Goal: Task Accomplishment & Management: Manage account settings

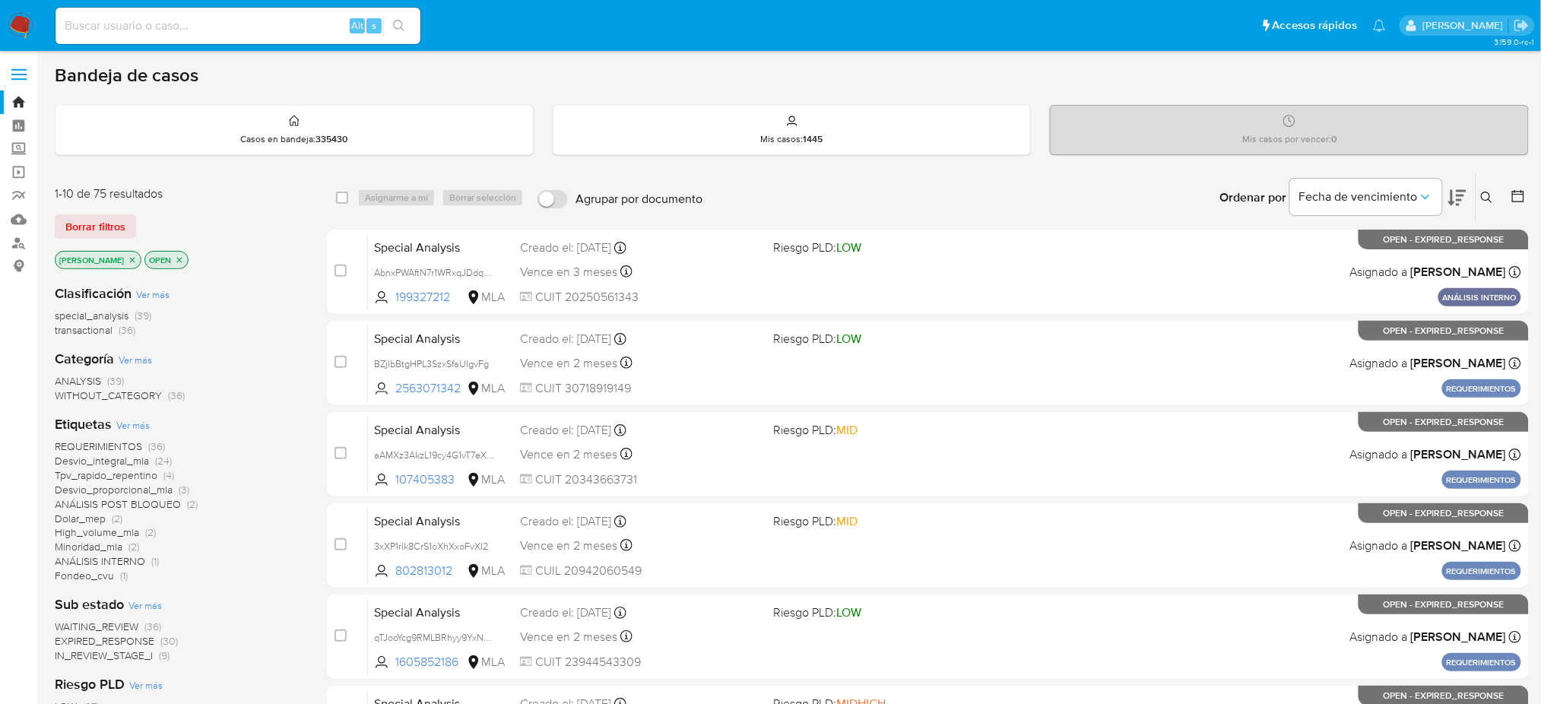
click at [240, 36] on div "Alt s" at bounding box center [237, 26] width 365 height 36
click at [213, 26] on input at bounding box center [237, 26] width 365 height 20
paste input "wJUdwwUdljyz9OcmwpuqjnSc"
type input "wJUdwwUdljyz9OcmwpuqjnSc"
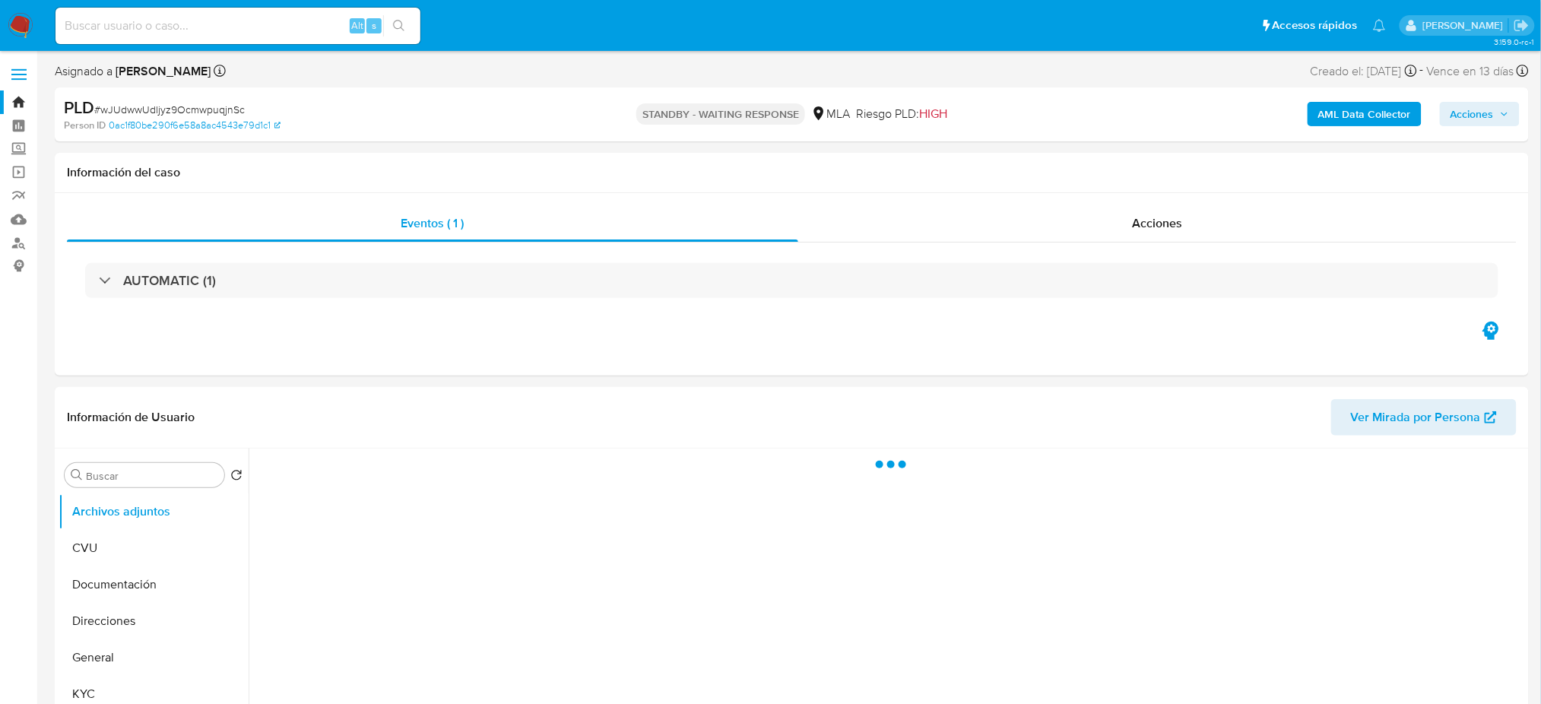
select select "10"
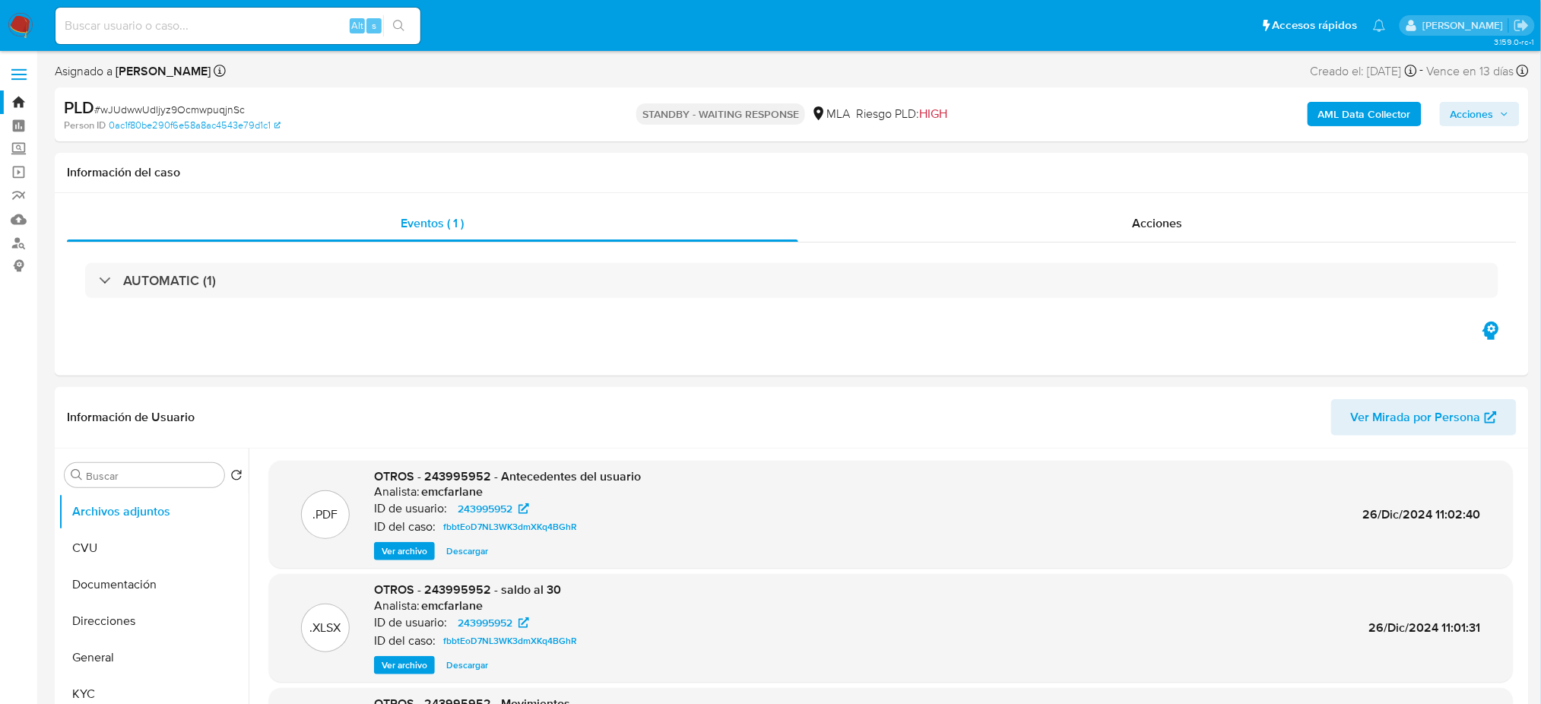
click at [216, 27] on input at bounding box center [237, 26] width 365 height 20
paste input "zjm8lOZXdtrAdE4WI1WksDHf"
type input "zjm8lOZXdtrAdE4WI1WksDHf"
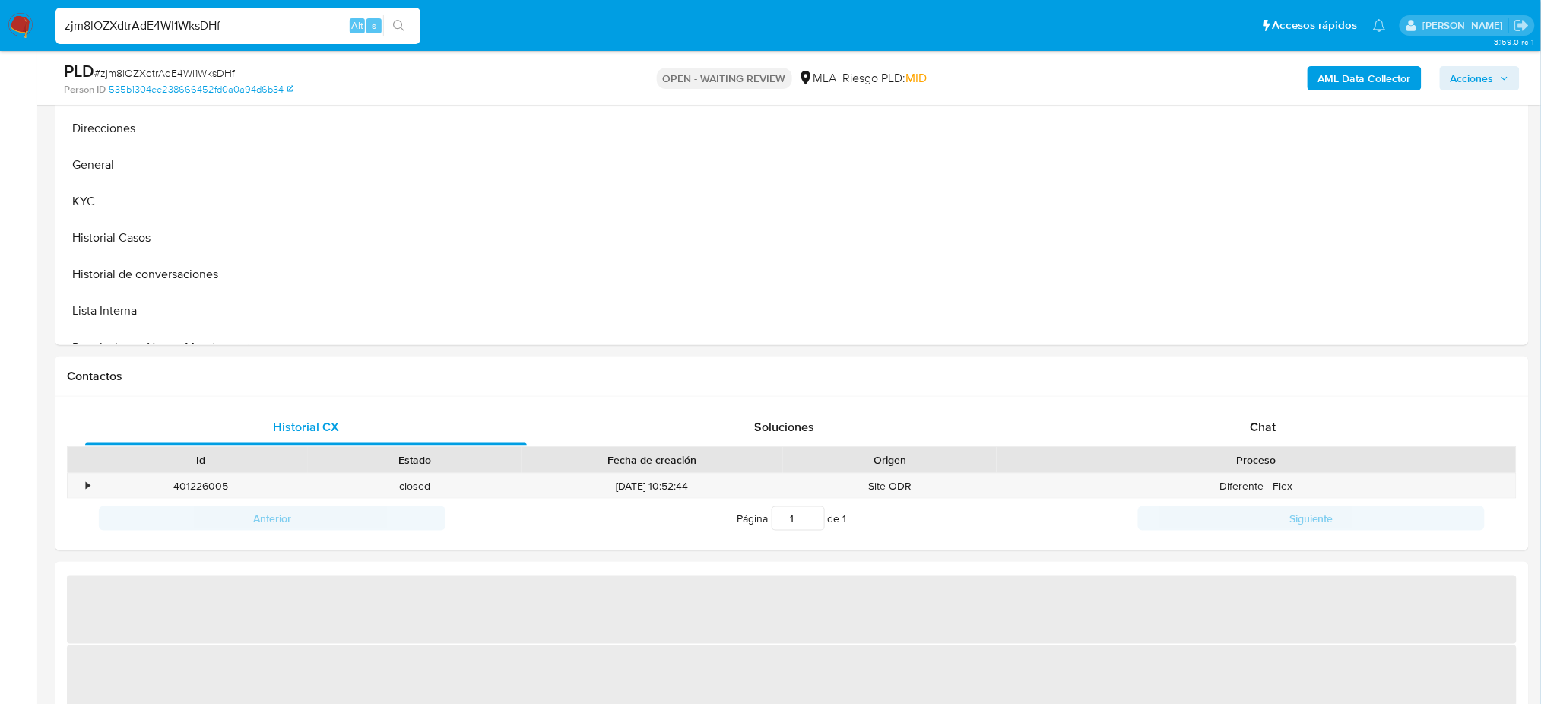
scroll to position [538, 0]
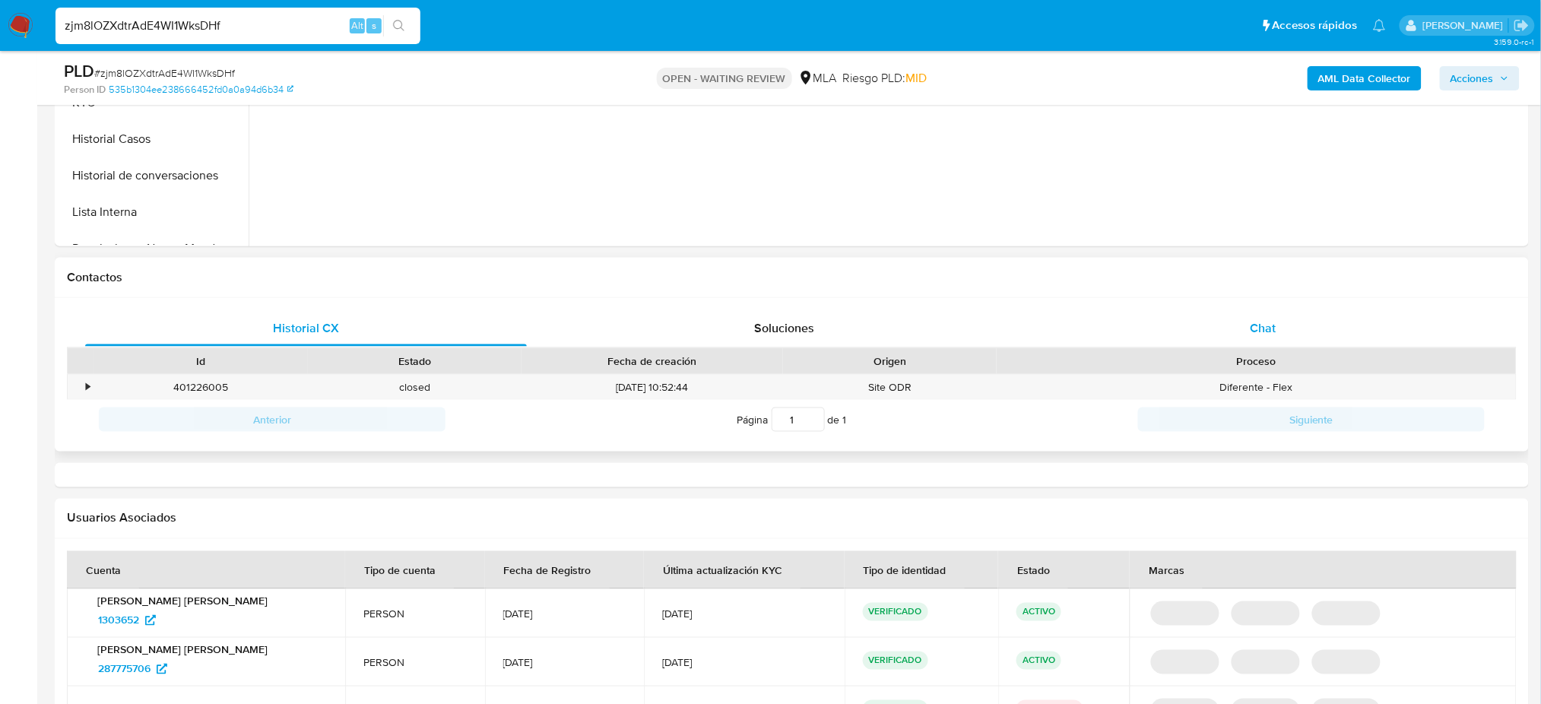
select select "10"
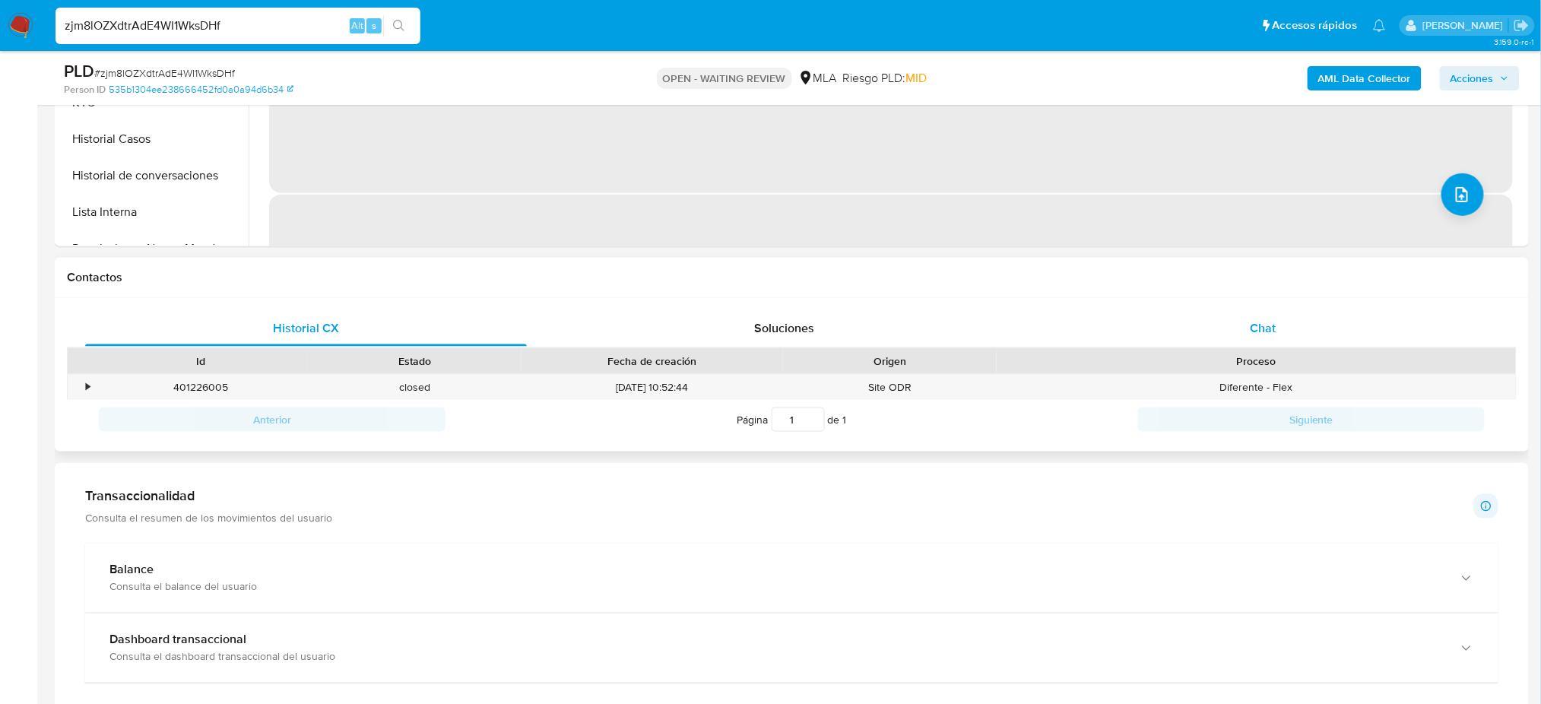
click at [1239, 312] on div "Chat" at bounding box center [1263, 328] width 442 height 36
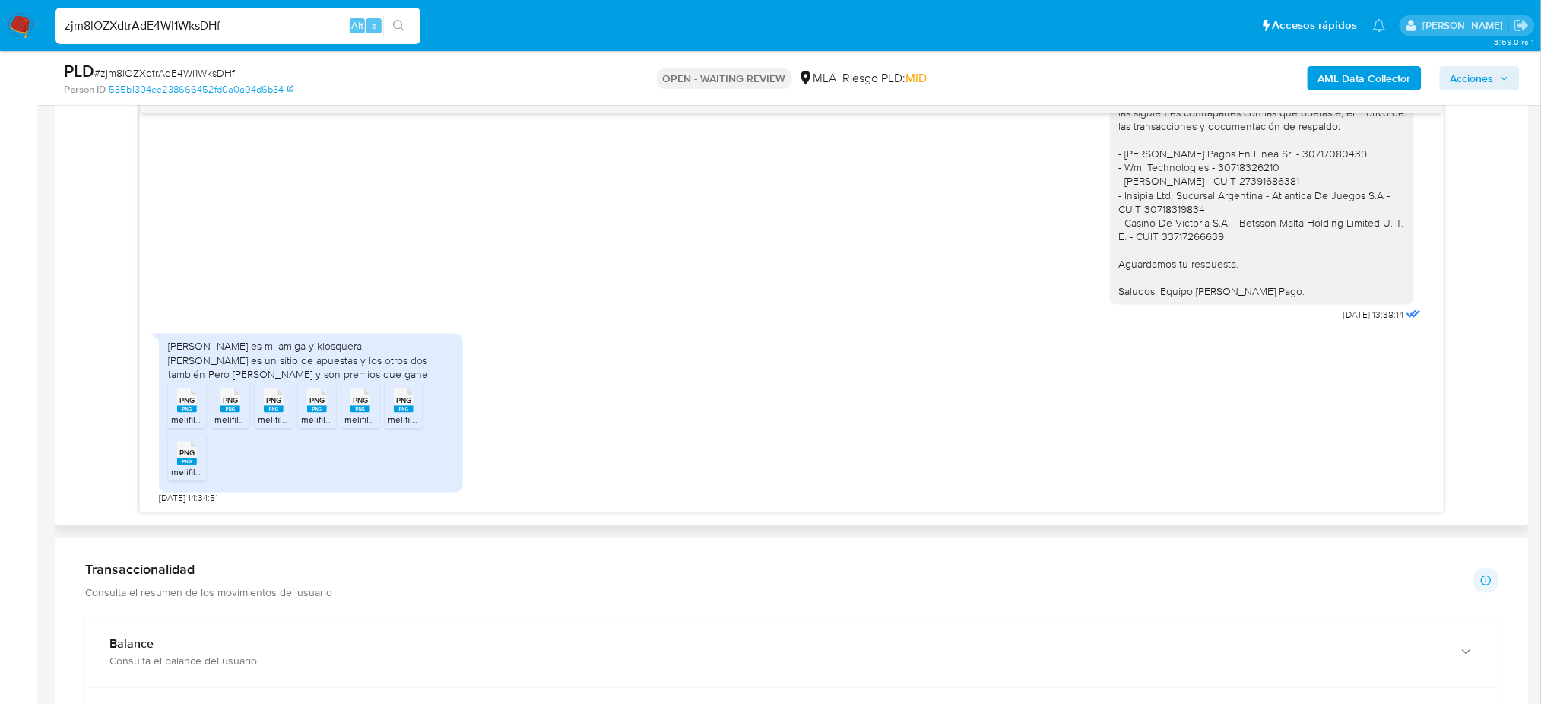
scroll to position [1128, 0]
drag, startPoint x: 237, startPoint y: 22, endPoint x: 0, endPoint y: 20, distance: 237.2
click at [0, 20] on nav "Pausado Ver notificaciones zjm8lOZXdtrAdE4WI1WksDHf Alt s Accesos rápidos Presi…" at bounding box center [770, 25] width 1541 height 51
paste input "Xfoz5SeJqSkxNvjqEV2pYiSi"
type input "Xfoz5SeJqSkxNvjqEV2pYiSi"
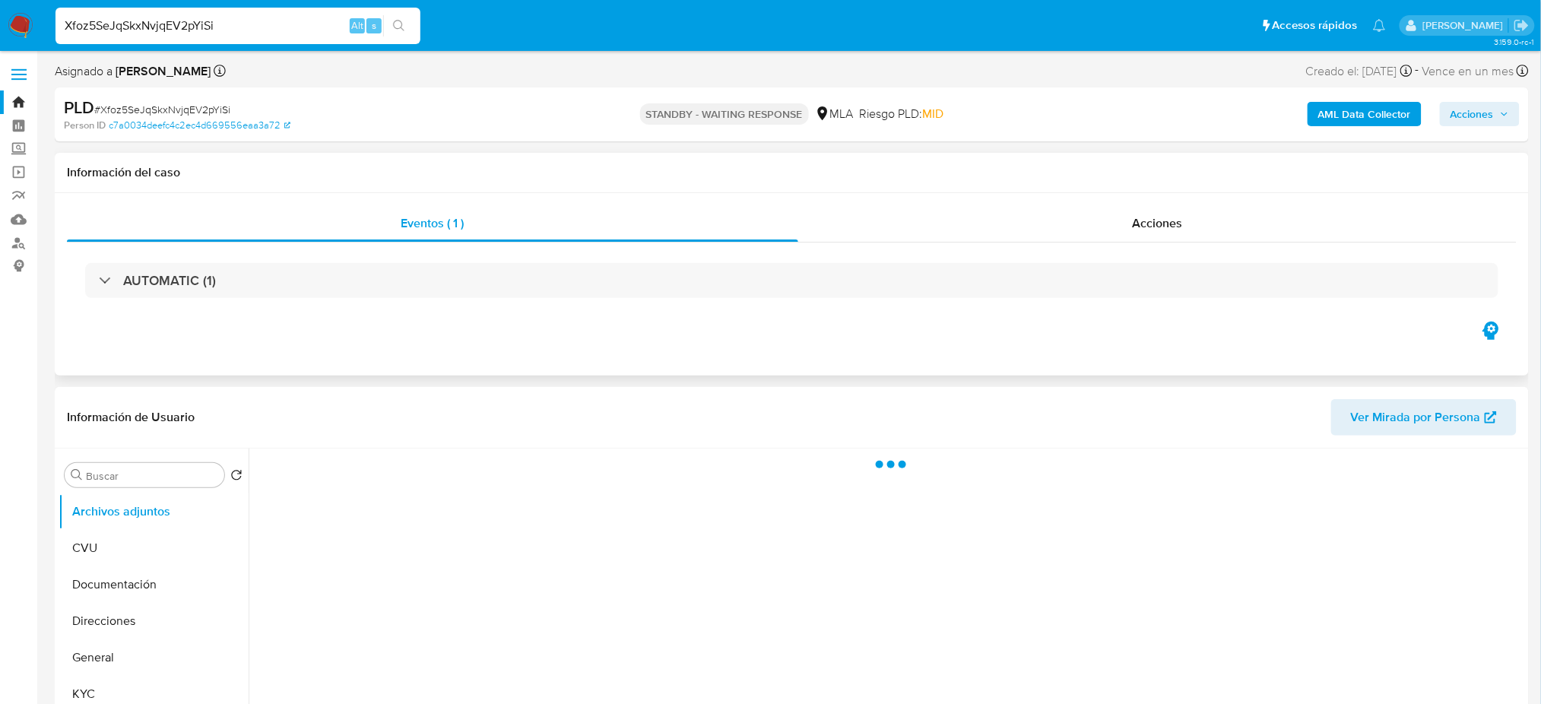
select select "10"
drag, startPoint x: 246, startPoint y: 30, endPoint x: 0, endPoint y: 24, distance: 245.7
click at [0, 24] on nav "Pausado Ver notificaciones Xfoz5SeJqSkxNvjqEV2pYiSi Alt s Accesos rápidos Presi…" at bounding box center [770, 25] width 1541 height 51
paste input "gzKovlXtZANpf2G9jJYXnPTN"
type input "gzKovlXtZANpf2G9jJYXnPTN"
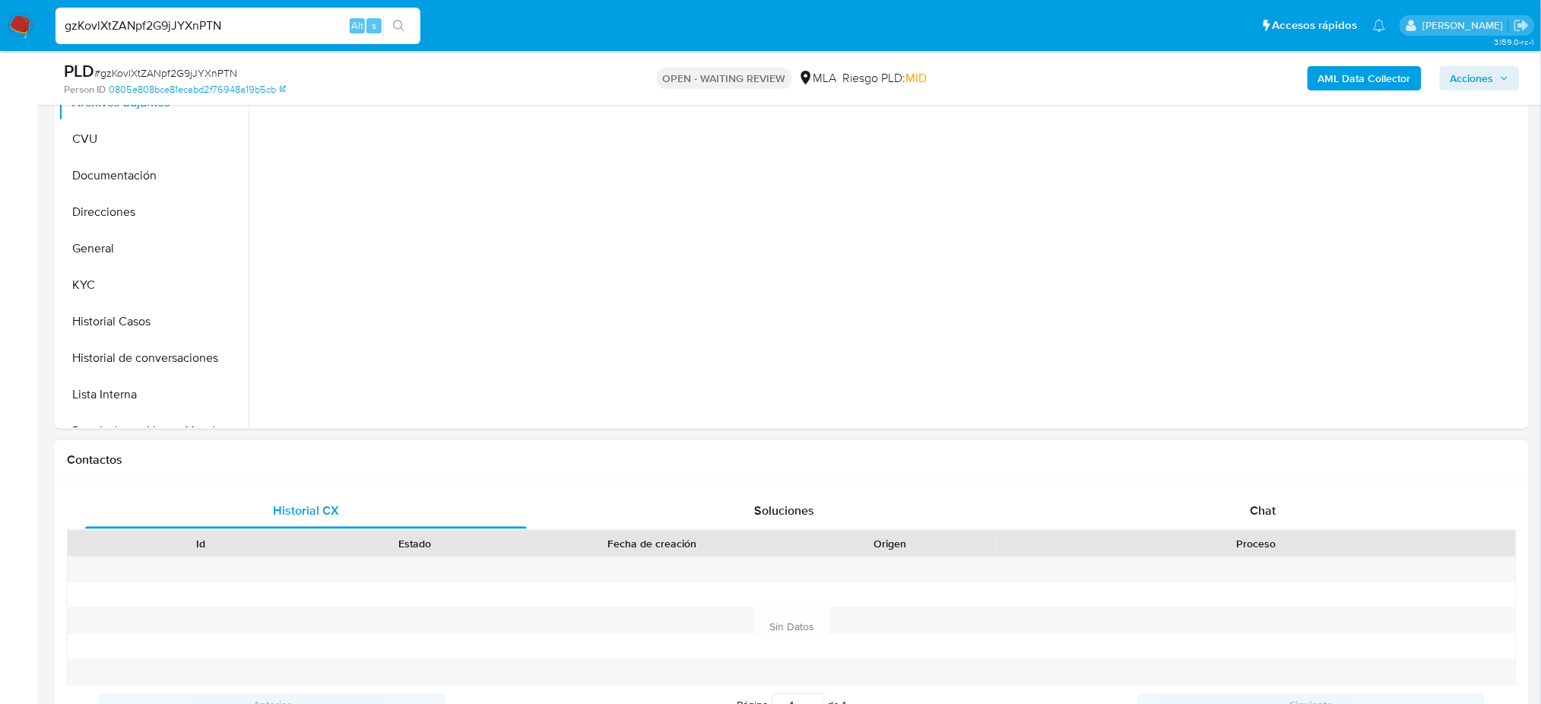
select select "10"
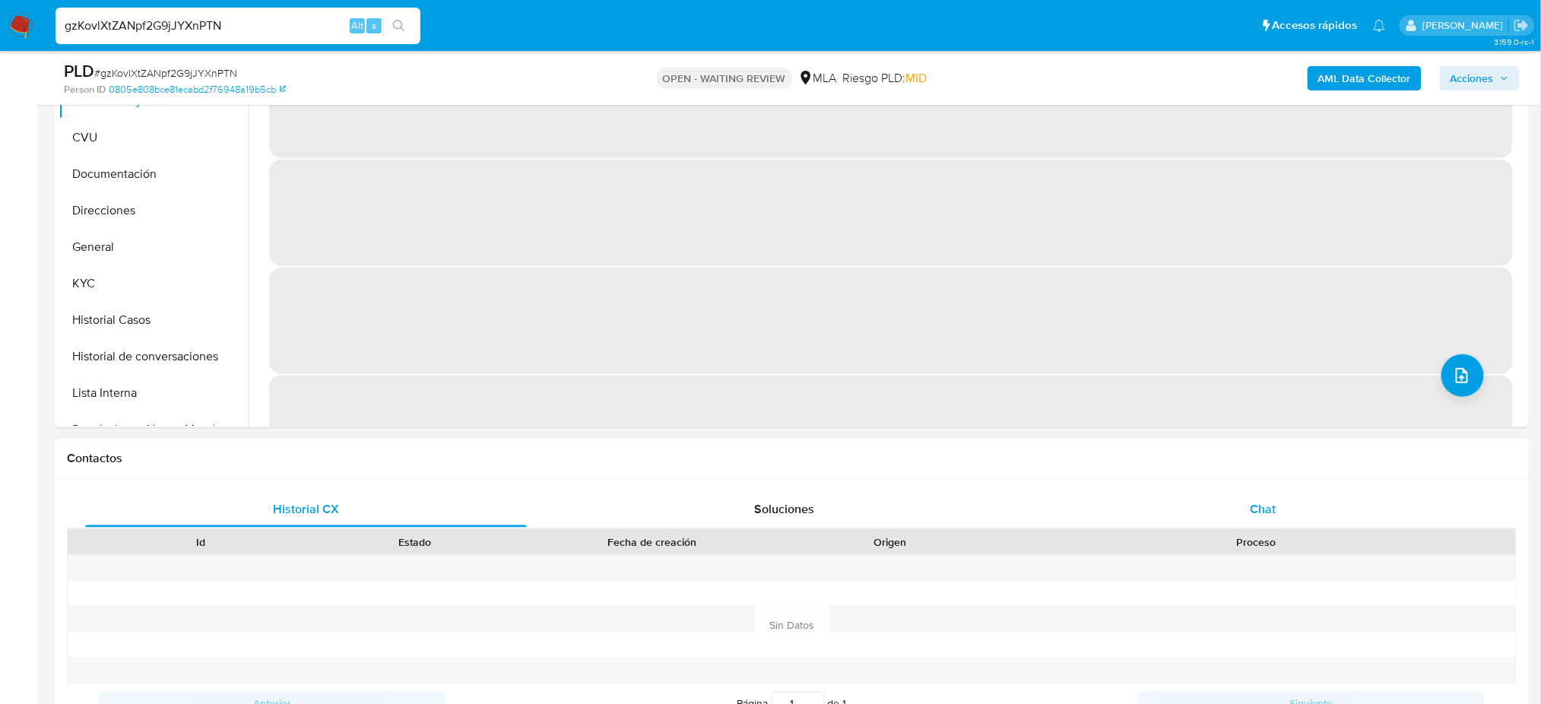
click at [1232, 504] on div "Chat" at bounding box center [1263, 509] width 442 height 36
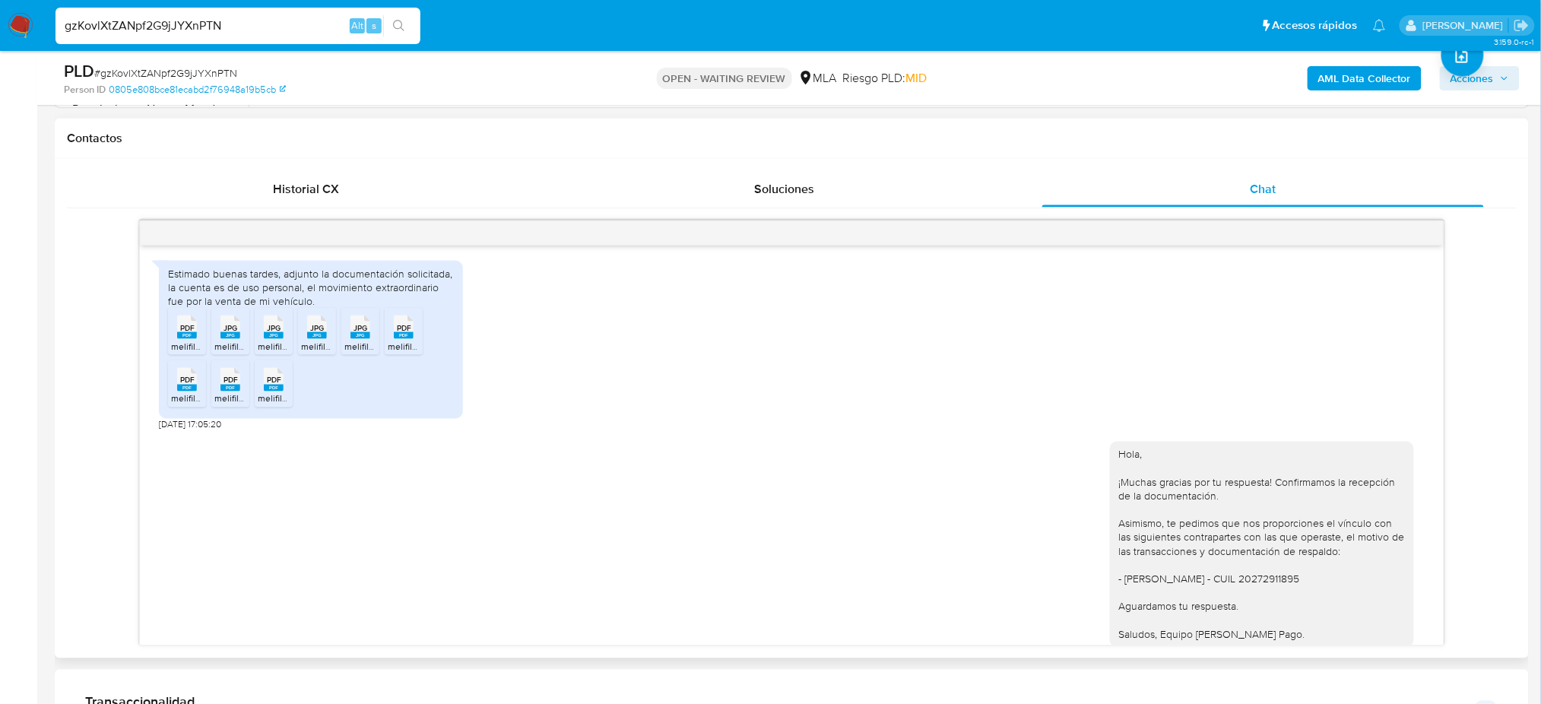
scroll to position [1119, 0]
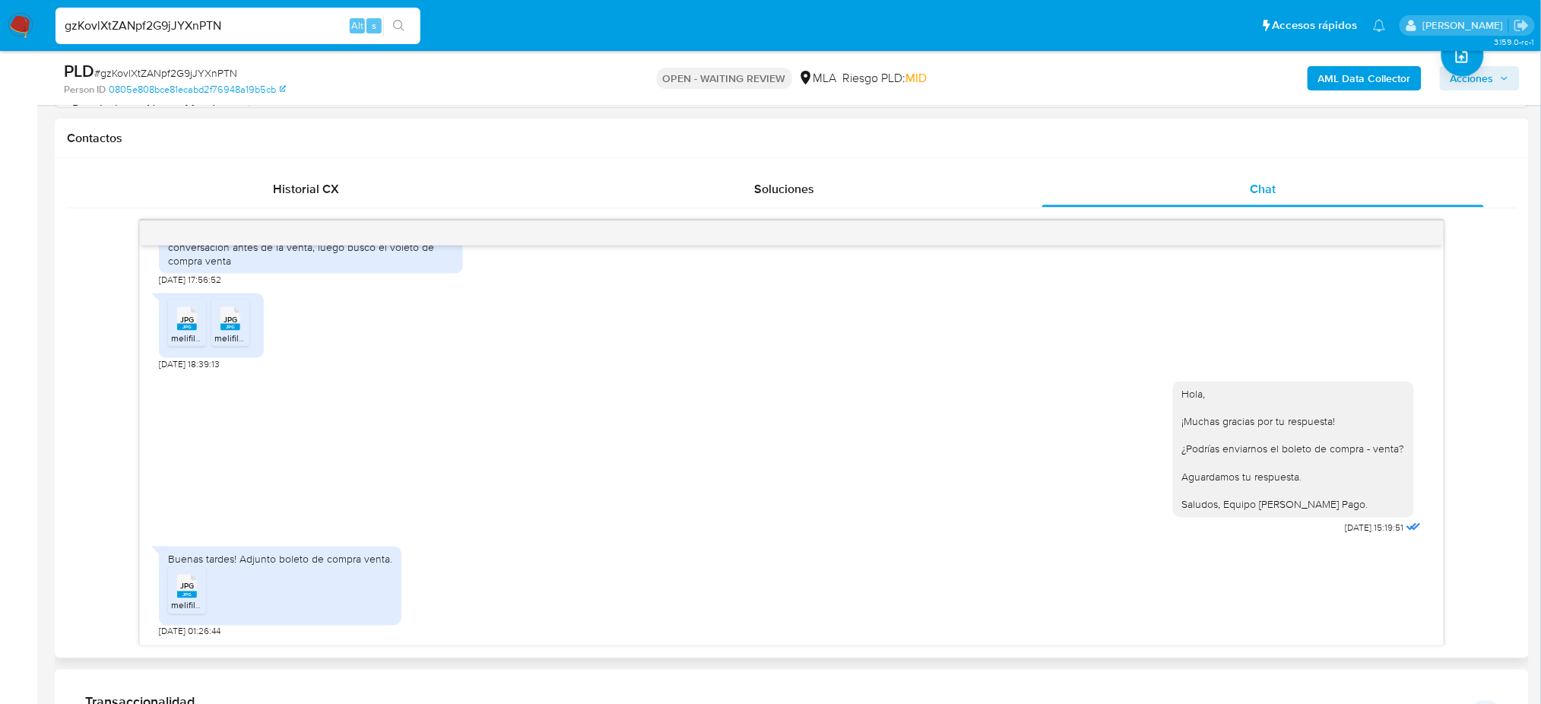
click at [190, 582] on span "JPG" at bounding box center [187, 587] width 14 height 10
drag, startPoint x: 221, startPoint y: 30, endPoint x: 0, endPoint y: 64, distance: 223.8
click at [0, 64] on div "Pausado Ver notificaciones gzKovlXtZANpf2G9jJYXnPTN Alt s Accesos rápidos Presi…" at bounding box center [770, 570] width 1541 height 2494
paste input "MqZQfhGqeyGxwJGyGEb4QMSv"
type input "MqZQfhGqeyGxwJGyGEb4QMSv"
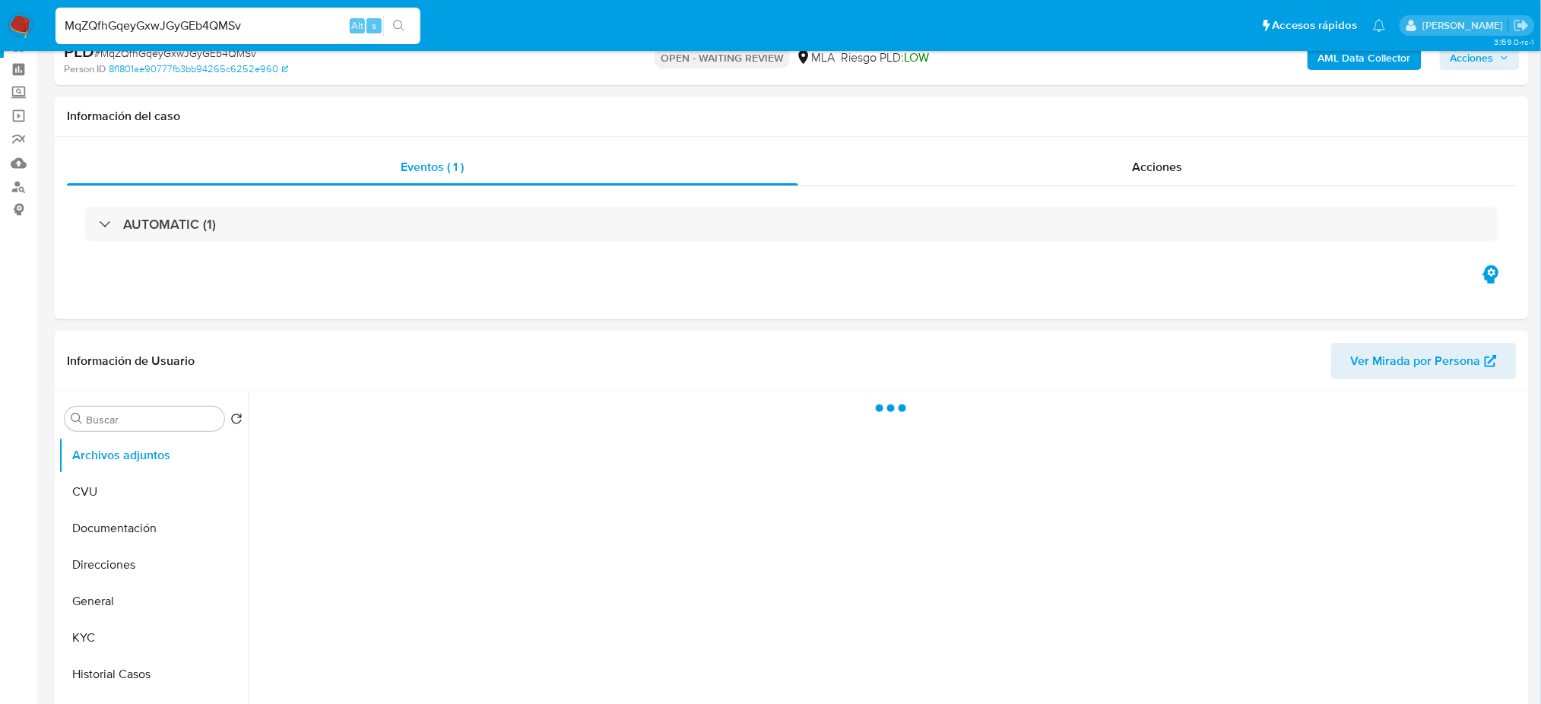
select select "10"
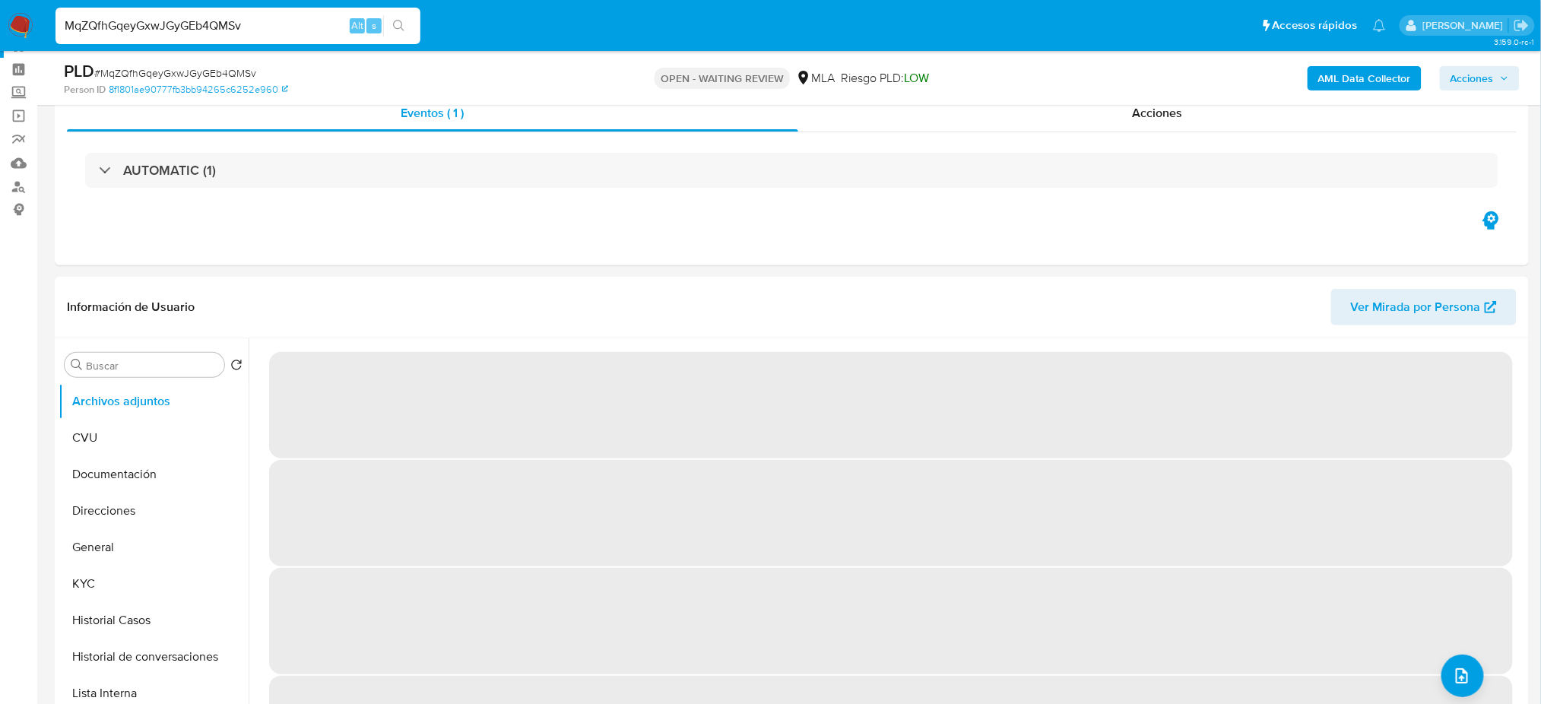
scroll to position [304, 0]
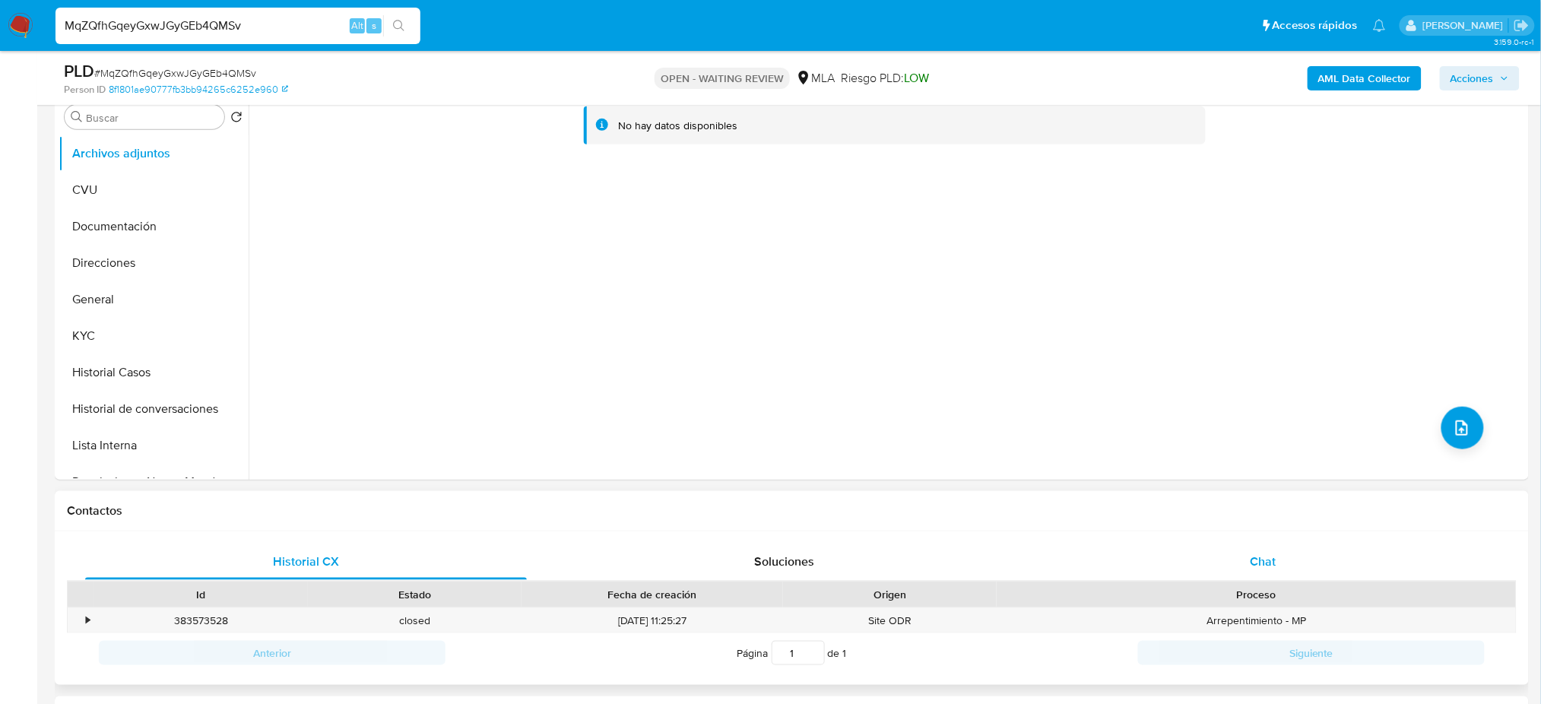
click at [1275, 563] on span "Chat" at bounding box center [1263, 561] width 26 height 17
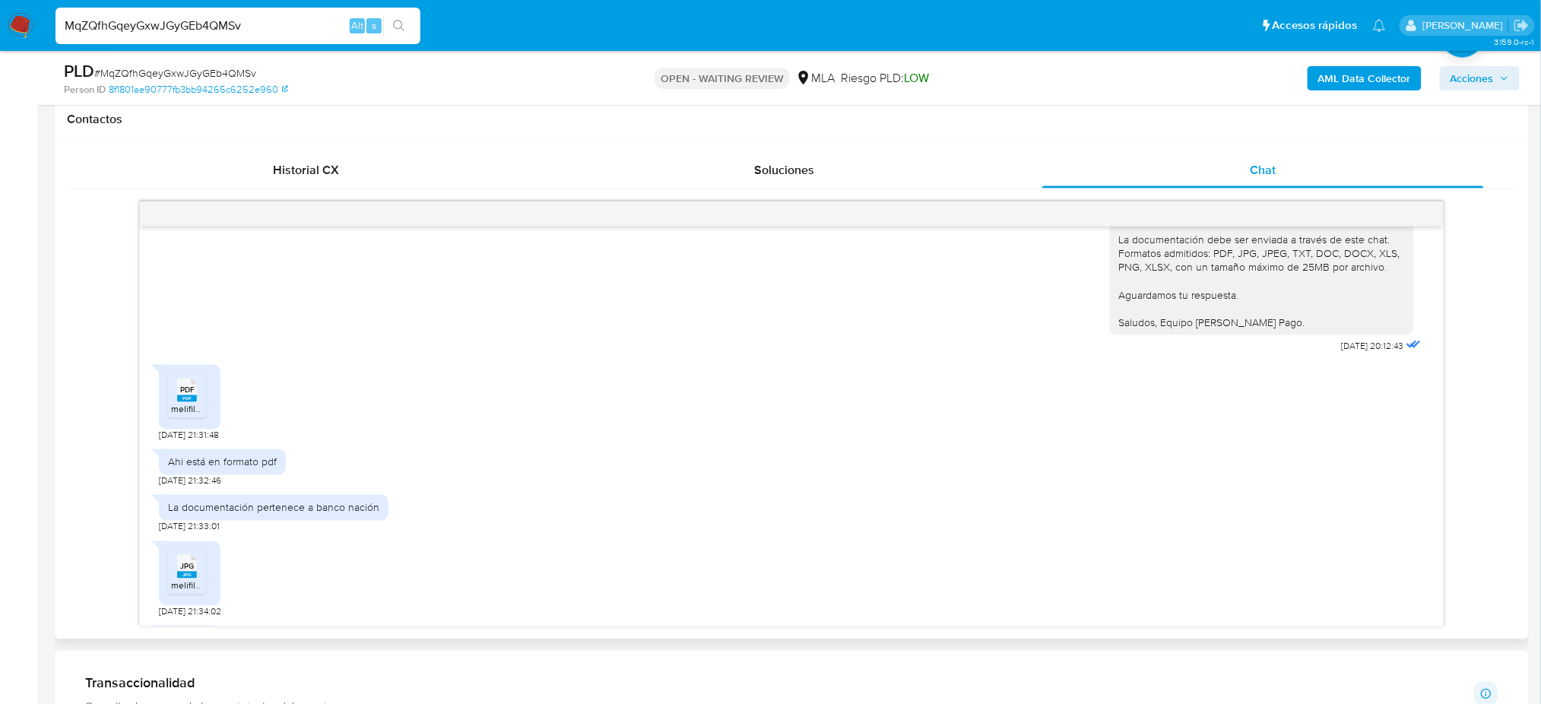
scroll to position [1573, 0]
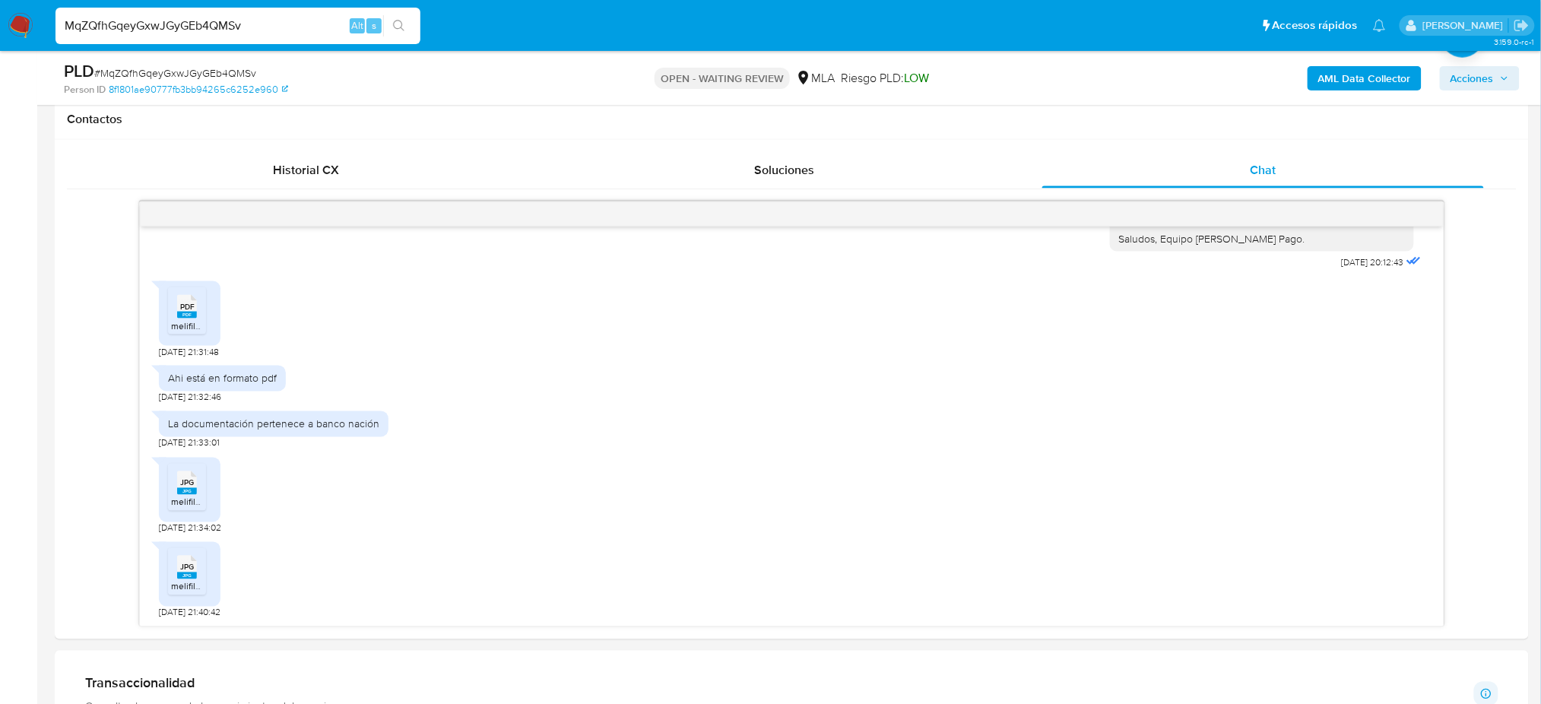
drag, startPoint x: 264, startPoint y: 28, endPoint x: 0, endPoint y: 111, distance: 276.5
click at [0, 111] on div "Pausado Ver notificaciones MqZQfhGqeyGxwJGyGEb4QMSv Alt s Accesos rápidos Presi…" at bounding box center [770, 575] width 1541 height 2542
paste input "w60IzXSs0joaWRhH6GtUu5he"
type input "w60IzXSs0joaWRhH6GtUu5he"
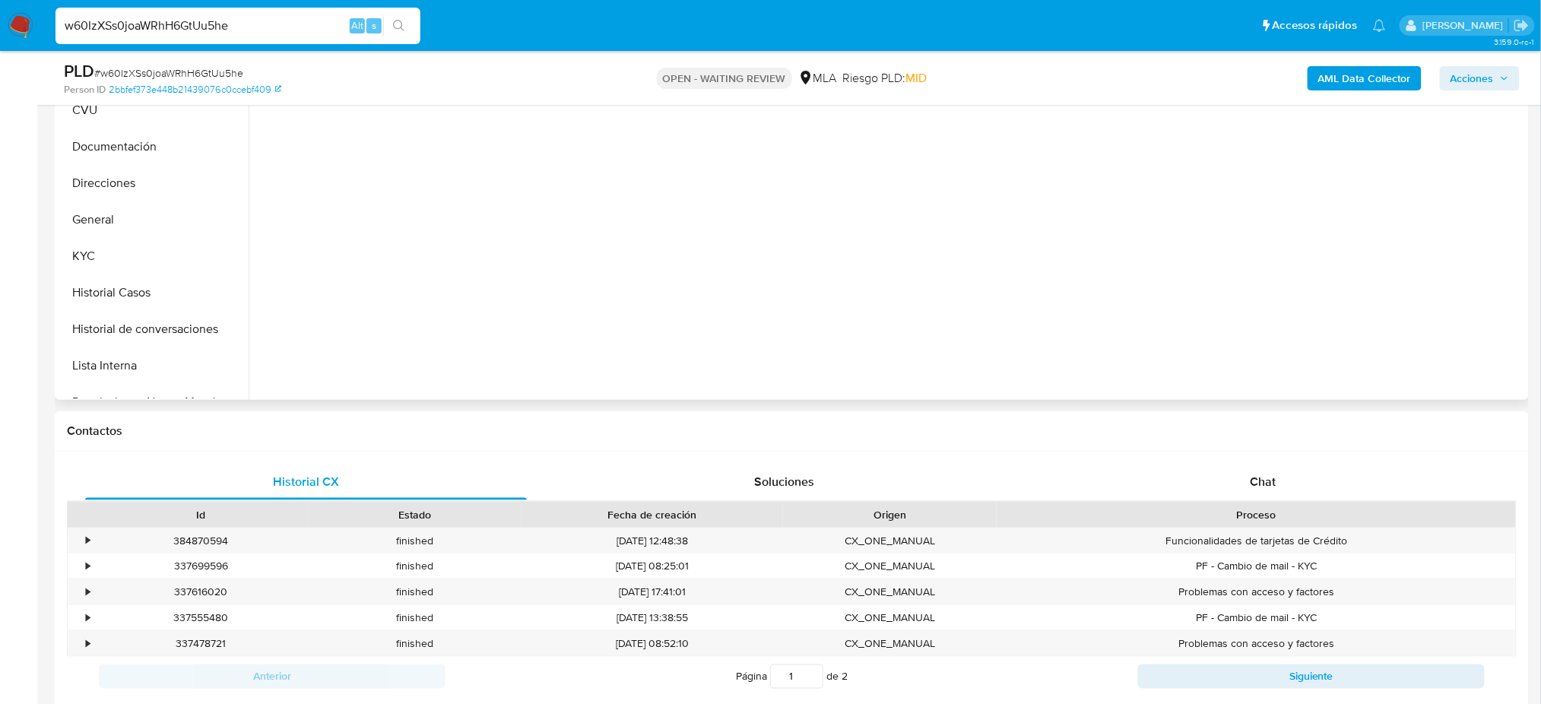
scroll to position [398, 0]
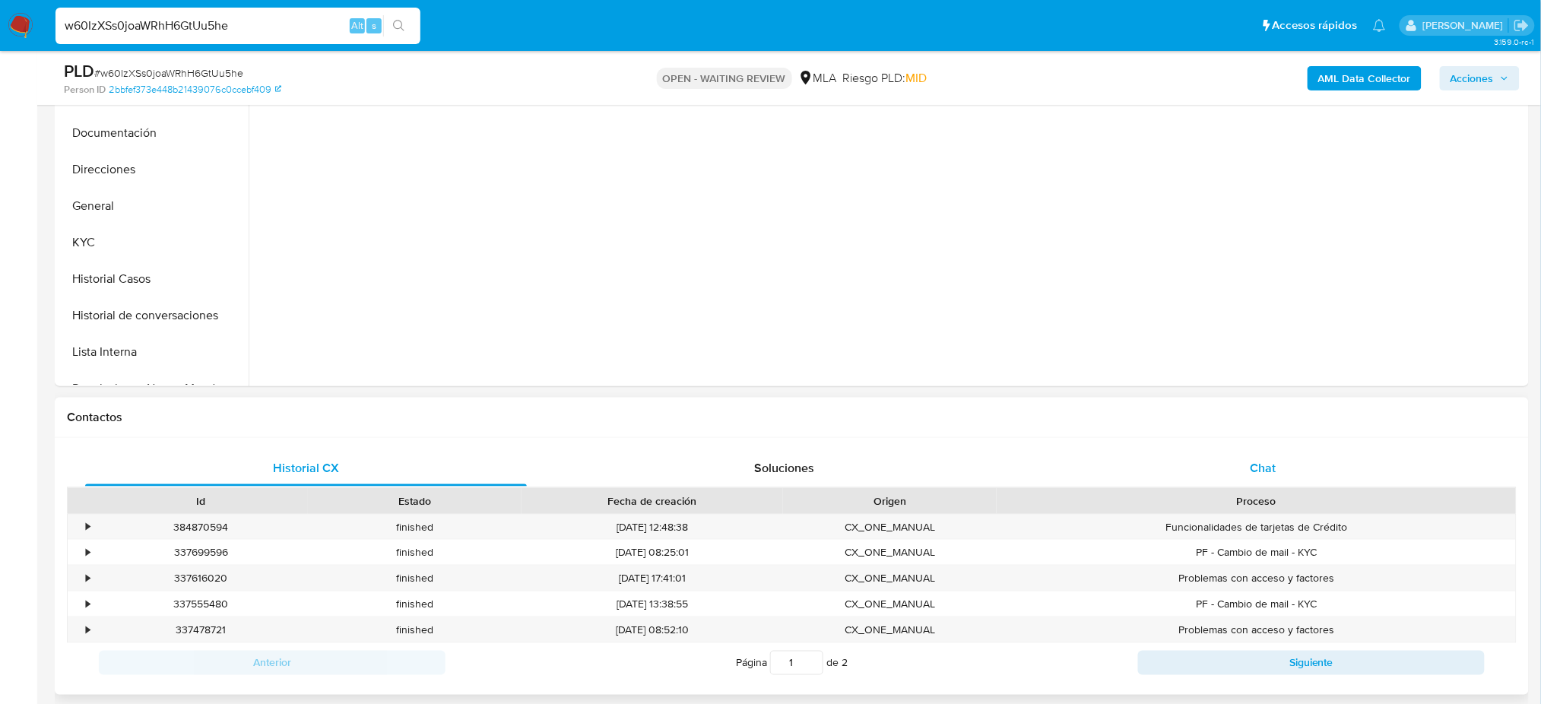
click at [1246, 459] on div "Chat" at bounding box center [1263, 468] width 442 height 36
select select "10"
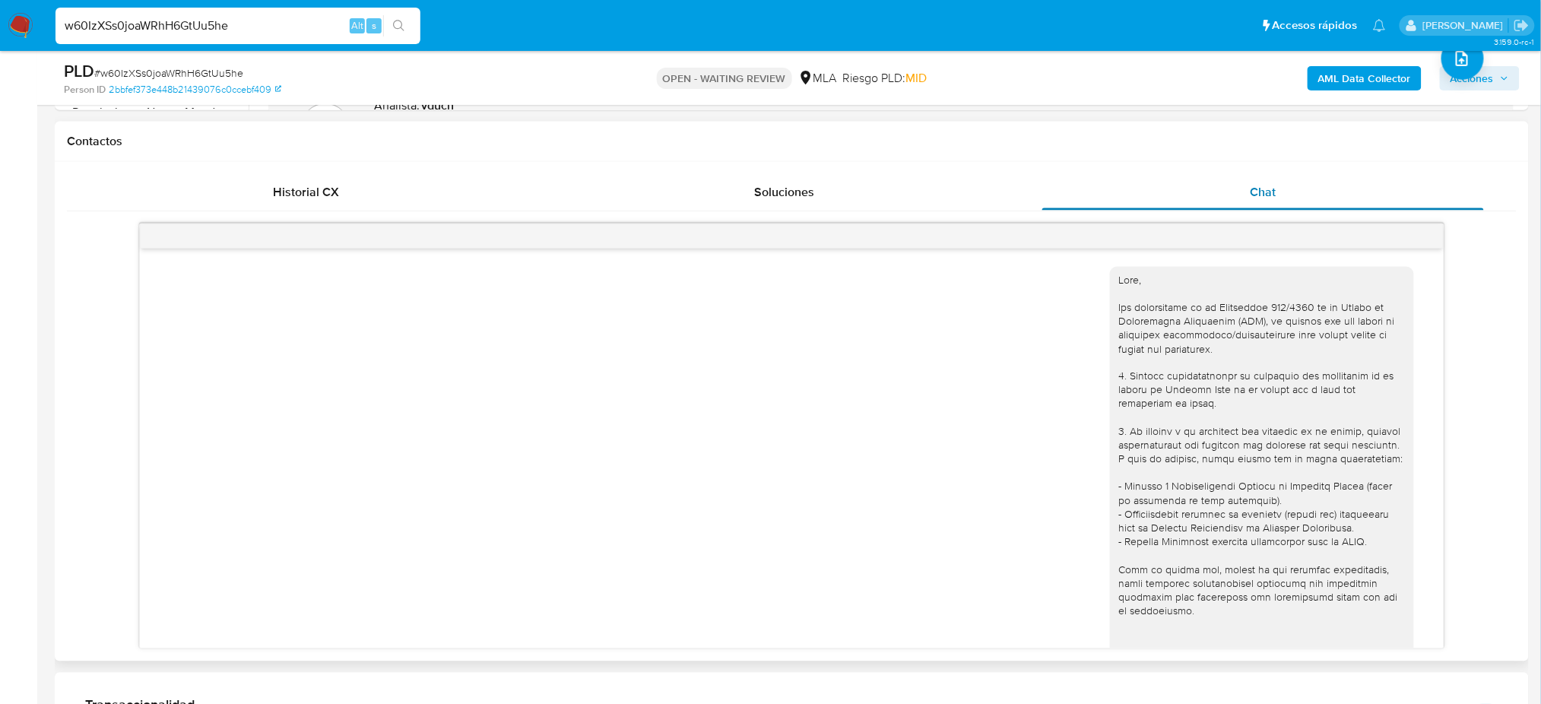
scroll to position [1383, 0]
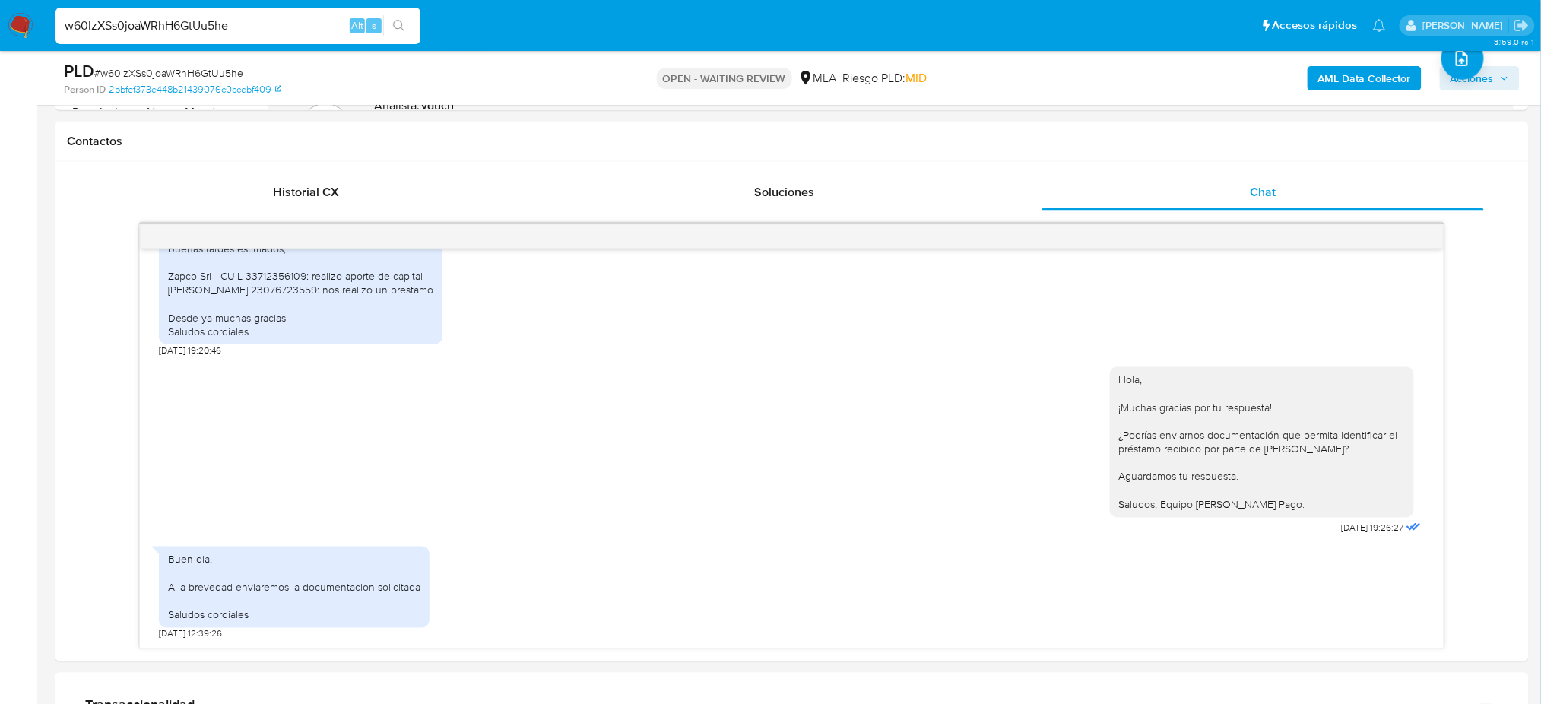
drag, startPoint x: 246, startPoint y: 30, endPoint x: 0, endPoint y: 55, distance: 246.8
click at [0, 55] on div "Pausado Ver notificaciones w60IzXSs0joaWRhH6GtUu5he Alt s Accesos rápidos Presi…" at bounding box center [770, 592] width 1541 height 2532
paste input "AbnxPWAftN7r1WRxqJDdqBrQ"
type input "AbnxPWAftN7r1WRxqJDdqBrQ"
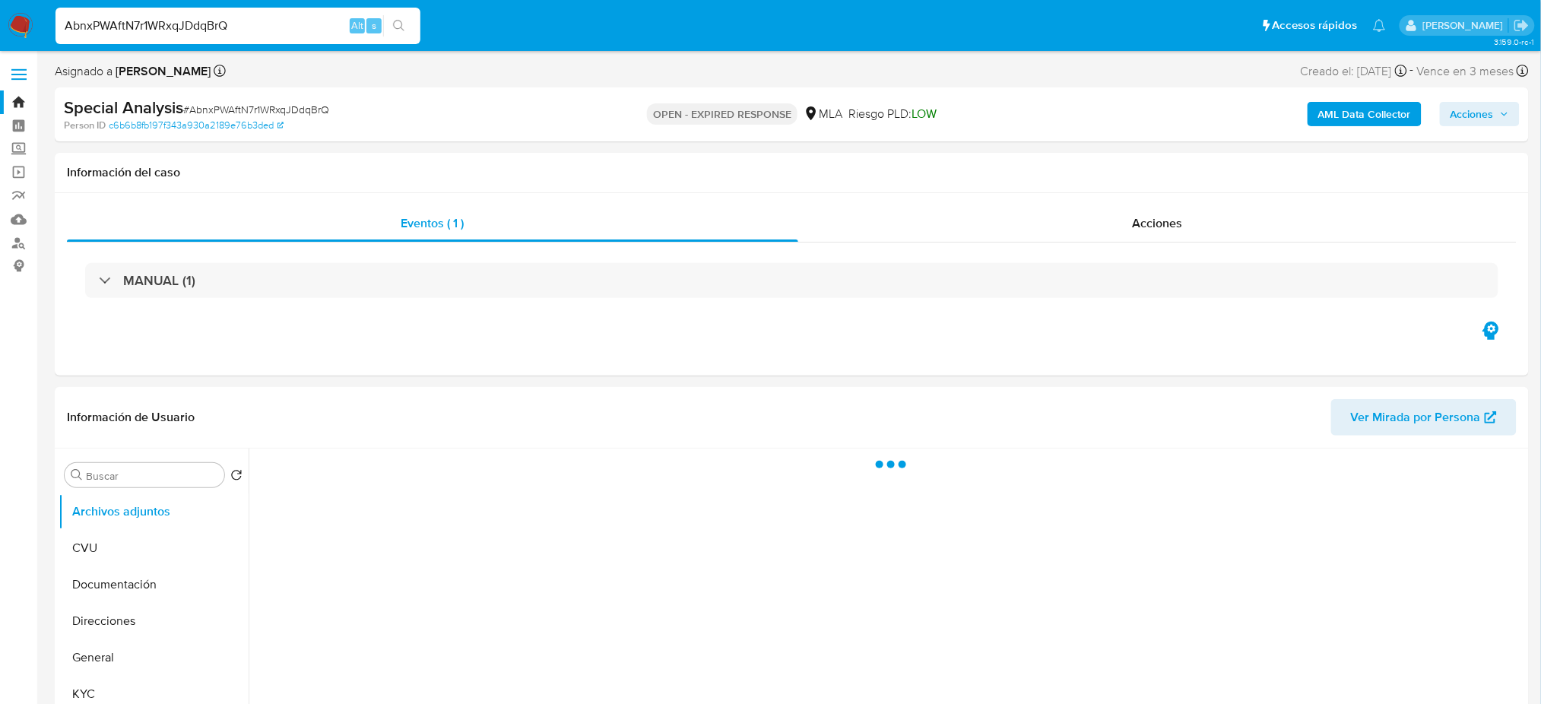
select select "10"
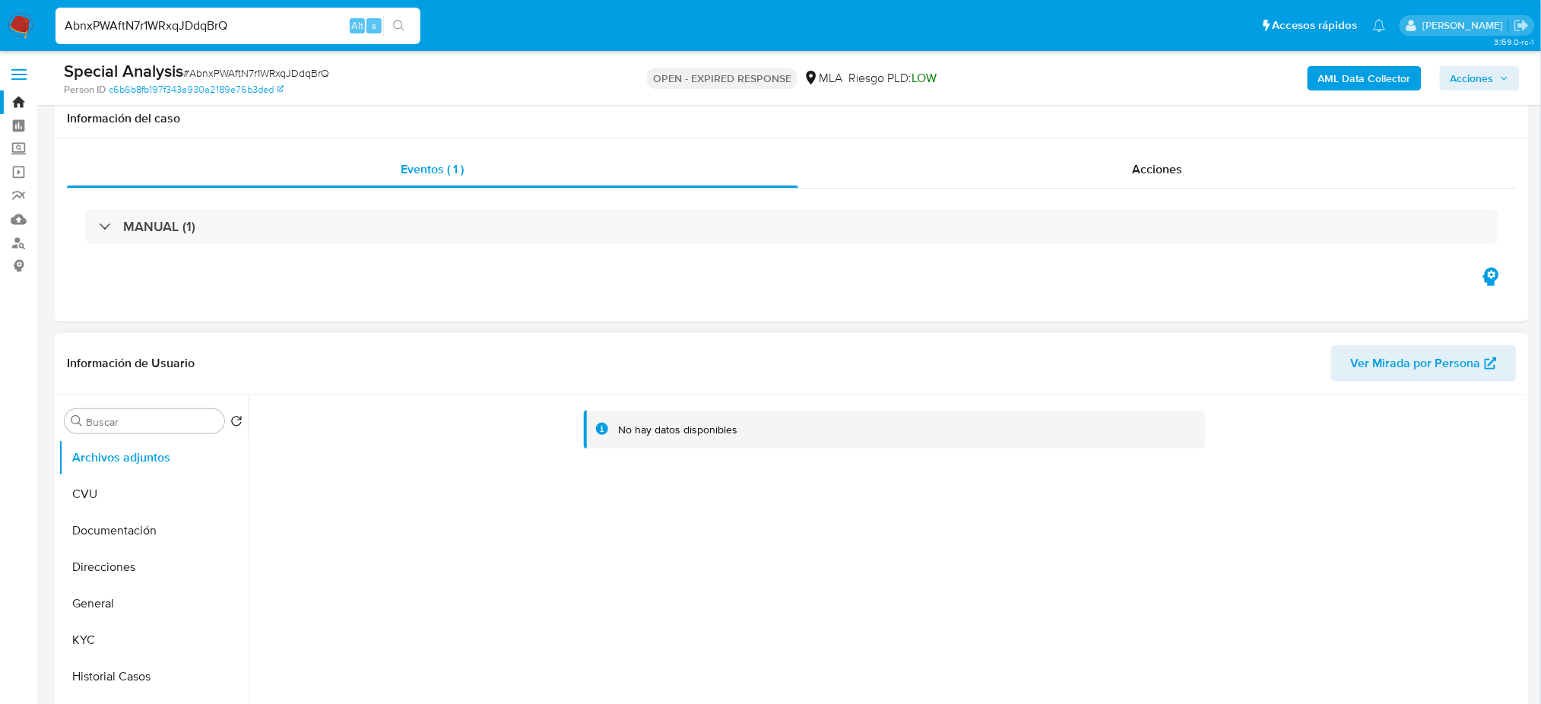
scroll to position [405, 0]
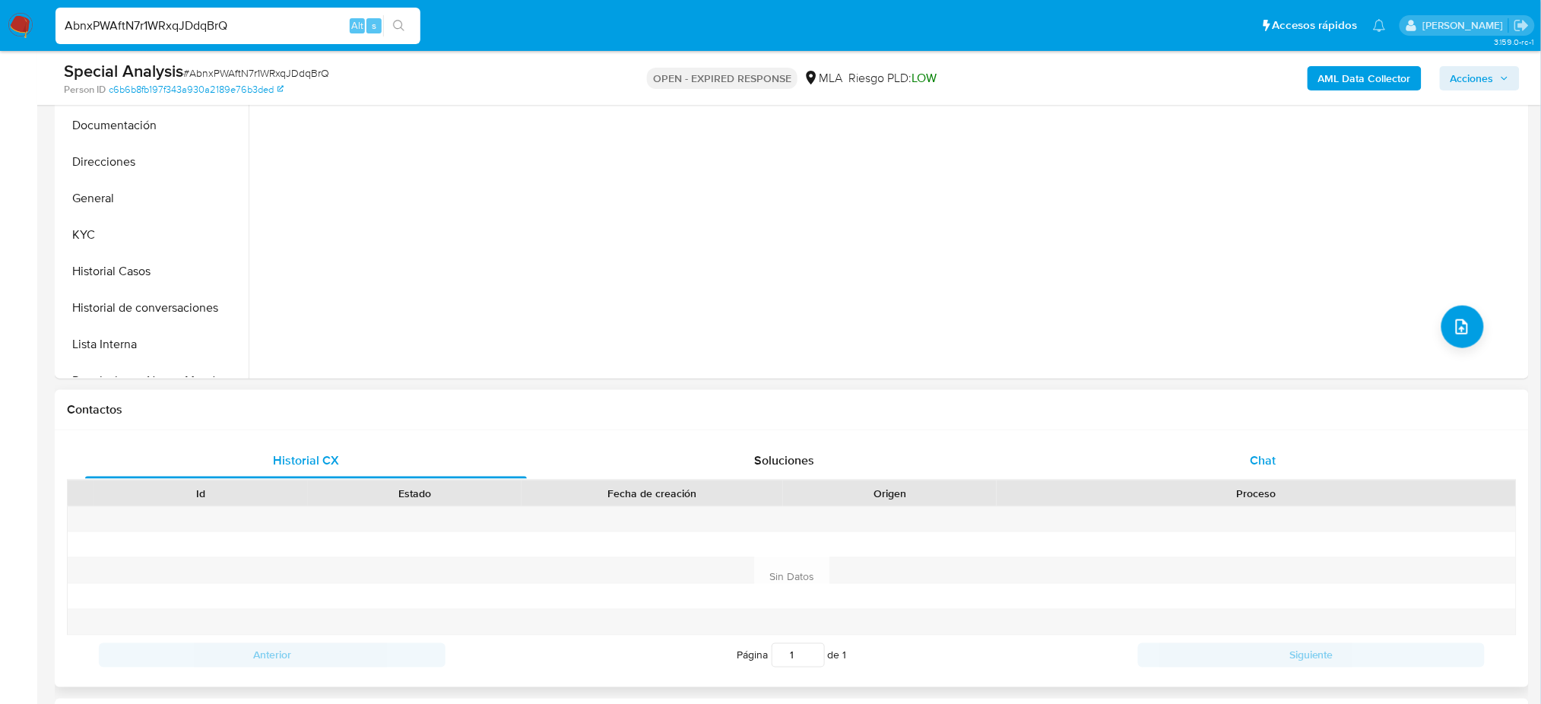
click at [1304, 468] on div "Chat" at bounding box center [1263, 460] width 442 height 36
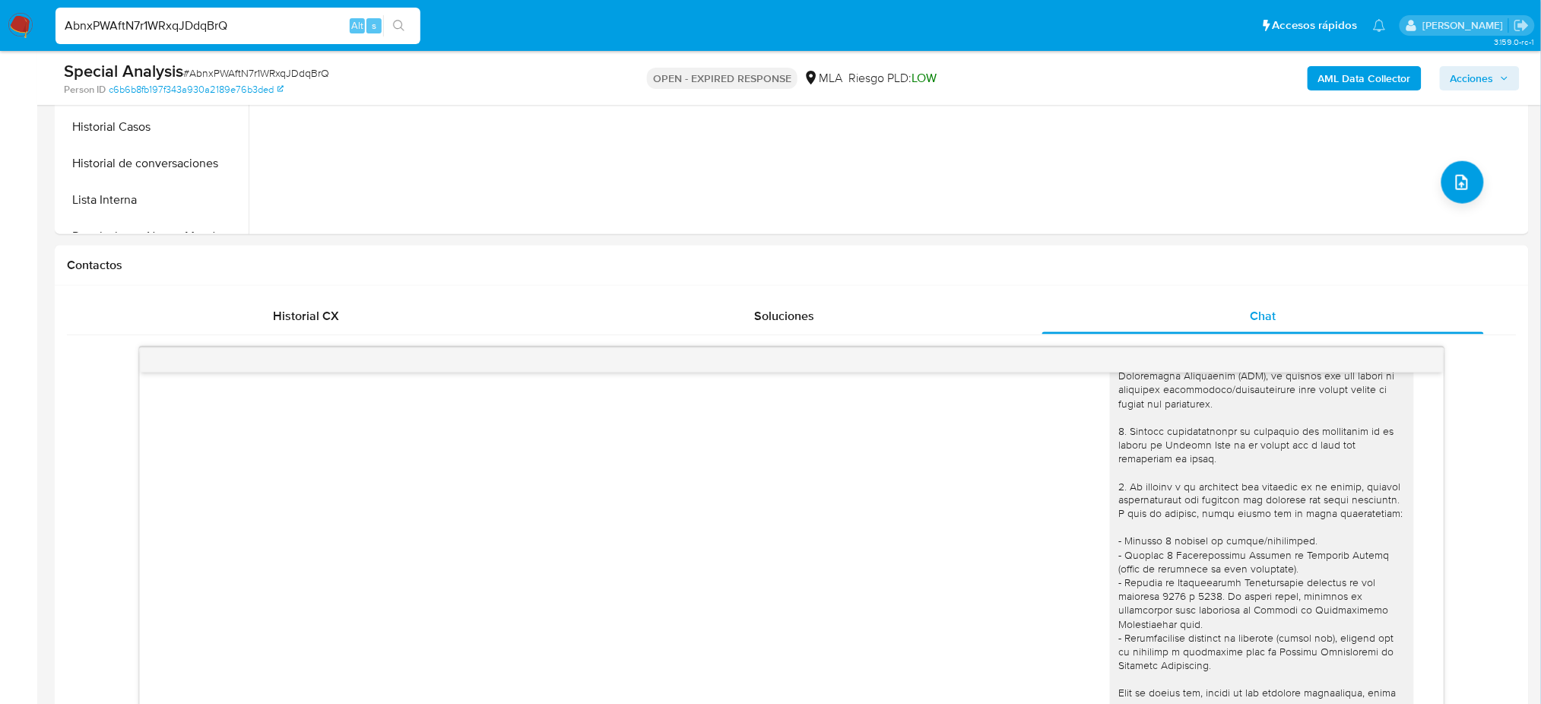
scroll to position [202, 0]
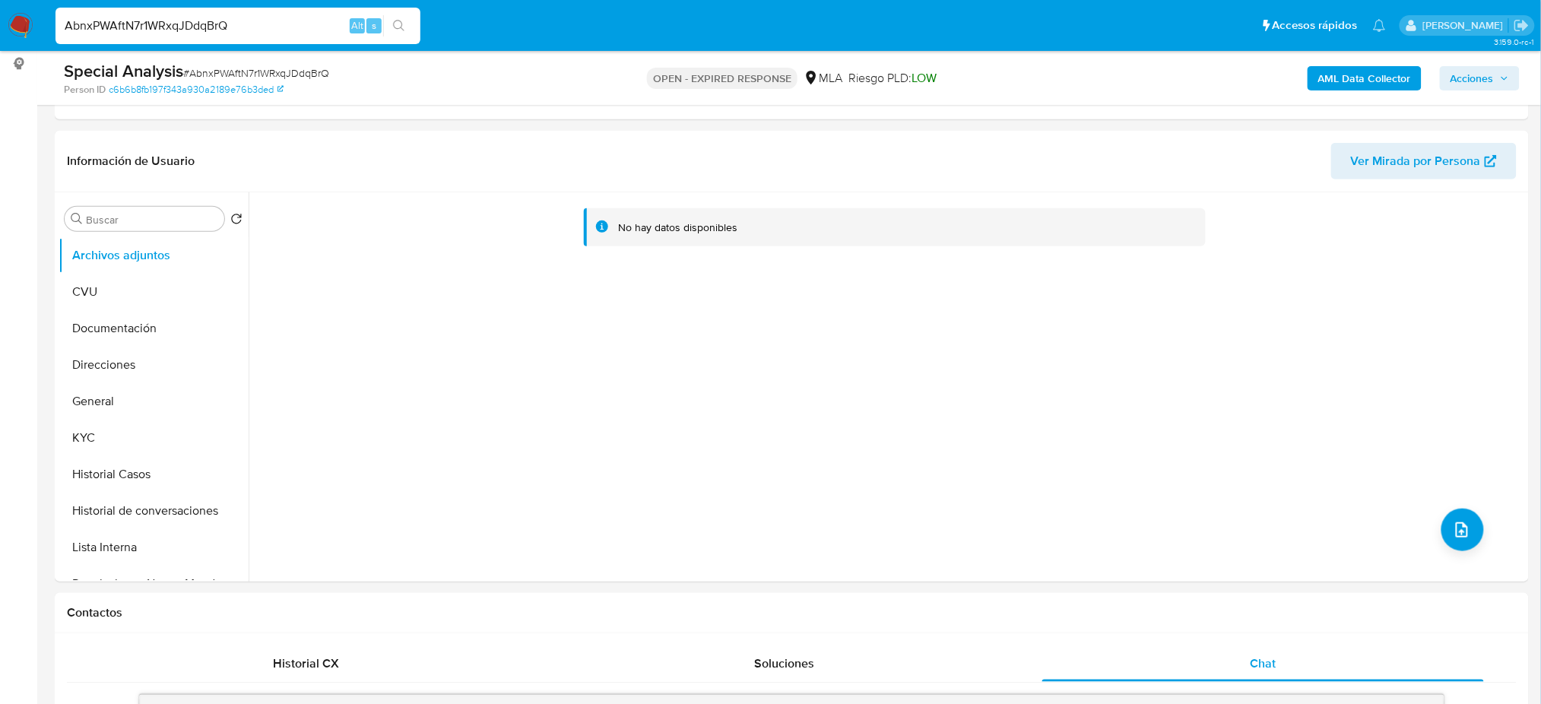
drag, startPoint x: 246, startPoint y: 24, endPoint x: 0, endPoint y: 36, distance: 245.9
click at [0, 36] on nav "Pausado Ver notificaciones AbnxPWAftN7r1WRxqJDdqBrQ Alt s Accesos rápidos Presi…" at bounding box center [770, 25] width 1541 height 51
paste input "gzKovlXtZANpf2G9jJYXnPTN"
type input "gzKovlXtZANpf2G9jJYXnPTN"
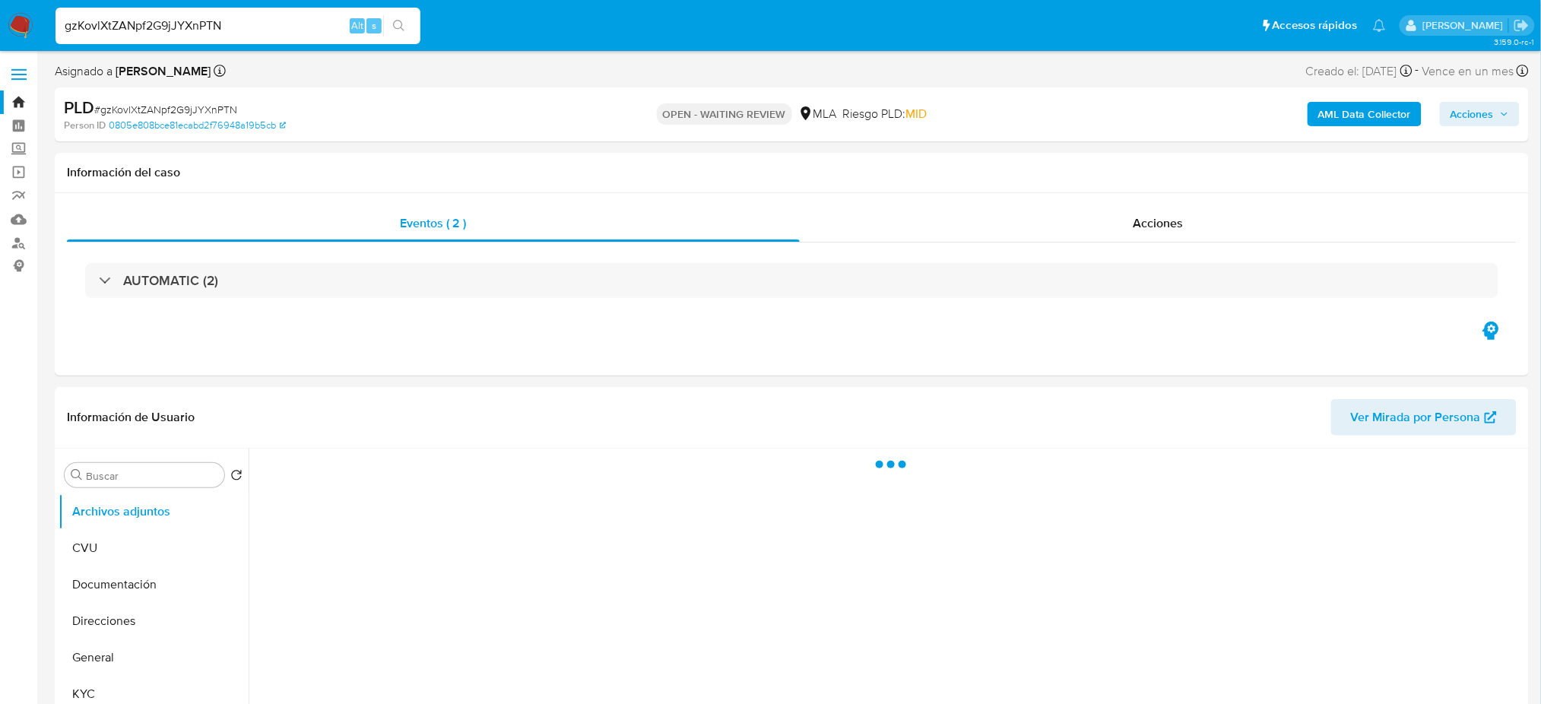
click at [182, 103] on span "# gzKovlXtZANpf2G9jJYXnPTN" at bounding box center [165, 109] width 143 height 15
select select "10"
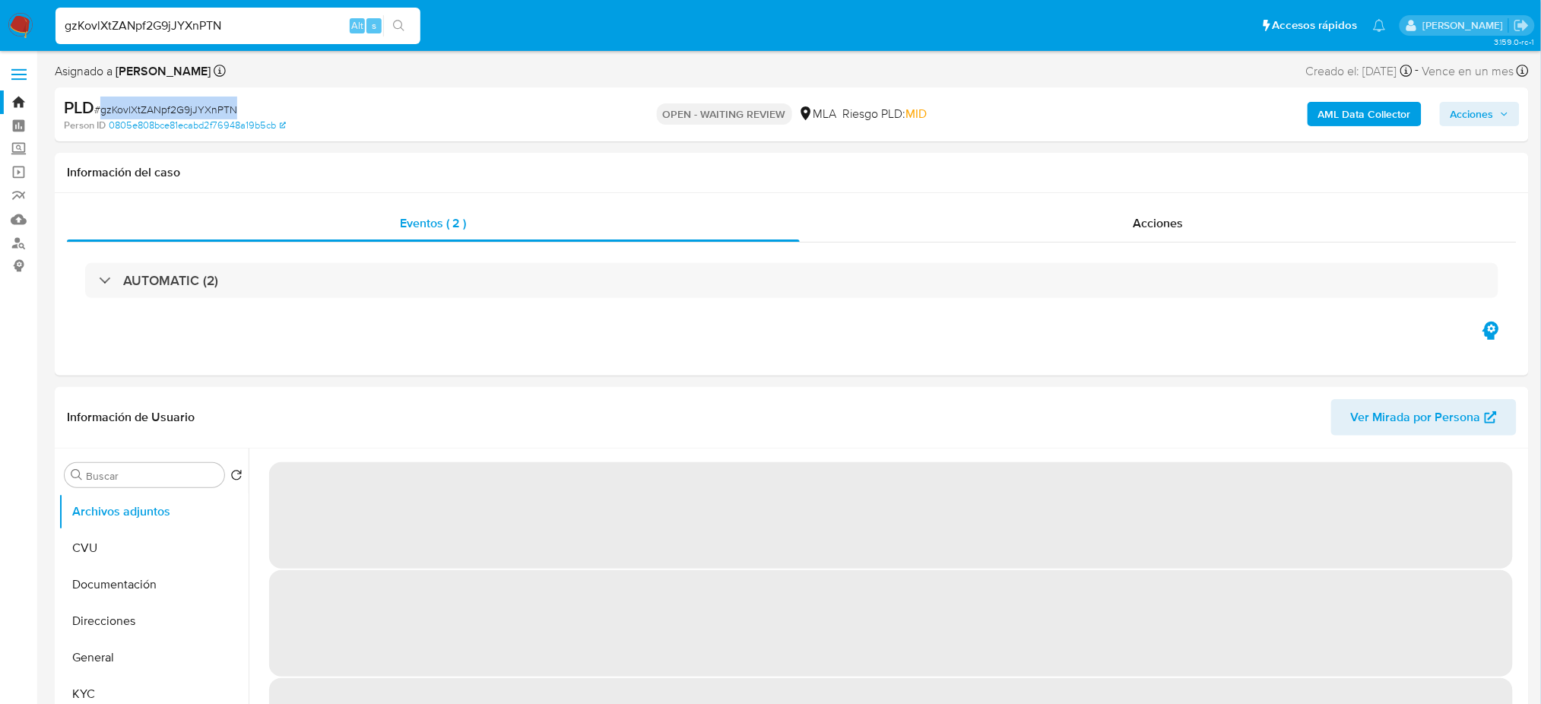
copy span "gzKovlXtZANpf2G9jJYXnPTN"
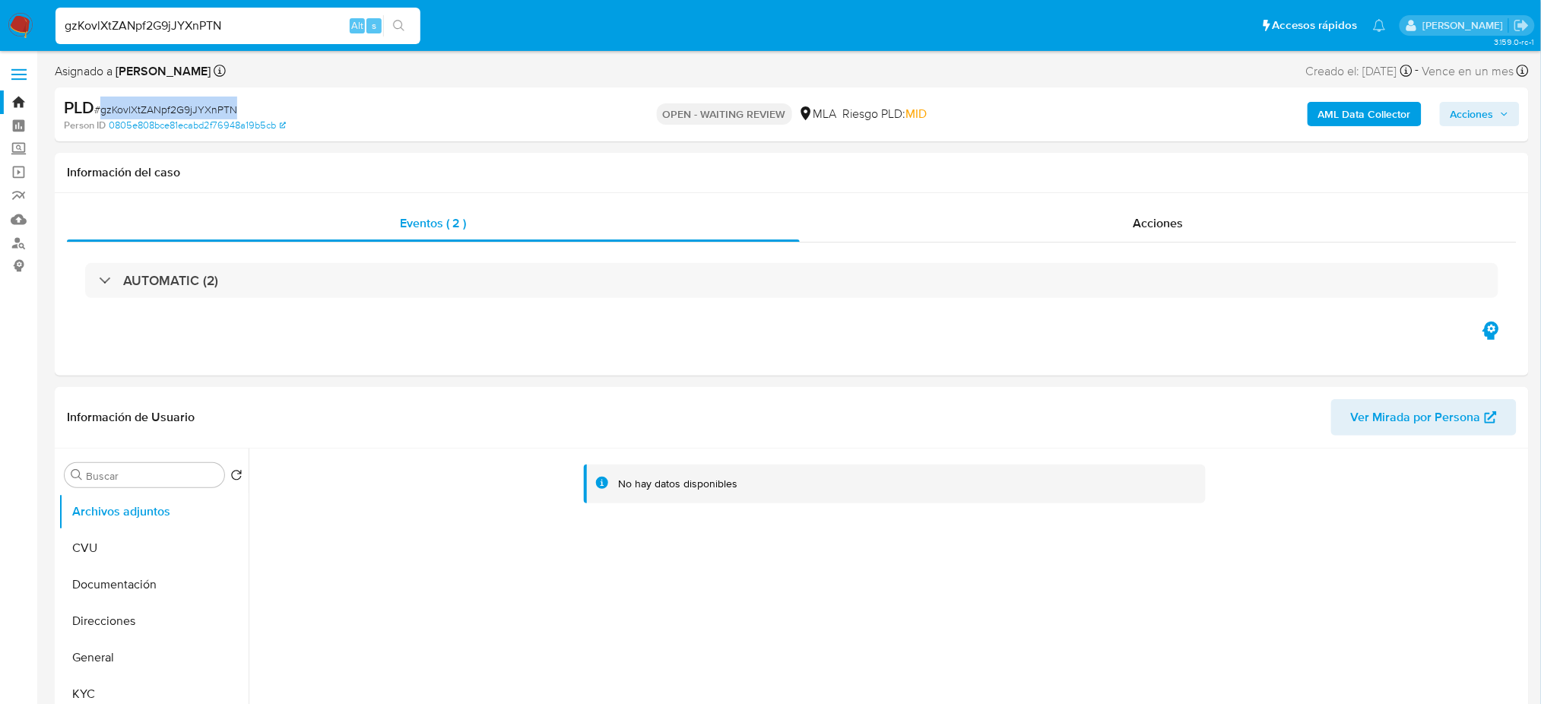
click at [21, 21] on img at bounding box center [21, 26] width 26 height 26
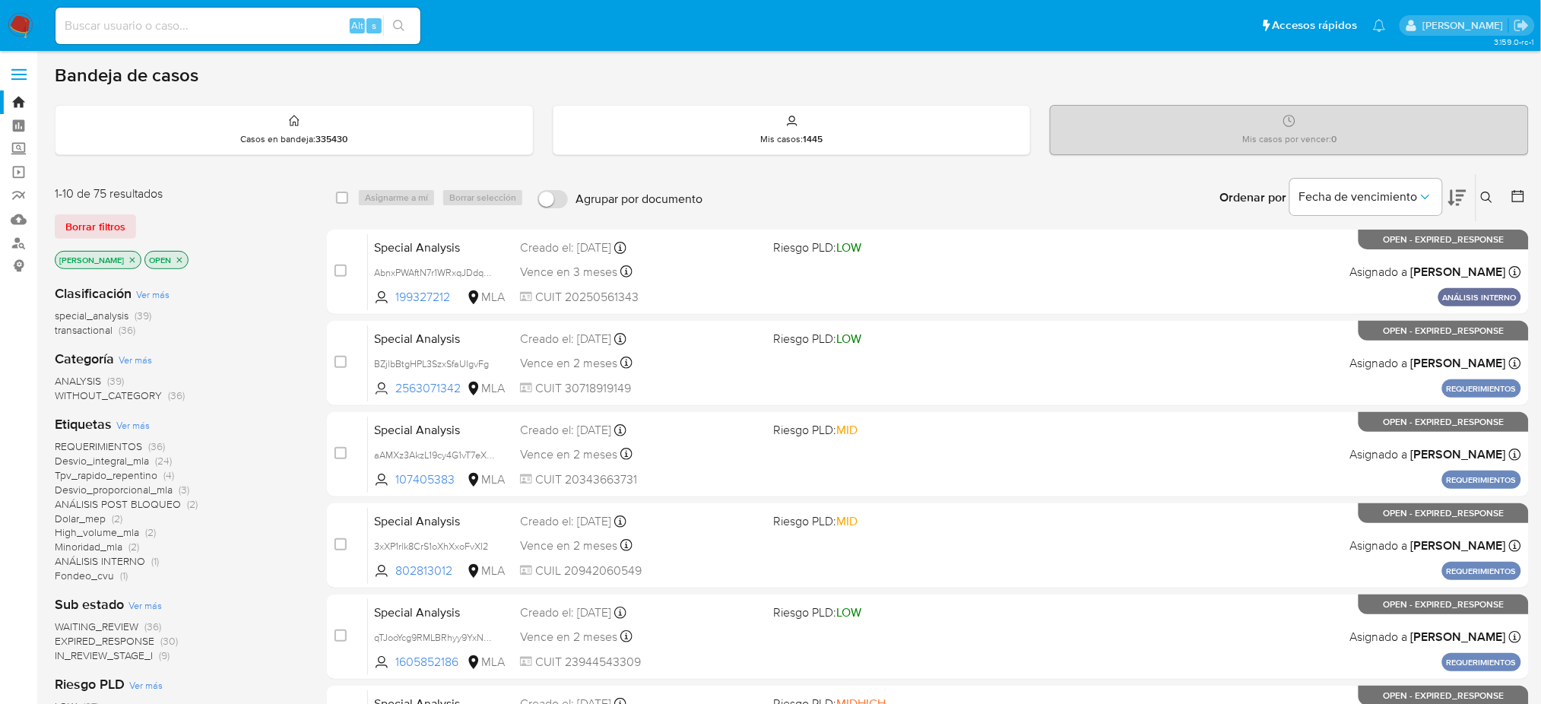
click at [1489, 198] on icon at bounding box center [1486, 197] width 11 height 11
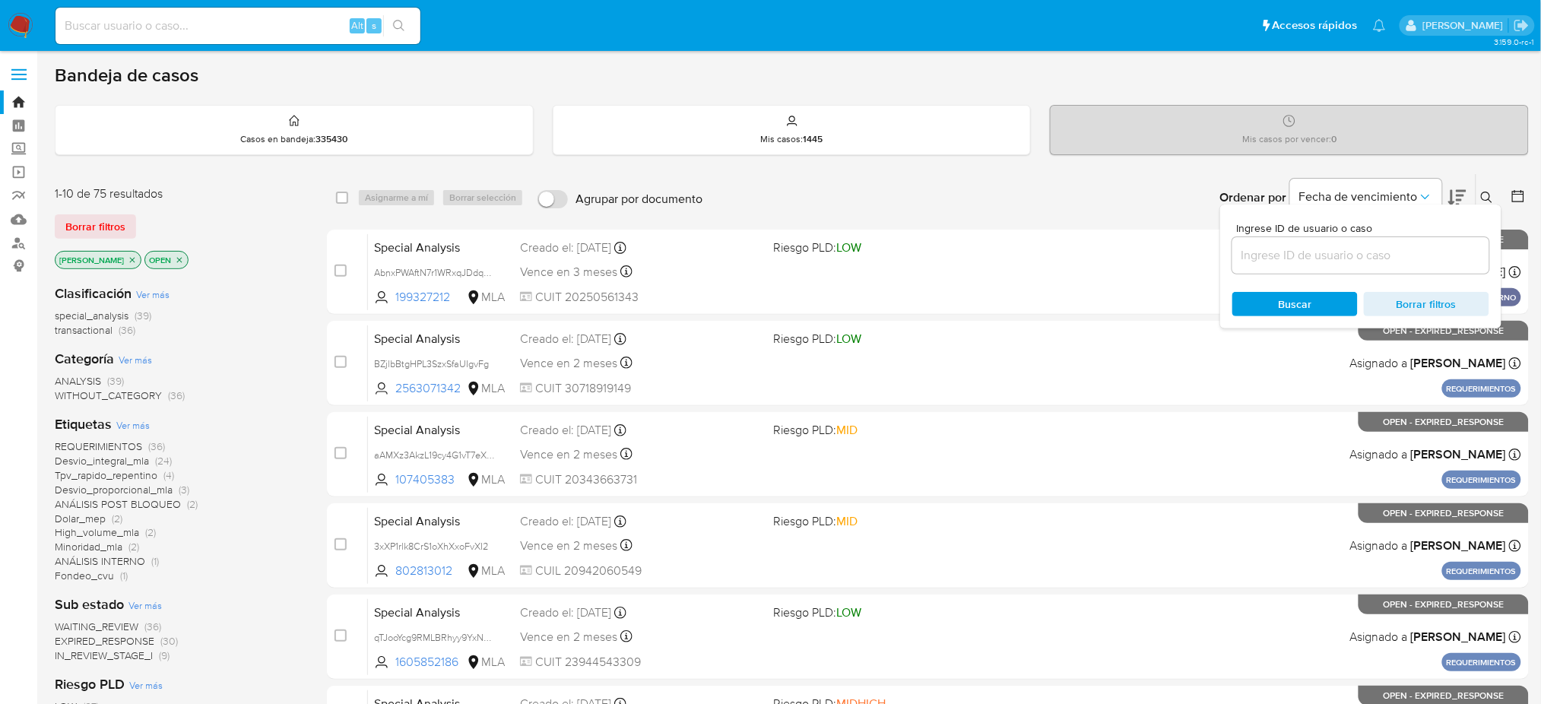
click at [1346, 254] on input at bounding box center [1360, 256] width 257 height 20
type input "gzKovlXtZANpf2G9jJYXnPTN"
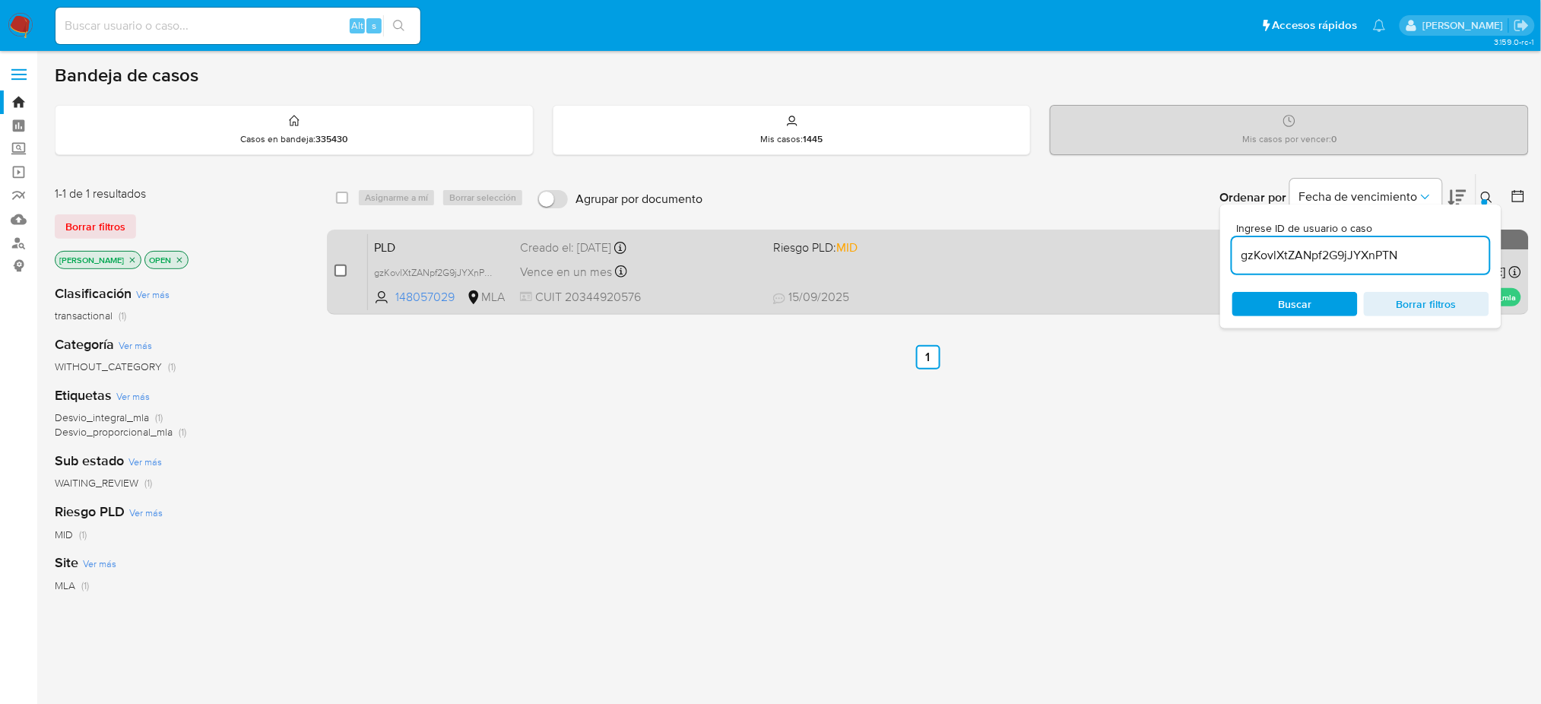
click at [339, 265] on input "checkbox" at bounding box center [341, 271] width 12 height 12
checkbox input "true"
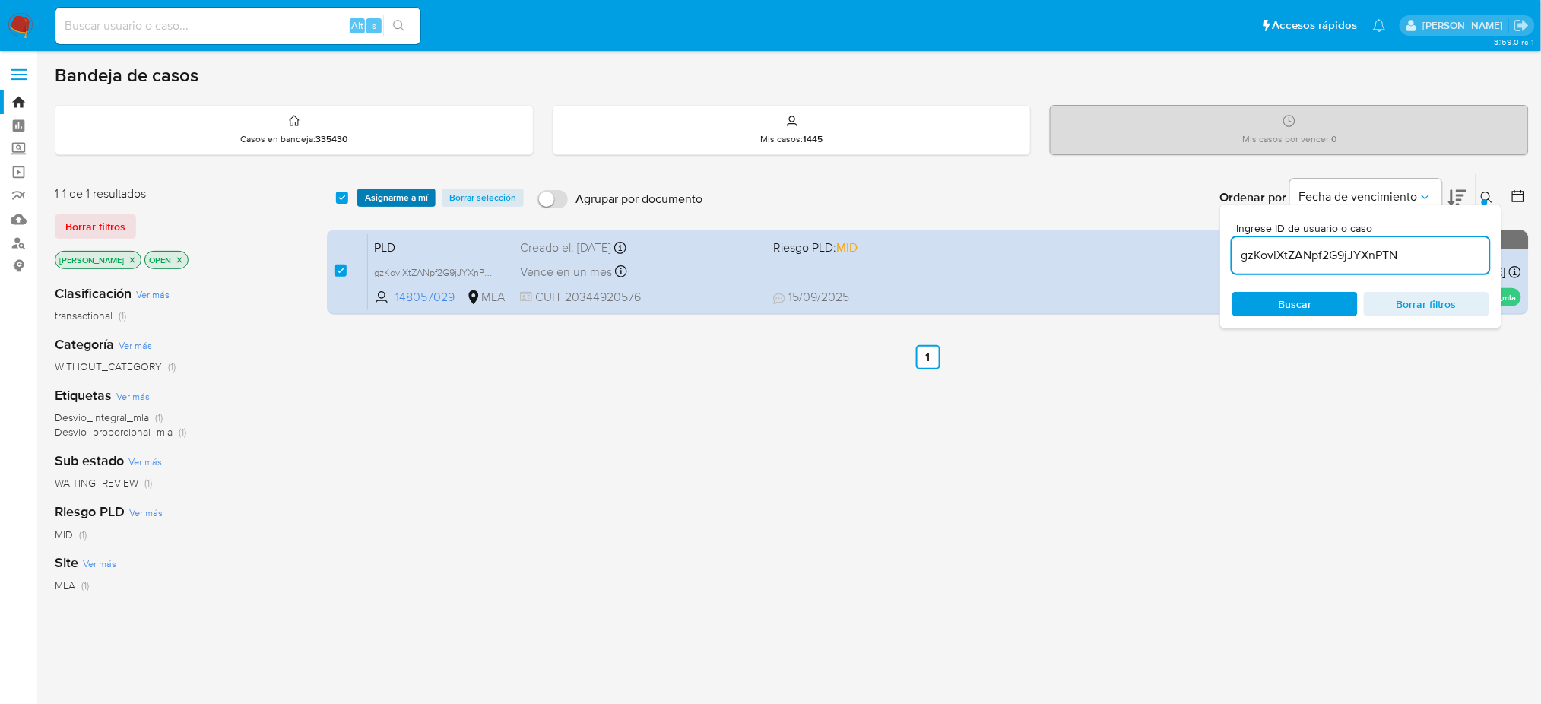
click at [375, 201] on span "Asignarme a mí" at bounding box center [396, 197] width 63 height 15
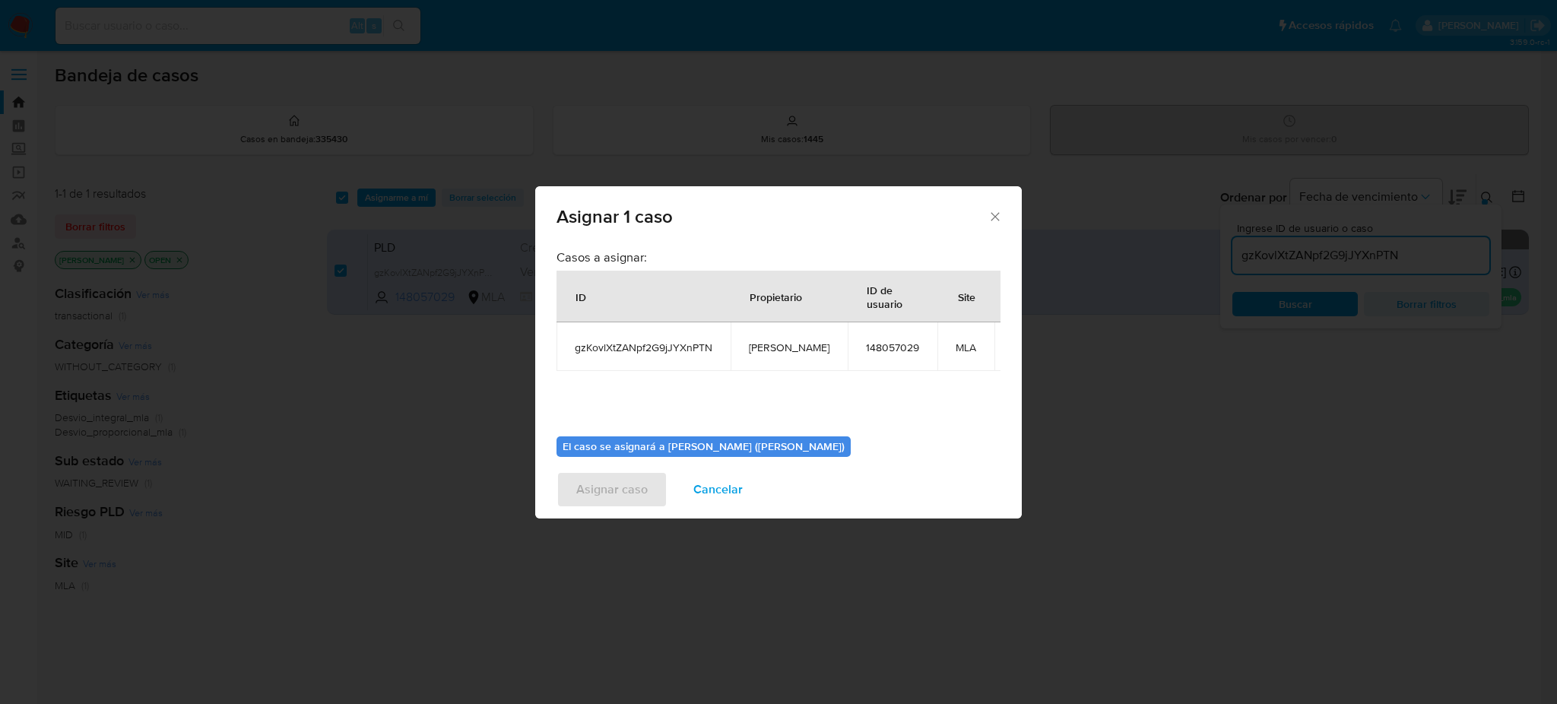
click at [777, 341] on span "[PERSON_NAME]" at bounding box center [789, 348] width 81 height 14
copy span "[PERSON_NAME]"
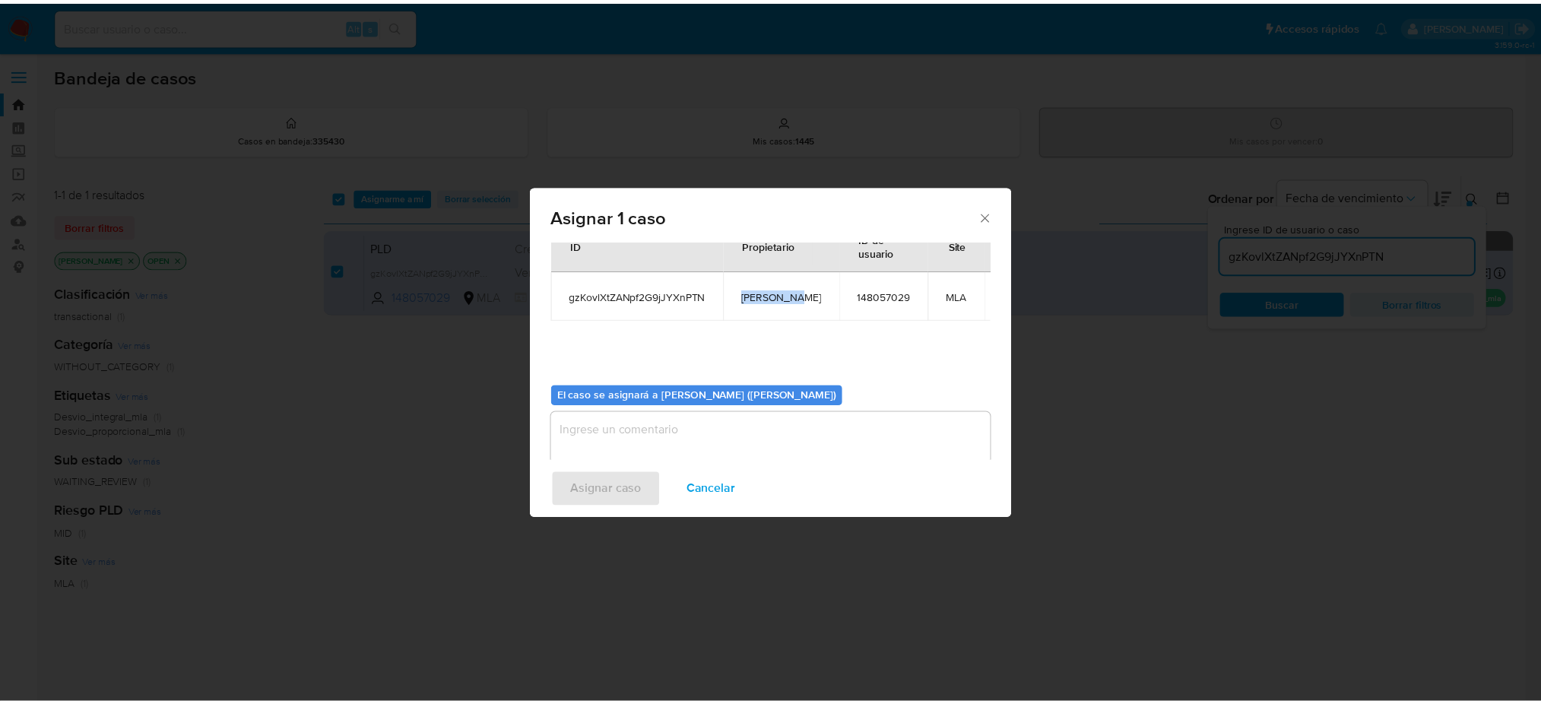
scroll to position [78, 0]
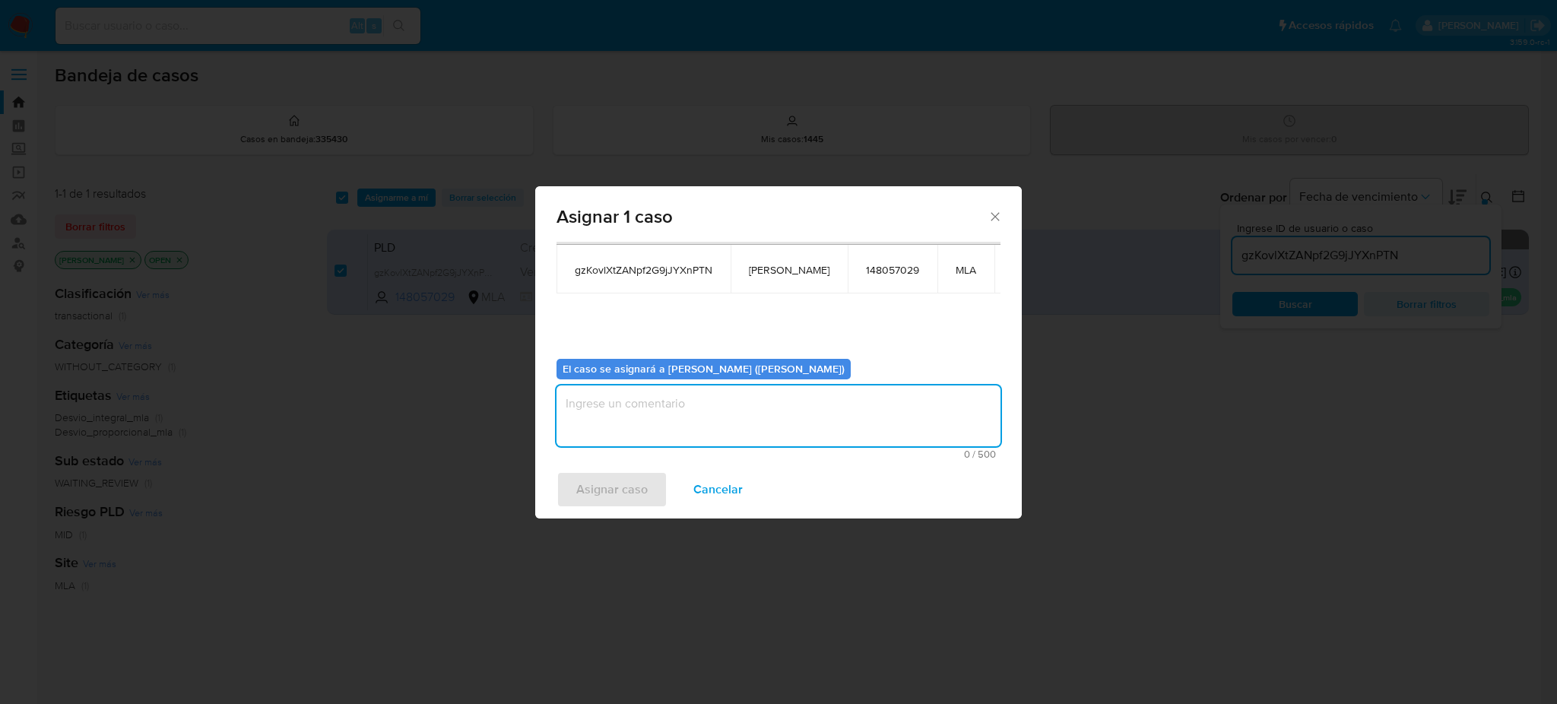
click at [660, 413] on textarea "assign-modal" at bounding box center [779, 415] width 444 height 61
paste textarea "[PERSON_NAME]"
type textarea "[PERSON_NAME]"
click at [626, 496] on span "Asignar caso" at bounding box center [611, 489] width 71 height 33
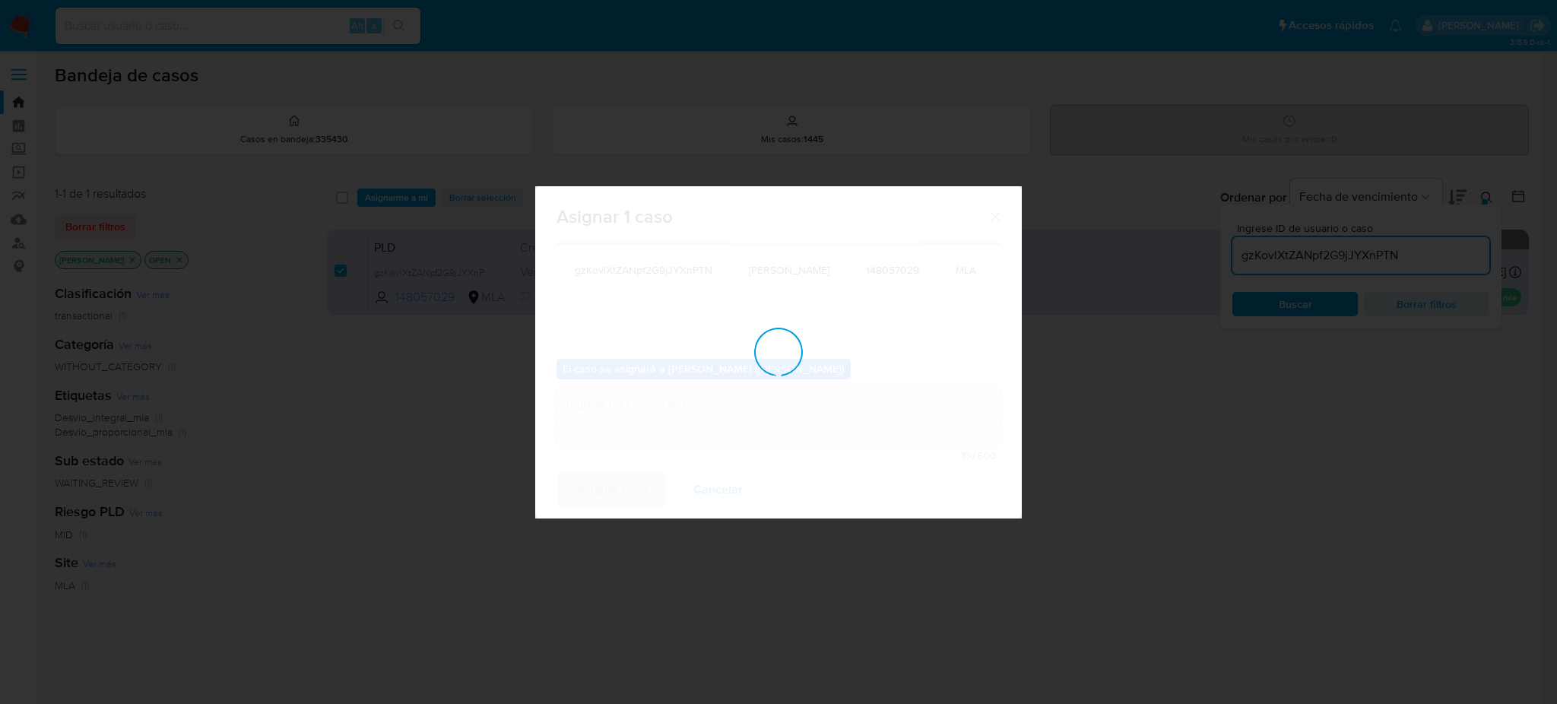
checkbox input "false"
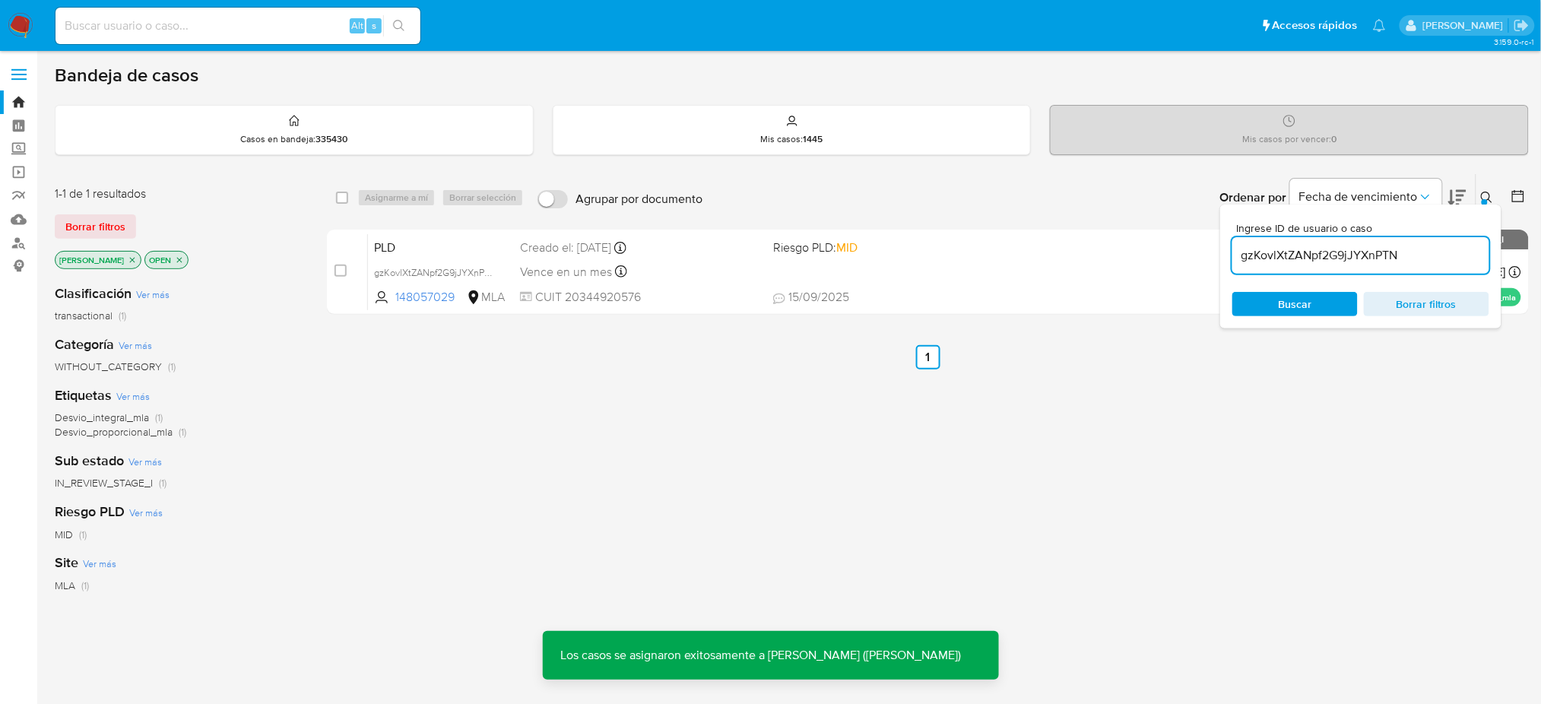
click at [415, 239] on span "PLD" at bounding box center [441, 246] width 134 height 20
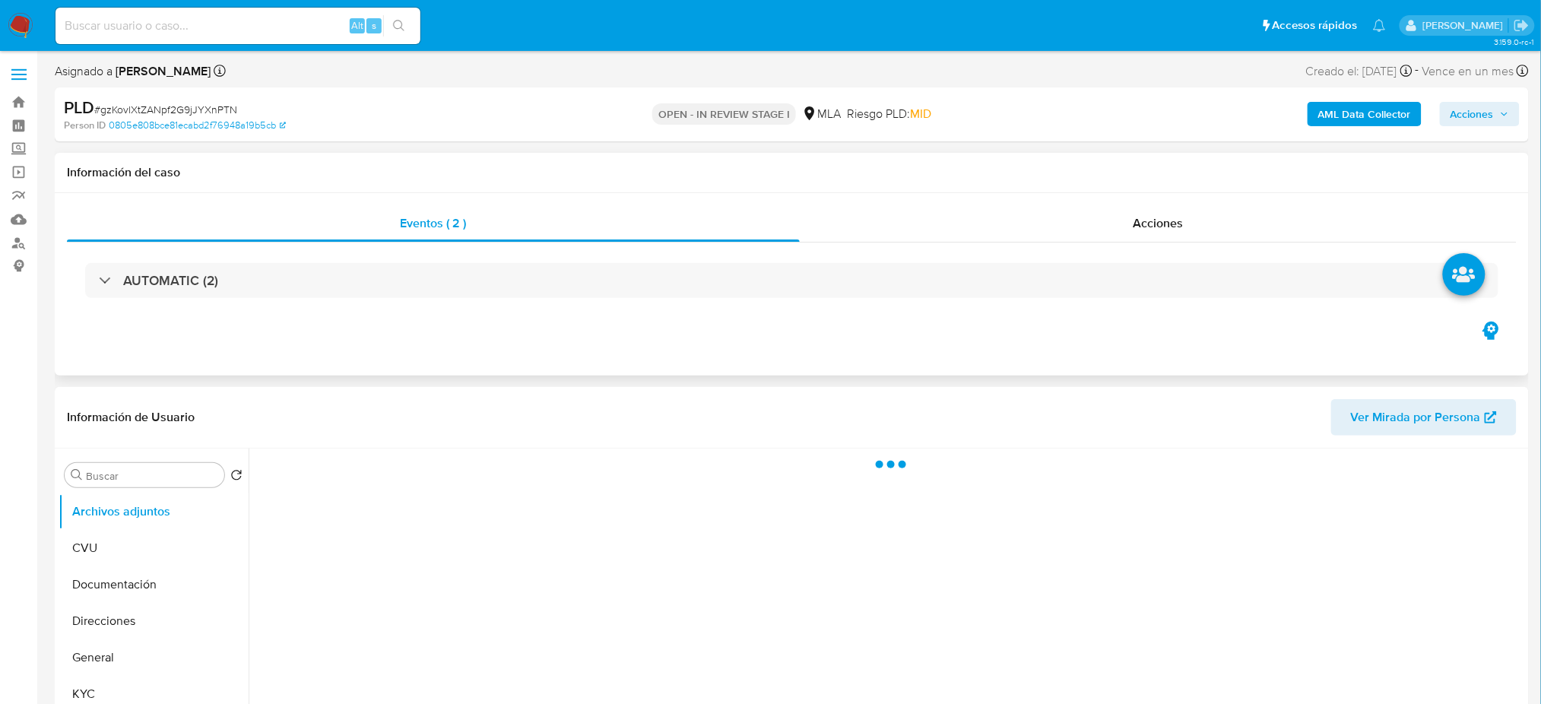
select select "10"
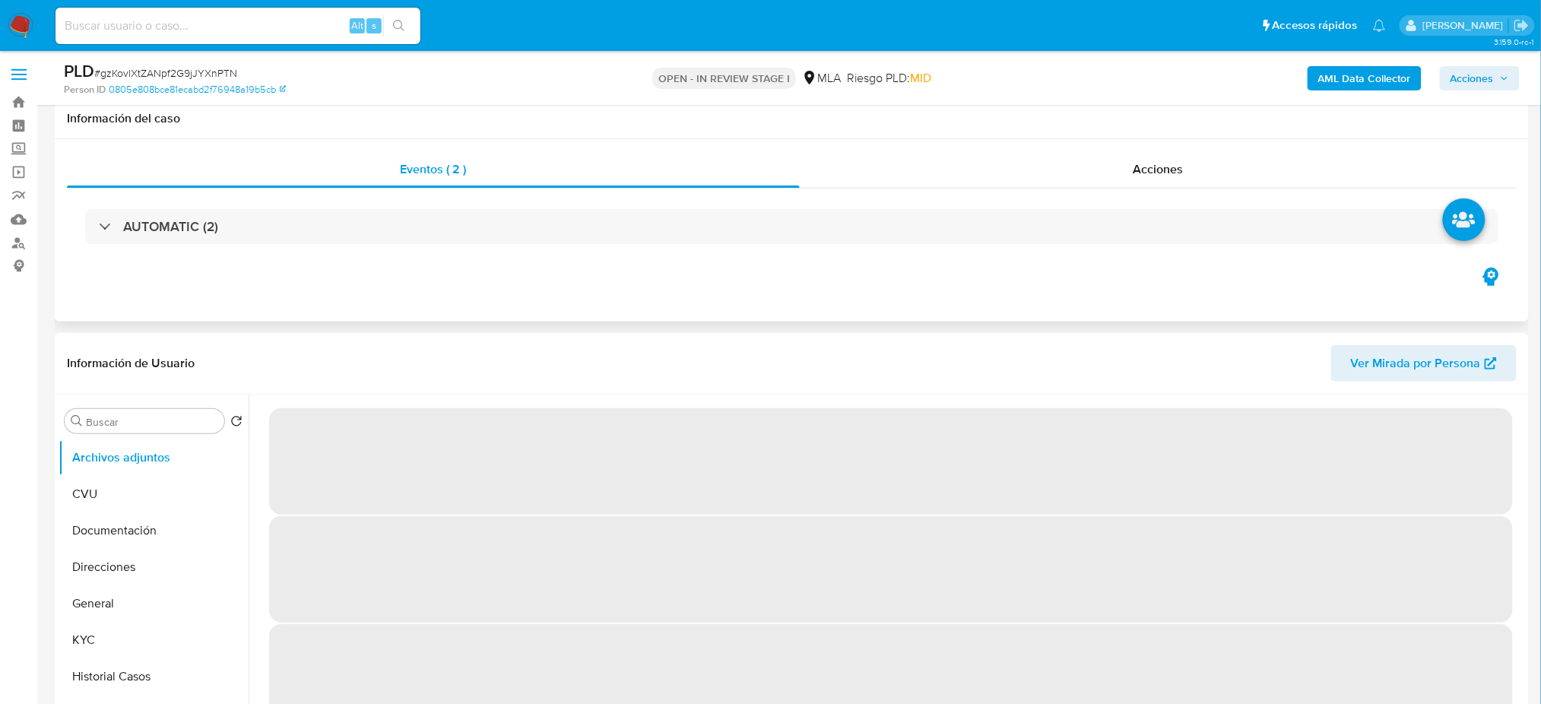
scroll to position [304, 0]
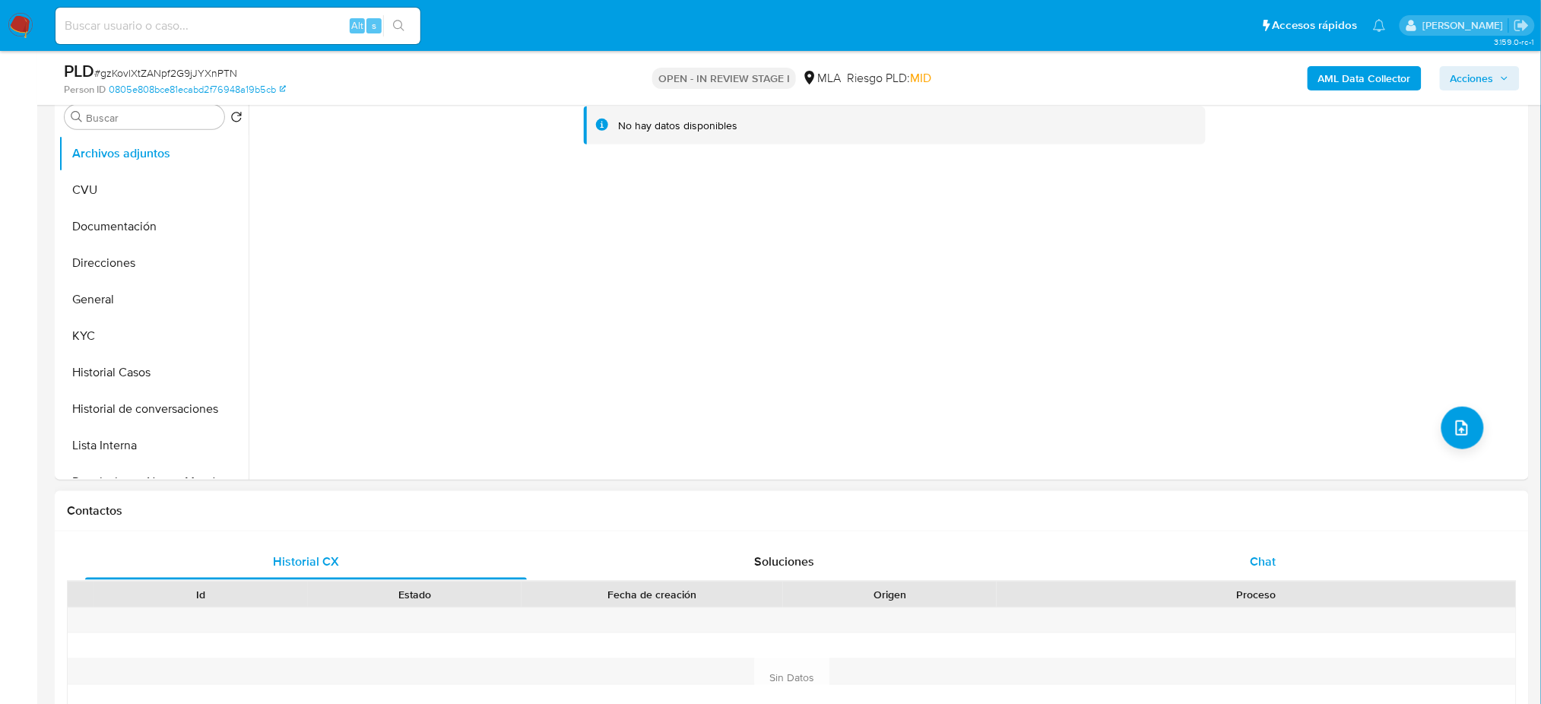
click at [1318, 564] on div "Chat" at bounding box center [1263, 562] width 442 height 36
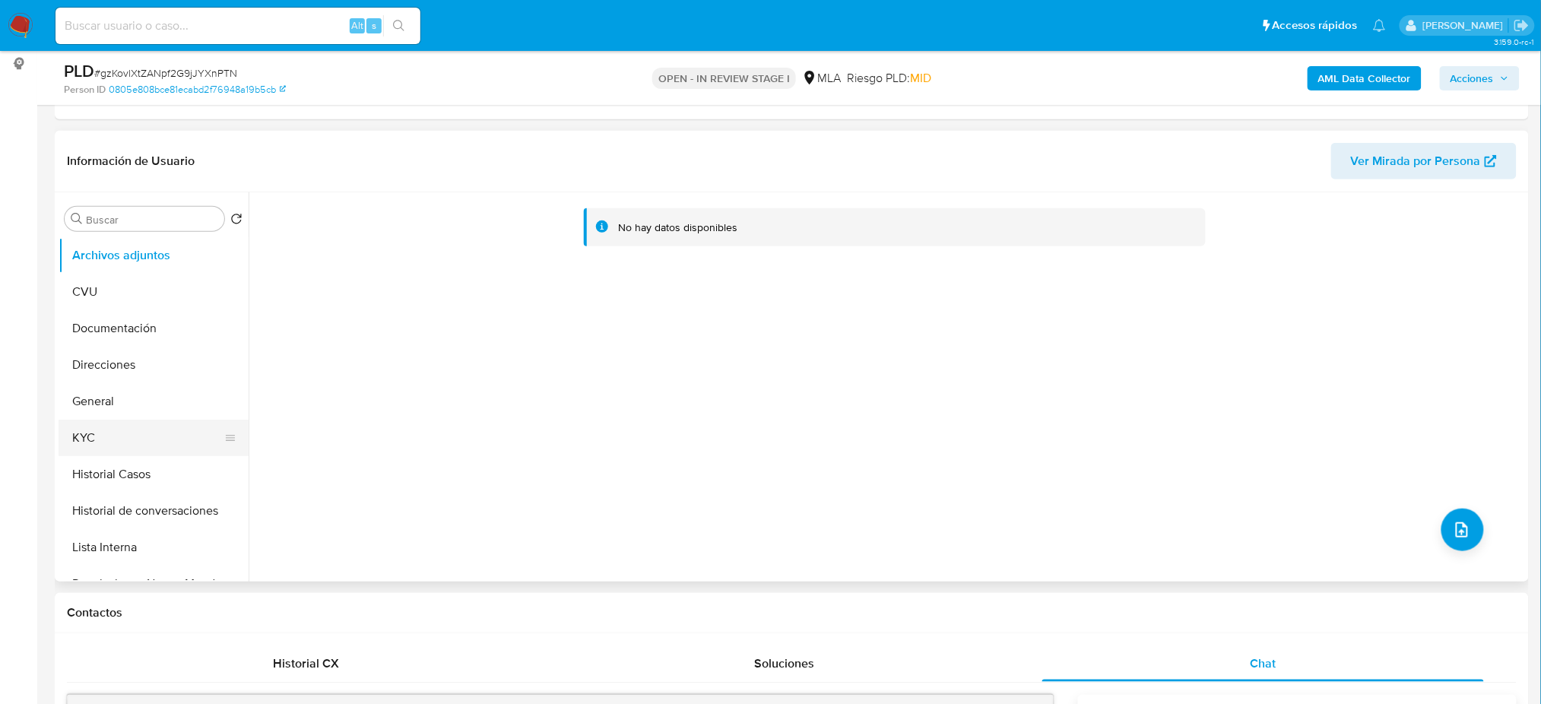
scroll to position [1119, 0]
click at [141, 403] on button "General" at bounding box center [148, 401] width 178 height 36
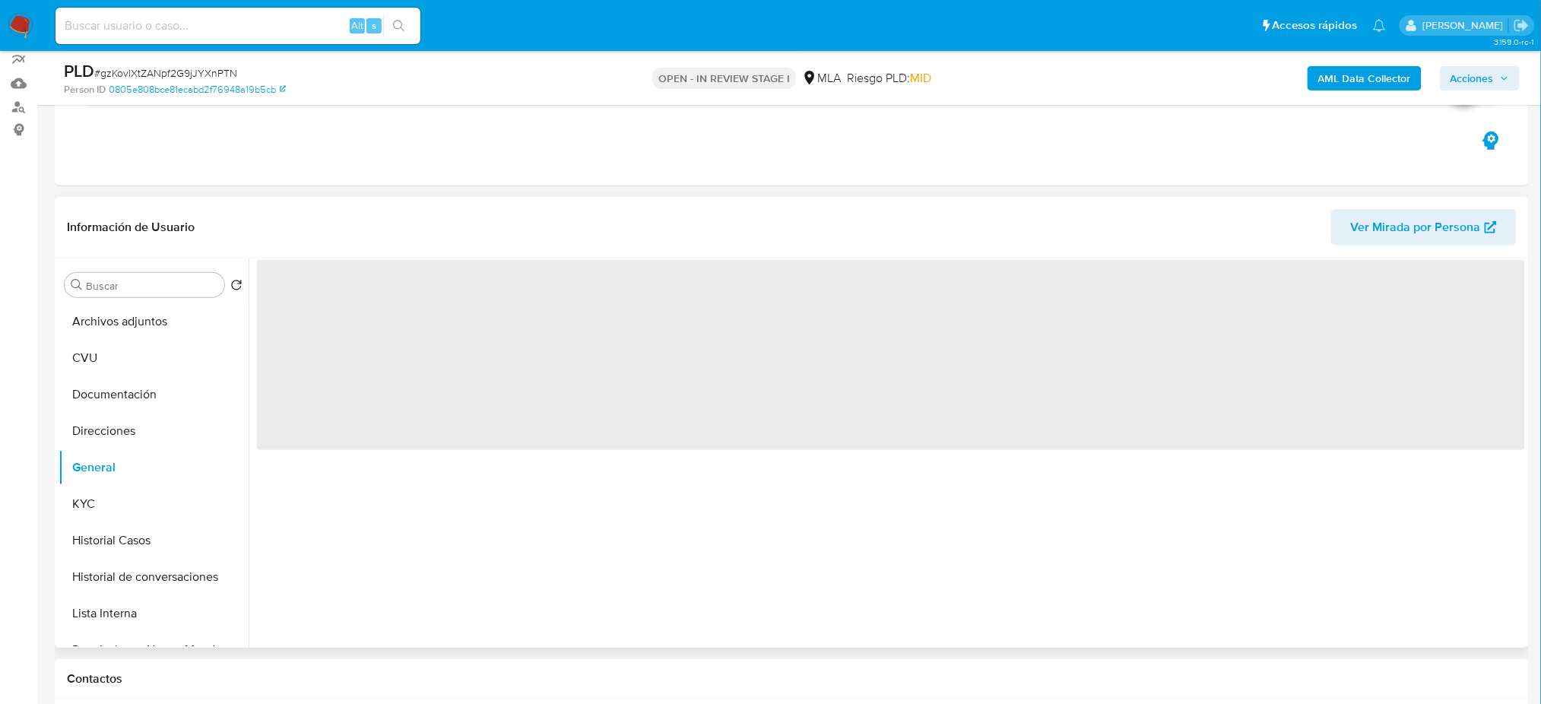
scroll to position [101, 0]
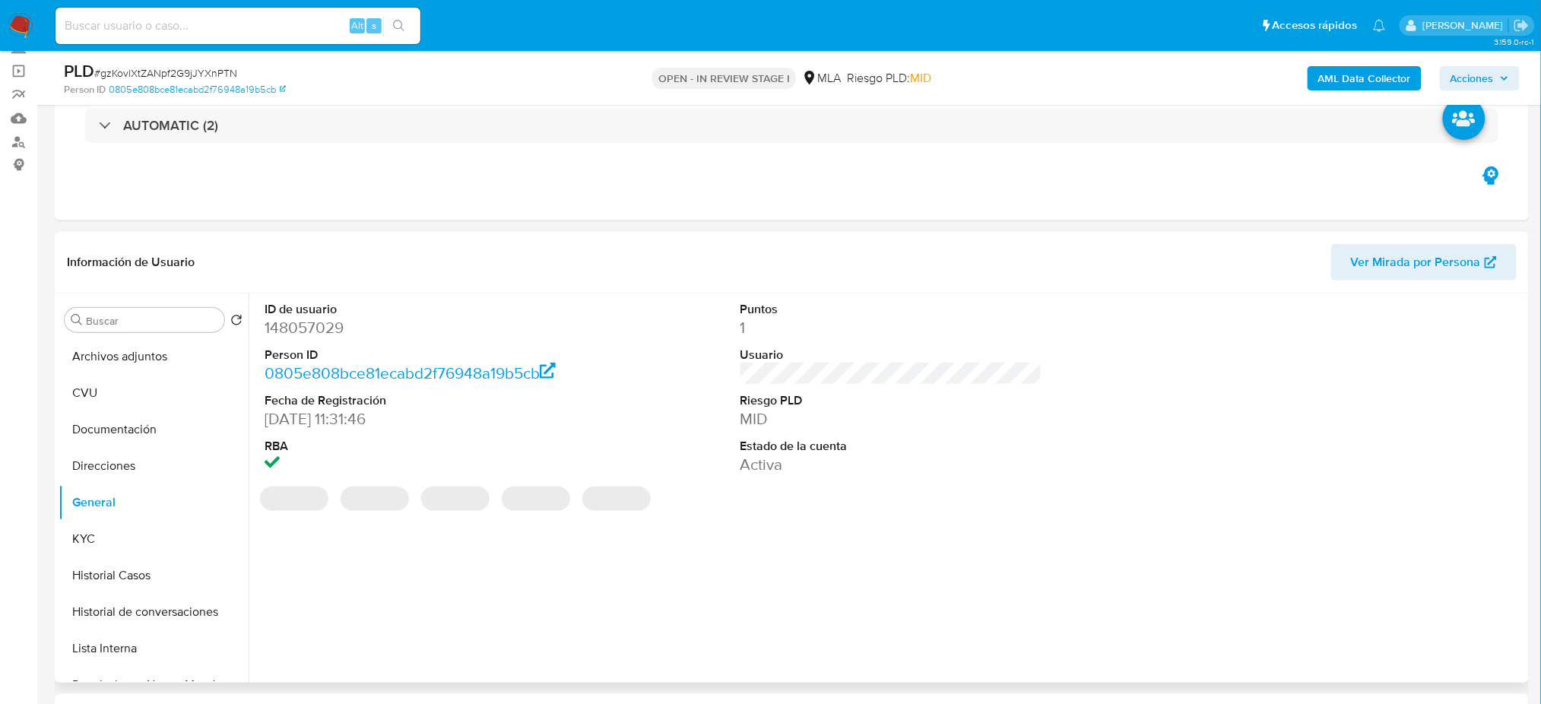
click at [293, 332] on dd "148057029" at bounding box center [416, 327] width 302 height 21
copy dd "148057029"
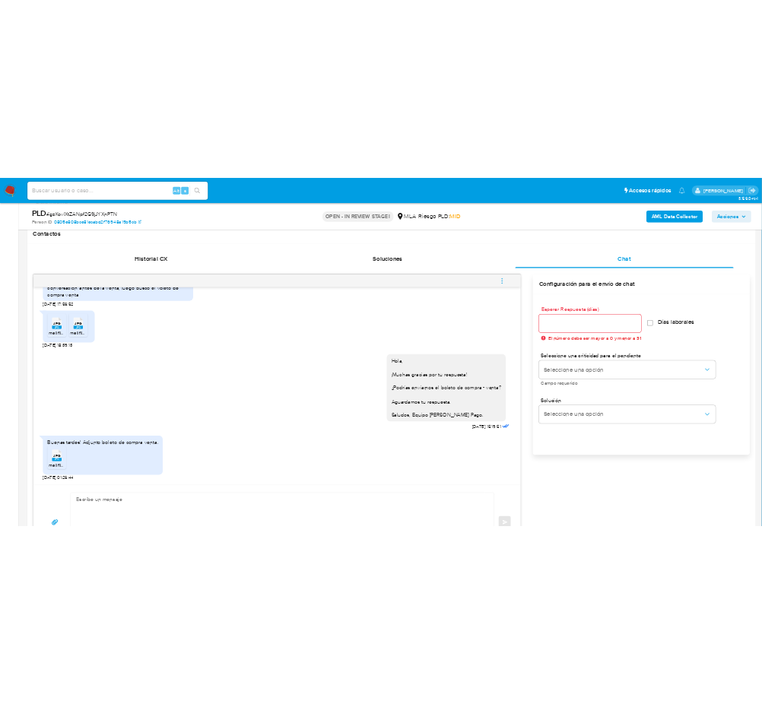
scroll to position [810, 0]
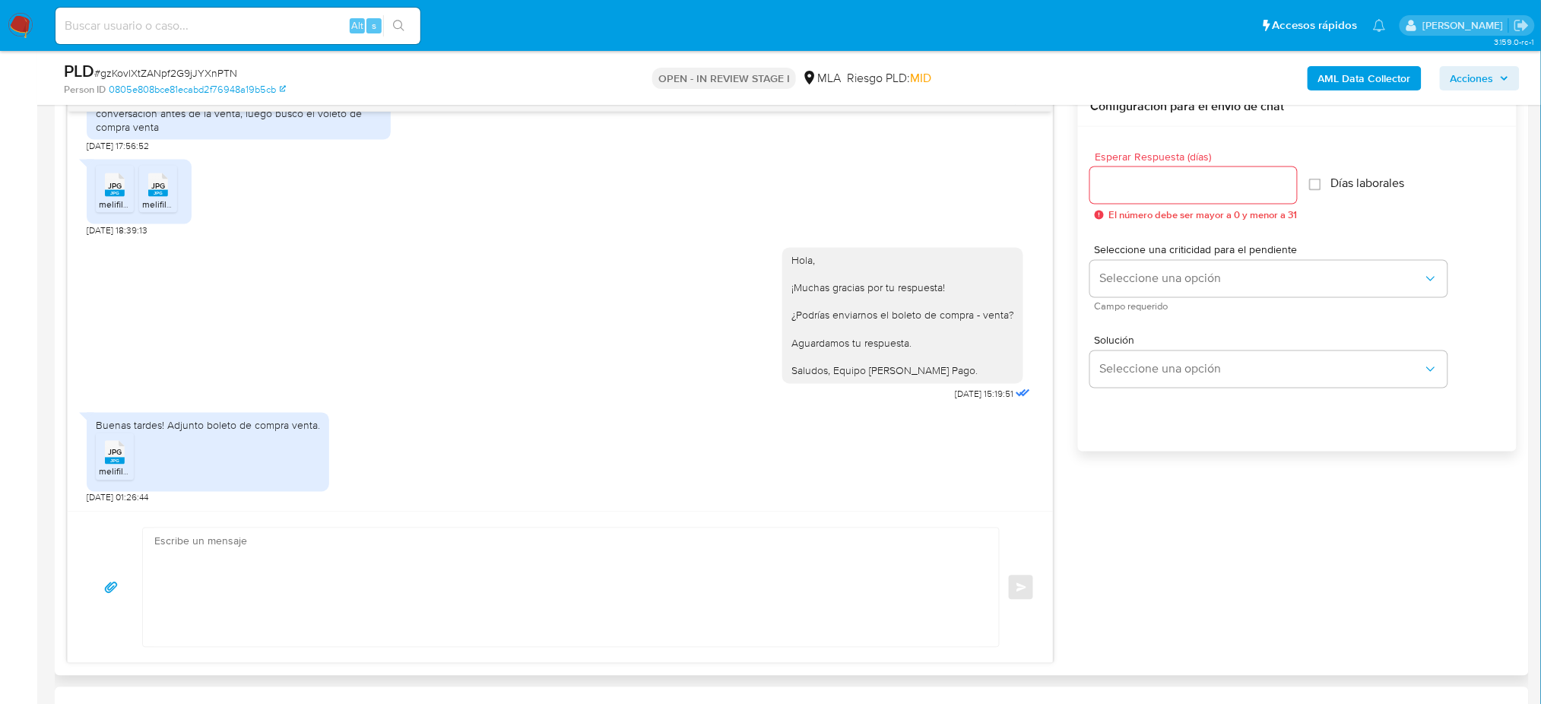
click at [119, 465] on icon "JPG" at bounding box center [115, 452] width 20 height 27
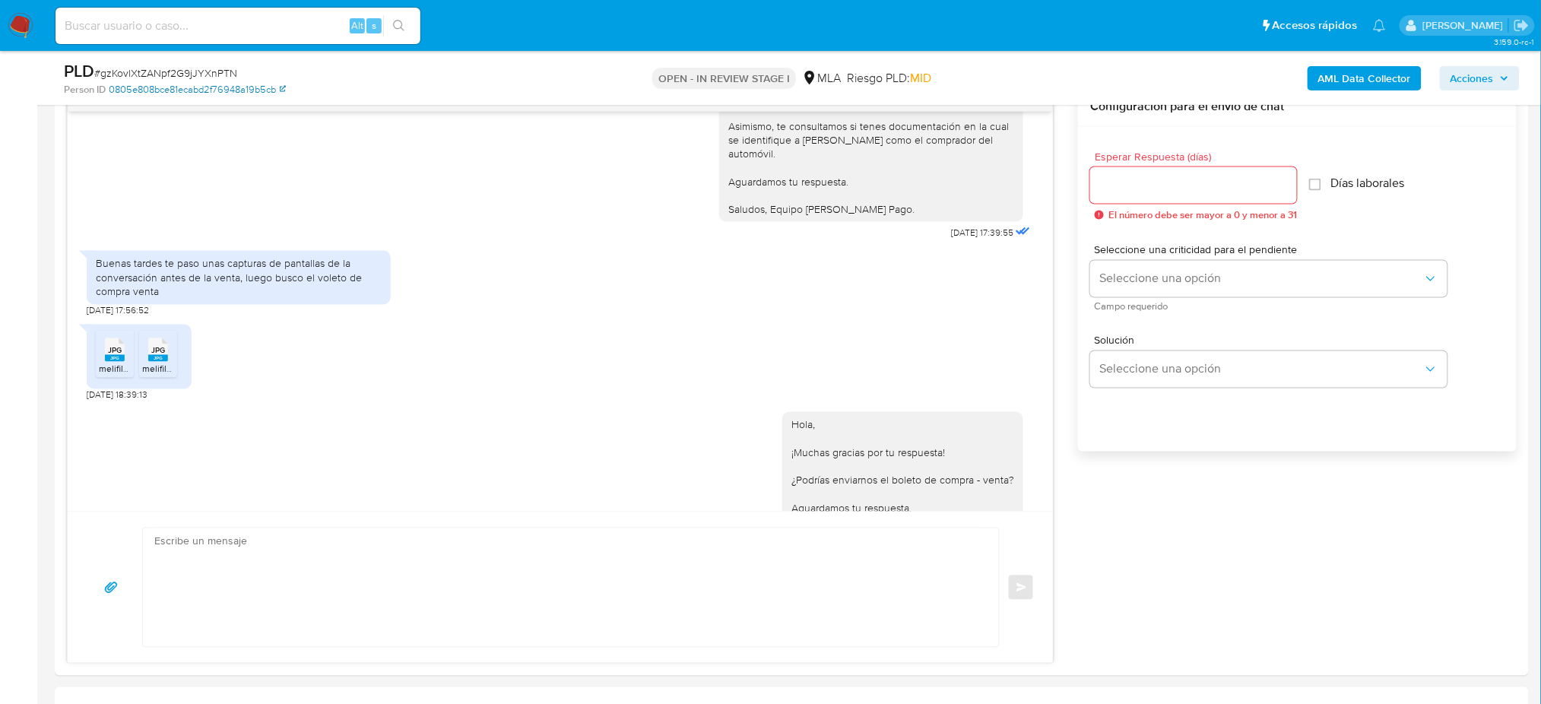
click at [148, 81] on div "PLD # gzKovlXtZANpf2G9jJYXnPTN Person ID 0805e808bce81ecabd2f76948a19b5cb" at bounding box center [304, 78] width 481 height 36
click at [137, 71] on span "# gzKovlXtZANpf2G9jJYXnPTN" at bounding box center [165, 72] width 143 height 15
click at [137, 70] on span "# gzKovlXtZANpf2G9jJYXnPTN" at bounding box center [165, 72] width 143 height 15
copy span "gzKovlXtZANpf2G9jJYXnPTN"
click at [215, 544] on textarea at bounding box center [567, 587] width 826 height 119
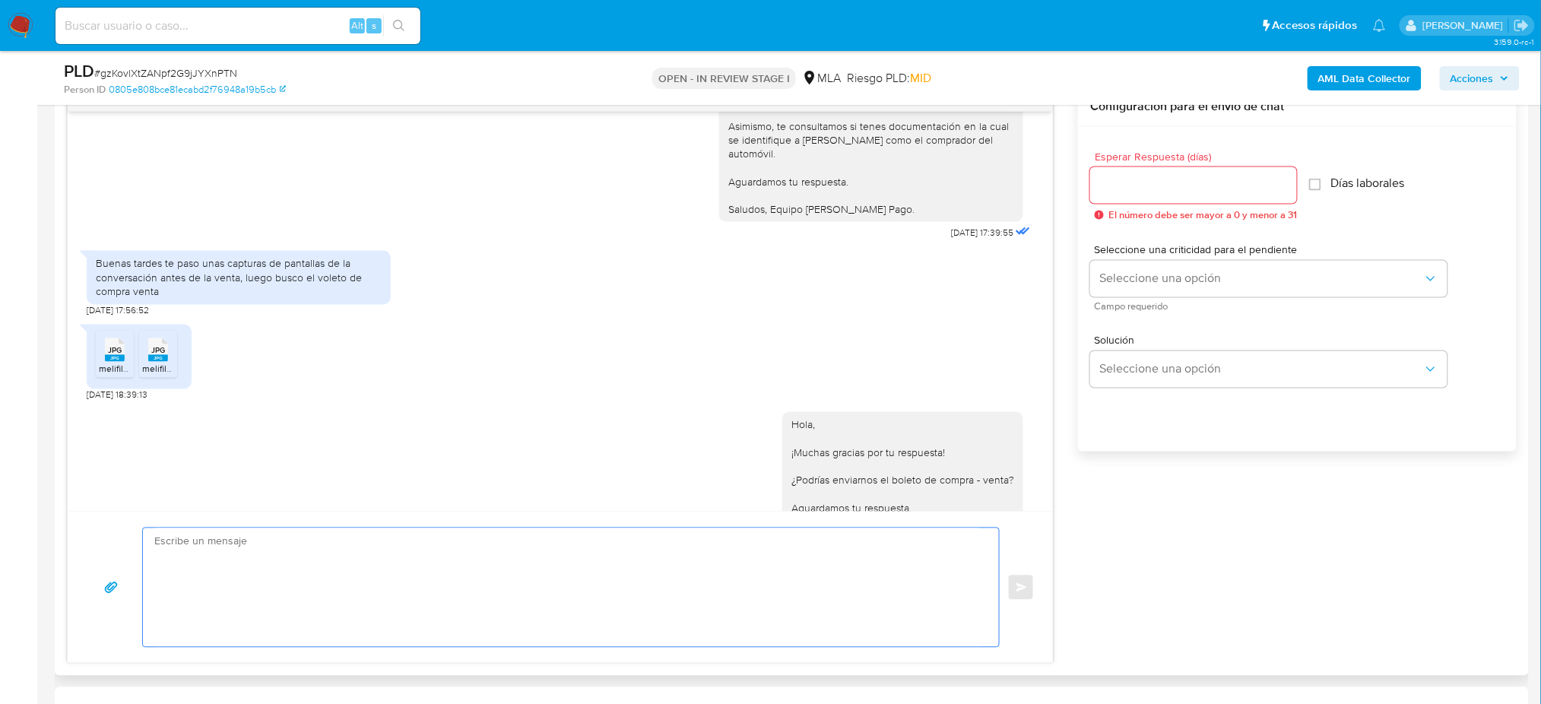
paste textarea "Hola, ¡Muchas gracias por tu respuesta! Confirmamos la recepción de la document…"
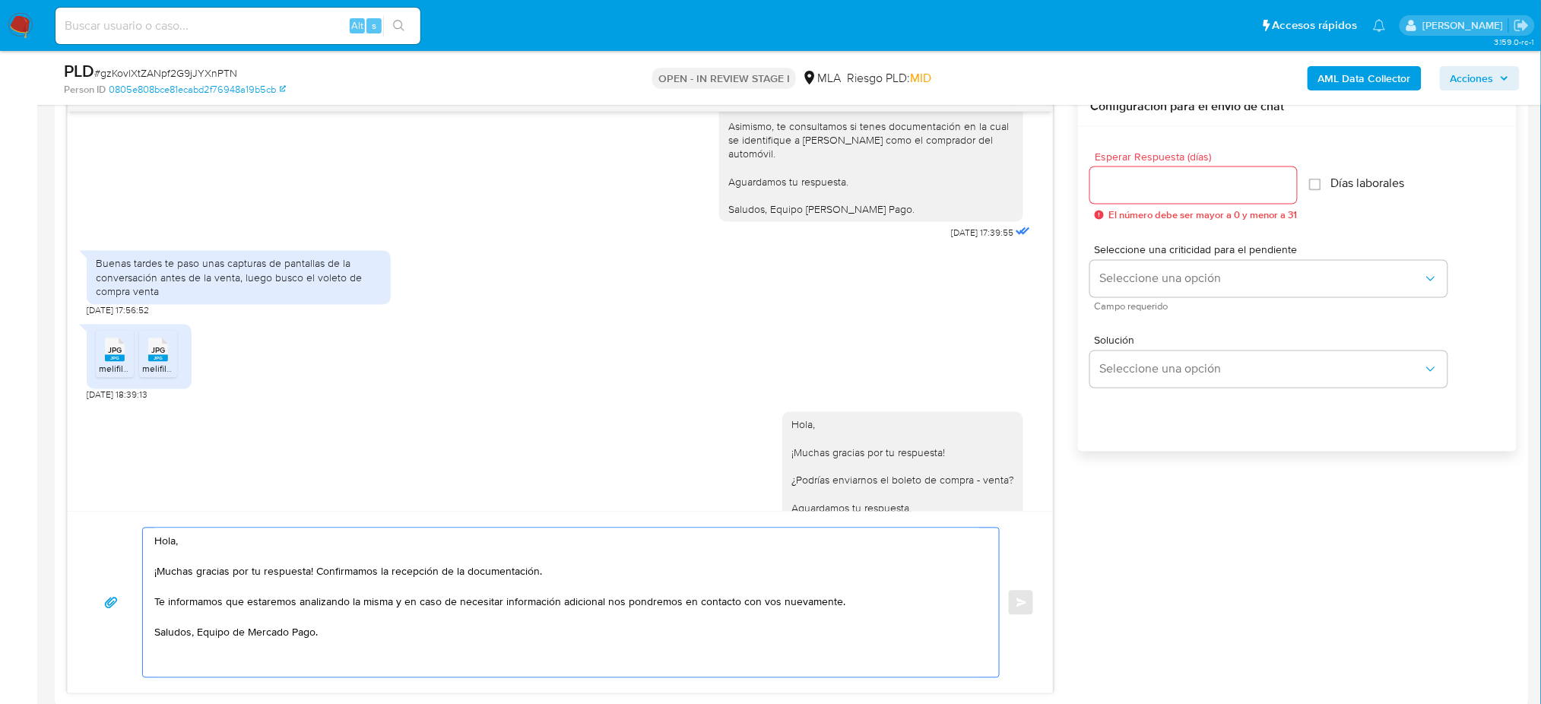
type textarea "Hola, ¡Muchas gracias por tu respuesta! Confirmamos la recepción de la document…"
click at [1142, 186] on input "Esperar Respuesta (días)" at bounding box center [1193, 186] width 207 height 20
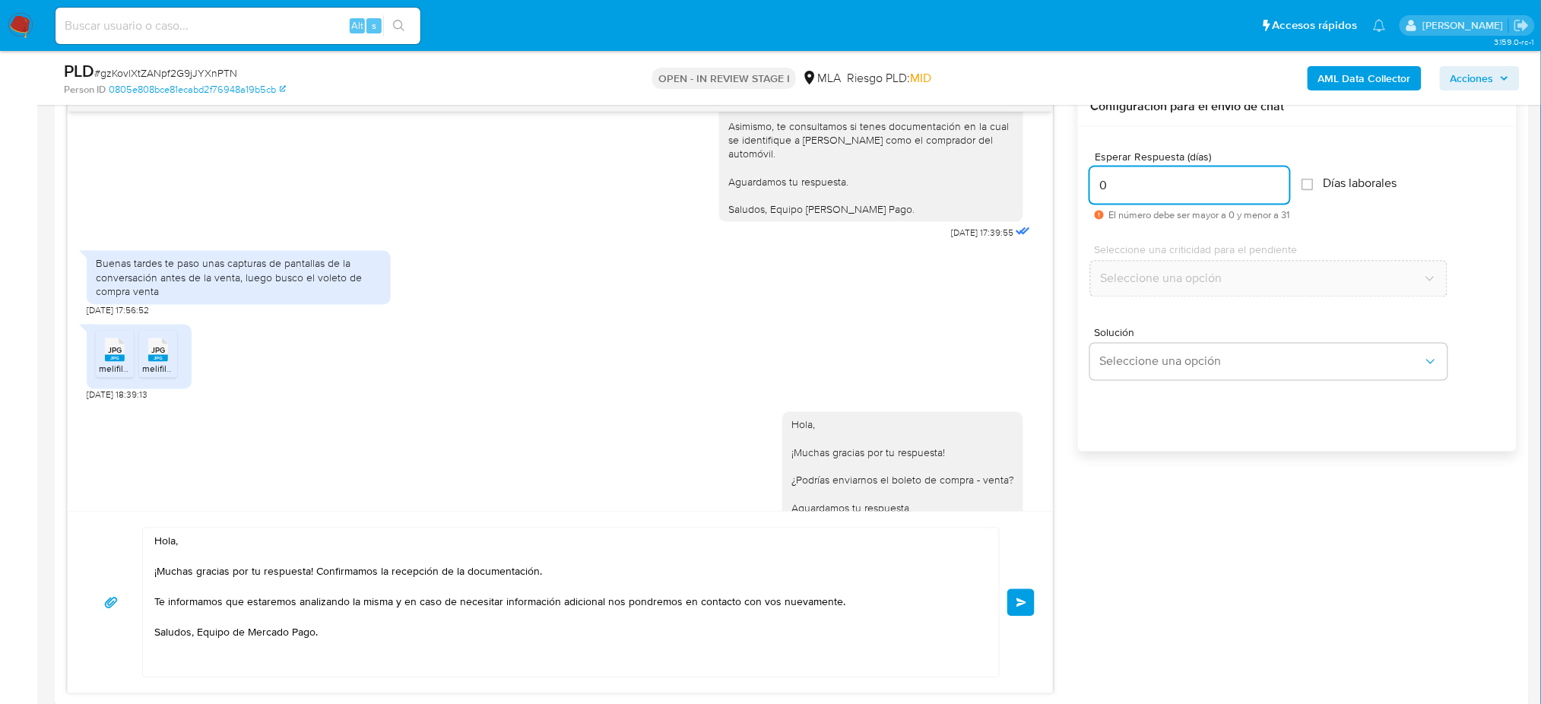
scroll to position [709, 0]
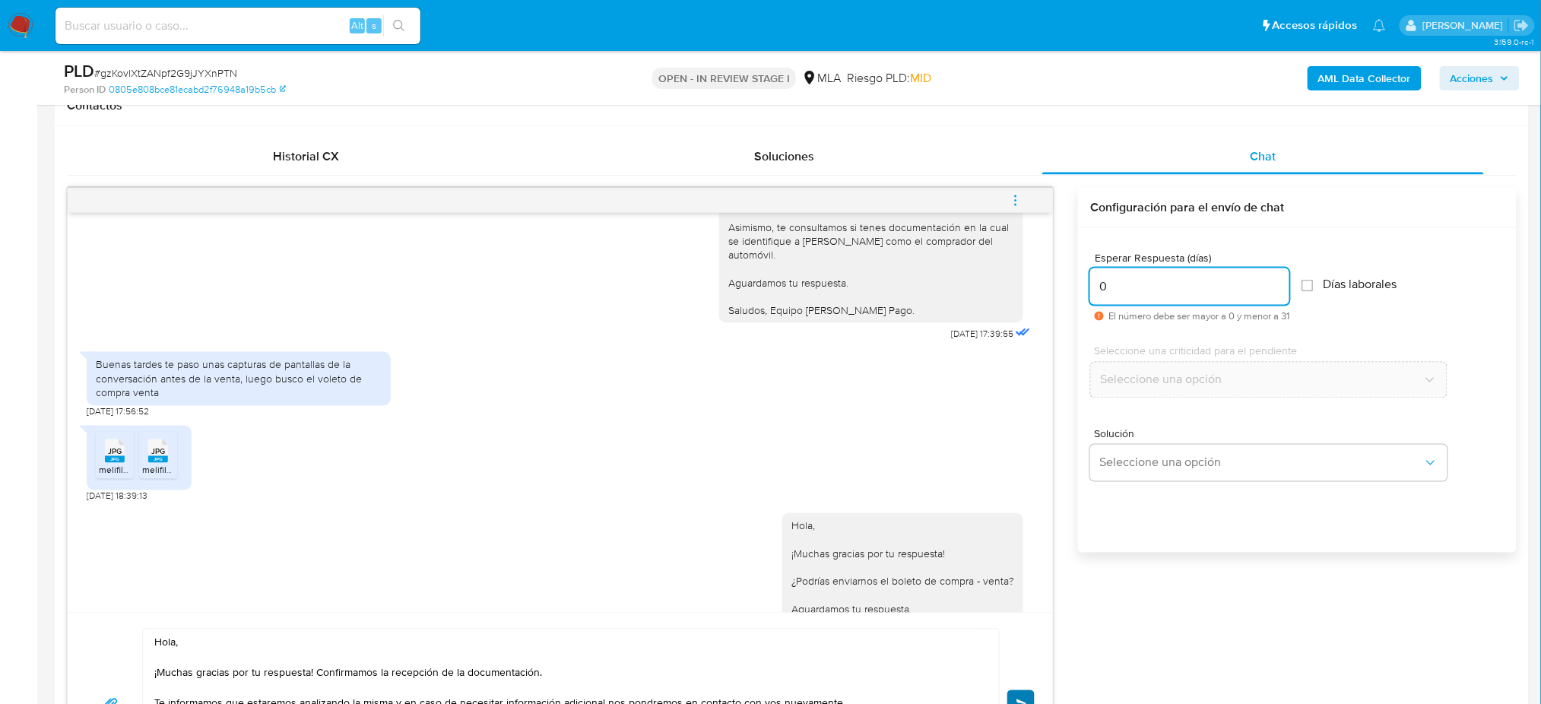
type input "0"
click at [1025, 693] on button "Enviar" at bounding box center [1020, 703] width 27 height 27
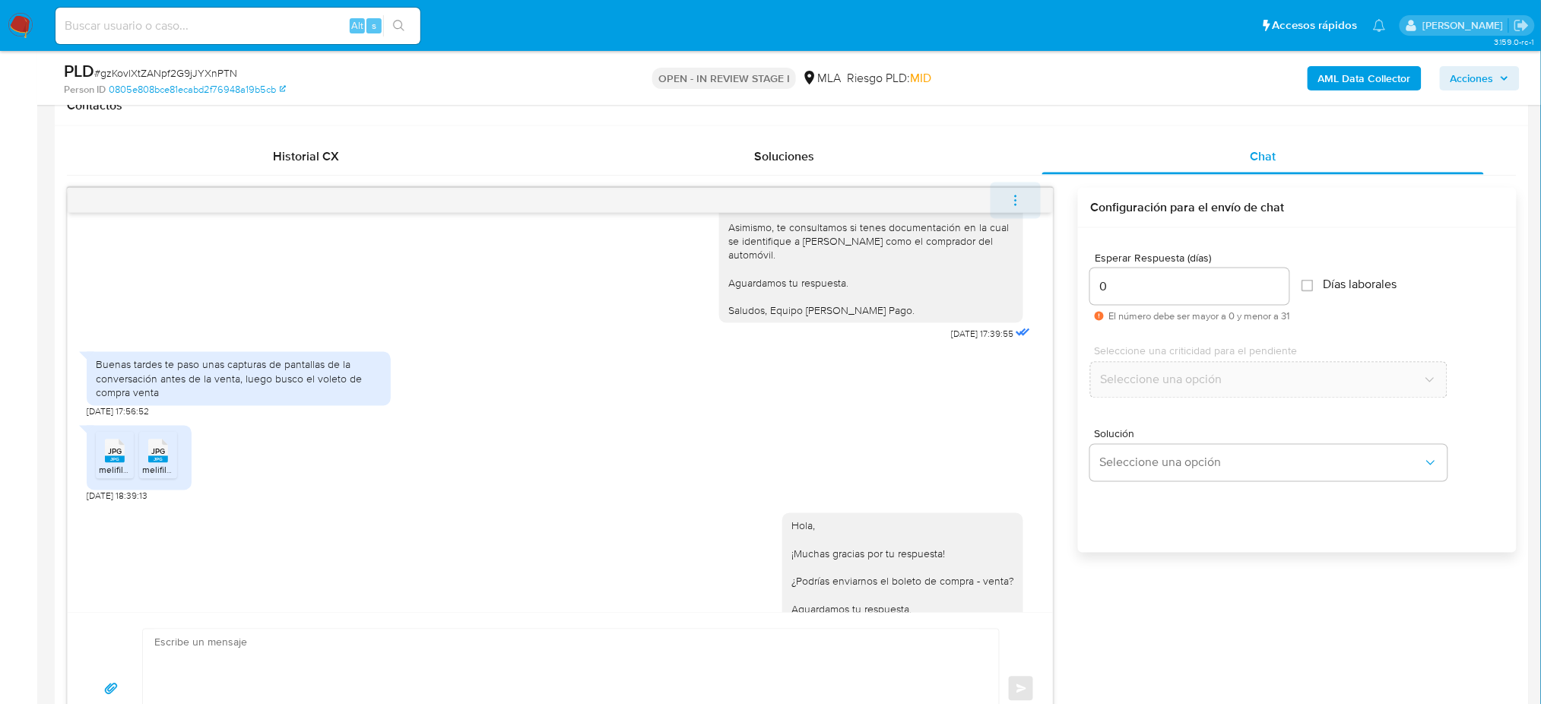
scroll to position [2176, 0]
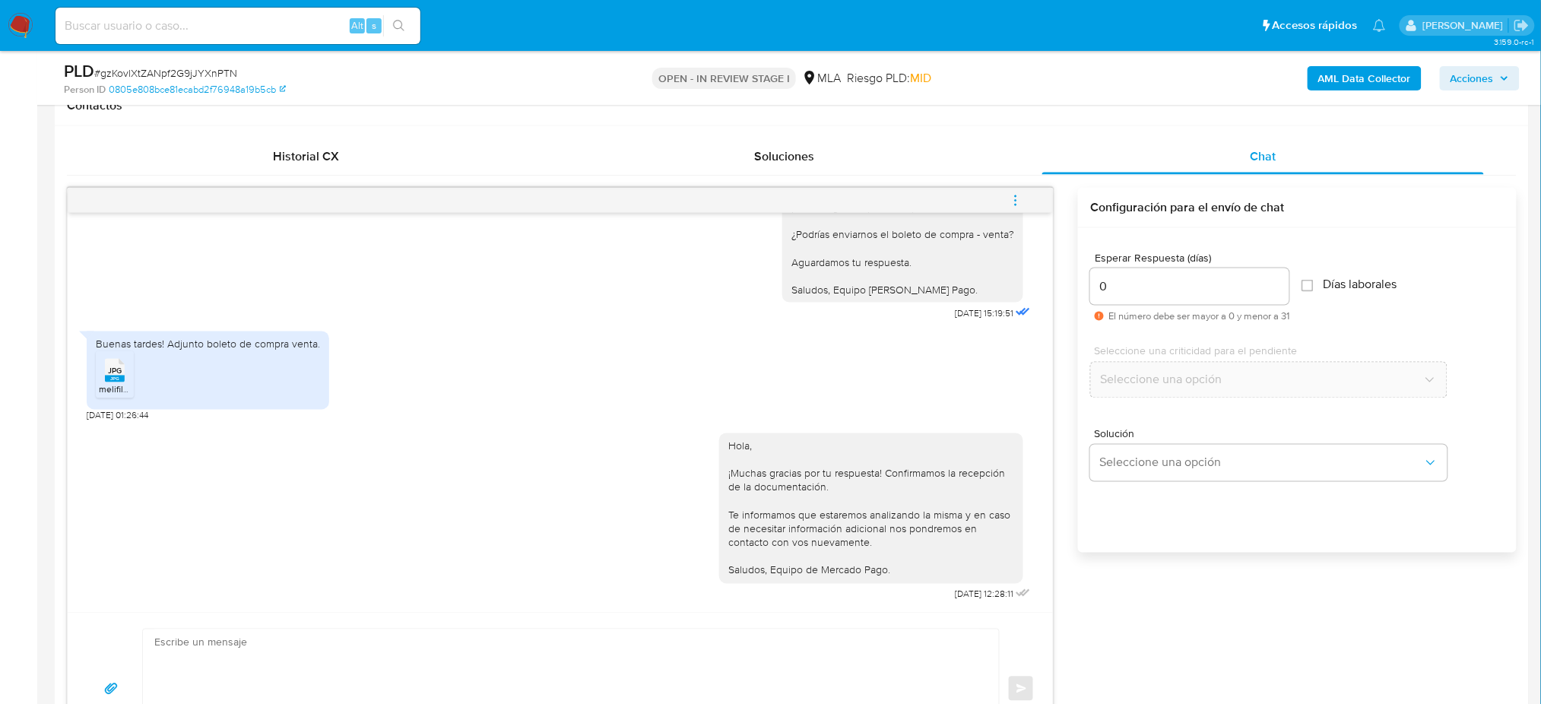
click at [1015, 194] on icon "menu-action" at bounding box center [1016, 201] width 14 height 14
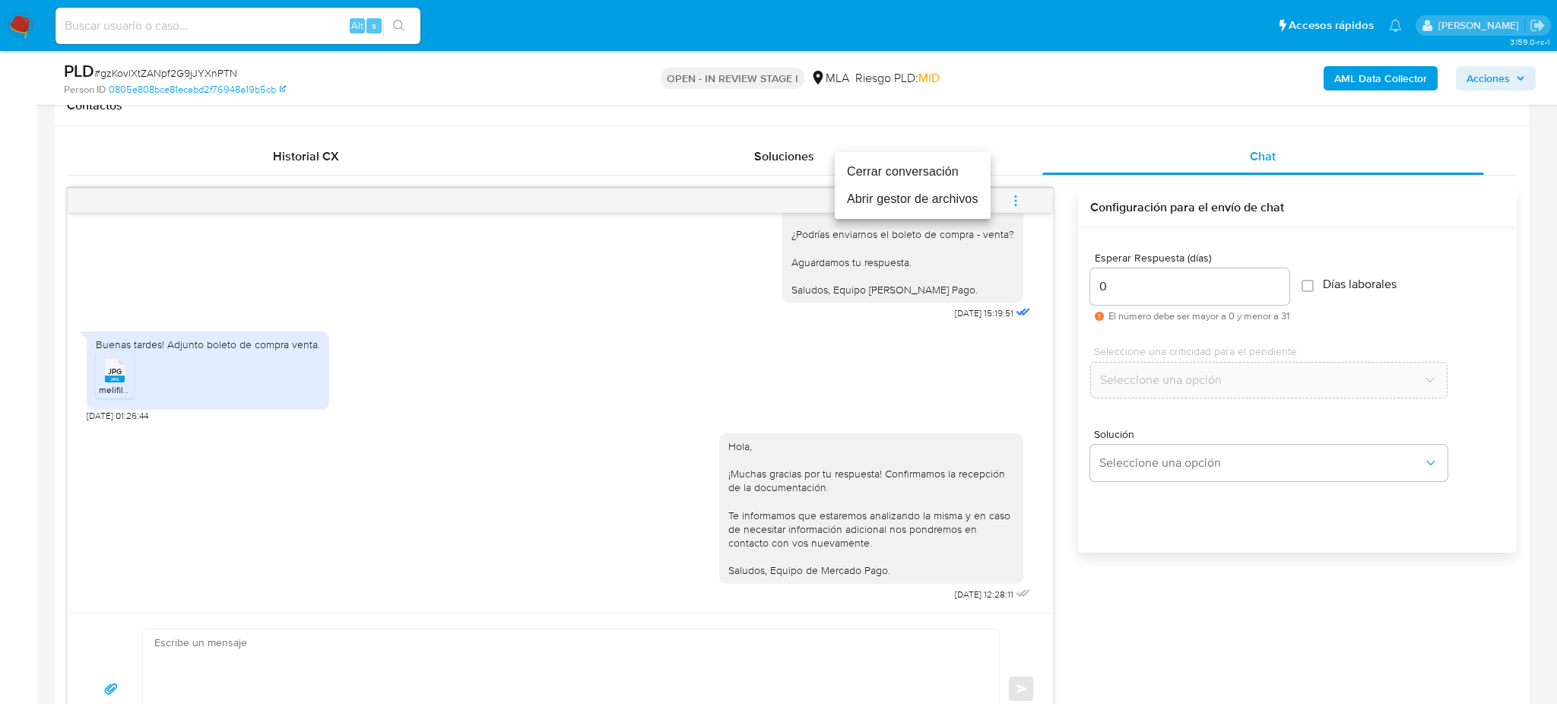
click at [881, 163] on li "Cerrar conversación" at bounding box center [913, 171] width 156 height 27
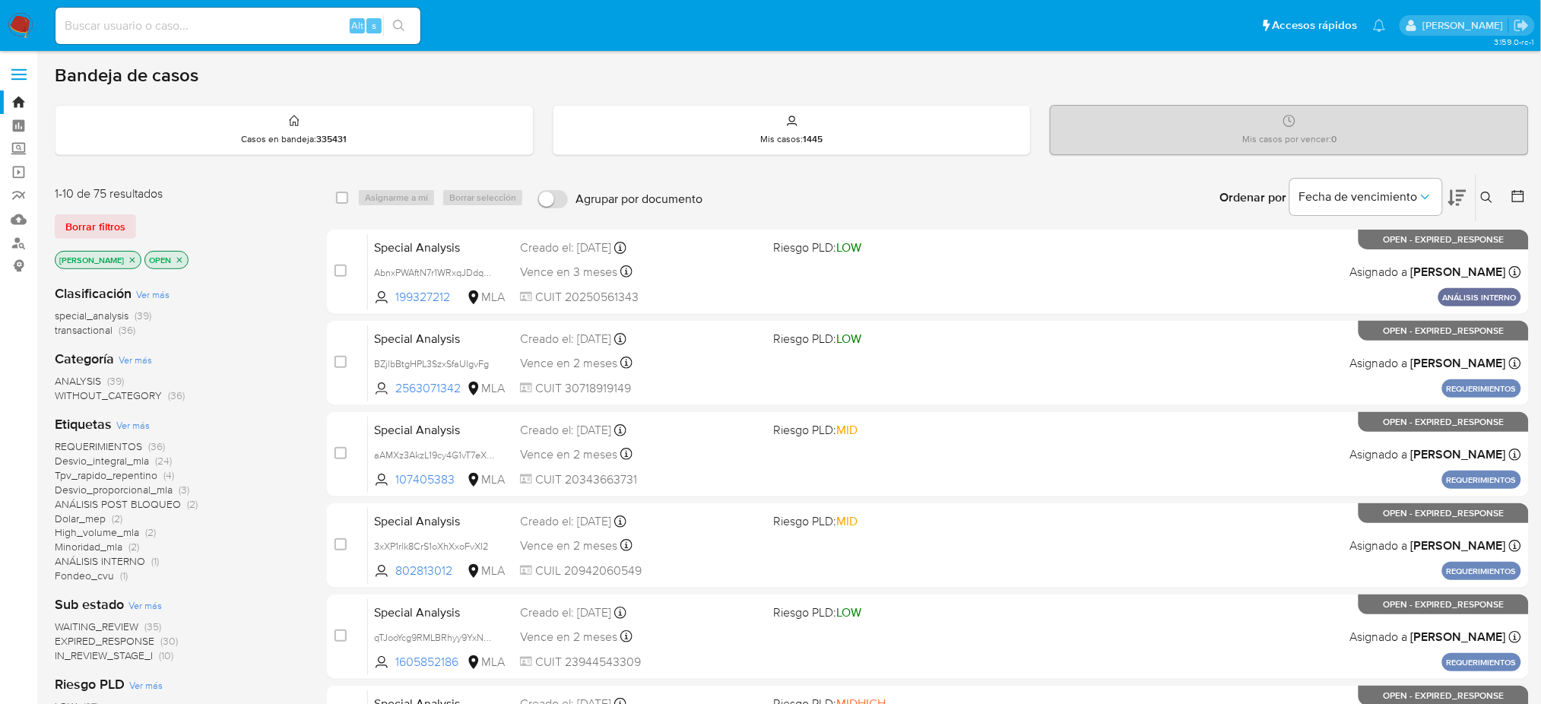
drag, startPoint x: 1487, startPoint y: 196, endPoint x: 1445, endPoint y: 216, distance: 46.9
click at [1167, 195] on icon at bounding box center [1487, 198] width 12 height 12
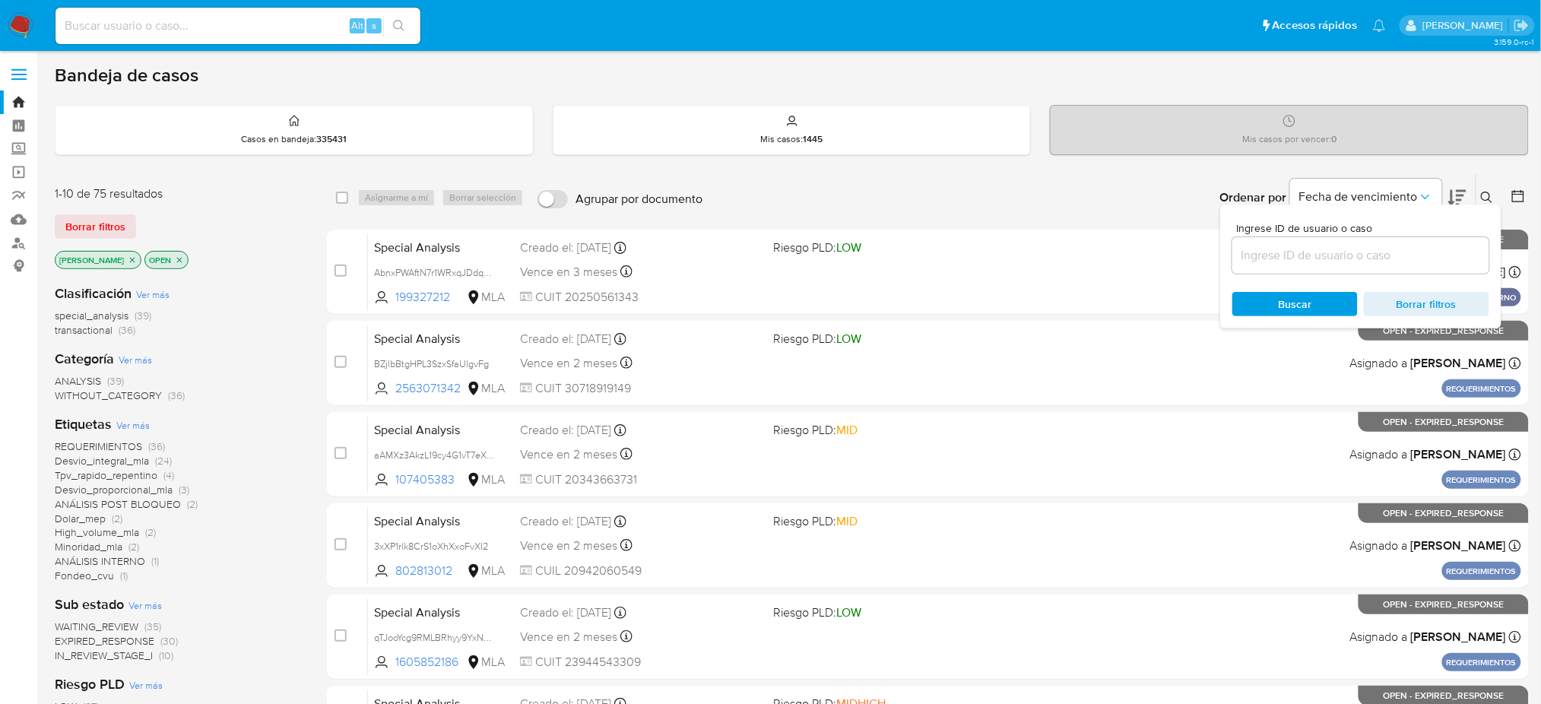
click at [1167, 246] on input at bounding box center [1360, 256] width 257 height 20
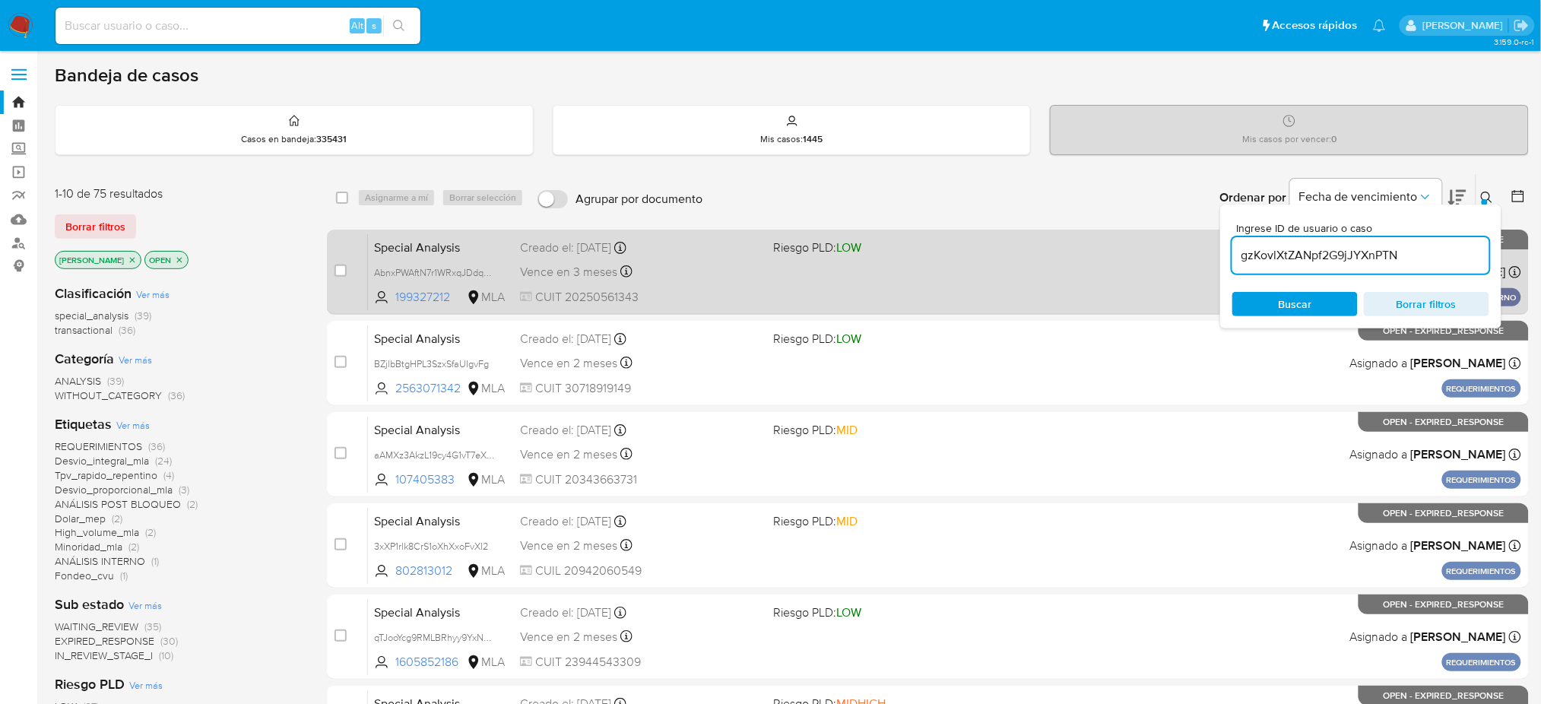
type input "gzKovlXtZANpf2G9jJYXnPTN"
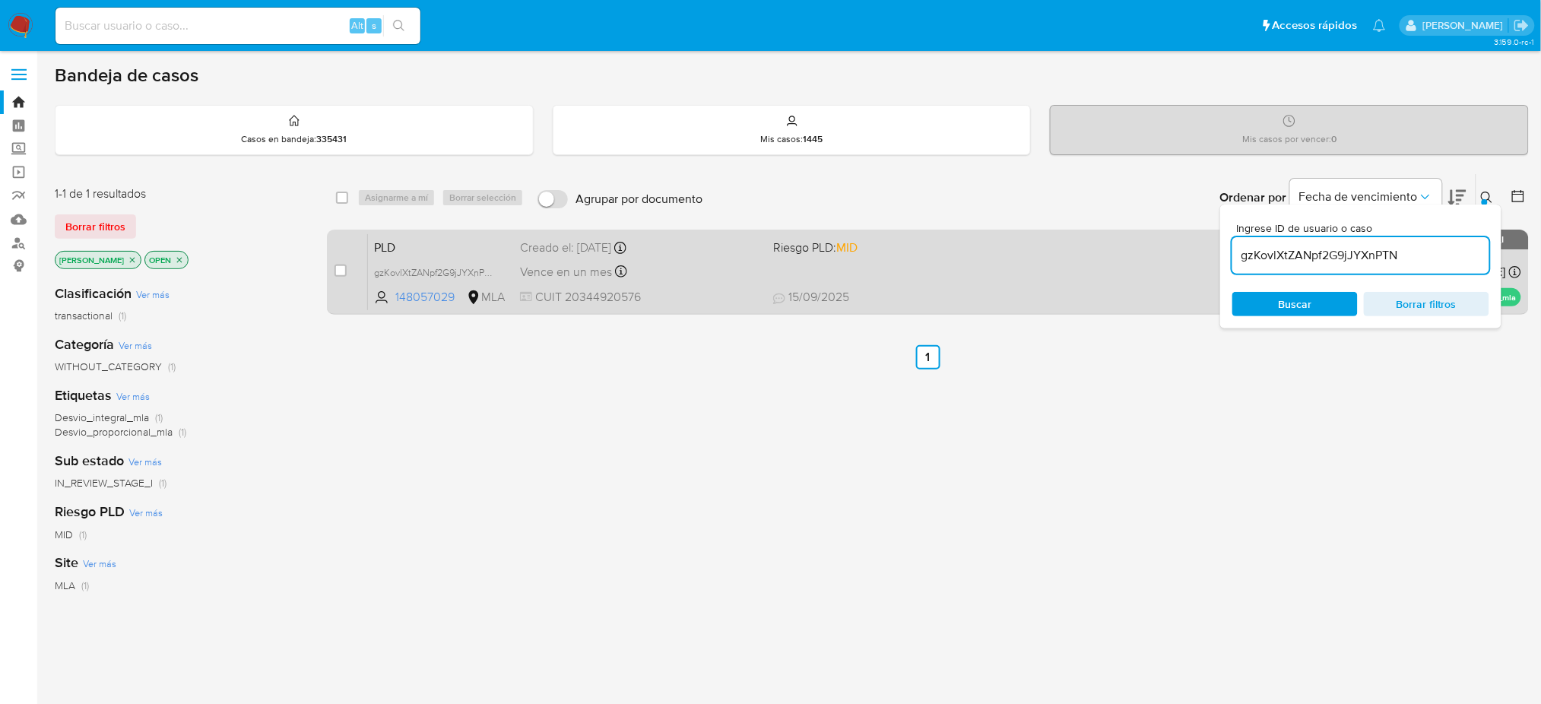
drag, startPoint x: 338, startPoint y: 273, endPoint x: 349, endPoint y: 260, distance: 16.7
click at [338, 272] on input "checkbox" at bounding box center [341, 271] width 12 height 12
checkbox input "true"
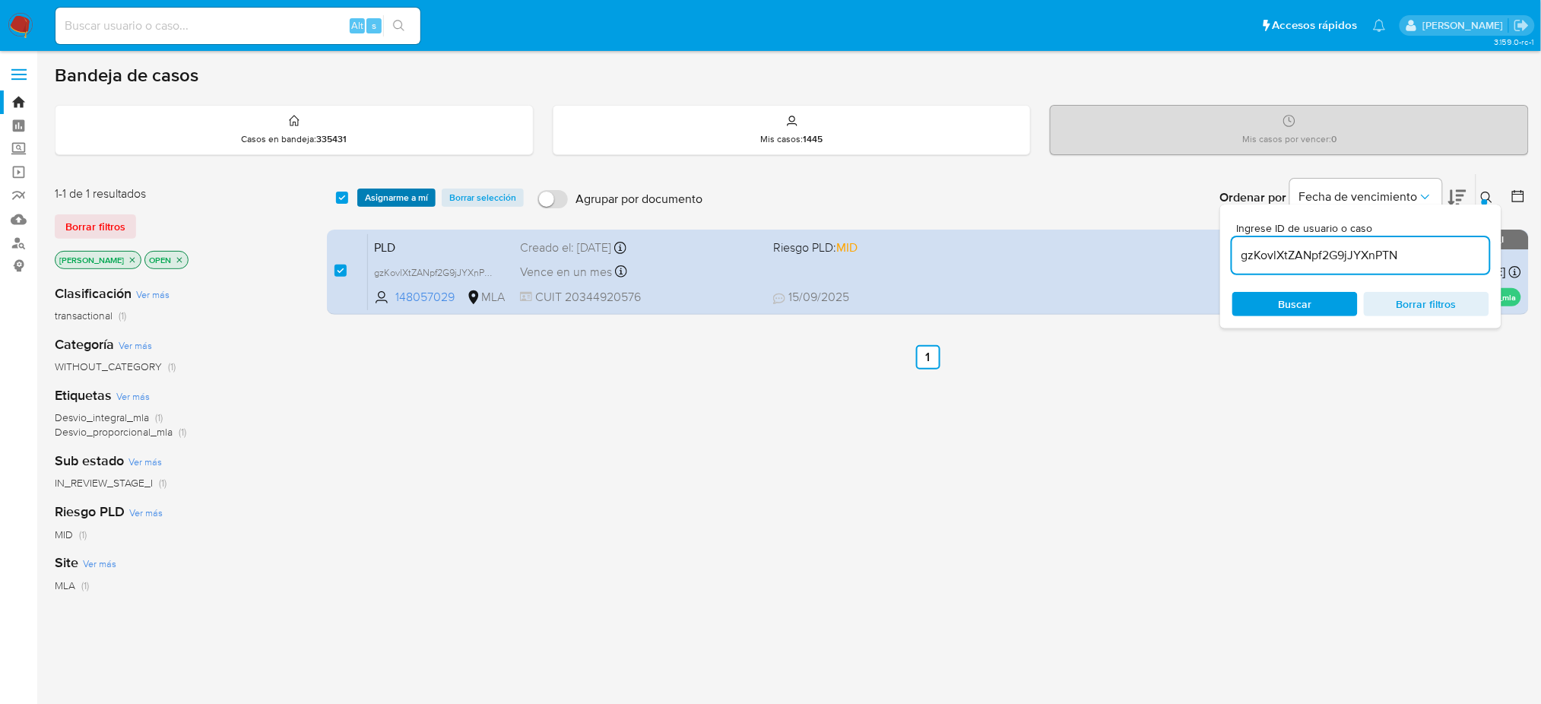
click at [388, 202] on span "Asignarme a mí" at bounding box center [396, 197] width 63 height 15
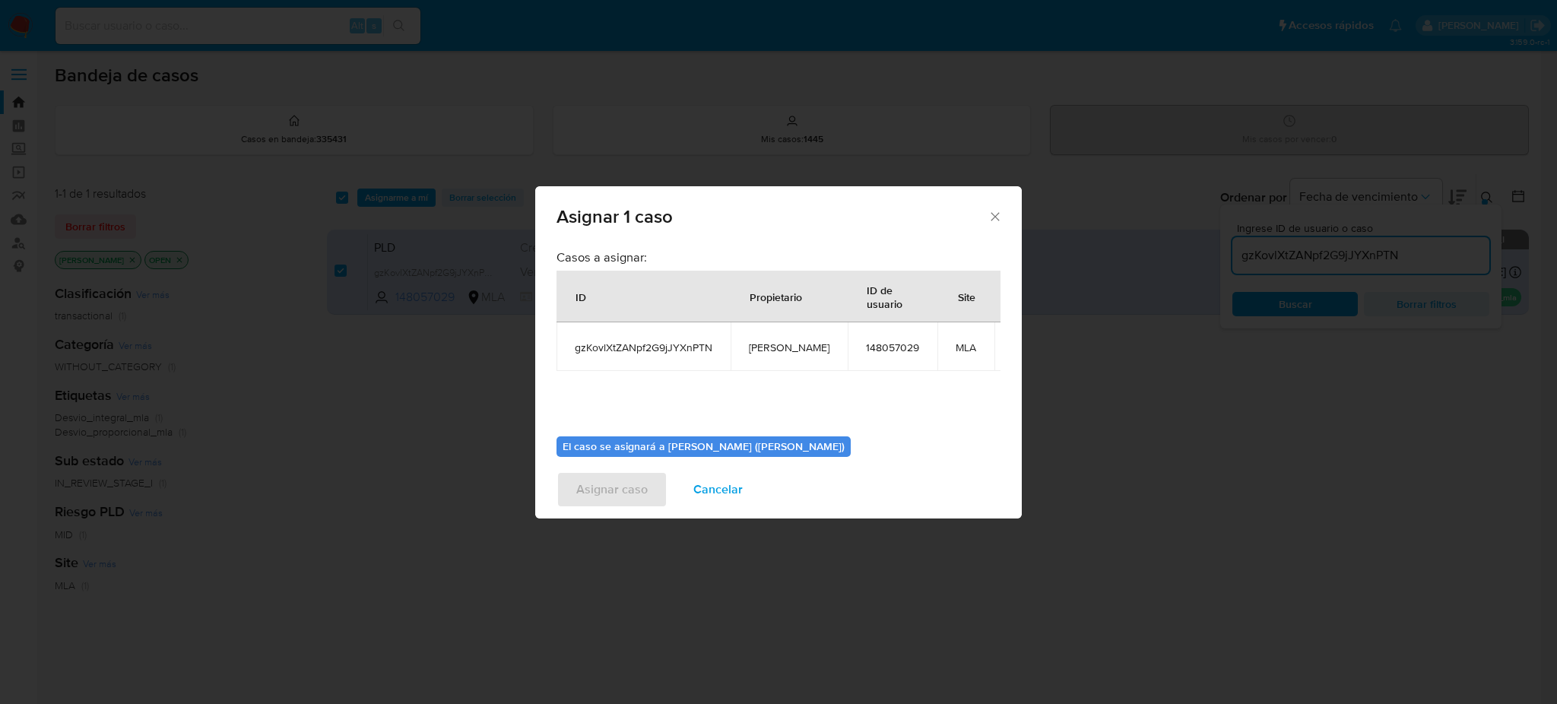
click at [770, 353] on span "[PERSON_NAME]" at bounding box center [789, 348] width 81 height 14
copy span "[PERSON_NAME]"
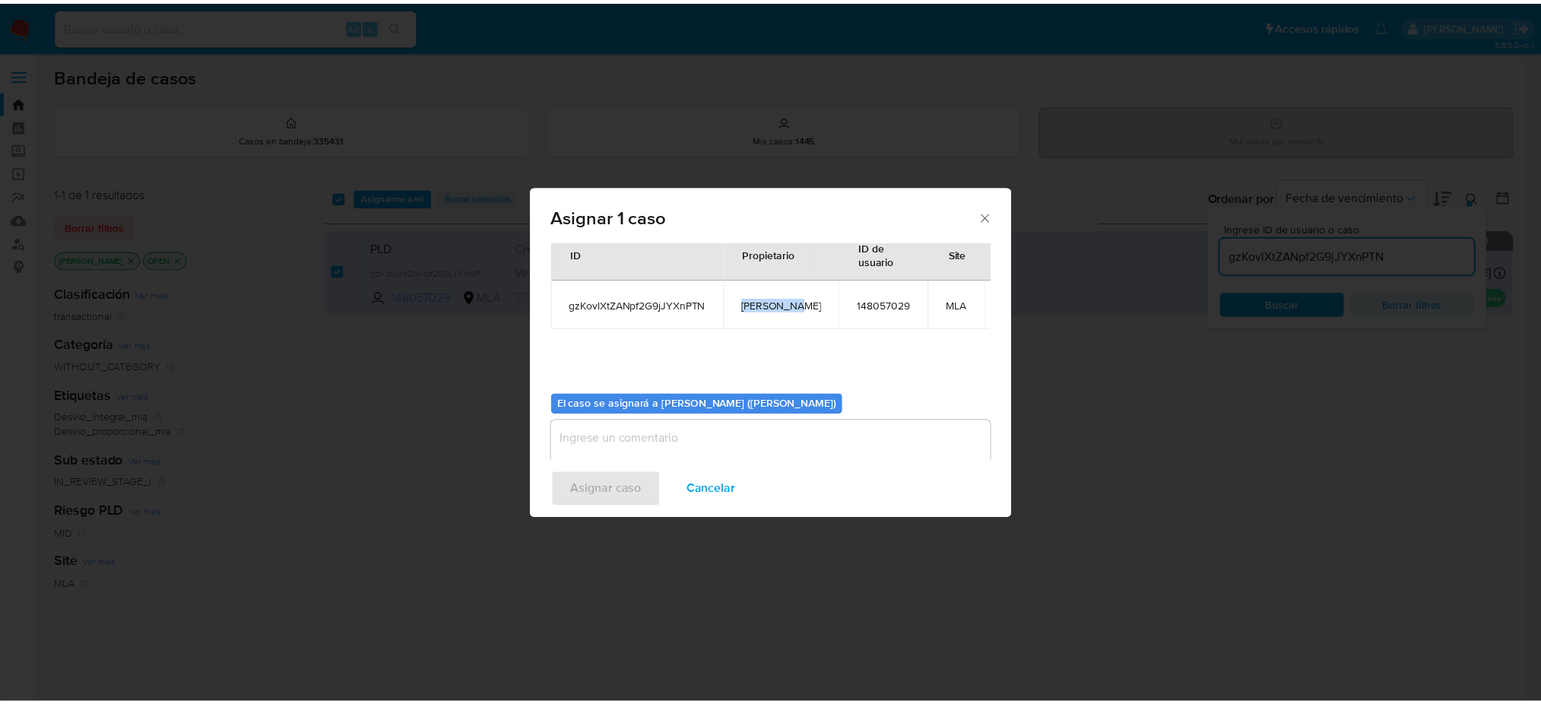
scroll to position [78, 0]
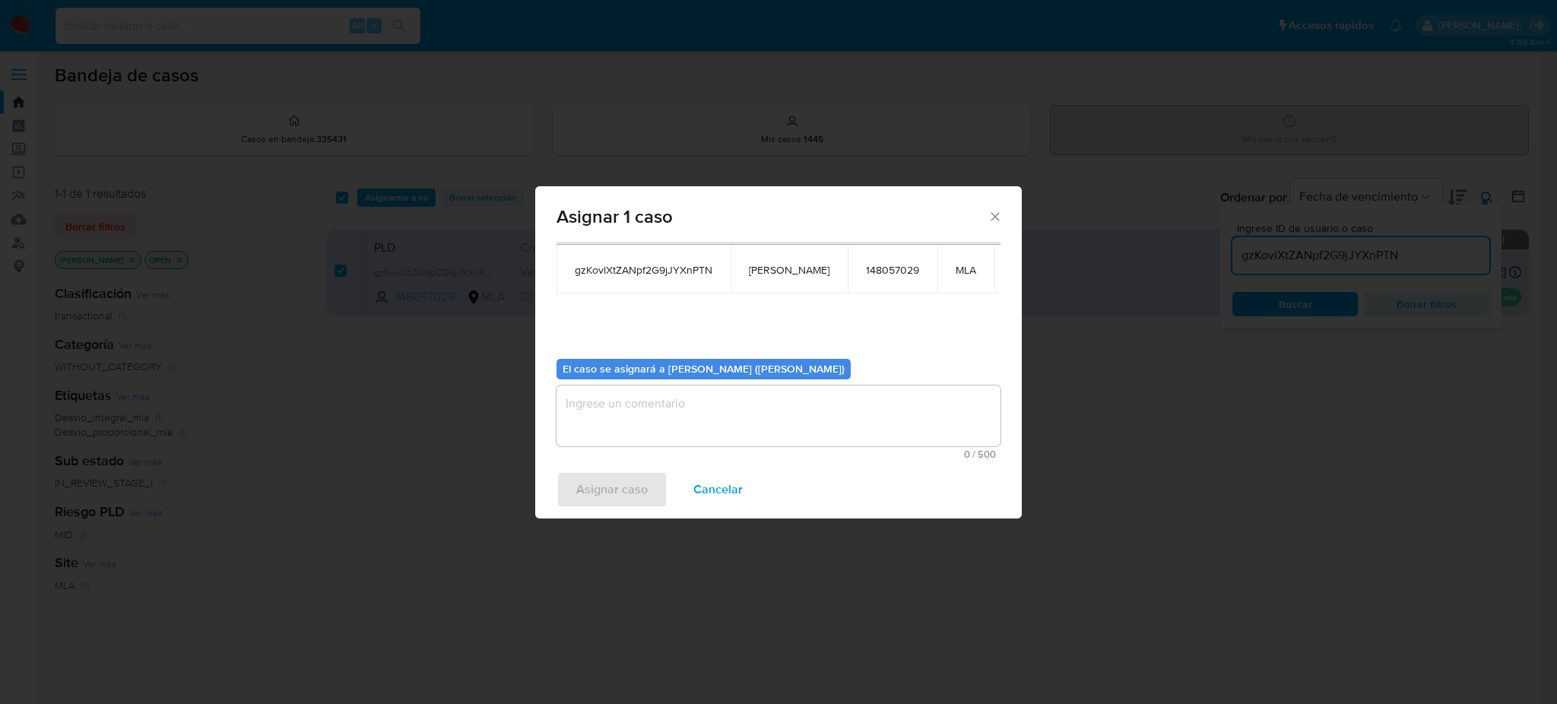
click at [674, 411] on textarea "assign-modal" at bounding box center [779, 415] width 444 height 61
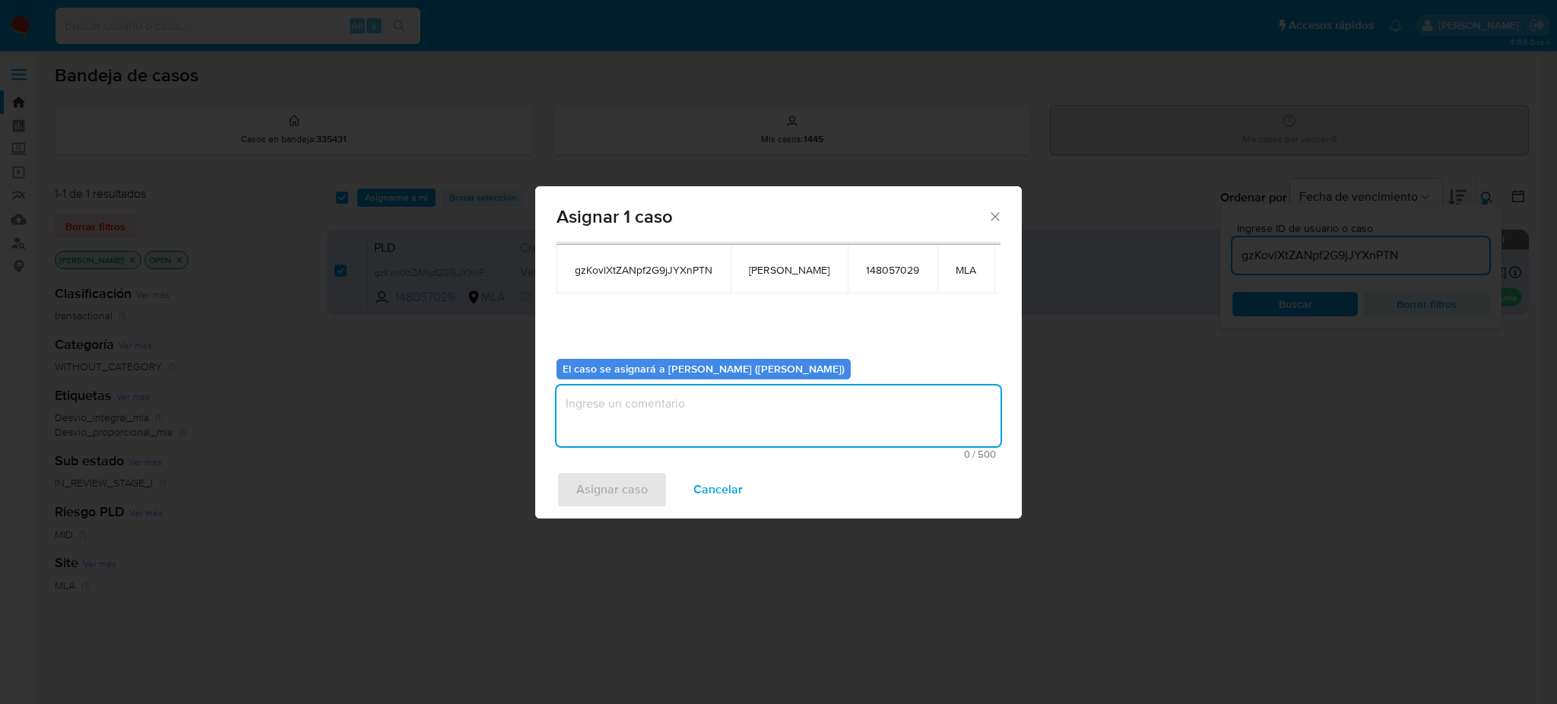
paste textarea "[PERSON_NAME]"
type textarea "[PERSON_NAME]"
click at [587, 506] on span "Asignar caso" at bounding box center [611, 489] width 71 height 33
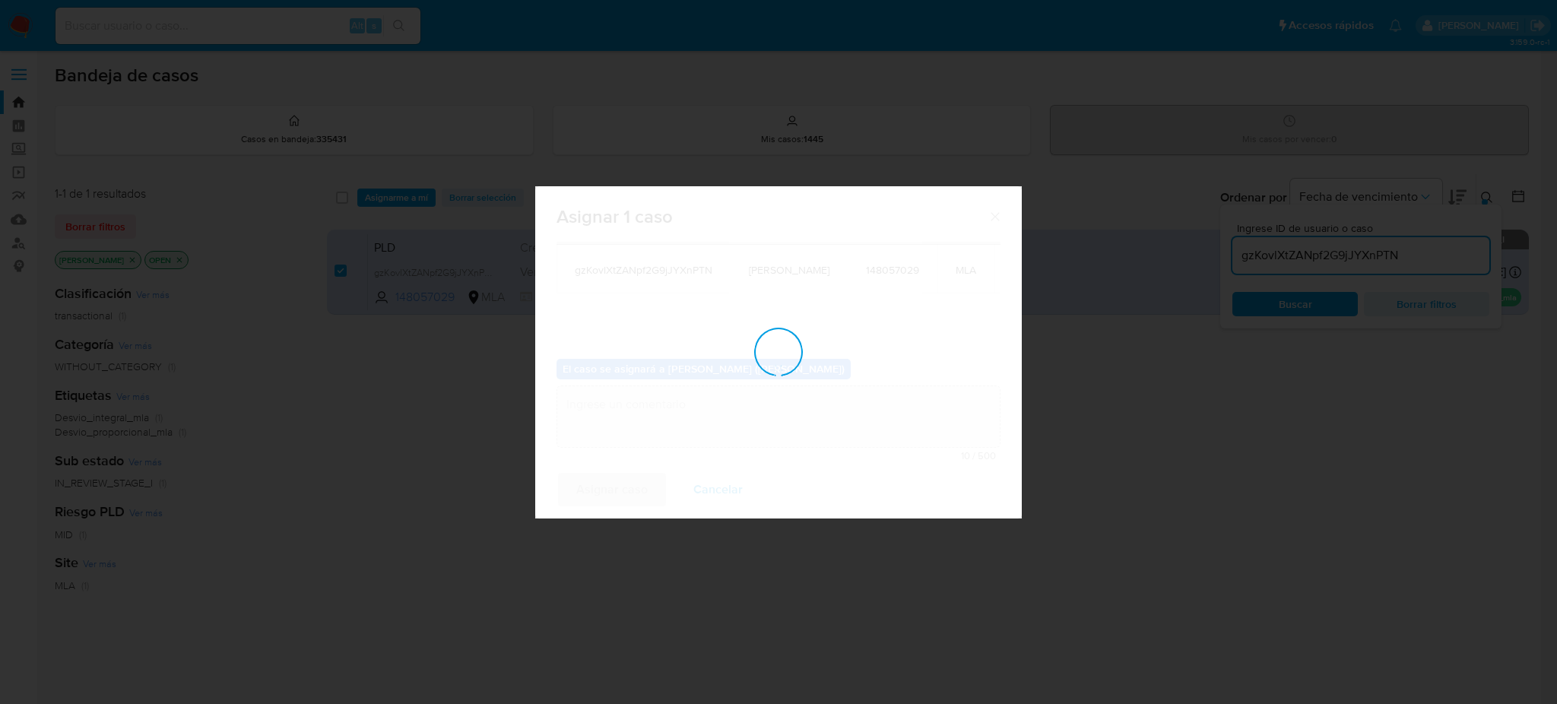
checkbox input "false"
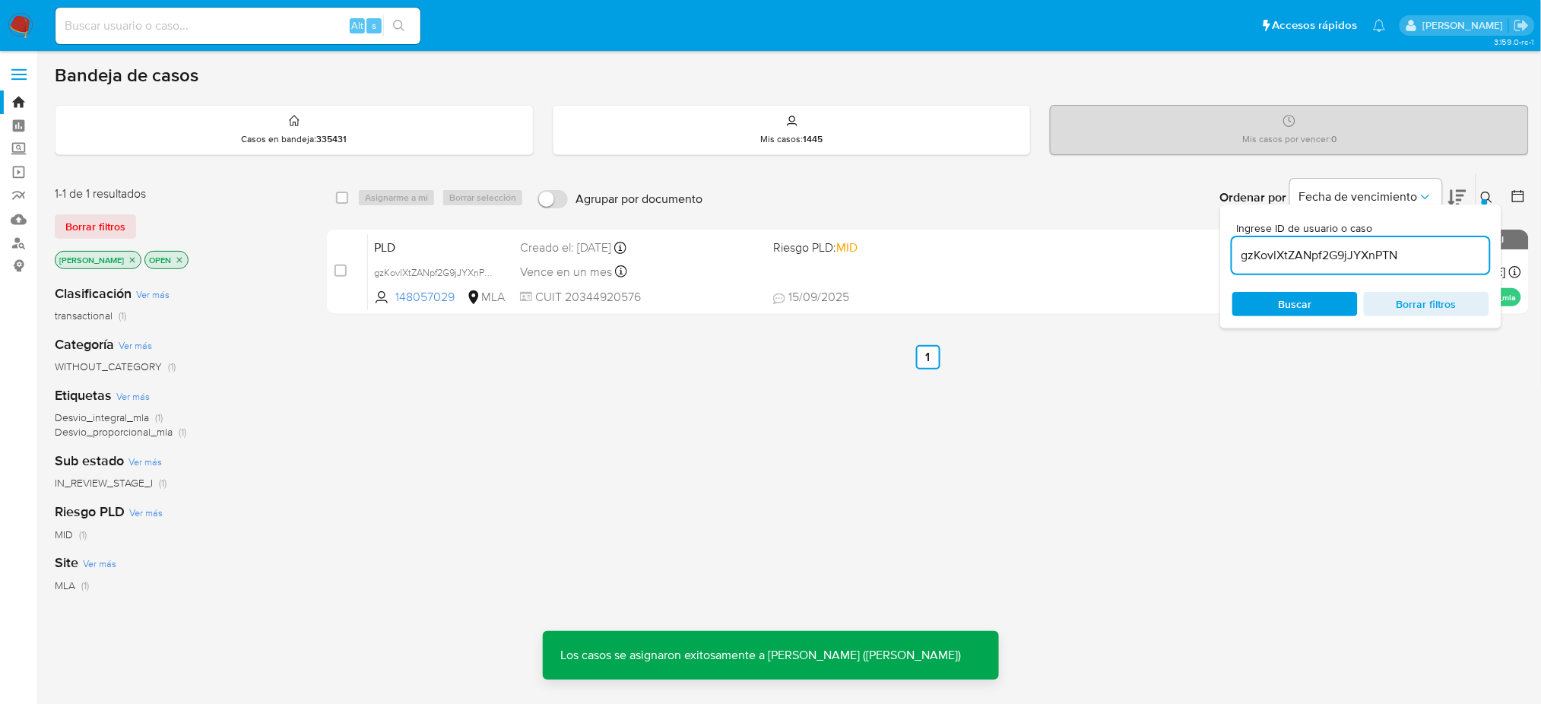
click at [421, 251] on span "PLD" at bounding box center [441, 246] width 134 height 20
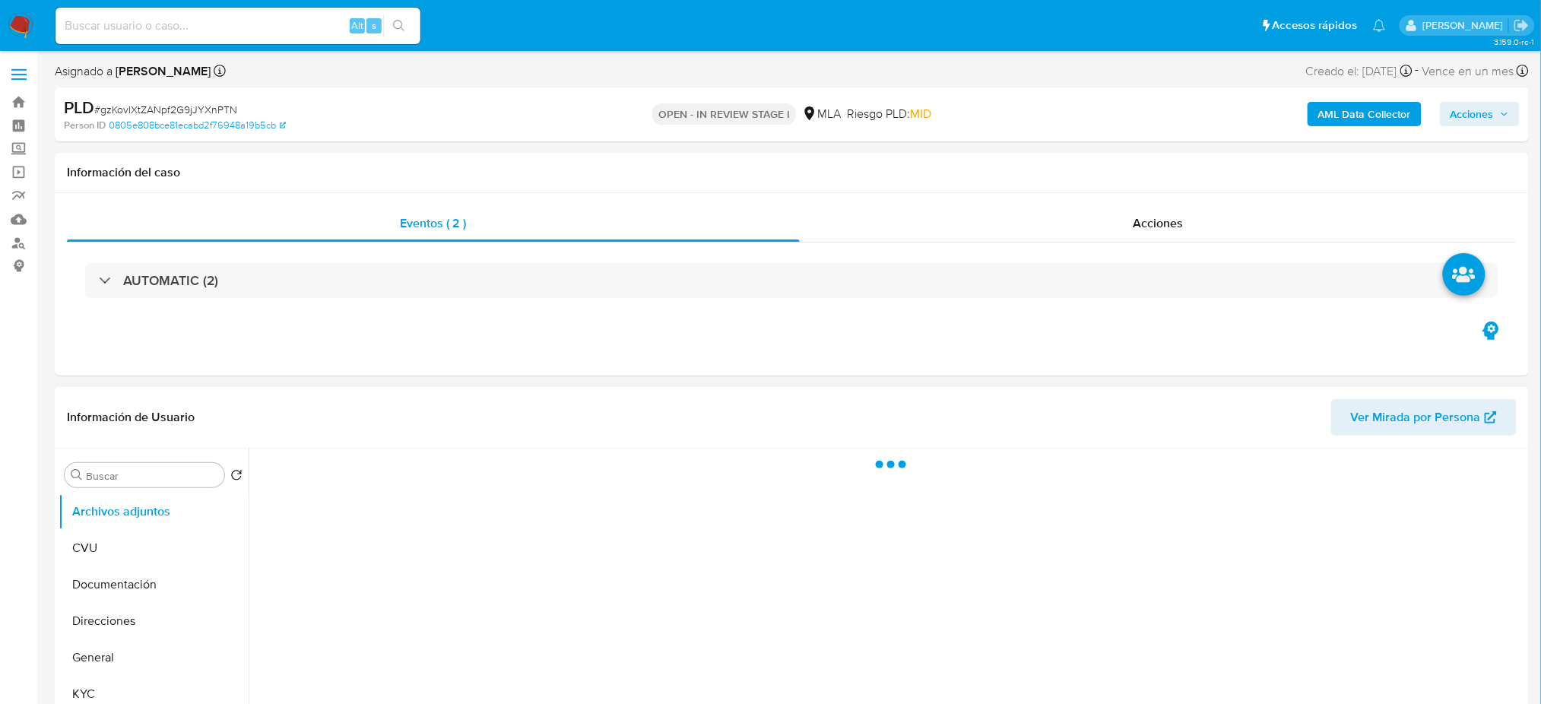
select select "10"
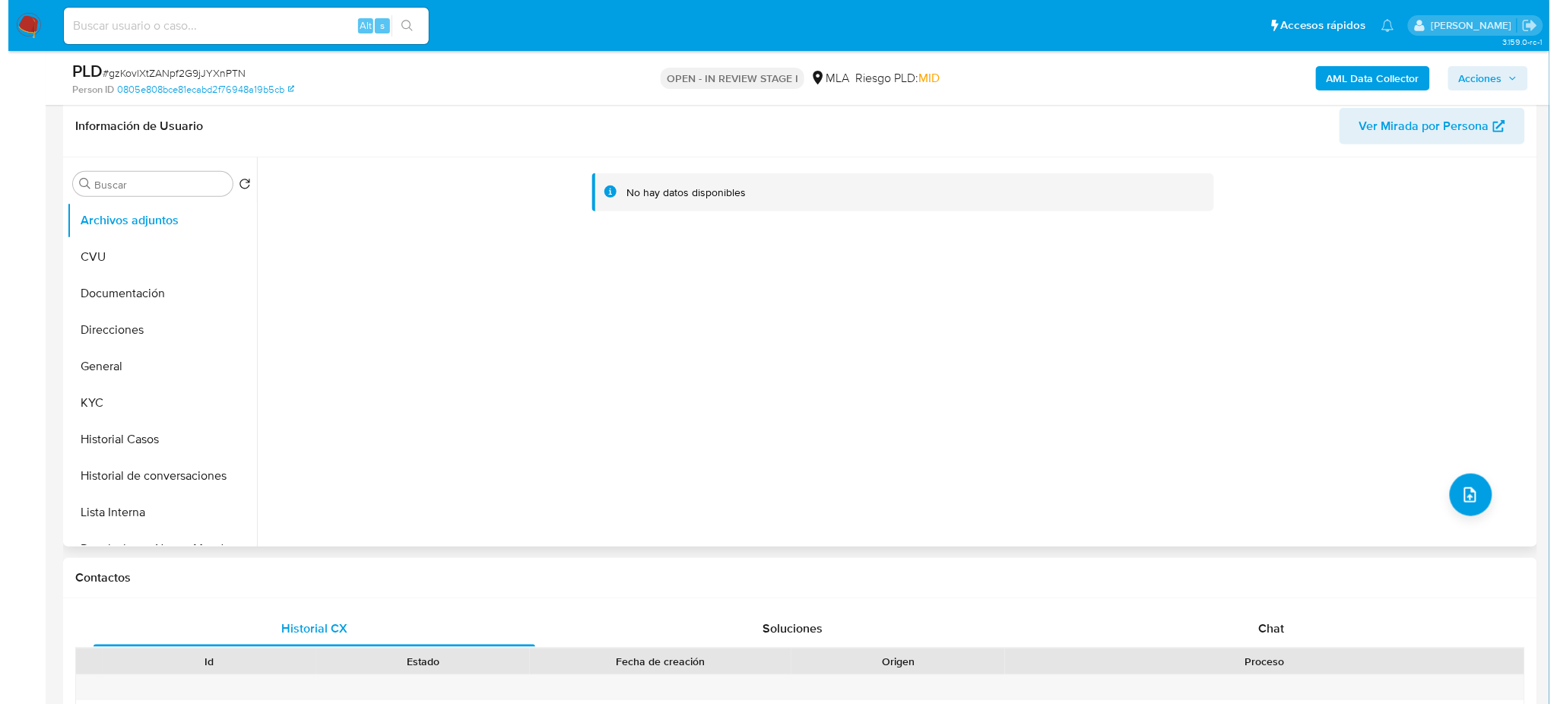
scroll to position [202, 0]
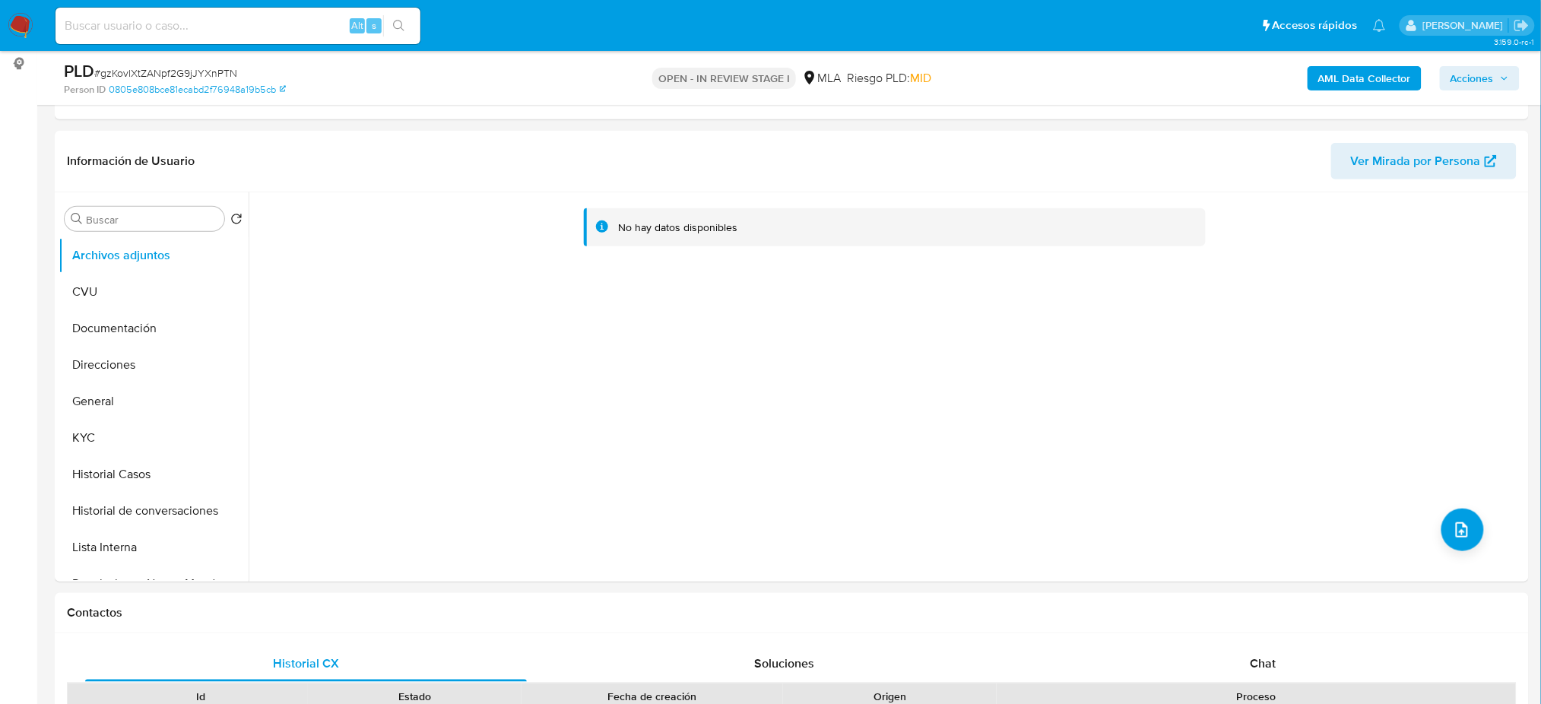
click at [1333, 81] on b "AML Data Collector" at bounding box center [1364, 78] width 93 height 24
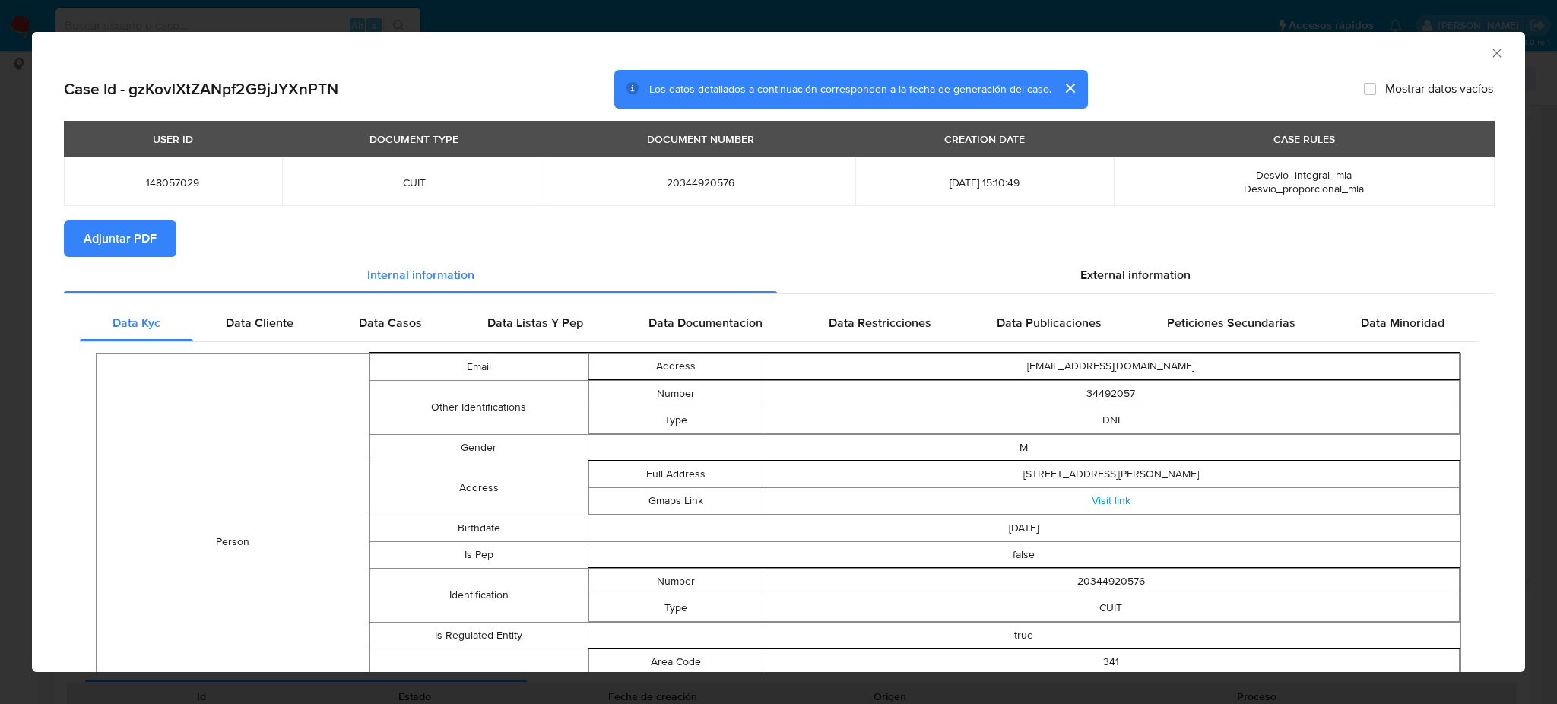
click at [112, 243] on span "Adjuntar PDF" at bounding box center [120, 238] width 73 height 33
click at [1489, 54] on icon "Cerrar ventana" at bounding box center [1496, 53] width 15 height 15
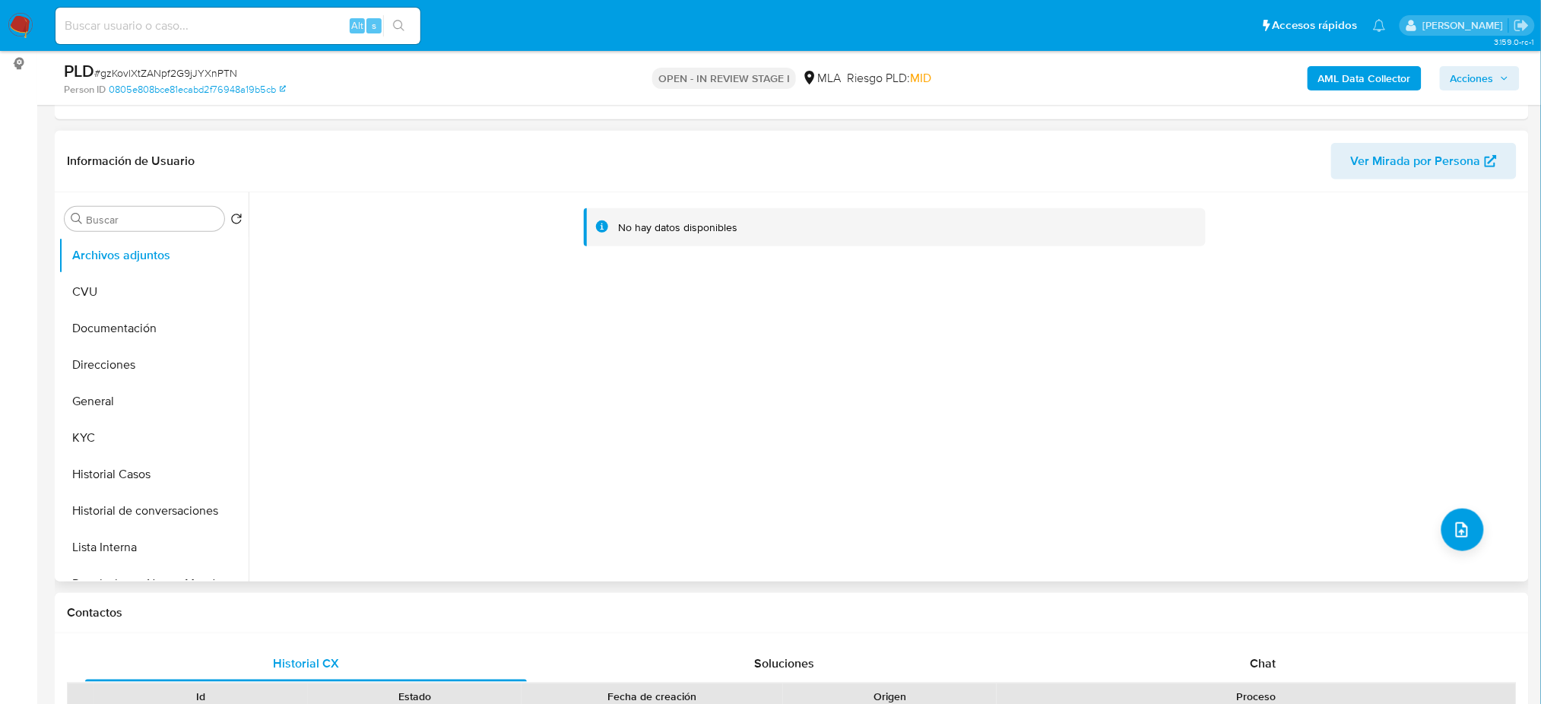
drag, startPoint x: 128, startPoint y: 398, endPoint x: 246, endPoint y: 297, distance: 155.8
click at [128, 398] on button "General" at bounding box center [154, 401] width 190 height 36
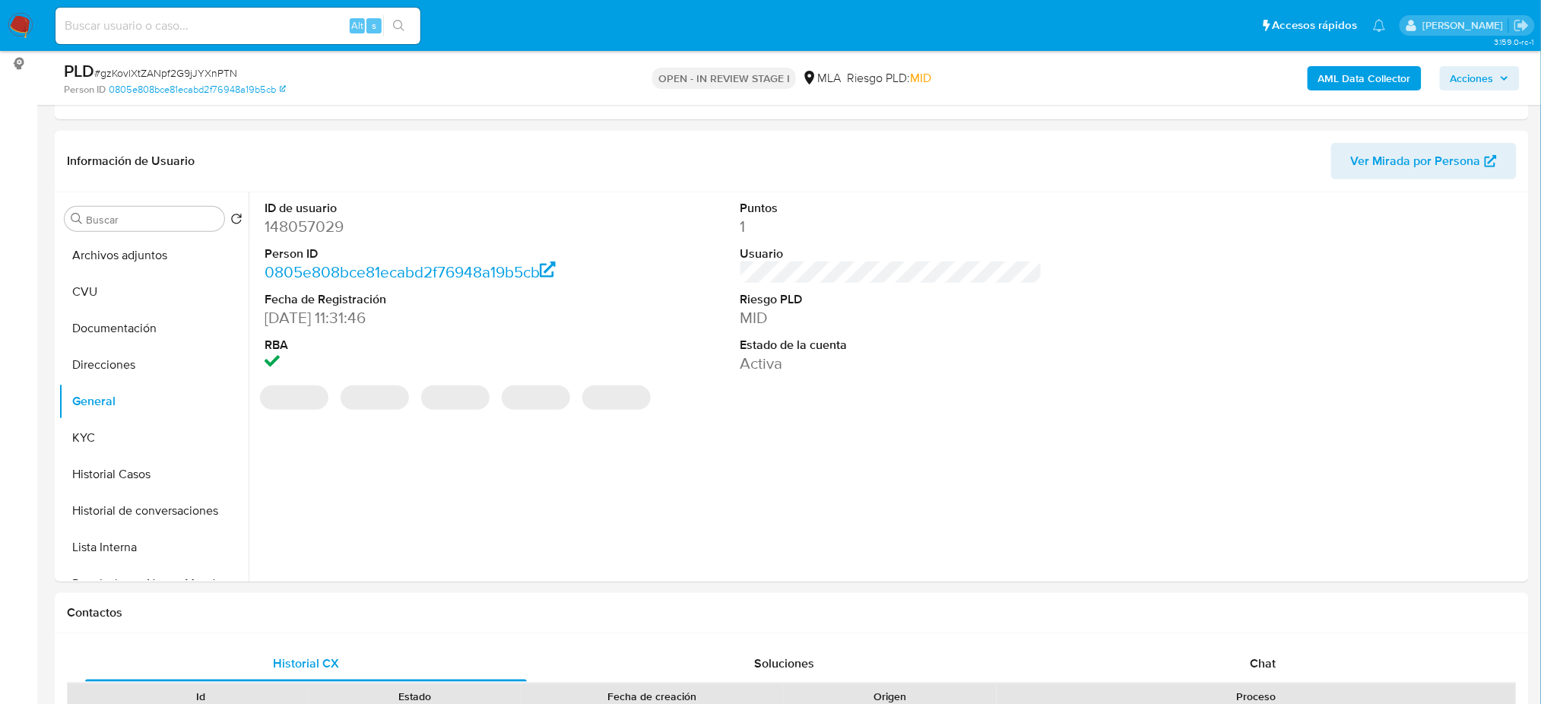
click at [311, 224] on dd "148057029" at bounding box center [416, 226] width 302 height 21
copy dd "148057029"
click at [143, 257] on button "Archivos adjuntos" at bounding box center [148, 255] width 178 height 36
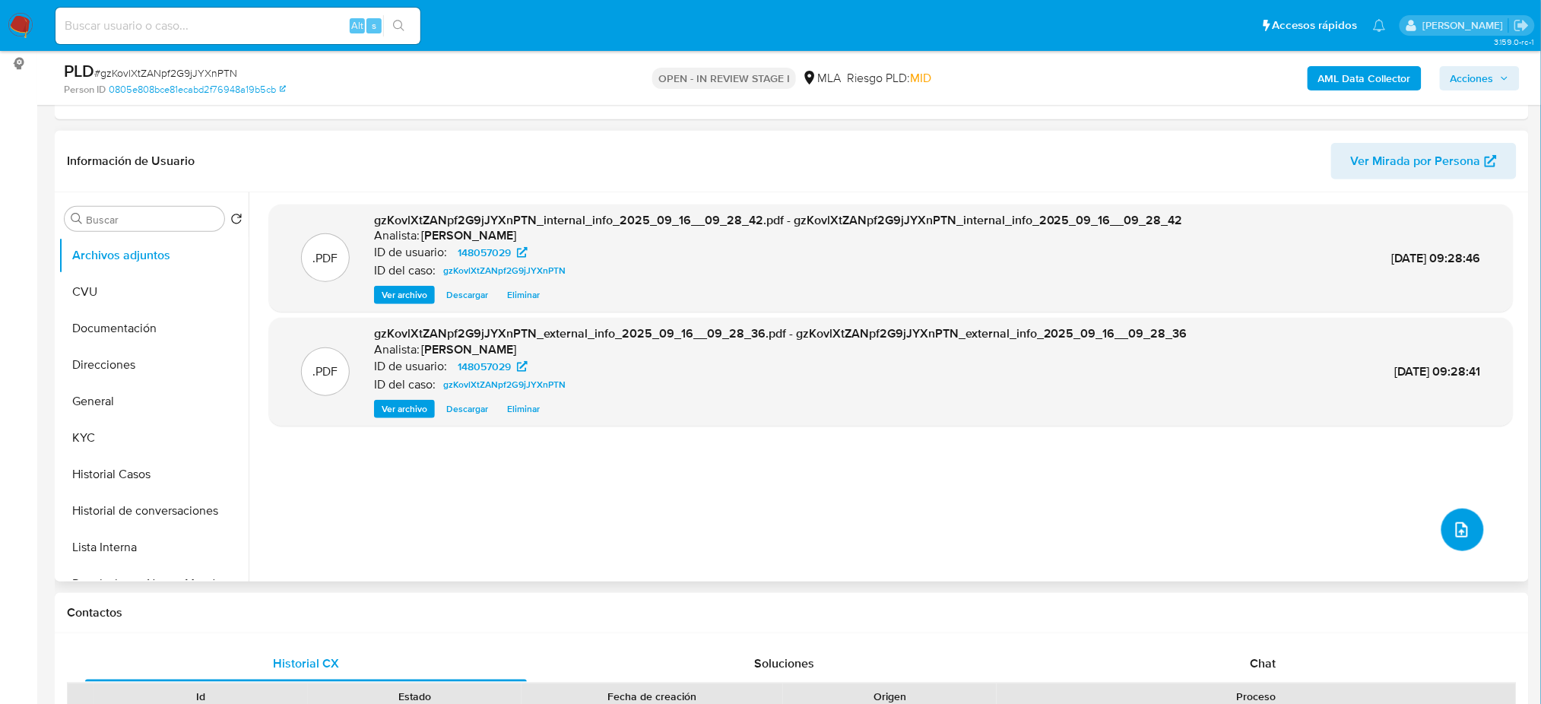
click at [1460, 529] on icon "upload-file" at bounding box center [1462, 530] width 18 height 18
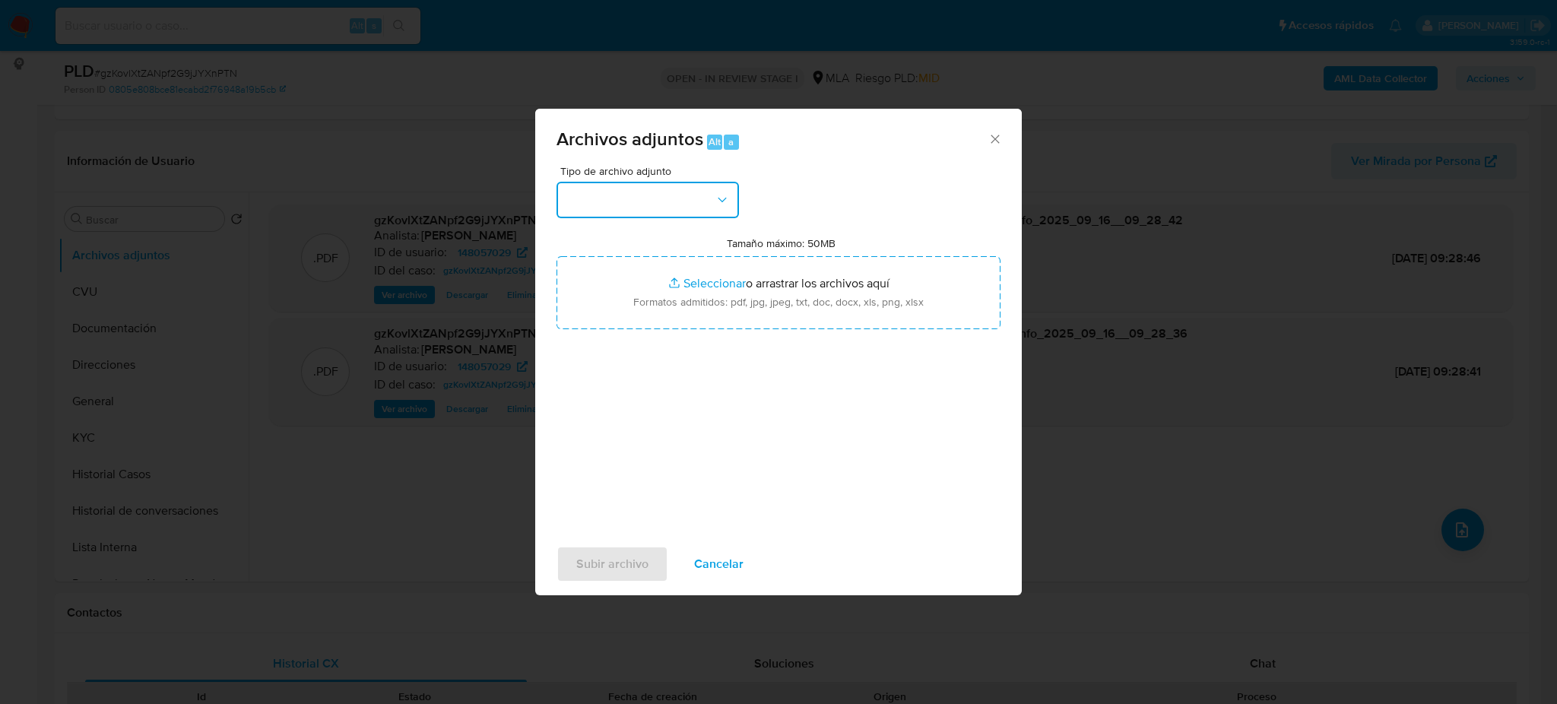
click at [649, 192] on button "button" at bounding box center [648, 200] width 182 height 36
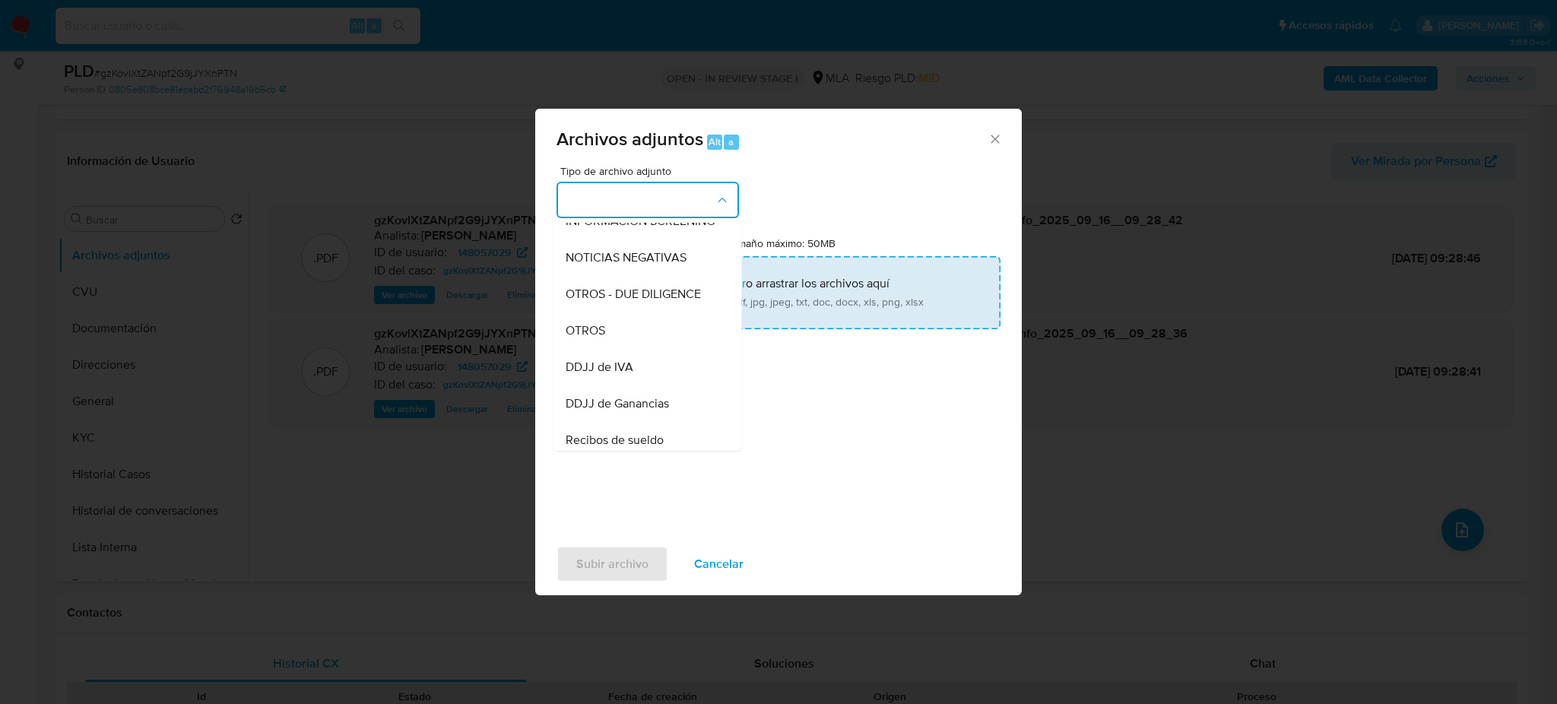
drag, startPoint x: 600, startPoint y: 338, endPoint x: 631, endPoint y: 317, distance: 37.7
click at [600, 338] on span "OTROS" at bounding box center [586, 330] width 40 height 15
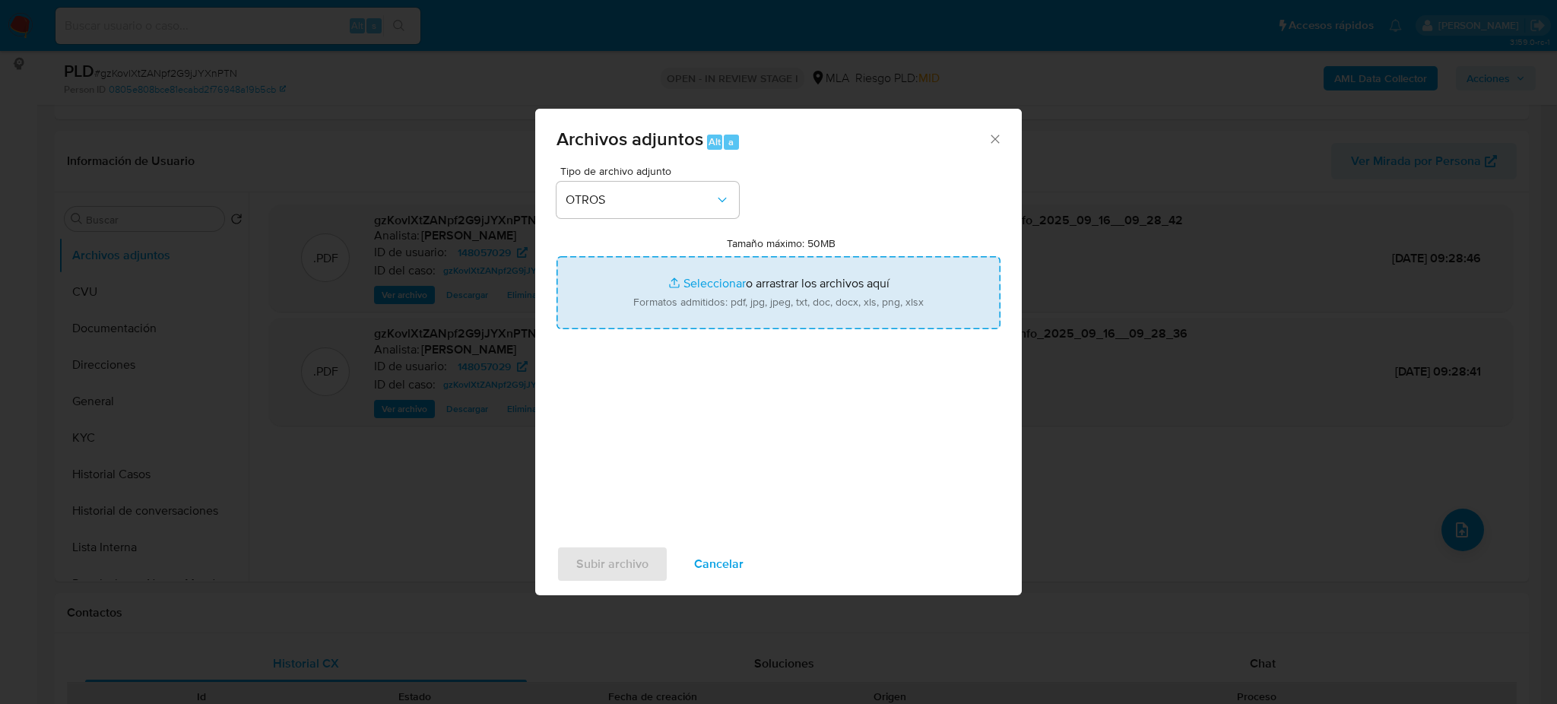
click at [645, 303] on input "Tamaño máximo: 50MB Seleccionar archivos" at bounding box center [779, 292] width 444 height 73
type input "C:\fakepath\boleto de compra venta.pdf"
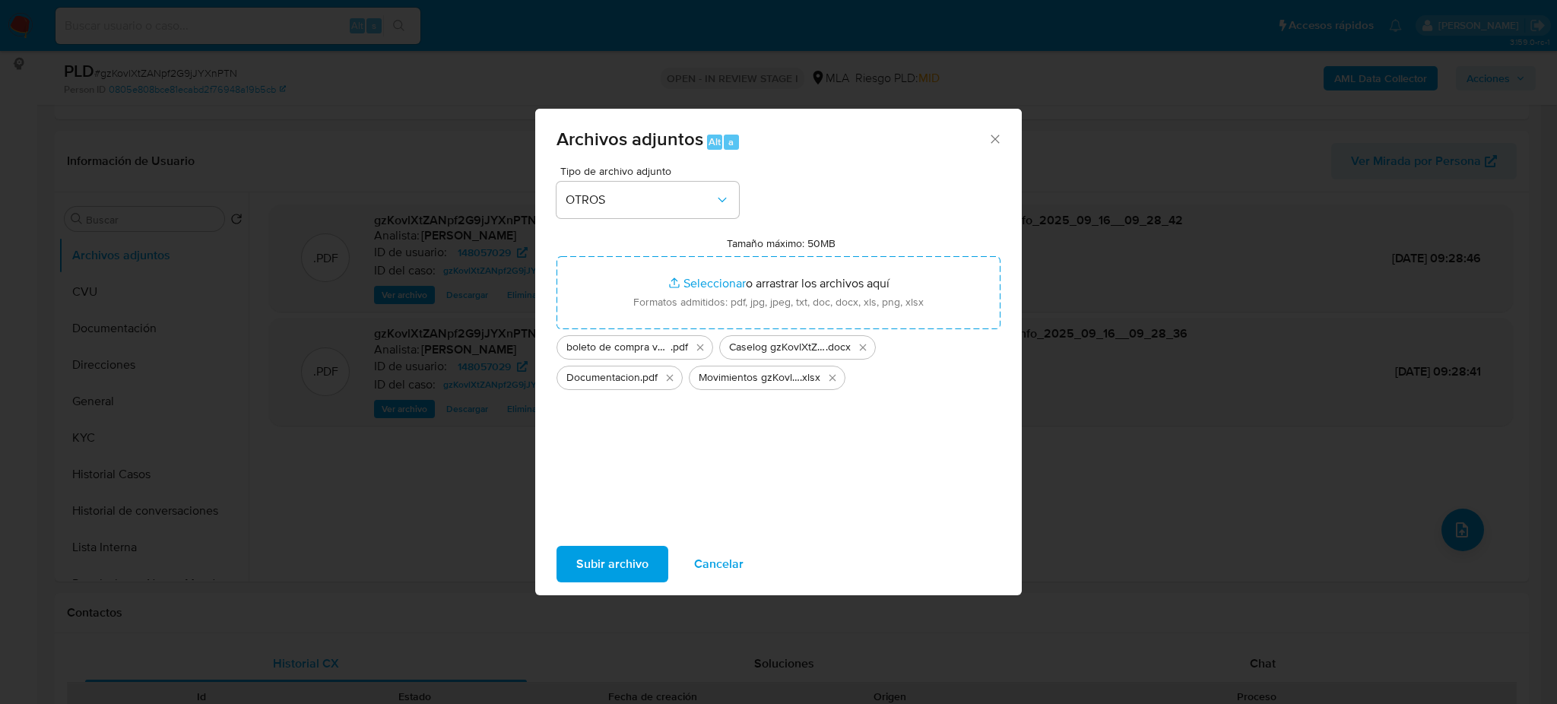
click at [579, 567] on span "Subir archivo" at bounding box center [612, 563] width 72 height 33
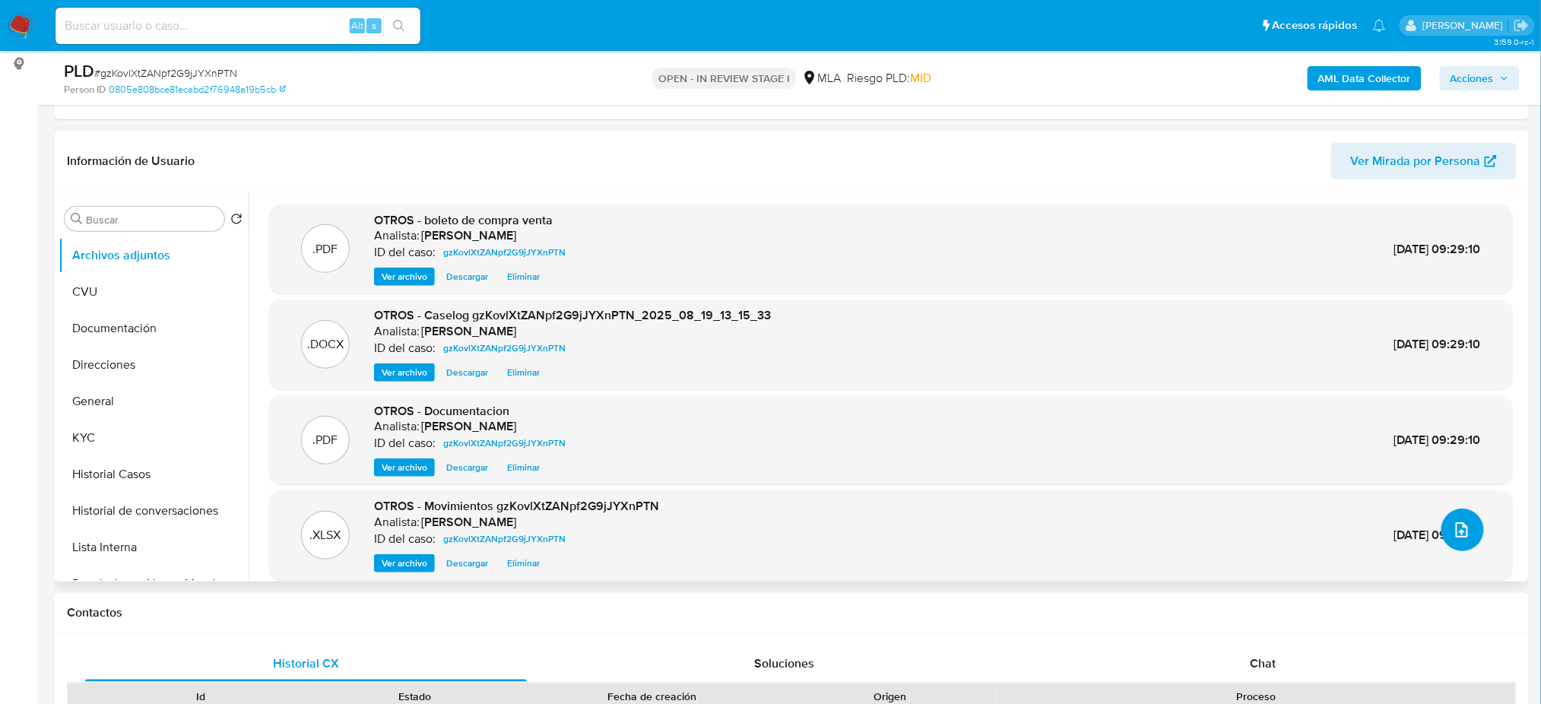
click at [1451, 540] on button "upload-file" at bounding box center [1462, 530] width 43 height 43
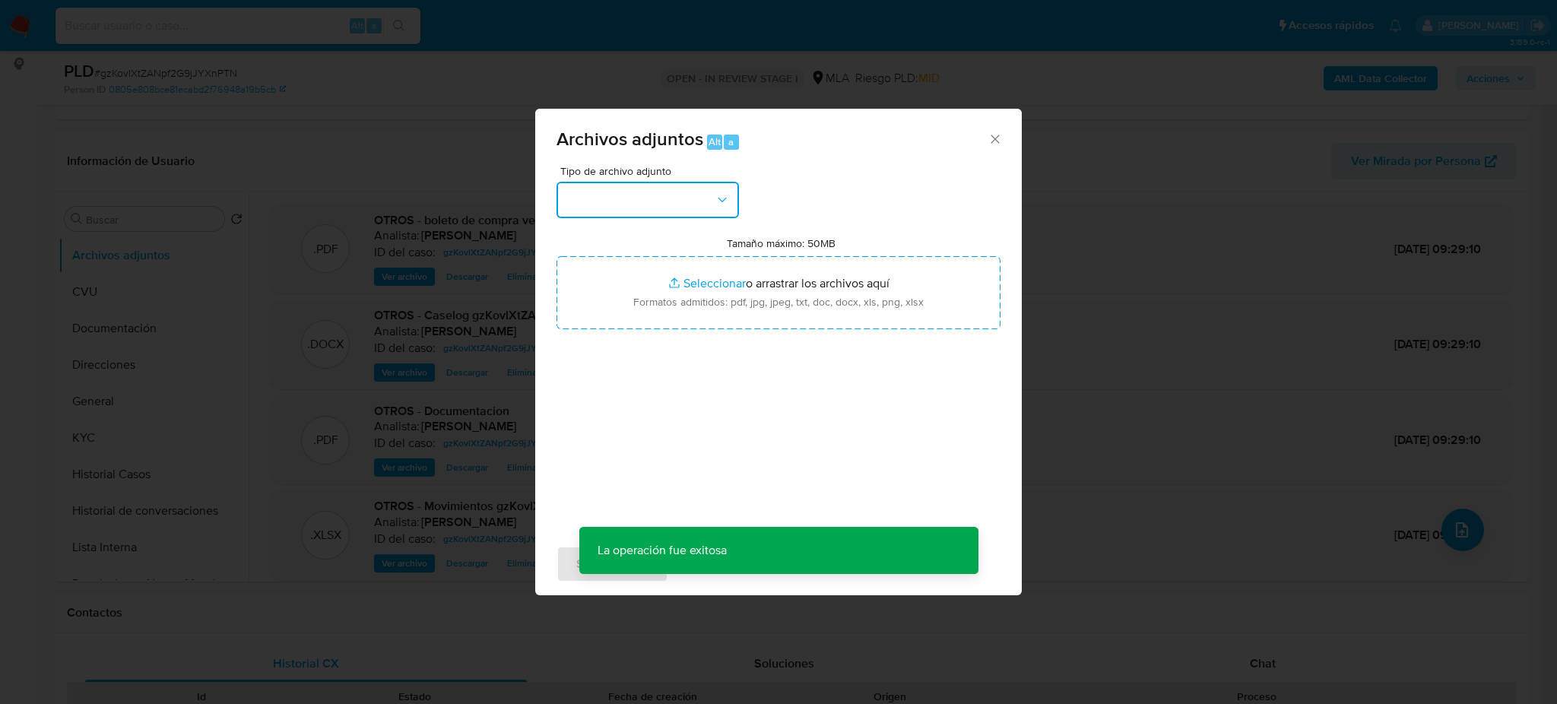
click at [657, 213] on button "button" at bounding box center [648, 200] width 182 height 36
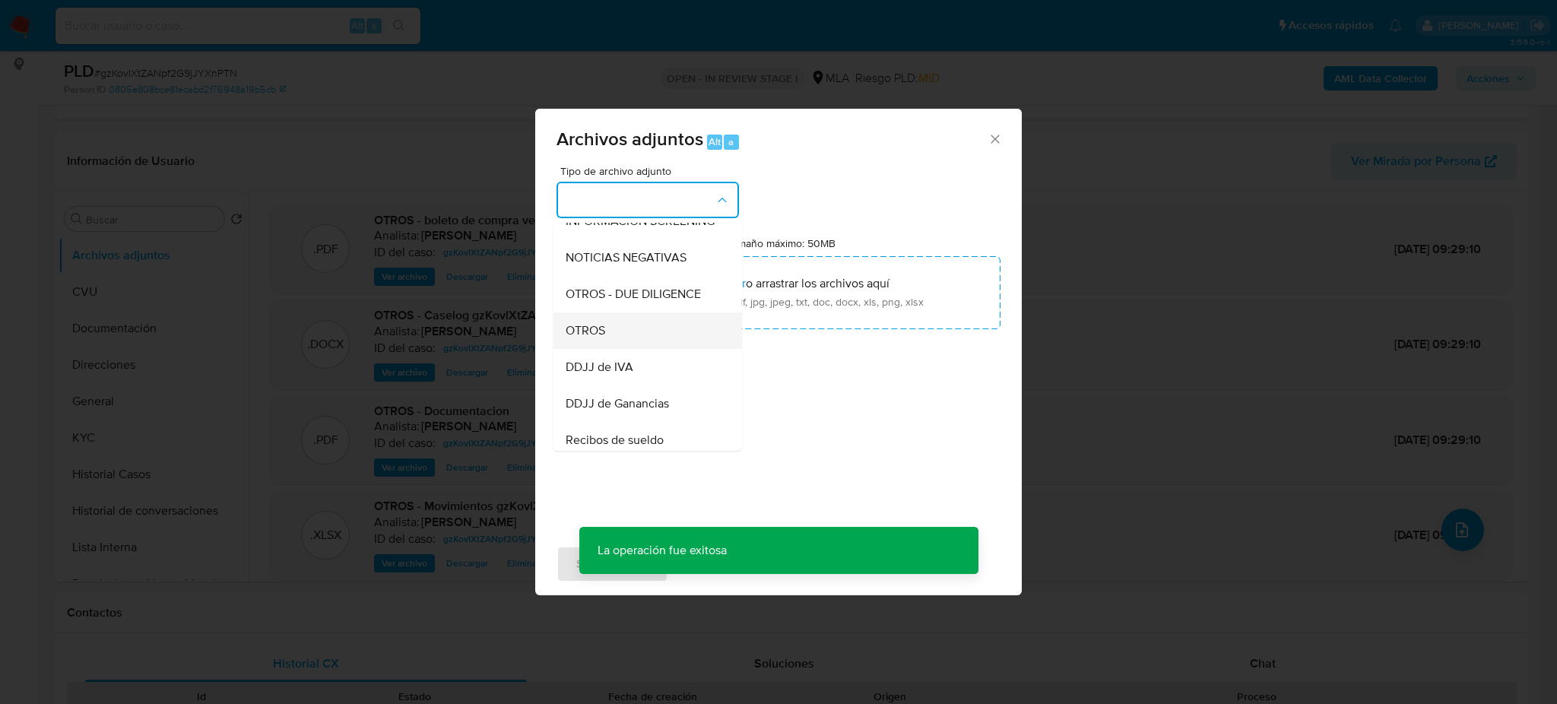
click at [601, 338] on span "OTROS" at bounding box center [586, 330] width 40 height 15
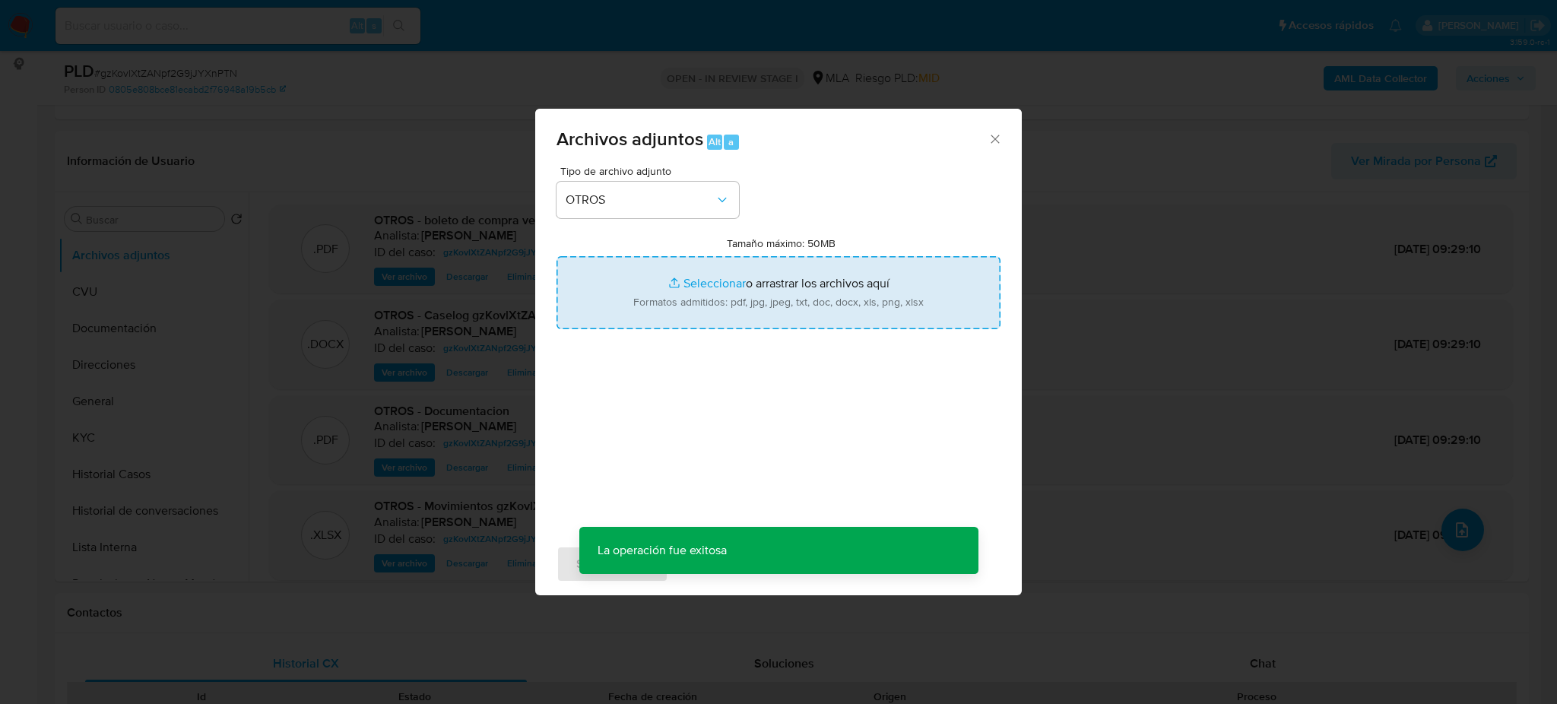
click at [684, 317] on input "Tamaño máximo: 50MB Seleccionar archivos" at bounding box center [779, 292] width 444 height 73
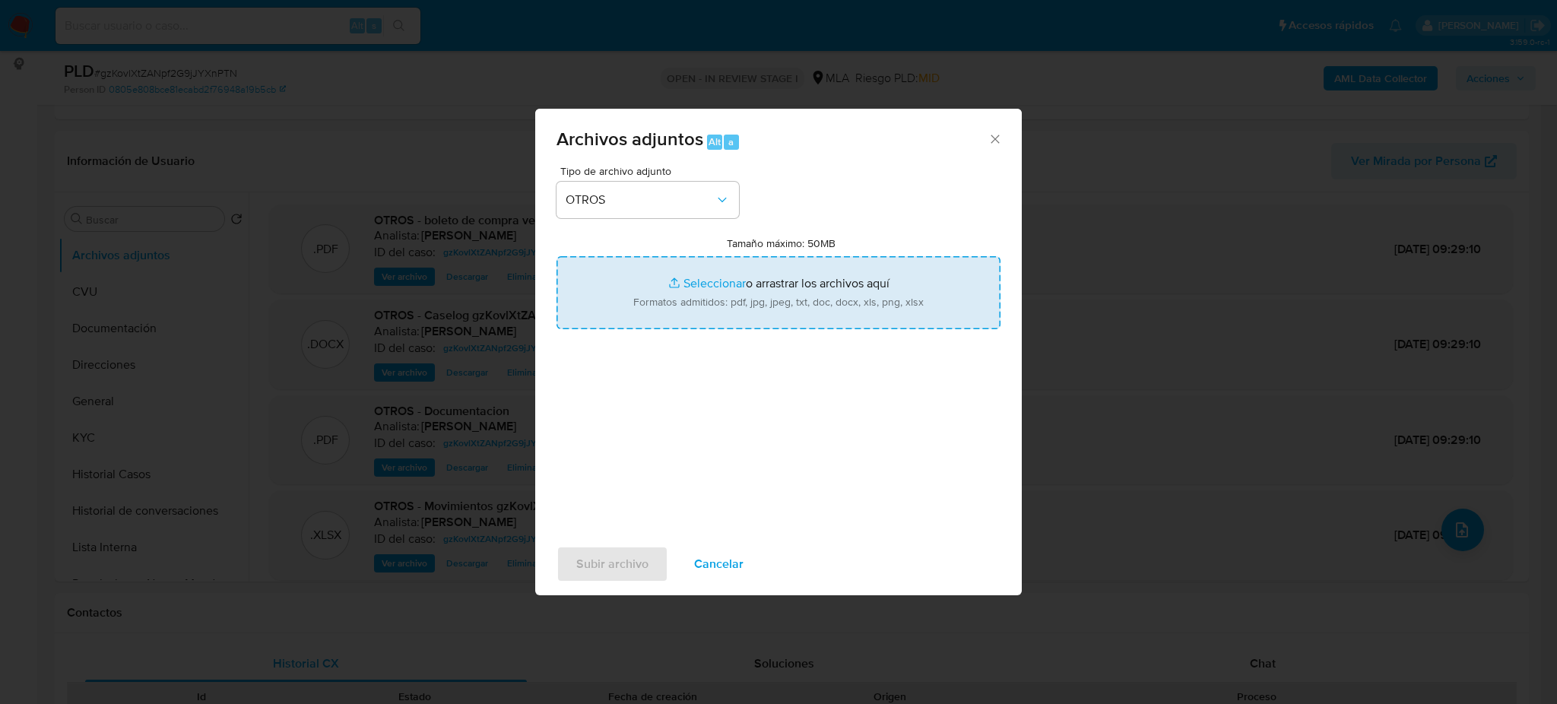
type input "C:\fakepath\NOSIS_Manager_InformeIndividual_20344920576_654924_20250904092154.p…"
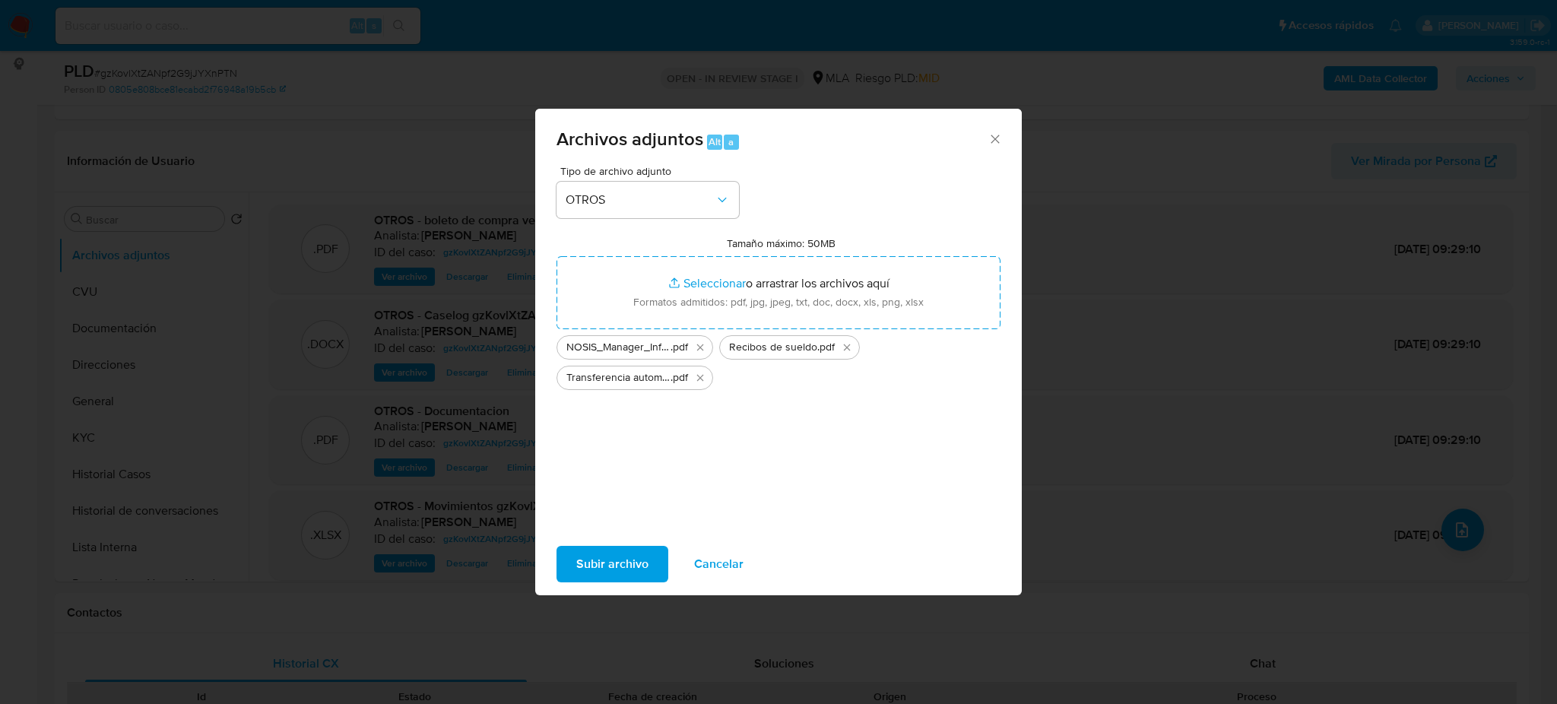
drag, startPoint x: 684, startPoint y: 317, endPoint x: 579, endPoint y: 560, distance: 264.5
click at [579, 560] on span "Subir archivo" at bounding box center [612, 563] width 72 height 33
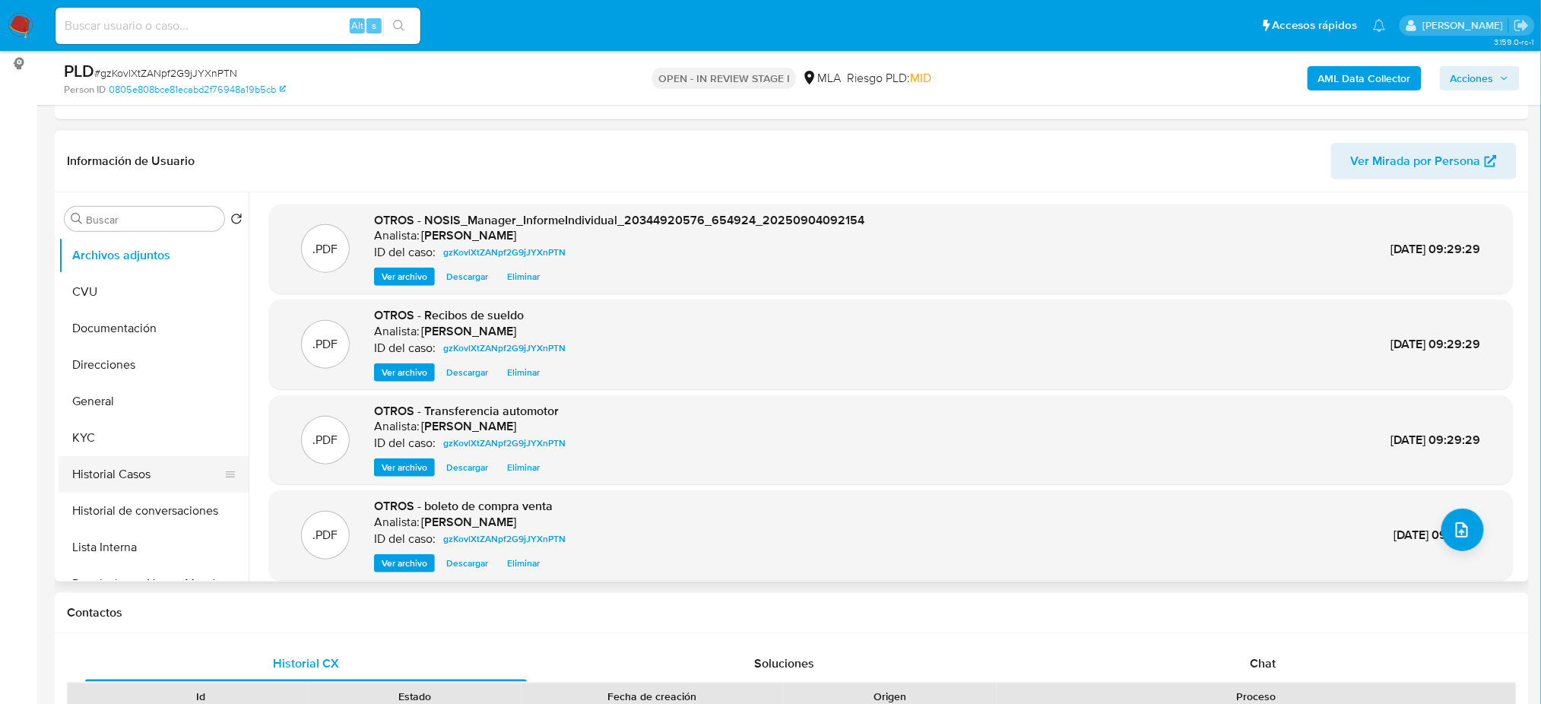
click at [125, 474] on button "Historial Casos" at bounding box center [148, 474] width 178 height 36
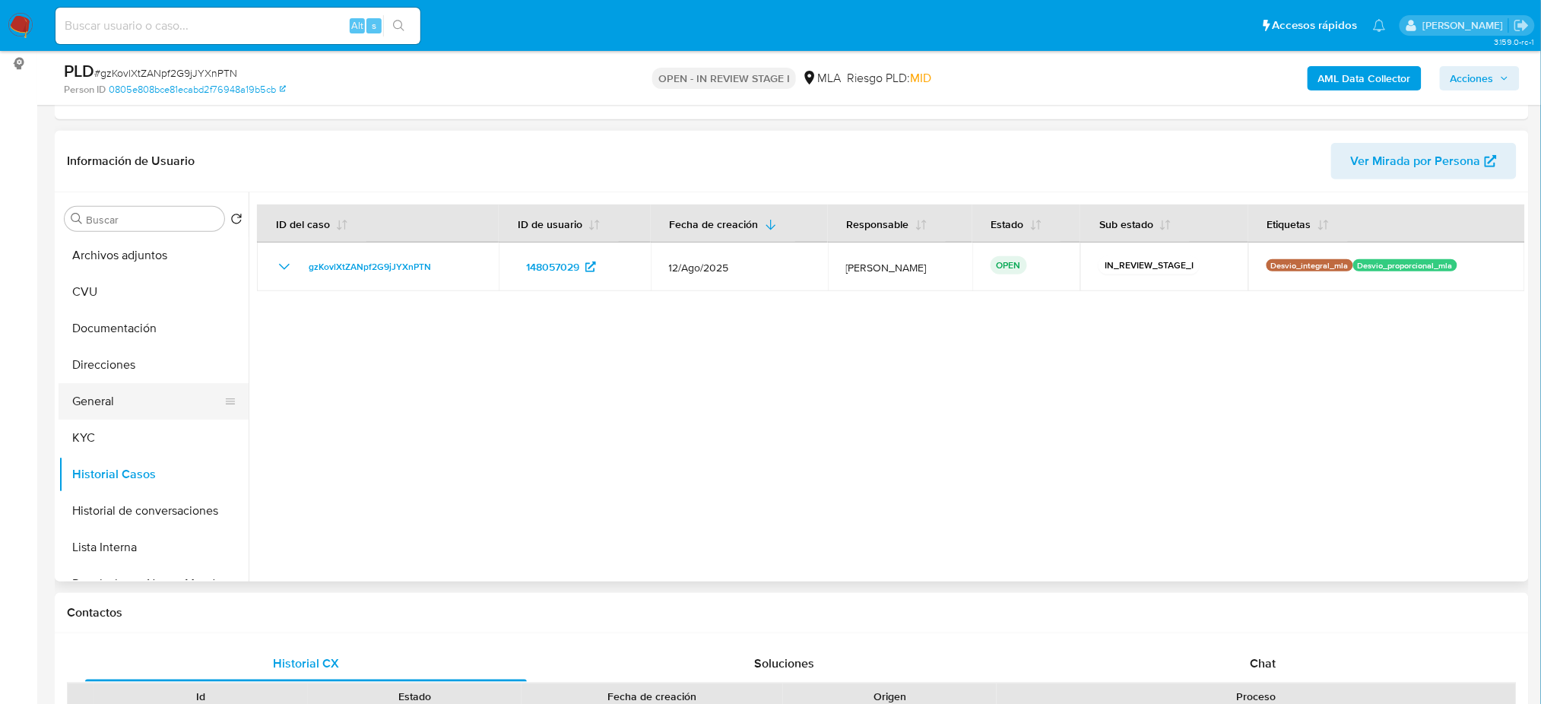
click at [101, 403] on button "General" at bounding box center [148, 401] width 178 height 36
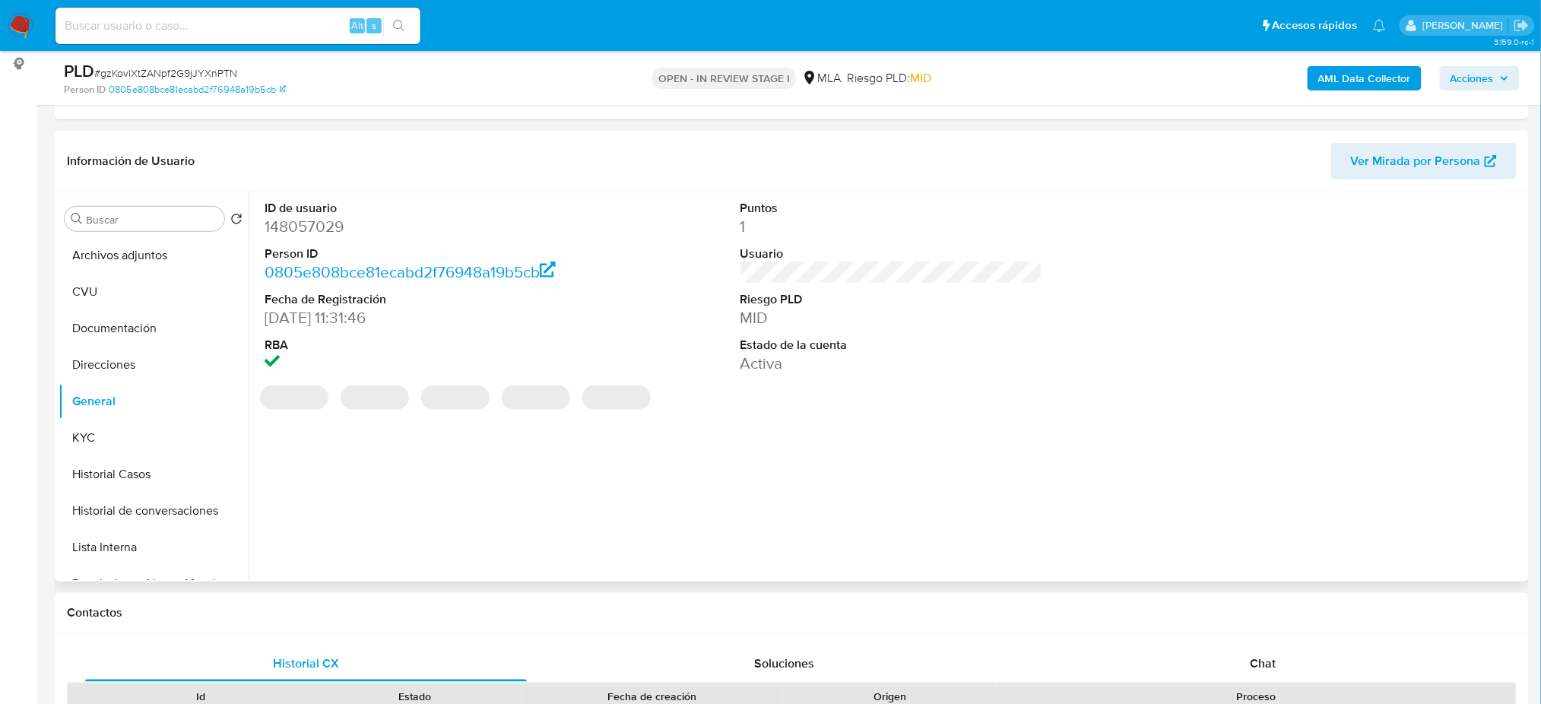
click at [297, 226] on dd "148057029" at bounding box center [416, 226] width 302 height 21
copy dd "148057029"
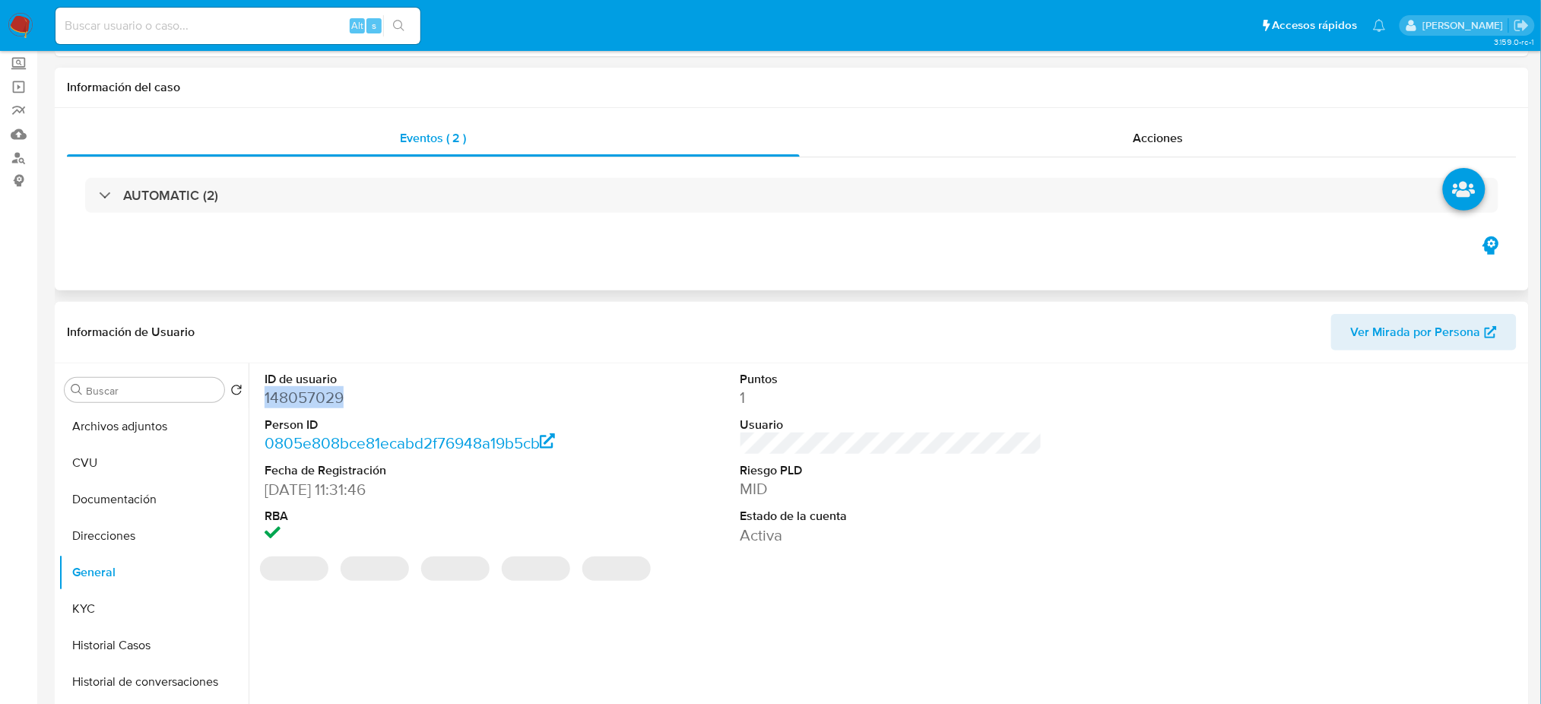
scroll to position [0, 0]
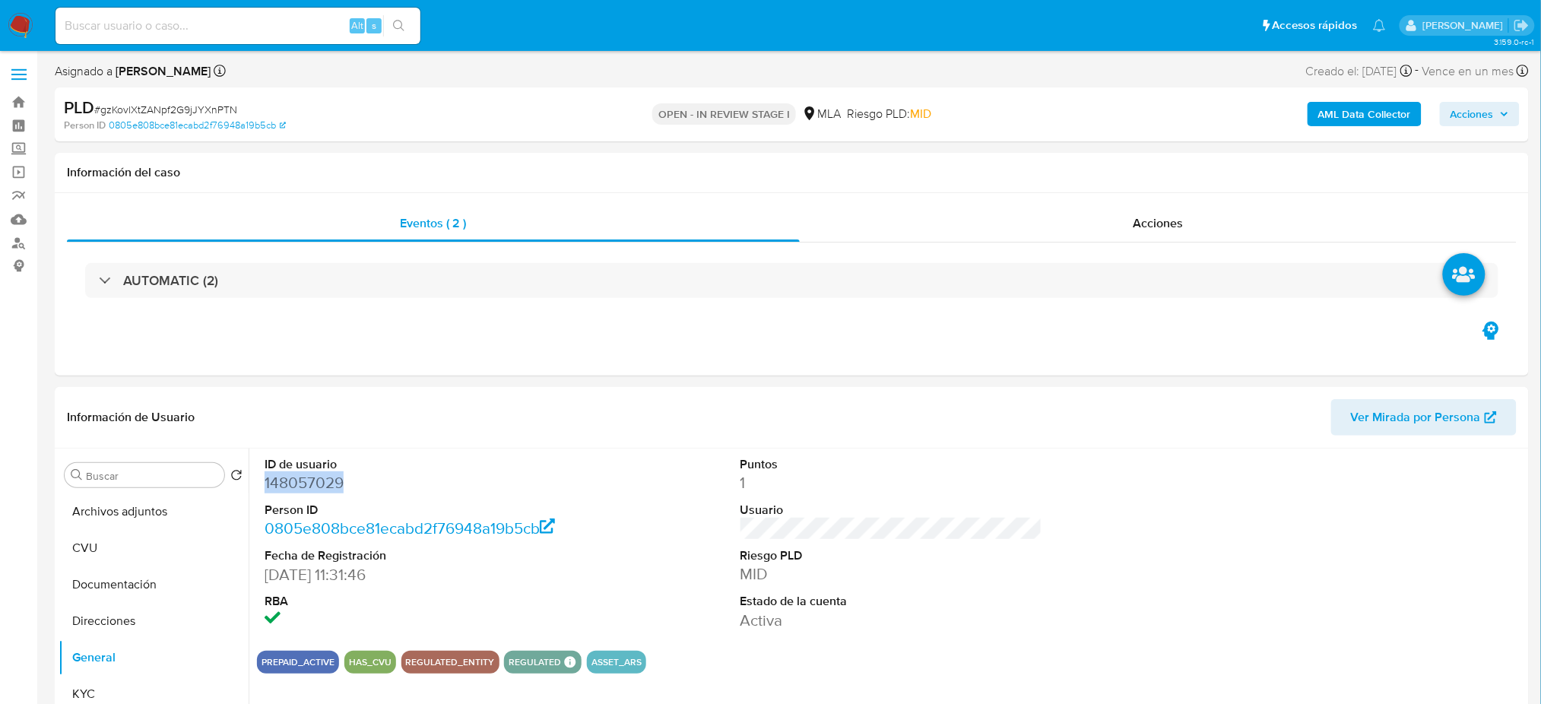
click at [1514, 110] on button "Acciones" at bounding box center [1480, 114] width 80 height 24
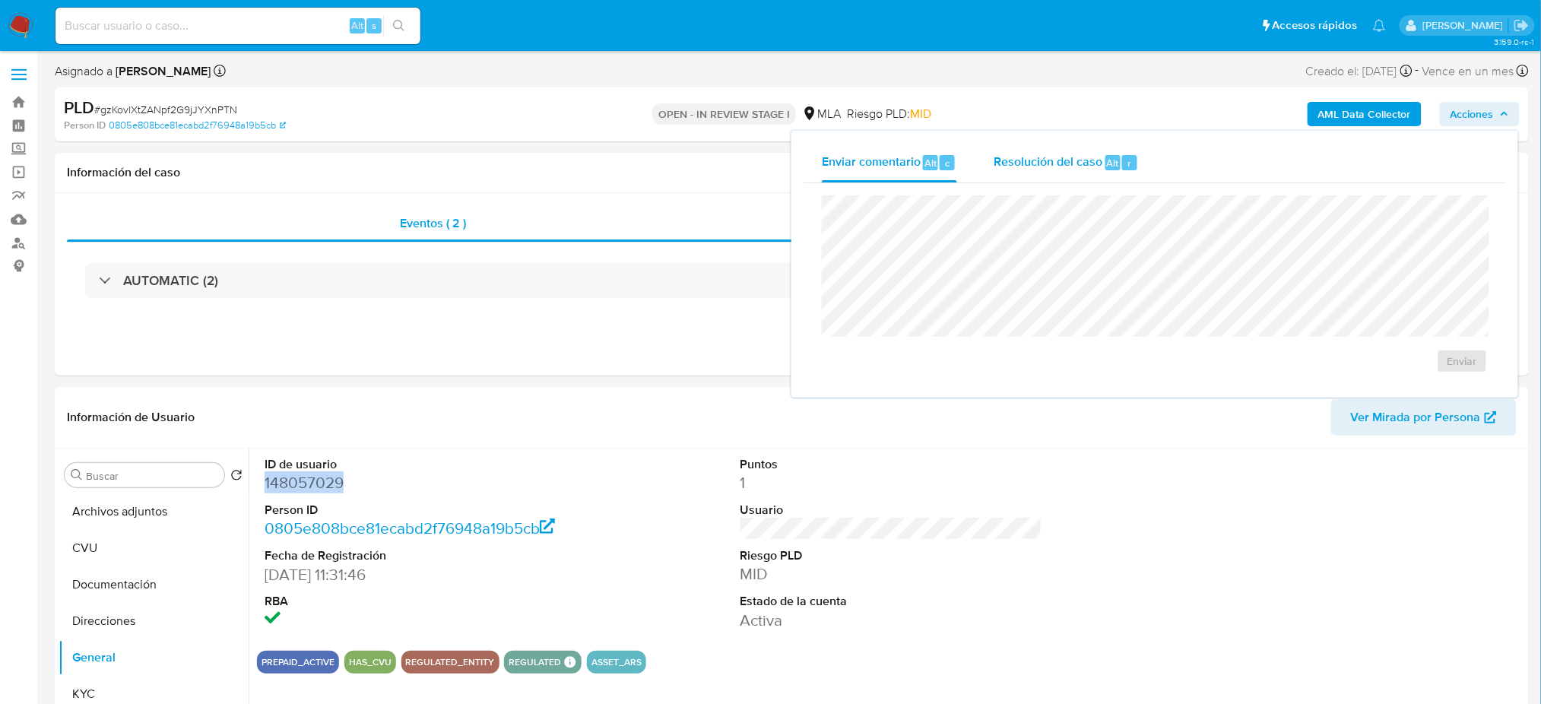
click at [1086, 170] on span "Resolución del caso" at bounding box center [1048, 162] width 109 height 17
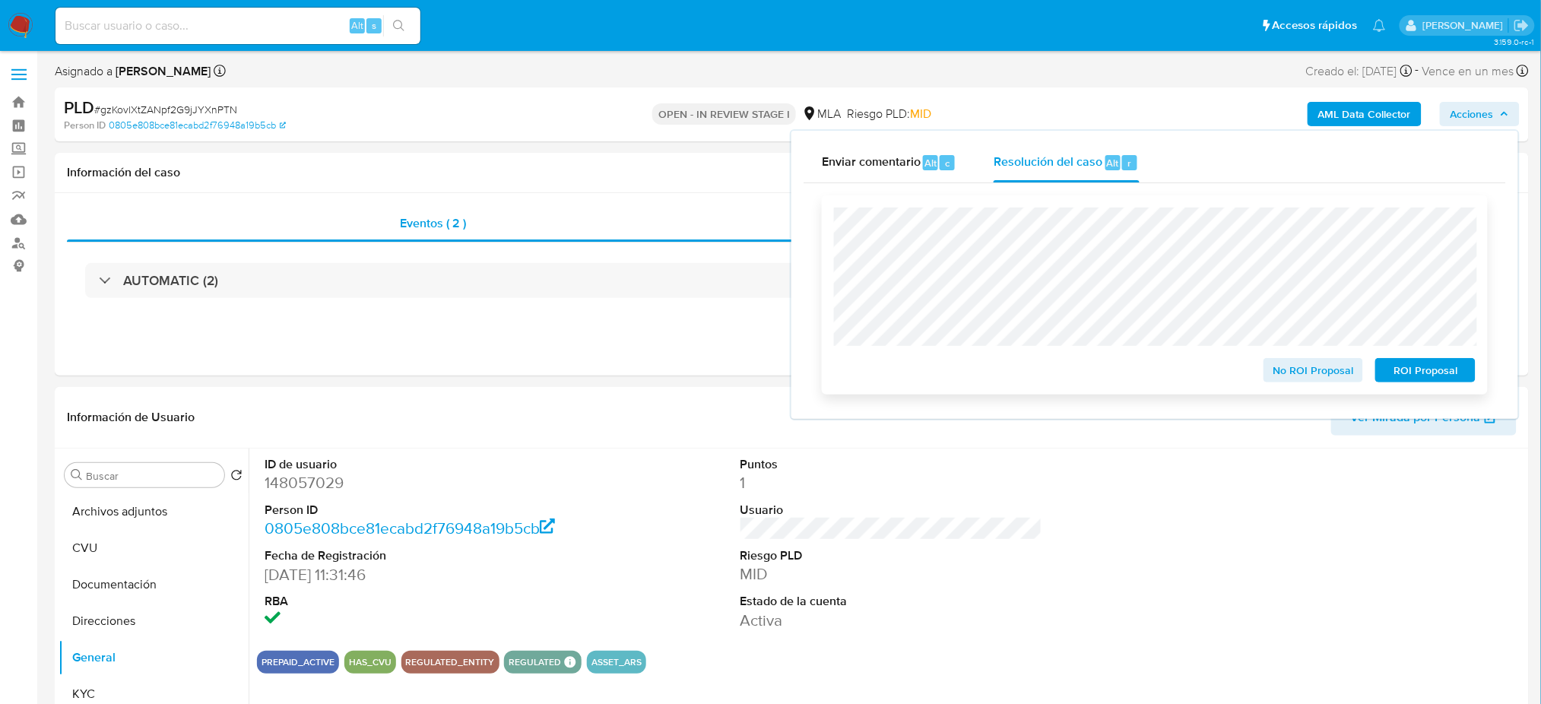
click at [1300, 373] on span "No ROI Proposal" at bounding box center [1313, 370] width 79 height 21
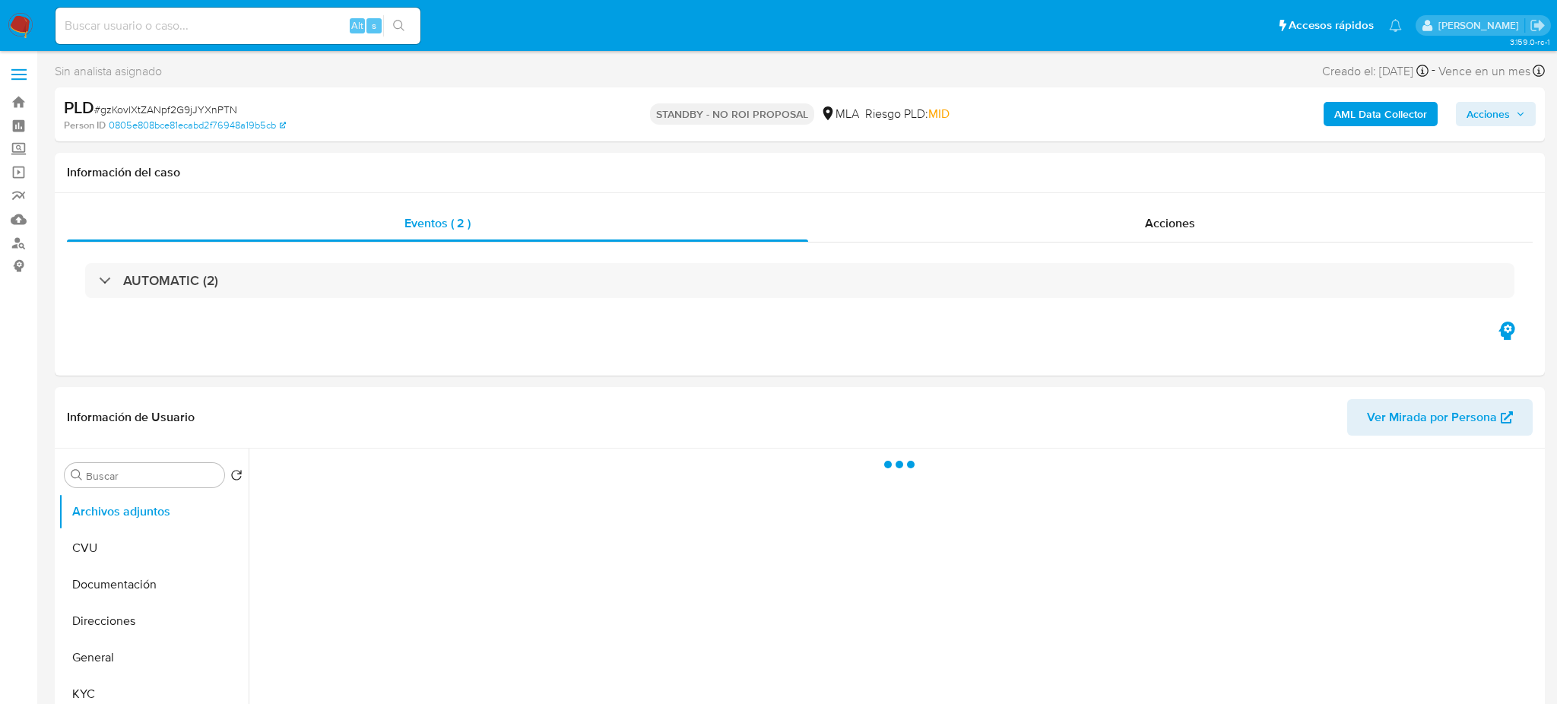
select select "10"
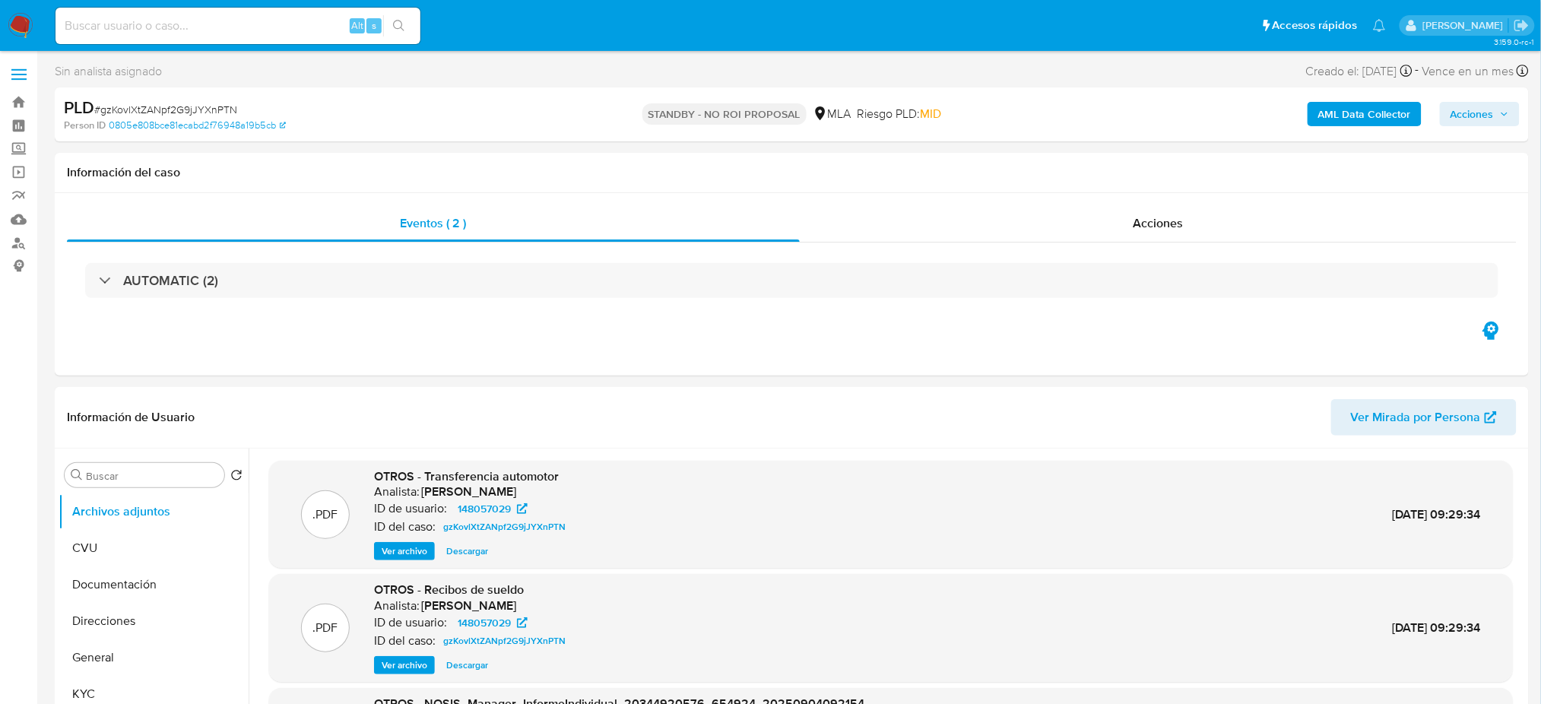
click at [192, 18] on input at bounding box center [237, 26] width 365 height 20
paste input "Xfoz5SeJqSkxNvjqEV2pYiSi"
type input "Xfoz5SeJqSkxNvjqEV2pYiSi"
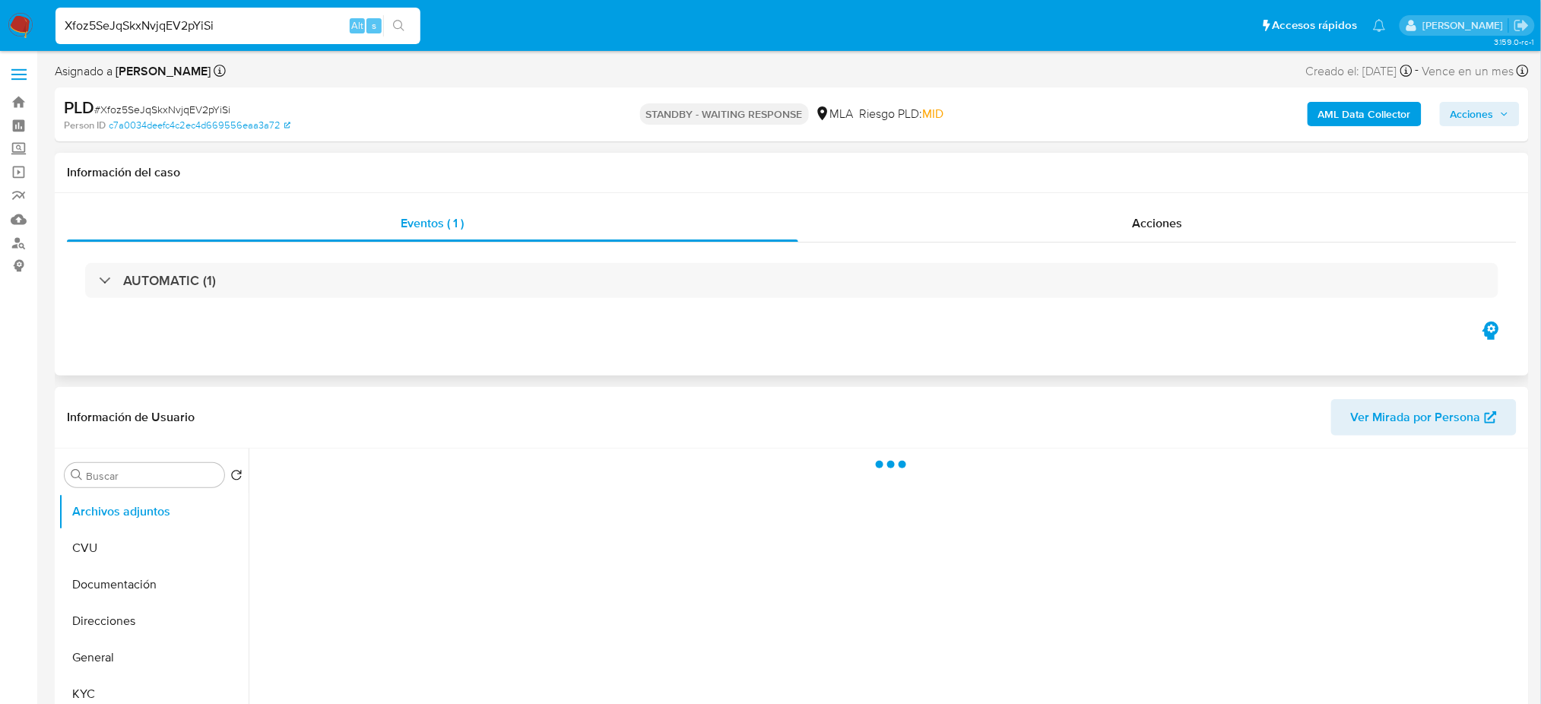
select select "10"
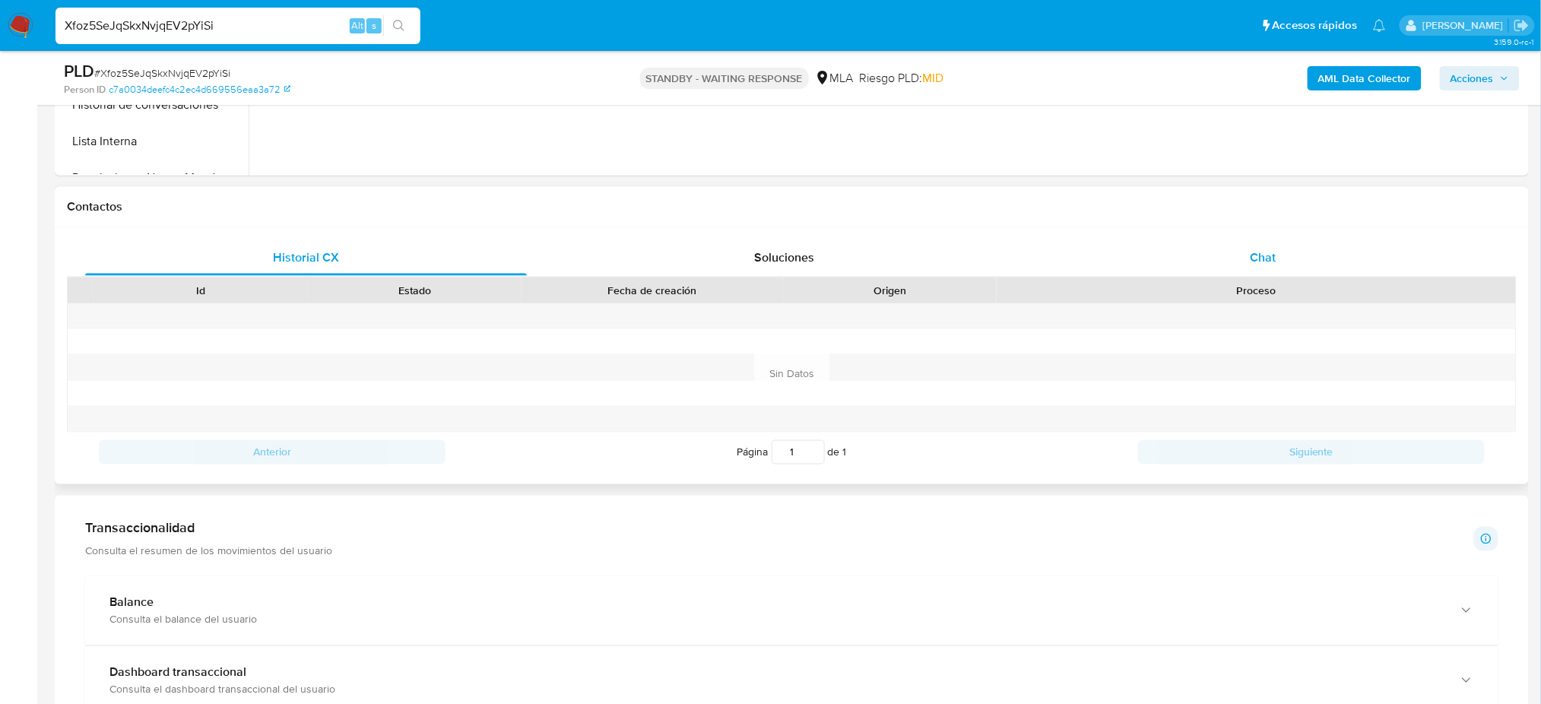
click at [1303, 271] on div "Chat" at bounding box center [1263, 257] width 442 height 36
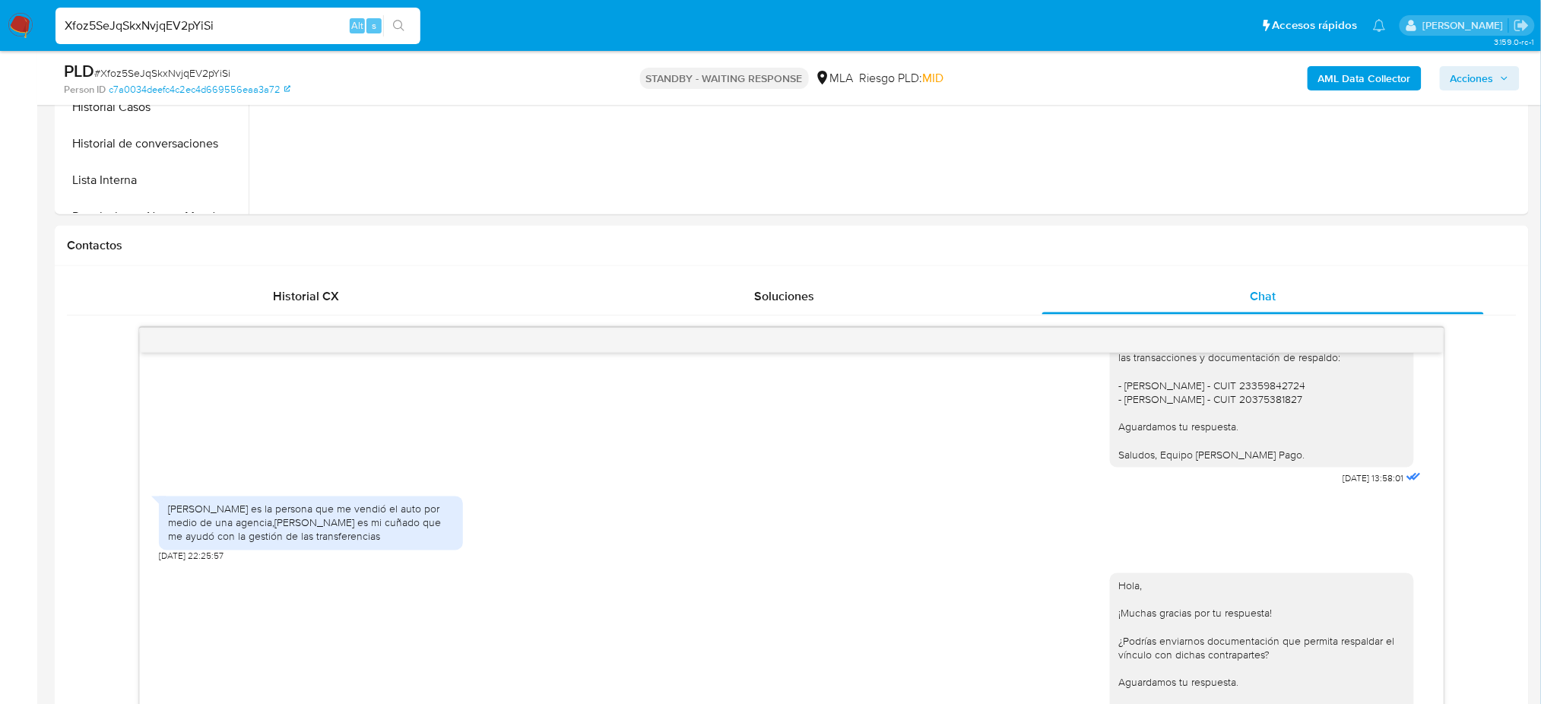
scroll to position [405, 0]
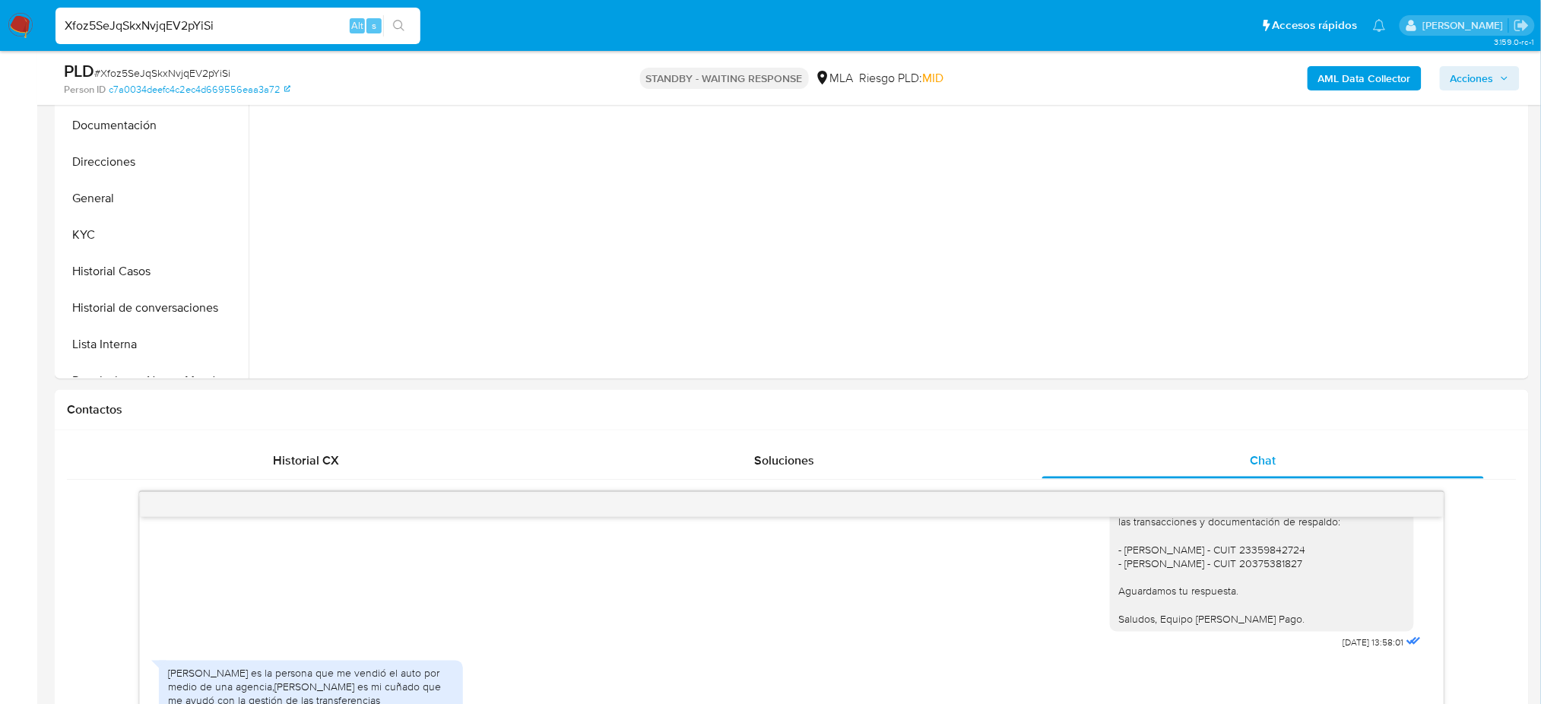
click at [20, 28] on img at bounding box center [21, 26] width 26 height 26
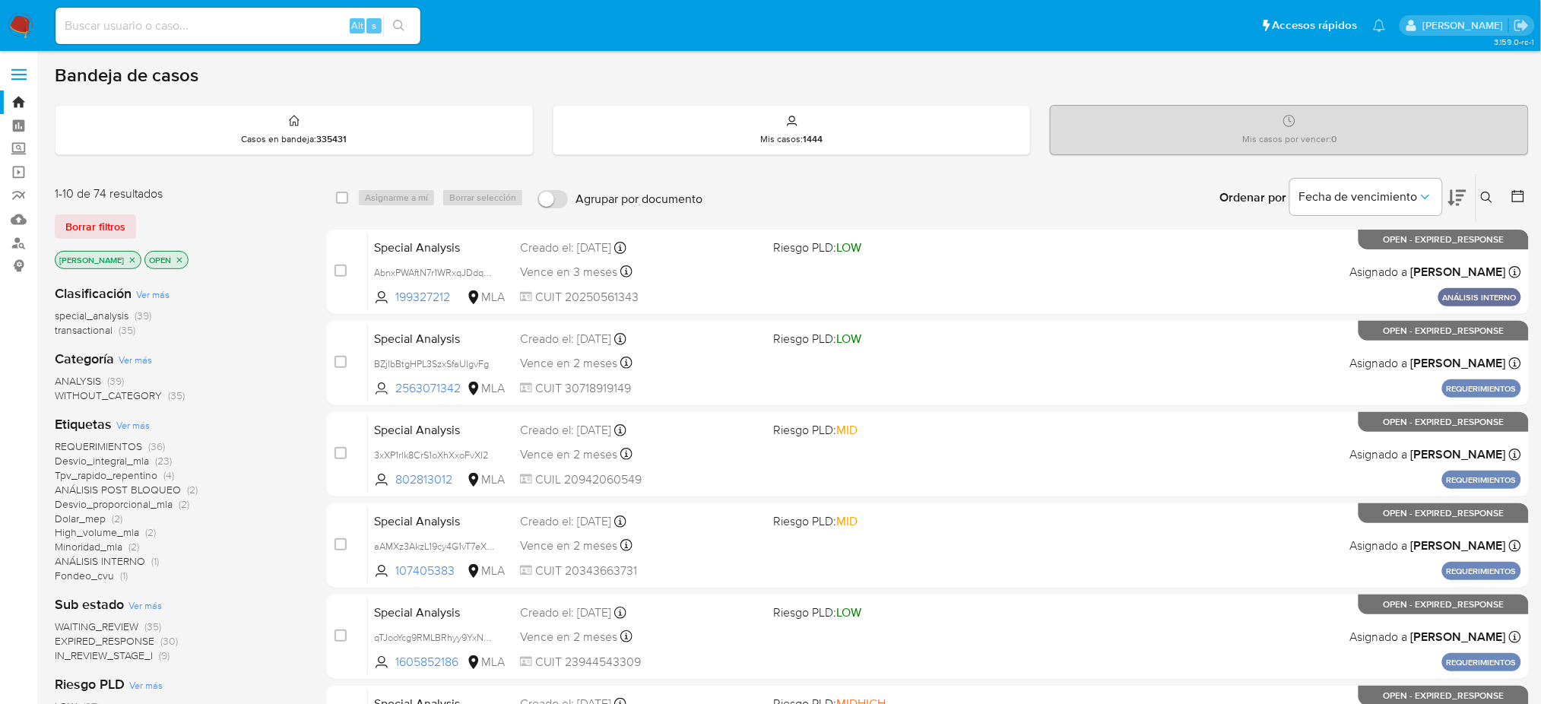
click at [261, 21] on input at bounding box center [237, 26] width 365 height 20
paste input "EnO7JjFO3aeDAA5cCOK4OO8b"
type input "EnO7JjFO3aeDAA5cCOK4OO8b"
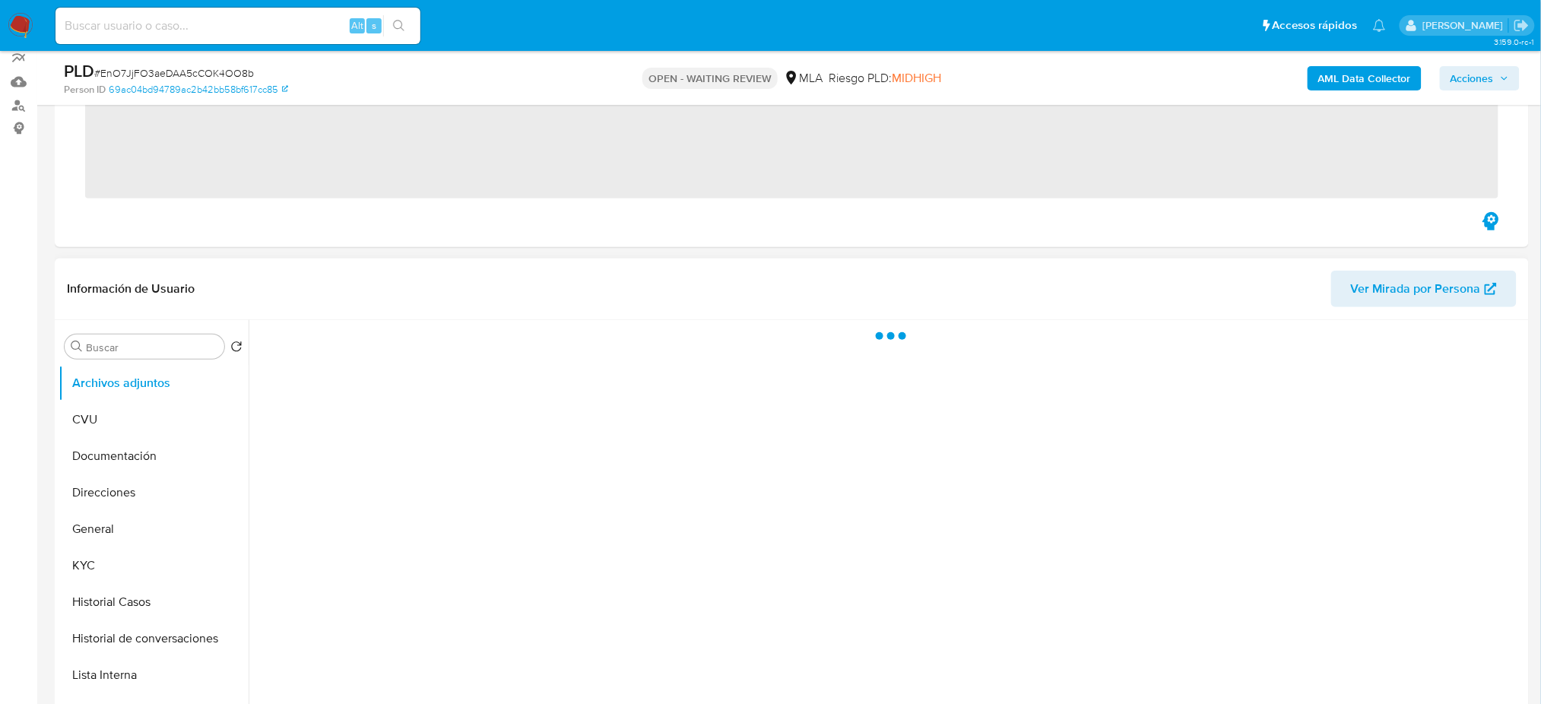
scroll to position [405, 0]
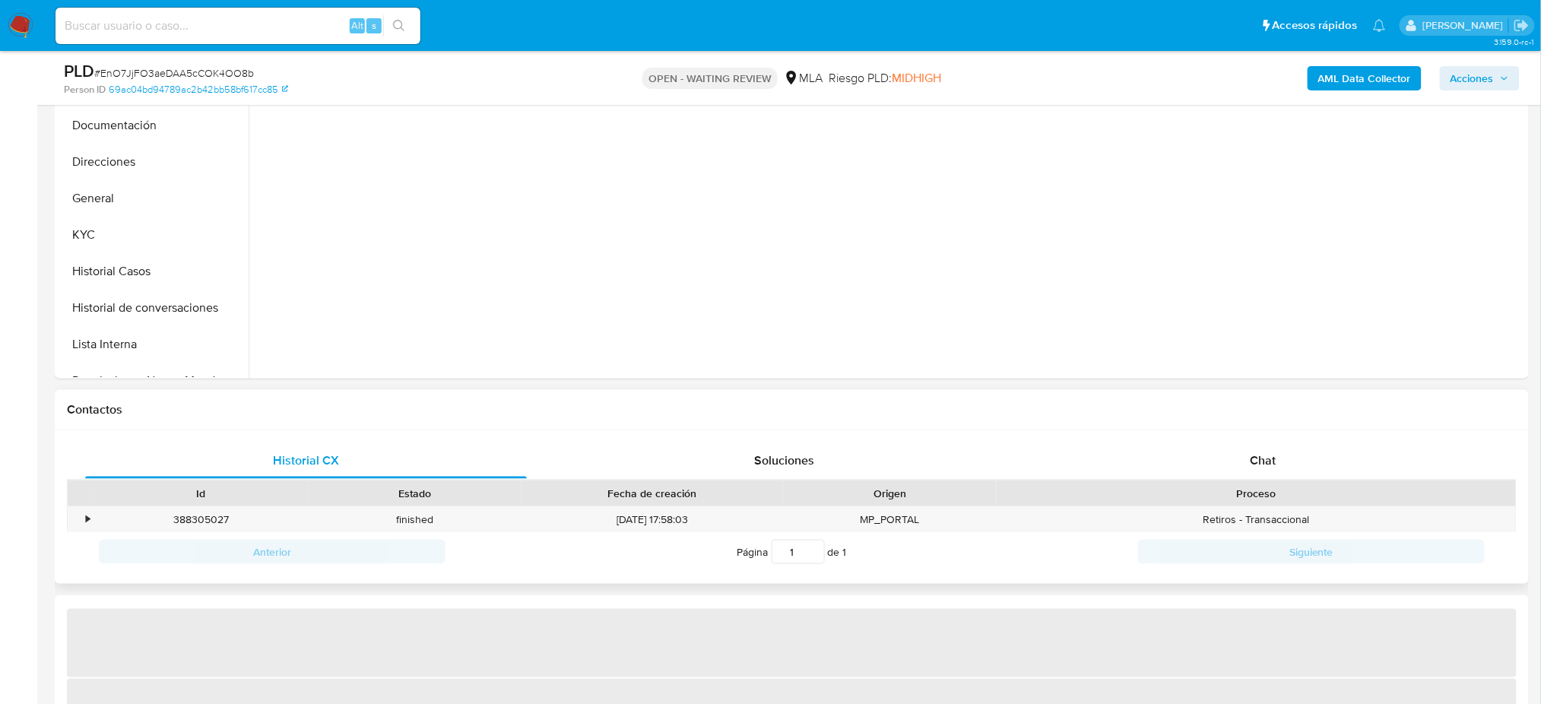
click at [1268, 534] on div "Anterior Página 1 de 1 Siguiente" at bounding box center [792, 552] width 1450 height 40
click at [1281, 477] on div "Chat" at bounding box center [1263, 460] width 442 height 36
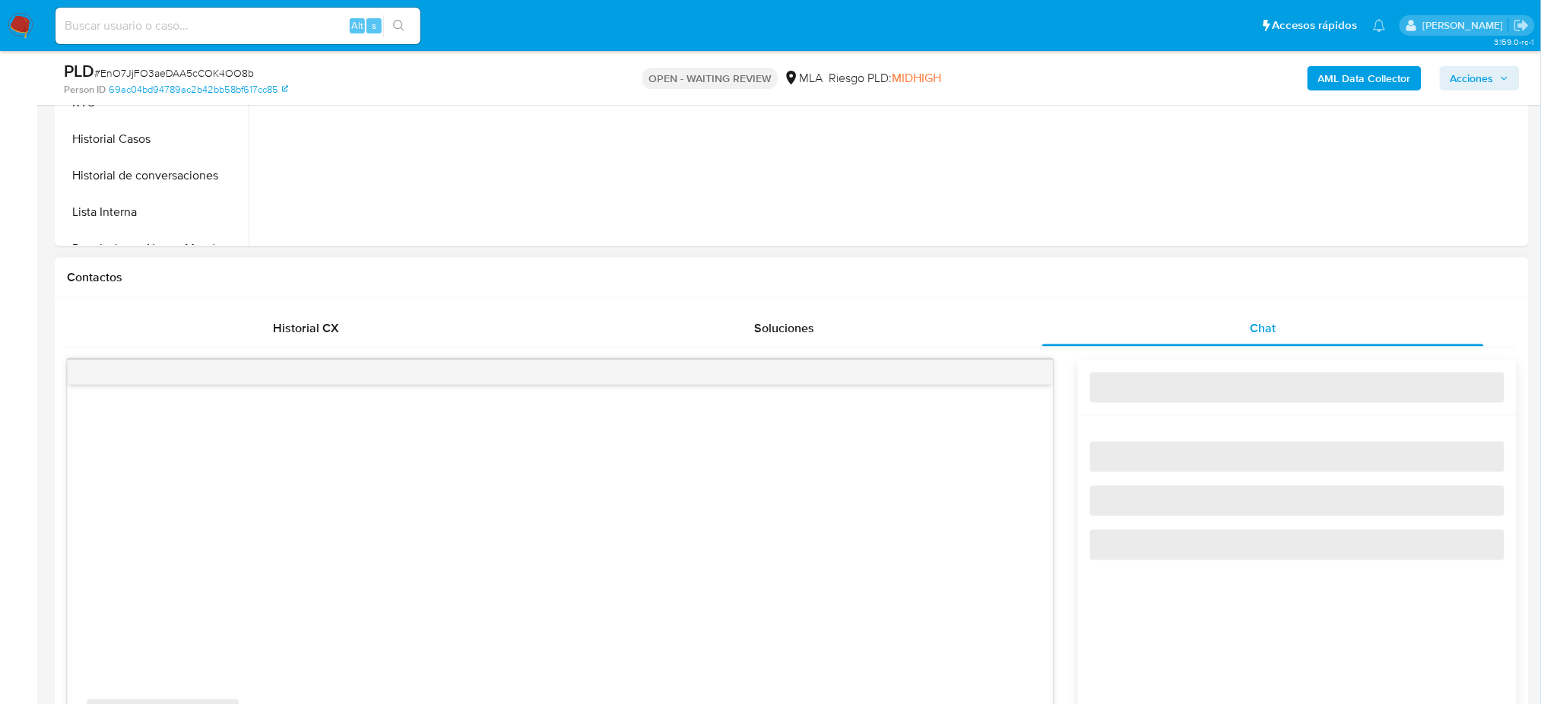
select select "10"
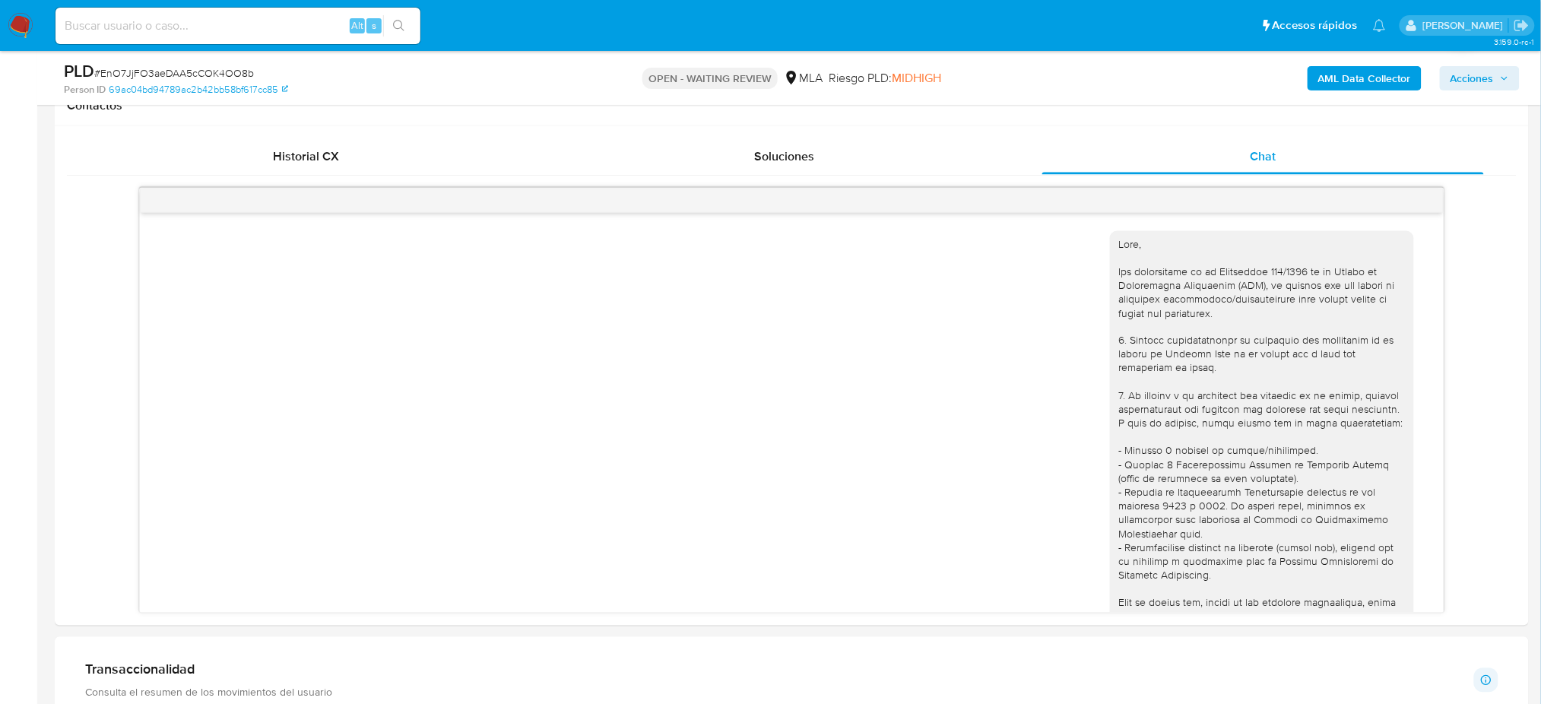
scroll to position [1096, 0]
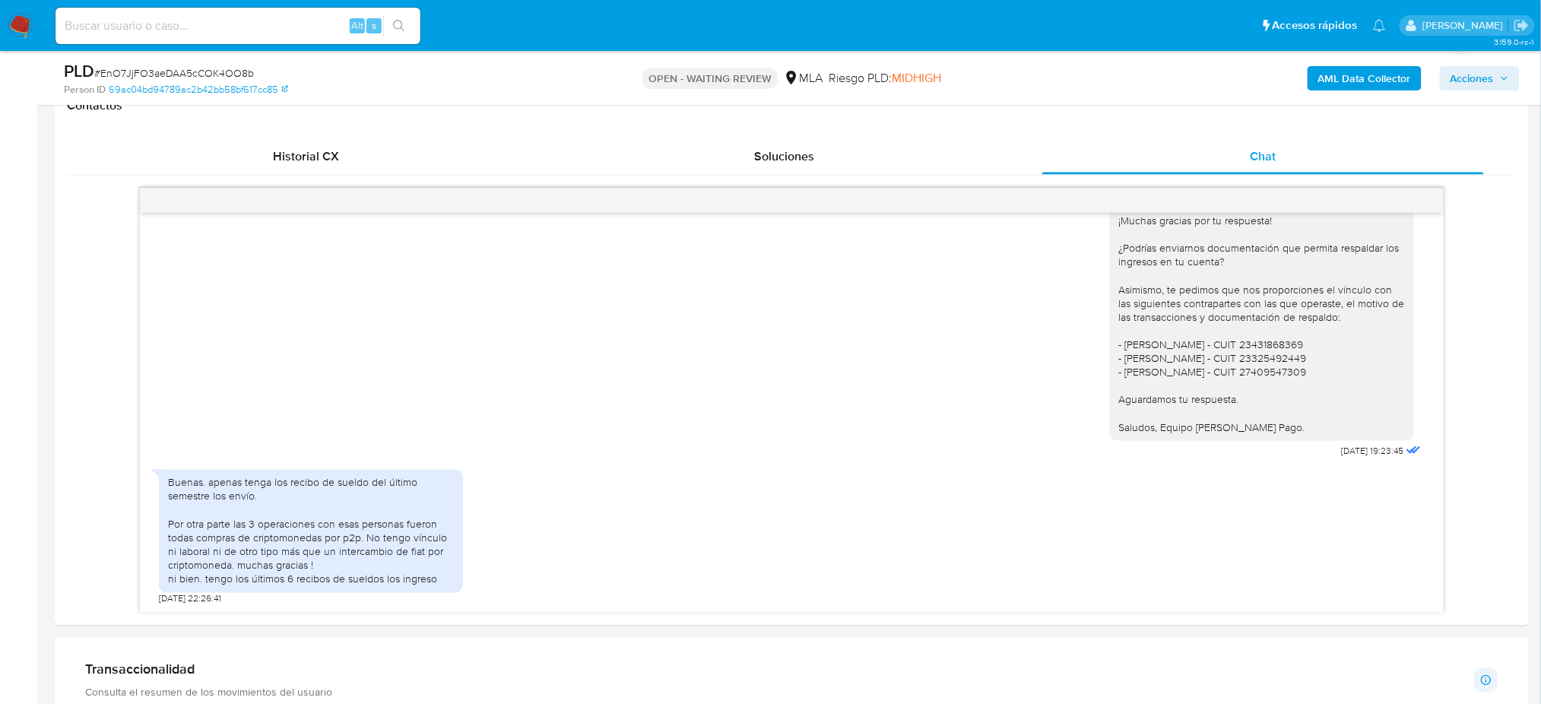
click at [189, 75] on span "# EnO7JjFO3aeDAA5cCOK4OO8b" at bounding box center [174, 72] width 160 height 15
copy span "EnO7JjFO3aeDAA5cCOK4OO8b"
click at [14, 21] on img at bounding box center [21, 26] width 26 height 26
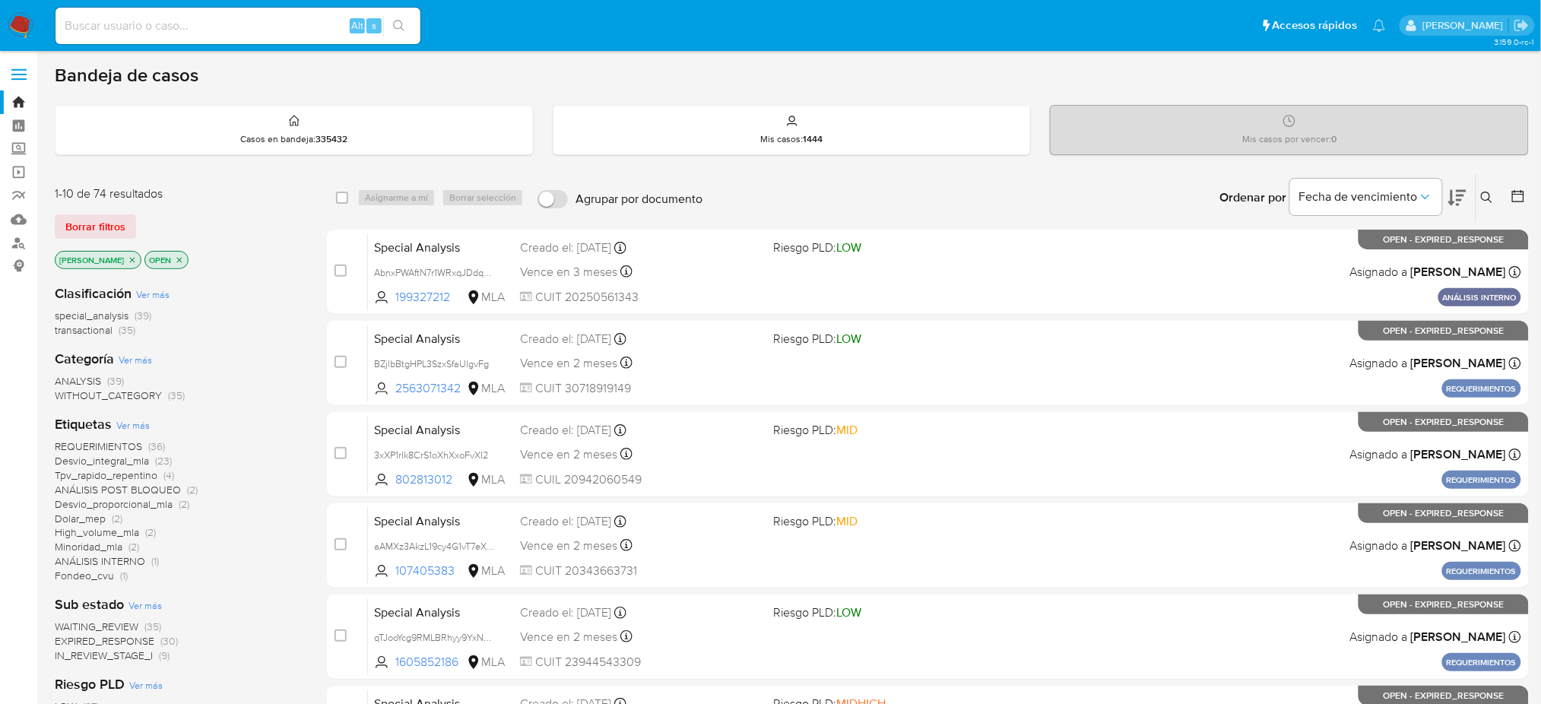
click at [1486, 201] on icon at bounding box center [1487, 198] width 12 height 12
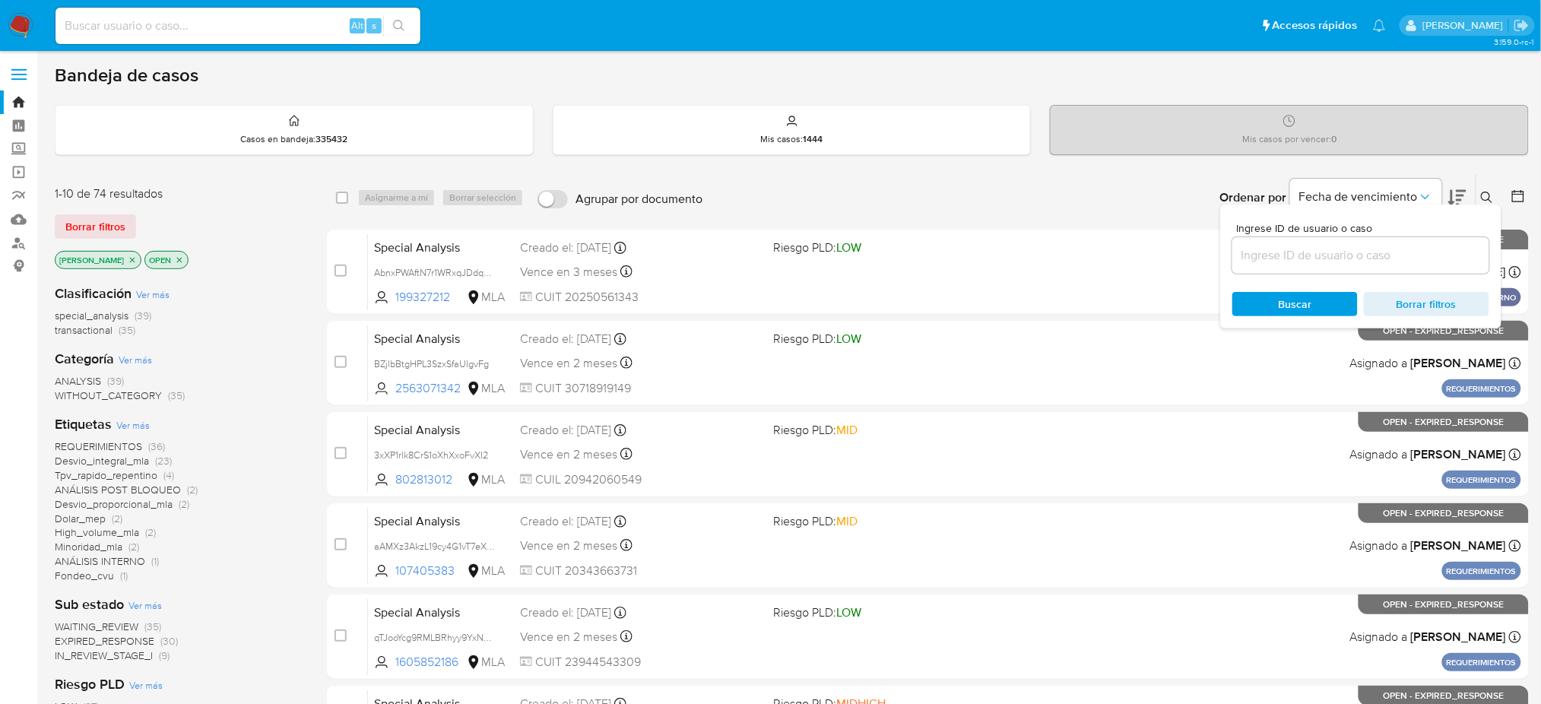
click at [1346, 263] on input at bounding box center [1360, 256] width 257 height 20
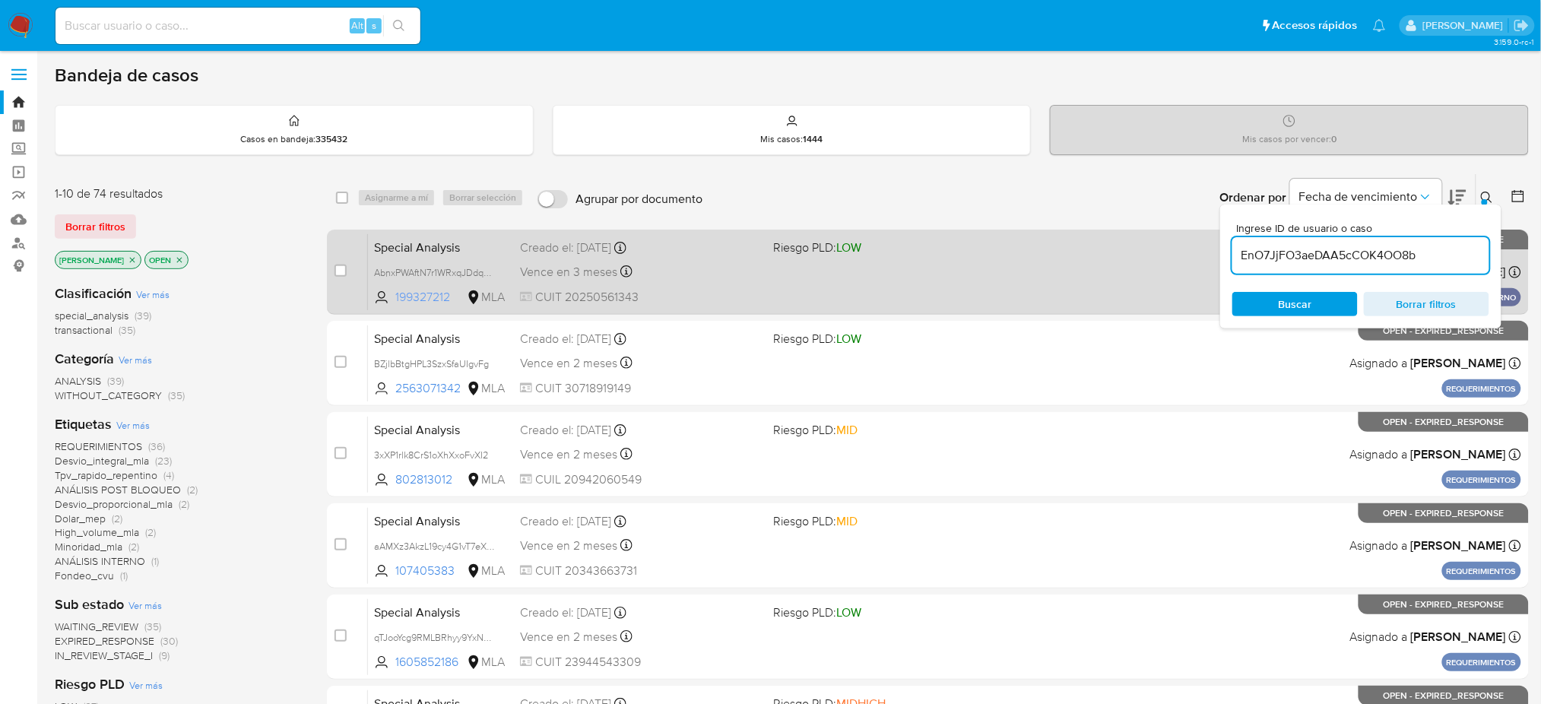
type input "EnO7JjFO3aeDAA5cCOK4OO8b"
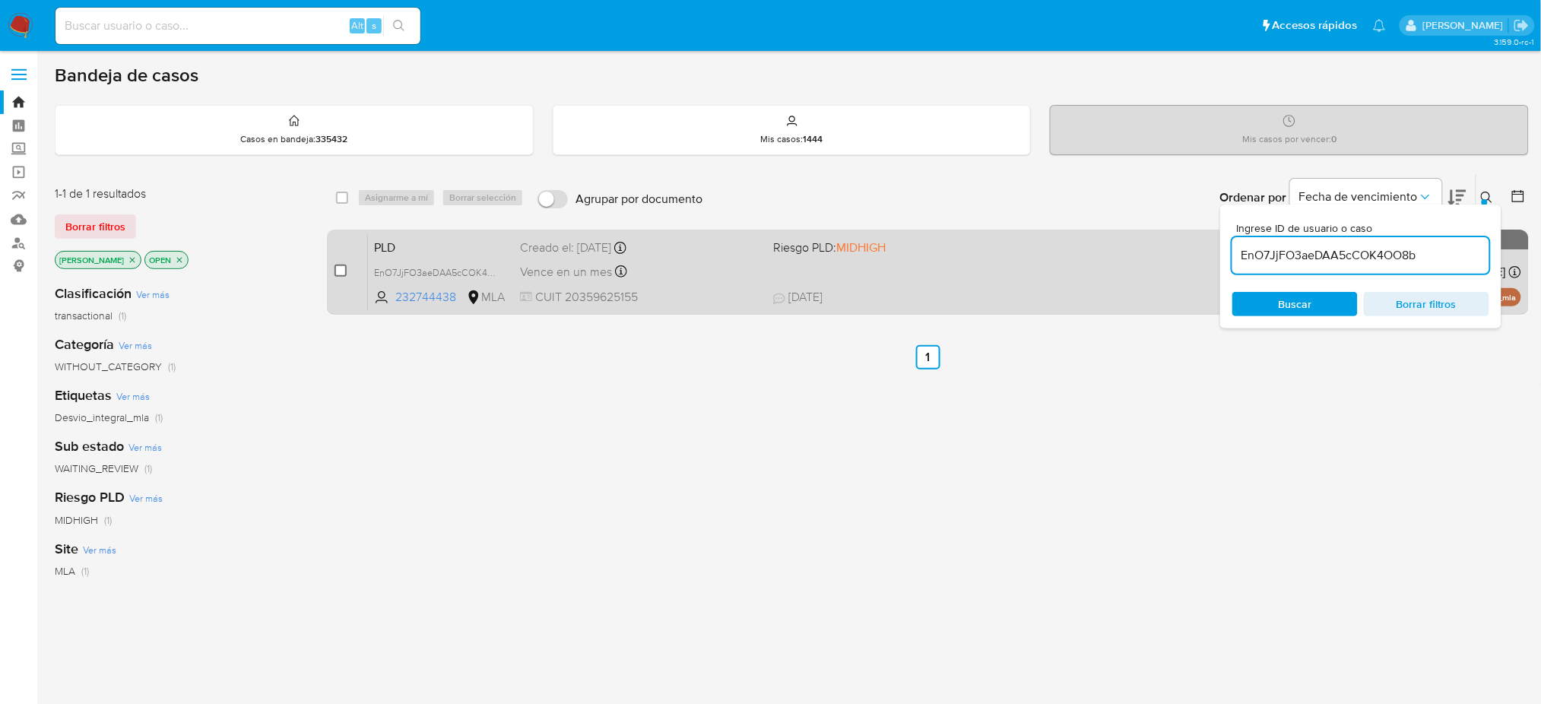
click at [337, 265] on input "checkbox" at bounding box center [341, 271] width 12 height 12
checkbox input "true"
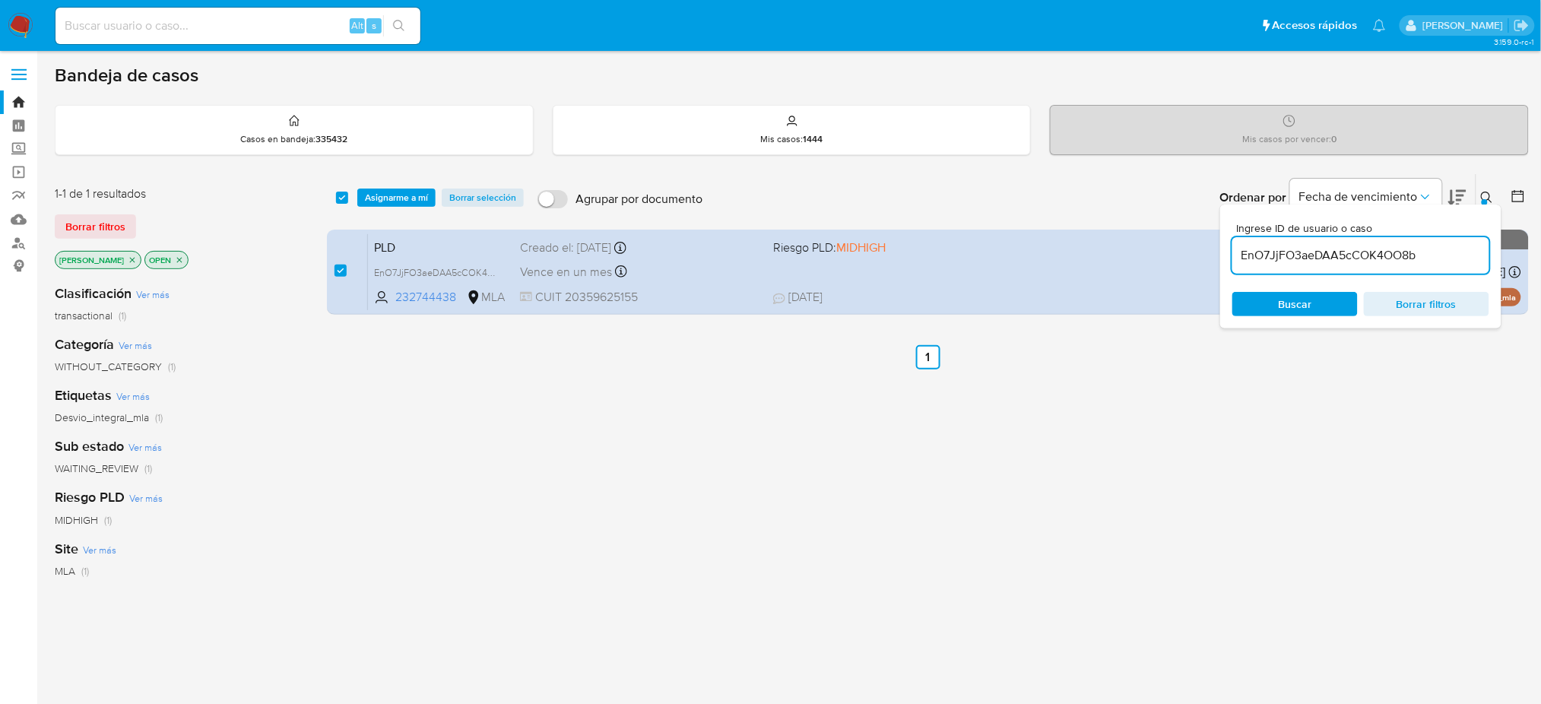
click at [410, 178] on div "select-all-cases-checkbox Asignarme a mí Borrar selección Agrupar por documento…" at bounding box center [928, 197] width 1202 height 47
click at [406, 193] on span "Asignarme a mí" at bounding box center [396, 197] width 63 height 15
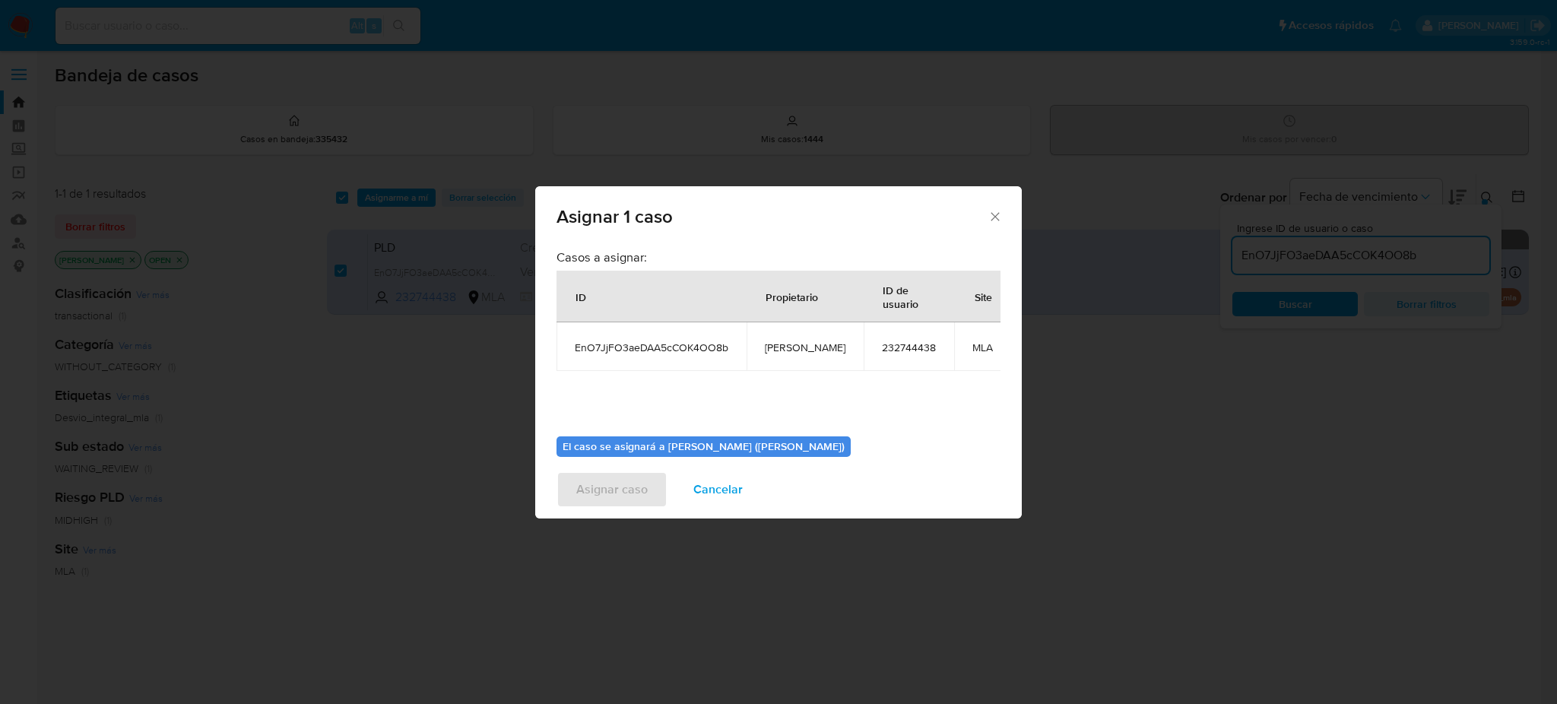
click at [772, 344] on span "[PERSON_NAME]" at bounding box center [805, 348] width 81 height 14
copy span "[PERSON_NAME]"
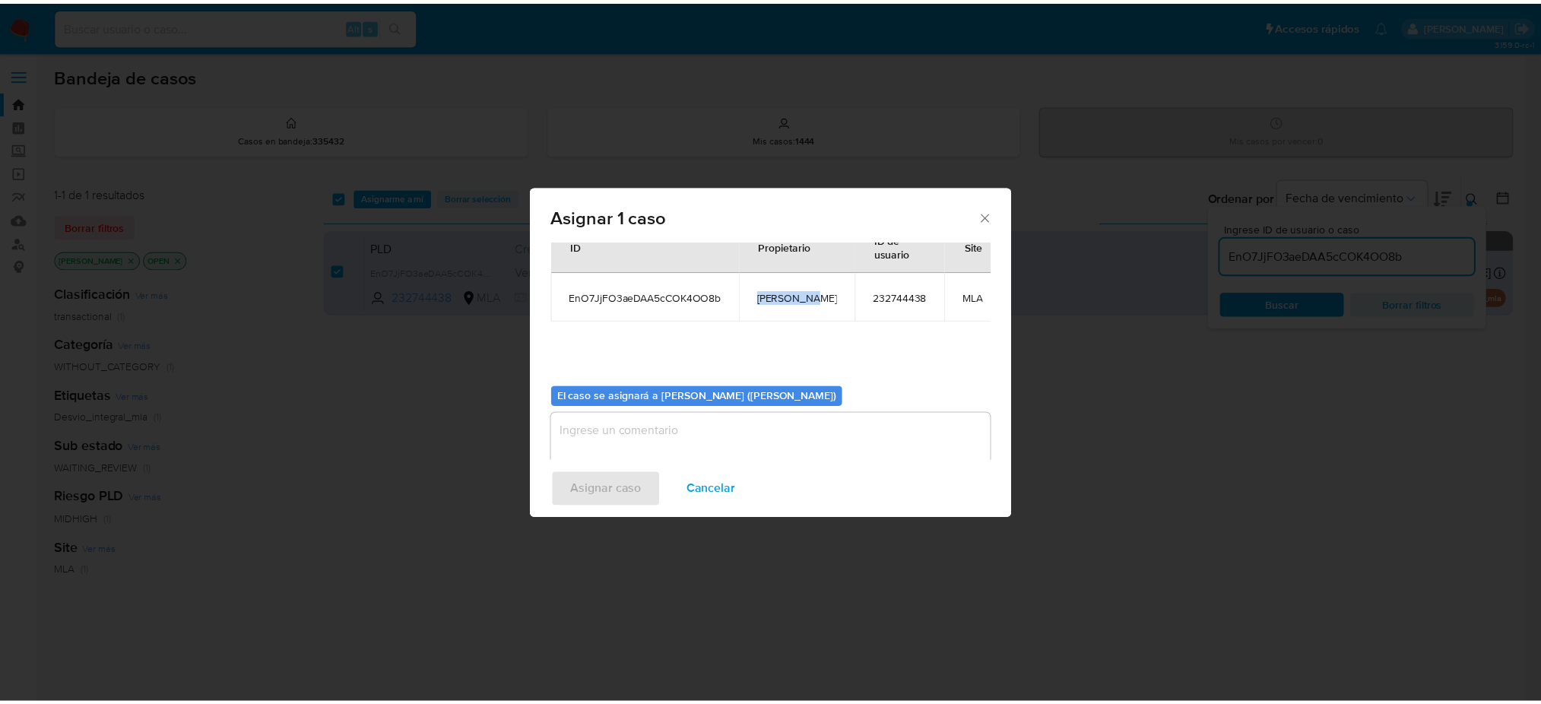
scroll to position [78, 0]
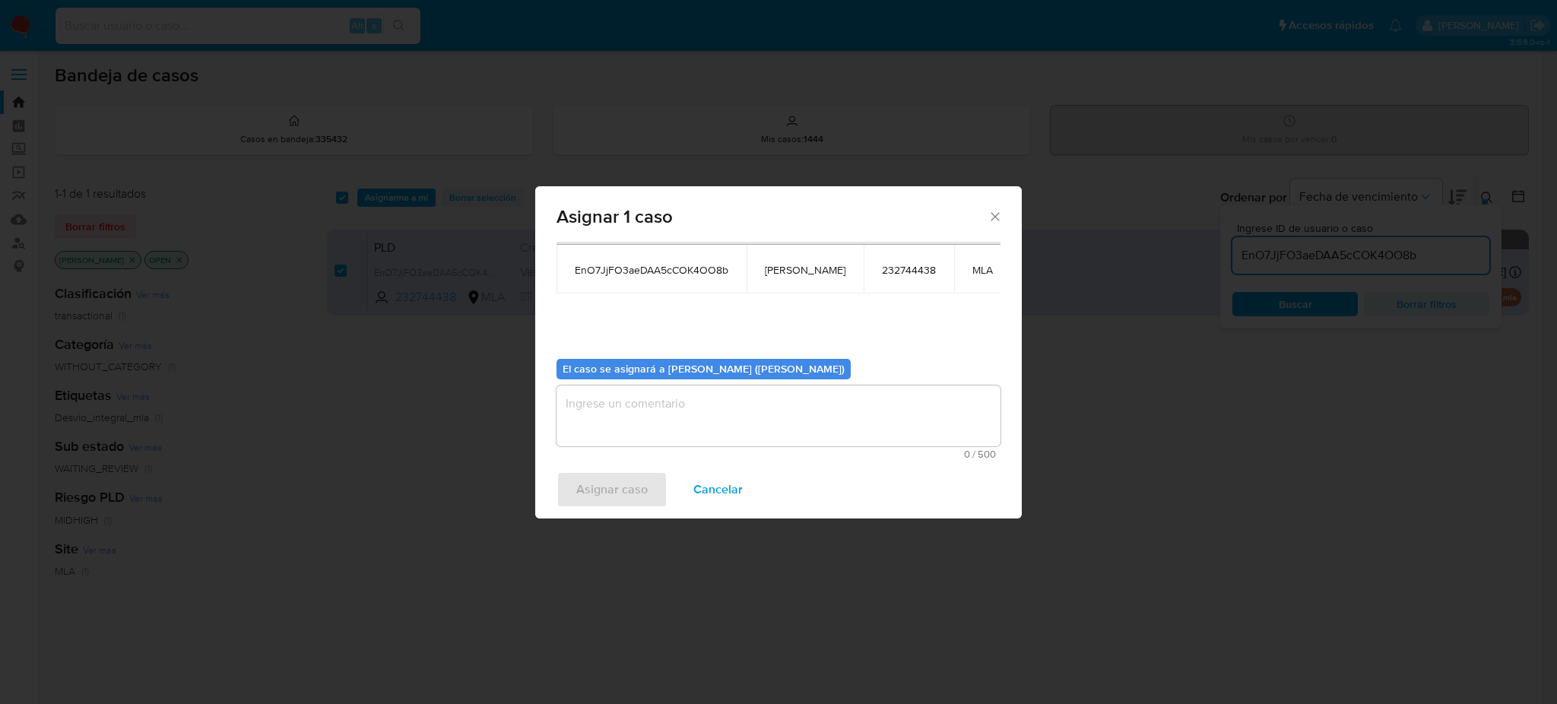
click at [661, 423] on textarea "assign-modal" at bounding box center [779, 415] width 444 height 61
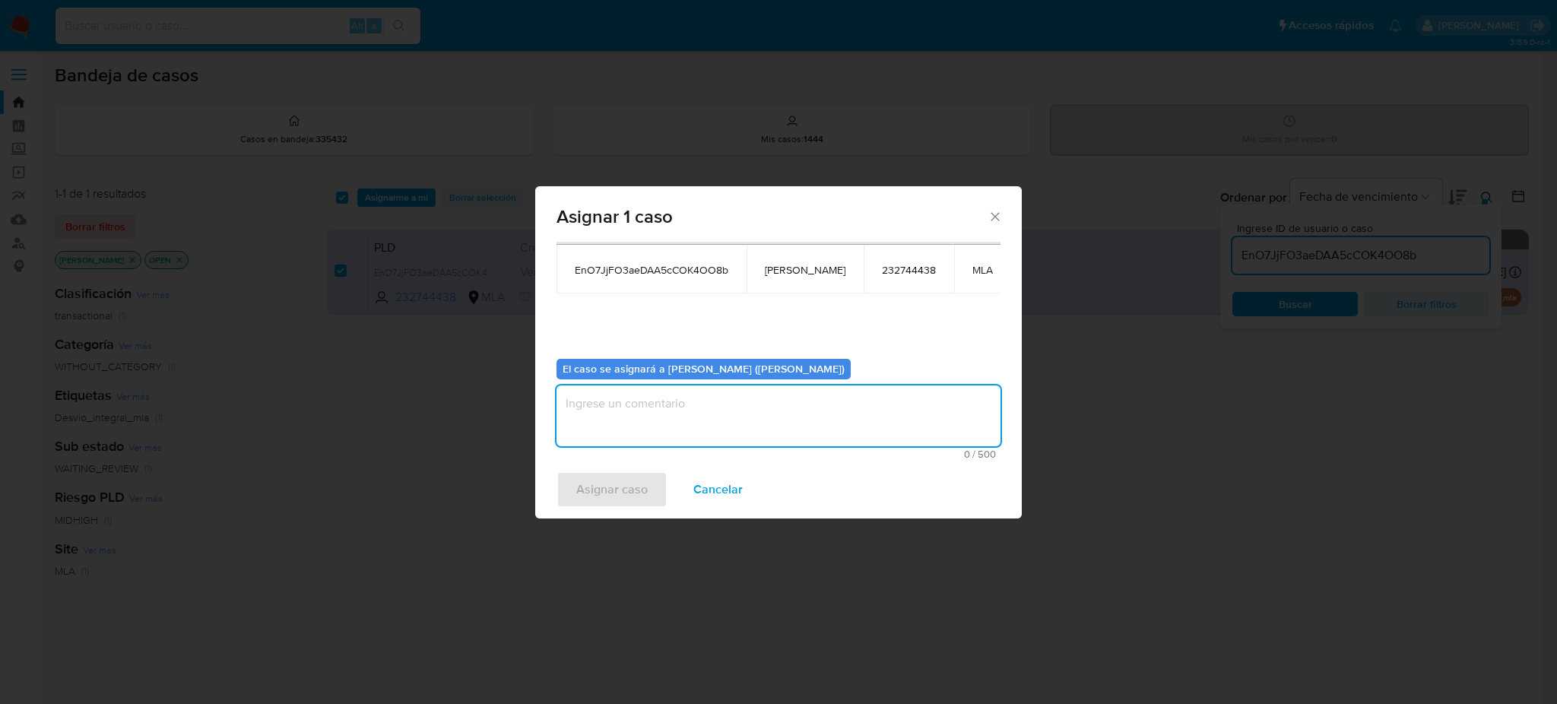
paste textarea "[PERSON_NAME]"
type textarea "[PERSON_NAME]"
click at [626, 475] on span "Asignar caso" at bounding box center [611, 489] width 71 height 33
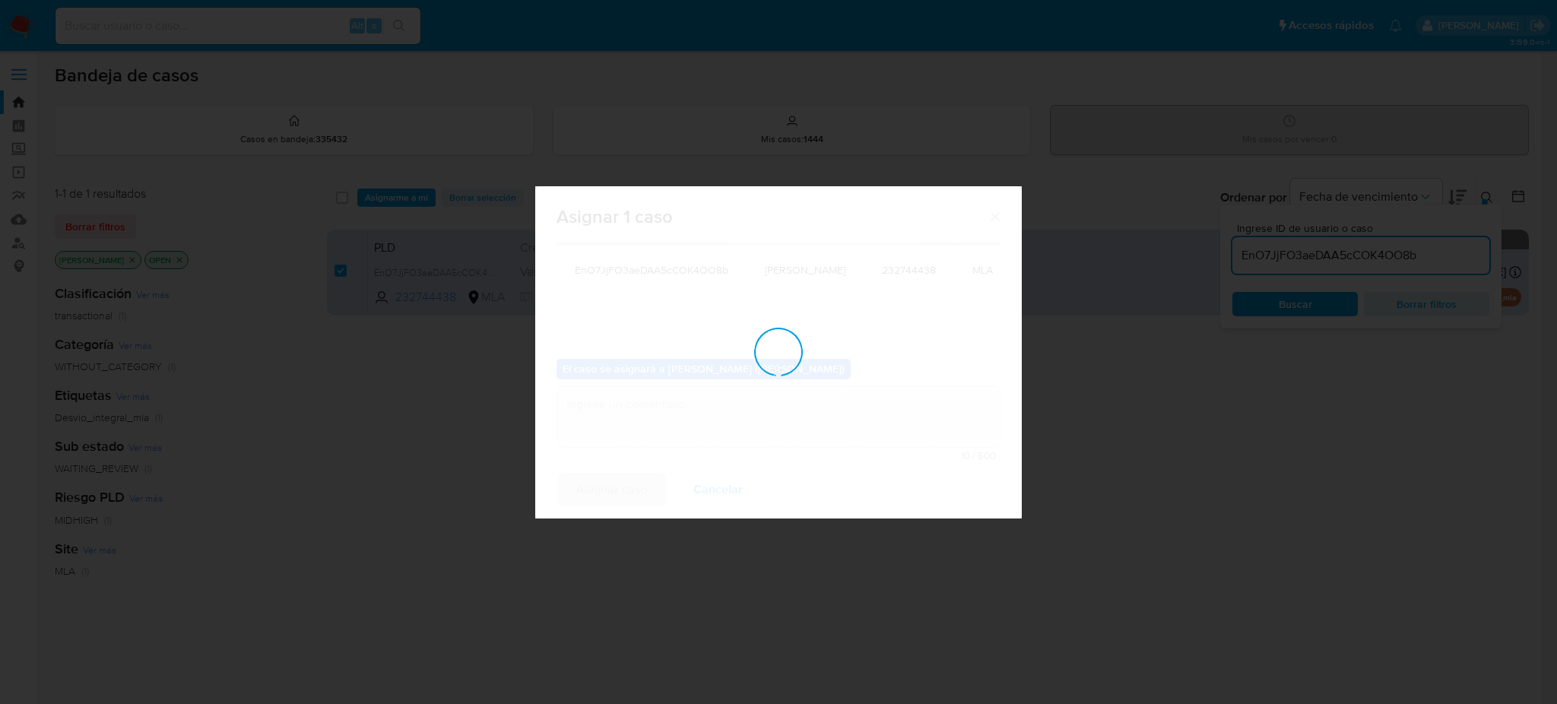
checkbox input "false"
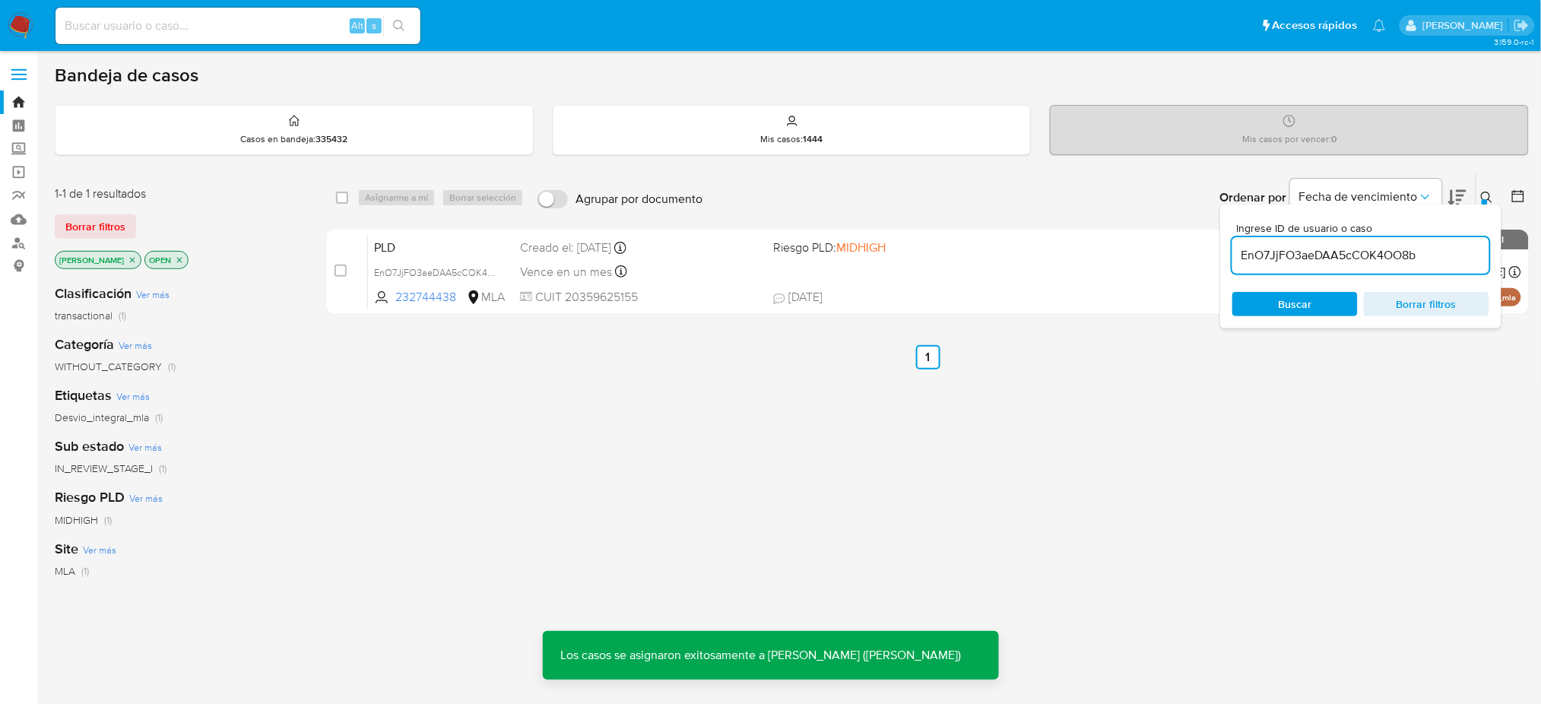
click at [476, 243] on span "PLD" at bounding box center [441, 246] width 134 height 20
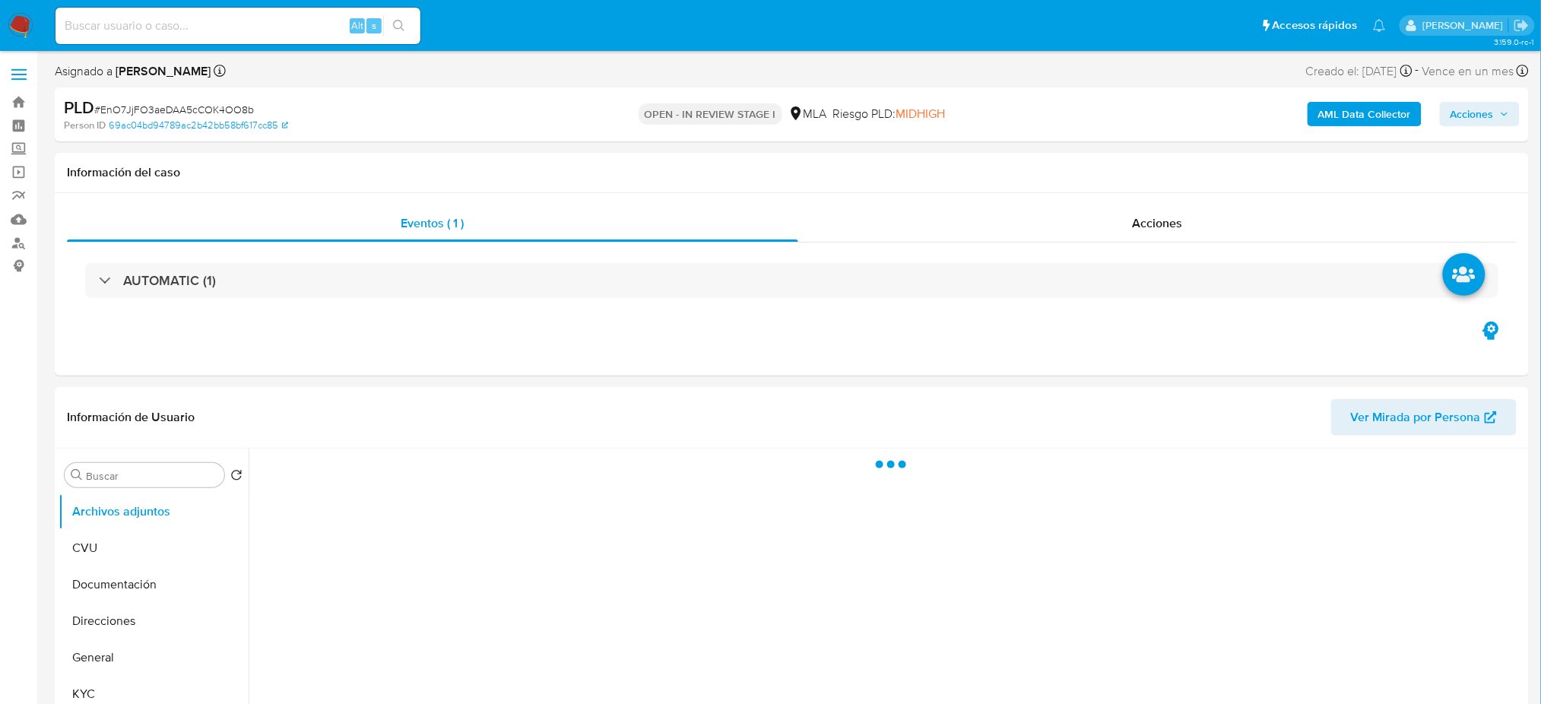
select select "10"
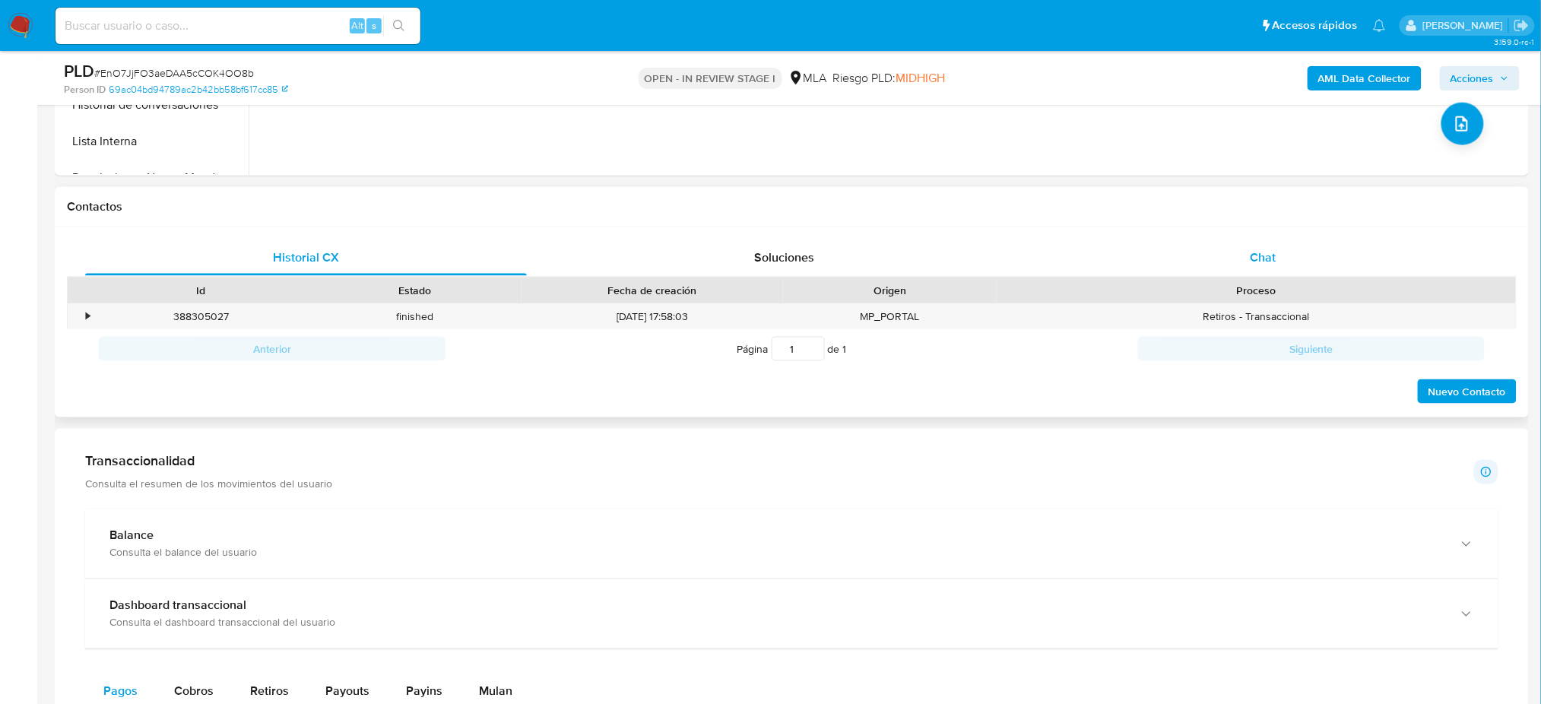
click at [1290, 258] on div "Chat" at bounding box center [1263, 257] width 442 height 36
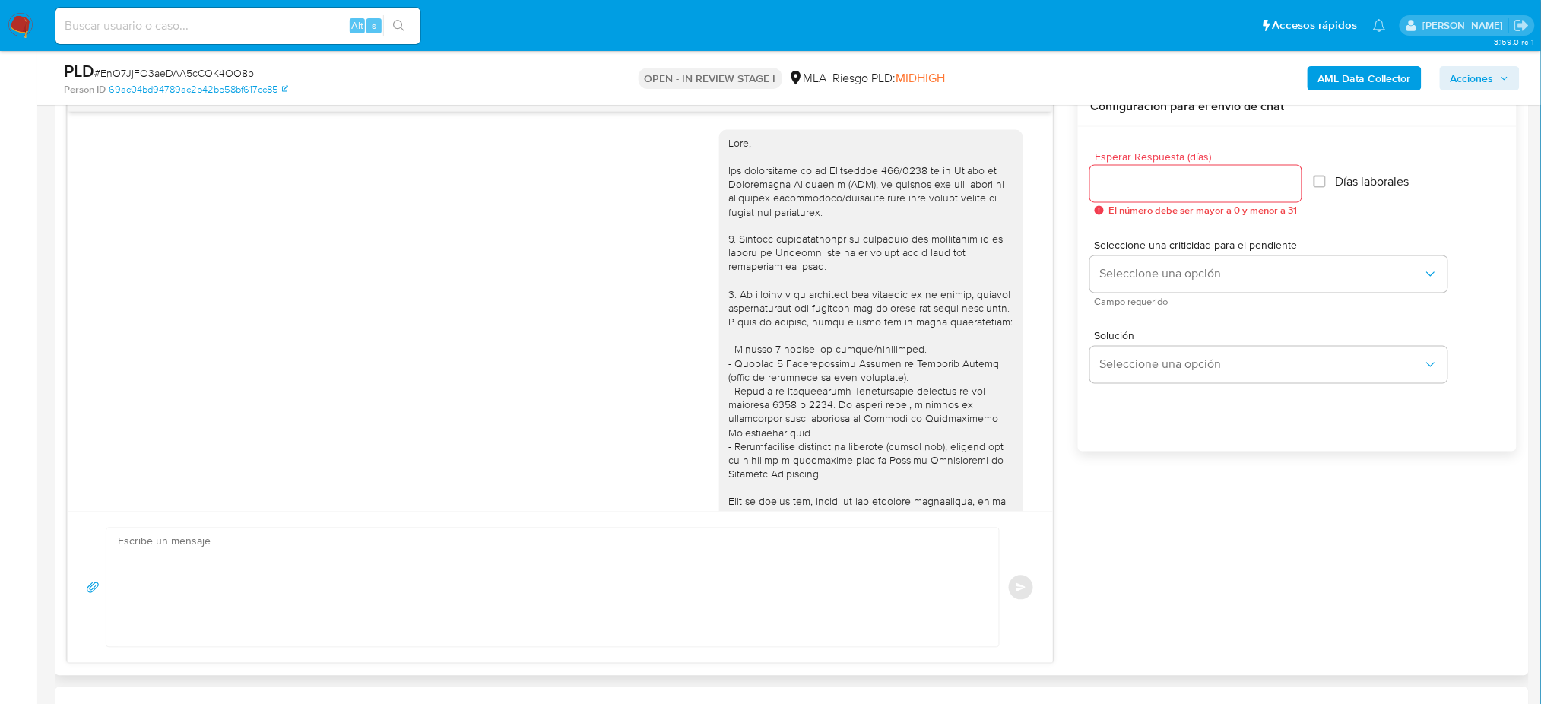
scroll to position [1096, 0]
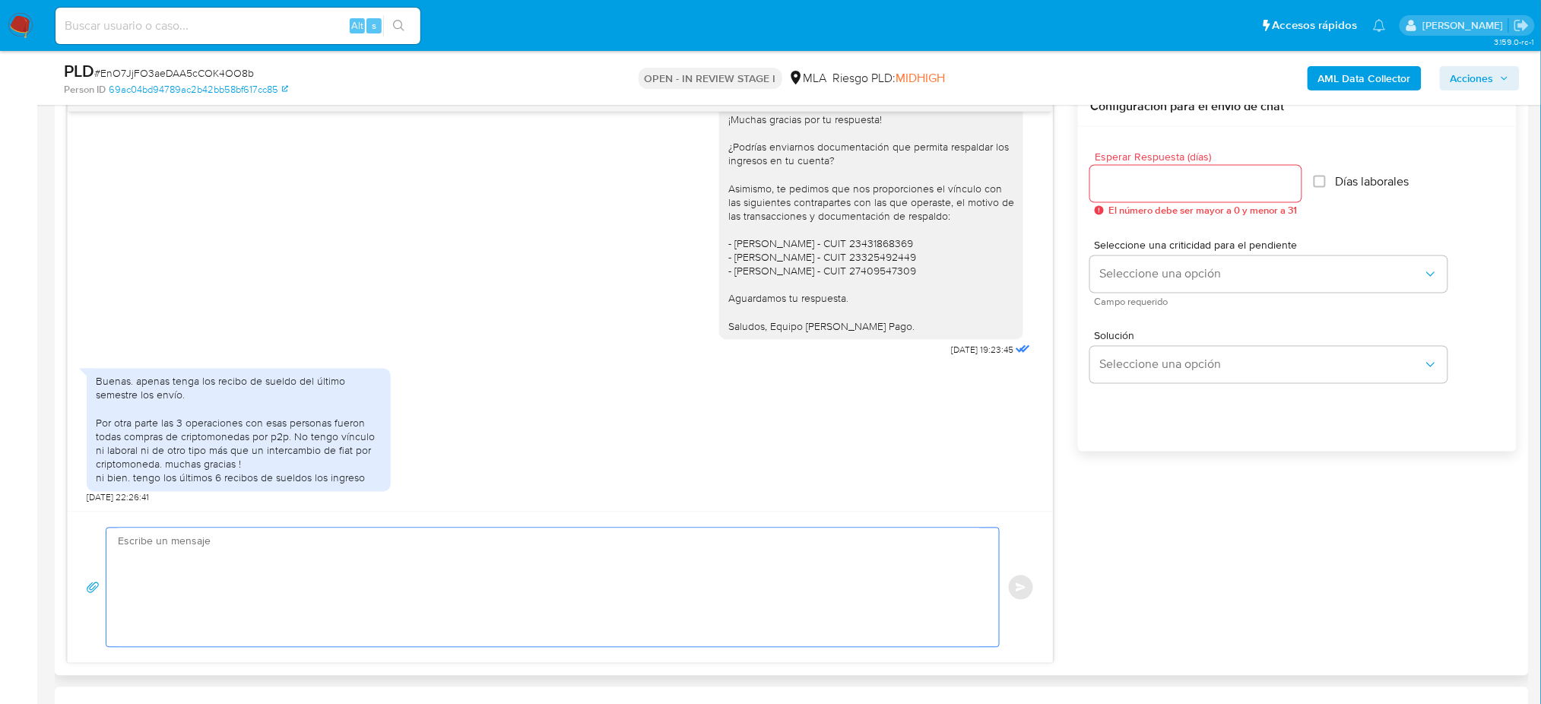
click at [204, 563] on textarea at bounding box center [549, 587] width 862 height 119
paste textarea "Hola, Esperamos que te encuentres muy bien. Te consultamos si tuviste oportunid…"
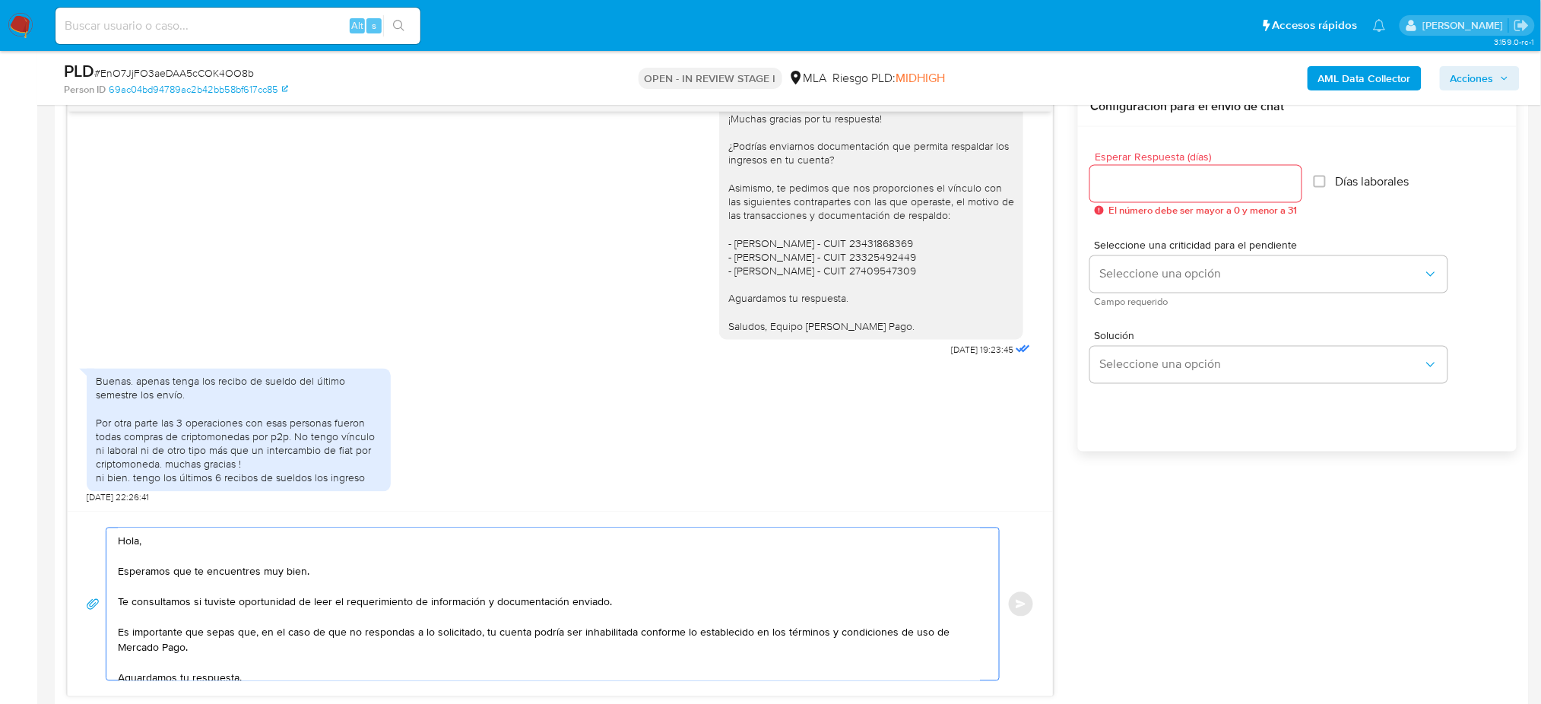
scroll to position [69, 0]
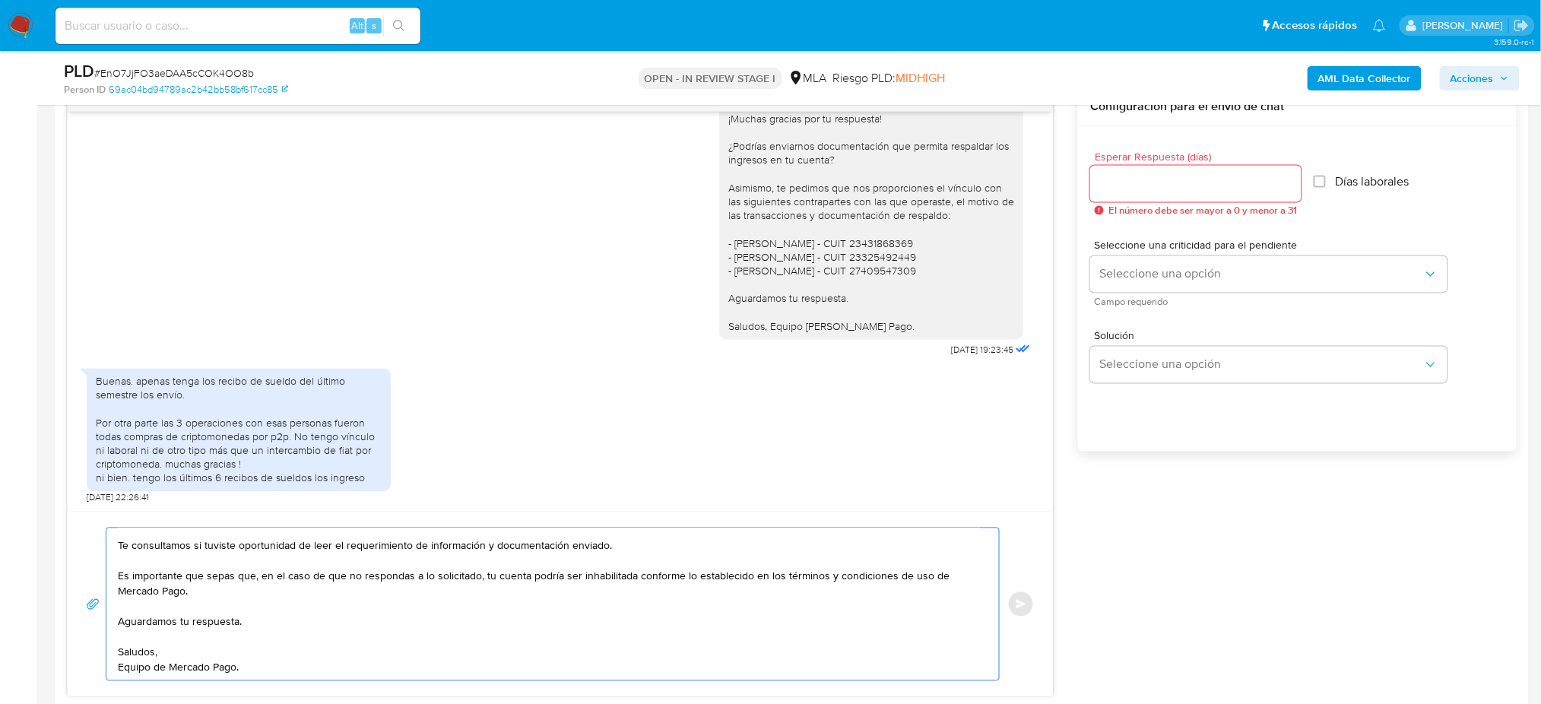
type textarea "Hola, Esperamos que te encuentres muy bien. Te consultamos si tuviste oportunid…"
click at [1112, 188] on input "Esperar Respuesta (días)" at bounding box center [1195, 184] width 211 height 20
type input "2"
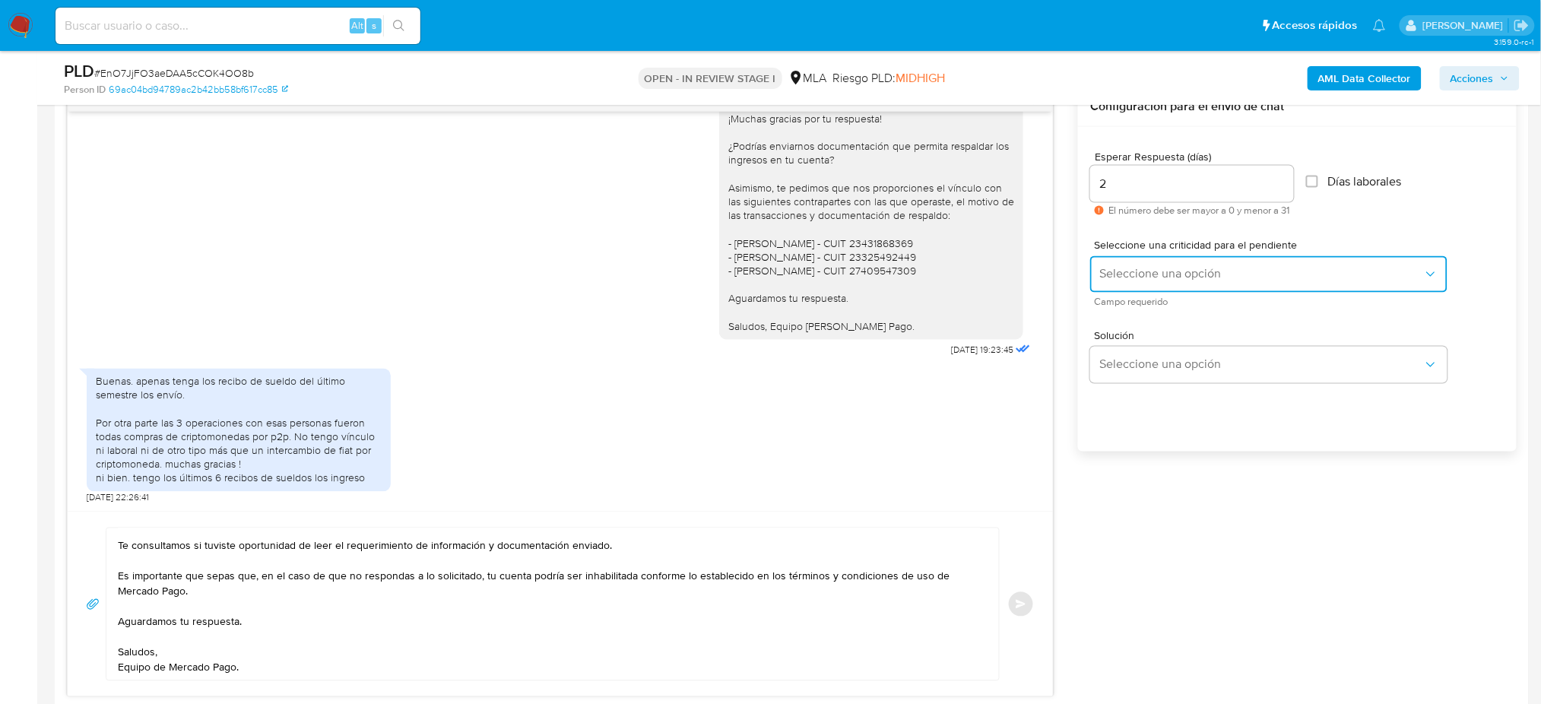
click at [1120, 269] on span "Seleccione una opción" at bounding box center [1261, 274] width 324 height 15
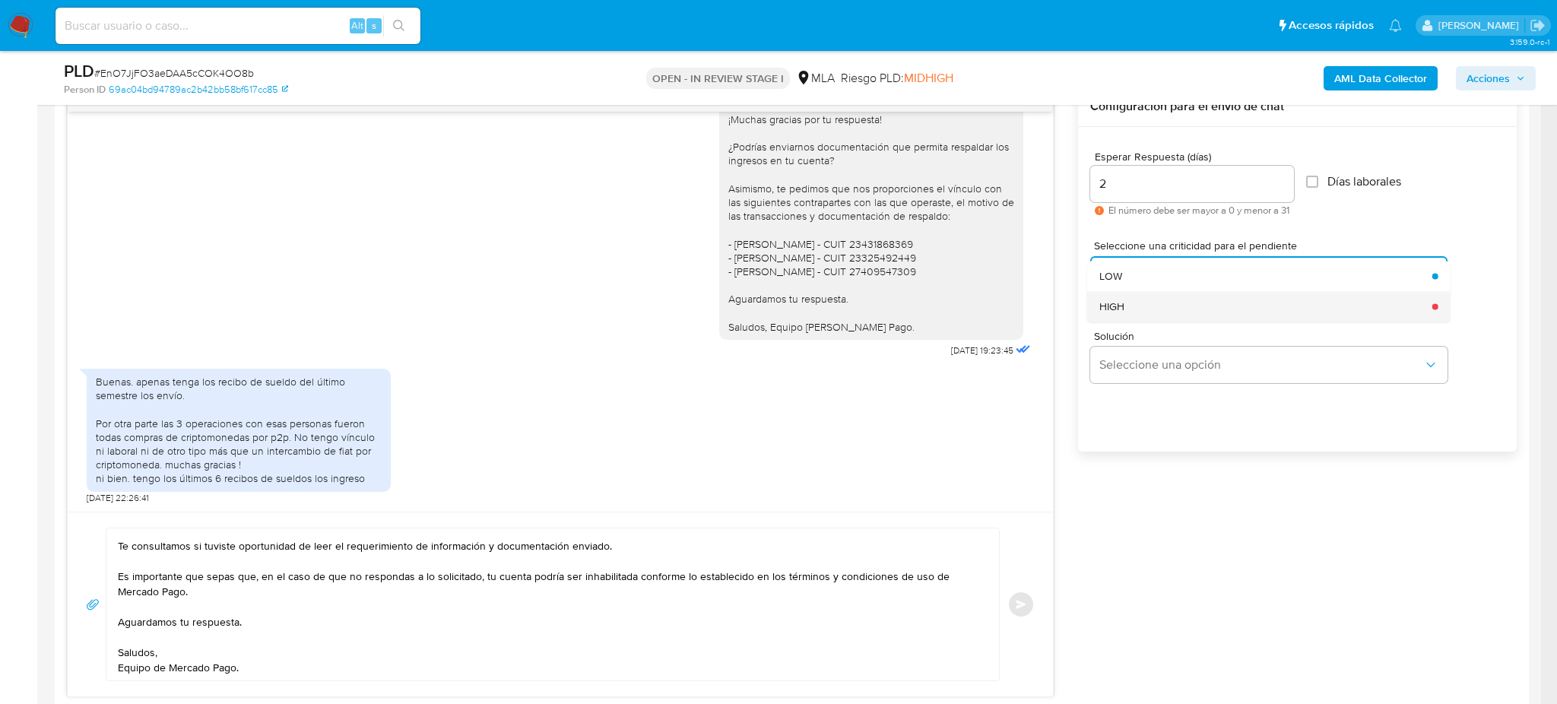
click at [1126, 313] on div "HIGH" at bounding box center [1261, 306] width 324 height 30
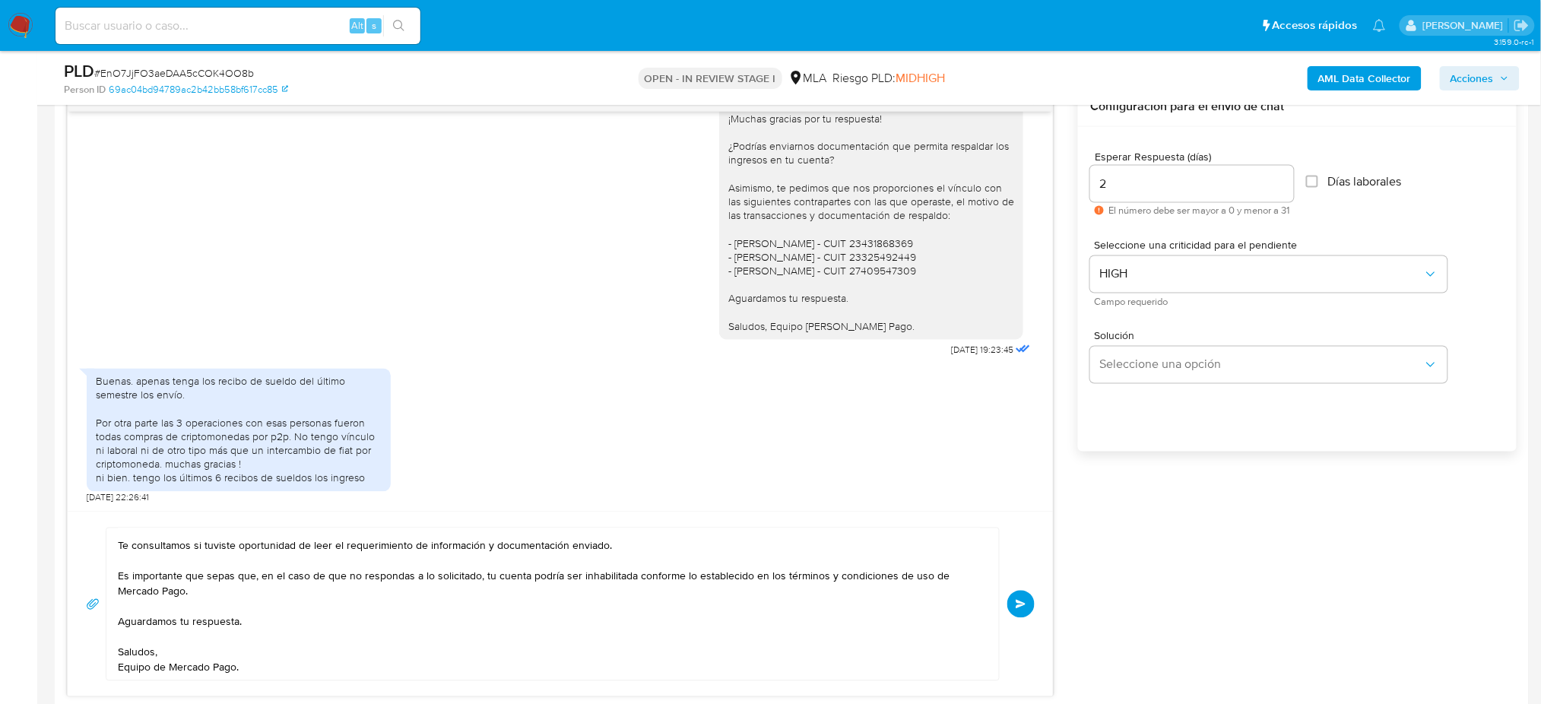
click at [1025, 596] on button "Enviar" at bounding box center [1020, 604] width 27 height 27
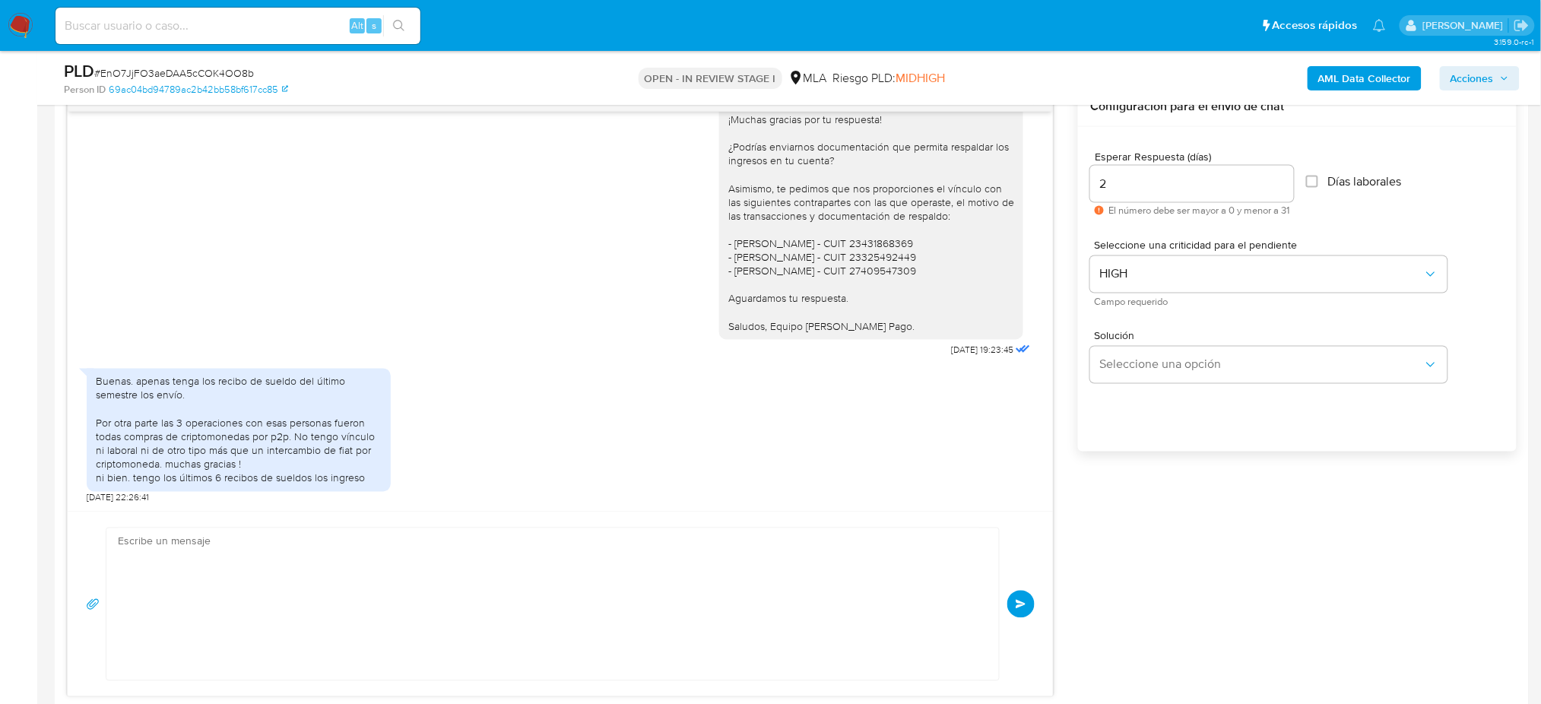
scroll to position [0, 0]
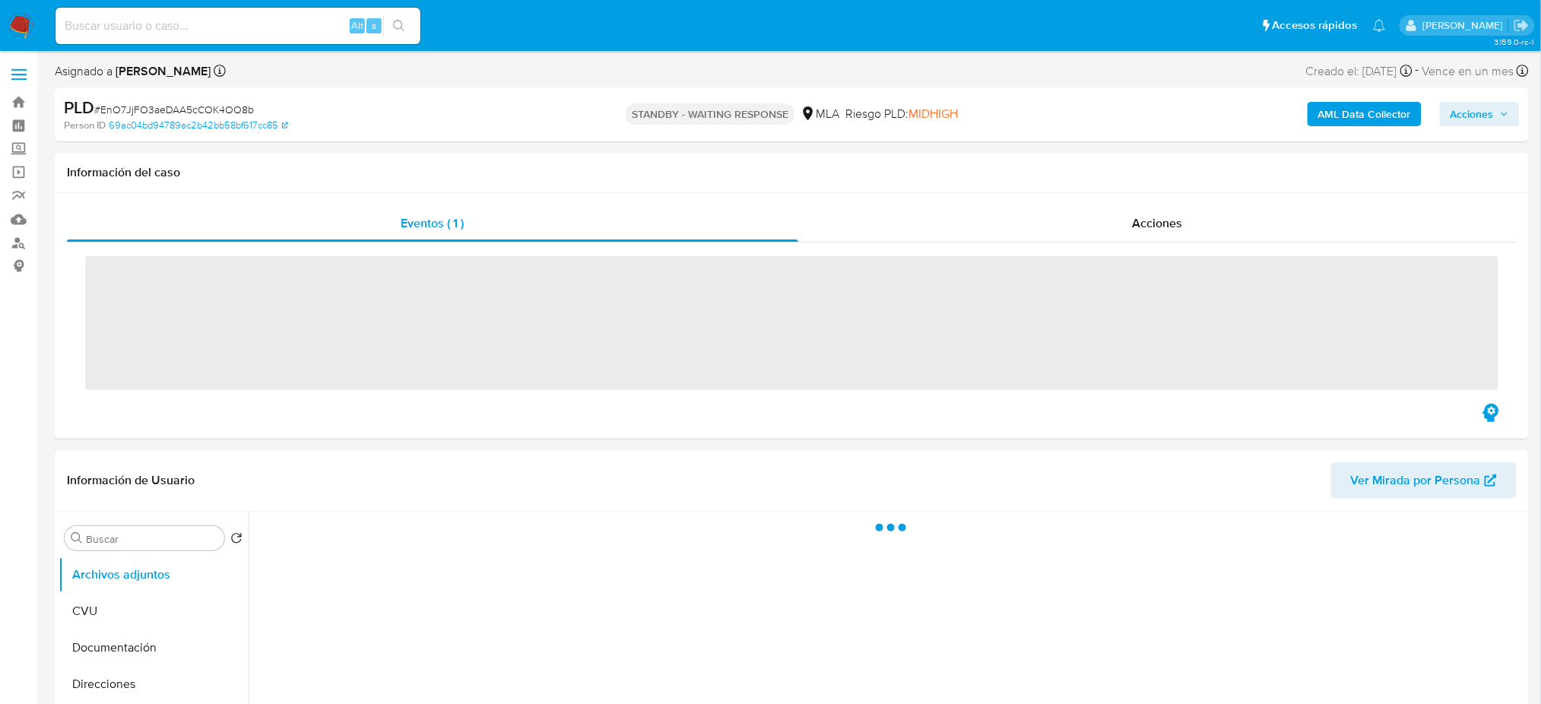
click at [168, 21] on input at bounding box center [237, 26] width 365 height 20
paste input "whzfTHqVkCBAsA664ETtt4xV"
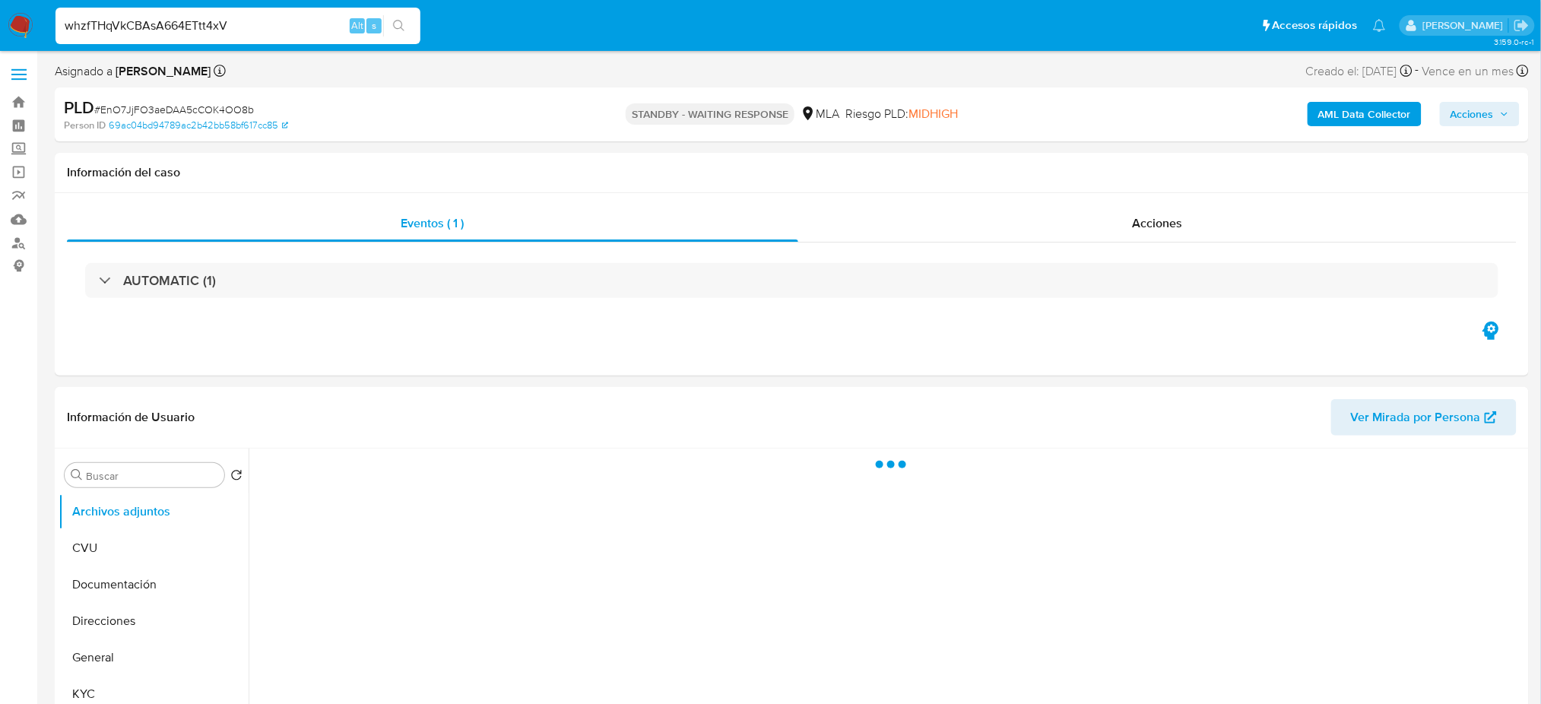
type input "whzfTHqVkCBAsA664ETtt4xV"
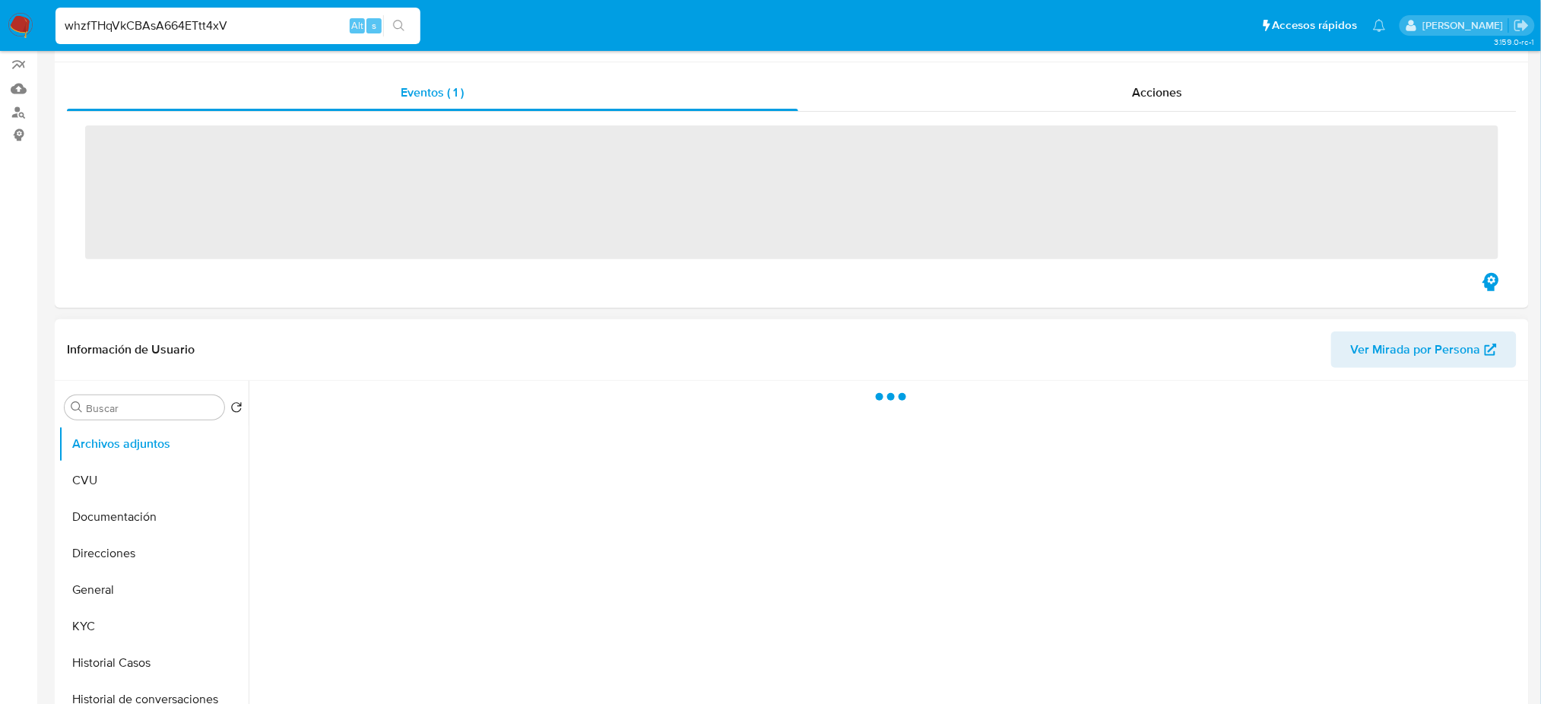
scroll to position [405, 0]
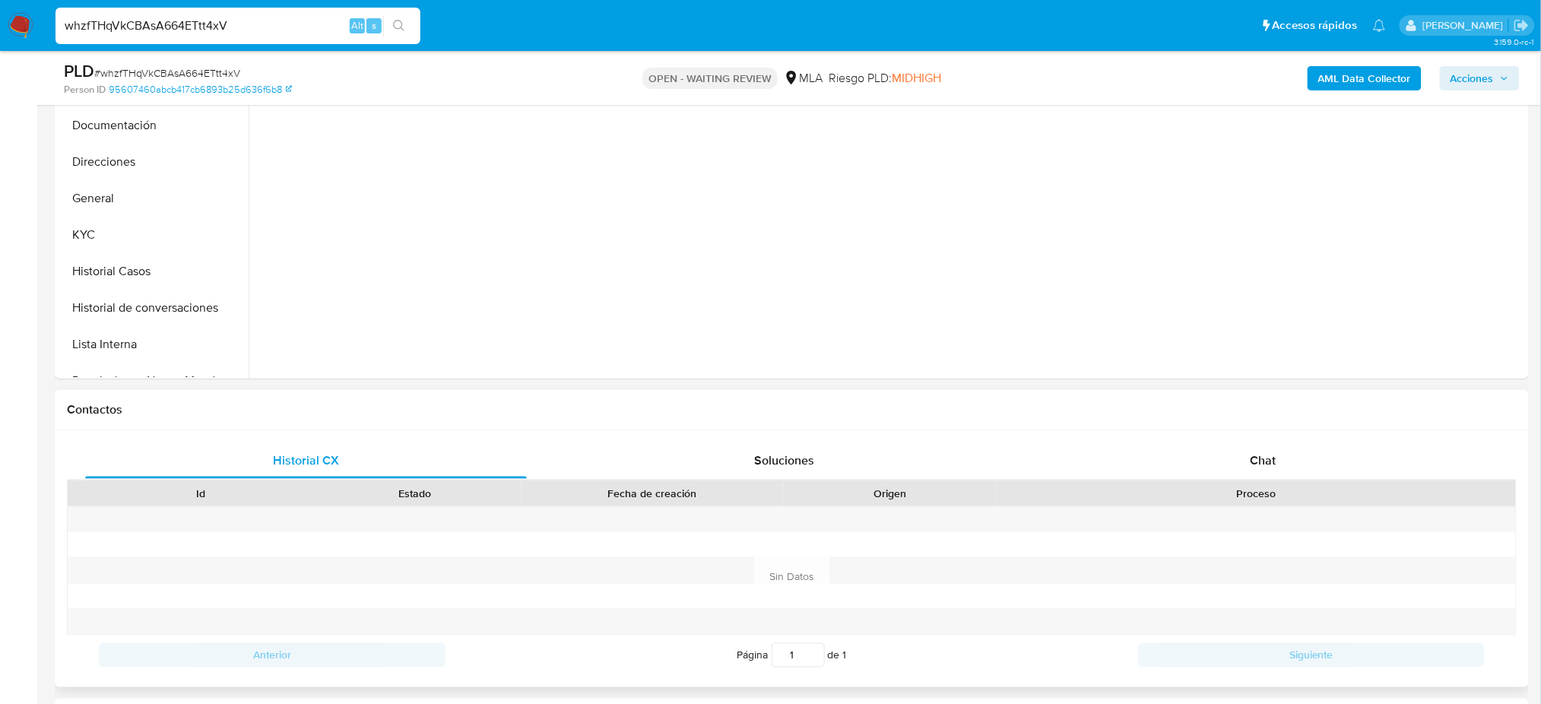
click at [1275, 499] on div "Proceso" at bounding box center [1256, 493] width 498 height 15
click at [1273, 466] on span "Chat" at bounding box center [1263, 460] width 26 height 17
select select "10"
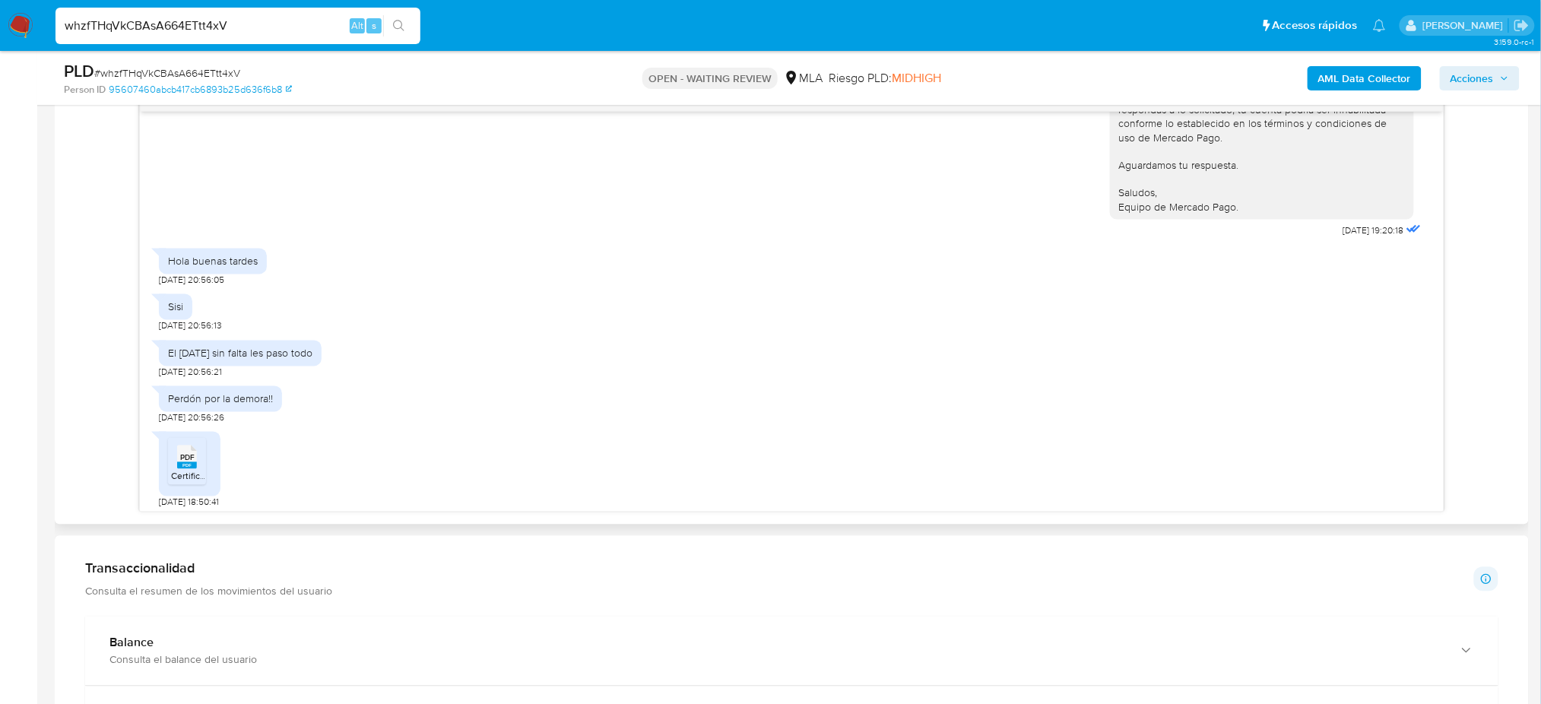
scroll to position [1809, 0]
click at [180, 462] on rect at bounding box center [187, 460] width 20 height 7
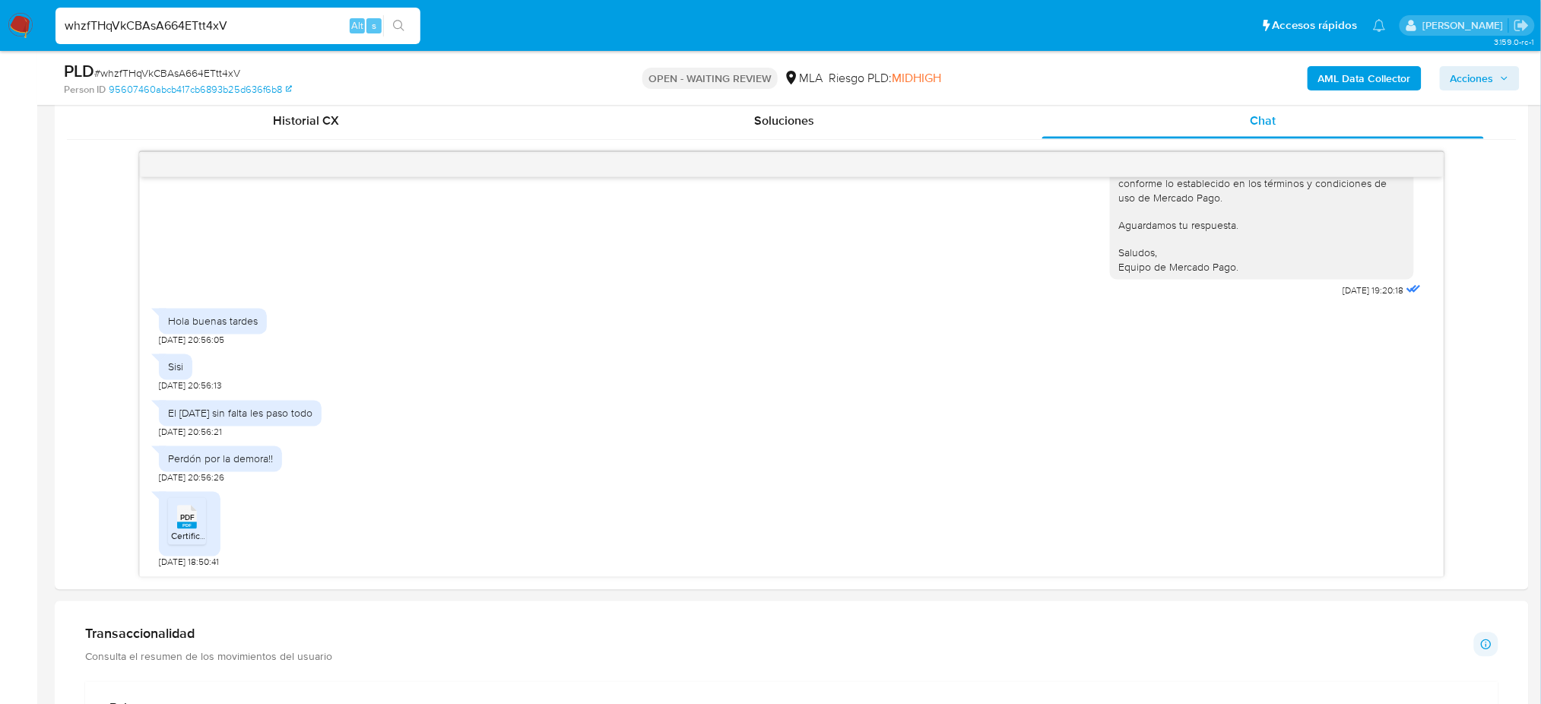
scroll to position [709, 0]
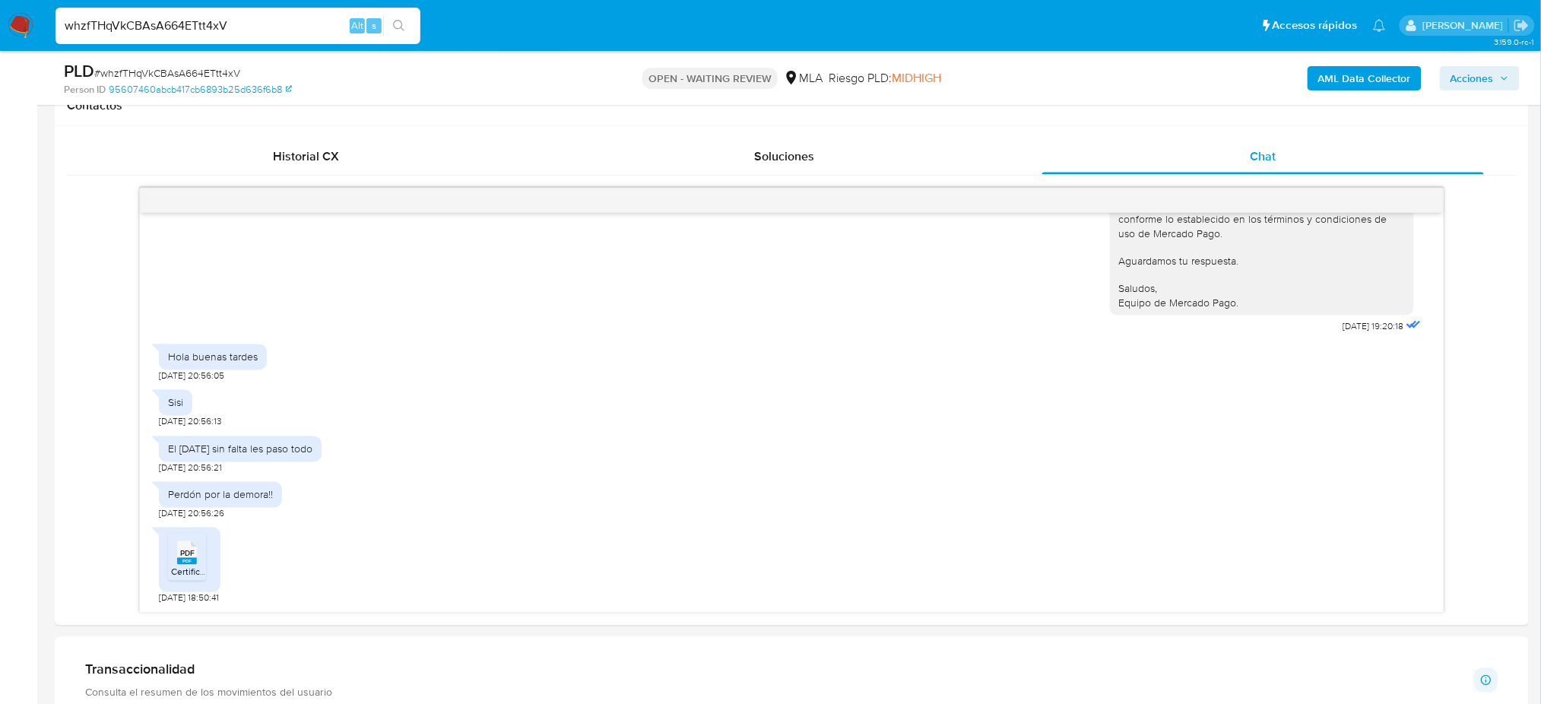
drag, startPoint x: 251, startPoint y: 30, endPoint x: 0, endPoint y: 50, distance: 251.7
click at [0, 50] on nav "Pausado Ver notificaciones whzfTHqVkCBAsA664ETtt4xV Alt s Accesos rápidos Presi…" at bounding box center [770, 25] width 1541 height 51
paste input "g3rgGWqKHSZf8au39KBr2HM7"
type input "g3rgGWqKHSZf8au39KBr2HM7"
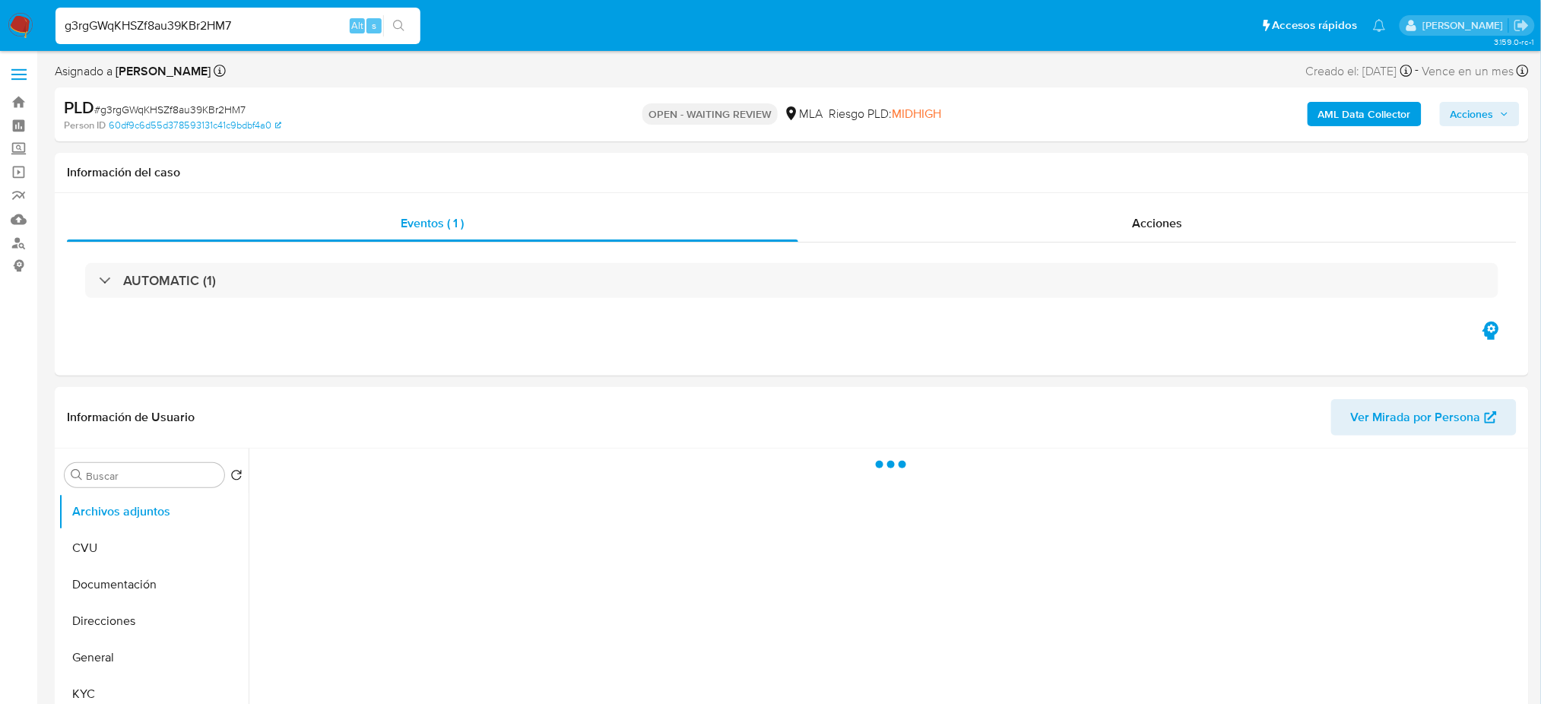
select select "10"
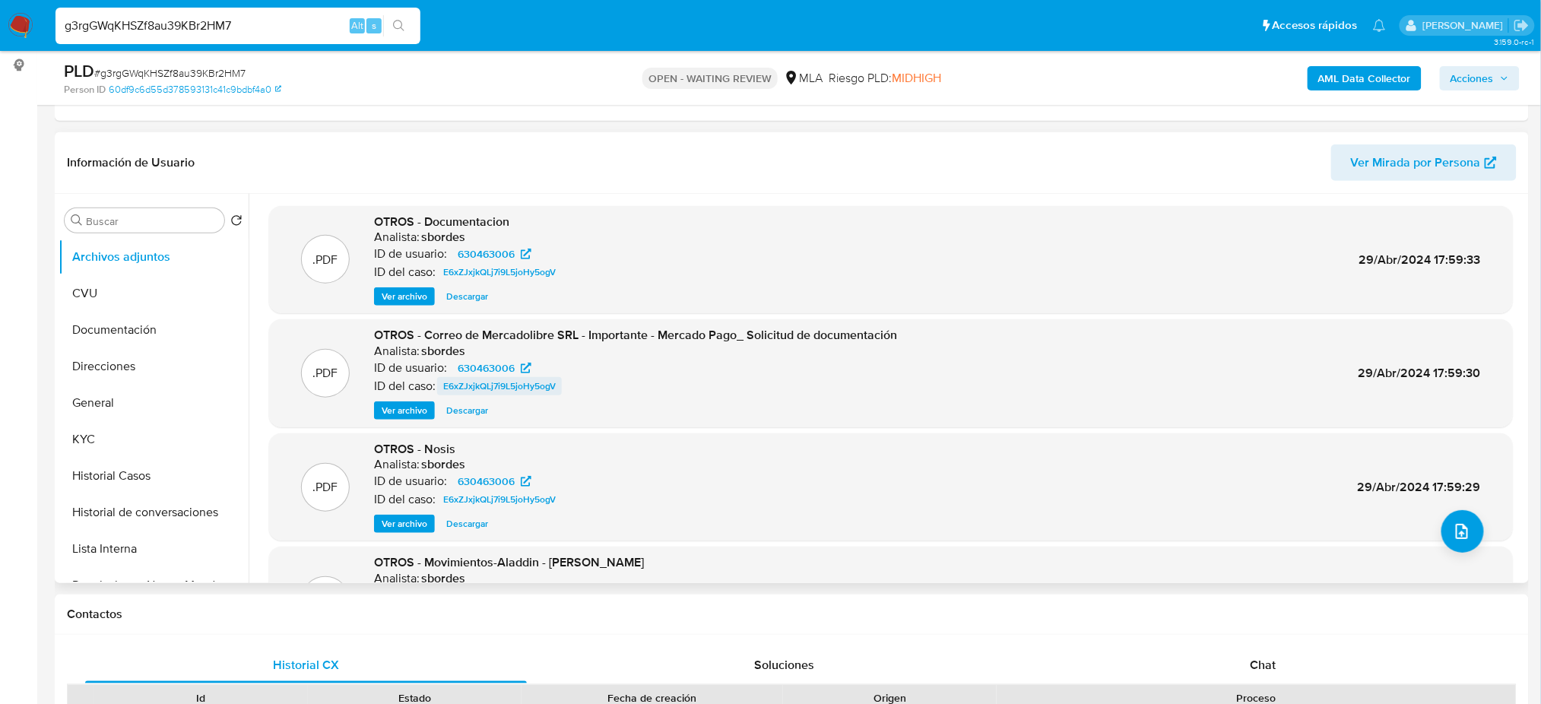
scroll to position [202, 0]
click at [92, 400] on button "General" at bounding box center [148, 401] width 178 height 36
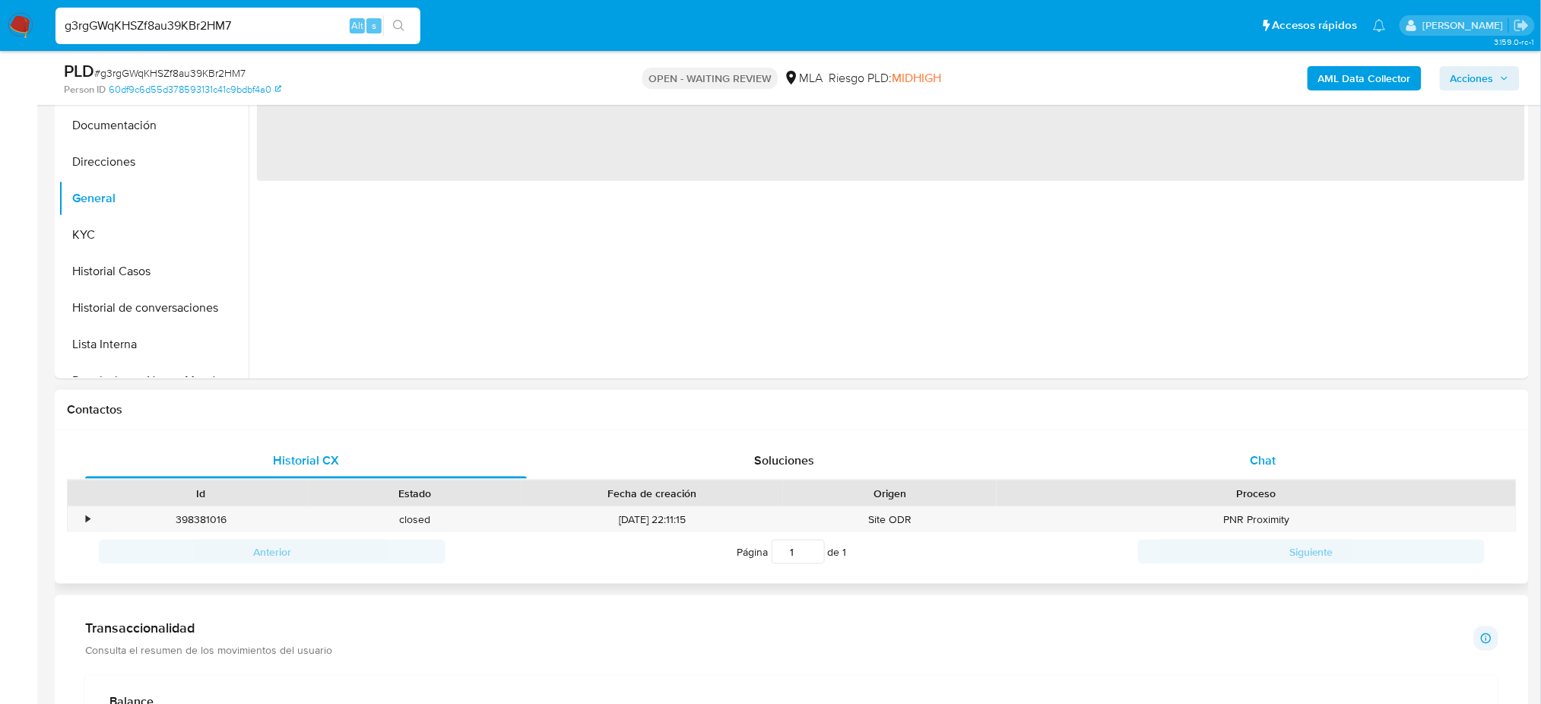
click at [1417, 450] on div "Chat" at bounding box center [1263, 460] width 442 height 36
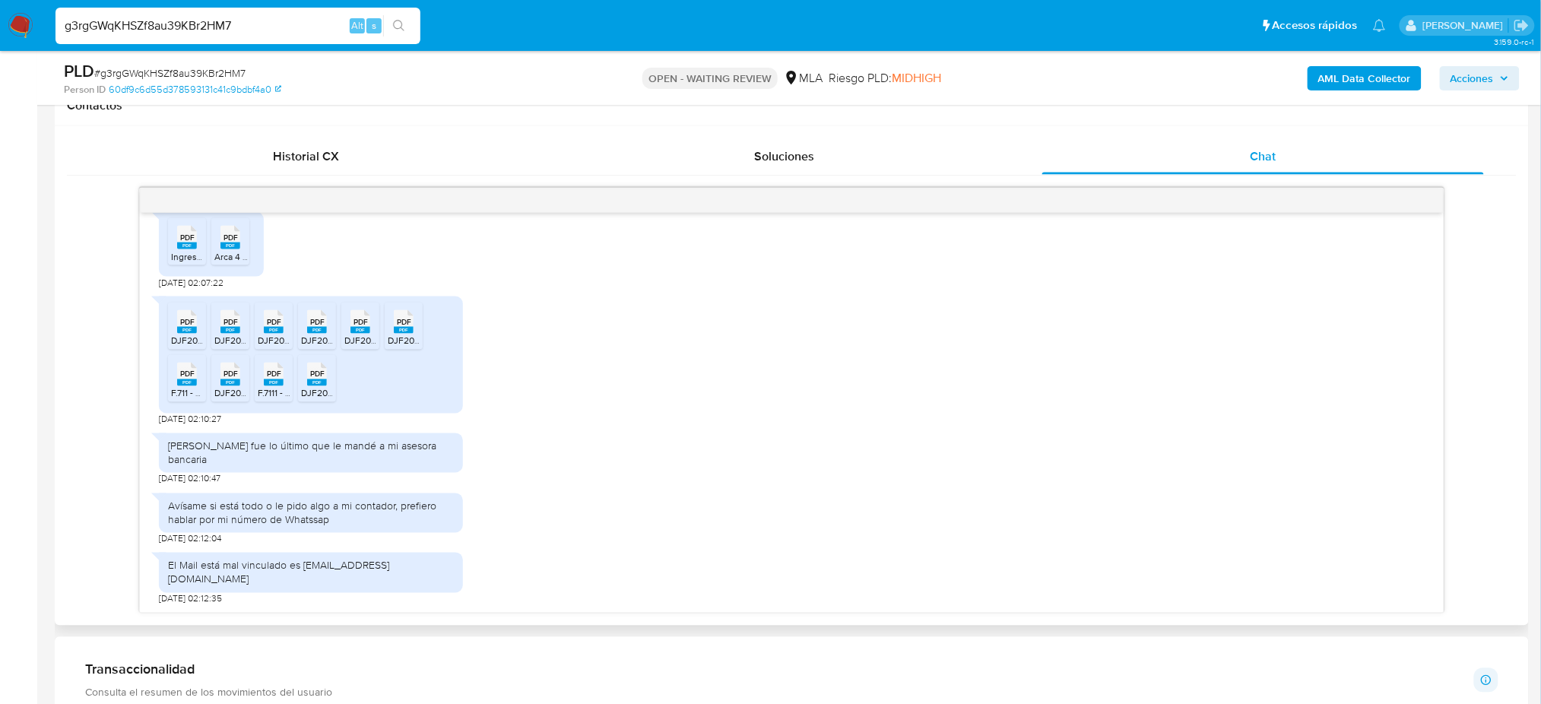
scroll to position [2176, 0]
click at [231, 243] on span "PDF" at bounding box center [231, 238] width 14 height 10
drag, startPoint x: 297, startPoint y: 24, endPoint x: 0, endPoint y: 45, distance: 297.2
click at [0, 45] on nav "Pausado Ver notificaciones g3rgGWqKHSZf8au39KBr2HM7 Alt s Accesos rápidos Presi…" at bounding box center [770, 25] width 1541 height 51
paste input "vTDHazZ6ChhpxnfmCCNgFhKR"
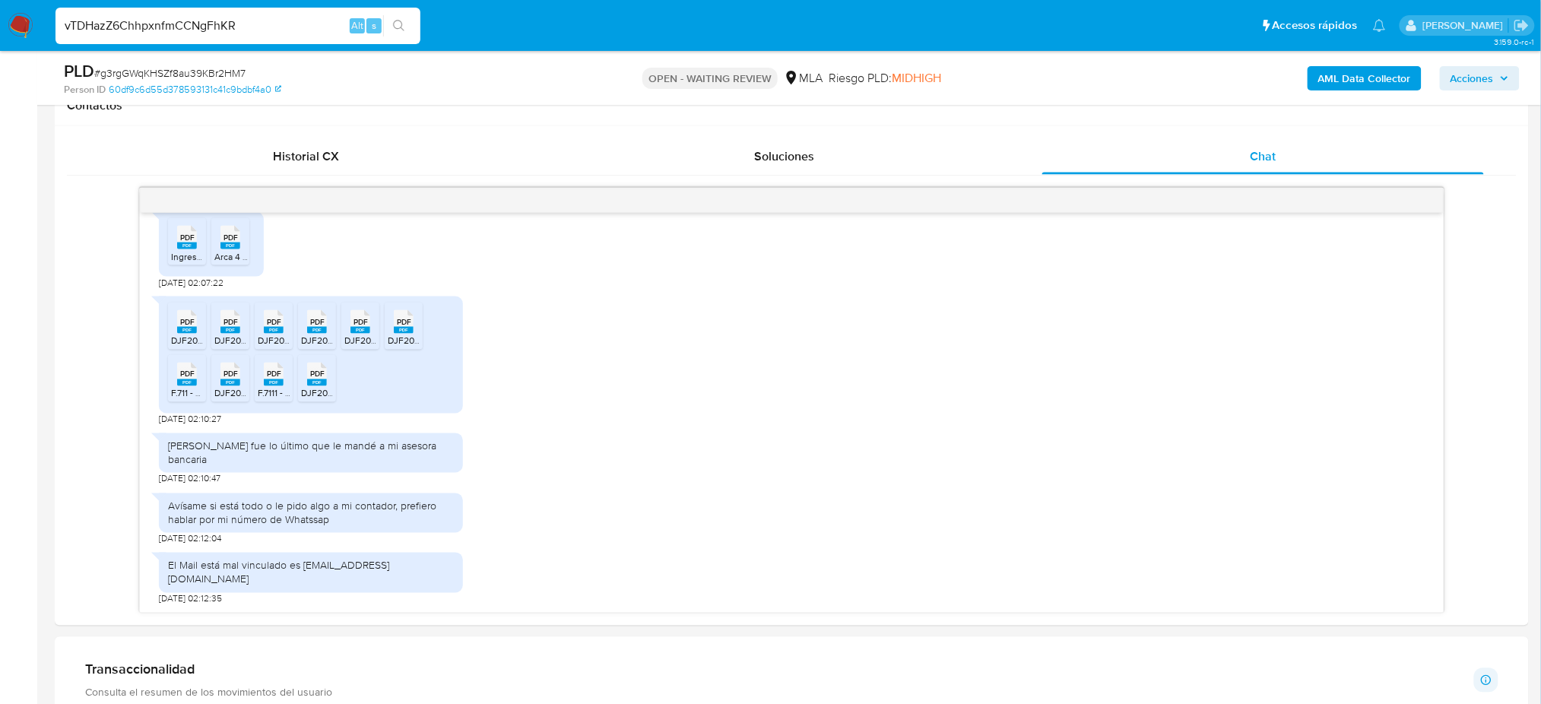
type input "vTDHazZ6ChhpxnfmCCNgFhKR"
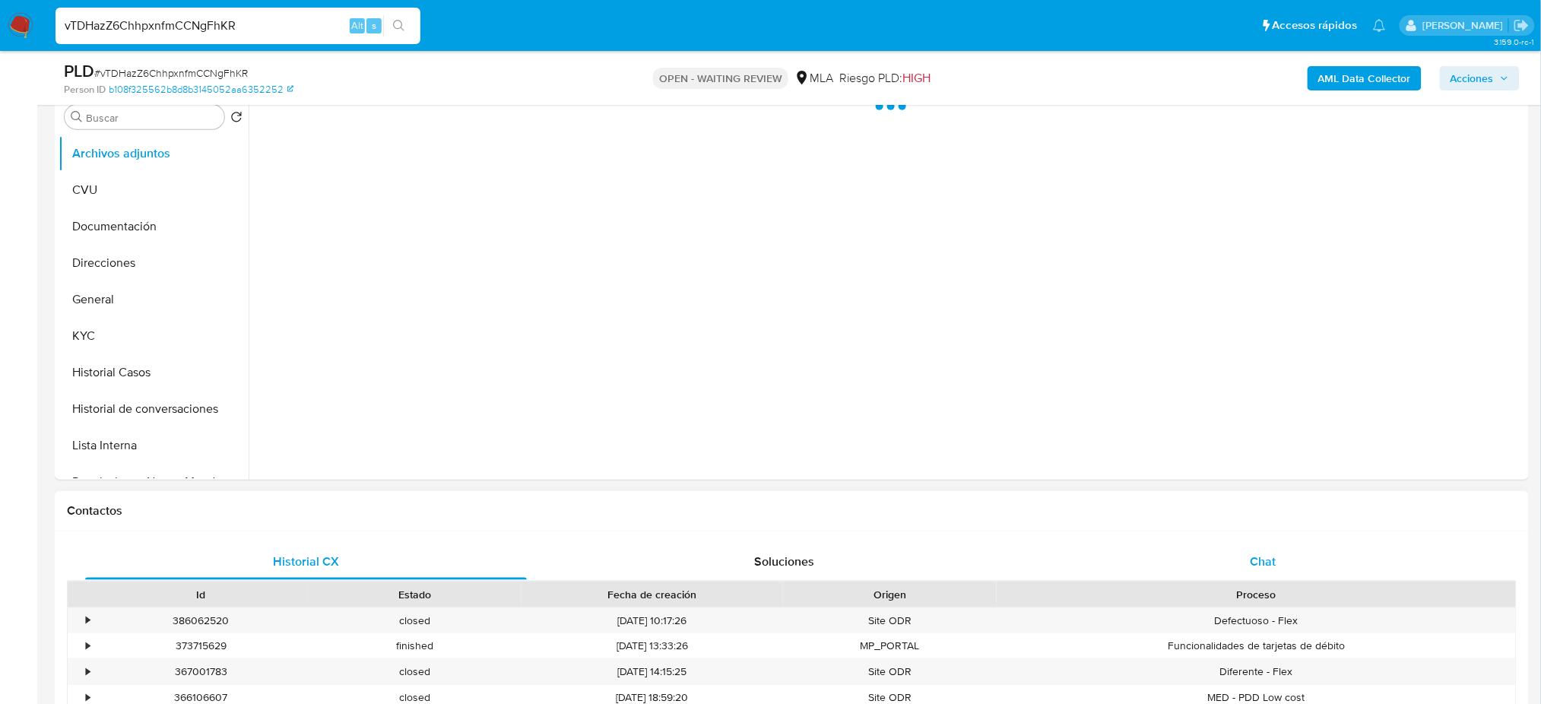
click at [1286, 544] on div "Chat" at bounding box center [1263, 562] width 442 height 36
select select "10"
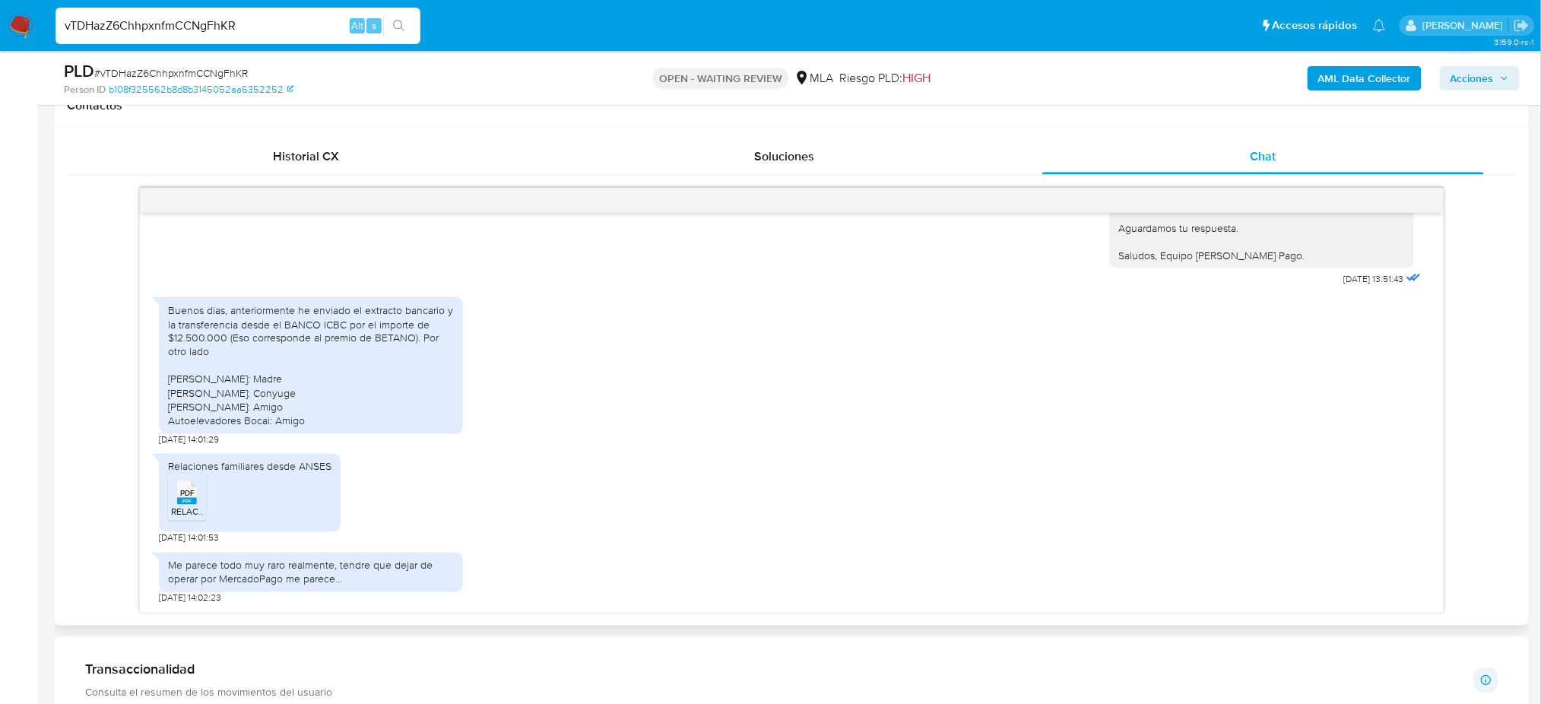
scroll to position [1782, 0]
drag, startPoint x: 242, startPoint y: 22, endPoint x: 0, endPoint y: 40, distance: 242.4
click at [0, 40] on nav "Pausado Ver notificaciones vTDHazZ6ChhpxnfmCCNgFhKR Alt s Accesos rápidos Presi…" at bounding box center [770, 25] width 1541 height 51
paste input "nQh722b4TLXLcxCU5KUMx0ip"
type input "nQh722b4TLXLcxCU5KUMx0ip"
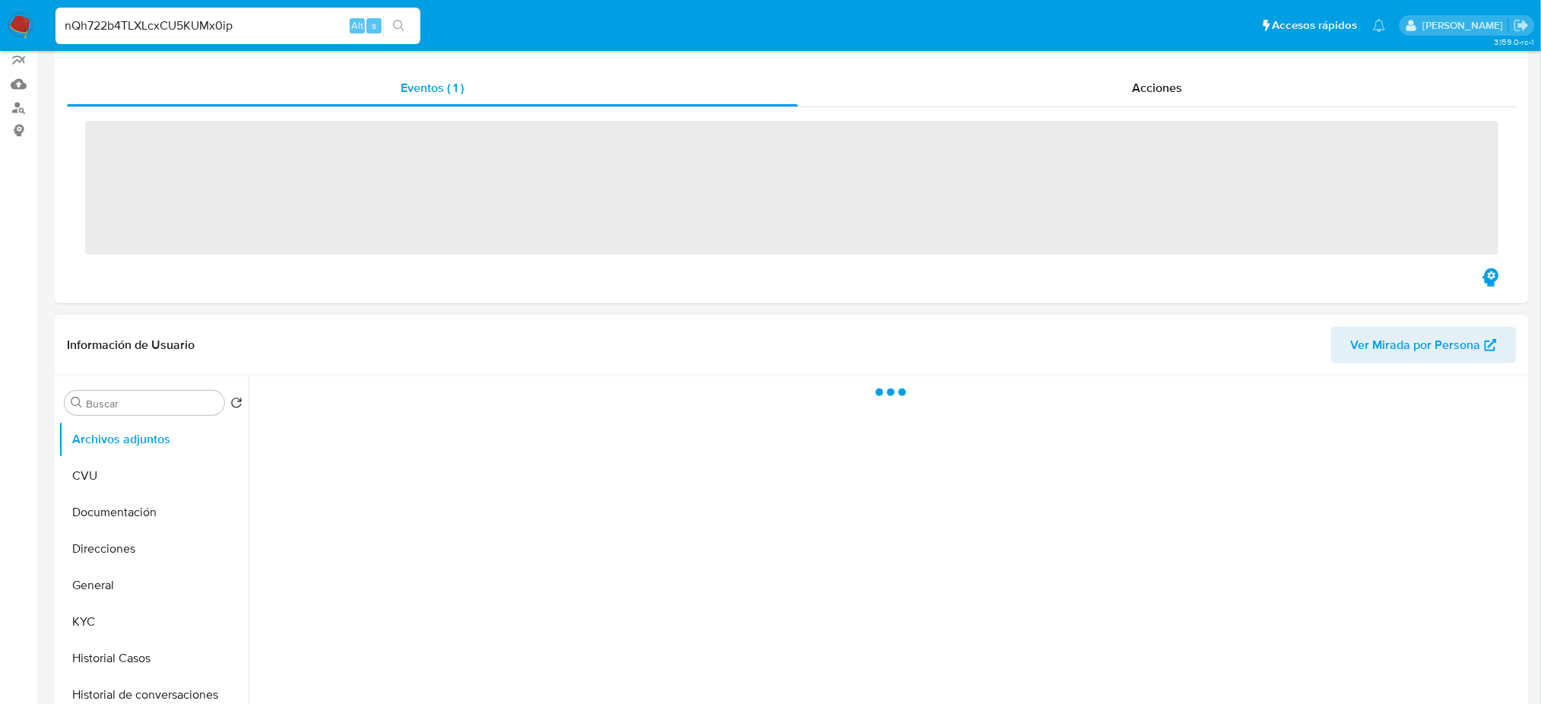
scroll to position [304, 0]
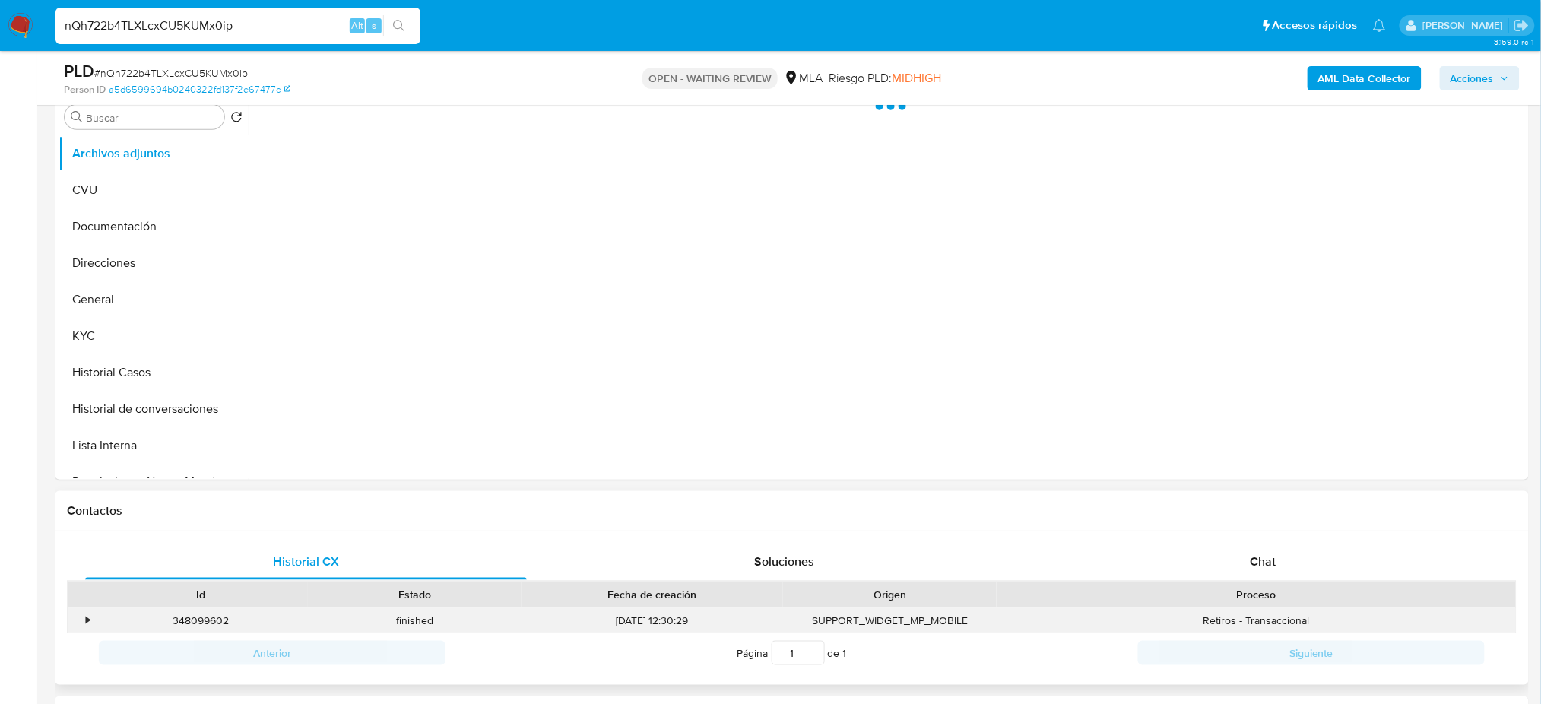
select select "10"
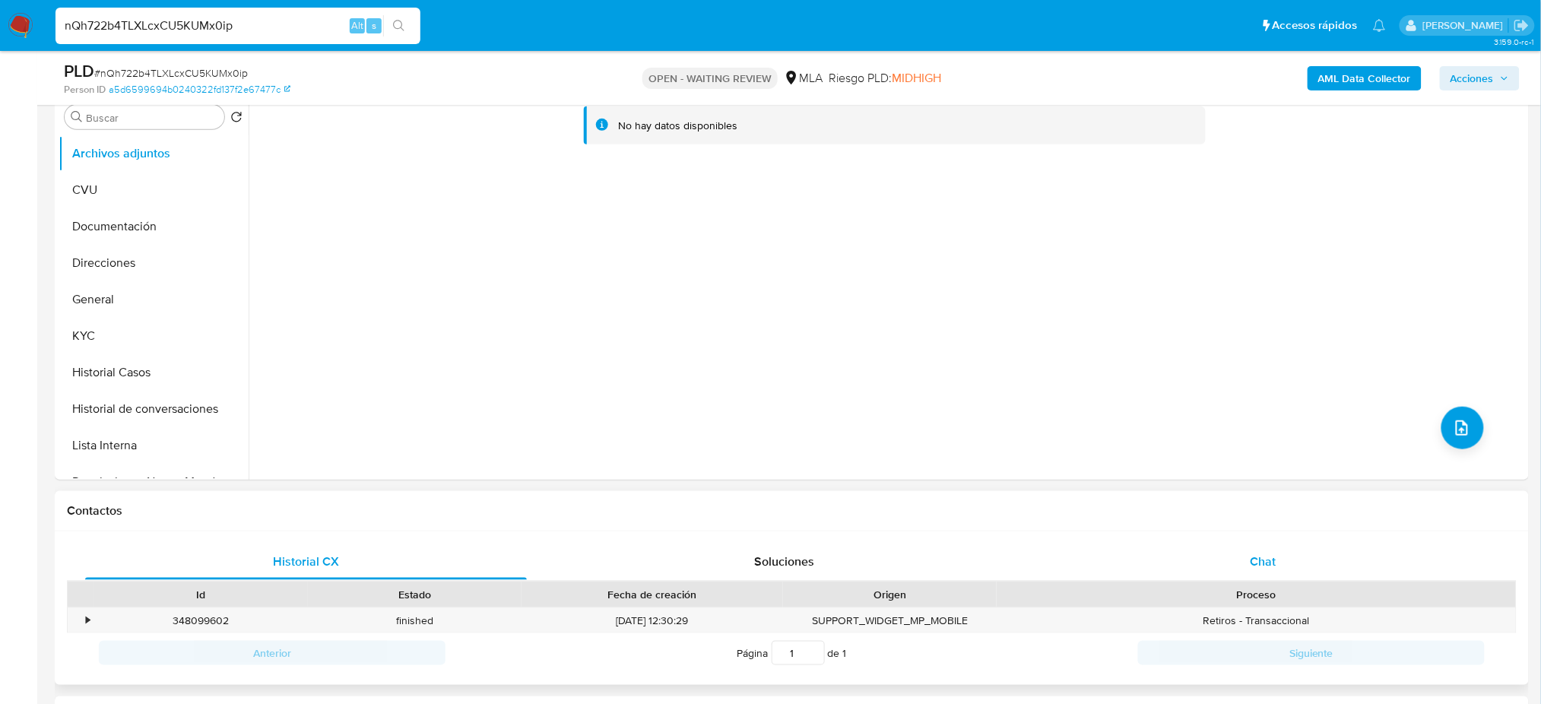
click at [1274, 567] on span "Chat" at bounding box center [1263, 561] width 26 height 17
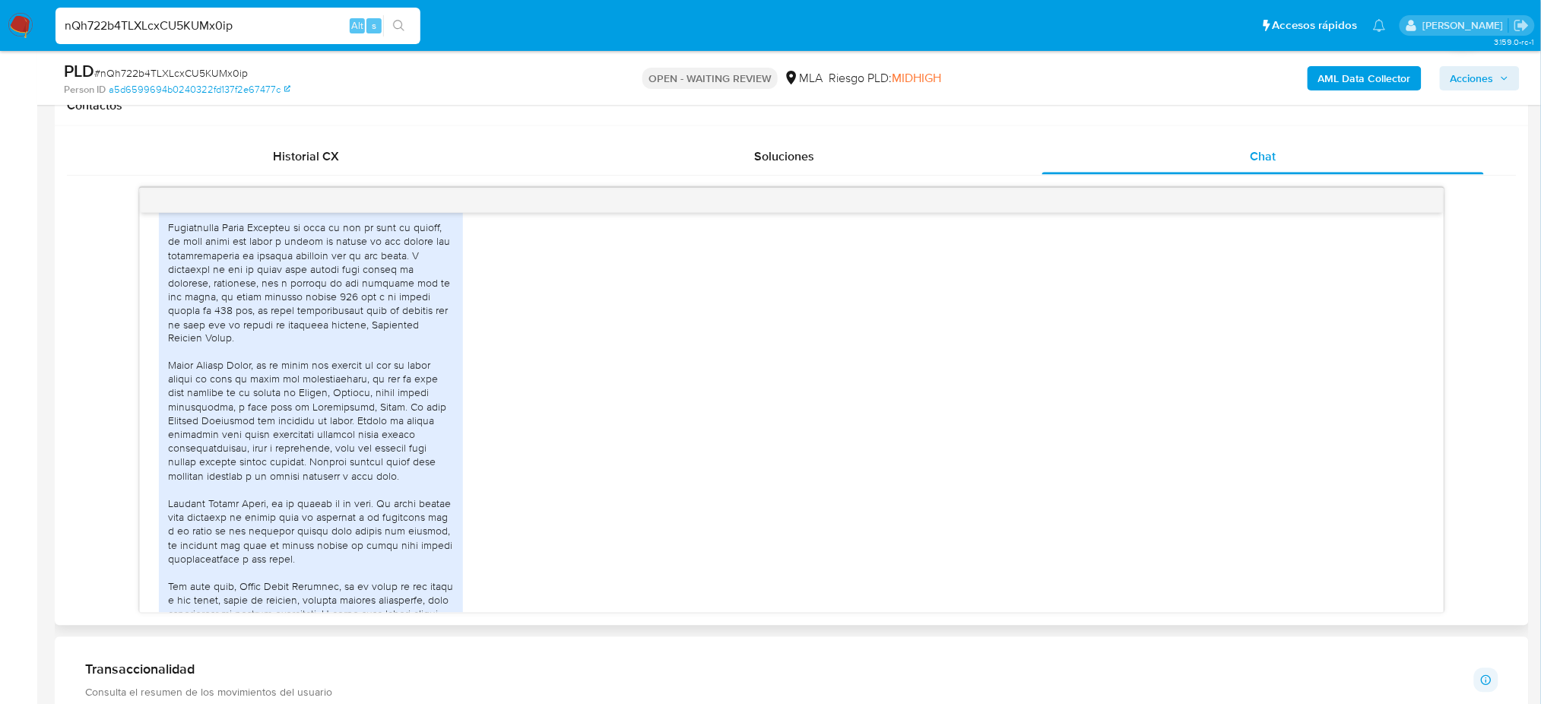
scroll to position [698, 0]
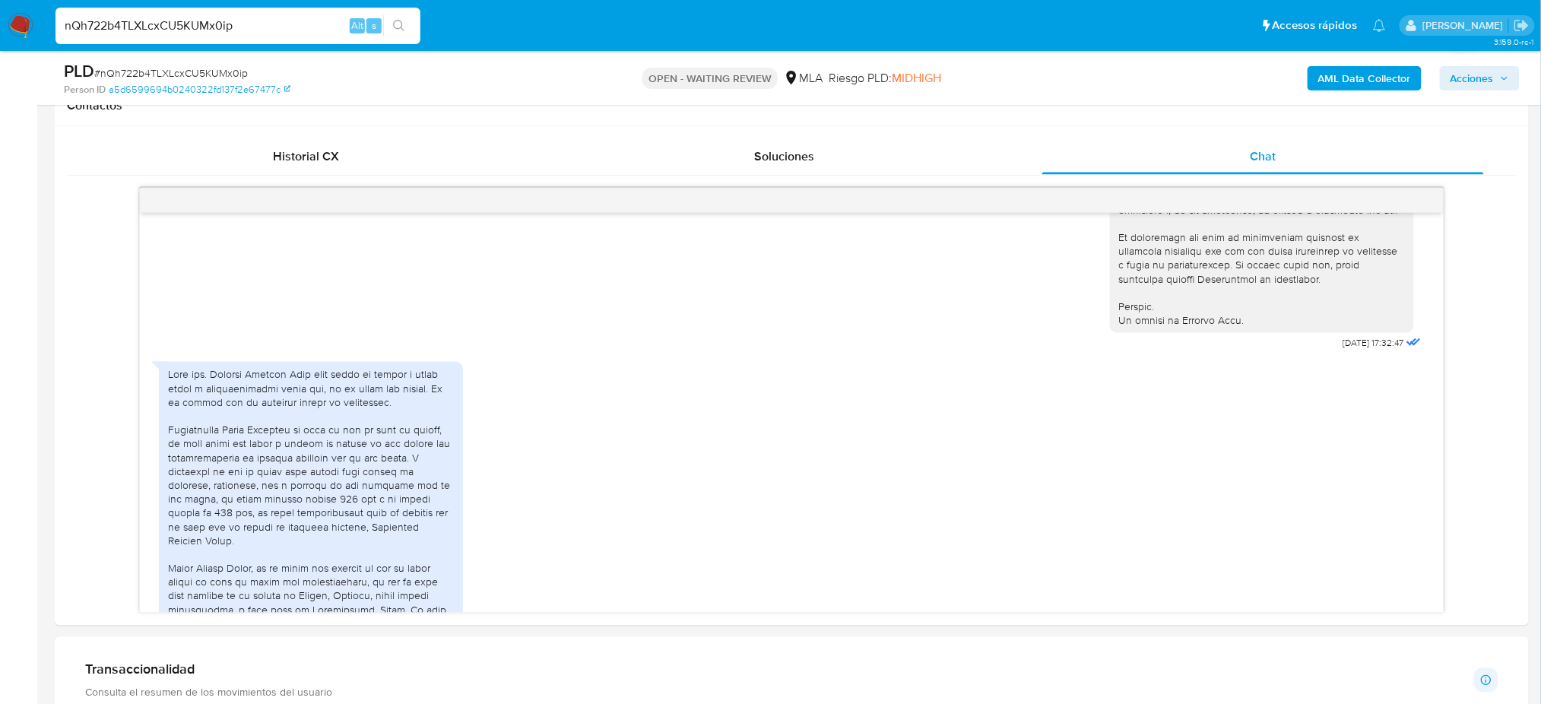
drag, startPoint x: 239, startPoint y: 24, endPoint x: 0, endPoint y: 43, distance: 240.2
click at [0, 43] on nav "Pausado Ver notificaciones nQh722b4TLXLcxCU5KUMx0ip Alt s Accesos rápidos Presi…" at bounding box center [770, 25] width 1541 height 51
paste input "MqZQfhGqeyGxwJGyGEb4QMSv"
type input "MqZQfhGqeyGxwJGyGEb4QMSv"
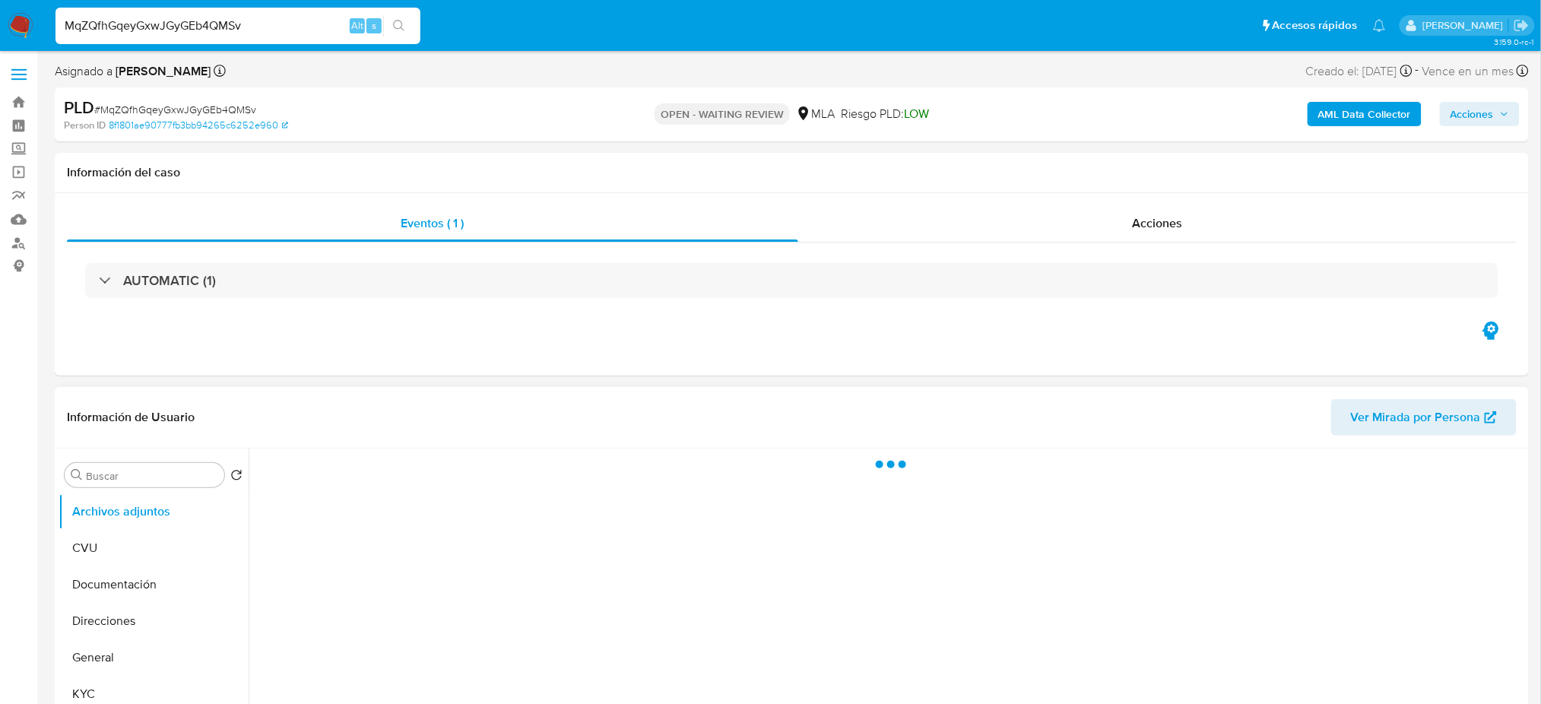
select select "10"
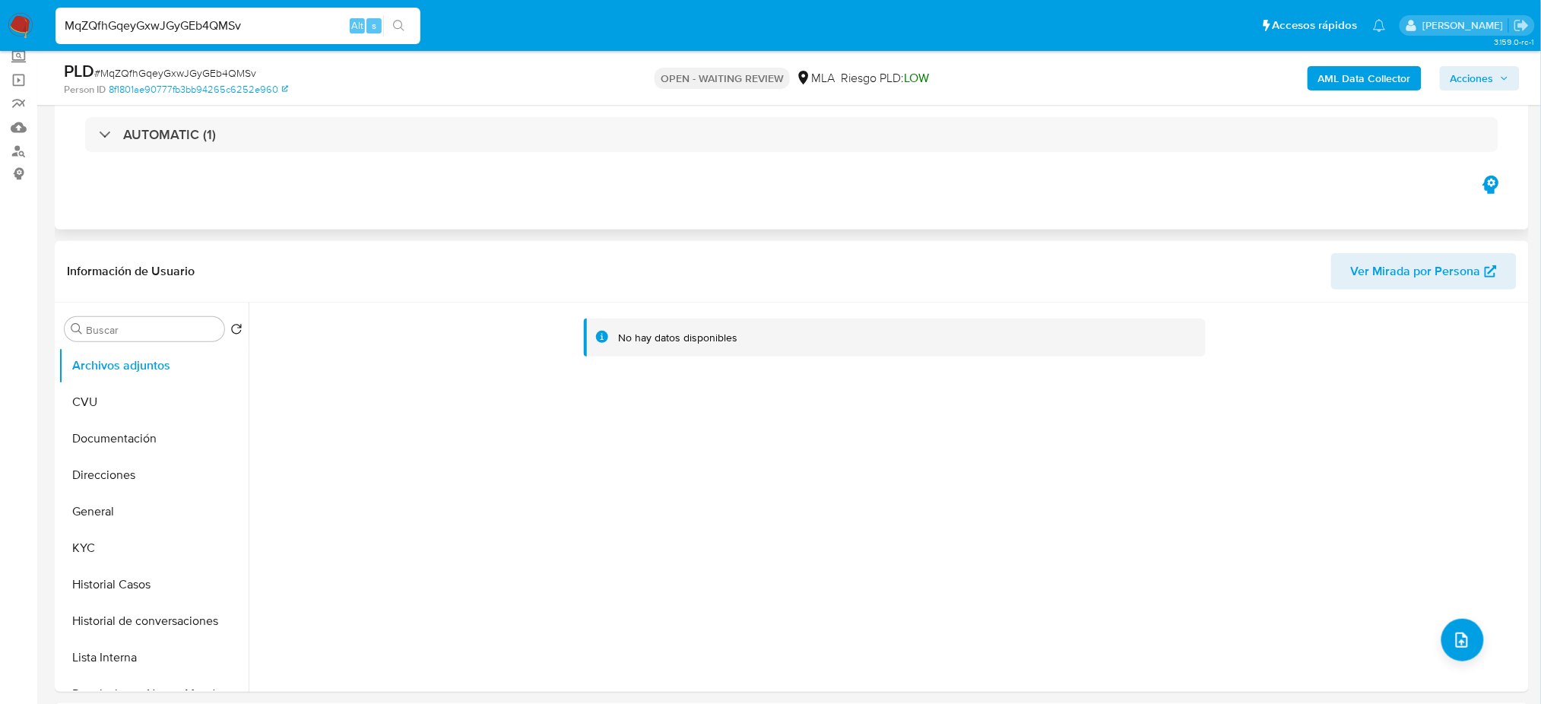
scroll to position [202, 0]
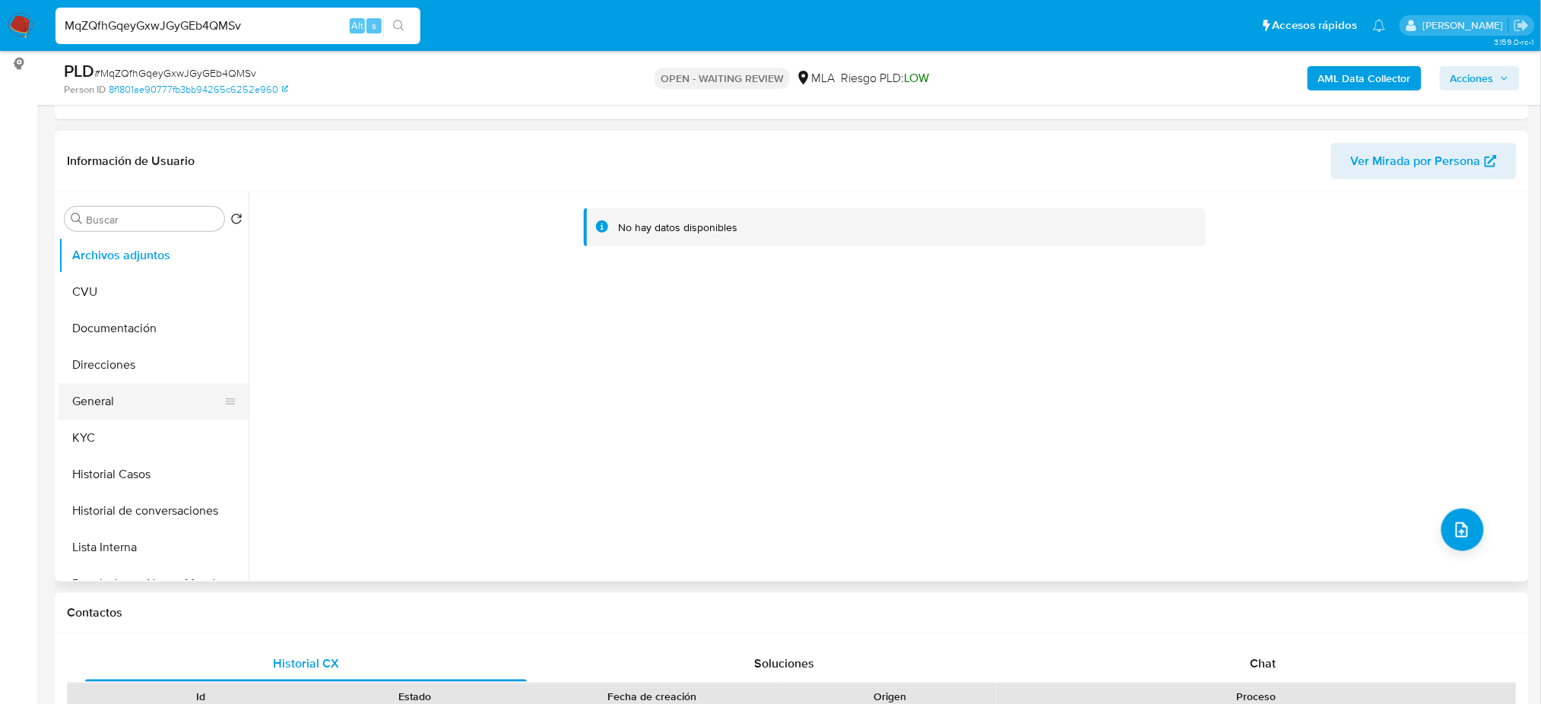
click at [173, 391] on button "General" at bounding box center [148, 401] width 178 height 36
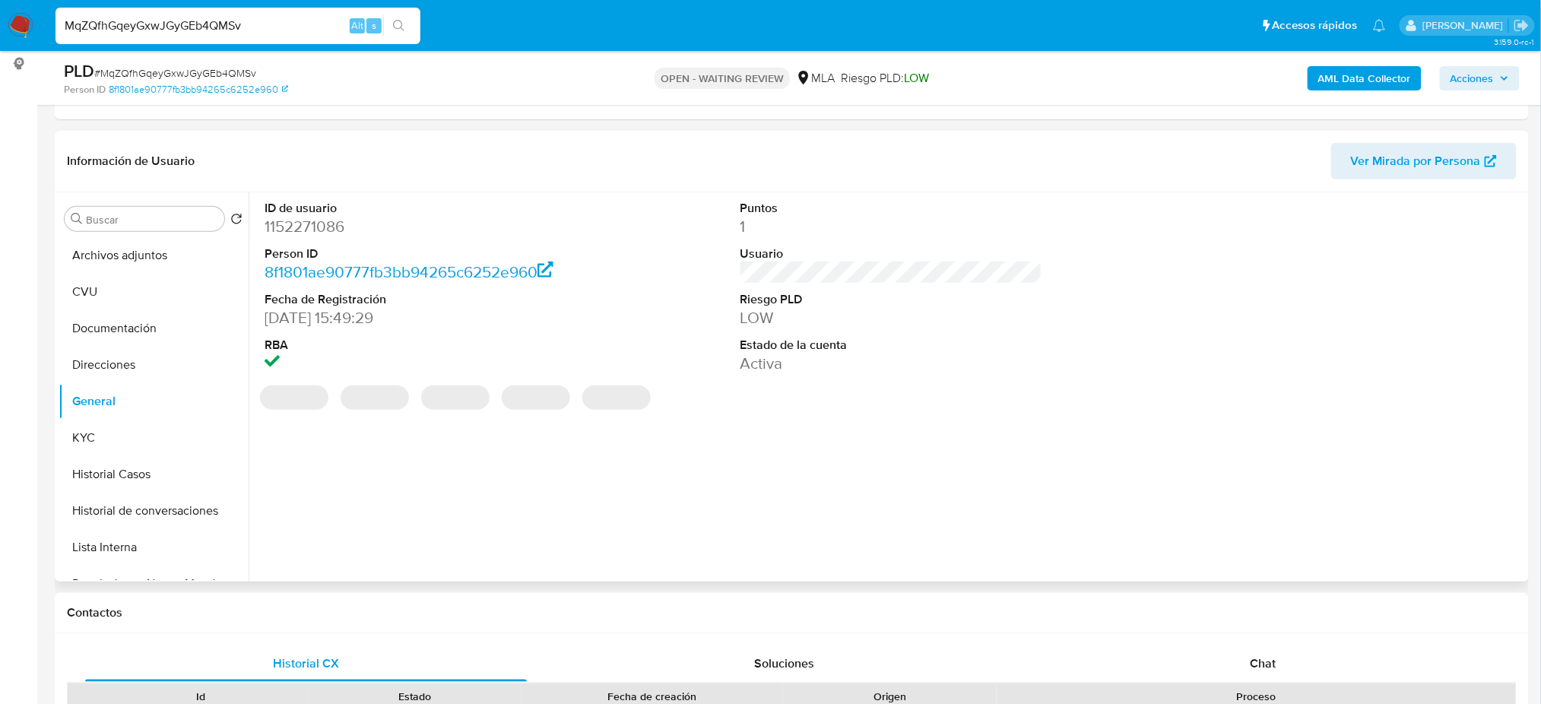
click at [295, 224] on dd "1152271086" at bounding box center [416, 226] width 302 height 21
copy dd "1152271086"
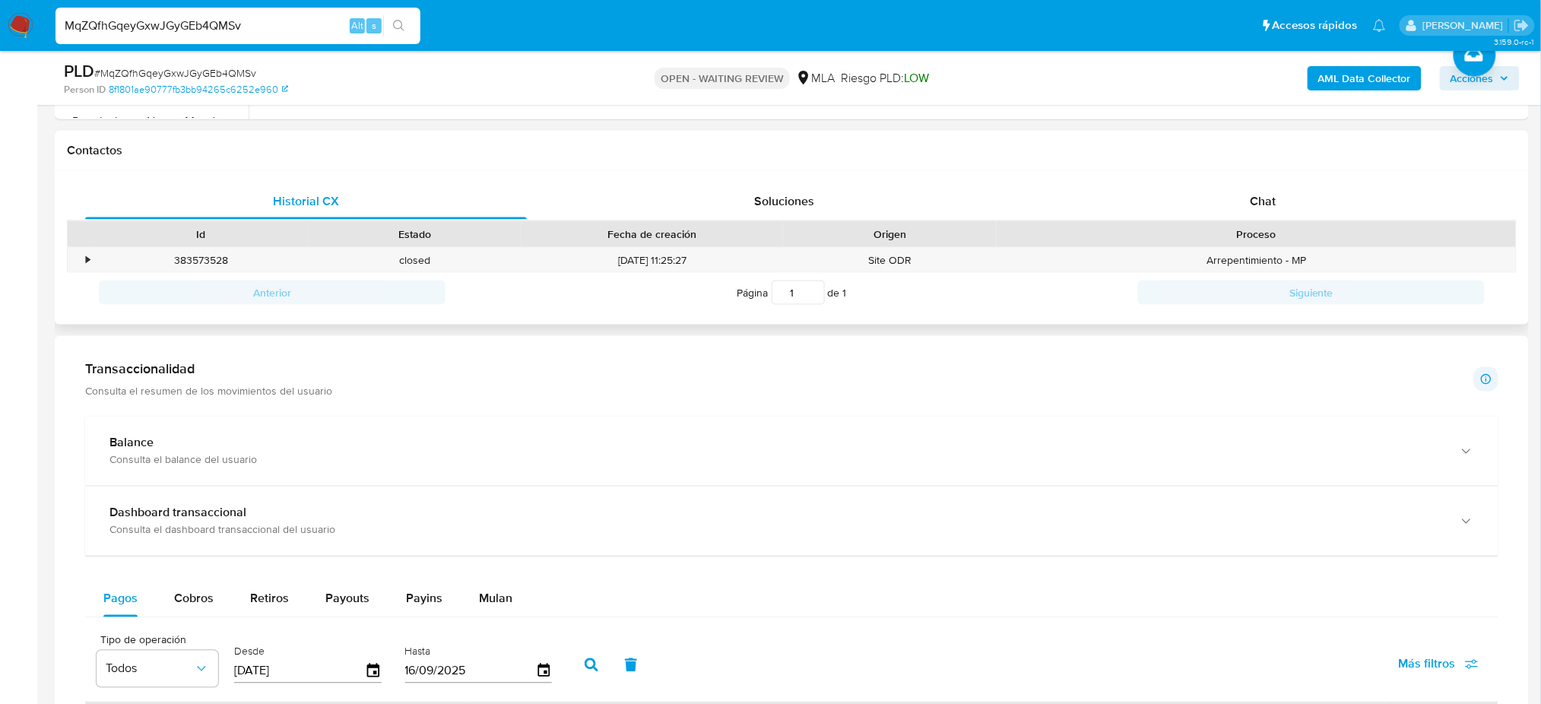
scroll to position [709, 0]
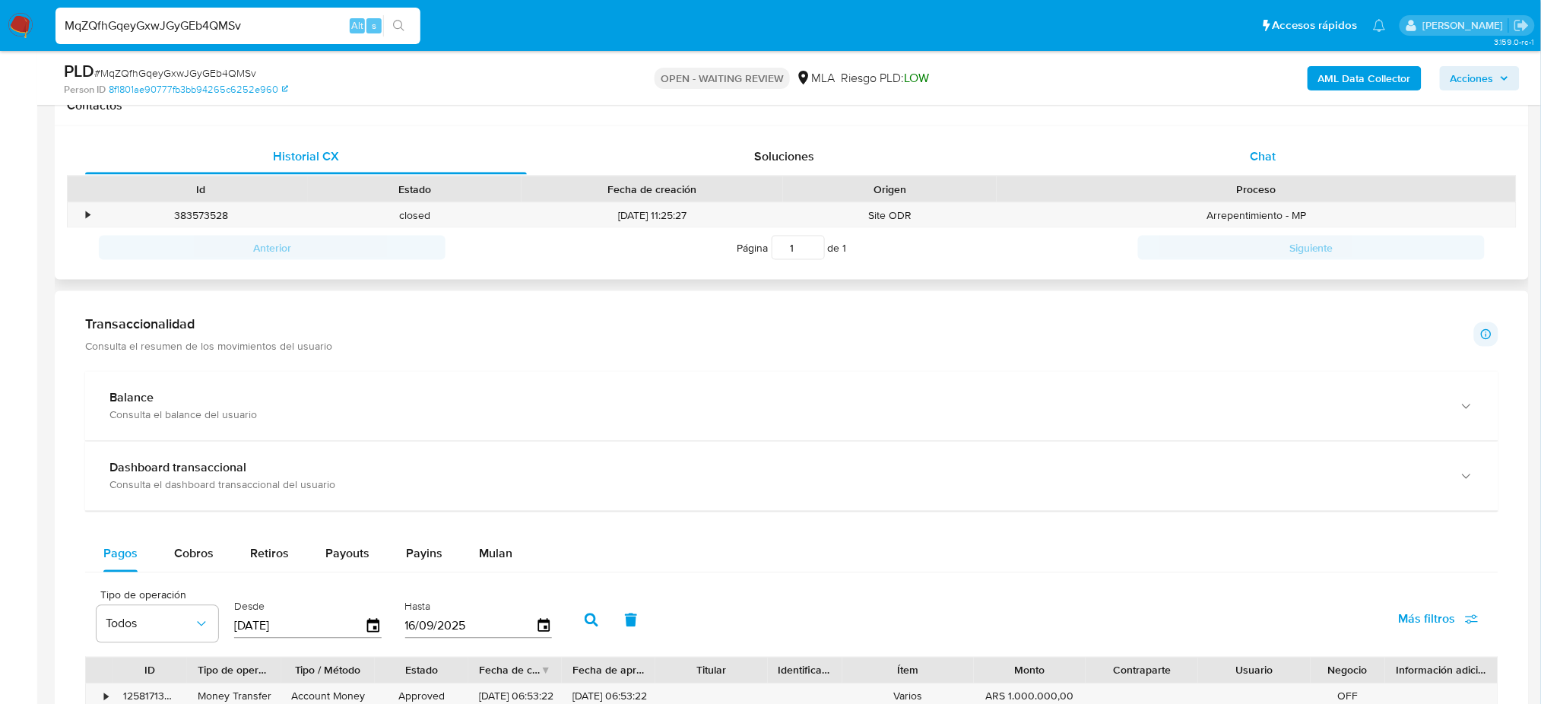
click at [1276, 157] on div "Chat" at bounding box center [1263, 156] width 442 height 36
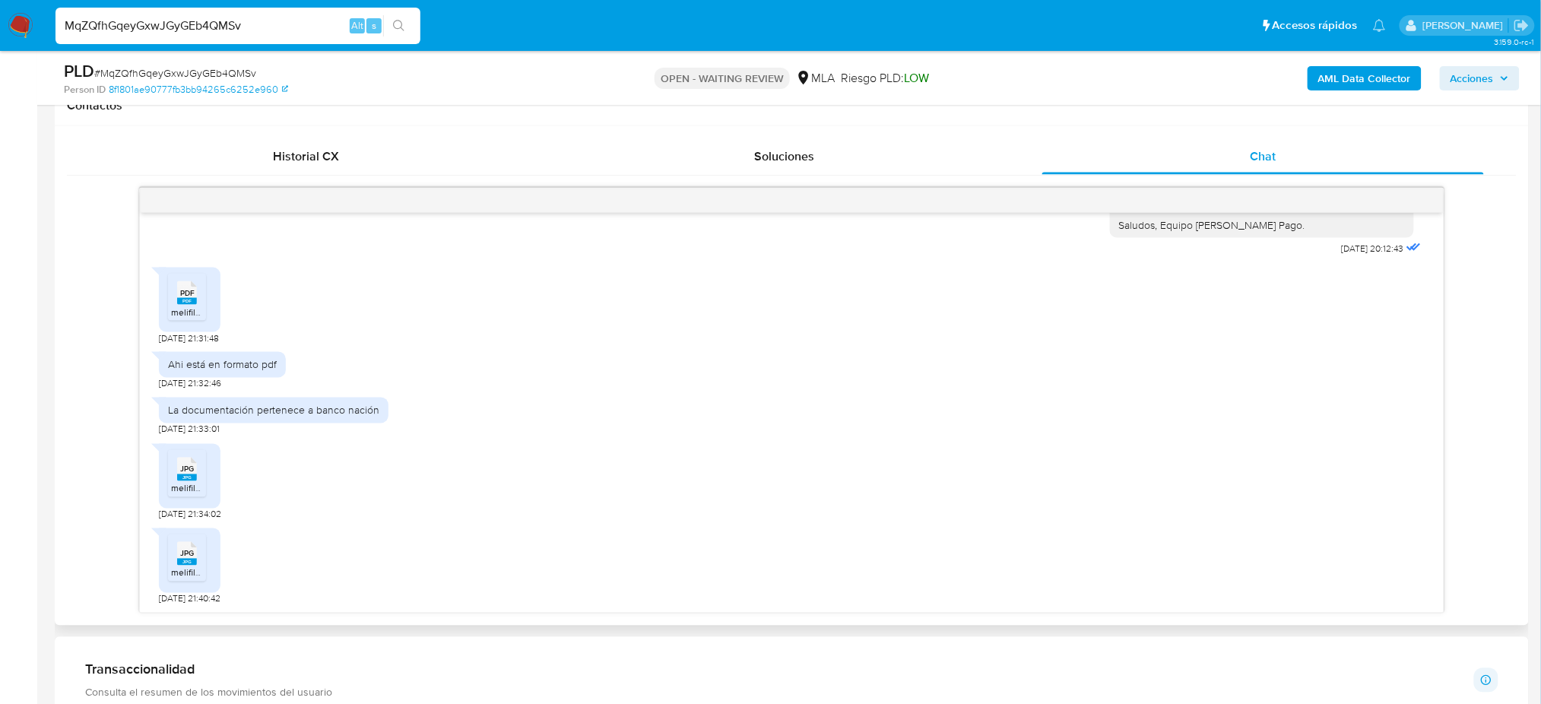
scroll to position [1573, 0]
click at [180, 311] on span "melifile842137472902417714.pdf" at bounding box center [236, 312] width 131 height 13
click at [210, 72] on span "# MqZQfhGqeyGxwJGyGEb4QMSv" at bounding box center [175, 72] width 162 height 15
click at [210, 71] on span "# MqZQfhGqeyGxwJGyGEb4QMSv" at bounding box center [175, 72] width 162 height 15
copy span "MqZQfhGqeyGxwJGyGEb4QMSv"
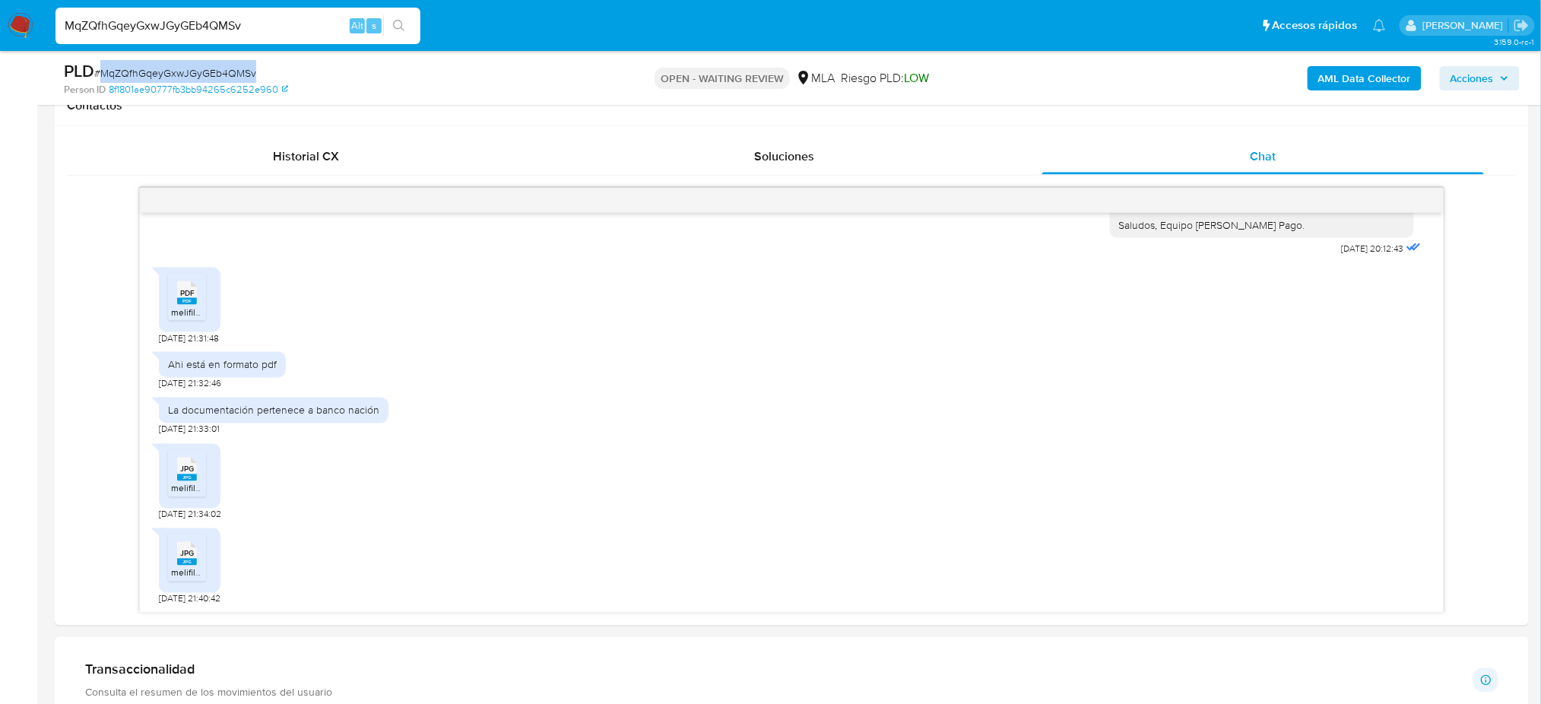
click at [17, 32] on img at bounding box center [21, 26] width 26 height 26
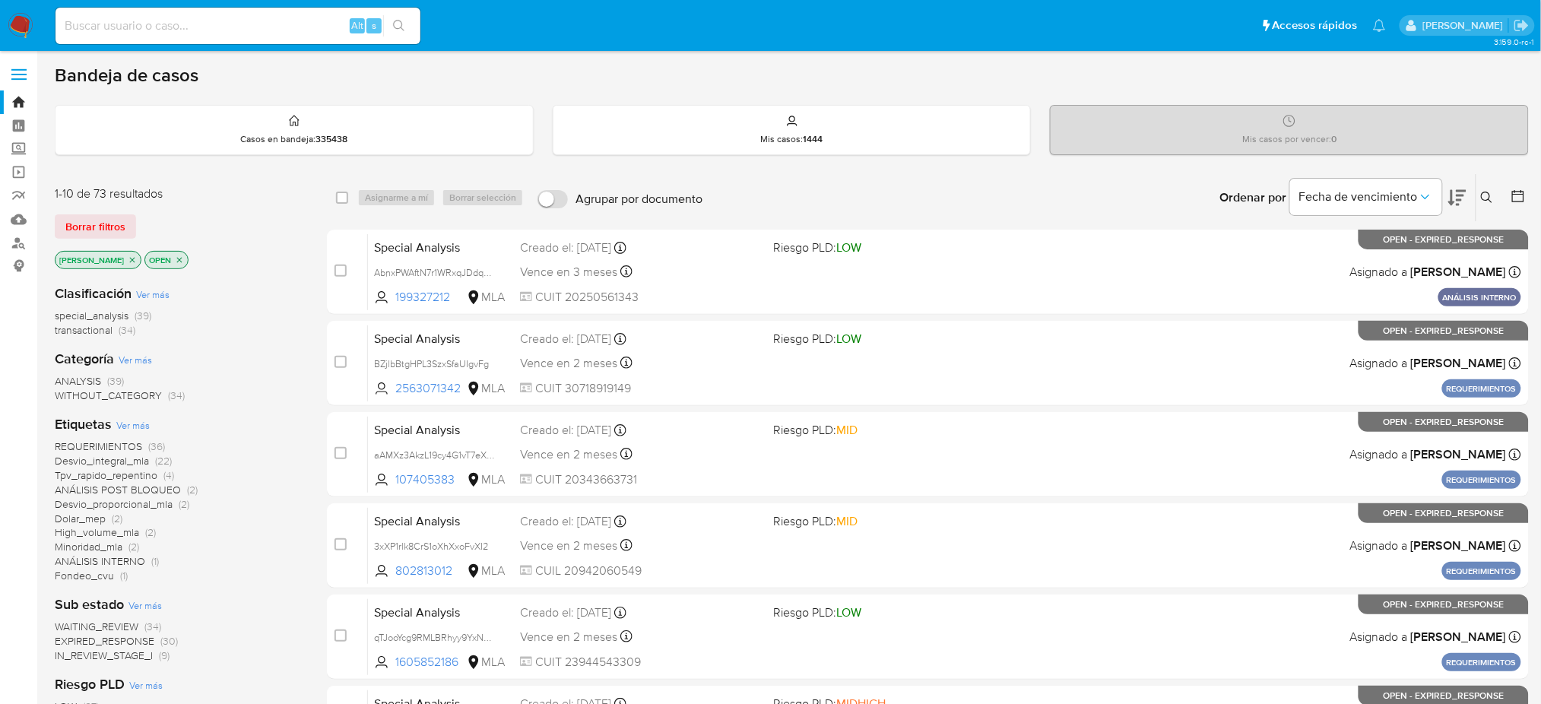
drag, startPoint x: 1476, startPoint y: 202, endPoint x: 1488, endPoint y: 200, distance: 12.4
click at [1476, 201] on div "Ingrese ID de usuario o caso Buscar Borrar filtros" at bounding box center [1489, 197] width 26 height 47
drag, startPoint x: 1488, startPoint y: 200, endPoint x: 1402, endPoint y: 242, distance: 95.5
click at [1488, 199] on icon at bounding box center [1487, 198] width 12 height 12
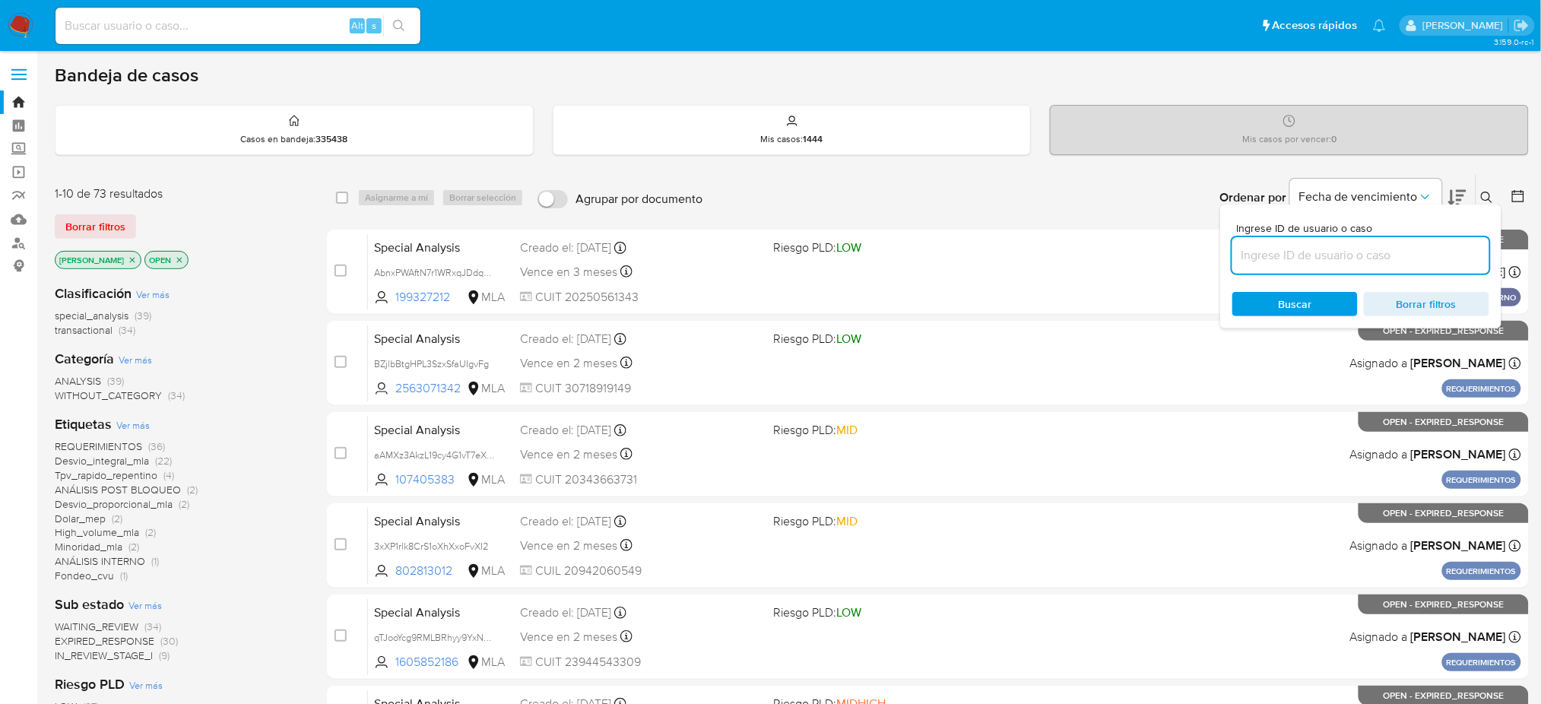
click at [1366, 259] on input at bounding box center [1360, 256] width 257 height 20
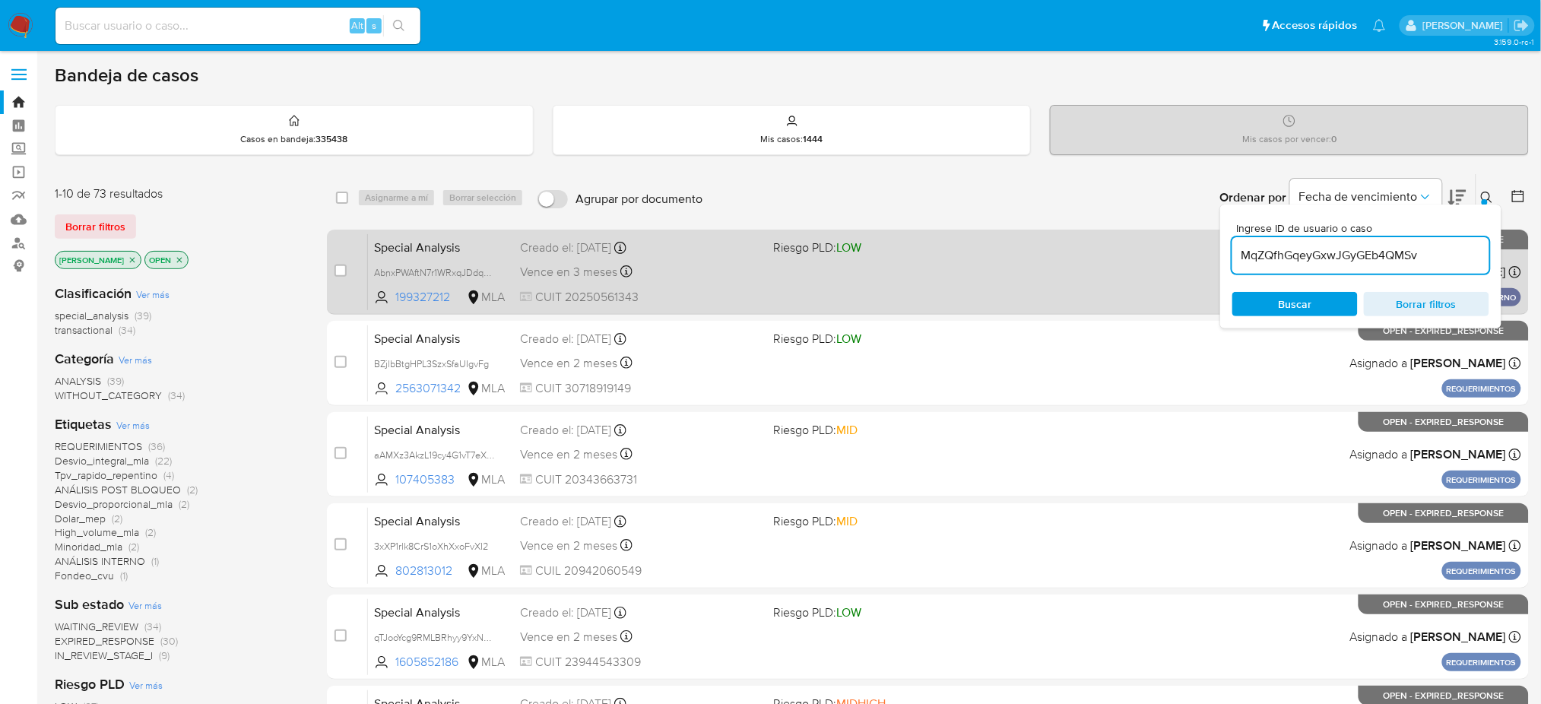
type input "MqZQfhGqeyGxwJGyGEb4QMSv"
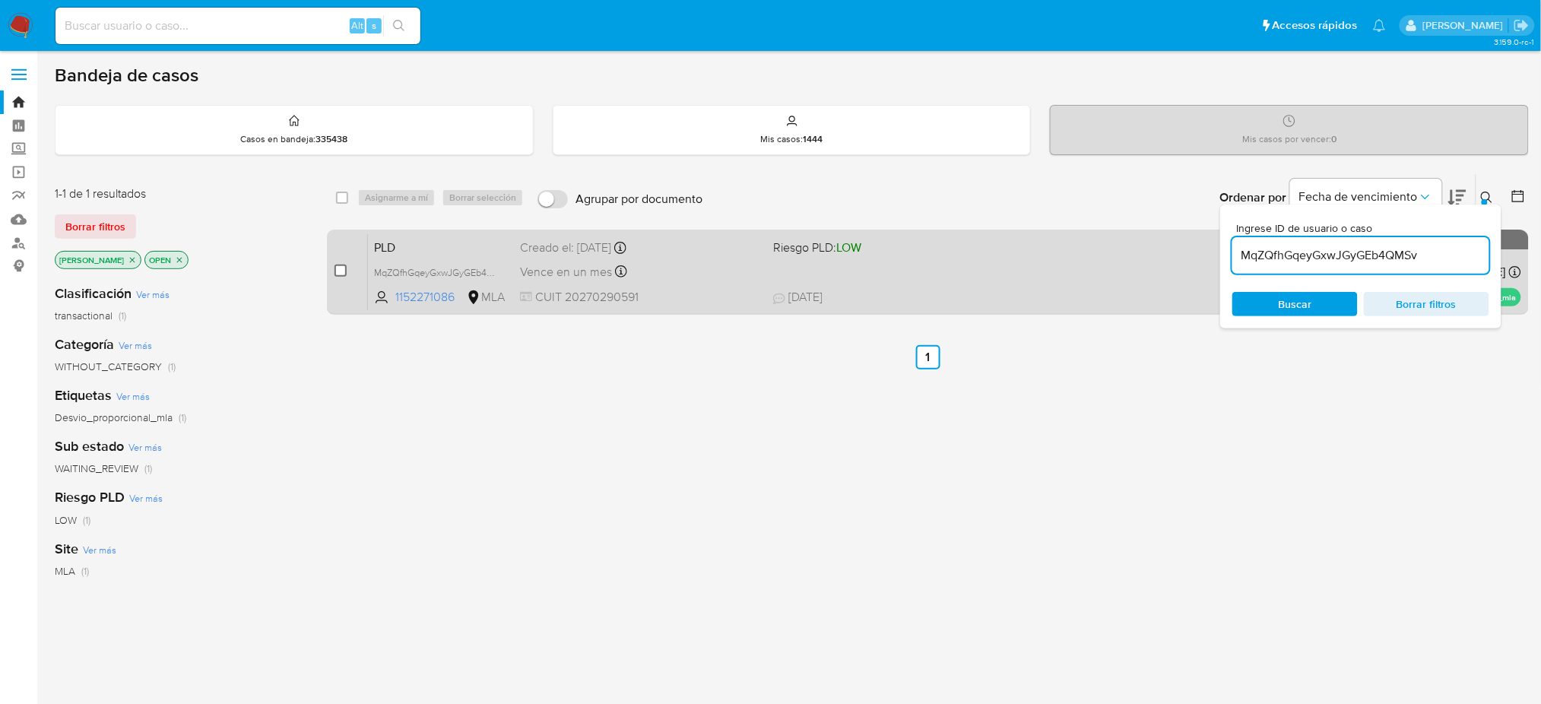
click at [338, 273] on input "checkbox" at bounding box center [341, 271] width 12 height 12
checkbox input "true"
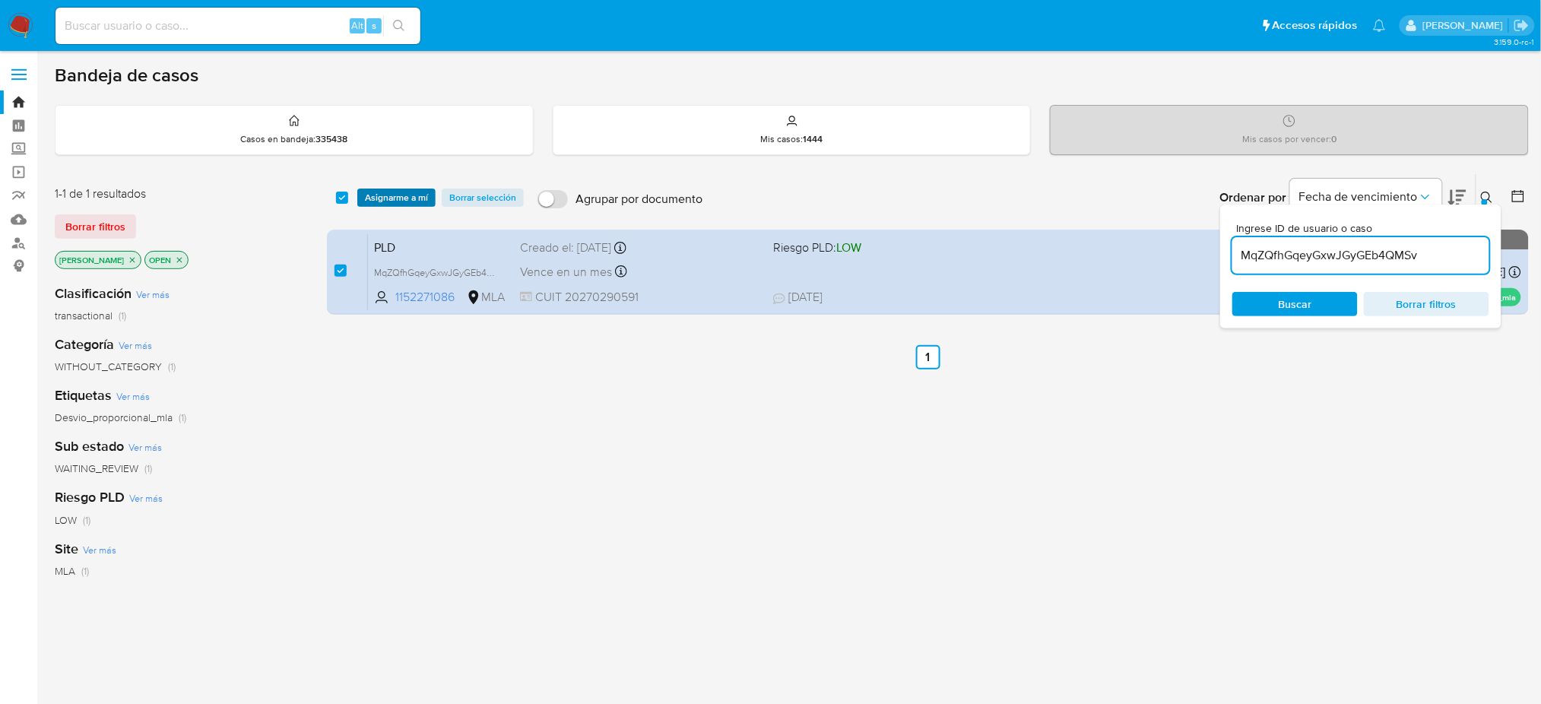
click at [394, 190] on span "Asignarme a mí" at bounding box center [396, 197] width 63 height 15
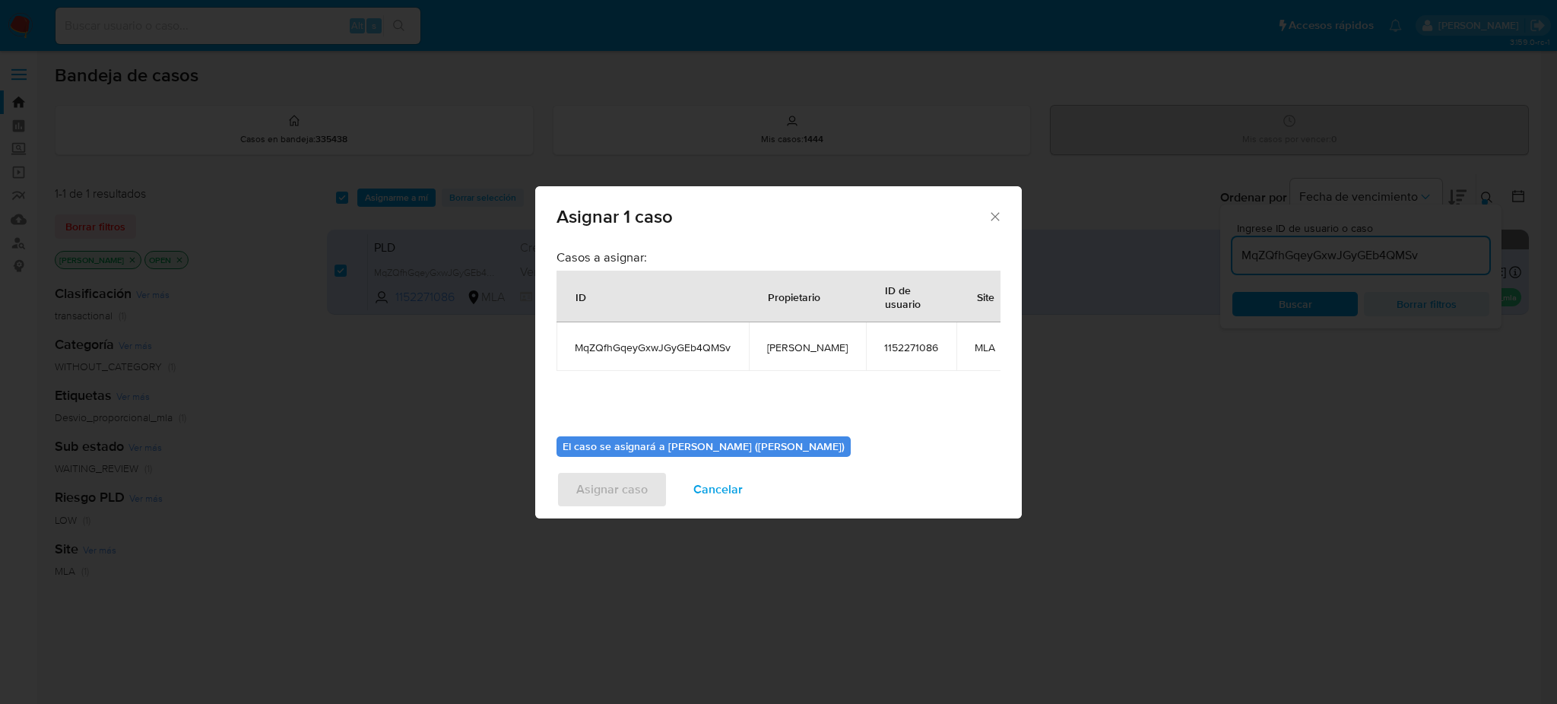
click at [775, 342] on span "[PERSON_NAME]" at bounding box center [807, 348] width 81 height 14
click at [775, 341] on span "[PERSON_NAME]" at bounding box center [807, 348] width 81 height 14
copy span "[PERSON_NAME]"
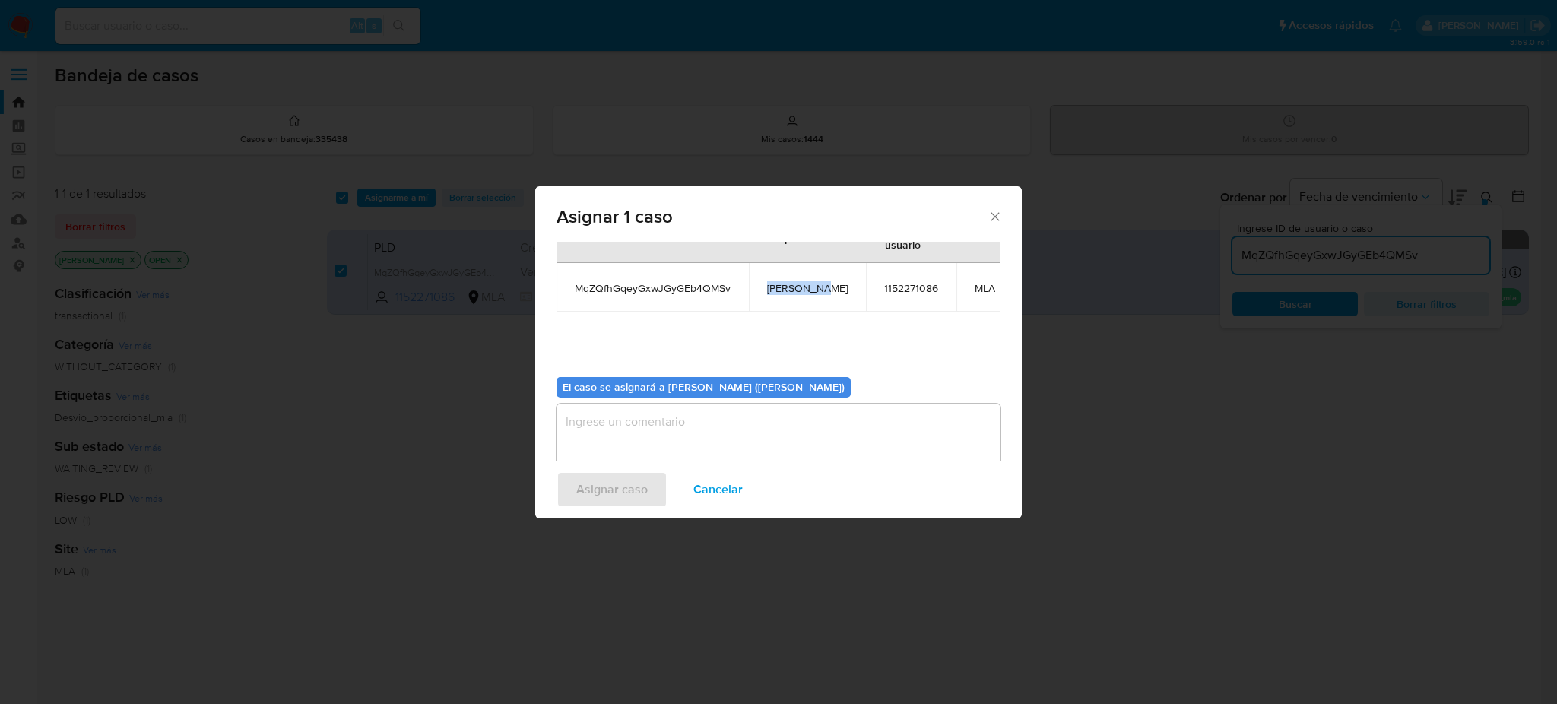
scroll to position [93, 0]
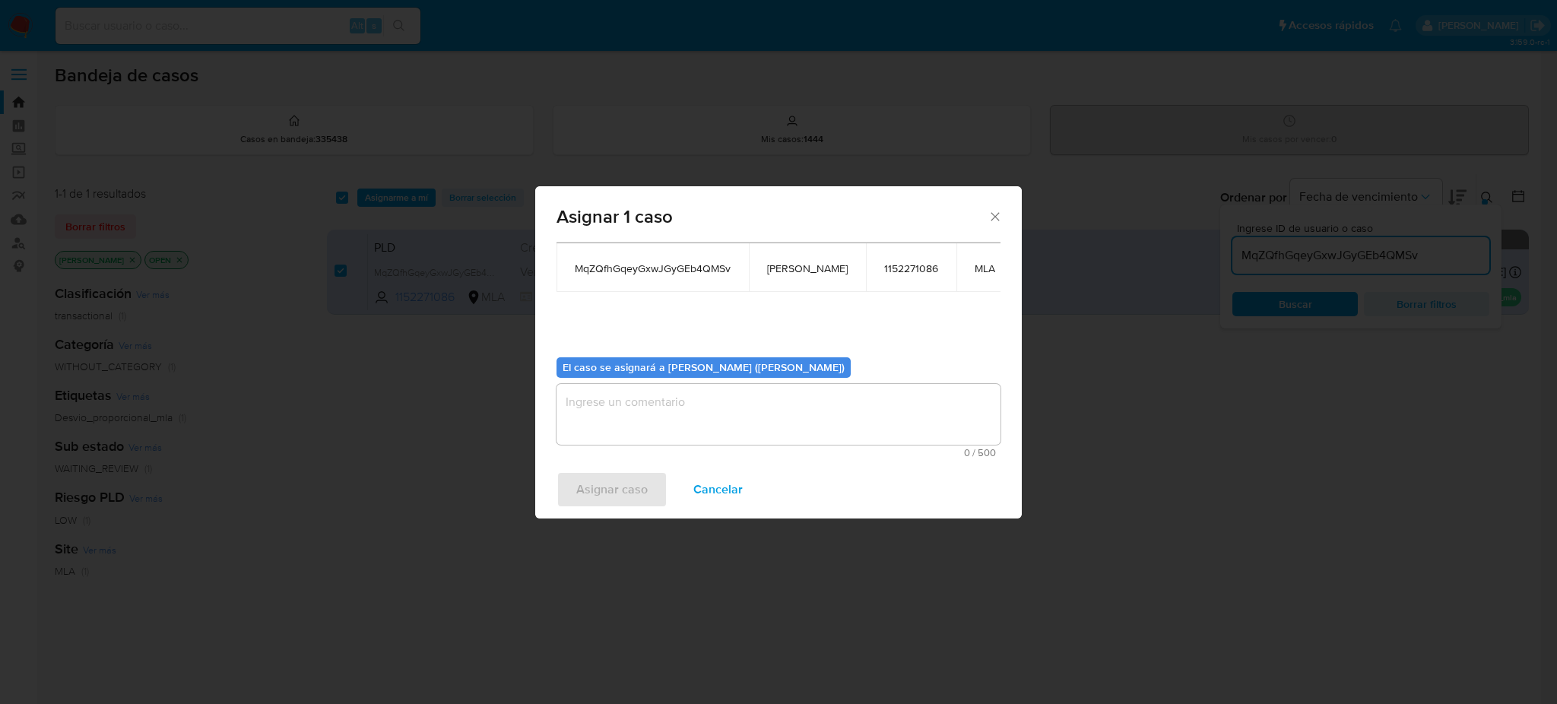
click at [665, 419] on textarea "assign-modal" at bounding box center [779, 414] width 444 height 61
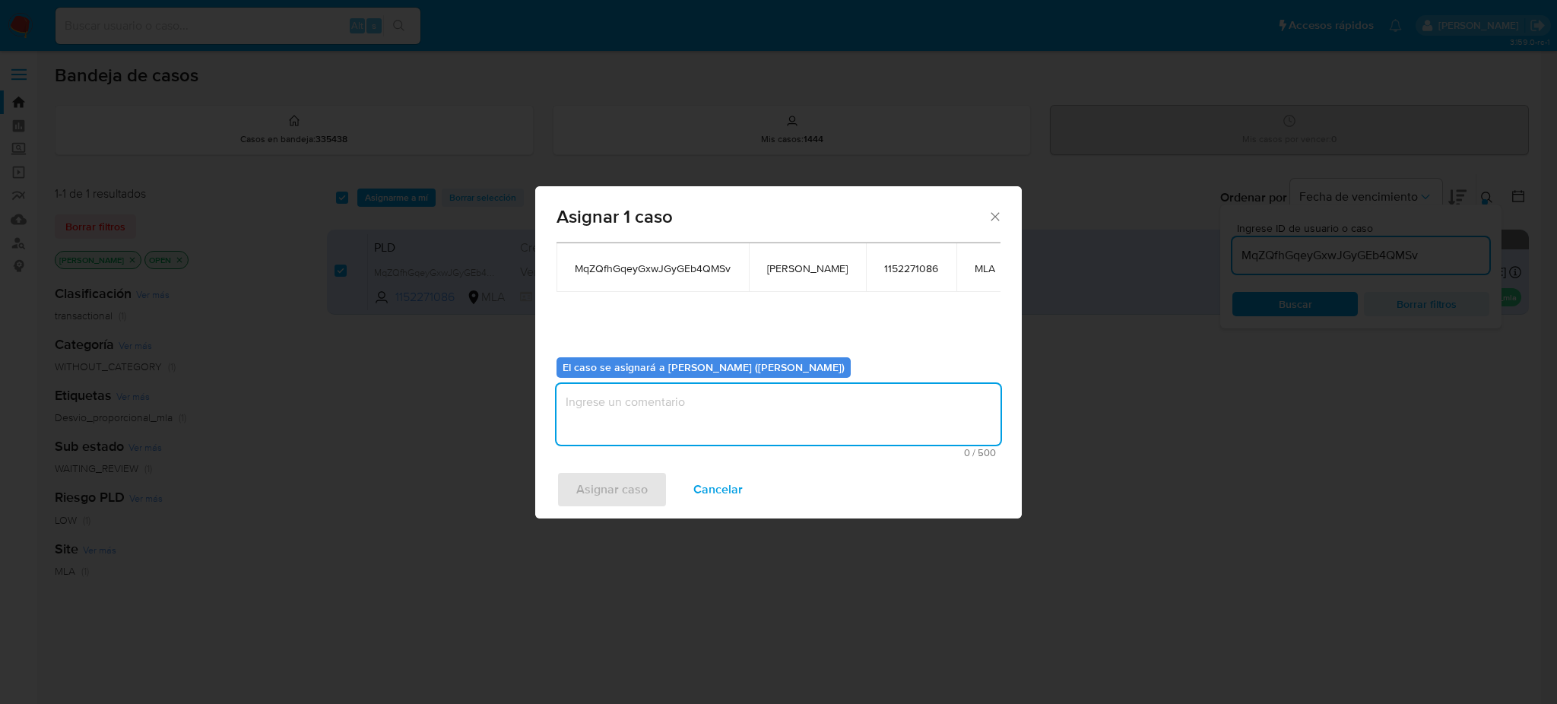
paste textarea "[PERSON_NAME]"
type textarea "[PERSON_NAME]"
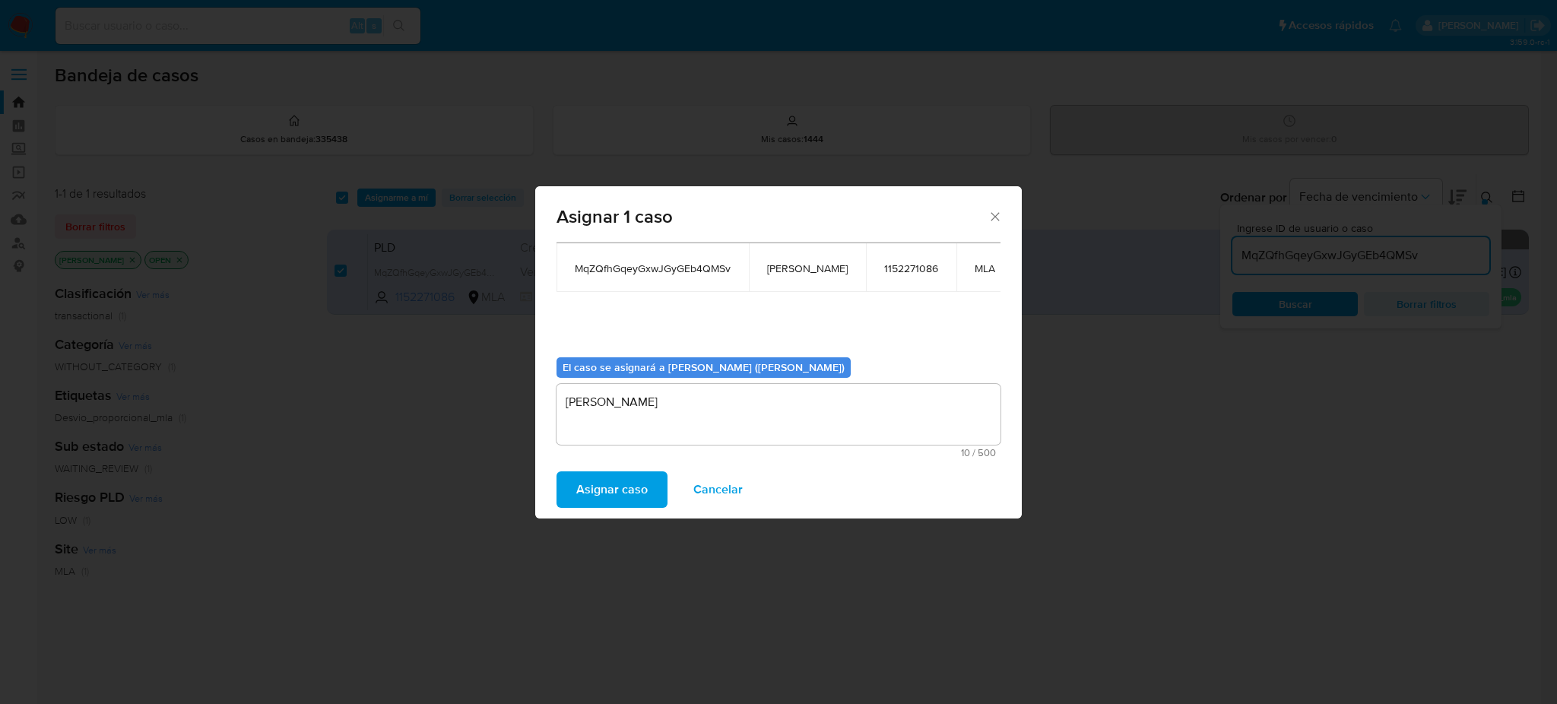
click at [610, 481] on span "Asignar caso" at bounding box center [611, 489] width 71 height 33
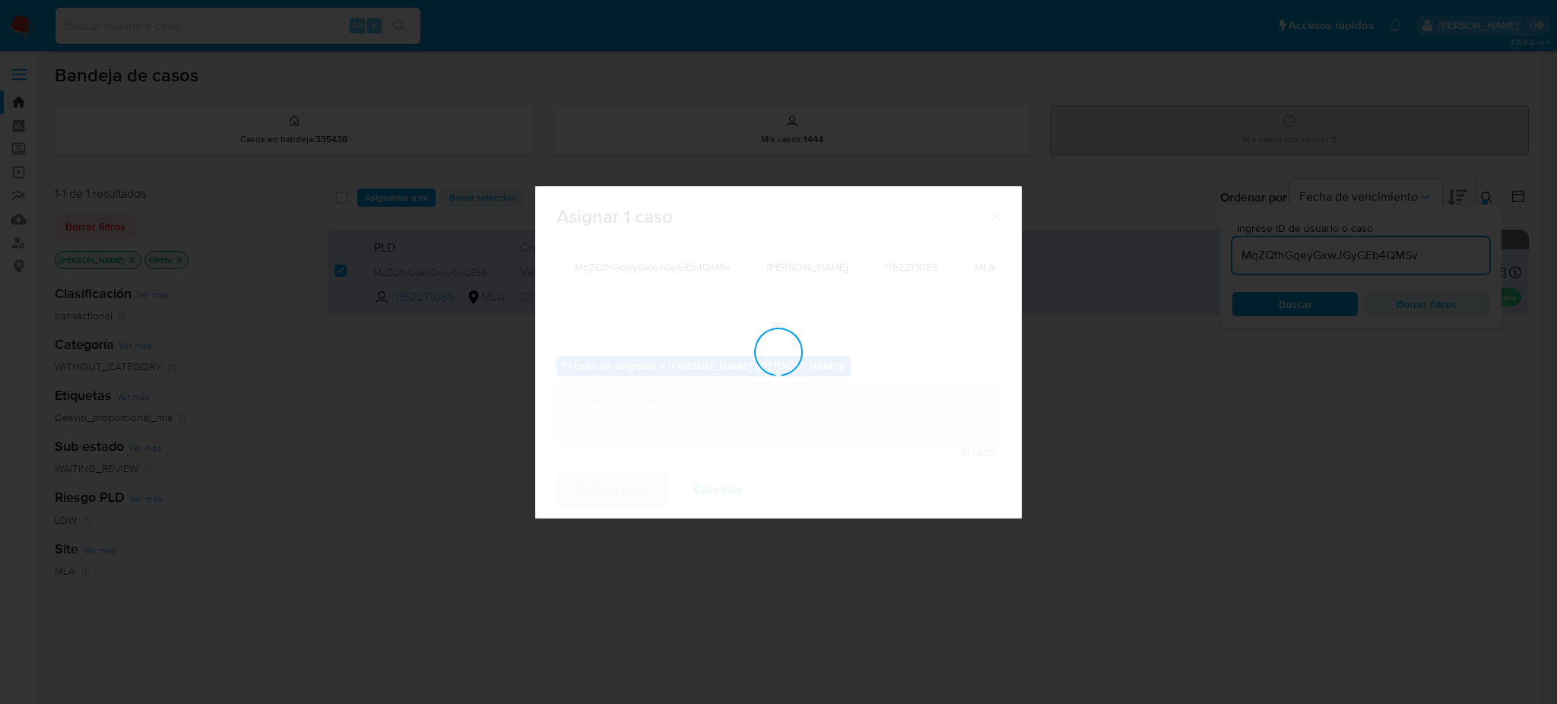
checkbox input "false"
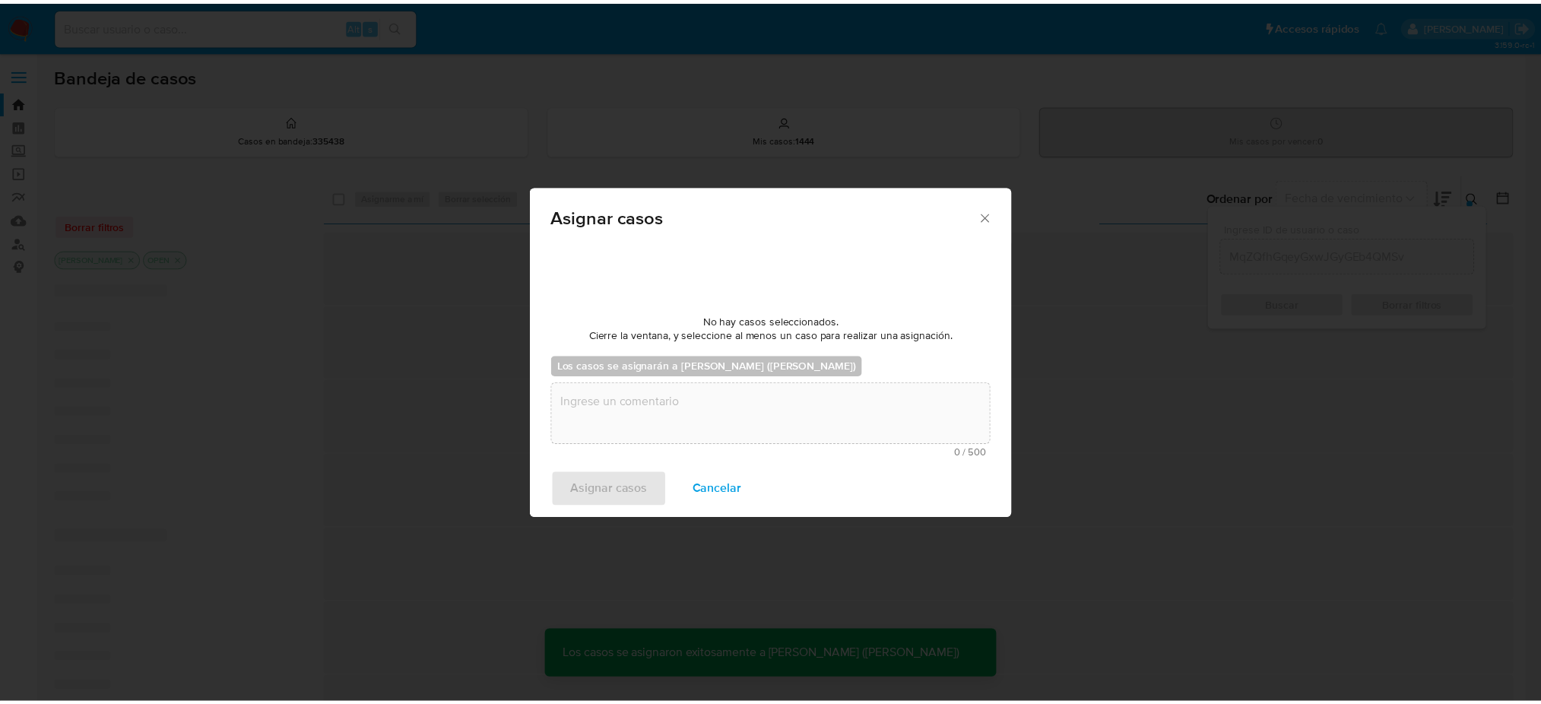
scroll to position [90, 0]
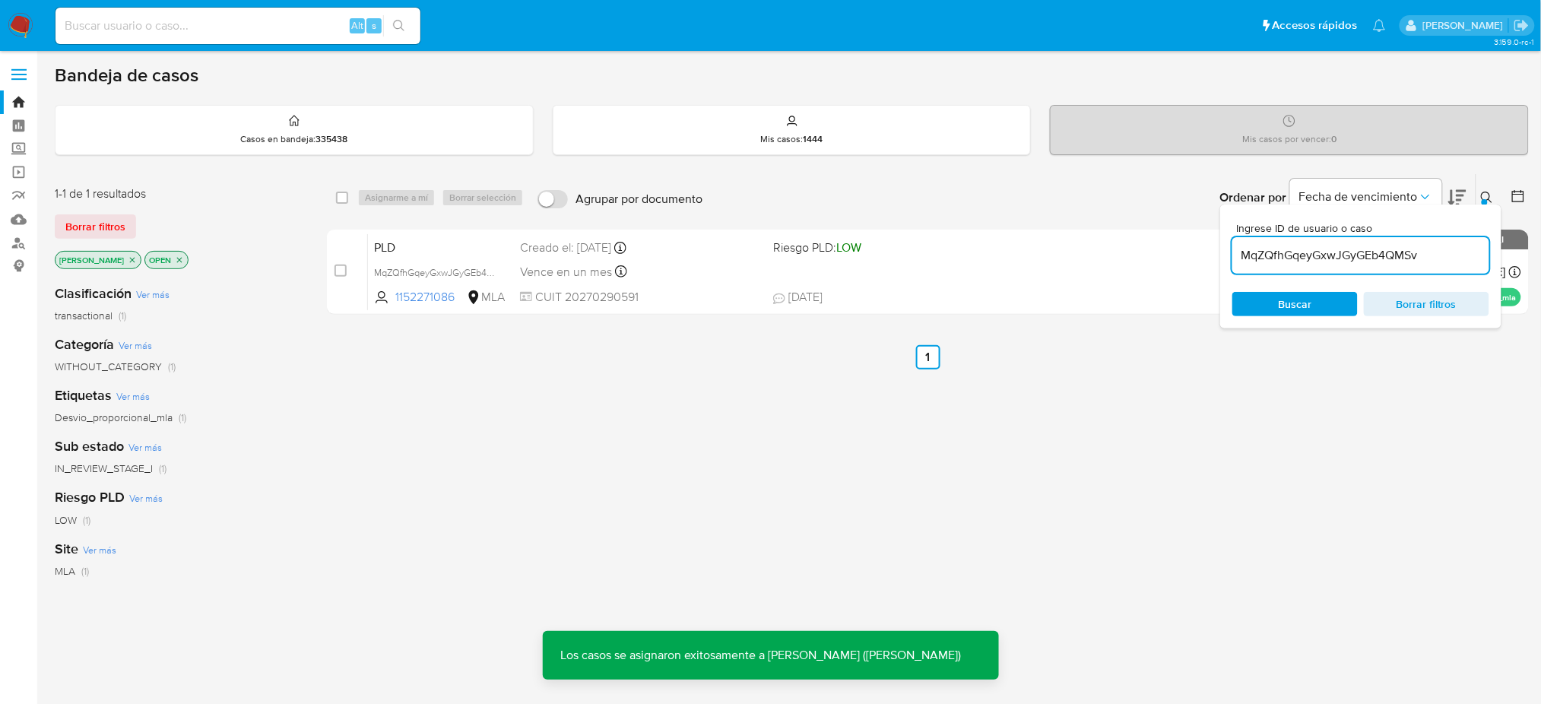
click at [458, 243] on span "PLD" at bounding box center [441, 246] width 134 height 20
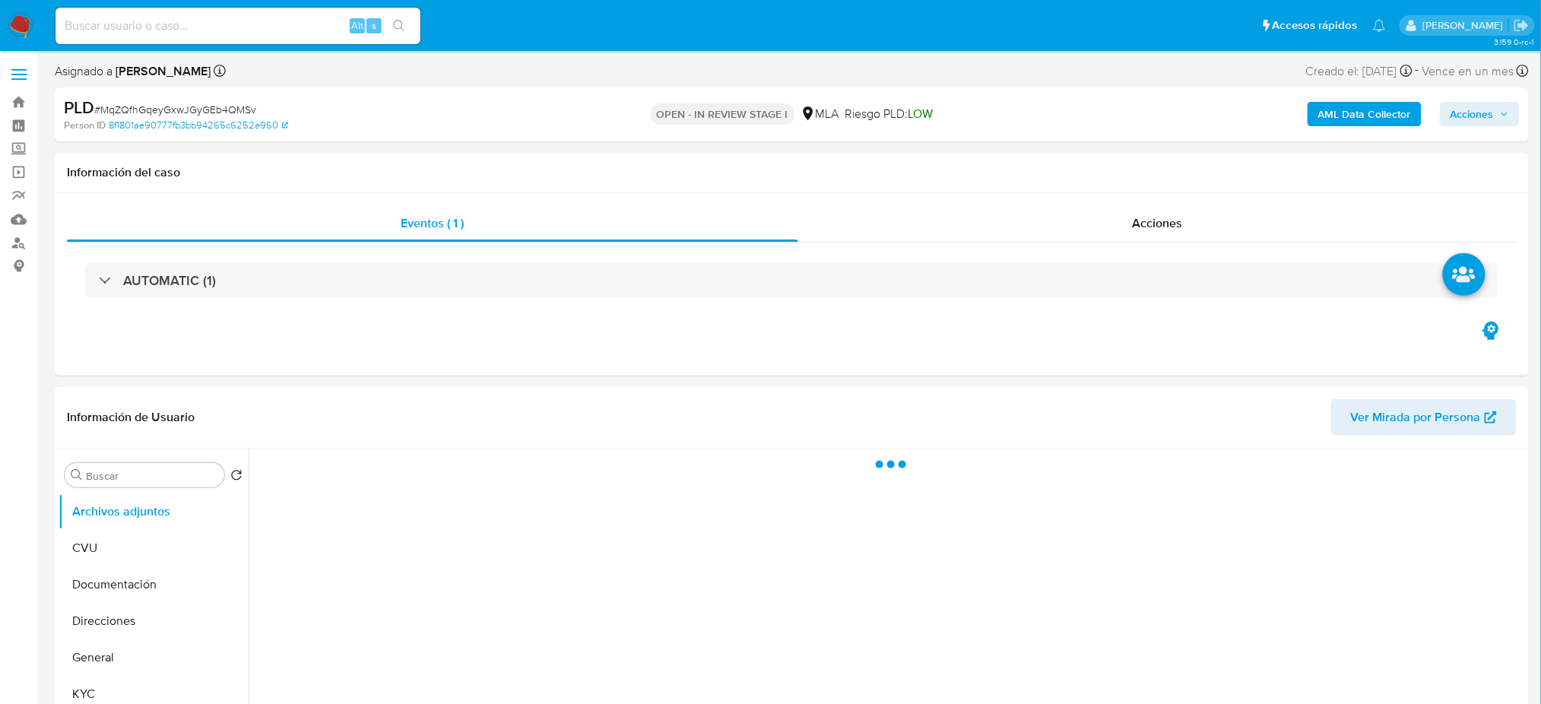
select select "10"
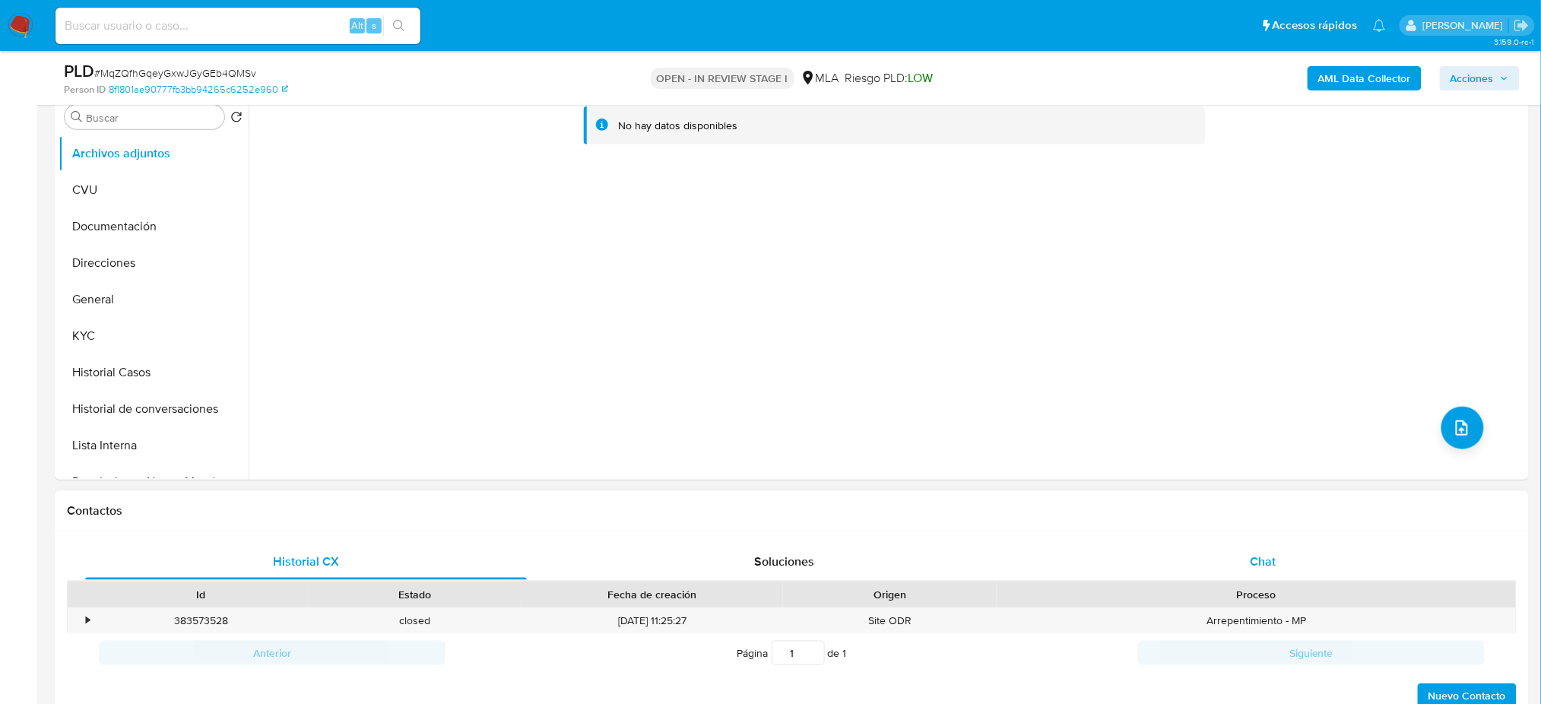
click at [1255, 561] on span "Chat" at bounding box center [1263, 561] width 26 height 17
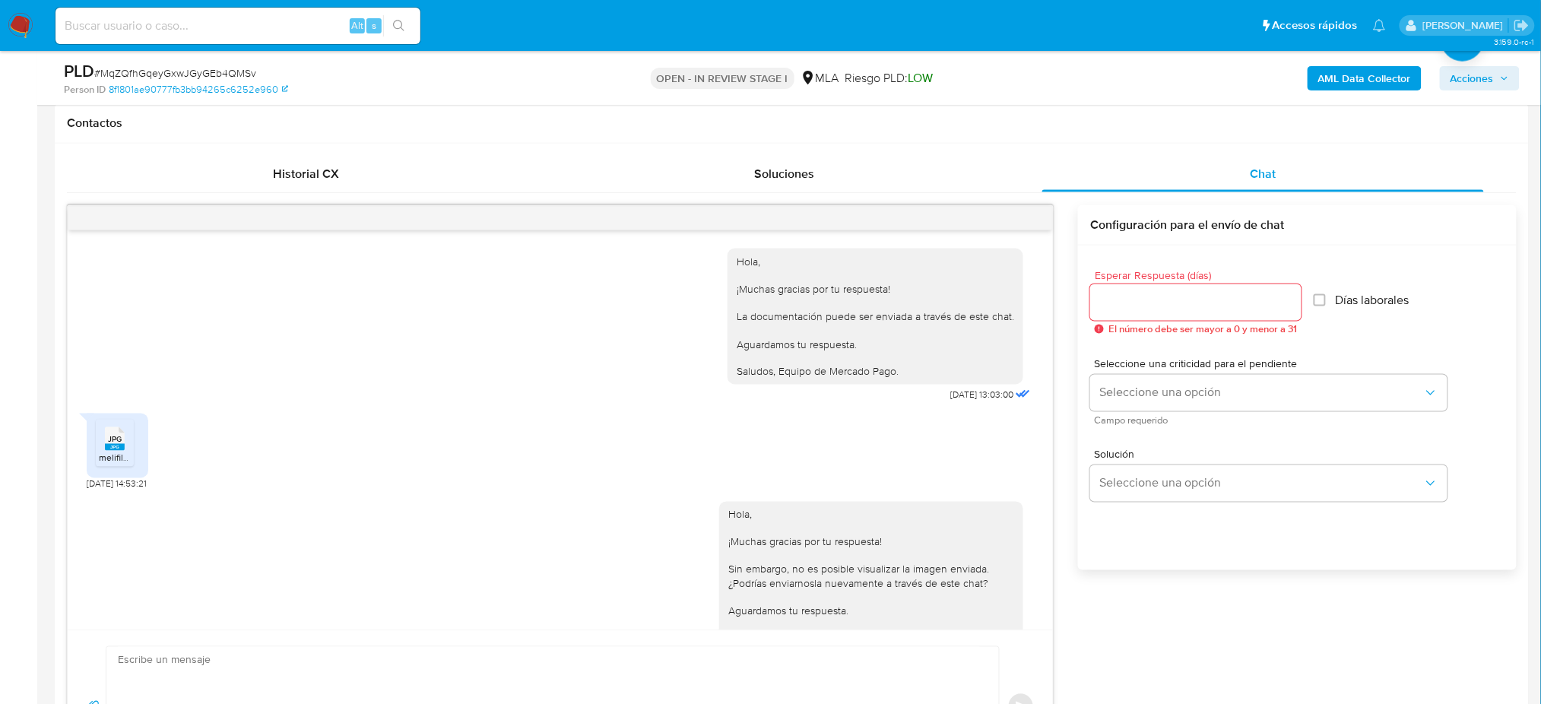
scroll to position [810, 0]
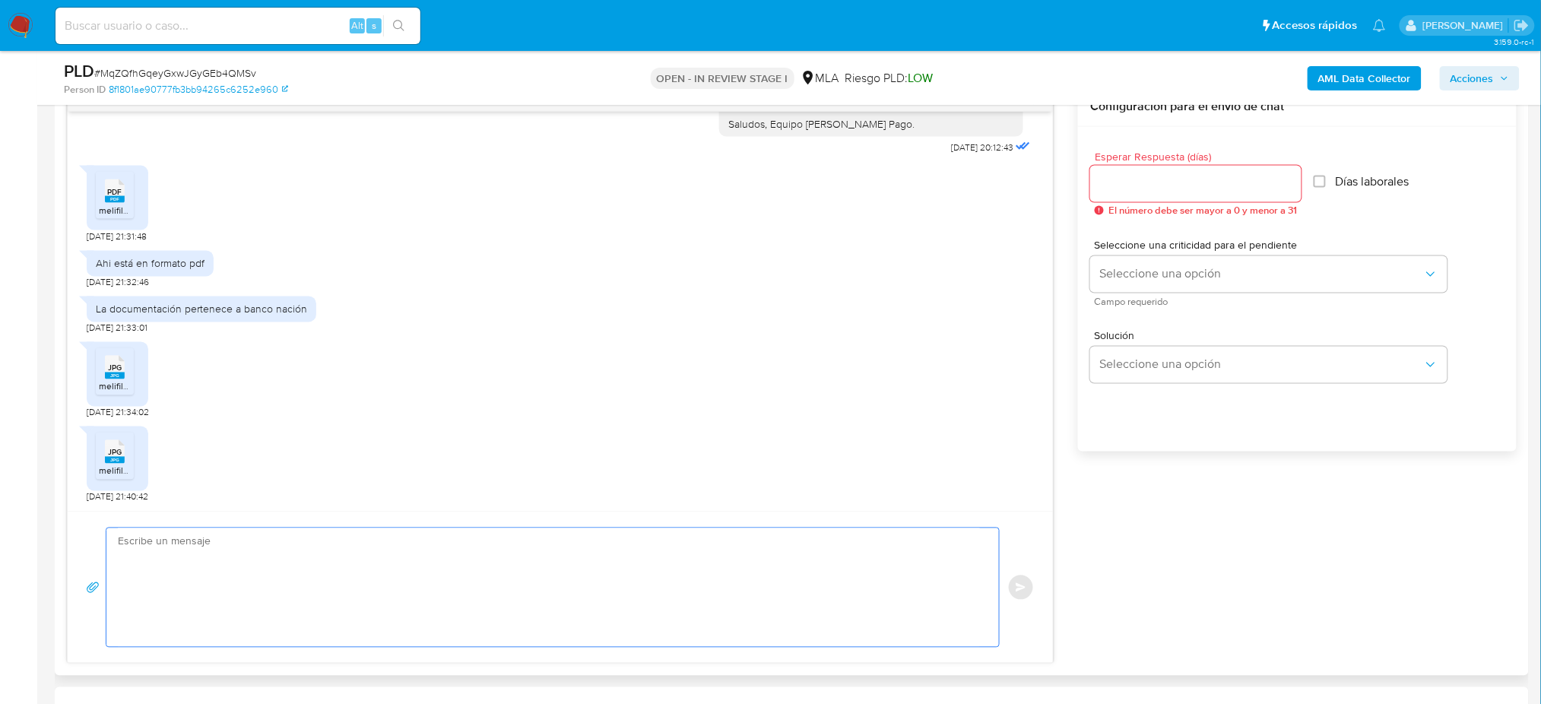
click at [169, 553] on textarea at bounding box center [549, 587] width 862 height 119
paste textarea "¡Muchas gracias por tu respuesta! ¿Podrías informarnos el motivo de las operaci…"
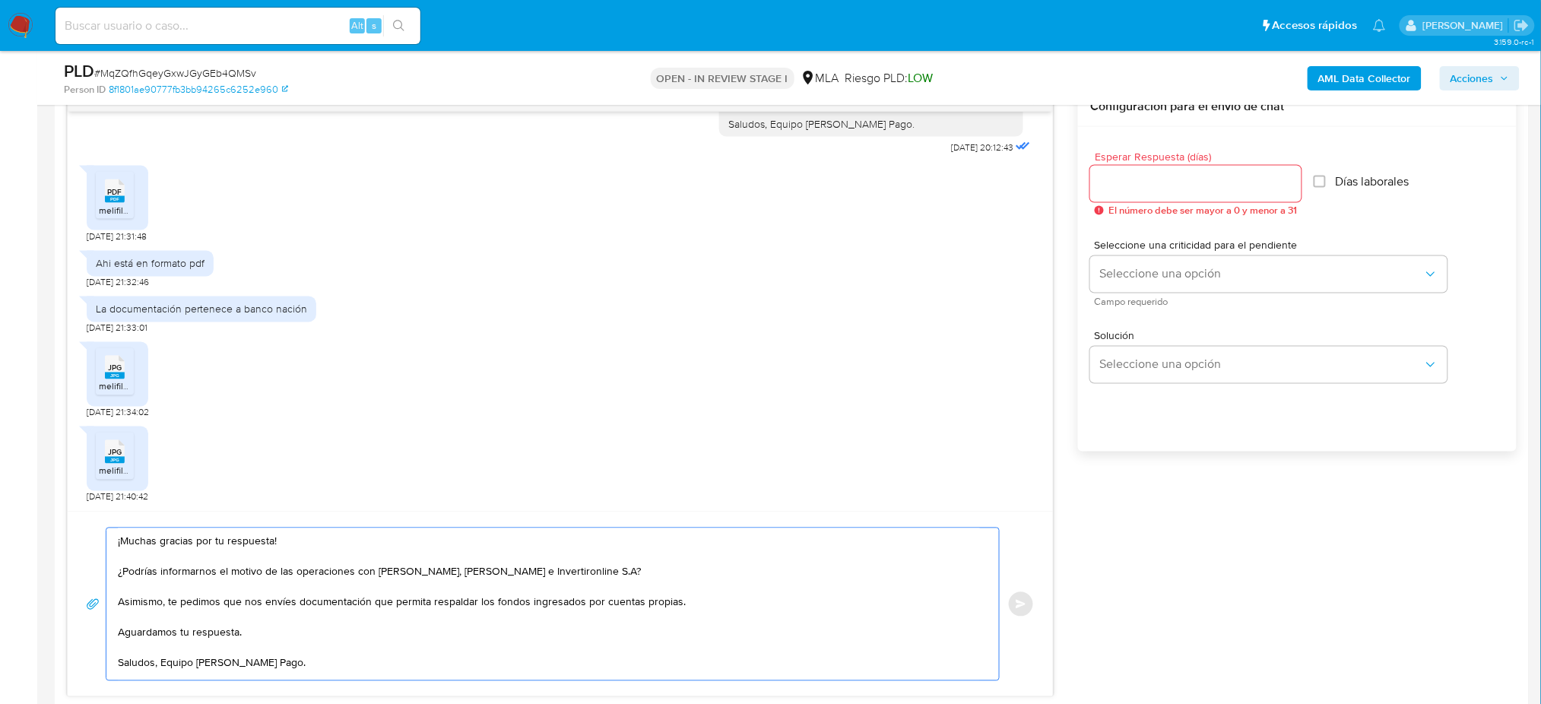
click at [141, 540] on textarea "¡Muchas gracias por tu respuesta! ¿Podrías informarnos el motivo de las operaci…" at bounding box center [549, 604] width 862 height 152
click at [201, 588] on textarea "¡Muchas gracias por tu respuesta! ¿Podrías informarnos el motivo de las operaci…" at bounding box center [549, 604] width 862 height 152
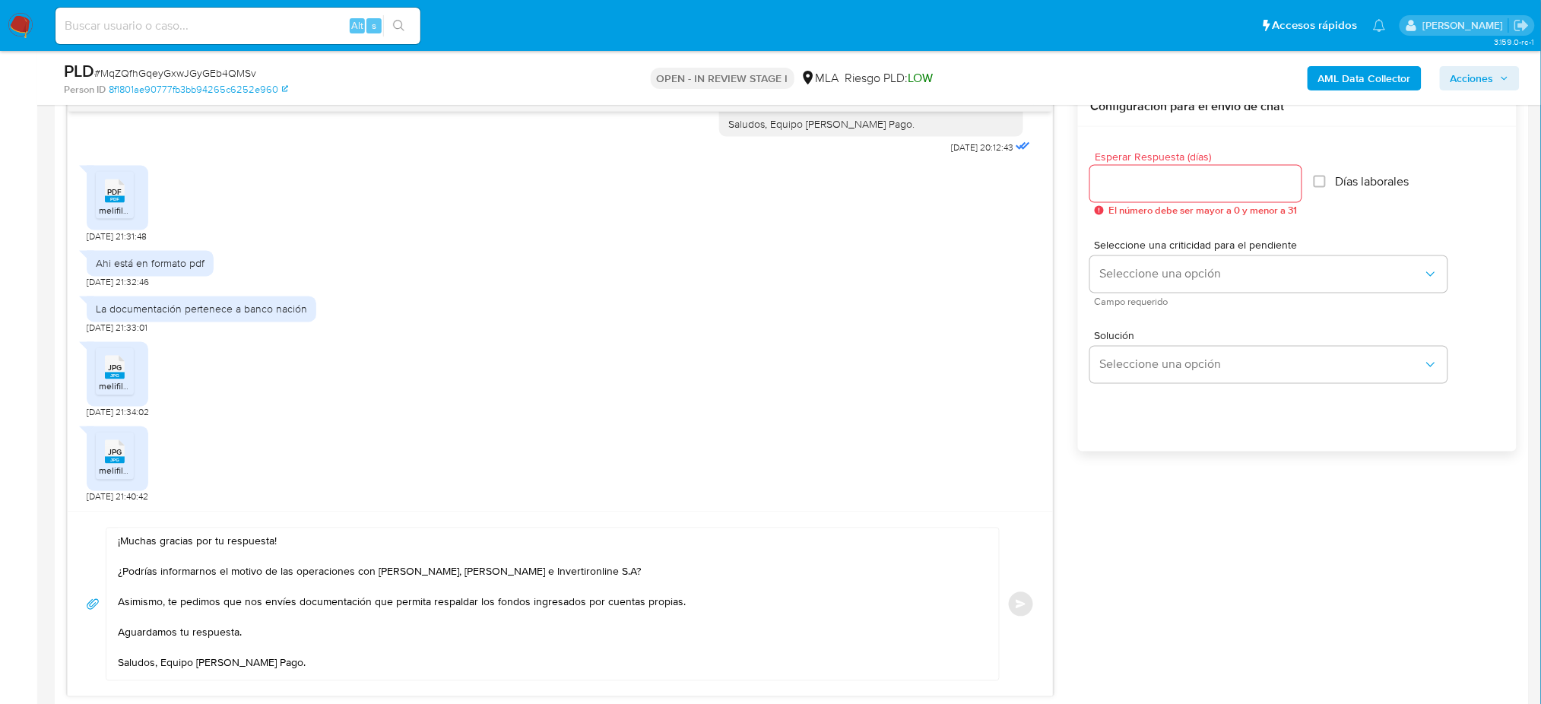
drag, startPoint x: 116, startPoint y: 558, endPoint x: 308, endPoint y: 633, distance: 205.6
click at [311, 642] on div "¡Muchas gracias por tu respuesta! ¿Podrías informarnos el motivo de las operaci…" at bounding box center [548, 604] width 885 height 152
drag, startPoint x: 320, startPoint y: 662, endPoint x: 110, endPoint y: 555, distance: 235.6
click at [110, 555] on div "¡Muchas gracias por tu respuesta! ¿Podrías informarnos el motivo de las operaci…" at bounding box center [548, 604] width 885 height 152
type textarea "Saludos, Equipo [PERSON_NAME] Pago."
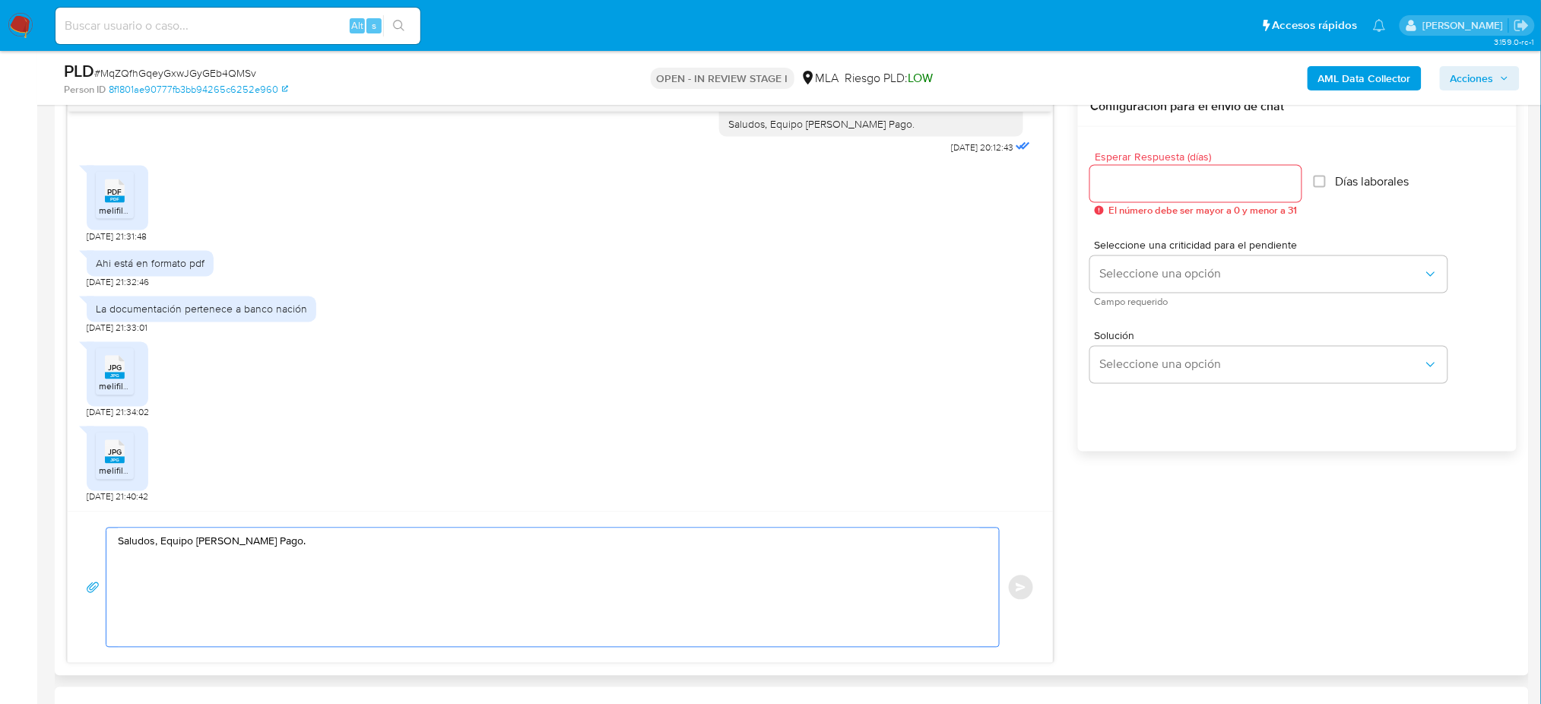
drag, startPoint x: 118, startPoint y: 570, endPoint x: 393, endPoint y: 593, distance: 276.2
click at [393, 593] on textarea "Saludos, Equipo [PERSON_NAME] Pago." at bounding box center [549, 587] width 862 height 119
click at [135, 544] on textarea at bounding box center [549, 587] width 862 height 119
paste textarea "Hola, ¡Muchas gracias por tu respuesta! ¿Podrías informarnos el motivo de las o…"
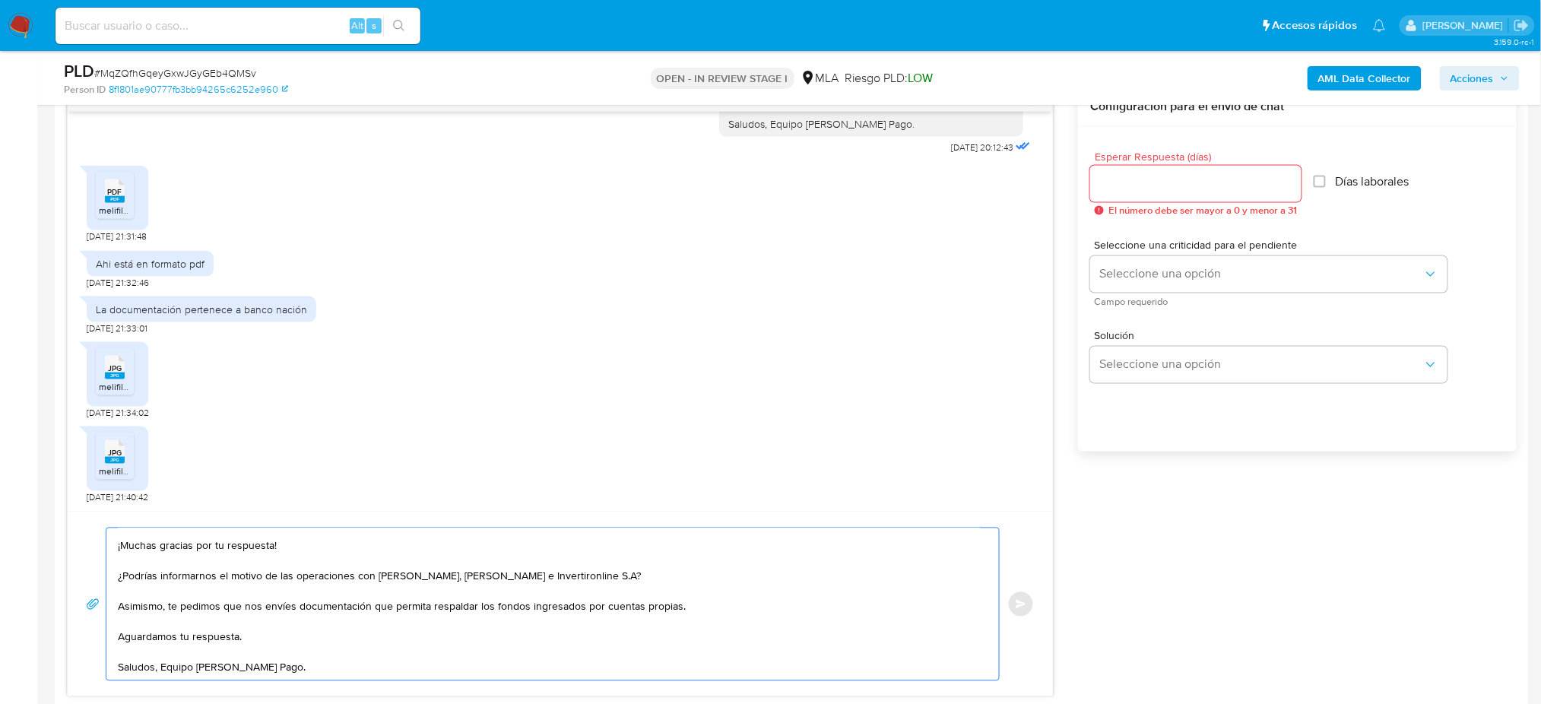
scroll to position [0, 0]
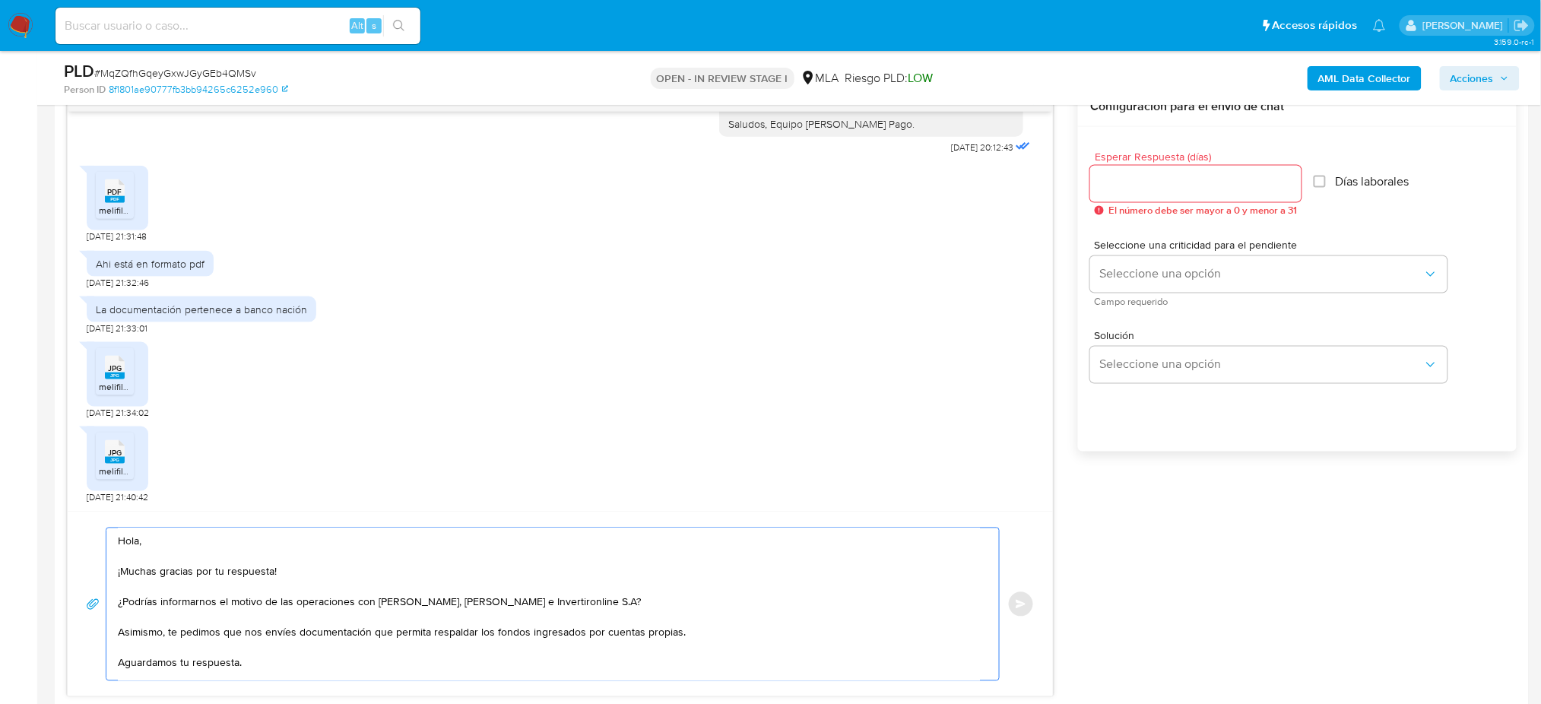
type textarea "Hola, ¡Muchas gracias por tu respuesta! ¿Podrías informarnos el motivo de las o…"
click at [1117, 183] on input "Esperar Respuesta (días)" at bounding box center [1195, 184] width 211 height 20
type input "2"
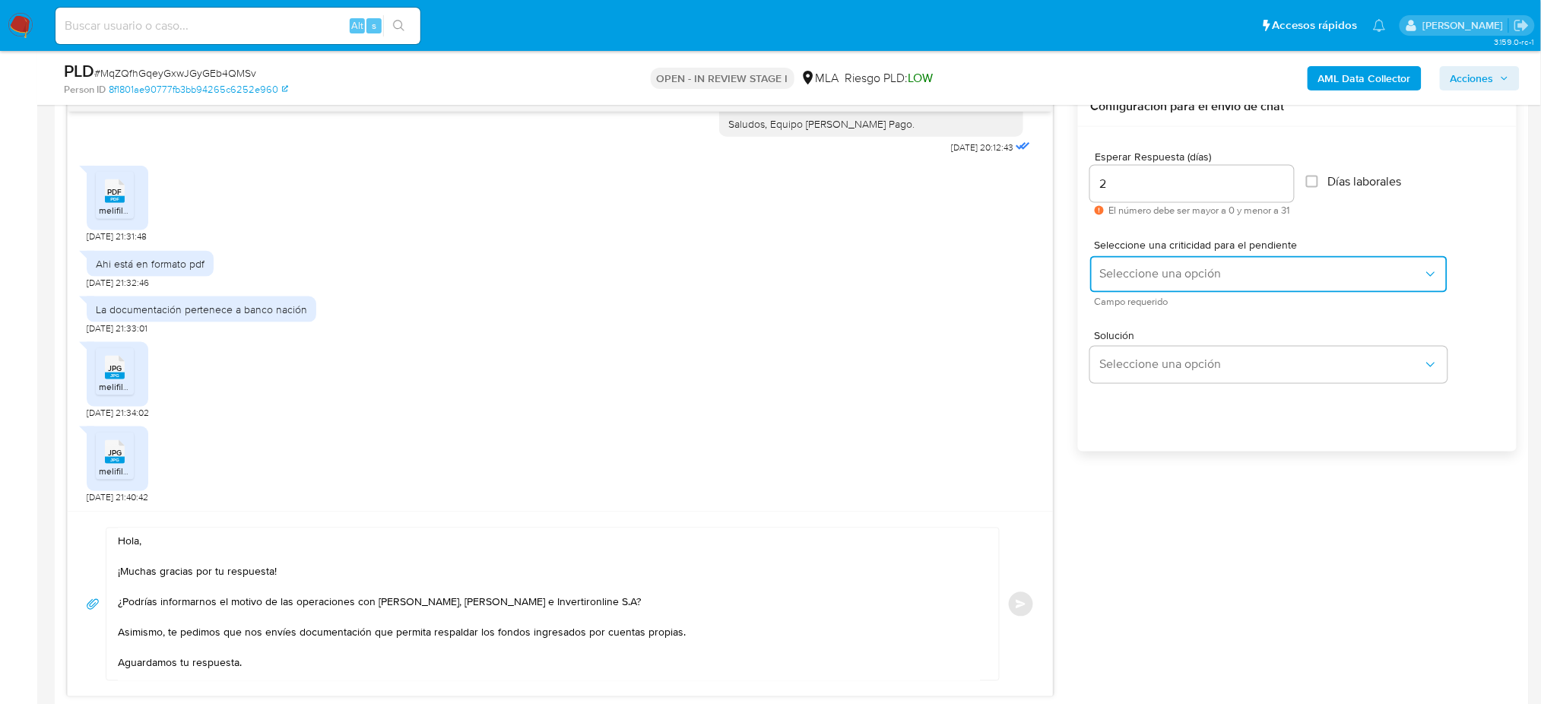
click at [1139, 290] on button "Seleccione una opción" at bounding box center [1268, 274] width 357 height 36
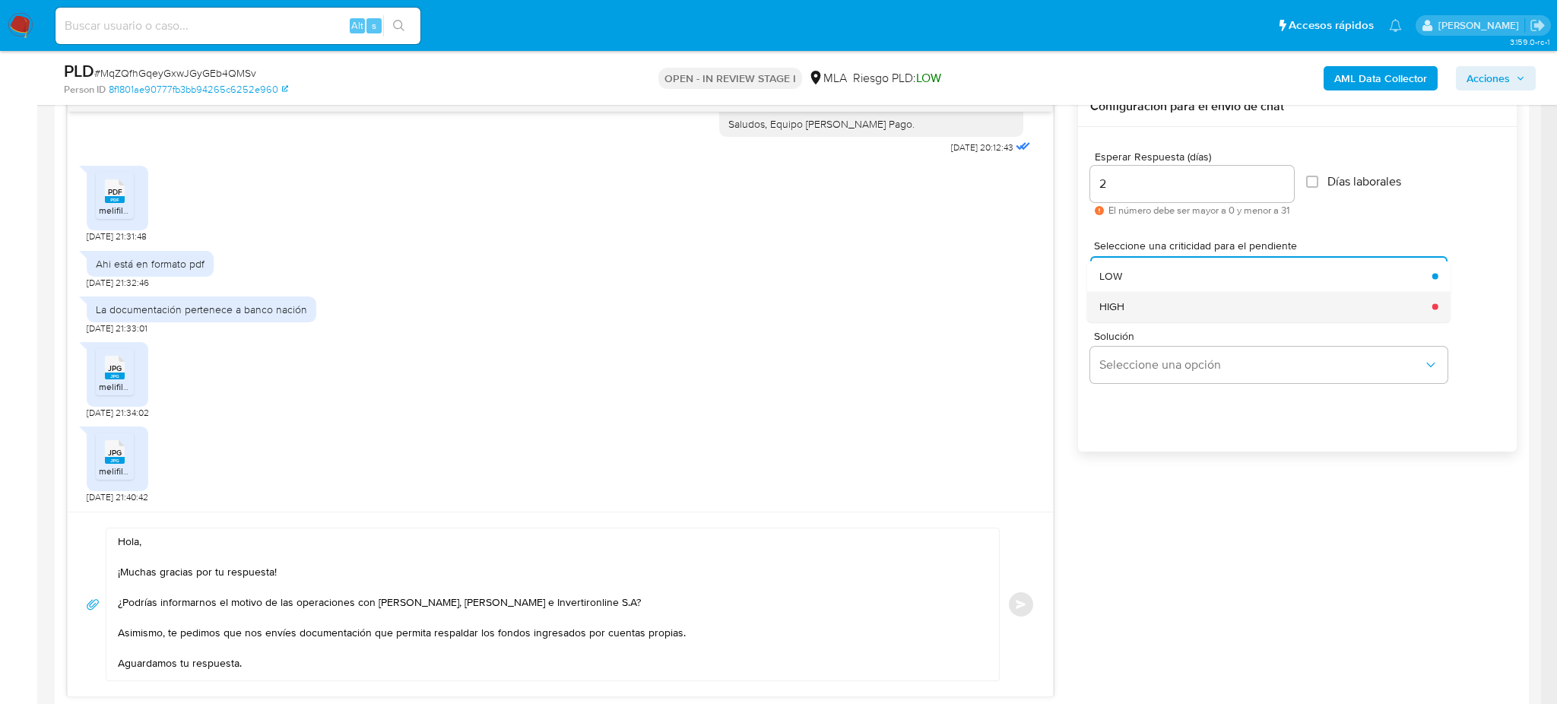
click at [1131, 315] on div "HIGH" at bounding box center [1261, 306] width 324 height 30
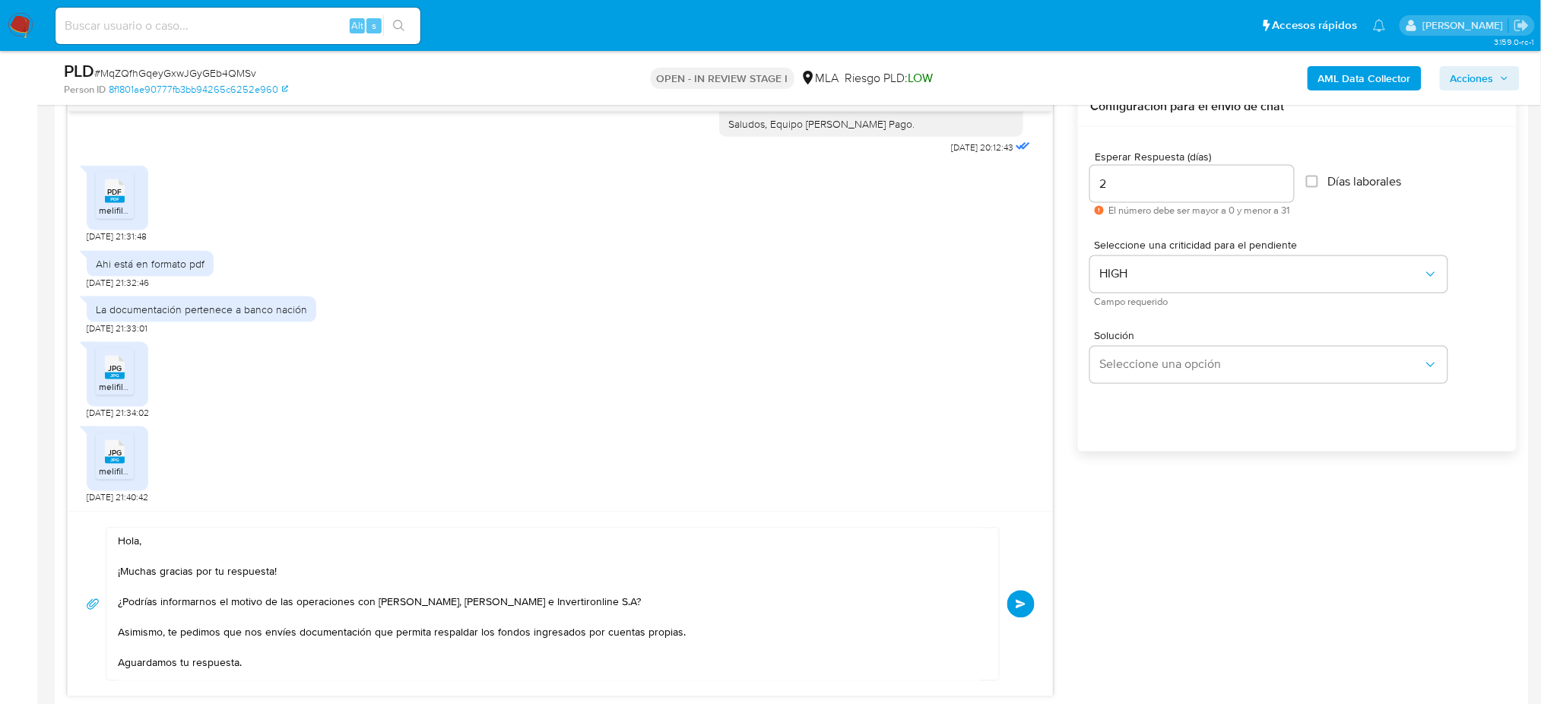
click at [1022, 617] on button "Enviar" at bounding box center [1020, 604] width 27 height 27
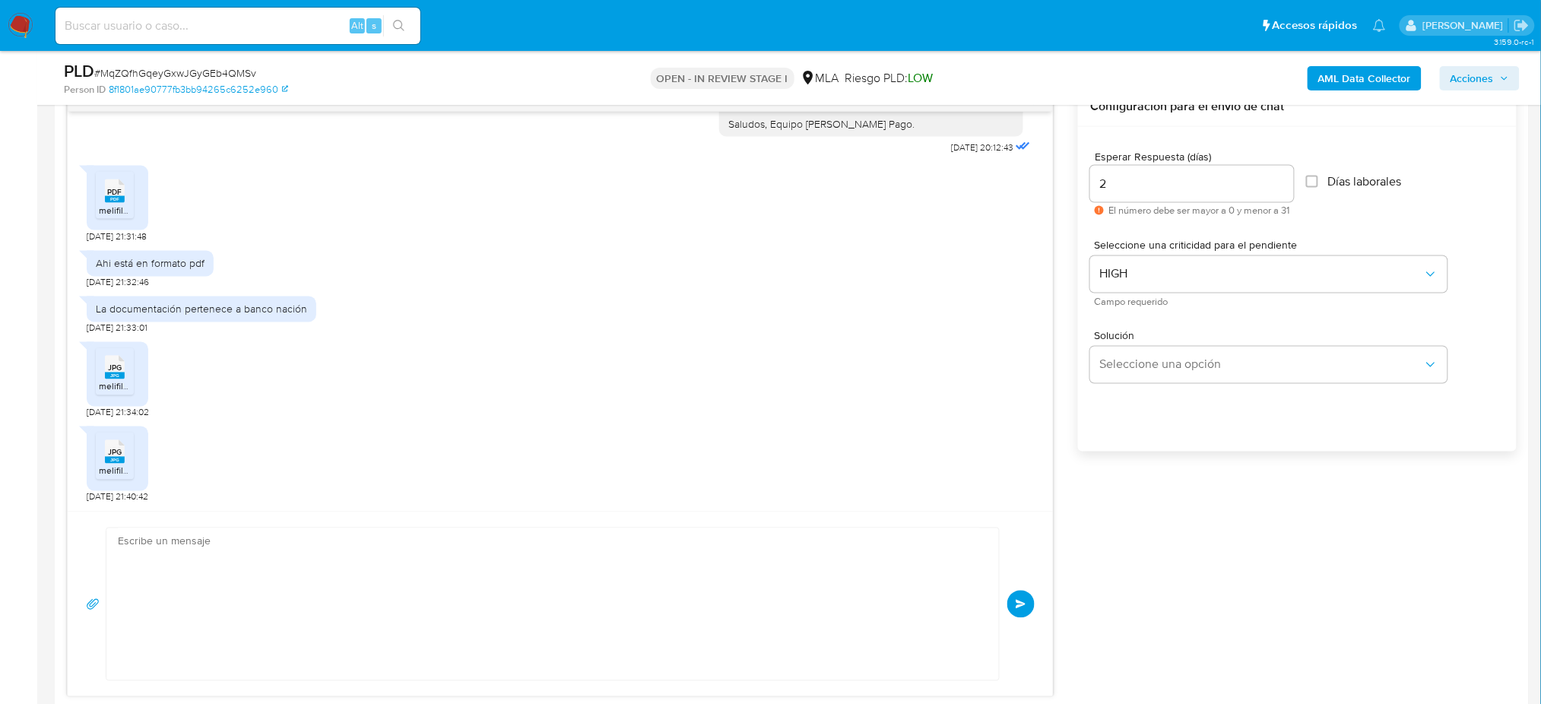
scroll to position [988, 0]
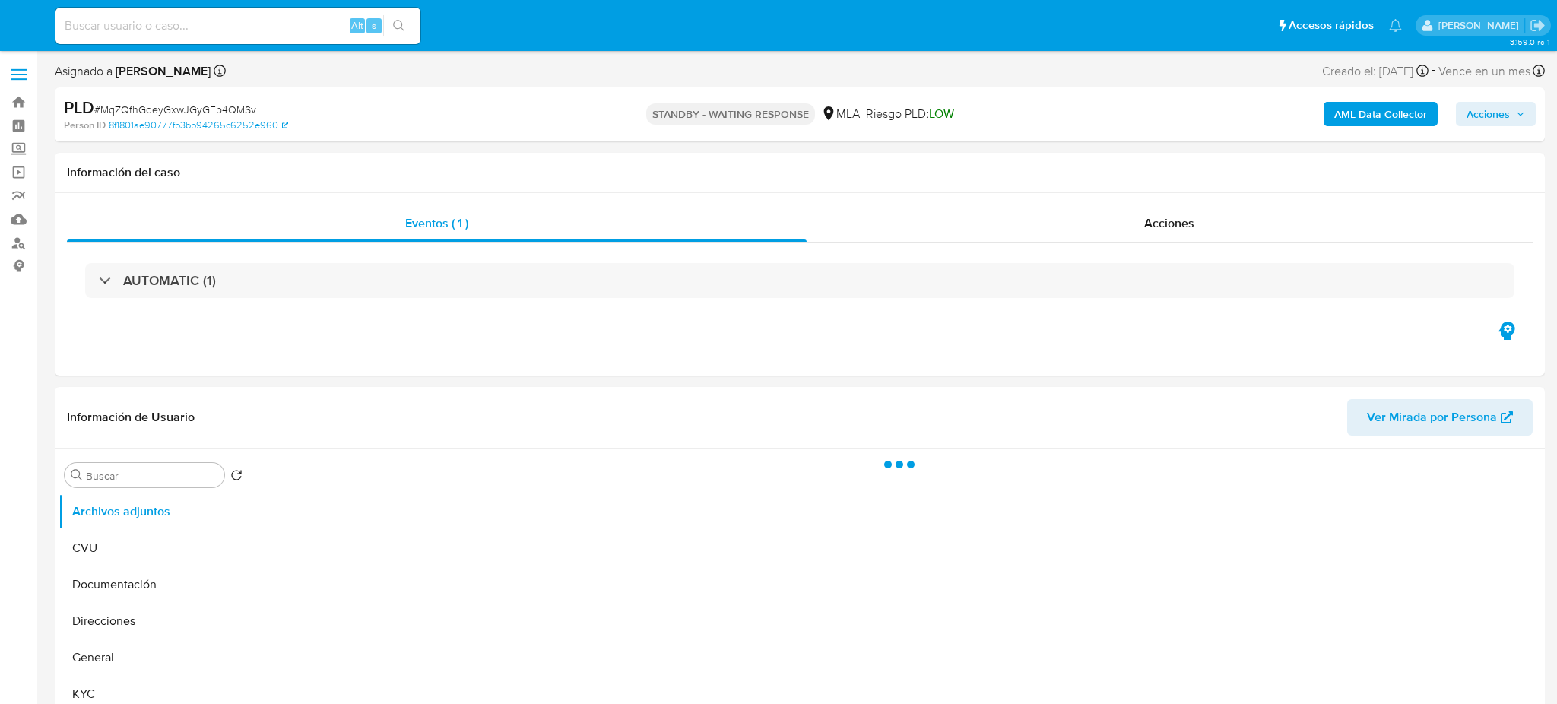
select select "10"
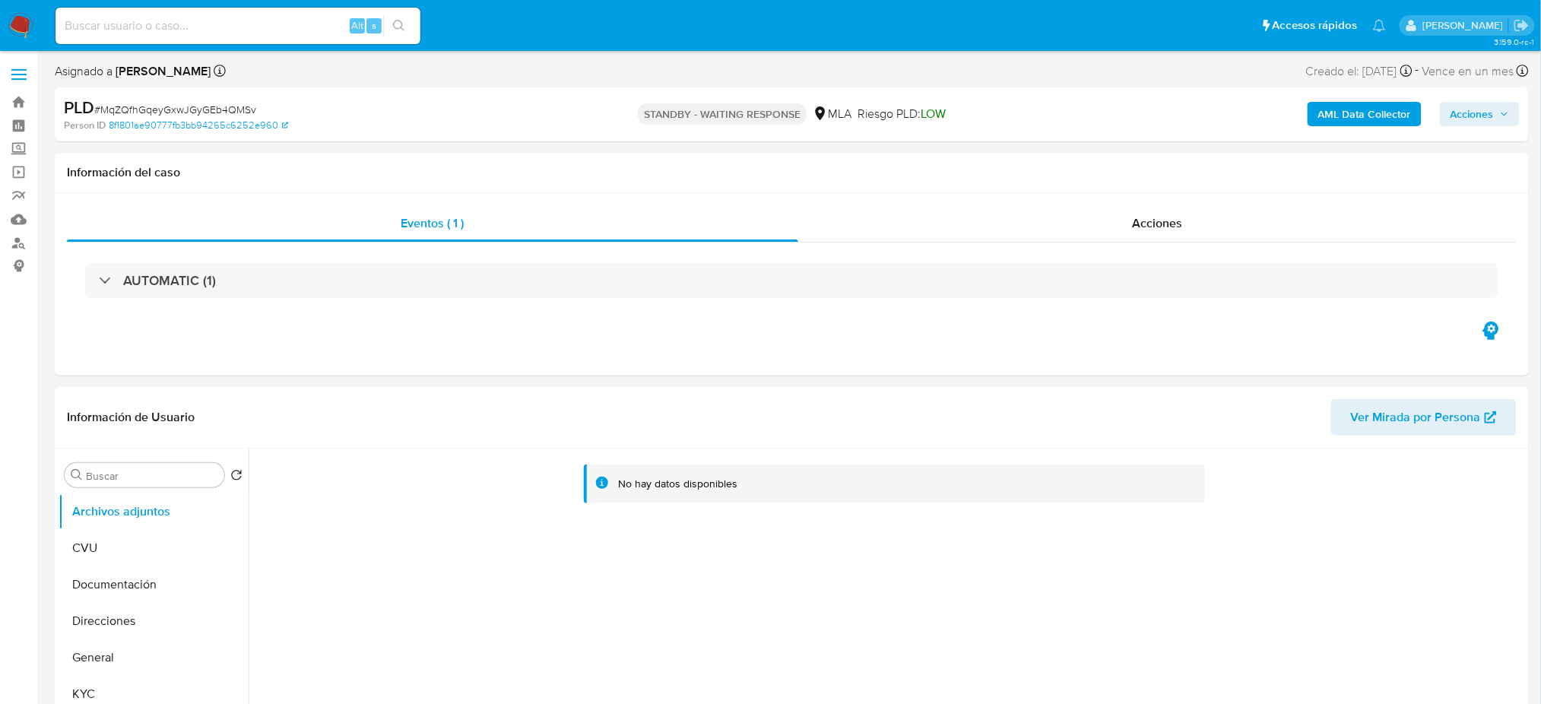
click at [249, 30] on input at bounding box center [237, 26] width 365 height 20
paste input "30ntOFINgKg4lIDtEZDZoCXC"
type input "30ntOFINgKg4lIDtEZDZoCXC"
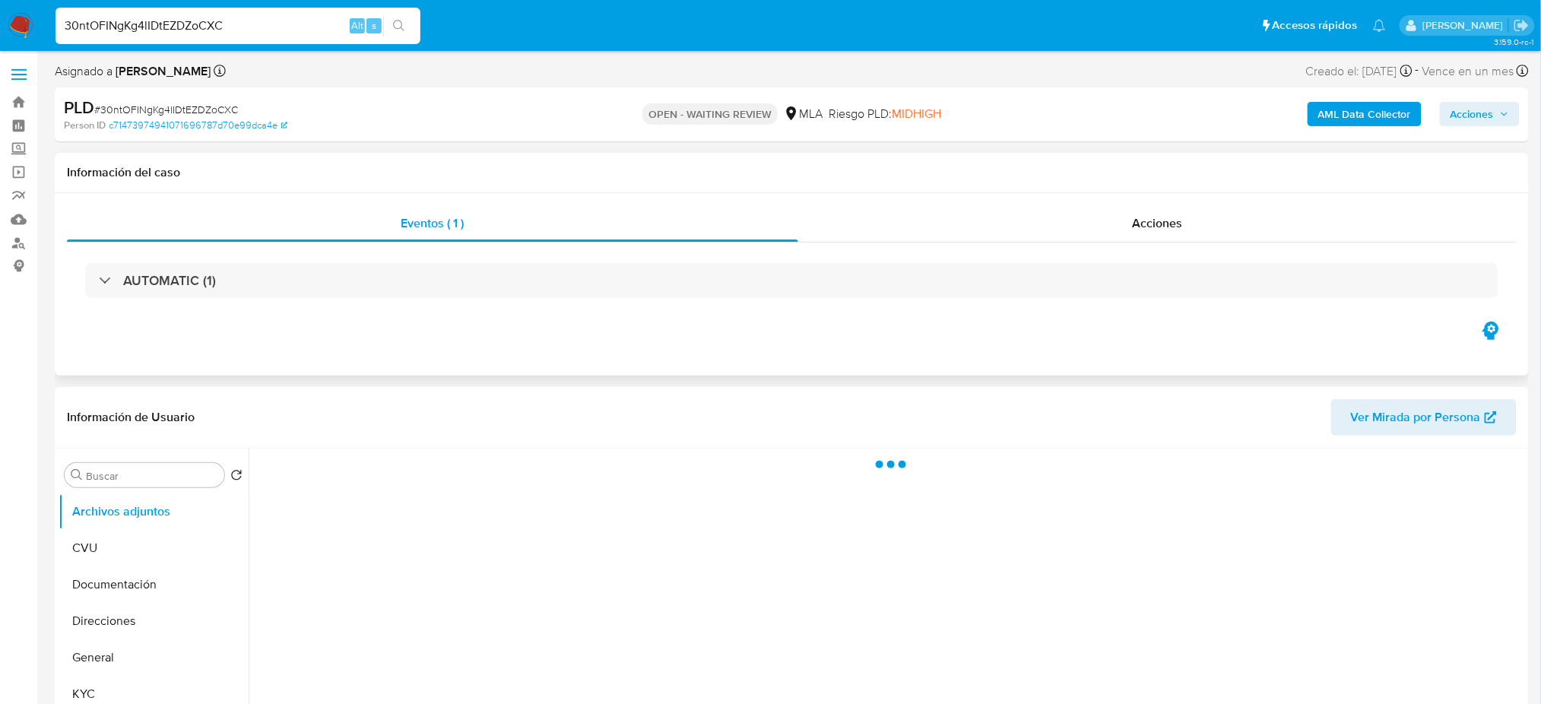
select select "10"
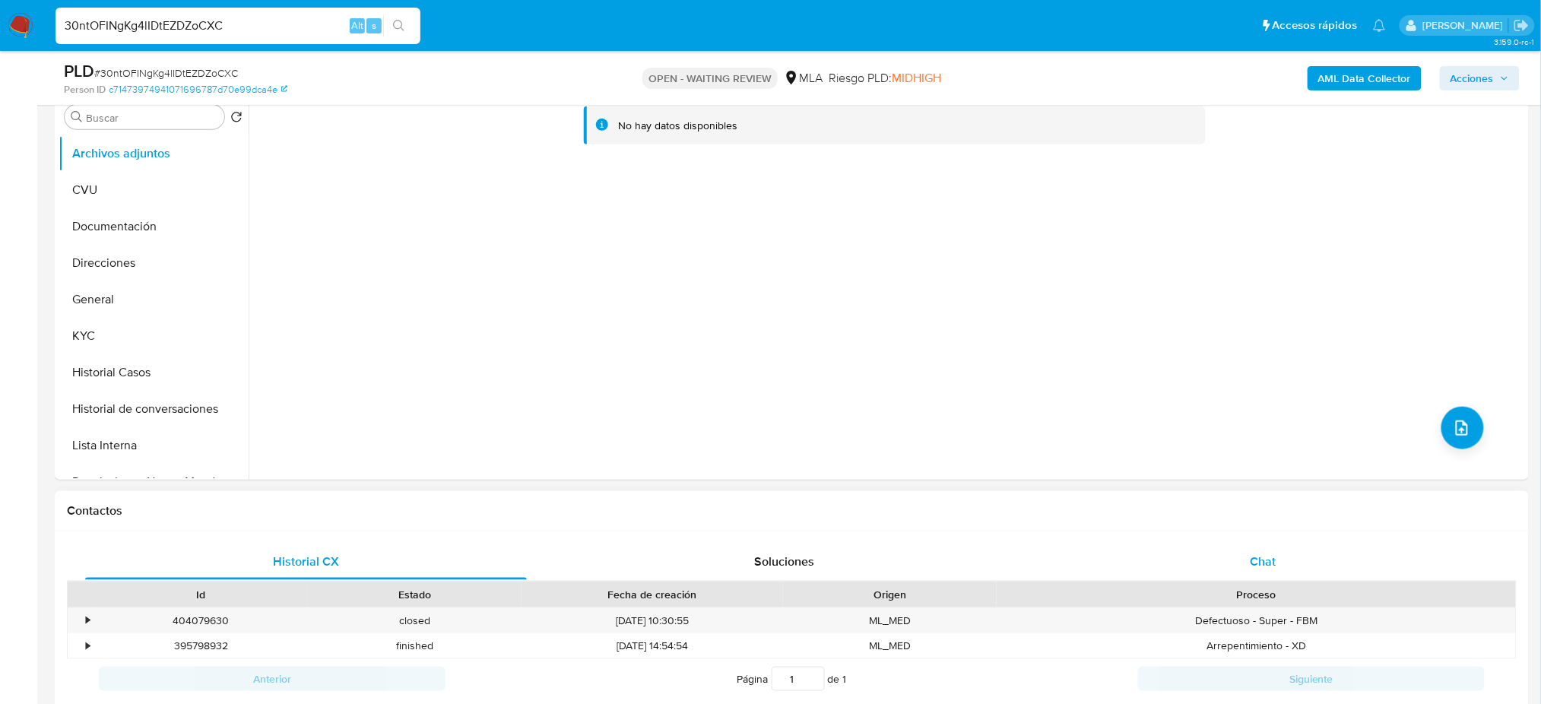
drag, startPoint x: 1318, startPoint y: 560, endPoint x: 1309, endPoint y: 560, distance: 9.2
click at [1318, 561] on div "Chat" at bounding box center [1263, 562] width 442 height 36
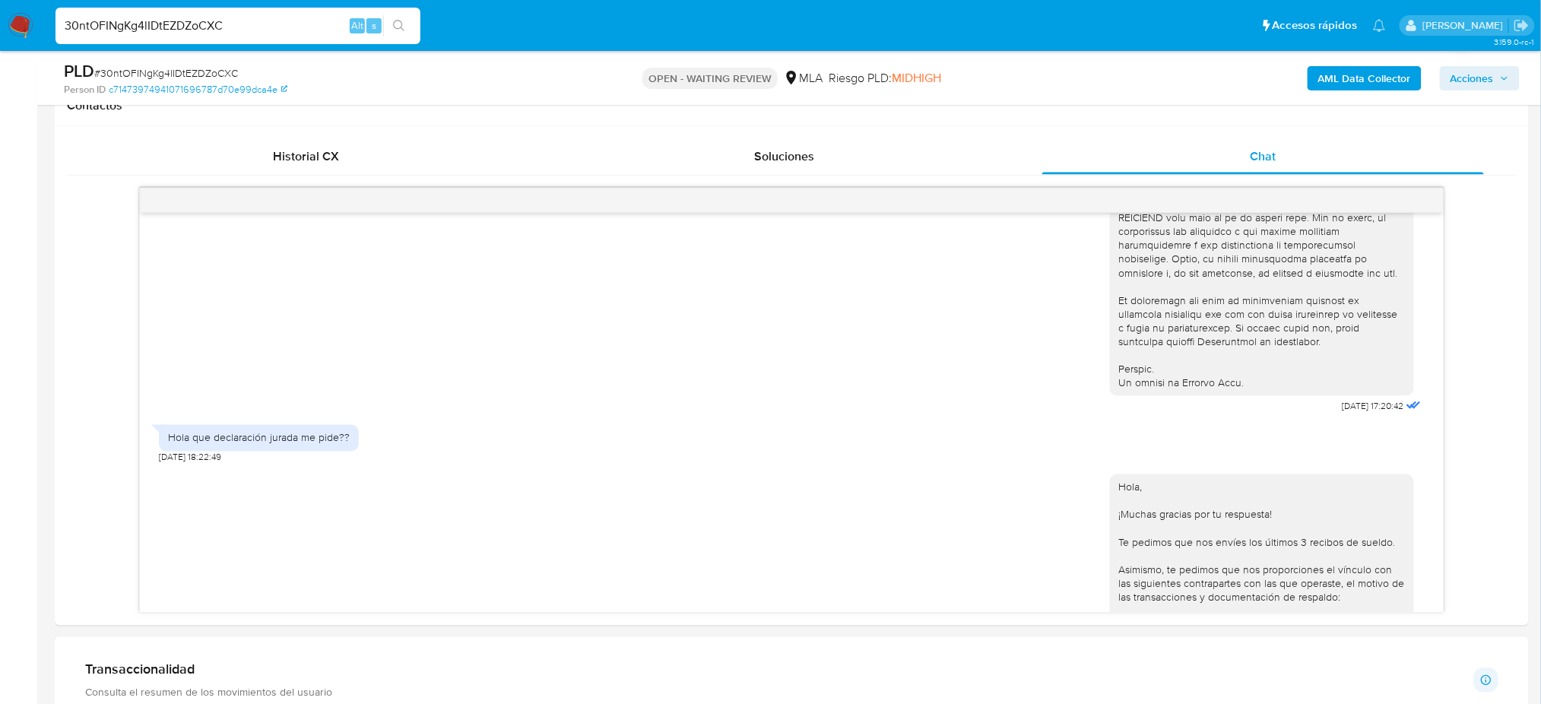
scroll to position [304, 0]
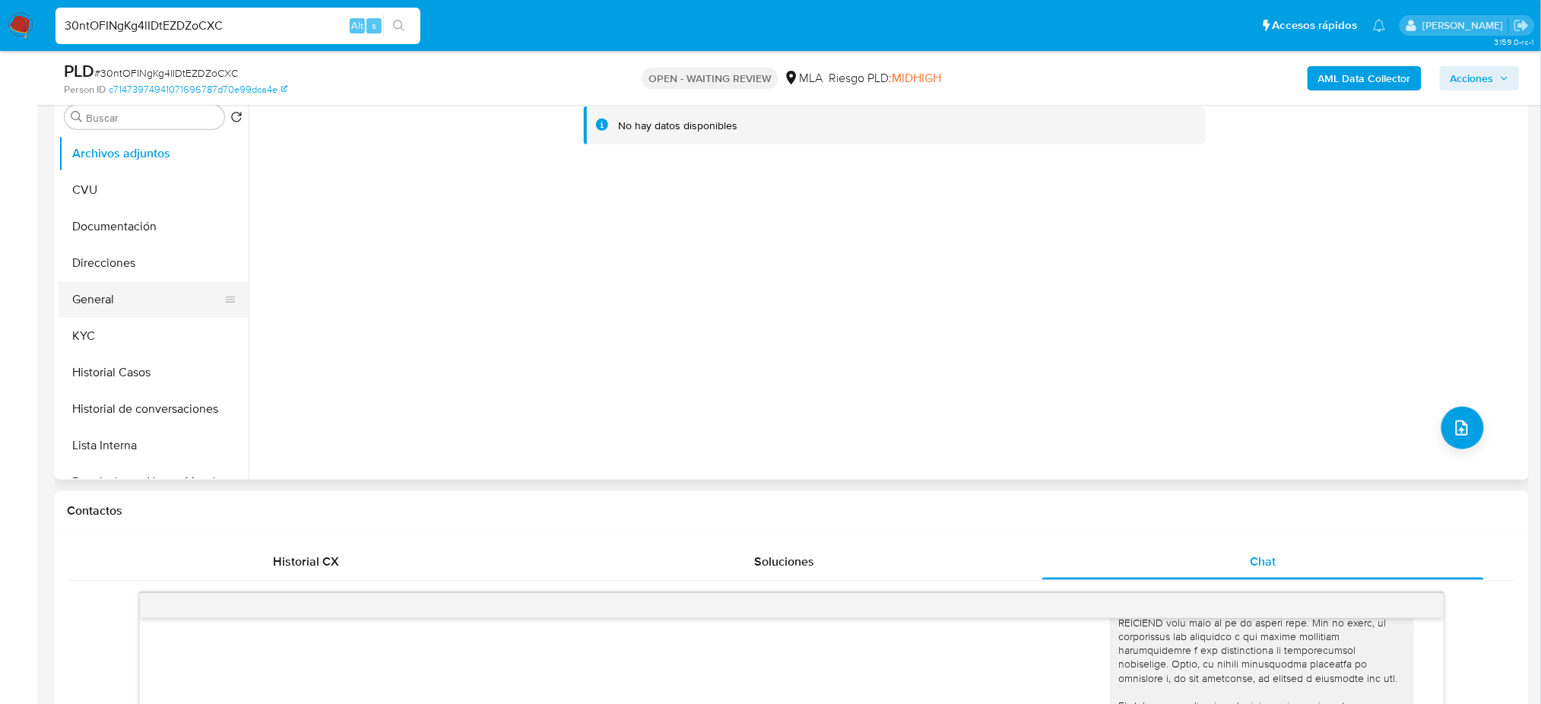
click at [112, 300] on button "General" at bounding box center [148, 299] width 178 height 36
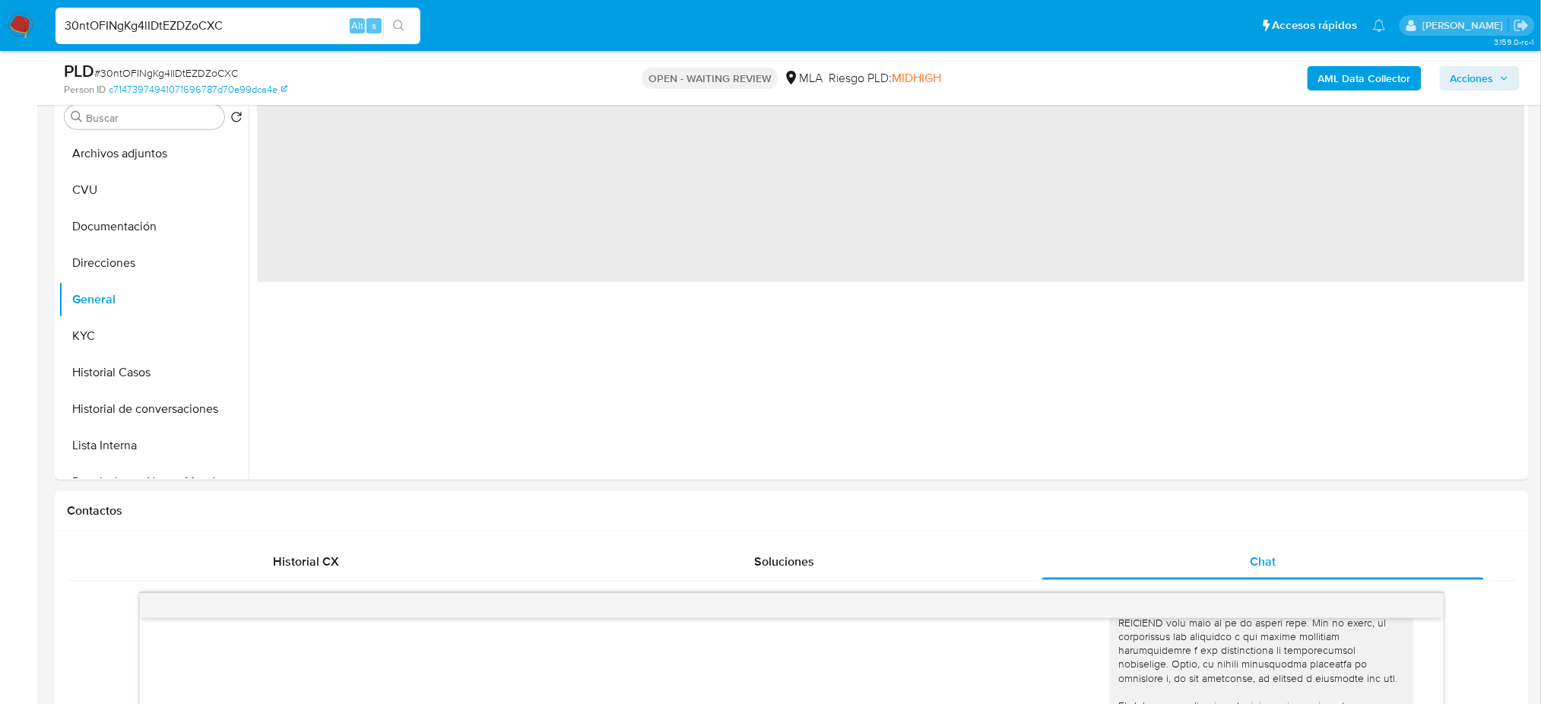
scroll to position [202, 0]
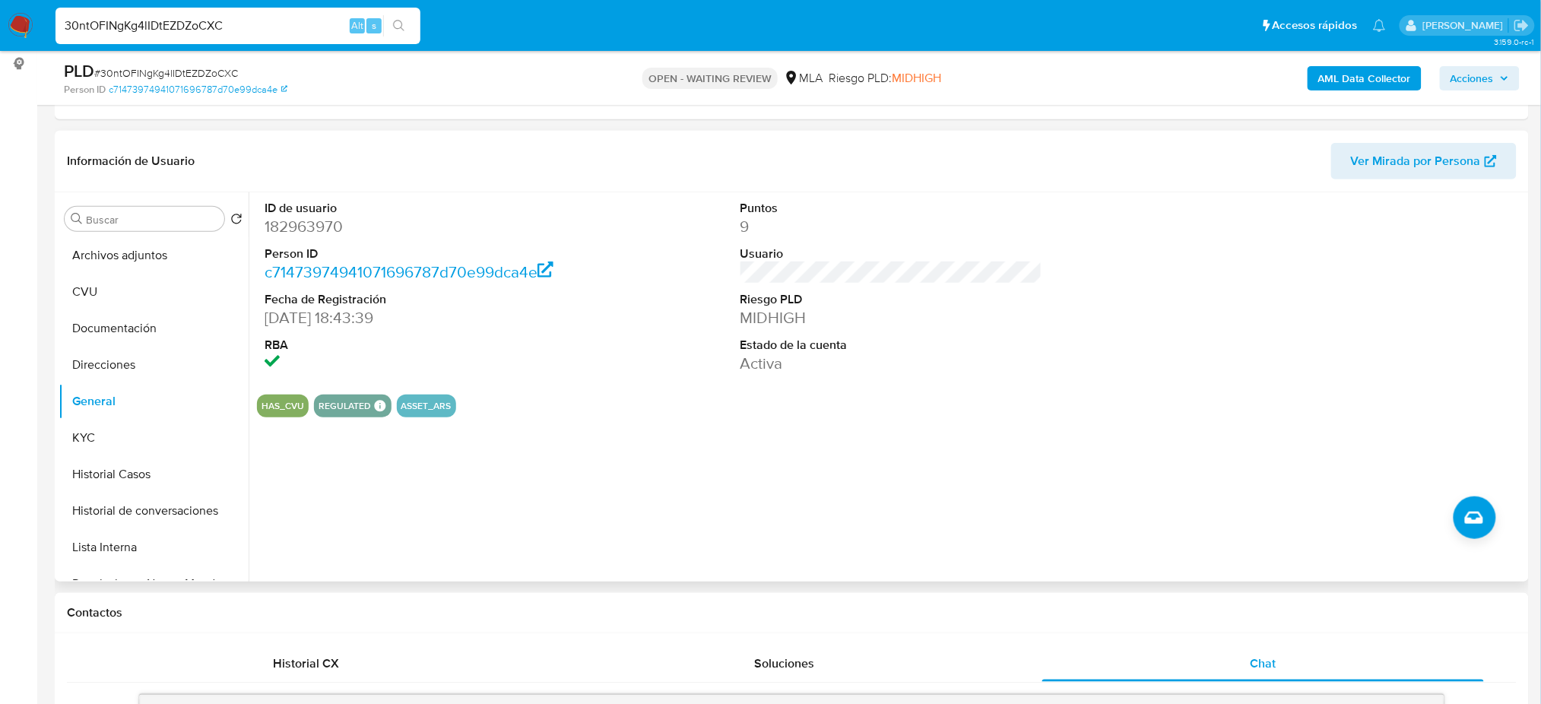
click at [287, 223] on dd "182963970" at bounding box center [416, 226] width 302 height 21
copy dd "182963970"
click at [163, 68] on span "# 30ntOFINgKg4lIDtEZDZoCXC" at bounding box center [166, 72] width 144 height 15
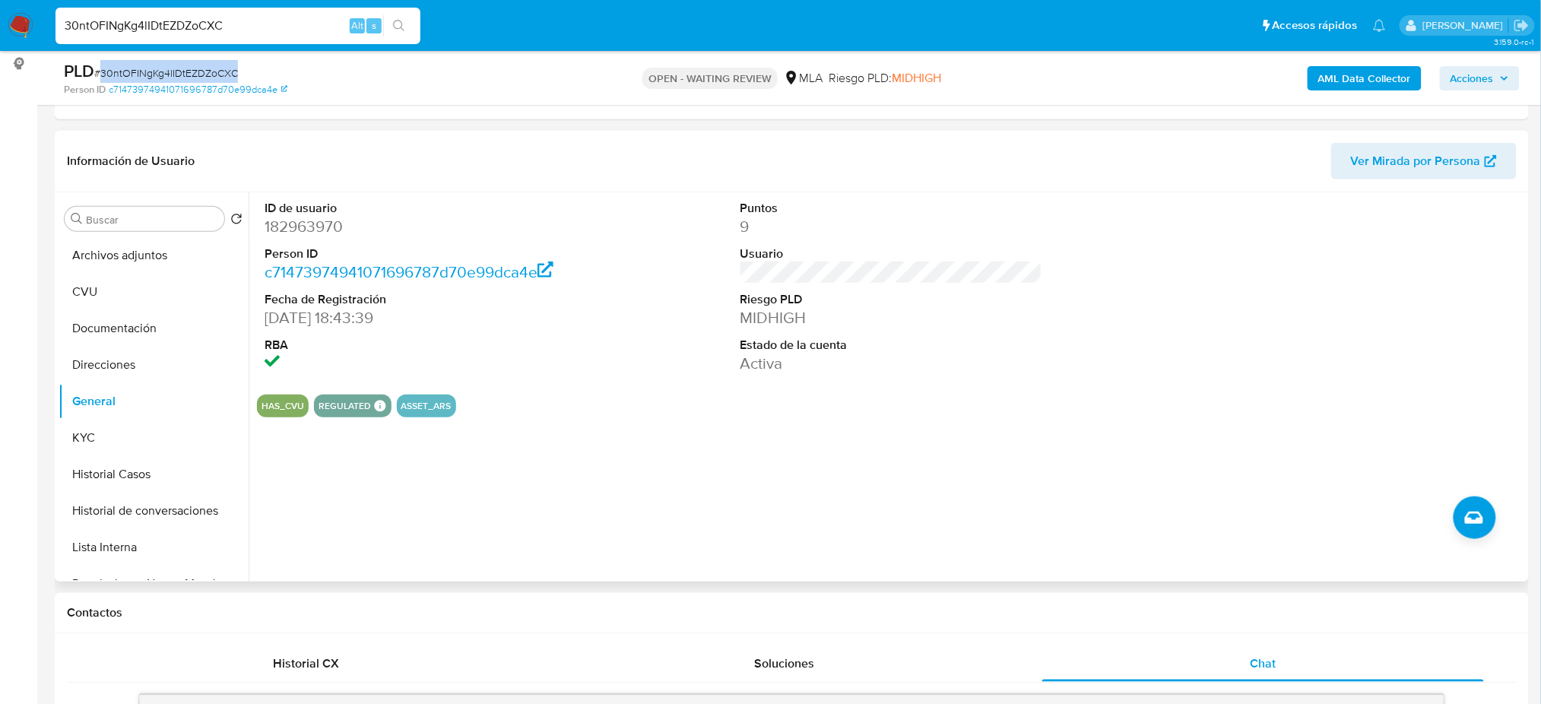
copy span "30ntOFINgKg4lIDtEZDZoCXC"
click at [108, 437] on button "KYC" at bounding box center [148, 438] width 178 height 36
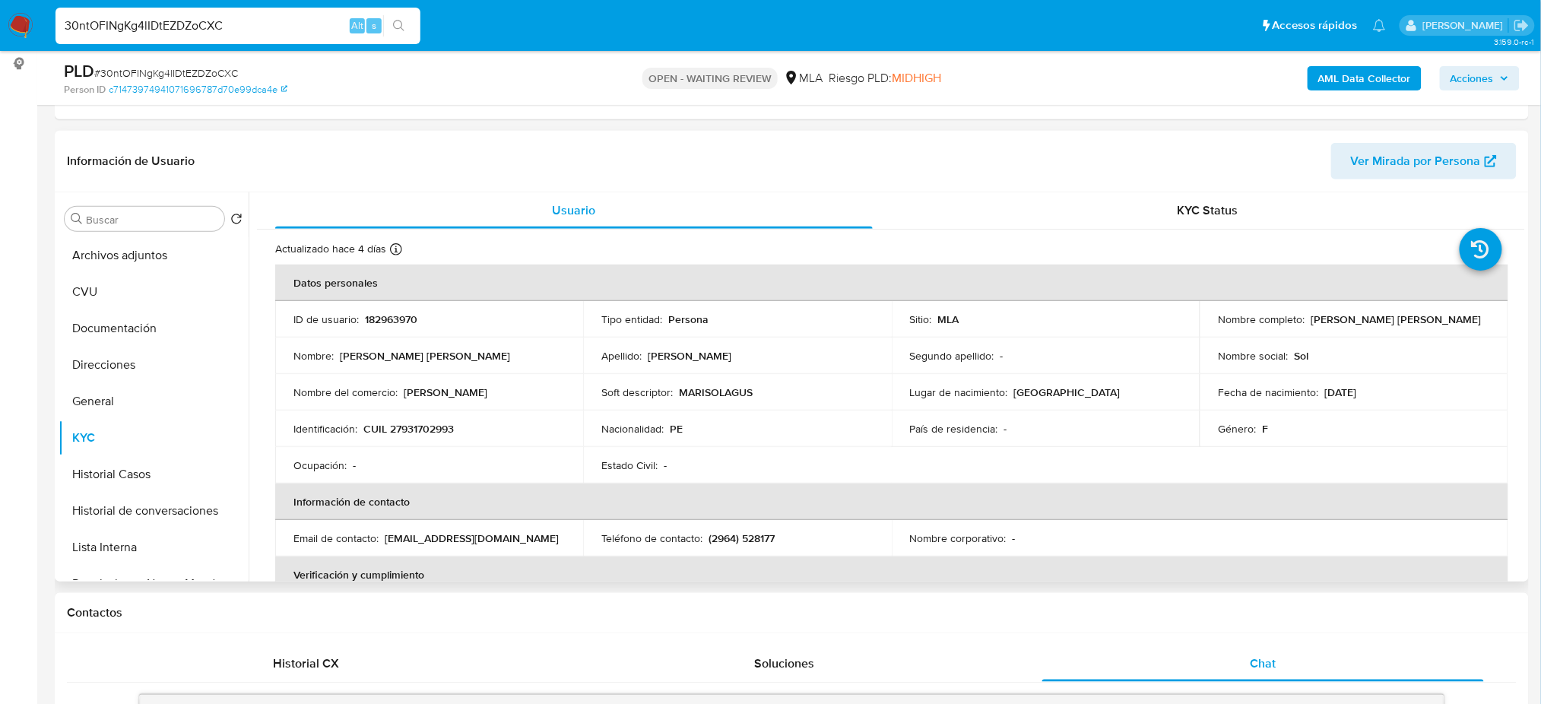
click at [436, 430] on p "CUIL 27931702993" at bounding box center [408, 429] width 90 height 14
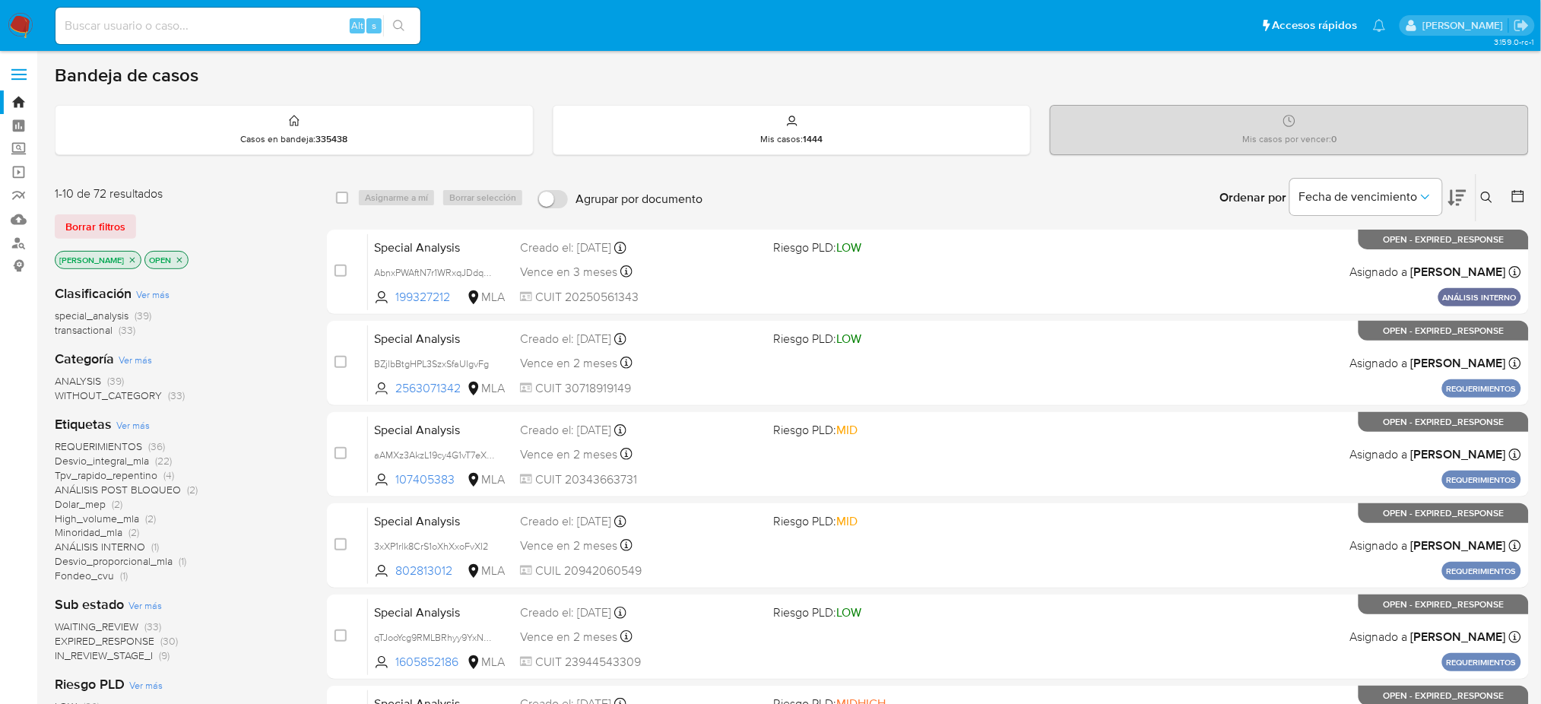
click at [1492, 203] on button at bounding box center [1488, 198] width 25 height 18
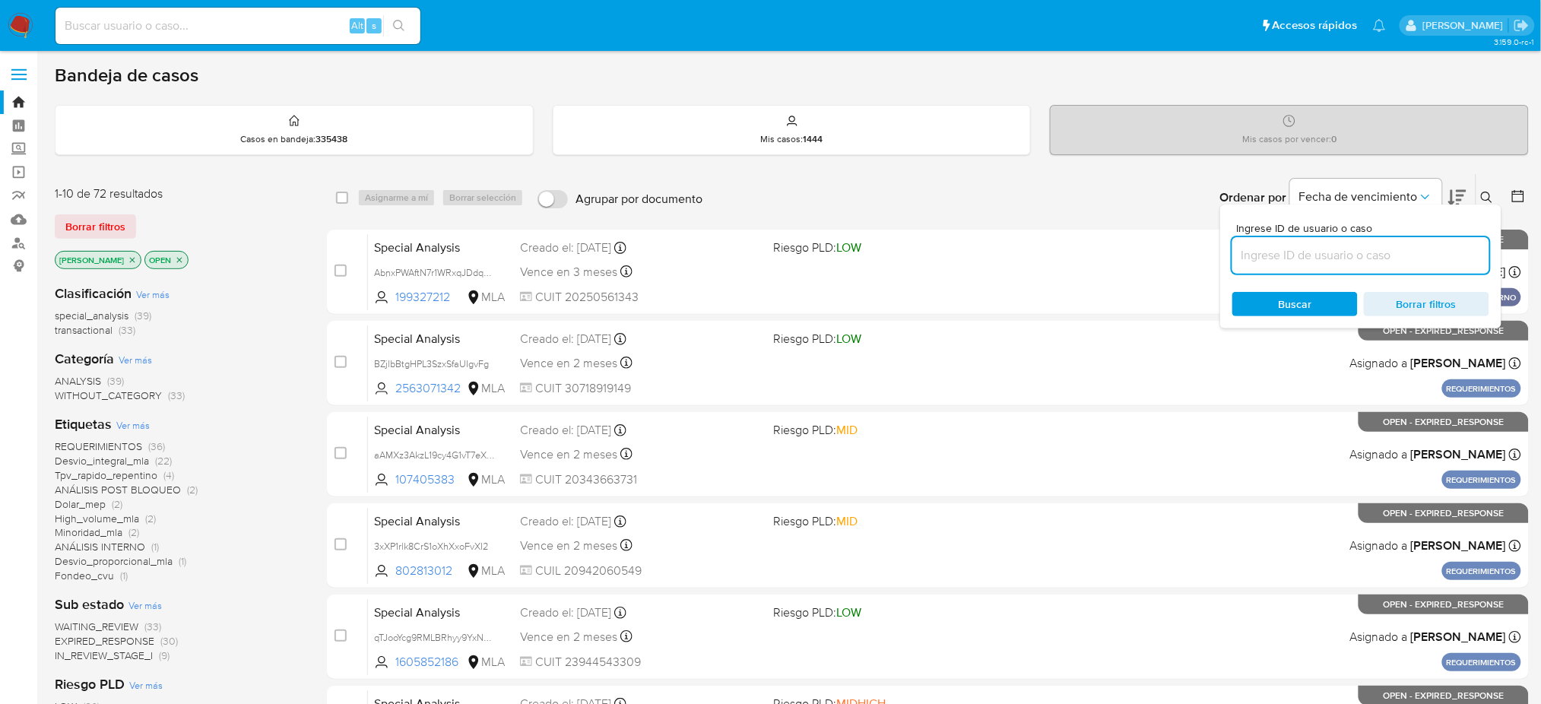
click at [1343, 254] on input at bounding box center [1360, 256] width 257 height 20
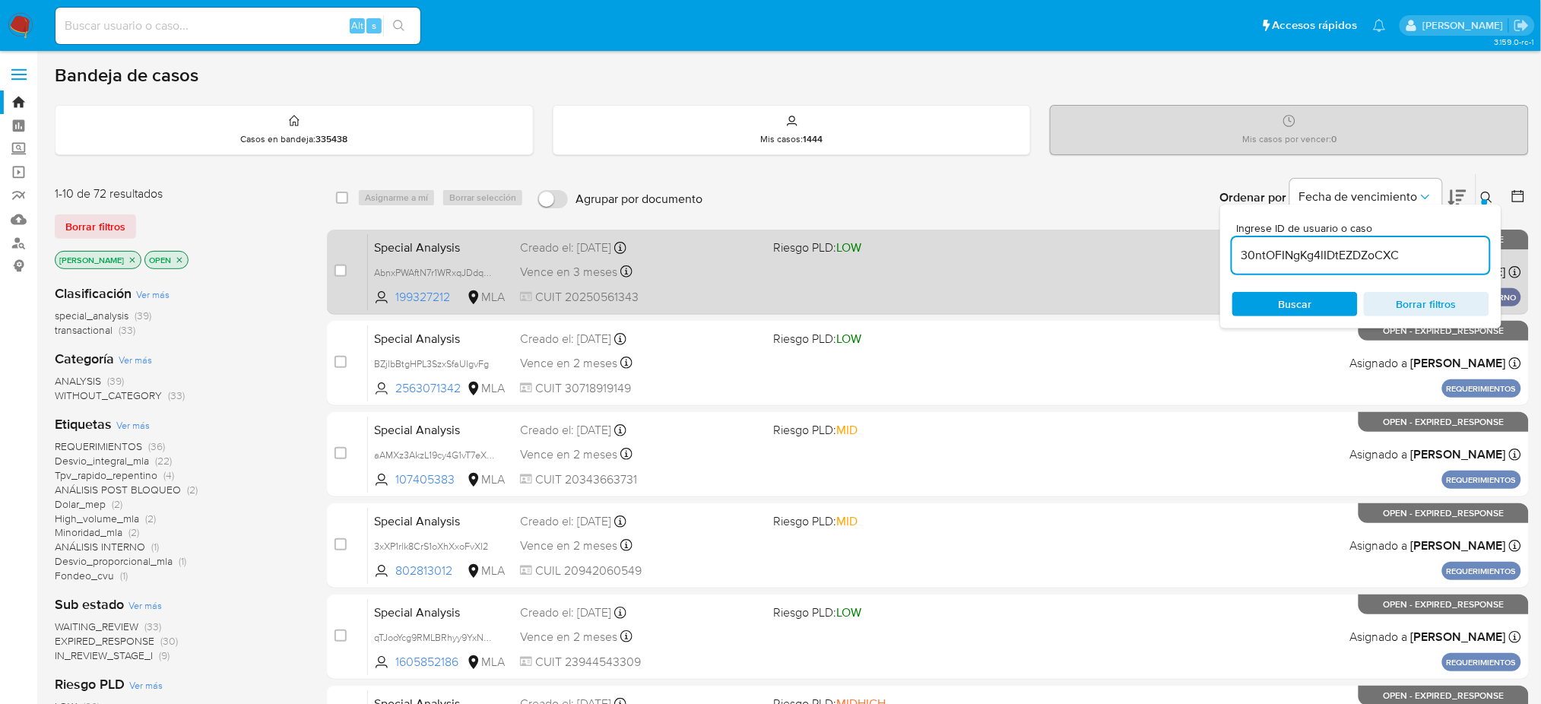
type input "30ntOFINgKg4lIDtEZDZoCXC"
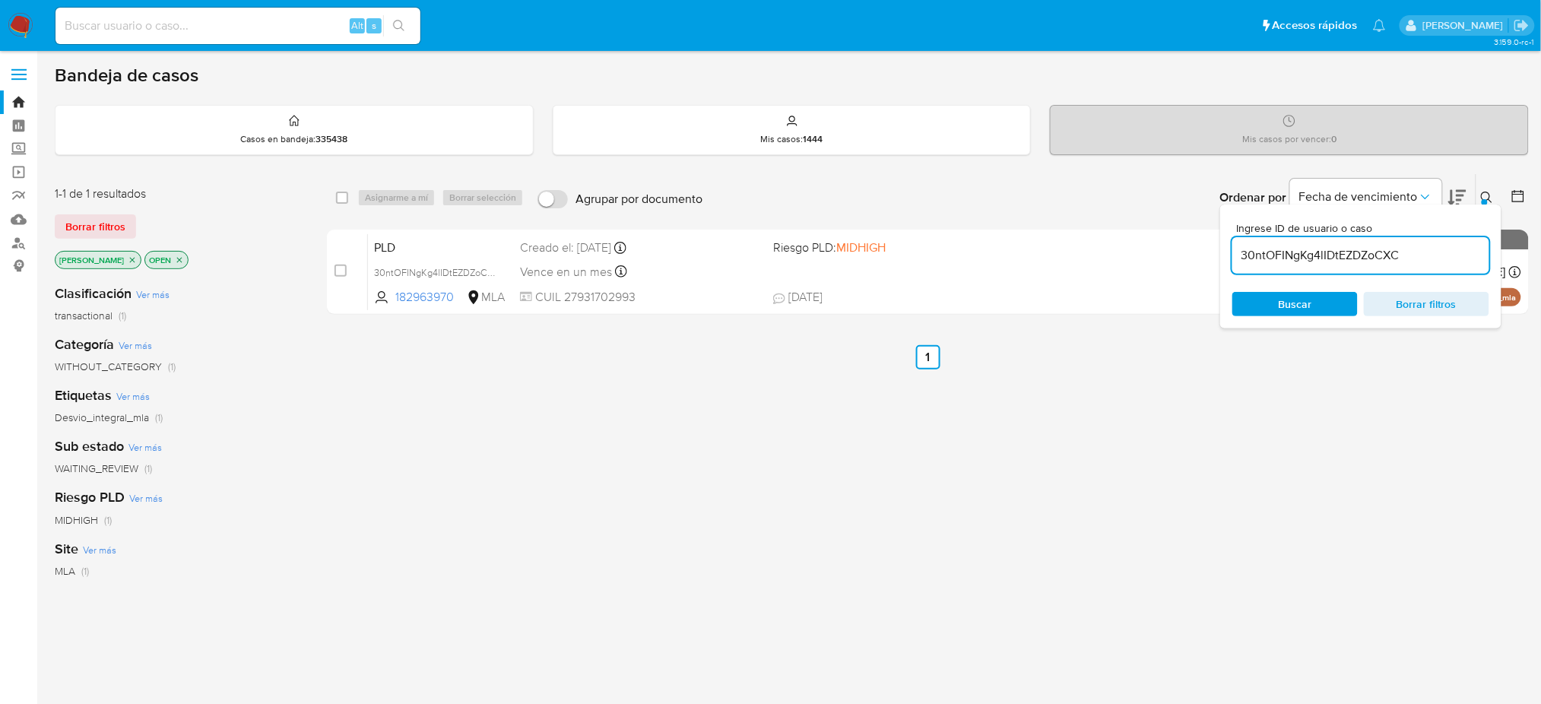
drag, startPoint x: 341, startPoint y: 265, endPoint x: 372, endPoint y: 213, distance: 60.0
click at [341, 265] on input "checkbox" at bounding box center [341, 271] width 12 height 12
checkbox input "true"
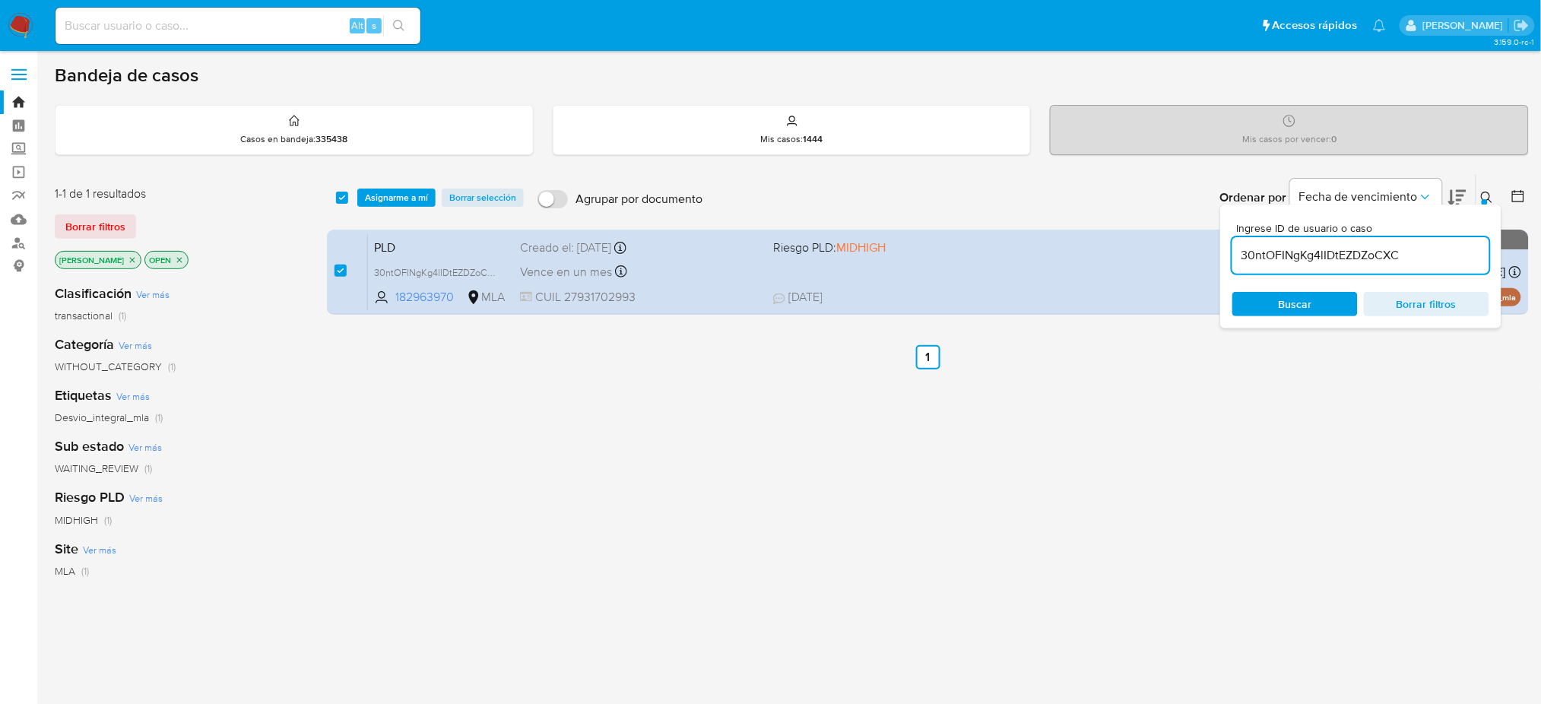
click at [373, 208] on div "select-all-cases-checkbox Asignarme a mí Borrar selección Agrupar por documento…" at bounding box center [928, 197] width 1202 height 47
click at [382, 194] on span "Asignarme a mí" at bounding box center [396, 197] width 63 height 15
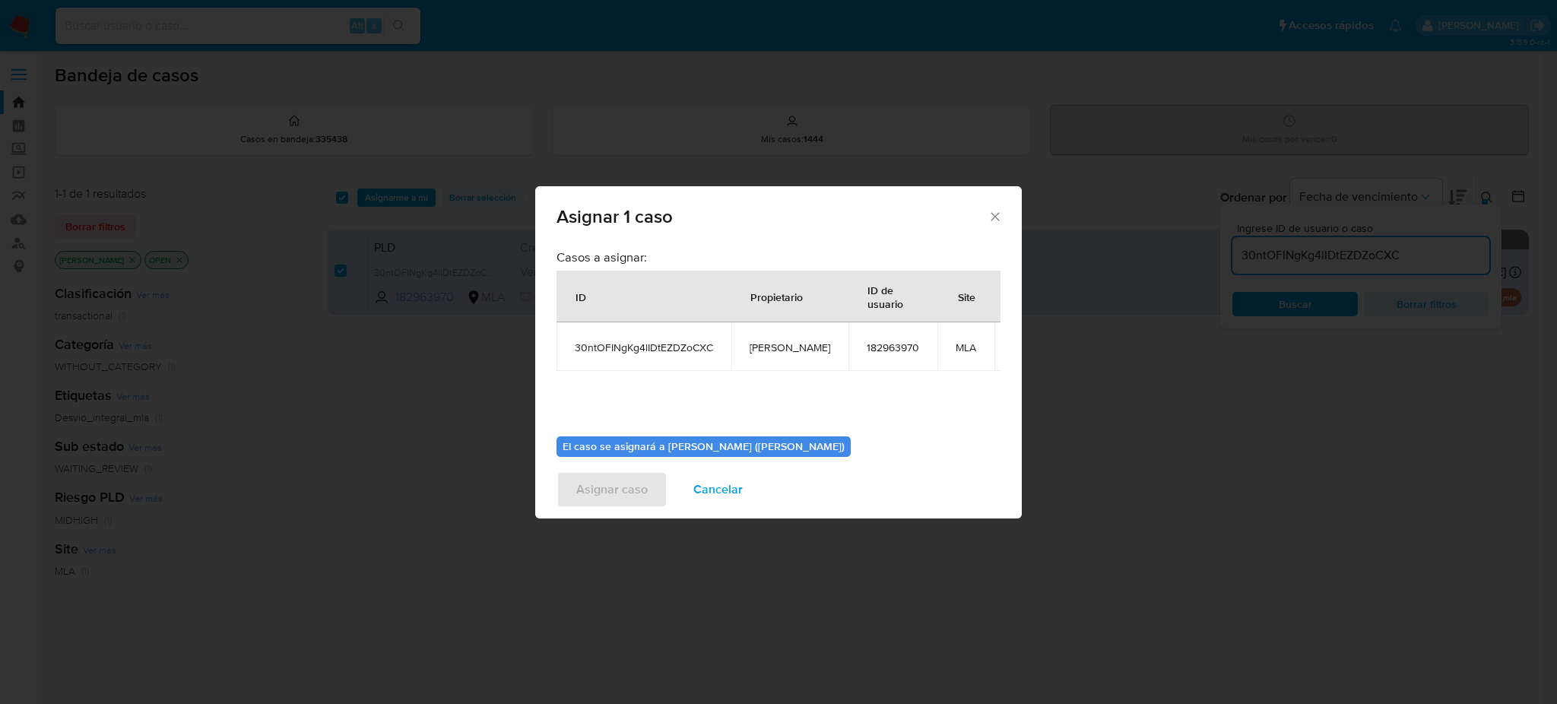
click at [774, 346] on span "amedzovich" at bounding box center [790, 348] width 81 height 14
copy span "amedzovich"
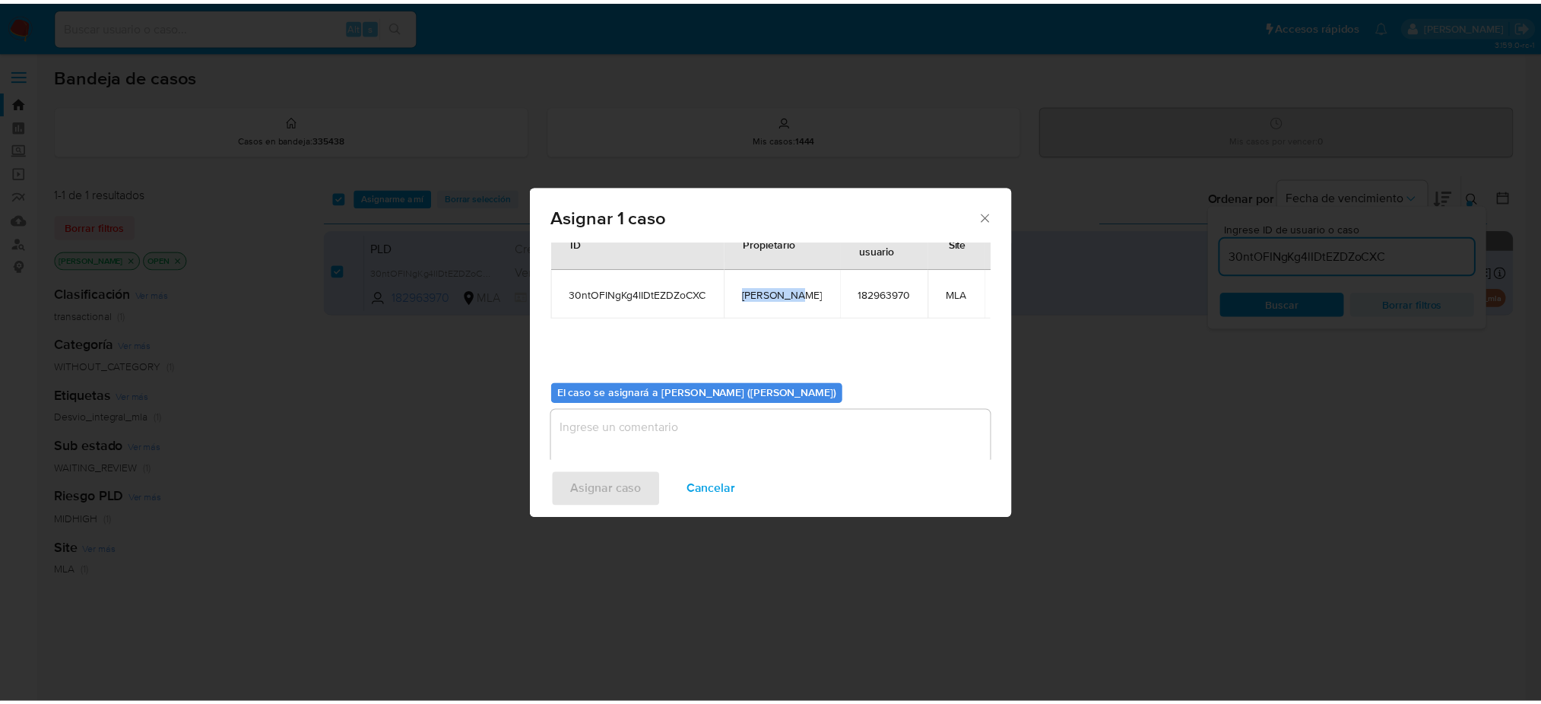
scroll to position [78, 0]
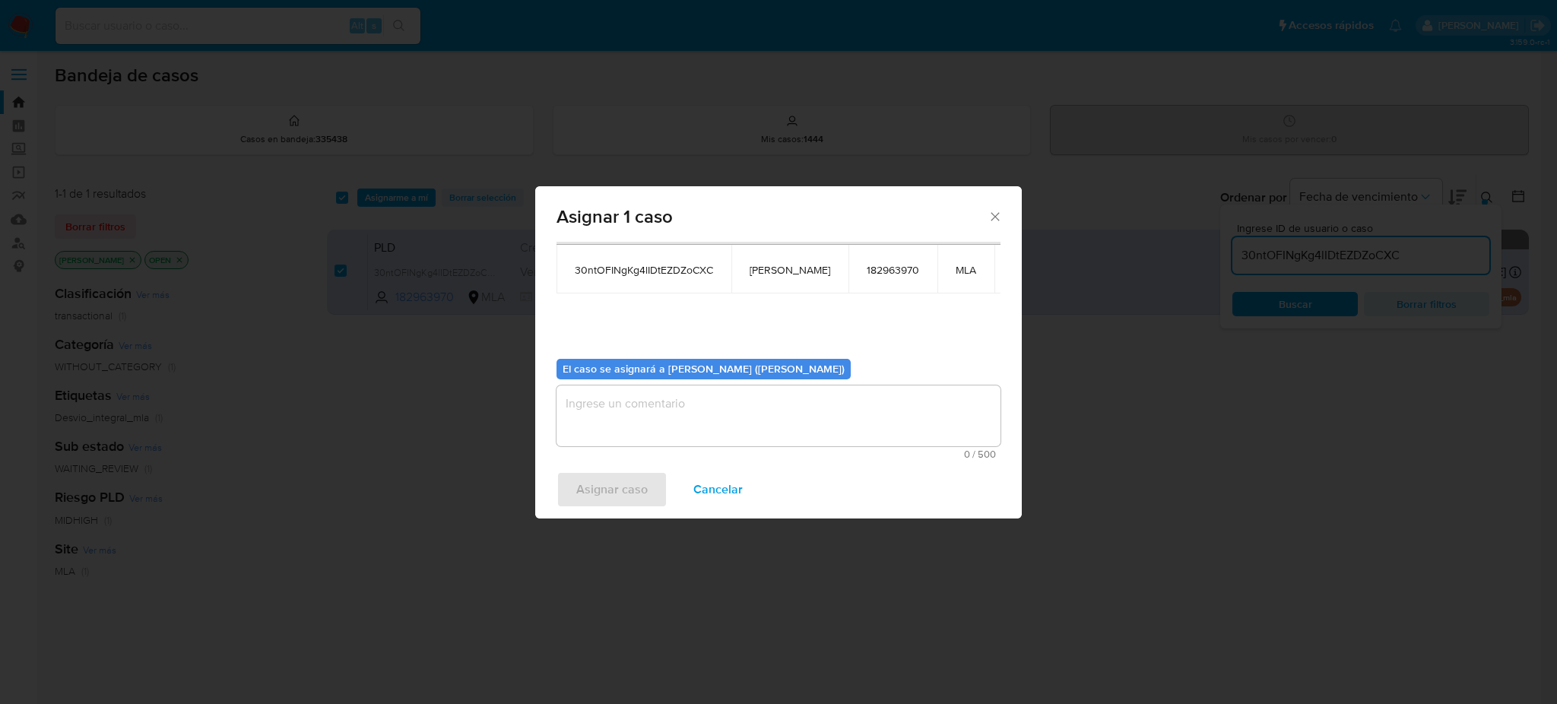
click at [676, 413] on textarea "assign-modal" at bounding box center [779, 415] width 444 height 61
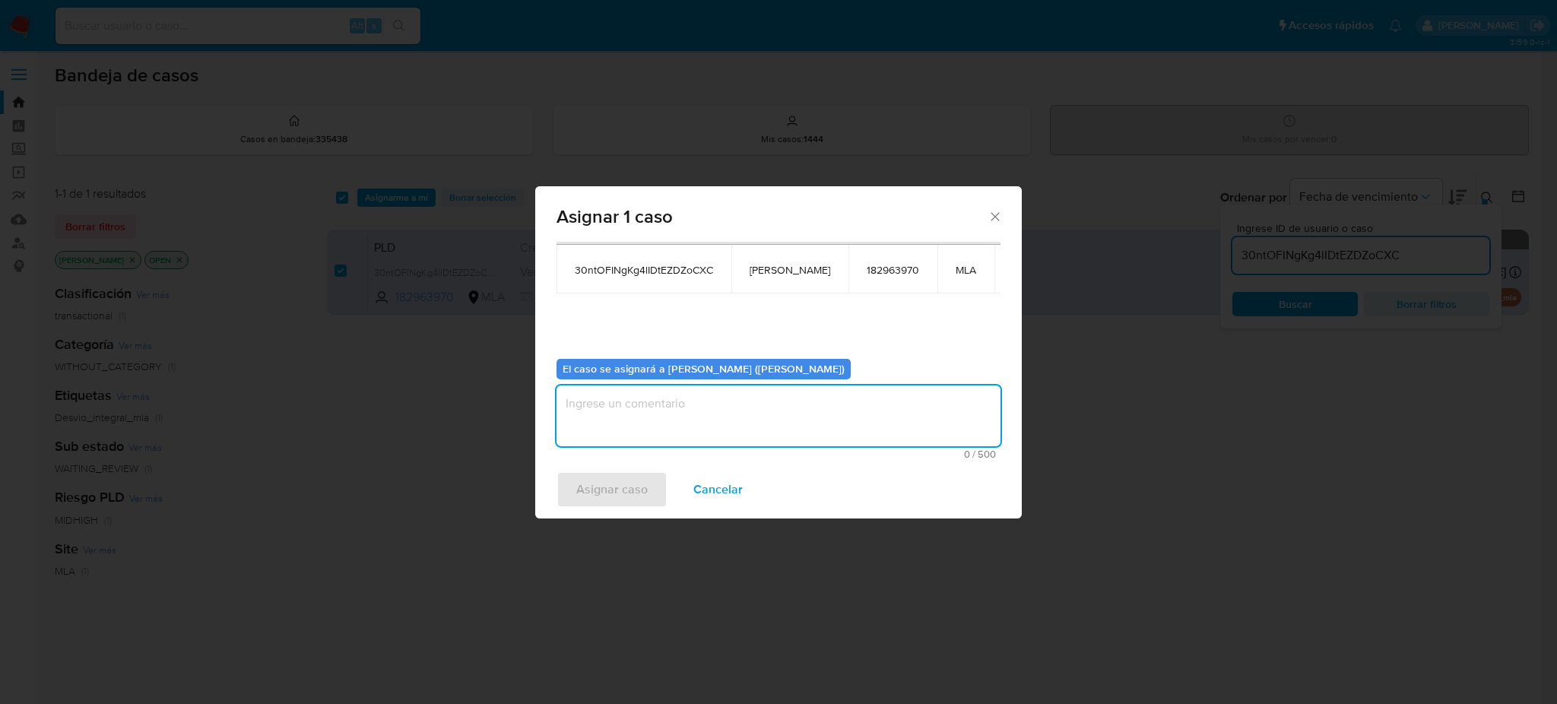
paste textarea "amedzovich"
type textarea "amedzovich"
click at [602, 492] on span "Asignar caso" at bounding box center [611, 489] width 71 height 33
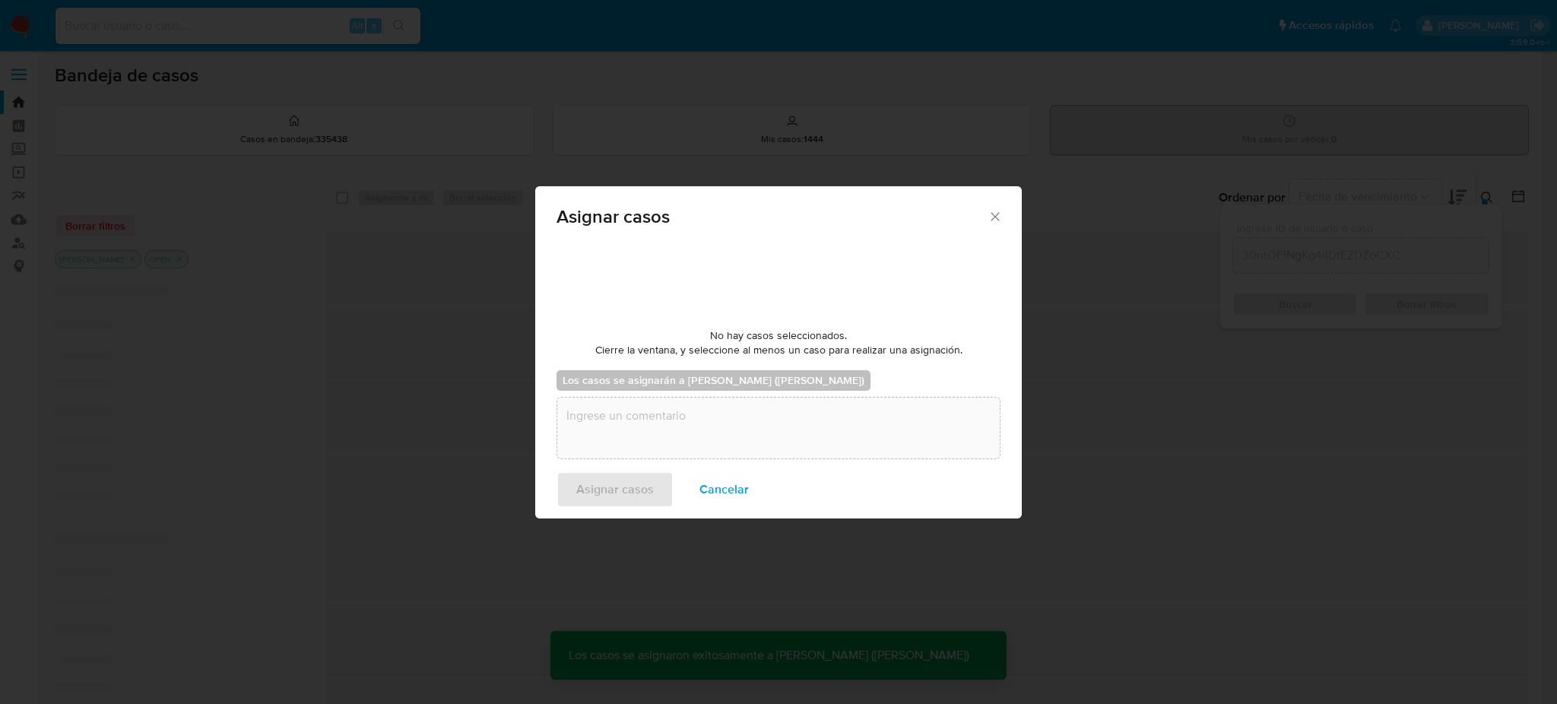
checkbox input "false"
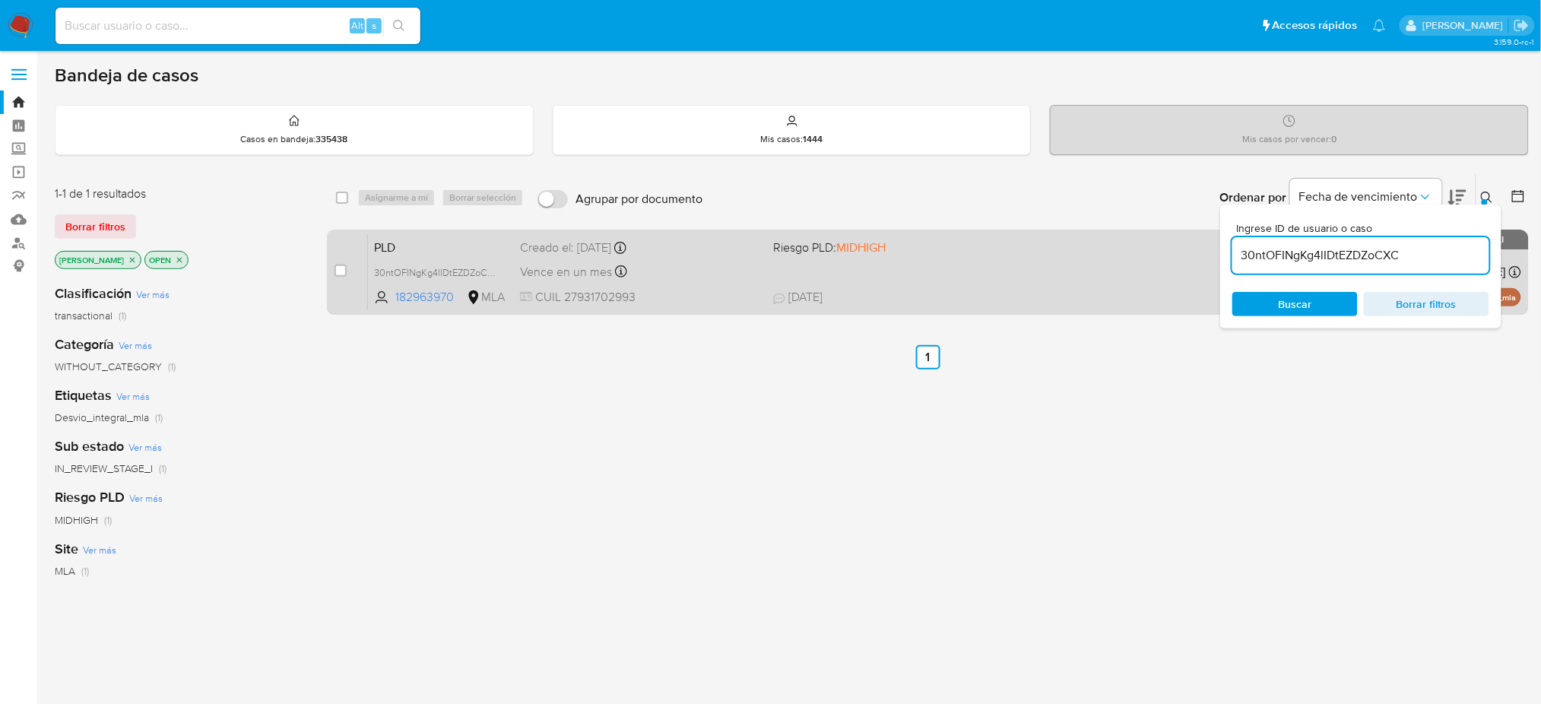
click at [663, 299] on span "CUIL 27931702993" at bounding box center [640, 297] width 241 height 17
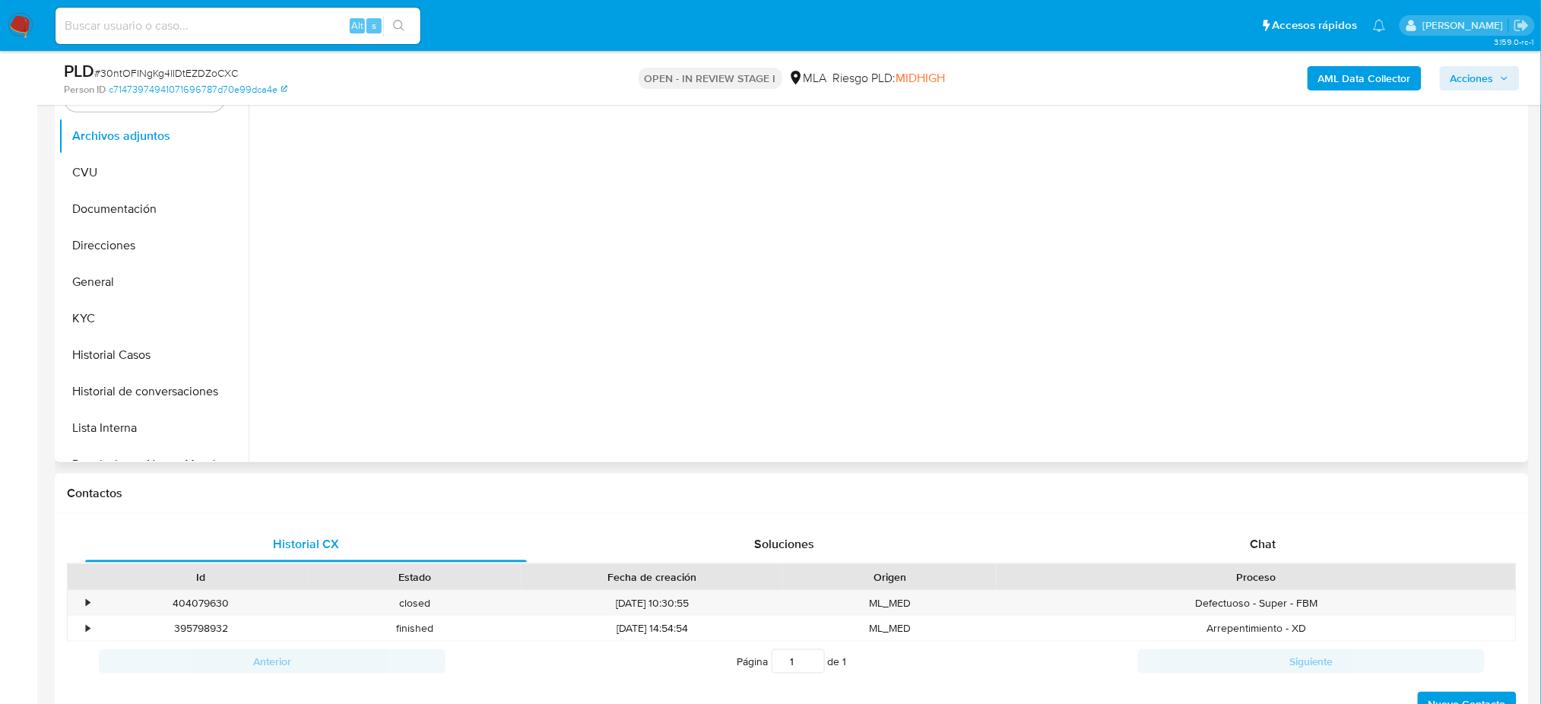
scroll to position [506, 0]
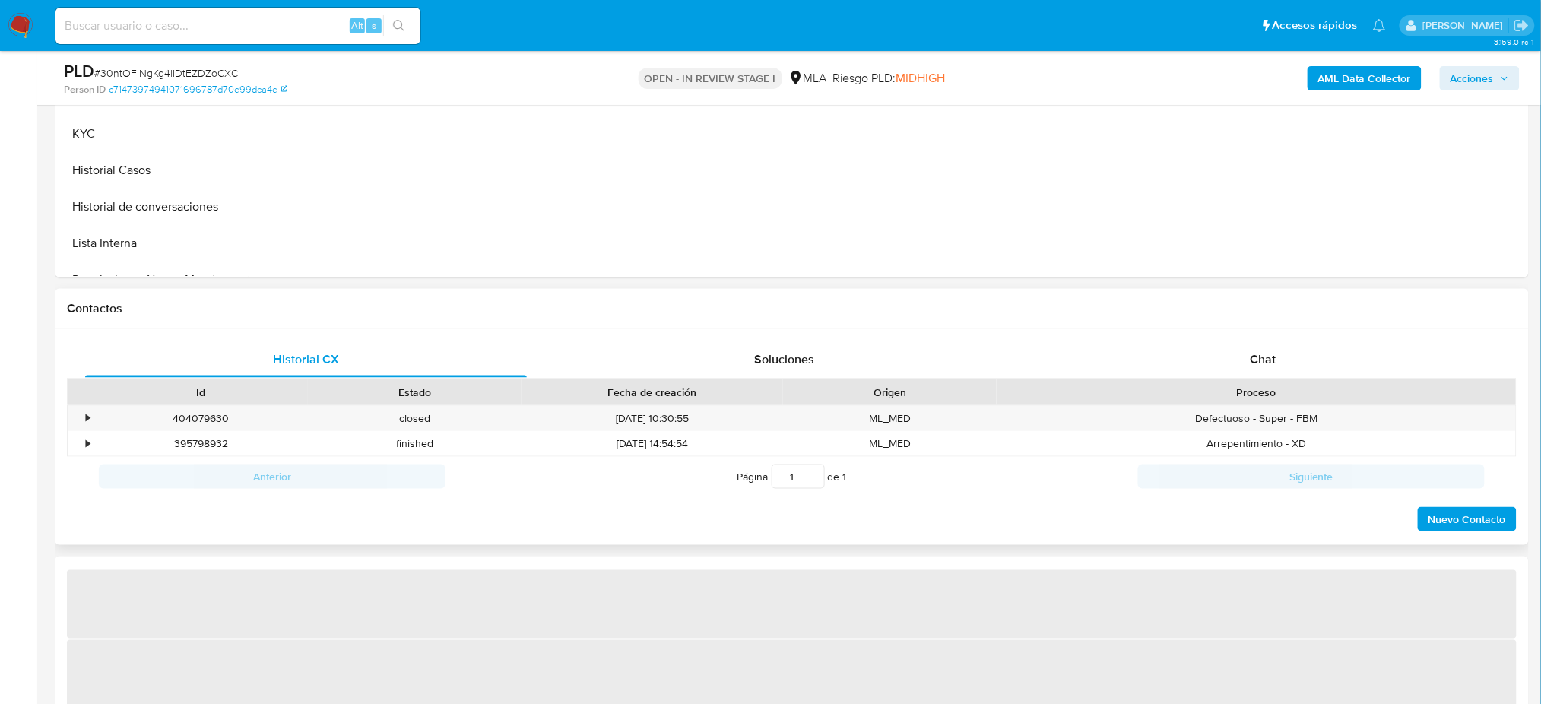
select select "10"
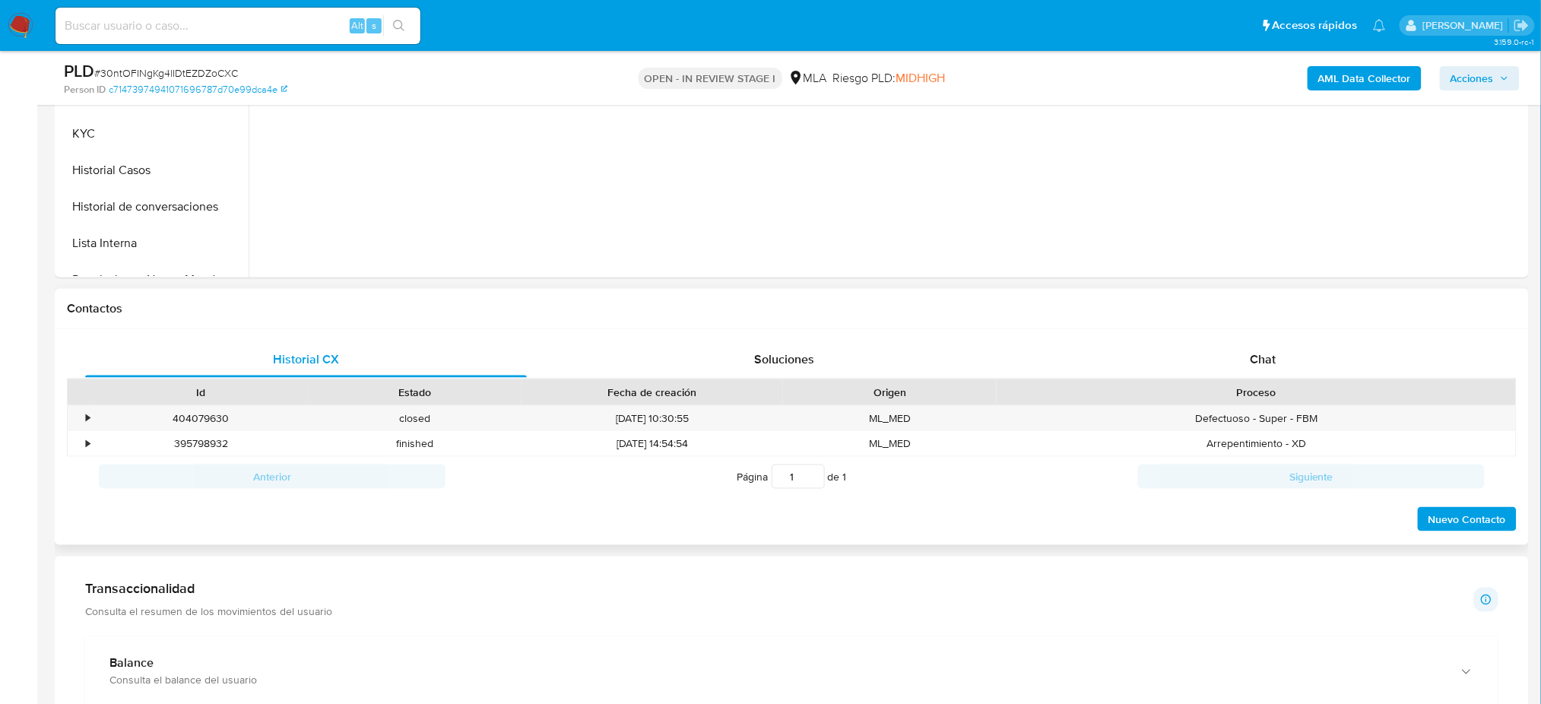
click at [1266, 329] on div "Historial CX Soluciones Chat Id Estado Fecha de creación Origen Proceso • 40407…" at bounding box center [792, 437] width 1474 height 217
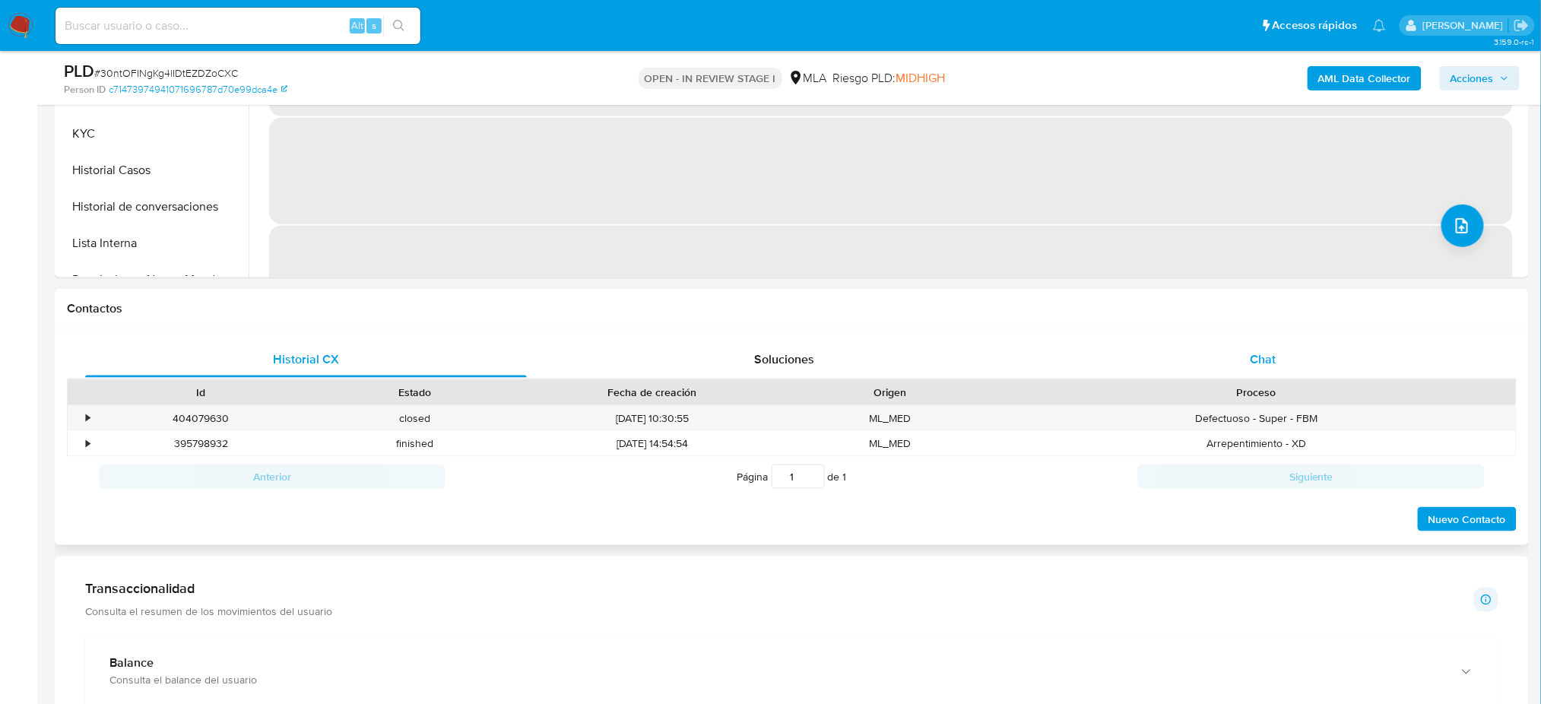
click at [1271, 347] on div "Chat" at bounding box center [1263, 359] width 442 height 36
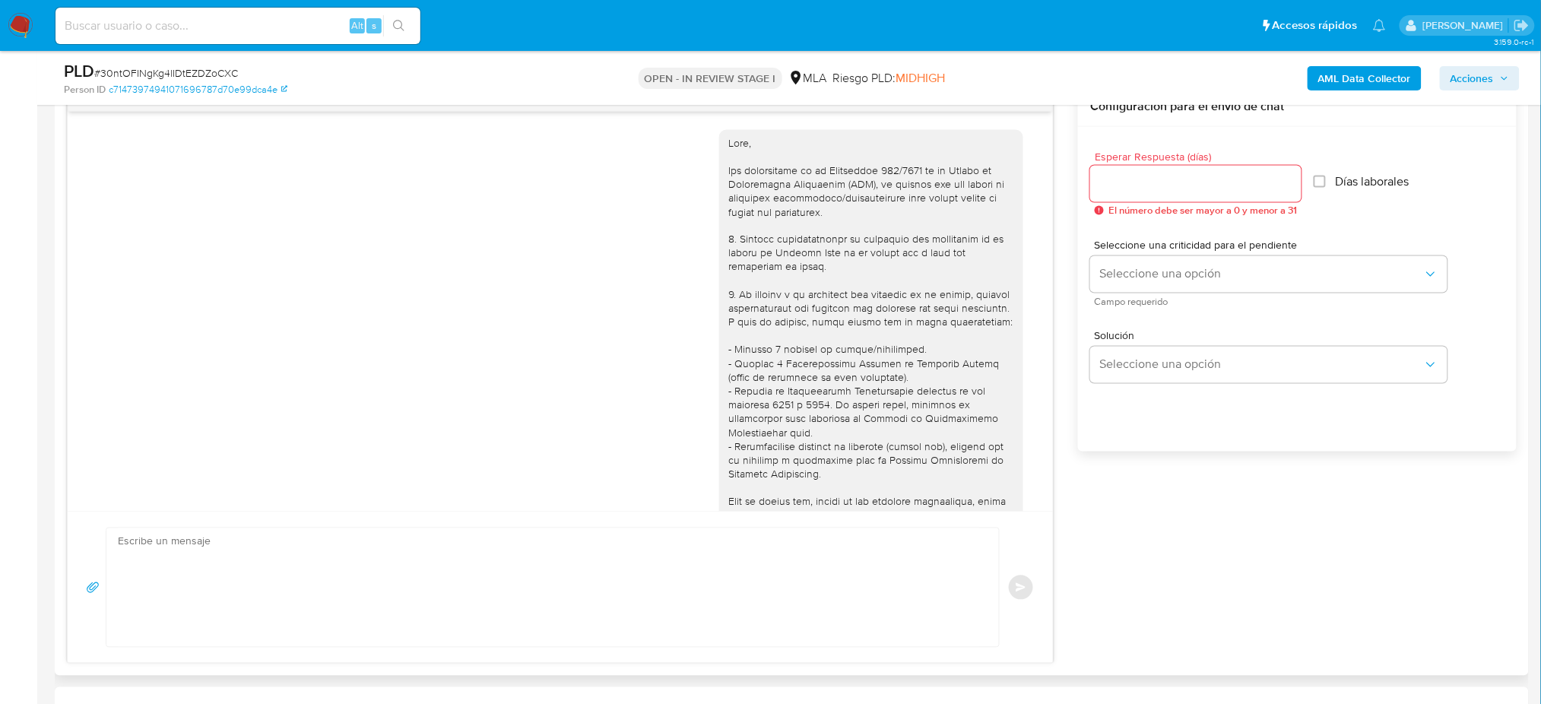
scroll to position [1344, 0]
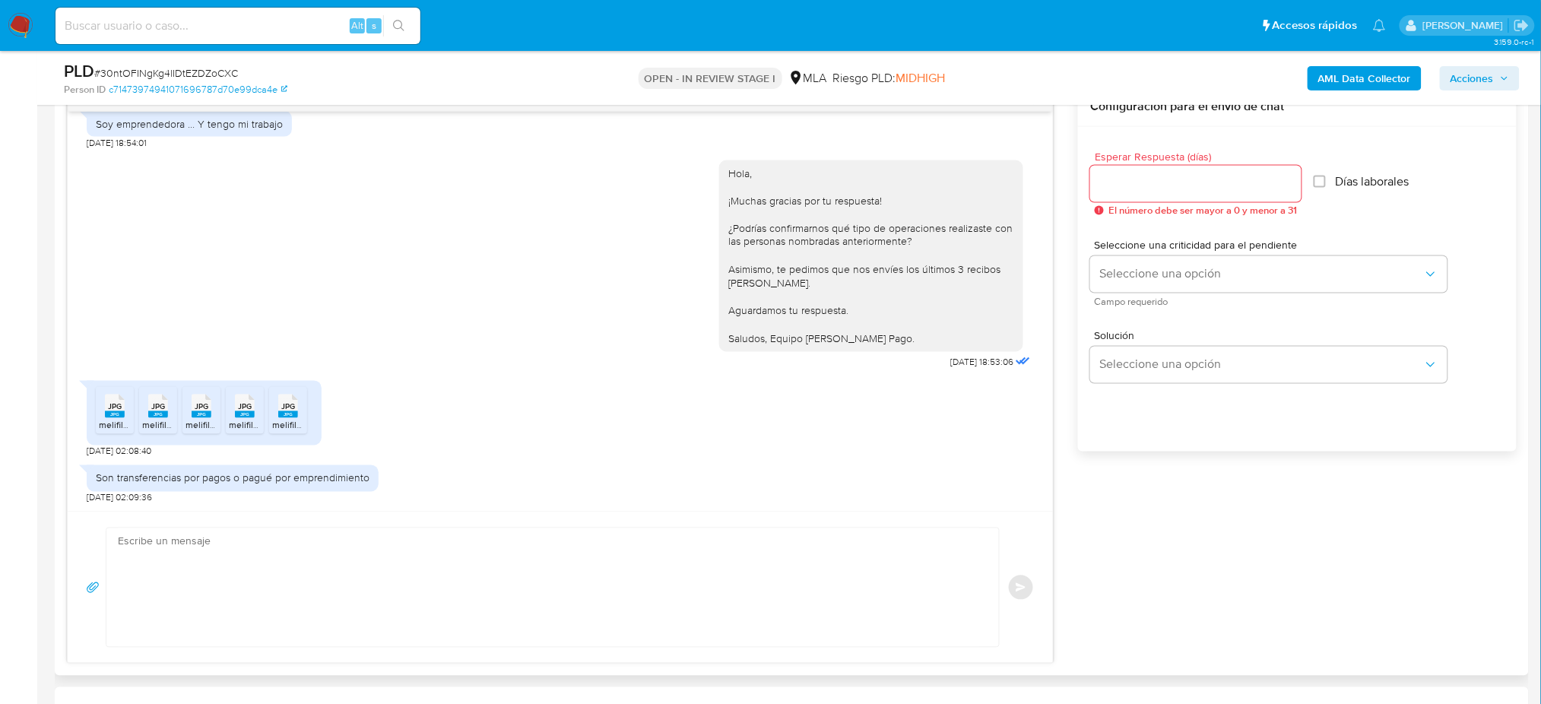
click at [190, 549] on textarea at bounding box center [549, 587] width 862 height 119
paste textarea "Hola, ¡Muchas gracias por tu respuesta! Visualizamos que ingresaste en tu cuent…"
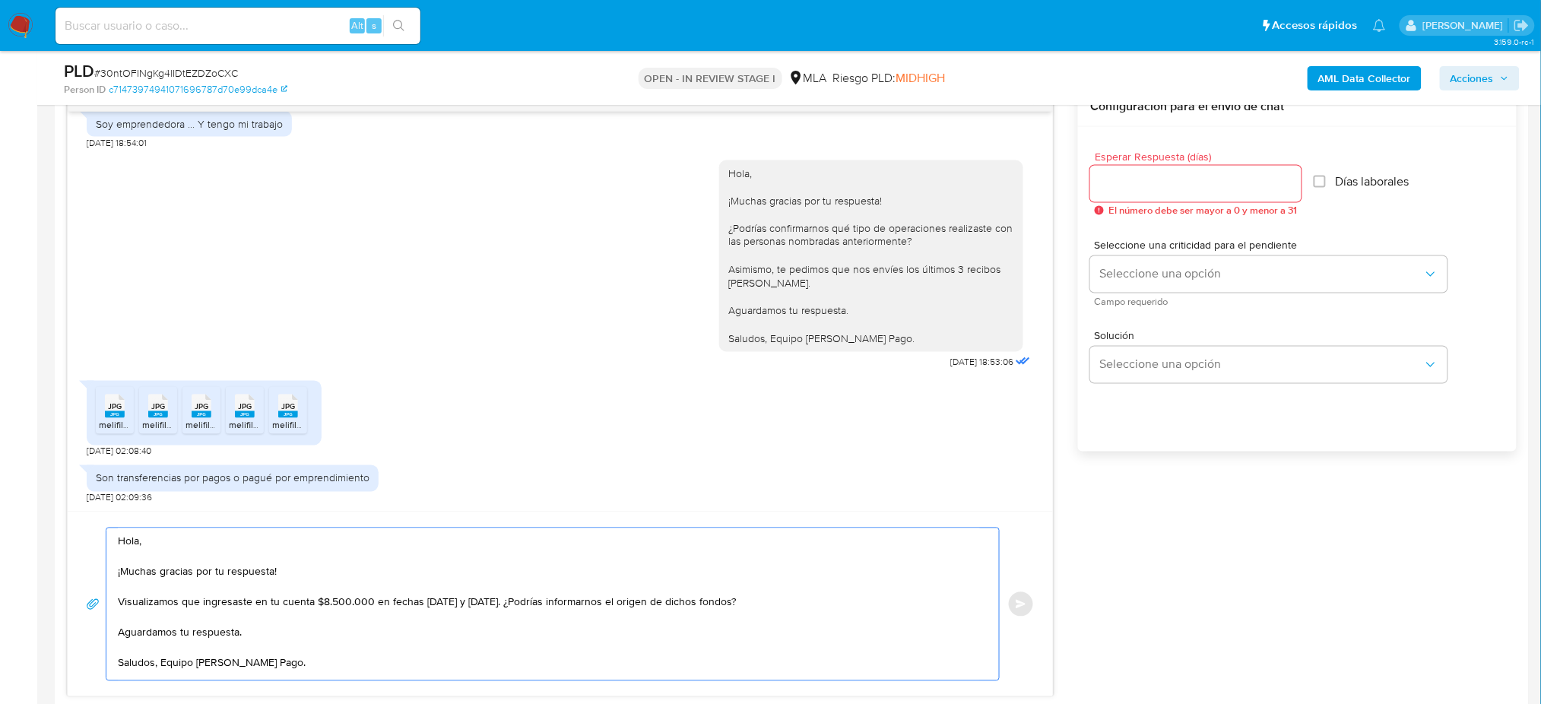
scroll to position [54, 0]
type textarea "Hola, ¡Muchas gracias por tu respuesta! Visualizamos que ingresaste en tu cuent…"
click at [1124, 186] on input "Esperar Respuesta (días)" at bounding box center [1195, 184] width 211 height 20
type input "2"
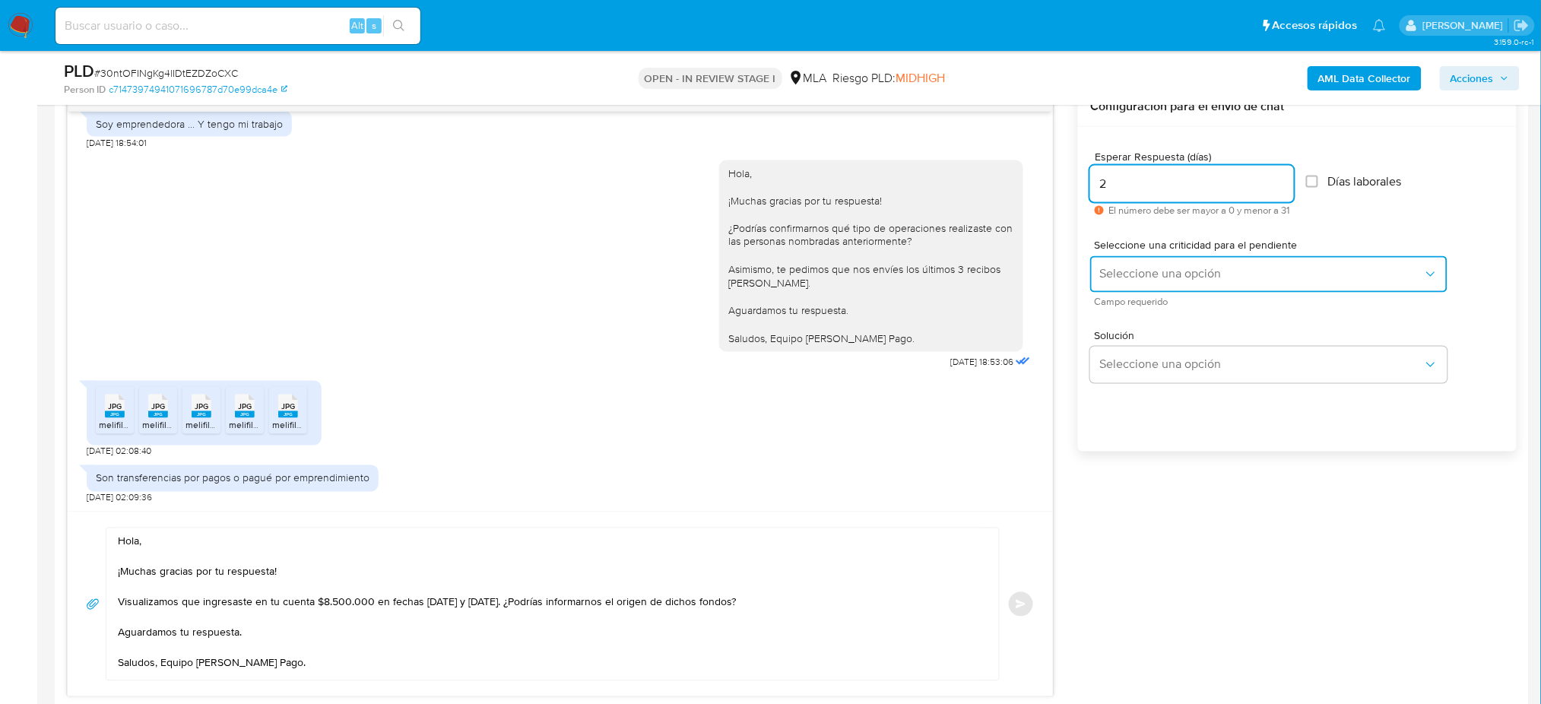
click at [1117, 269] on span "Seleccione una opción" at bounding box center [1261, 274] width 324 height 15
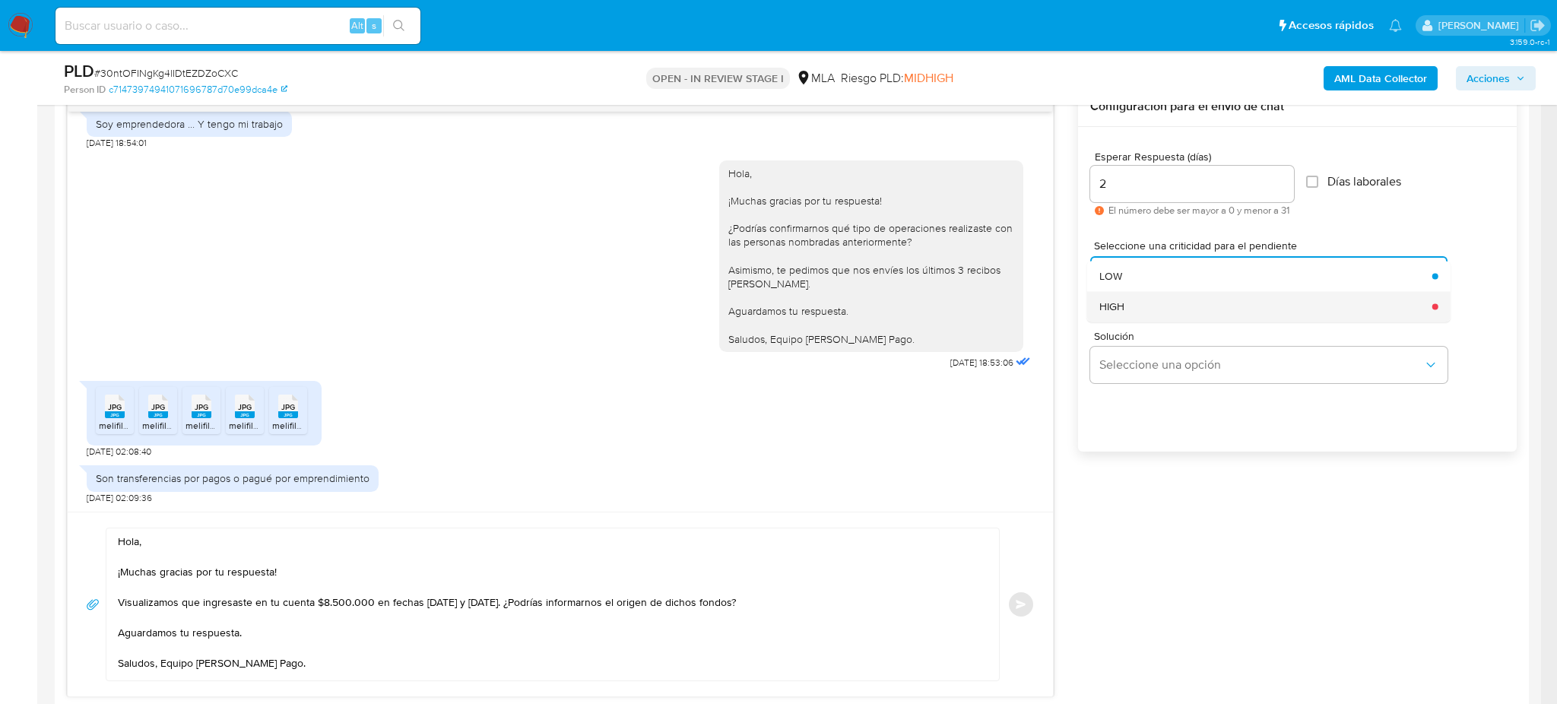
click at [1123, 296] on div "HIGH" at bounding box center [1261, 306] width 324 height 30
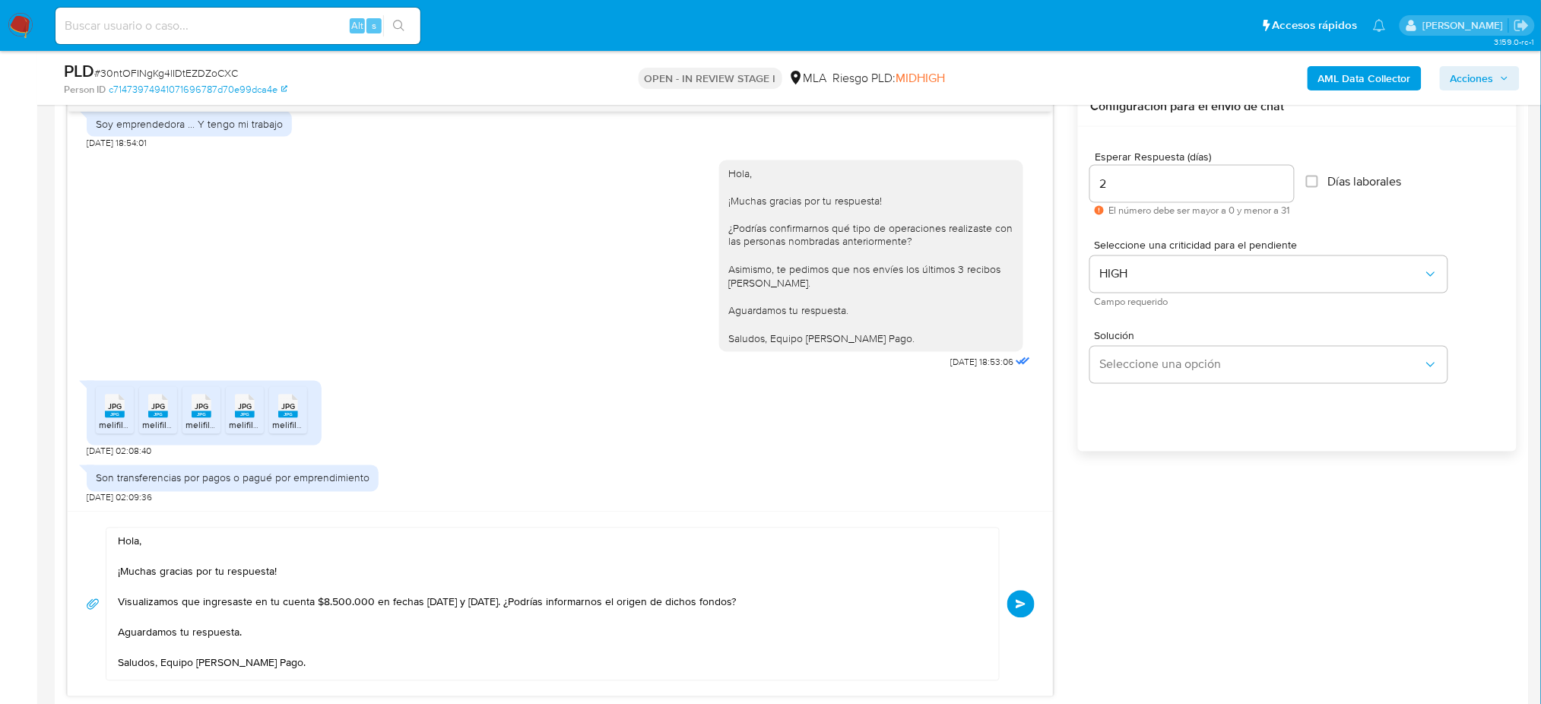
click at [1016, 601] on span "Enviar" at bounding box center [1021, 604] width 11 height 9
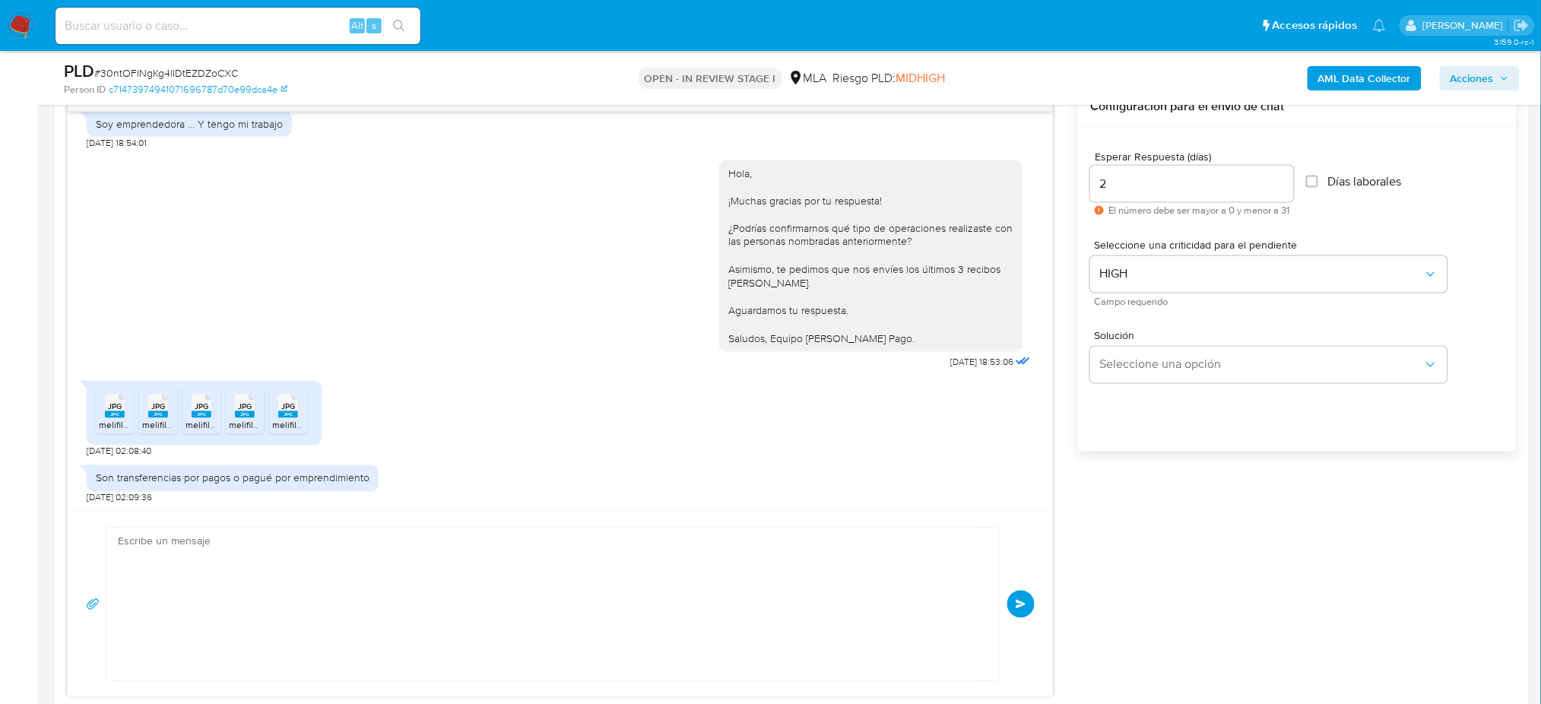
scroll to position [1583, 0]
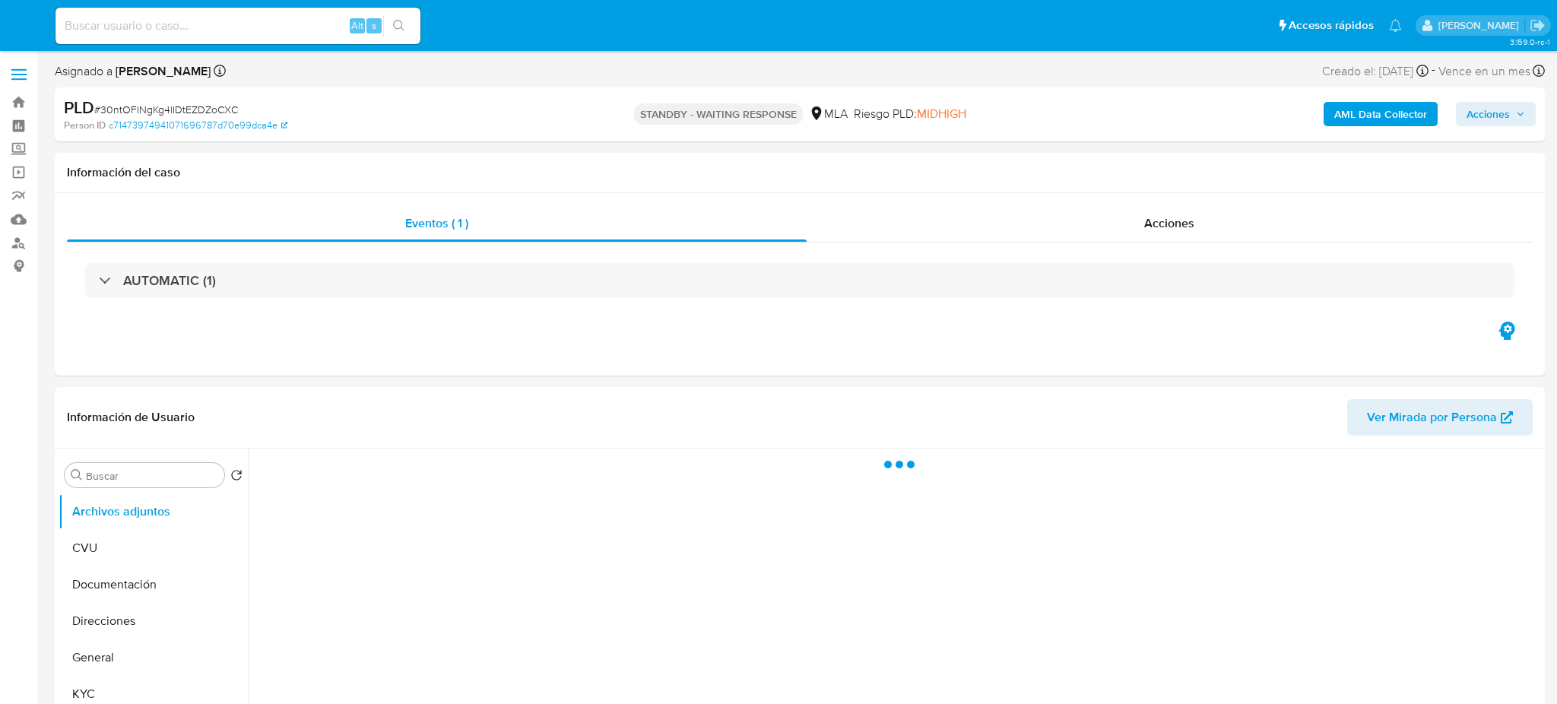
select select "10"
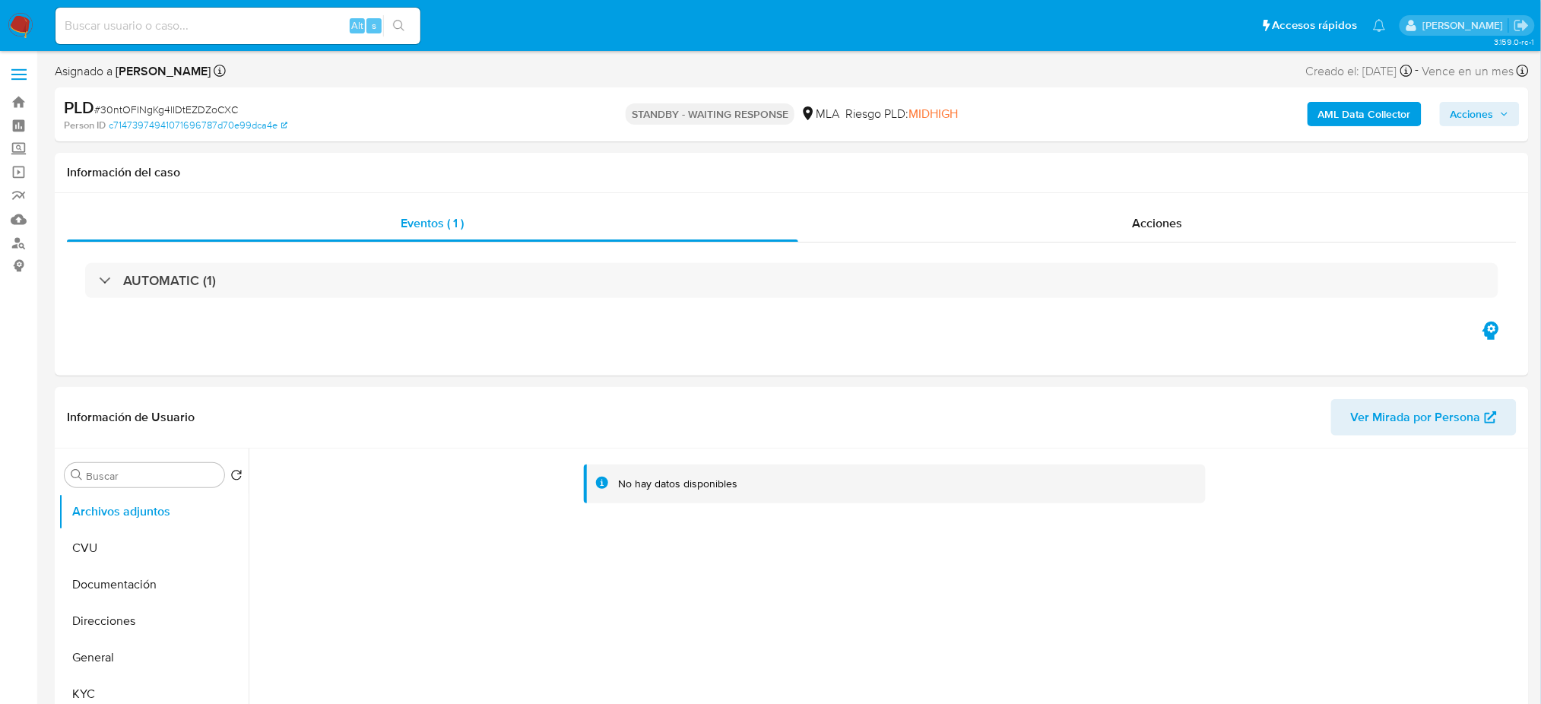
click at [293, 22] on input at bounding box center [237, 26] width 365 height 20
paste input "8BKuNfhGqselxA0ct5prLnK5"
type input "8BKuNfhGqselxA0ct5prLnK5"
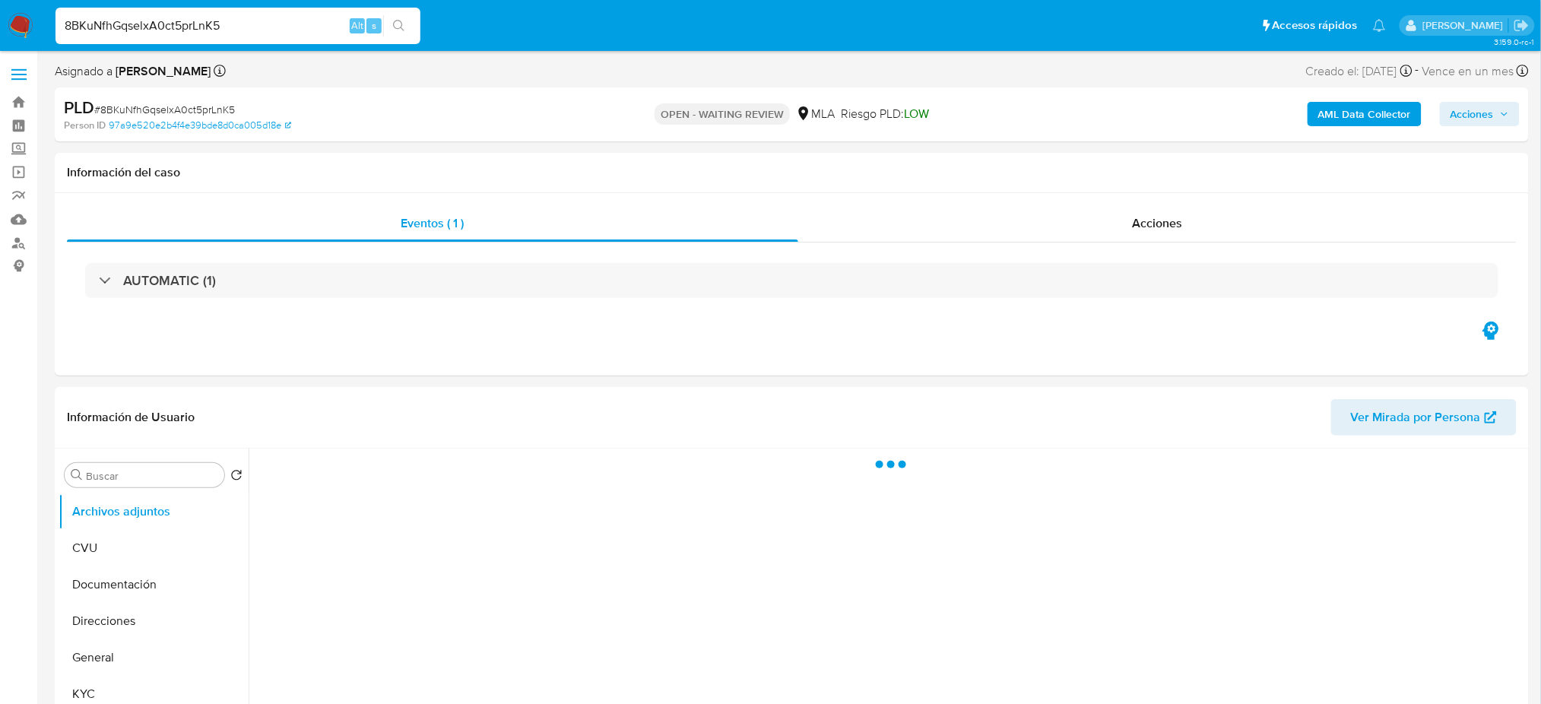
select select "10"
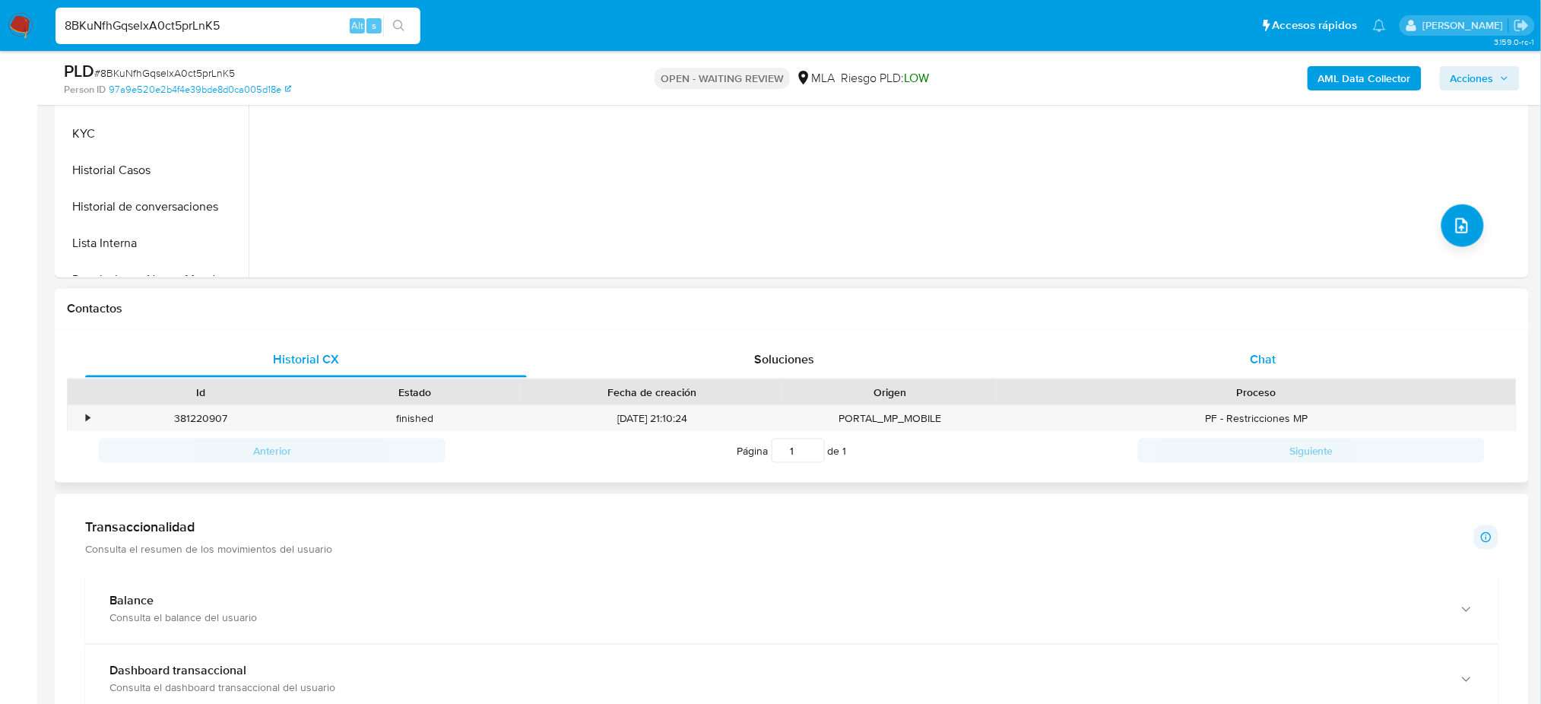
click at [1249, 376] on div "Chat" at bounding box center [1263, 359] width 442 height 36
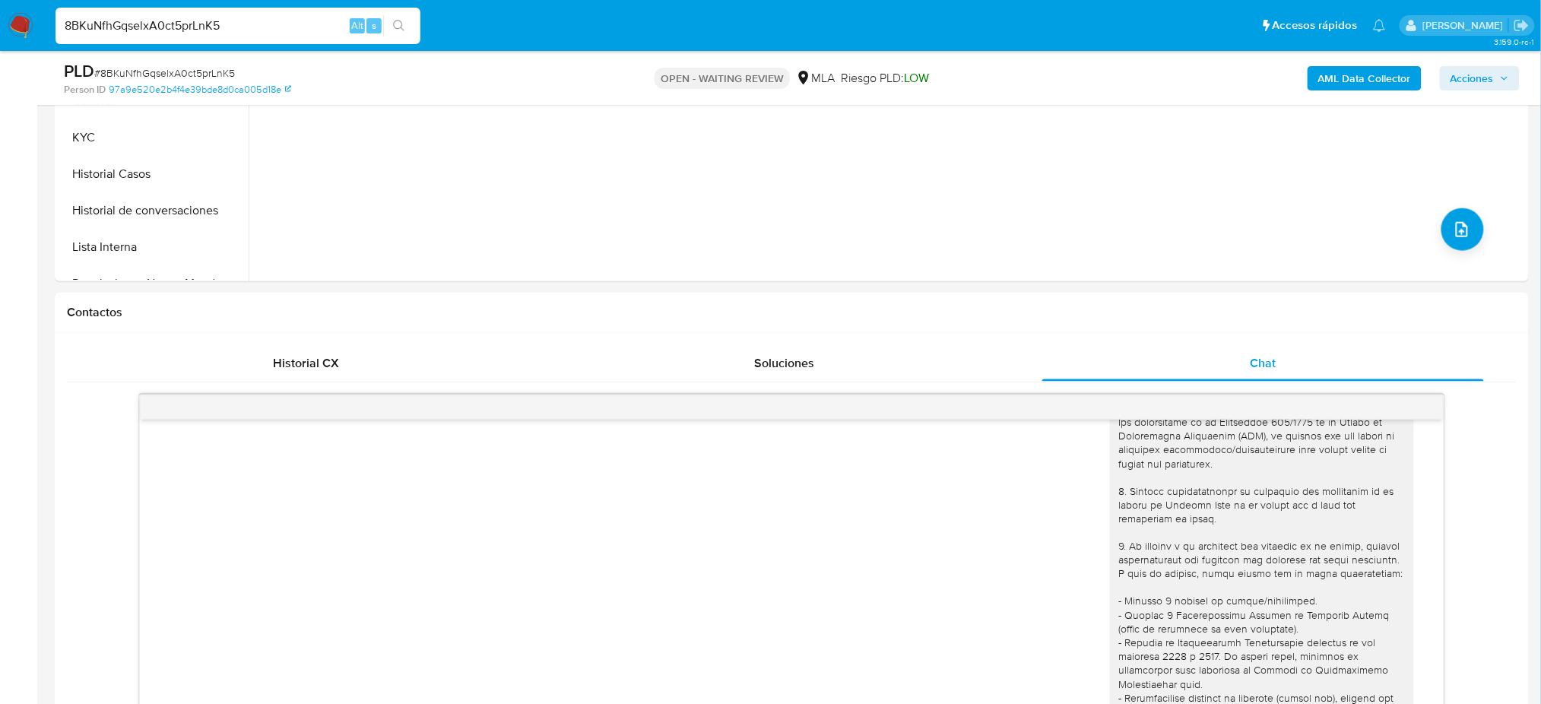
scroll to position [101, 0]
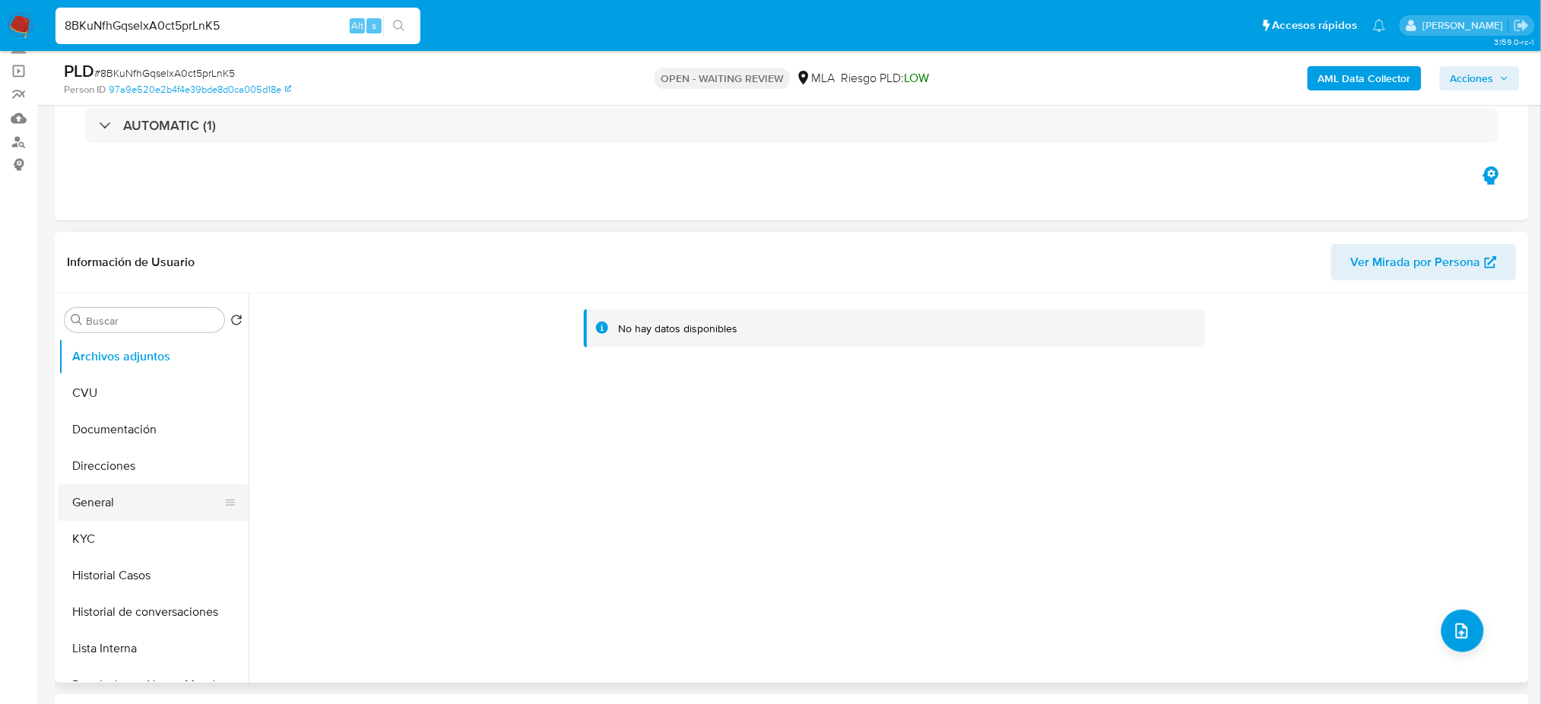
click at [101, 505] on button "General" at bounding box center [148, 502] width 178 height 36
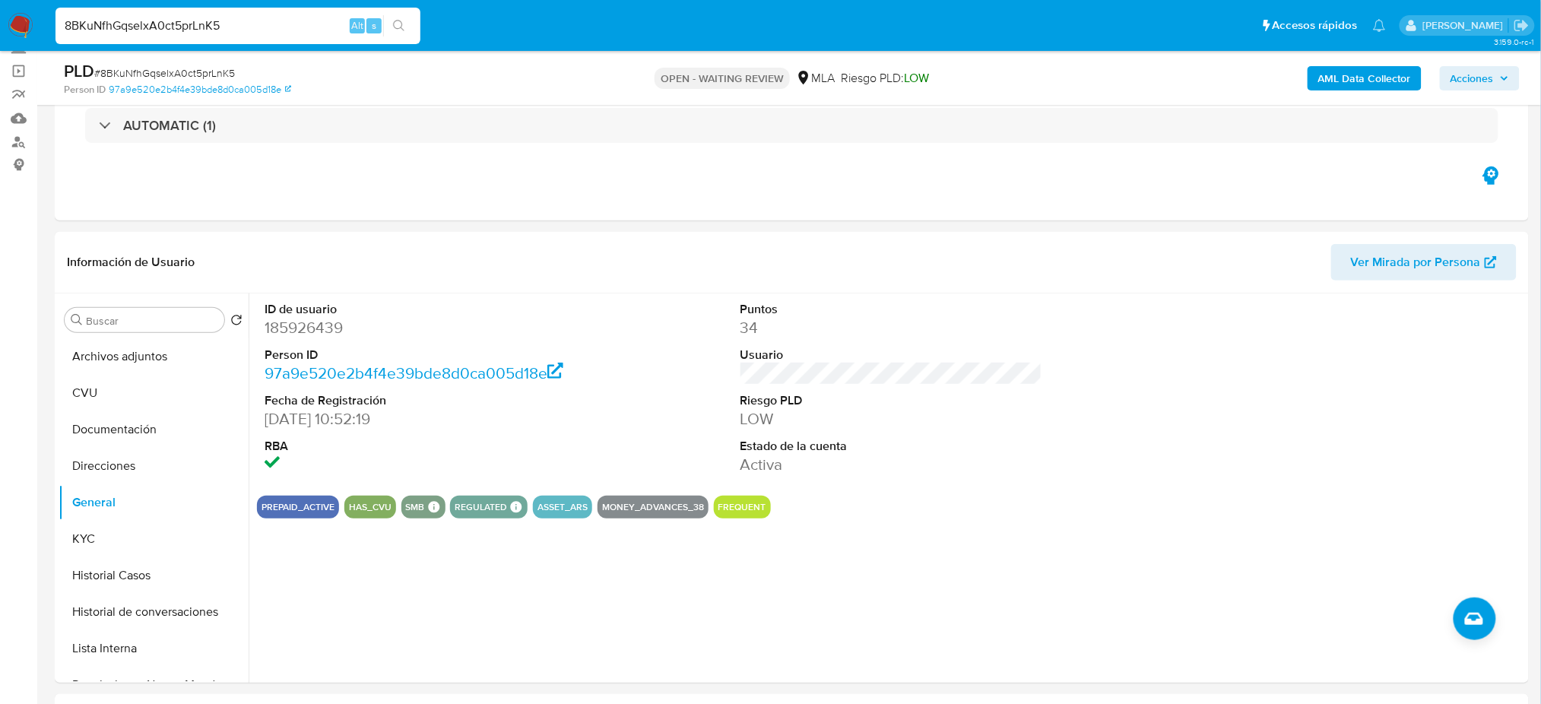
click at [286, 331] on dd "185926439" at bounding box center [416, 327] width 302 height 21
copy dd "185926439"
click at [224, 72] on span "# 8BKuNfhGqselxA0ct5prLnK5" at bounding box center [164, 72] width 141 height 15
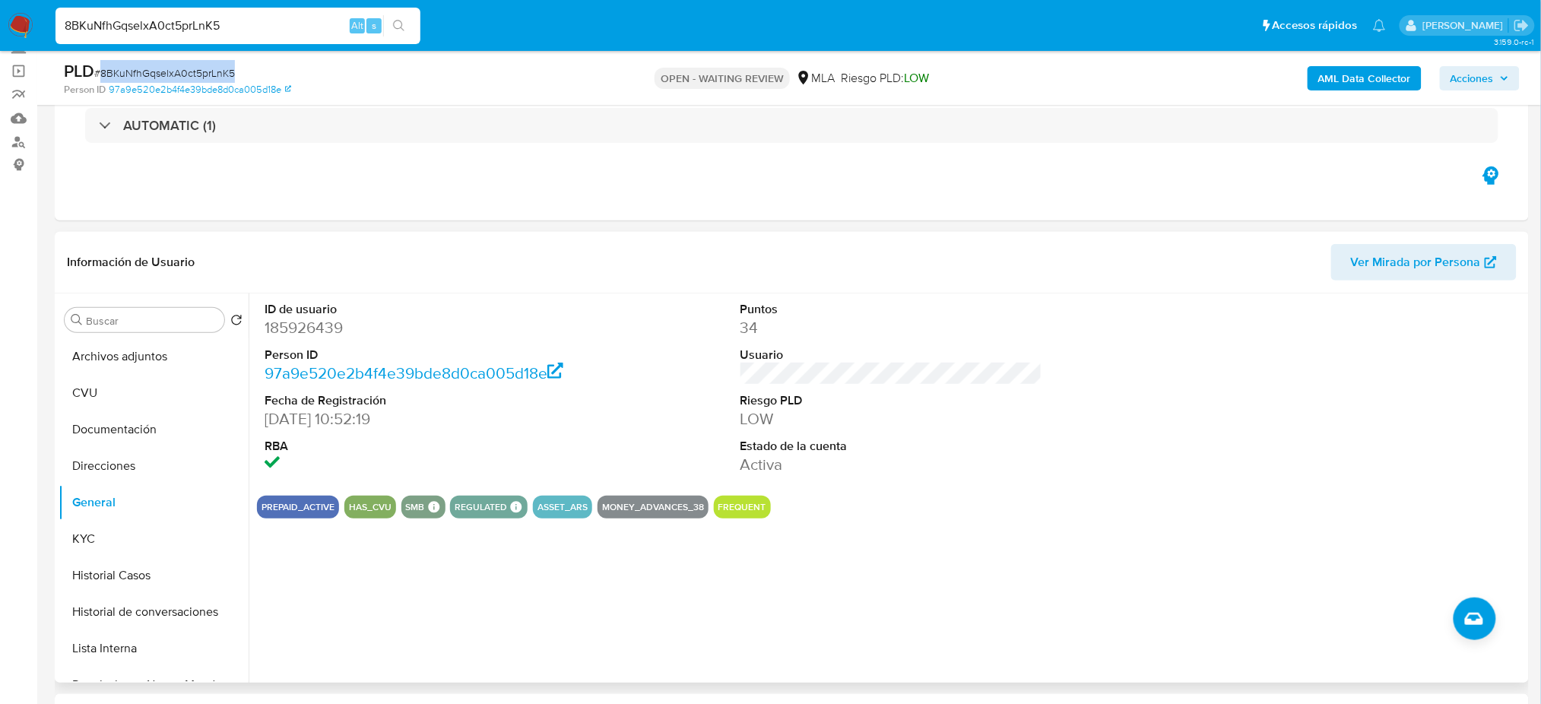
copy span "8BKuNfhGqselxA0ct5prLnK5"
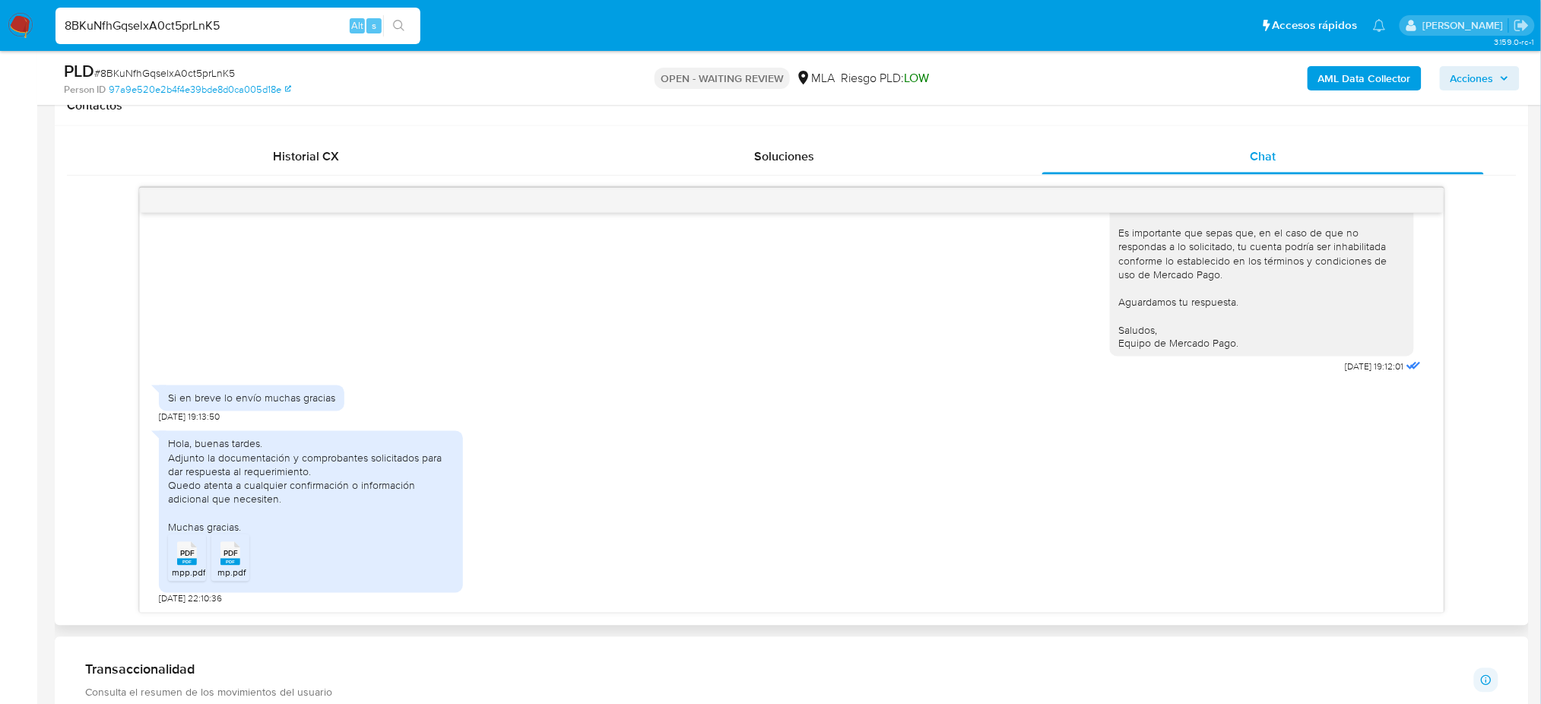
scroll to position [2084, 0]
drag, startPoint x: 0, startPoint y: 556, endPoint x: 35, endPoint y: 556, distance: 35.0
click at [183, 564] on rect at bounding box center [187, 562] width 20 height 7
click at [233, 564] on rect at bounding box center [230, 562] width 20 height 7
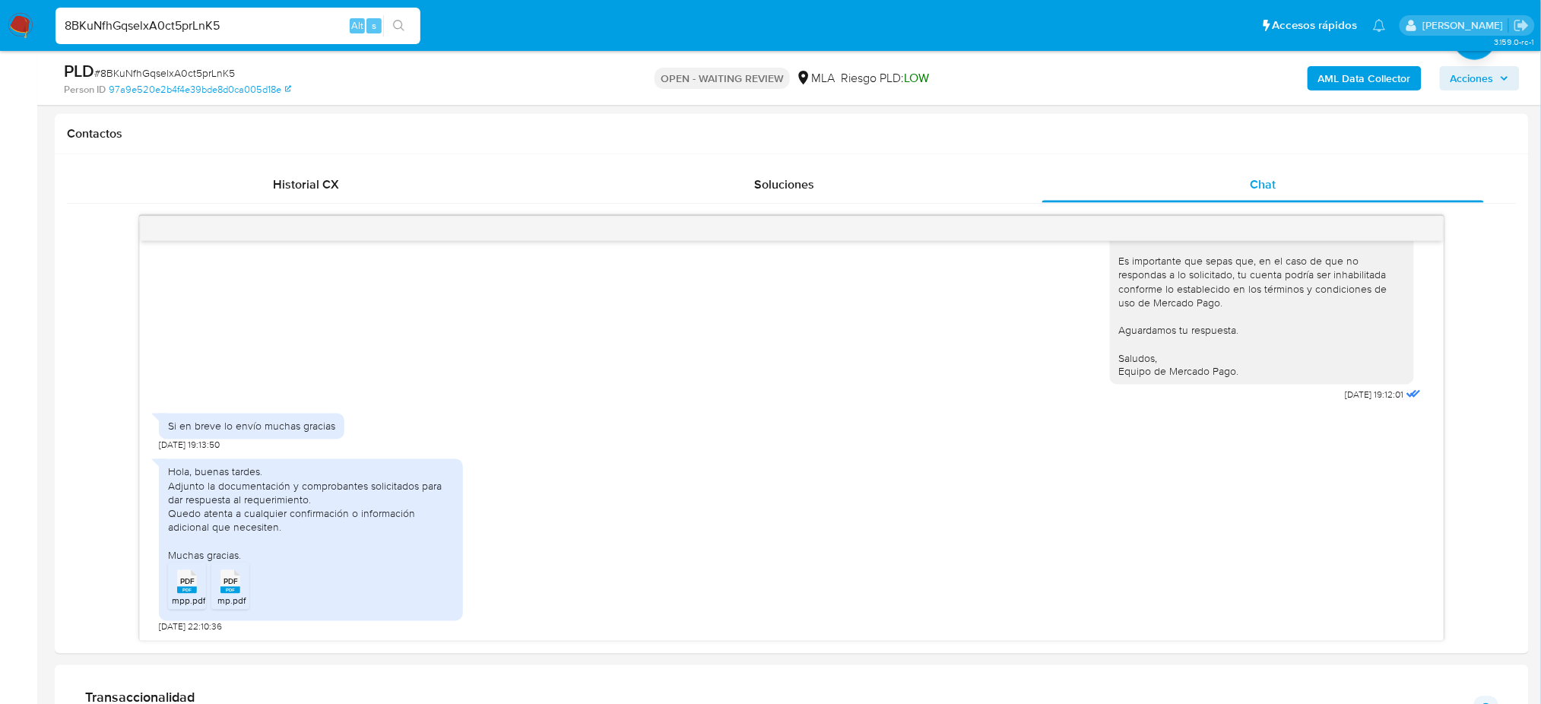
scroll to position [202, 0]
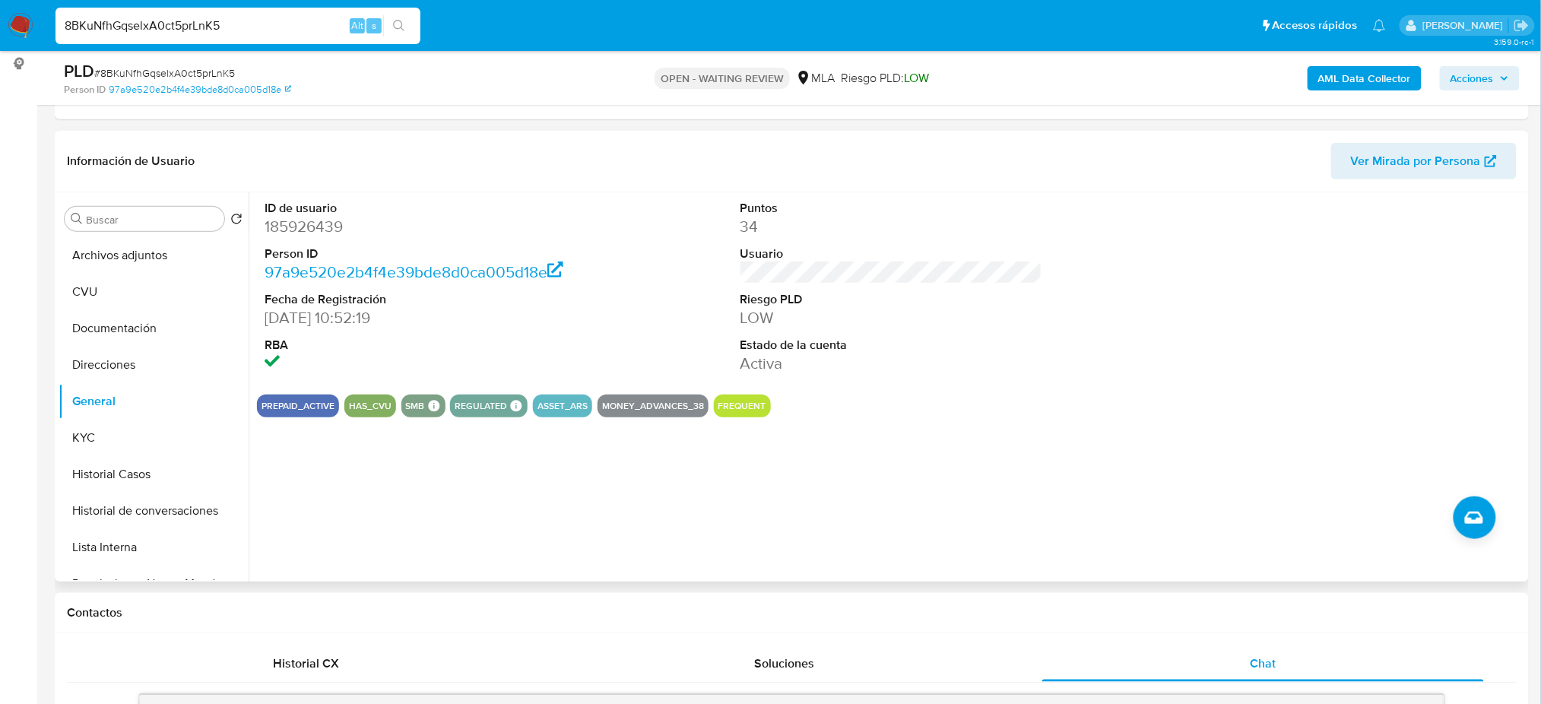
click at [395, 492] on div "ID de usuario 185926439 Person ID 97a9e520e2b4f4e39bde8d0ca005d18e Fecha de Reg…" at bounding box center [887, 386] width 1276 height 389
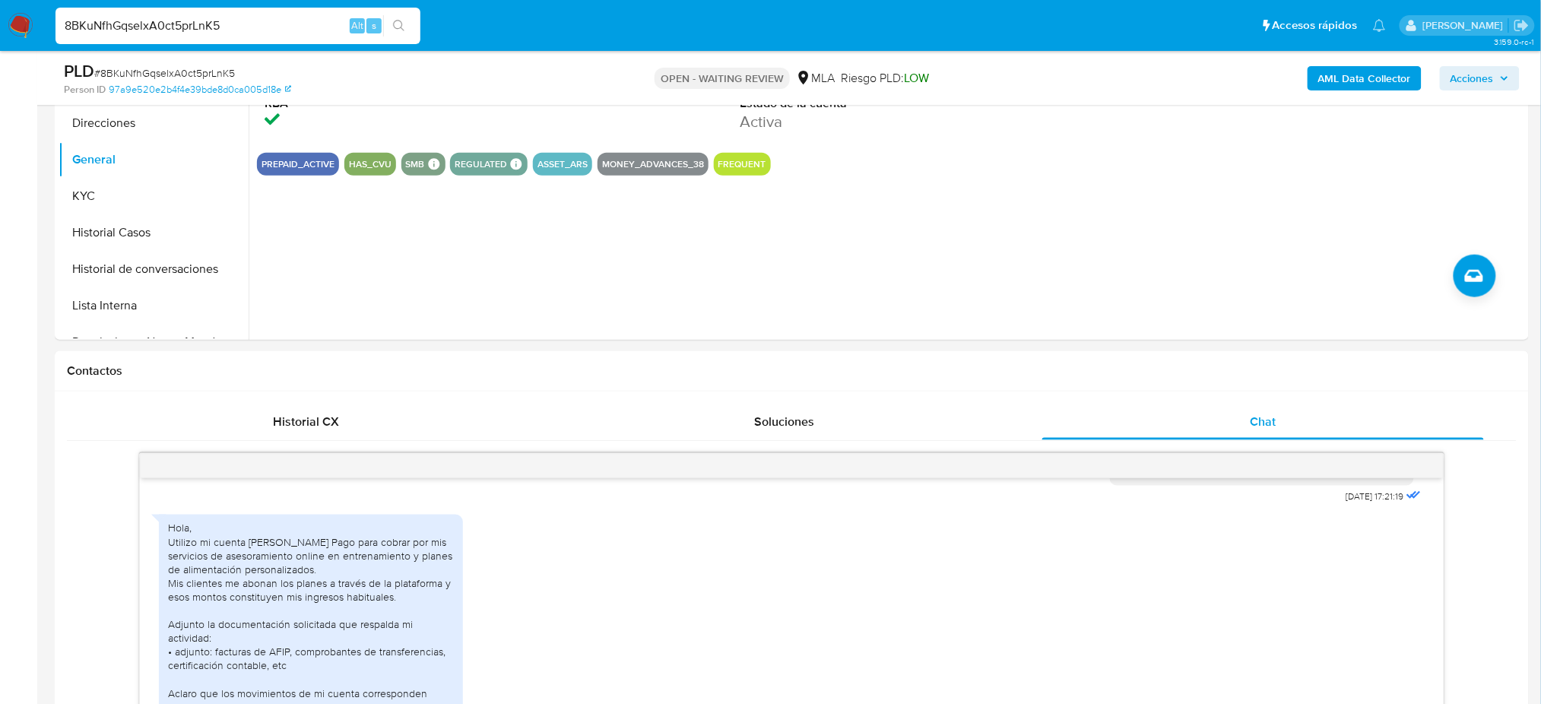
scroll to position [304, 0]
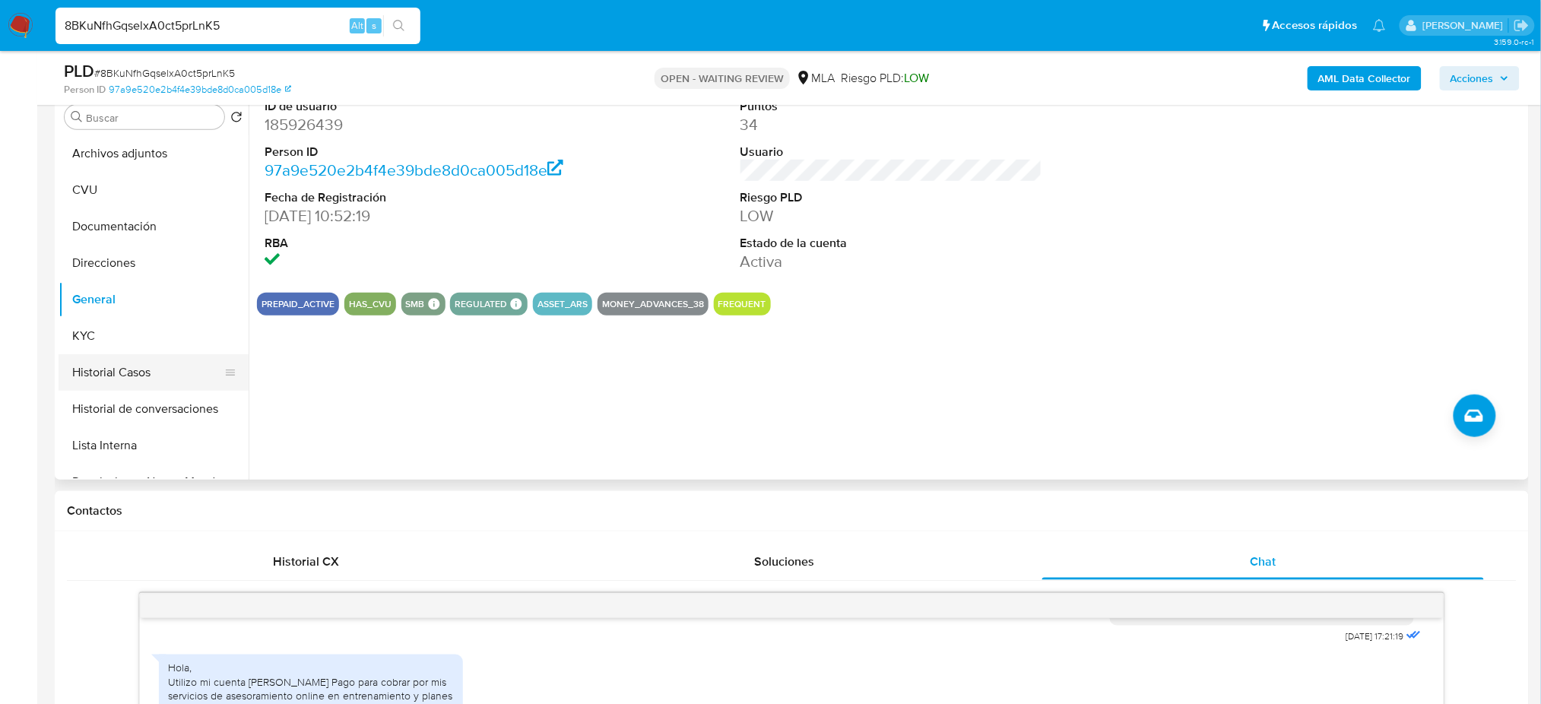
click at [146, 366] on button "Historial Casos" at bounding box center [148, 372] width 178 height 36
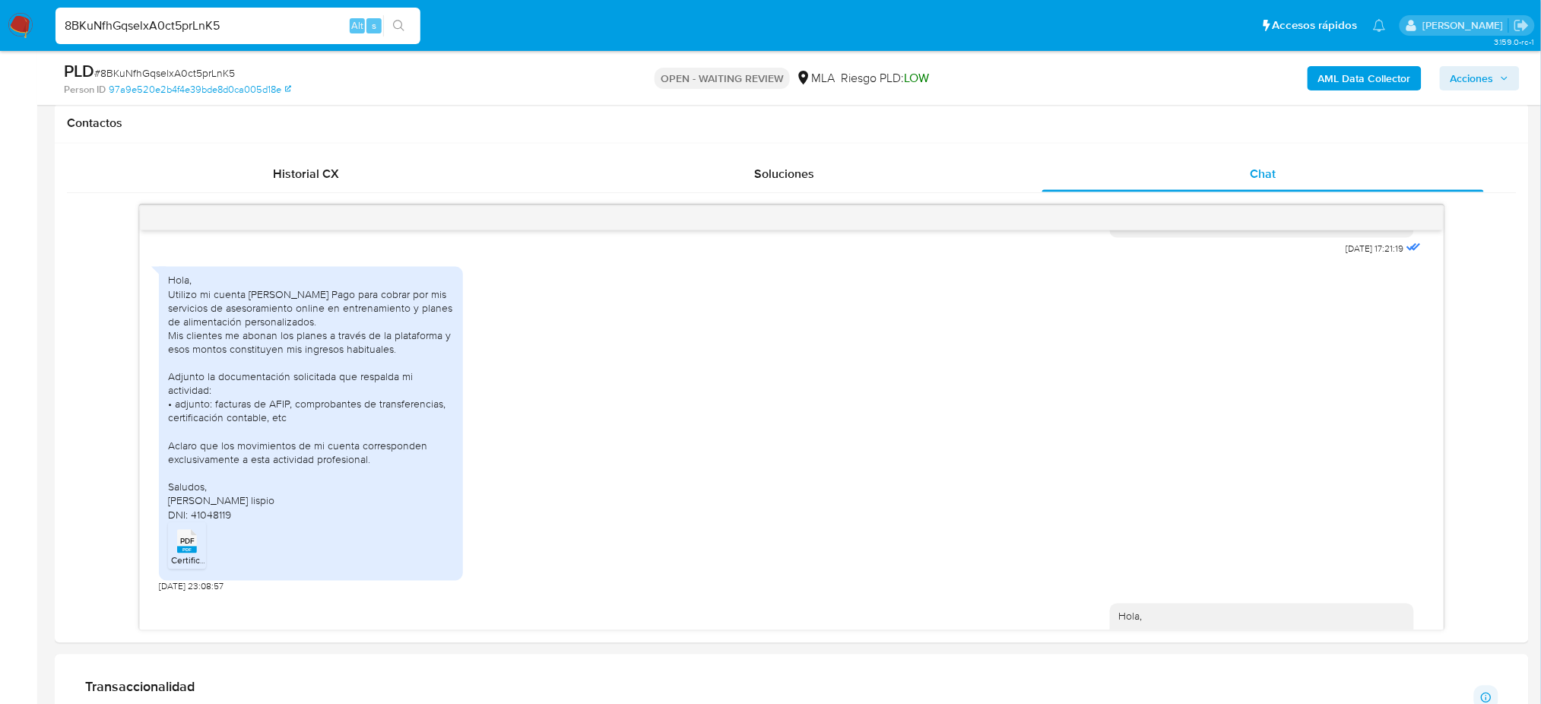
scroll to position [810, 0]
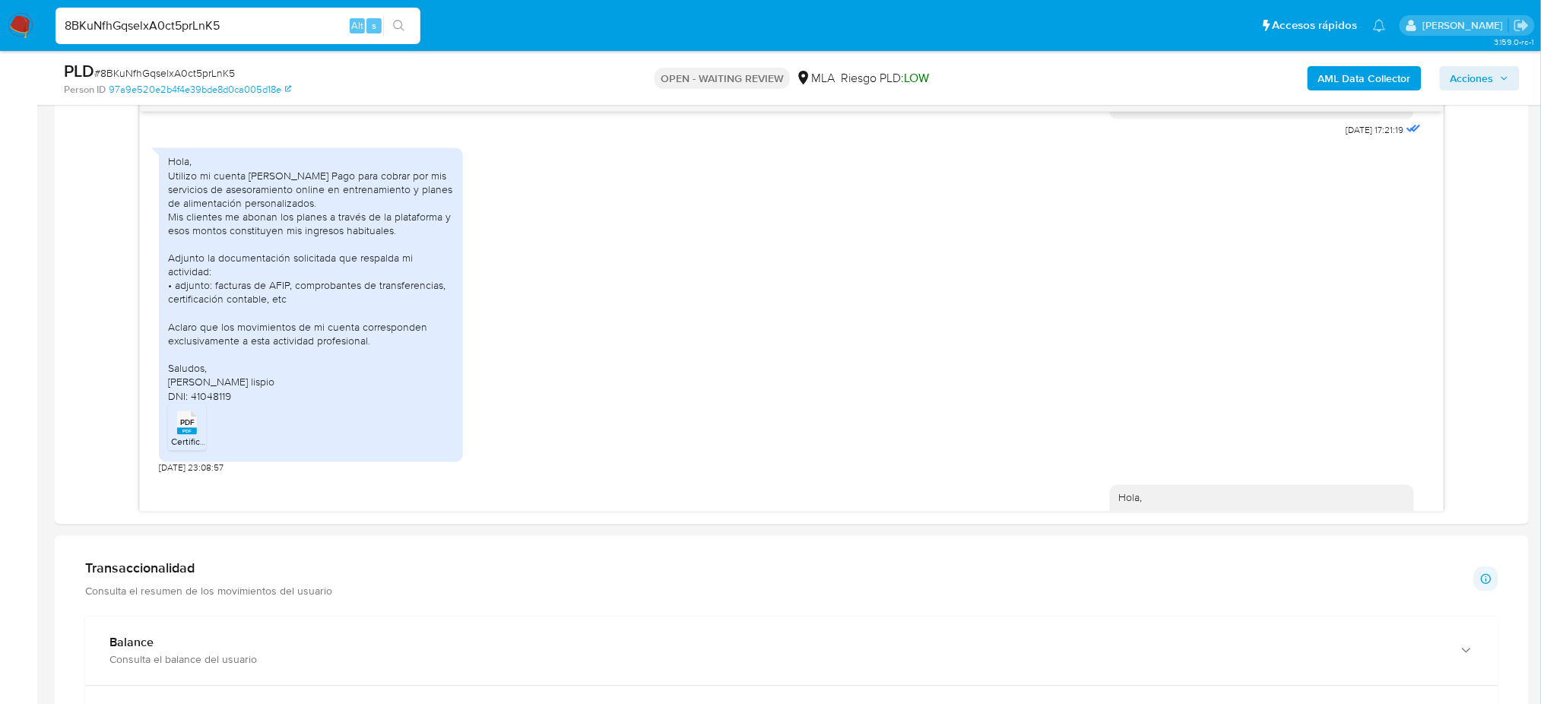
drag, startPoint x: 274, startPoint y: 34, endPoint x: 0, endPoint y: 46, distance: 273.9
click at [0, 46] on nav "Pausado Ver notificaciones 8BKuNfhGqselxA0ct5prLnK5 Alt s Accesos rápidos Presi…" at bounding box center [770, 25] width 1541 height 51
paste input "zjm8lOZXdtrAdE4WI1WksDHf"
type input "zjm8lOZXdtrAdE4WI1WksDHf"
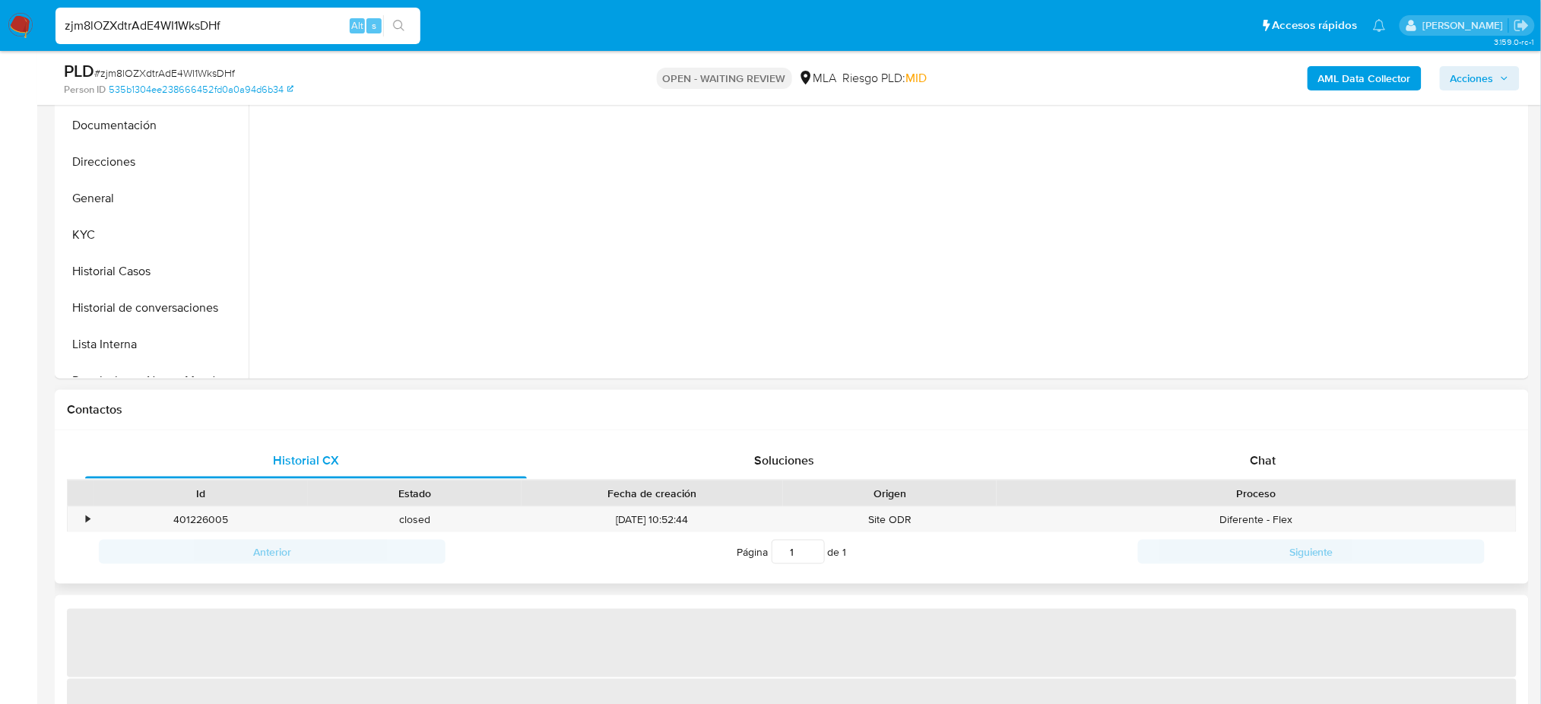
select select "10"
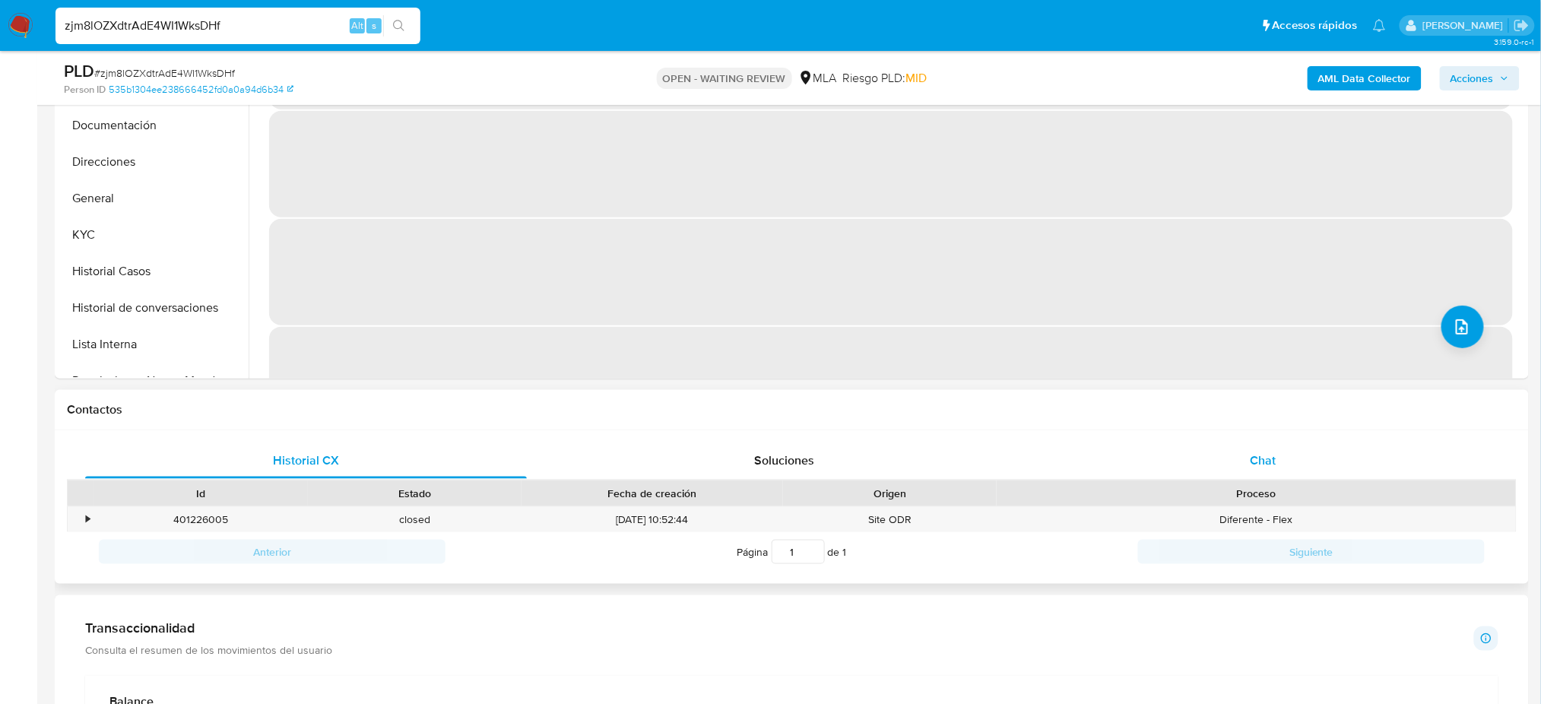
click at [1283, 467] on div "Chat" at bounding box center [1263, 460] width 442 height 36
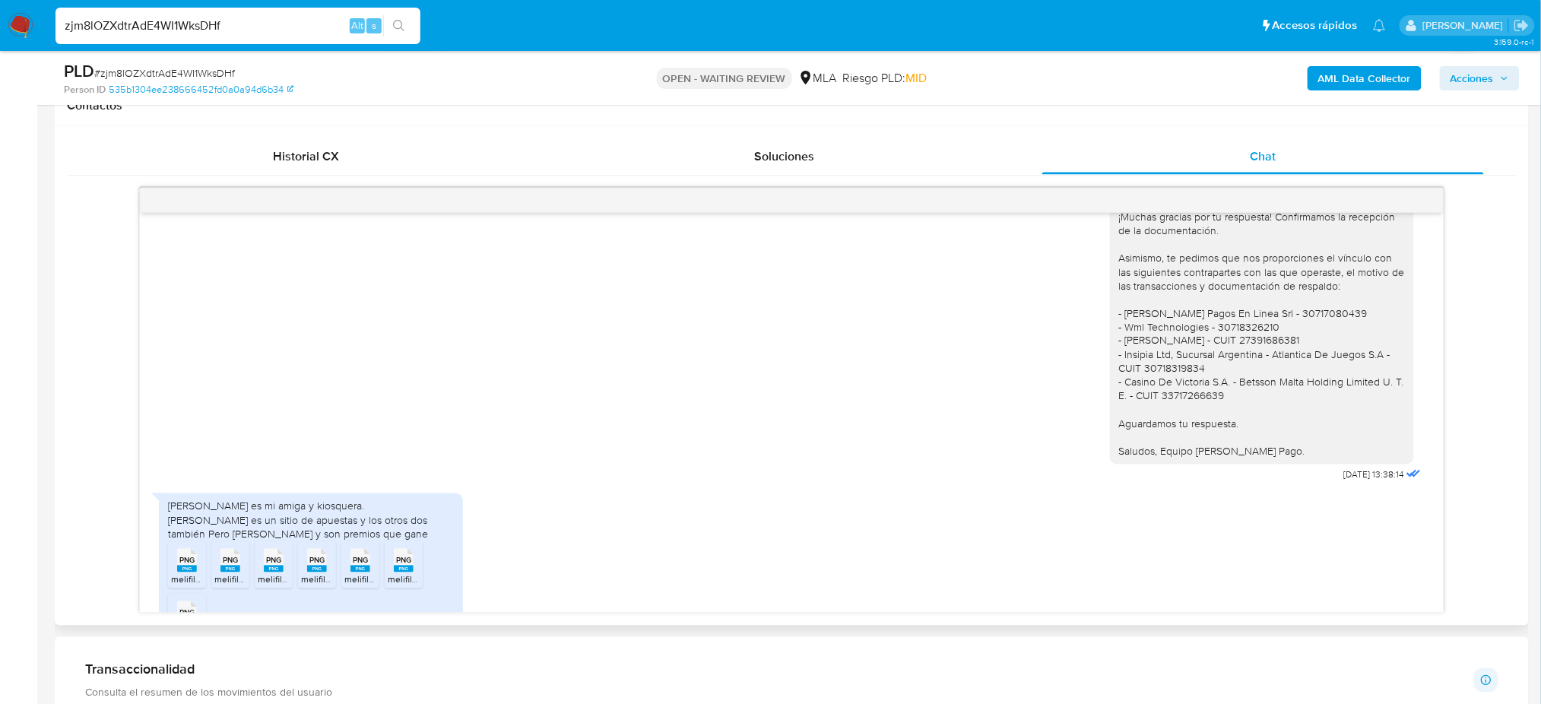
scroll to position [1128, 0]
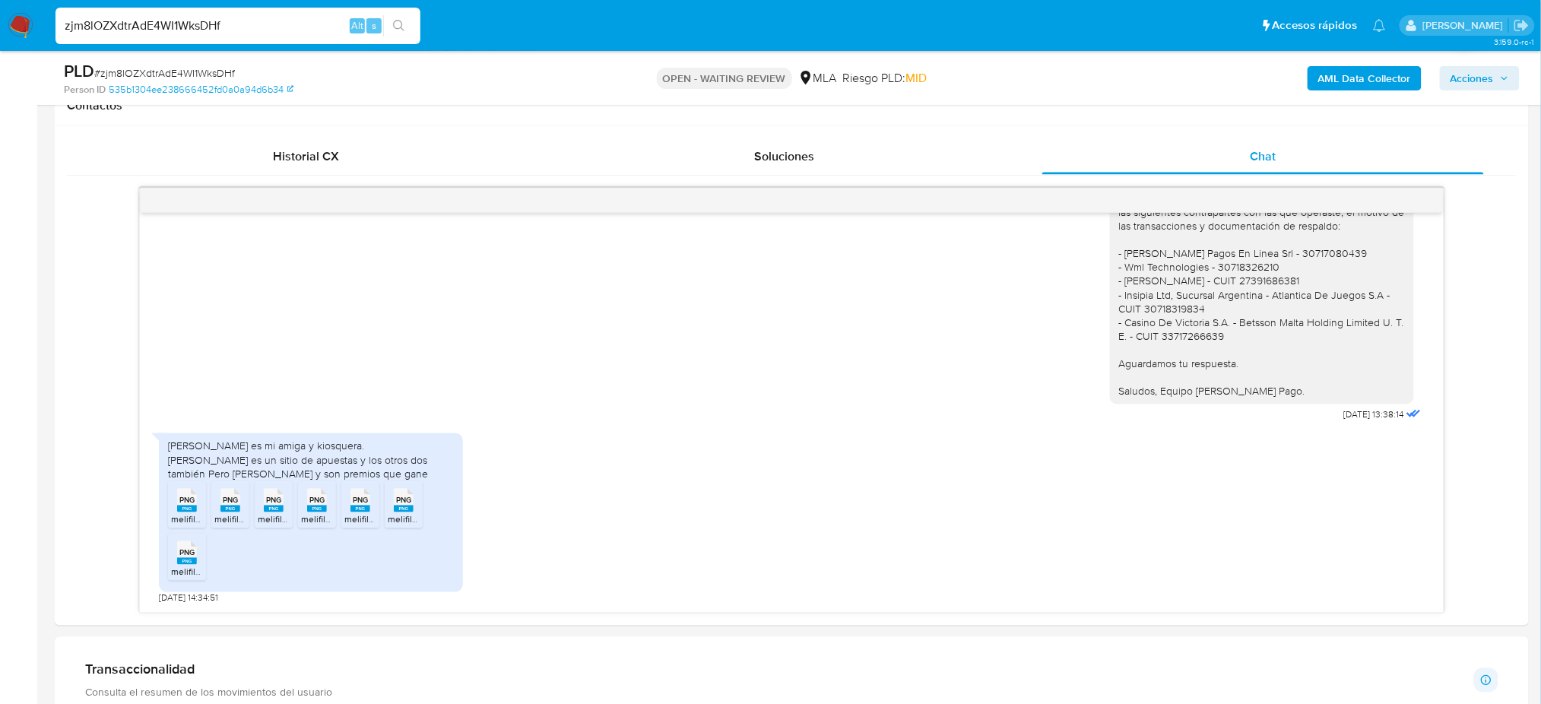
drag, startPoint x: 227, startPoint y: 26, endPoint x: 0, endPoint y: 65, distance: 230.6
click at [0, 65] on div "Pausado Ver notificaciones zjm8lOZXdtrAdE4WI1WksDHf Alt s Accesos rápidos Presi…" at bounding box center [770, 627] width 1541 height 2673
paste input "eGsl9TWGoJB4lwqsfEiWnsOv"
type input "eGsl9TWGoJB4lwqsfEiWnsOv"
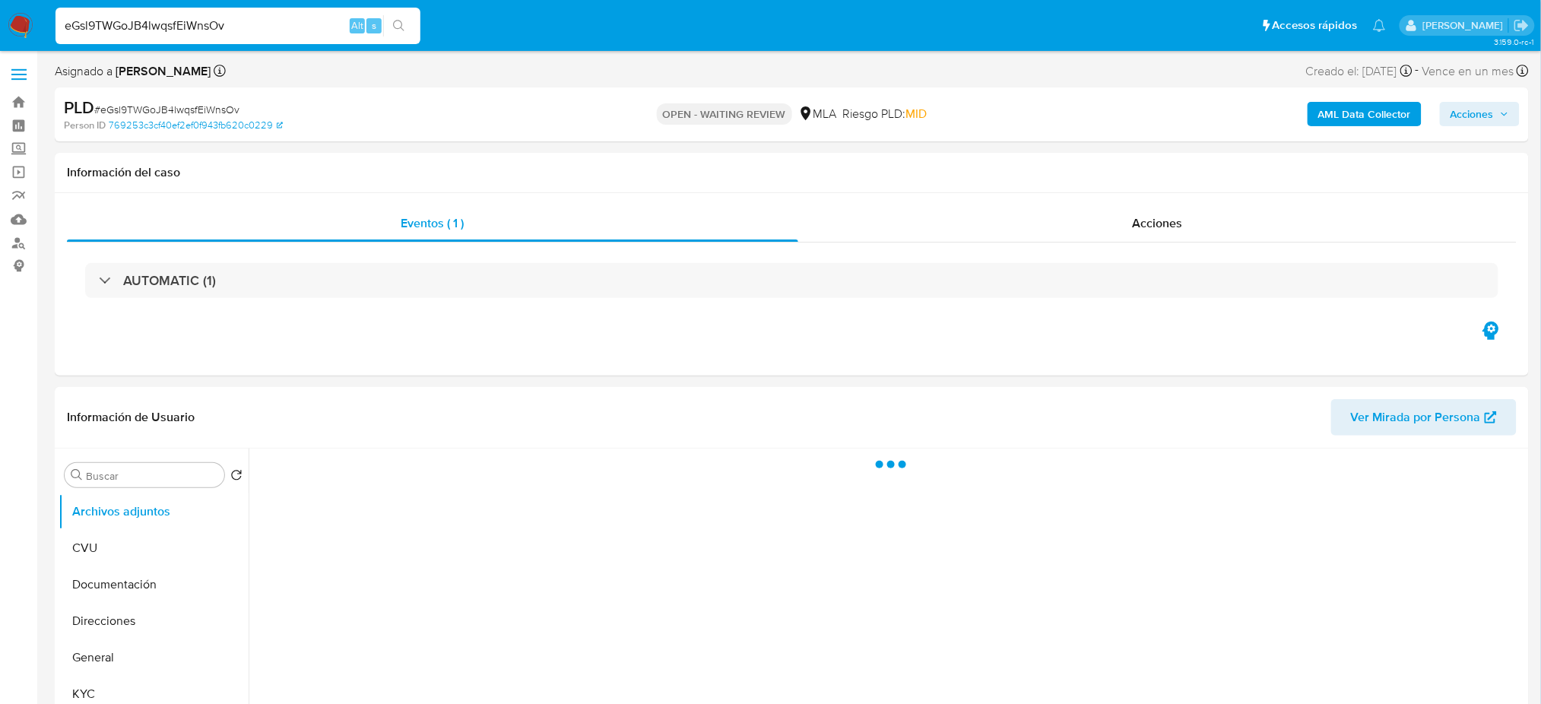
select select "10"
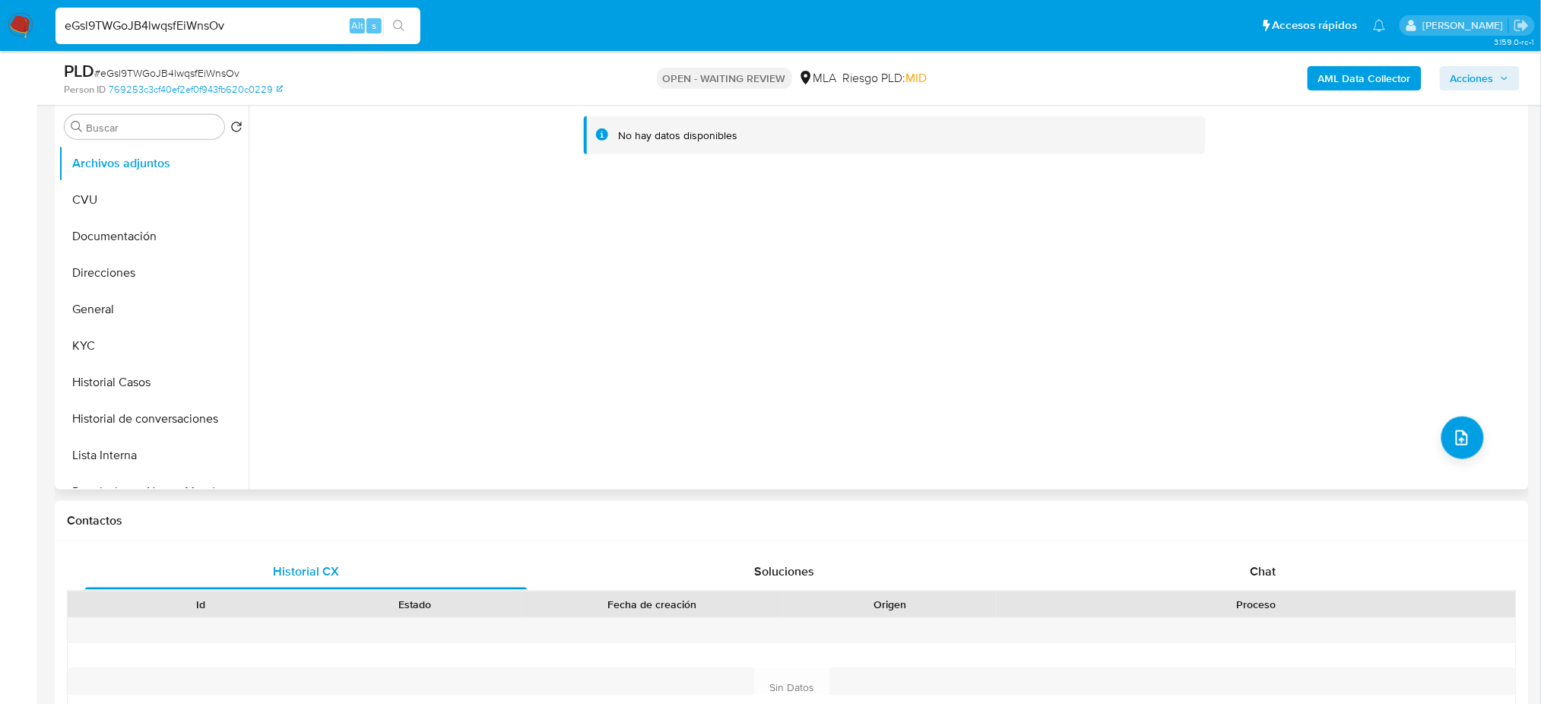
scroll to position [304, 0]
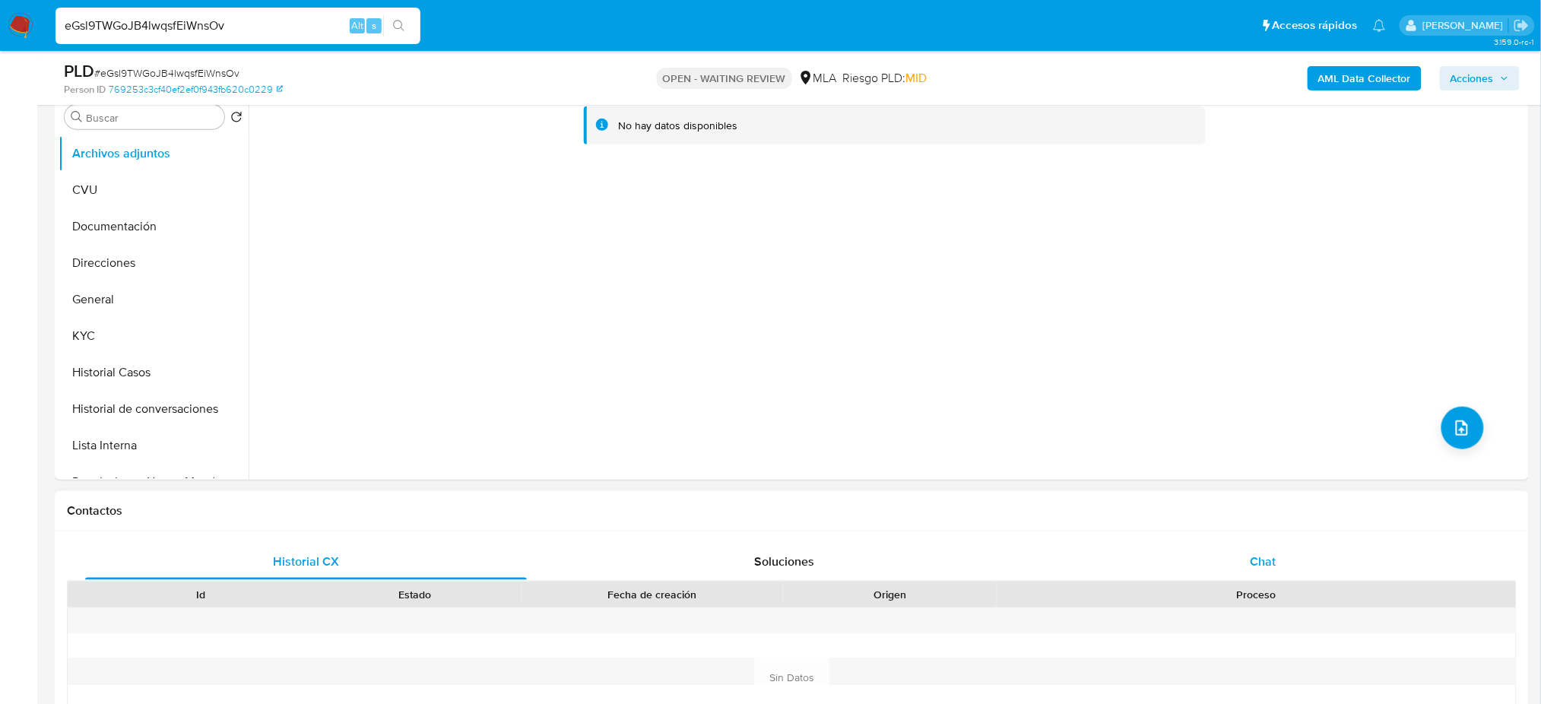
click at [1267, 550] on div "Chat" at bounding box center [1263, 562] width 442 height 36
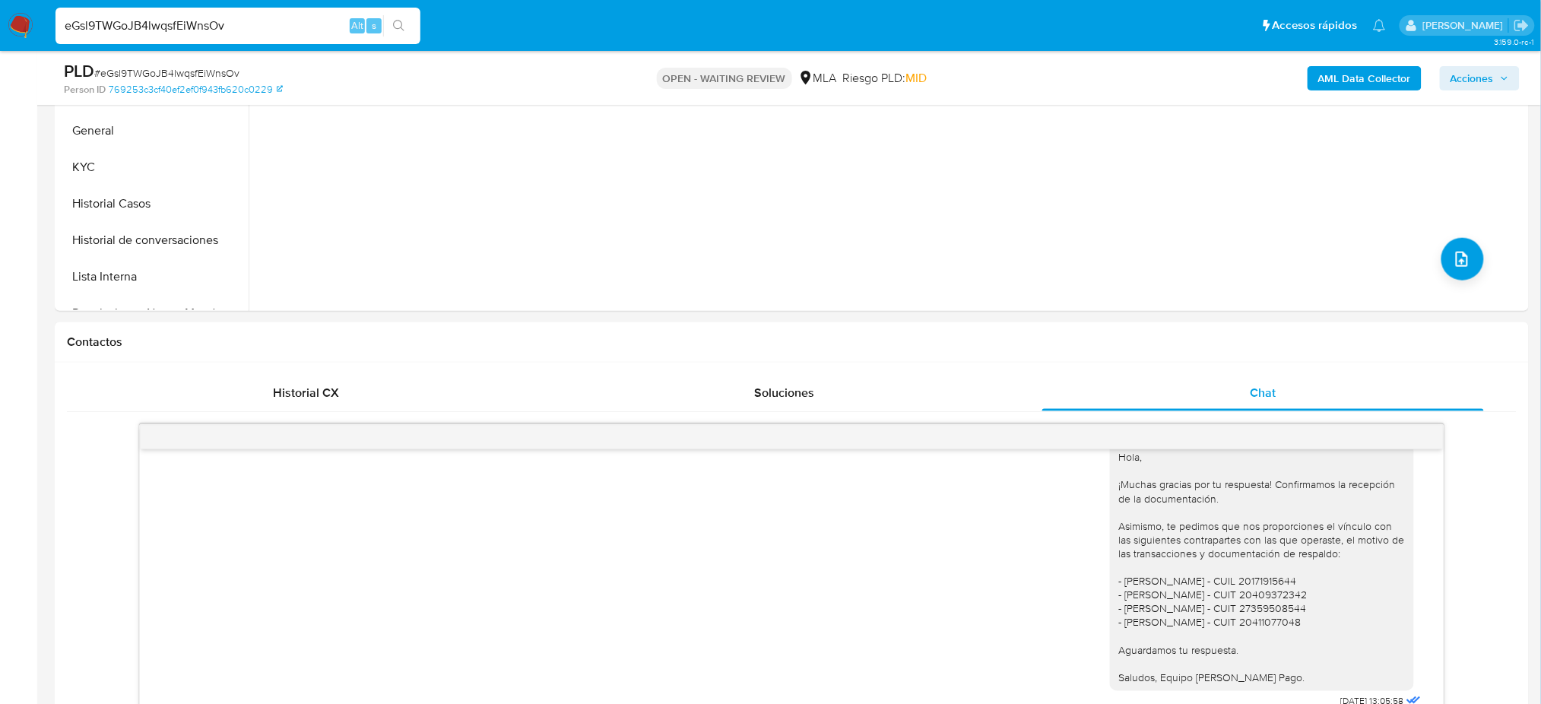
scroll to position [202, 0]
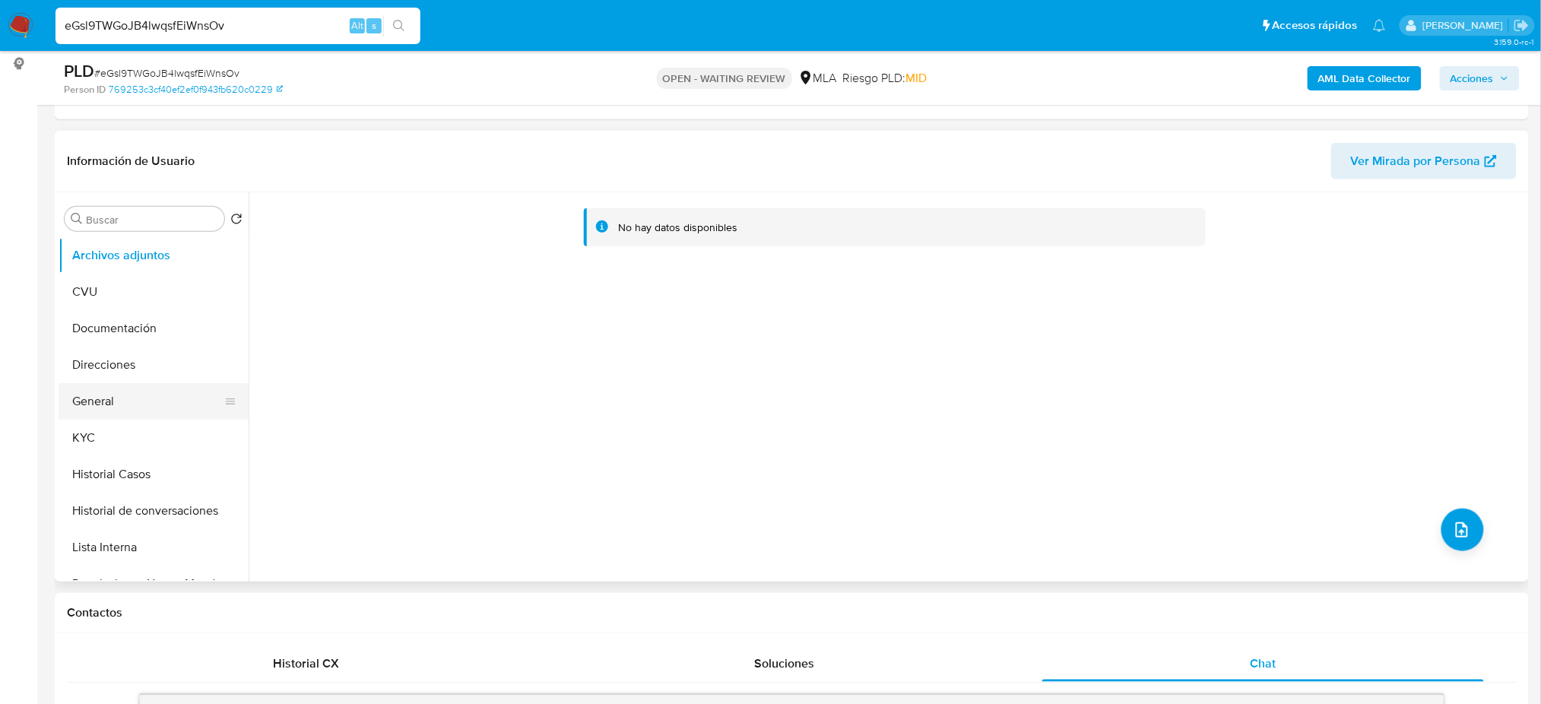
click at [122, 403] on button "General" at bounding box center [148, 401] width 178 height 36
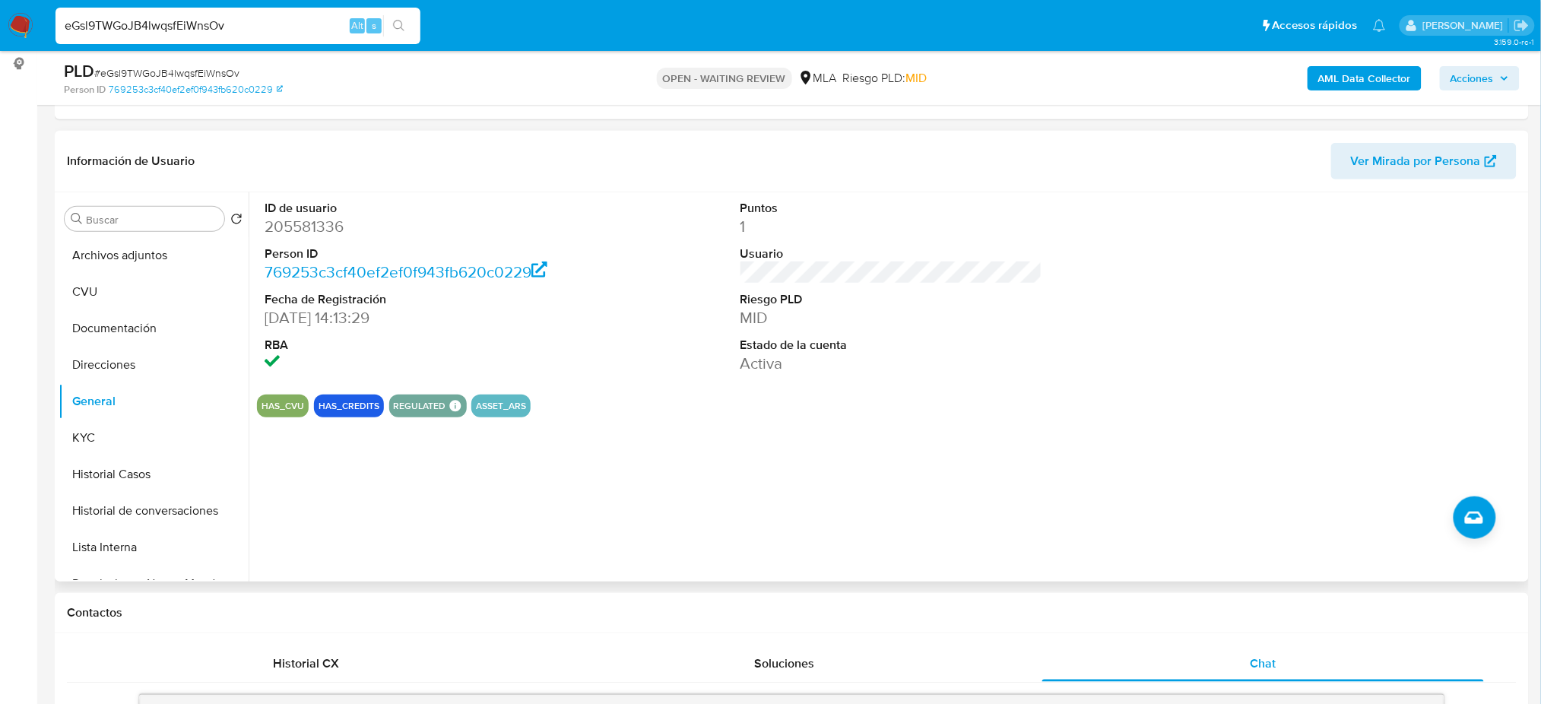
click at [280, 214] on dt "ID de usuario" at bounding box center [416, 208] width 302 height 17
click at [276, 228] on dd "205581336" at bounding box center [416, 226] width 302 height 21
copy dd "205581336"
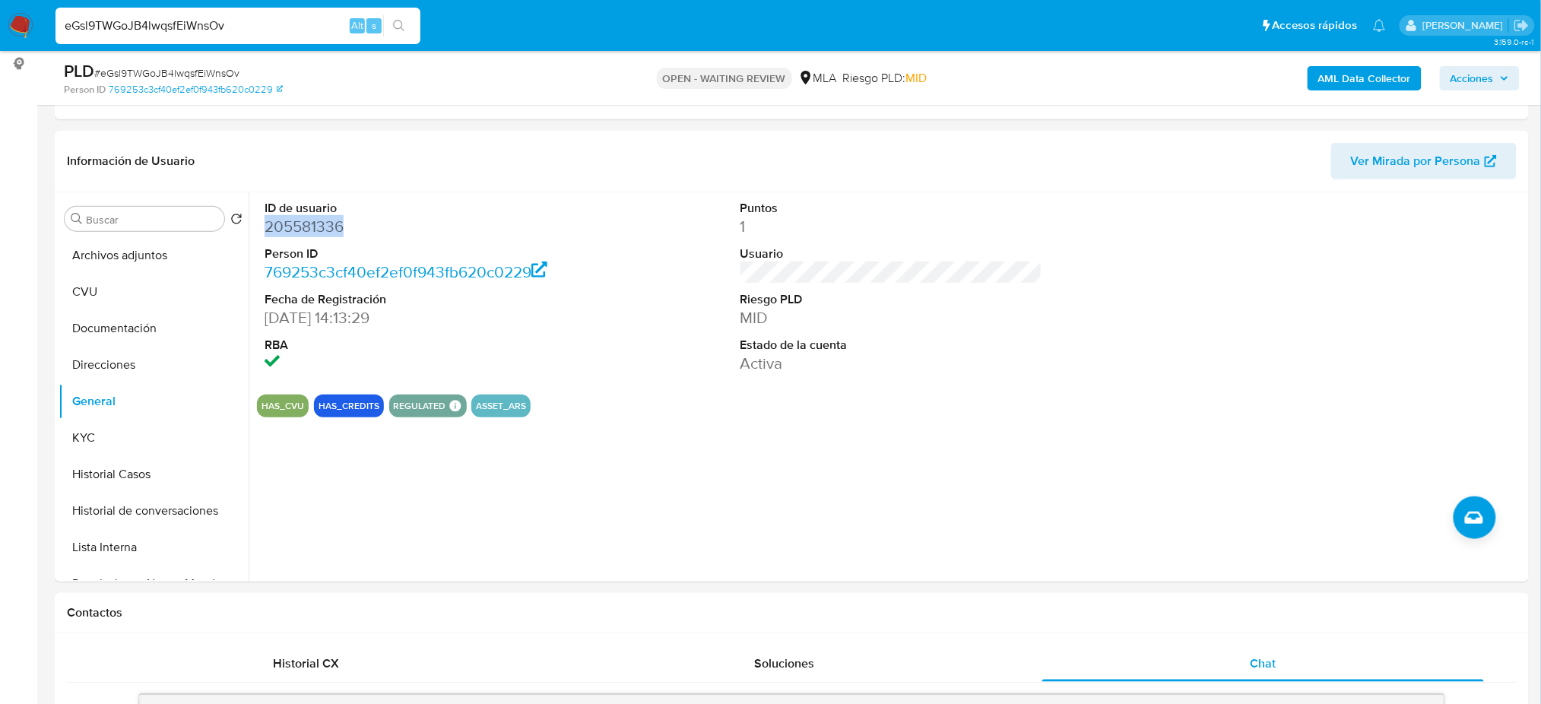
click at [213, 74] on span "# eGsl9TWGoJB4lwqsfEiWnsOv" at bounding box center [166, 72] width 145 height 15
copy span "eGsl9TWGoJB4lwqsfEiWnsOv"
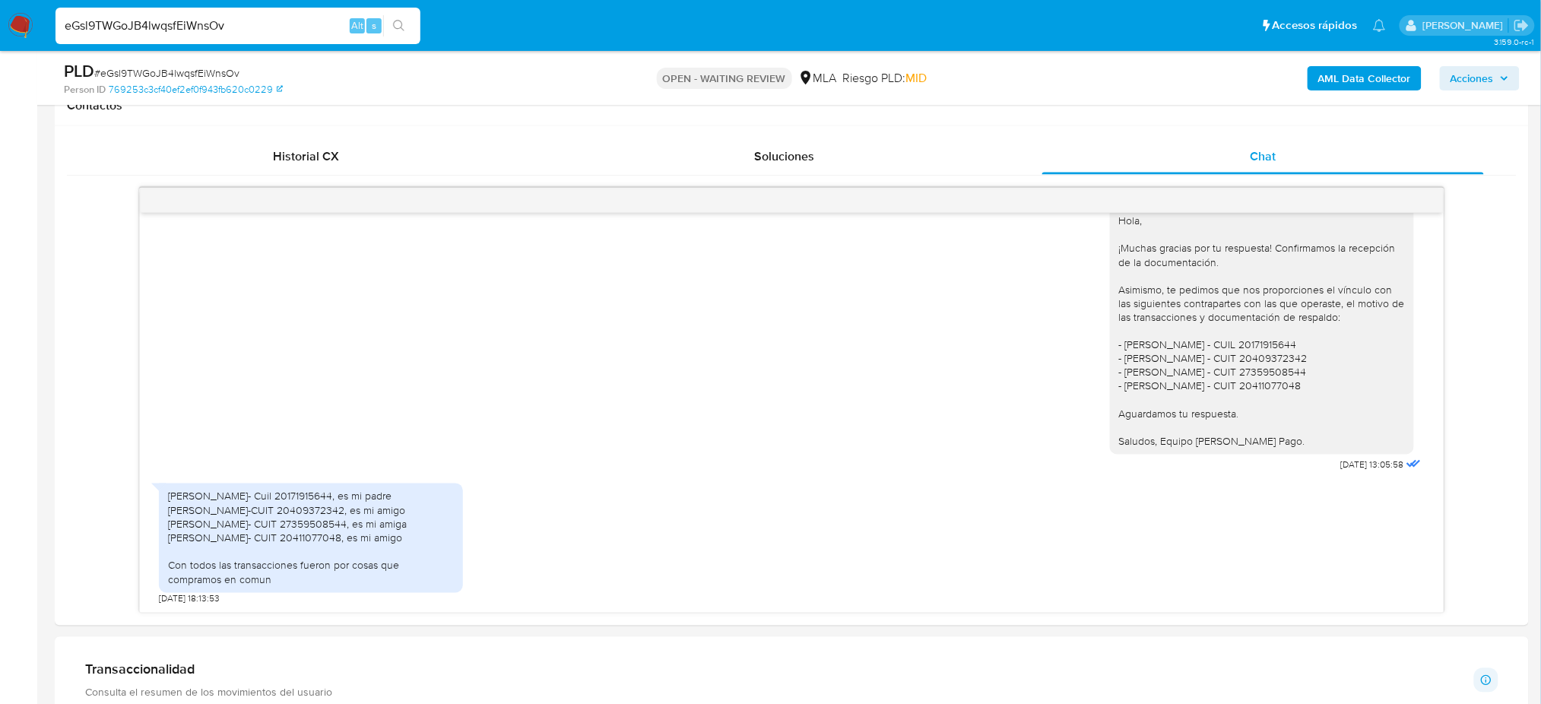
scroll to position [1010, 0]
click at [0, 252] on aside "Bandeja Tablero Screening Búsqueda en Listas Watchlist Herramientas Operaciones…" at bounding box center [18, 538] width 37 height 2494
click at [162, 64] on div "PLD # eGsl9TWGoJB4lwqsfEiWnsOv" at bounding box center [304, 71] width 480 height 23
copy span "eGsl9TWGoJB4lwqsfEiWnsOv"
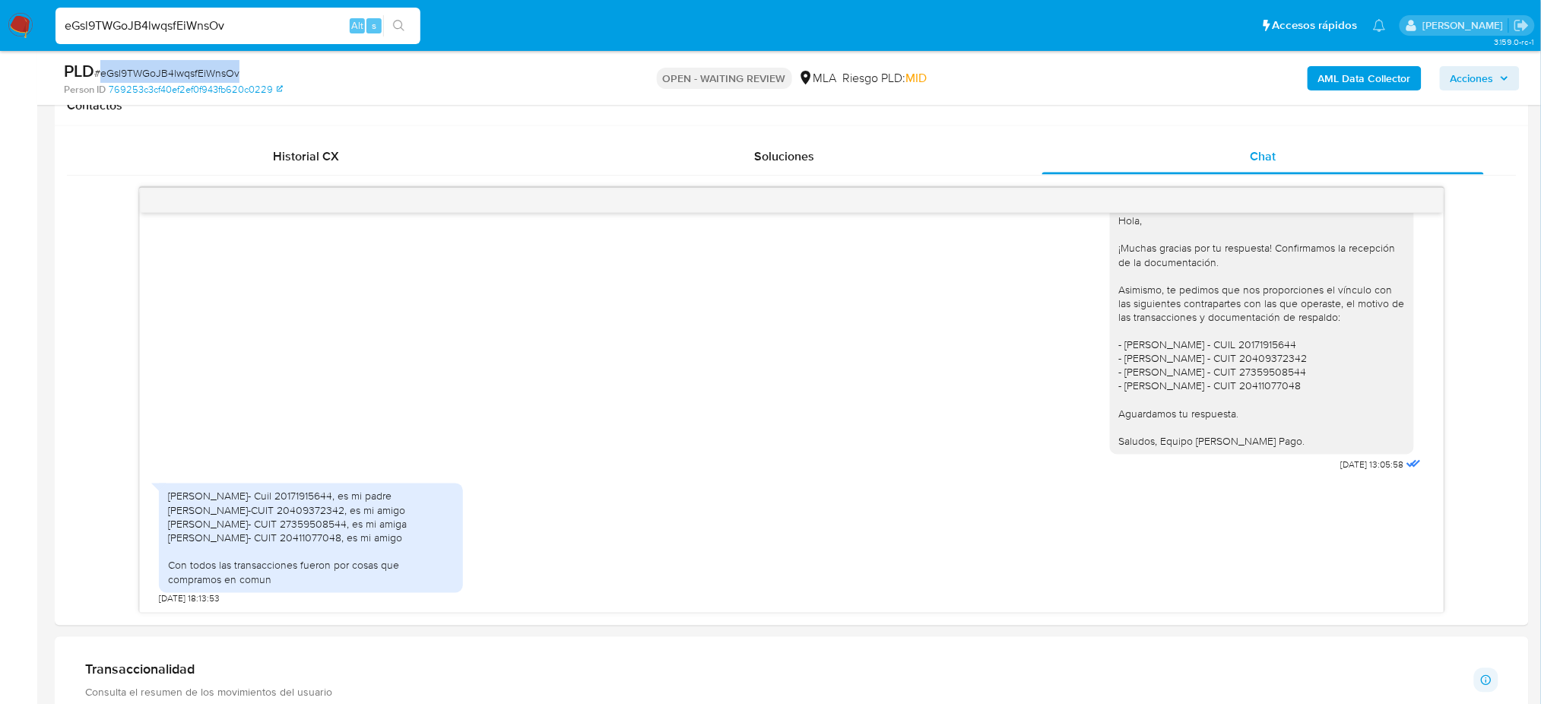
click at [25, 27] on img at bounding box center [21, 26] width 26 height 26
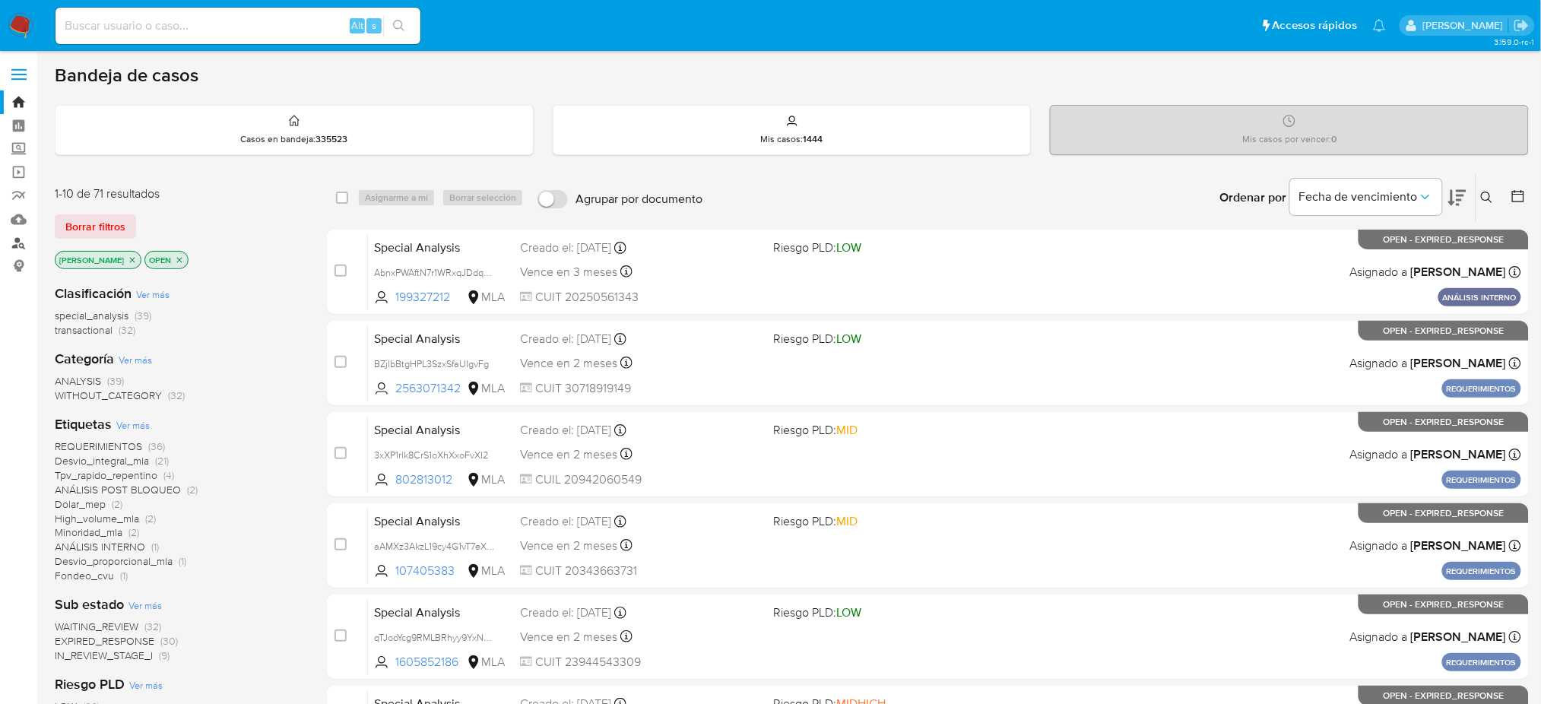
click at [21, 247] on link "Buscador de personas" at bounding box center [90, 243] width 181 height 24
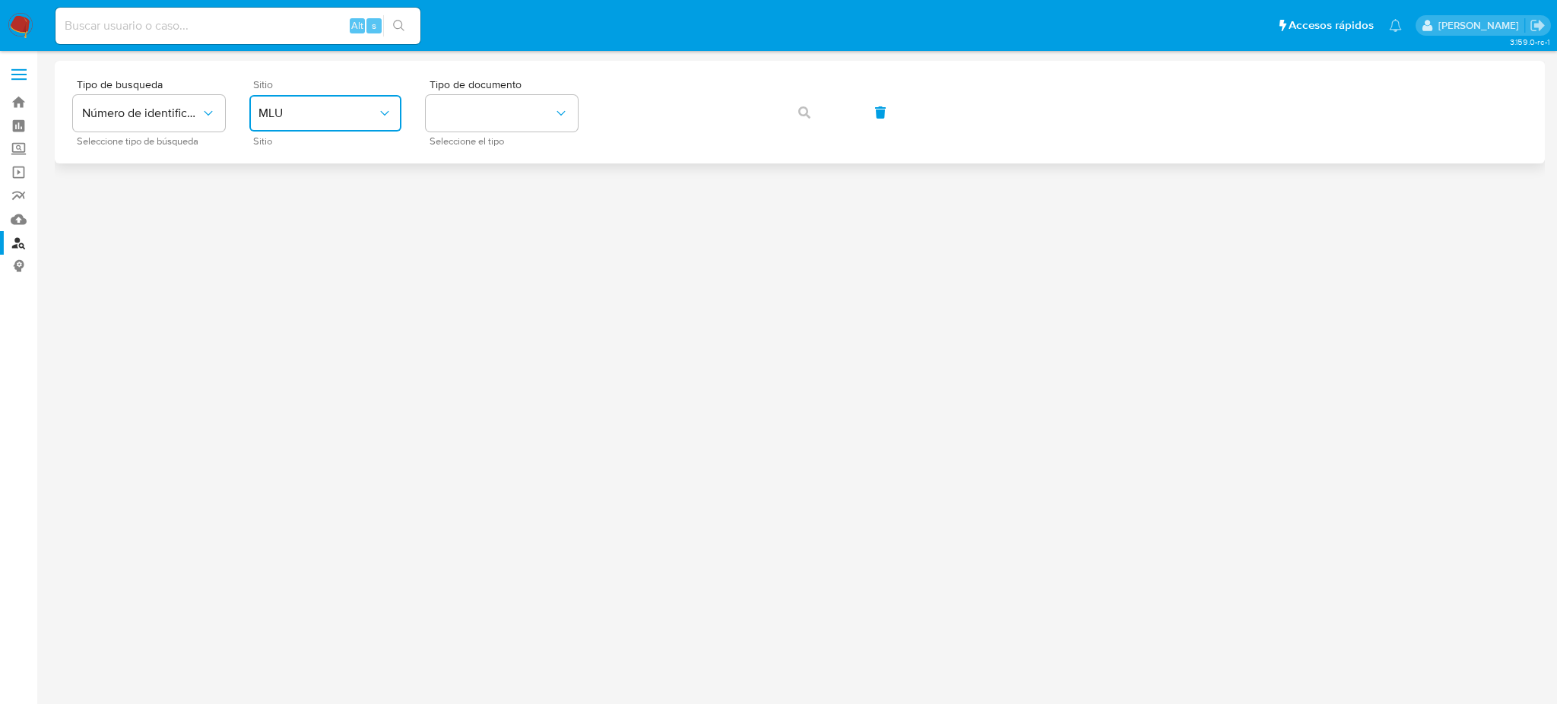
click at [339, 99] on button "MLU" at bounding box center [325, 113] width 152 height 36
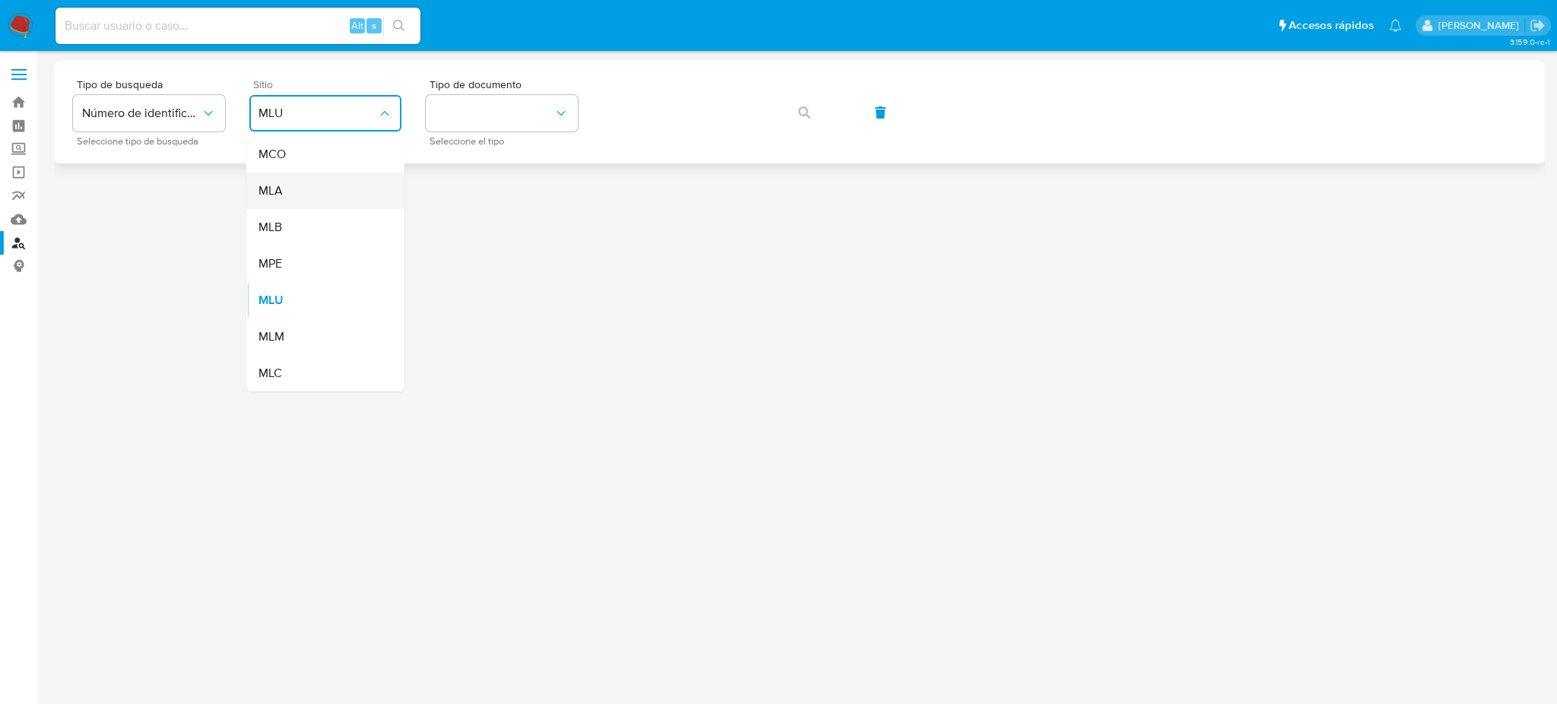
click at [330, 201] on div "MLA" at bounding box center [320, 191] width 125 height 36
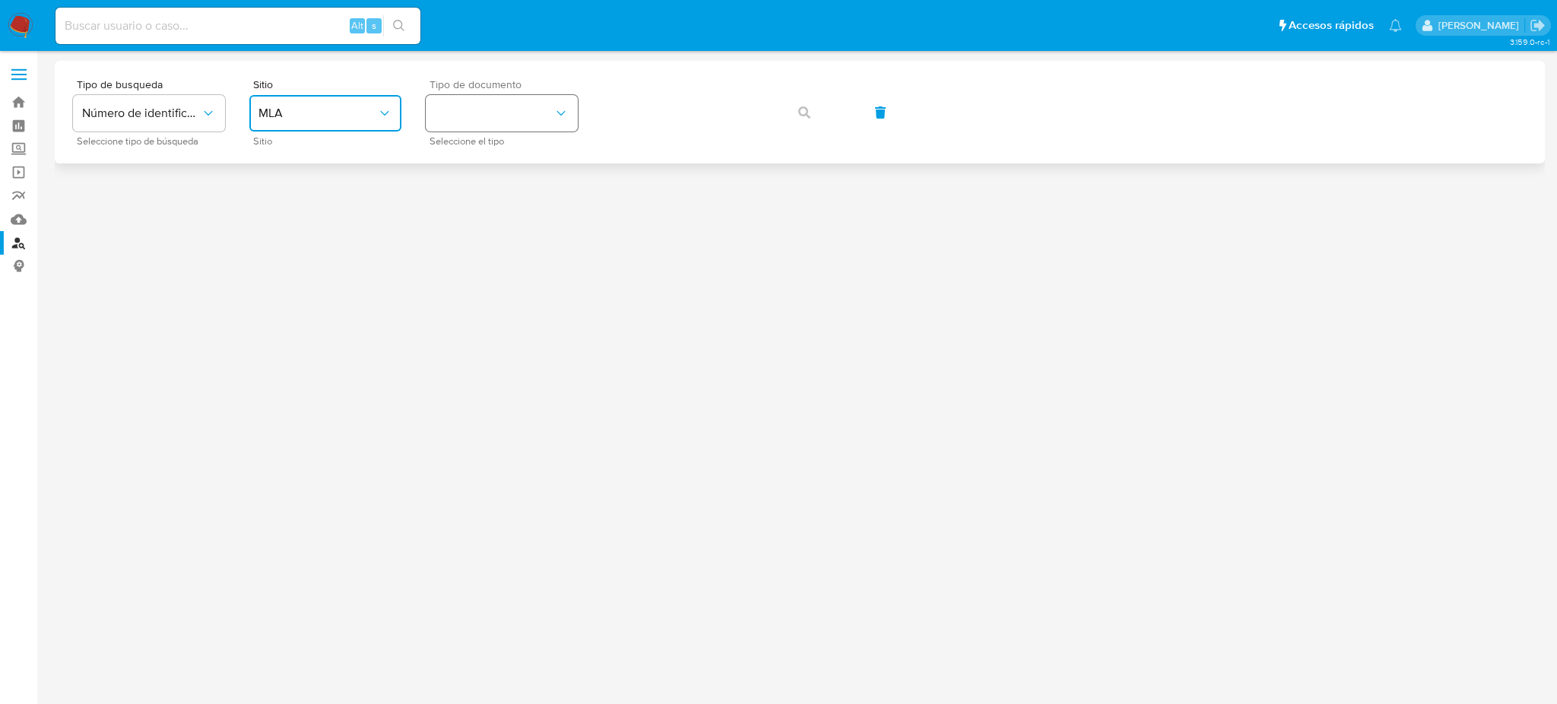
click at [506, 123] on button "identificationType" at bounding box center [502, 113] width 152 height 36
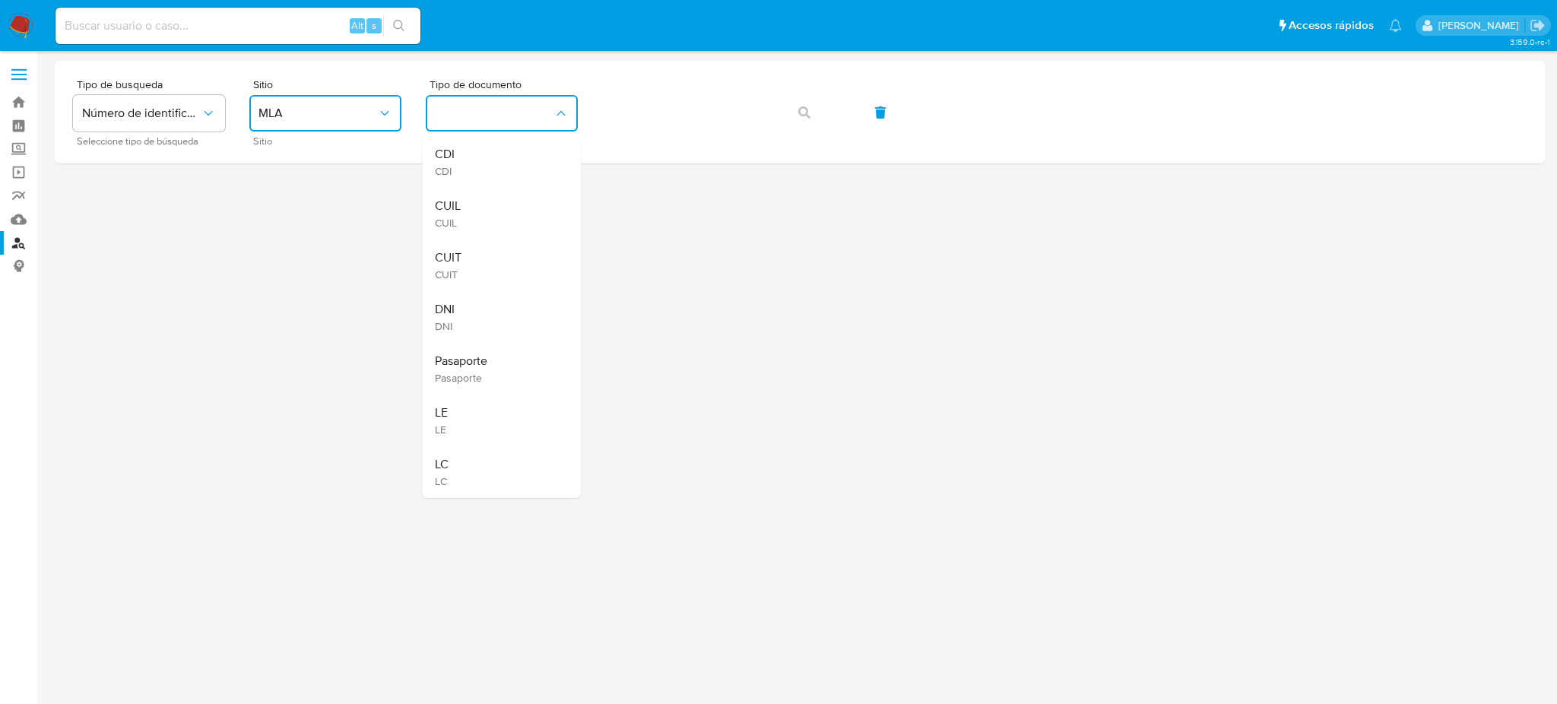
drag, startPoint x: 497, startPoint y: 257, endPoint x: 517, endPoint y: 240, distance: 25.9
click at [499, 257] on div "CUIT CUIT" at bounding box center [497, 265] width 125 height 52
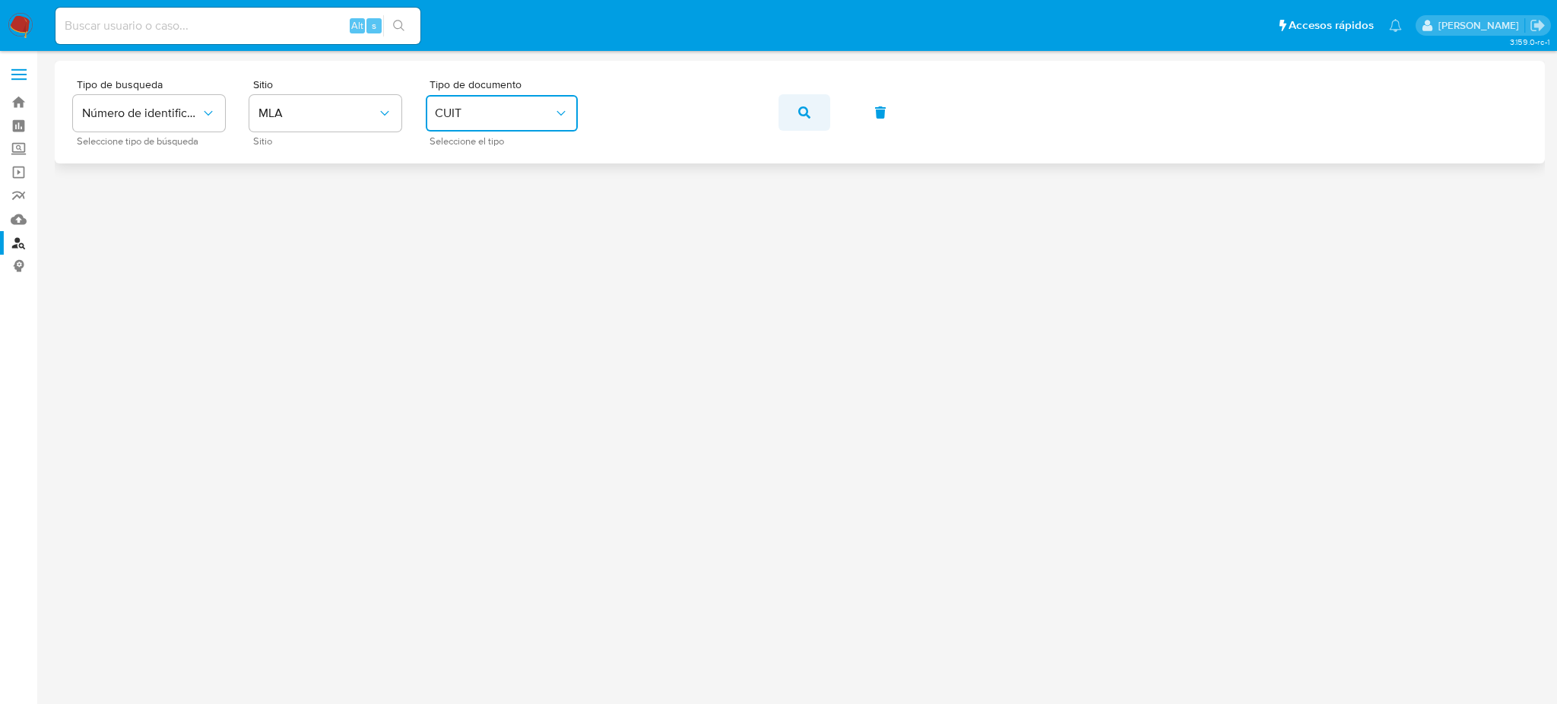
click at [779, 108] on button "button" at bounding box center [805, 112] width 52 height 36
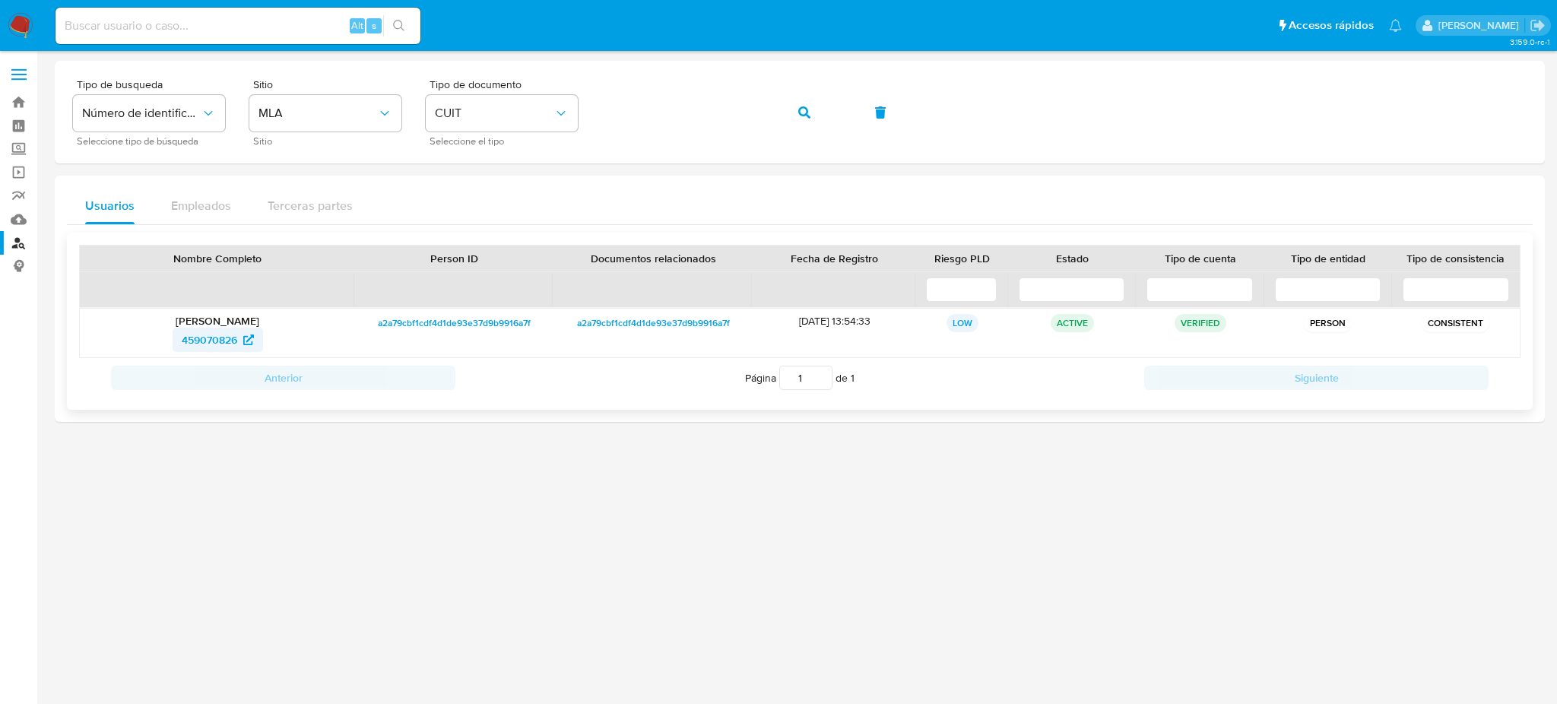
click at [210, 331] on span "459070826" at bounding box center [209, 340] width 55 height 24
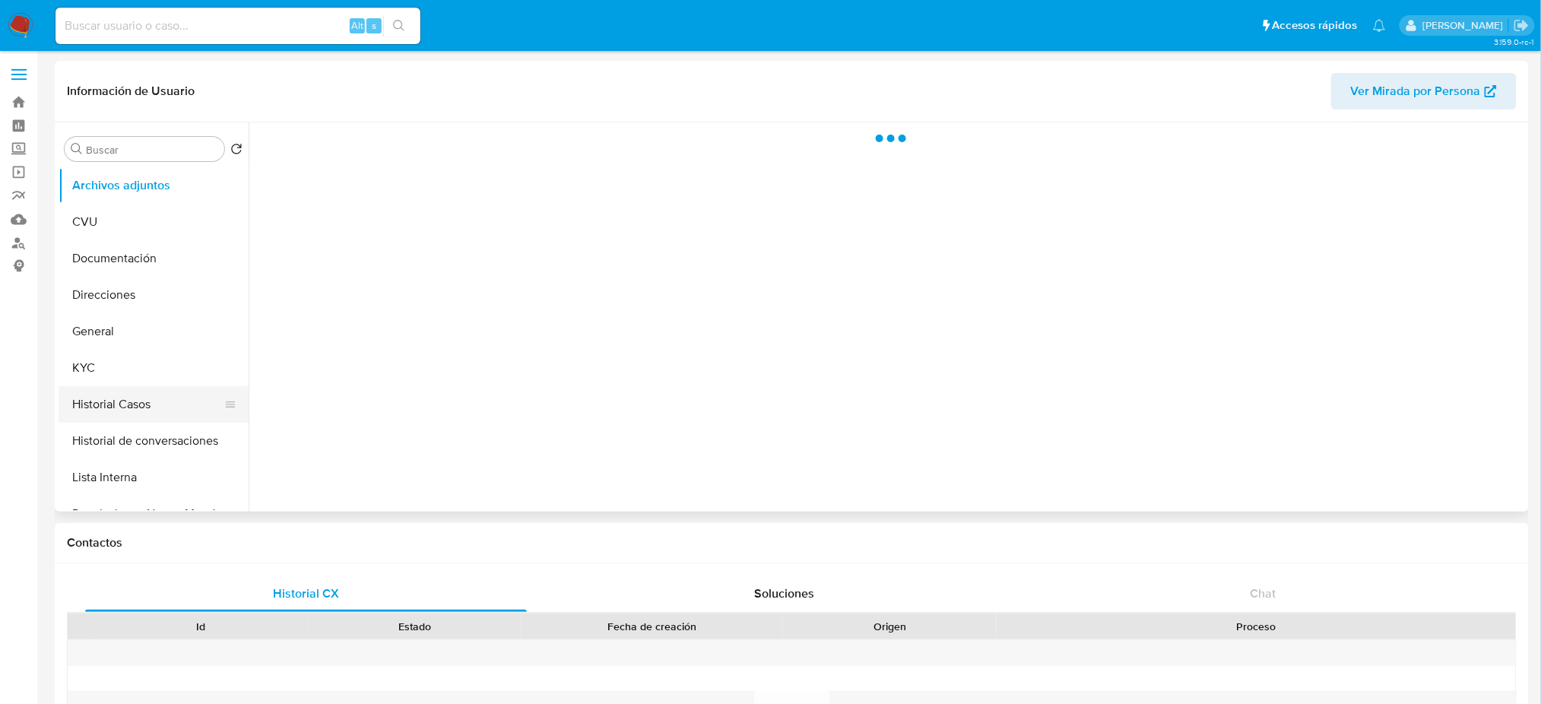
click at [156, 411] on button "Historial Casos" at bounding box center [148, 404] width 178 height 36
select select "10"
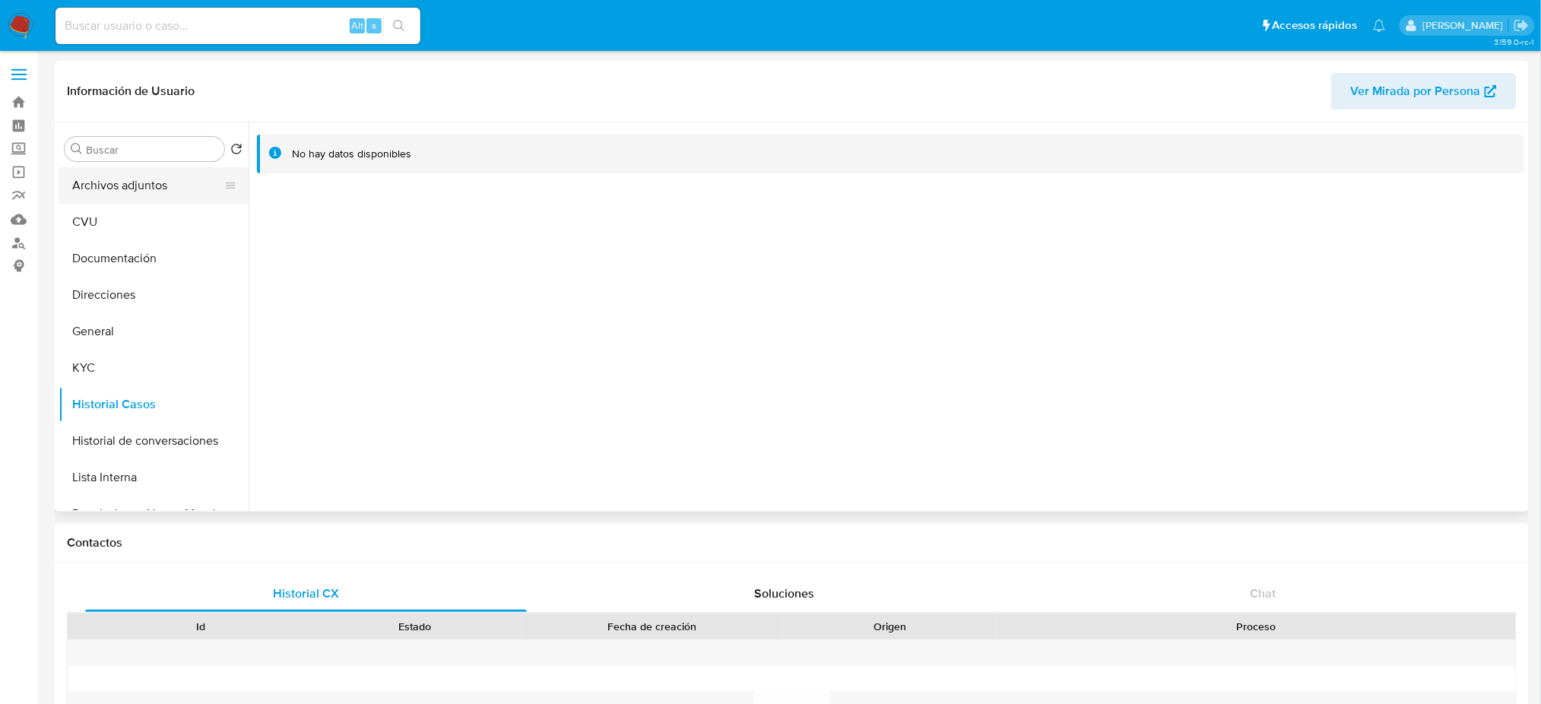
click at [154, 177] on button "Archivos adjuntos" at bounding box center [148, 185] width 178 height 36
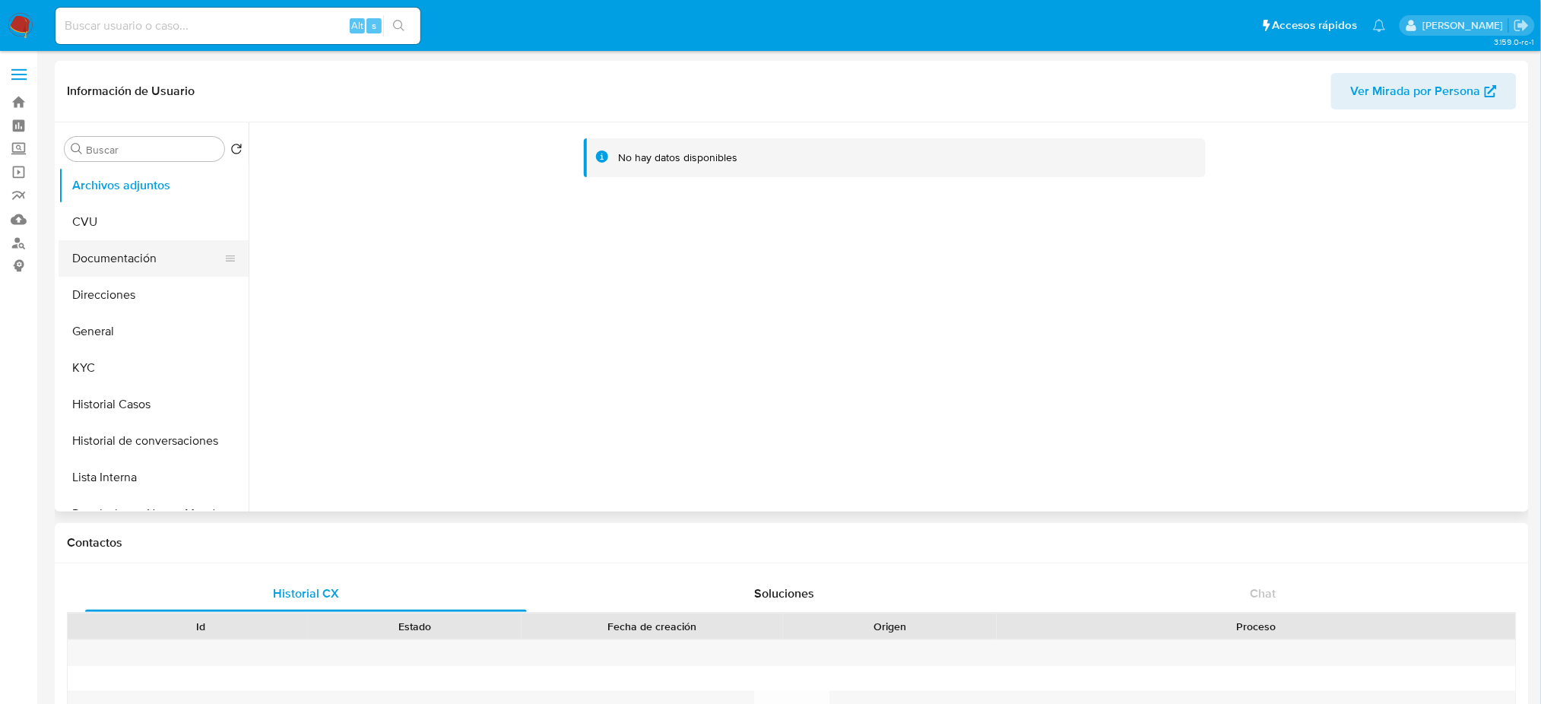
click at [130, 255] on button "Documentación" at bounding box center [148, 258] width 178 height 36
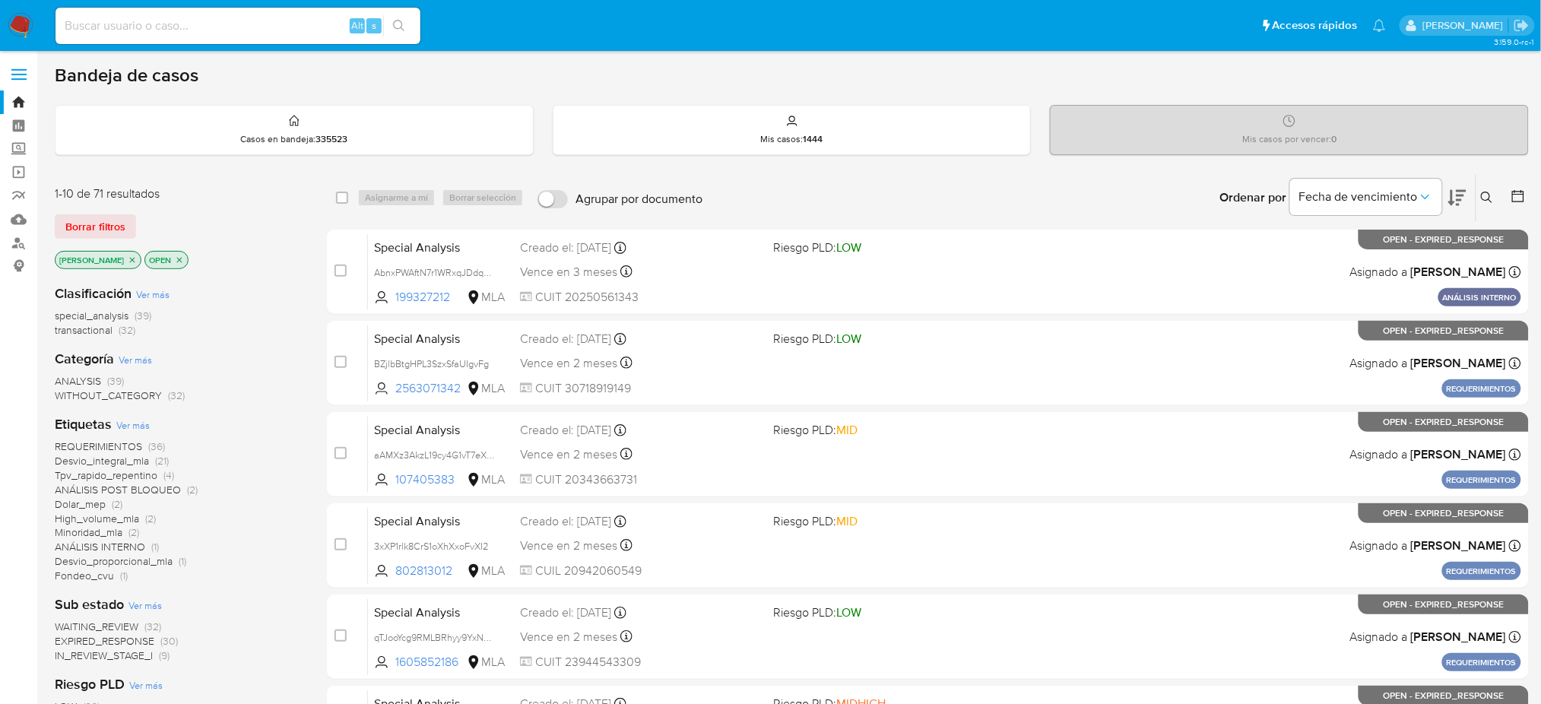
drag, startPoint x: 1491, startPoint y: 195, endPoint x: 1403, endPoint y: 252, distance: 105.4
click at [1491, 194] on icon at bounding box center [1487, 198] width 12 height 12
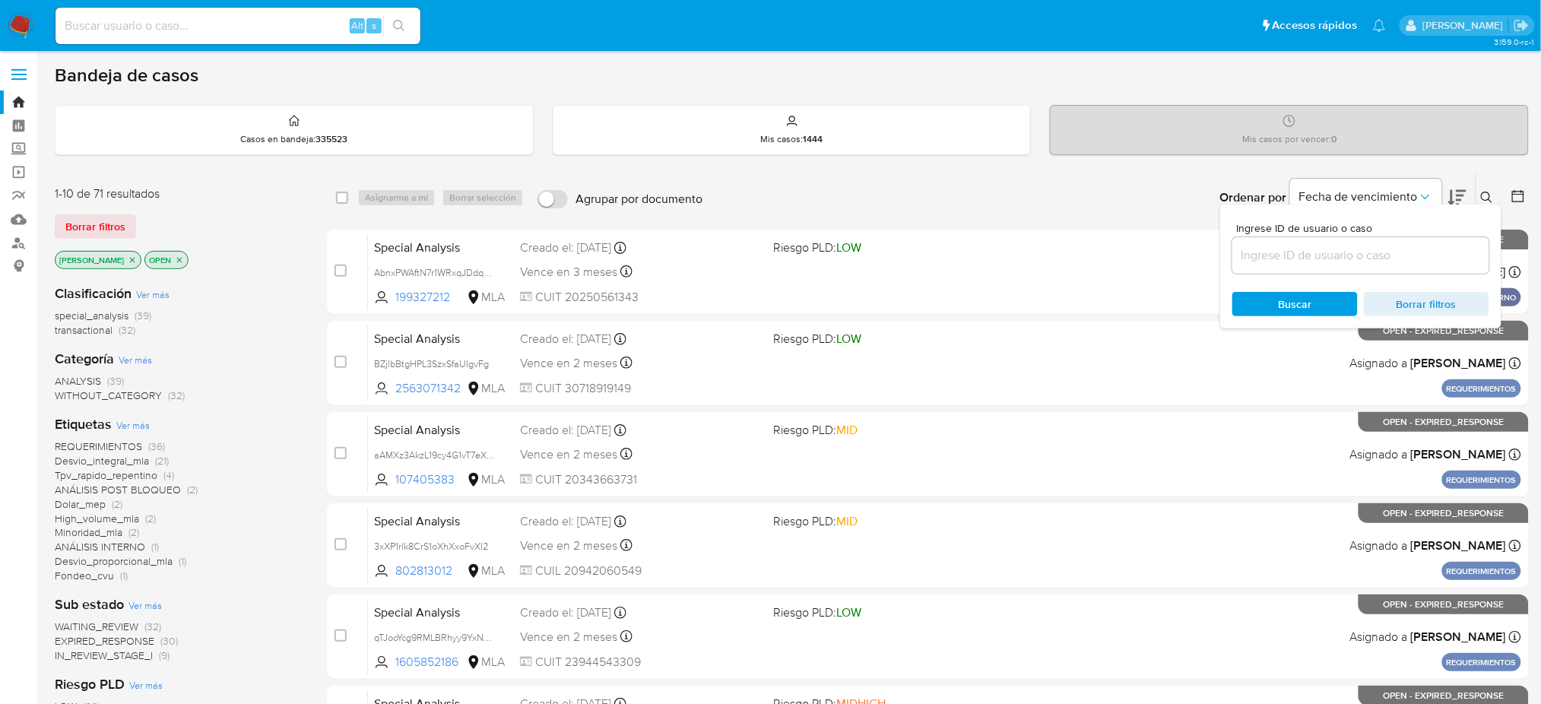
click at [1400, 255] on input at bounding box center [1360, 256] width 257 height 20
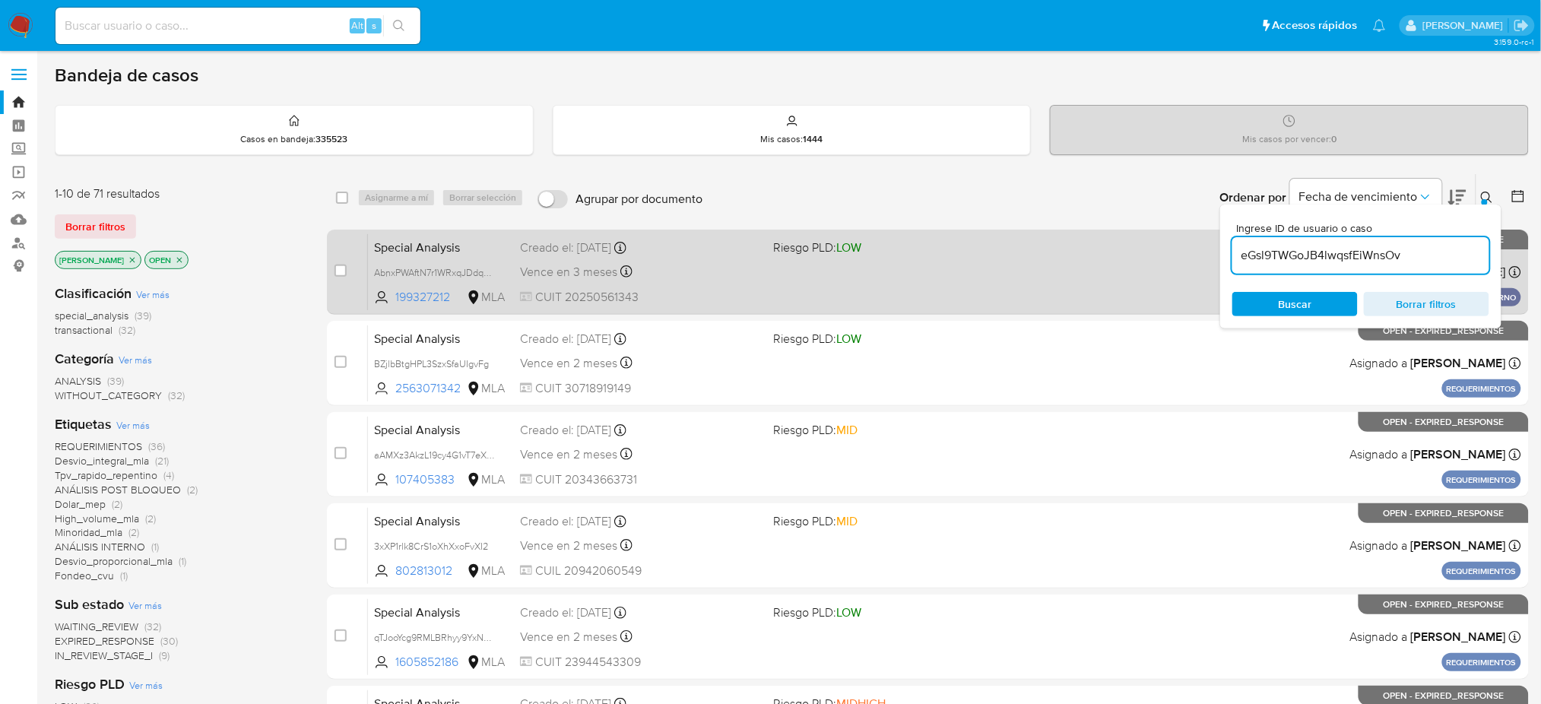
type input "eGsl9TWGoJB4lwqsfEiWnsOv"
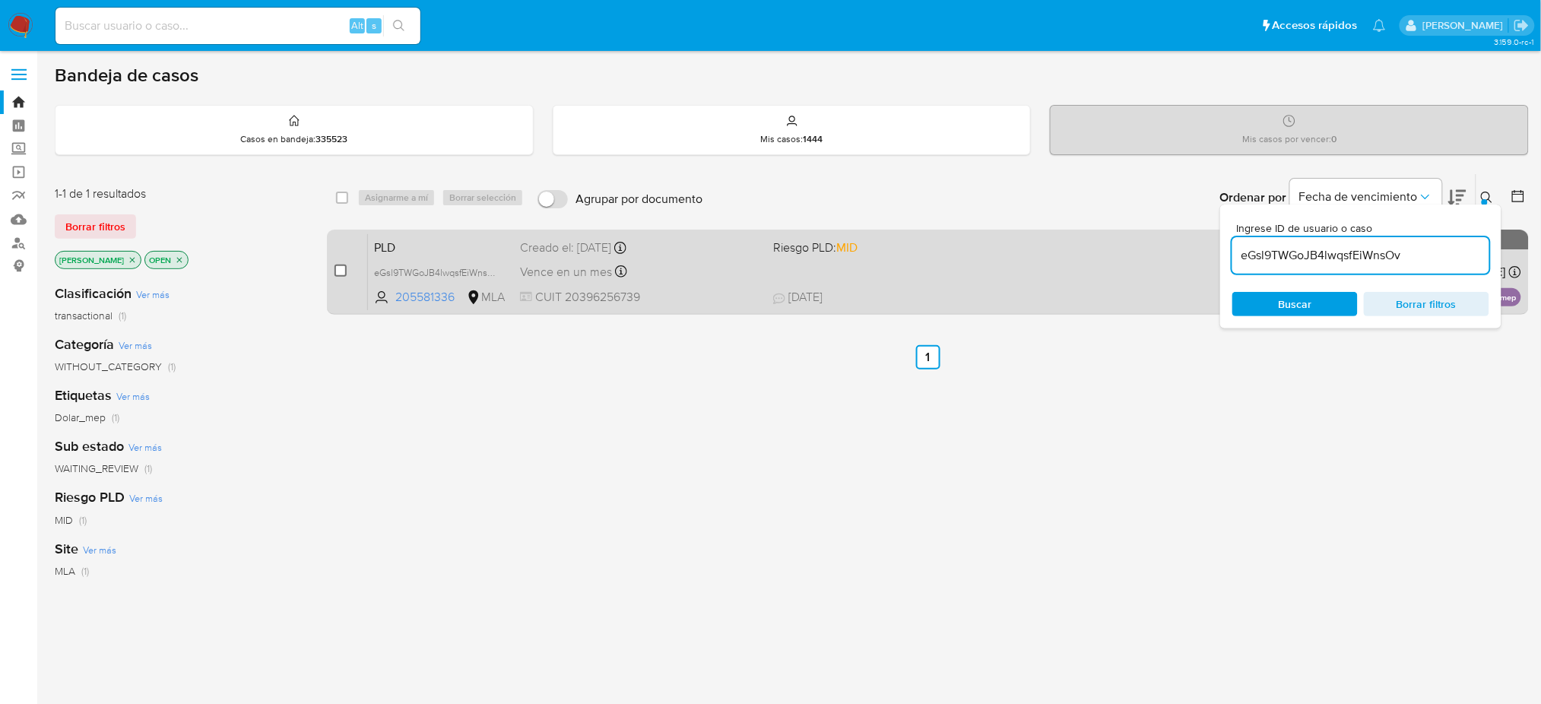
click at [336, 269] on input "checkbox" at bounding box center [341, 271] width 12 height 12
checkbox input "true"
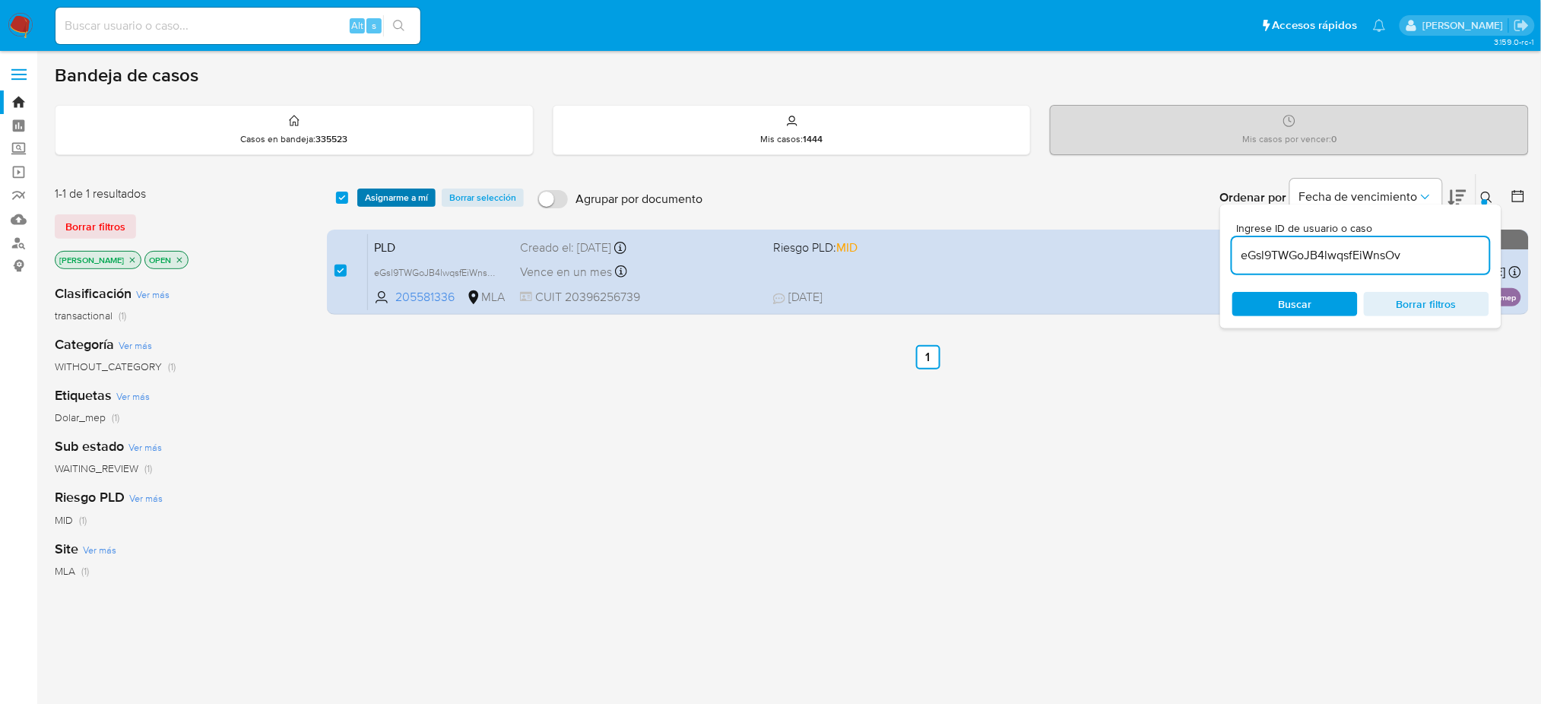
click at [388, 205] on span "Asignarme a mí" at bounding box center [396, 197] width 63 height 15
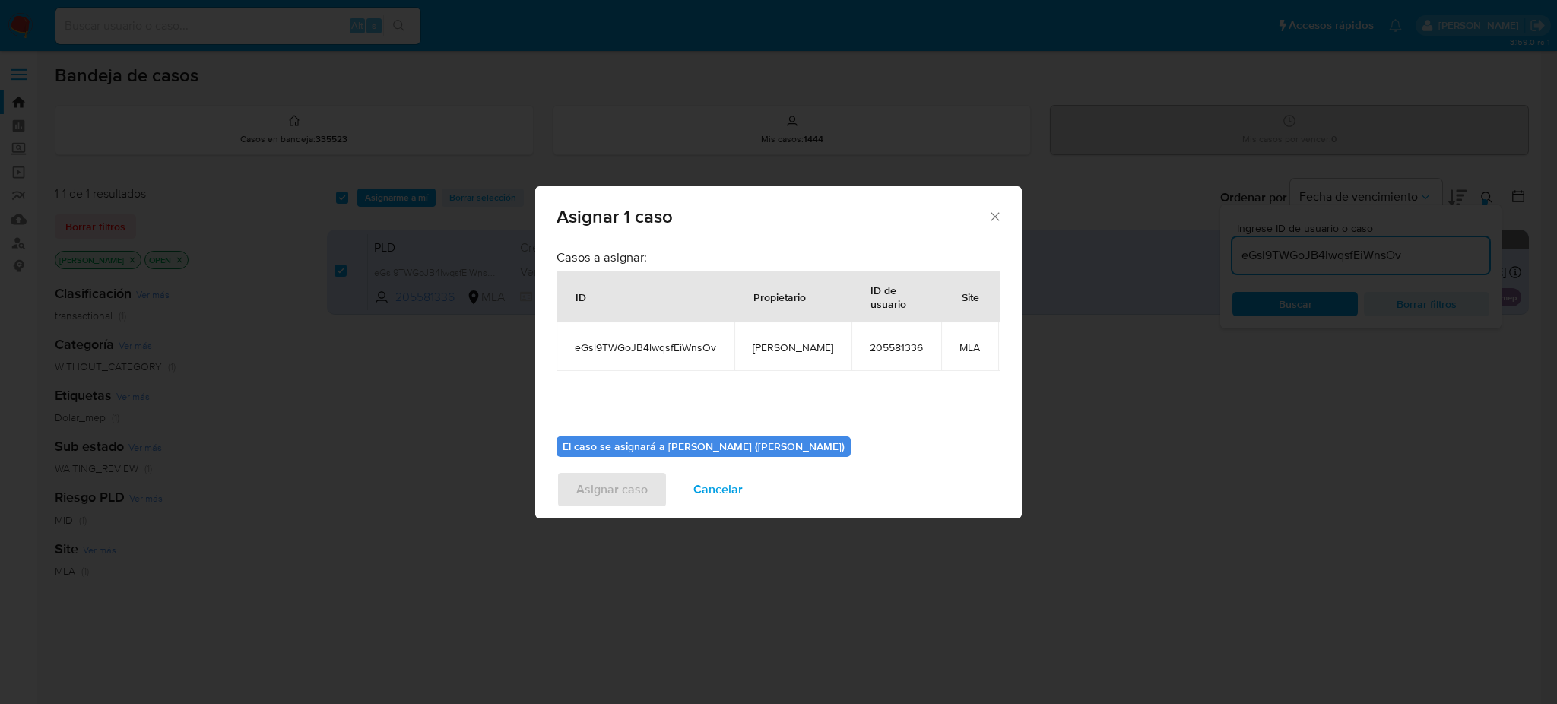
click at [770, 350] on span "[PERSON_NAME]" at bounding box center [793, 348] width 81 height 14
copy span "[PERSON_NAME]"
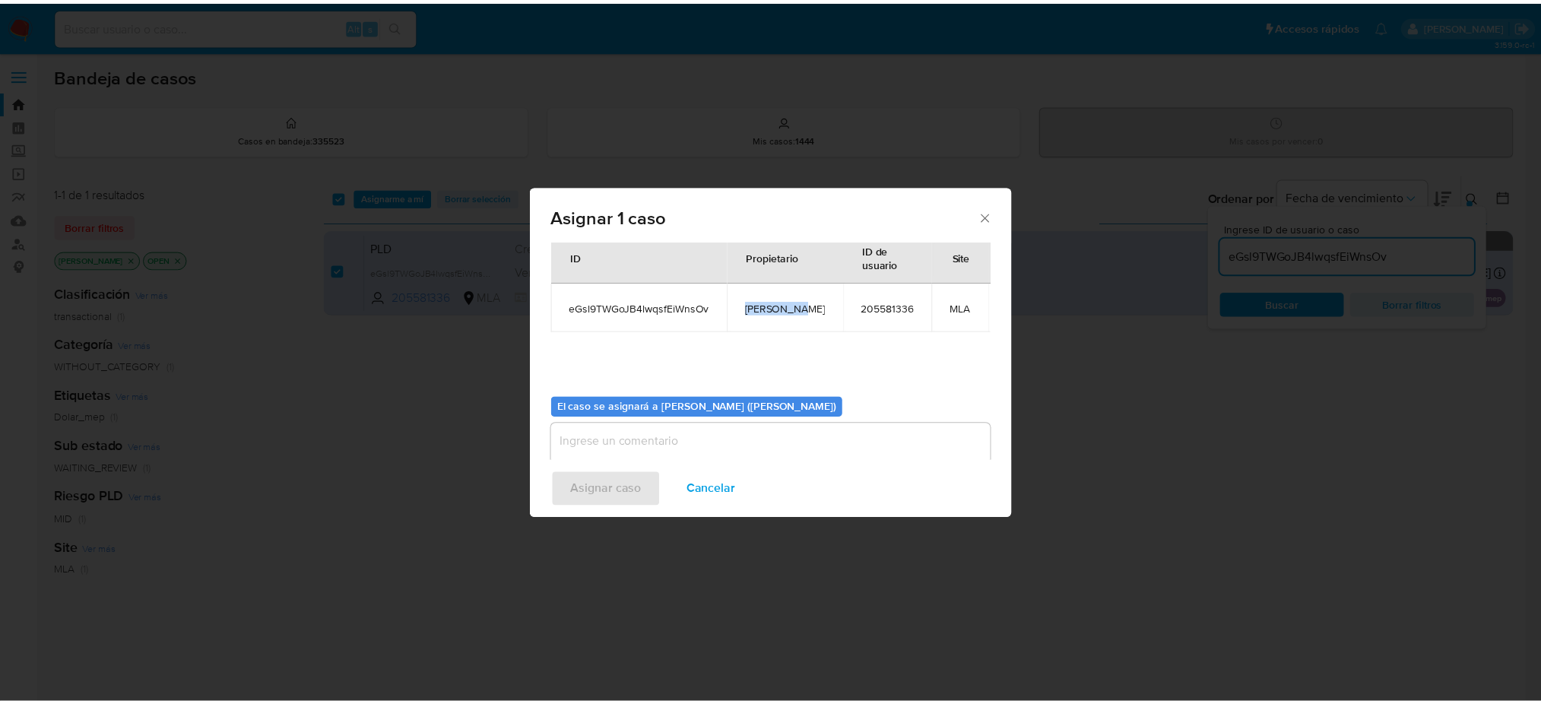
scroll to position [78, 0]
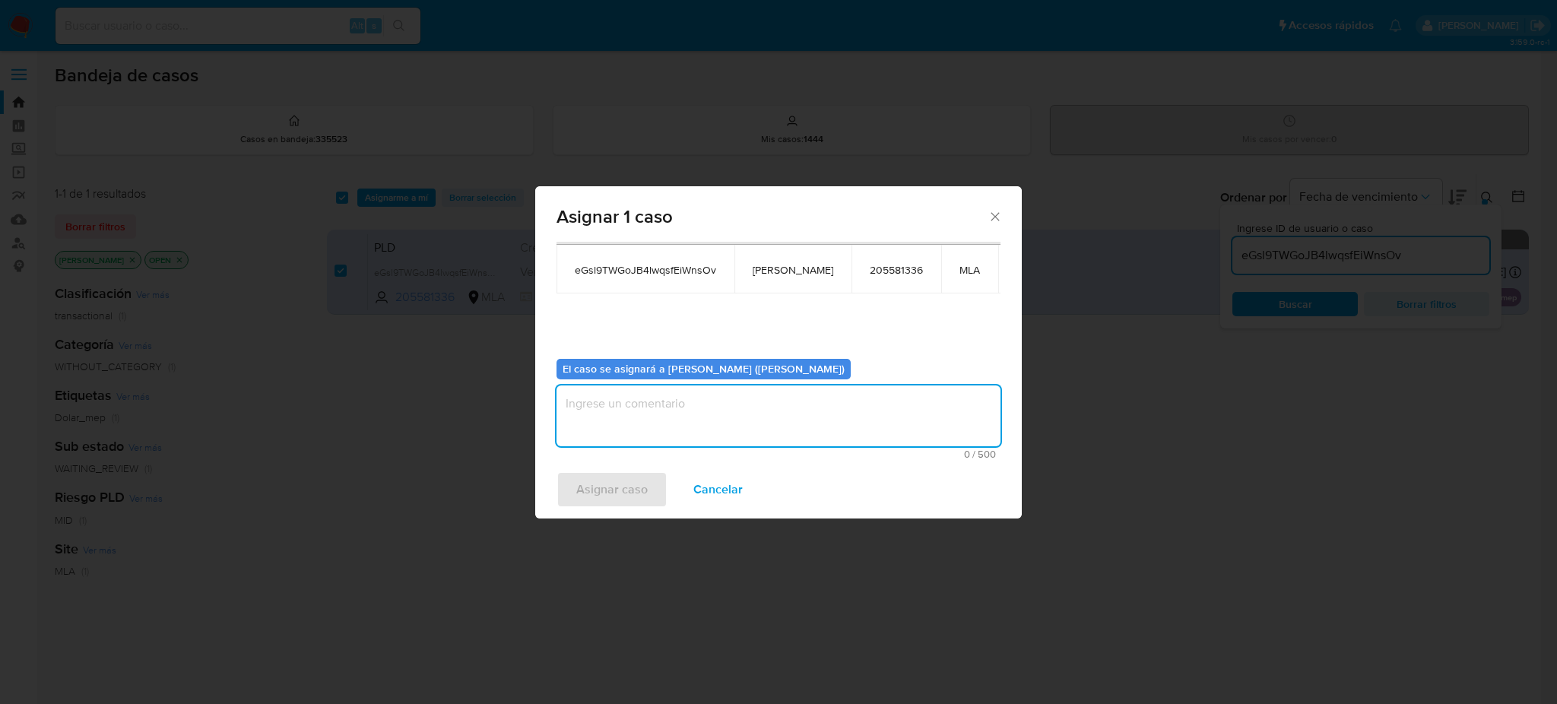
click at [677, 414] on textarea "assign-modal" at bounding box center [779, 415] width 444 height 61
paste textarea "[PERSON_NAME]"
type textarea "[PERSON_NAME]"
click at [619, 490] on span "Asignar caso" at bounding box center [611, 489] width 71 height 33
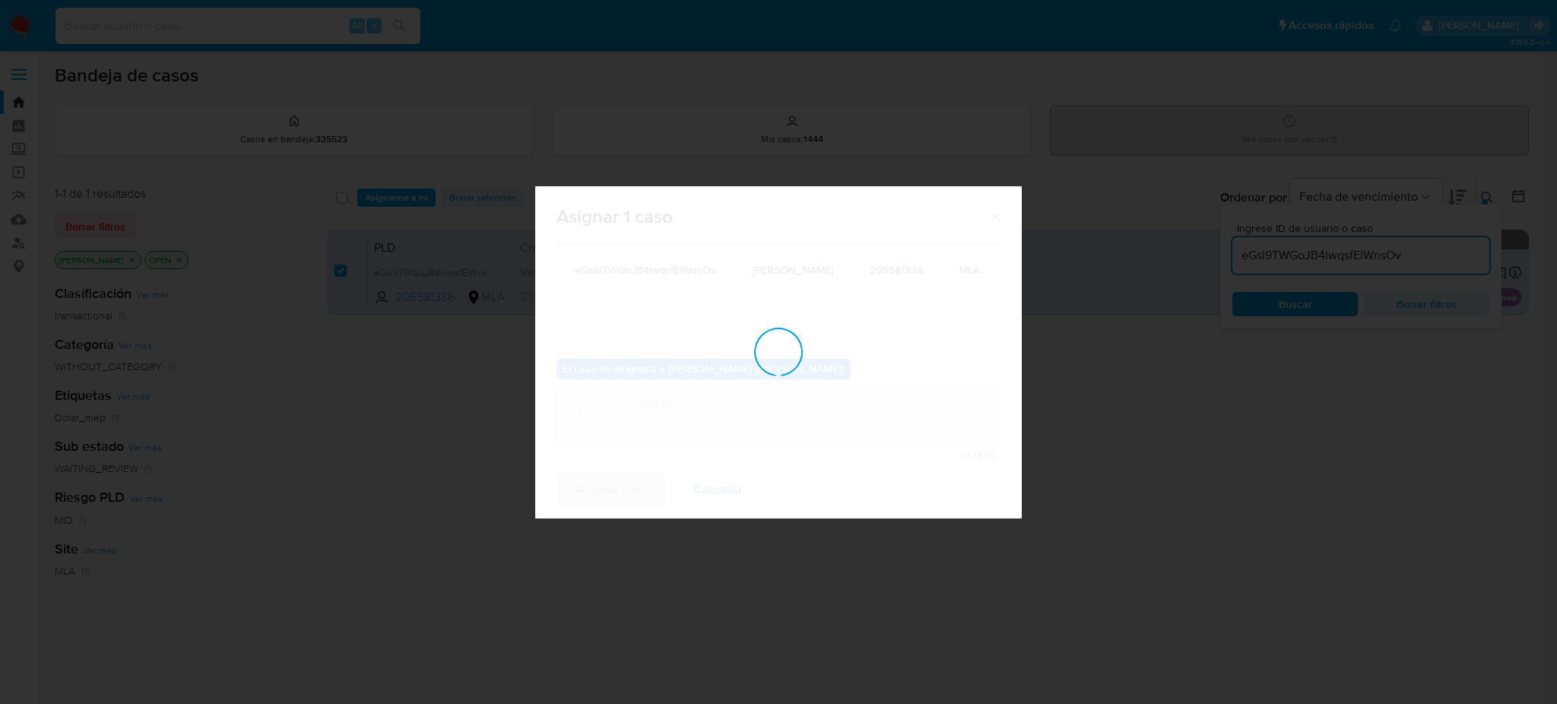
checkbox input "false"
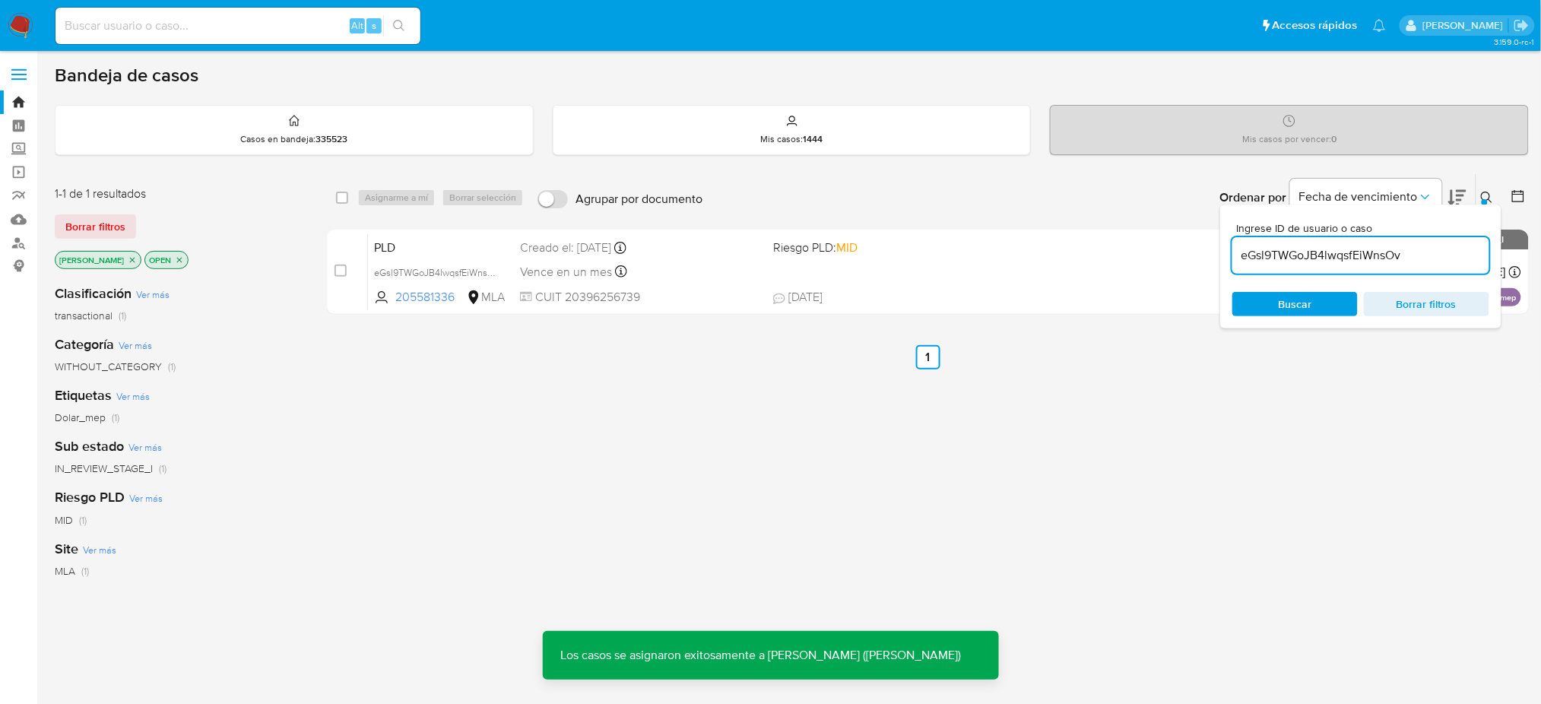
click at [469, 244] on span "PLD" at bounding box center [441, 246] width 134 height 20
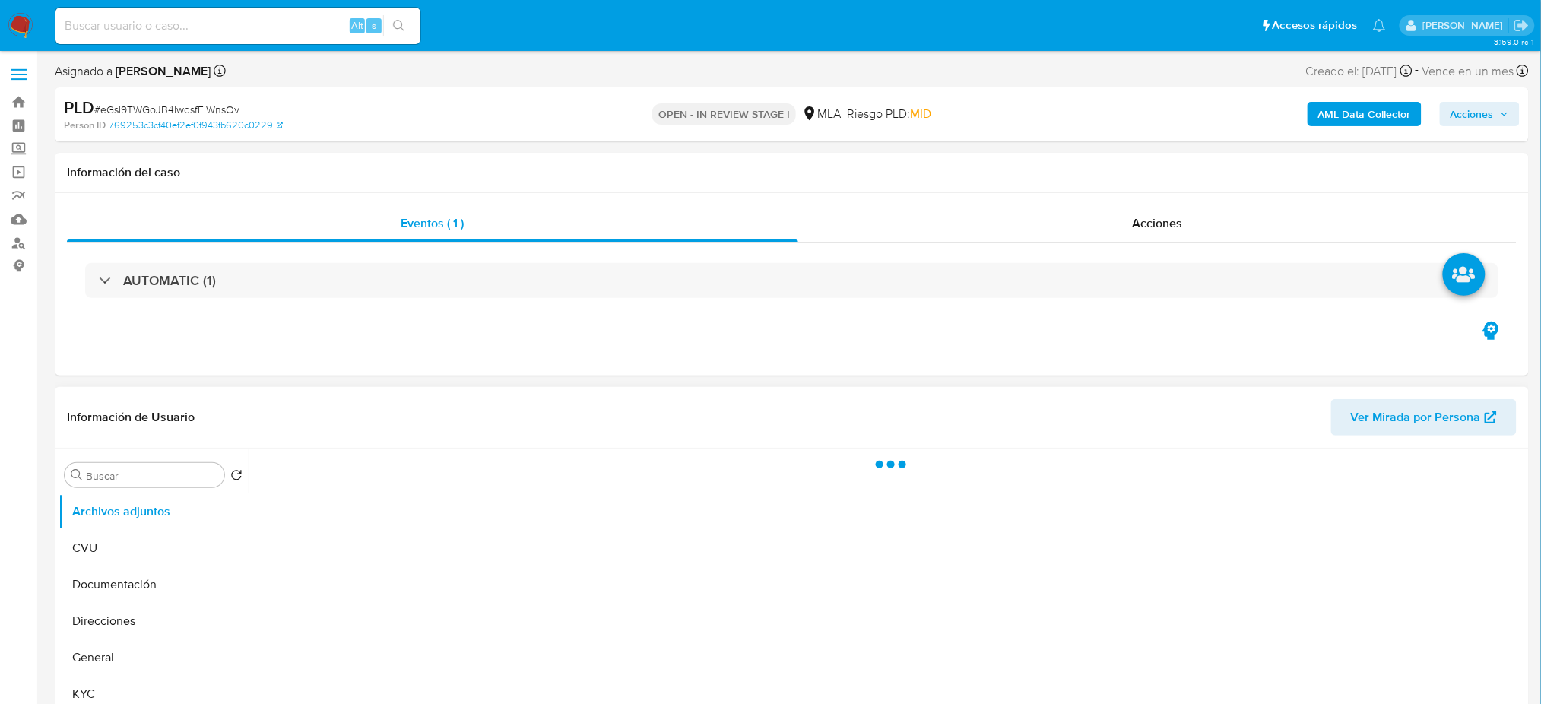
select select "10"
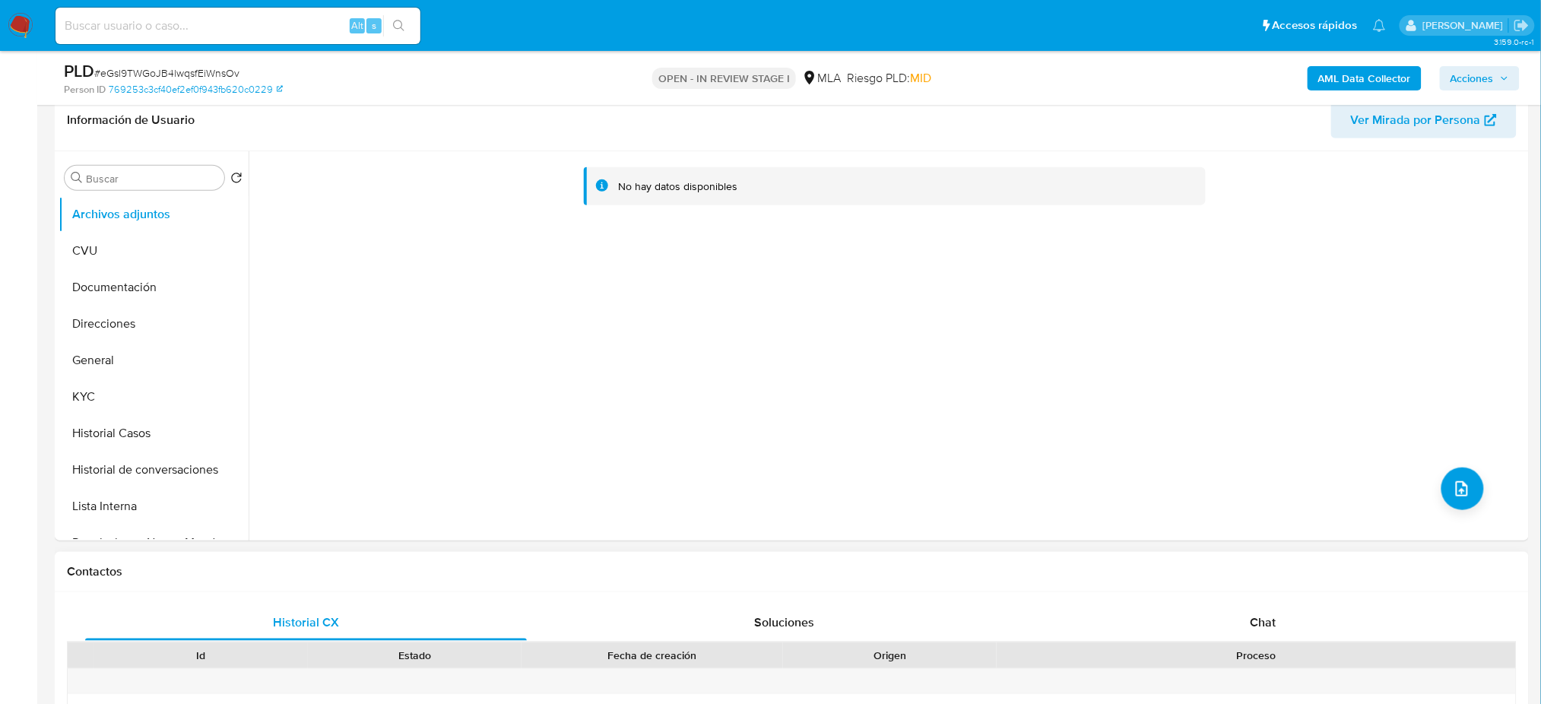
scroll to position [506, 0]
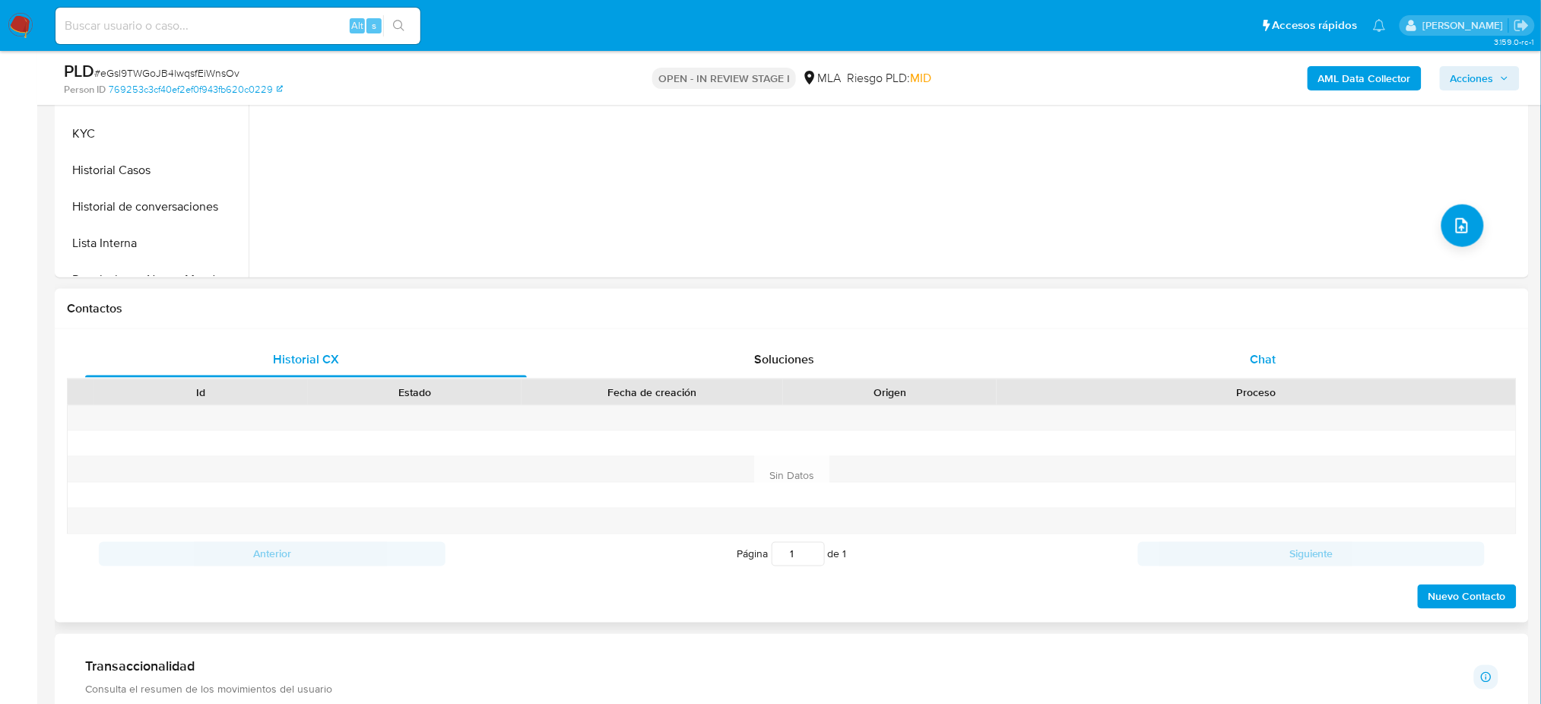
click at [1294, 356] on div "Chat" at bounding box center [1263, 359] width 442 height 36
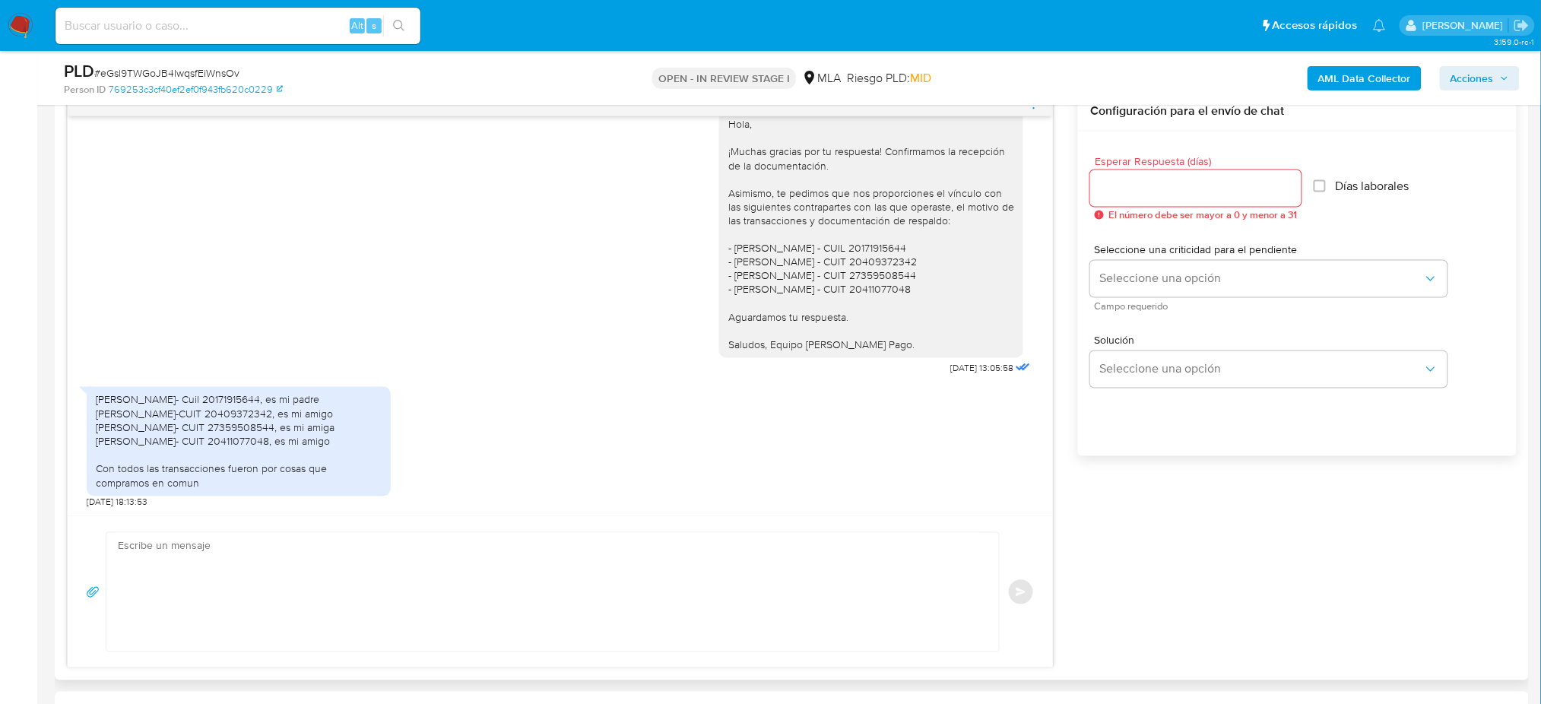
scroll to position [810, 0]
click at [166, 563] on textarea at bounding box center [549, 587] width 862 height 119
paste textarea "Hola, ¡Muchas gracias por tu respuesta! ¿Podrías informarnos el motivo de las t…"
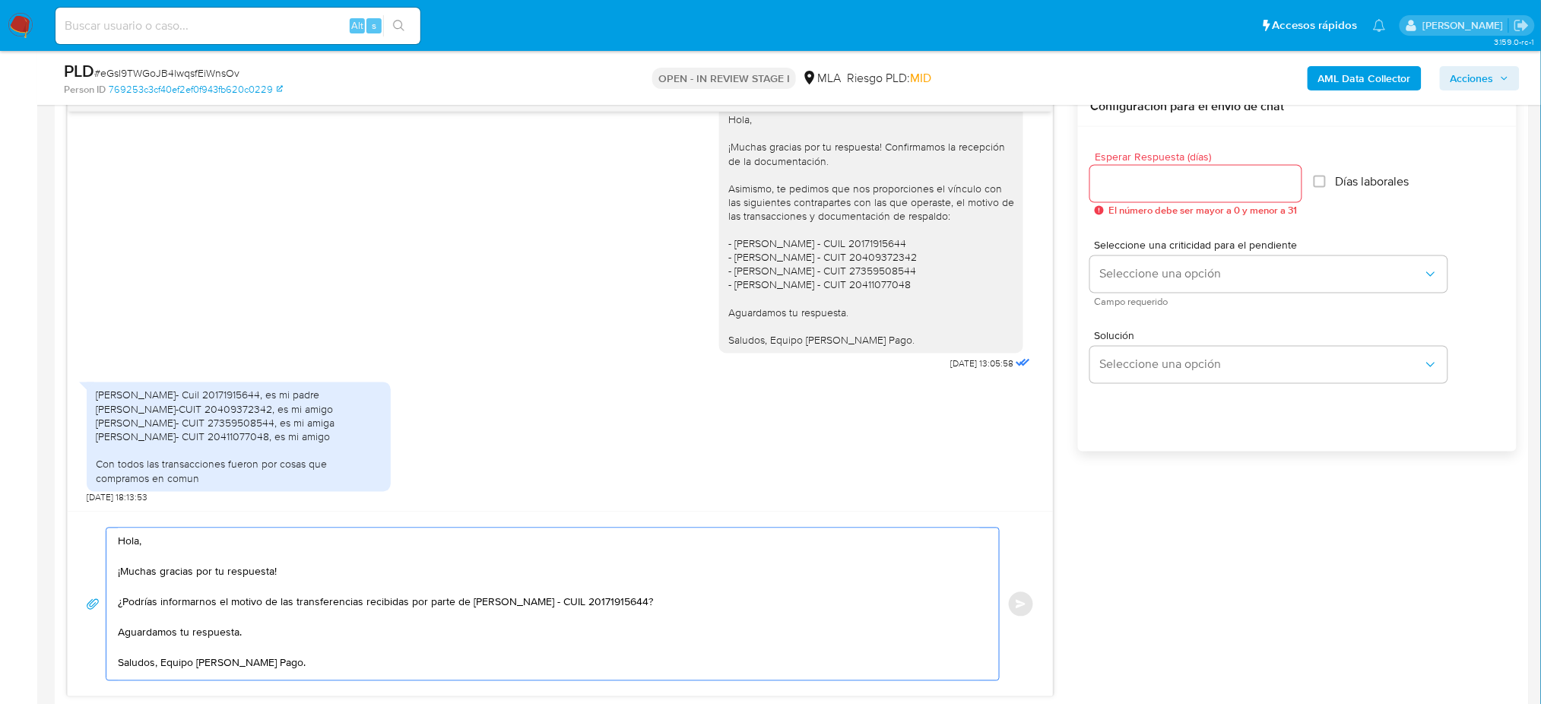
scroll to position [8, 0]
type textarea "Hola, ¡Muchas gracias por tu respuesta! ¿Podrías informarnos el motivo de las t…"
drag, startPoint x: 1128, startPoint y: 195, endPoint x: 1118, endPoint y: 193, distance: 10.9
click at [1127, 195] on div at bounding box center [1195, 184] width 211 height 36
click at [1112, 187] on input "Esperar Respuesta (días)" at bounding box center [1195, 184] width 211 height 20
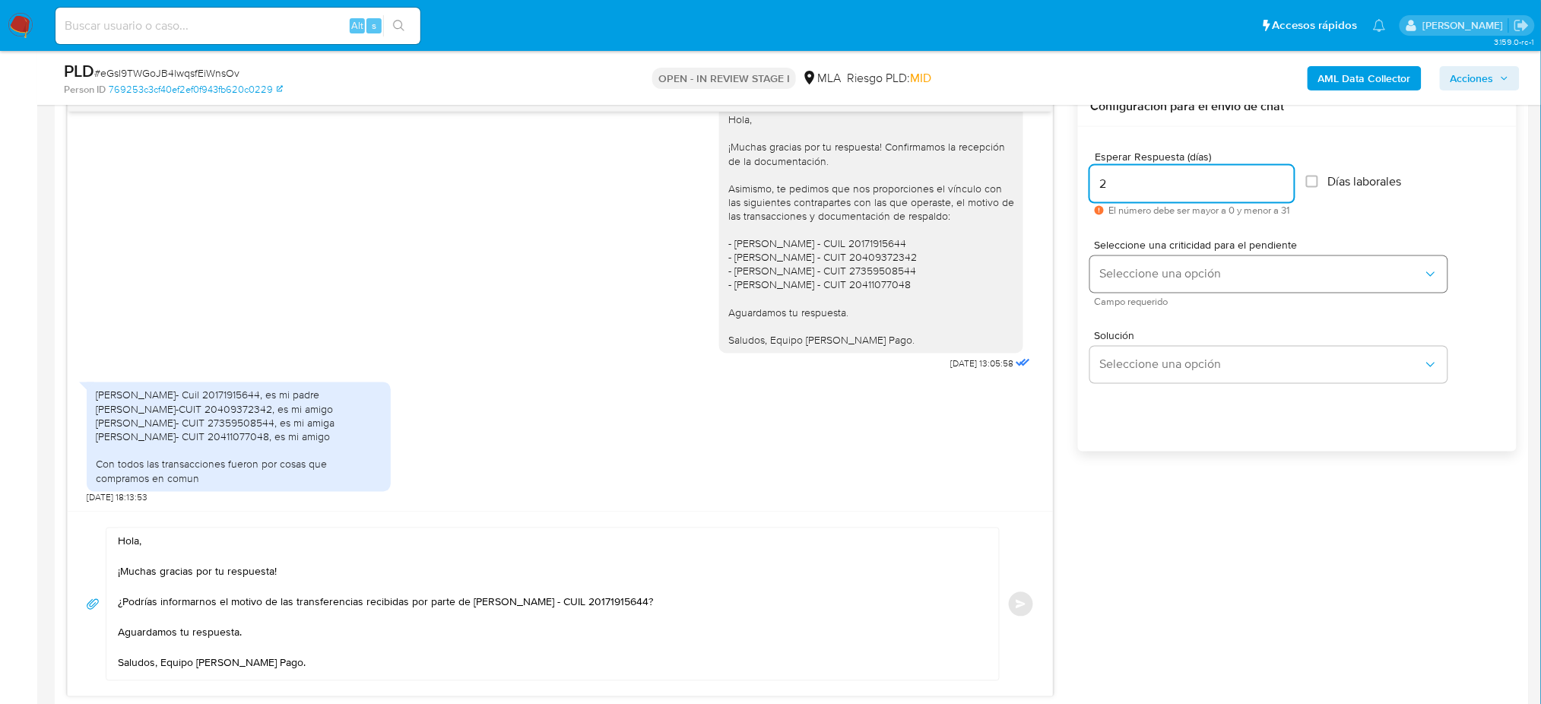
type input "2"
click at [1109, 263] on button "Seleccione una opción" at bounding box center [1268, 274] width 357 height 36
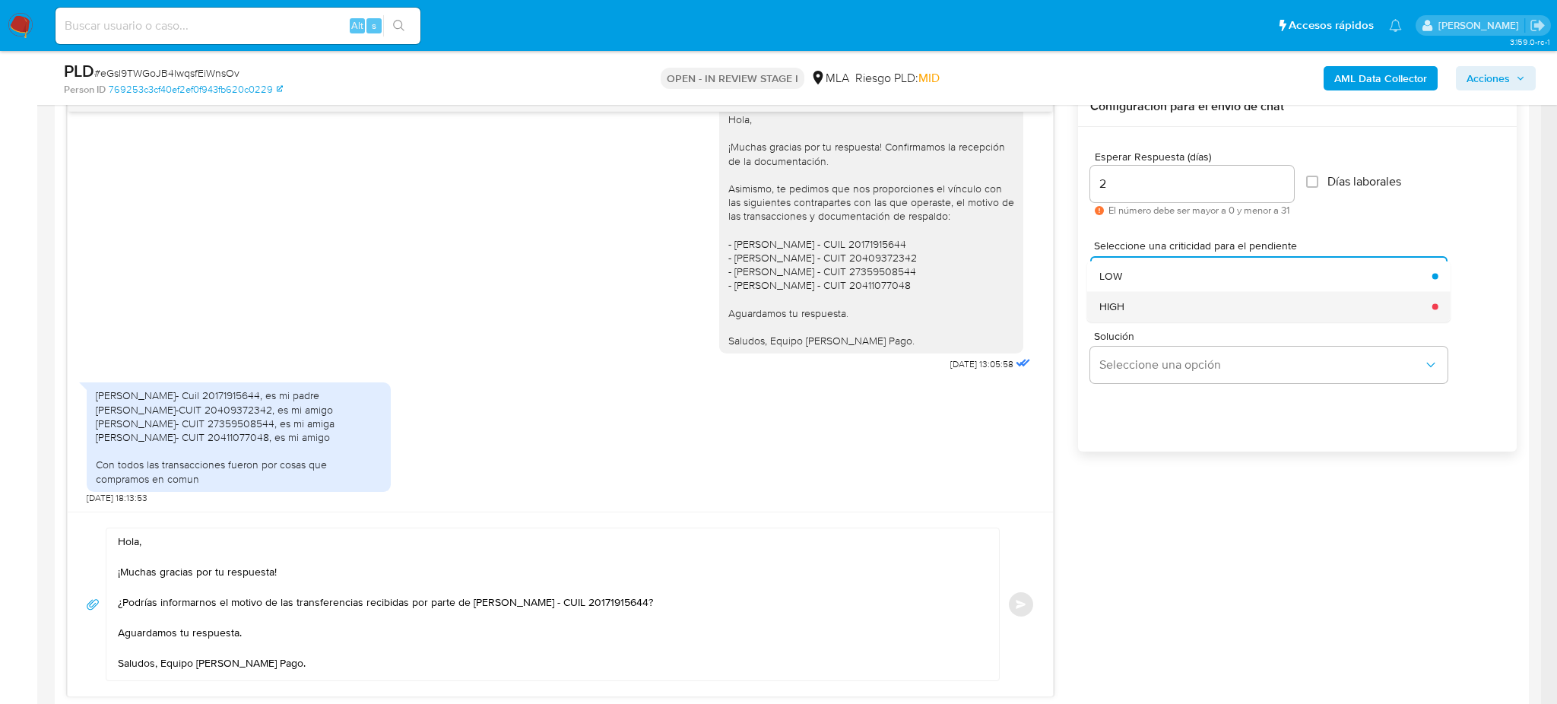
click at [1119, 302] on span "HIGH" at bounding box center [1111, 307] width 25 height 14
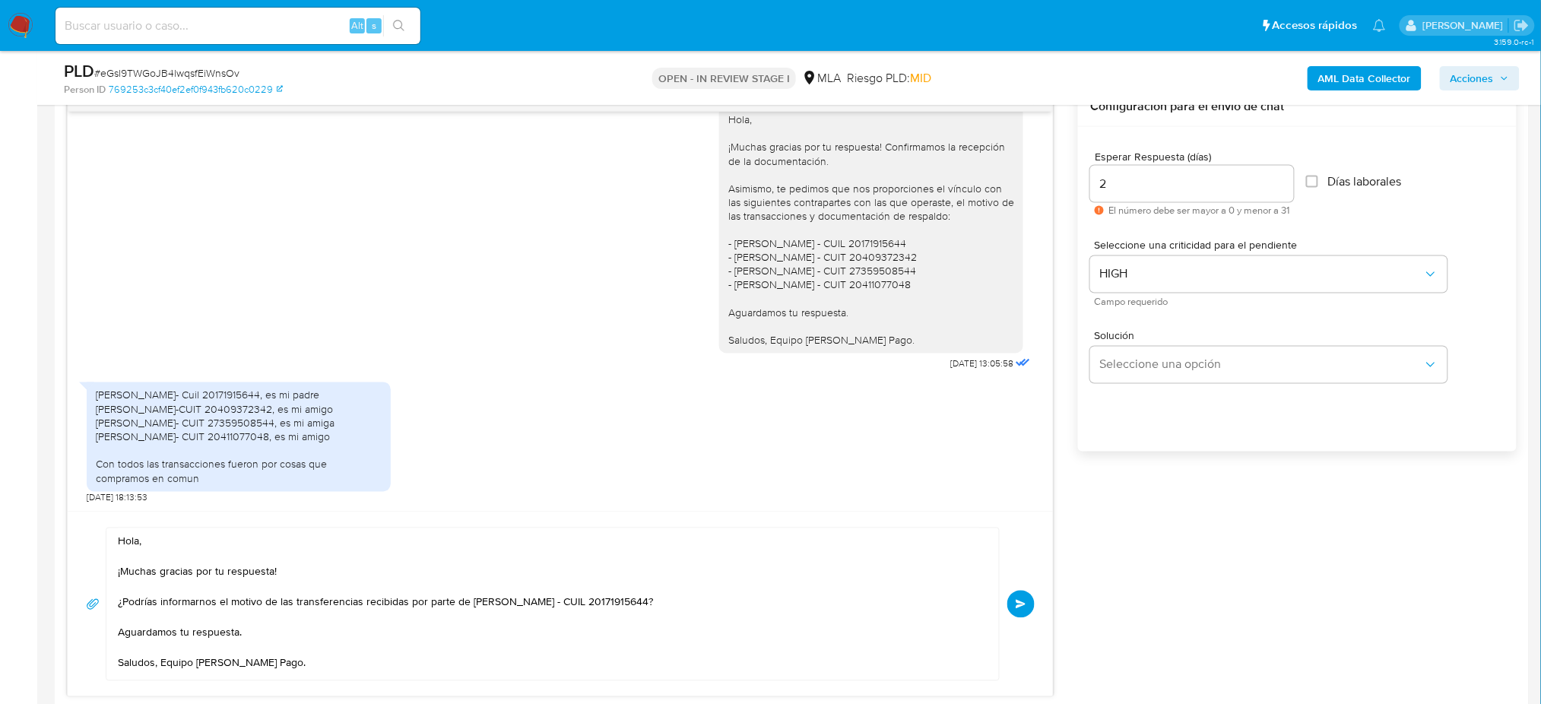
click at [1020, 606] on span "Enviar" at bounding box center [1021, 604] width 11 height 9
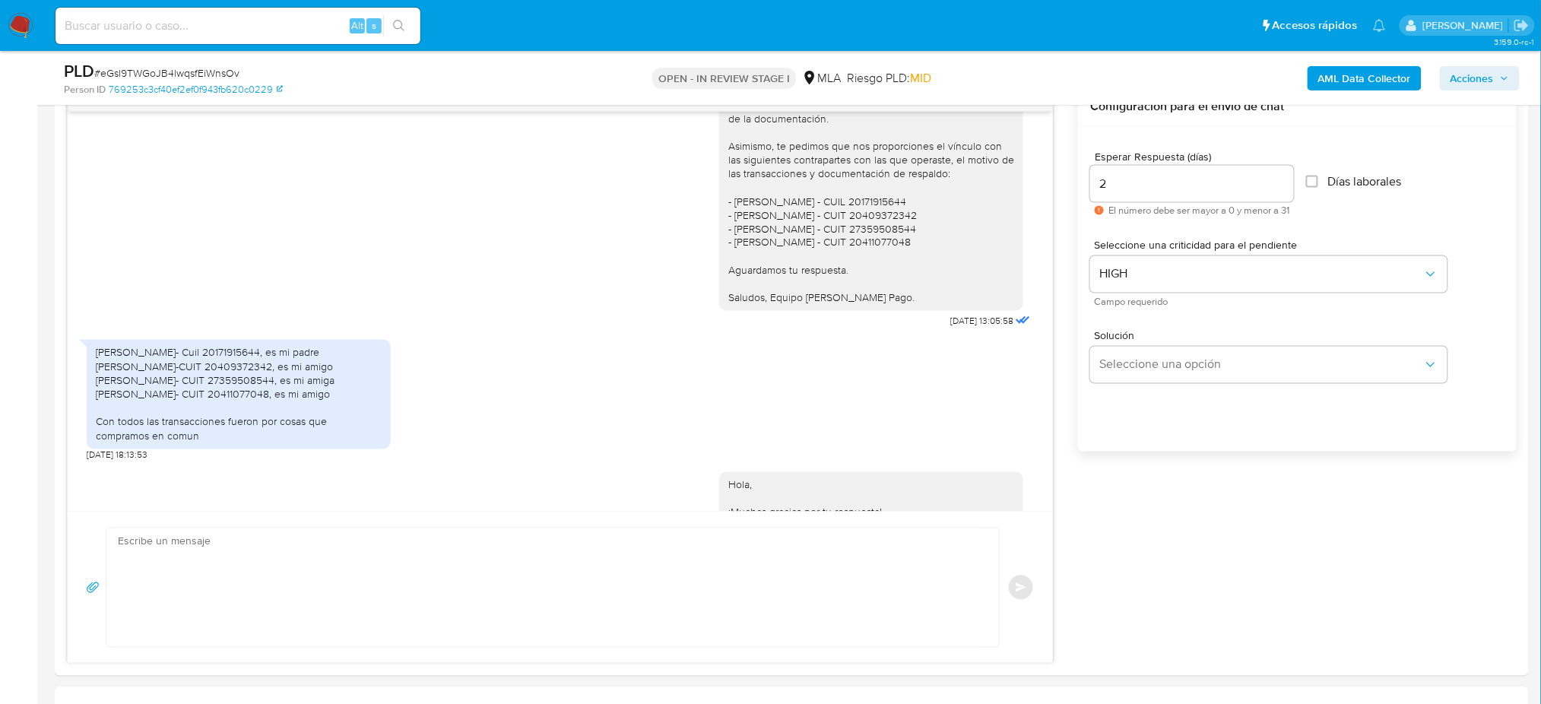
scroll to position [1193, 0]
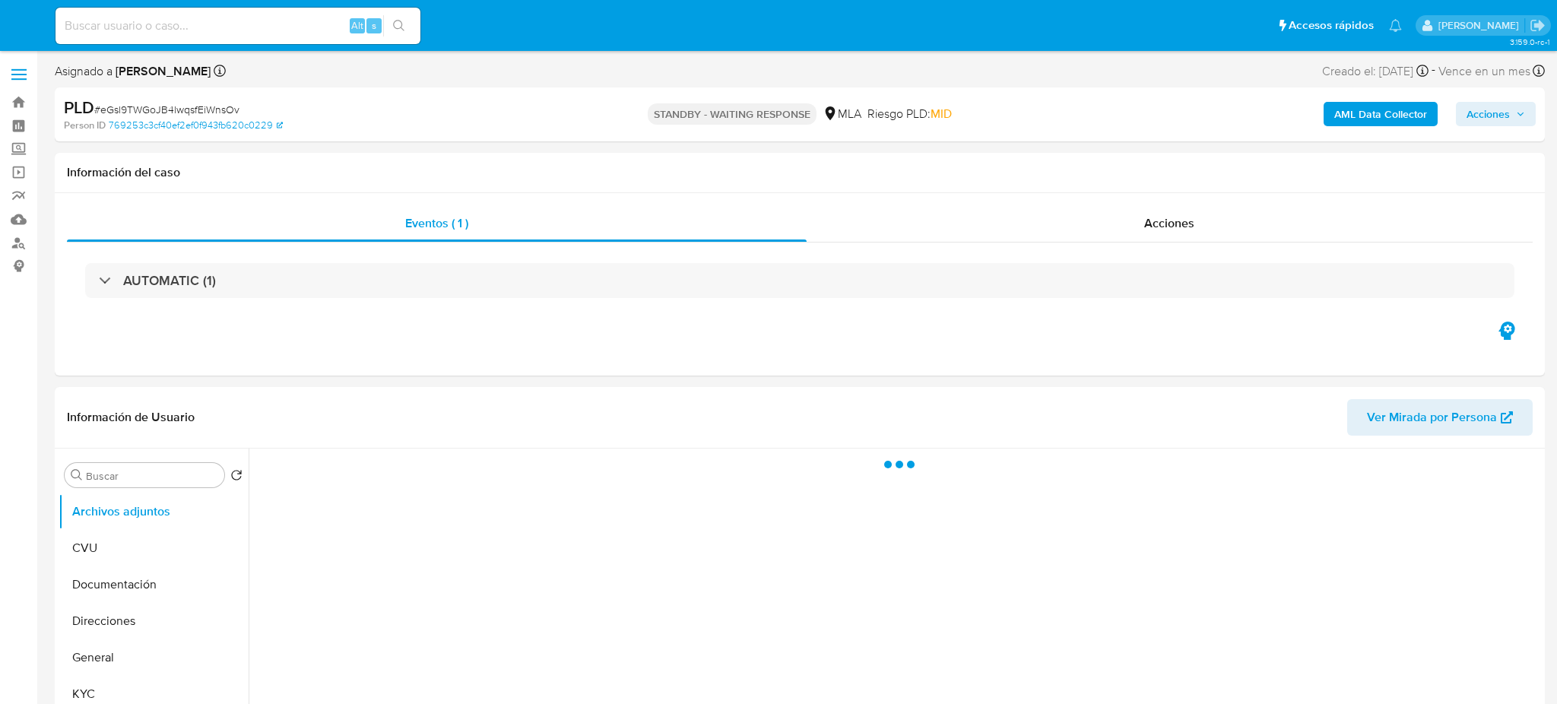
select select "10"
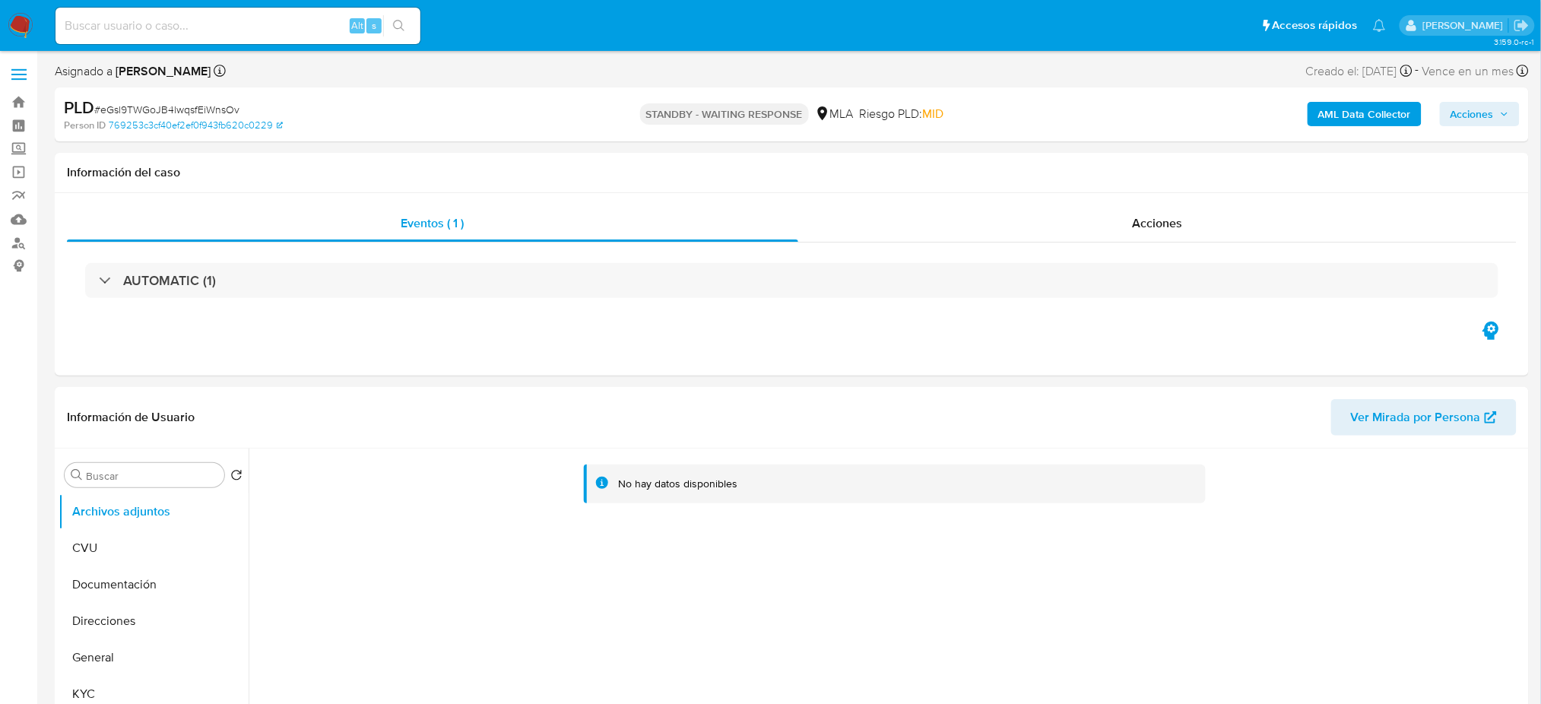
click at [181, 17] on input at bounding box center [237, 26] width 365 height 20
paste input "FN8znjjC2QmeSvCLaD5kjFZT"
type input "FN8znjjC2QmeSvCLaD5kjFZT"
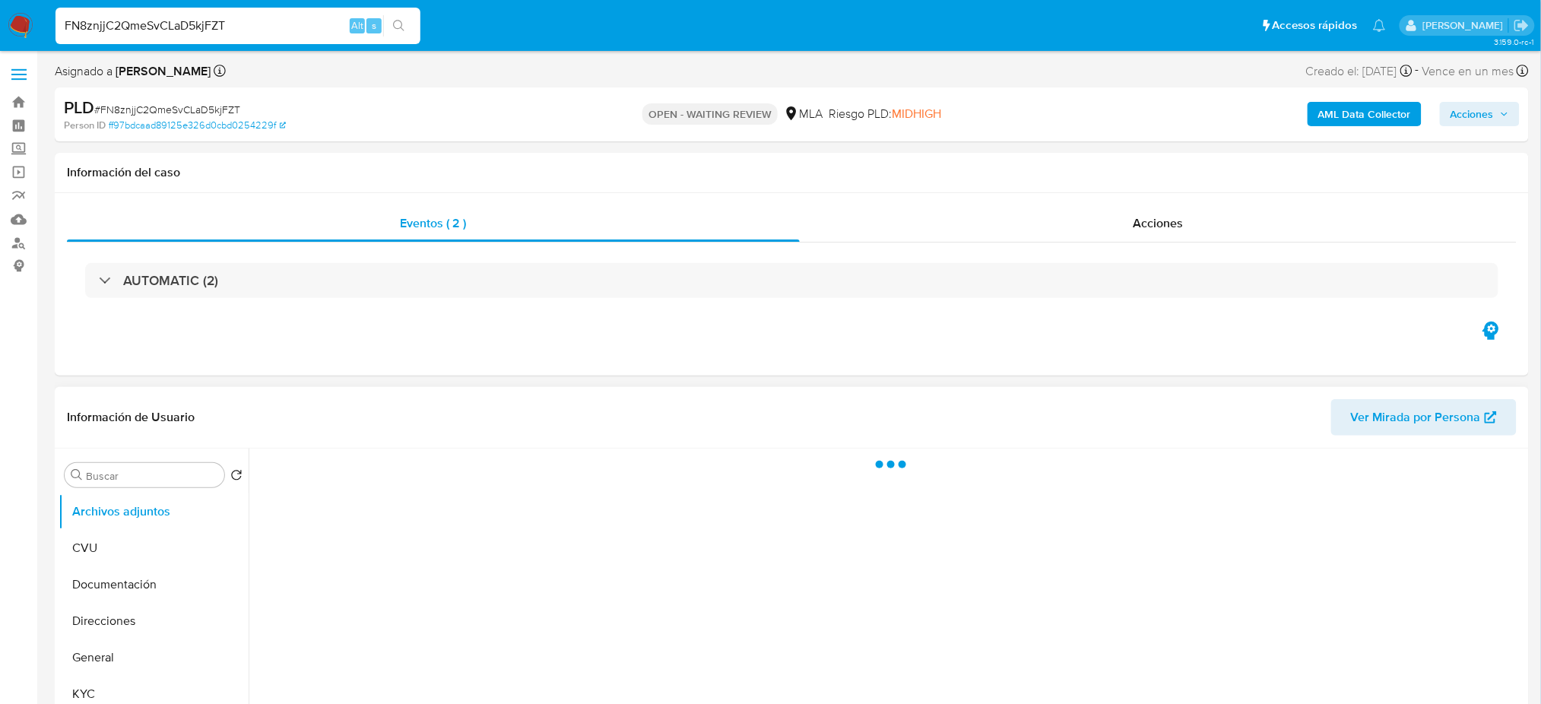
select select "10"
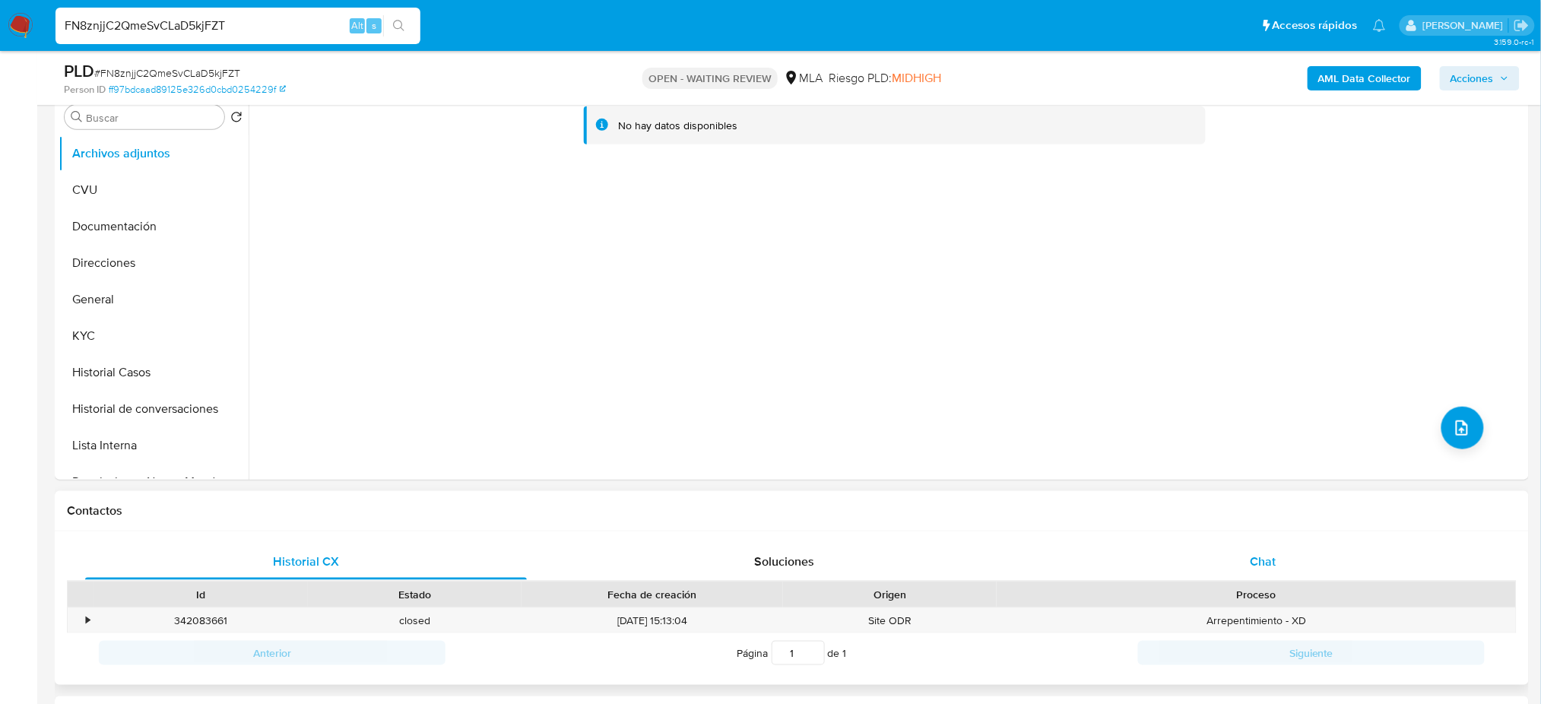
click at [1299, 555] on div "Chat" at bounding box center [1263, 562] width 442 height 36
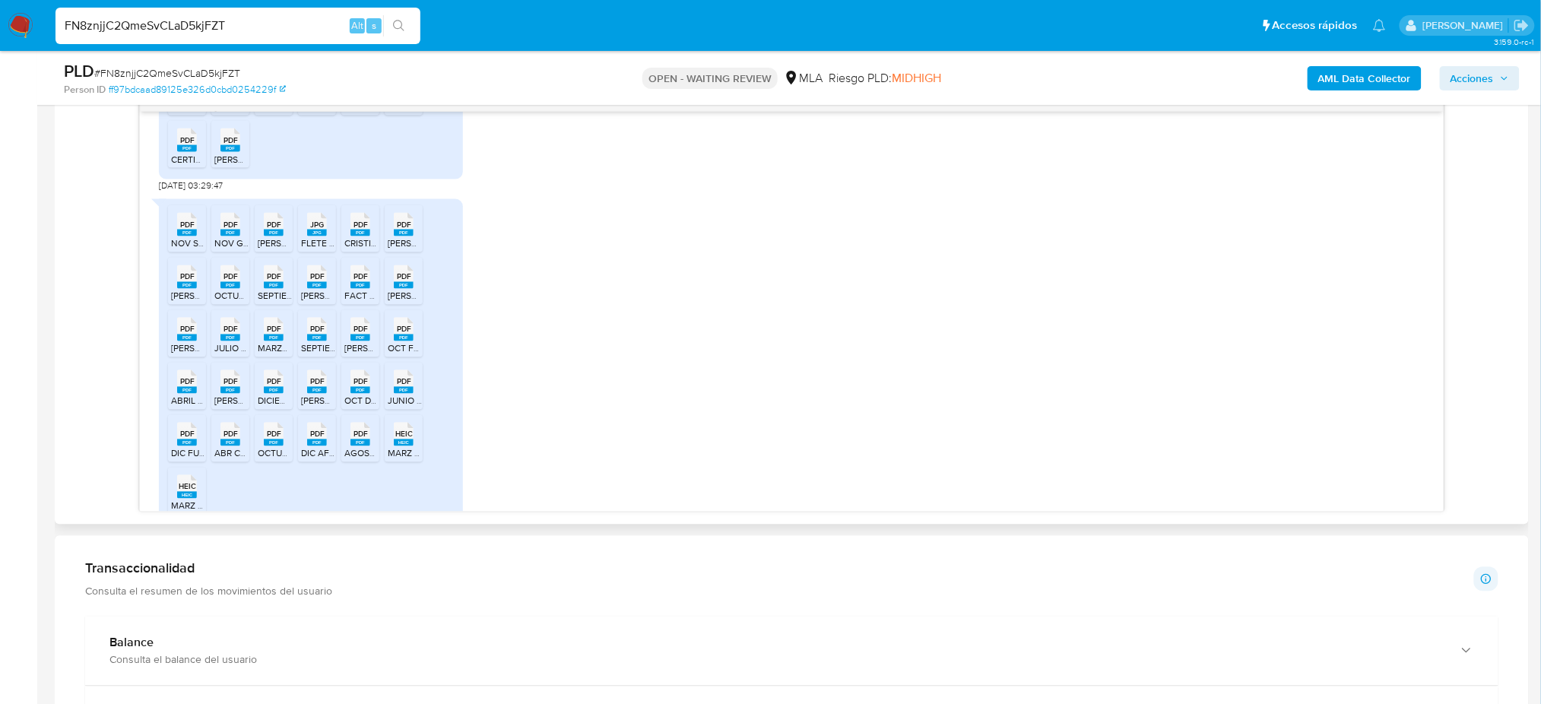
scroll to position [1877, 0]
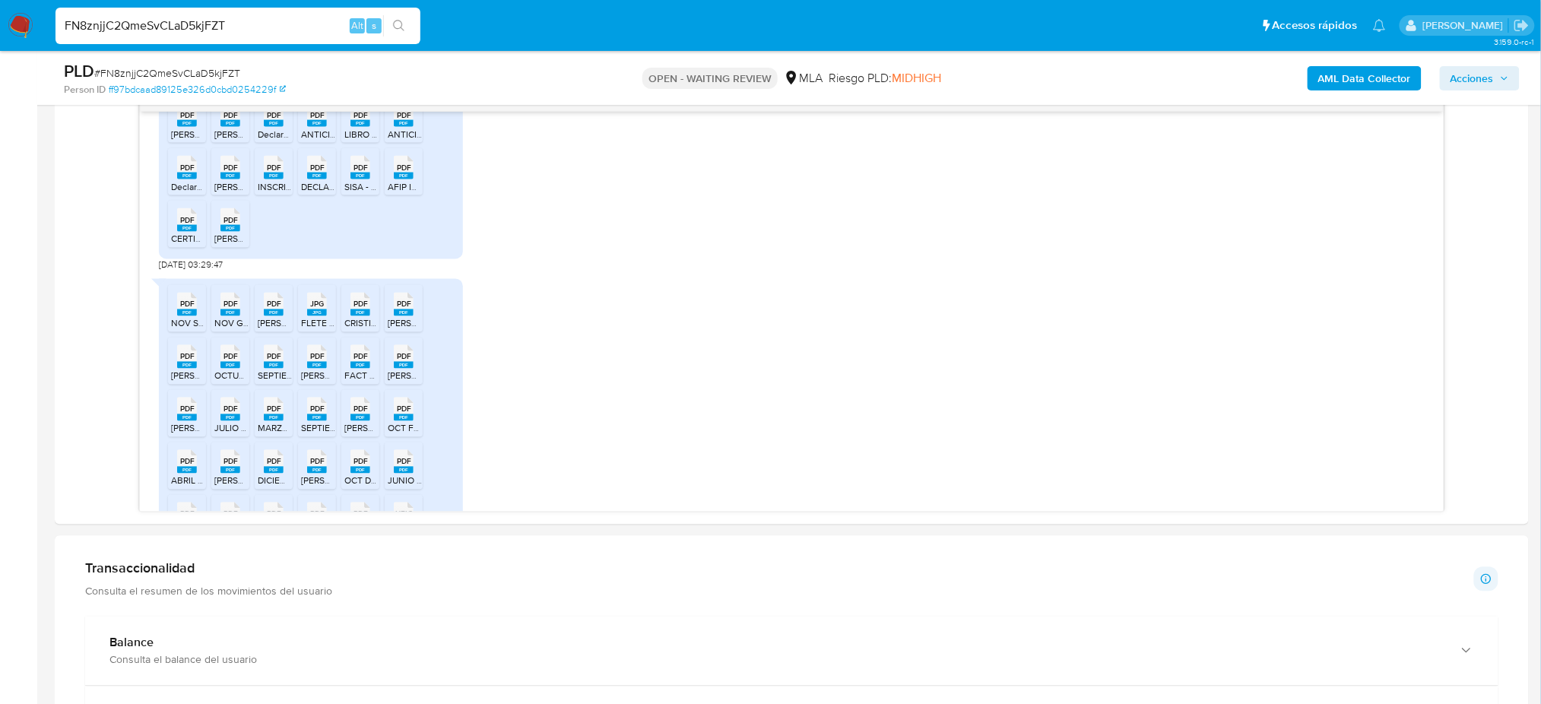
drag, startPoint x: 257, startPoint y: 32, endPoint x: 0, endPoint y: 56, distance: 258.1
click at [0, 56] on div "Pausado Ver notificaciones FN8znjjC2QmeSvCLaD5kjFZT Alt s Accesos rápidos Presi…" at bounding box center [770, 437] width 1541 height 2494
paste input "g3rgGWqKHSZf8au39KBr2HM7"
type input "g3rgGWqKHSZf8au39KBr2HM7"
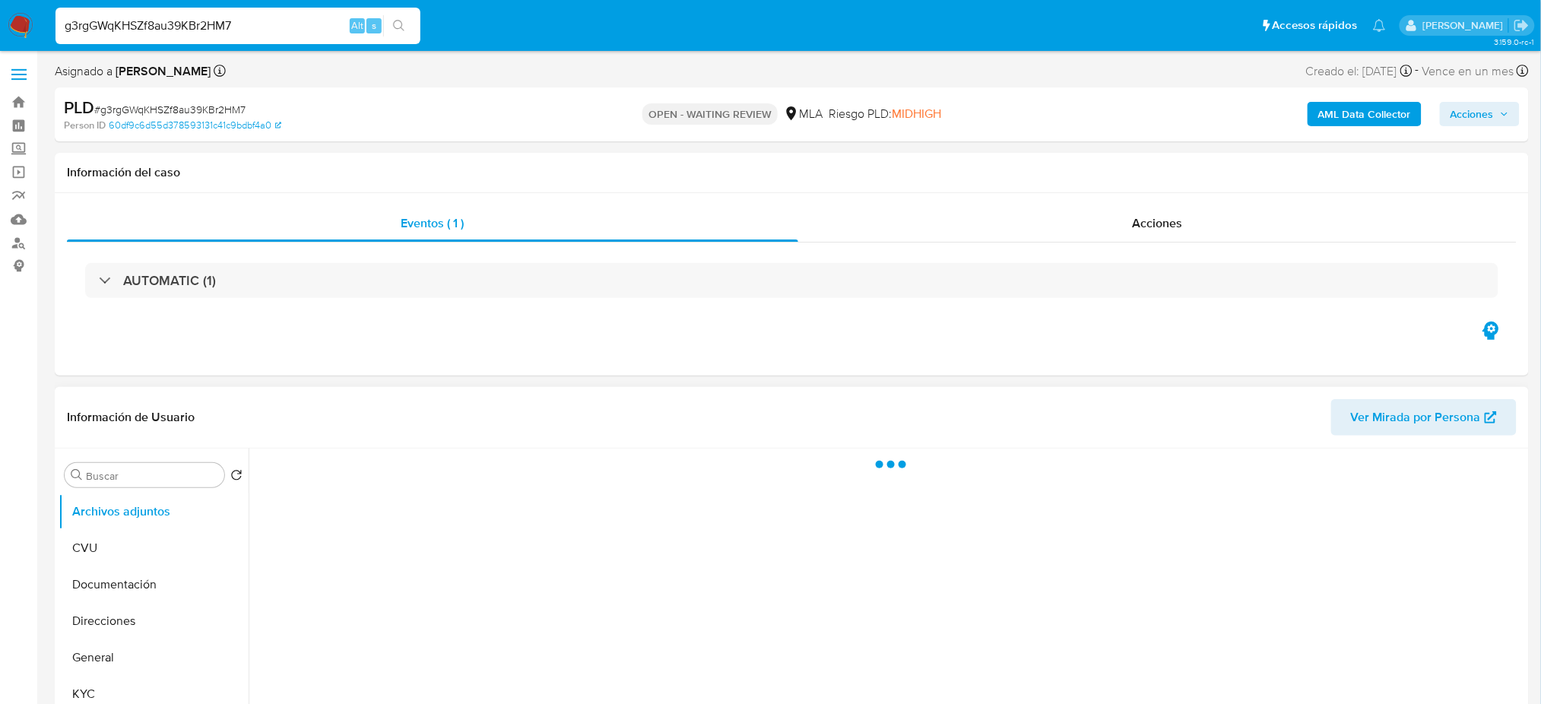
select select "10"
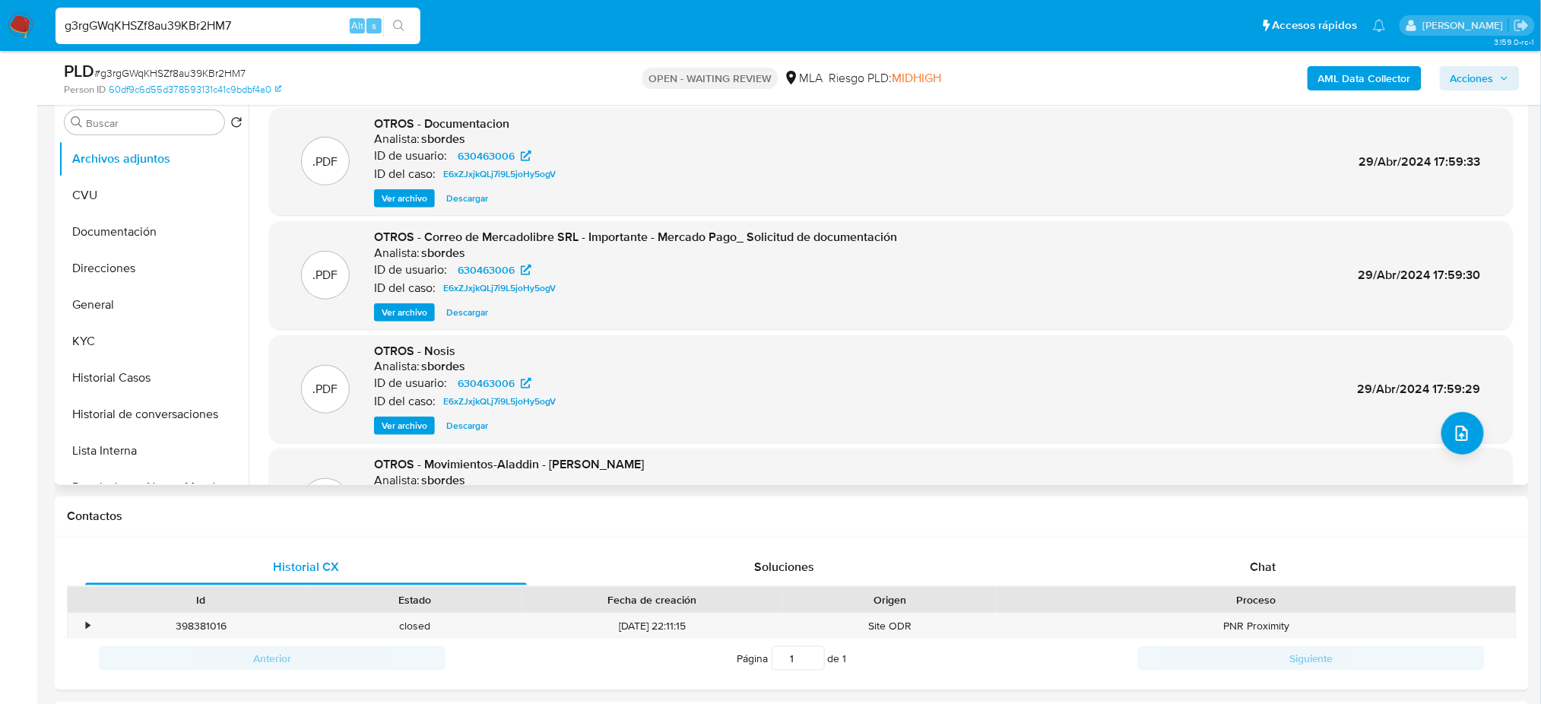
scroll to position [304, 0]
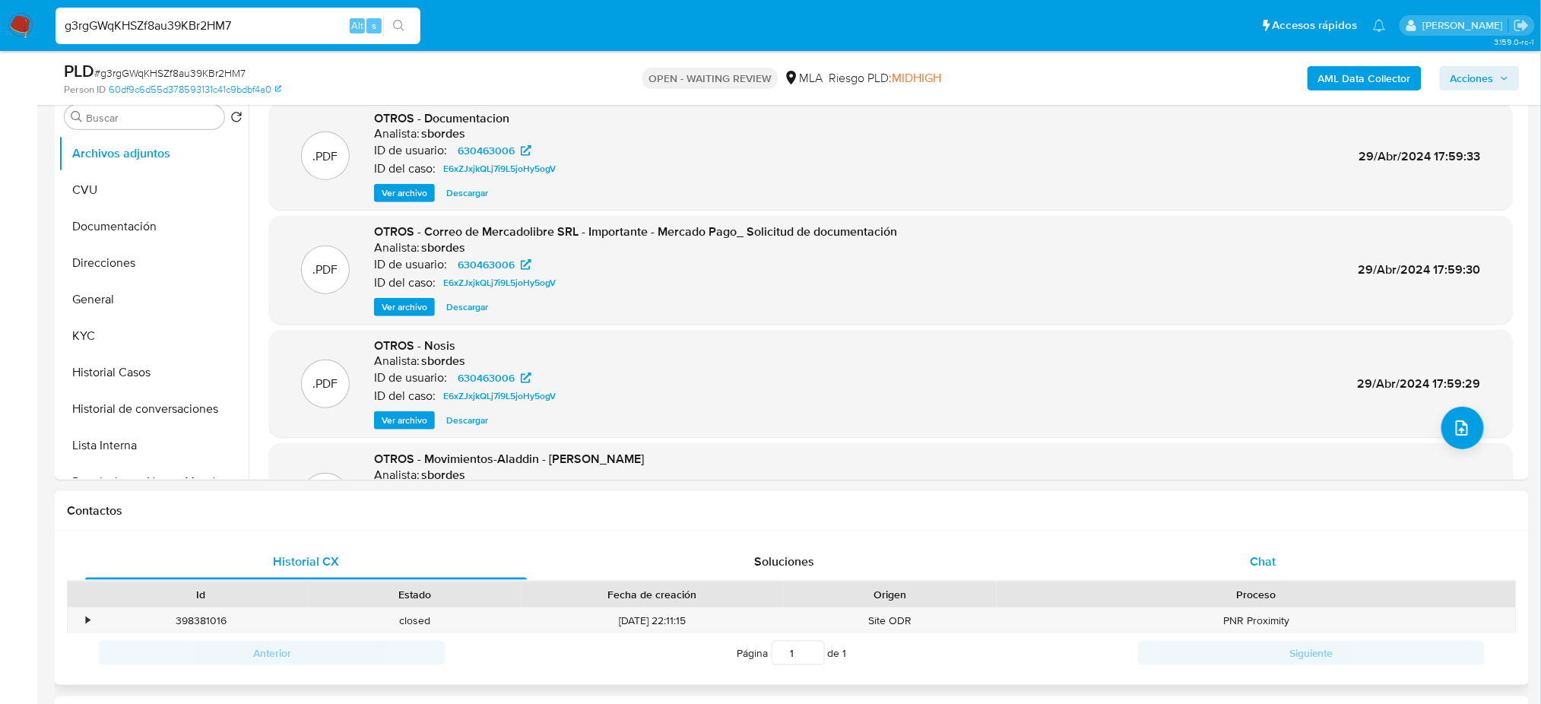
click at [1273, 550] on div "Chat" at bounding box center [1263, 562] width 442 height 36
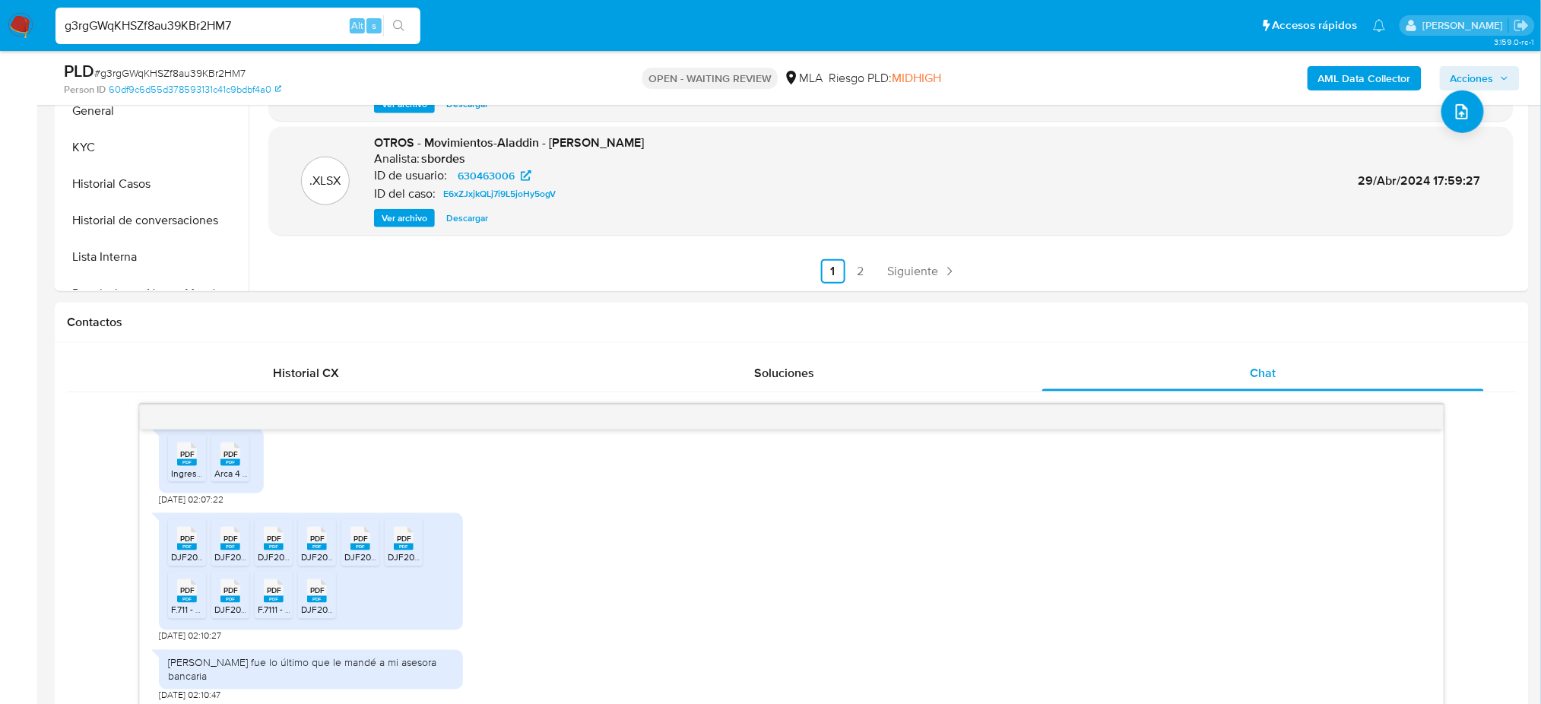
scroll to position [202, 0]
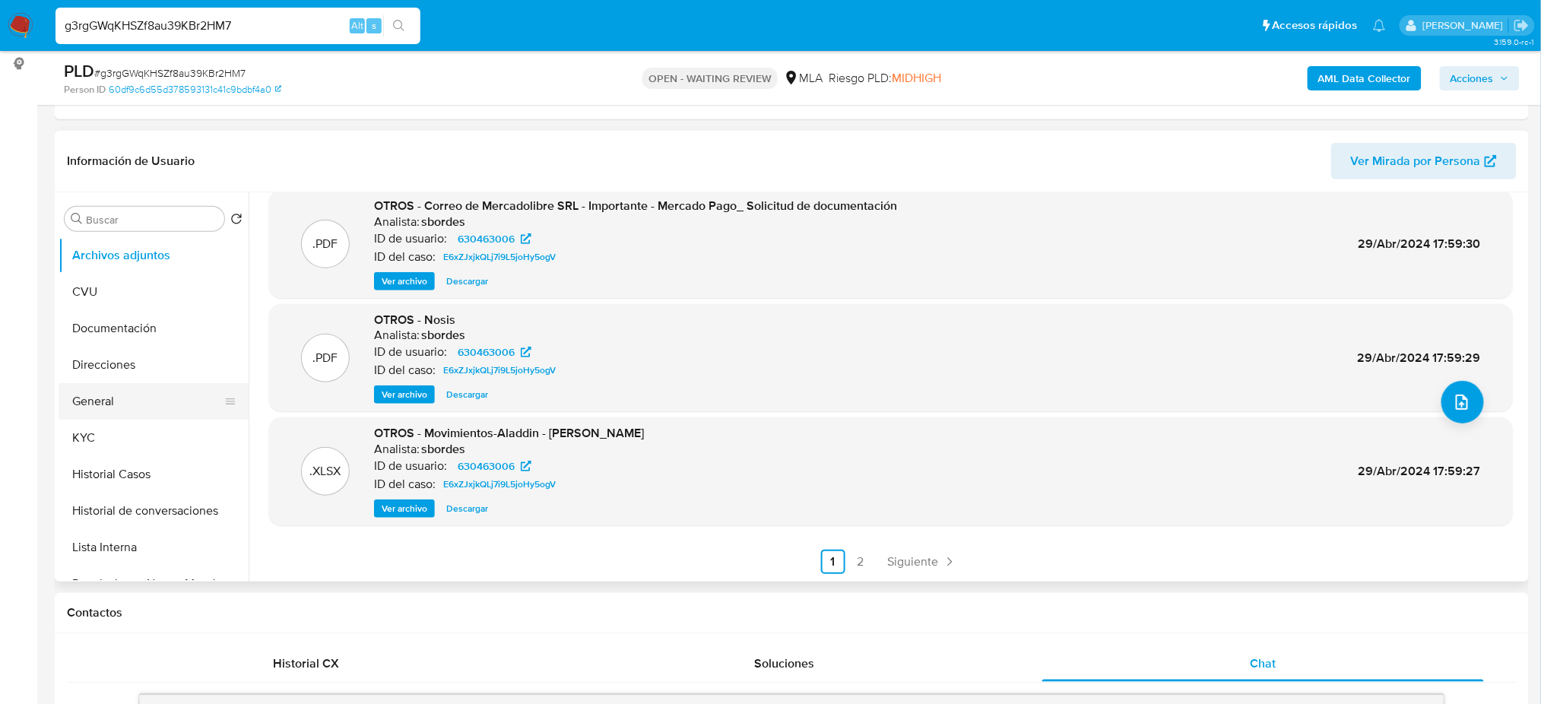
click at [101, 398] on button "General" at bounding box center [148, 401] width 178 height 36
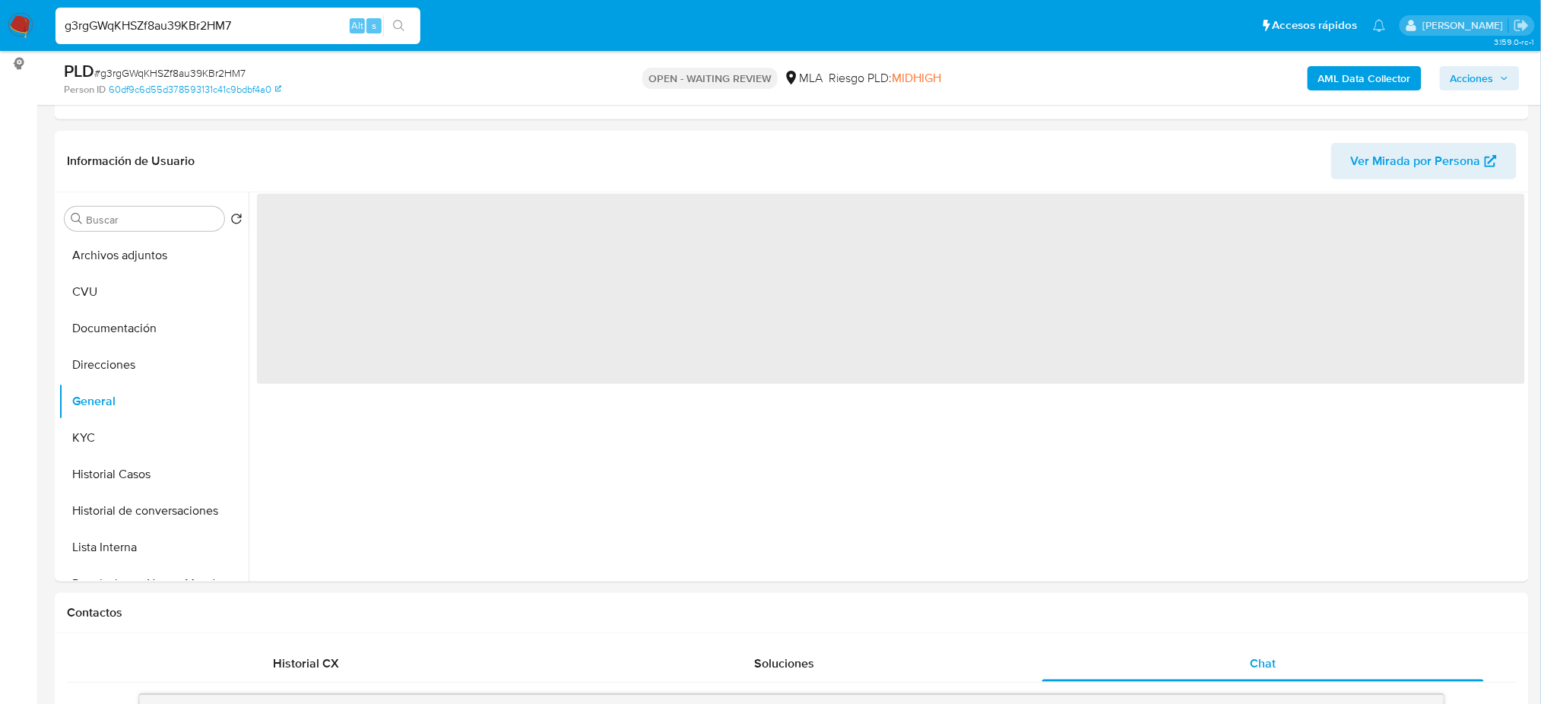
scroll to position [0, 0]
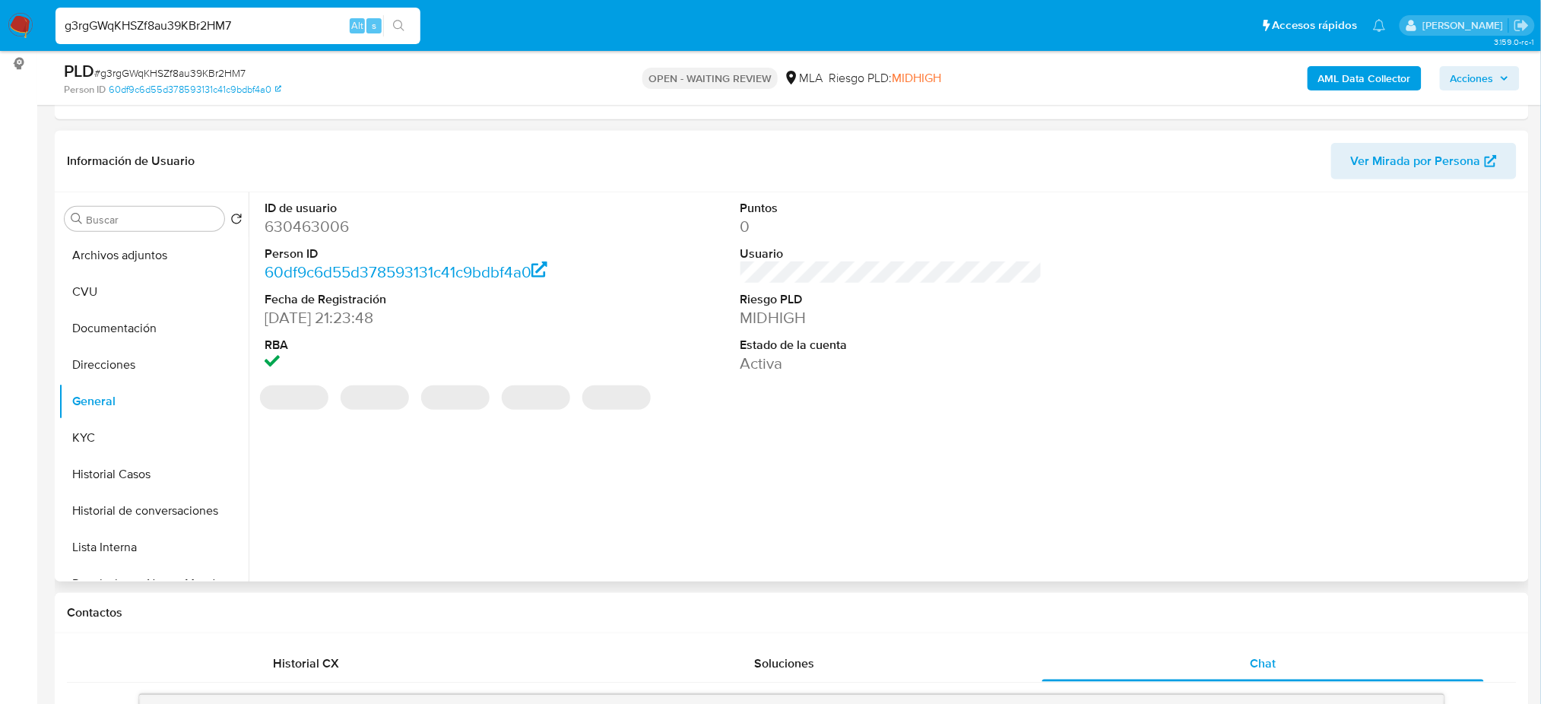
click at [287, 227] on dd "630463006" at bounding box center [416, 226] width 302 height 21
copy dd "630463006"
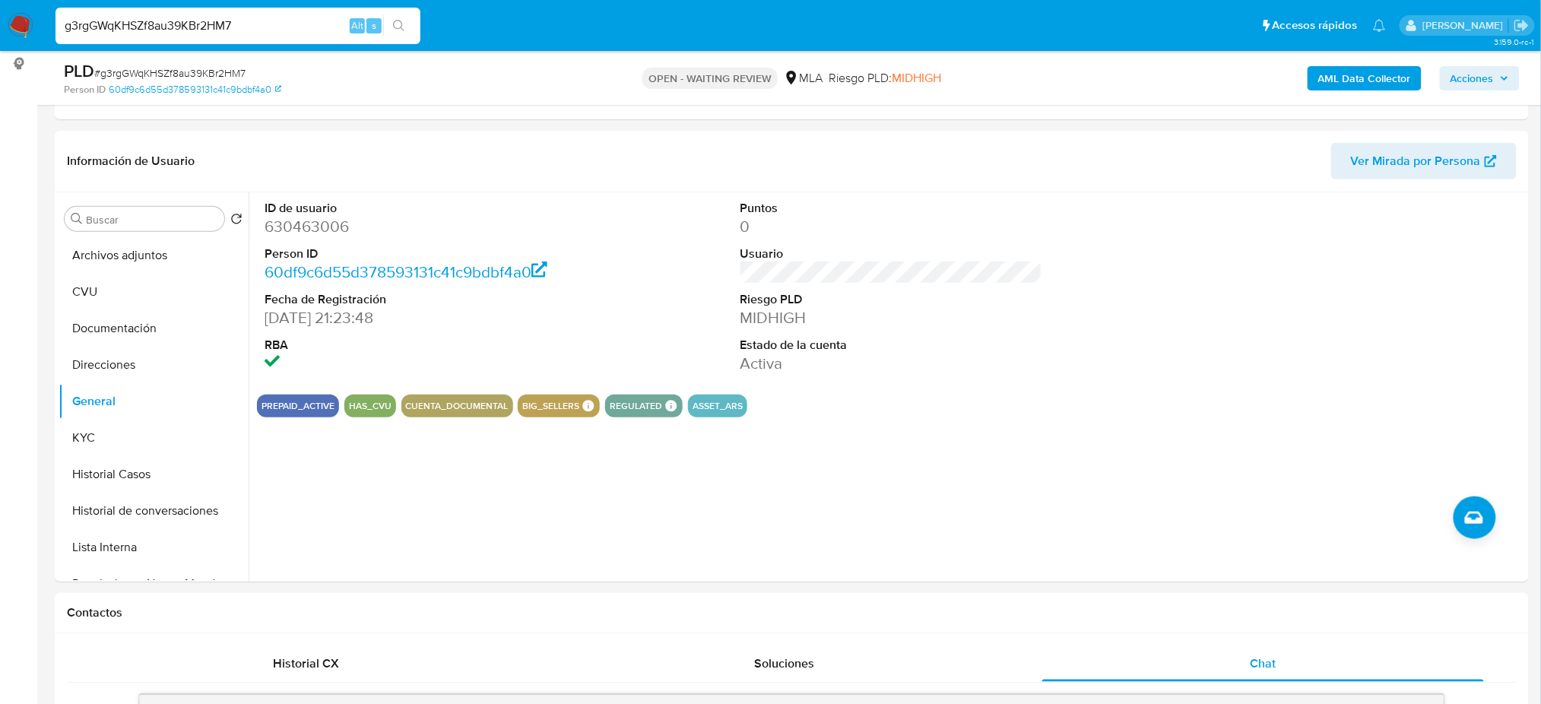
click at [173, 70] on span "# g3rgGWqKHSZf8au39KBr2HM7" at bounding box center [169, 72] width 151 height 15
copy span "g3rgGWqKHSZf8au39KBr2HM7"
click at [79, 475] on button "Historial Casos" at bounding box center [148, 474] width 178 height 36
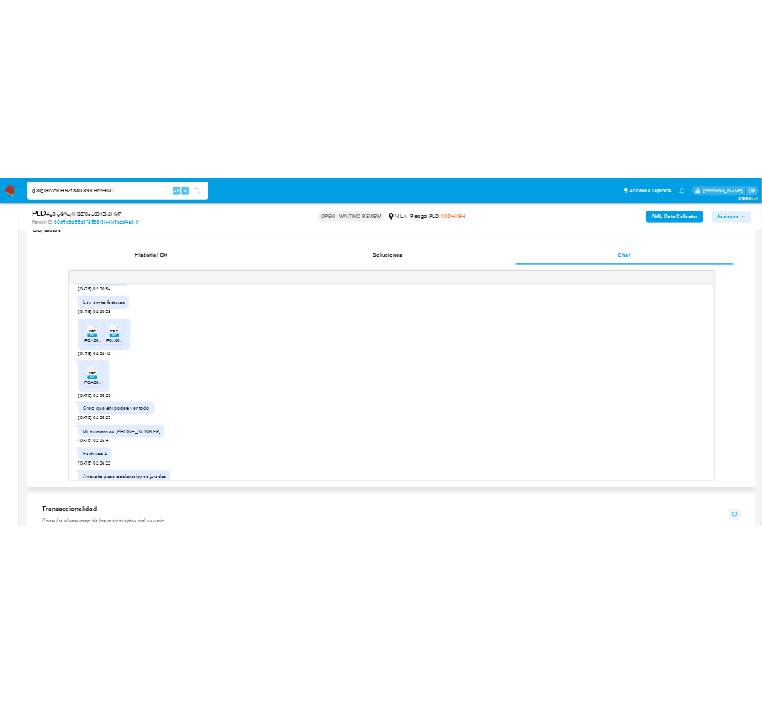
scroll to position [1622, 0]
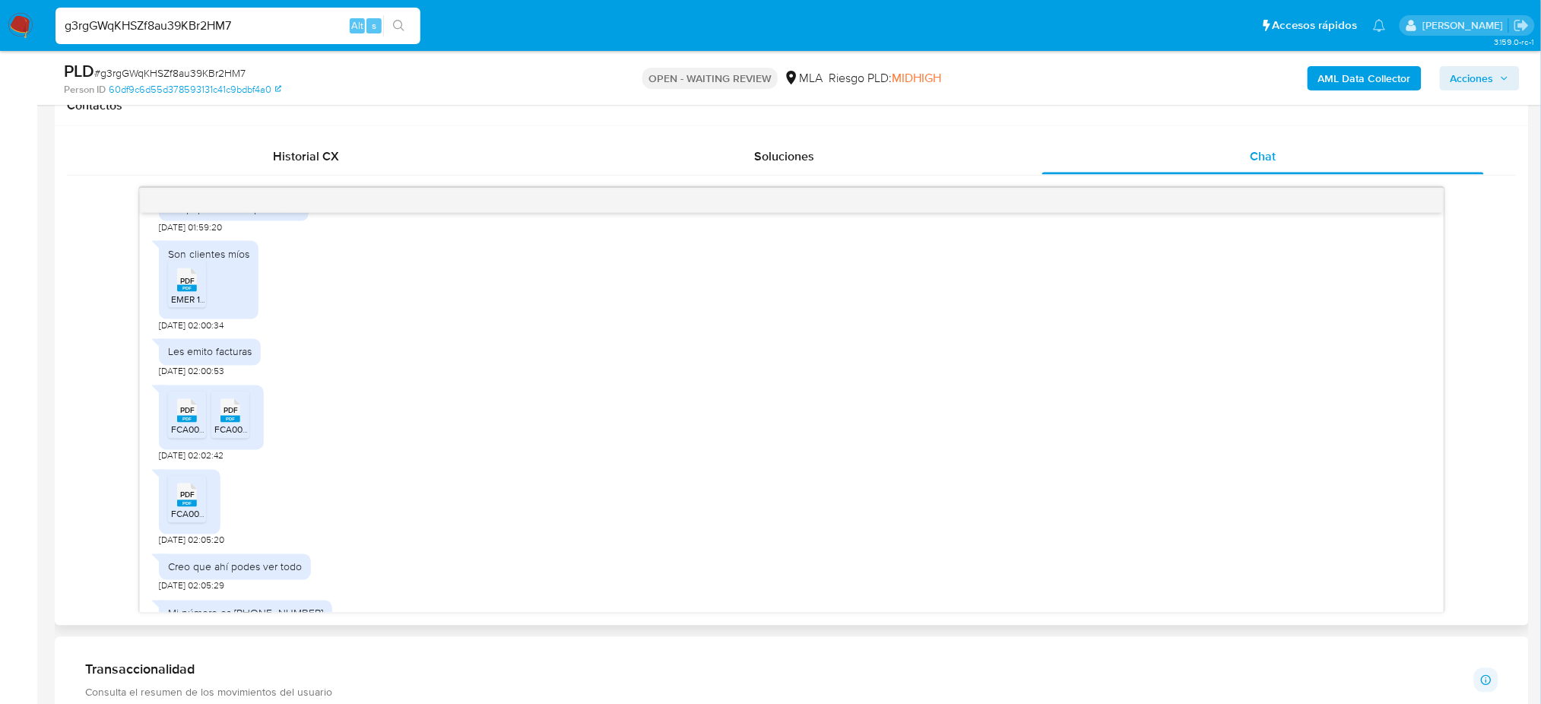
click at [192, 293] on icon "PDF" at bounding box center [187, 280] width 20 height 27
click at [193, 416] on span "PDF" at bounding box center [187, 411] width 14 height 10
click at [247, 439] on li "PDF PDF FCA00009-00064178-072044.pdf" at bounding box center [230, 415] width 38 height 47
drag, startPoint x: 191, startPoint y: 563, endPoint x: 272, endPoint y: 545, distance: 83.4
click at [191, 507] on rect at bounding box center [187, 503] width 20 height 7
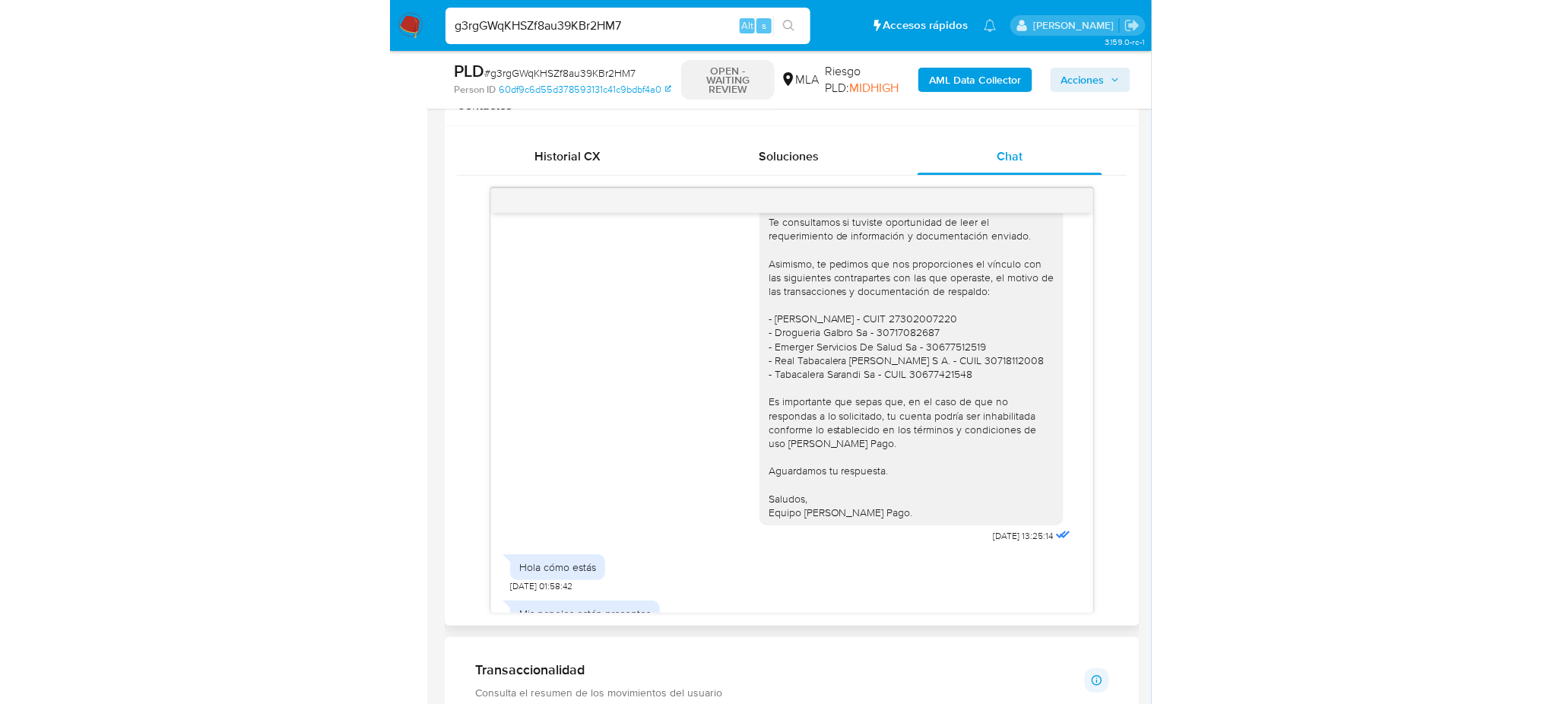
scroll to position [1318, 0]
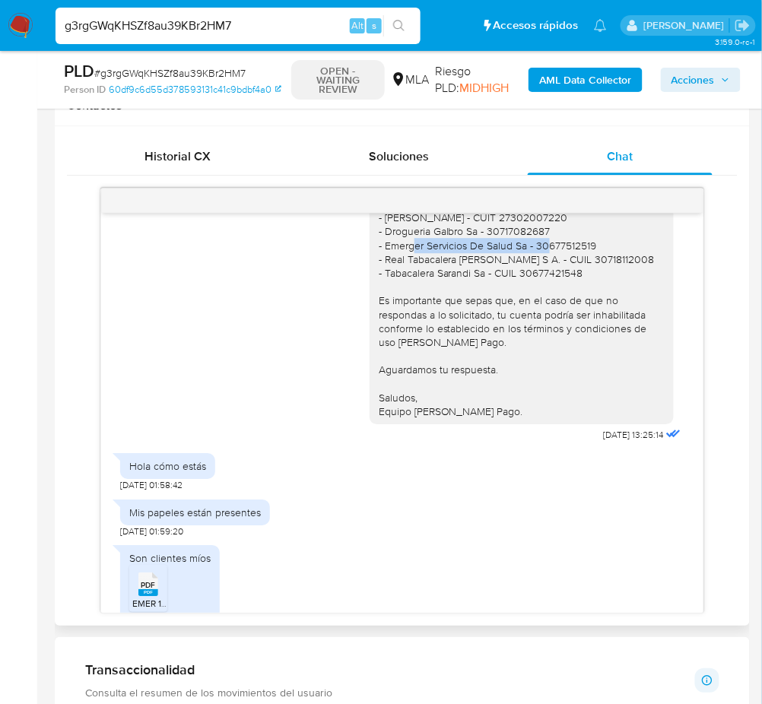
drag, startPoint x: 371, startPoint y: 291, endPoint x: 511, endPoint y: 293, distance: 139.9
click at [511, 293] on div "Hola, Esperamos que te encuentres muy bien. Te consultamos si tuviste oportunid…" at bounding box center [522, 239] width 286 height 360
copy div "Emerger Servicios De Salud Sa"
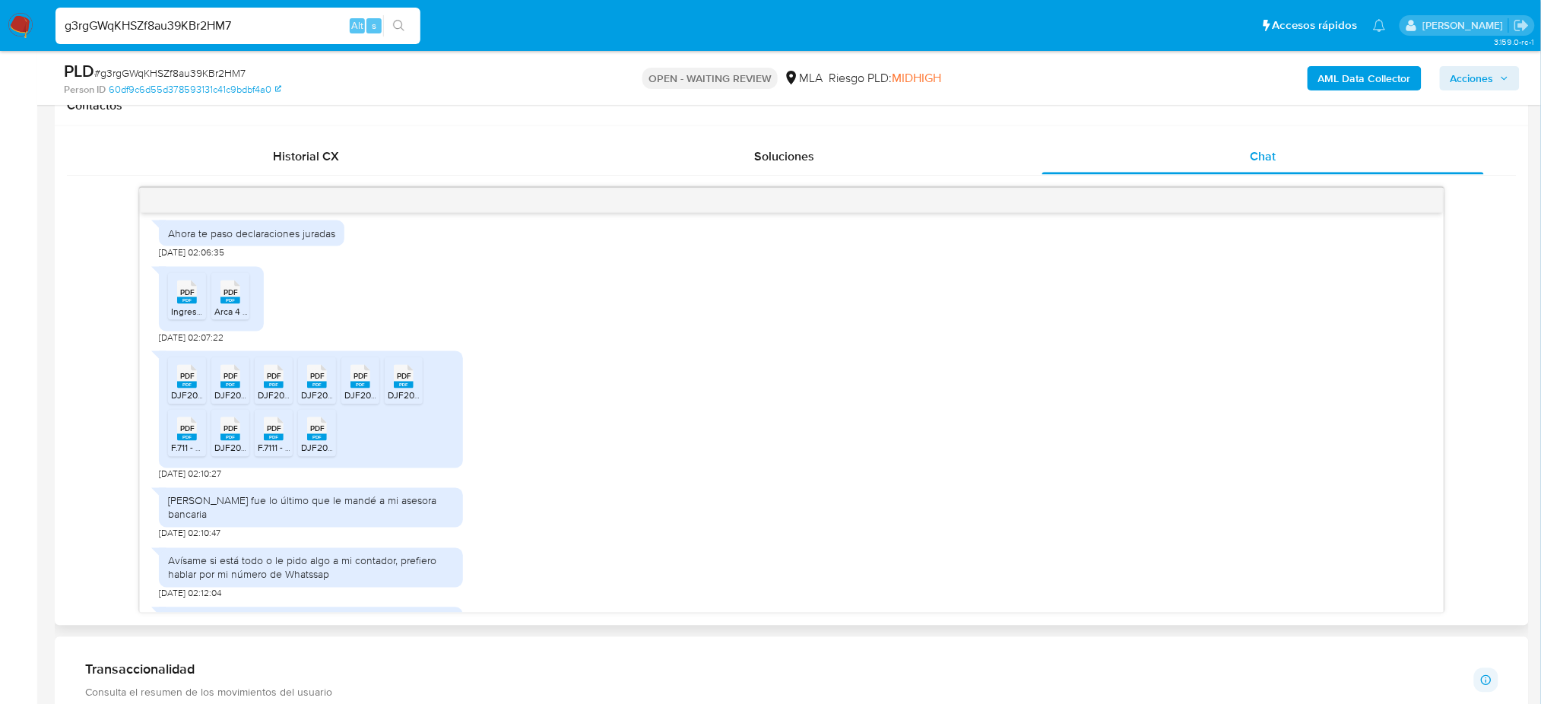
scroll to position [2129, 0]
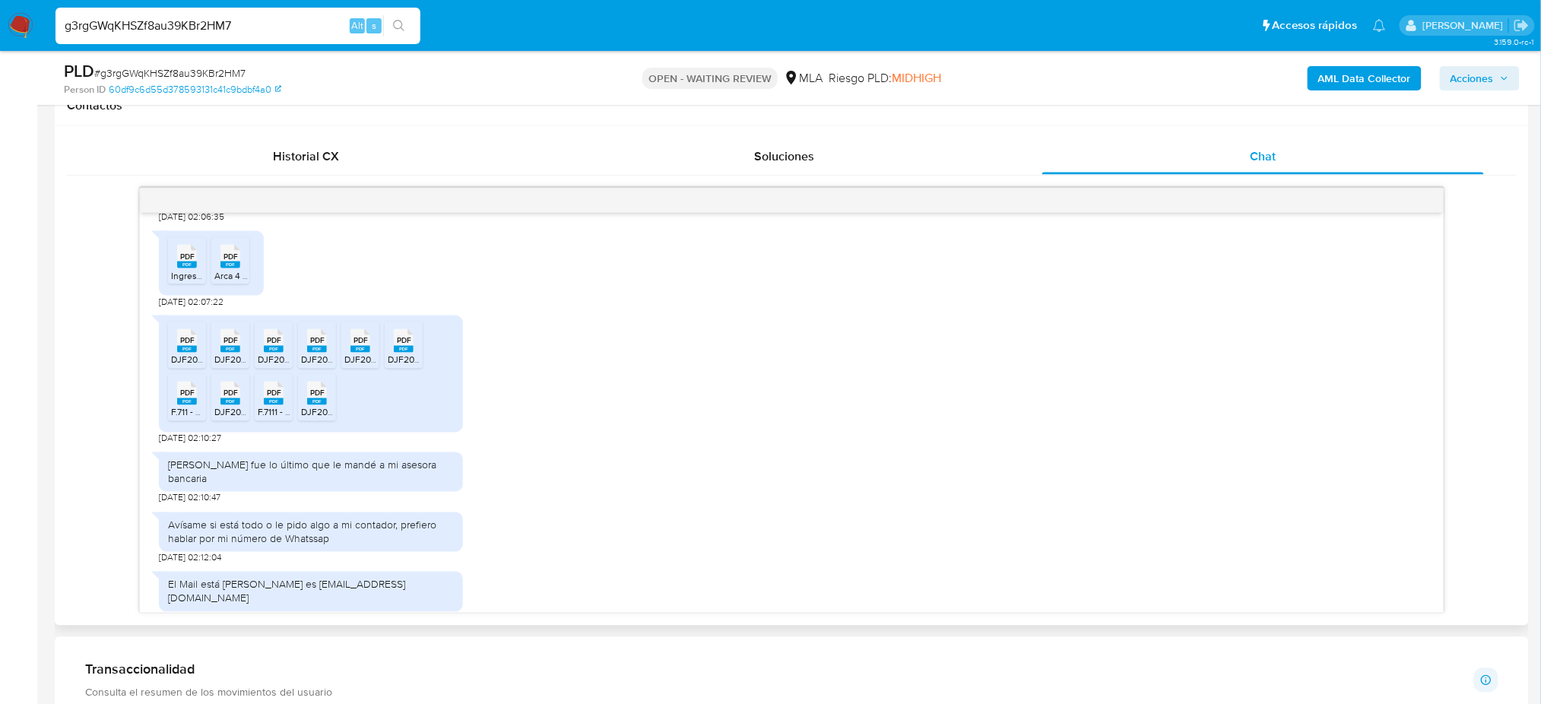
click at [189, 282] on span "Ingresos brutos .pdf" at bounding box center [212, 275] width 82 height 13
click at [223, 282] on span "Arca 4 del 7.pdf" at bounding box center [245, 275] width 62 height 13
click at [188, 354] on icon "PDF" at bounding box center [187, 341] width 20 height 27
drag, startPoint x: 238, startPoint y: 410, endPoint x: 275, endPoint y: 414, distance: 37.5
click at [238, 354] on icon "PDF" at bounding box center [230, 341] width 20 height 27
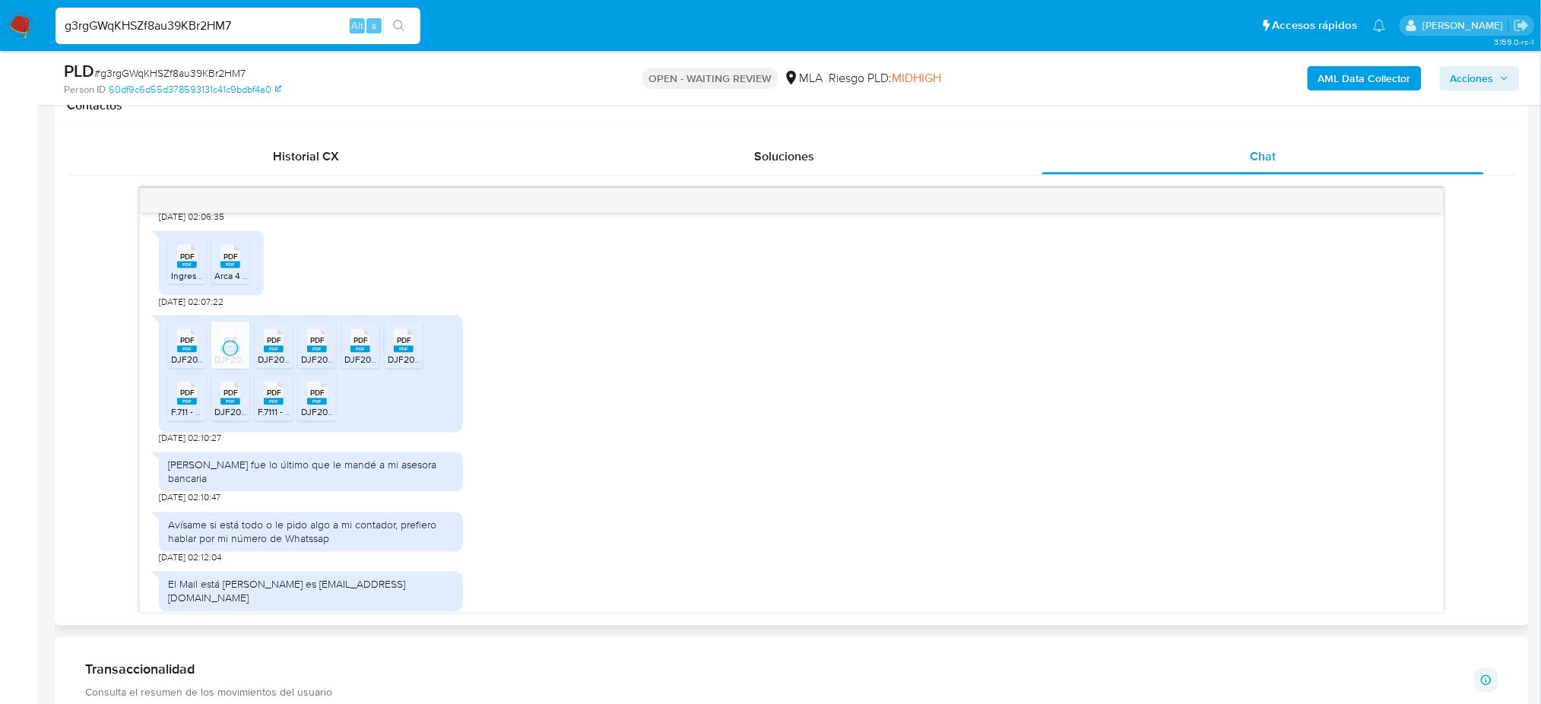
click at [277, 366] on span "DJF2002V230-227419800-1729526051705.pdf" at bounding box center [352, 360] width 189 height 13
drag, startPoint x: 323, startPoint y: 411, endPoint x: 348, endPoint y: 411, distance: 25.1
click at [323, 366] on span "DJF2002V230-209429239-1729526023022.pdf" at bounding box center [398, 360] width 195 height 13
click at [354, 366] on span "DJF2002V230-224985983-1729526049070.pdf" at bounding box center [441, 360] width 194 height 13
drag, startPoint x: 407, startPoint y: 404, endPoint x: 320, endPoint y: 468, distance: 107.7
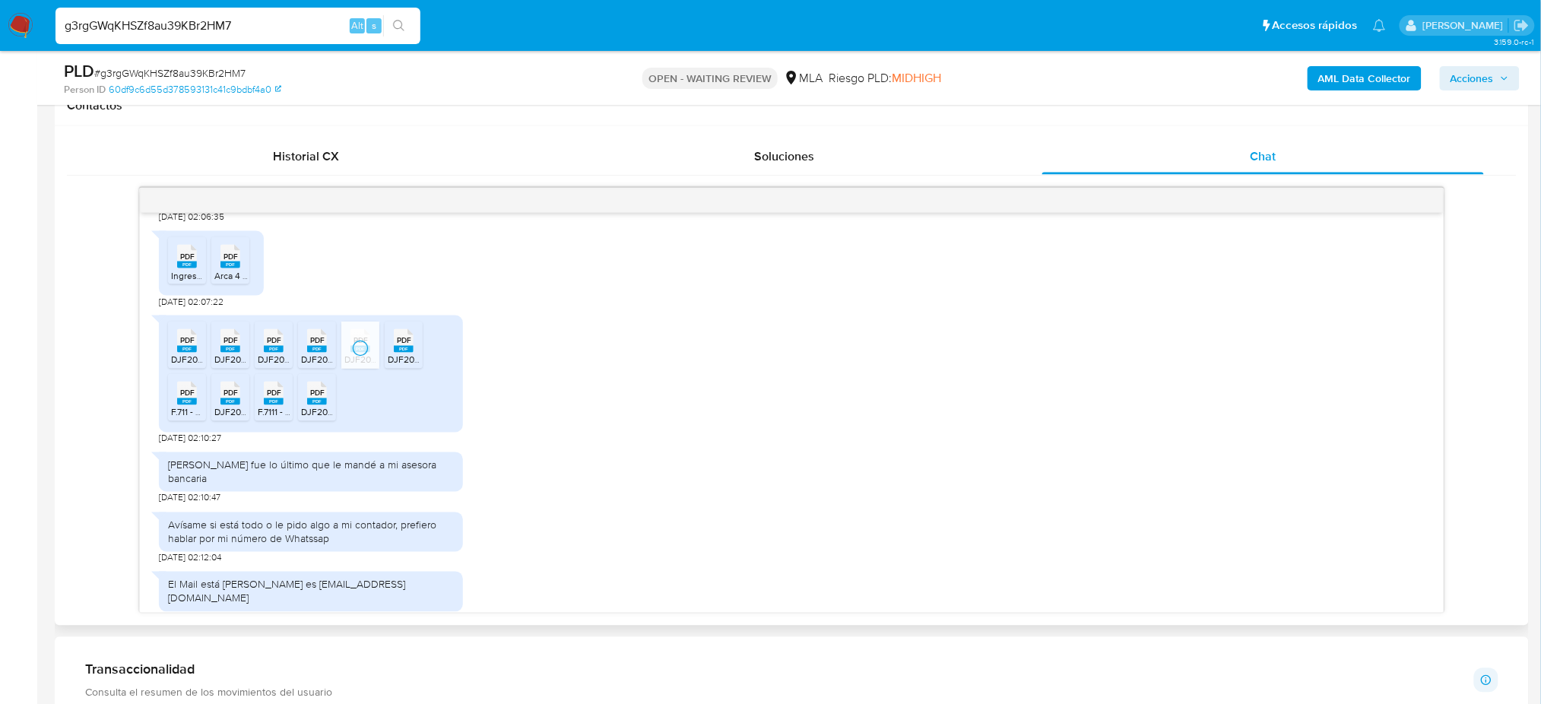
click at [406, 353] on rect at bounding box center [404, 349] width 20 height 7
click at [318, 419] on span "DJF2002V230-219684297-1729526036560.pdf" at bounding box center [397, 412] width 192 height 13
click at [260, 407] on div "PDF PDF" at bounding box center [274, 392] width 32 height 30
click at [221, 405] on rect at bounding box center [230, 401] width 20 height 7
click at [180, 398] on span "PDF" at bounding box center [187, 393] width 14 height 10
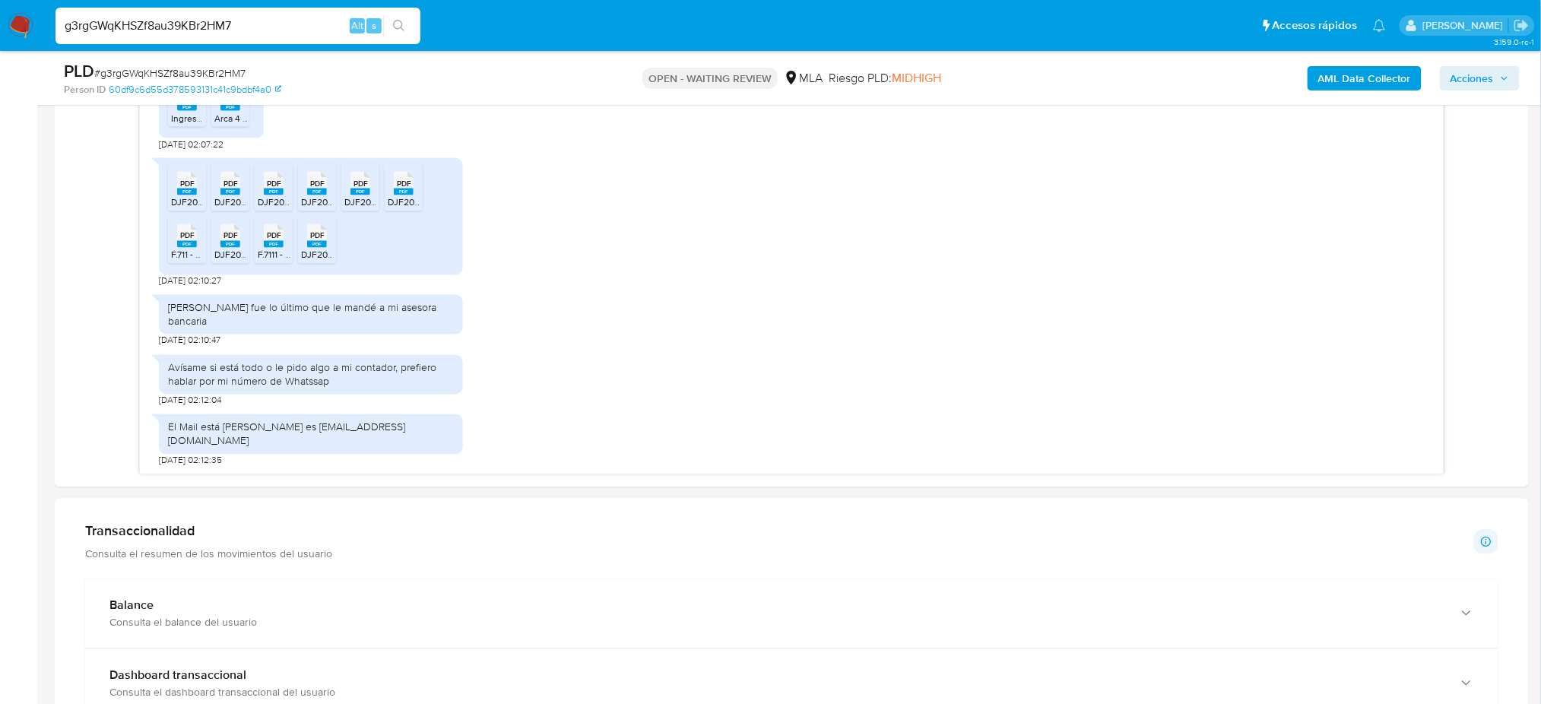
scroll to position [506, 0]
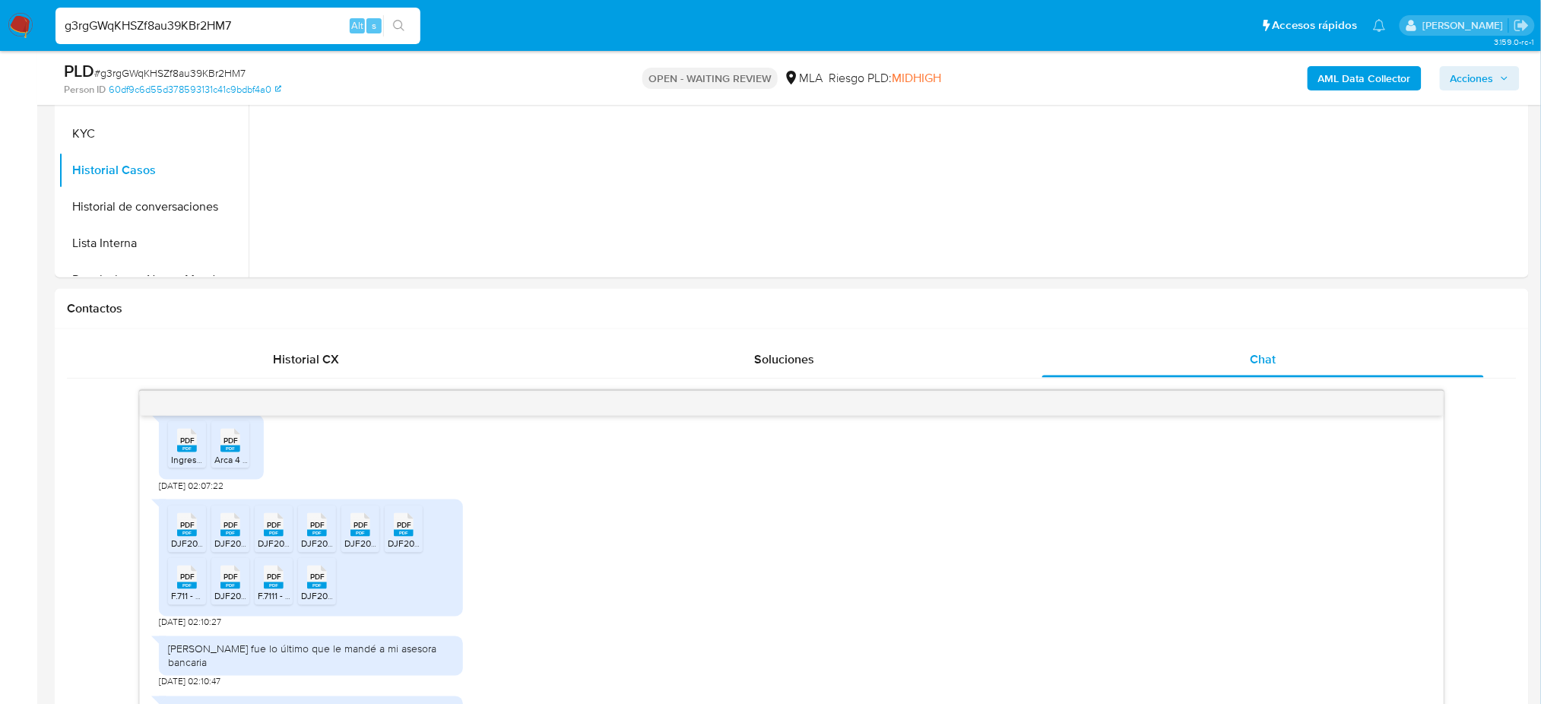
click at [227, 65] on span "# g3rgGWqKHSZf8au39KBr2HM7" at bounding box center [169, 72] width 151 height 15
copy span "g3rgGWqKHSZf8au39KBr2HM7"
click at [18, 26] on img at bounding box center [21, 26] width 26 height 26
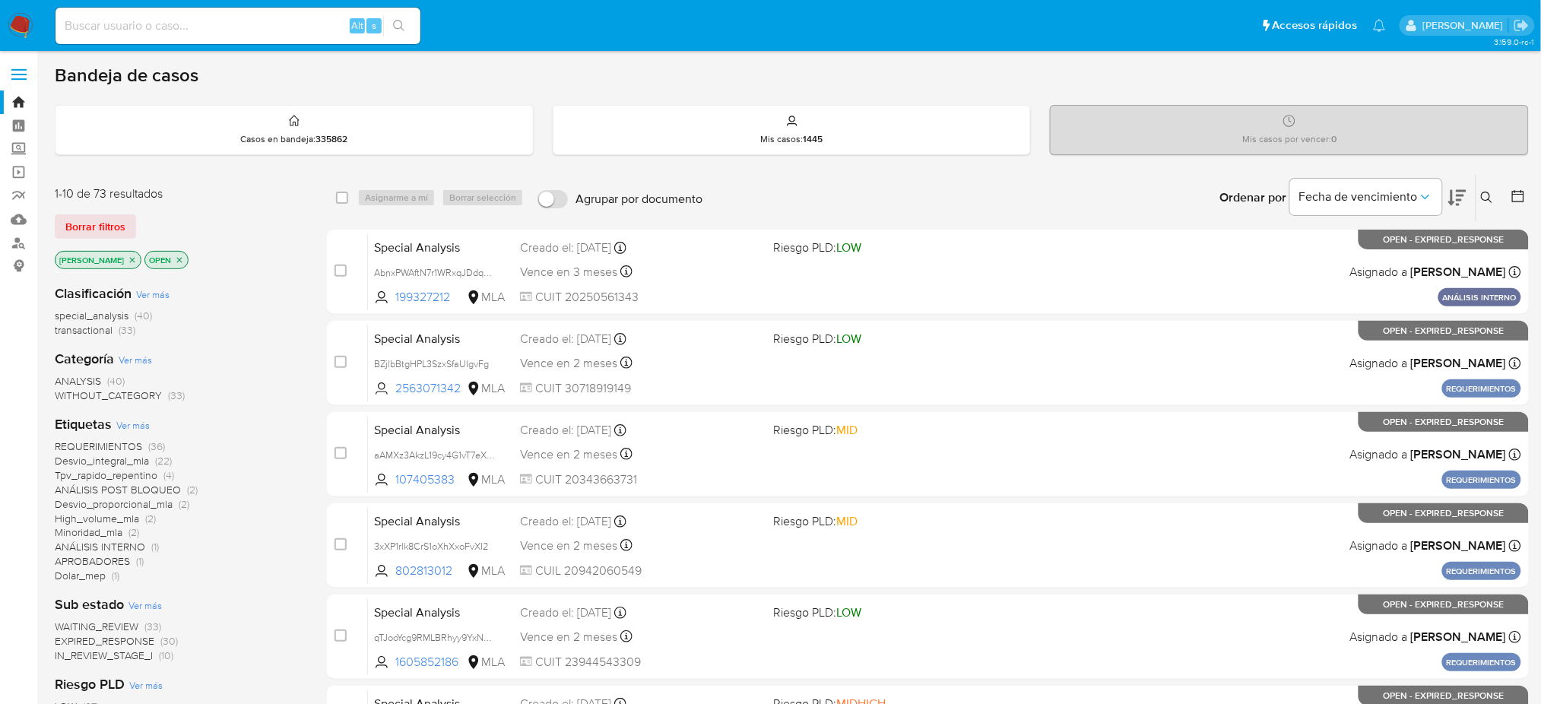
click at [1481, 195] on icon at bounding box center [1487, 198] width 12 height 12
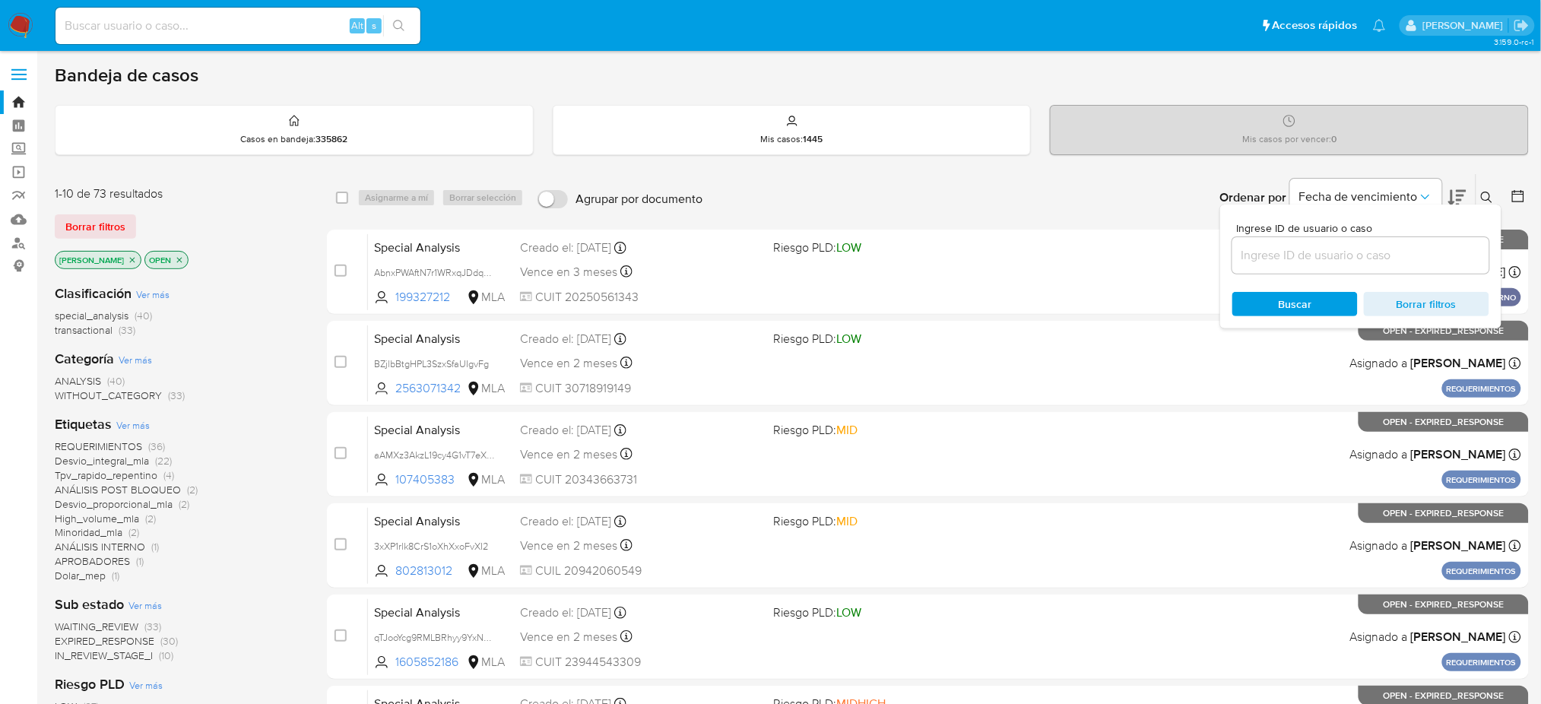
click at [1400, 251] on input at bounding box center [1360, 256] width 257 height 20
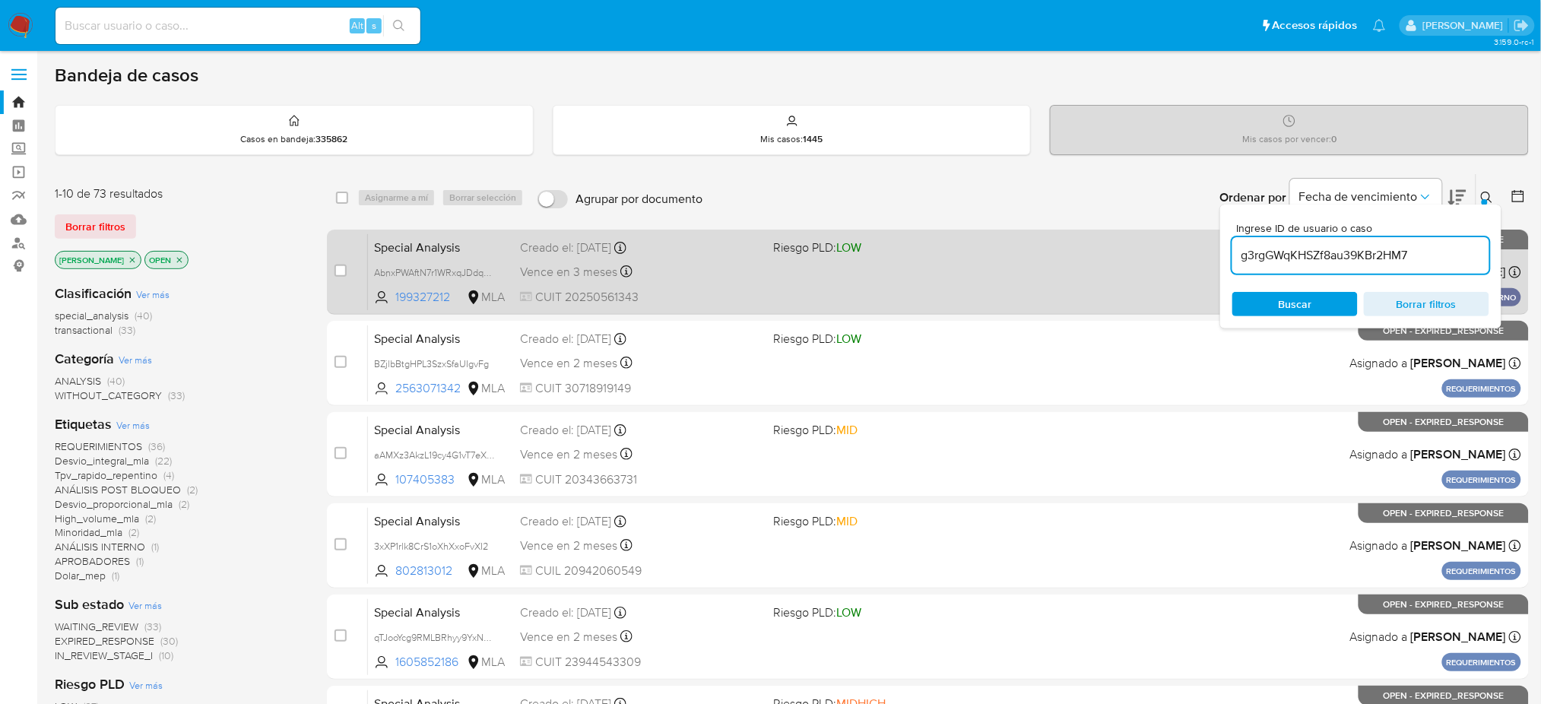
type input "g3rgGWqKHSZf8au39KBr2HM7"
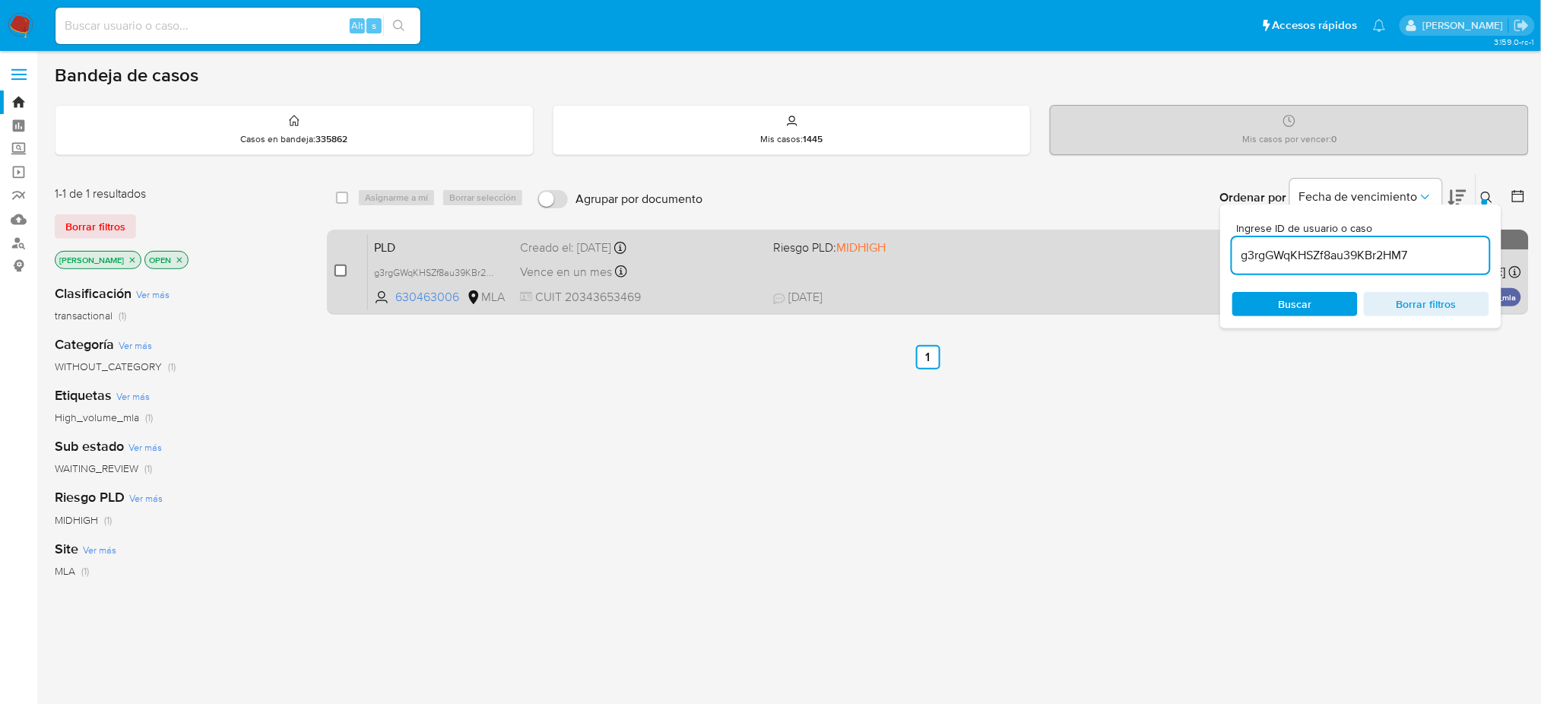
click at [341, 265] on input "checkbox" at bounding box center [341, 271] width 12 height 12
checkbox input "true"
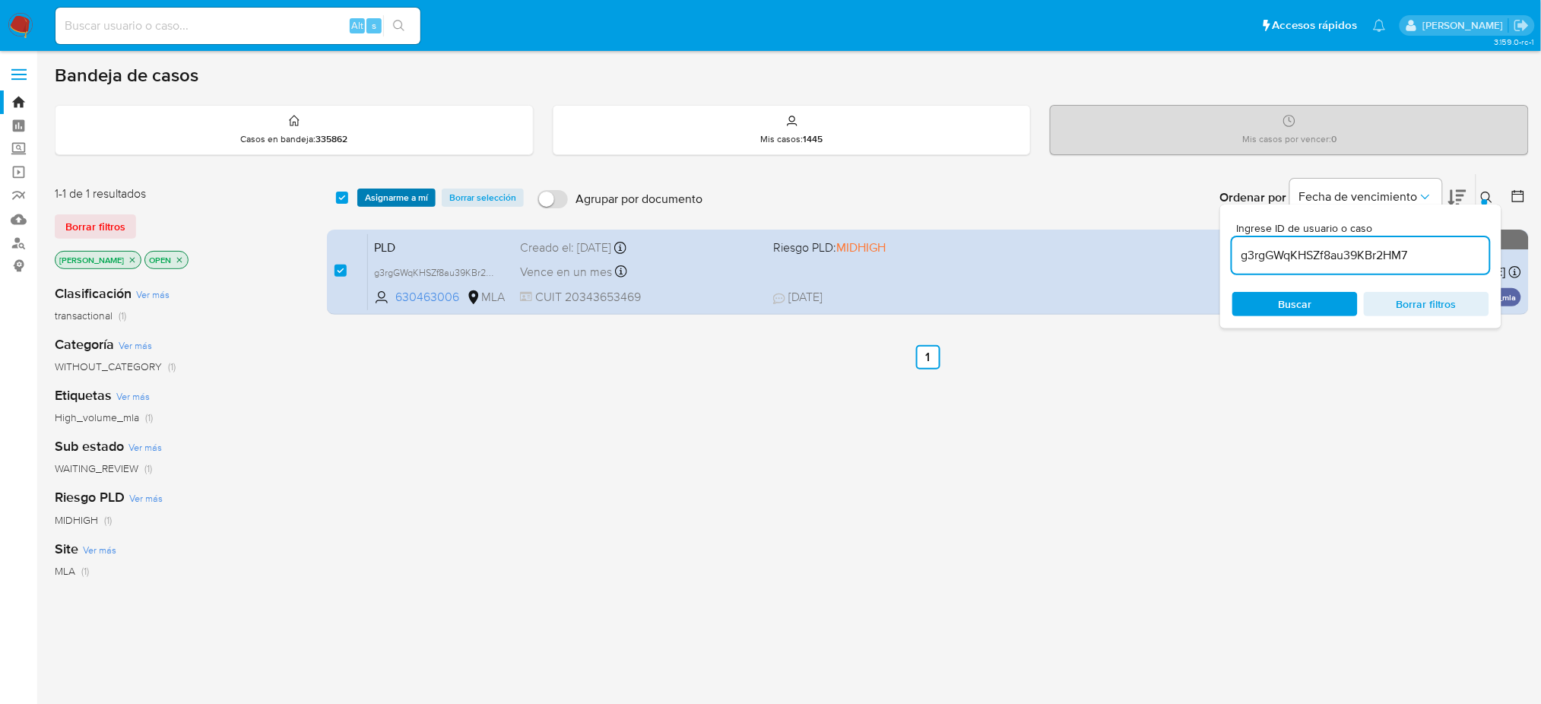
click at [398, 190] on span "Asignarme a mí" at bounding box center [396, 197] width 63 height 15
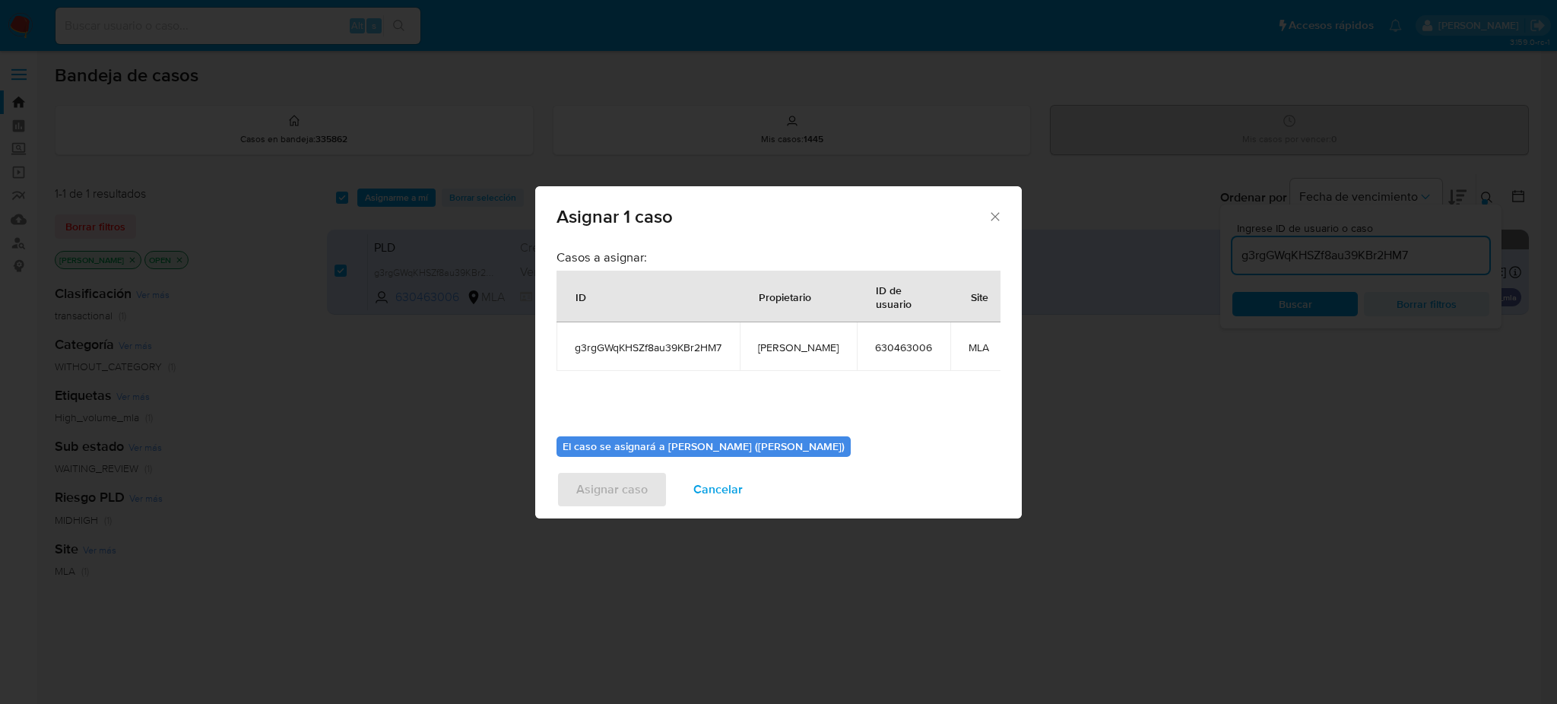
click at [788, 346] on span "[PERSON_NAME]" at bounding box center [798, 348] width 81 height 14
copy span "[PERSON_NAME]"
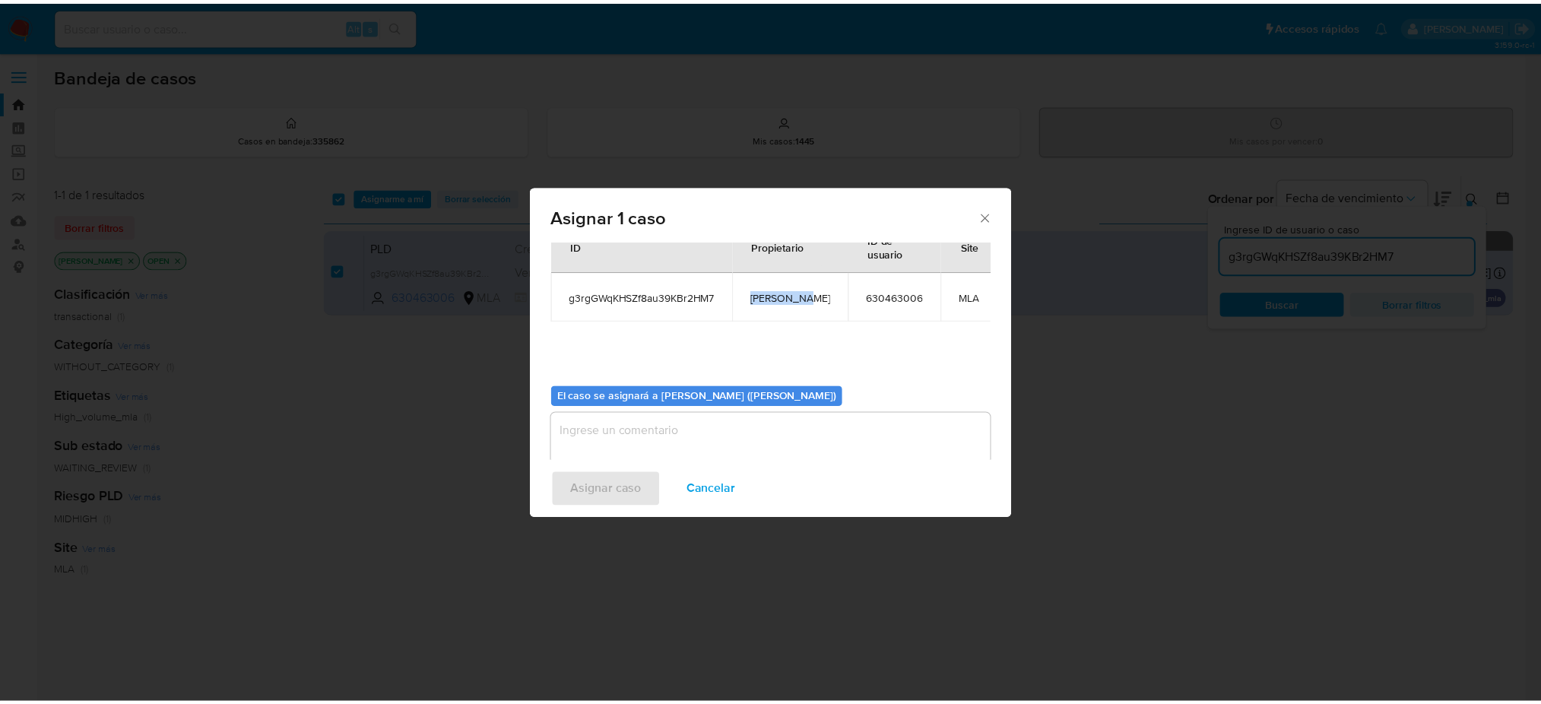
scroll to position [78, 0]
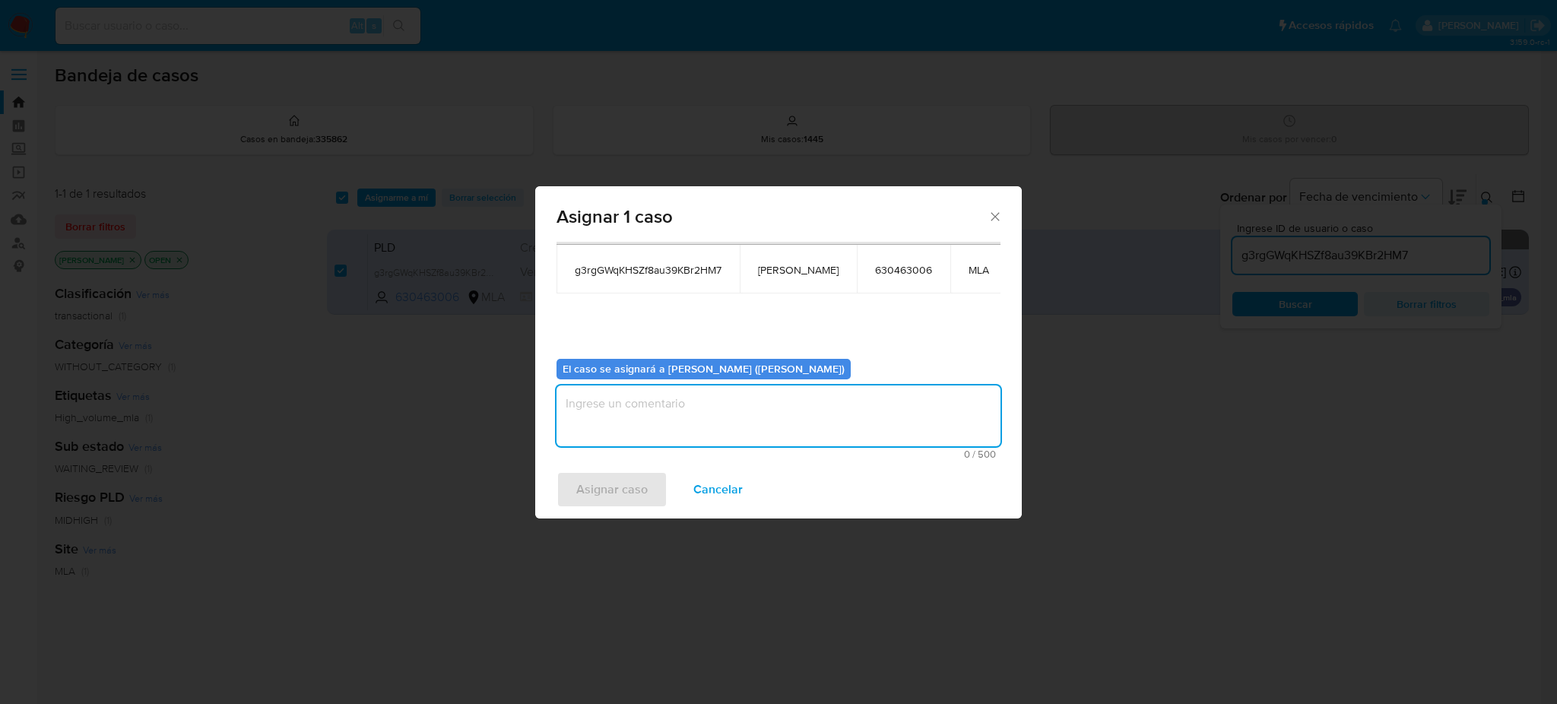
click at [642, 429] on textarea "assign-modal" at bounding box center [779, 415] width 444 height 61
paste textarea "[PERSON_NAME]"
type textarea "[PERSON_NAME]"
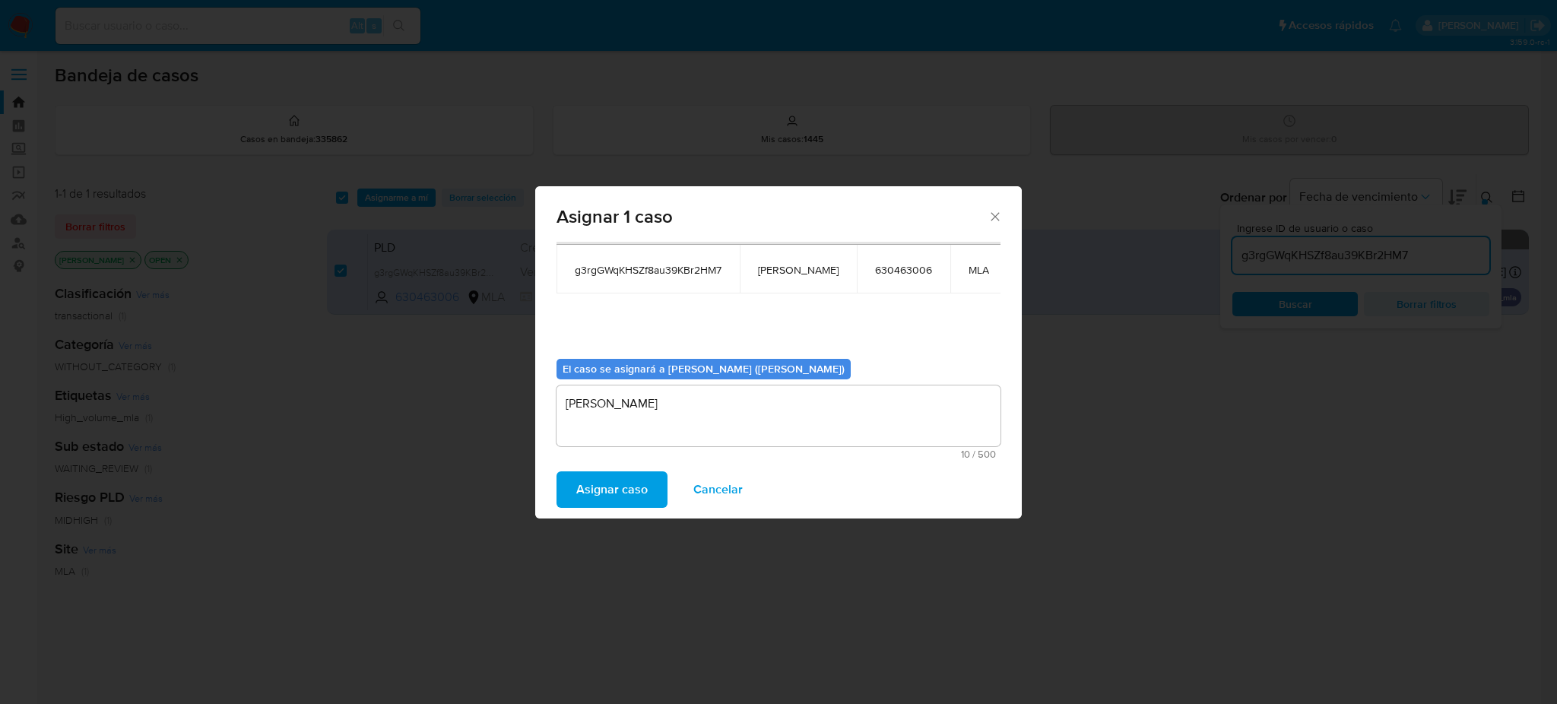
click at [614, 491] on span "Asignar caso" at bounding box center [611, 489] width 71 height 33
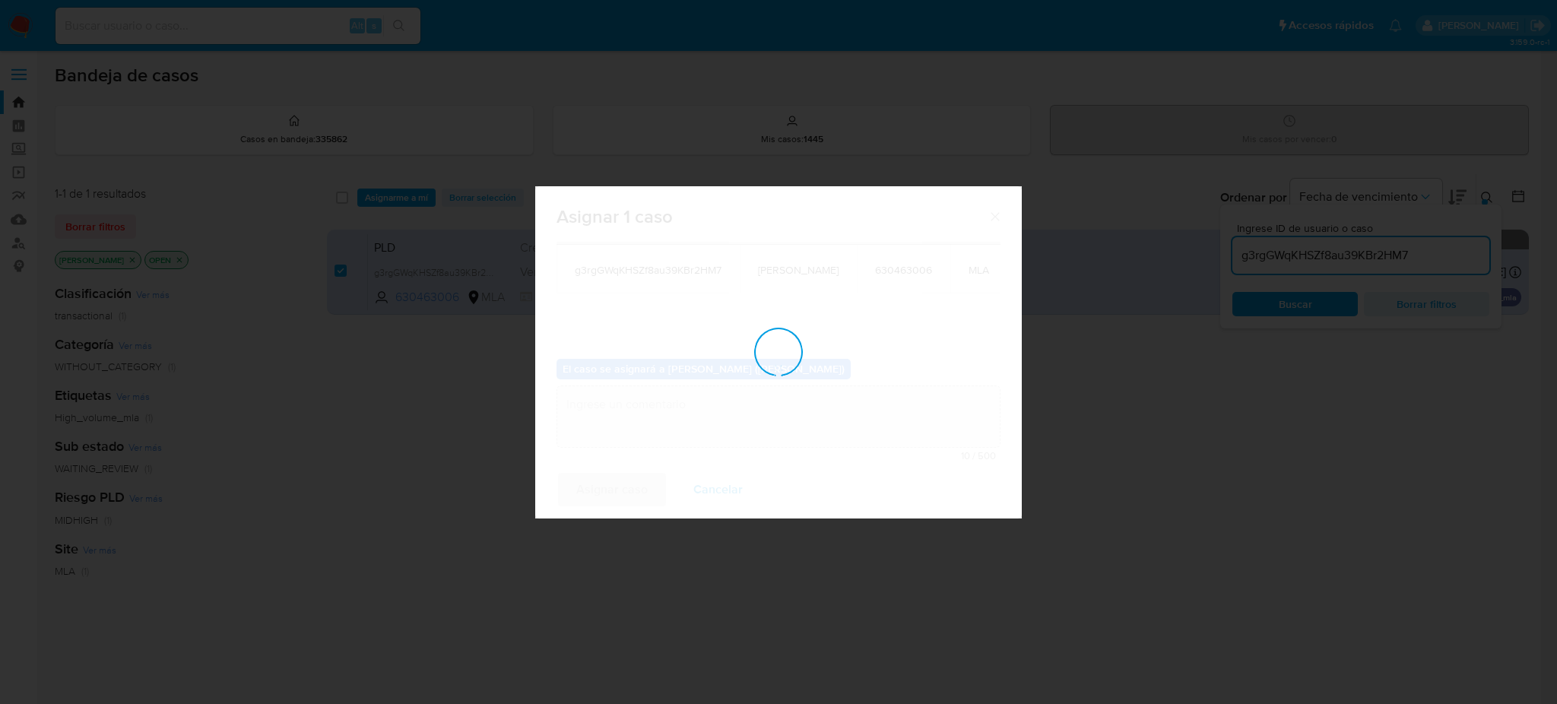
checkbox input "false"
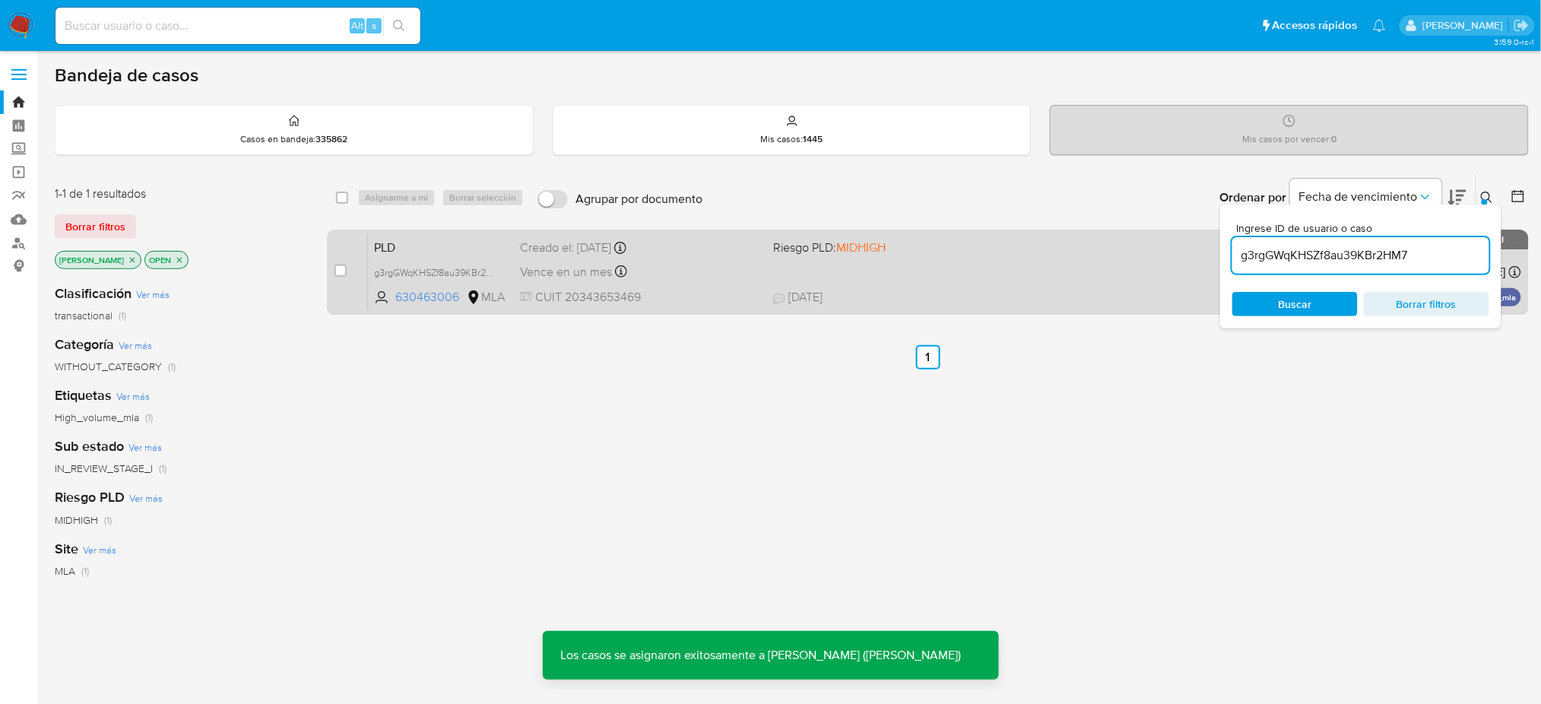
click at [471, 239] on span "PLD" at bounding box center [441, 246] width 134 height 20
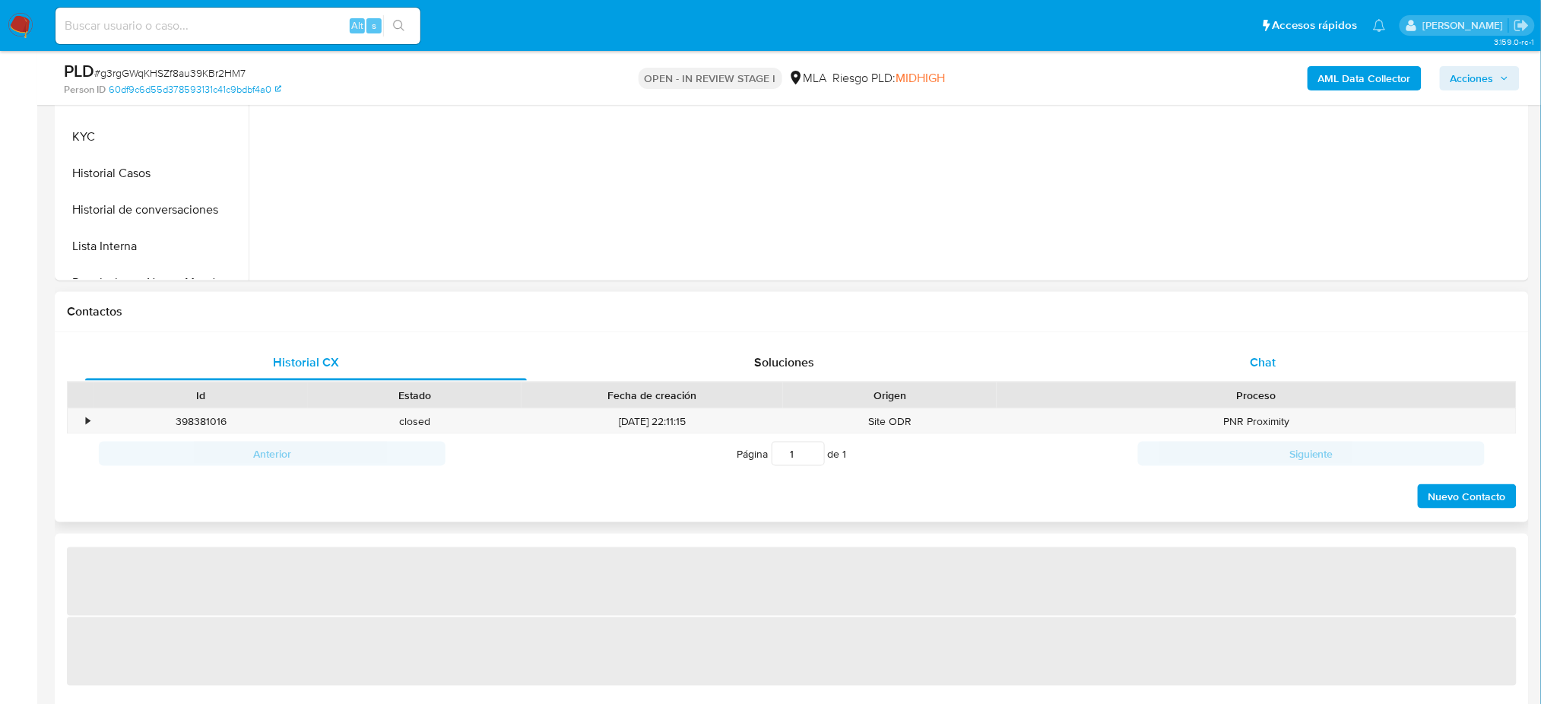
scroll to position [506, 0]
click at [1288, 360] on div "Chat" at bounding box center [1263, 359] width 442 height 36
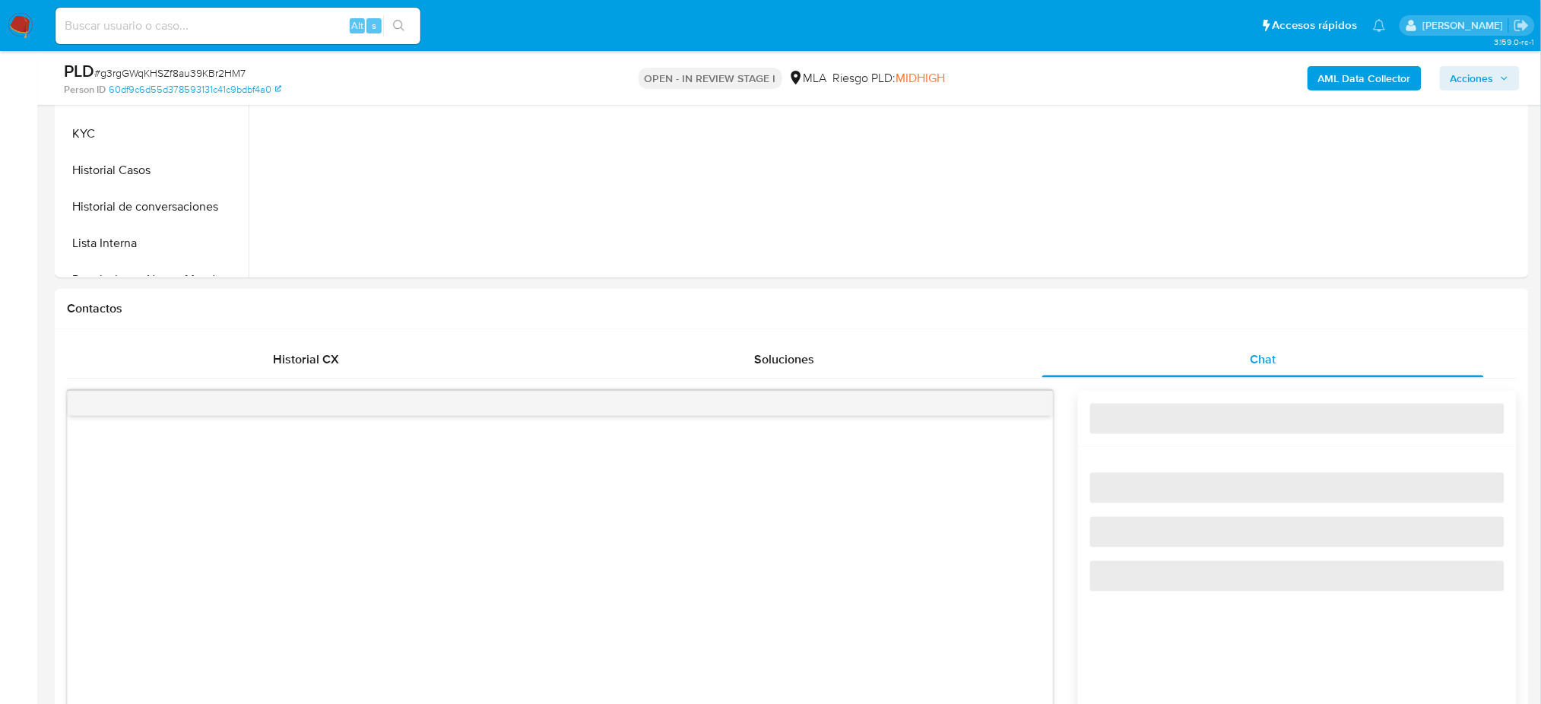
select select "10"
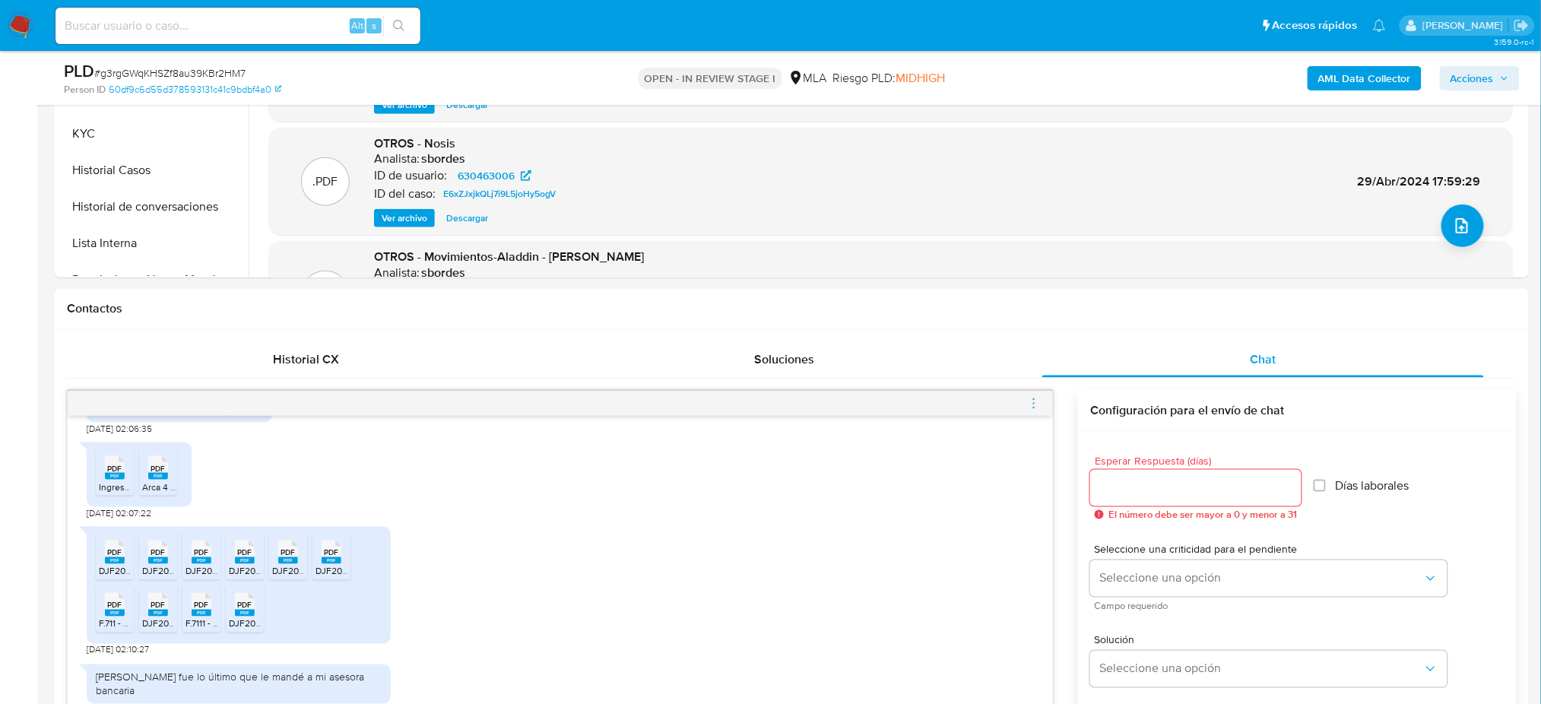
scroll to position [709, 0]
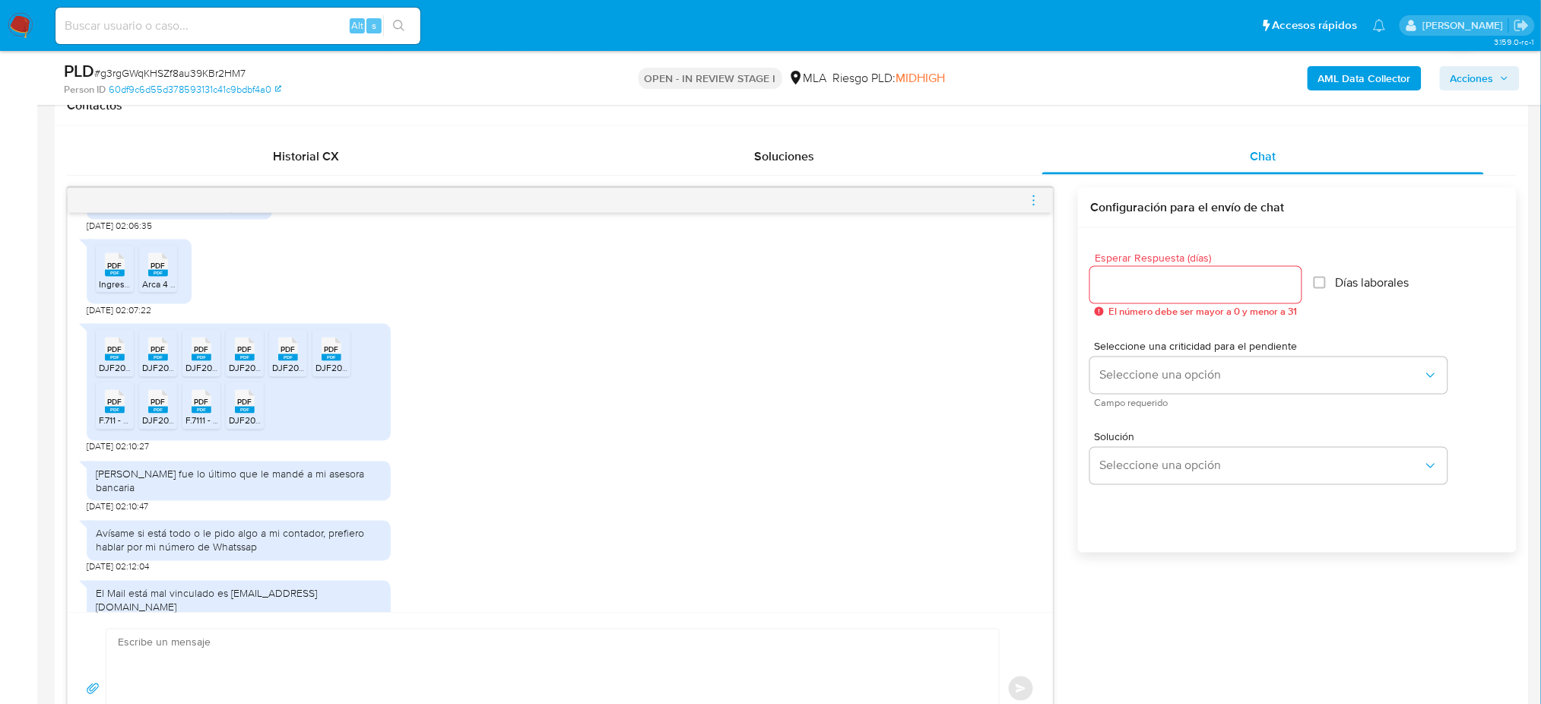
click at [224, 685] on textarea at bounding box center [549, 688] width 862 height 119
paste textarea "Hola, ¡Muchas gracias por tu respuesta! Sin embargo, te pedimos que nos envíes …"
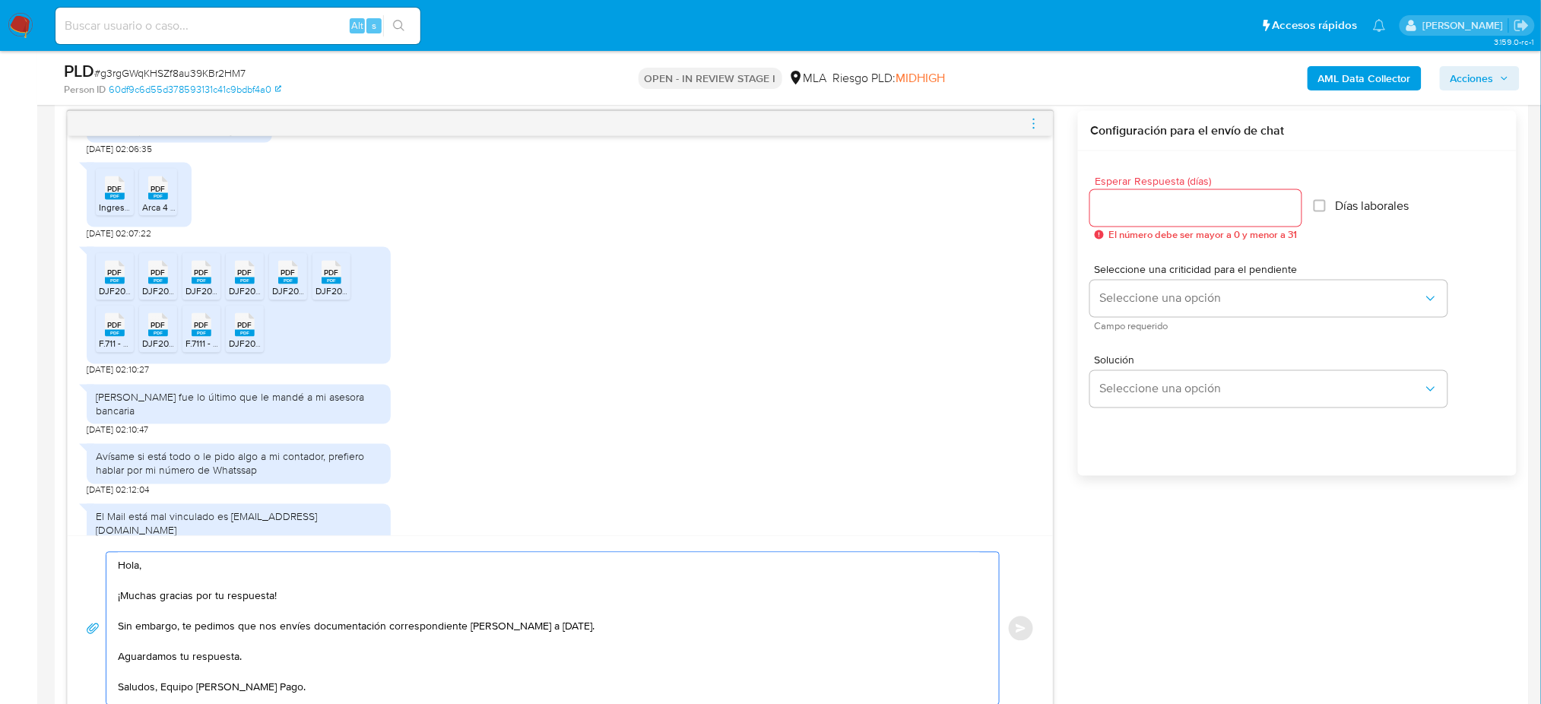
type textarea "Hola, ¡Muchas gracias por tu respuesta! Sin embargo, te pedimos que nos envíes …"
click at [1121, 211] on input "Esperar Respuesta (días)" at bounding box center [1195, 208] width 211 height 20
type input "2"
click at [1086, 316] on div "Esperar Respuesta (días) 2 El número debe ser mayor a 0 y menor a 31 Días labor…" at bounding box center [1297, 333] width 439 height 365
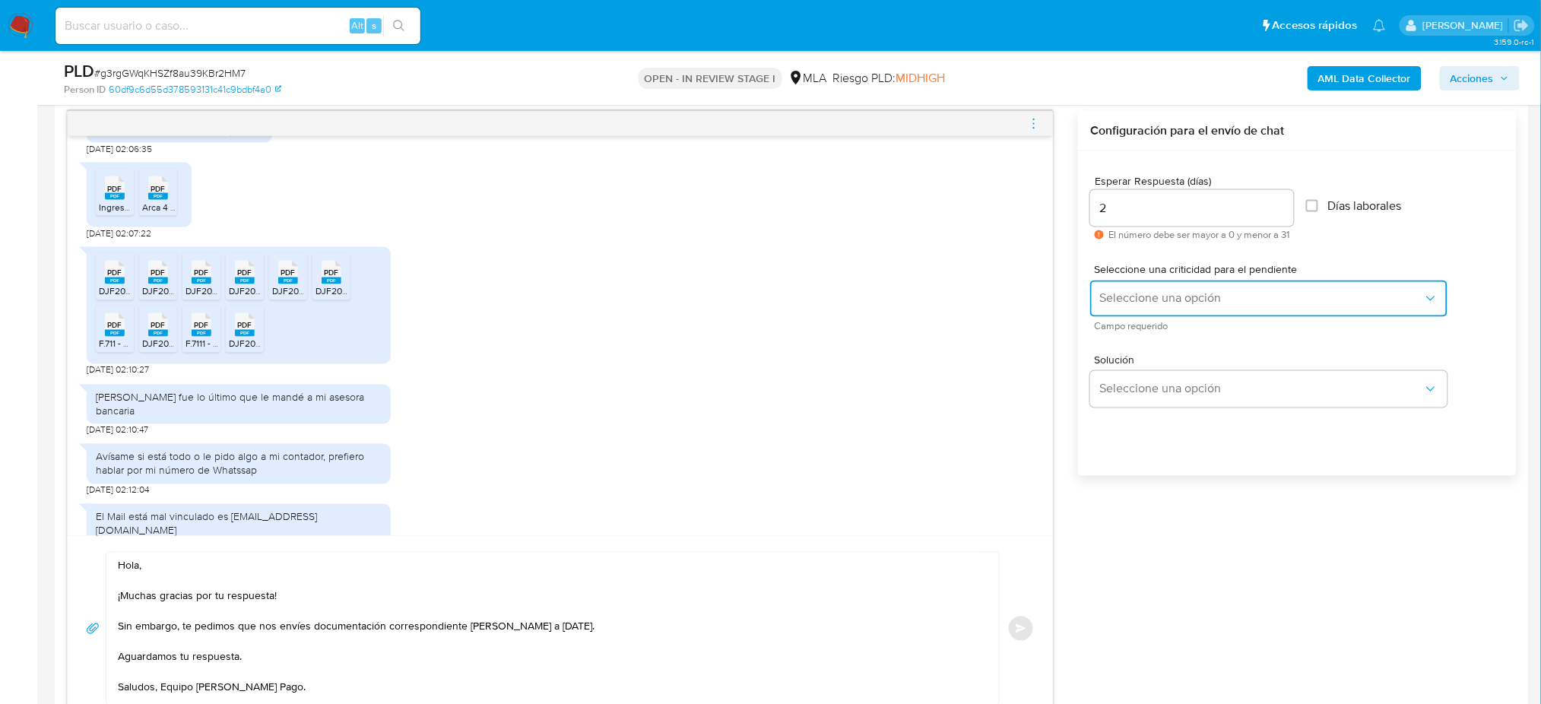
click at [1099, 299] on button "Seleccione una opción" at bounding box center [1268, 299] width 357 height 36
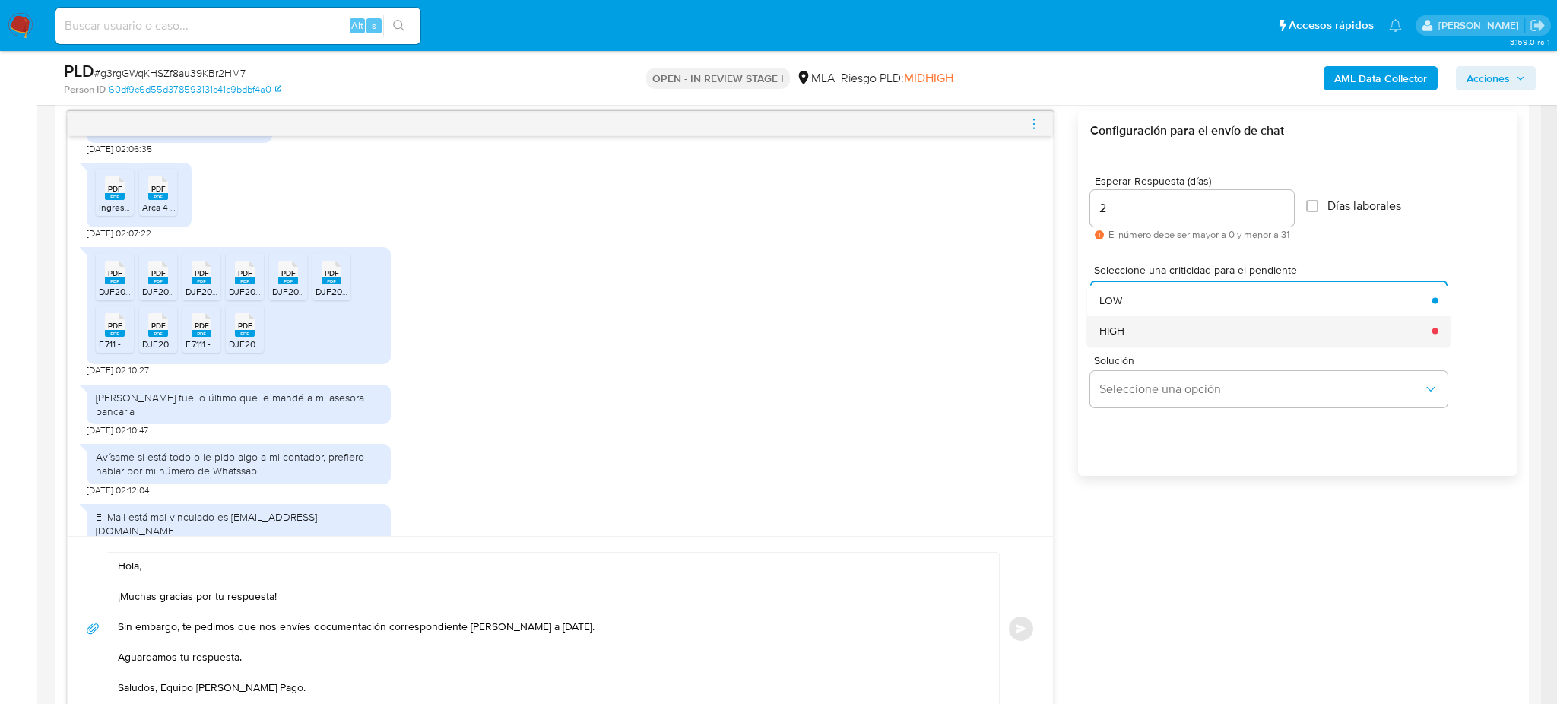
click at [1117, 335] on span "HIGH" at bounding box center [1111, 331] width 25 height 14
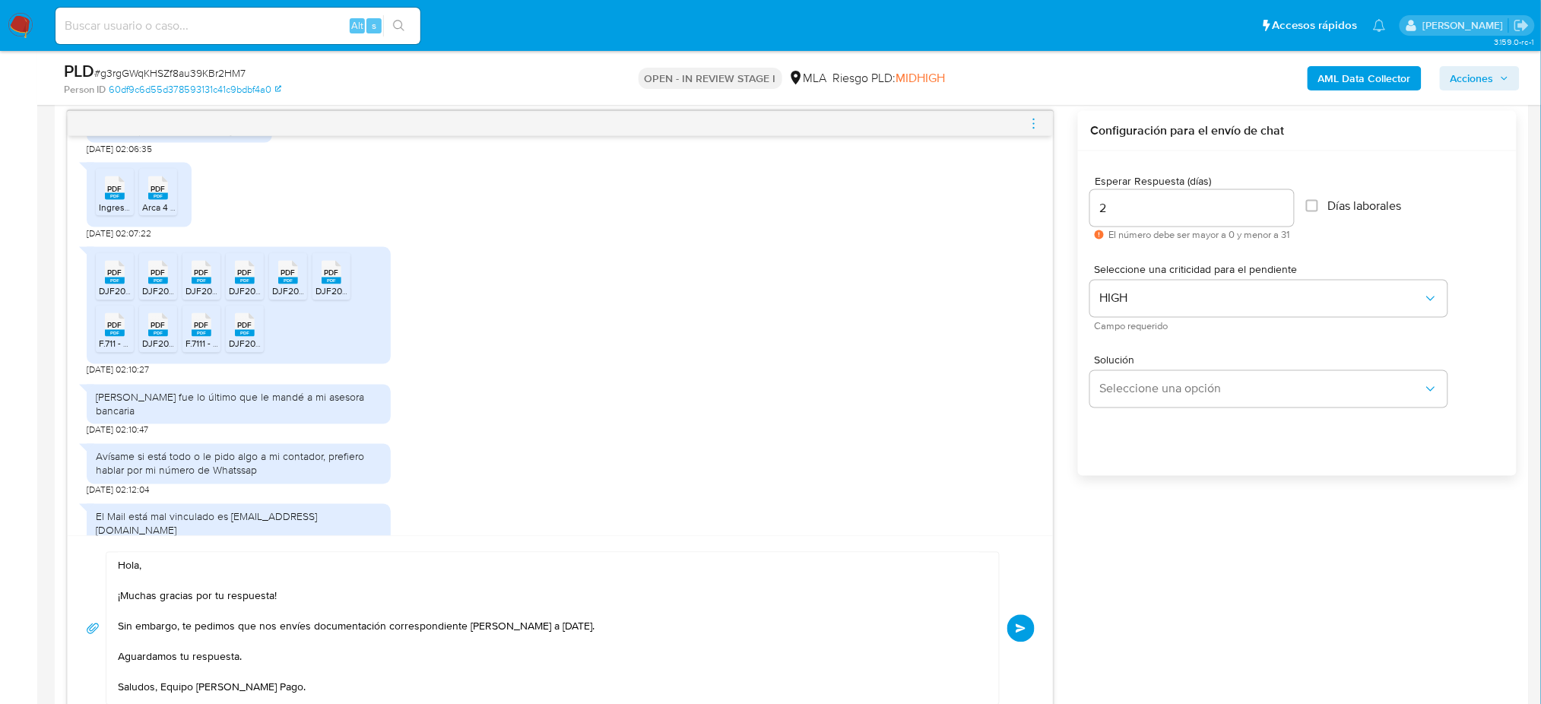
click at [1028, 634] on button "Enviar" at bounding box center [1020, 628] width 27 height 27
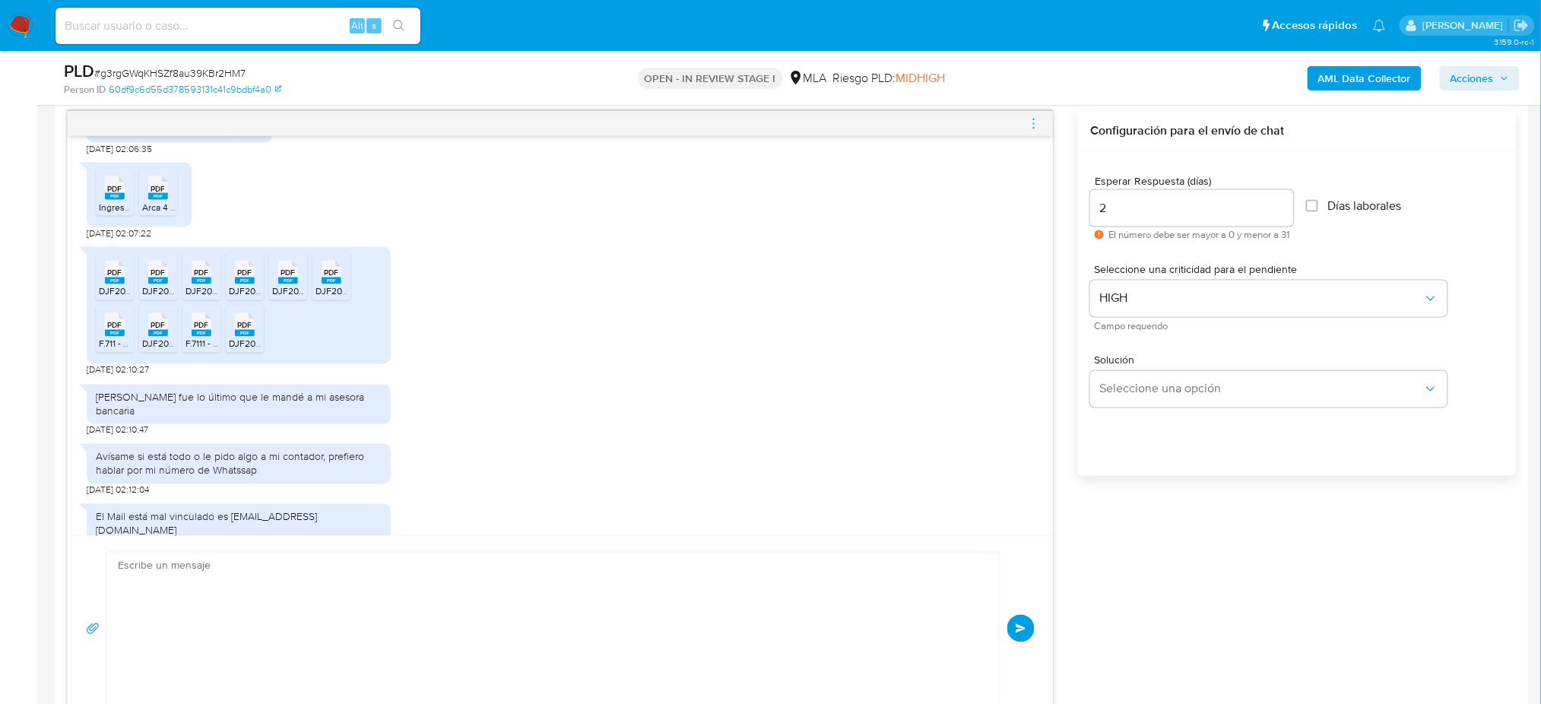
scroll to position [480, 0]
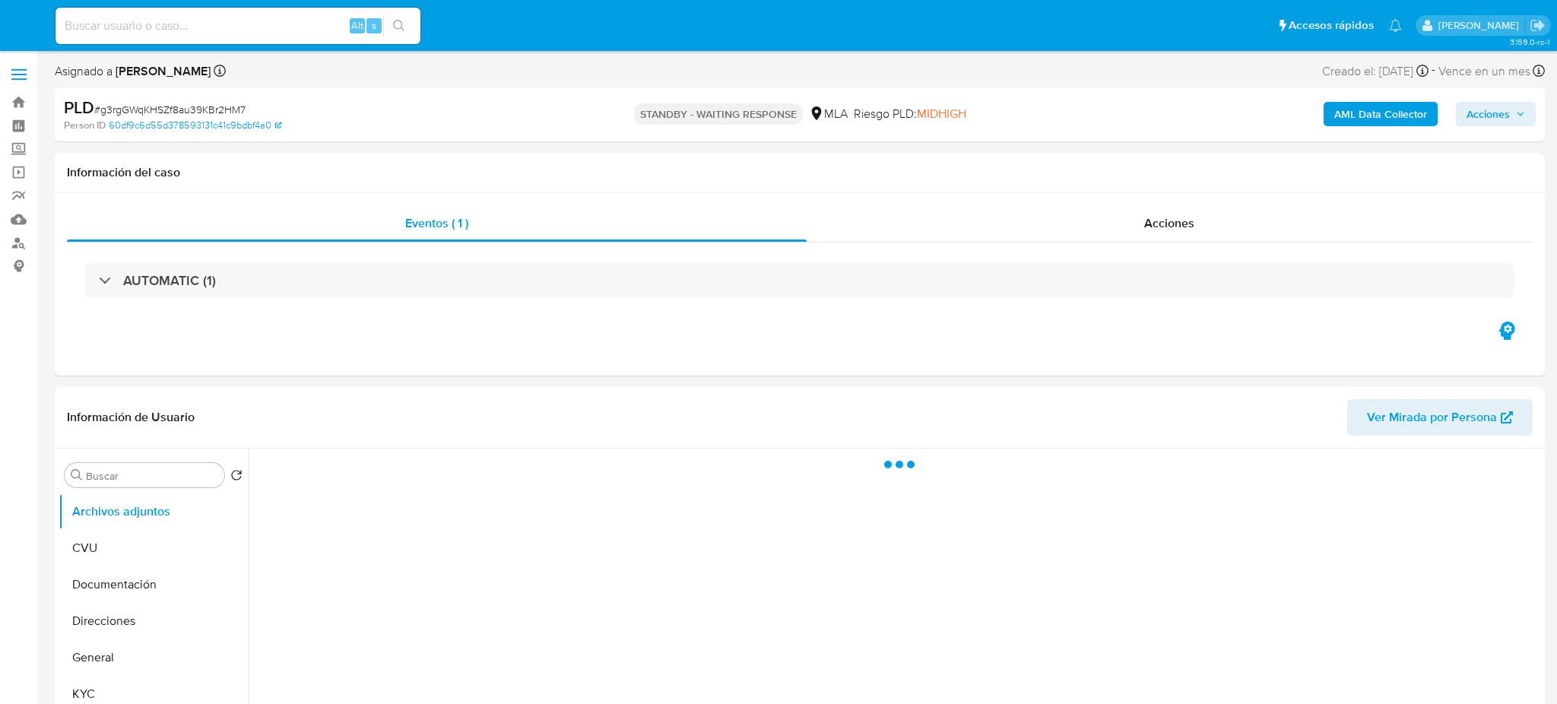
select select "10"
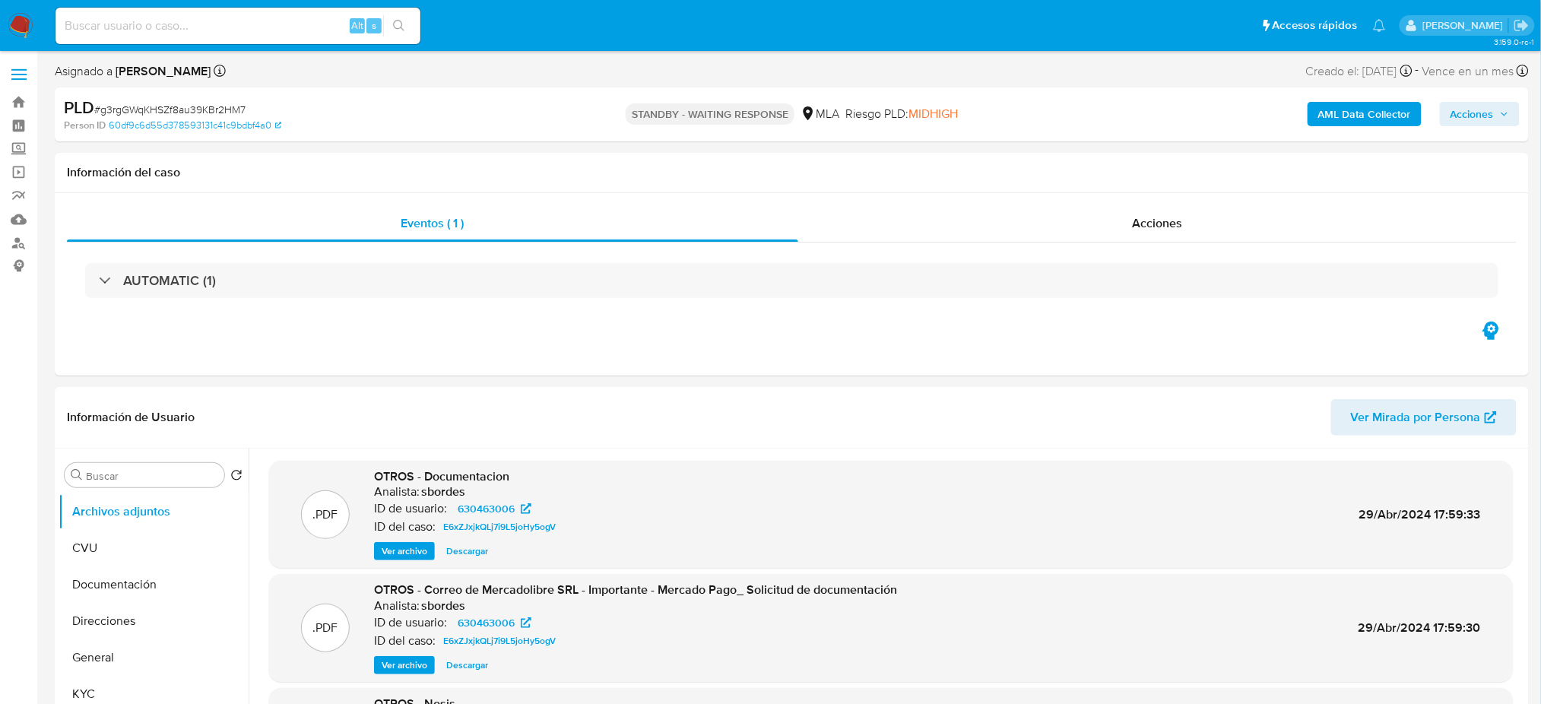
click at [259, 30] on input at bounding box center [237, 26] width 365 height 20
paste input "vTDHazZ6ChhpxnfmCCNgFhKR"
type input "vTDHazZ6ChhpxnfmCCNgFhKR"
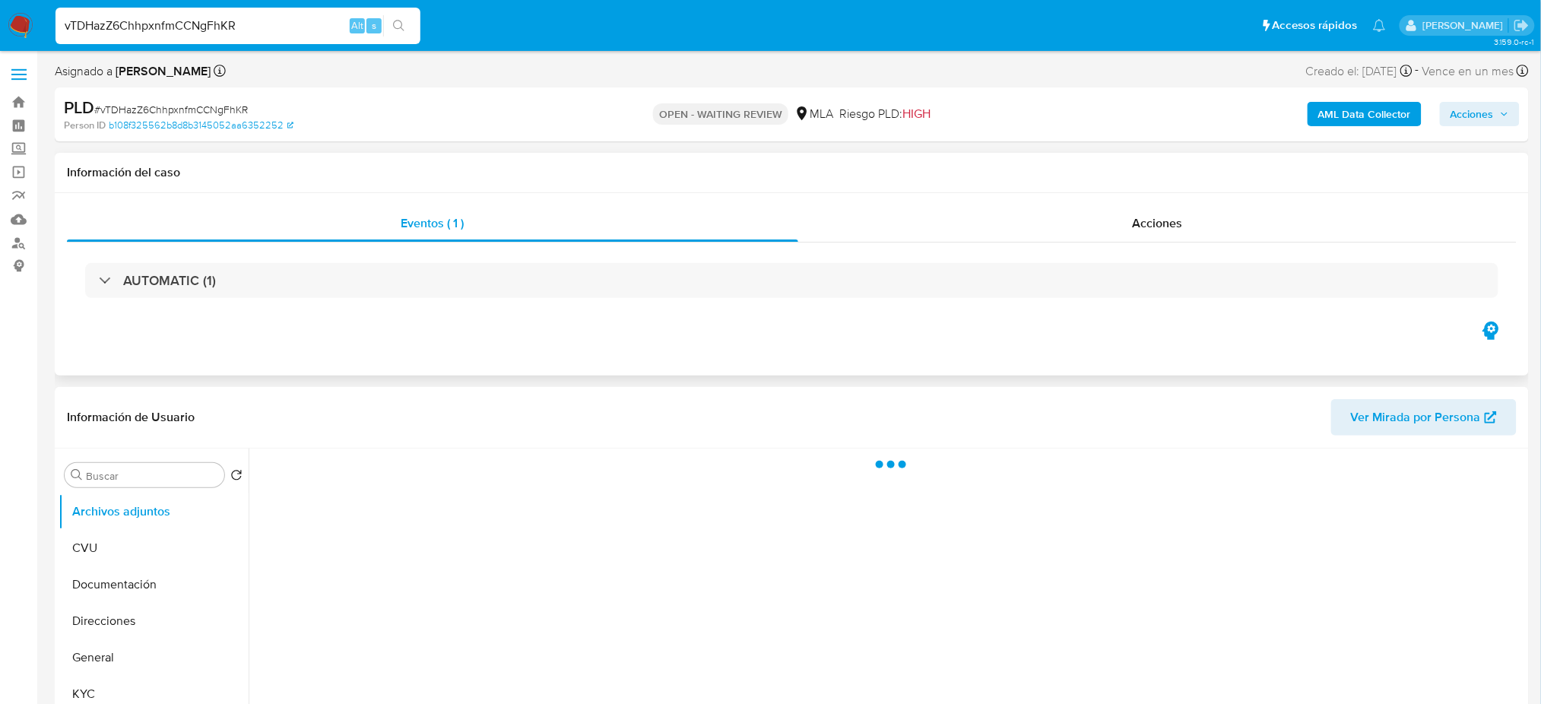
select select "10"
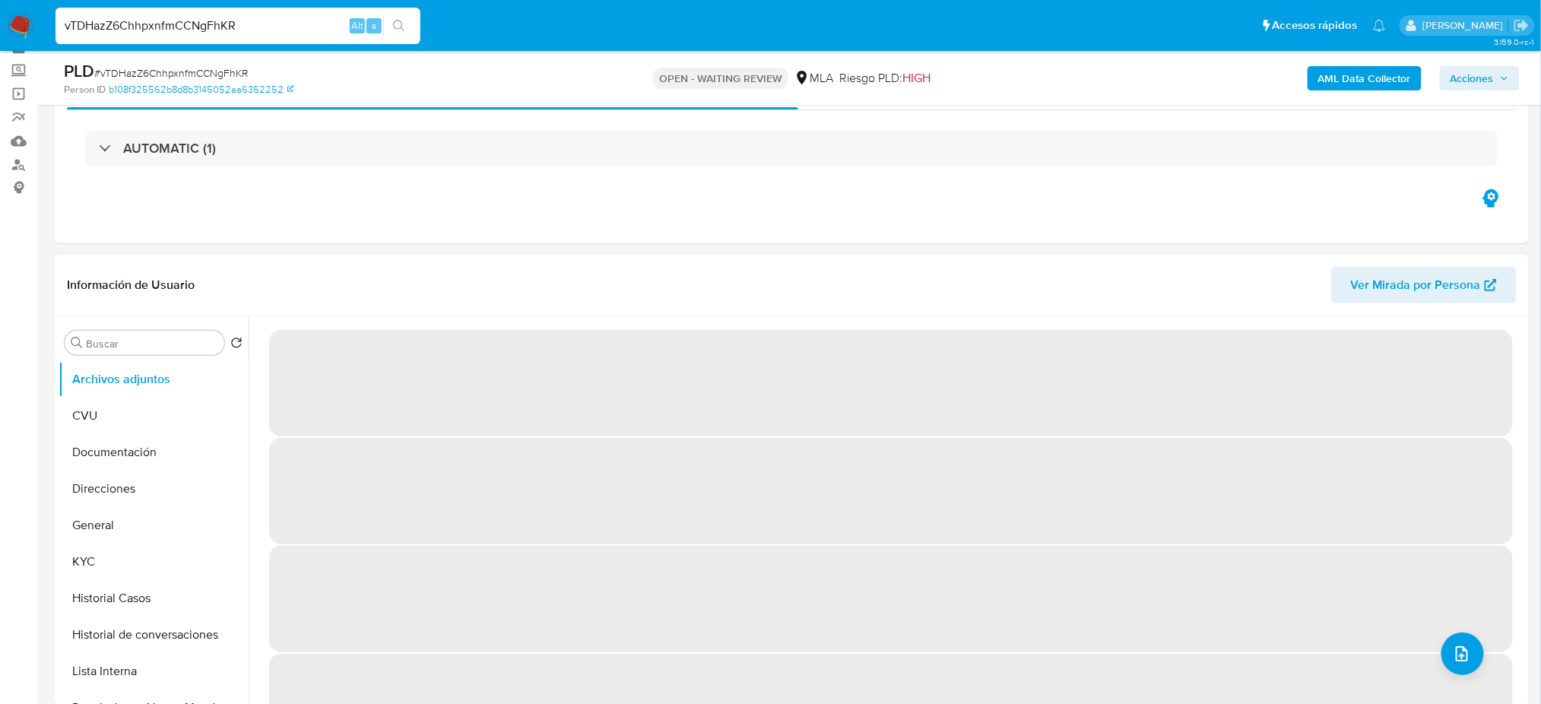
scroll to position [202, 0]
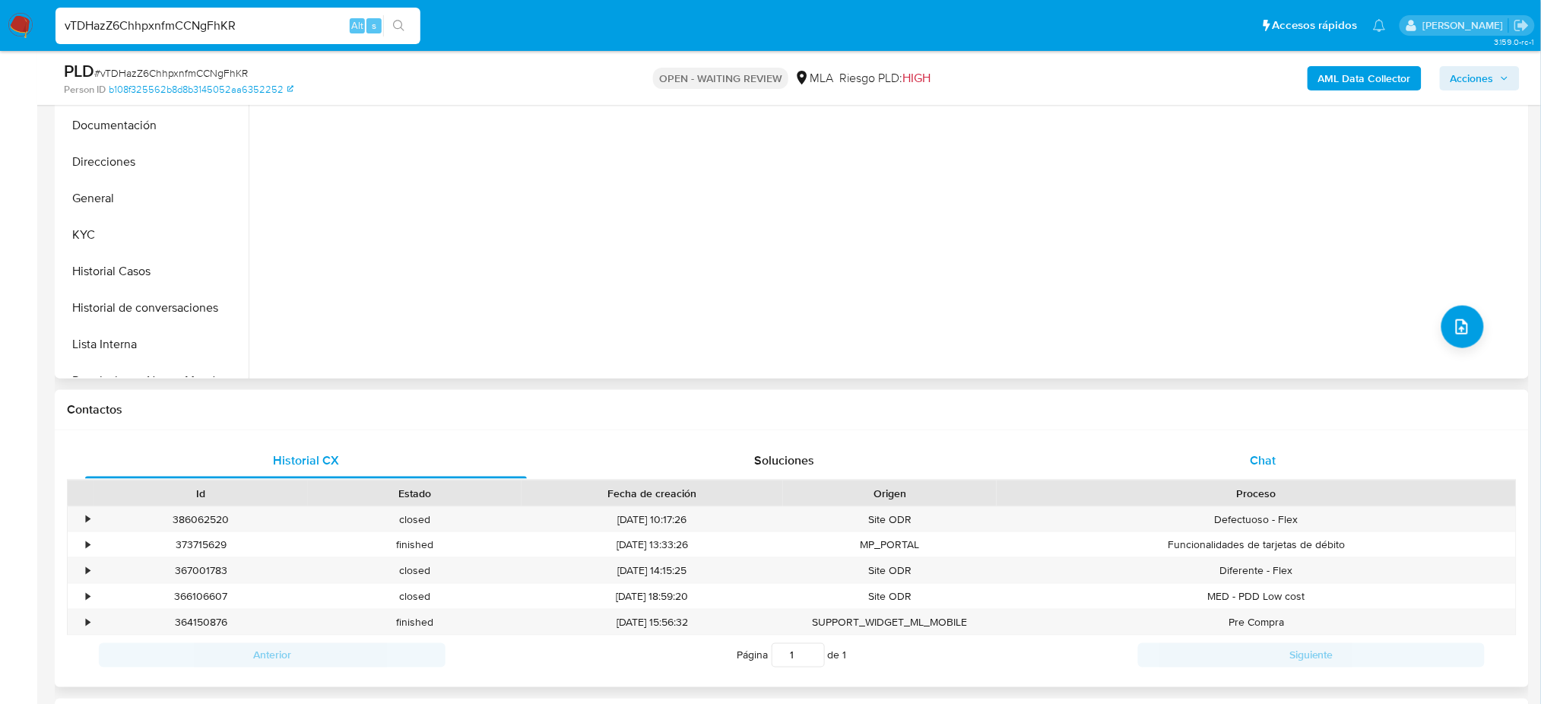
click at [1276, 464] on div "Chat" at bounding box center [1263, 460] width 442 height 36
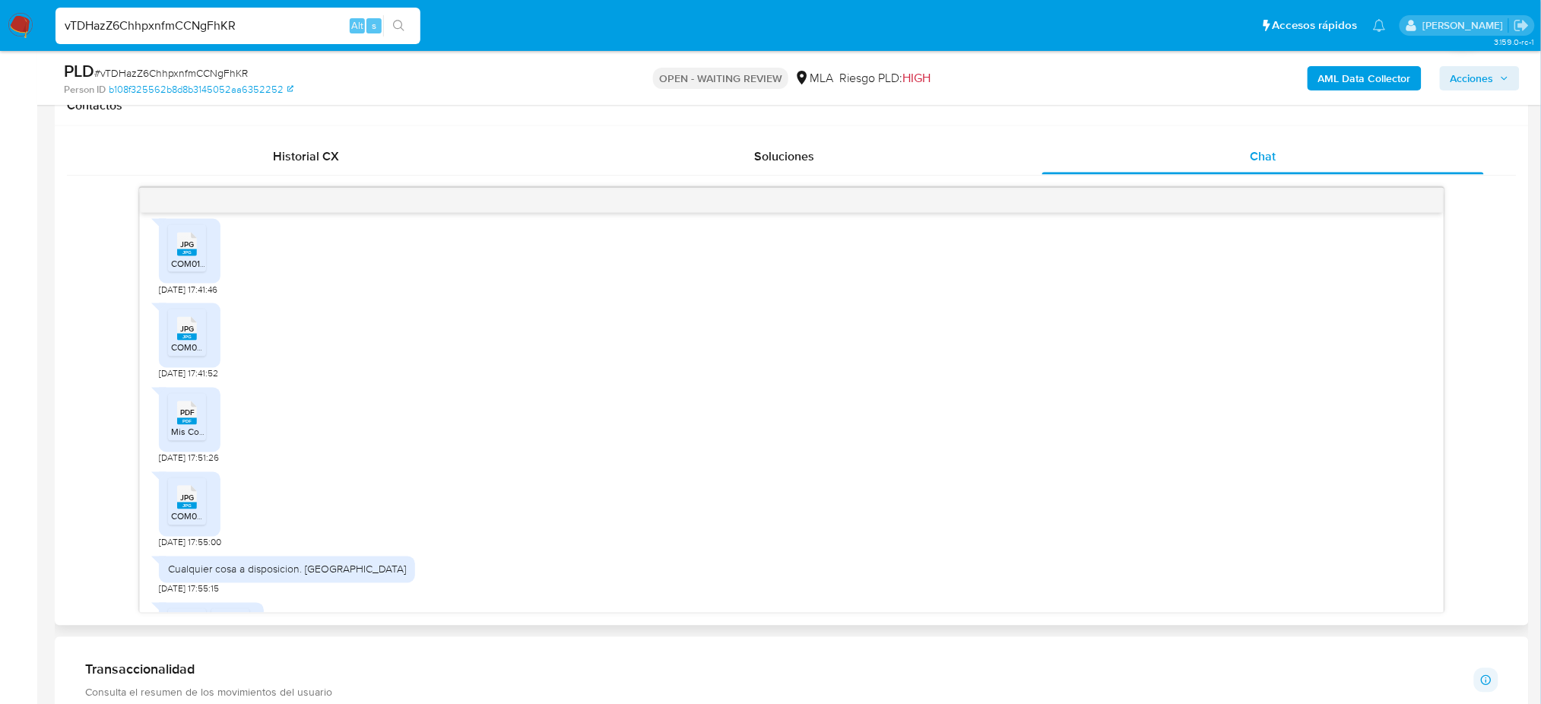
scroll to position [0, 0]
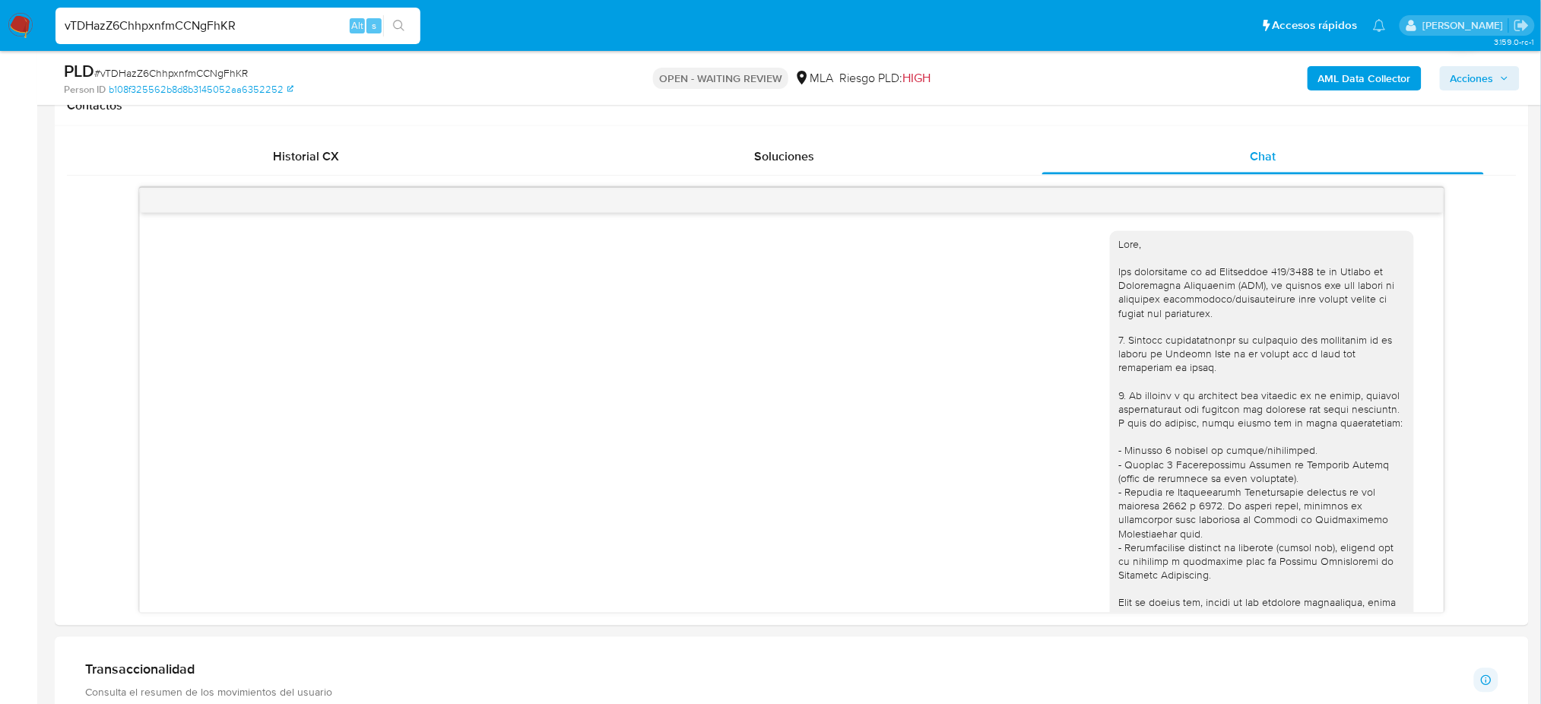
drag, startPoint x: 258, startPoint y: 22, endPoint x: 0, endPoint y: 38, distance: 259.0
click at [0, 40] on nav "Pausado Ver notificaciones vTDHazZ6ChhpxnfmCCNgFhKR Alt s Accesos rápidos Presi…" at bounding box center [770, 25] width 1541 height 51
paste input "nQh722b4TLXLcxCU5KUMx0ip"
type input "nQh722b4TLXLcxCU5KUMx0ip"
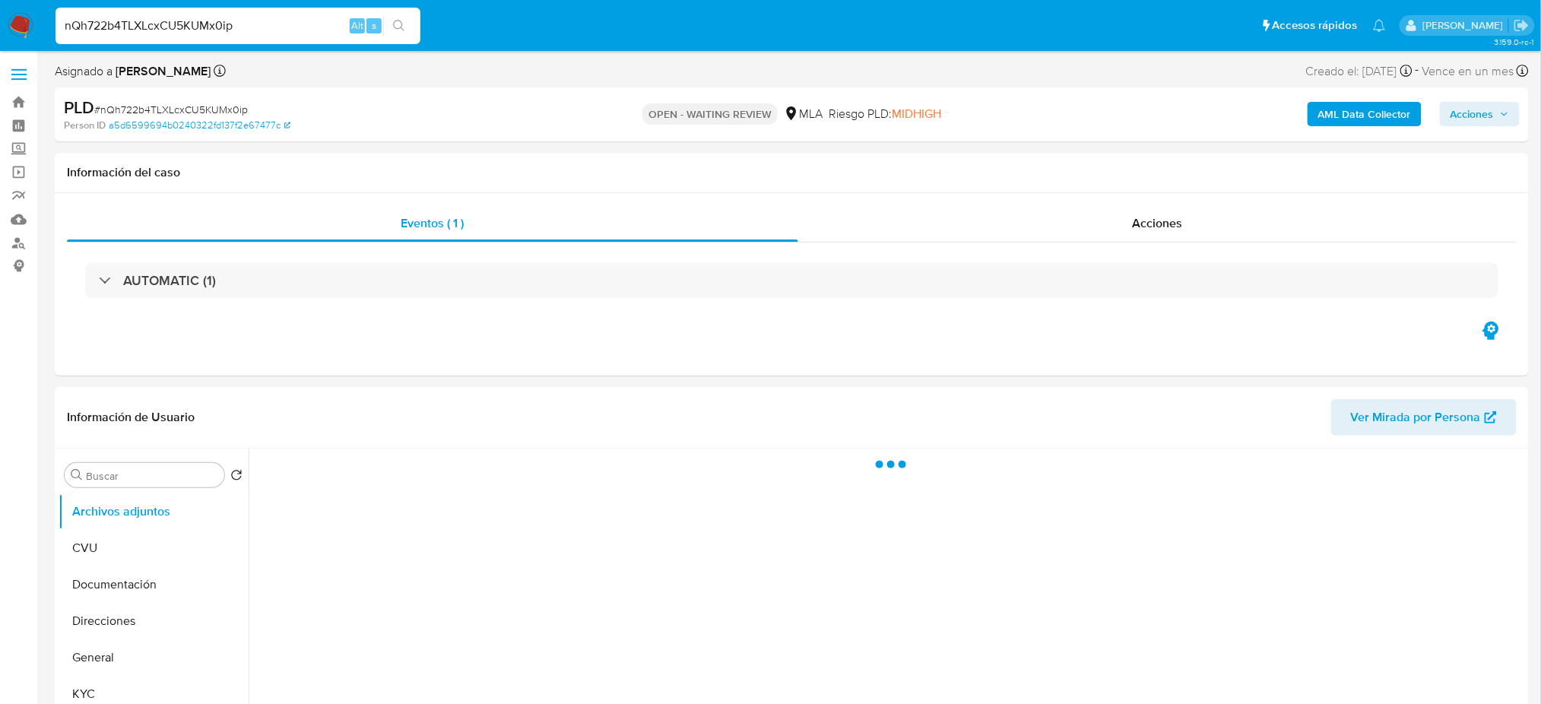
select select "10"
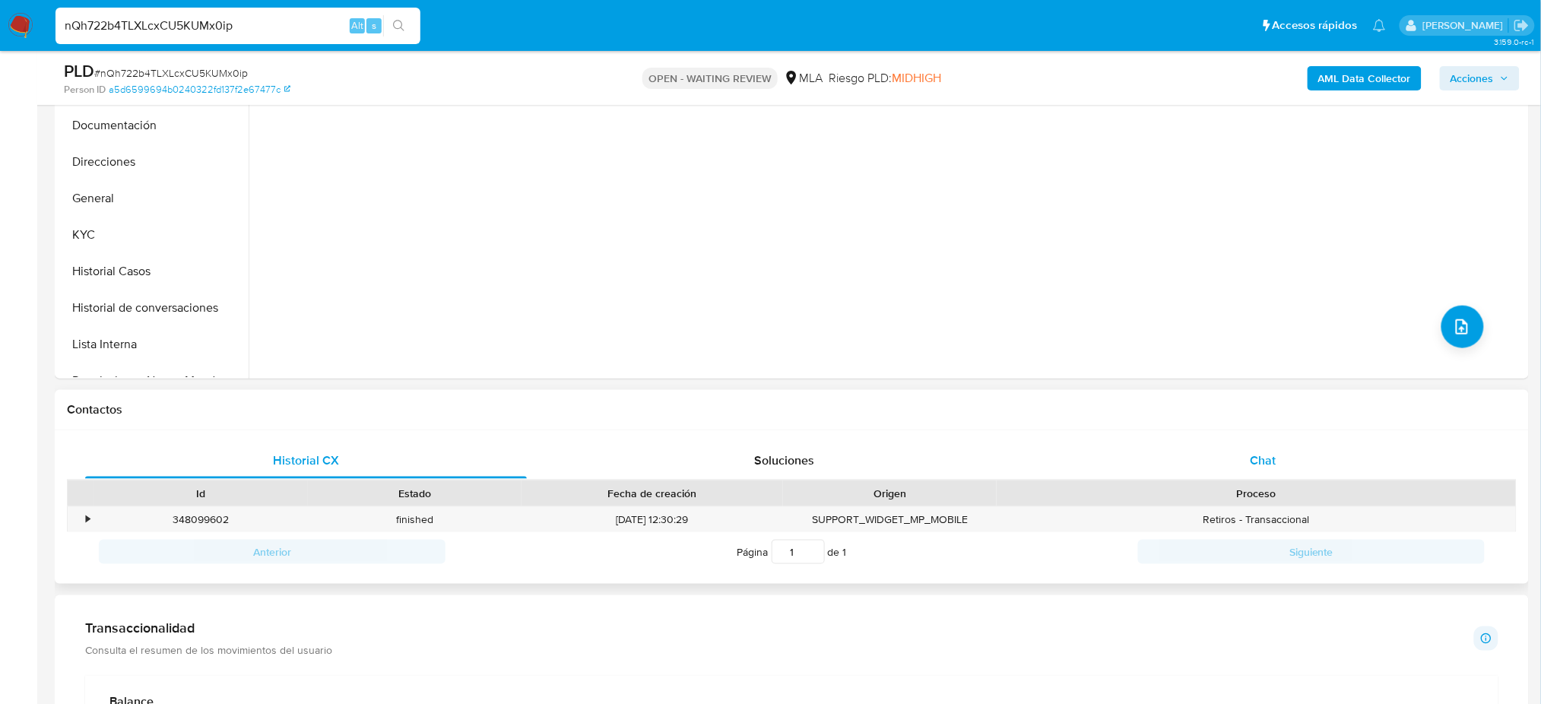
drag, startPoint x: 1288, startPoint y: 451, endPoint x: 1256, endPoint y: 446, distance: 32.3
click at [1288, 451] on div "Chat" at bounding box center [1263, 460] width 442 height 36
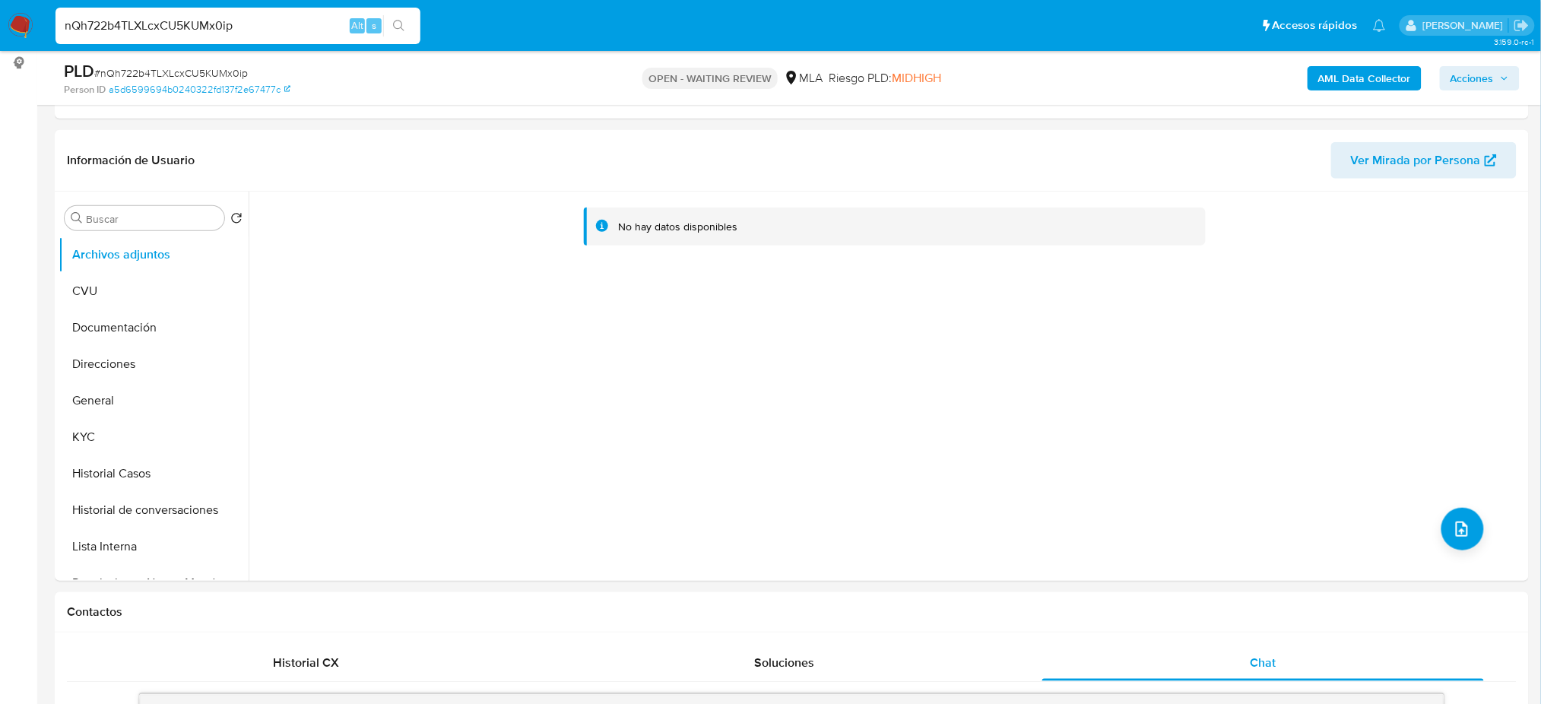
scroll to position [202, 0]
click at [116, 400] on button "General" at bounding box center [148, 401] width 178 height 36
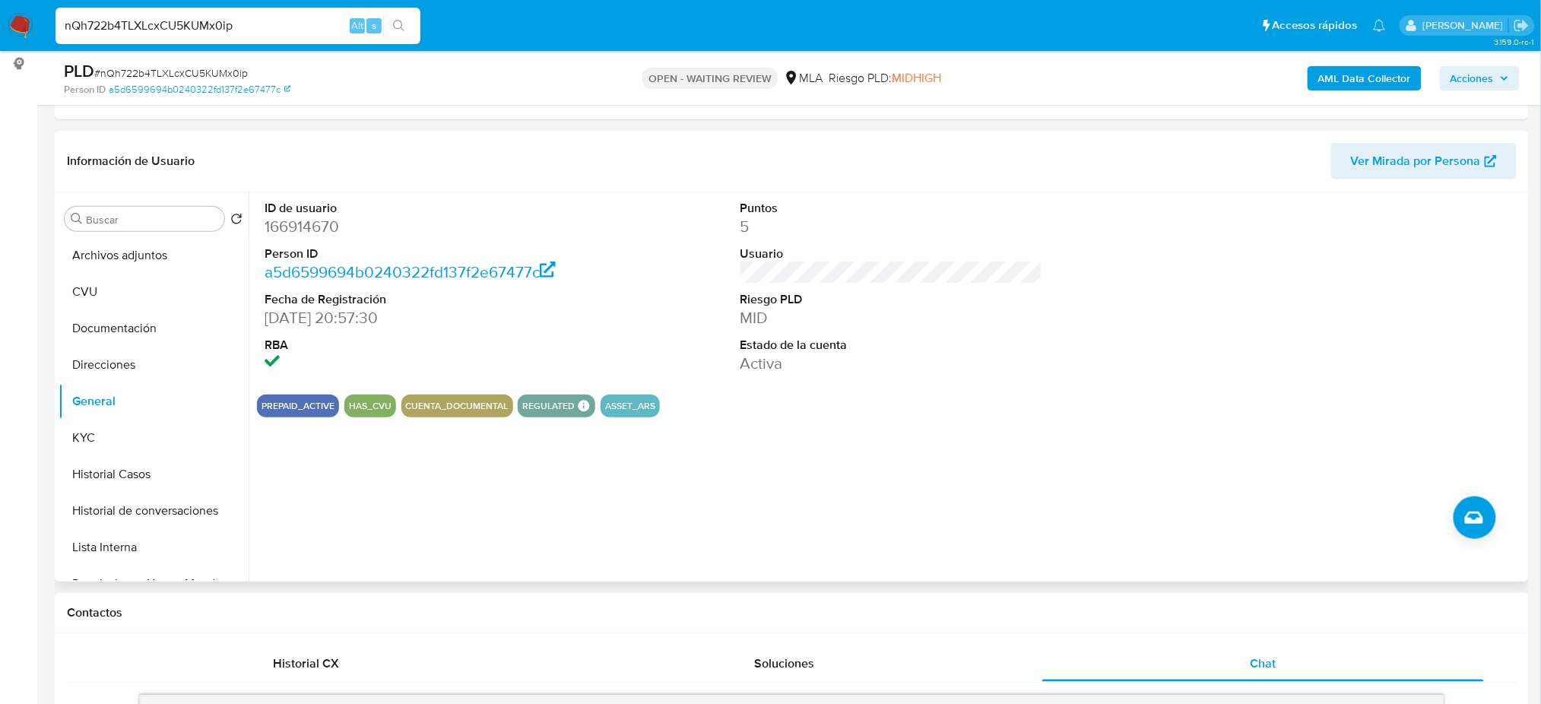
click at [296, 231] on dd "166914670" at bounding box center [416, 226] width 302 height 21
copy dd "166914670"
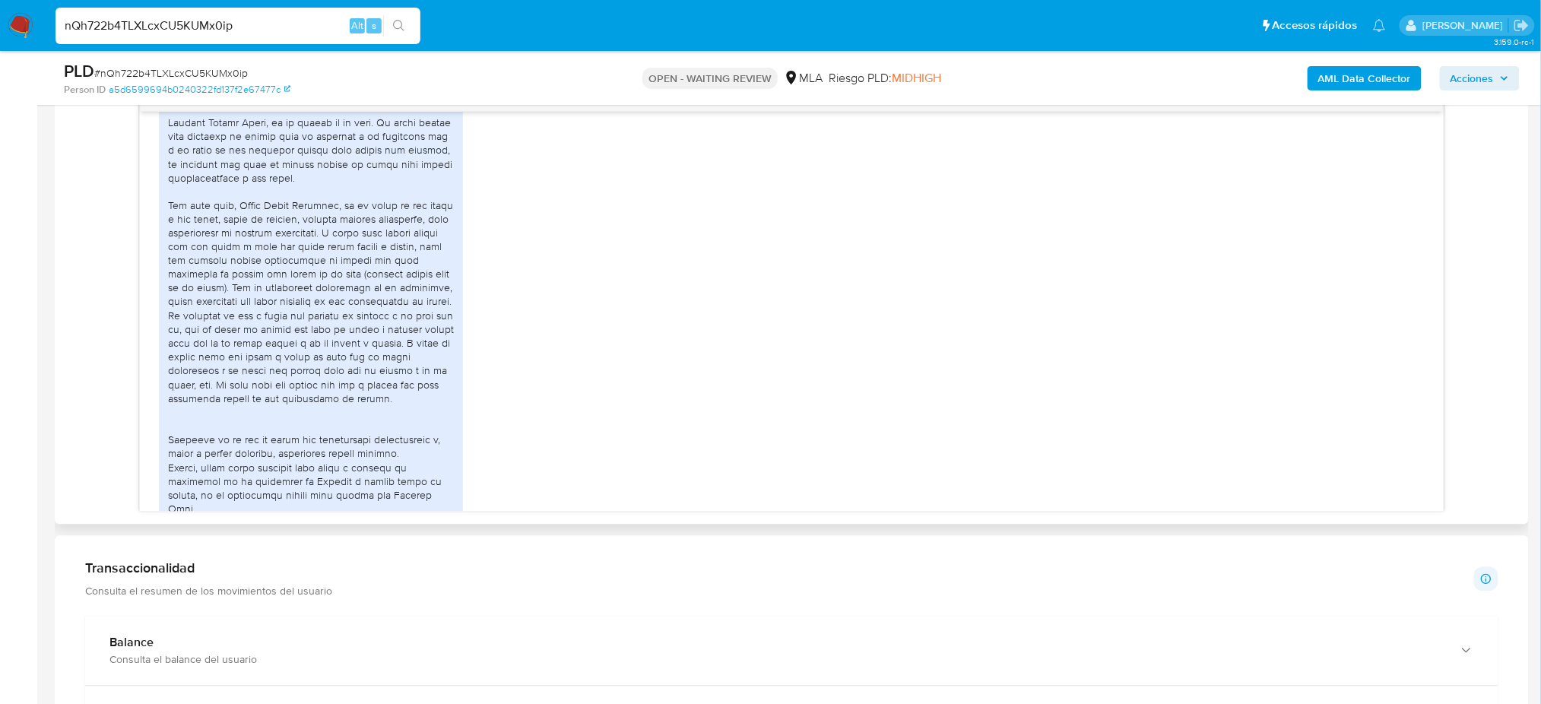
scroll to position [1216, 0]
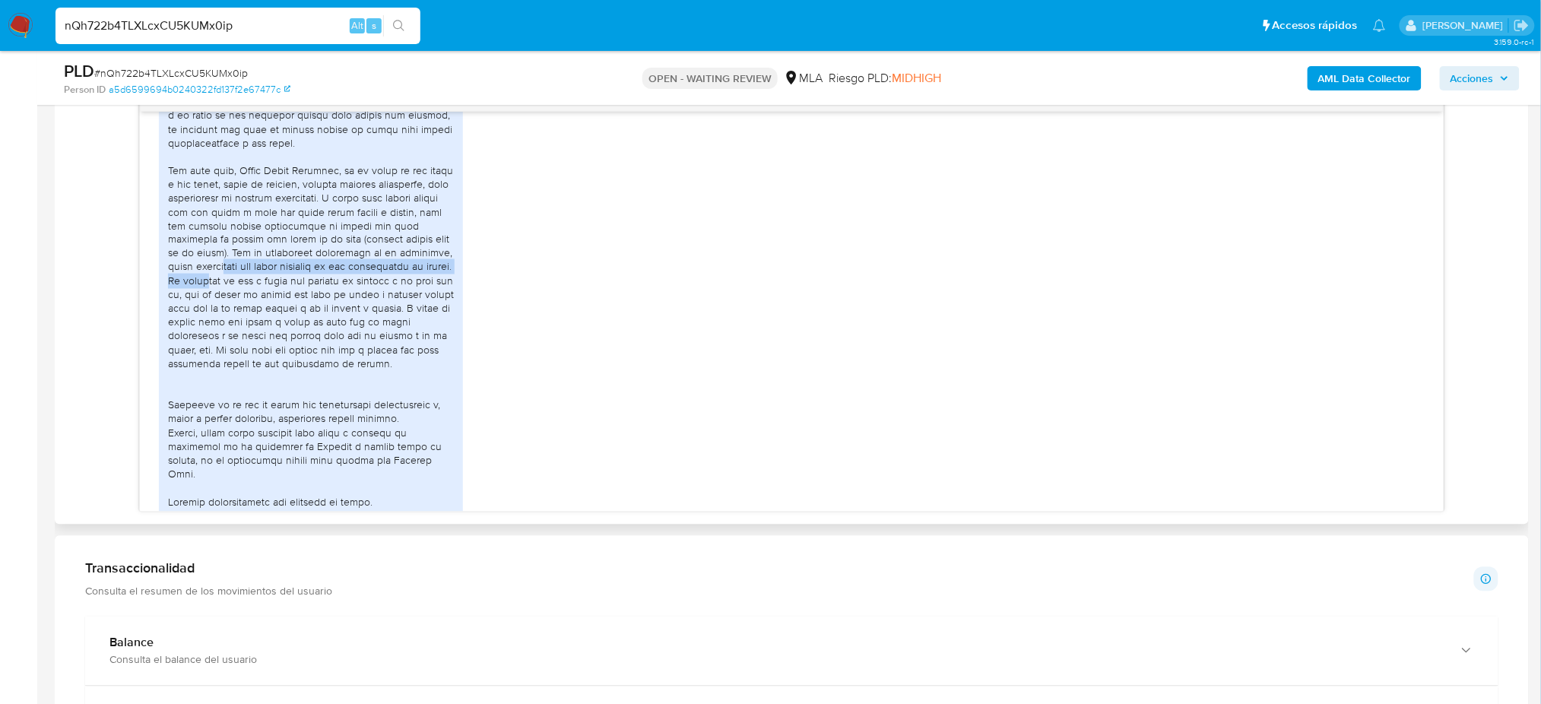
drag, startPoint x: 277, startPoint y: 301, endPoint x: 319, endPoint y: 305, distance: 41.2
click at [319, 305] on div at bounding box center [311, 162] width 286 height 829
click at [341, 341] on div at bounding box center [311, 162] width 286 height 829
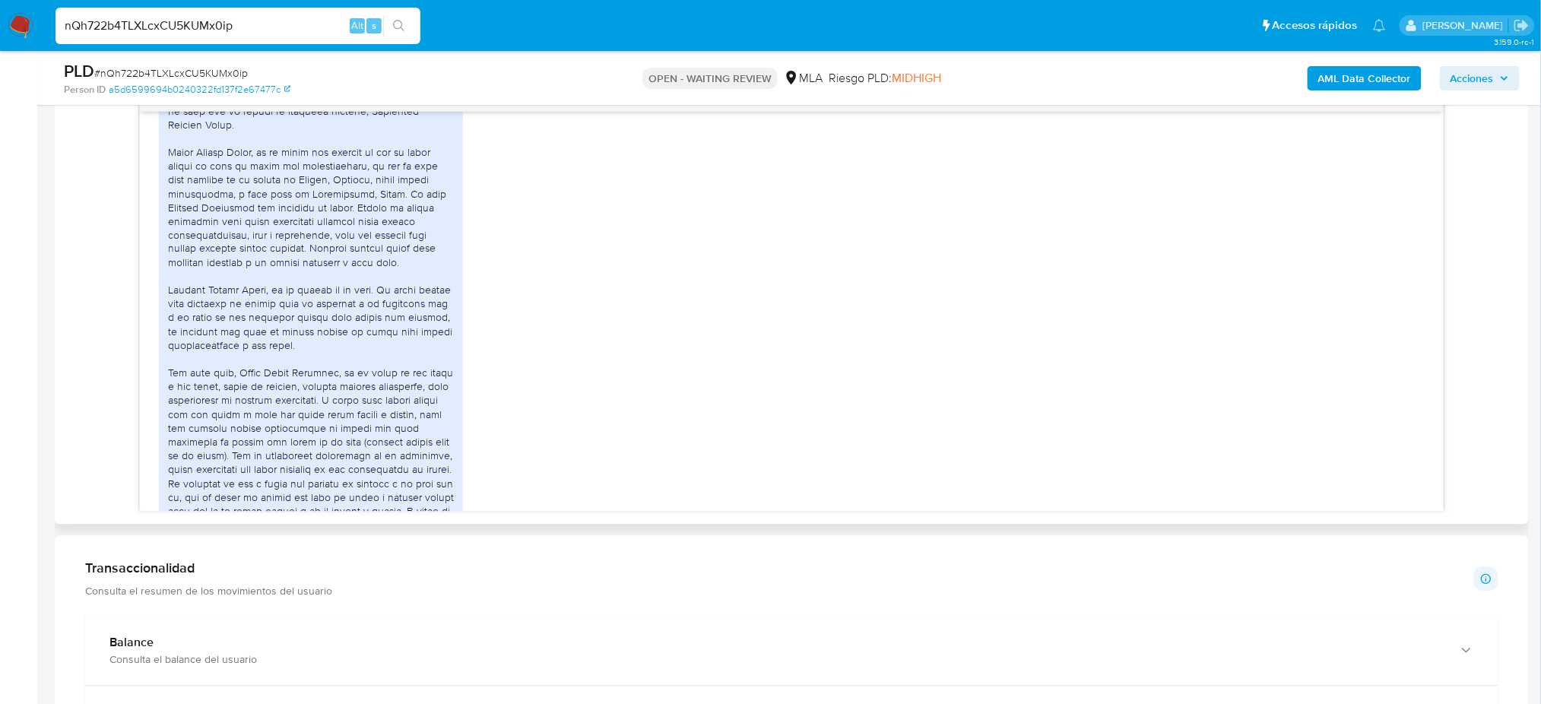
scroll to position [912, 0]
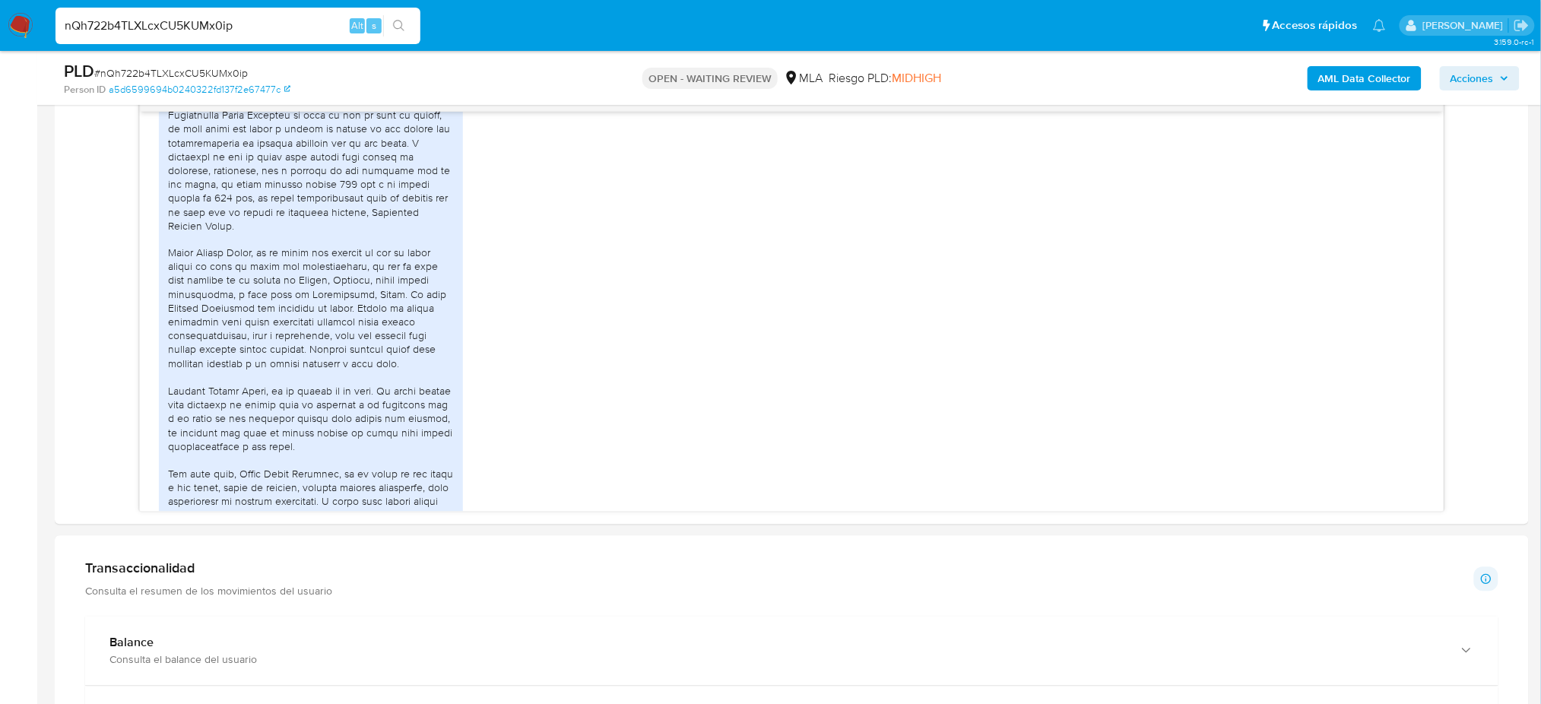
drag, startPoint x: 258, startPoint y: 32, endPoint x: 0, endPoint y: 65, distance: 260.6
click at [0, 65] on div "Pausado Ver notificaciones nQh722b4TLXLcxCU5KUMx0ip Alt s Accesos rápidos Presi…" at bounding box center [770, 461] width 1541 height 2542
paste input "eGsl9TWGoJB4lwqsfEiWnsOv"
type input "eGsl9TWGoJB4lwqsfEiWnsOv"
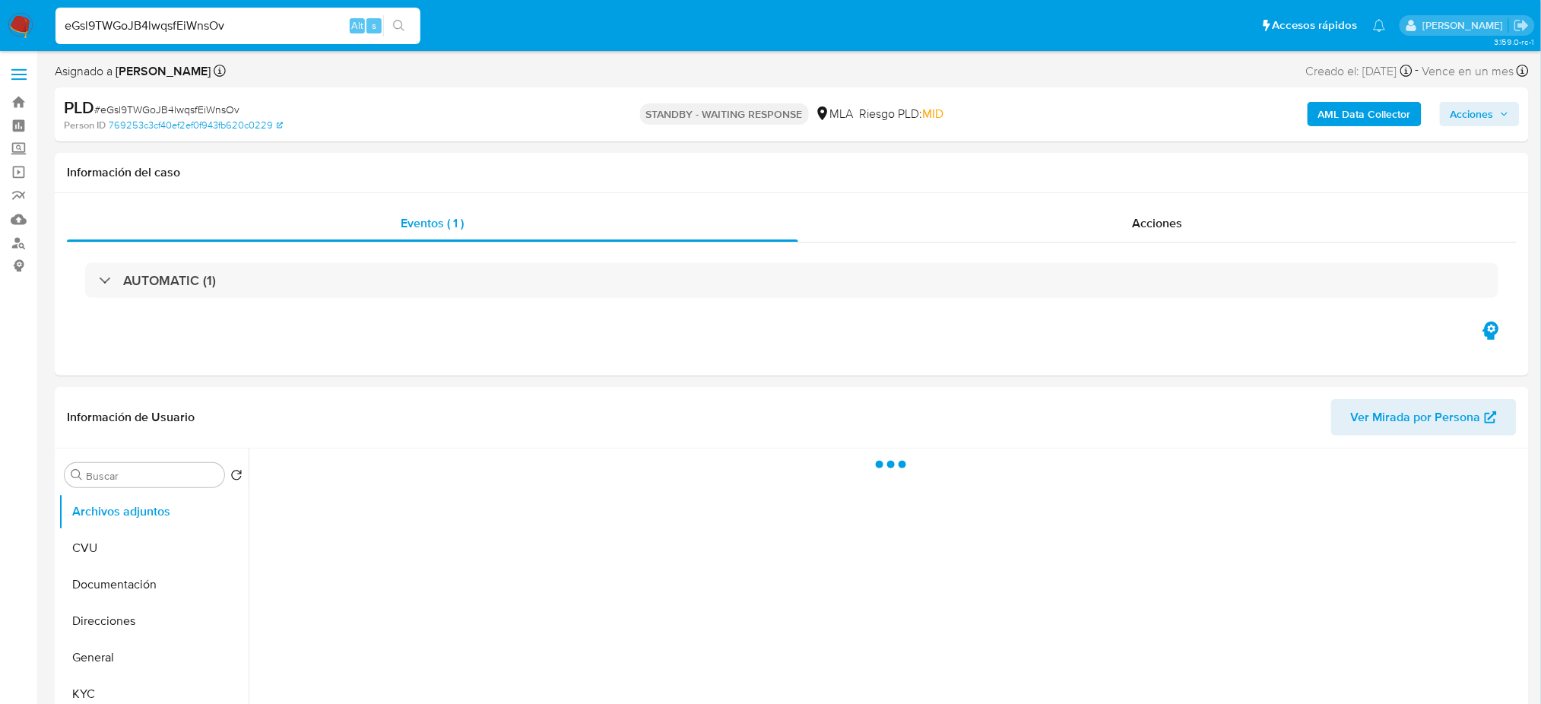
select select "10"
drag, startPoint x: 235, startPoint y: 25, endPoint x: 0, endPoint y: 50, distance: 236.3
click at [0, 50] on nav "Pausado Ver notificaciones eGsl9TWGoJB4lwqsfEiWnsOv Alt s Accesos rápidos Presi…" at bounding box center [770, 25] width 1541 height 51
paste input "PCXM1RHtNh0Cr1ct2xuIgs7q"
type input "PCXM1RHtNh0Cr1ct2xuIgs7q"
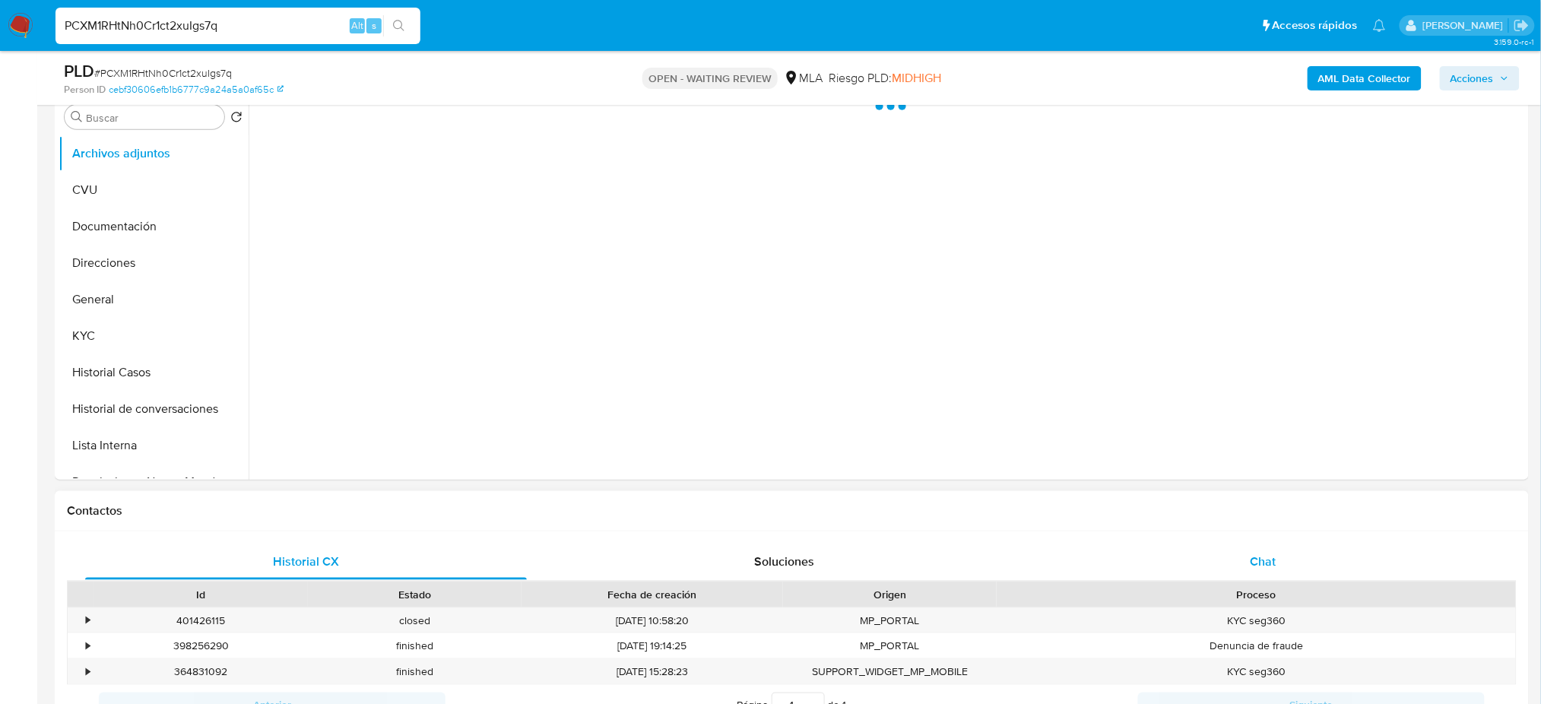
click at [1294, 553] on div "Chat" at bounding box center [1263, 562] width 442 height 36
select select "10"
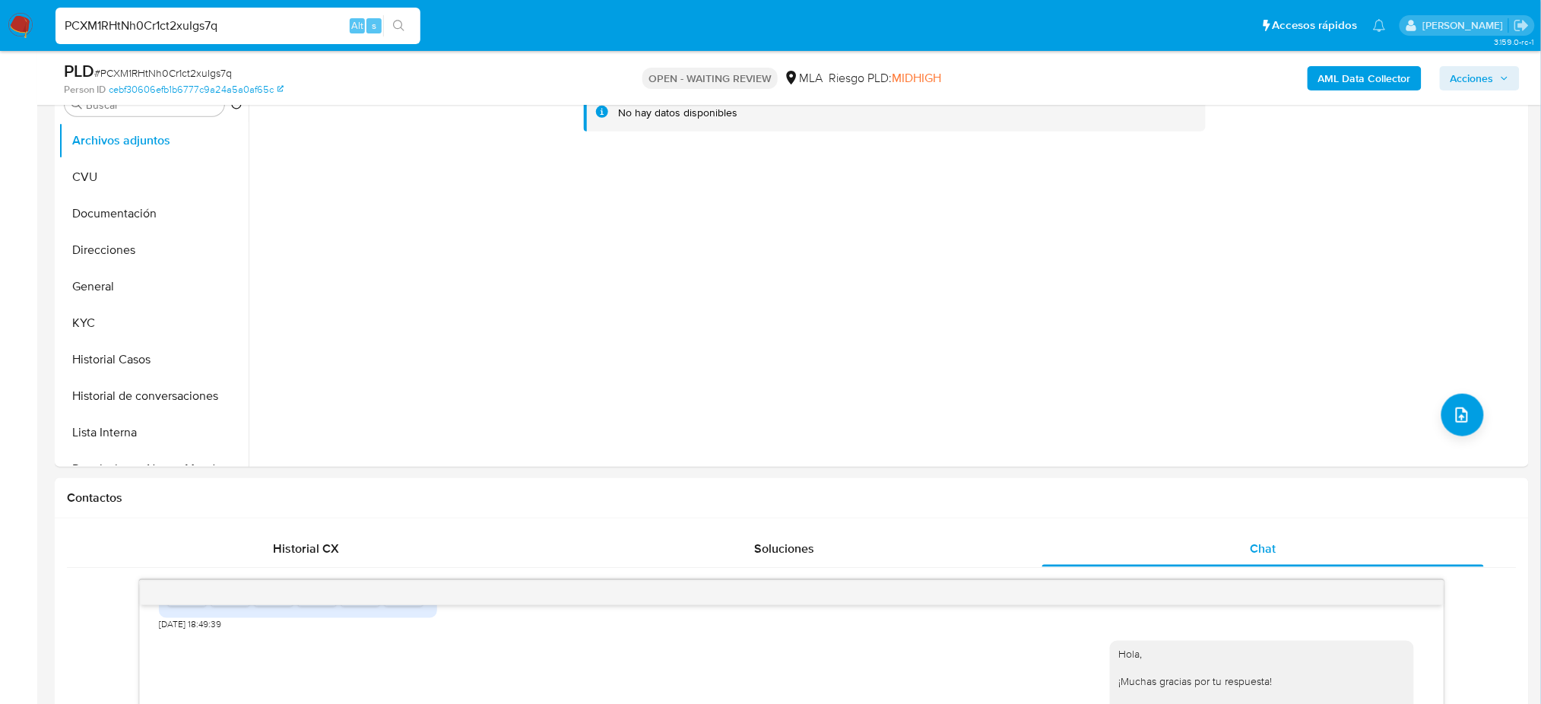
scroll to position [304, 0]
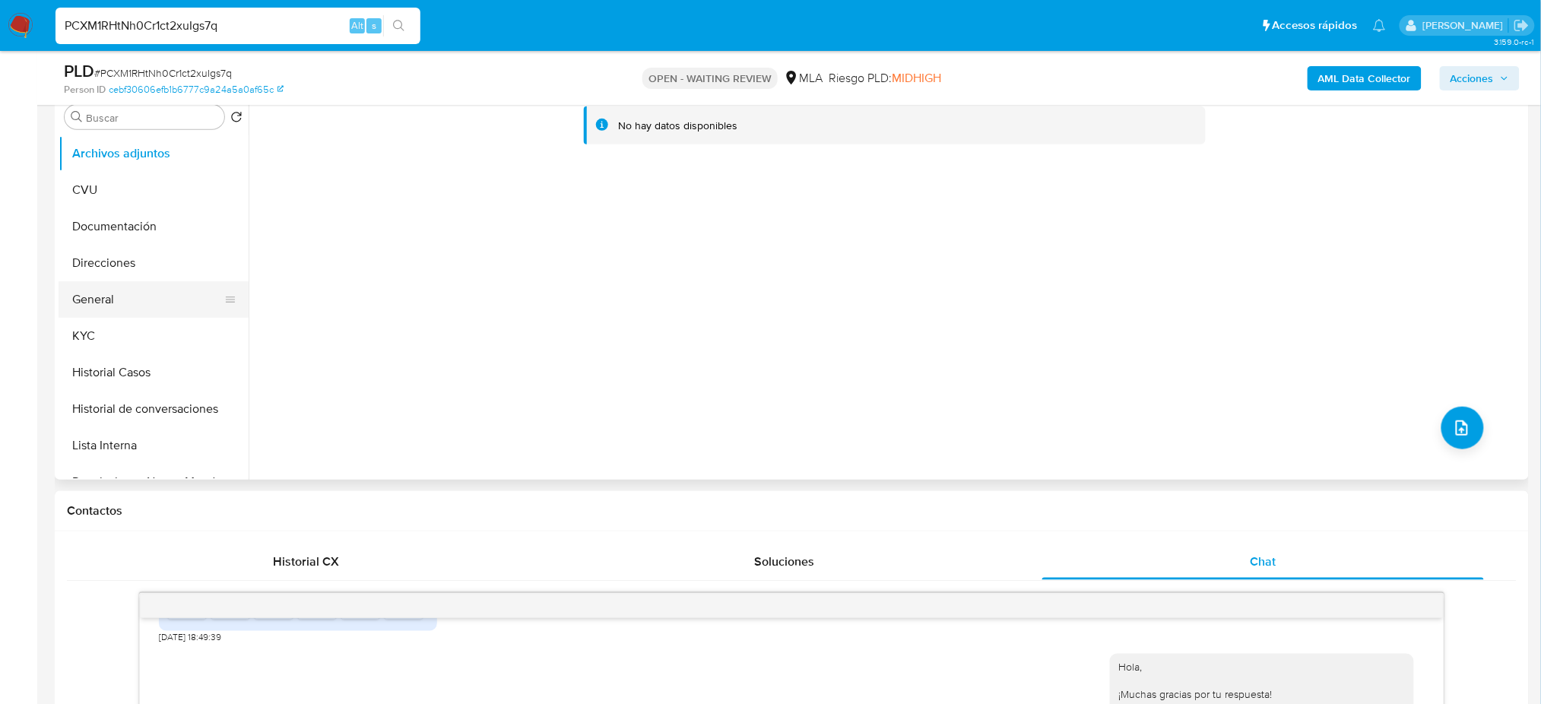
click at [100, 300] on button "General" at bounding box center [148, 299] width 178 height 36
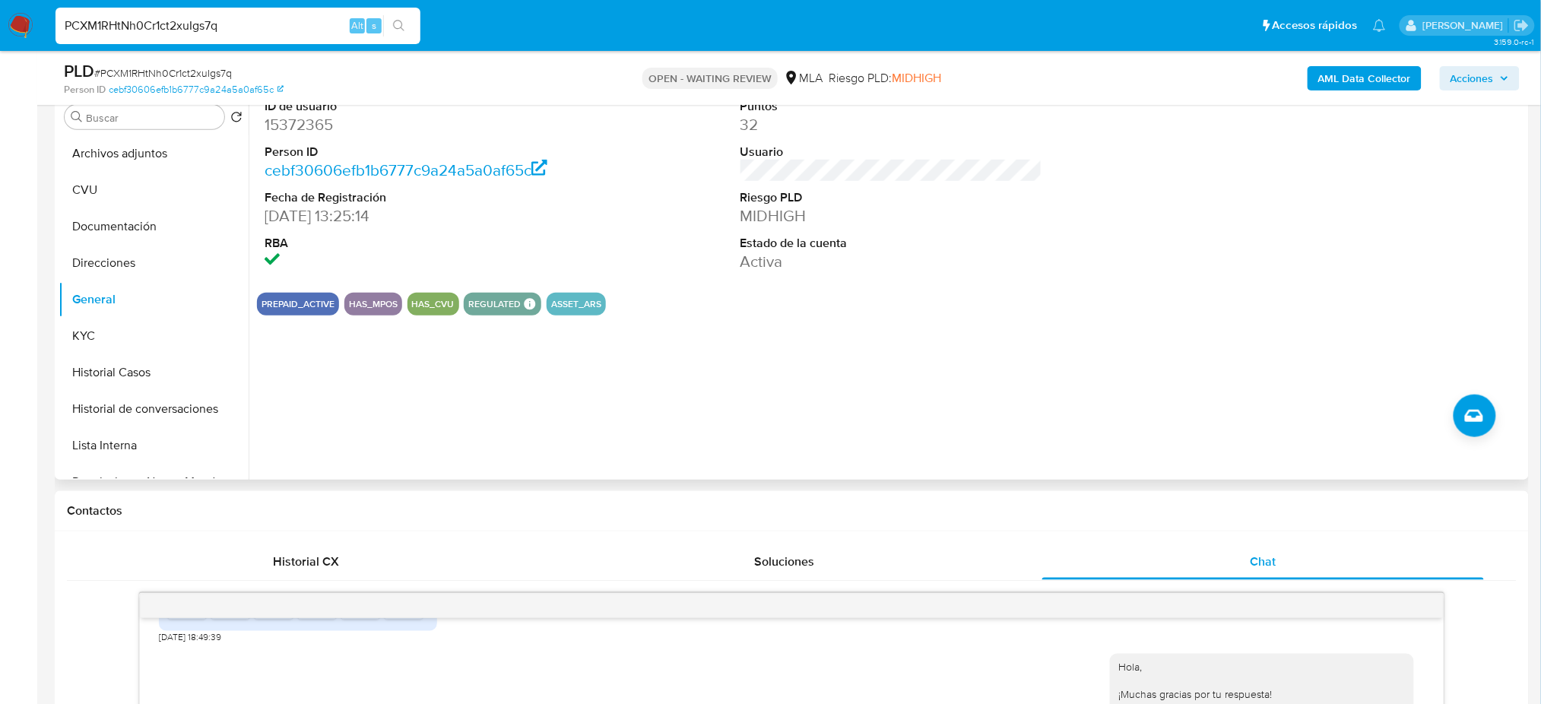
click at [274, 130] on dd "15372365" at bounding box center [416, 124] width 302 height 21
copy dd "15372365"
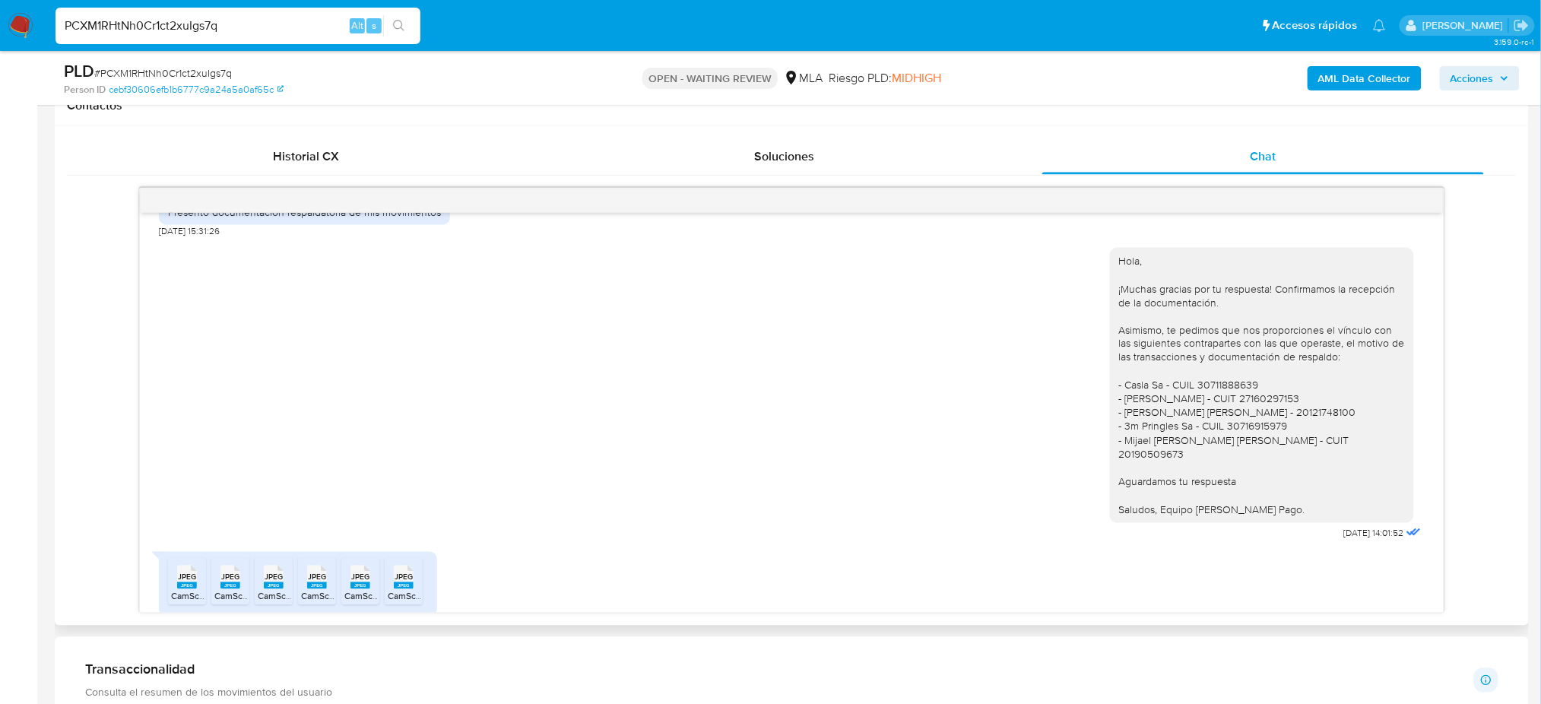
scroll to position [1184, 0]
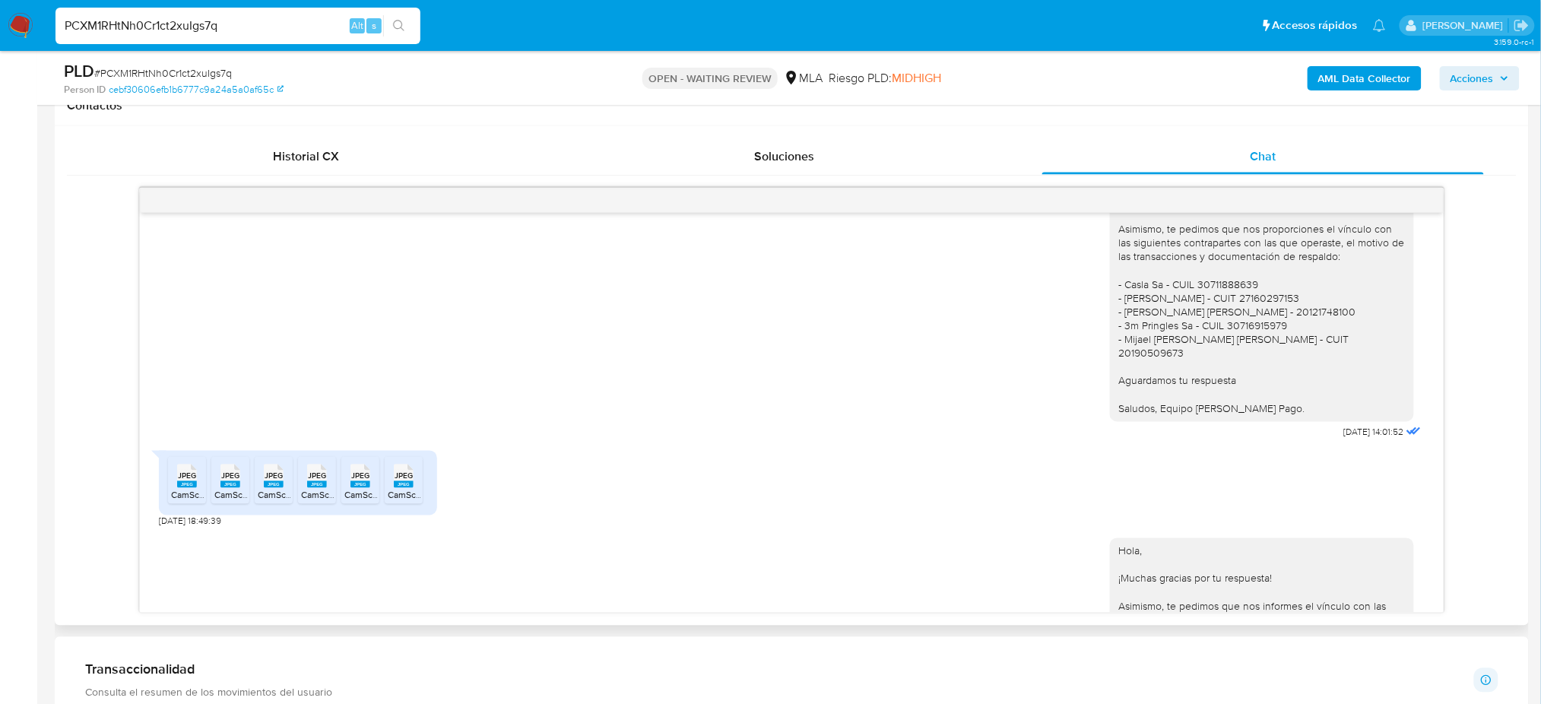
click at [168, 504] on li "JPEG JPEG CamScanner [DATE] 15.47_6.jpeg" at bounding box center [187, 480] width 38 height 47
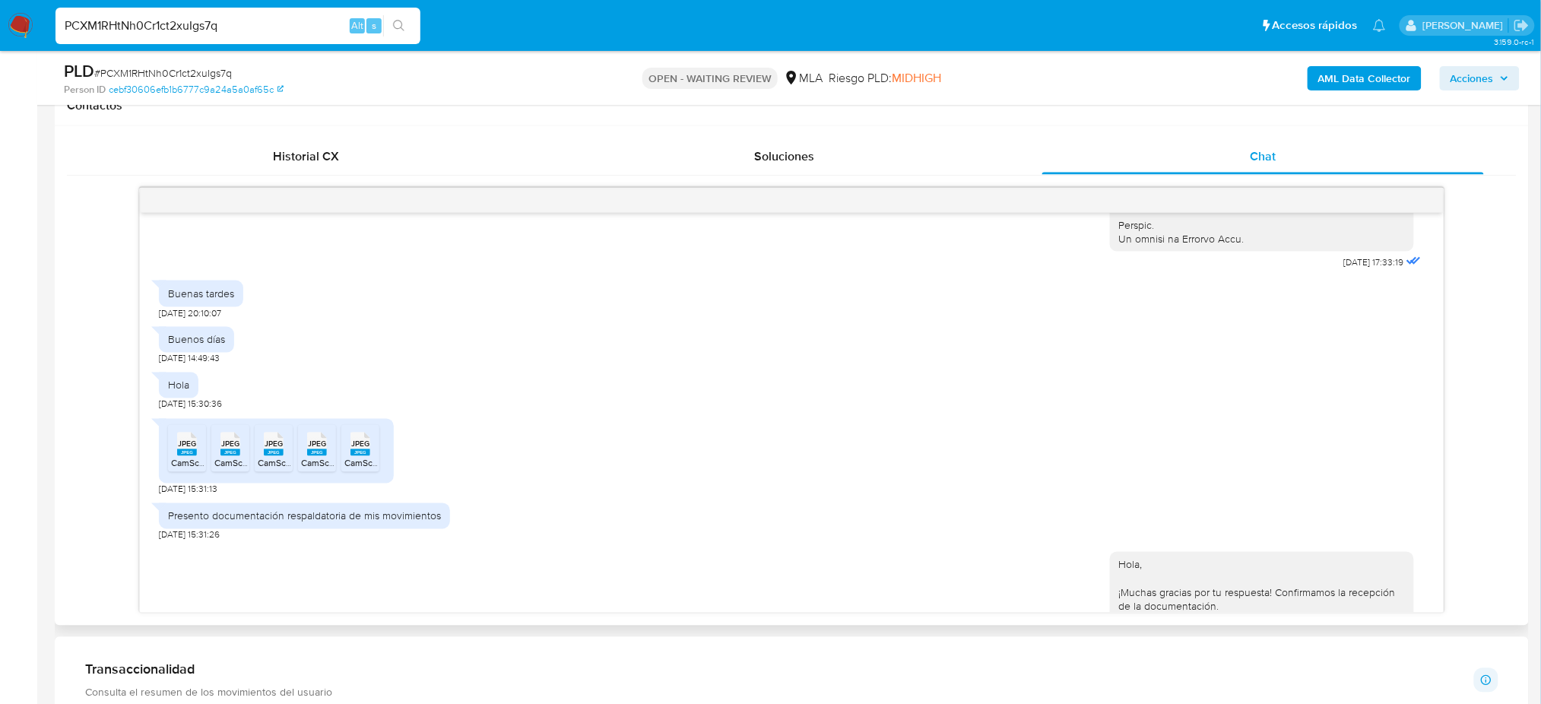
click at [179, 472] on li "JPEG JPEG CamScanner [DATE] 12.27_3.jpeg" at bounding box center [187, 448] width 38 height 47
click at [227, 449] on span "JPEG" at bounding box center [230, 444] width 18 height 10
click at [264, 458] on icon "JPEG" at bounding box center [274, 444] width 20 height 27
click at [305, 458] on div "JPEG JPEG" at bounding box center [317, 443] width 32 height 30
click at [350, 458] on icon "JPEG" at bounding box center [360, 444] width 20 height 27
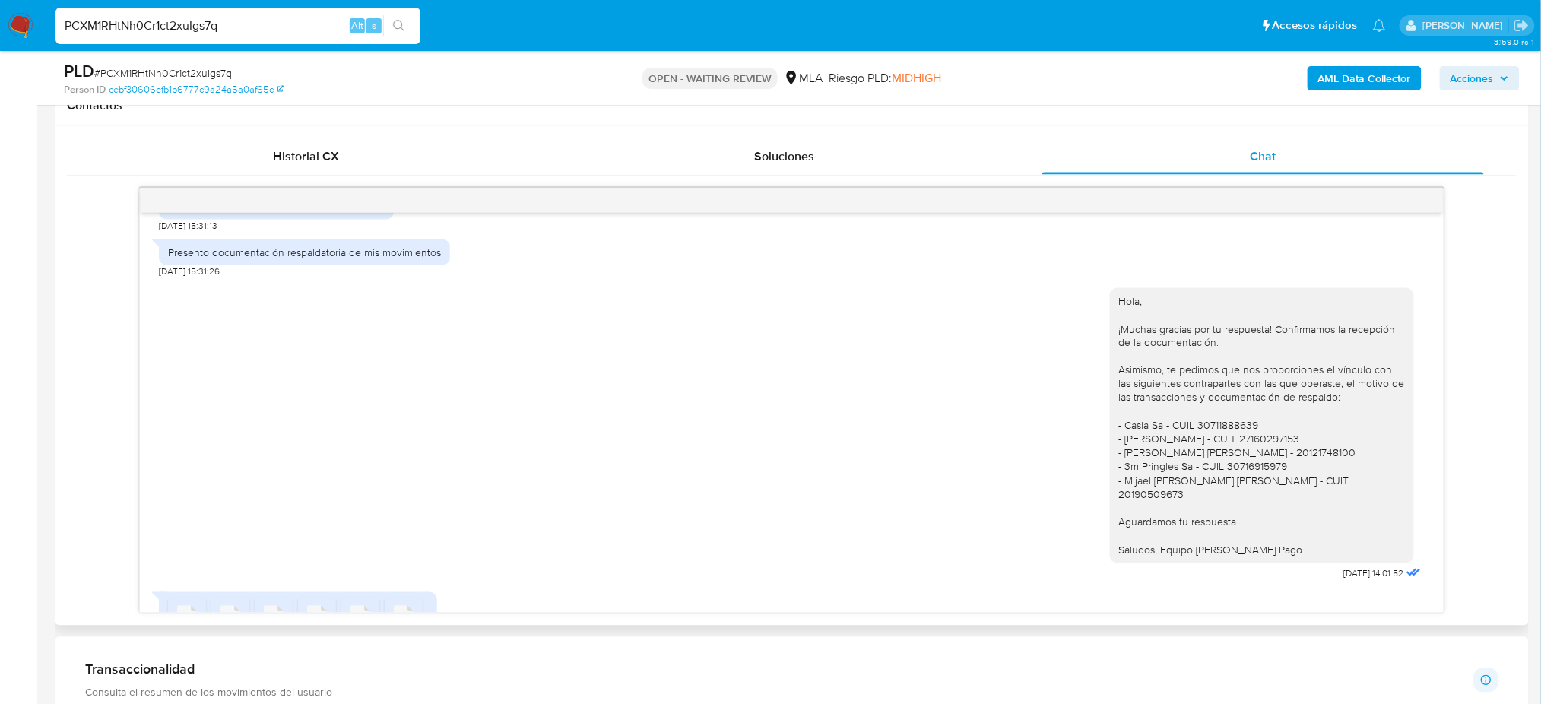
scroll to position [1387, 0]
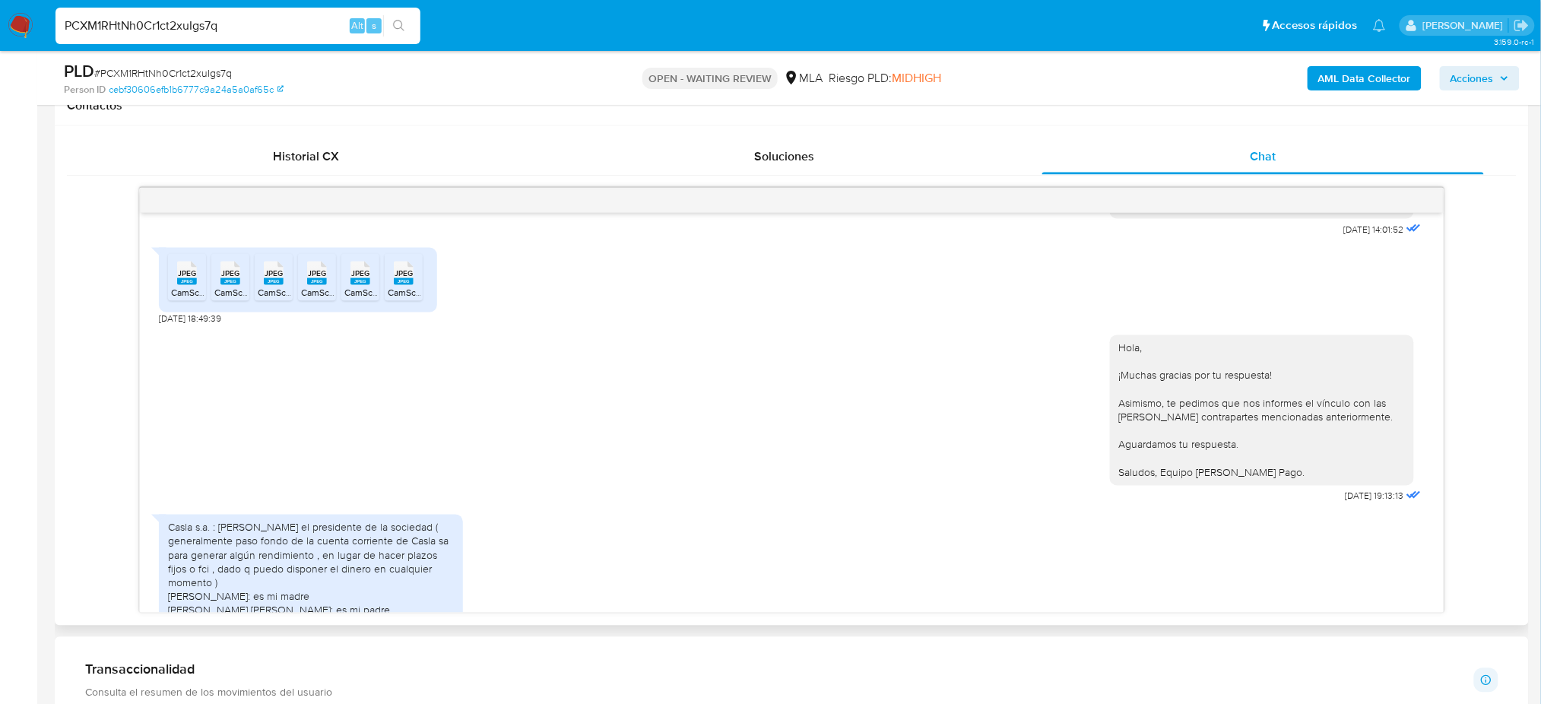
click at [189, 299] on span "CamScanner [DATE] 15.47_6.jpeg" at bounding box center [238, 292] width 135 height 13
click at [225, 301] on li "JPEG JPEG CamScanner [DATE] 15.47_2.jpeg" at bounding box center [230, 277] width 38 height 47
click at [277, 299] on span "CamScanner [DATE] 15.47_4.jpeg" at bounding box center [325, 292] width 135 height 13
click at [304, 299] on span "CamScanner [DATE] 15.47_5.jpeg" at bounding box center [368, 292] width 135 height 13
drag, startPoint x: 379, startPoint y: 306, endPoint x: 408, endPoint y: 303, distance: 28.3
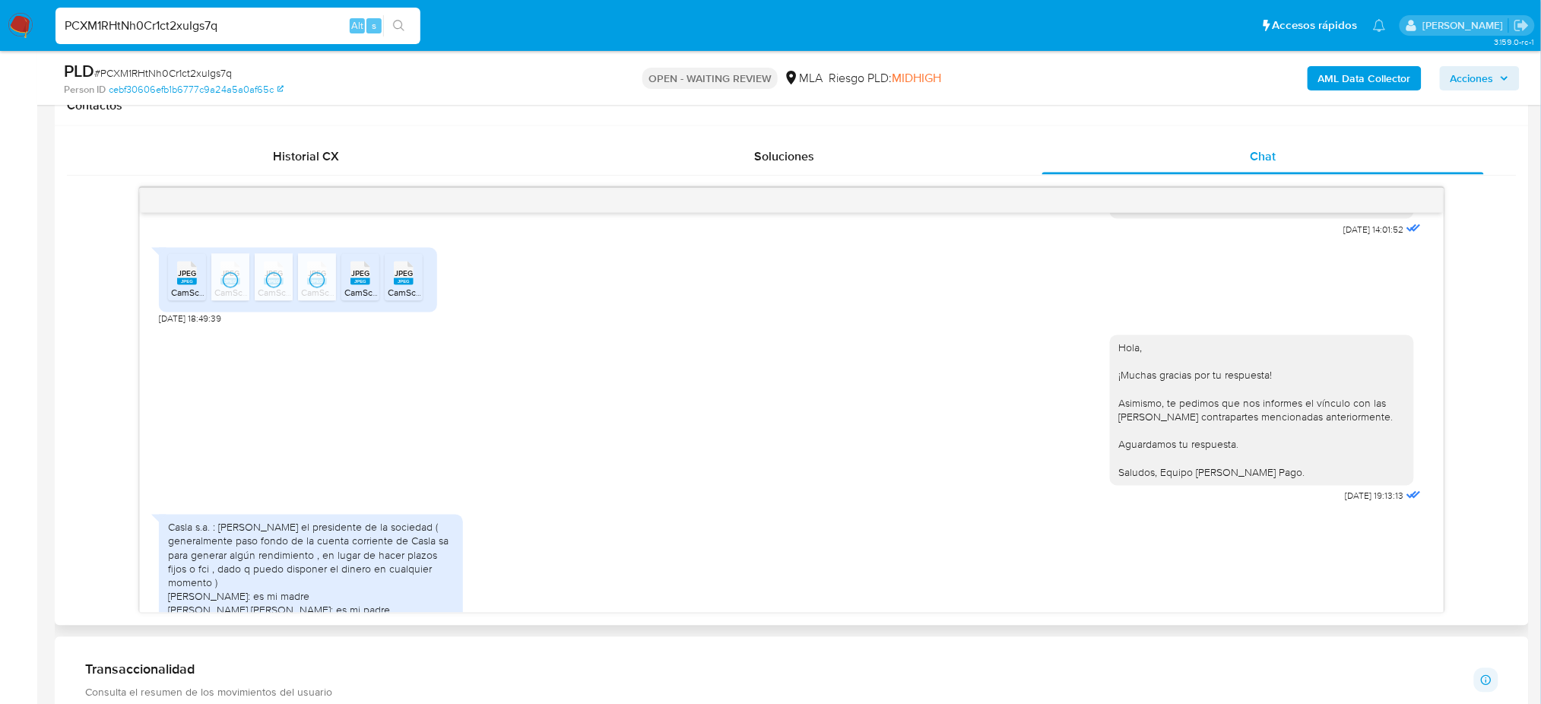
click at [379, 301] on li "JPEG JPEG CamScanner [DATE] 15.47_1.jpeg" at bounding box center [360, 277] width 38 height 47
click at [409, 299] on span "CamScanner [DATE] 15.47_3.jpeg" at bounding box center [455, 292] width 135 height 13
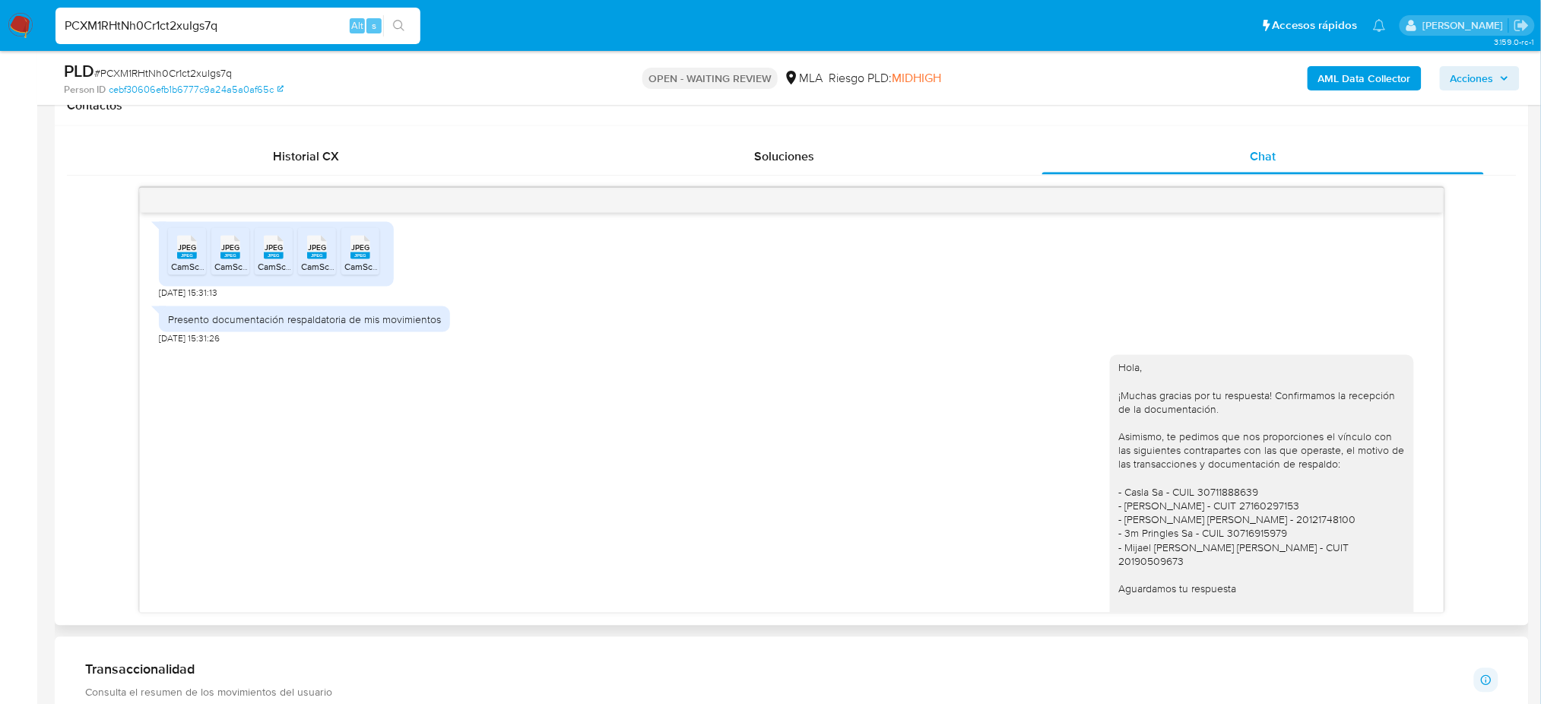
scroll to position [880, 0]
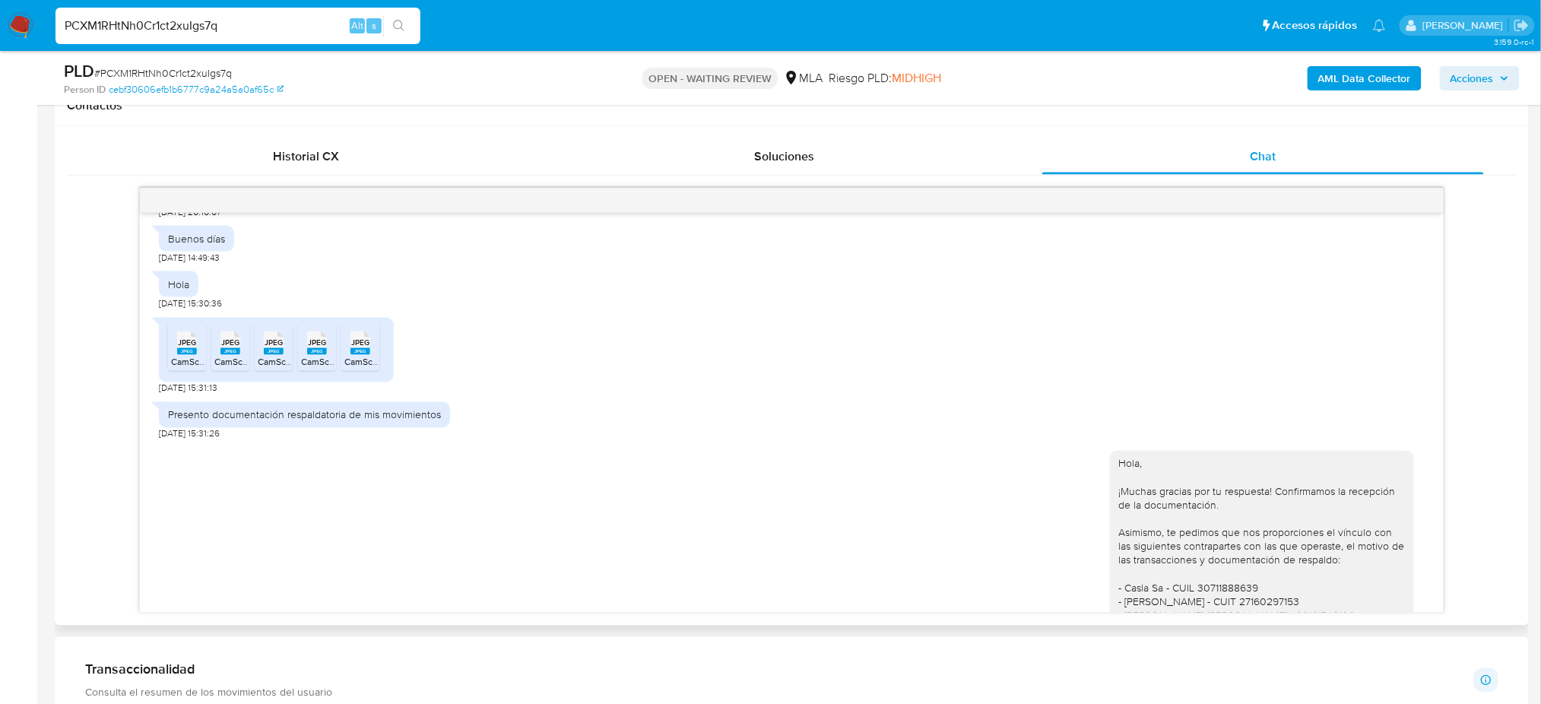
click at [274, 348] on span "JPEG" at bounding box center [274, 343] width 18 height 10
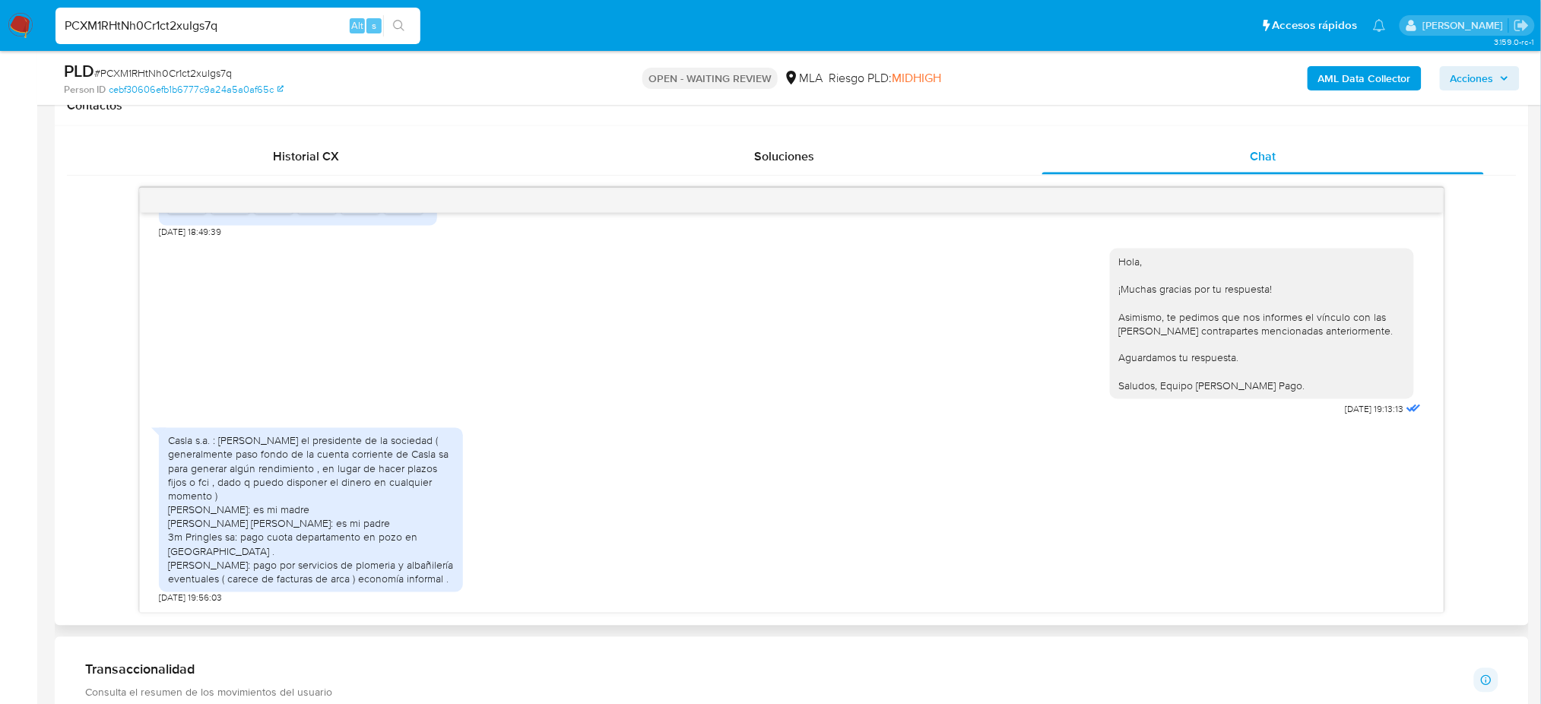
scroll to position [1489, 0]
drag, startPoint x: 223, startPoint y: 486, endPoint x: 359, endPoint y: 497, distance: 136.6
click at [317, 483] on div "Casla s.a. : [PERSON_NAME] el presidente de la sociedad ( generalmente paso fon…" at bounding box center [311, 510] width 286 height 152
click at [368, 502] on div "Casla s.a. : [PERSON_NAME] el presidente de la sociedad ( generalmente paso fon…" at bounding box center [311, 510] width 286 height 152
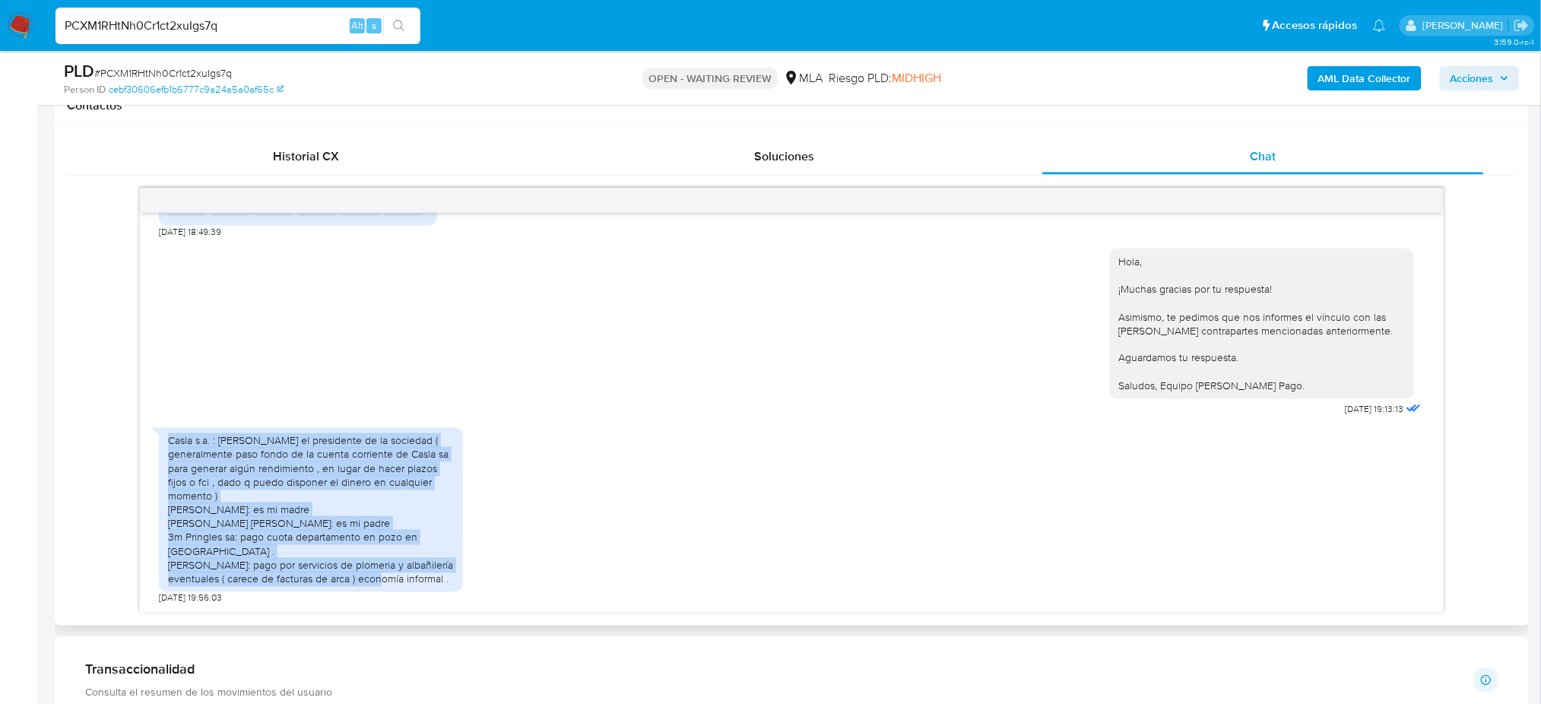
drag, startPoint x: 174, startPoint y: 458, endPoint x: 466, endPoint y: 583, distance: 317.5
click at [466, 583] on div "Casla s.a. : [PERSON_NAME] el presidente de la sociedad ( generalmente paso fon…" at bounding box center [791, 512] width 1265 height 184
copy div "Casla s.a. : [PERSON_NAME] el presidente de la sociedad ( generalmente paso fon…"
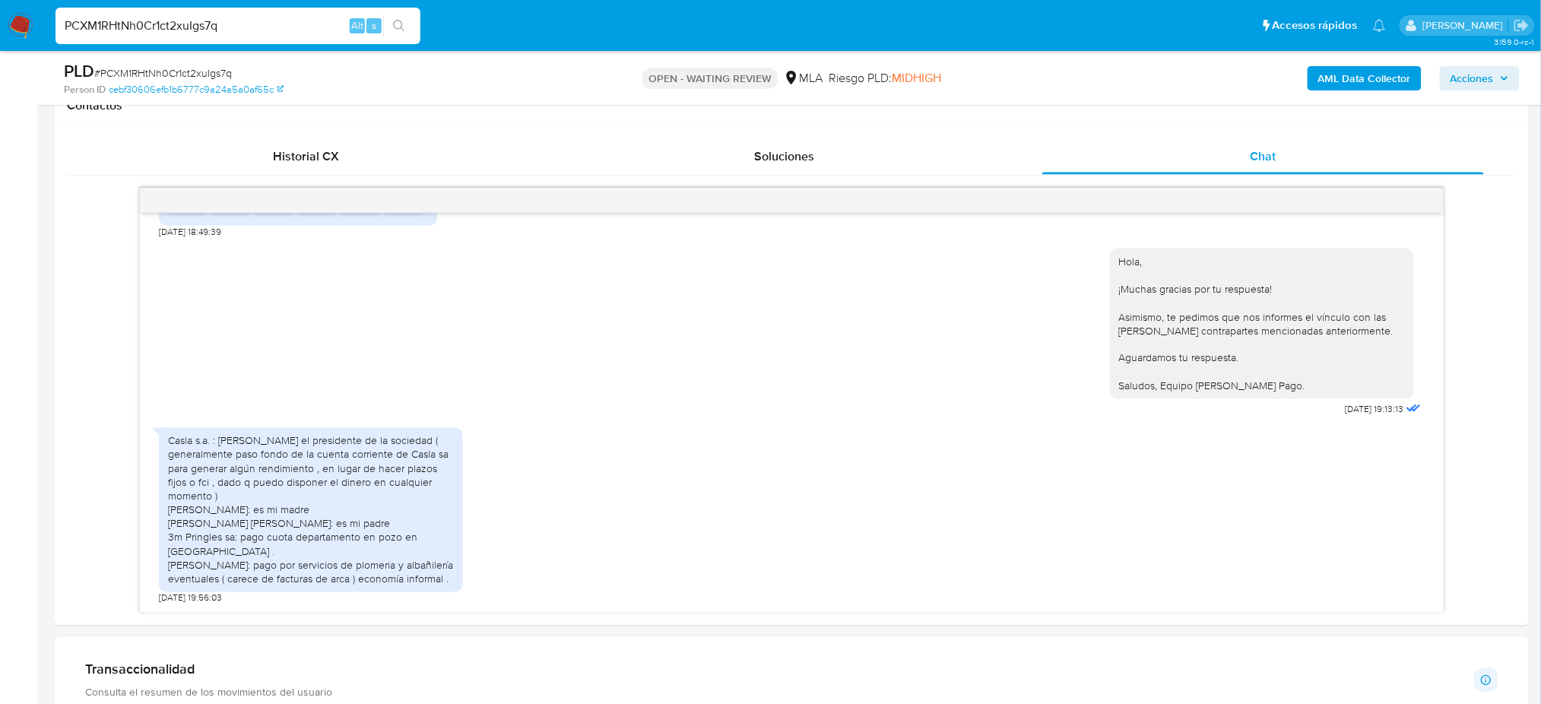
drag, startPoint x: 242, startPoint y: 20, endPoint x: 0, endPoint y: 24, distance: 241.8
click at [0, 24] on nav "Pausado Ver notificaciones PCXM1RHtNh0Cr1ct2xuIgs7q Alt s Accesos rápidos Presi…" at bounding box center [770, 25] width 1541 height 51
paste input "bBDSOMtUzGs0TLEP4jPYhvI2"
type input "bBDSOMtUzGs0TLEP4jPYhvI2"
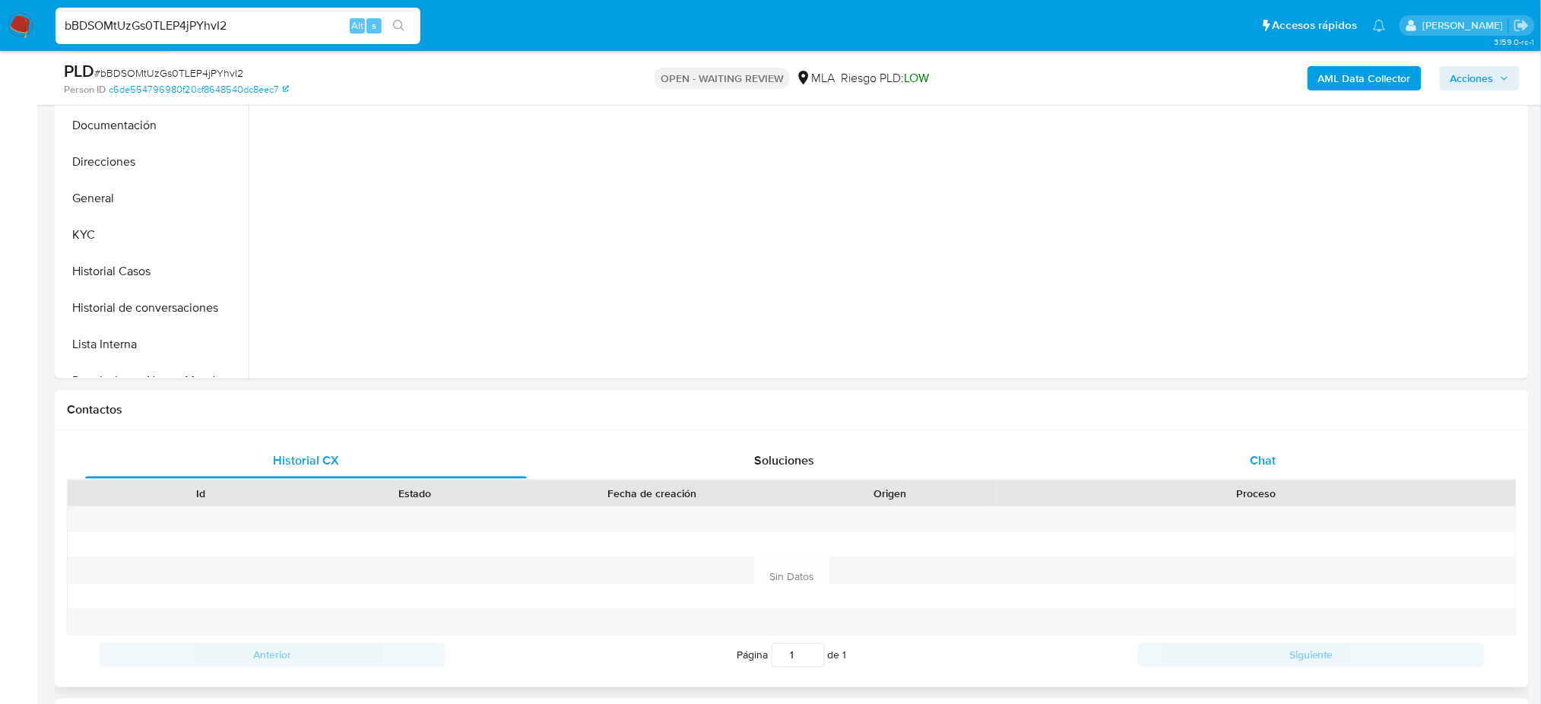
click at [1270, 465] on span "Chat" at bounding box center [1263, 460] width 26 height 17
select select "10"
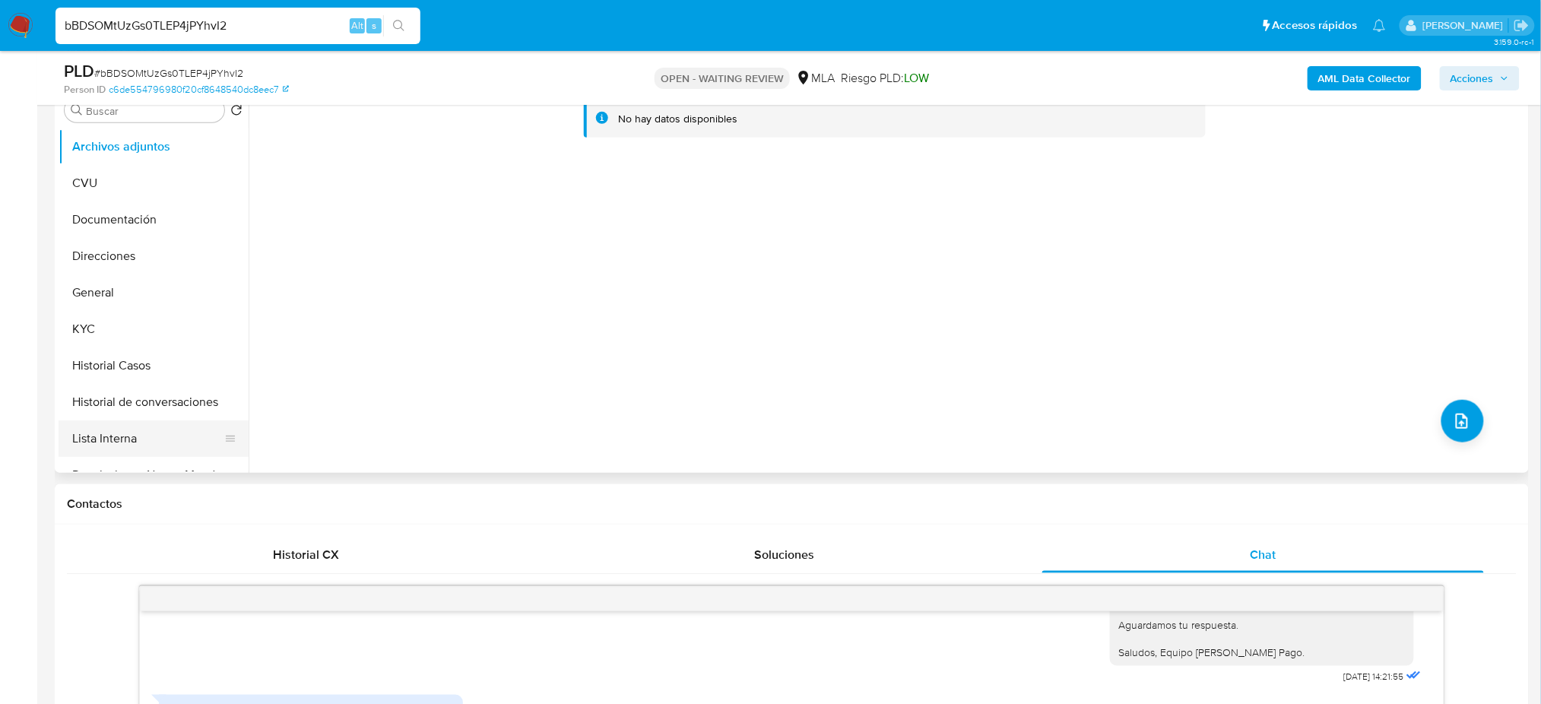
scroll to position [202, 0]
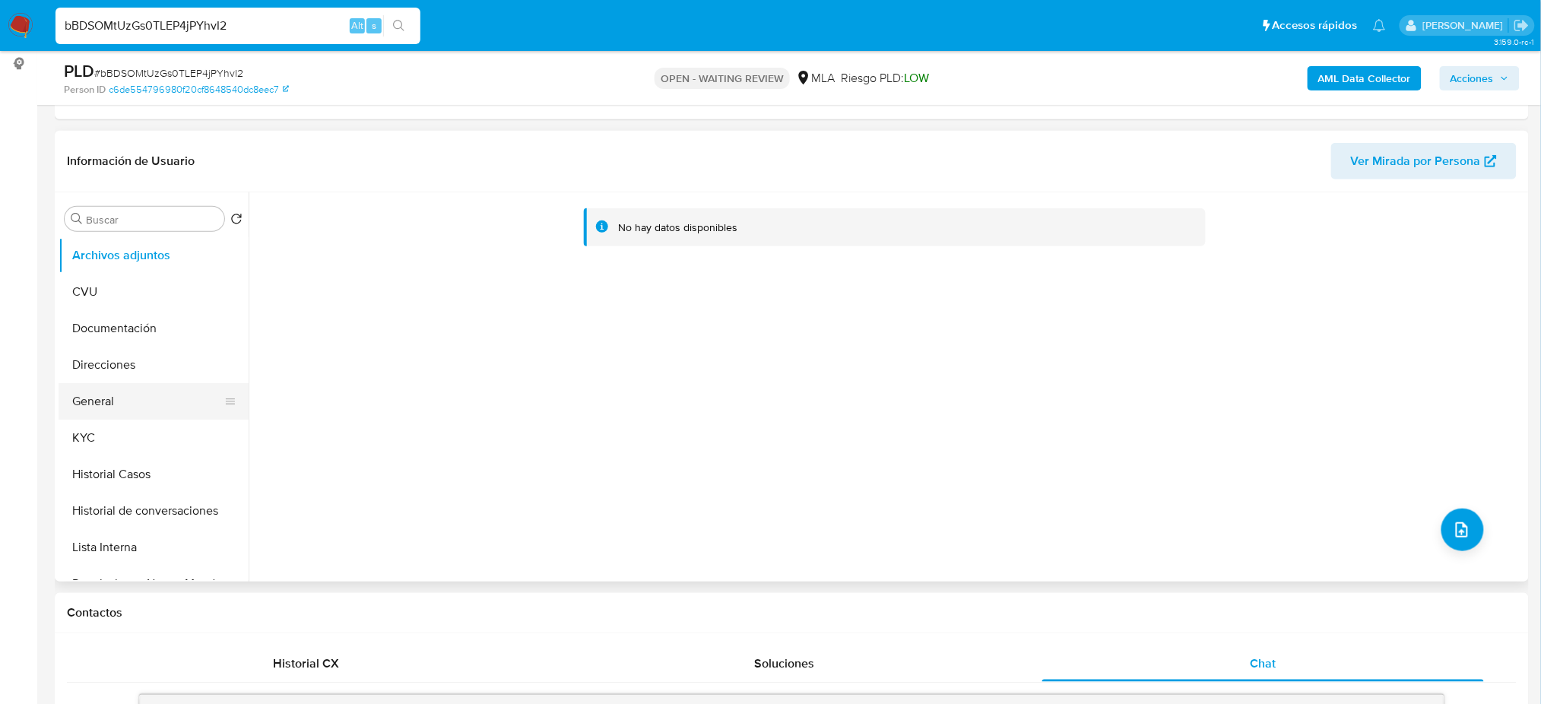
drag, startPoint x: 125, startPoint y: 401, endPoint x: 83, endPoint y: 401, distance: 41.8
click at [125, 401] on button "General" at bounding box center [148, 401] width 178 height 36
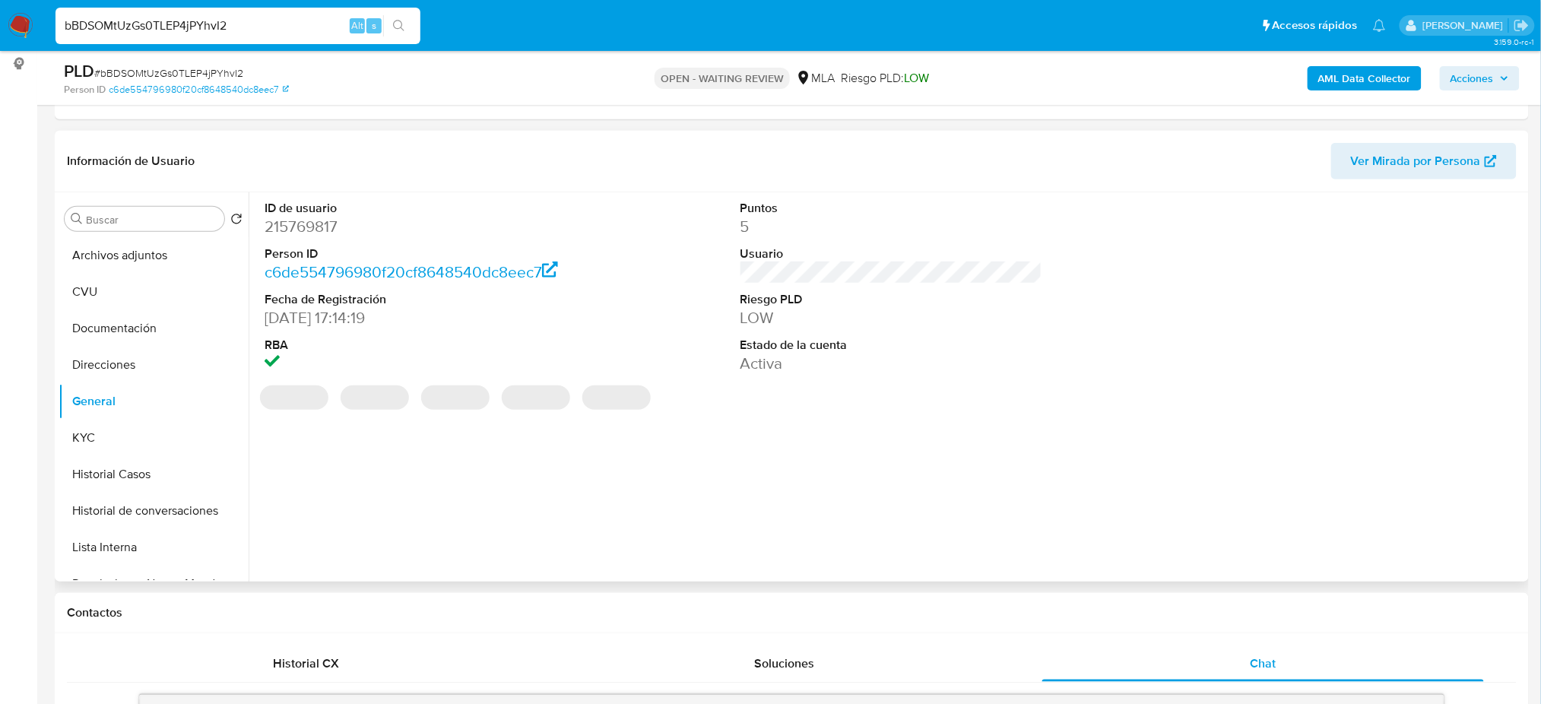
click at [293, 226] on dd "215769817" at bounding box center [416, 226] width 302 height 21
copy dd "215769817"
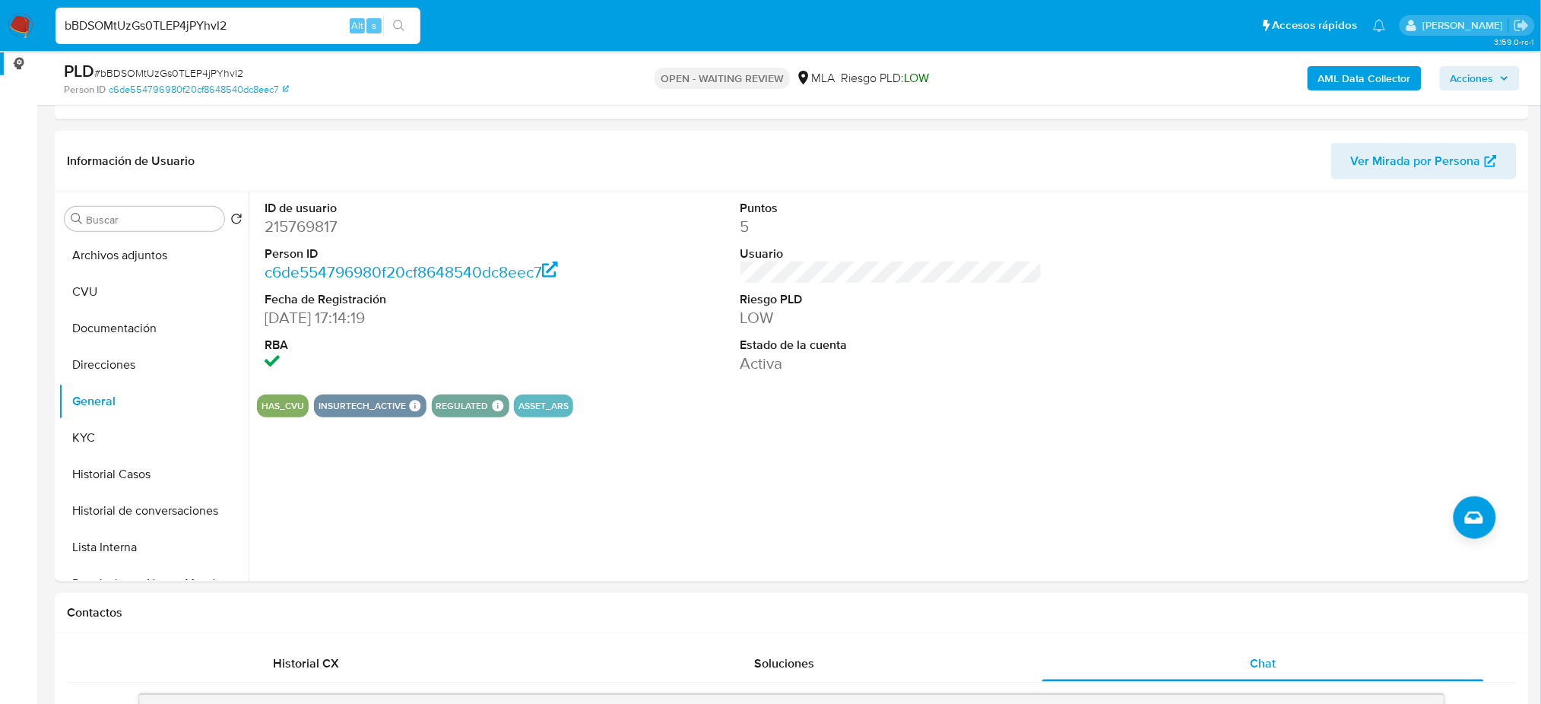
drag, startPoint x: 163, startPoint y: 35, endPoint x: 0, endPoint y: 59, distance: 165.3
paste input "dl5p9iyoGNIhxgskGiBYyIEe"
type input "dl5p9iyoGNIhxgskGiBYyIEe"
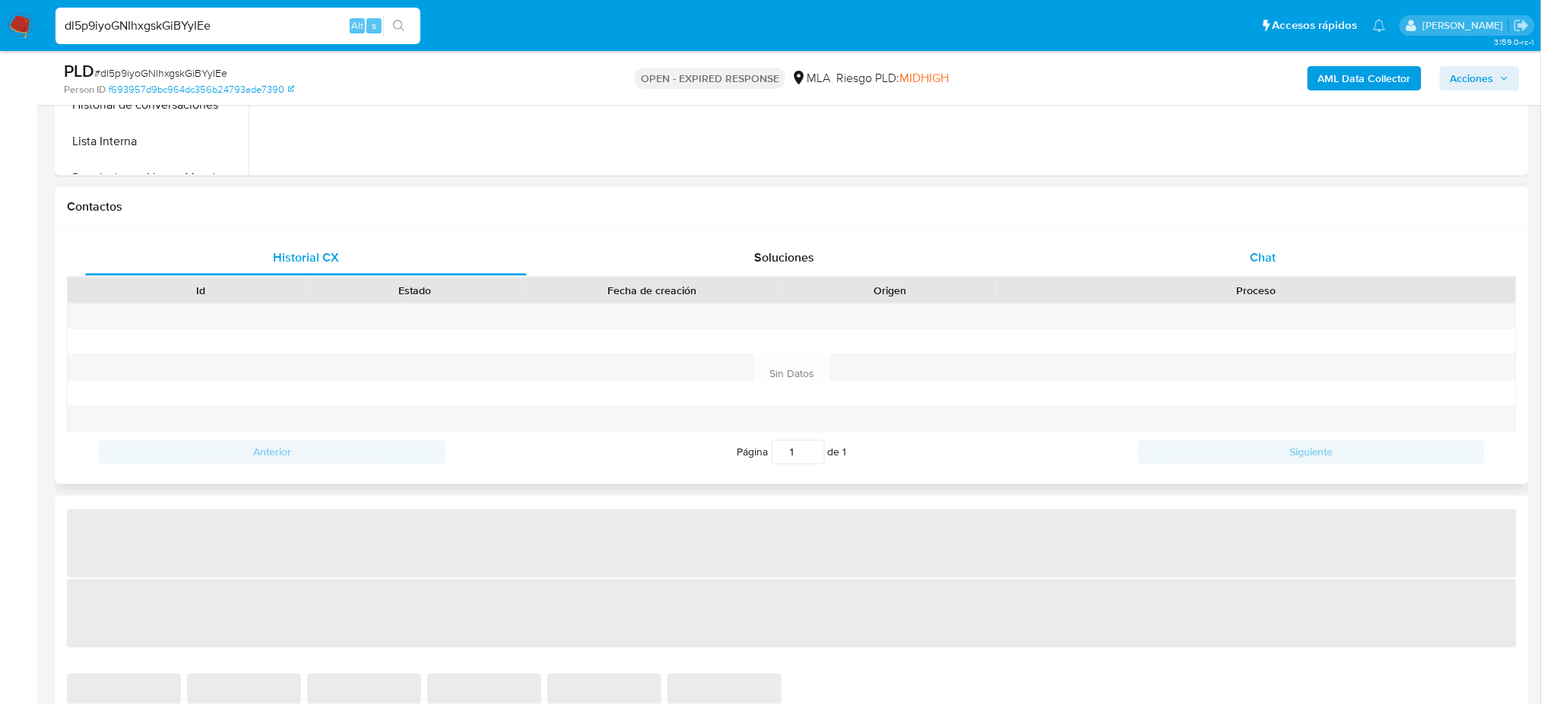
click at [1270, 246] on div "Chat" at bounding box center [1263, 257] width 442 height 36
select select "10"
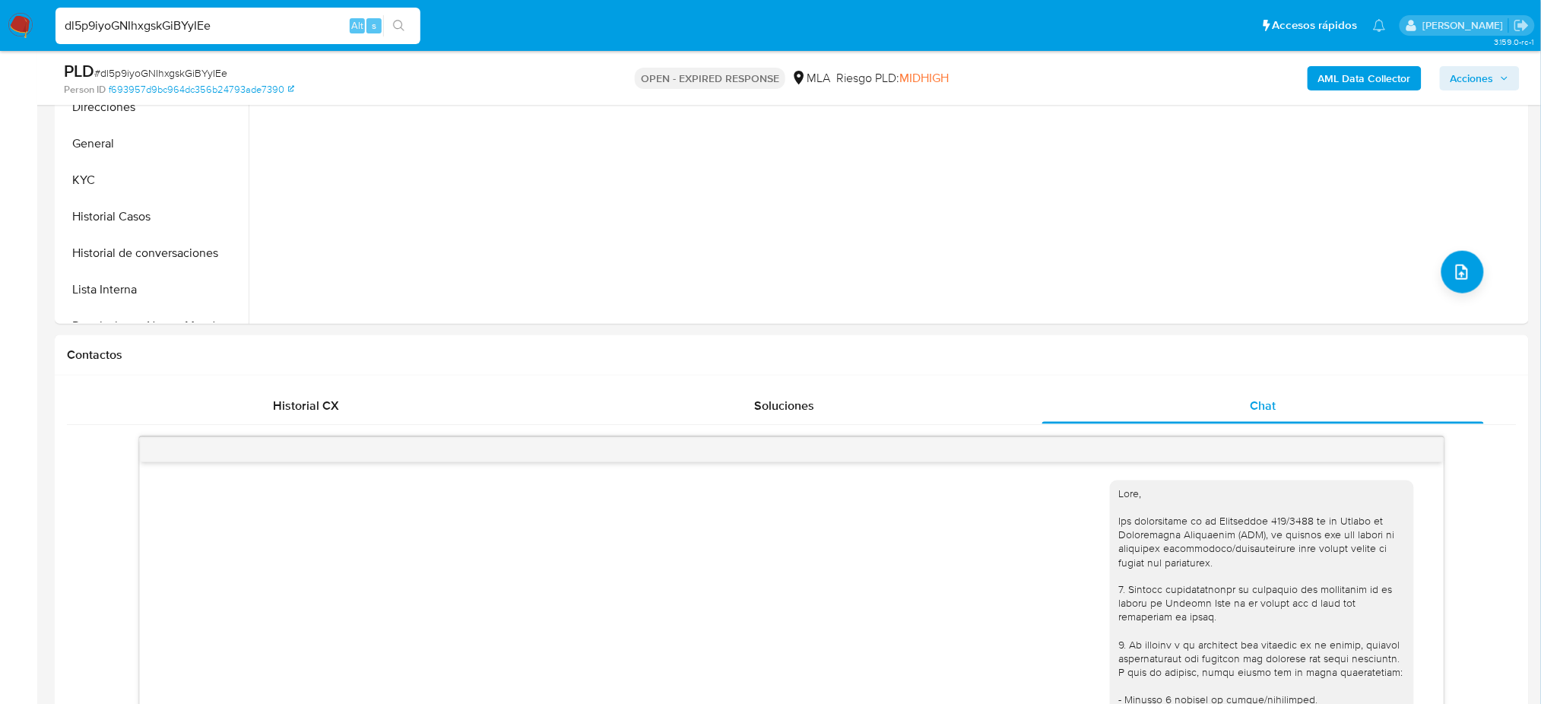
scroll to position [202, 0]
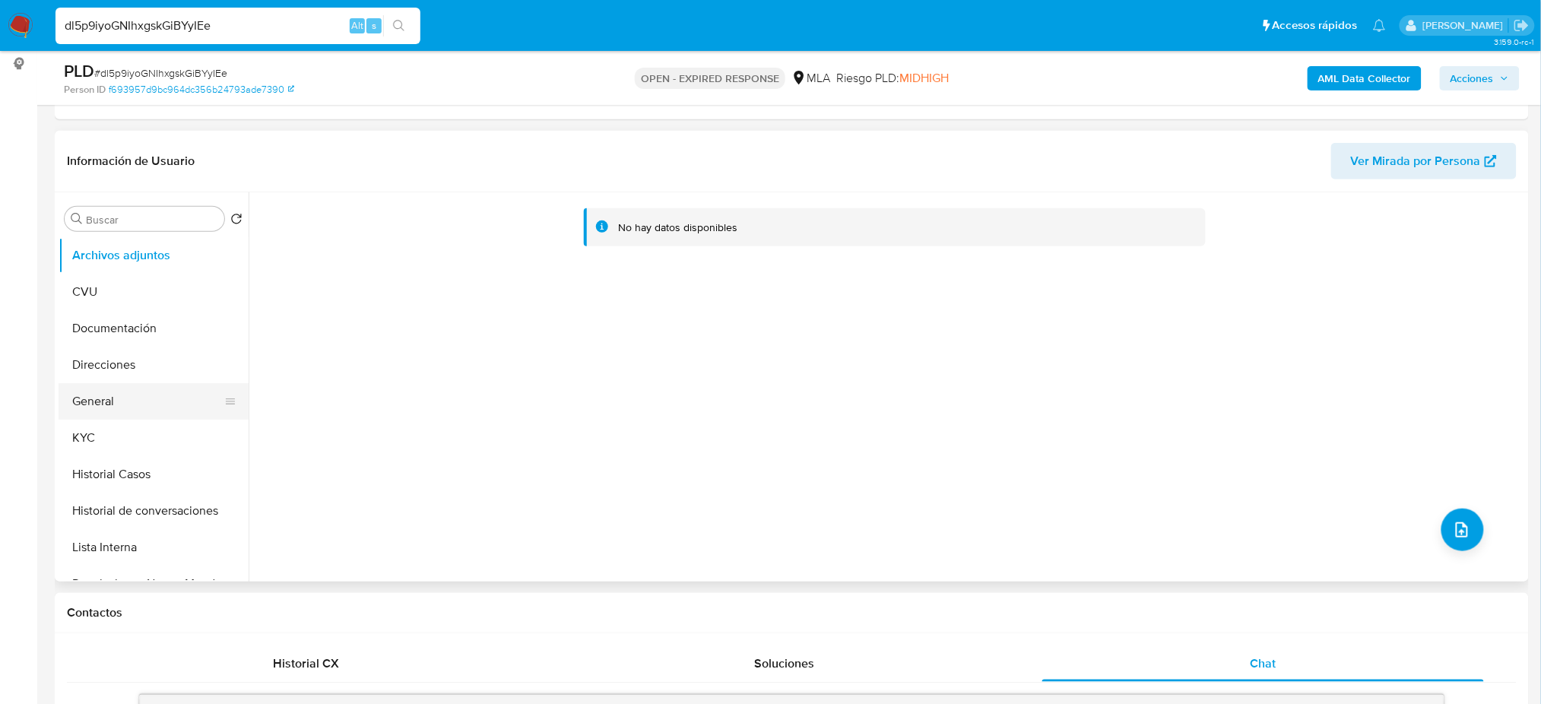
click at [79, 401] on button "General" at bounding box center [148, 401] width 178 height 36
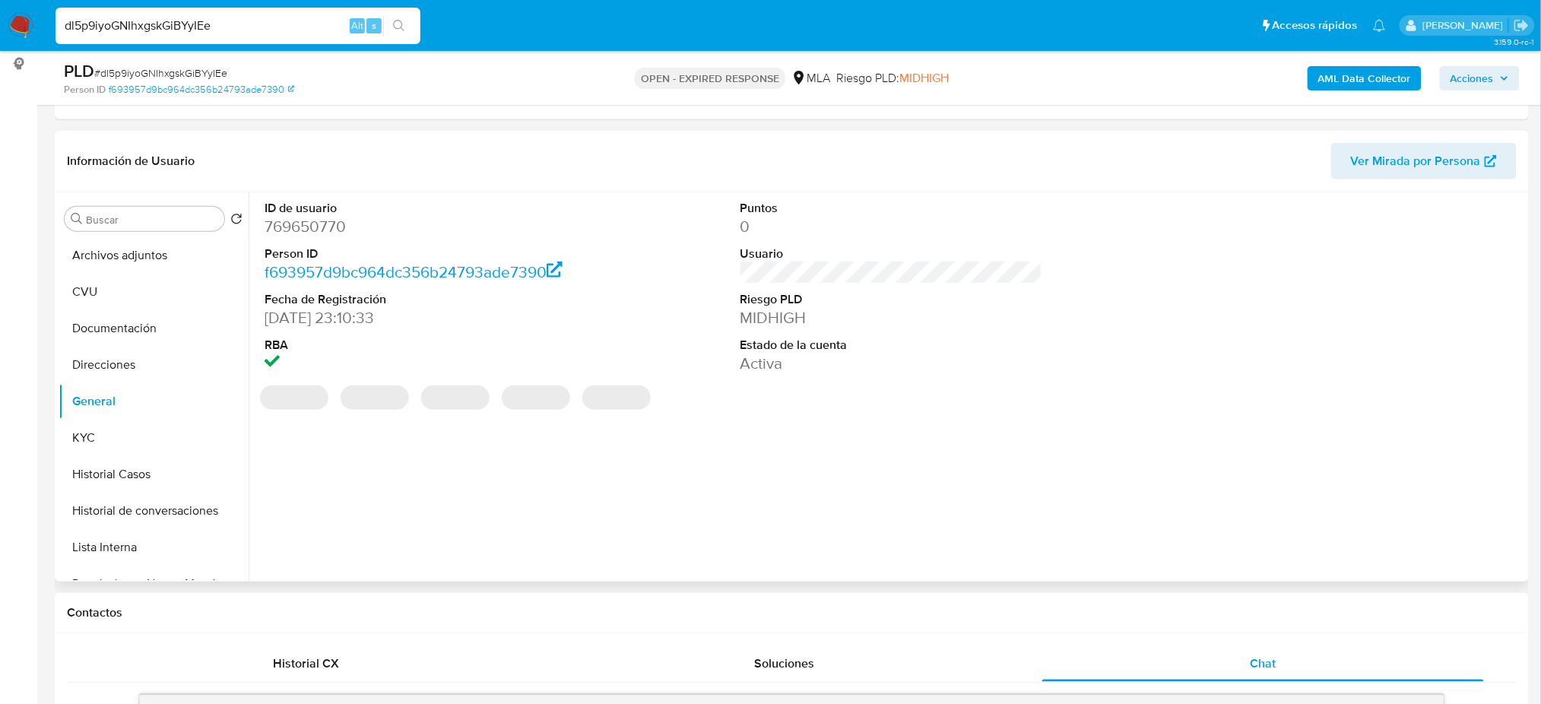
click at [297, 218] on dd "769650770" at bounding box center [416, 226] width 302 height 21
copy dd "769650770"
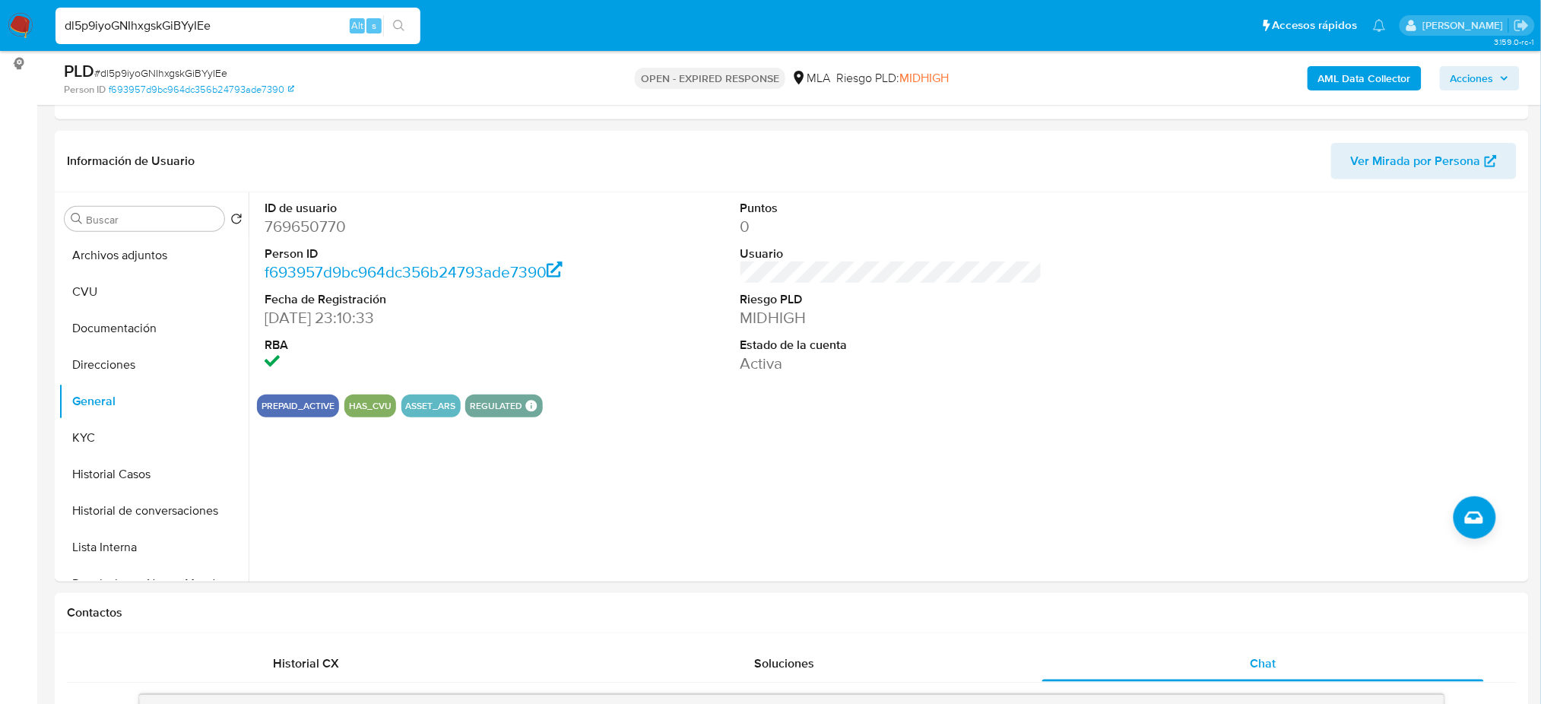
click at [186, 78] on span "# dl5p9iyoGNIhxgskGiBYyIEe" at bounding box center [160, 72] width 133 height 15
copy span "dl5p9iyoGNIhxgskGiBYyIEe"
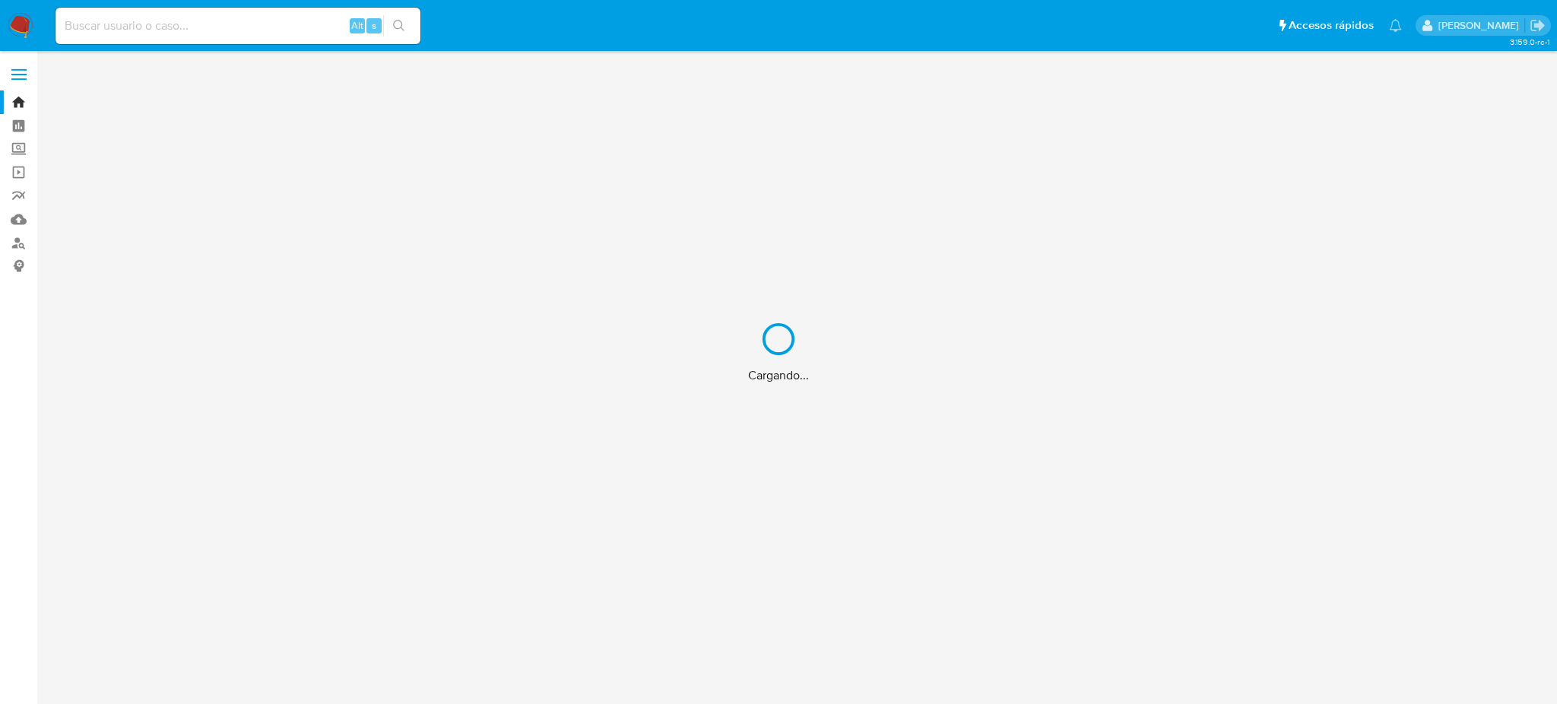
click at [1, 243] on div "Cargando..." at bounding box center [778, 352] width 1557 height 704
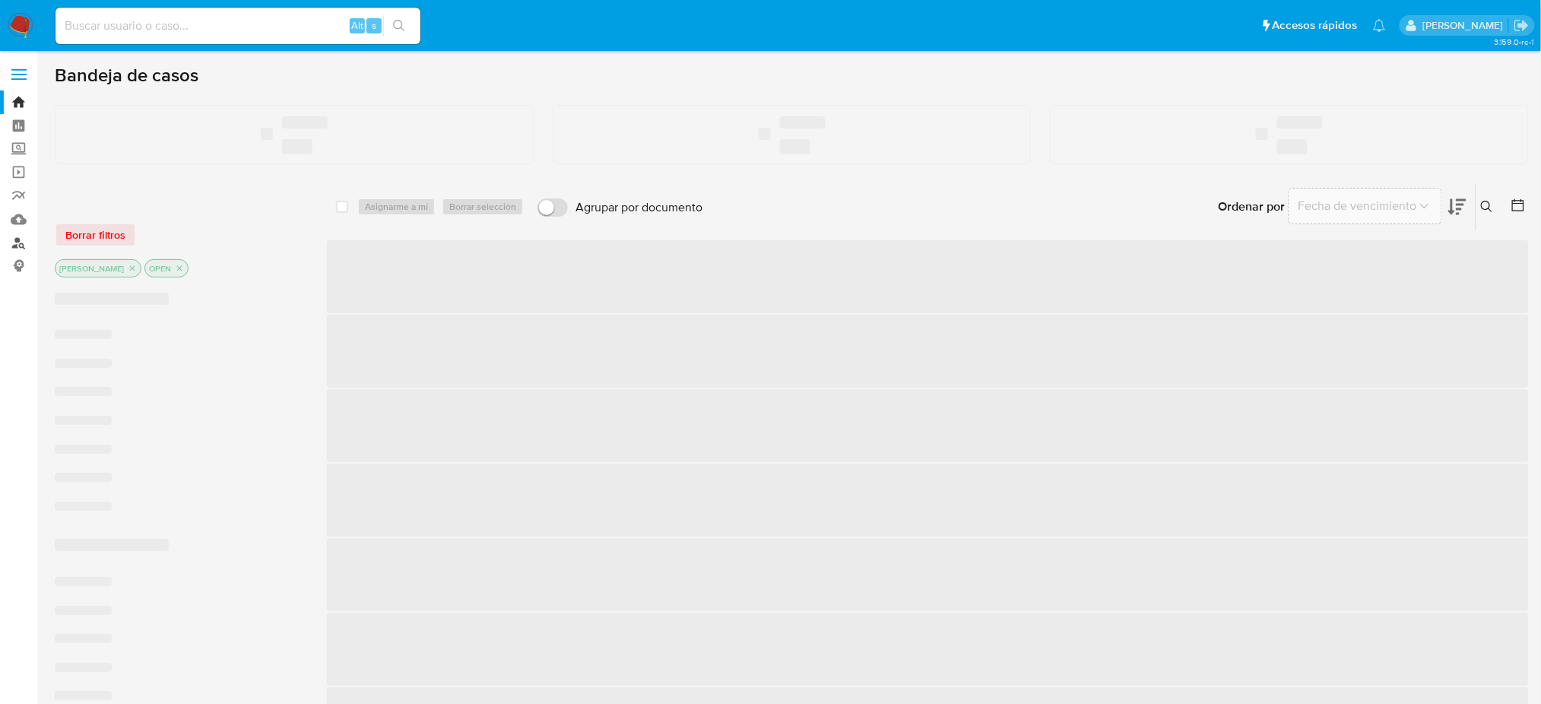
click at [11, 240] on link "Buscador de personas" at bounding box center [90, 243] width 181 height 24
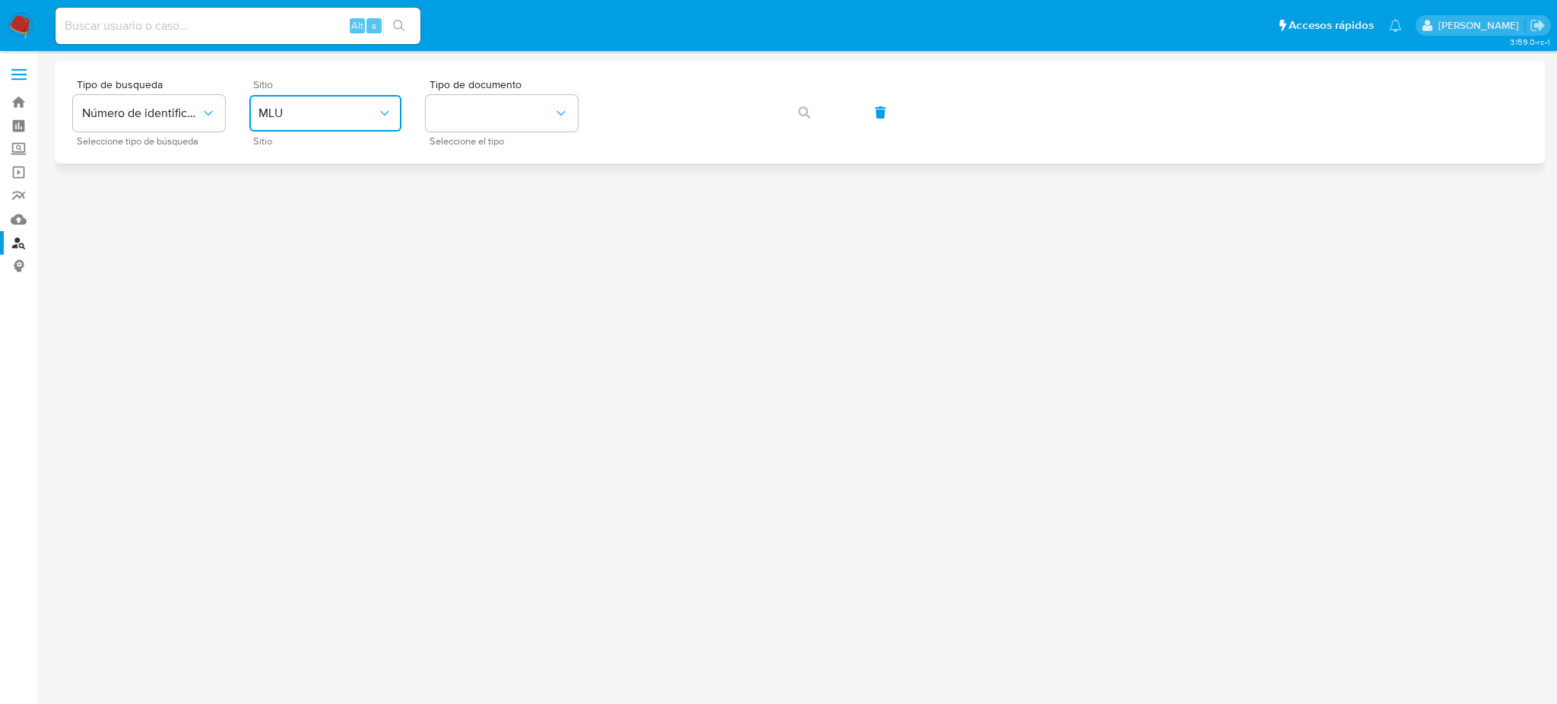
click at [329, 117] on span "MLU" at bounding box center [317, 113] width 119 height 15
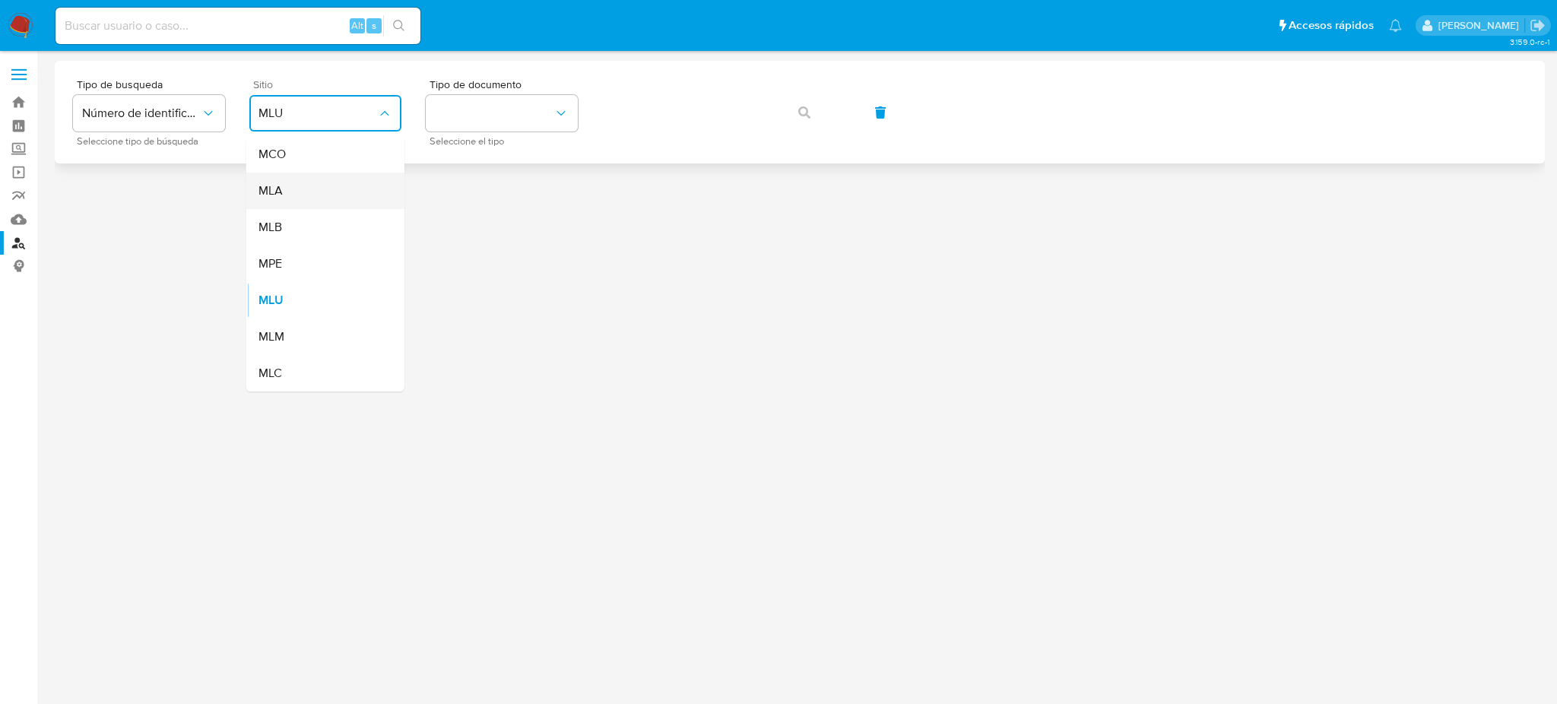
click at [329, 181] on div "MLA" at bounding box center [320, 191] width 125 height 36
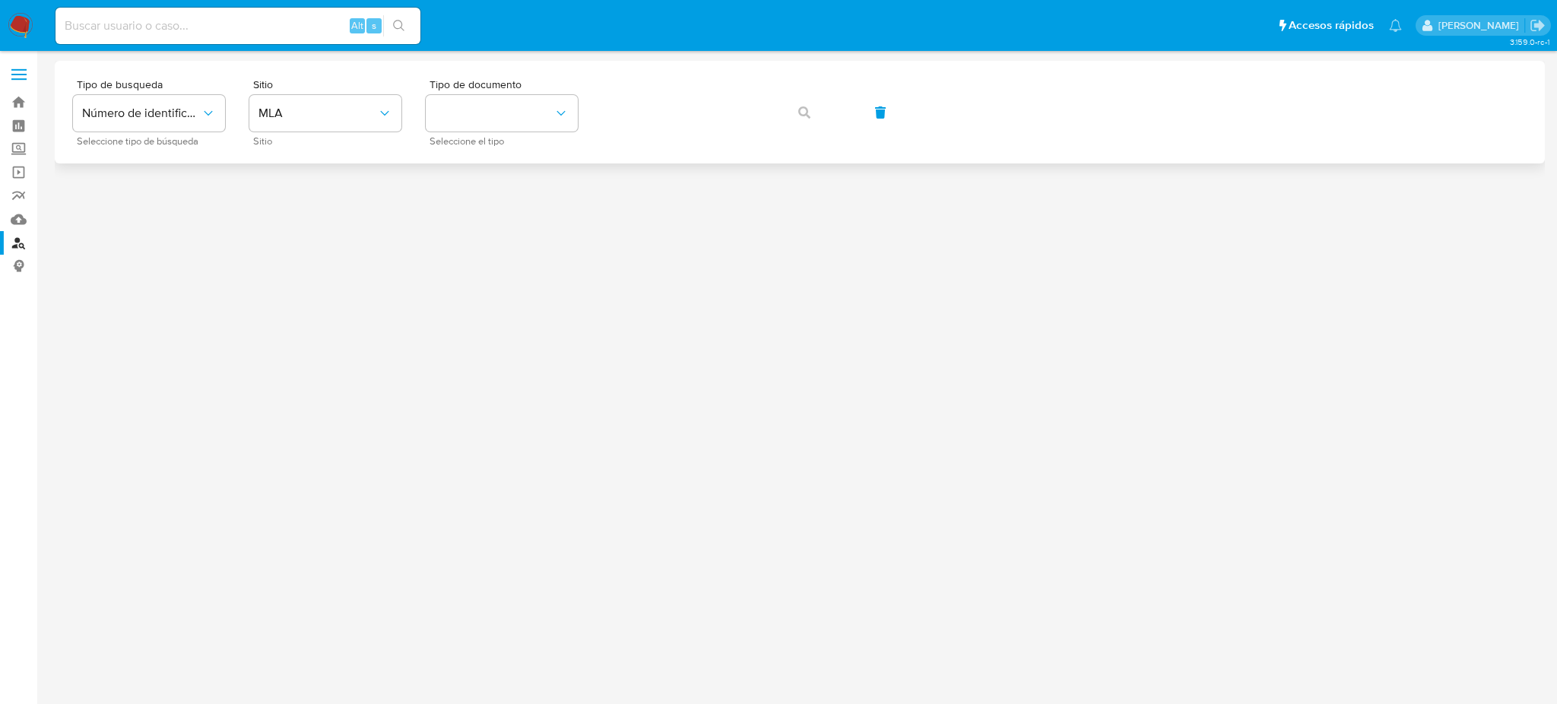
click at [591, 103] on div "Tipo de busqueda Número de identificación Seleccione tipo de búsqueda Sitio MLA…" at bounding box center [800, 112] width 1454 height 66
click at [525, 110] on button "identificationType" at bounding box center [502, 113] width 152 height 36
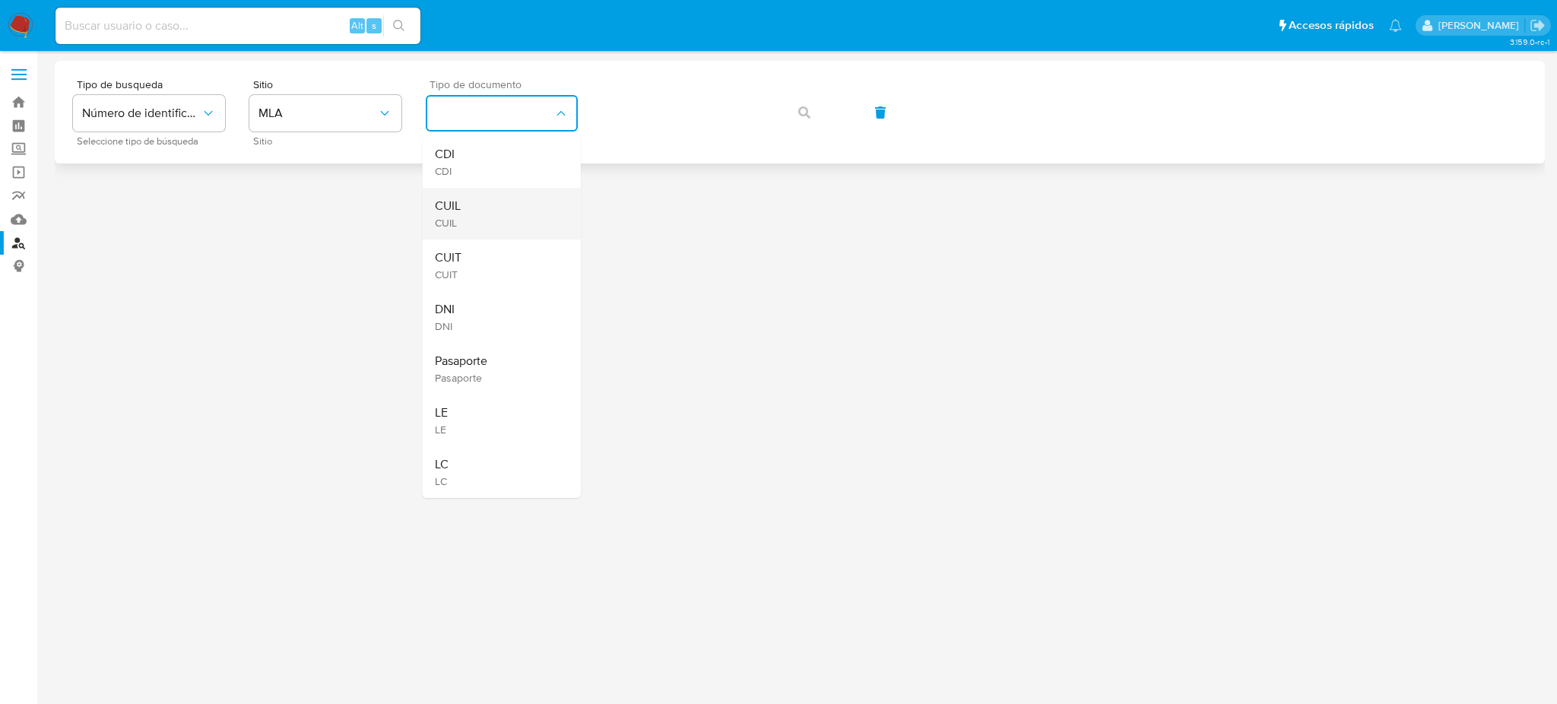
click at [520, 210] on div "CUIL CUIL" at bounding box center [497, 214] width 125 height 52
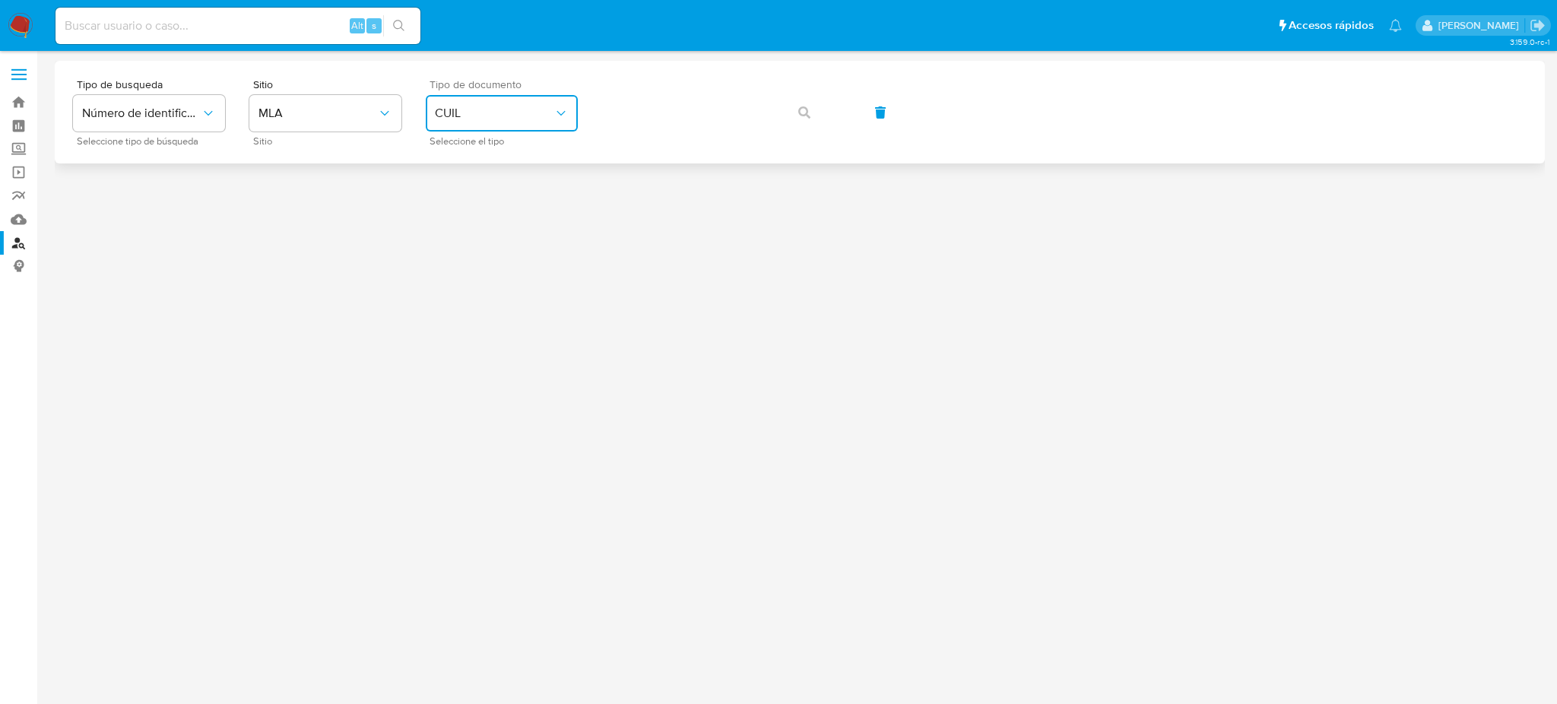
click at [501, 104] on button "CUIL" at bounding box center [502, 113] width 152 height 36
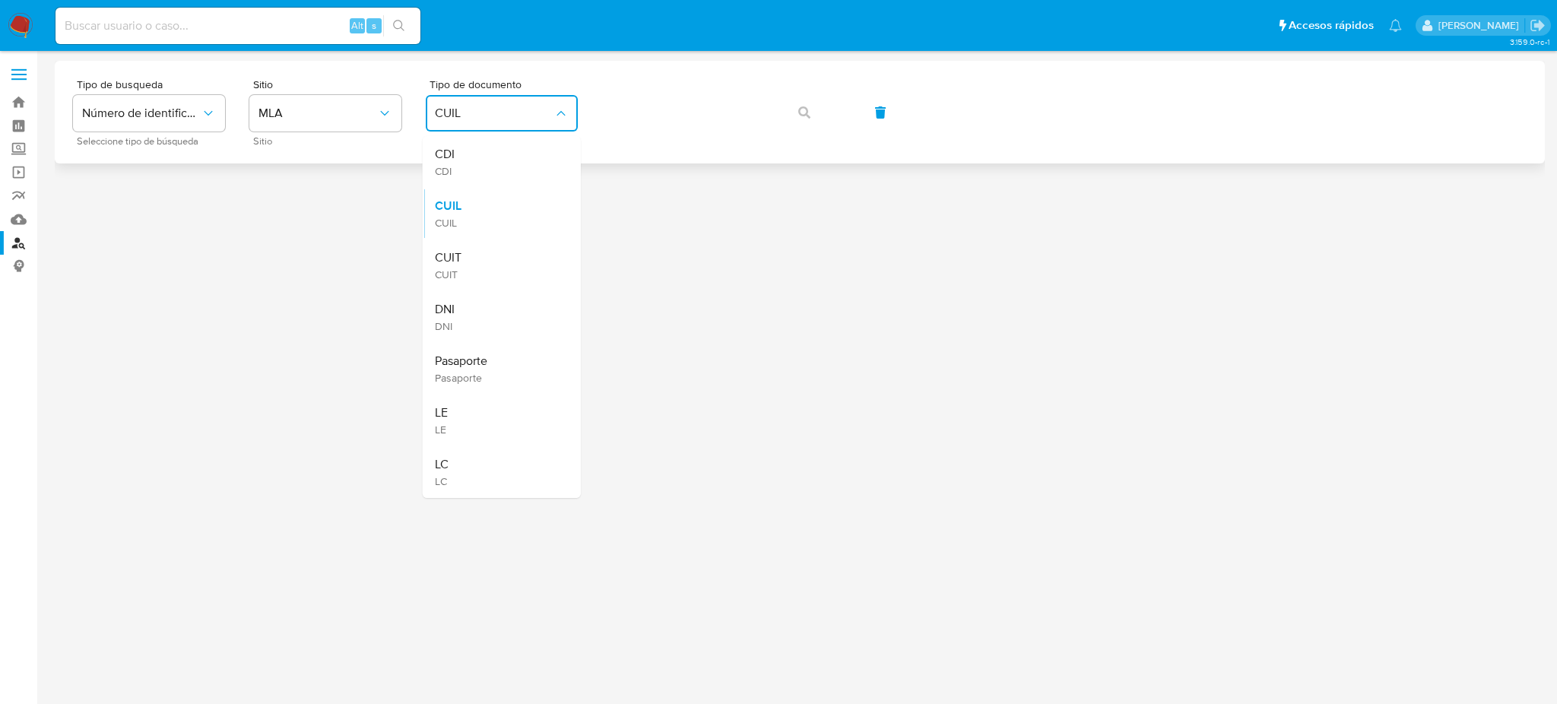
drag, startPoint x: 522, startPoint y: 245, endPoint x: 637, endPoint y: 150, distance: 149.6
click at [522, 246] on div "CUIT CUIT" at bounding box center [497, 265] width 125 height 52
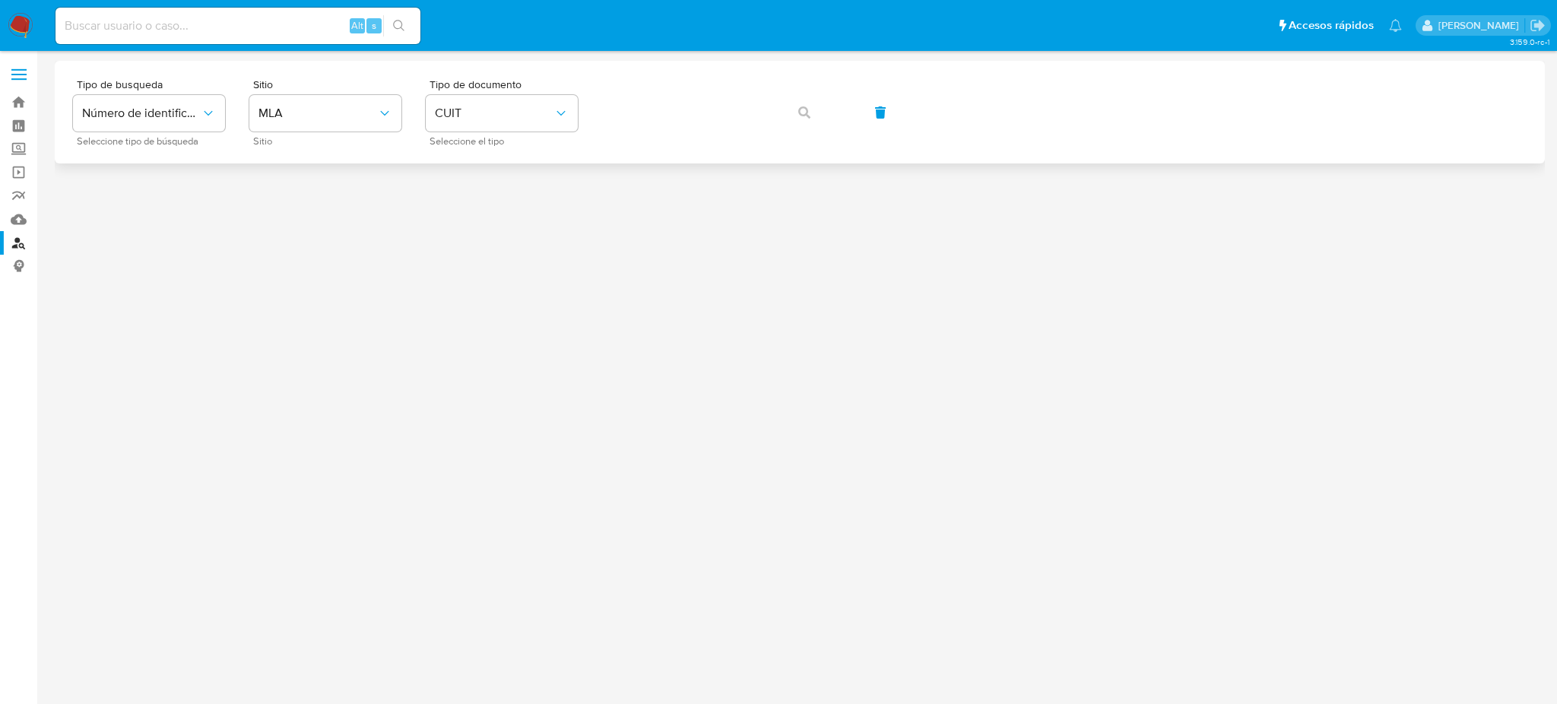
click at [685, 88] on div "Tipo de busqueda Número de identificación Seleccione tipo de búsqueda Sitio MLA…" at bounding box center [800, 112] width 1454 height 66
click at [798, 113] on icon "button" at bounding box center [804, 112] width 12 height 12
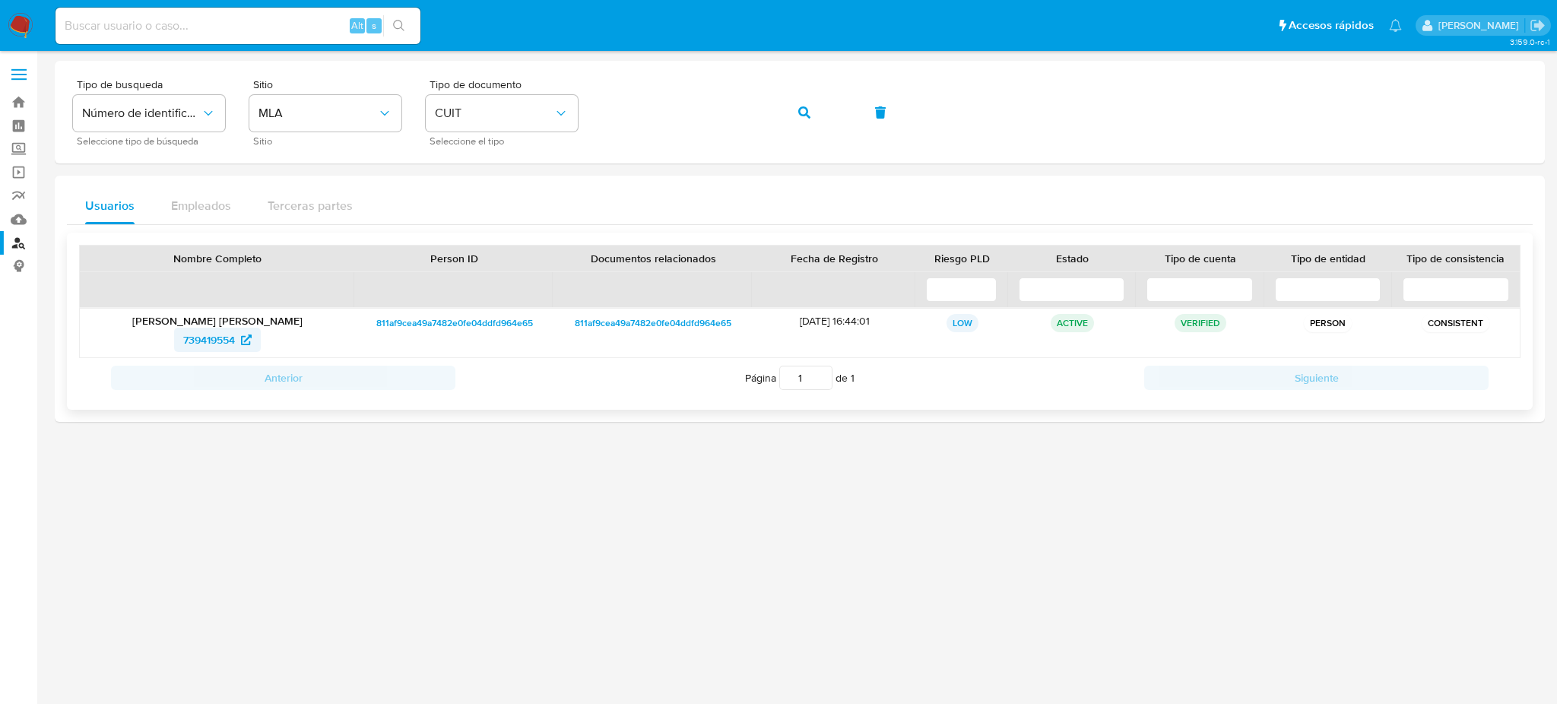
click at [199, 336] on span "739419554" at bounding box center [209, 340] width 52 height 24
click at [544, 122] on div "Tipo de busqueda Número de identificación Seleccione tipo de búsqueda Sitio MLA…" at bounding box center [800, 112] width 1454 height 66
click at [785, 109] on button "button" at bounding box center [805, 112] width 52 height 36
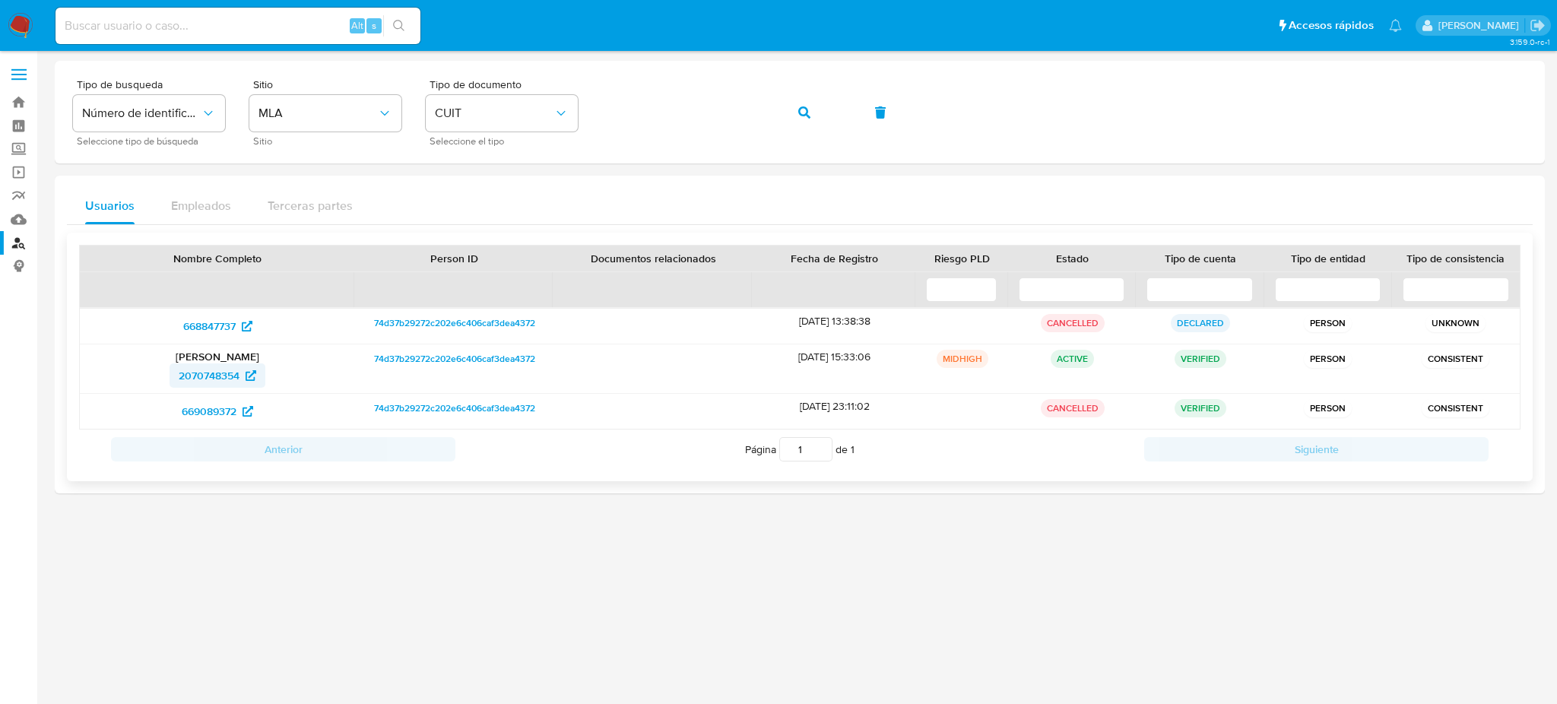
click at [189, 384] on span "2070748354" at bounding box center [209, 375] width 61 height 24
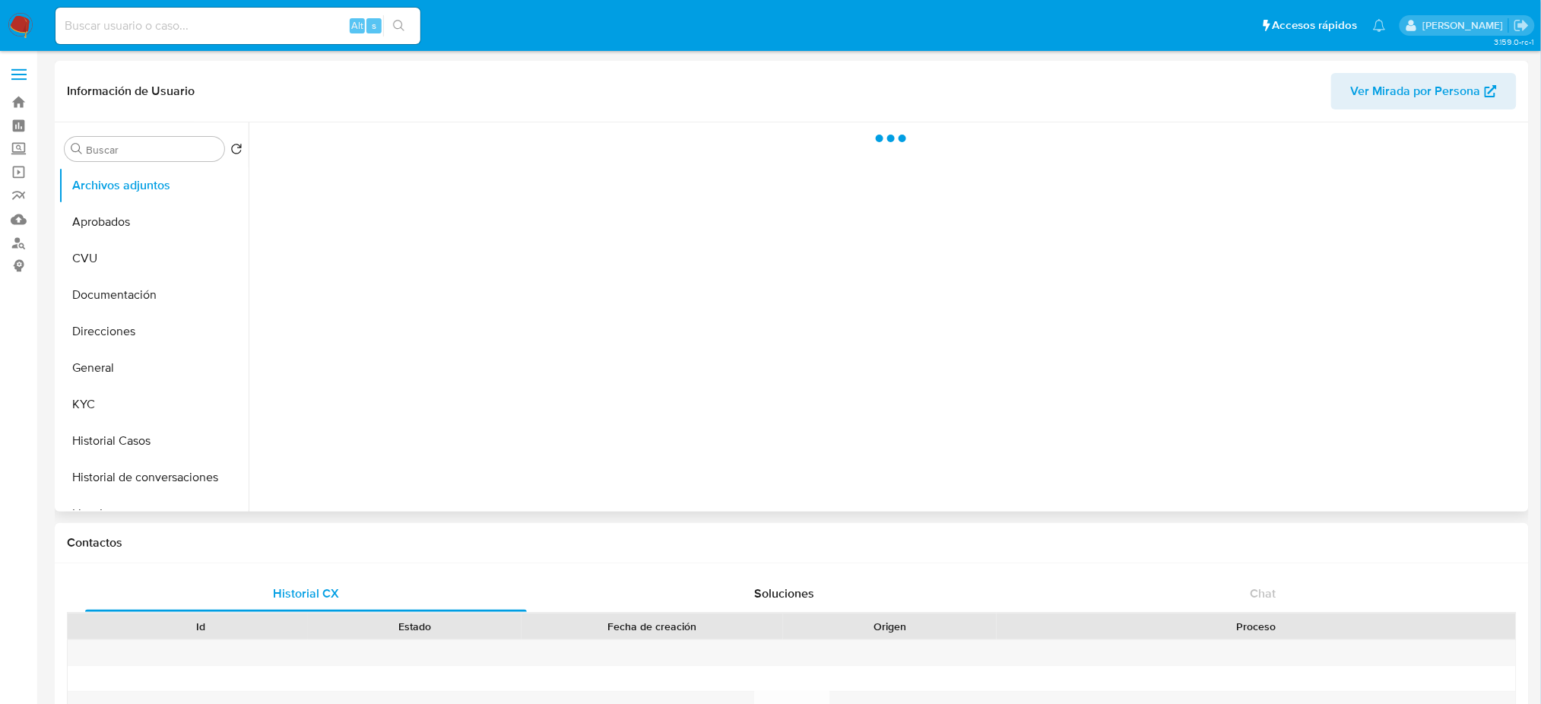
select select "10"
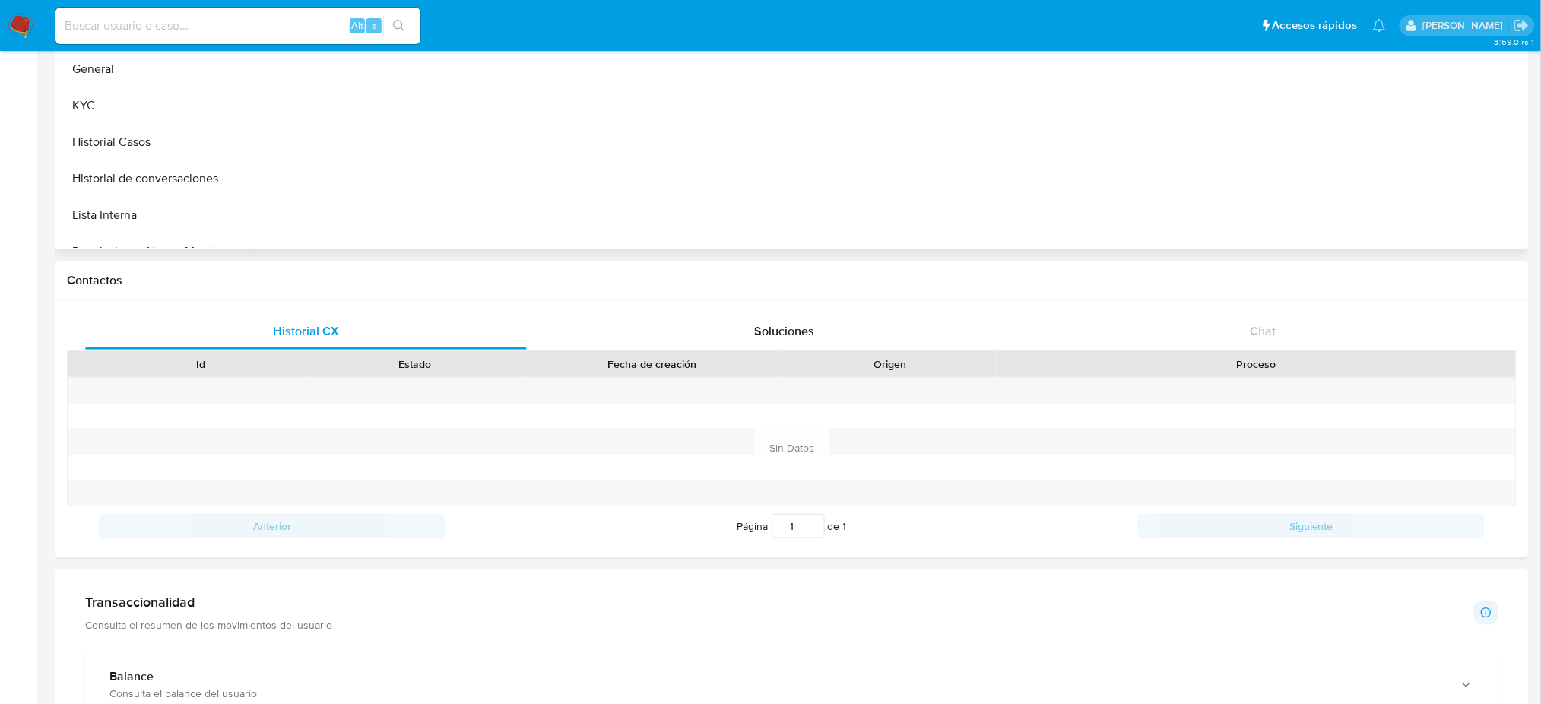
scroll to position [55, 0]
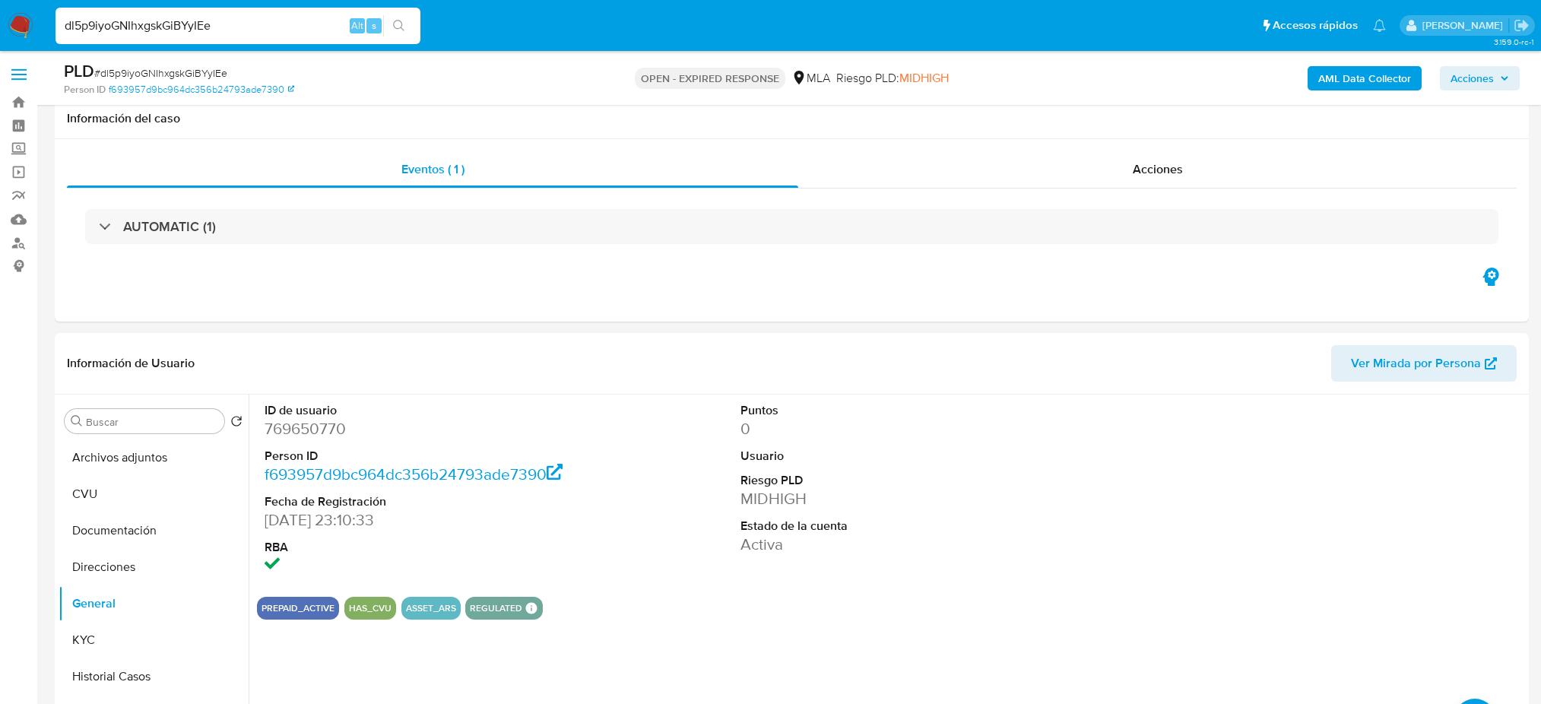
select select "10"
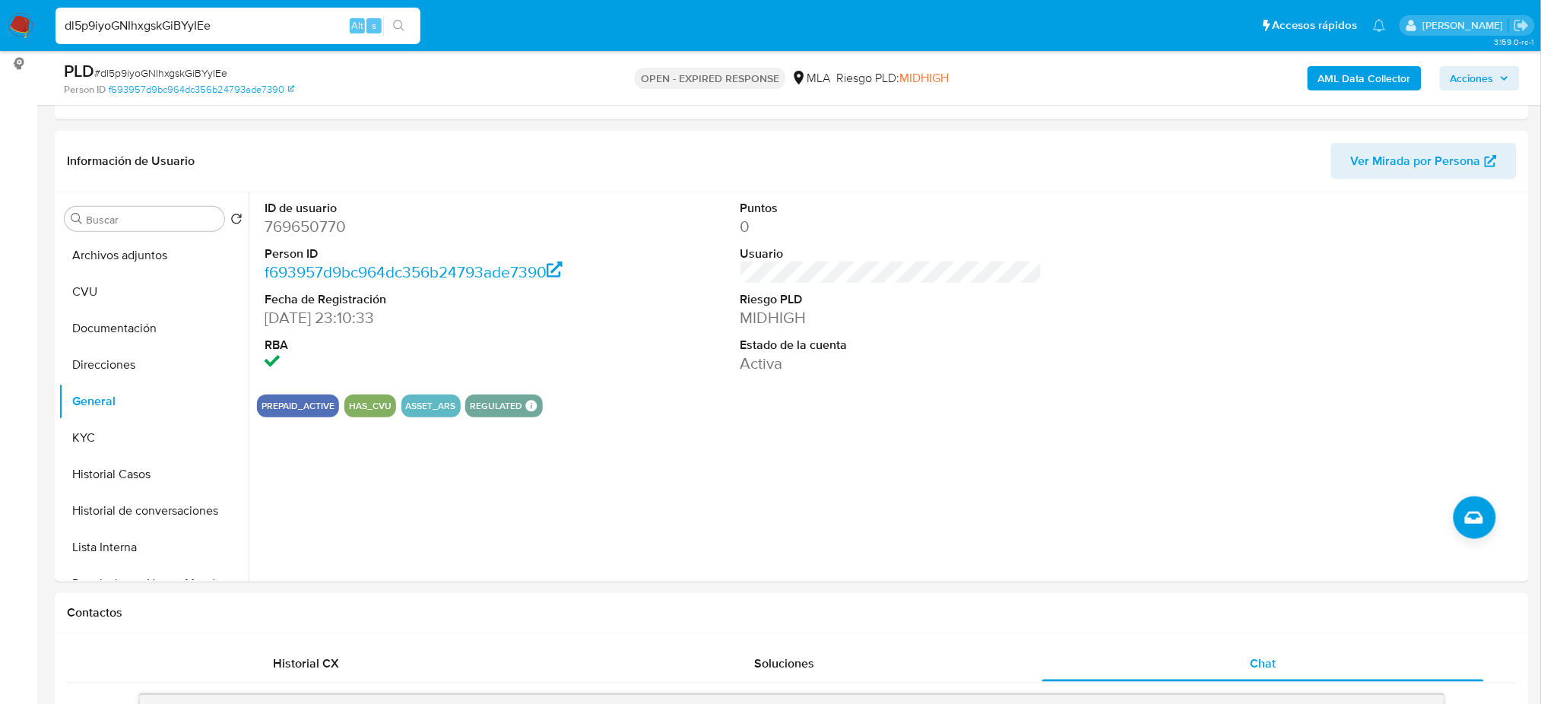
click at [184, 76] on span "# dl5p9iyoGNIhxgskGiBYyIEe" at bounding box center [160, 72] width 133 height 15
copy span "dl5p9iyoGNIhxgskGiBYyIEe"
click at [13, 33] on img at bounding box center [21, 26] width 26 height 26
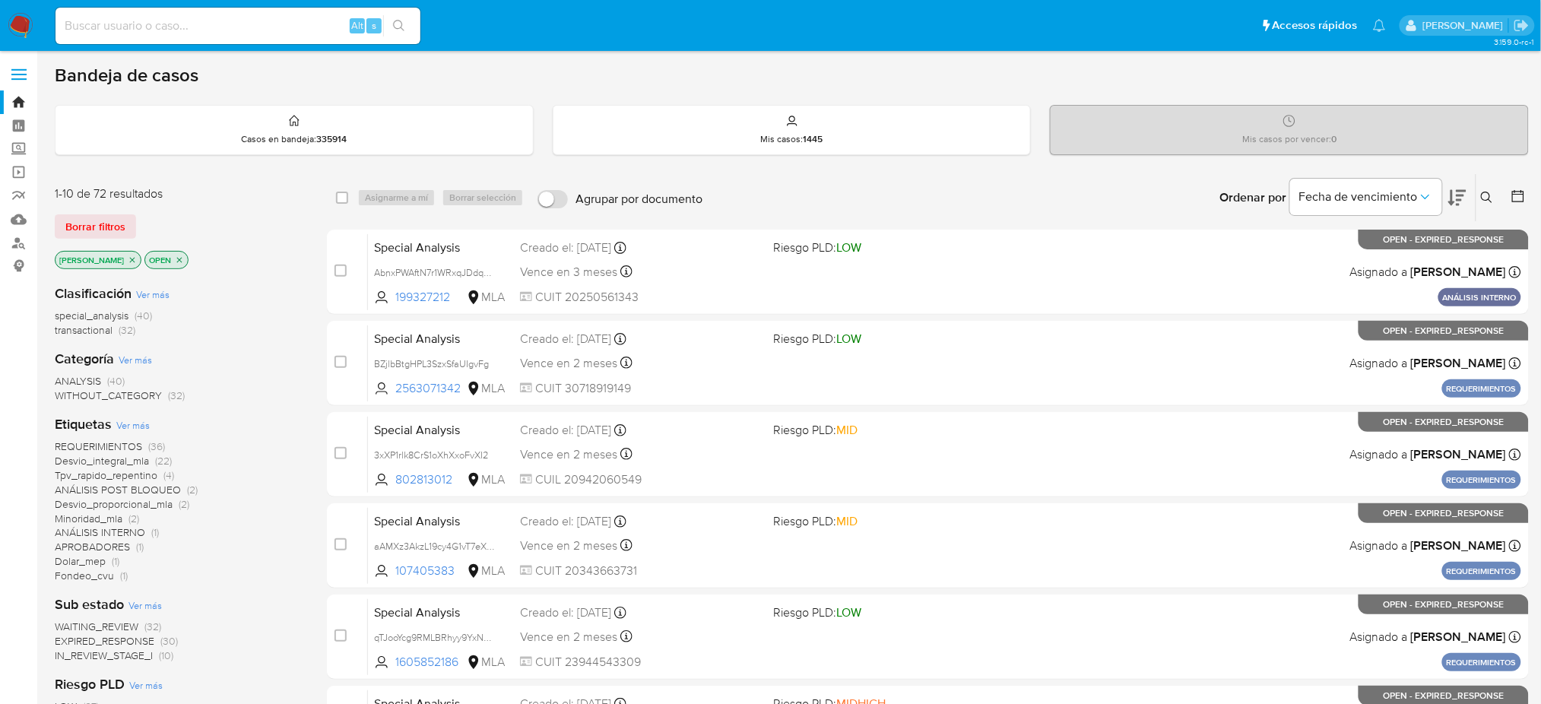
drag, startPoint x: 1493, startPoint y: 198, endPoint x: 1483, endPoint y: 202, distance: 11.3
click at [1493, 198] on button at bounding box center [1488, 198] width 25 height 18
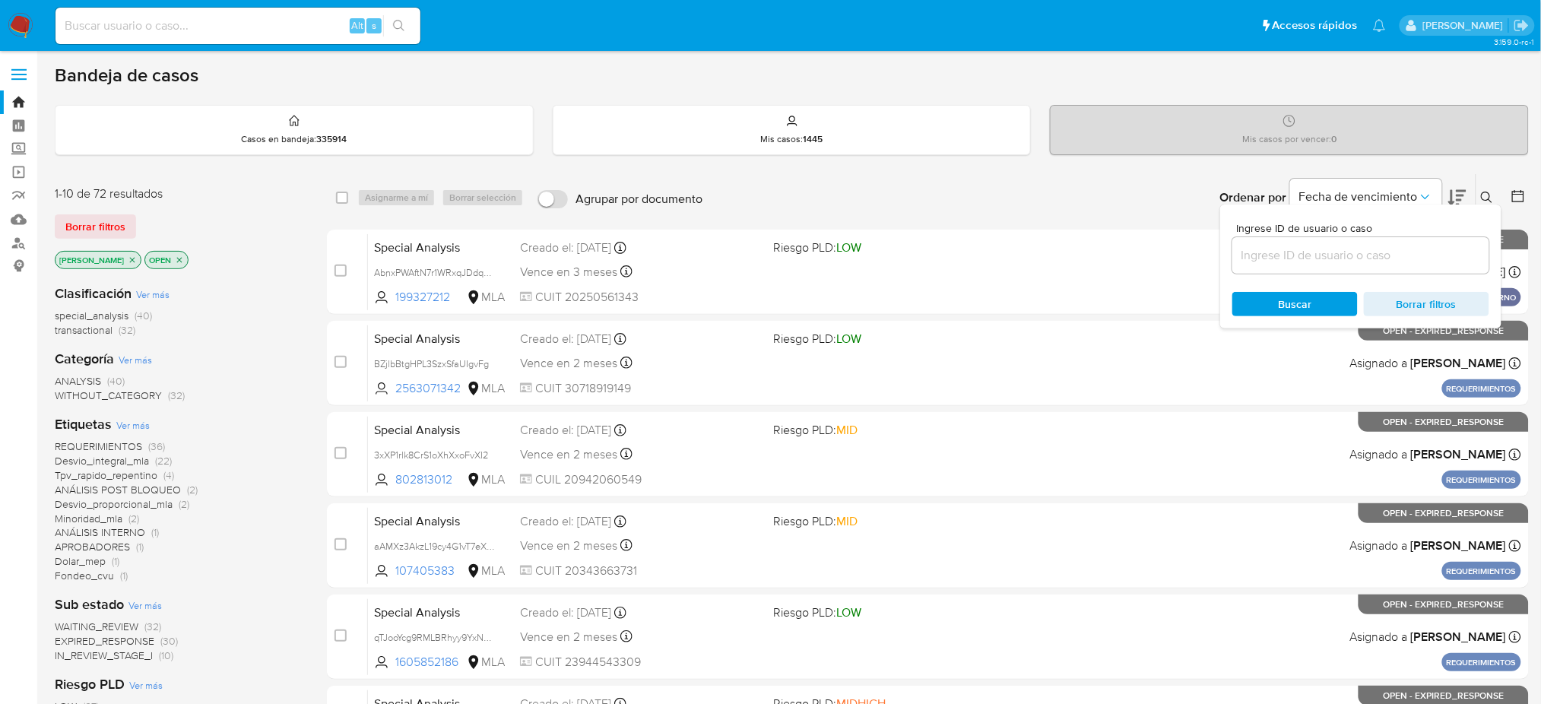
click at [1312, 241] on div at bounding box center [1360, 255] width 257 height 36
click at [1308, 251] on input at bounding box center [1360, 256] width 257 height 20
paste input "dl5p9iyoGNIhxgskGiBYyIEe"
type input "dl5p9iyoGNIhxgskGiBYyIEe"
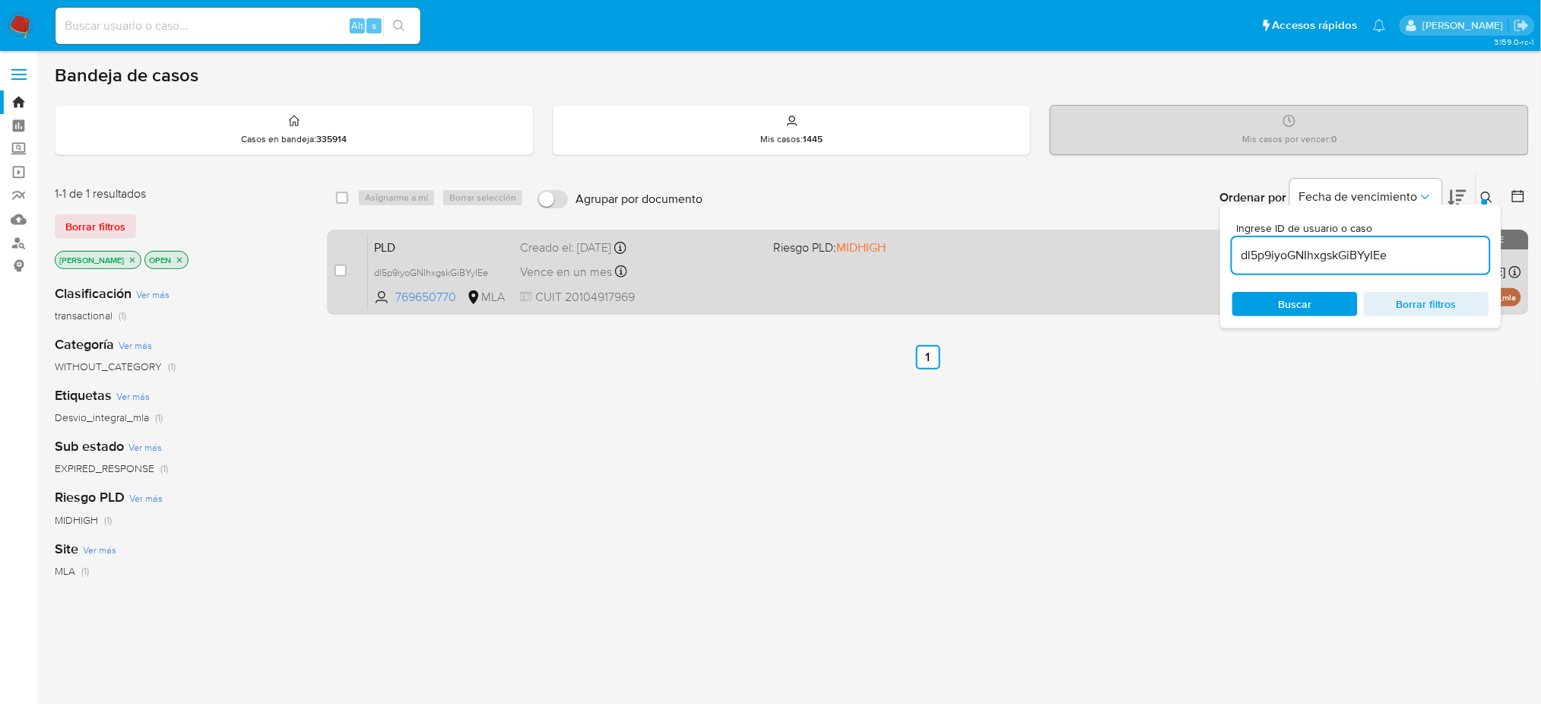
click at [343, 277] on div "case-item-checkbox" at bounding box center [341, 272] width 12 height 18
click at [343, 266] on input "checkbox" at bounding box center [341, 271] width 12 height 12
checkbox input "true"
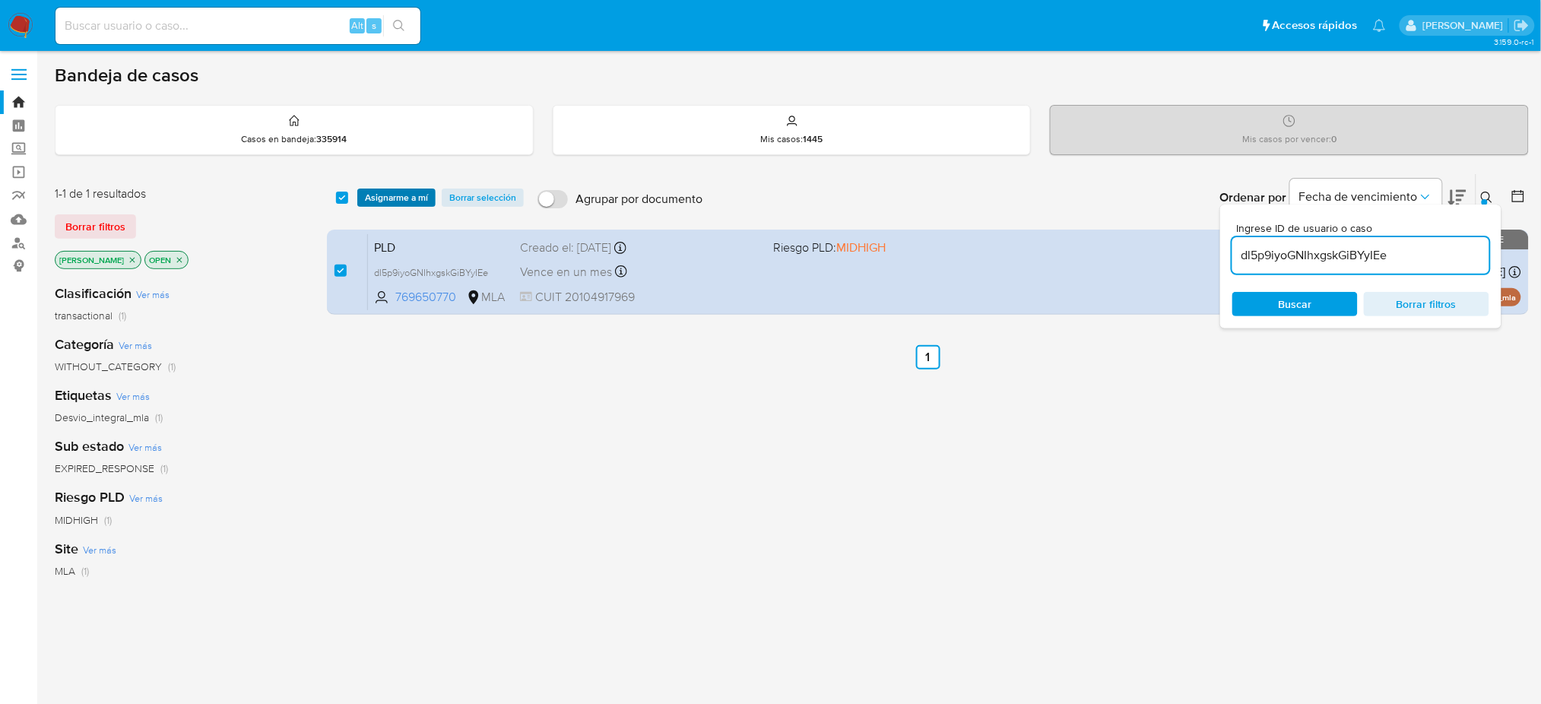
click at [387, 202] on span "Asignarme a mí" at bounding box center [396, 197] width 63 height 15
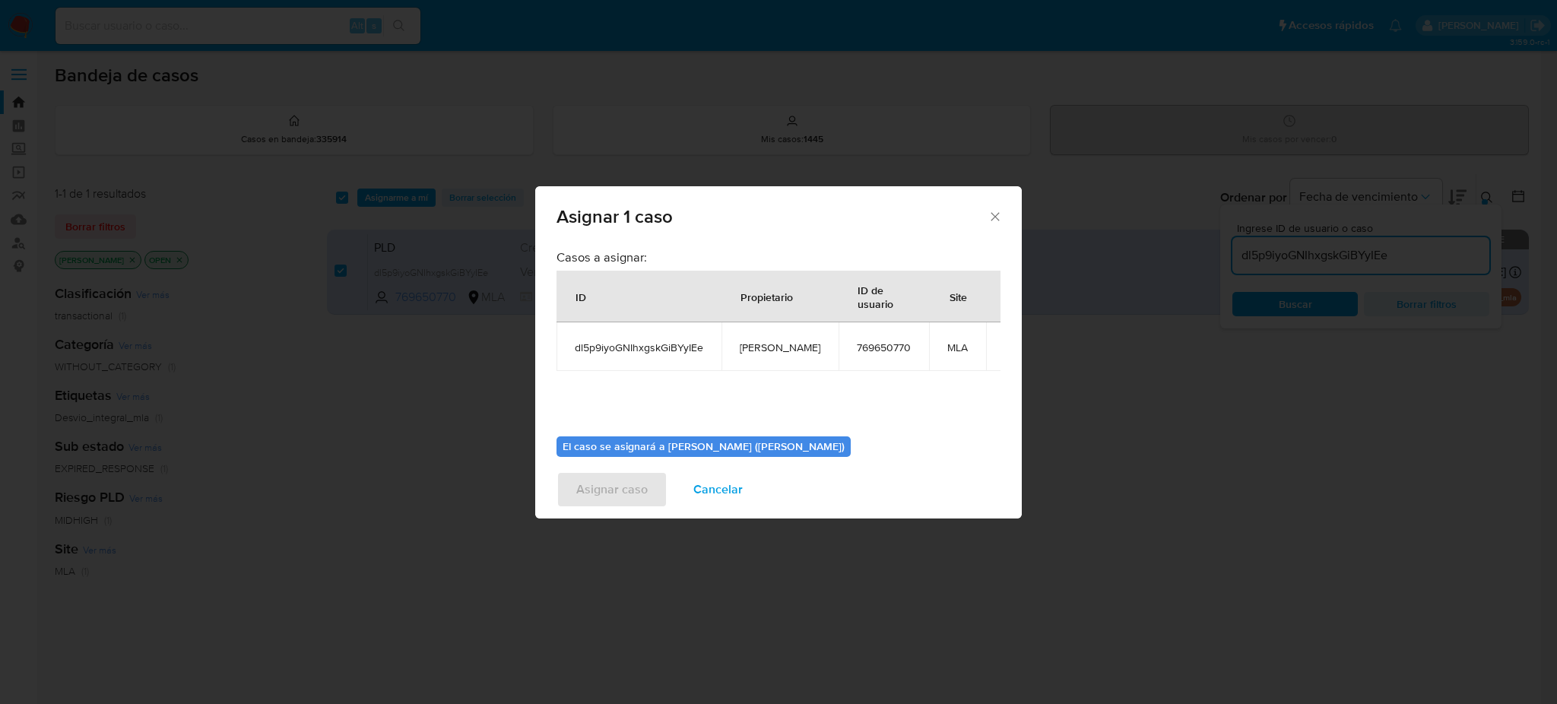
click at [755, 350] on span "[PERSON_NAME]" at bounding box center [780, 348] width 81 height 14
copy span "[PERSON_NAME]"
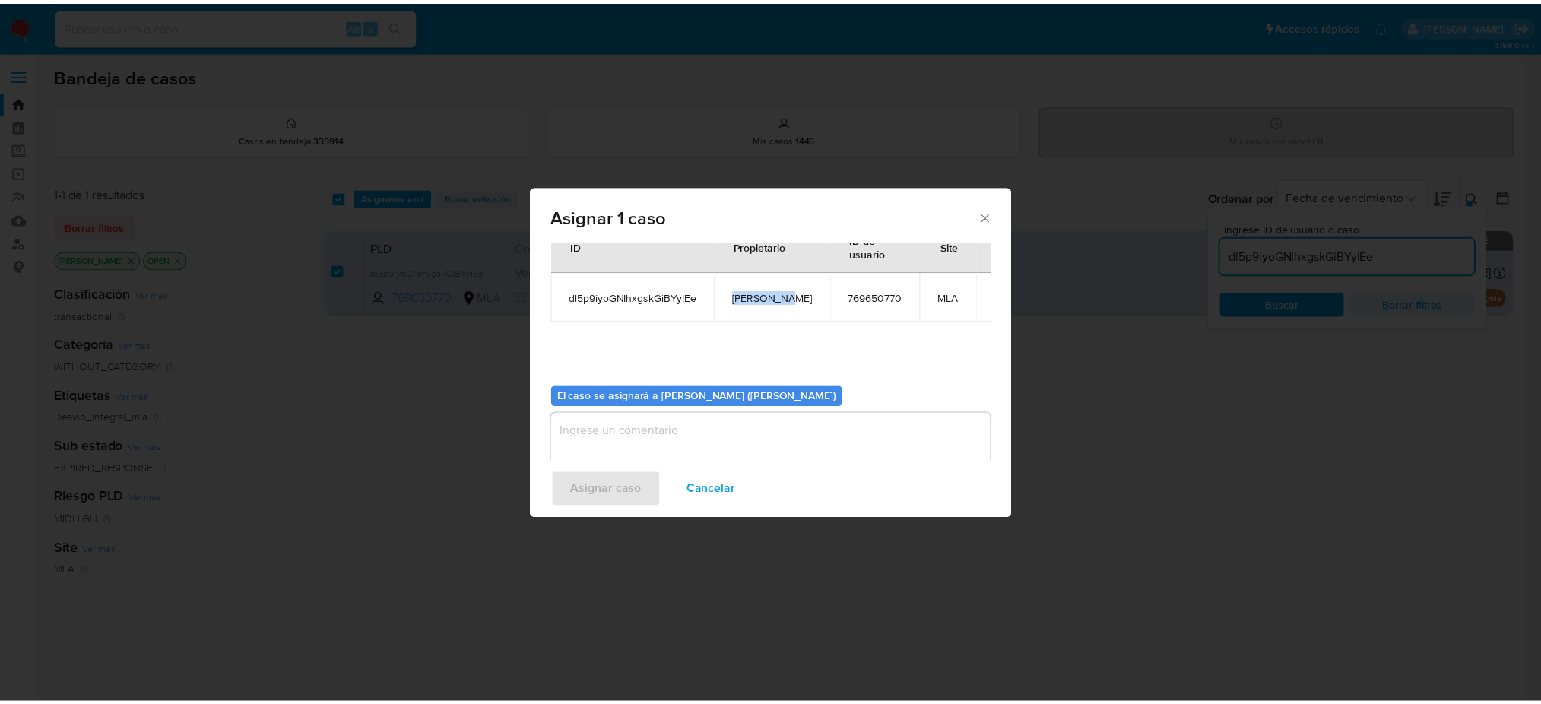
scroll to position [78, 0]
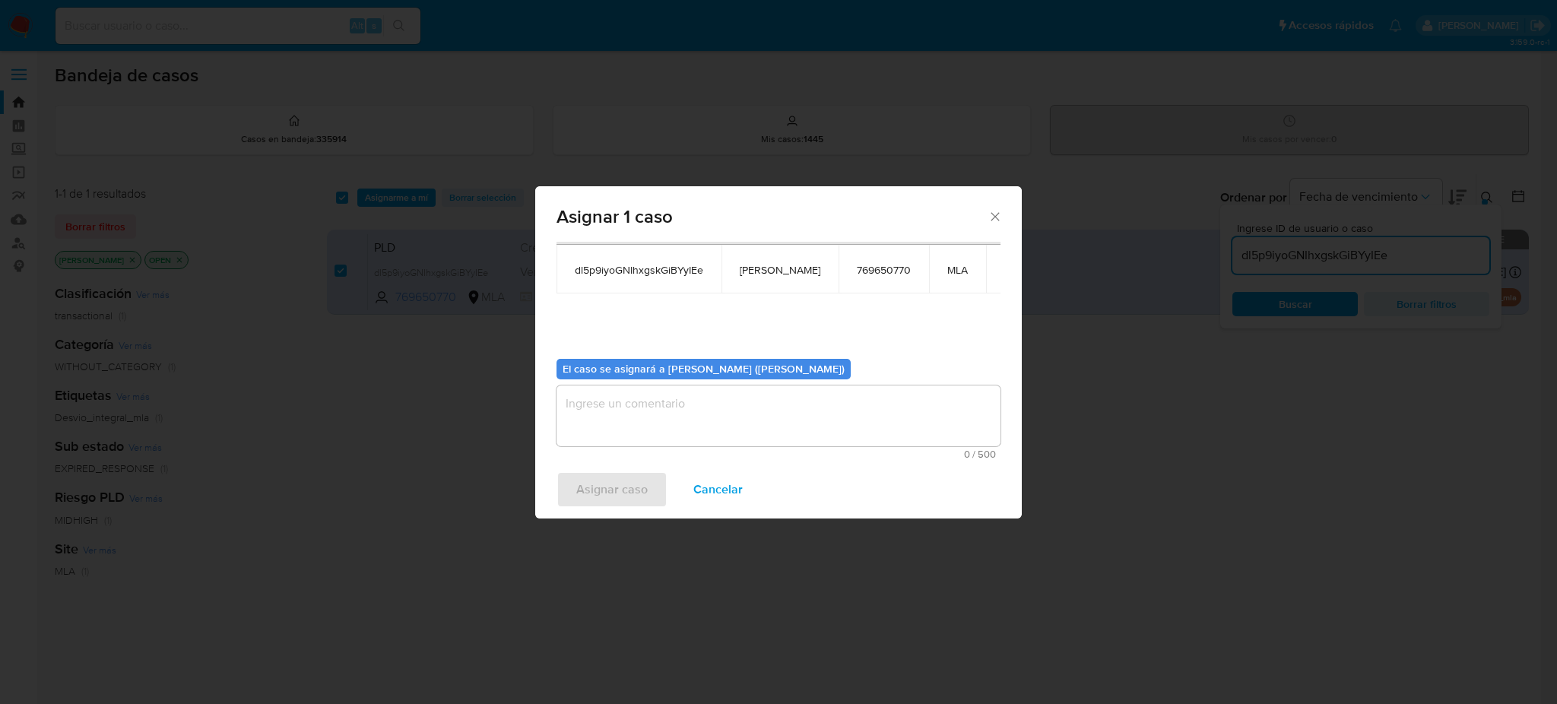
click at [687, 422] on textarea "assign-modal" at bounding box center [779, 415] width 444 height 61
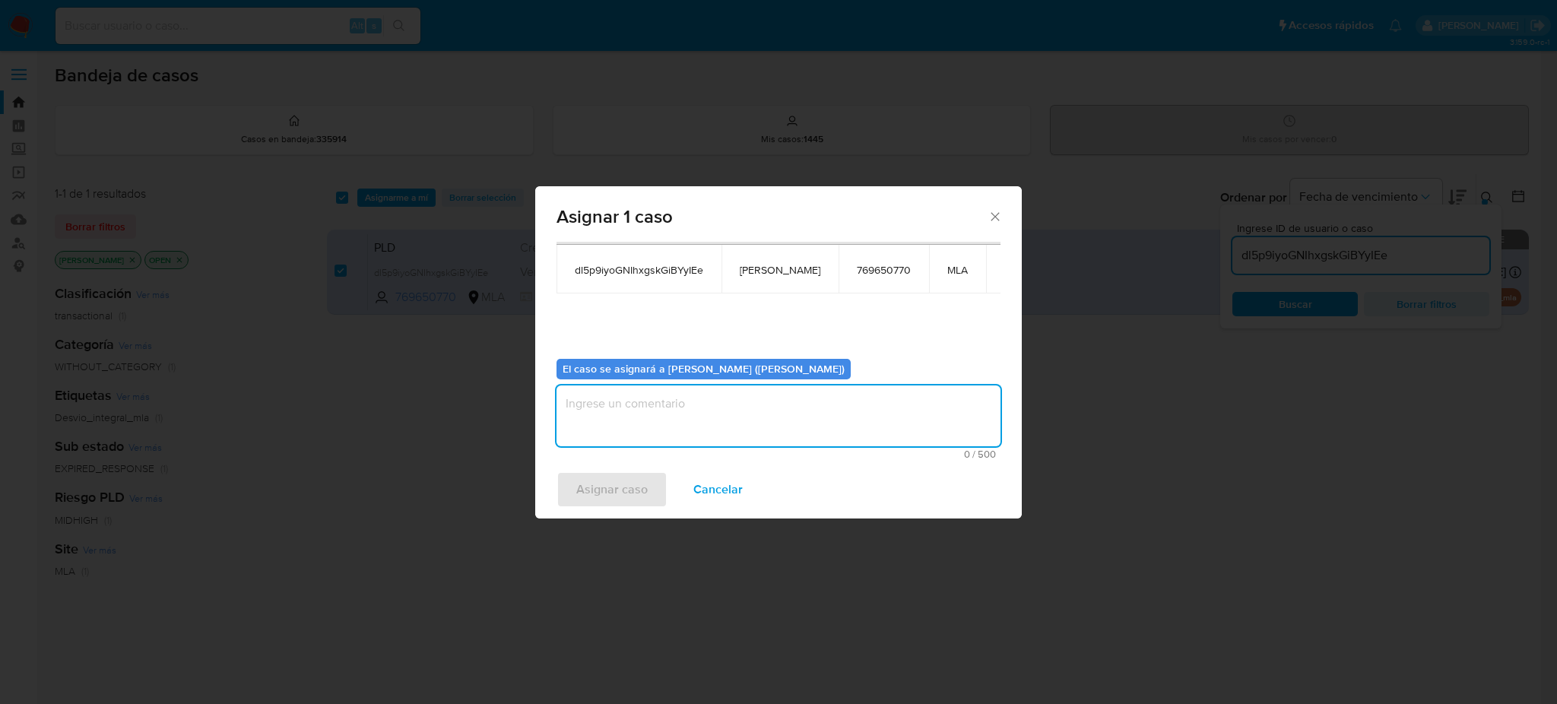
paste textarea "[PERSON_NAME]"
type textarea "[PERSON_NAME]"
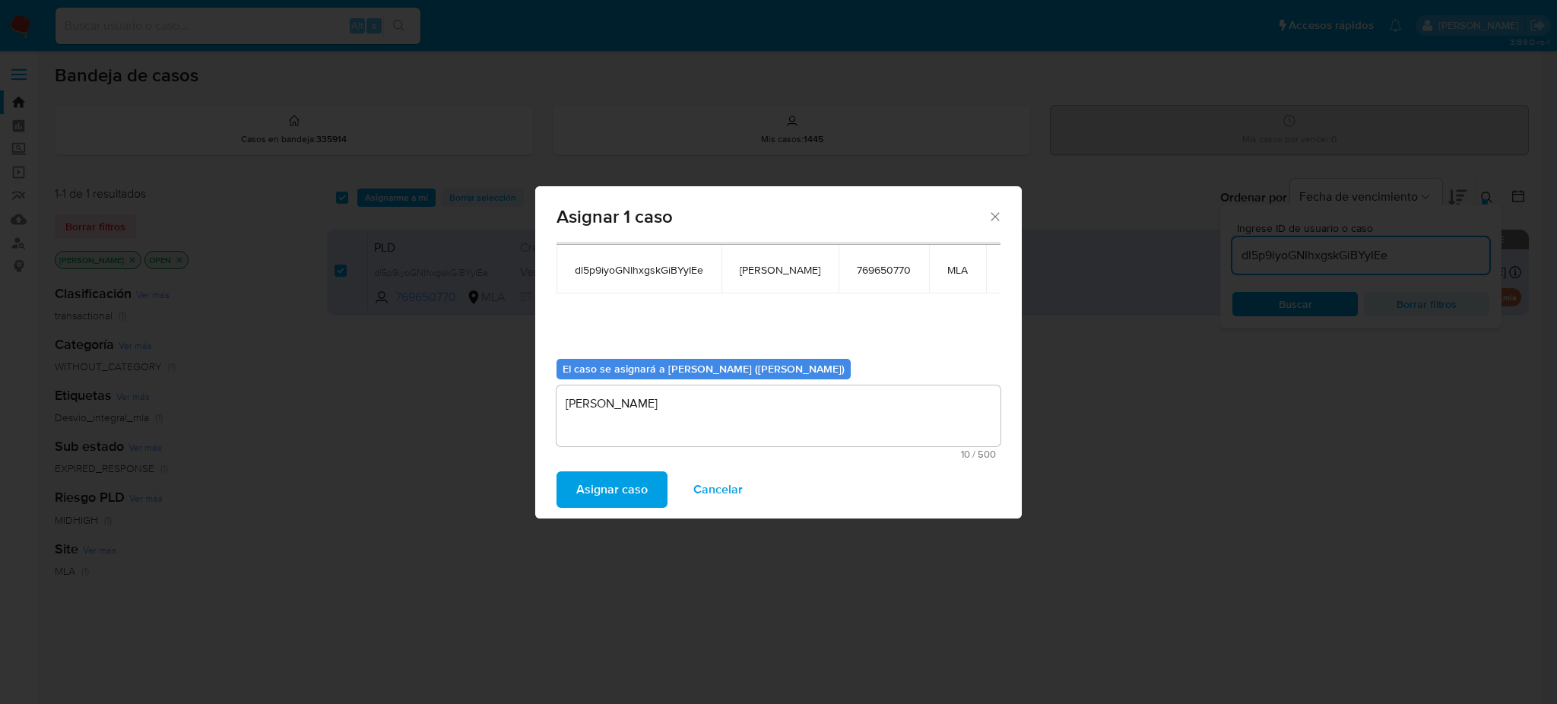
click at [638, 481] on span "Asignar caso" at bounding box center [611, 489] width 71 height 33
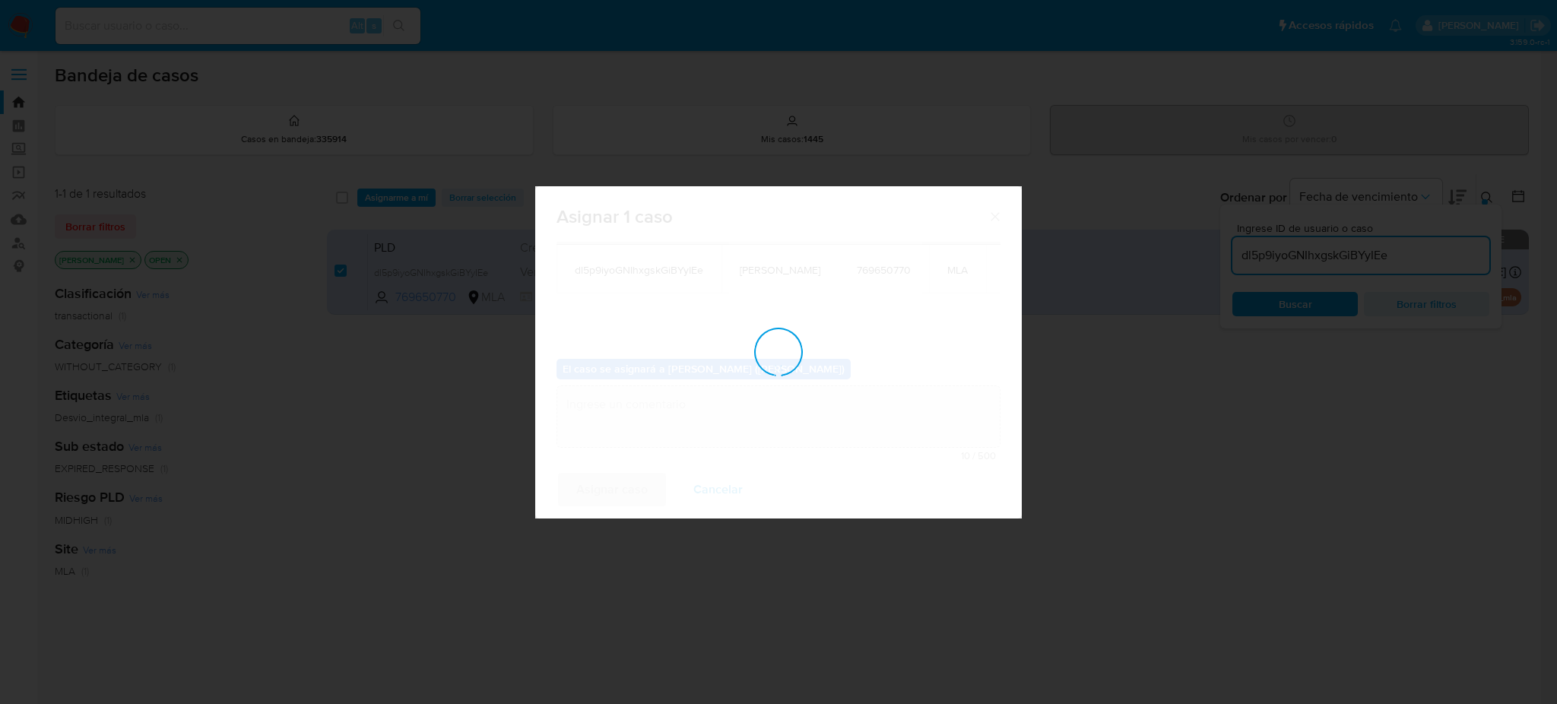
checkbox input "false"
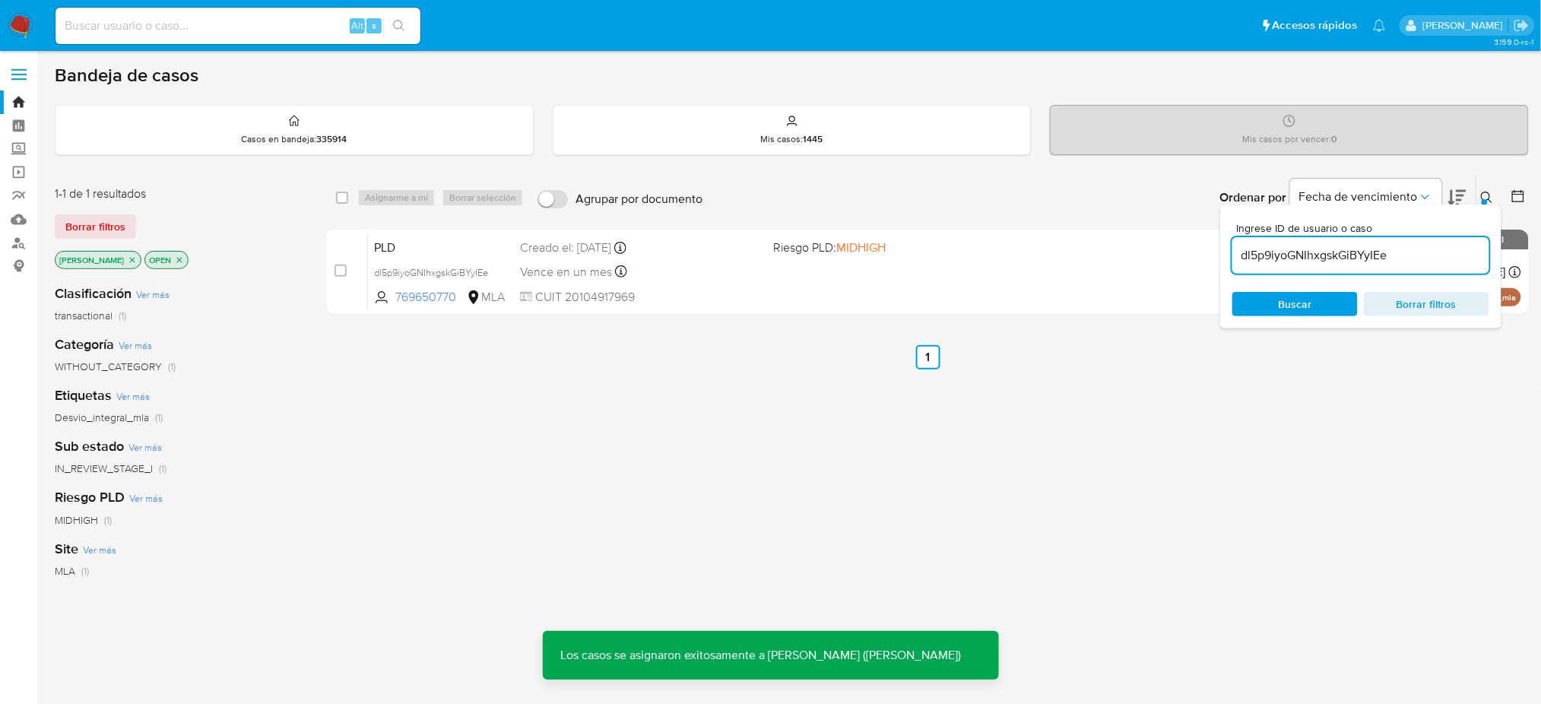
click at [491, 252] on span "PLD" at bounding box center [441, 246] width 134 height 20
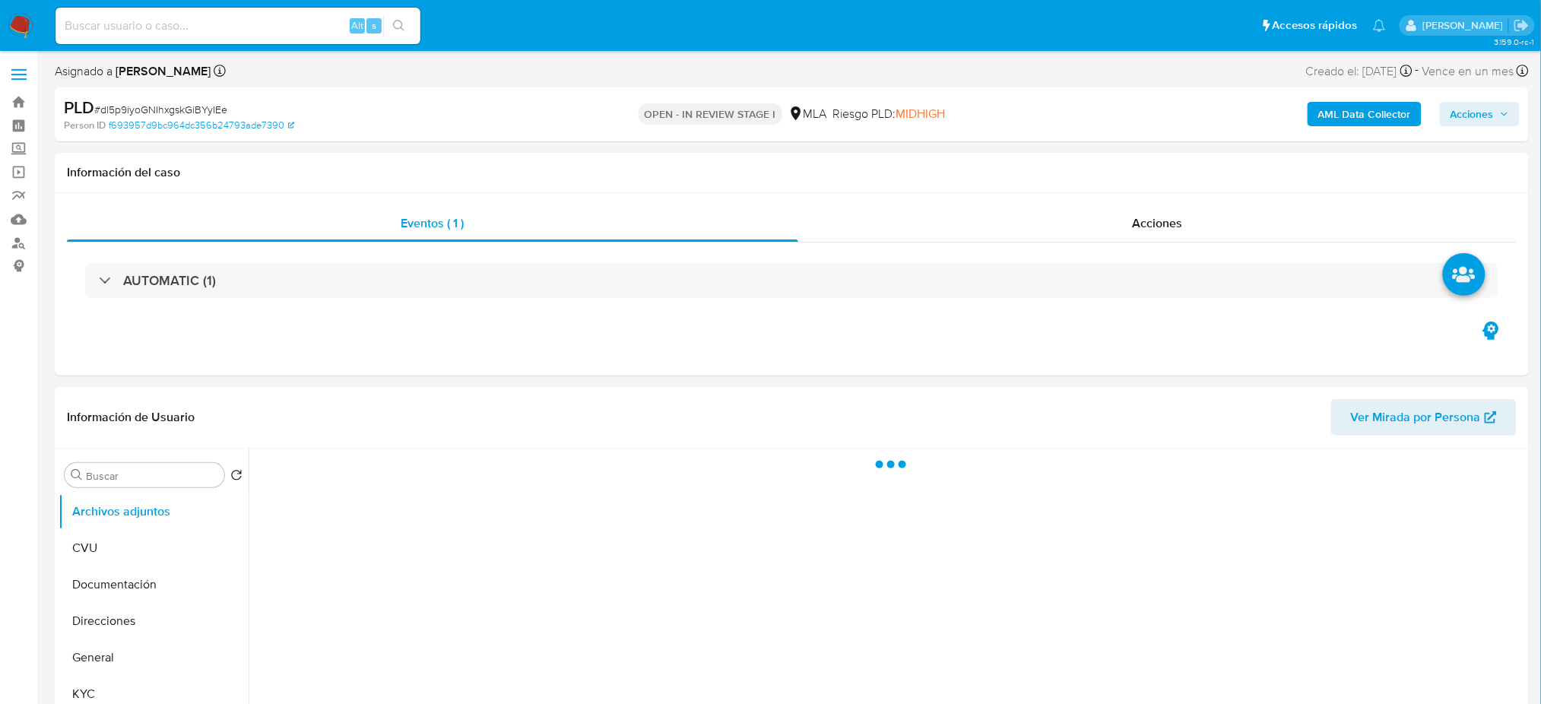
select select "10"
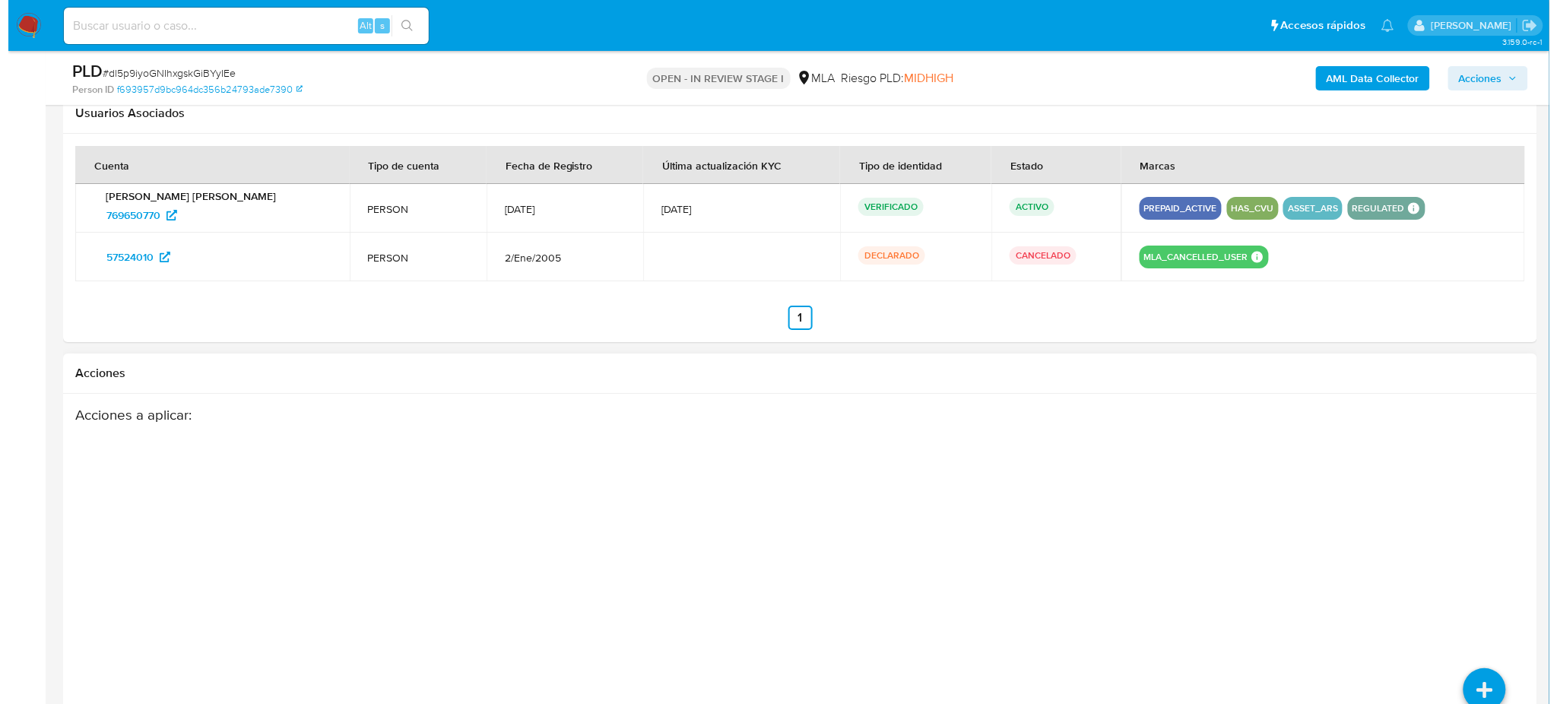
scroll to position [2021, 0]
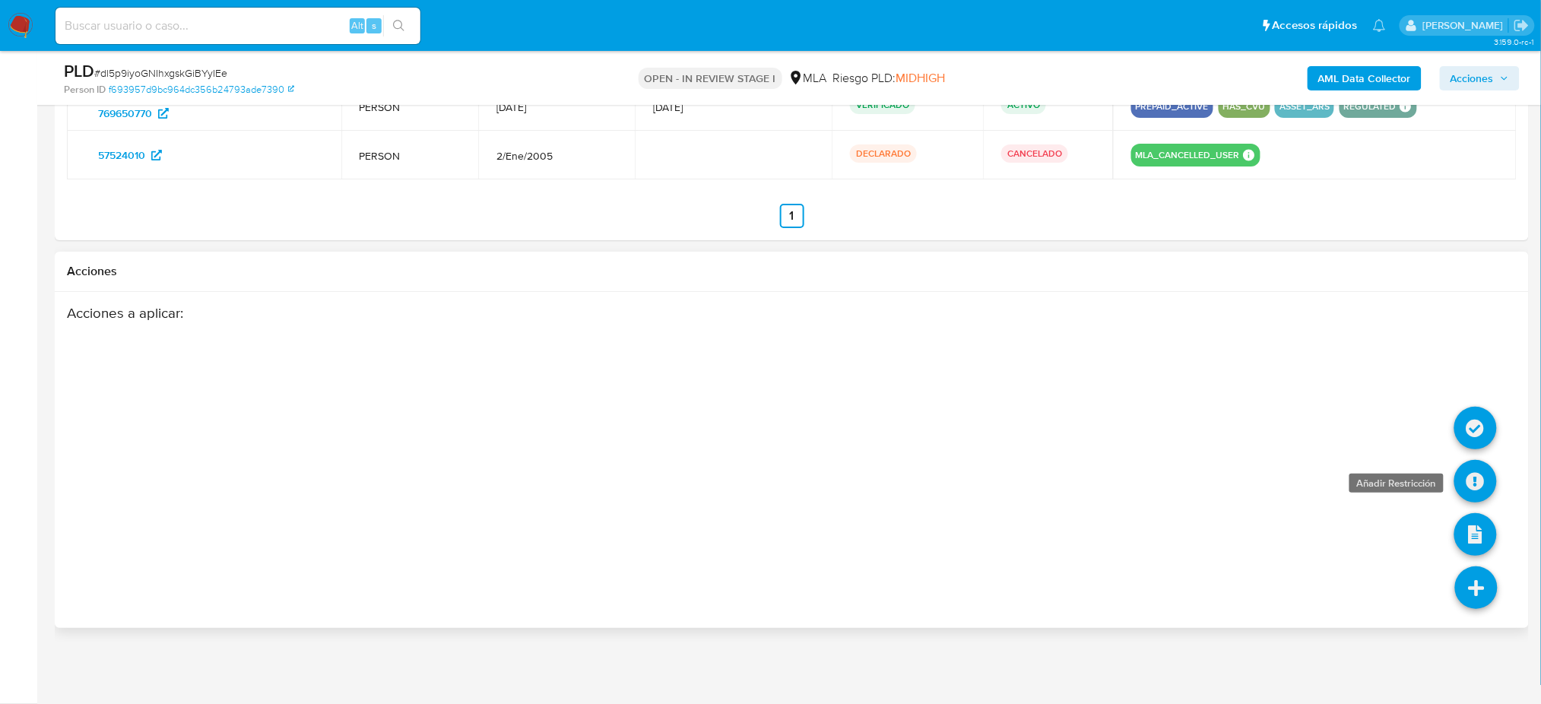
click at [1470, 474] on icon at bounding box center [1475, 481] width 43 height 43
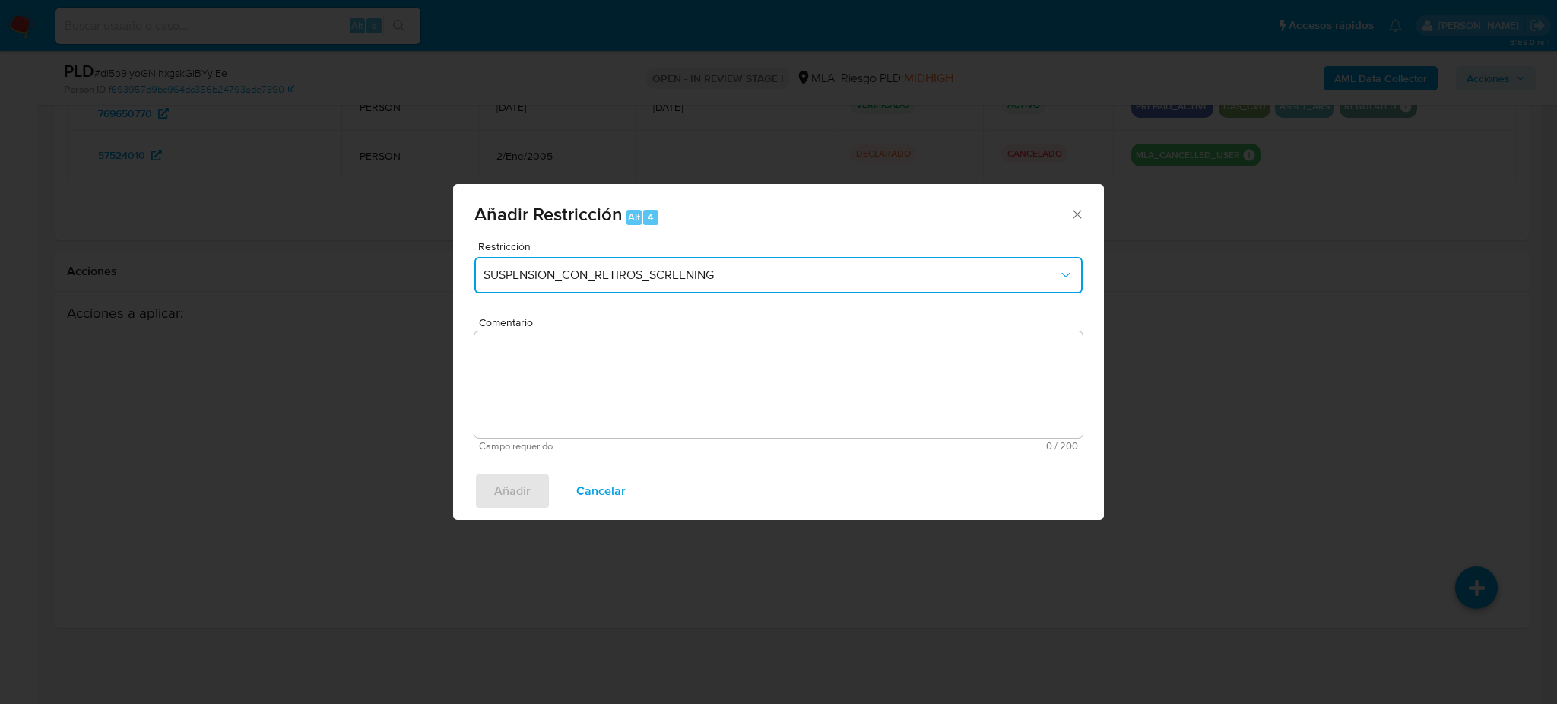
click at [647, 281] on span "SUSPENSION_CON_RETIROS_SCREENING" at bounding box center [771, 275] width 575 height 15
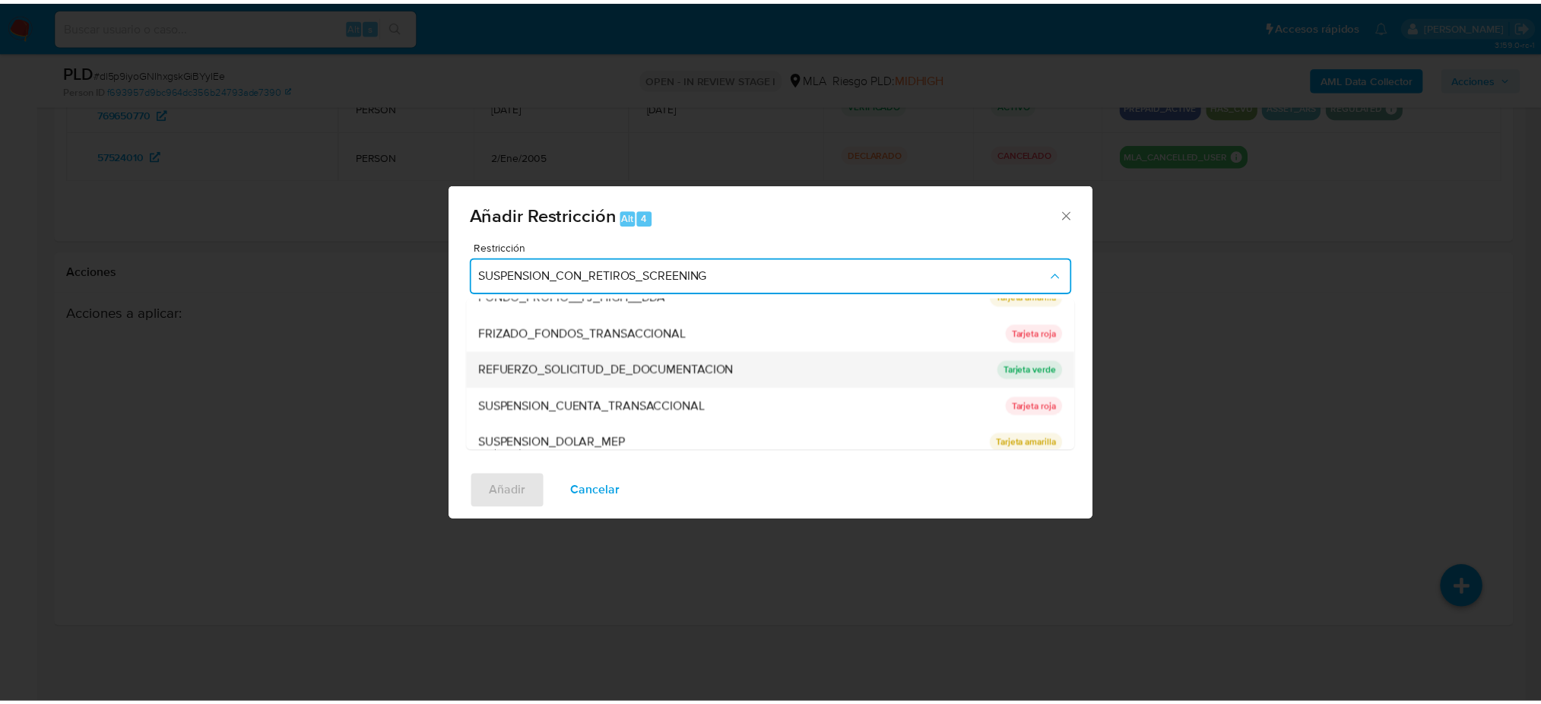
scroll to position [322, 0]
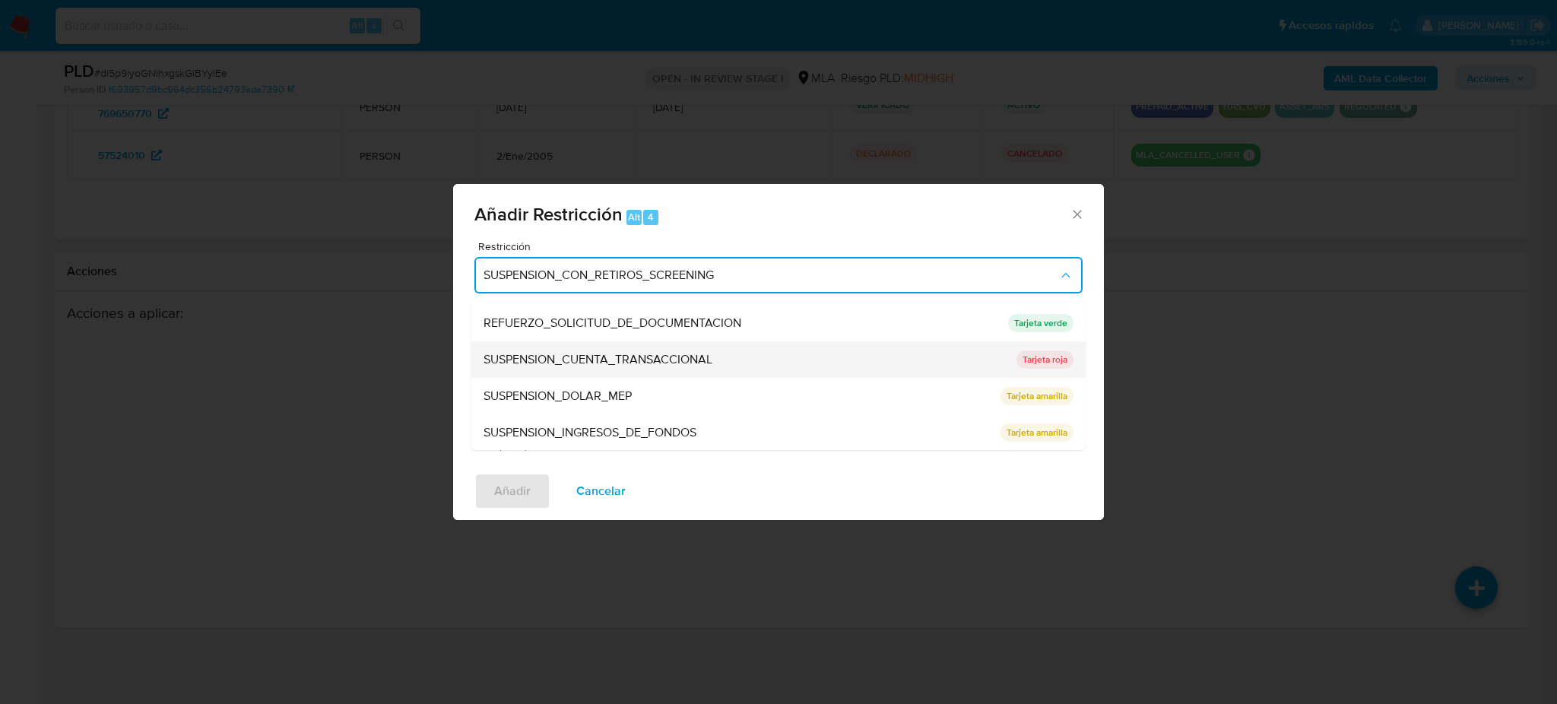
click at [629, 357] on span "SUSPENSION_CUENTA_TRANSACCIONAL" at bounding box center [598, 359] width 229 height 15
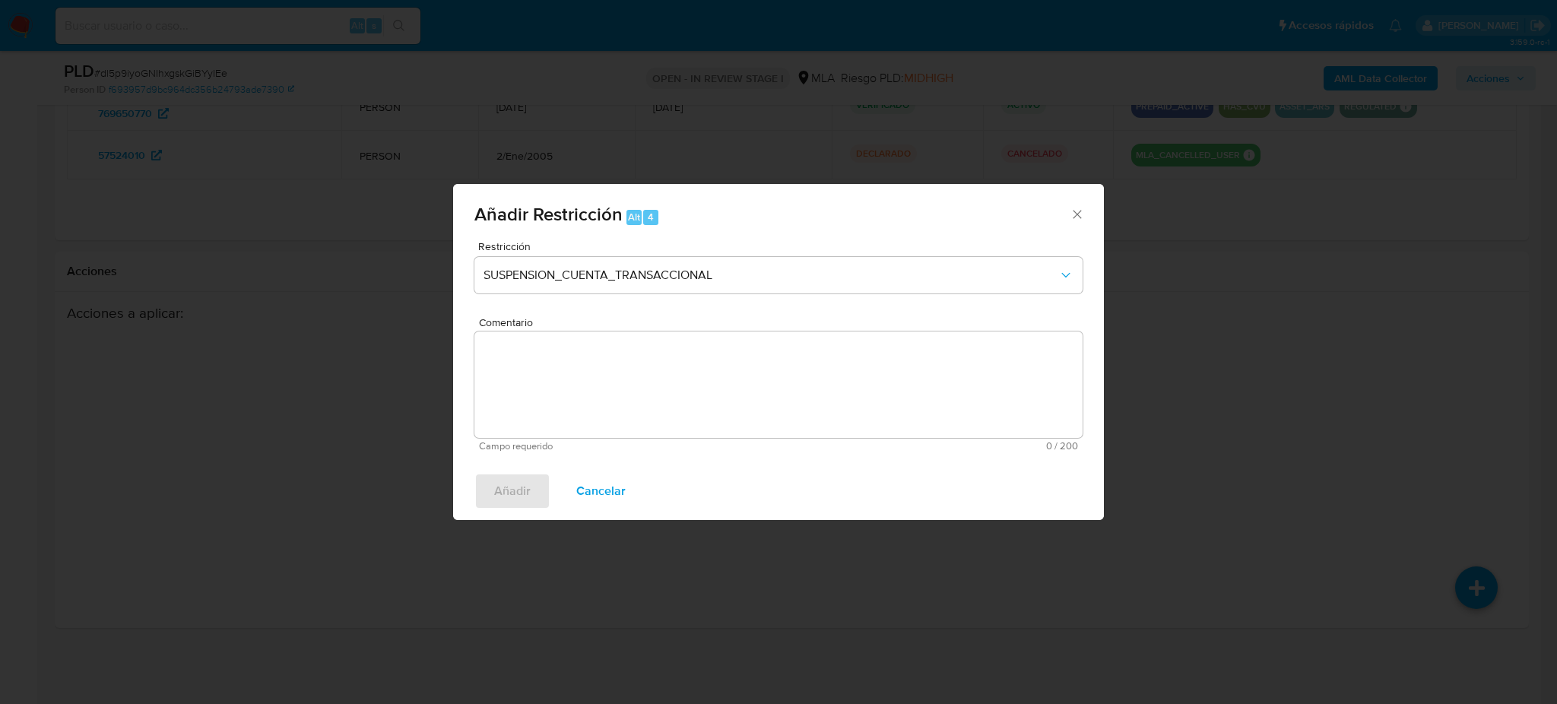
click at [629, 357] on textarea "Comentario" at bounding box center [778, 384] width 608 height 106
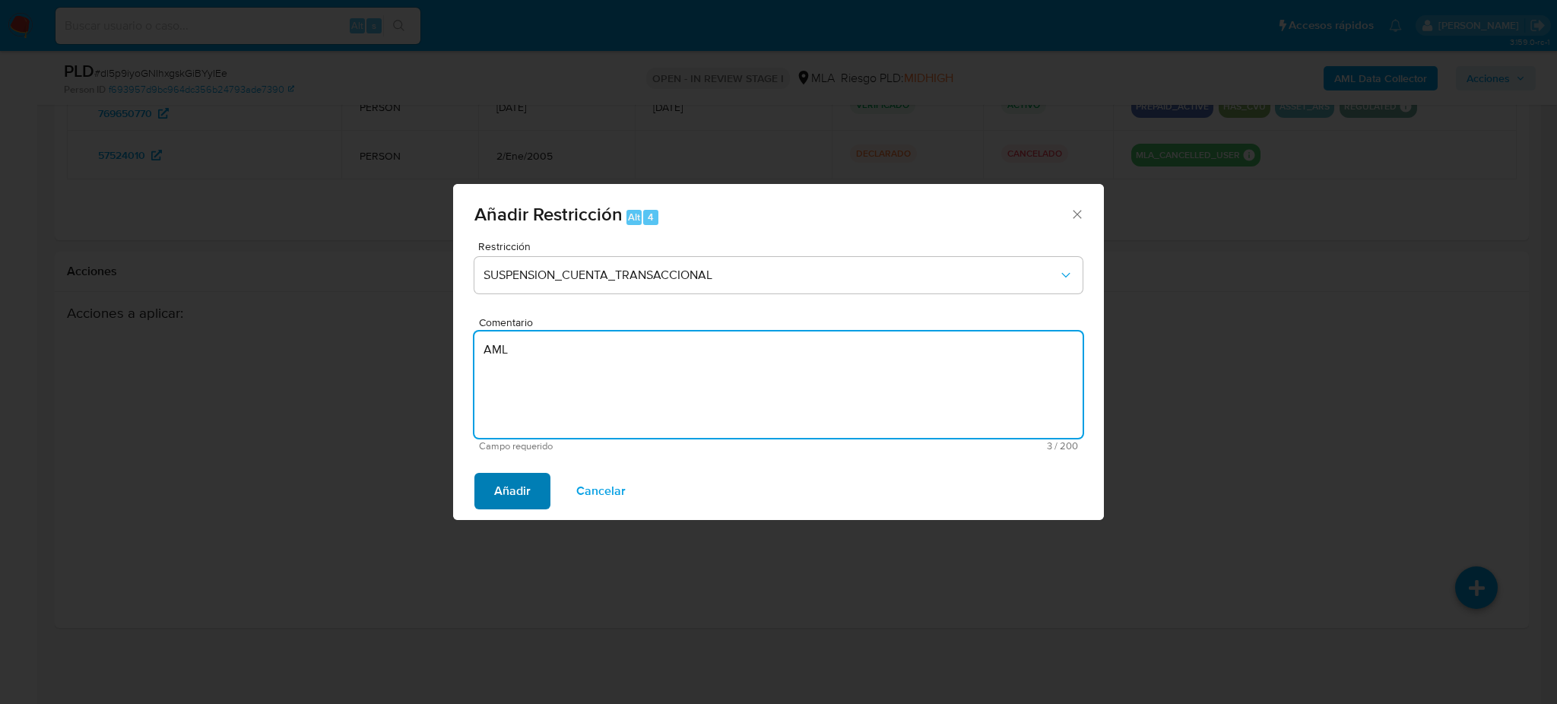
type textarea "AML"
click at [488, 496] on button "Añadir" at bounding box center [512, 491] width 76 height 36
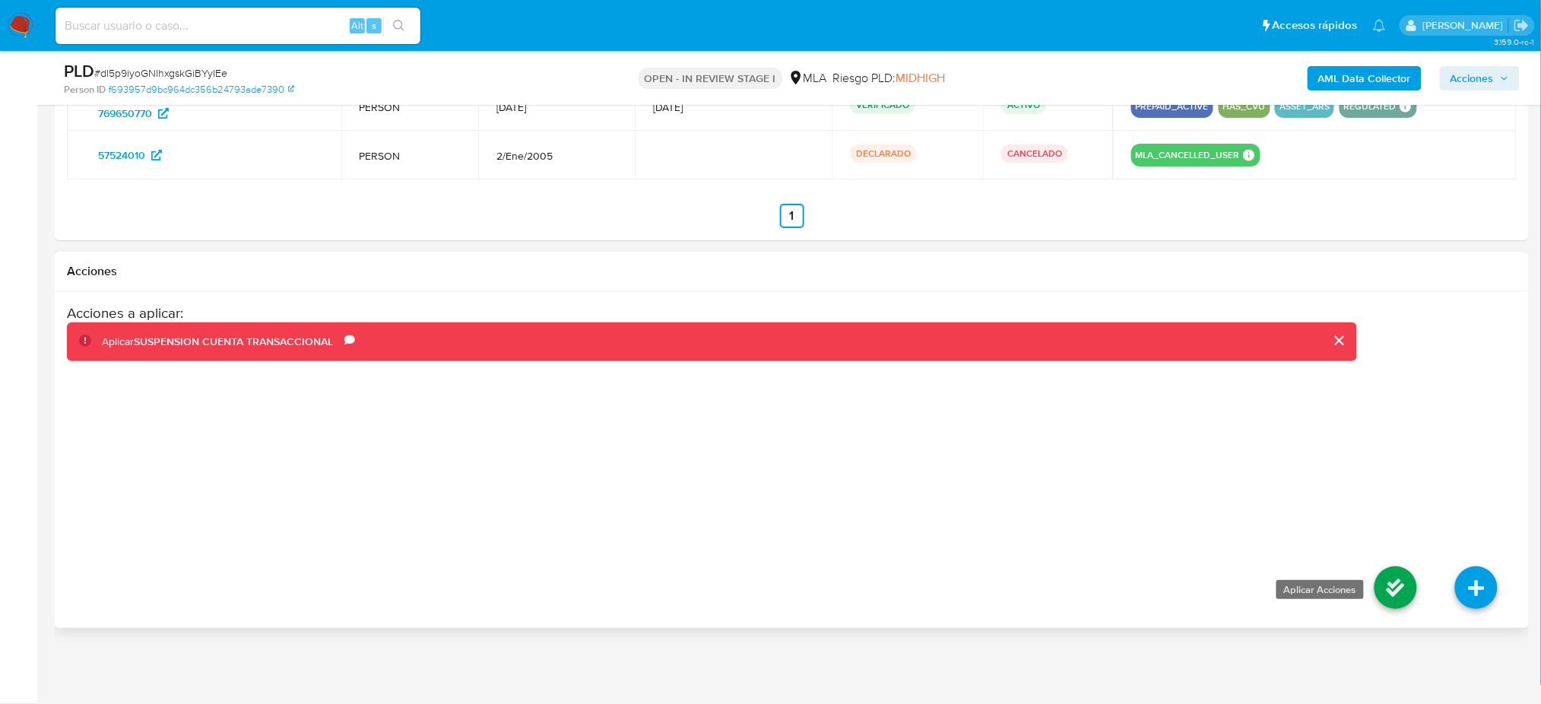
click at [1405, 595] on icon at bounding box center [1396, 587] width 43 height 43
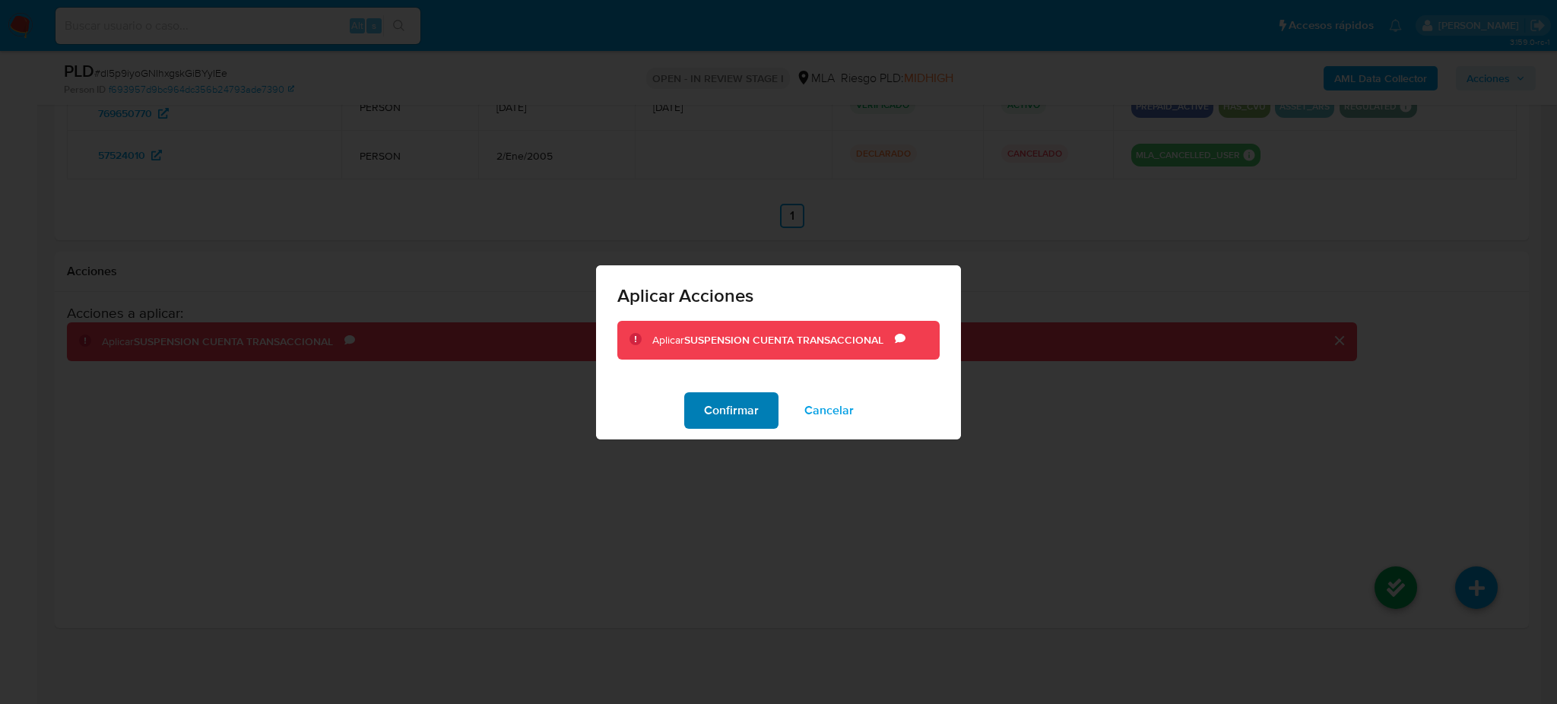
click at [710, 409] on span "Confirmar" at bounding box center [731, 410] width 55 height 33
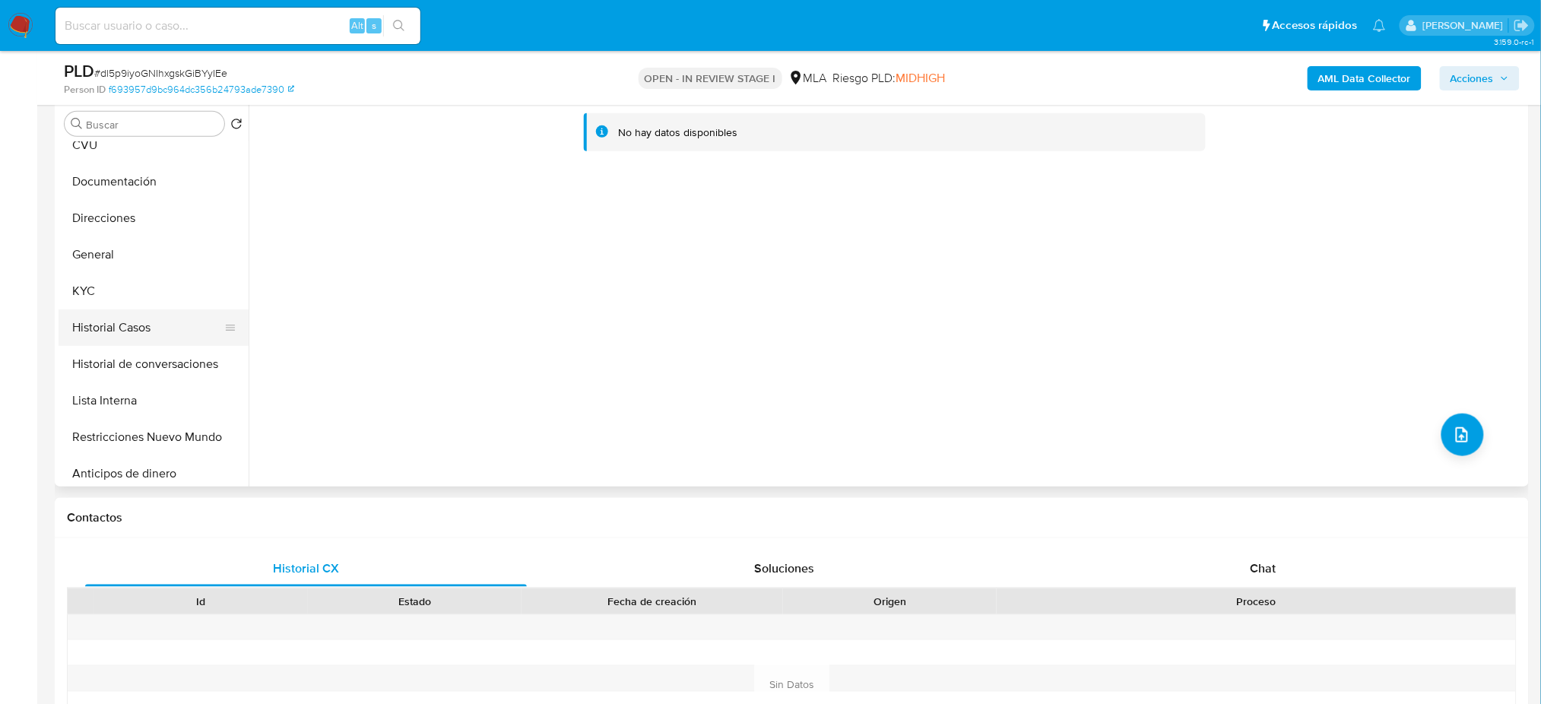
scroll to position [101, 0]
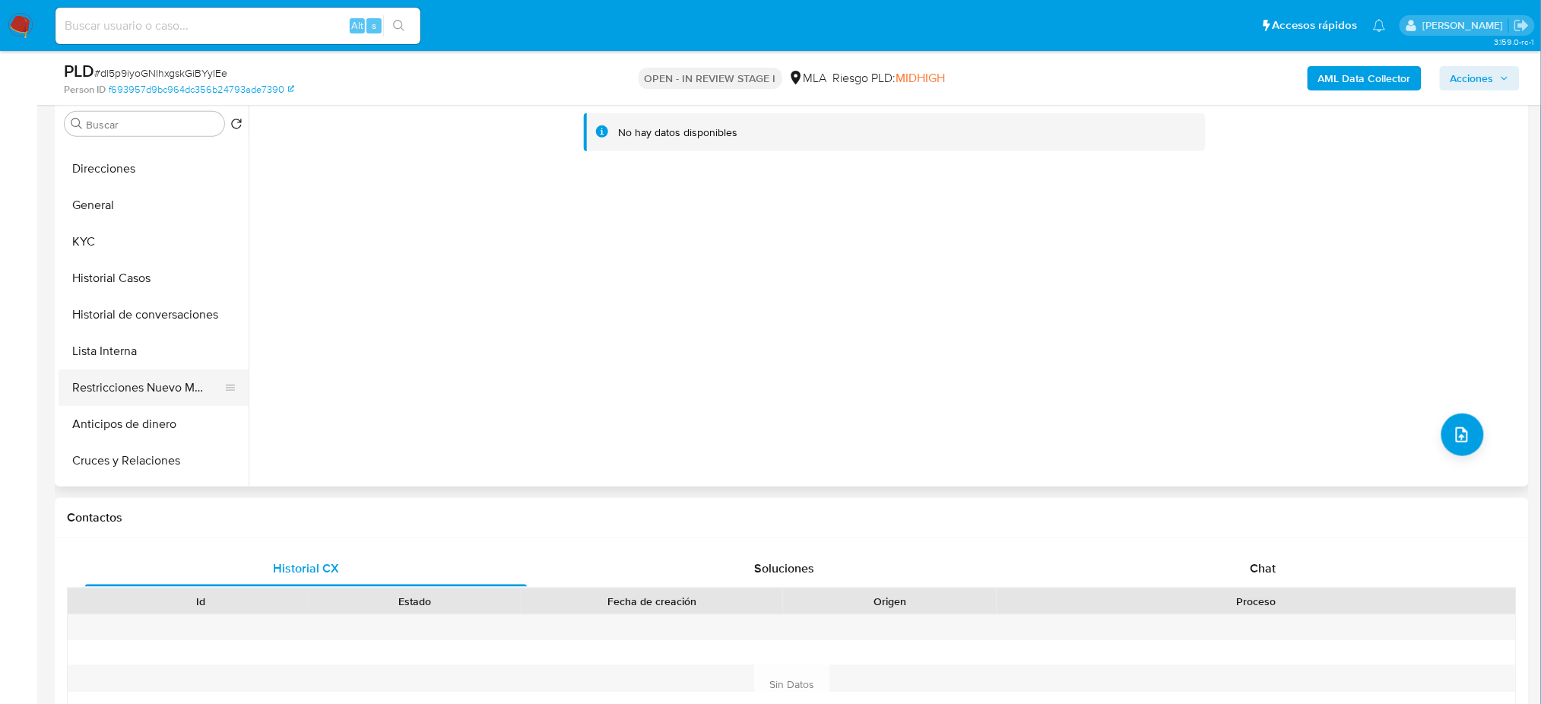
click at [138, 380] on button "Restricciones Nuevo Mundo" at bounding box center [148, 387] width 178 height 36
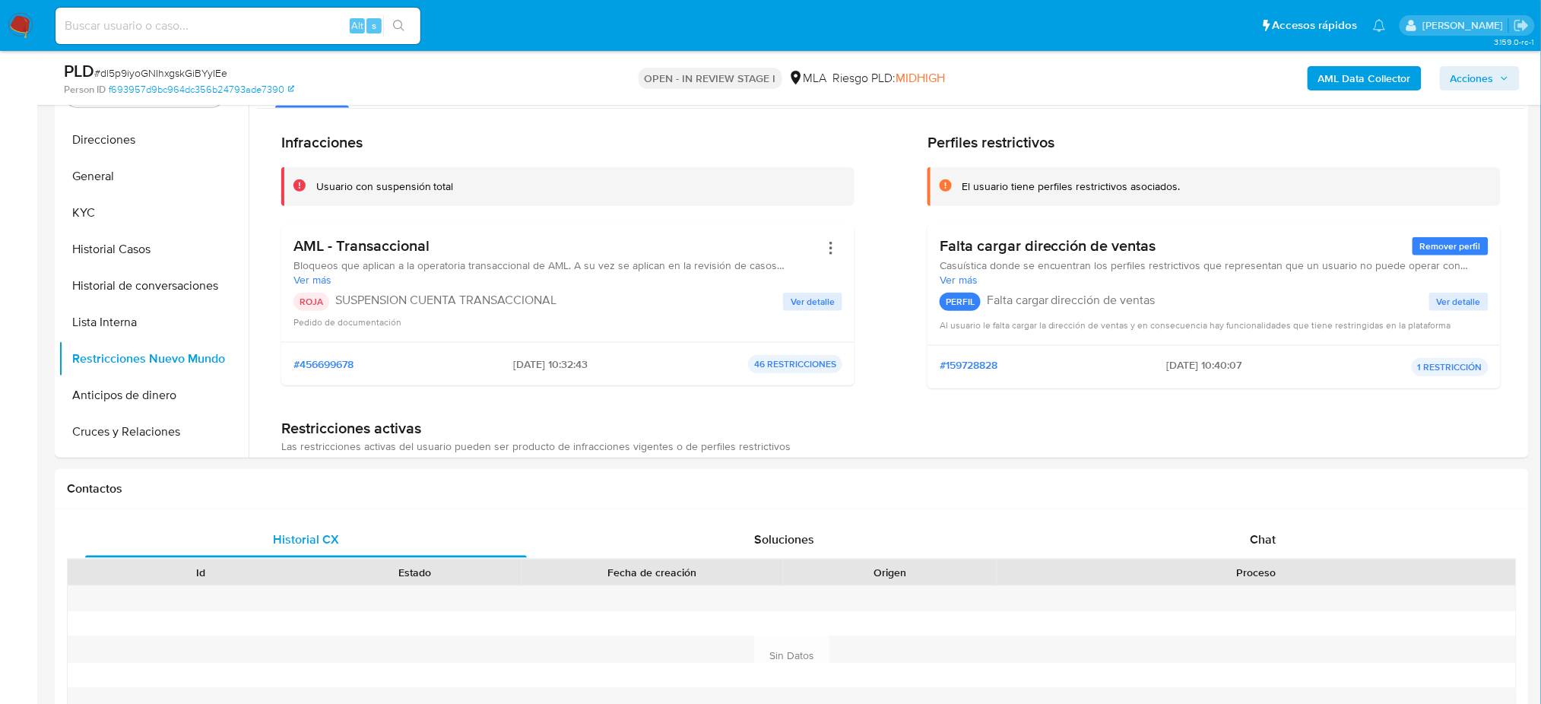
scroll to position [601, 0]
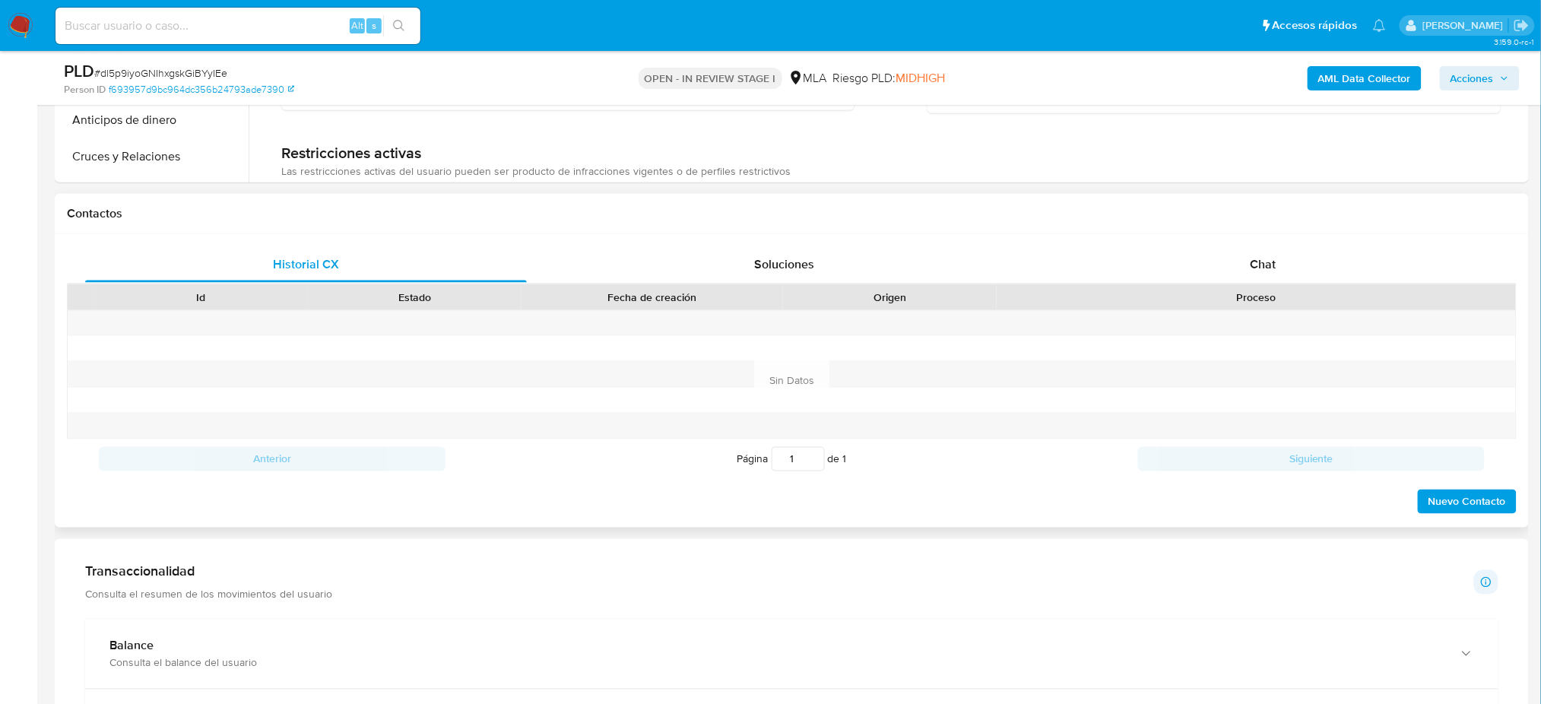
drag, startPoint x: 0, startPoint y: 321, endPoint x: 513, endPoint y: 299, distance: 513.7
click at [1272, 253] on div "Chat" at bounding box center [1263, 264] width 442 height 36
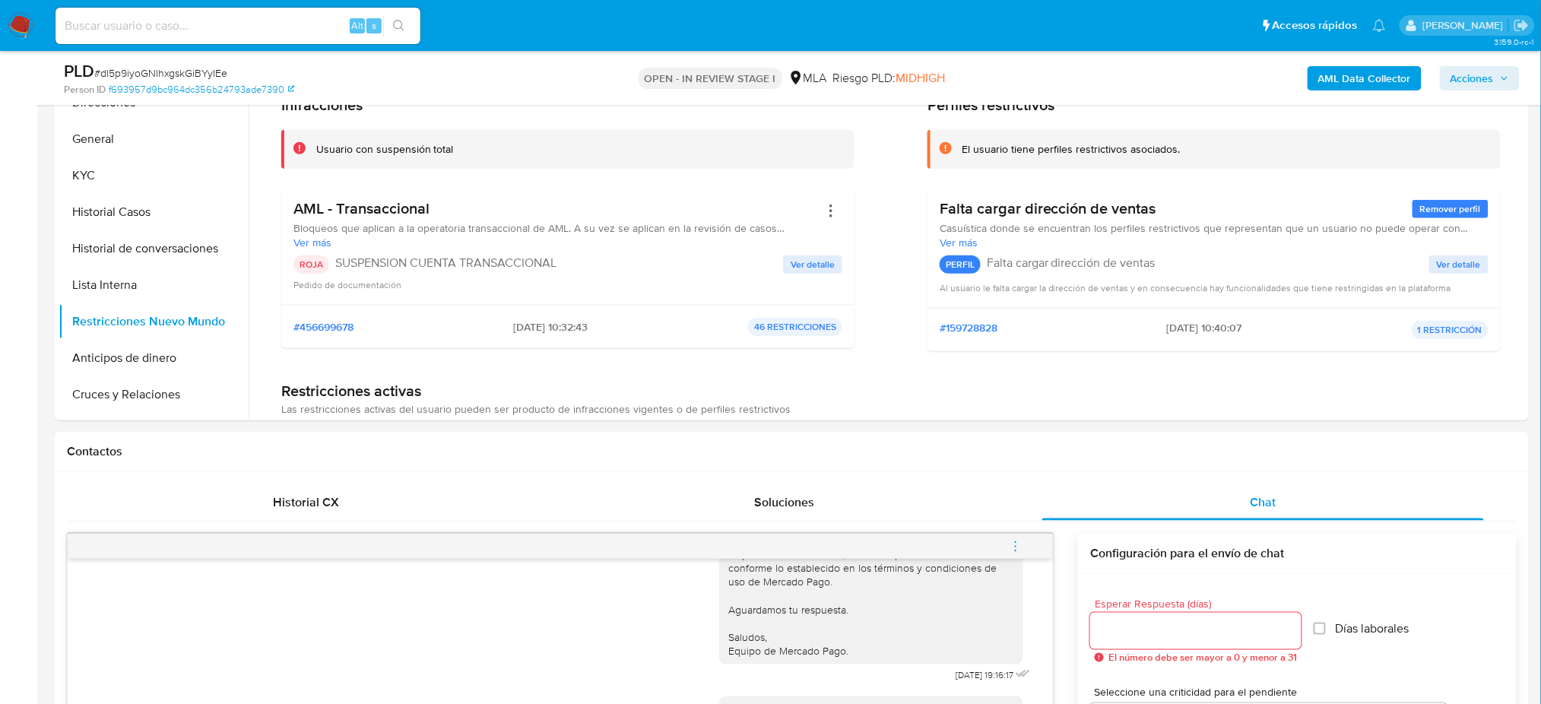
scroll to position [196, 0]
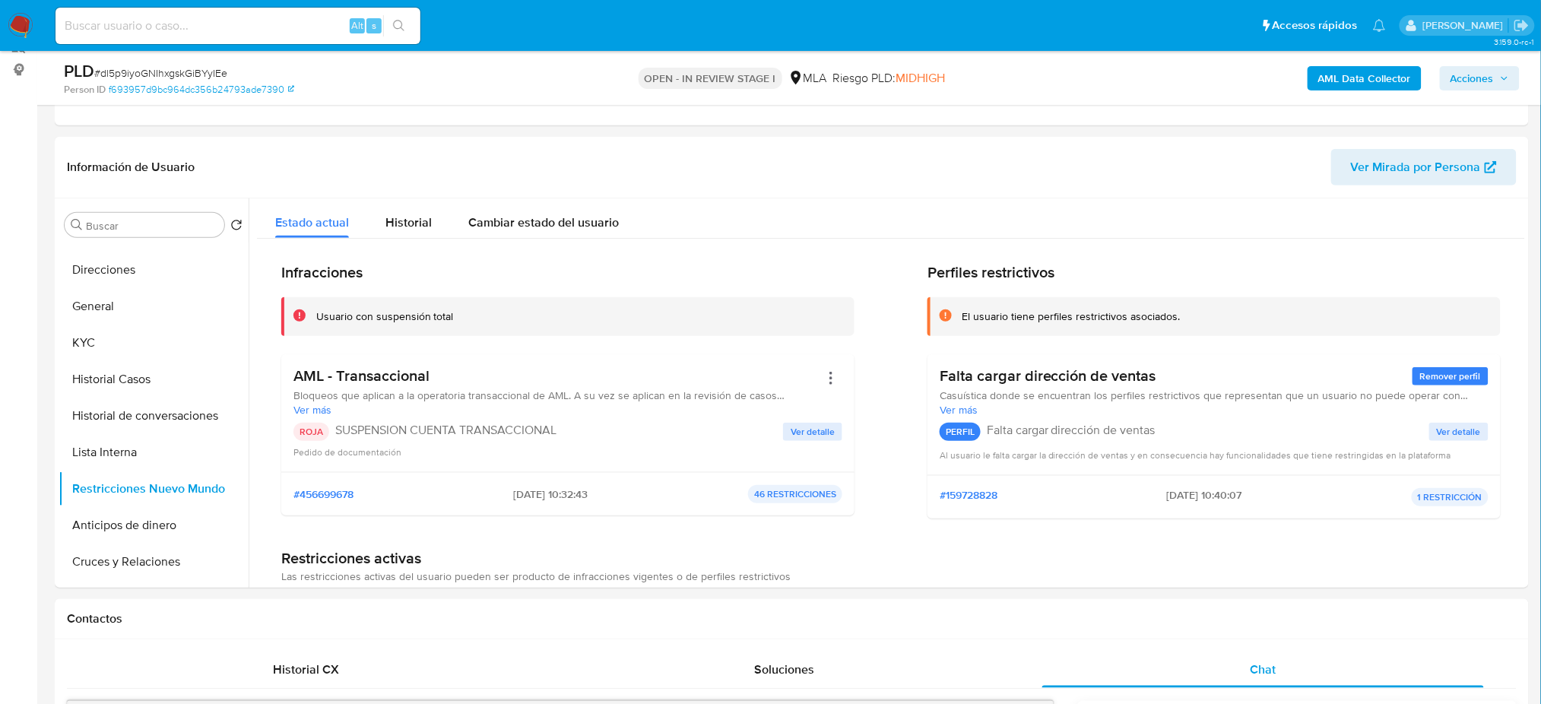
click at [281, 16] on input at bounding box center [237, 26] width 365 height 20
paste input "di5KOP7EJjixEyIGwNPThF2H"
type input "di5KOP7EJjixEyIGwNPThF2H"
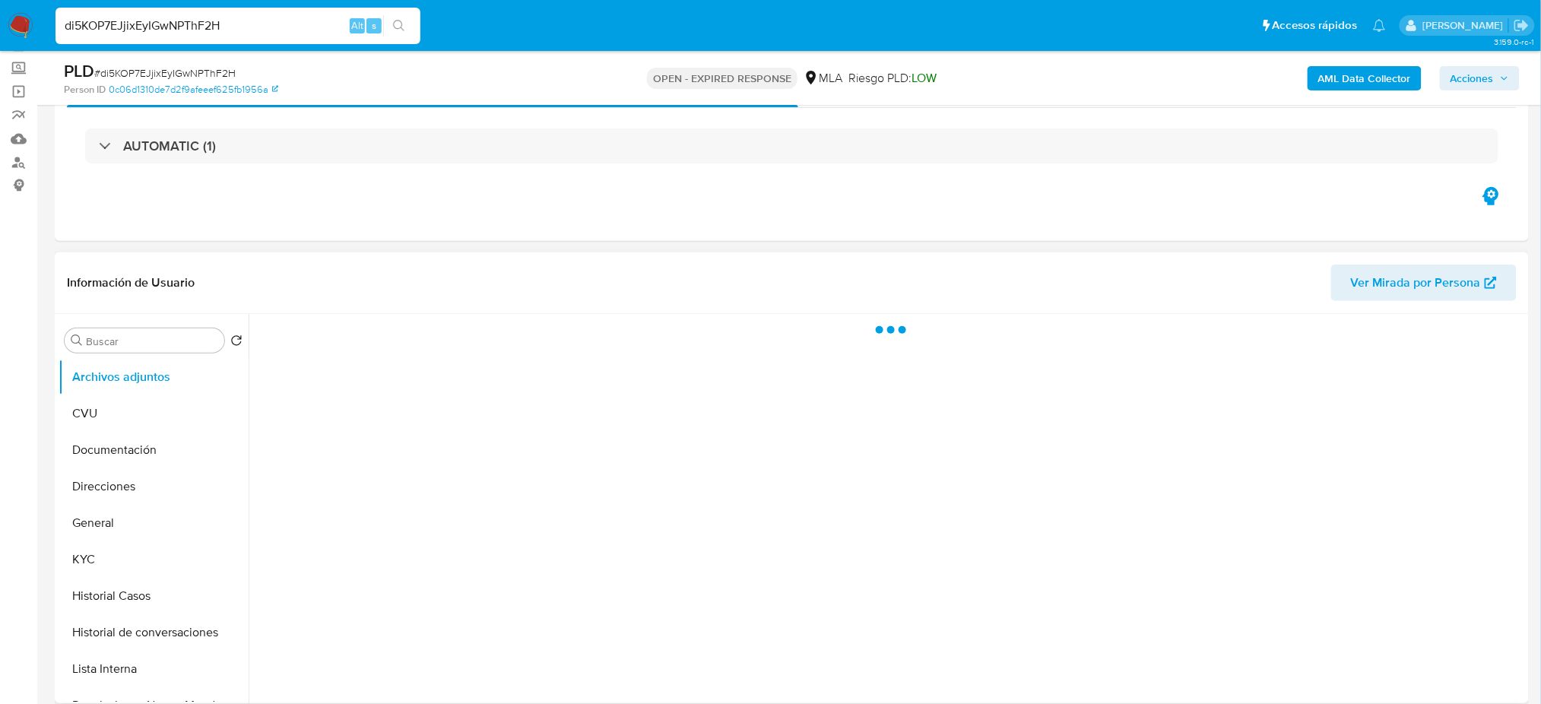
scroll to position [304, 0]
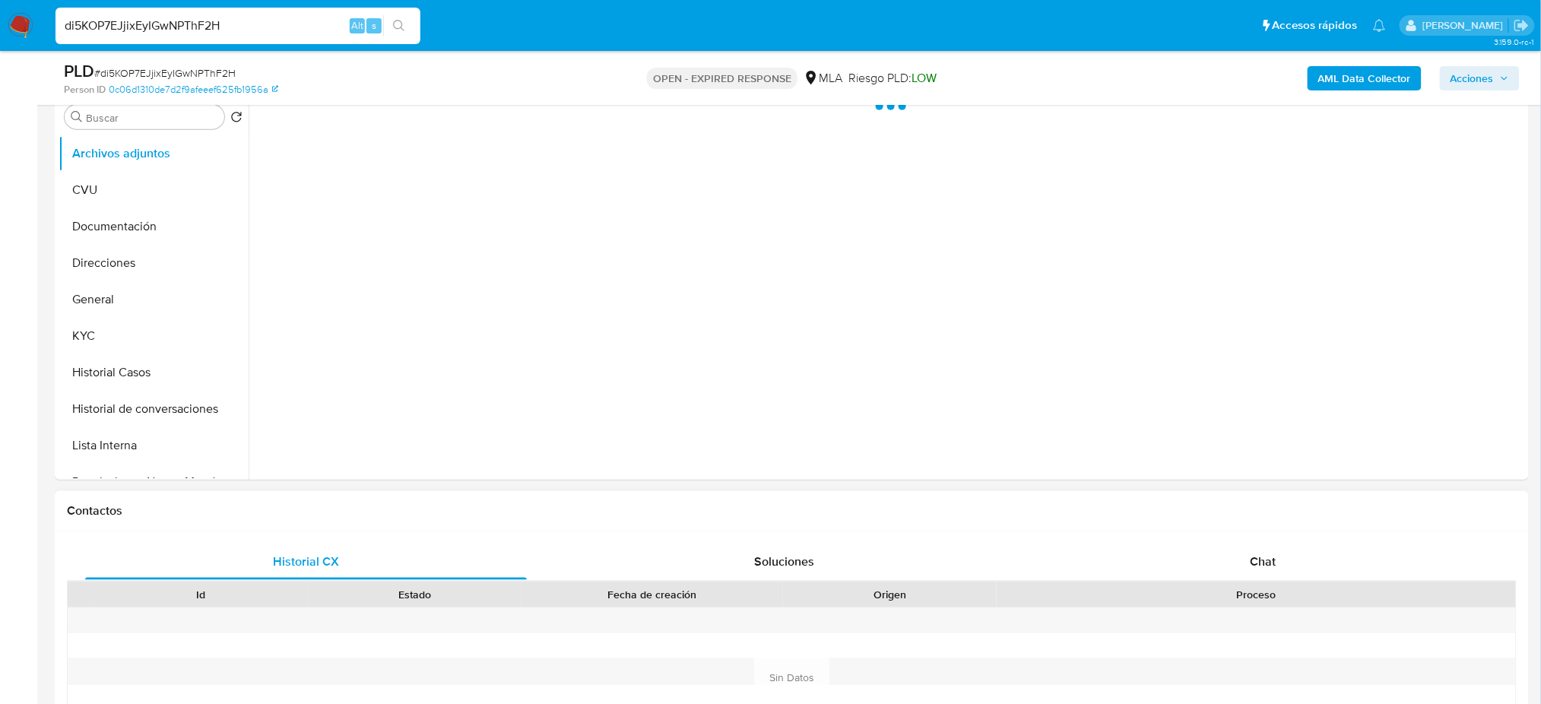
select select "10"
drag, startPoint x: 1287, startPoint y: 588, endPoint x: 1271, endPoint y: 563, distance: 29.7
click at [1287, 587] on div "Proceso" at bounding box center [1256, 594] width 498 height 15
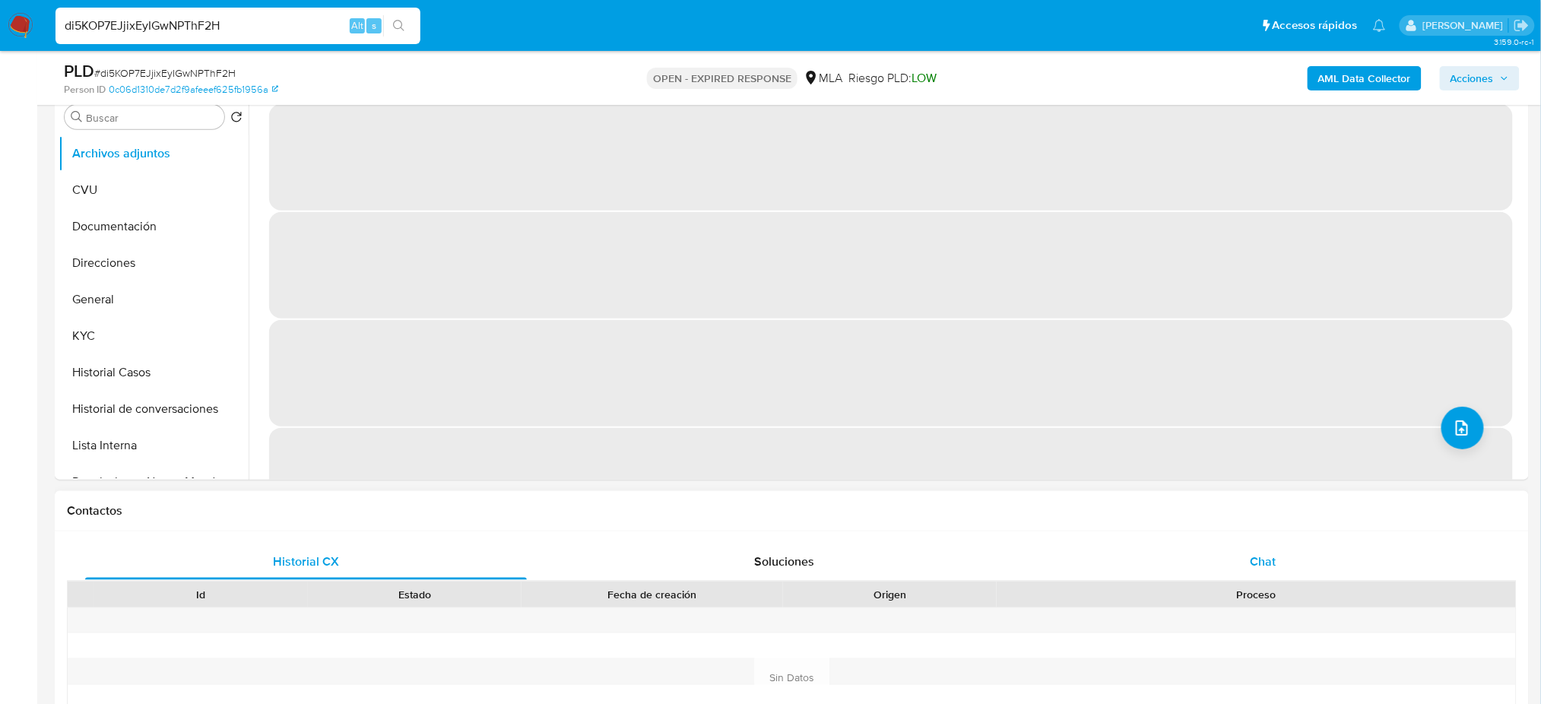
click at [1271, 558] on span "Chat" at bounding box center [1263, 561] width 26 height 17
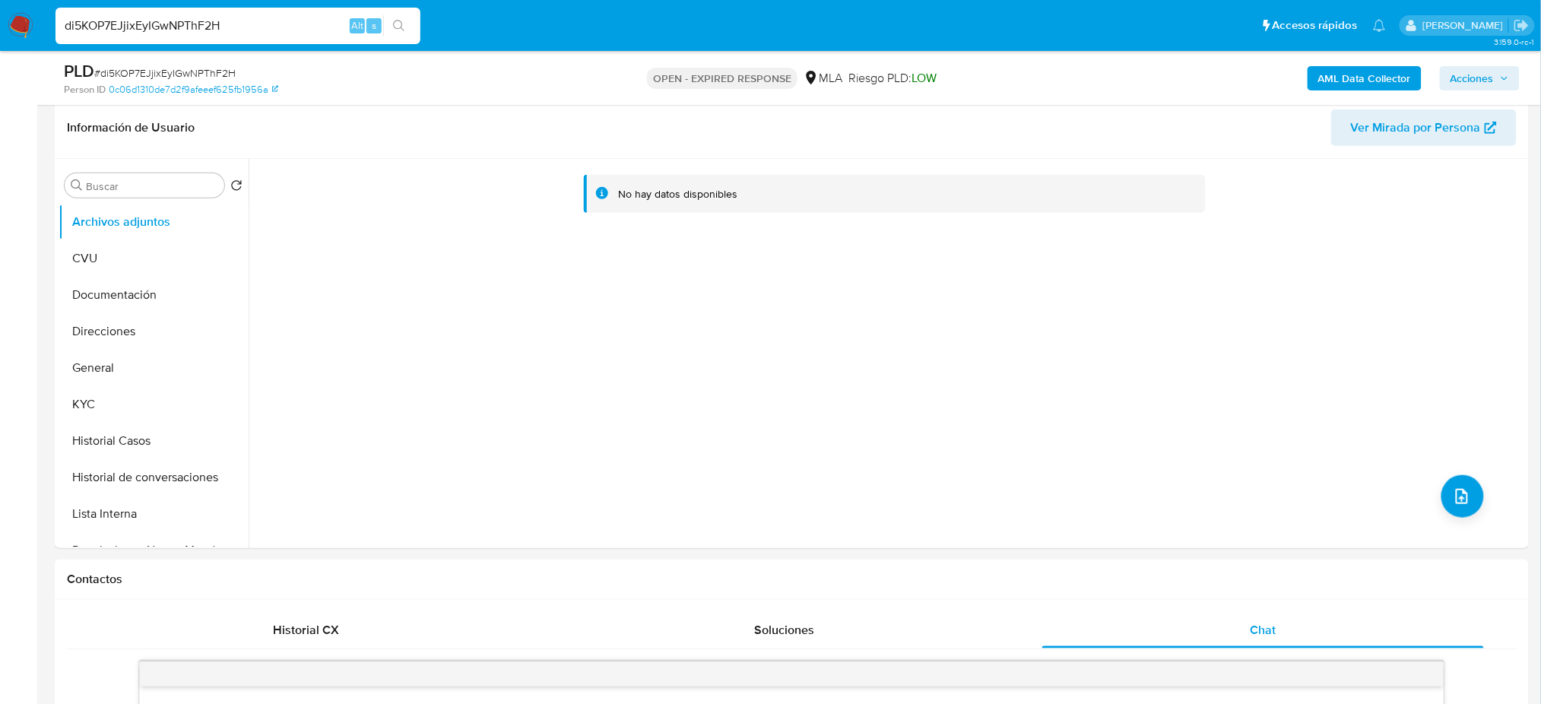
scroll to position [202, 0]
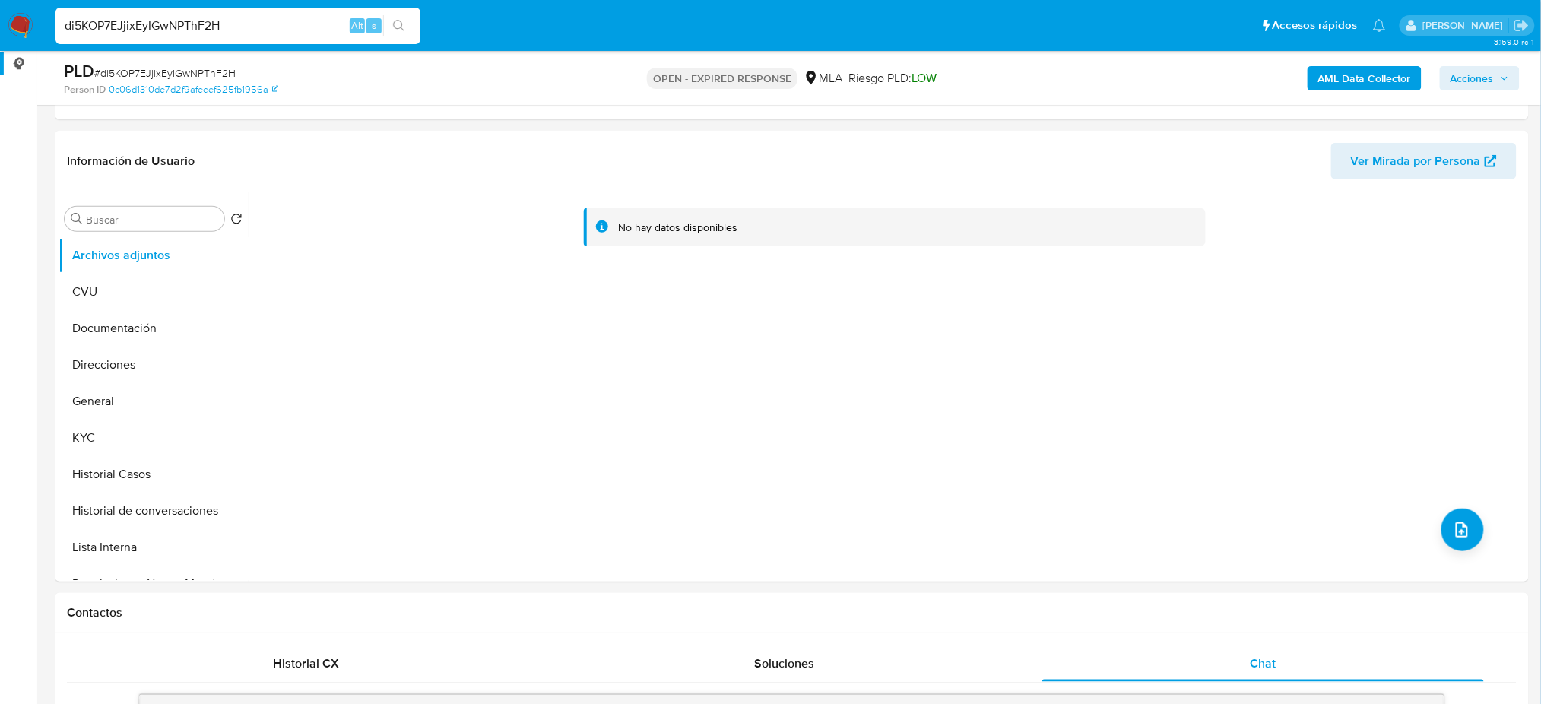
drag, startPoint x: 249, startPoint y: 23, endPoint x: 0, endPoint y: 60, distance: 251.4
paste input "tkhiv78BySrRRtYR72ctR8xi"
type input "tkhiv78BySrRRtYR72ctR8xi"
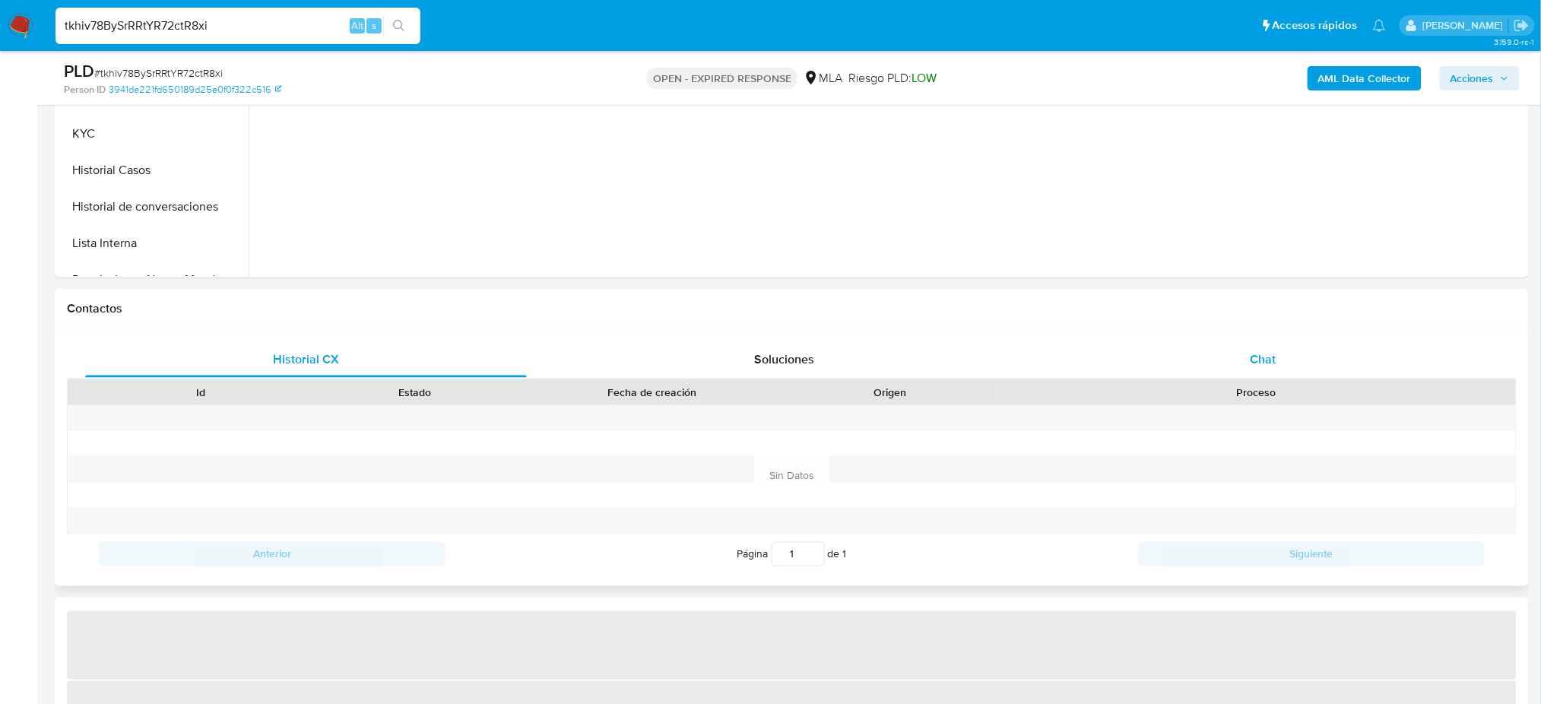
click at [1238, 351] on div "Chat" at bounding box center [1263, 359] width 442 height 36
select select "10"
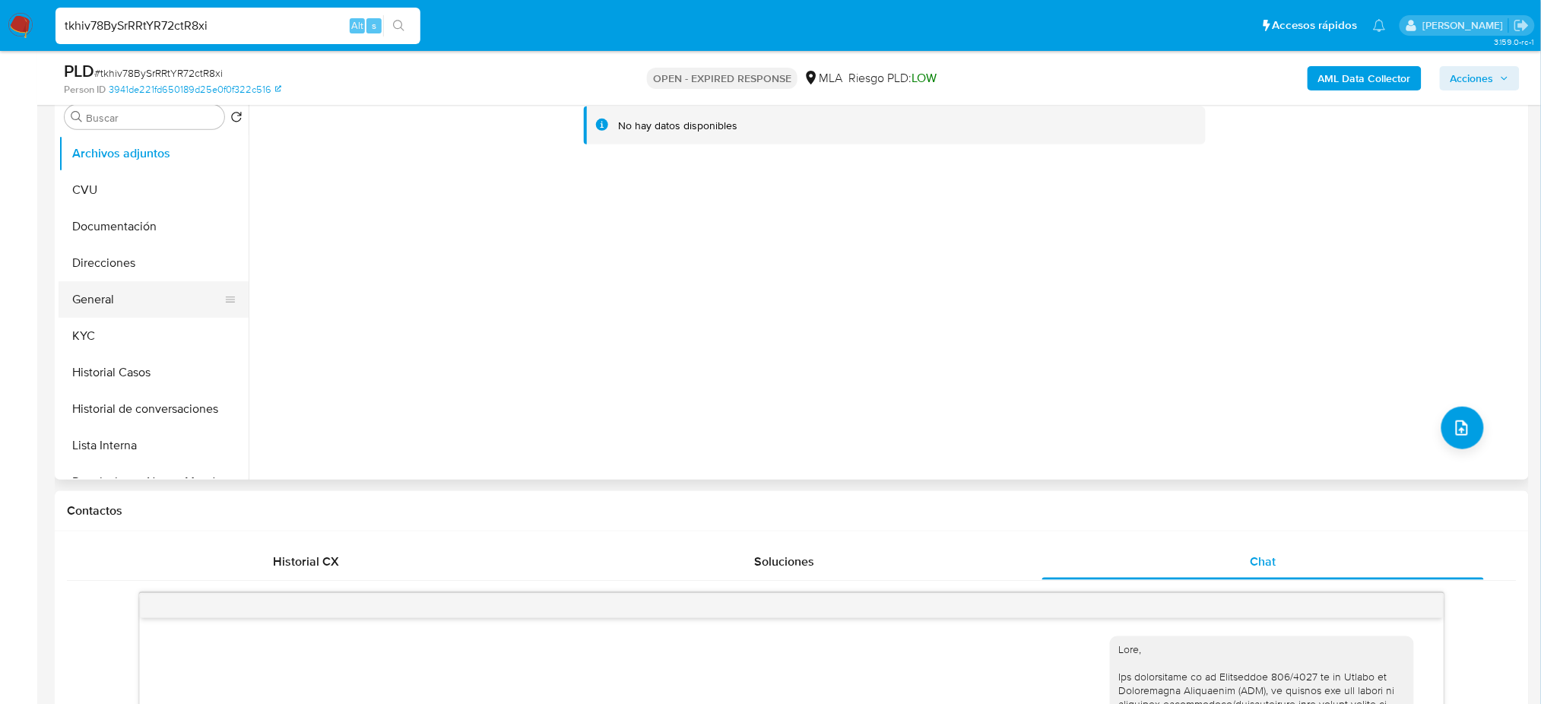
click at [122, 290] on button "General" at bounding box center [148, 299] width 178 height 36
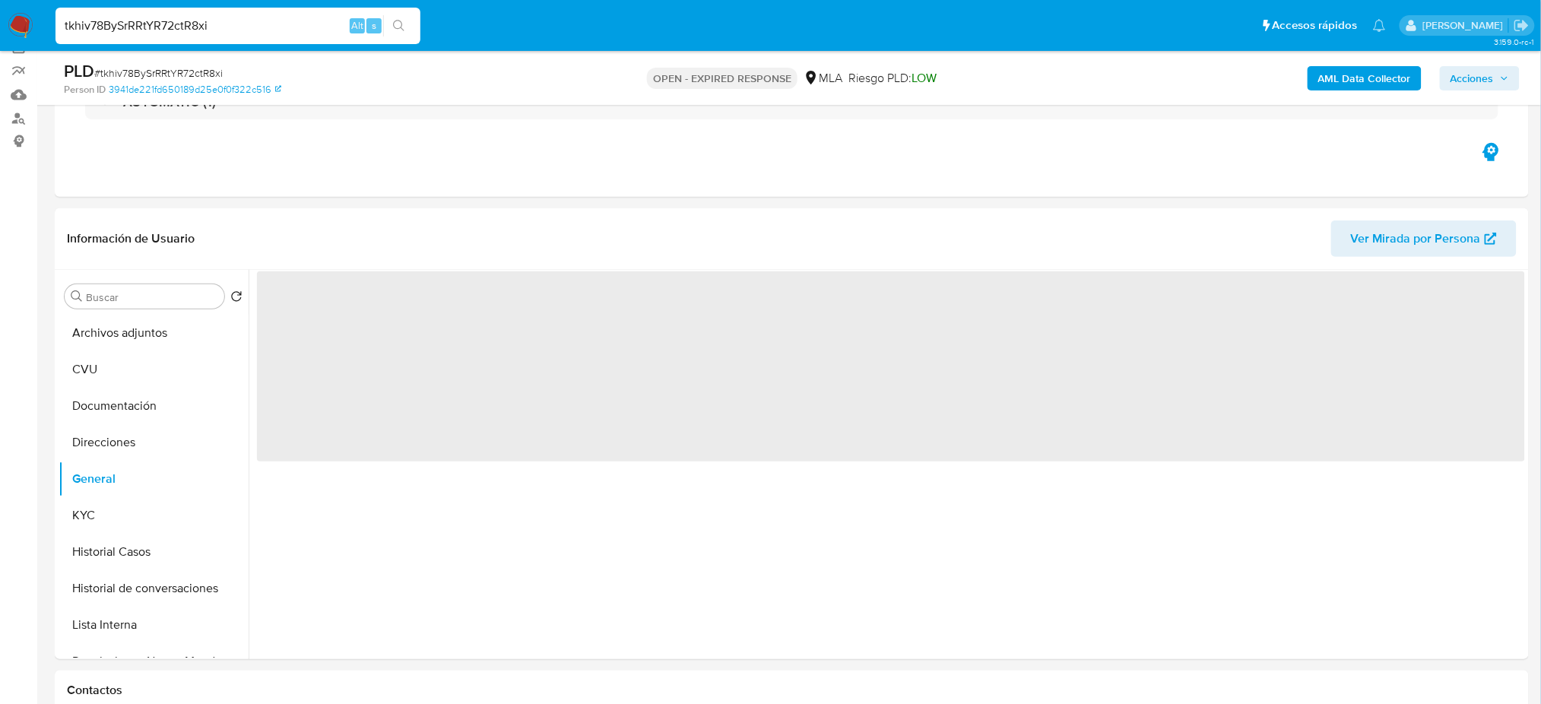
scroll to position [101, 0]
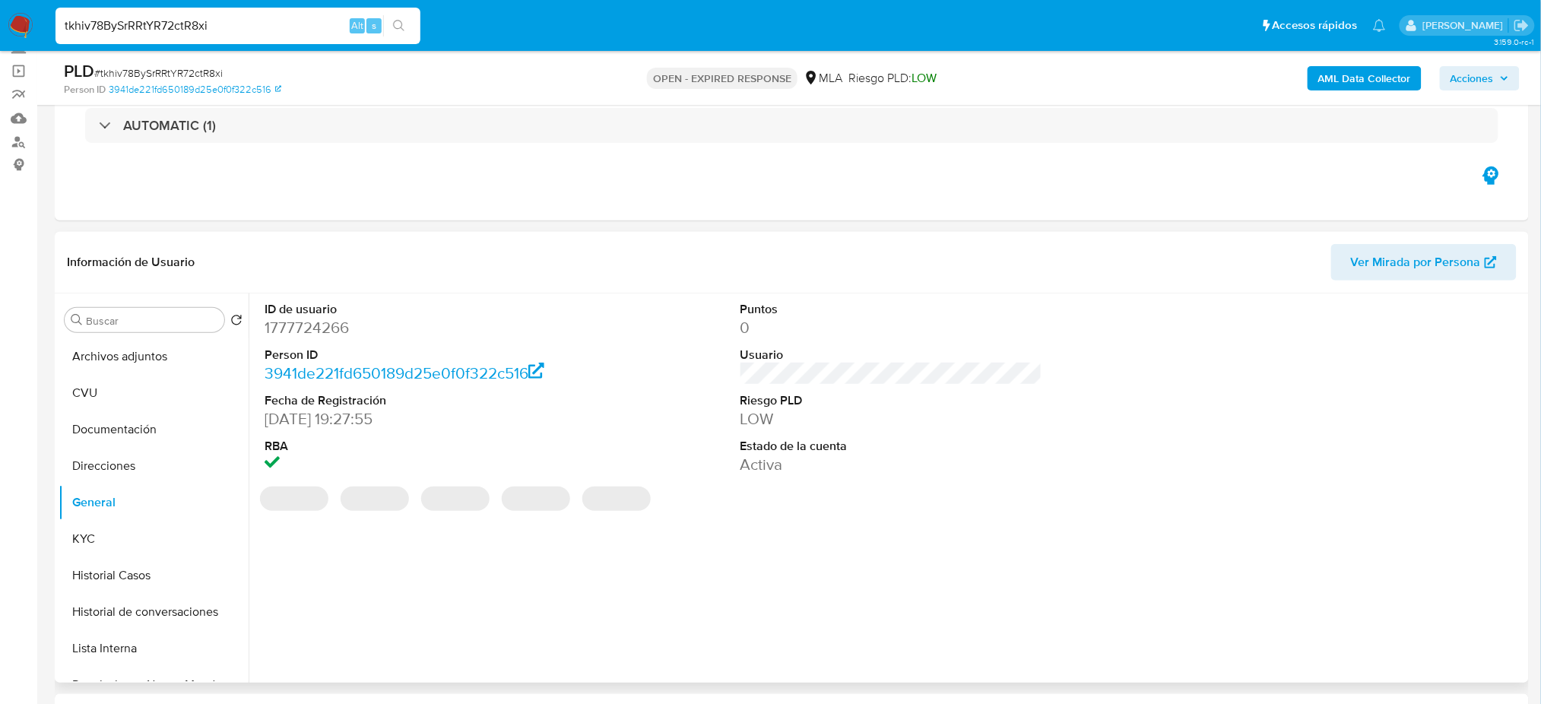
click at [284, 317] on dd "1777724266" at bounding box center [416, 327] width 302 height 21
click at [284, 315] on dl "ID de usuario 1777724266 Person ID 3941de221fd650189d25e0f0f322c516 Fecha de Re…" at bounding box center [416, 388] width 302 height 175
drag, startPoint x: 284, startPoint y: 315, endPoint x: 503, endPoint y: 271, distance: 223.2
click at [503, 271] on header "Información de Usuario Ver Mirada por Persona" at bounding box center [792, 262] width 1450 height 36
click at [306, 334] on dd "1777724266" at bounding box center [416, 327] width 302 height 21
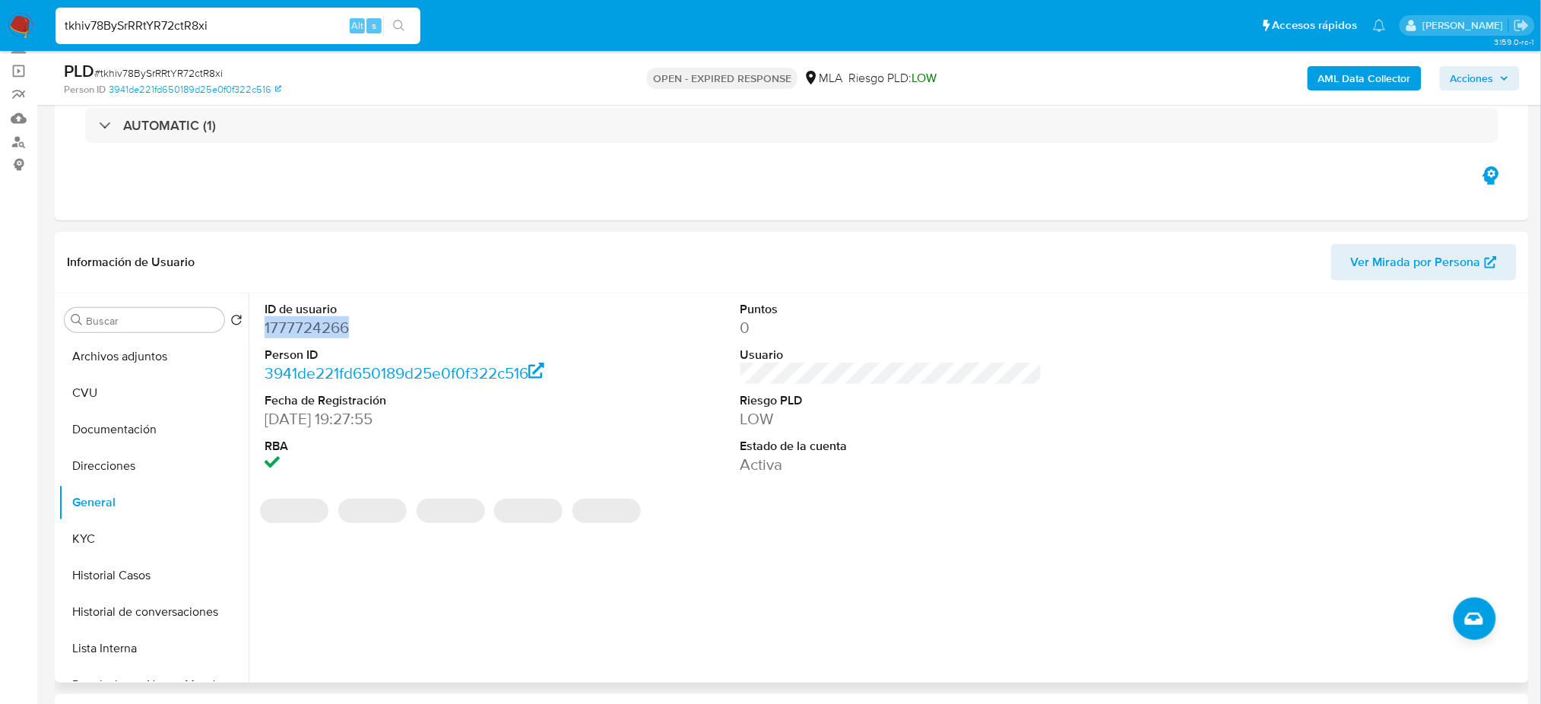
click at [305, 334] on dd "1777724266" at bounding box center [416, 327] width 302 height 21
copy dd "1777724266"
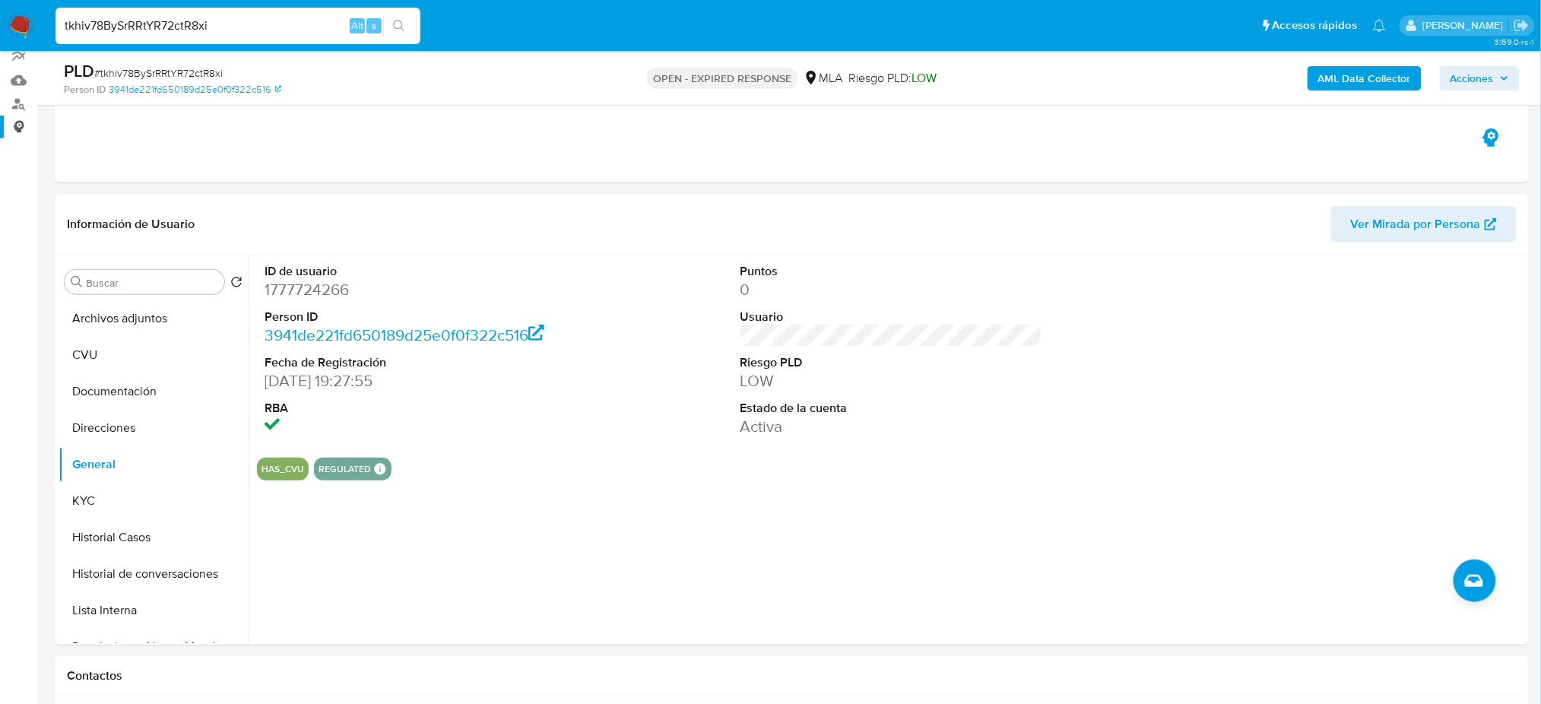
drag, startPoint x: 258, startPoint y: 28, endPoint x: 0, endPoint y: 58, distance: 260.2
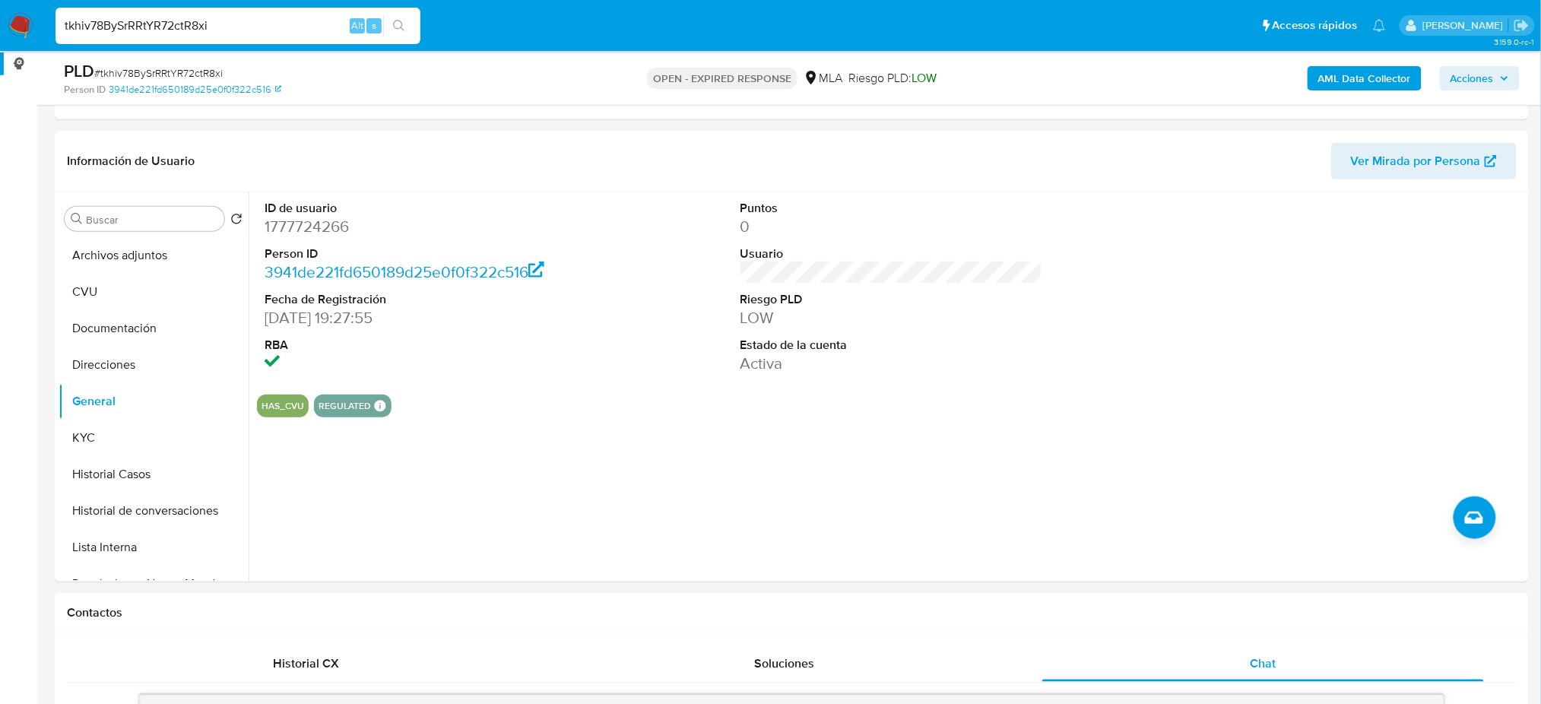
paste input "dl5p9iyoGNIhxgskGiBYyIEe"
type input "dl5p9iyoGNIhxgskGiBYyIEe"
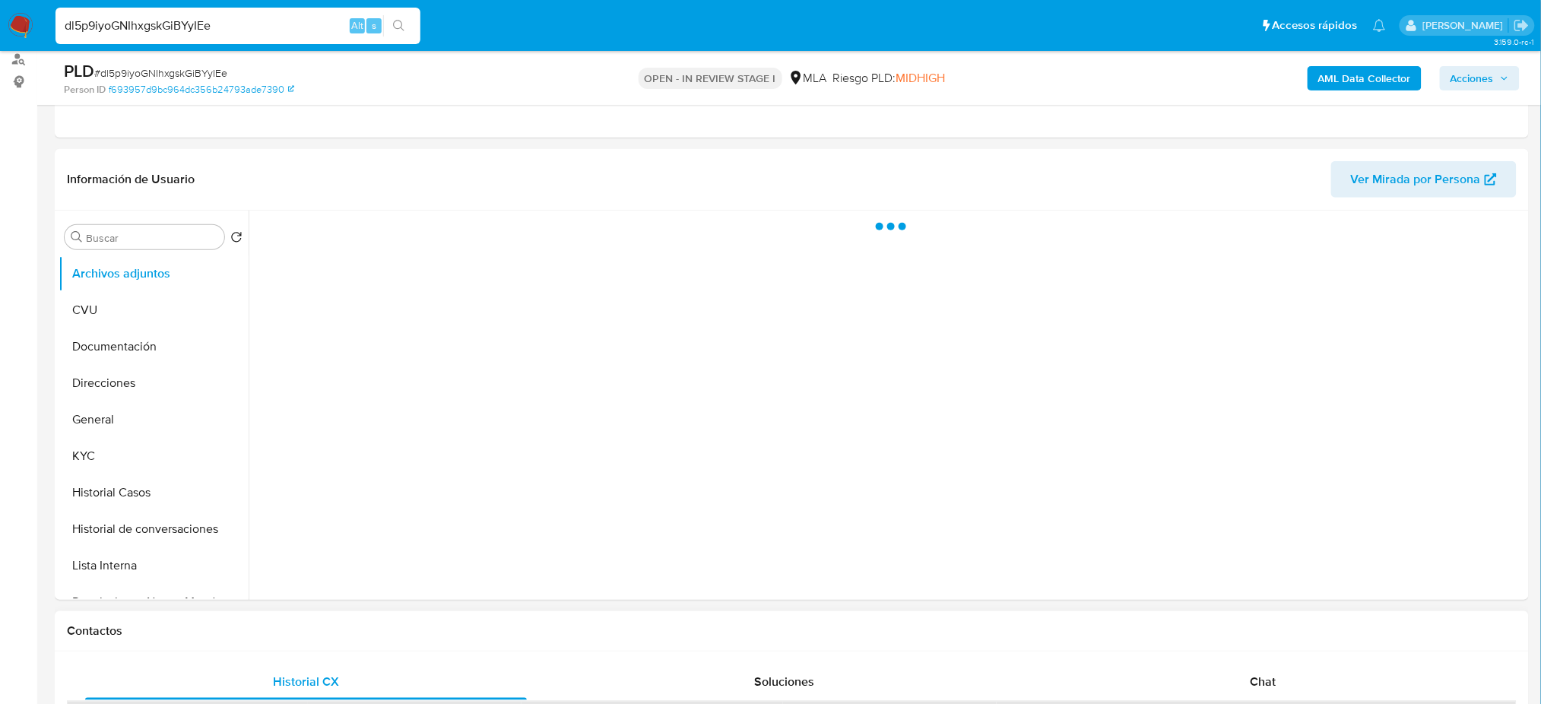
scroll to position [405, 0]
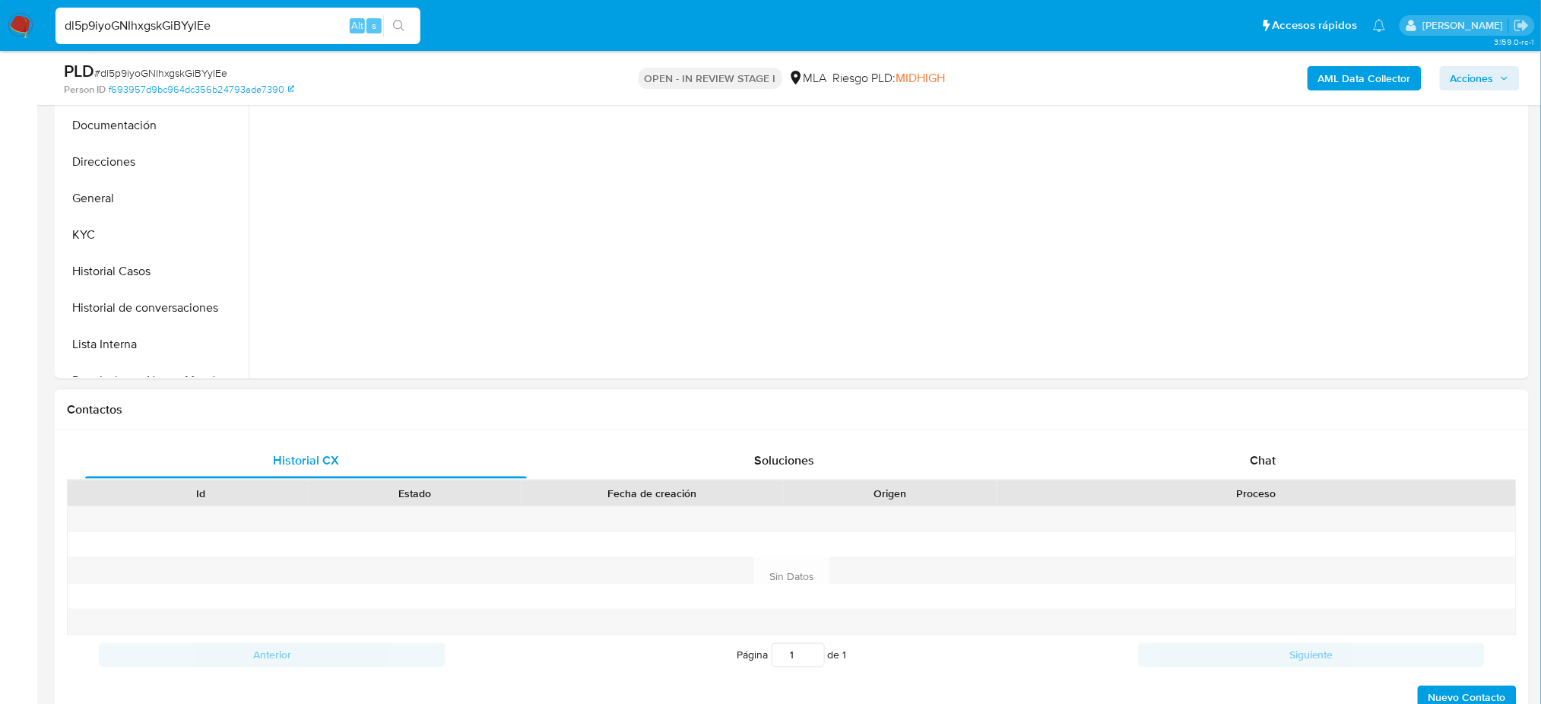
select select "10"
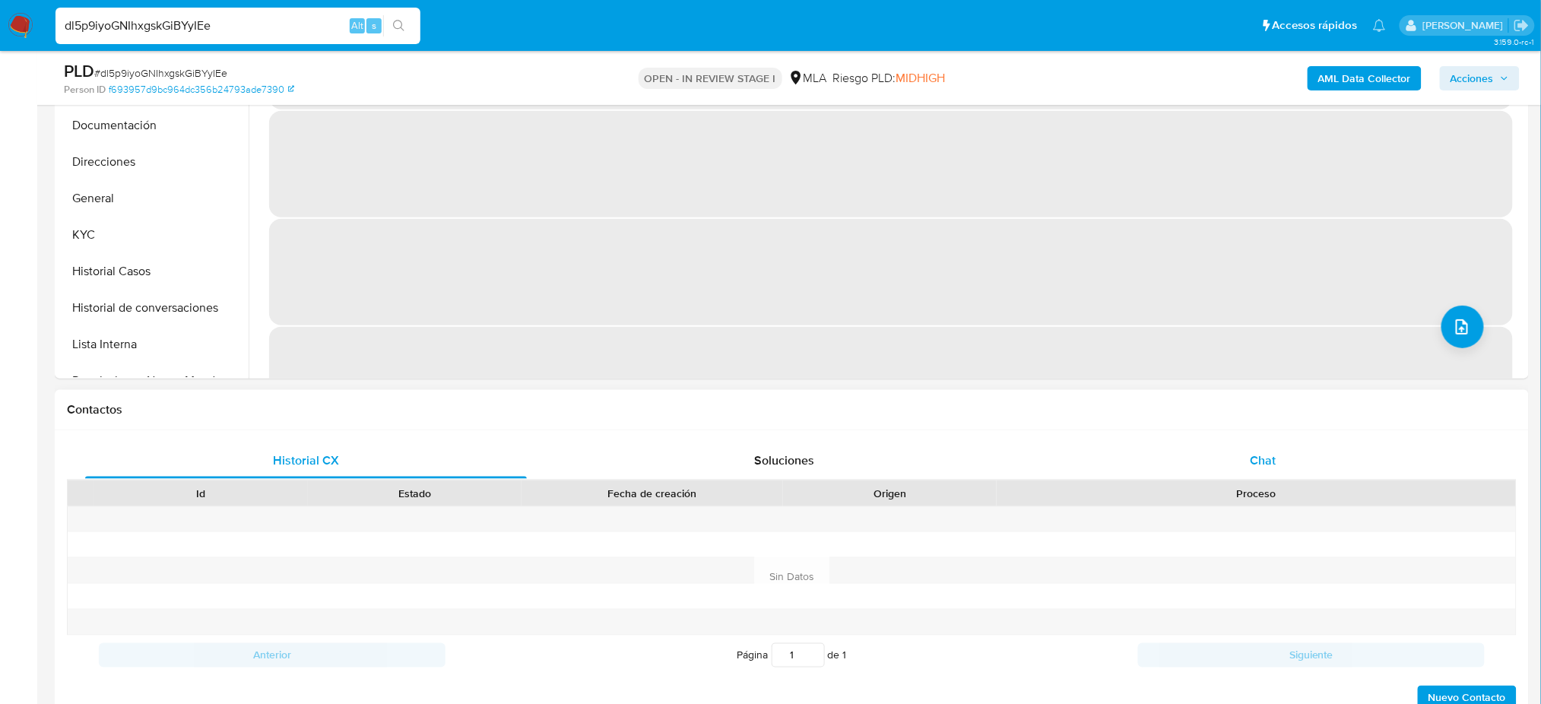
click at [1309, 443] on div "Chat" at bounding box center [1263, 460] width 442 height 36
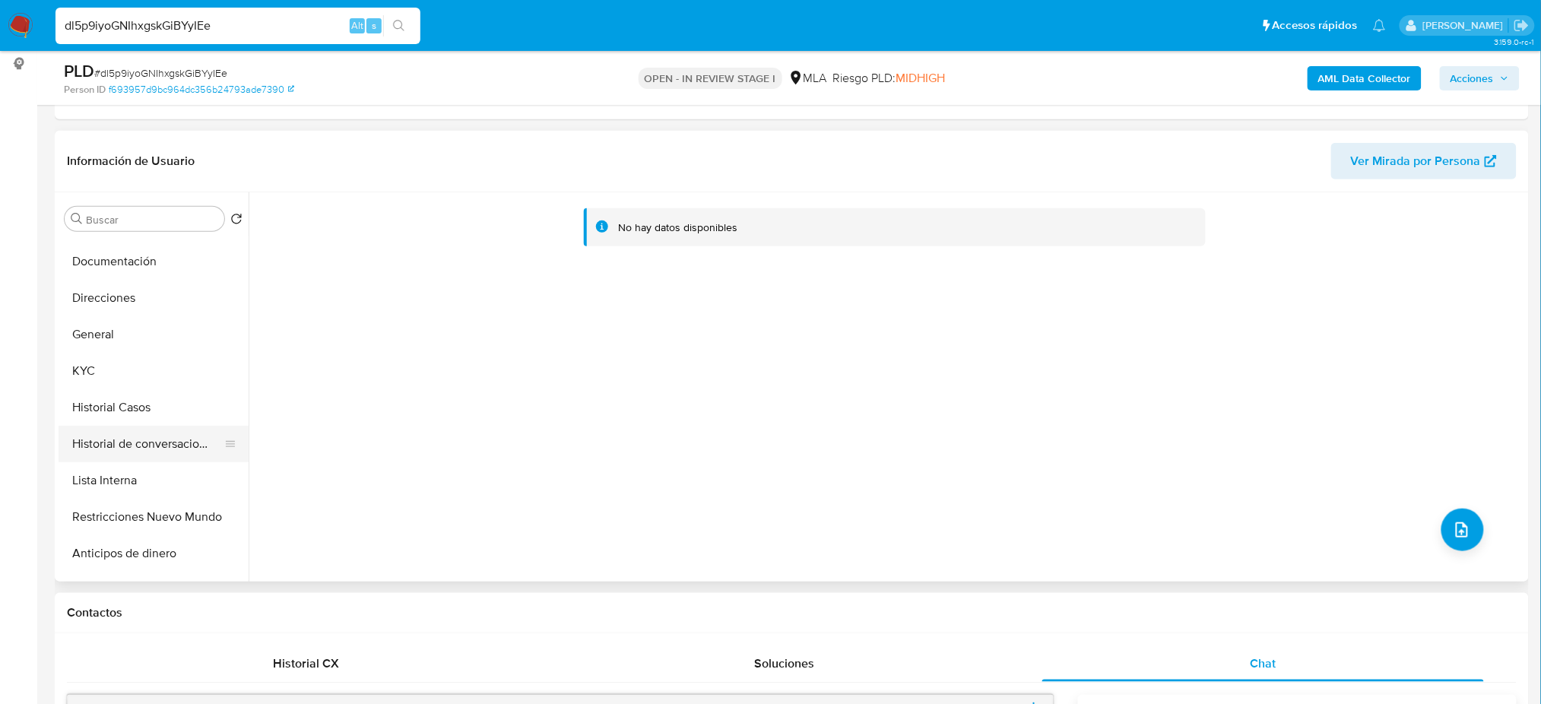
scroll to position [101, 0]
click at [135, 479] on button "Restricciones Nuevo Mundo" at bounding box center [148, 483] width 178 height 36
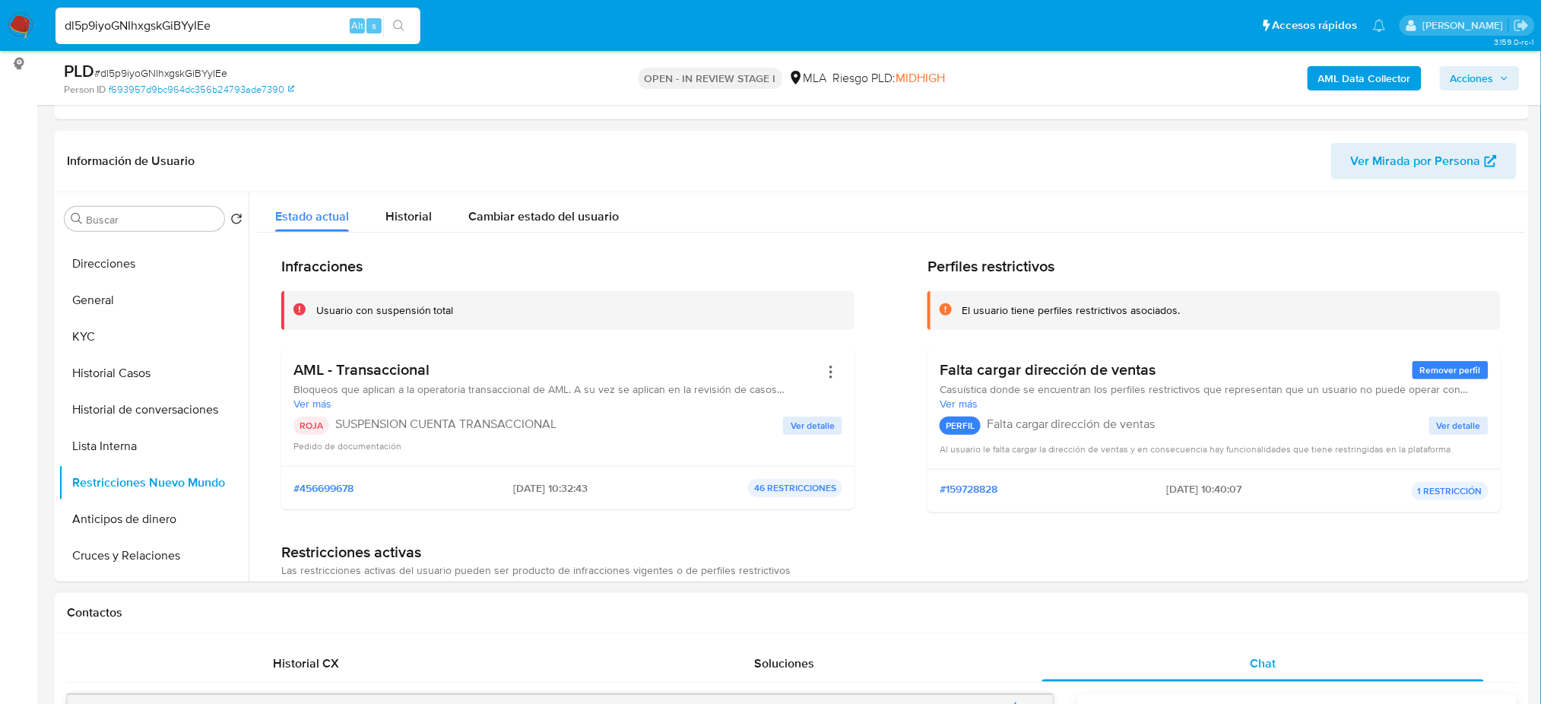
drag, startPoint x: 249, startPoint y: 25, endPoint x: 0, endPoint y: 22, distance: 249.4
click at [0, 23] on nav "Pausado Ver notificaciones dl5p9iyoGNIhxgskGiBYyIEe Alt s Accesos rápidos Presi…" at bounding box center [770, 25] width 1541 height 51
paste input "Ht4DYGqDxTe0cF4I4pmvHaLb"
type input "Ht4DYGqDxTe0cF4I4pmvHaLb"
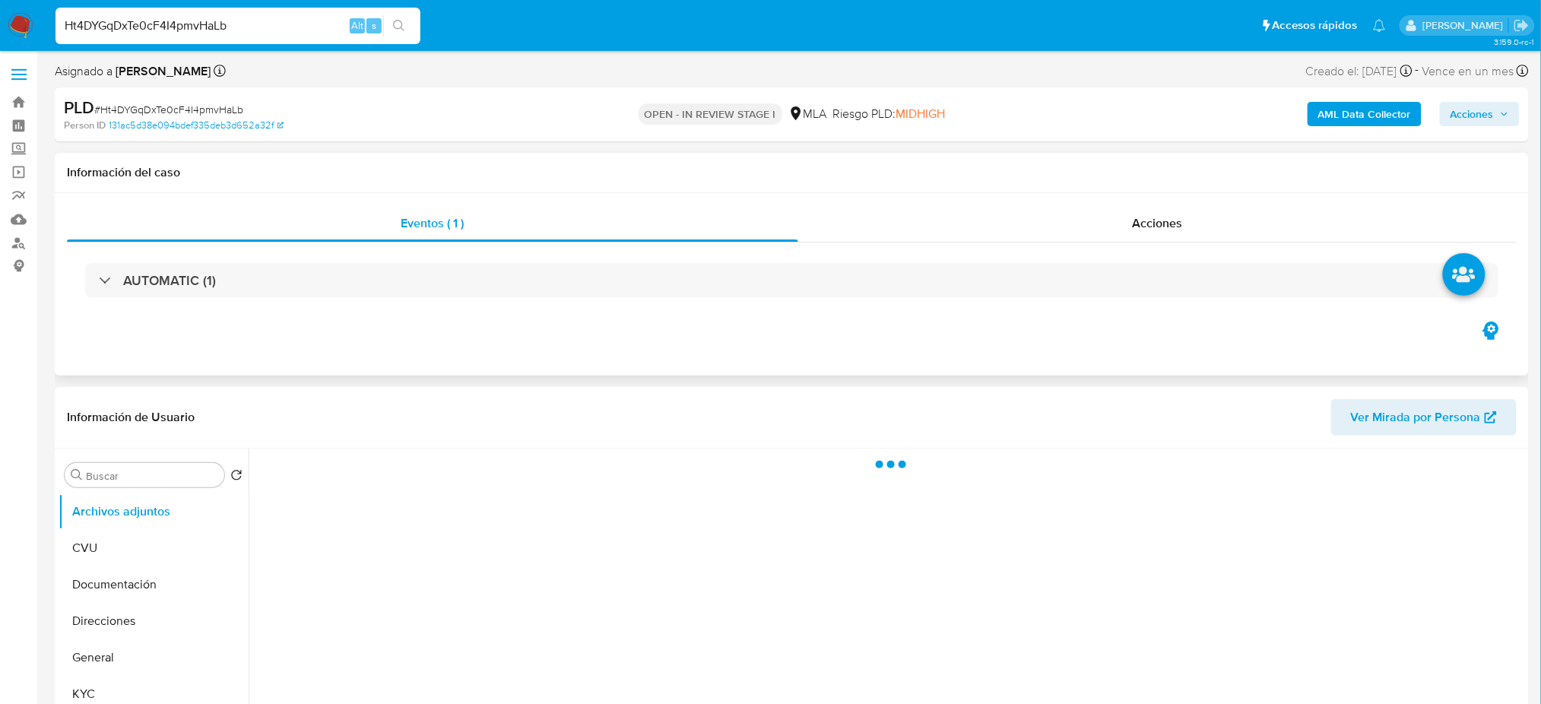
select select "10"
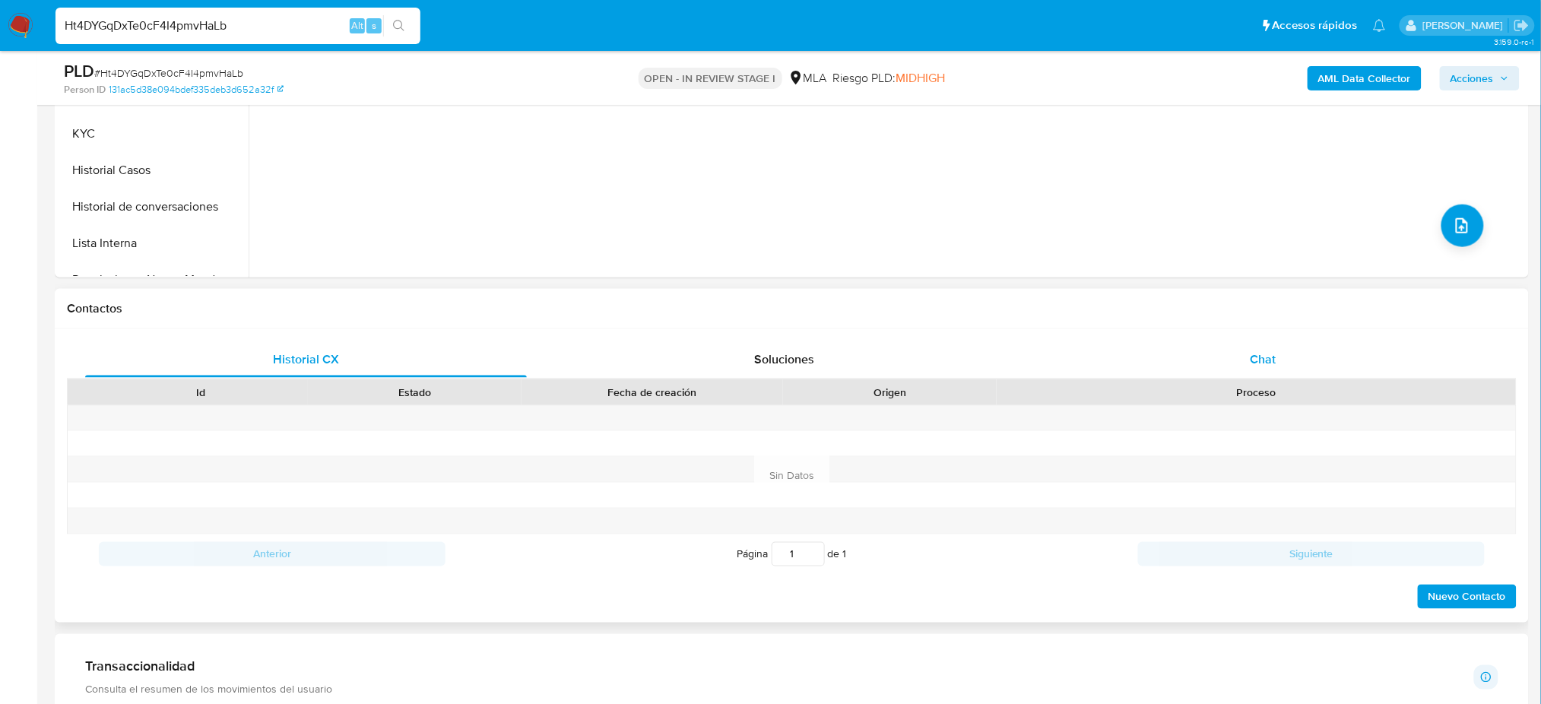
click at [1307, 356] on div "Chat" at bounding box center [1263, 359] width 442 height 36
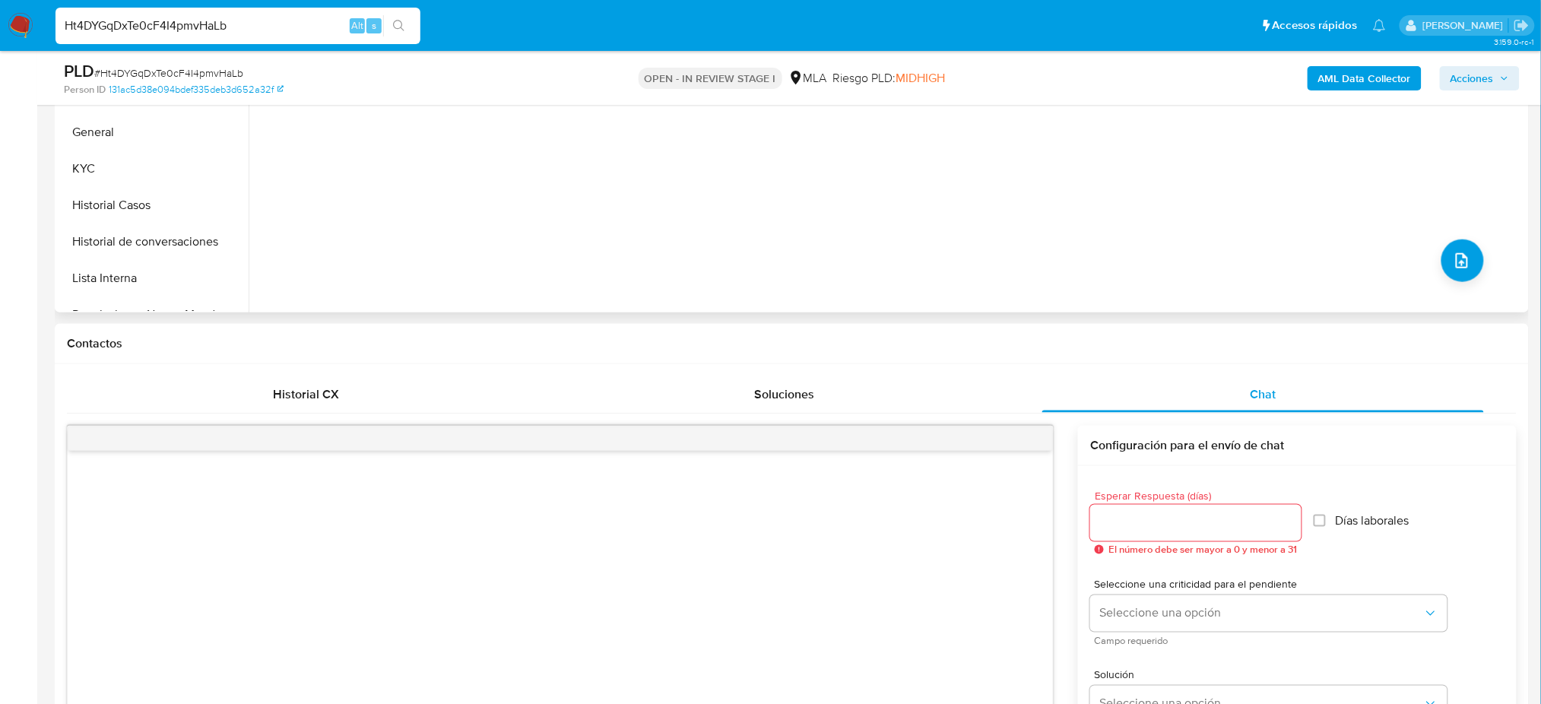
scroll to position [304, 0]
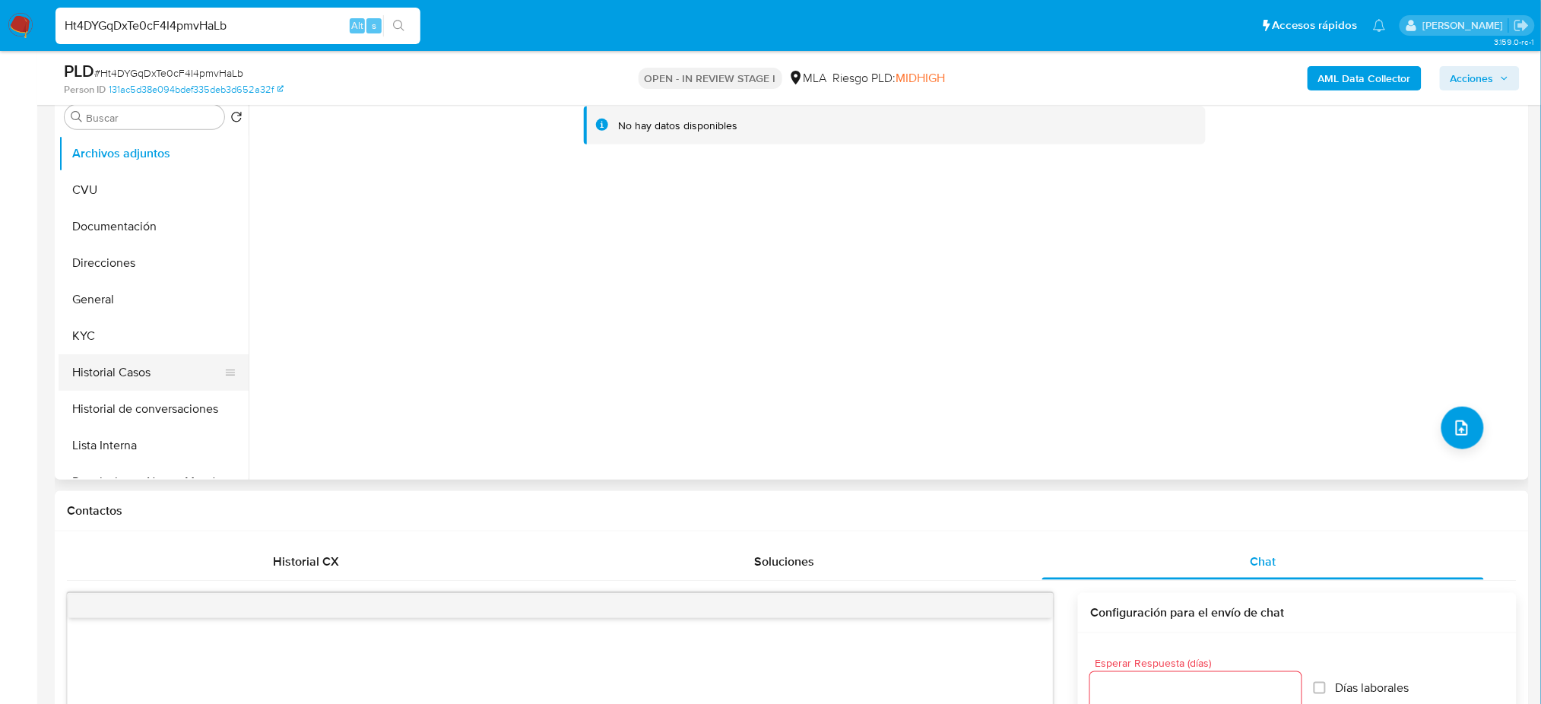
click at [106, 378] on button "Historial Casos" at bounding box center [148, 372] width 178 height 36
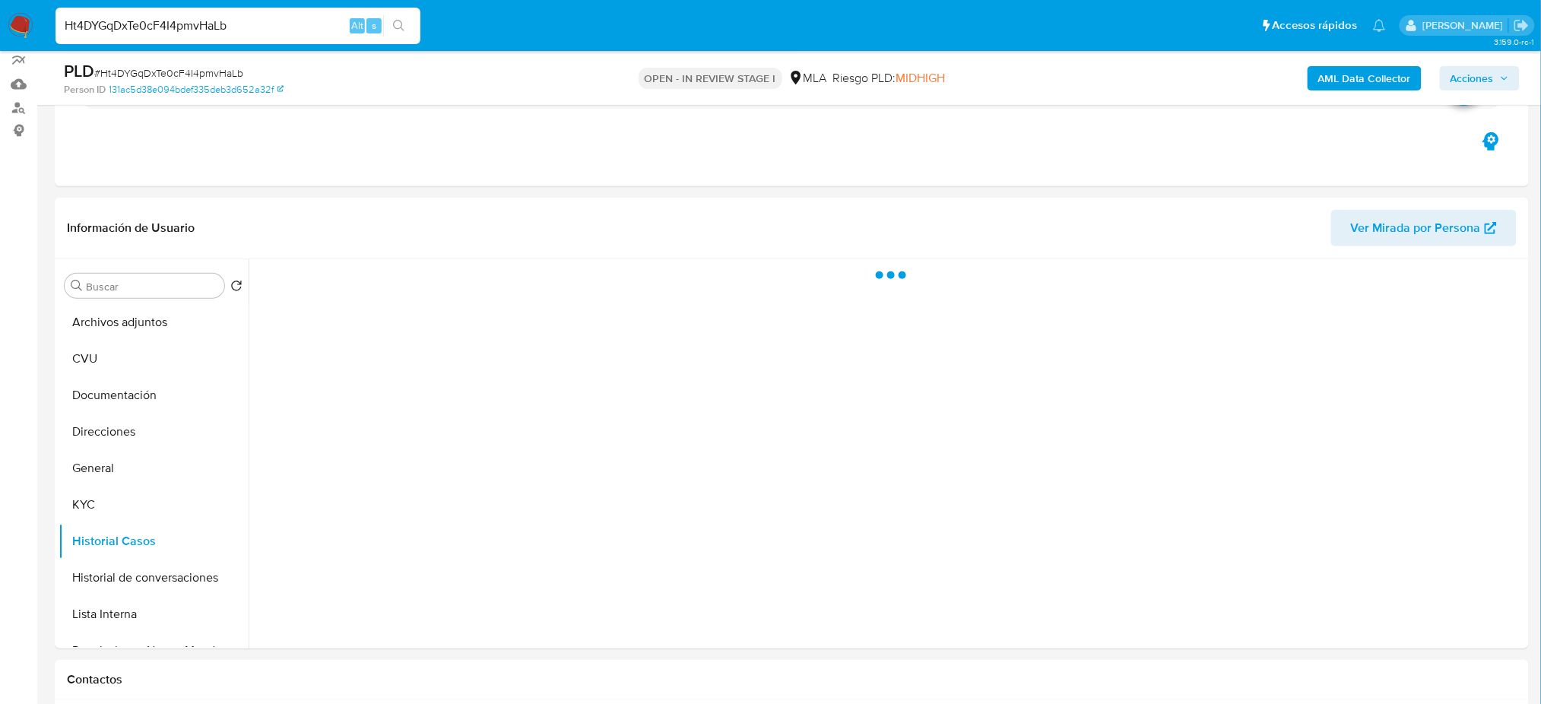
scroll to position [101, 0]
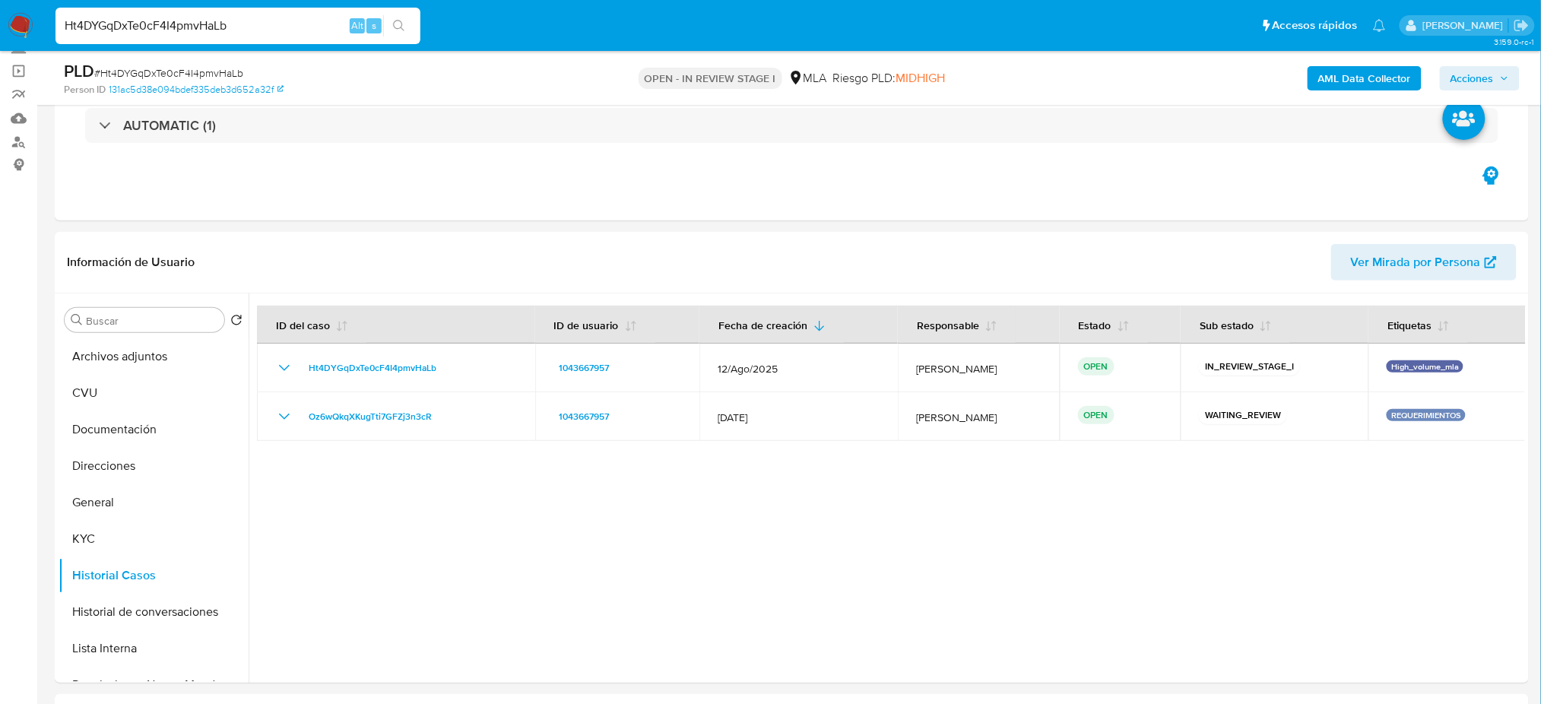
drag, startPoint x: 80, startPoint y: 29, endPoint x: 0, endPoint y: 29, distance: 79.8
click at [0, 29] on nav "Pausado Ver notificaciones Ht4DYGqDxTe0cF4I4pmvHaLb Alt s Accesos rápidos Presi…" at bounding box center [770, 25] width 1541 height 51
paste input "Kf0p6Ca4dxdzlNRPgYILaTUD"
type input "Kf0p6Ca4dxdzlNRPgYILaTUD"
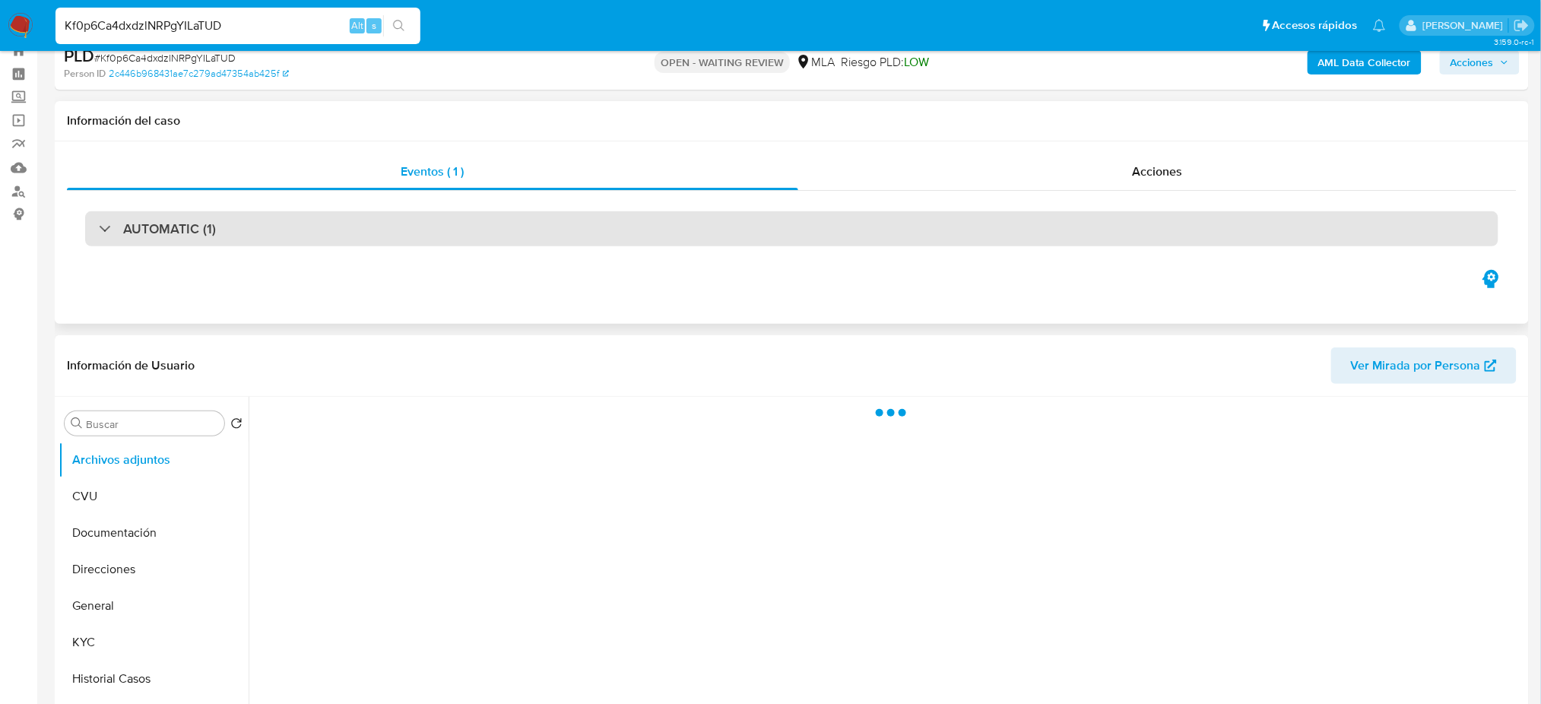
scroll to position [101, 0]
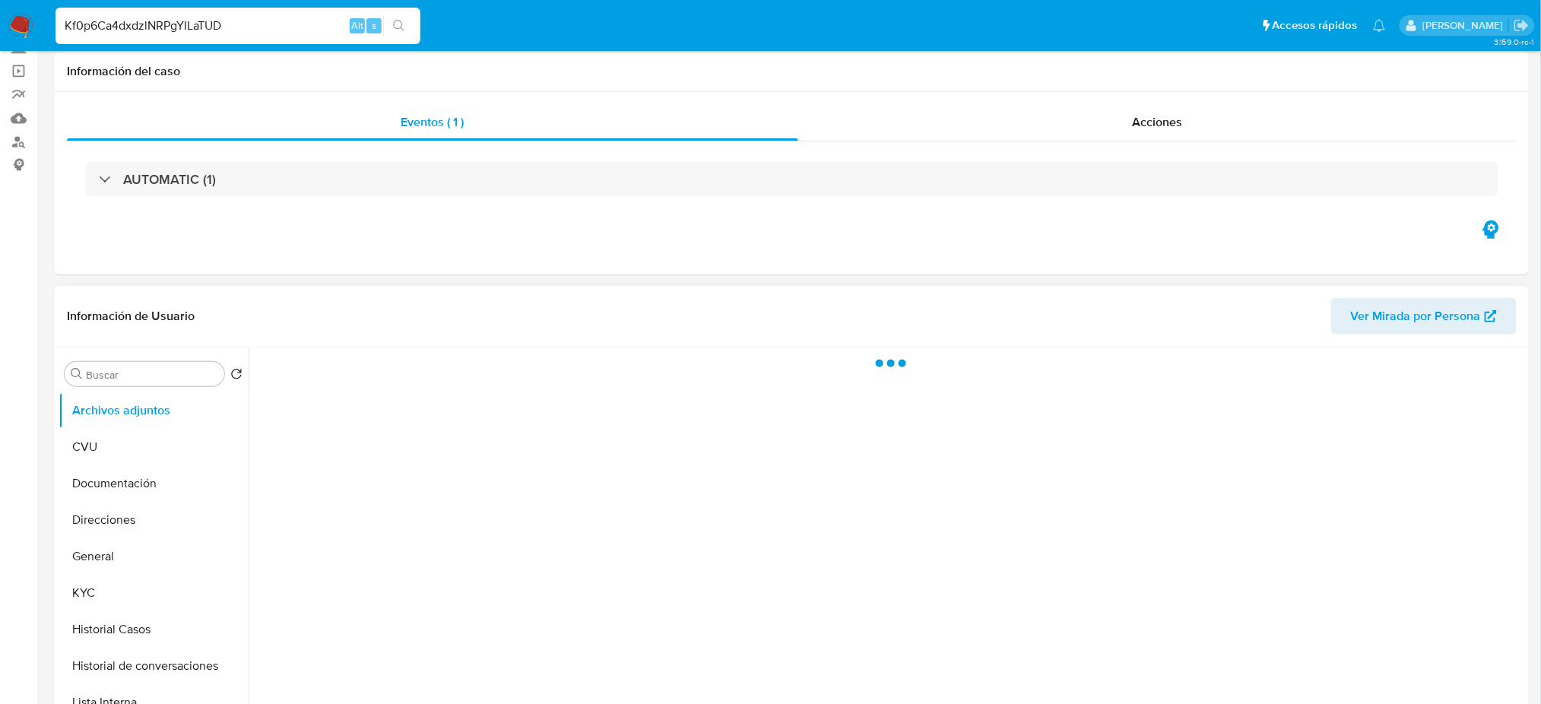
select select "10"
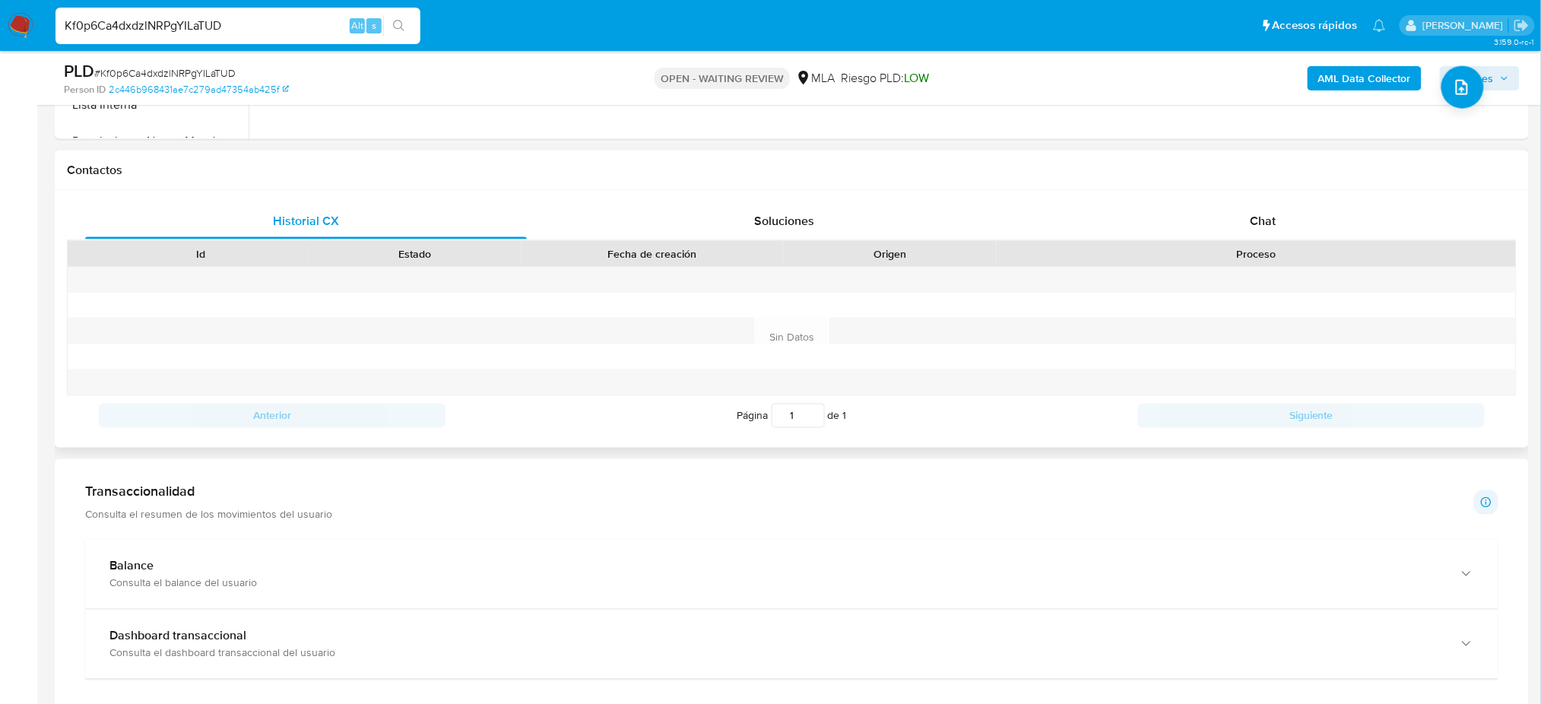
scroll to position [709, 0]
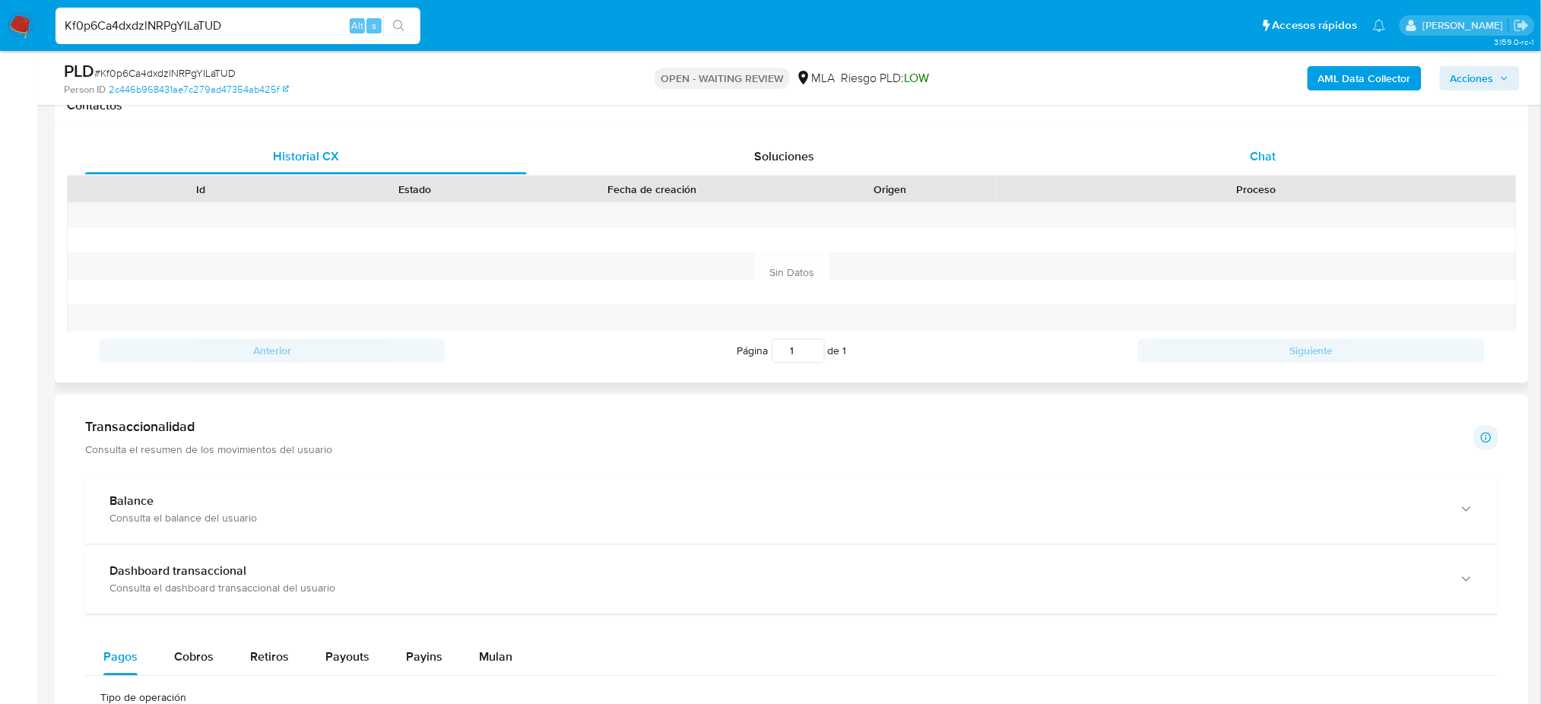
click at [1244, 171] on div "Chat" at bounding box center [1263, 156] width 442 height 36
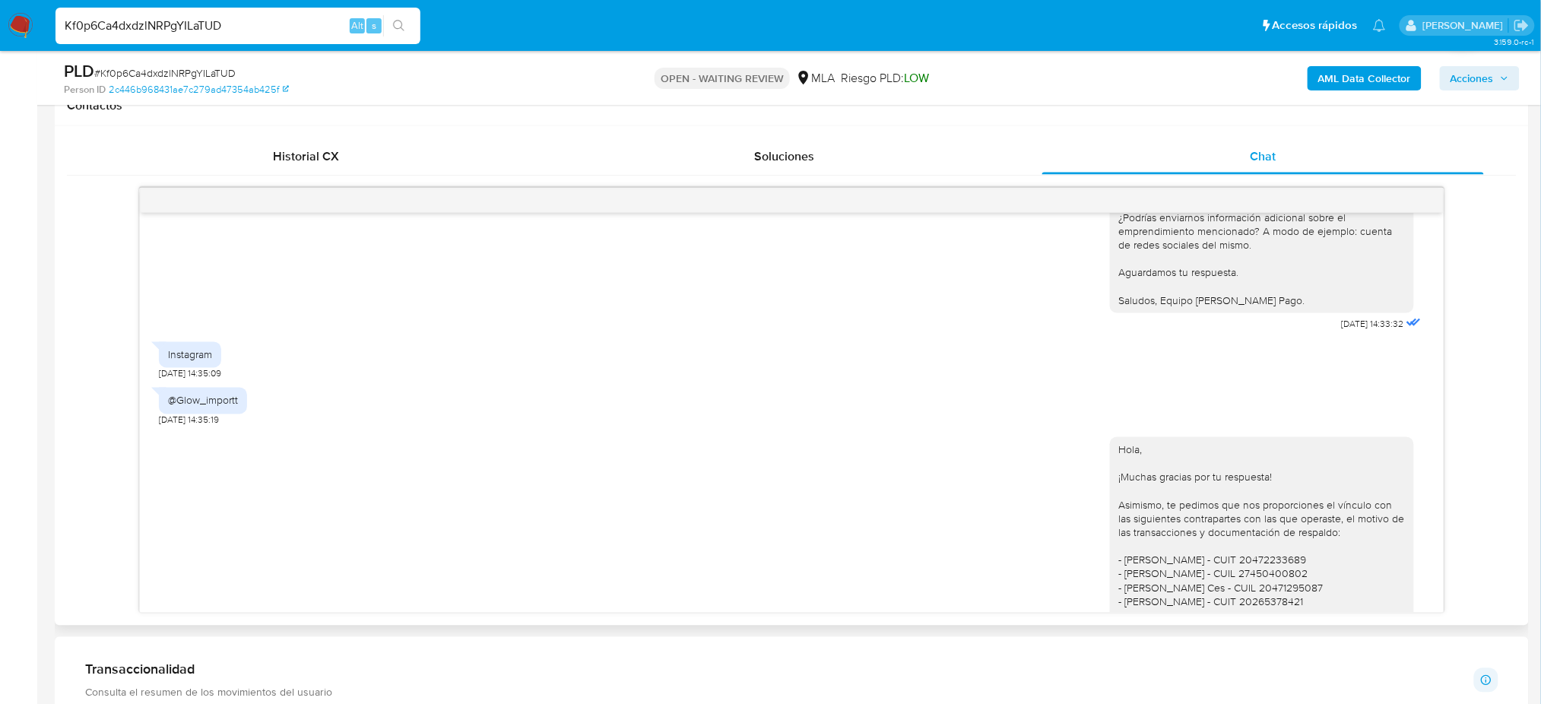
scroll to position [304, 0]
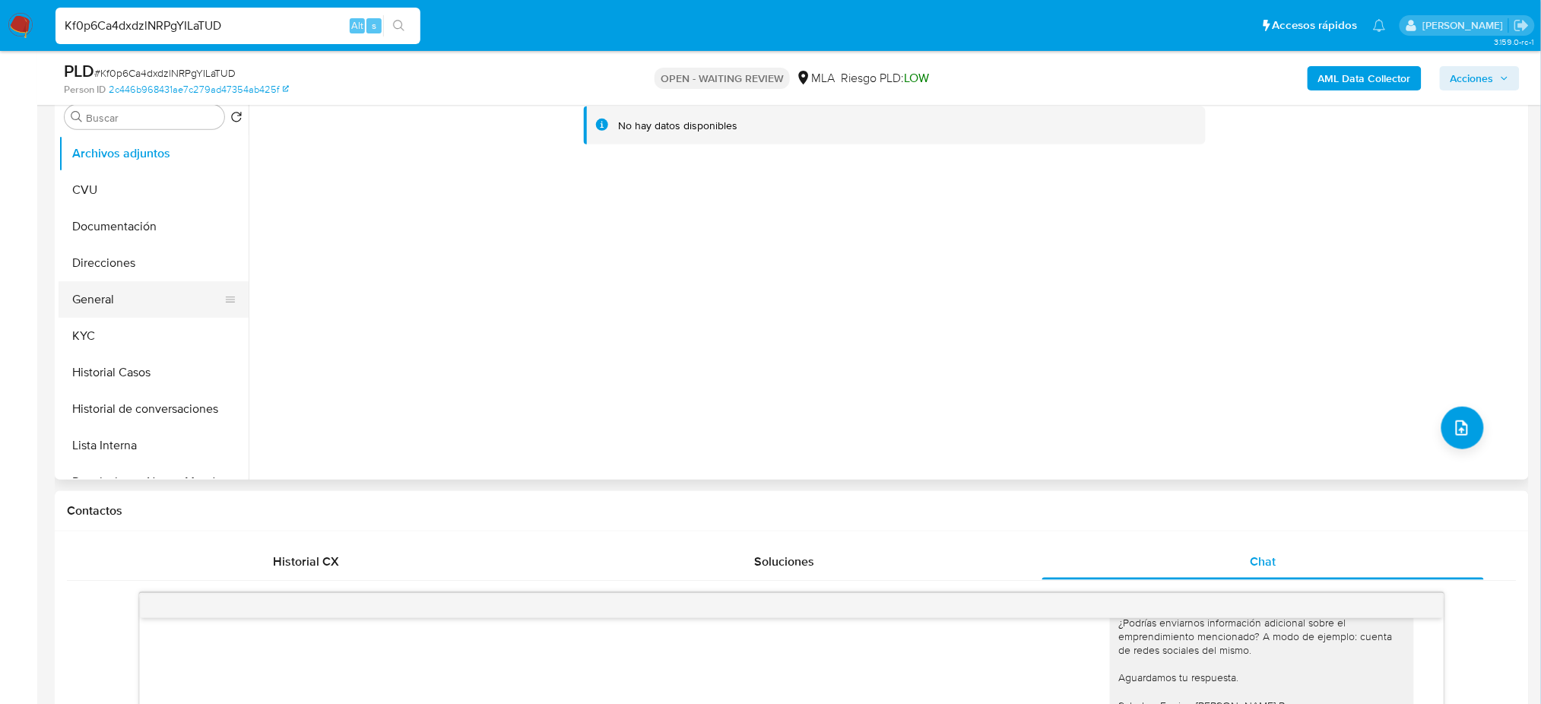
click at [122, 290] on button "General" at bounding box center [148, 299] width 178 height 36
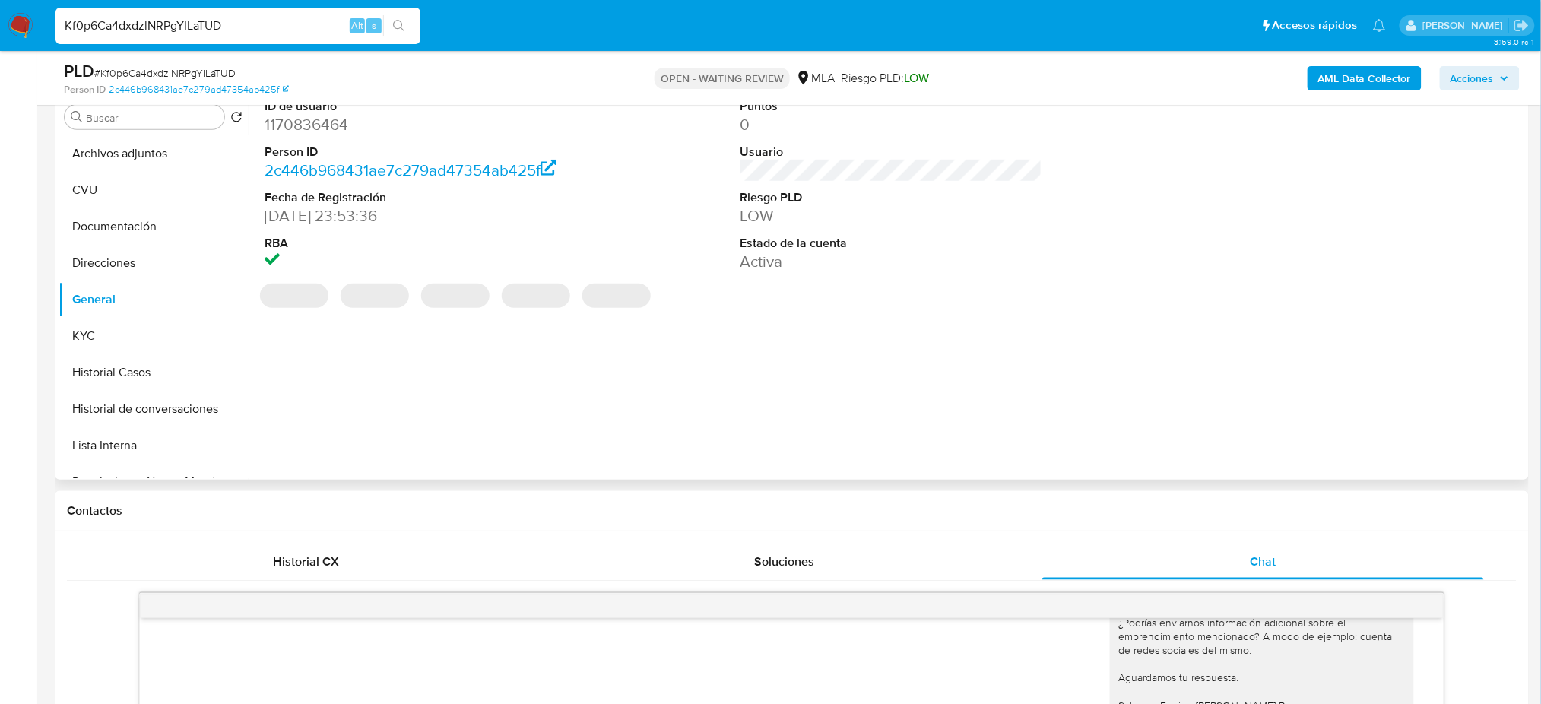
click at [293, 144] on dt "Person ID" at bounding box center [416, 152] width 302 height 17
click at [286, 118] on dd "1170836464" at bounding box center [416, 124] width 302 height 21
copy dd "1170836464"
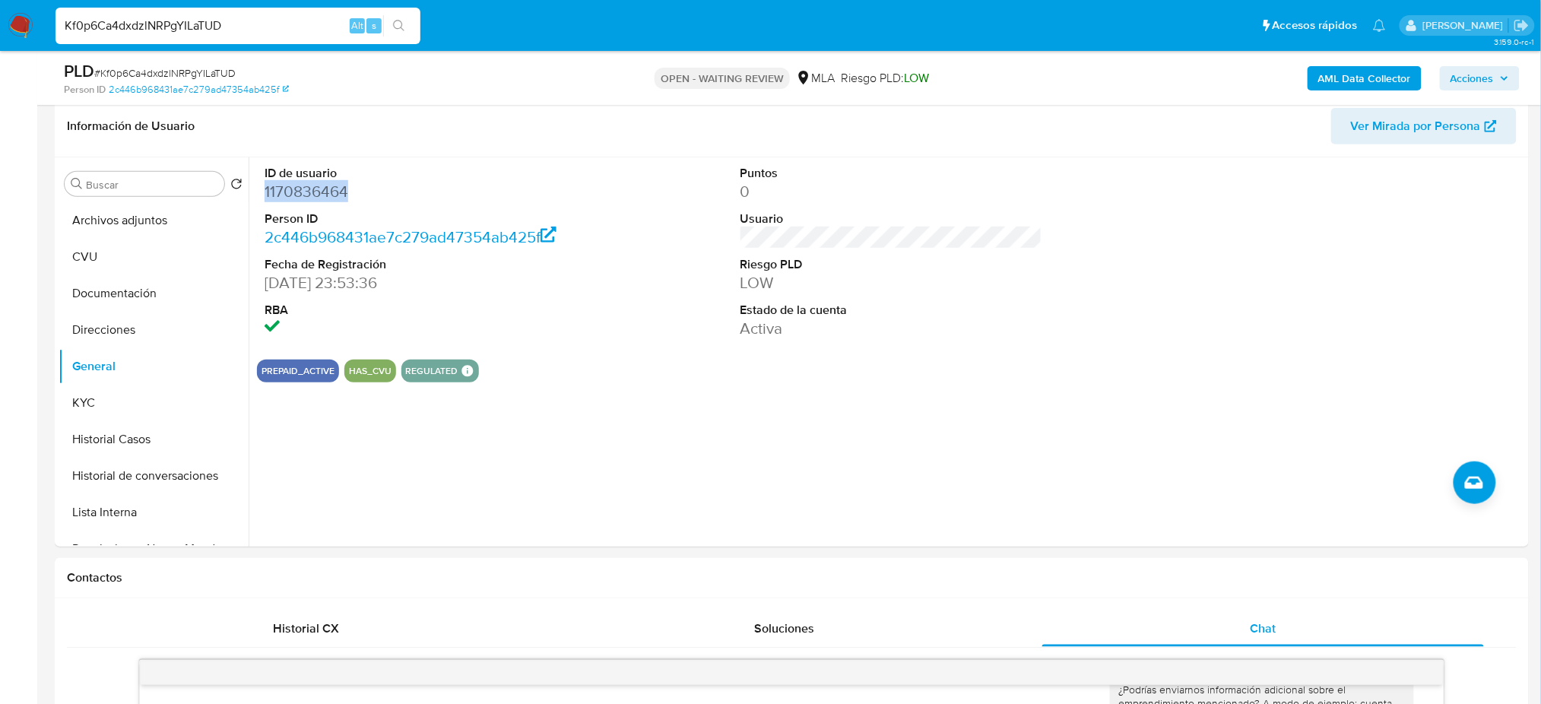
scroll to position [202, 0]
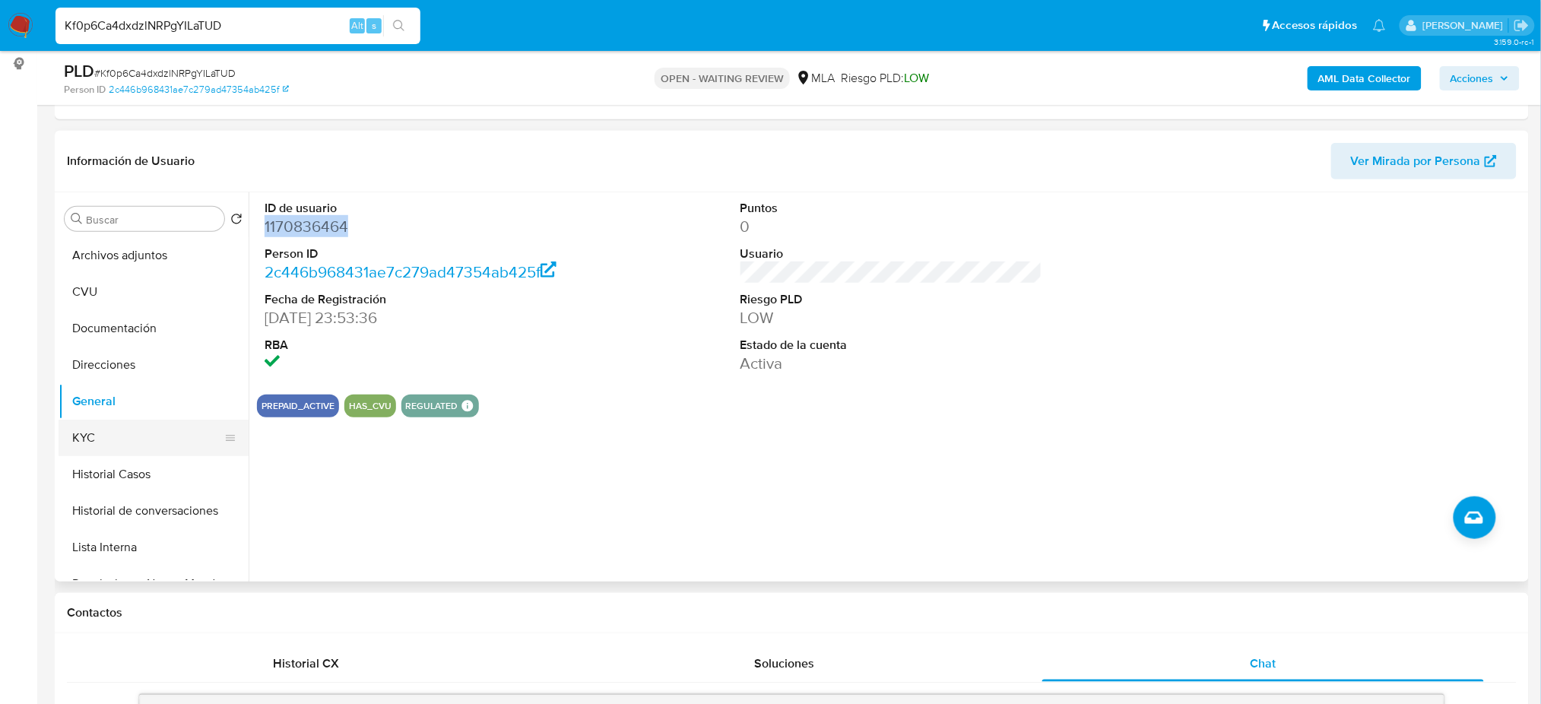
click at [141, 453] on button "KYC" at bounding box center [148, 438] width 178 height 36
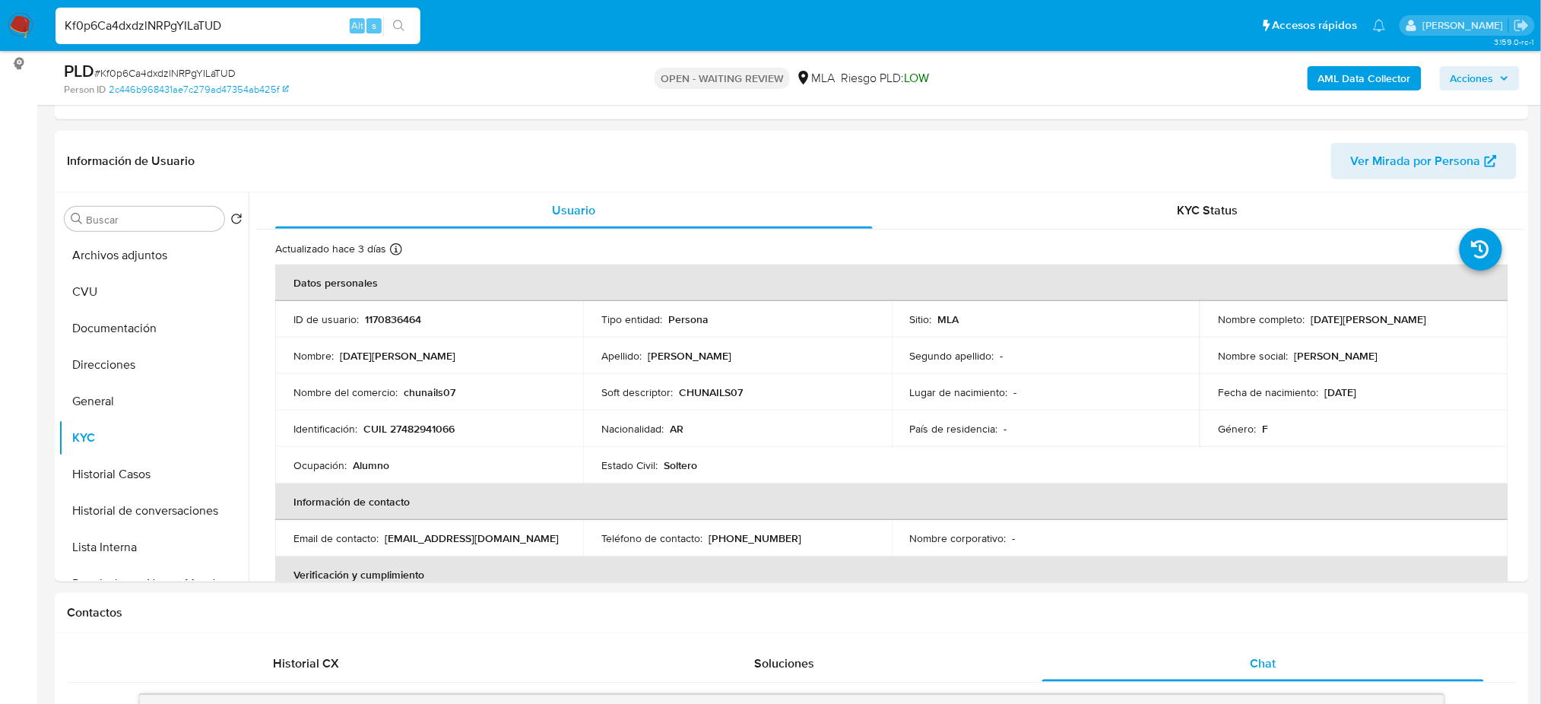
click at [24, 27] on img at bounding box center [21, 26] width 26 height 26
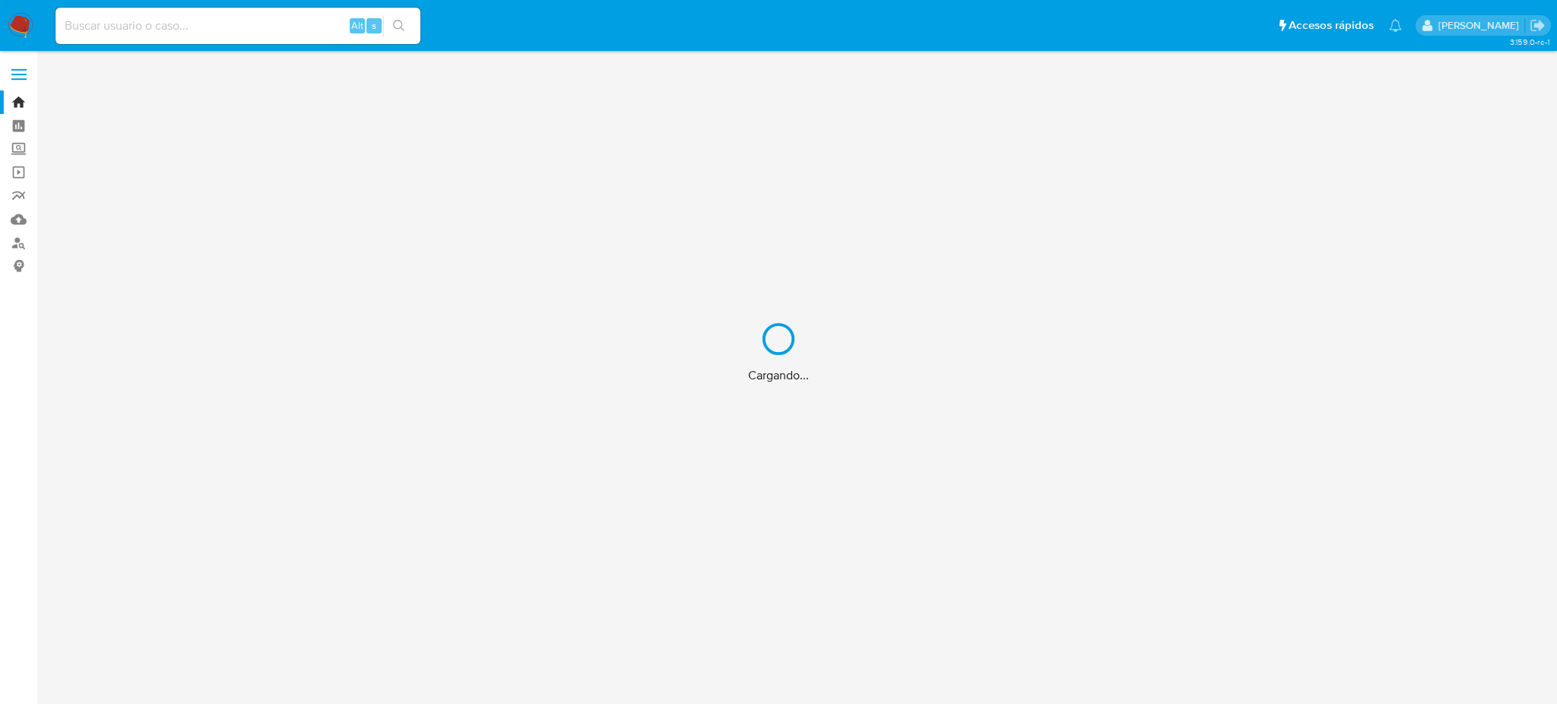
click at [174, 23] on div "Cargando..." at bounding box center [778, 352] width 1557 height 704
click at [189, 27] on div "Cargando..." at bounding box center [778, 352] width 1557 height 704
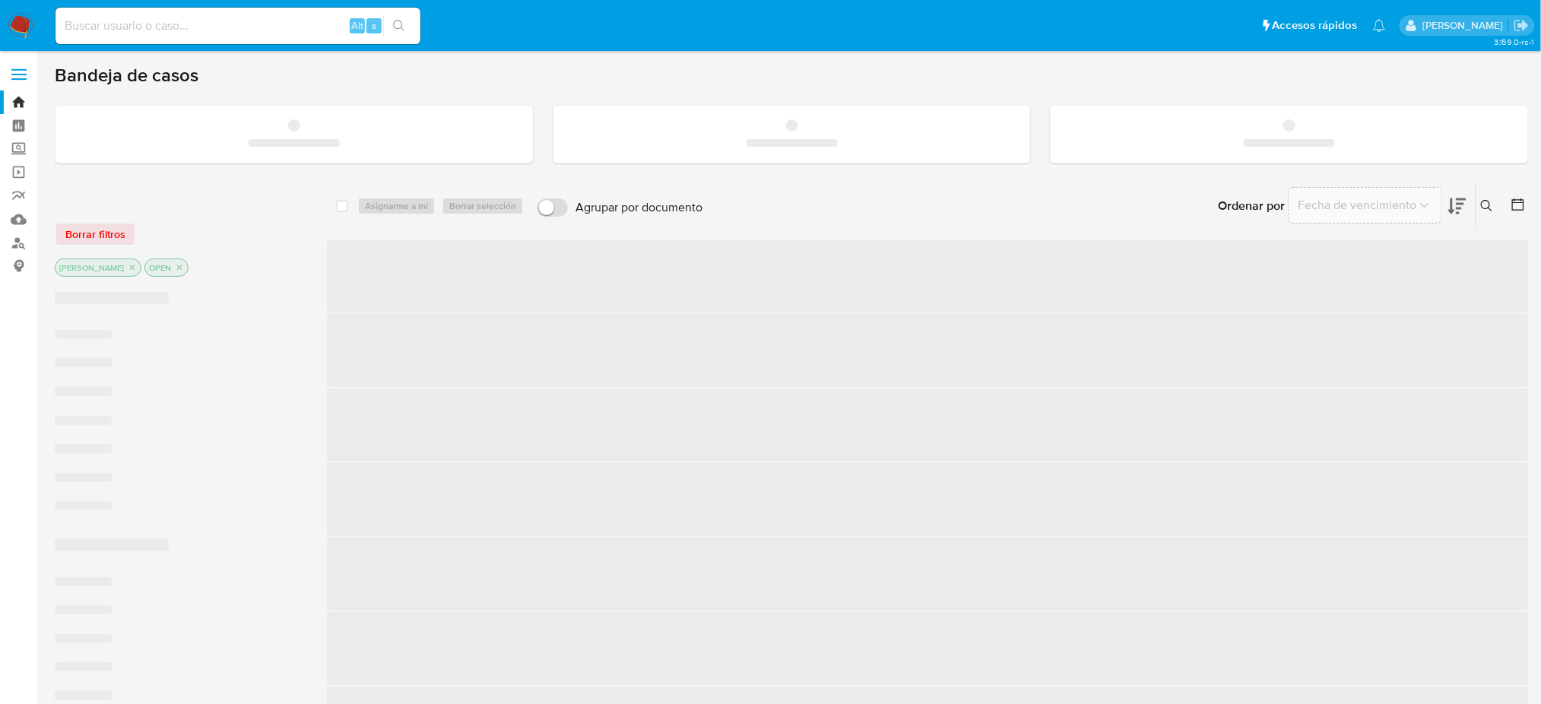
click at [203, 27] on input at bounding box center [237, 26] width 365 height 20
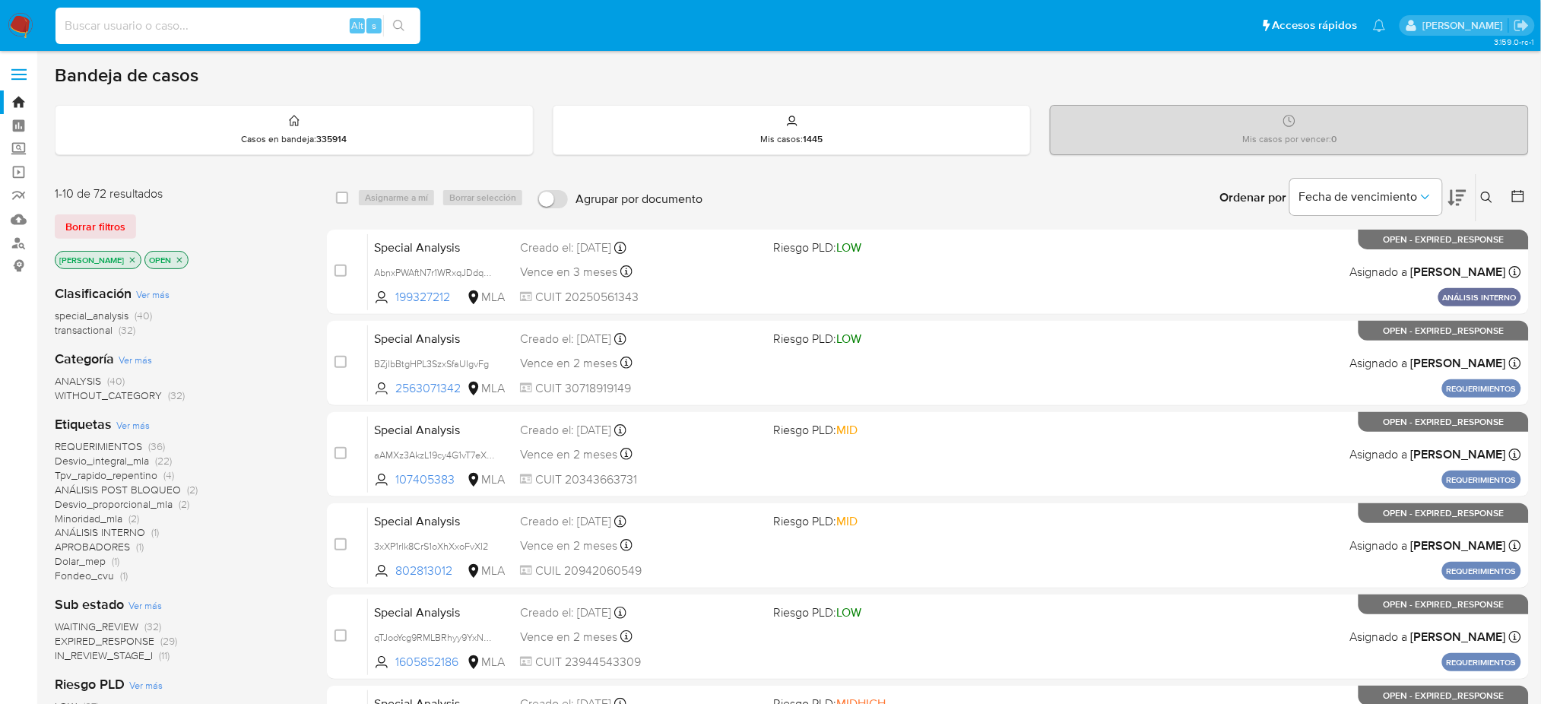
paste input "QwXeCqMUXrwiDClHckU7O3D2"
type input "QwXeCqMUXrwiDClHckU7O3D2"
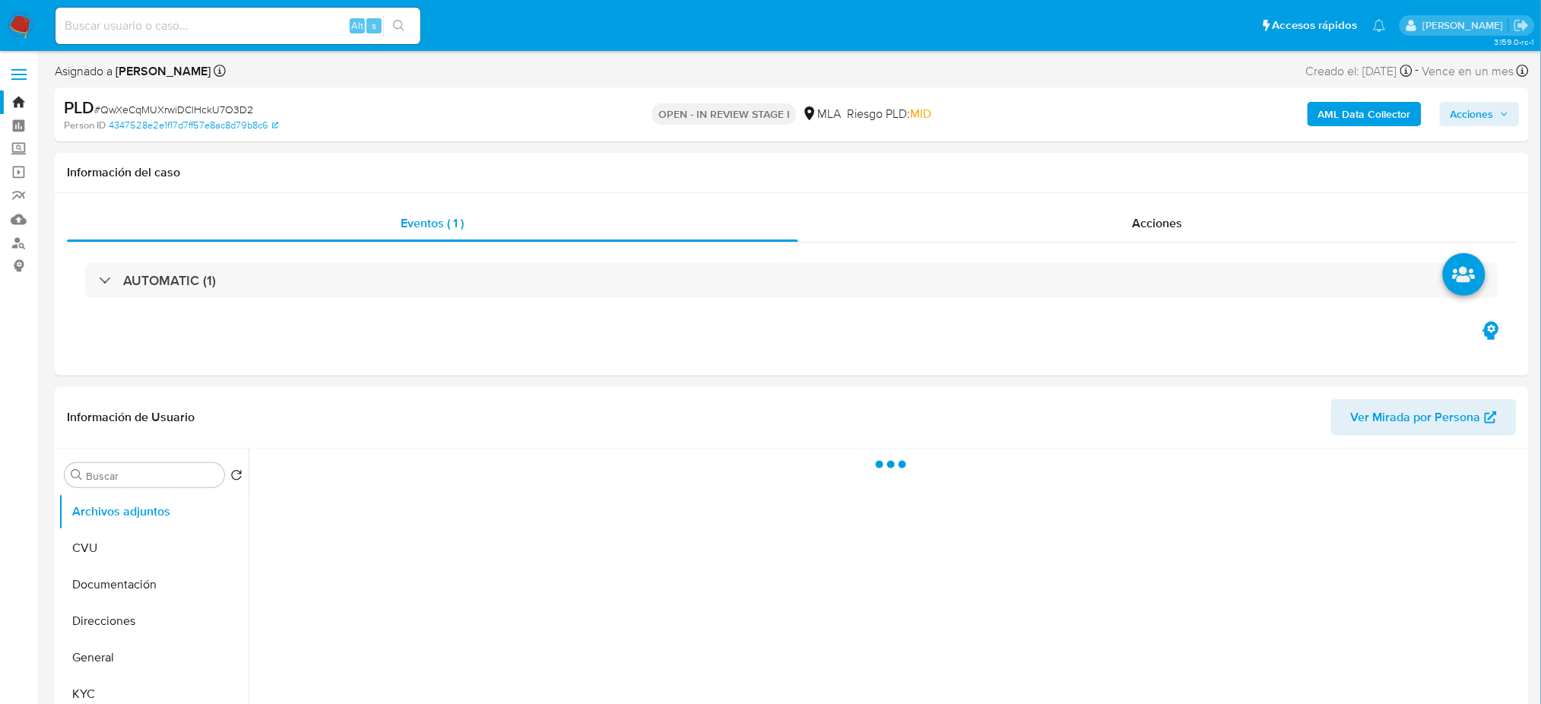
select select "10"
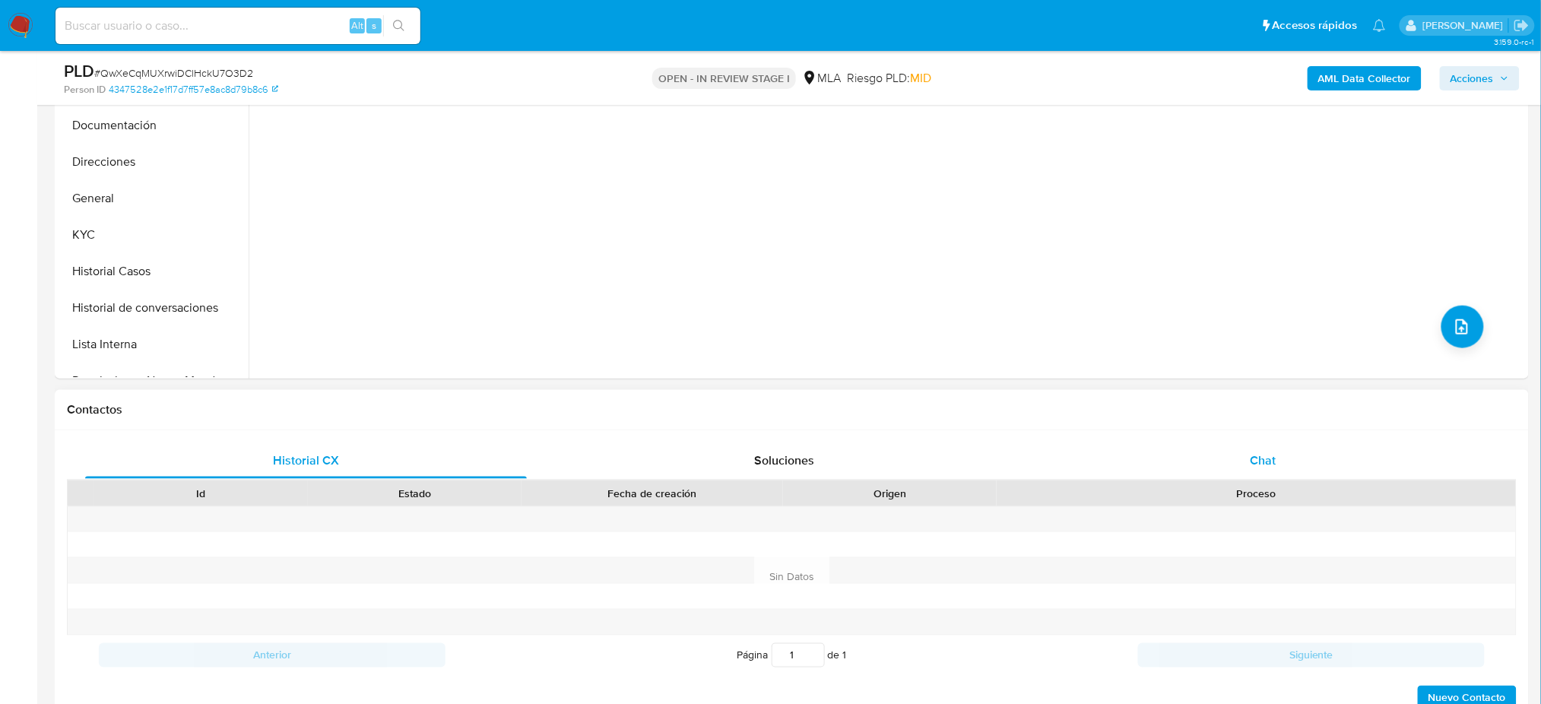
click at [1303, 449] on div "Chat" at bounding box center [1263, 460] width 442 height 36
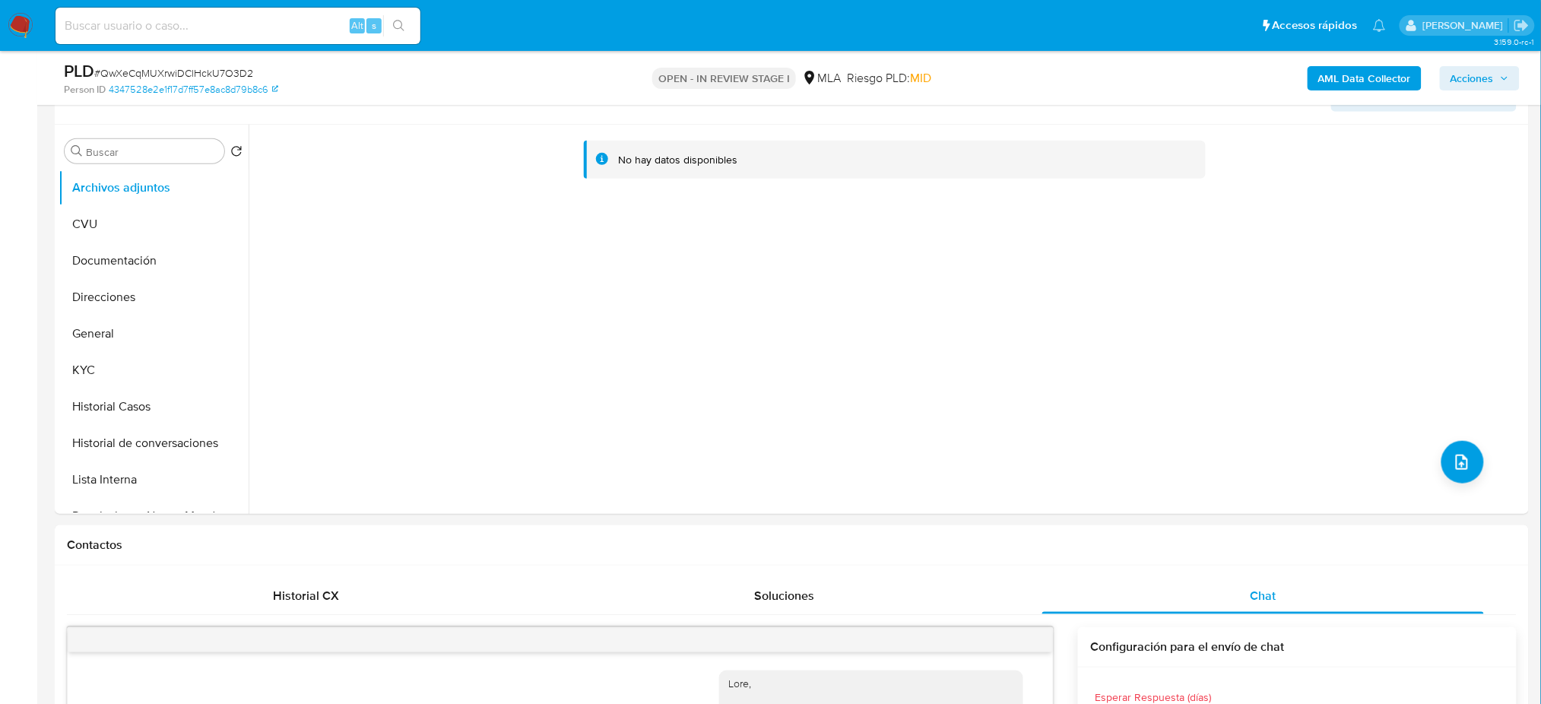
scroll to position [202, 0]
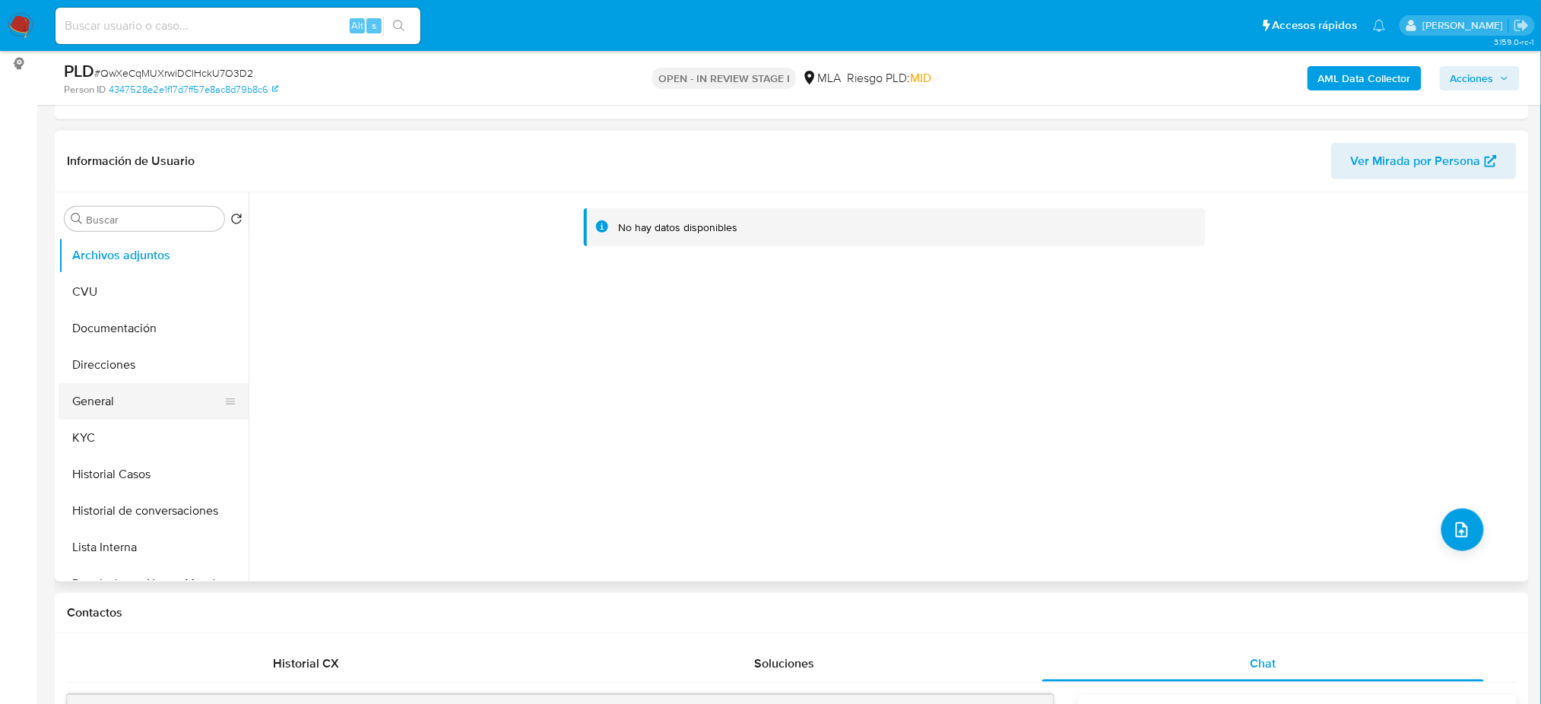
click at [135, 402] on button "General" at bounding box center [148, 401] width 178 height 36
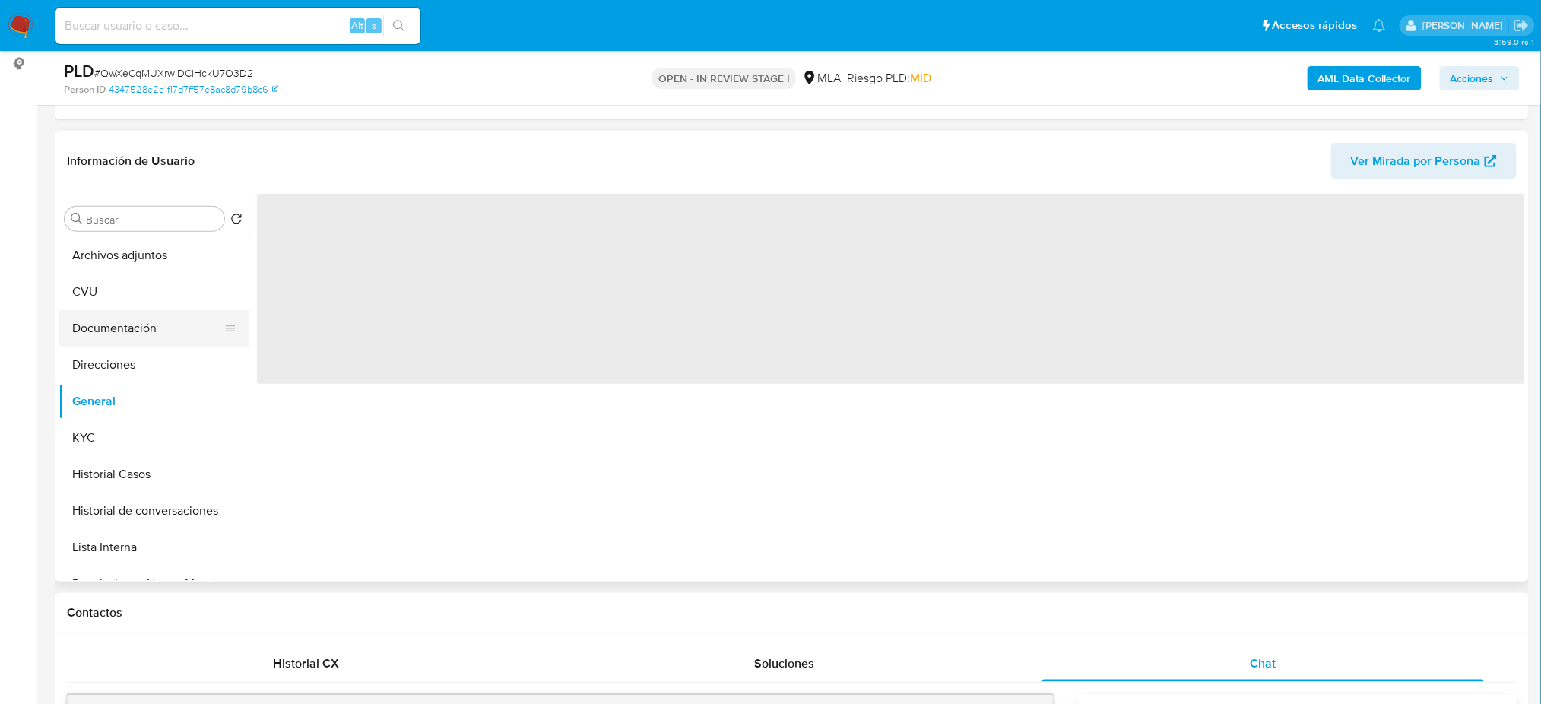
click at [103, 328] on button "Documentación" at bounding box center [148, 328] width 178 height 36
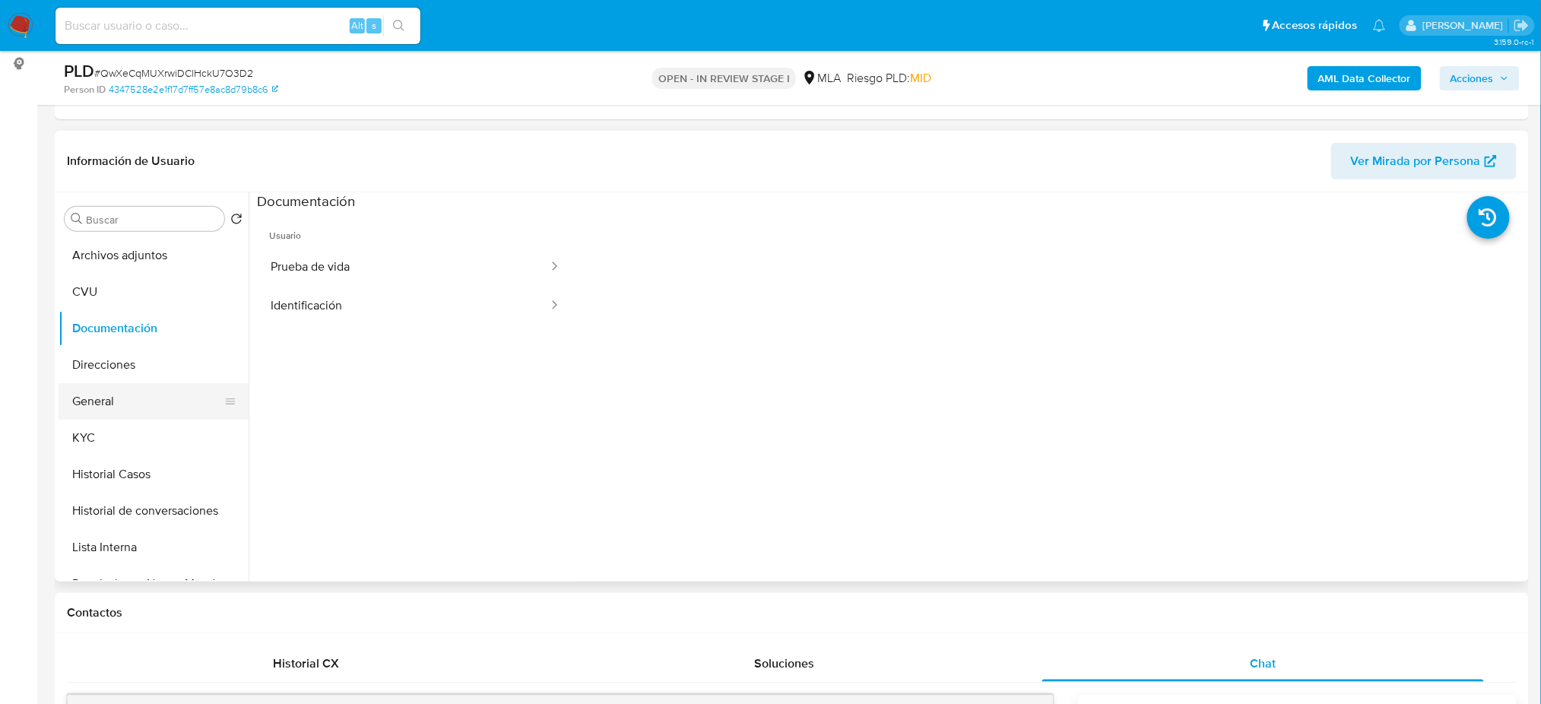
drag, startPoint x: 128, startPoint y: 417, endPoint x: 246, endPoint y: 325, distance: 148.9
click at [128, 418] on button "General" at bounding box center [154, 401] width 190 height 36
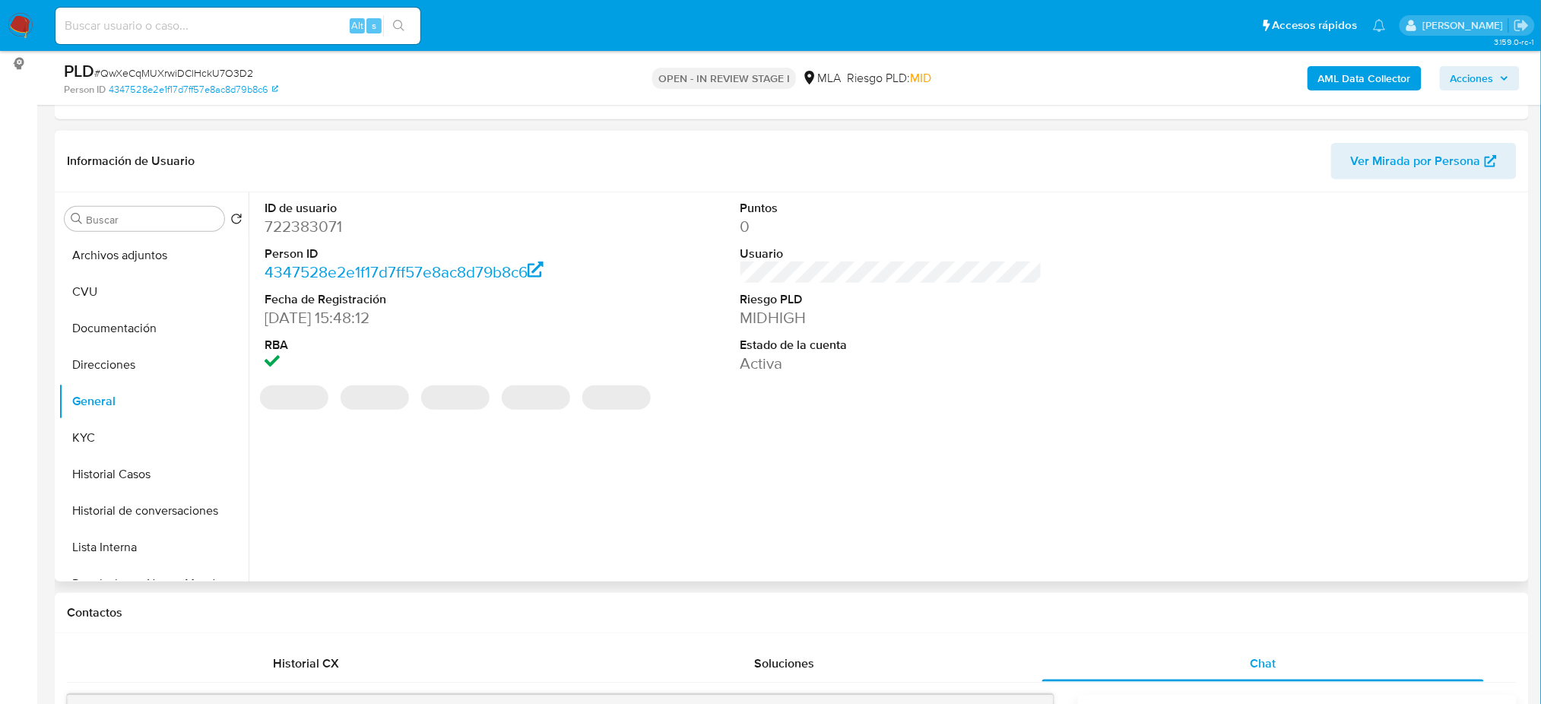
click at [302, 227] on dd "722383071" at bounding box center [416, 226] width 302 height 21
copy dd "722383071"
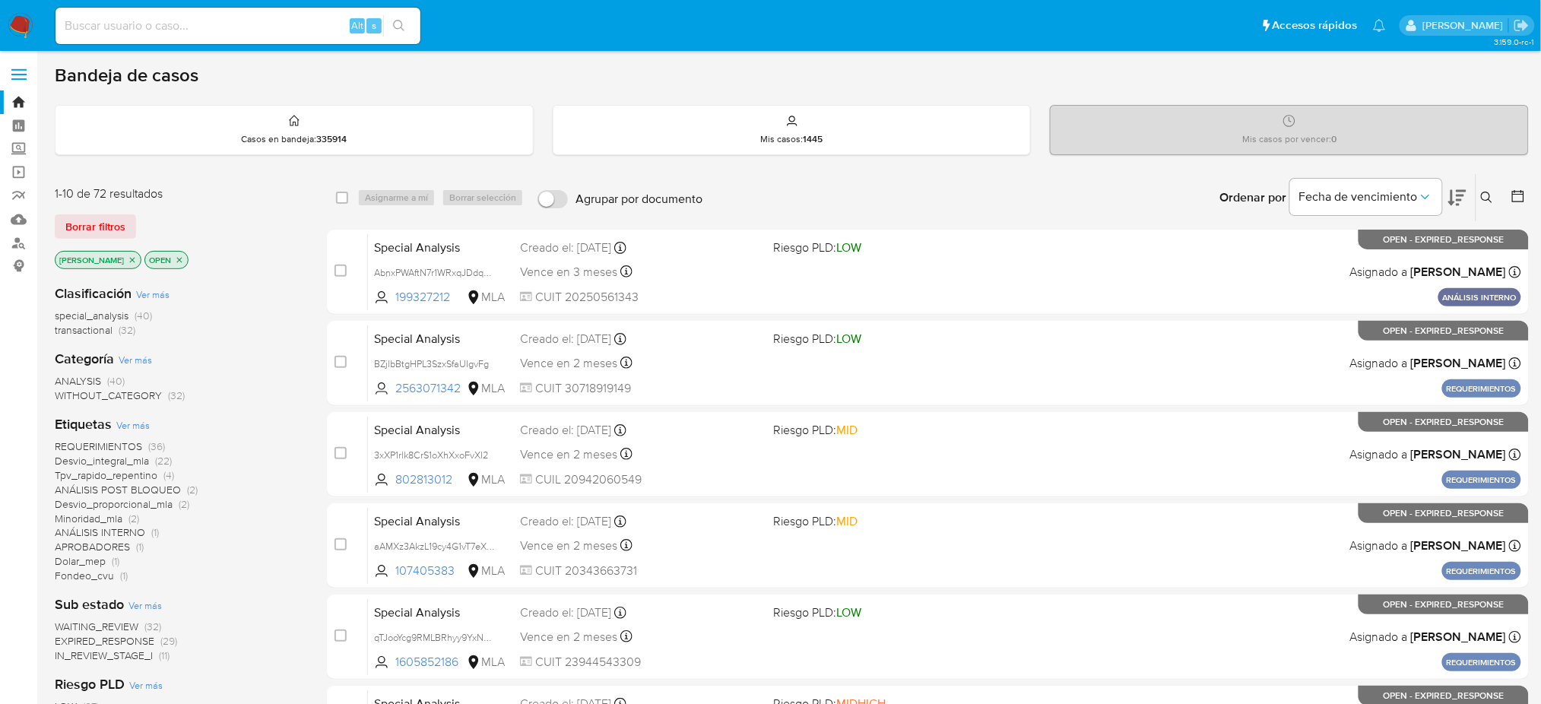
click at [224, 32] on input at bounding box center [237, 26] width 365 height 20
paste input "Ht4DYGqDxTe0cF4I4pmvHaLb"
type input "Ht4DYGqDxTe0cF4I4pmvHaLb"
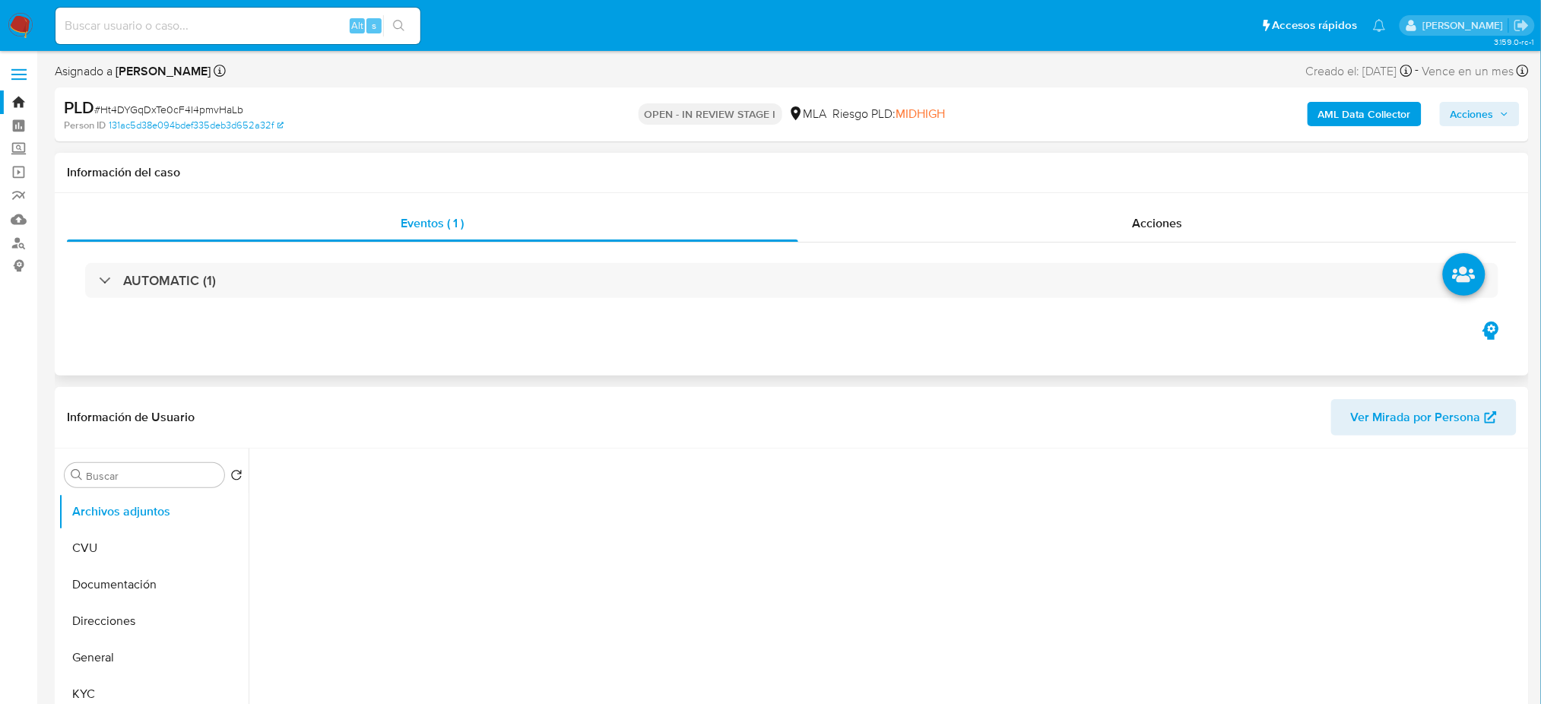
select select "10"
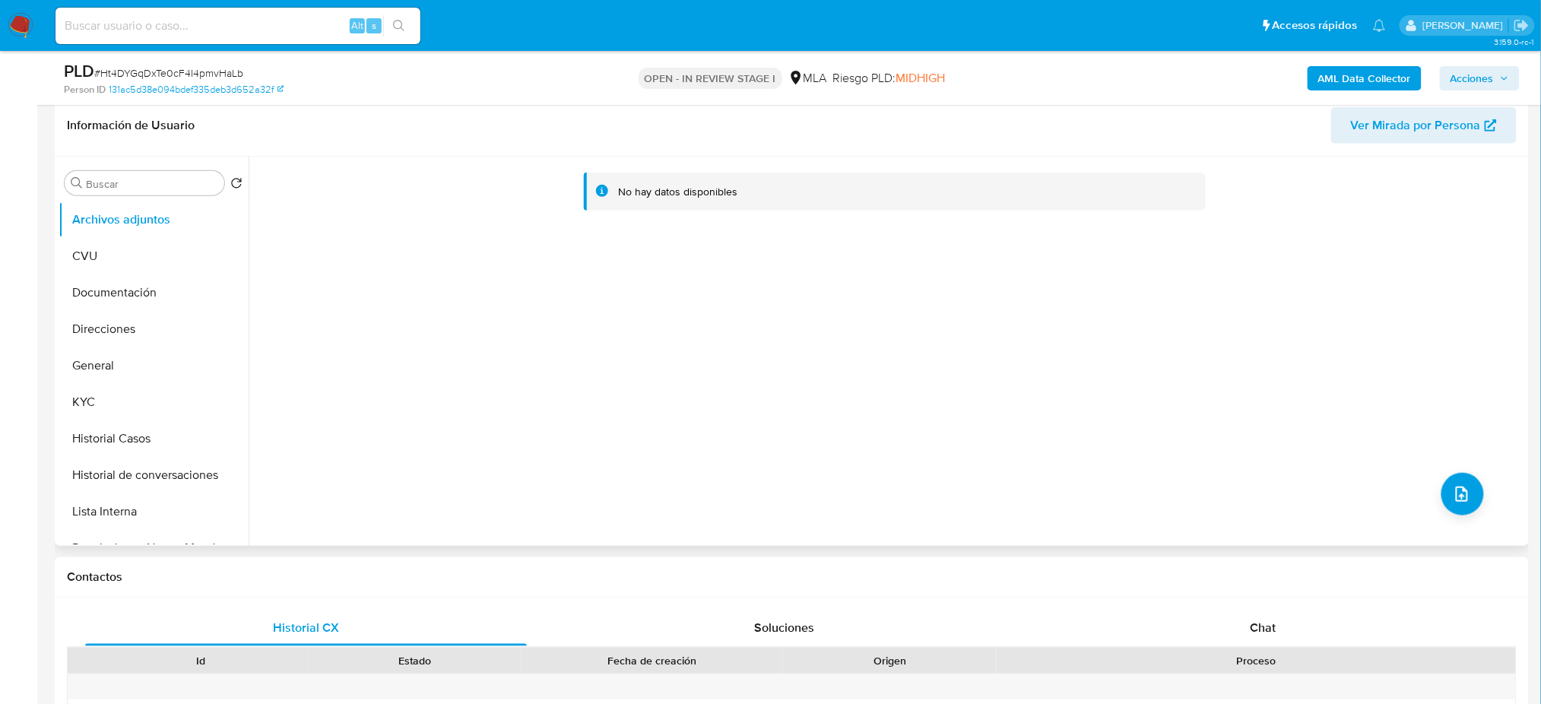
scroll to position [202, 0]
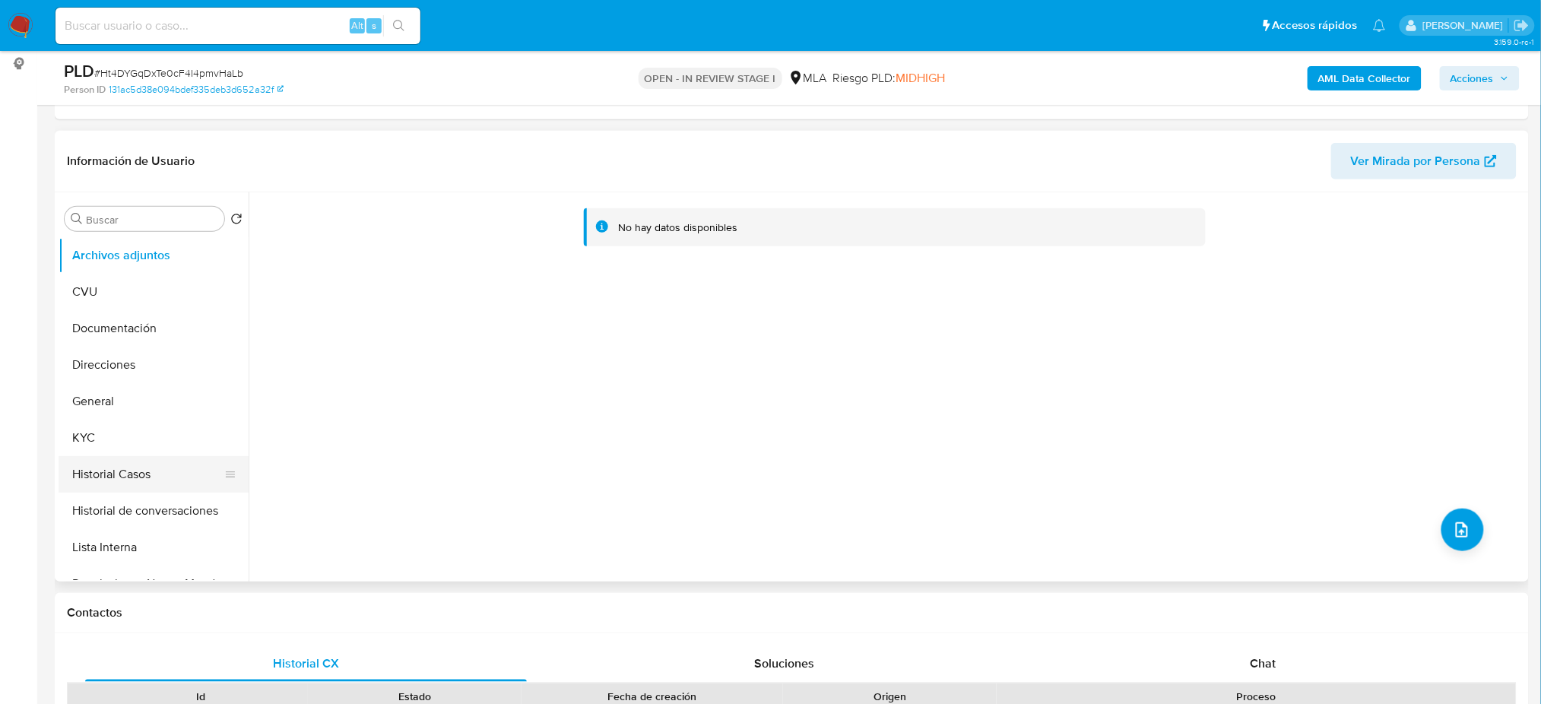
click at [140, 474] on button "Historial Casos" at bounding box center [148, 474] width 178 height 36
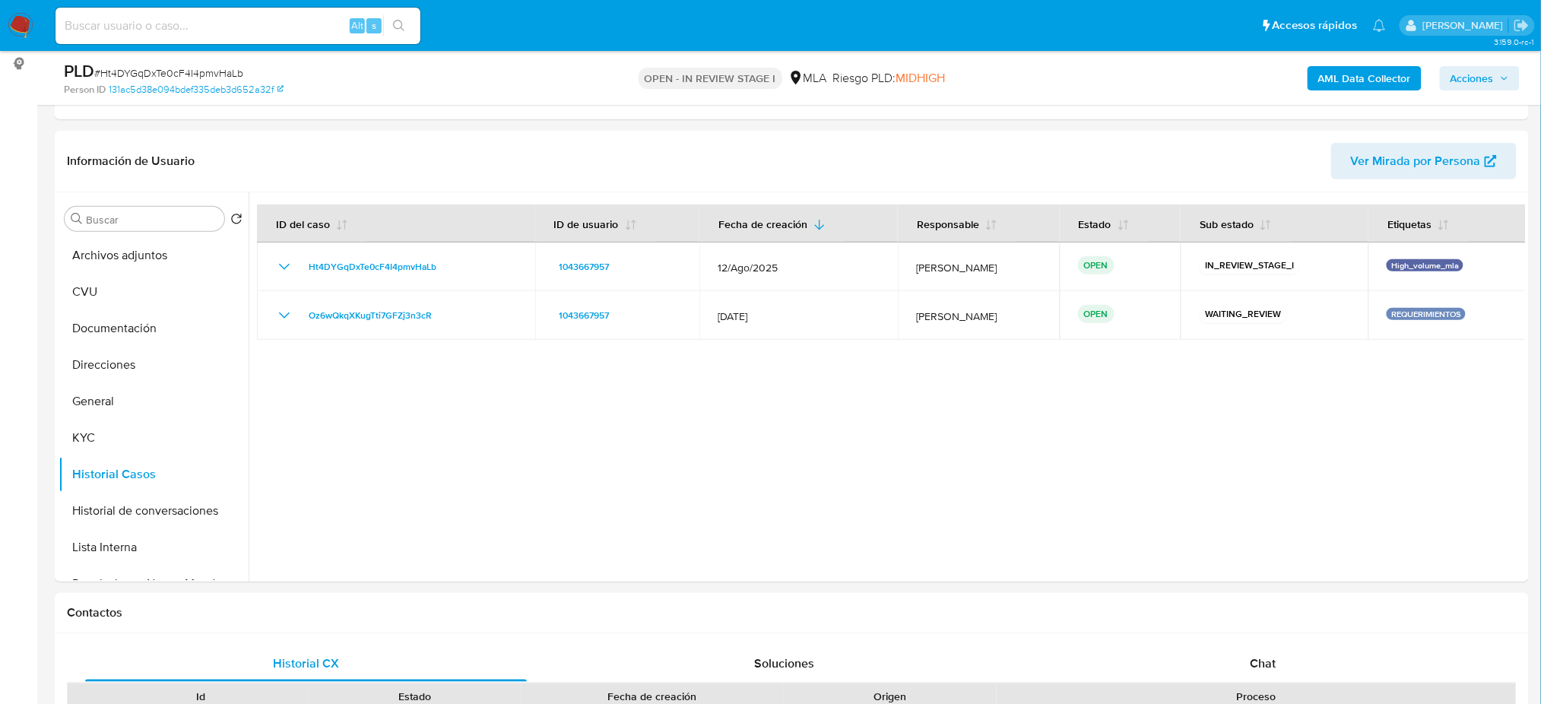
click at [274, 33] on input at bounding box center [237, 26] width 365 height 20
paste input "Kf0p6Ca4dxdzlNRPgYILaTUD"
type input "Kf0p6Ca4dxdzlNRPgYILaTUD"
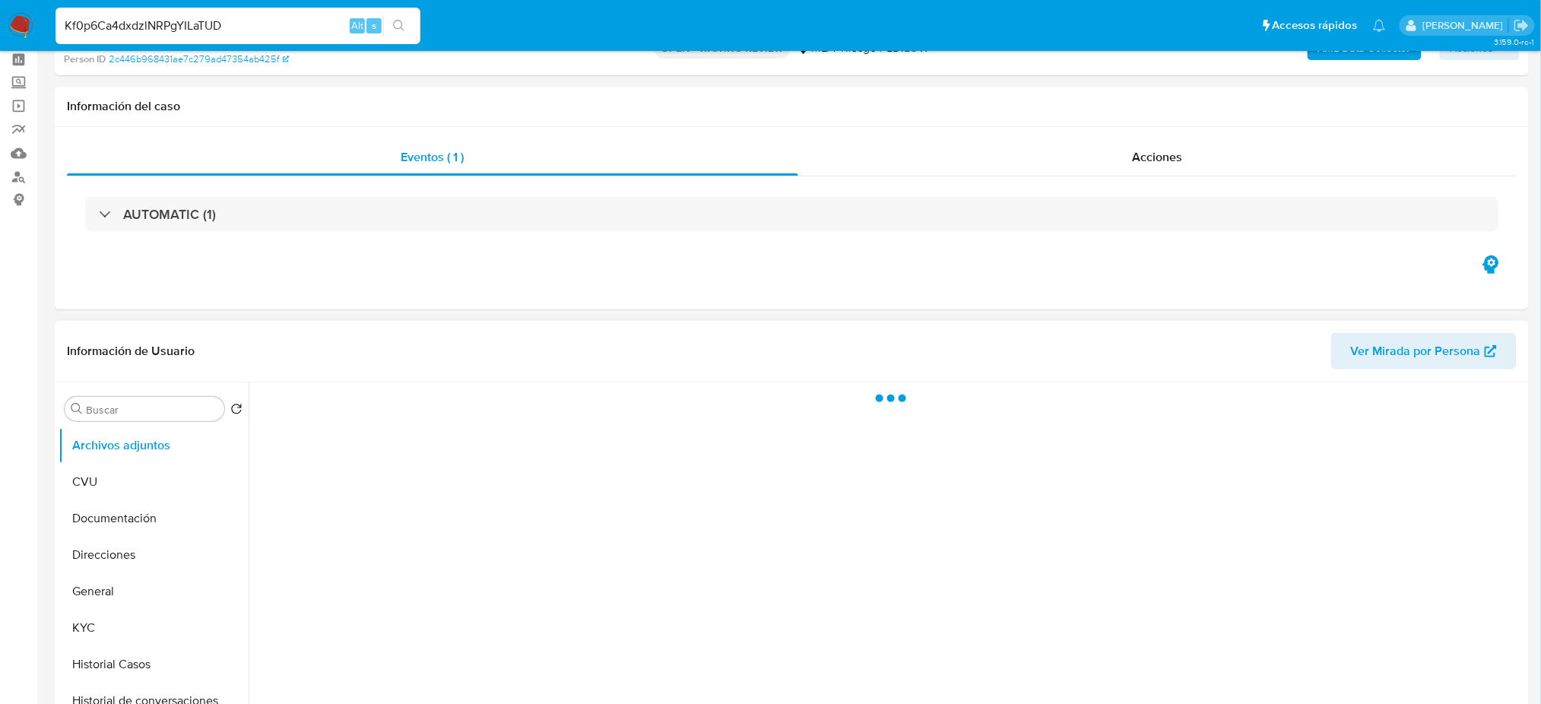
scroll to position [101, 0]
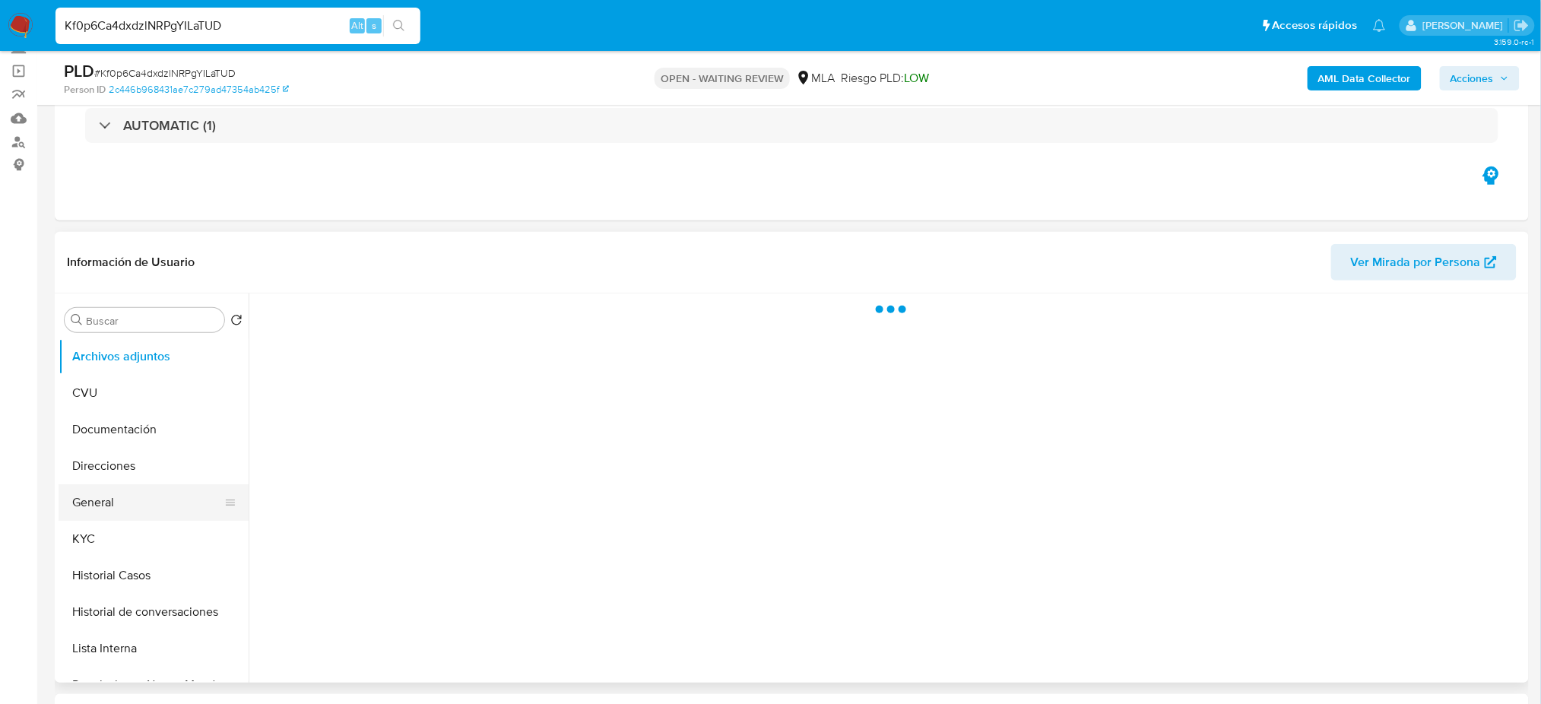
select select "10"
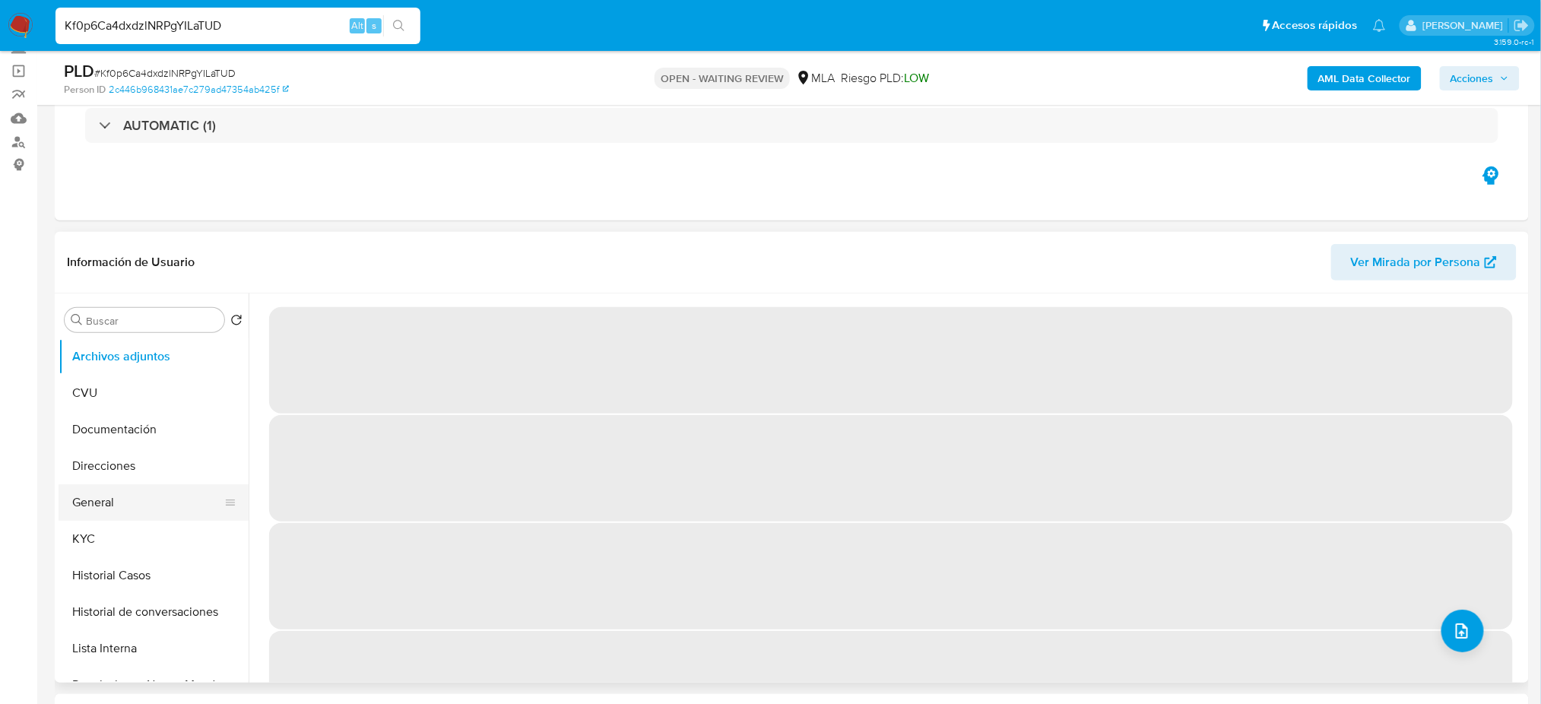
click at [135, 496] on button "General" at bounding box center [148, 502] width 178 height 36
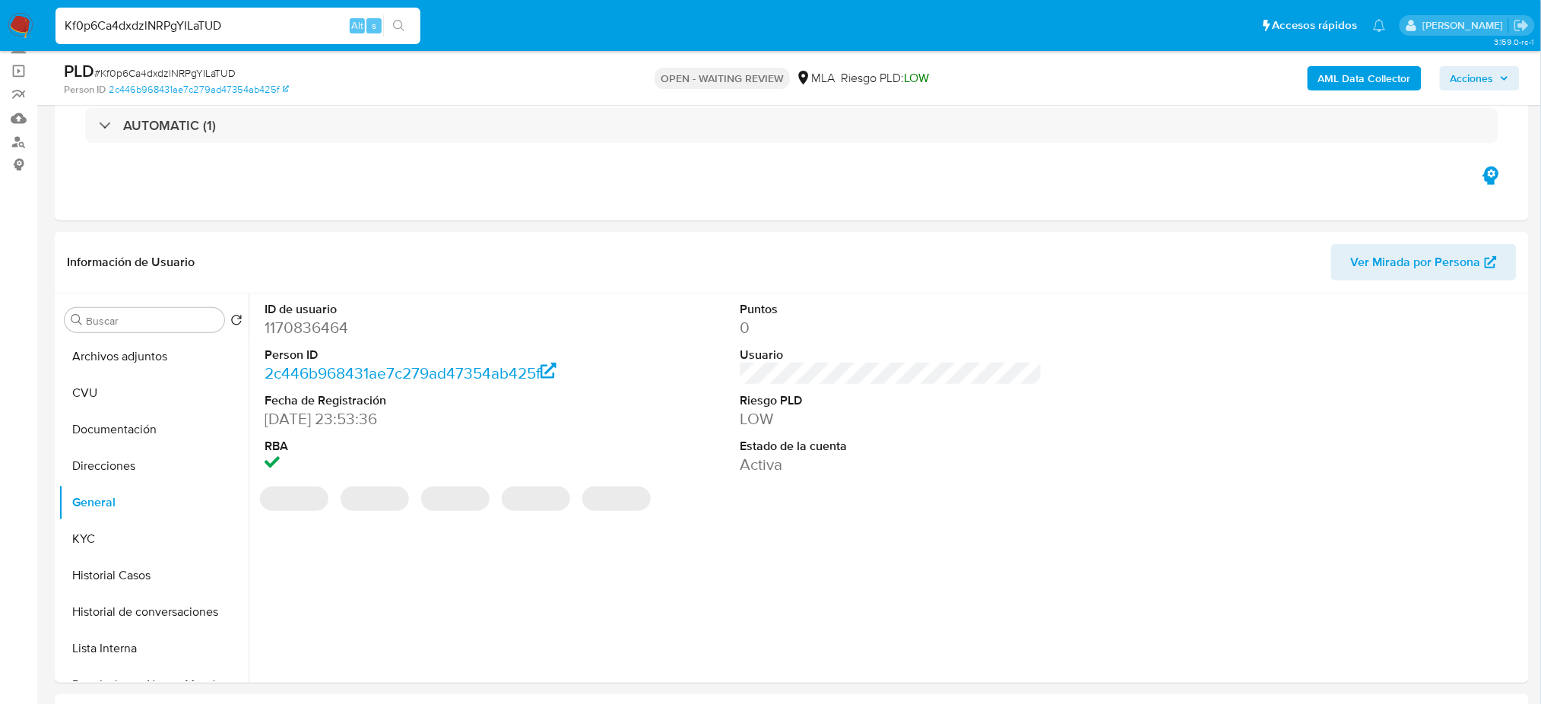
click at [297, 329] on dd "1170836464" at bounding box center [416, 327] width 302 height 21
copy dd "1170836464"
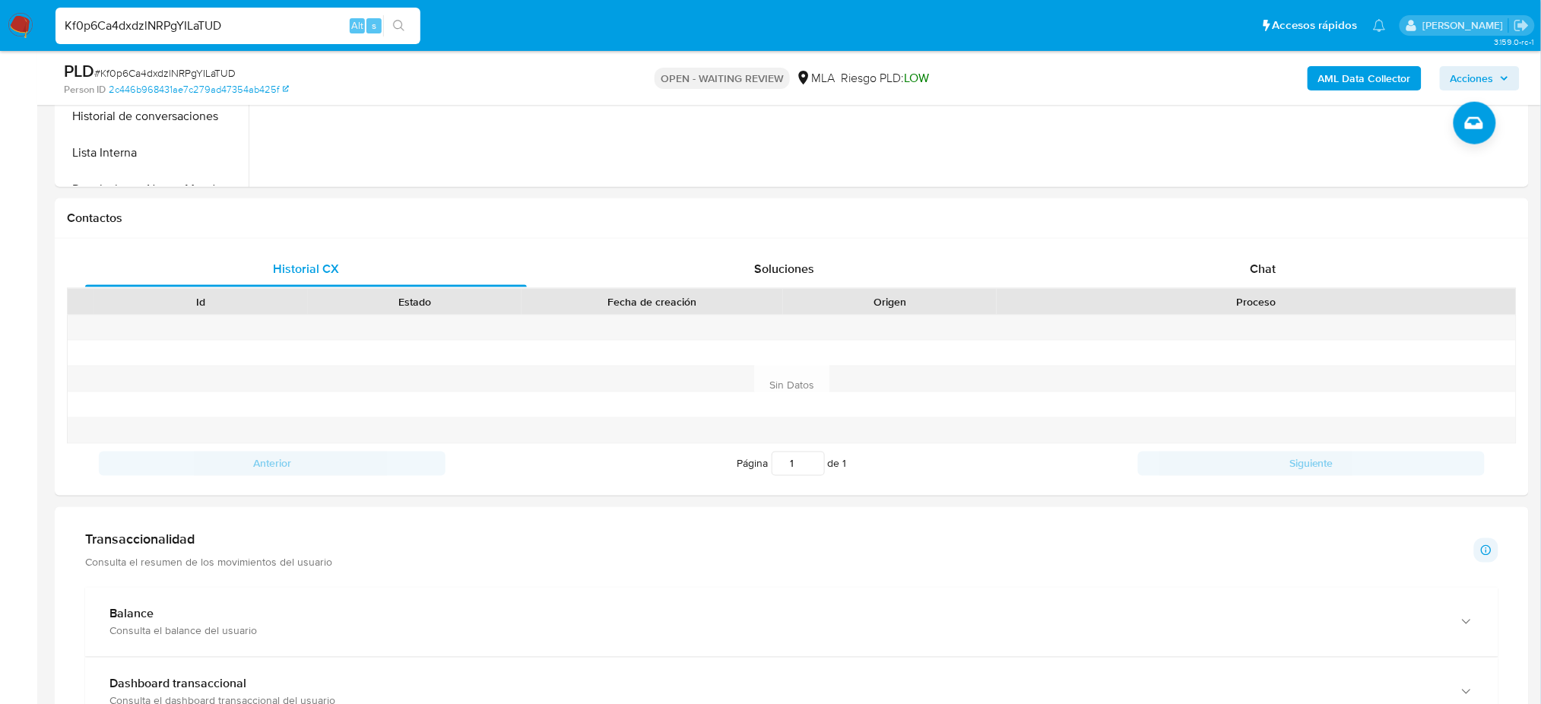
scroll to position [608, 0]
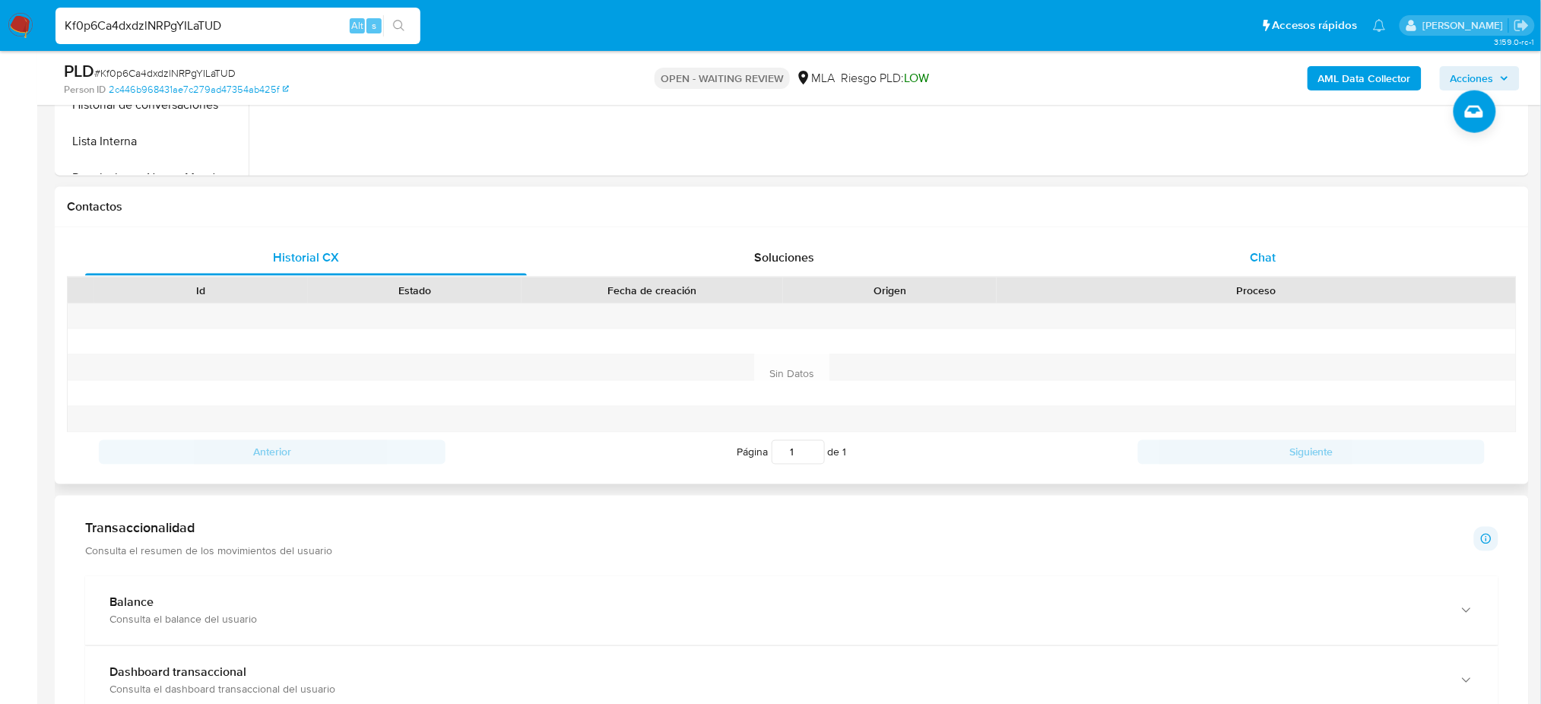
click at [1203, 245] on div "Chat" at bounding box center [1263, 257] width 442 height 36
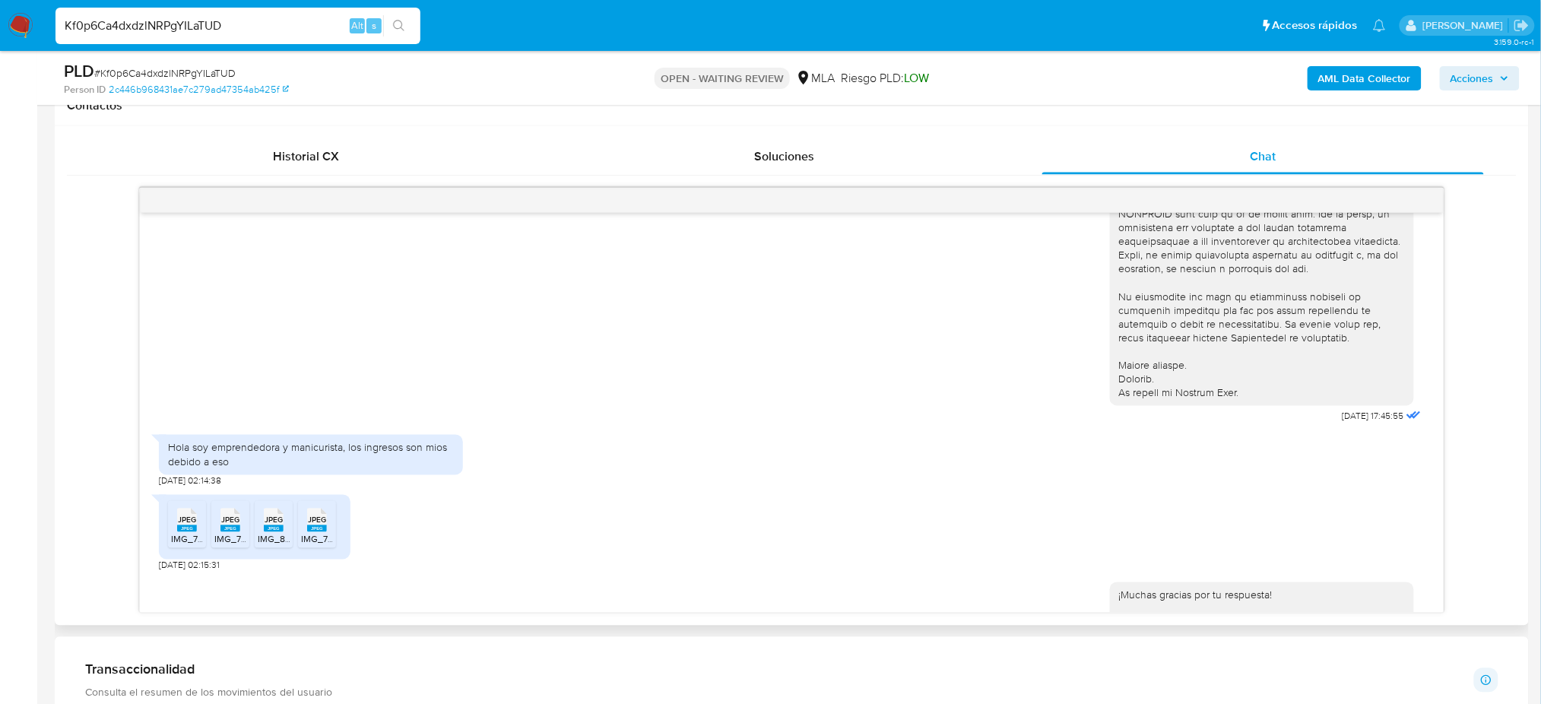
scroll to position [1081, 0]
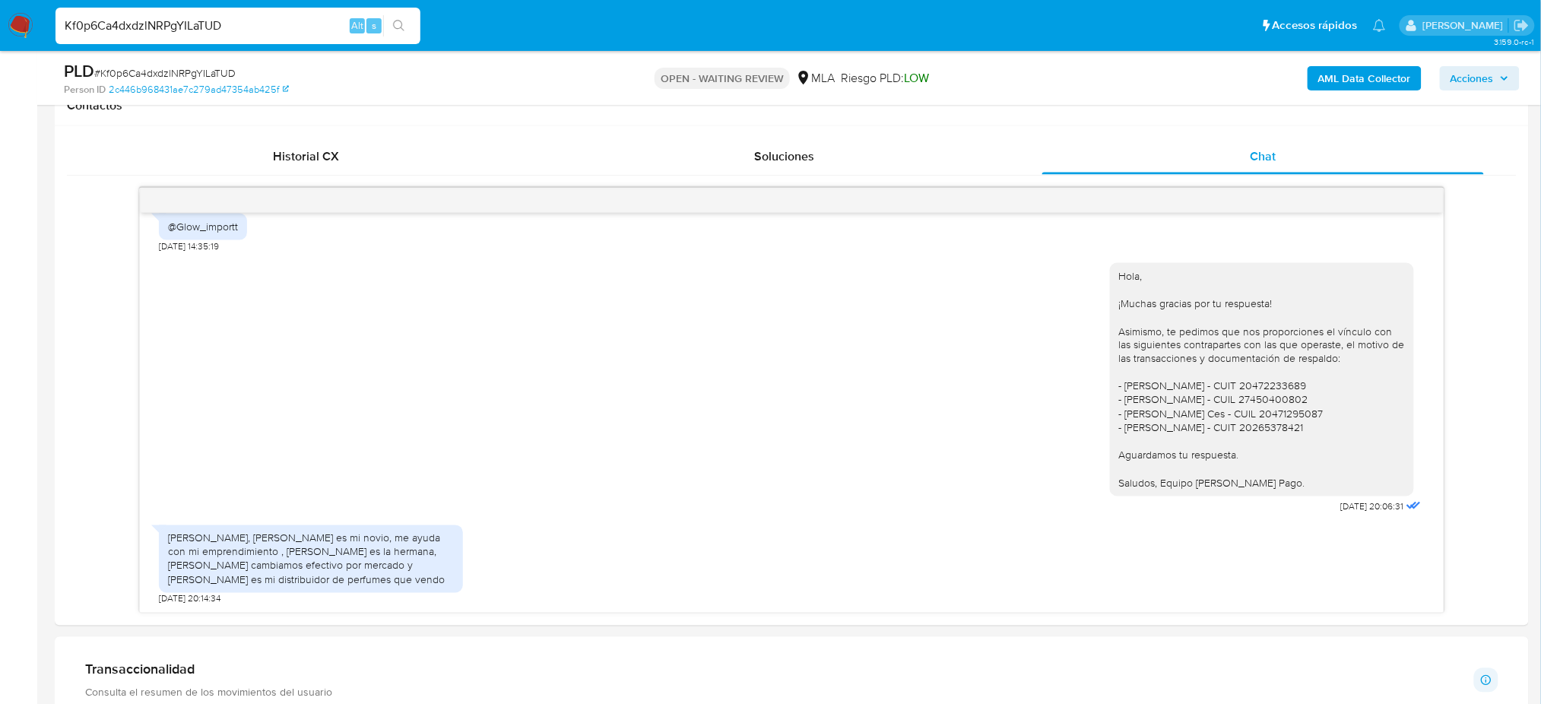
click at [202, 70] on span "# Kf0p6Ca4dxdzlNRPgYILaTUD" at bounding box center [164, 72] width 141 height 15
copy span "Kf0p6Ca4dxdzlNRPgYILaTUD"
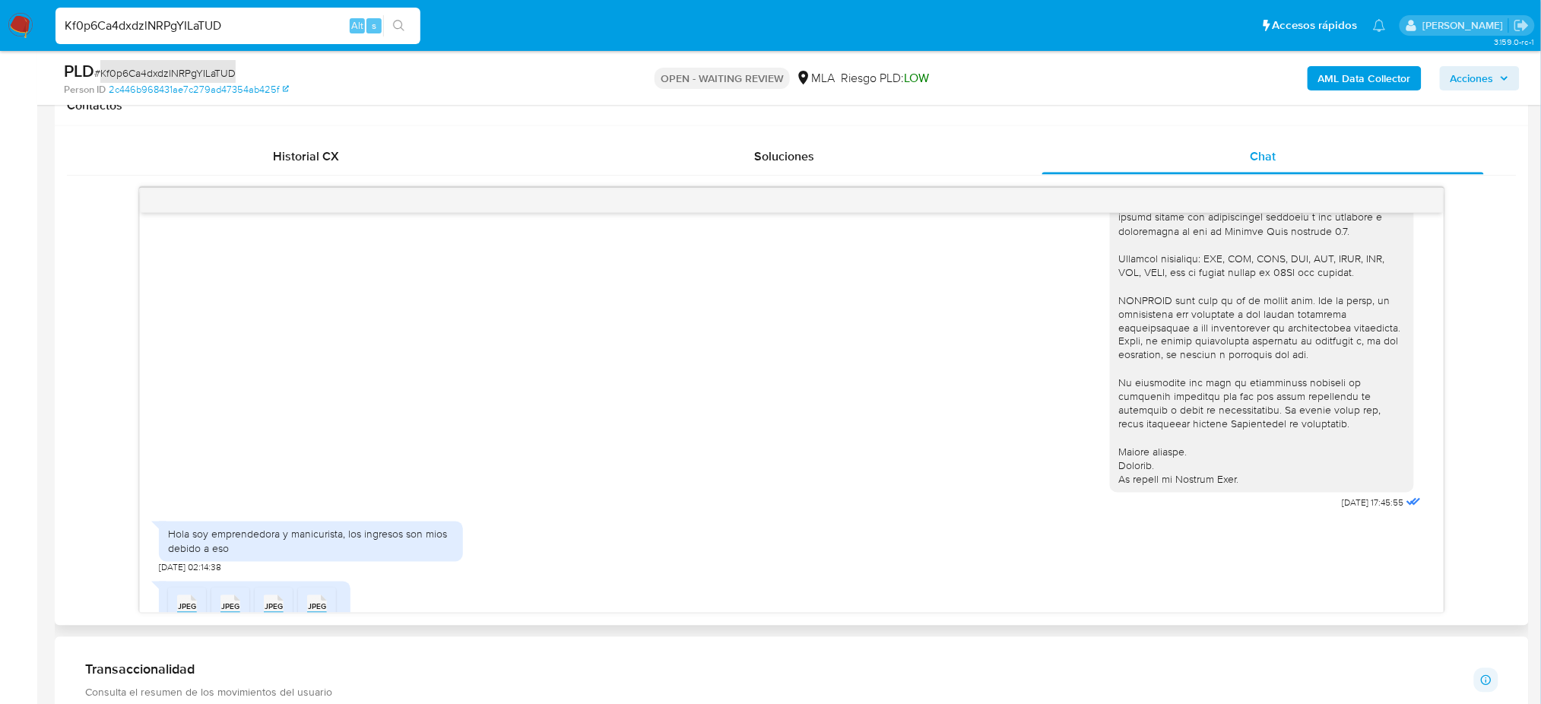
scroll to position [372, 0]
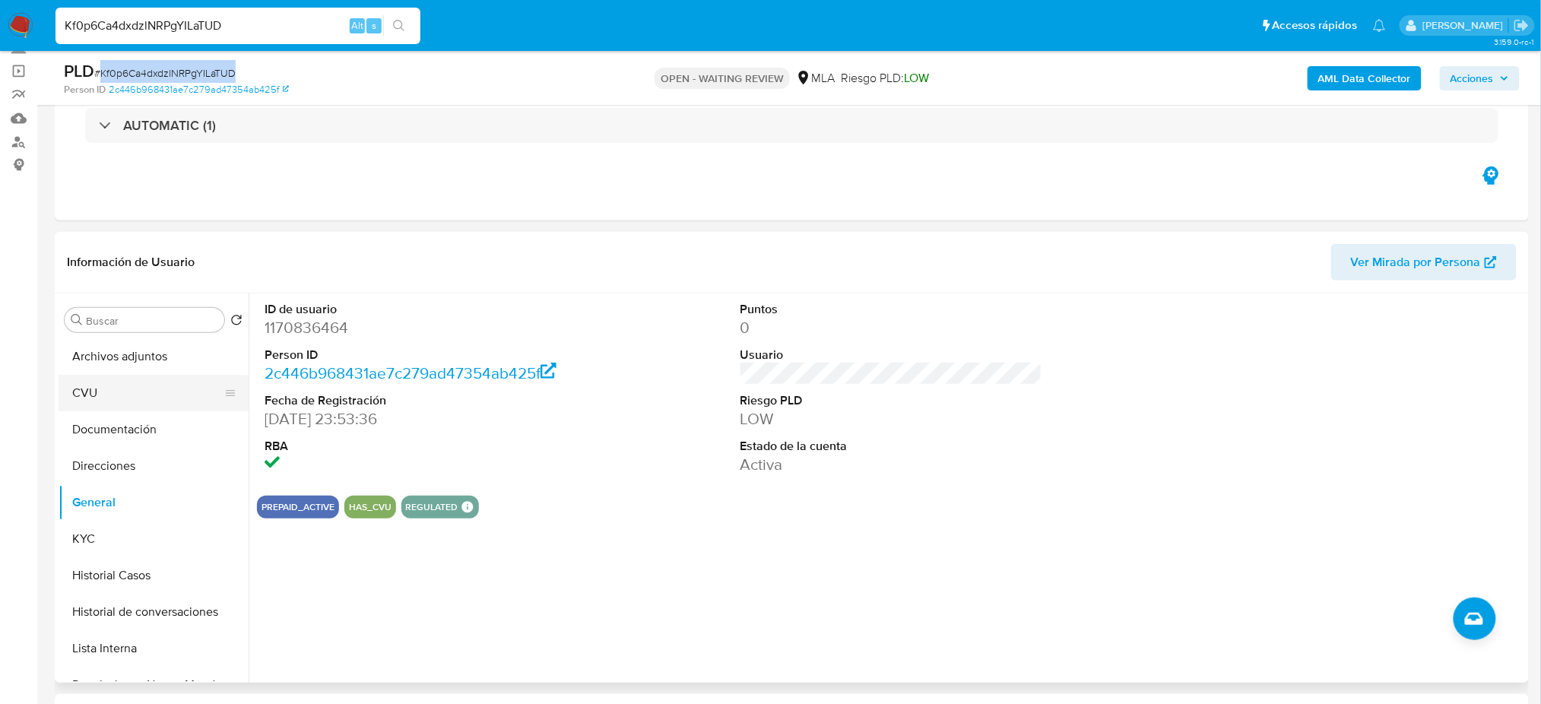
drag, startPoint x: 107, startPoint y: 385, endPoint x: 86, endPoint y: 398, distance: 25.3
click at [107, 384] on button "CVU" at bounding box center [148, 393] width 178 height 36
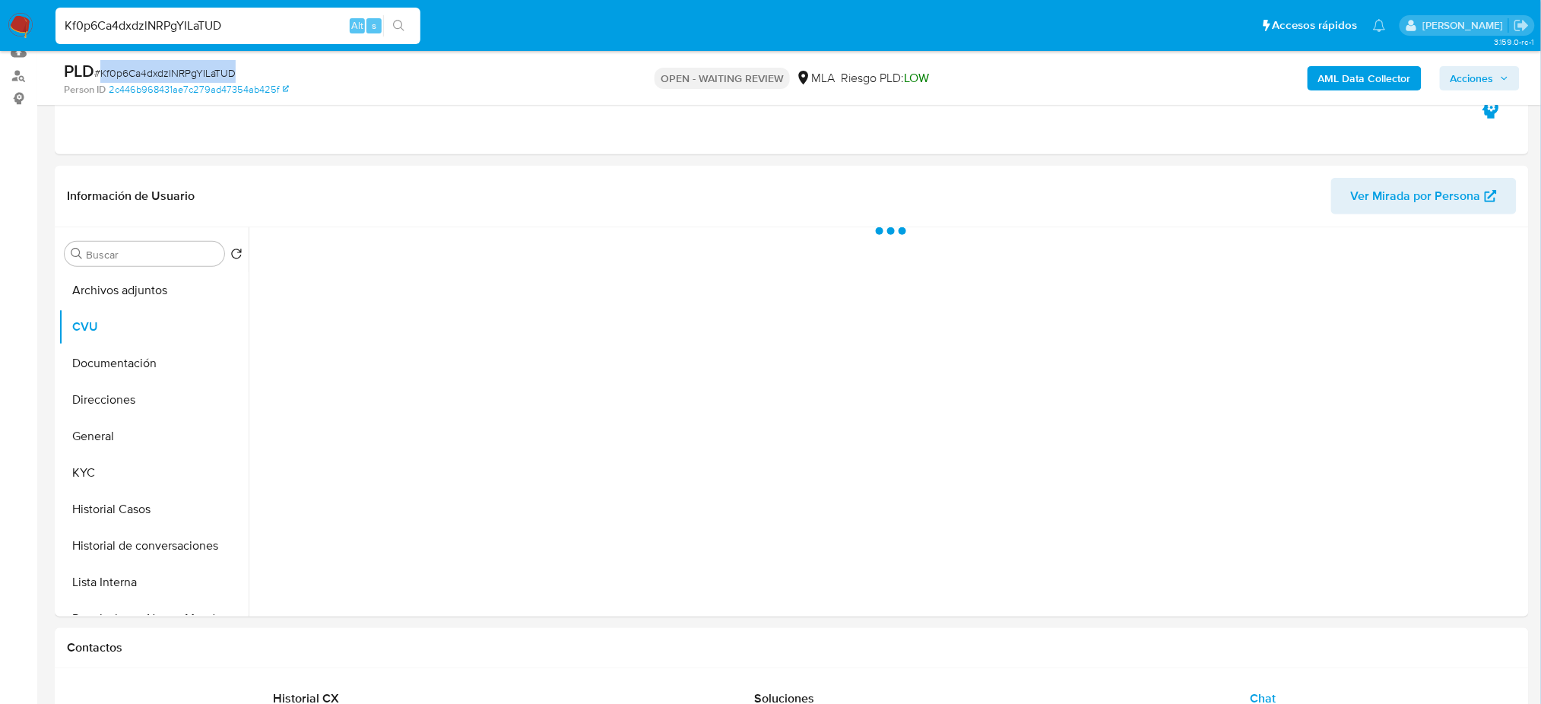
scroll to position [202, 0]
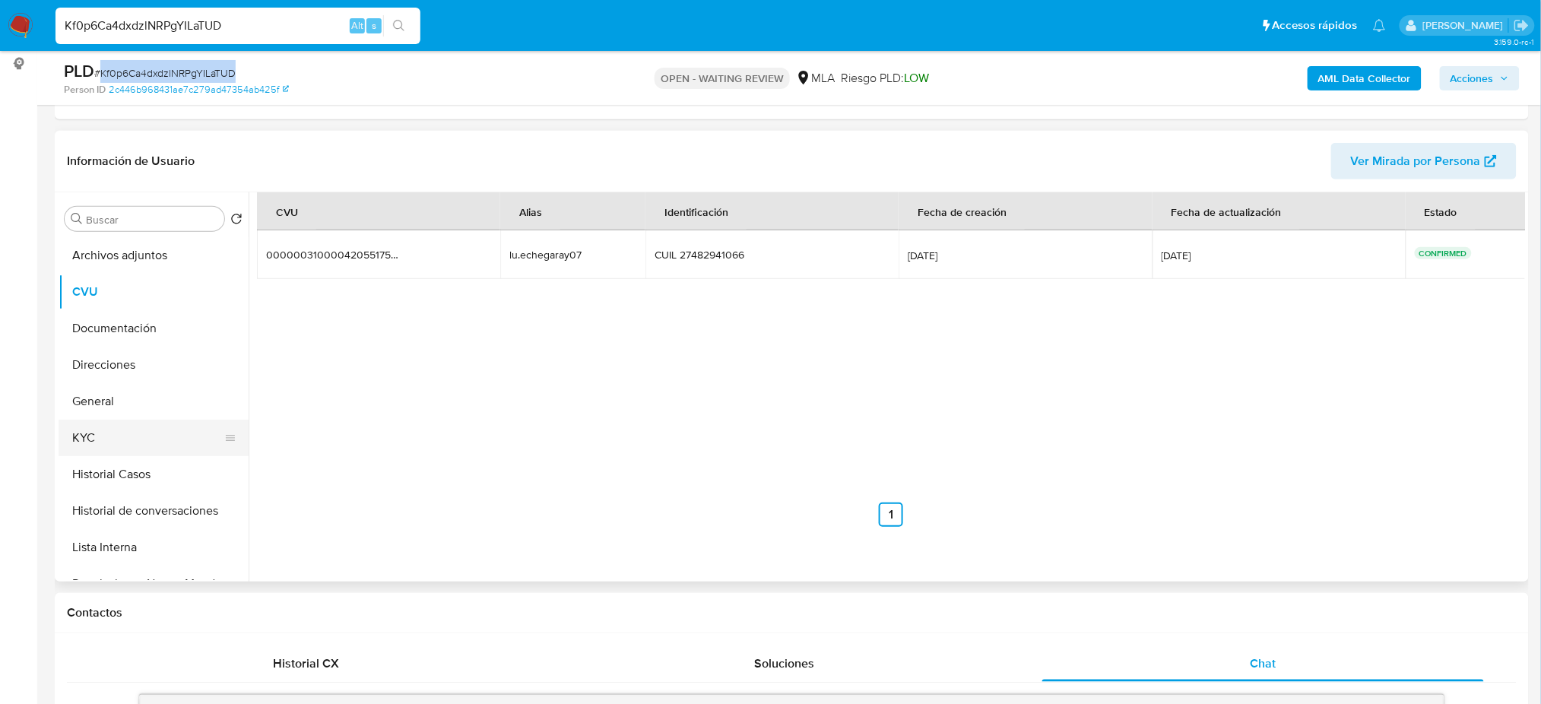
click at [113, 437] on button "KYC" at bounding box center [148, 438] width 178 height 36
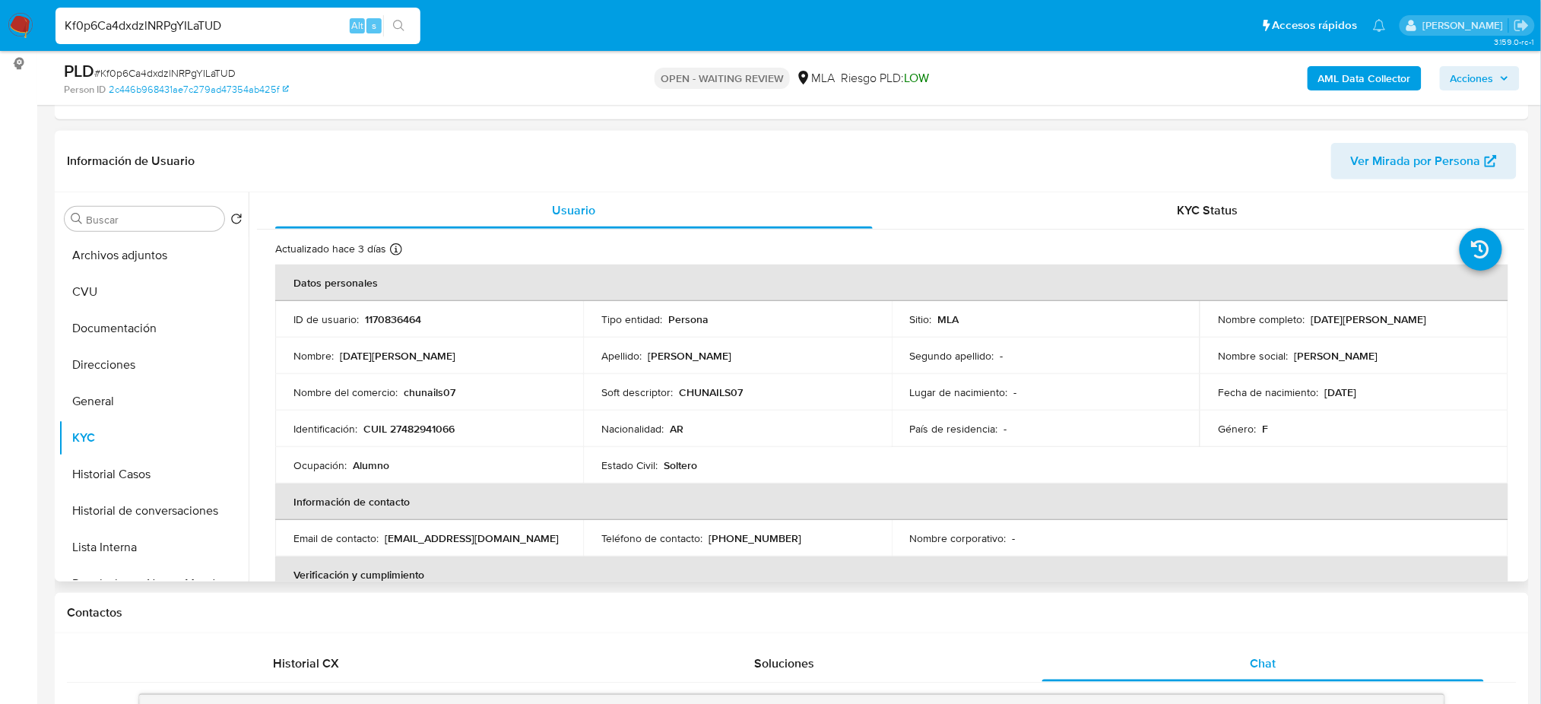
click at [404, 393] on p "chunails07" at bounding box center [430, 392] width 52 height 14
click at [476, 397] on div "Nombre del comercio : chunails07" at bounding box center [428, 392] width 271 height 14
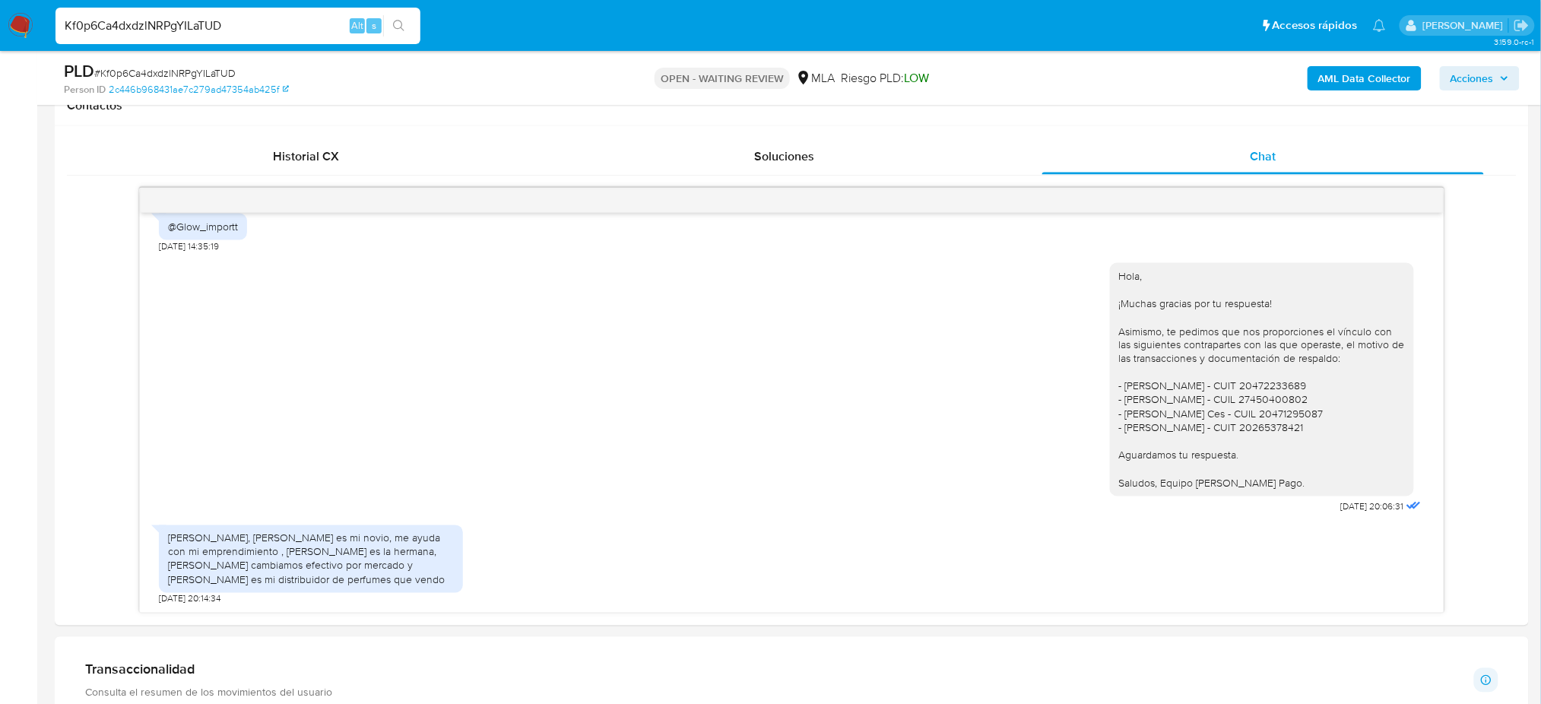
scroll to position [1081, 0]
drag, startPoint x: 269, startPoint y: 34, endPoint x: 0, endPoint y: 49, distance: 269.6
click at [0, 49] on nav "Pausado Ver notificaciones Kf0p6Ca4dxdzlNRPgYILaTUD Alt s Accesos rápidos Presi…" at bounding box center [770, 25] width 1541 height 51
paste input "3oQPnUAEwzcJL4bU06XzUon6"
type input "3oQPnUAEwzcJL4bU06XzUon6"
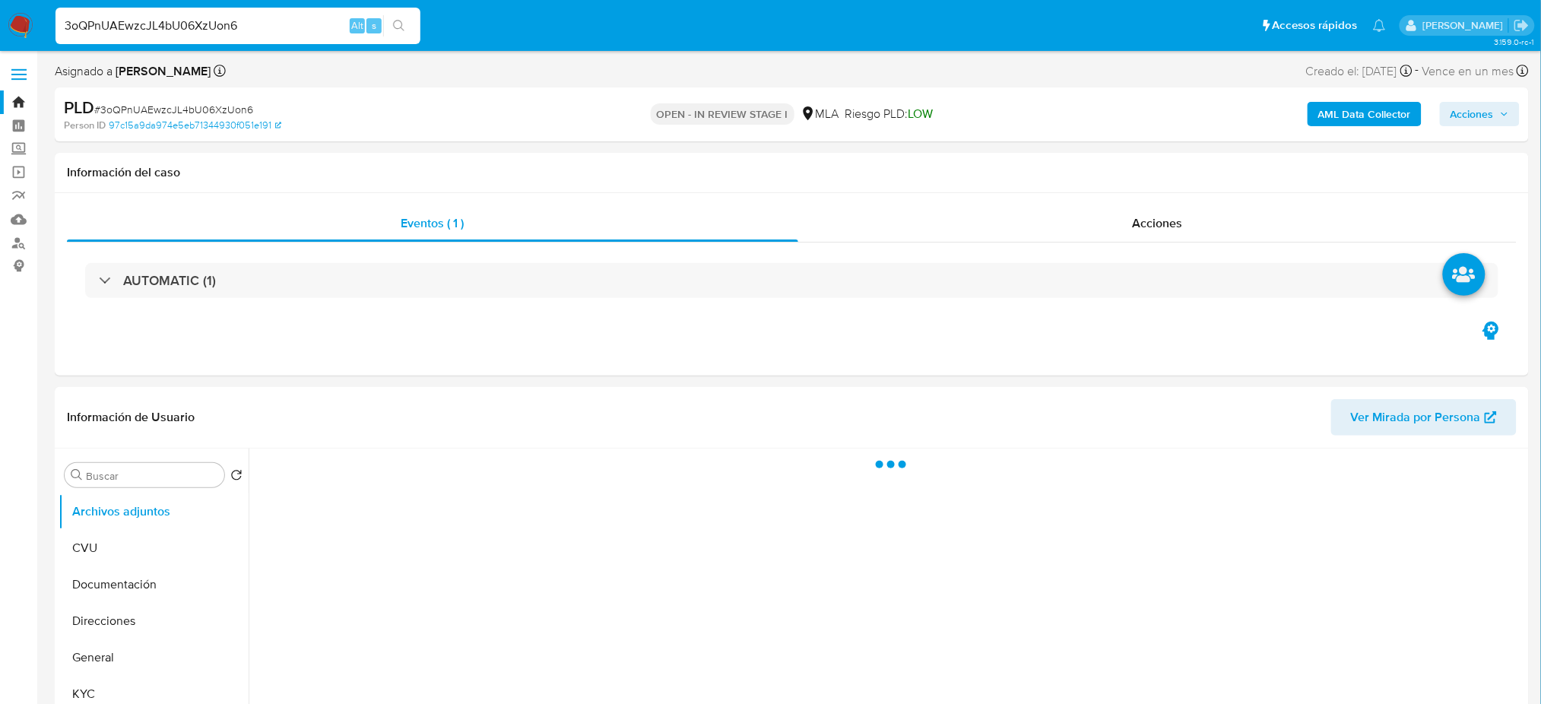
select select "10"
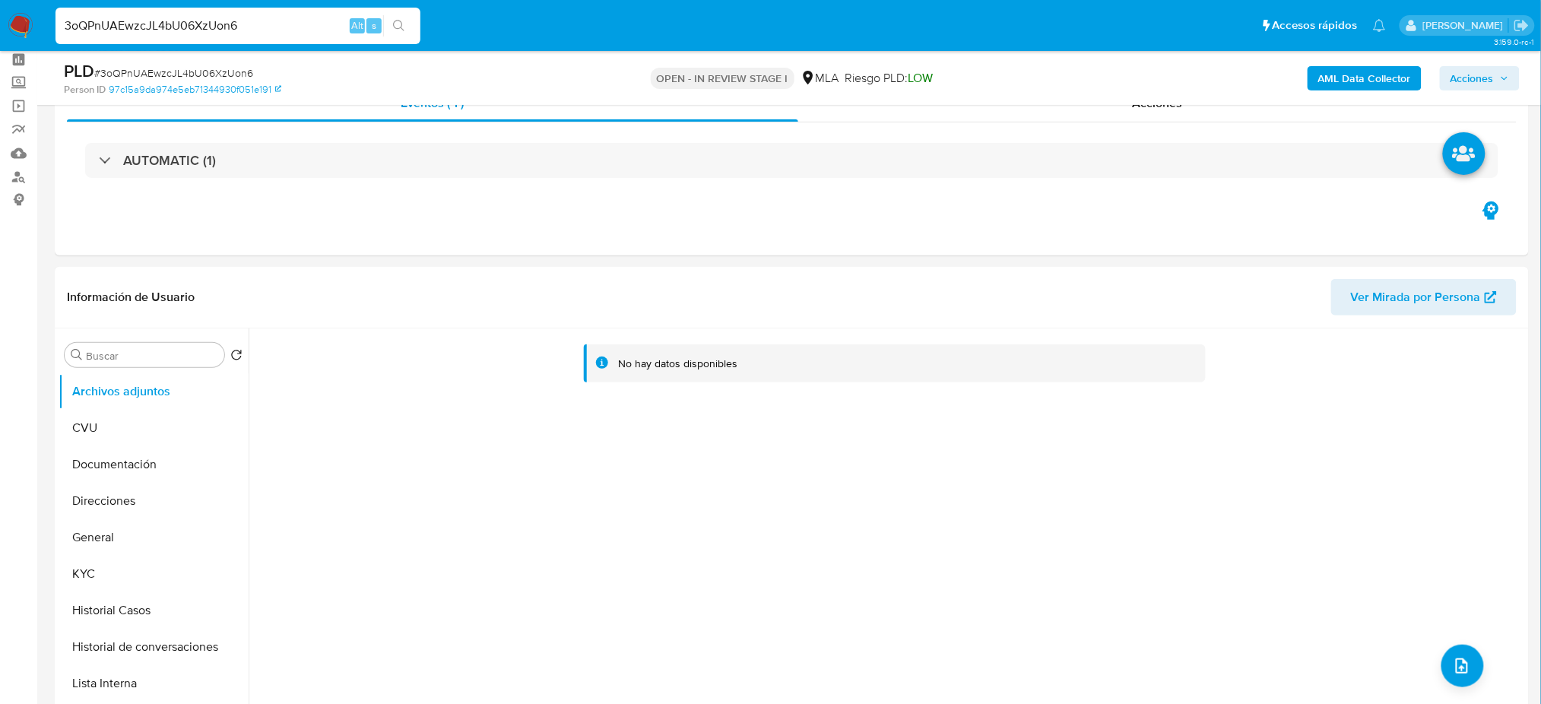
scroll to position [101, 0]
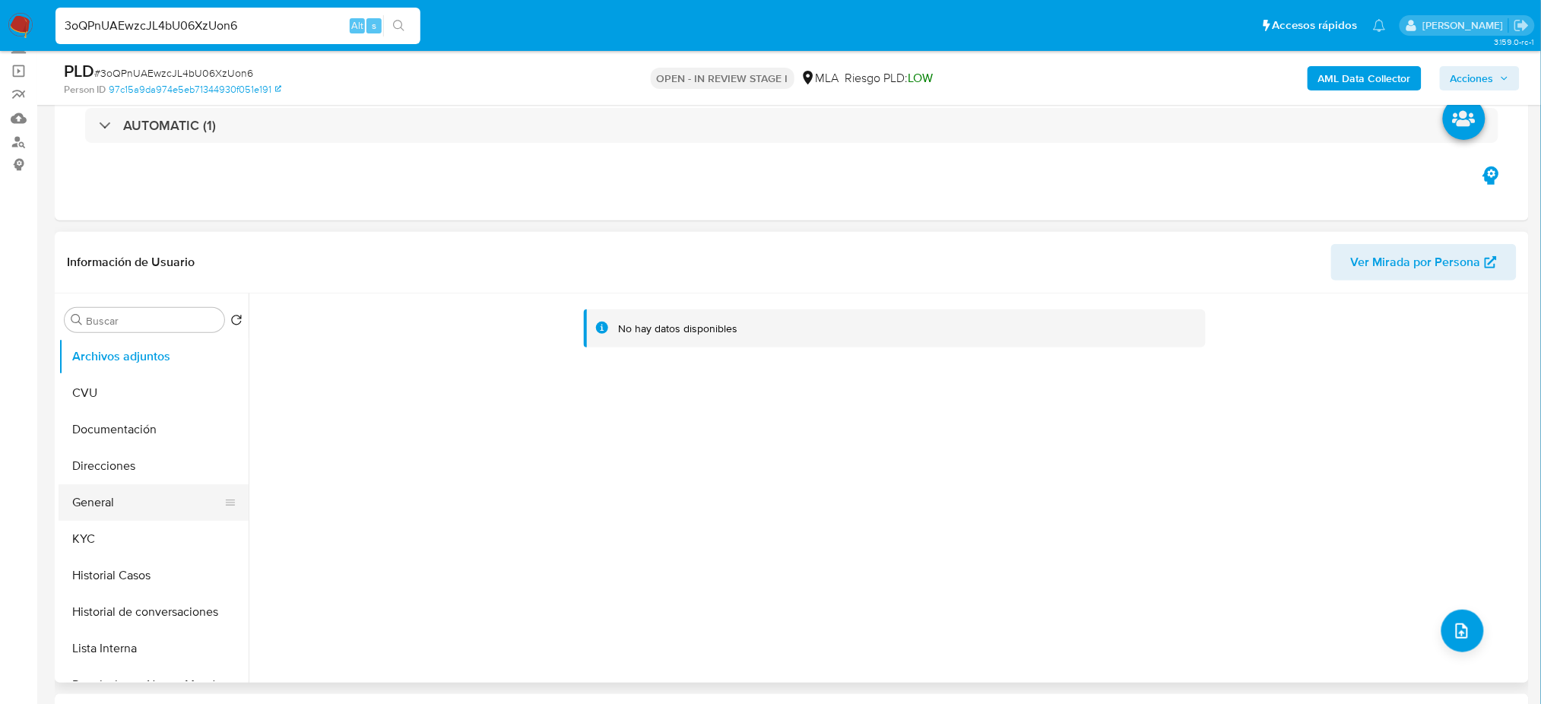
click at [100, 487] on button "General" at bounding box center [148, 502] width 178 height 36
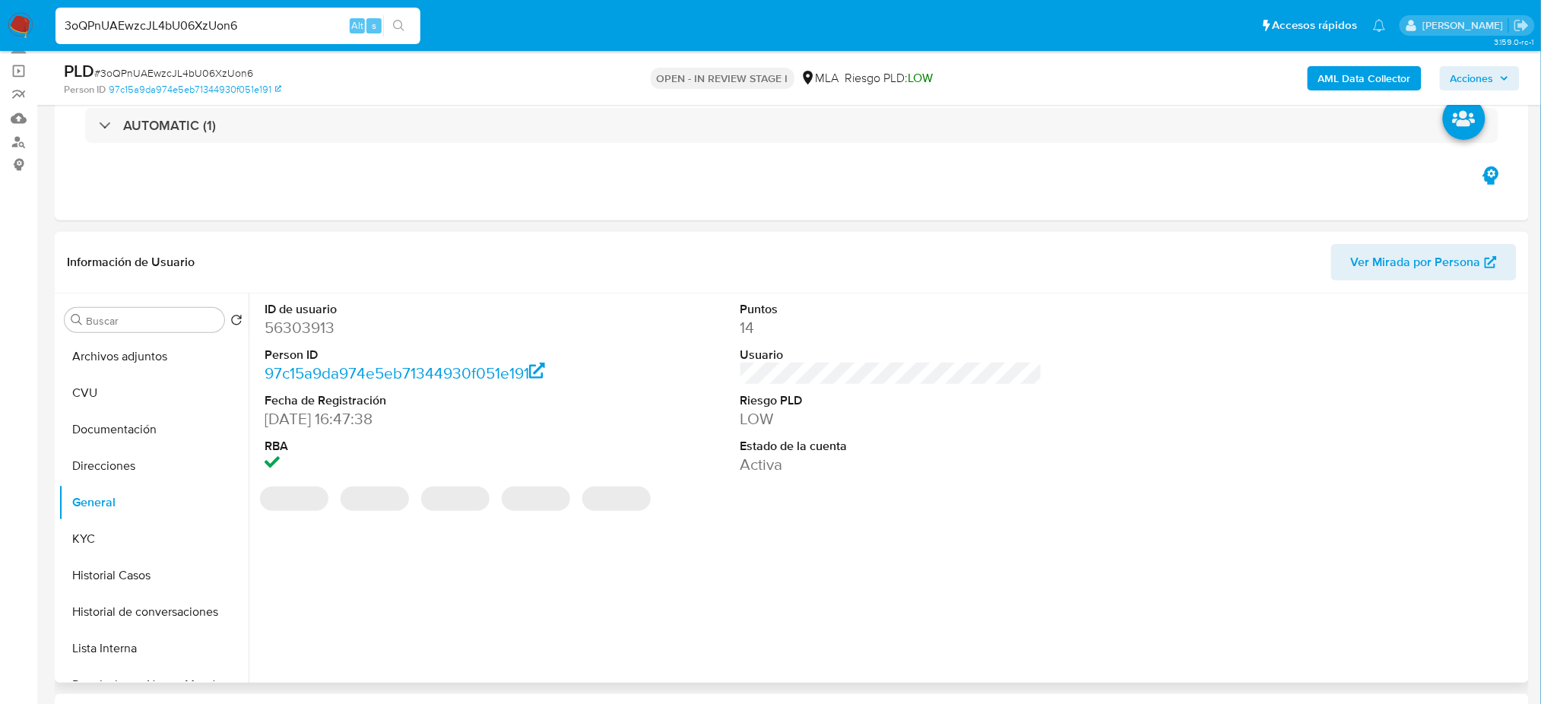
click at [281, 322] on dd "56303913" at bounding box center [416, 327] width 302 height 21
copy dd "56303913"
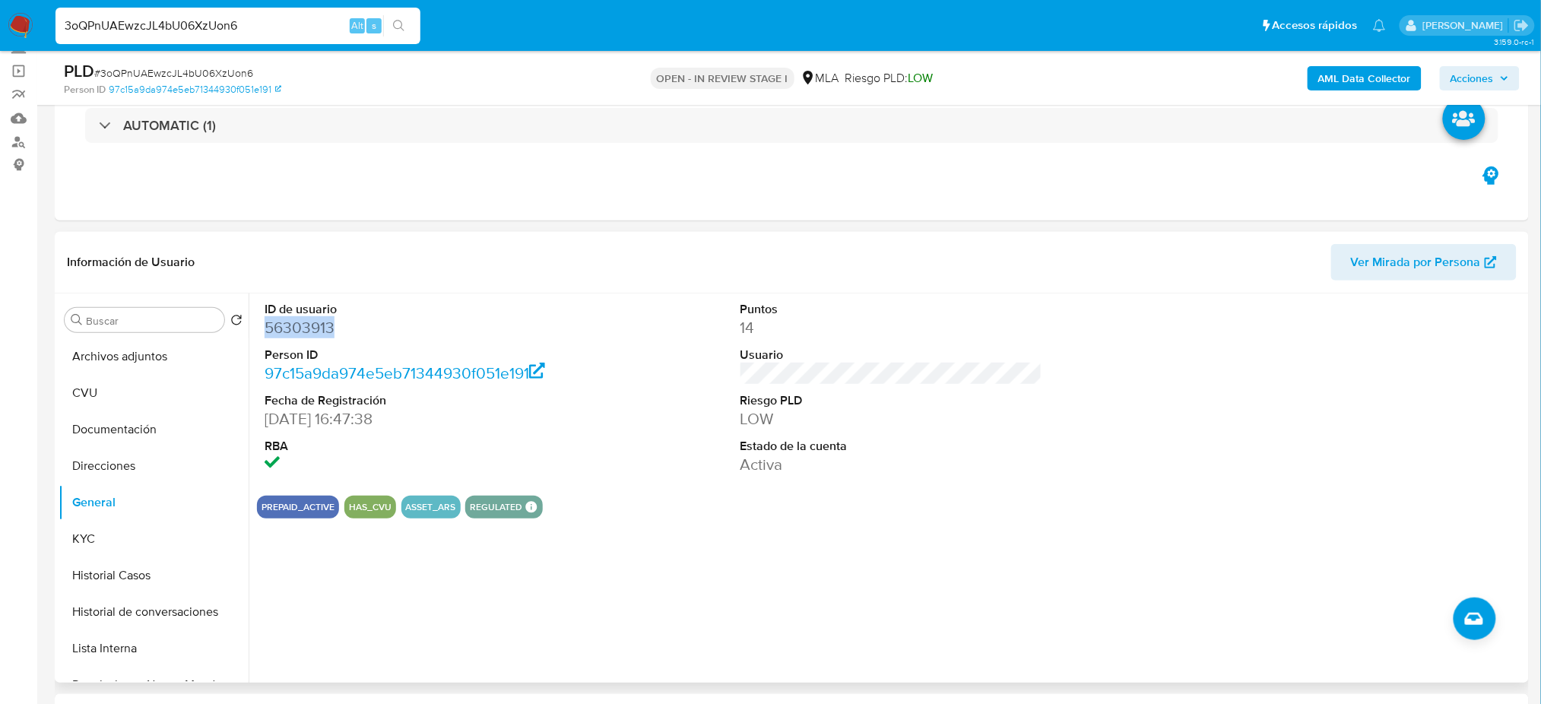
click at [119, 526] on button "KYC" at bounding box center [154, 539] width 190 height 36
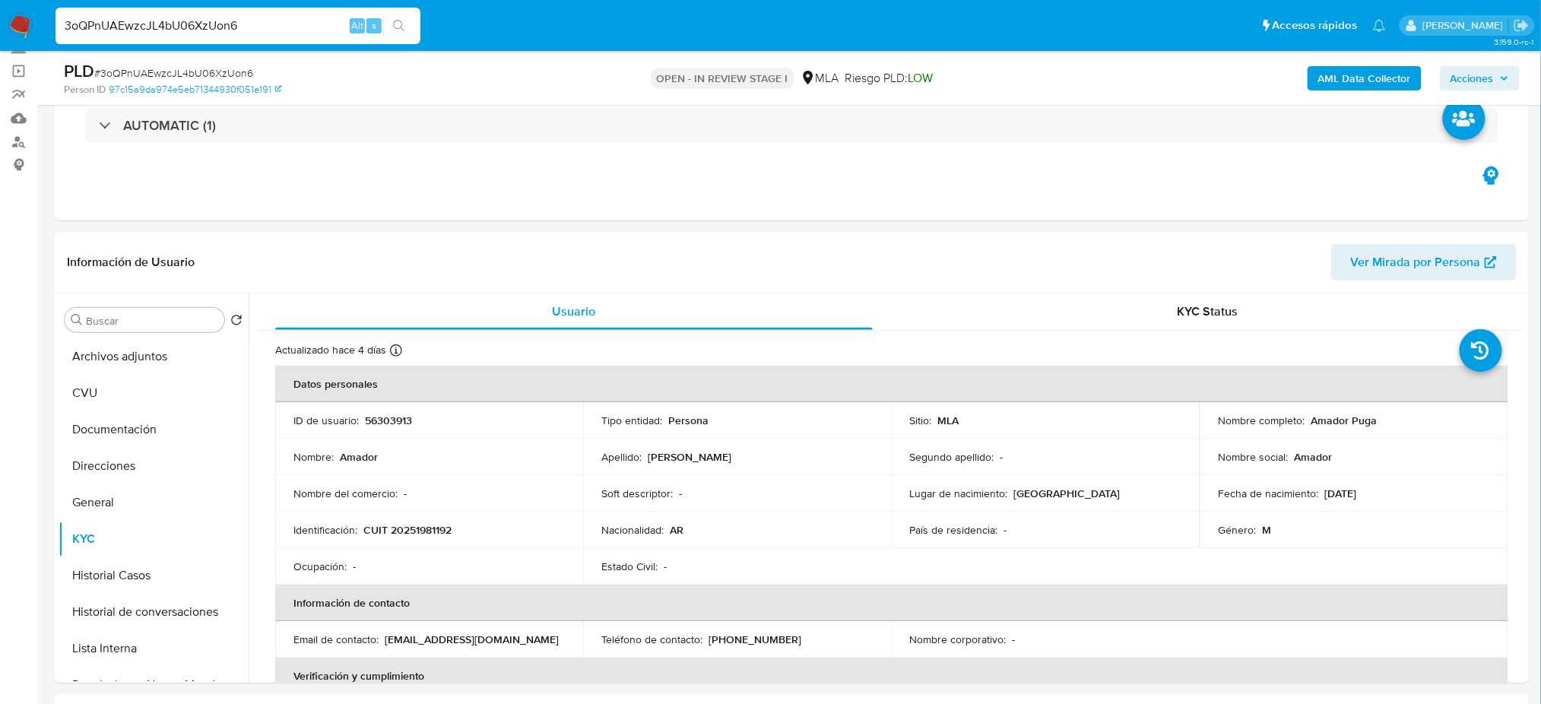
scroll to position [405, 0]
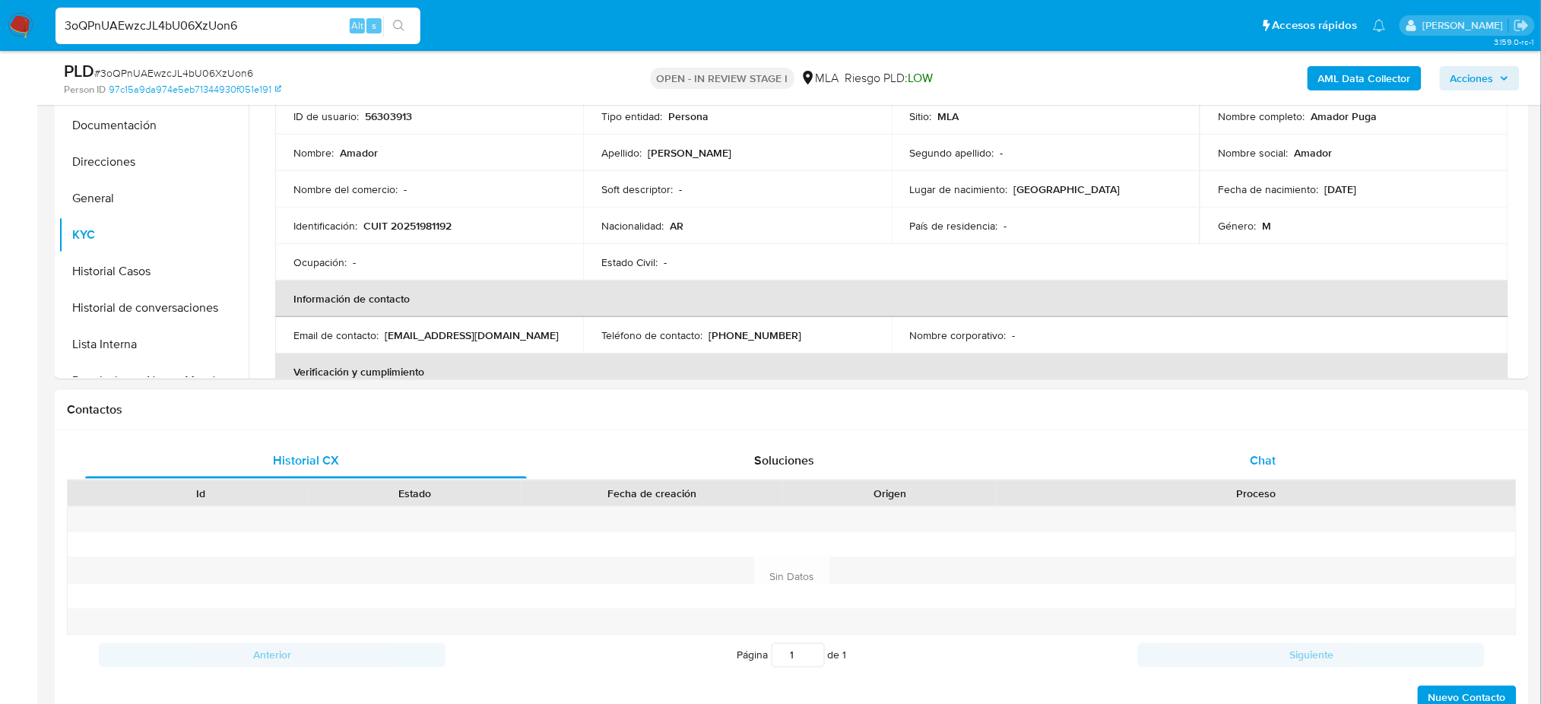
click at [1168, 443] on div "Chat" at bounding box center [1263, 460] width 442 height 36
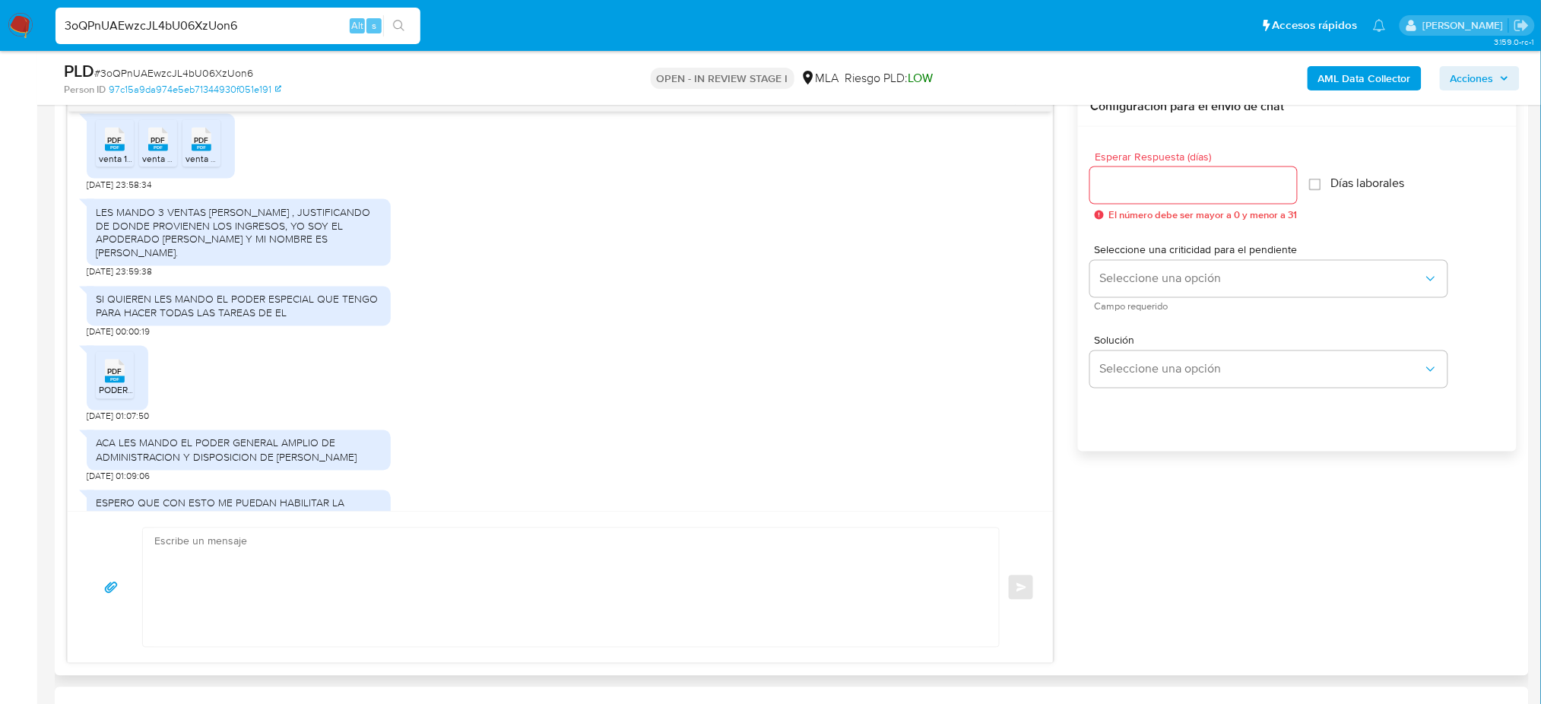
scroll to position [1723, 0]
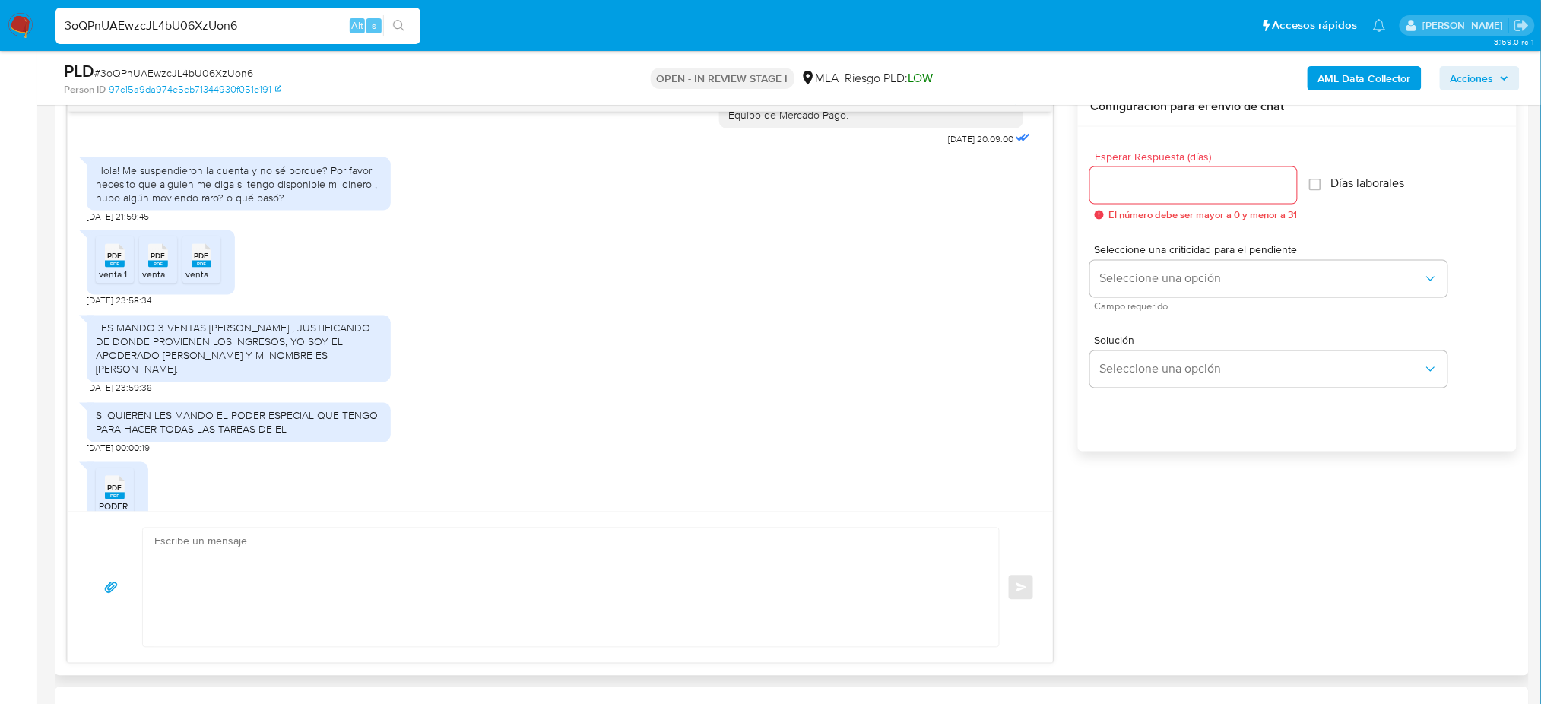
click at [128, 269] on div "PDF PDF" at bounding box center [115, 254] width 32 height 30
click at [161, 262] on span "PDF" at bounding box center [158, 257] width 14 height 10
drag, startPoint x: 195, startPoint y: 346, endPoint x: 442, endPoint y: 350, distance: 247.1
click at [195, 262] on span "PDF" at bounding box center [202, 257] width 14 height 10
click at [201, 281] on span "venta 3.pdf" at bounding box center [209, 274] width 46 height 13
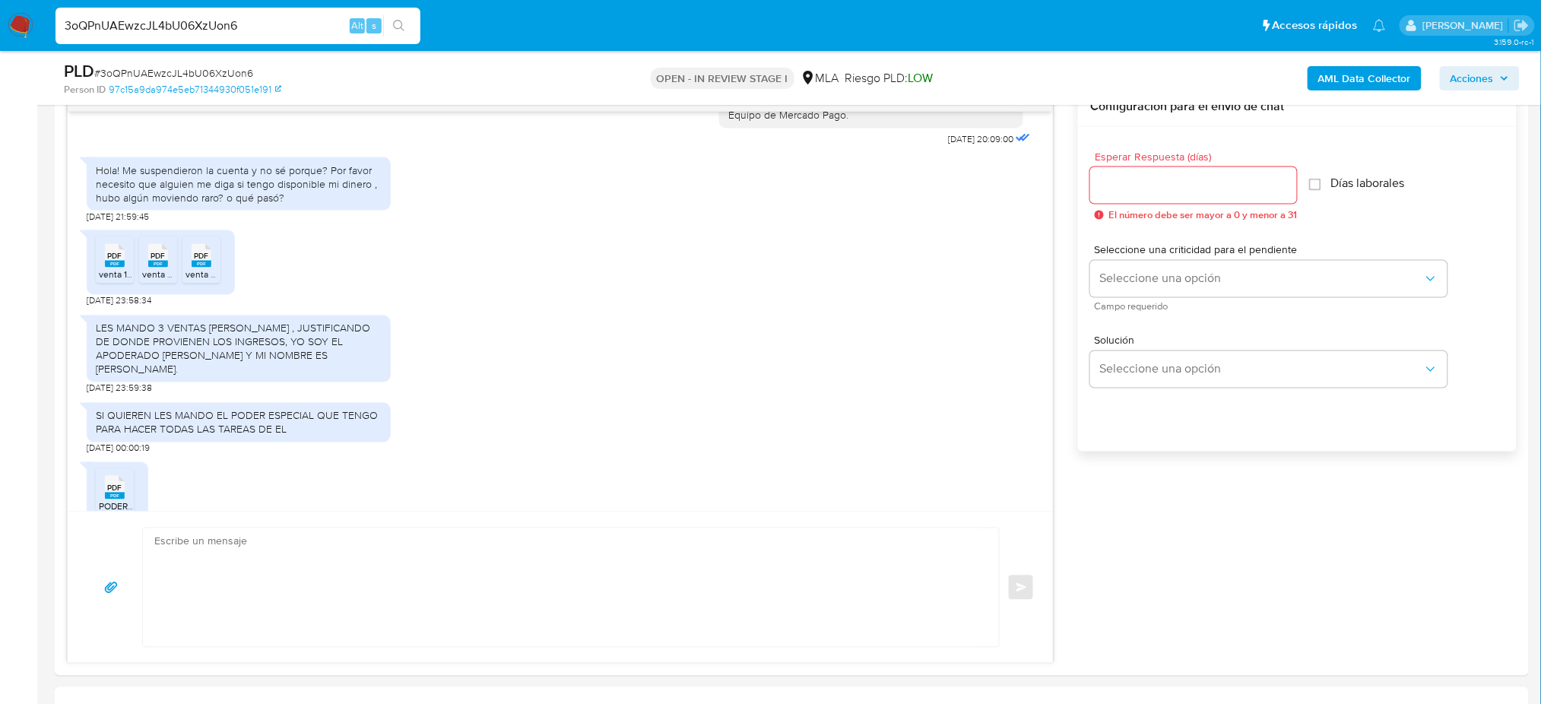
click at [228, 30] on input "3oQPnUAEwzcJL4bU06XzUon6" at bounding box center [237, 26] width 365 height 20
drag, startPoint x: 251, startPoint y: 26, endPoint x: 8, endPoint y: 46, distance: 244.1
click at [8, 46] on nav "Pausado Ver notificaciones 3oQPnUAEwzcJL4bU06XzUon6 Alt s Accesos rápidos Presi…" at bounding box center [770, 25] width 1541 height 51
paste input "8BKuNfhGqselxA0ct5prLnK5"
type input "8BKuNfhGqselxA0ct5prLnK5"
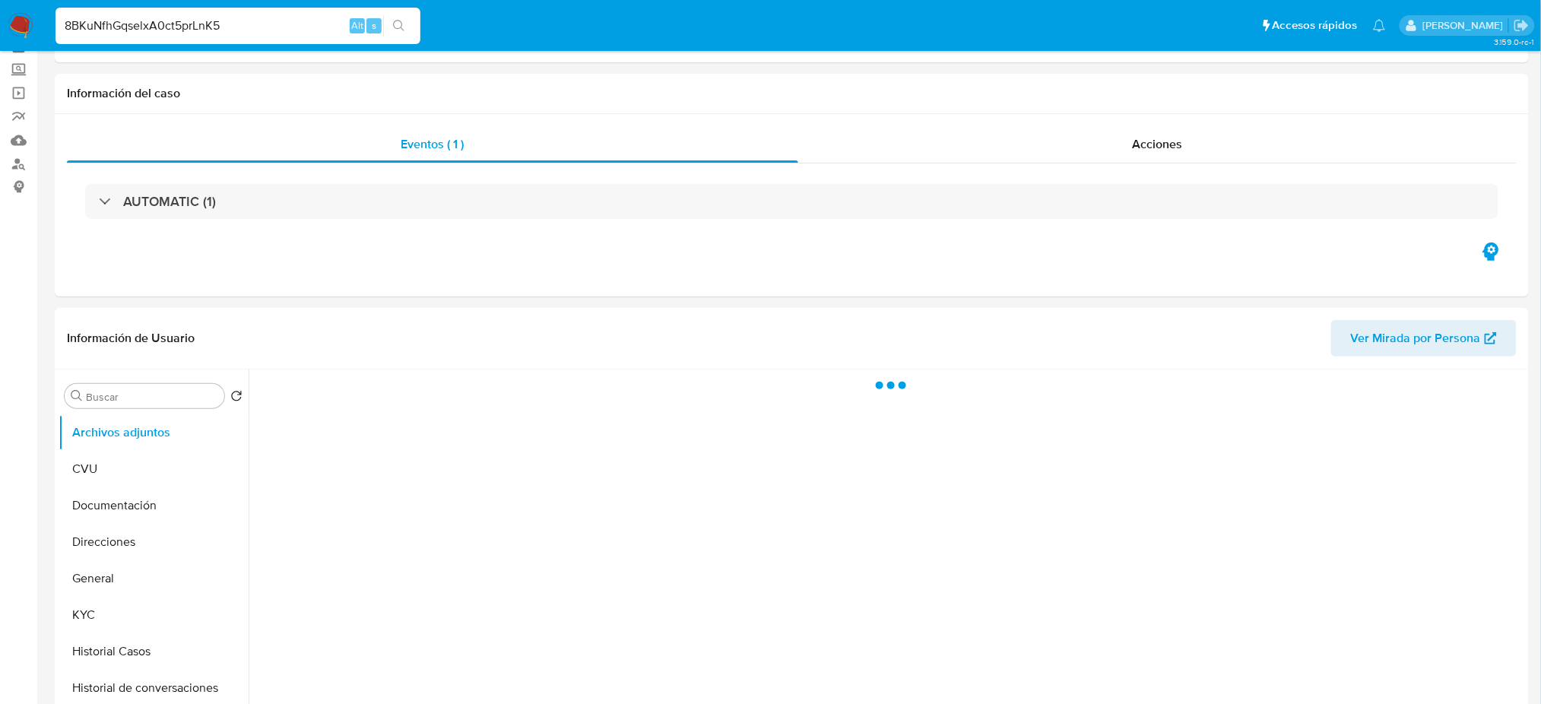
scroll to position [202, 0]
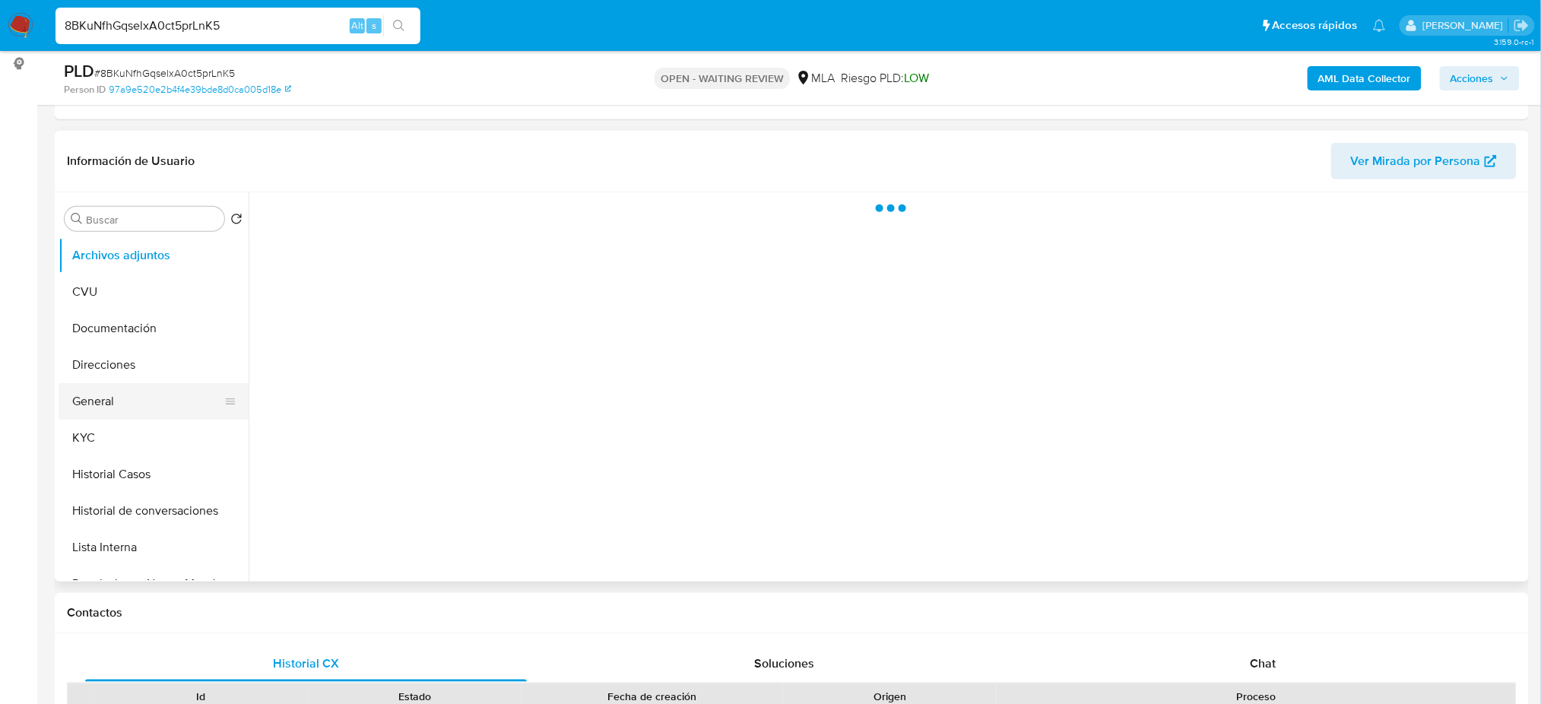
select select "10"
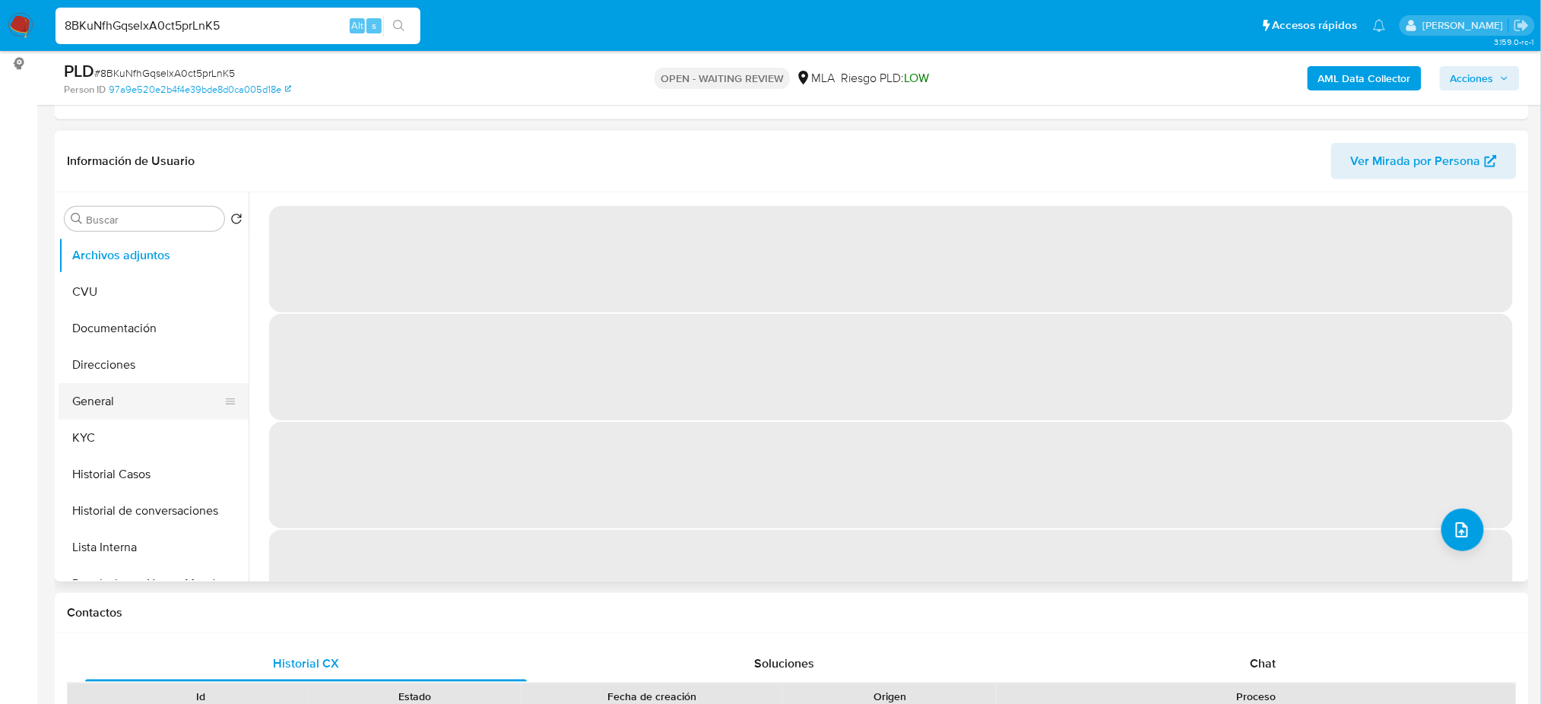
click at [104, 408] on button "General" at bounding box center [148, 401] width 178 height 36
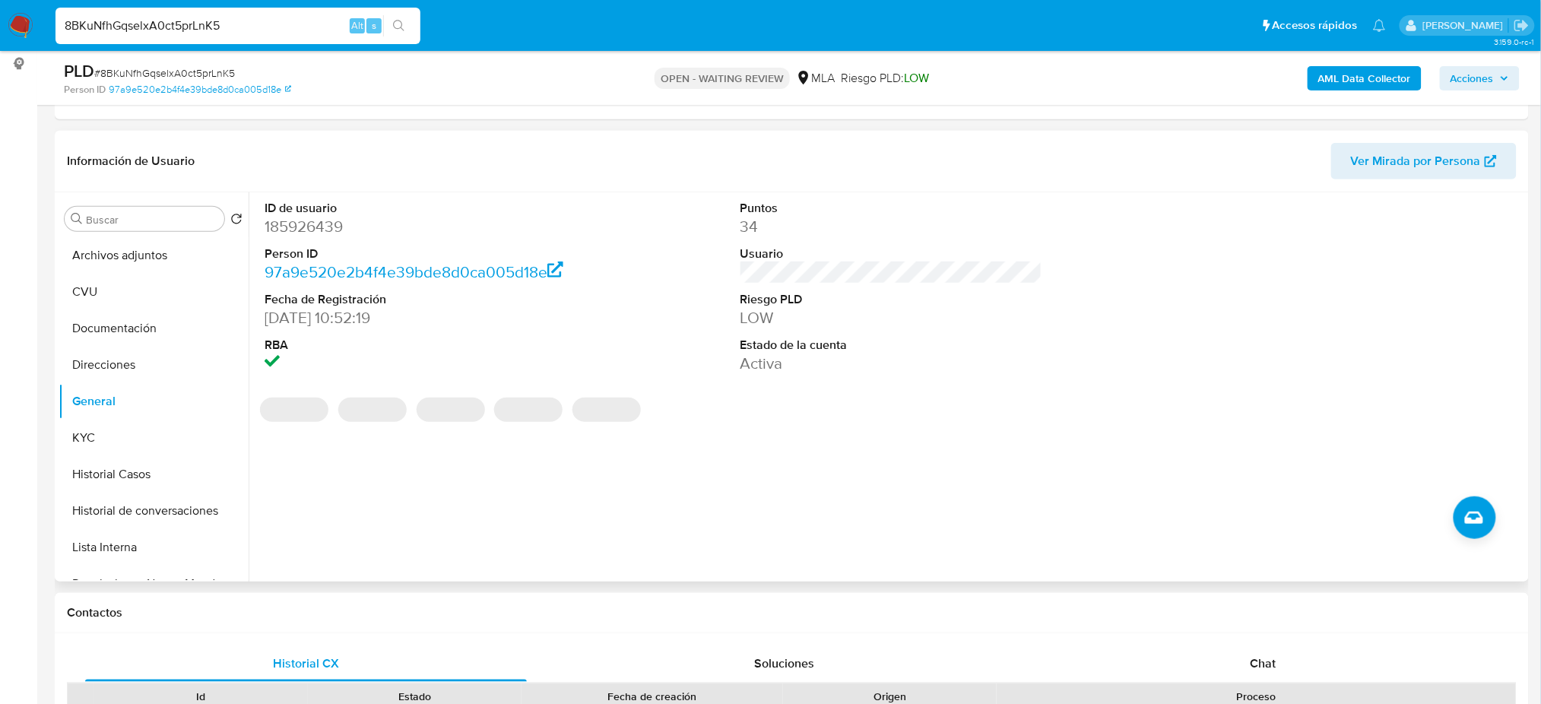
click at [292, 230] on dd "185926439" at bounding box center [416, 226] width 302 height 21
copy dd "185926439"
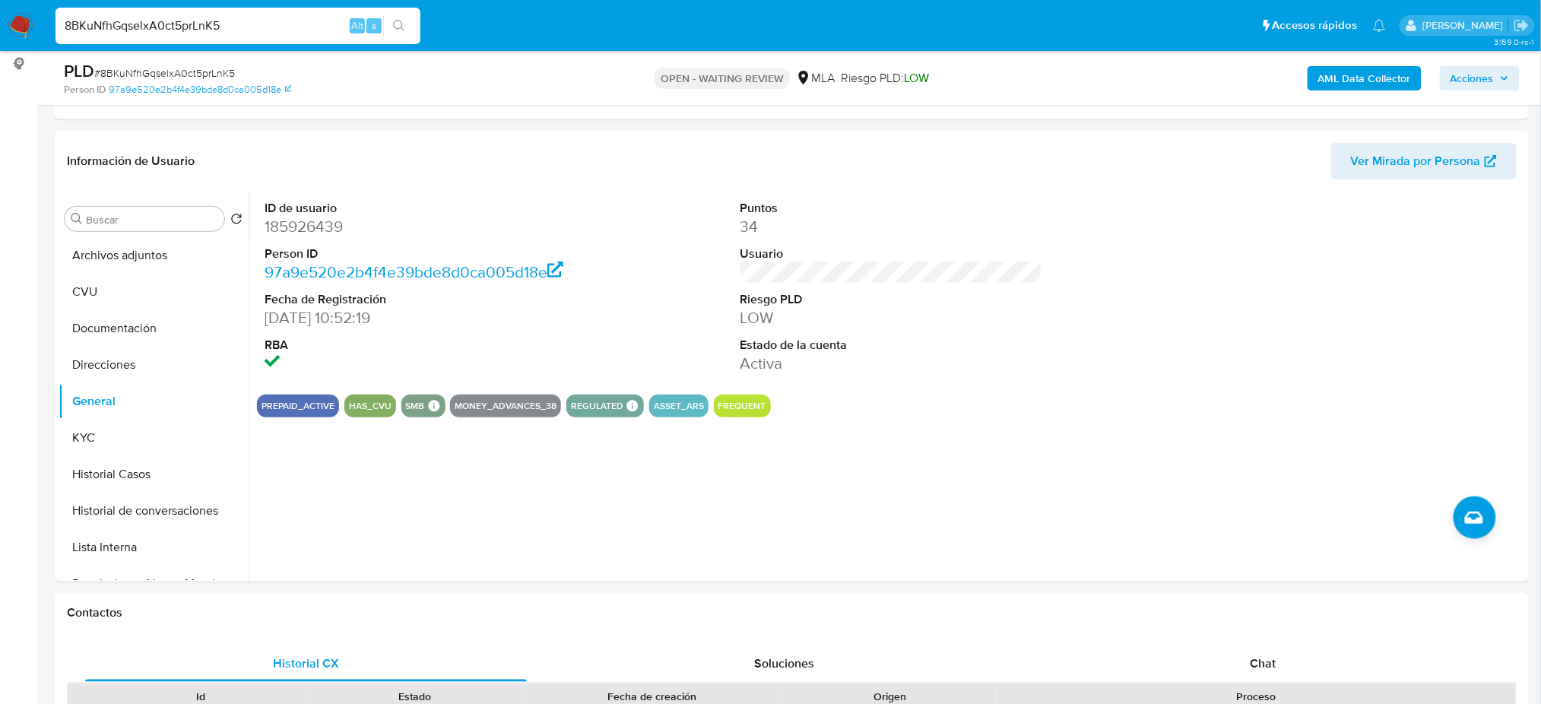
drag, startPoint x: 224, startPoint y: 28, endPoint x: 0, endPoint y: 38, distance: 224.5
click at [0, 38] on nav "Pausado Ver notificaciones 8BKuNfhGqselxA0ct5prLnK5 Alt s Accesos rápidos Presi…" at bounding box center [770, 25] width 1541 height 51
paste input "QwXeCqMUXrwiDClHckU7O3D2"
type input "QwXeCqMUXrwiDClHckU7O3D2"
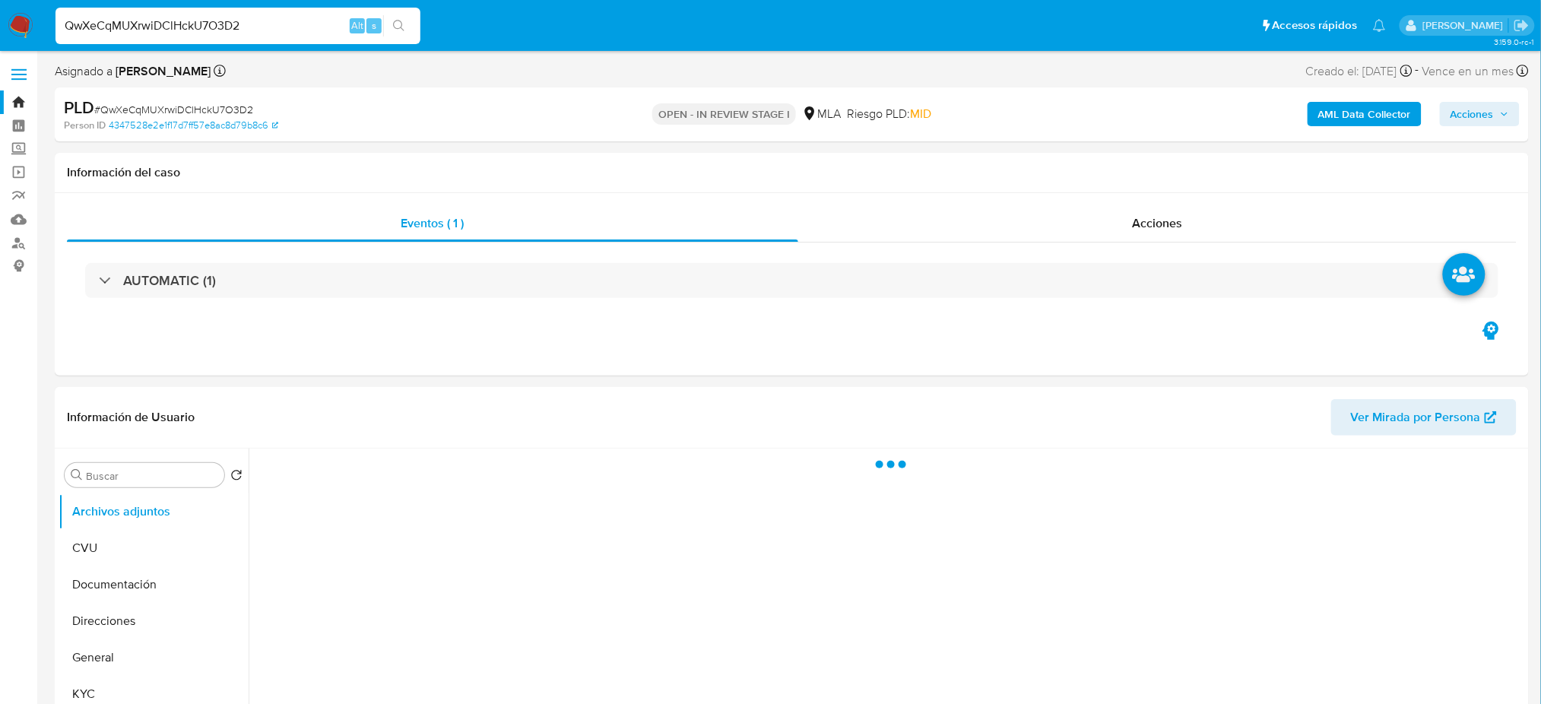
scroll to position [101, 0]
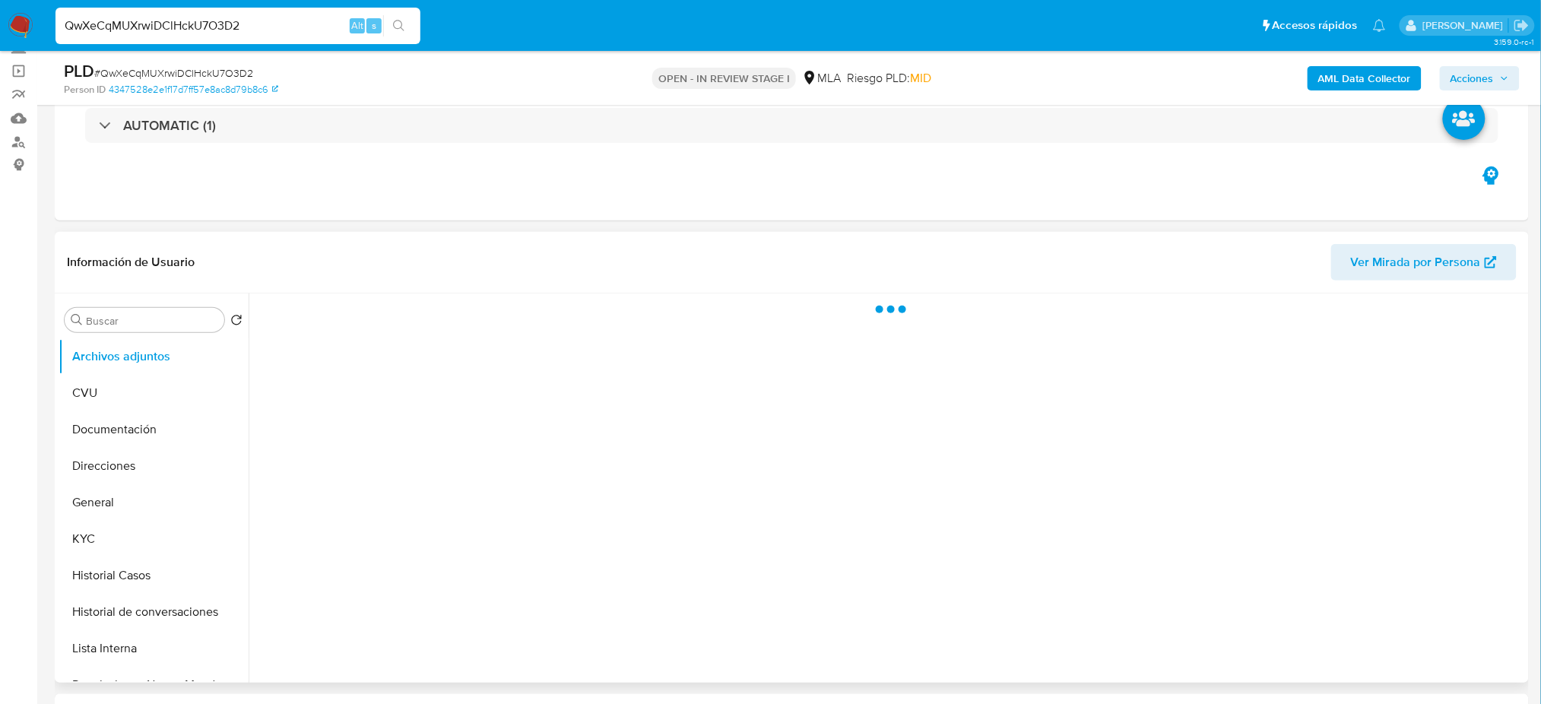
select select "10"
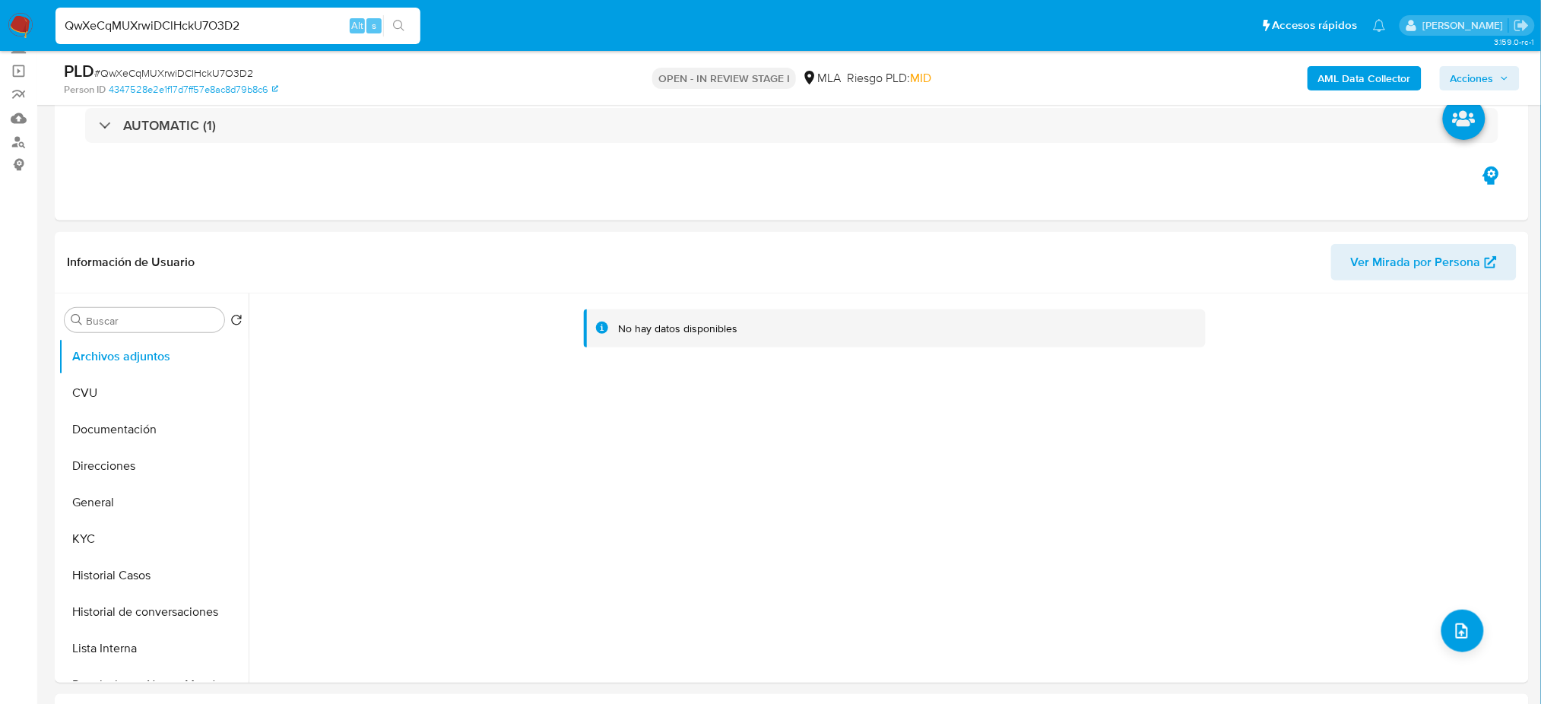
drag, startPoint x: 87, startPoint y: 499, endPoint x: 0, endPoint y: 514, distance: 88.6
click at [88, 499] on button "General" at bounding box center [154, 502] width 190 height 36
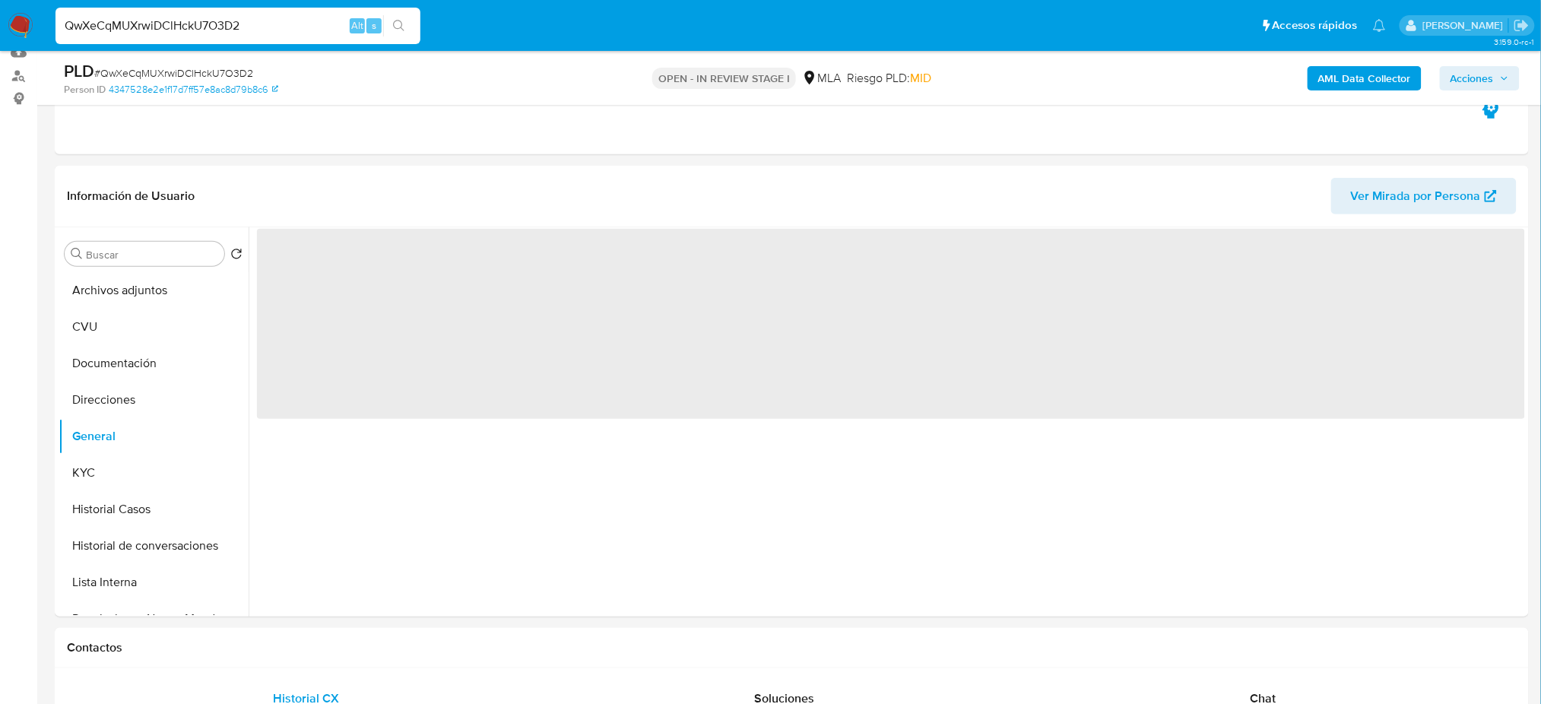
scroll to position [202, 0]
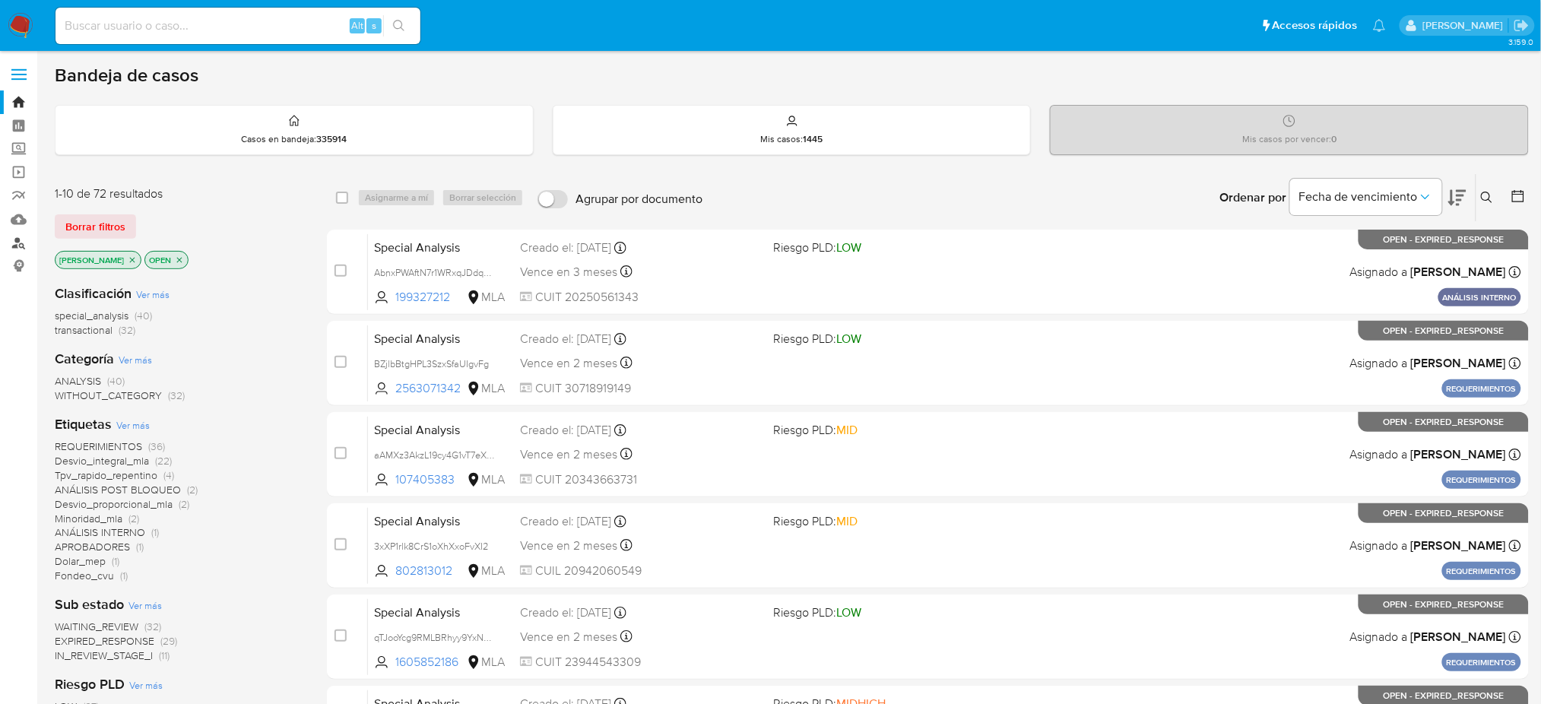
click at [12, 249] on link "Buscador de personas" at bounding box center [90, 243] width 181 height 24
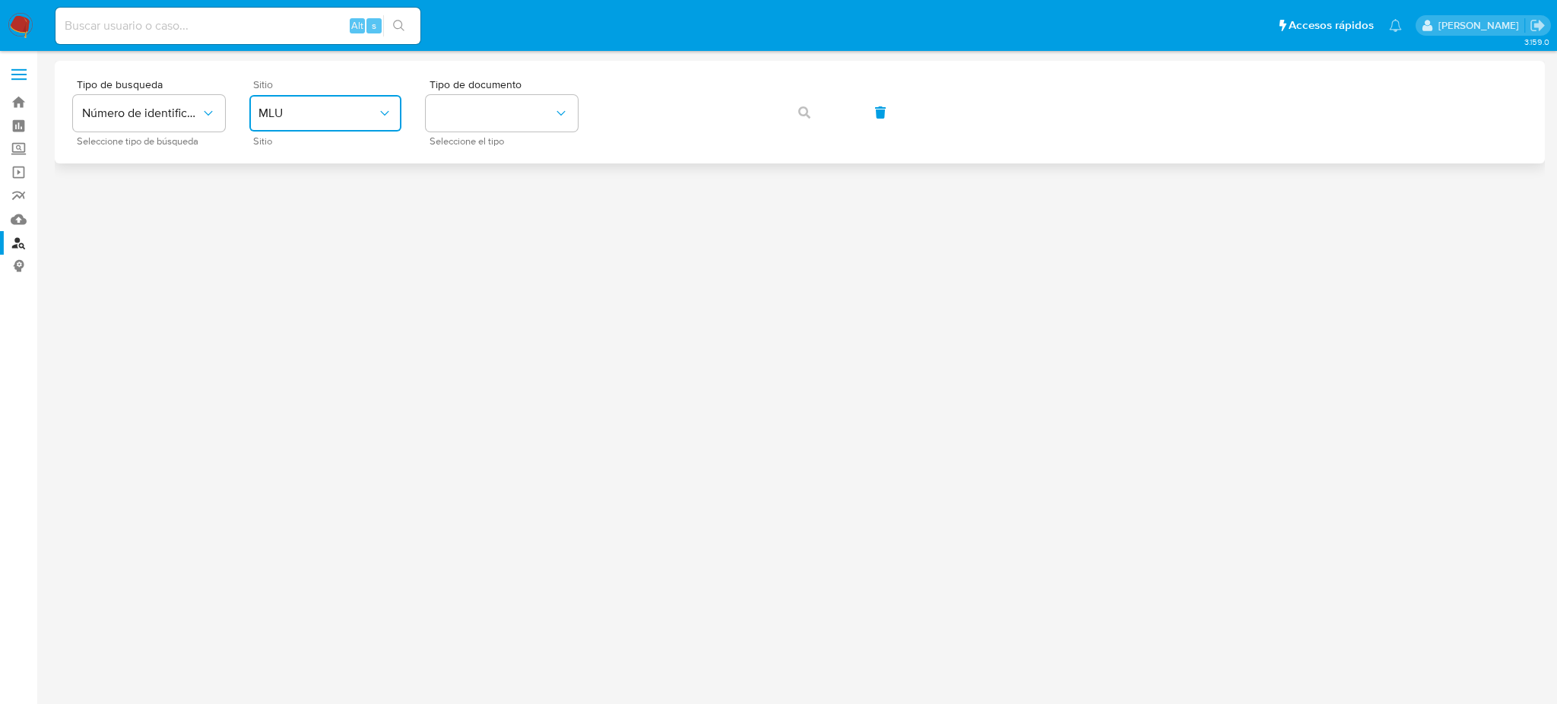
click at [367, 102] on button "MLU" at bounding box center [325, 113] width 152 height 36
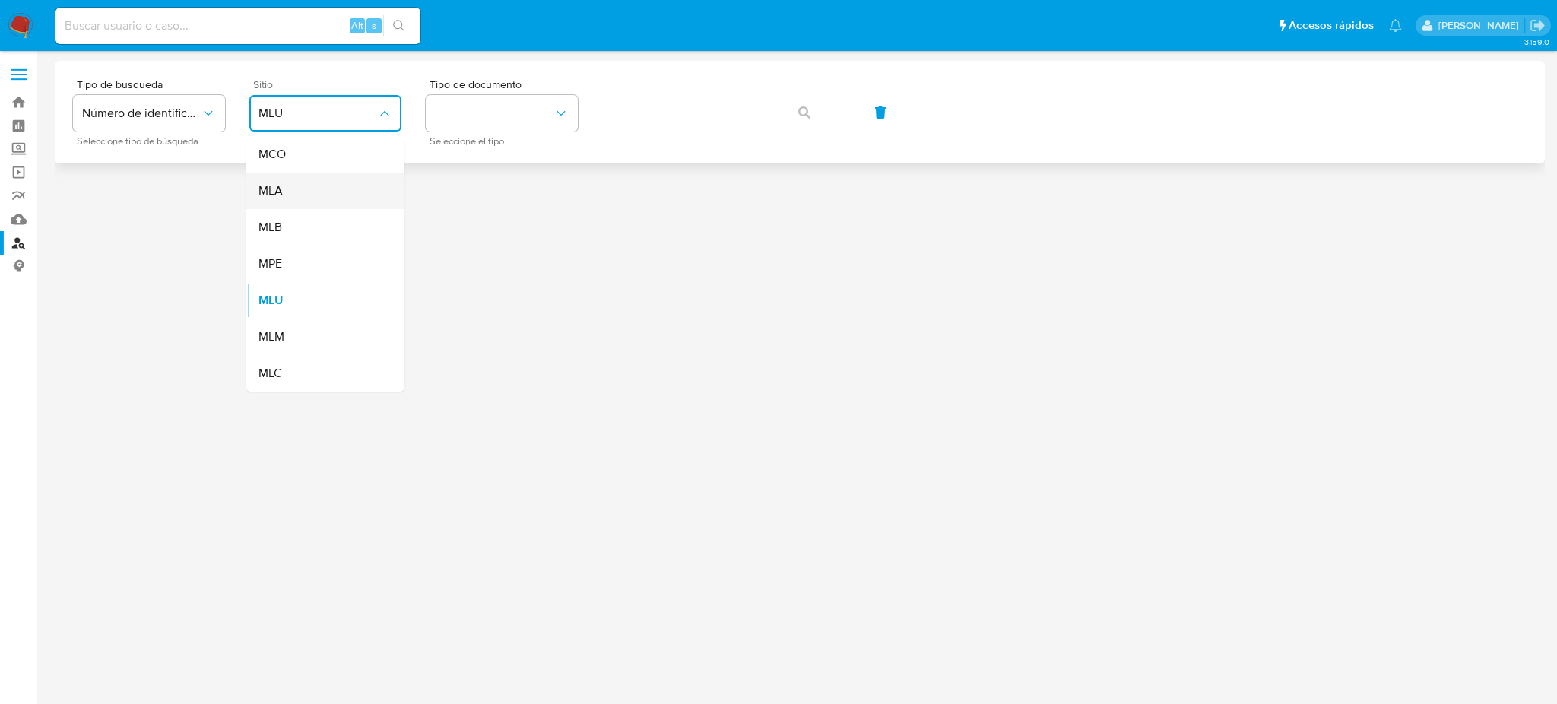
click at [362, 189] on div "MLA" at bounding box center [320, 191] width 125 height 36
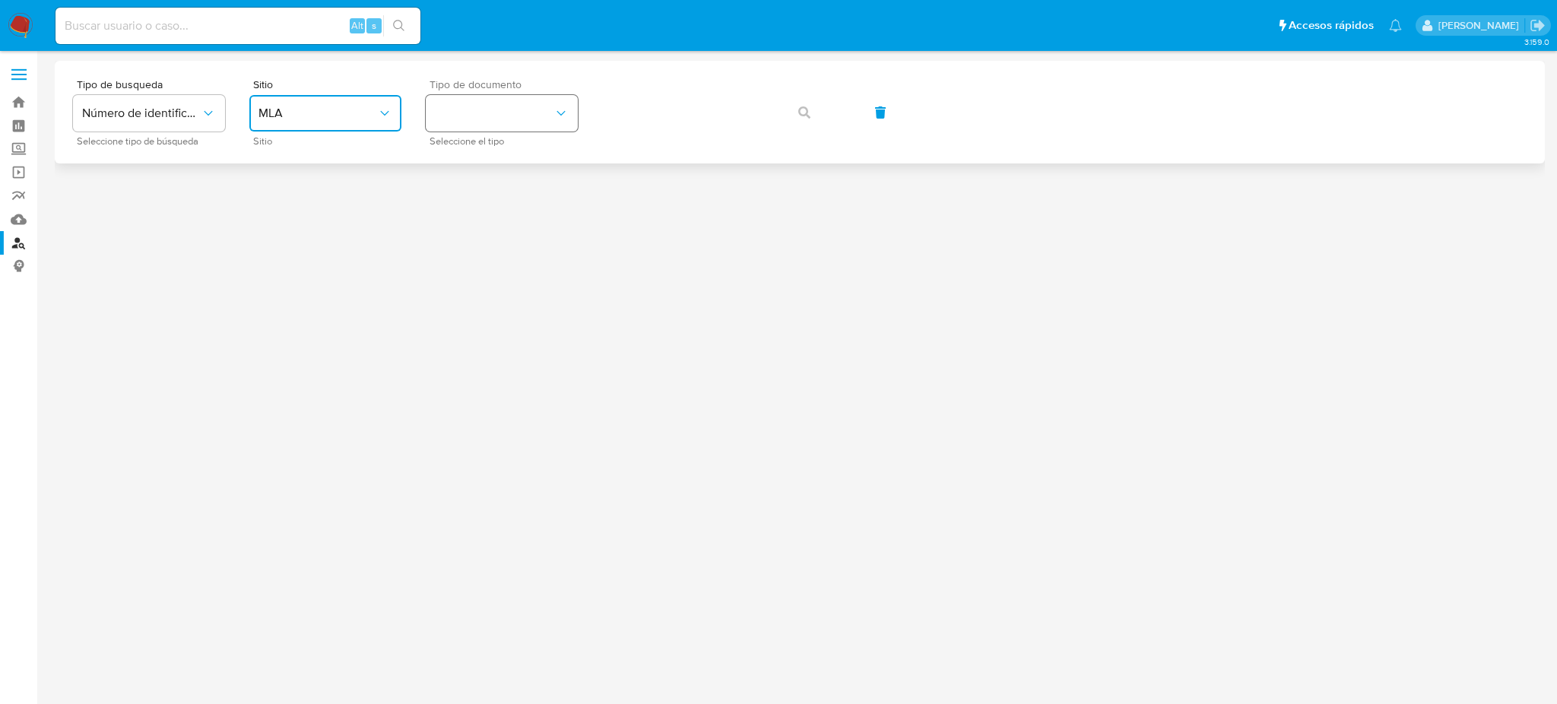
click at [514, 126] on button "identificationType" at bounding box center [502, 113] width 152 height 36
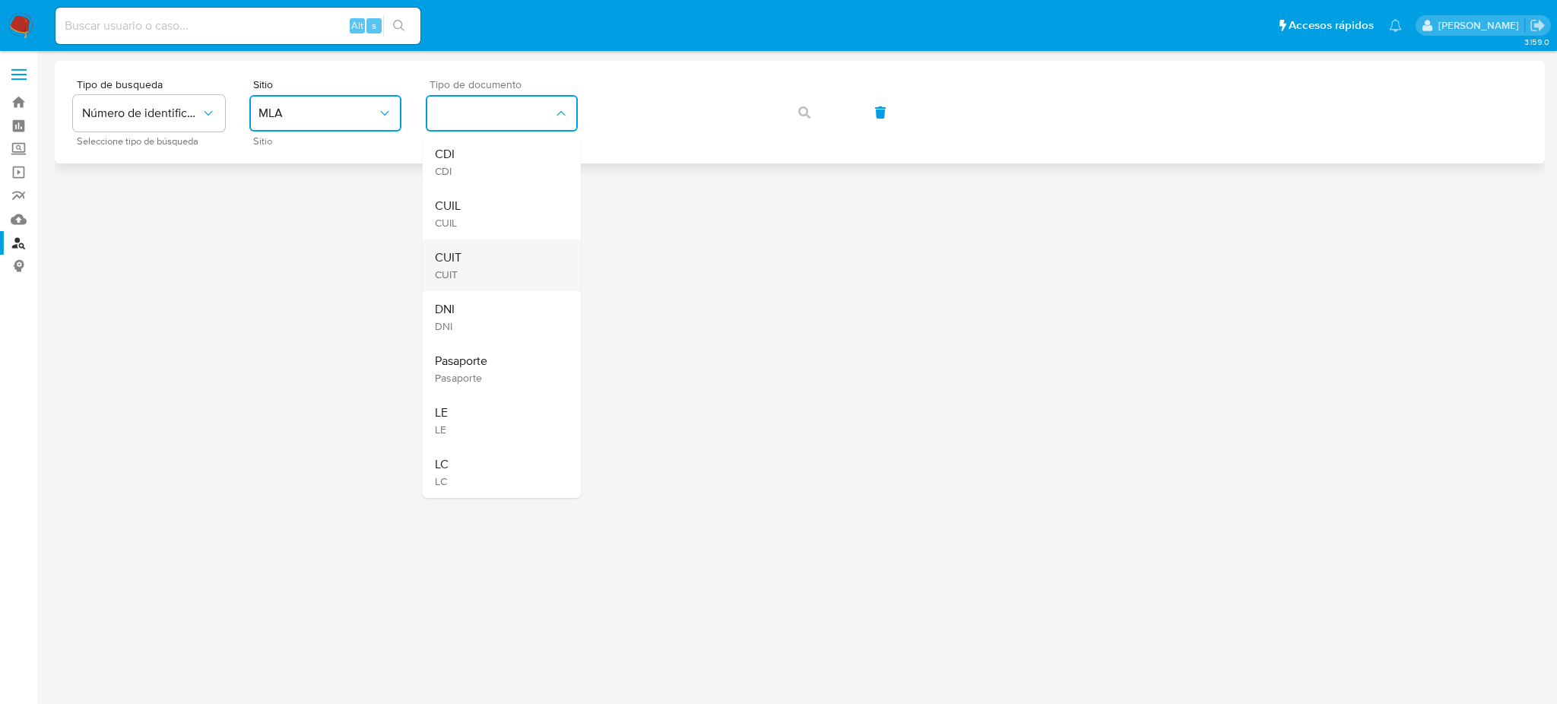
click at [517, 259] on div "CUIT CUIT" at bounding box center [497, 265] width 125 height 52
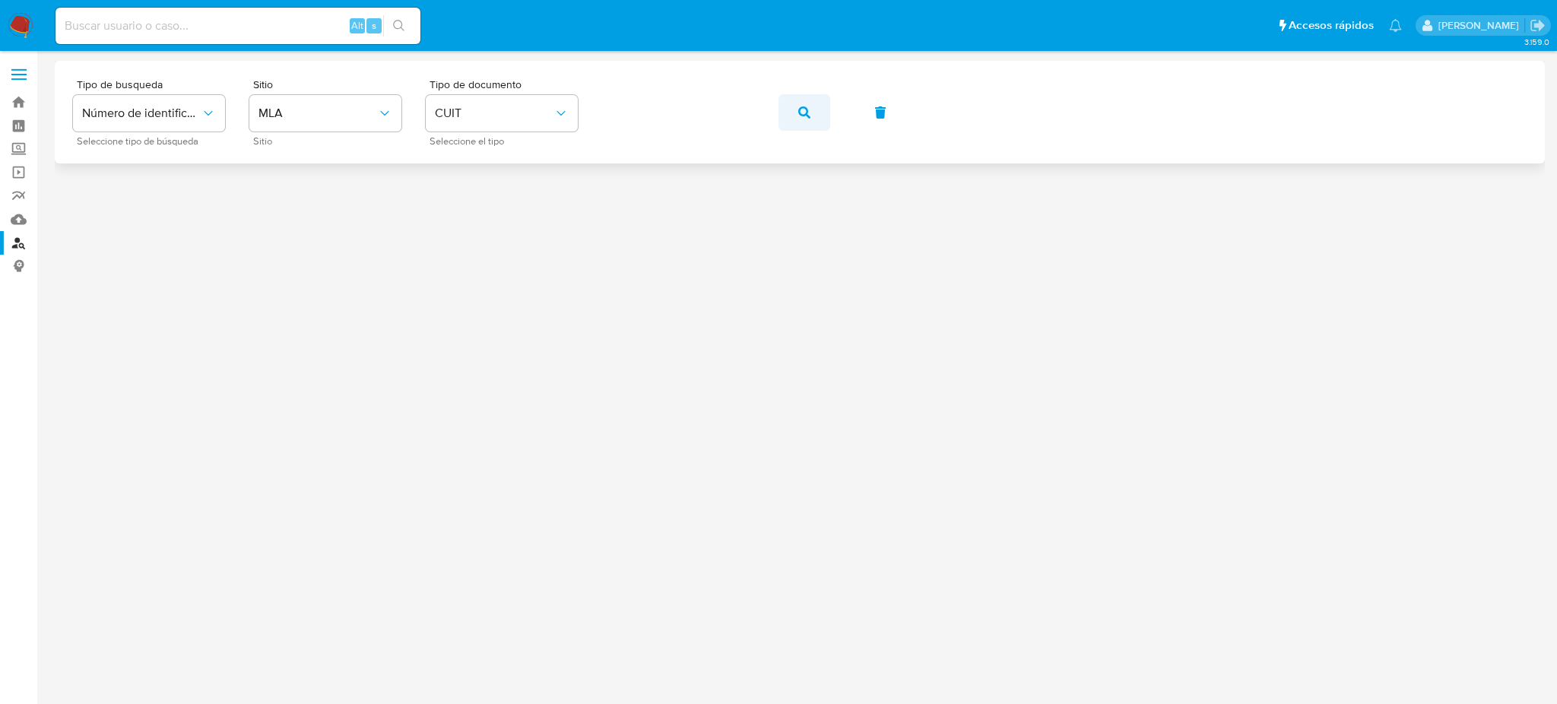
click at [801, 113] on icon "button" at bounding box center [804, 112] width 12 height 12
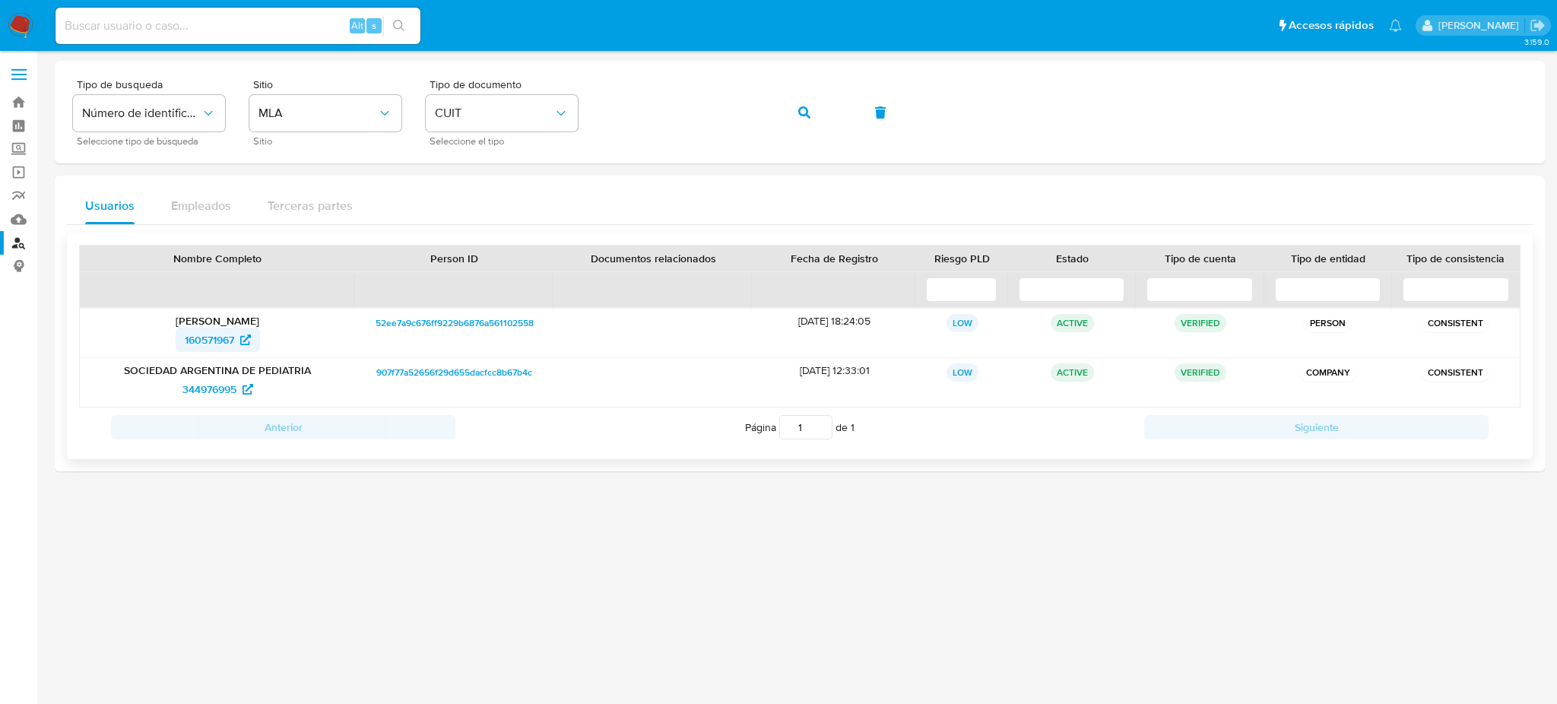
click at [198, 342] on span "160571967" at bounding box center [209, 340] width 49 height 24
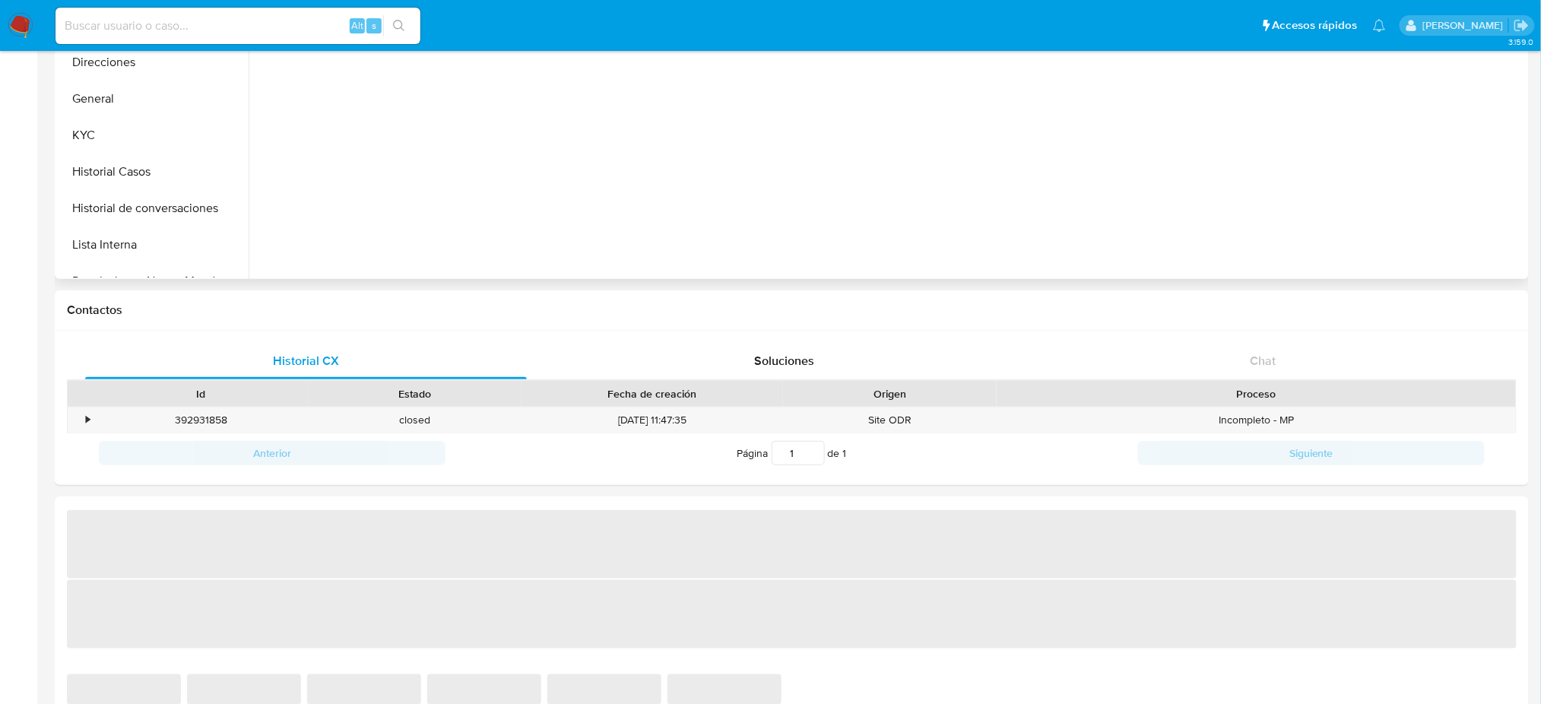
scroll to position [608, 0]
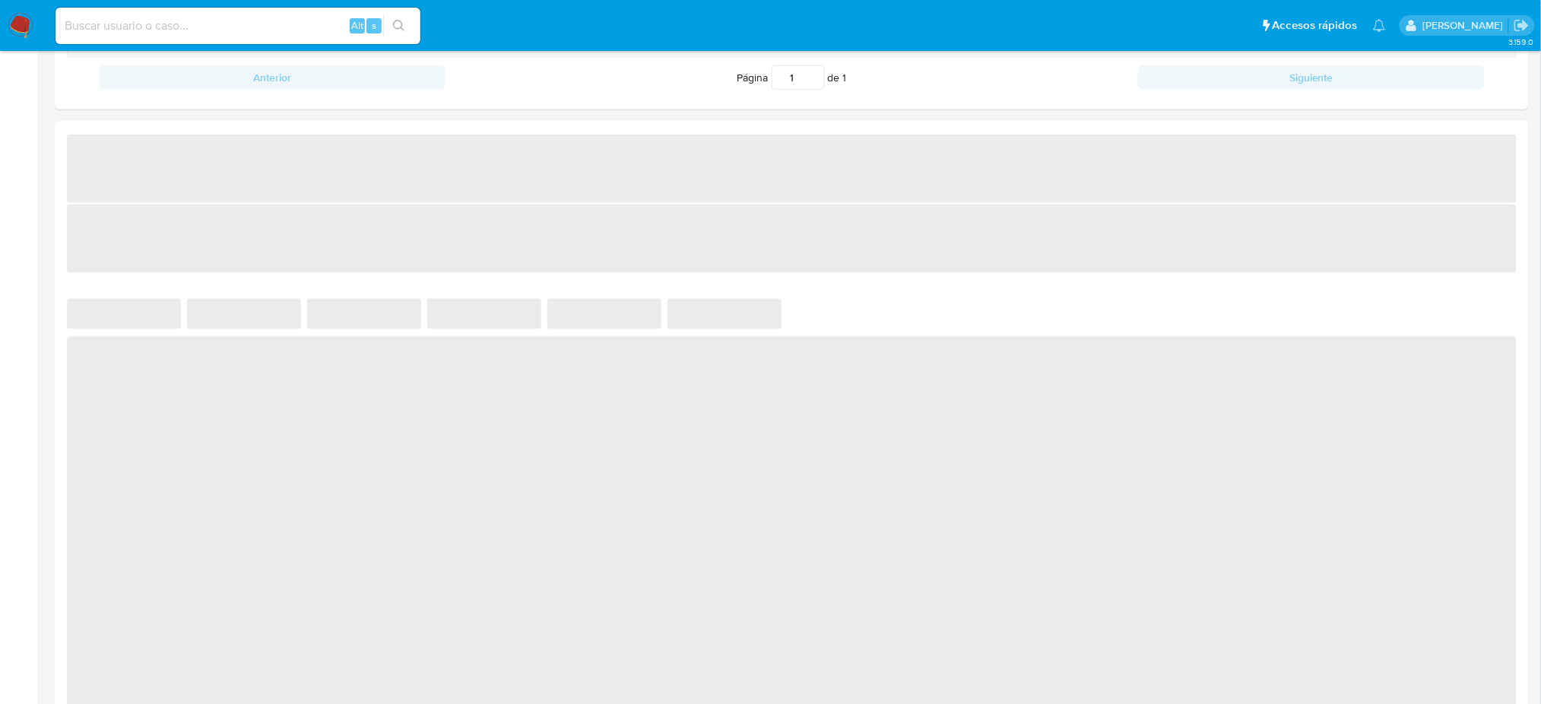
select select "10"
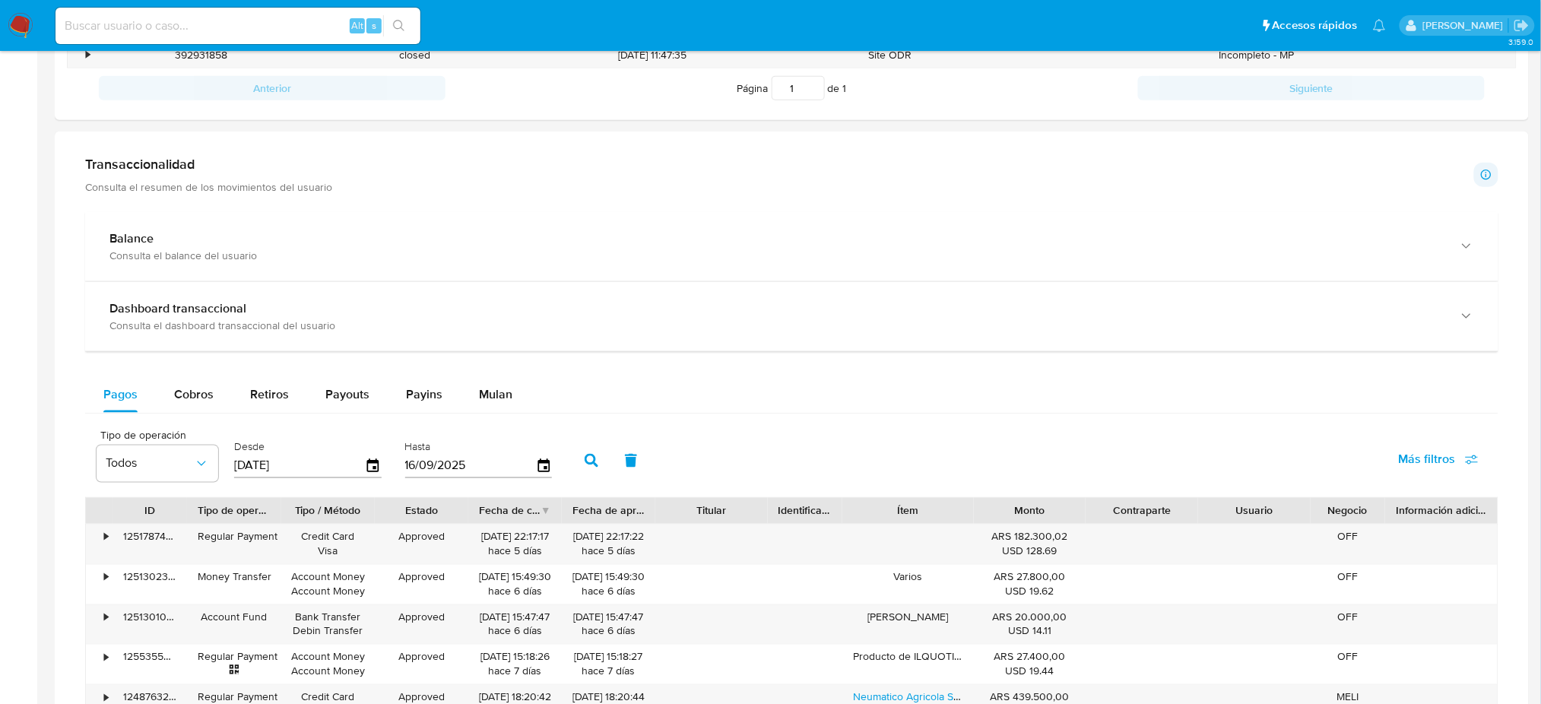
scroll to position [361, 0]
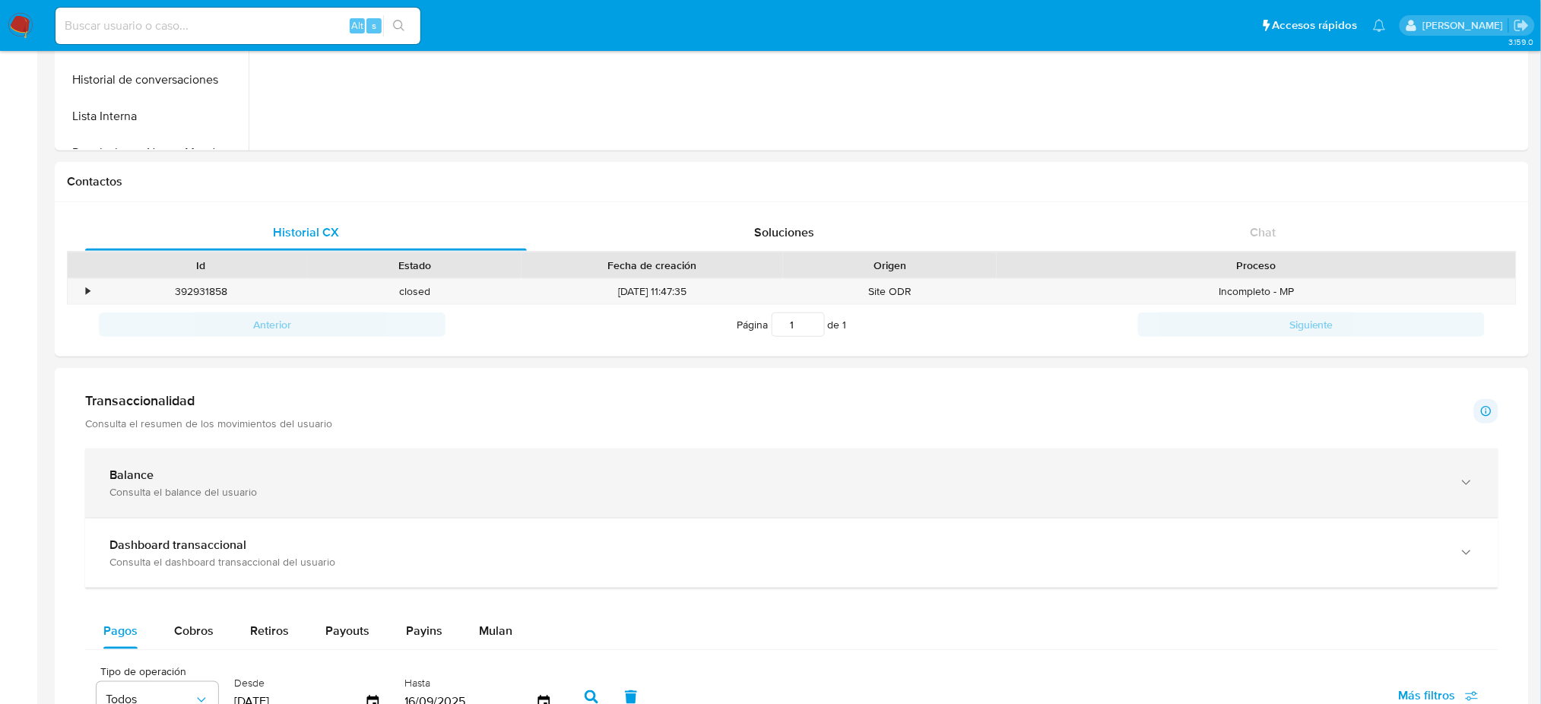
click at [223, 479] on div "Balance" at bounding box center [776, 475] width 1334 height 15
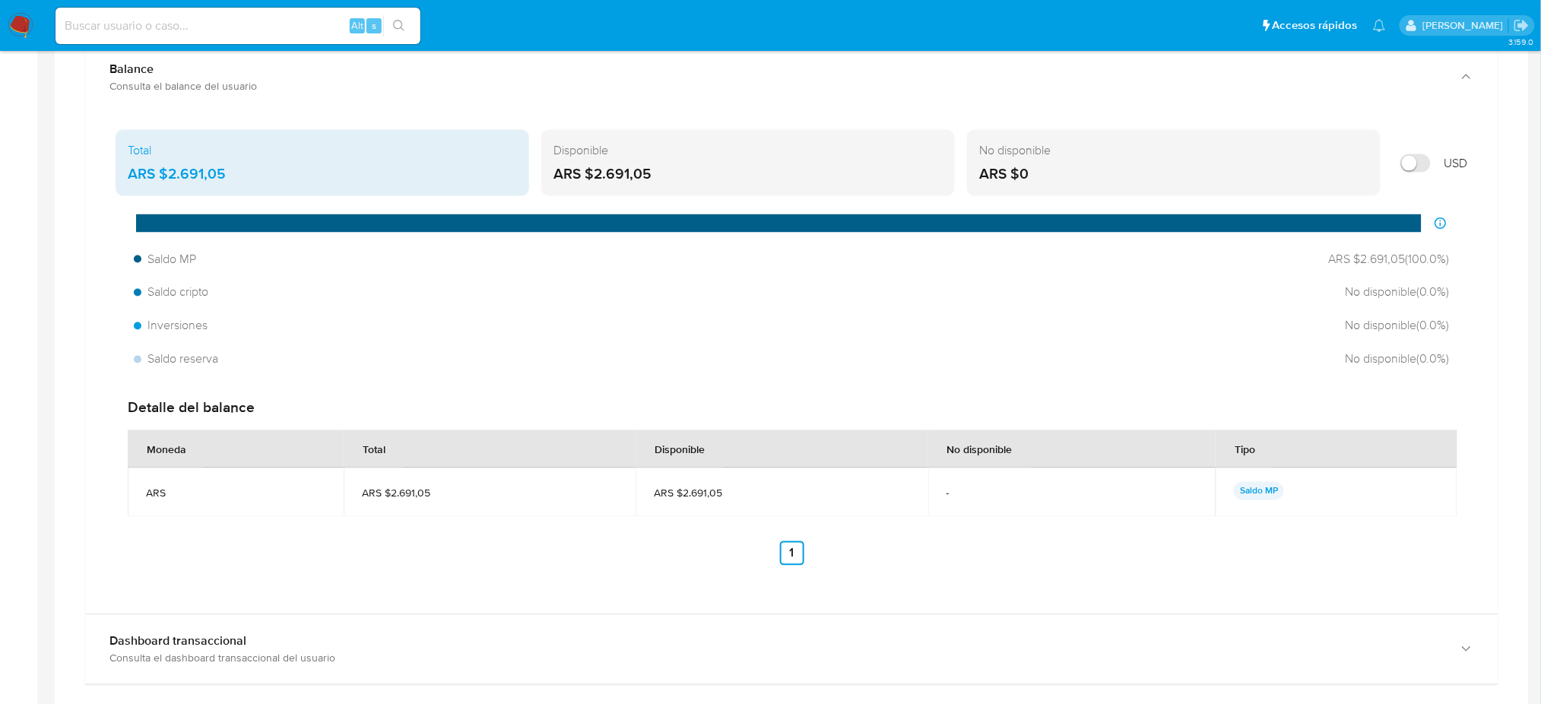
scroll to position [665, 0]
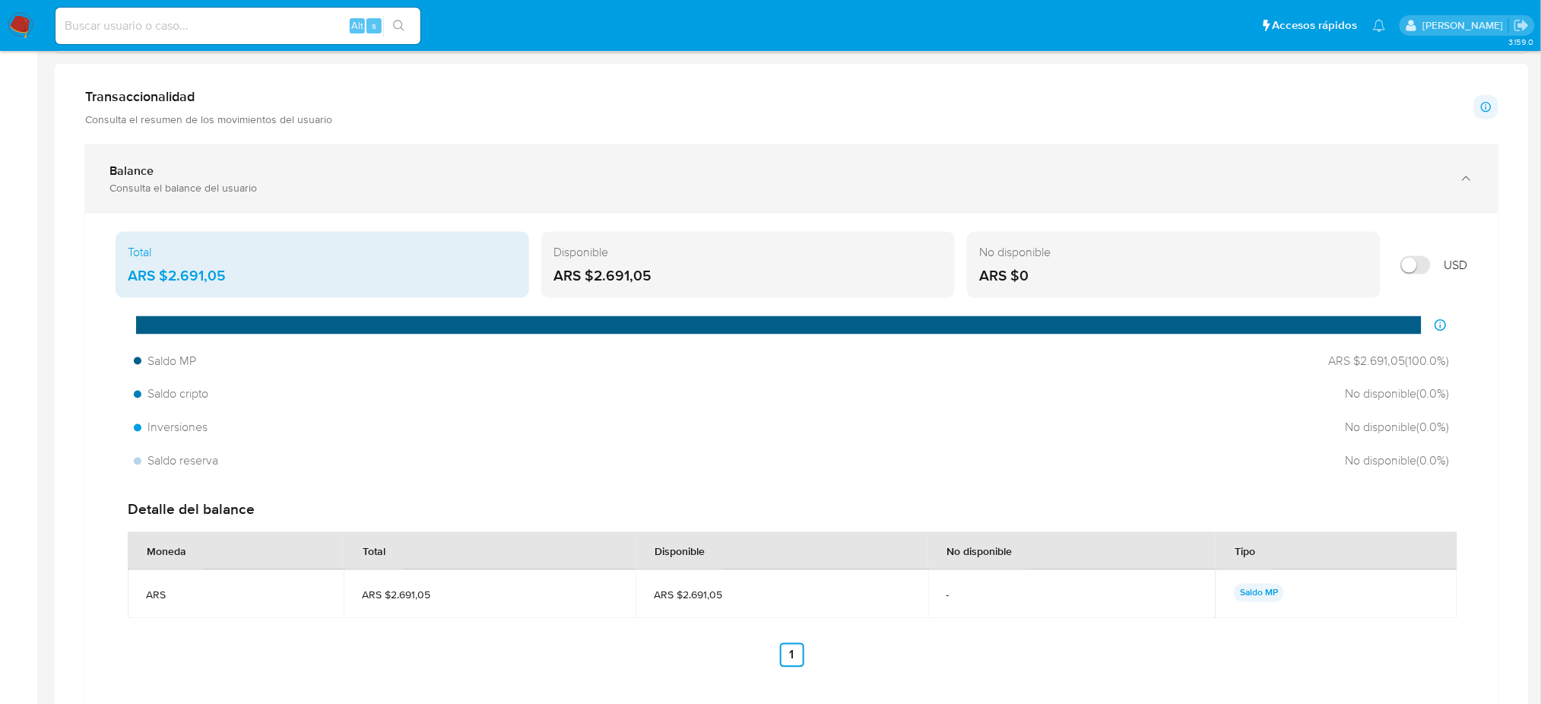
click at [1445, 199] on div "Balance Consulta el balance del usuario" at bounding box center [791, 178] width 1413 height 69
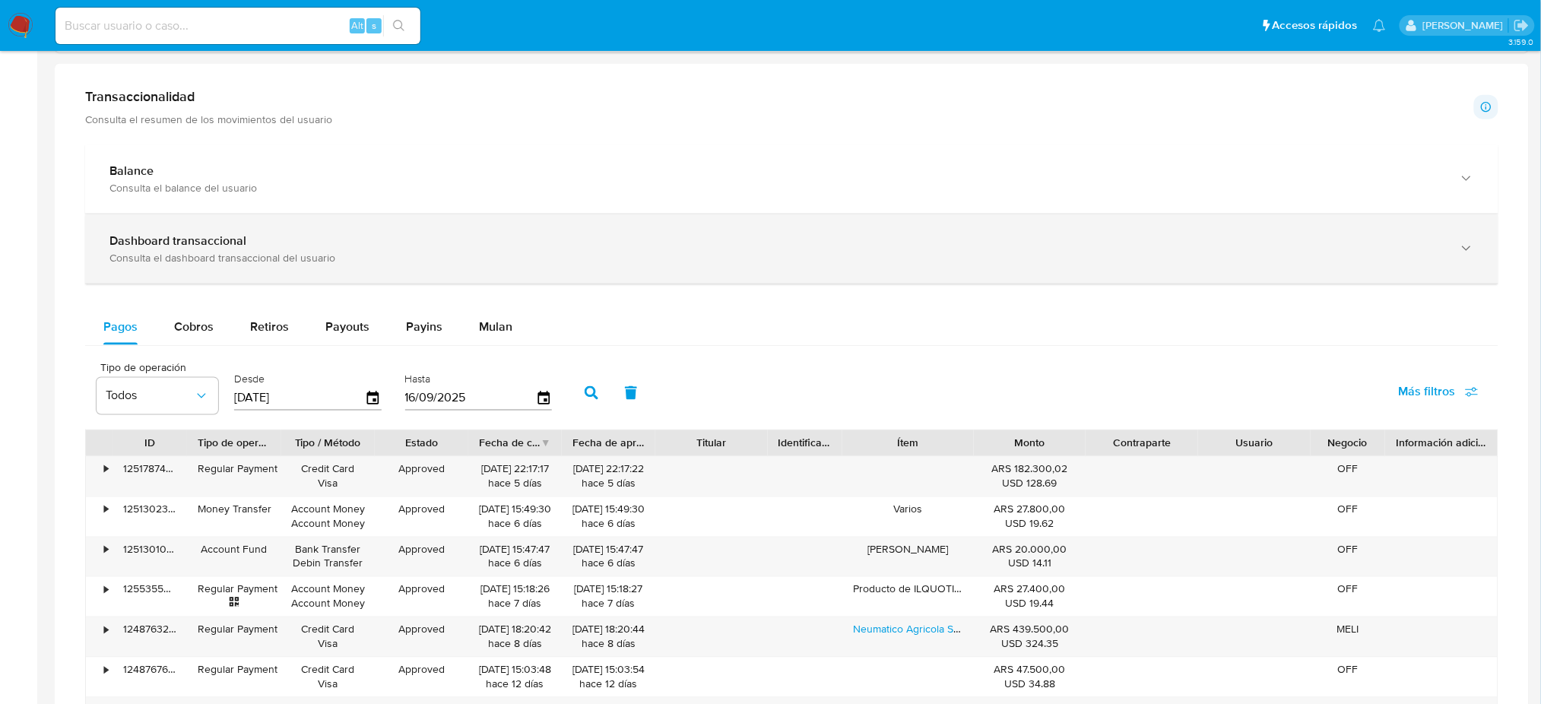
click at [287, 261] on div "Consulta el dashboard transaccional del usuario" at bounding box center [776, 258] width 1334 height 14
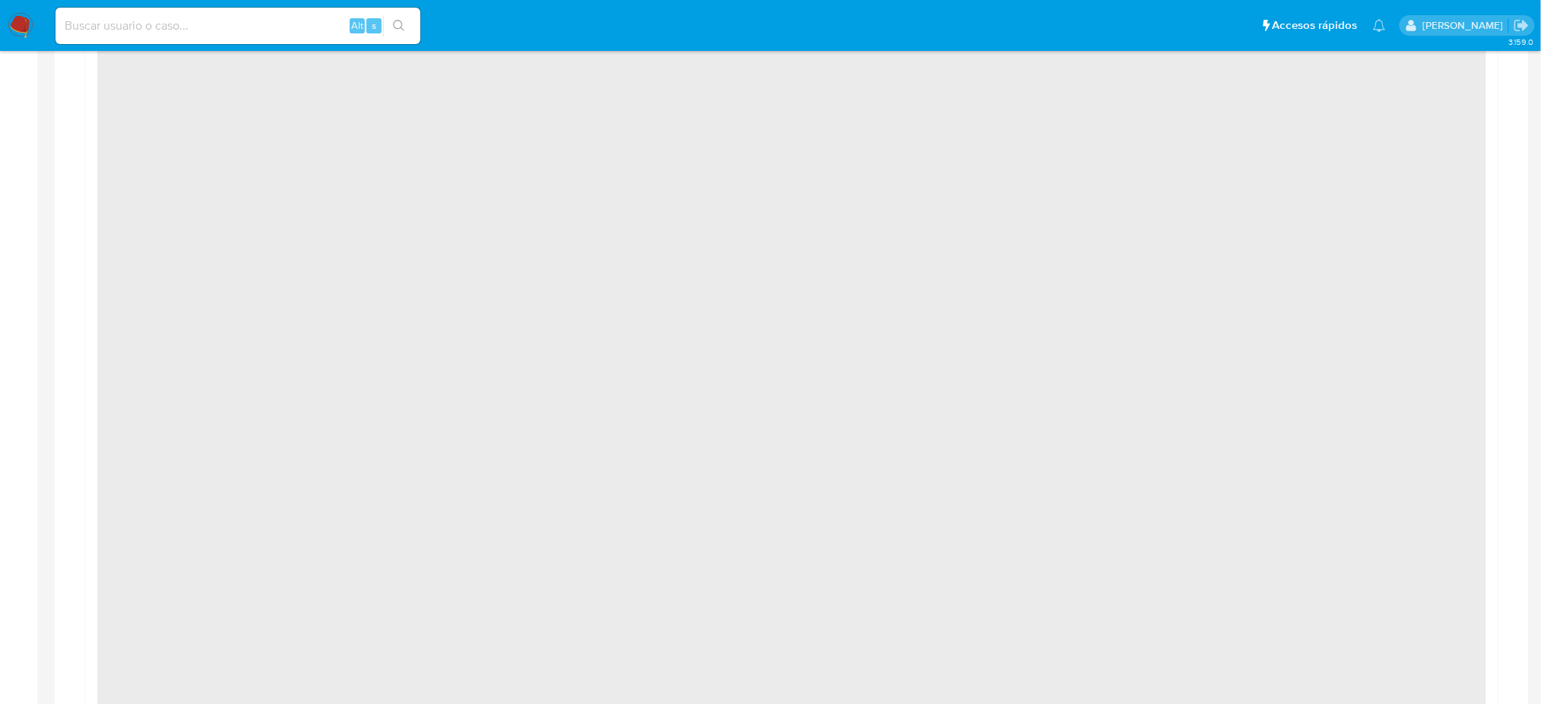
scroll to position [260, 0]
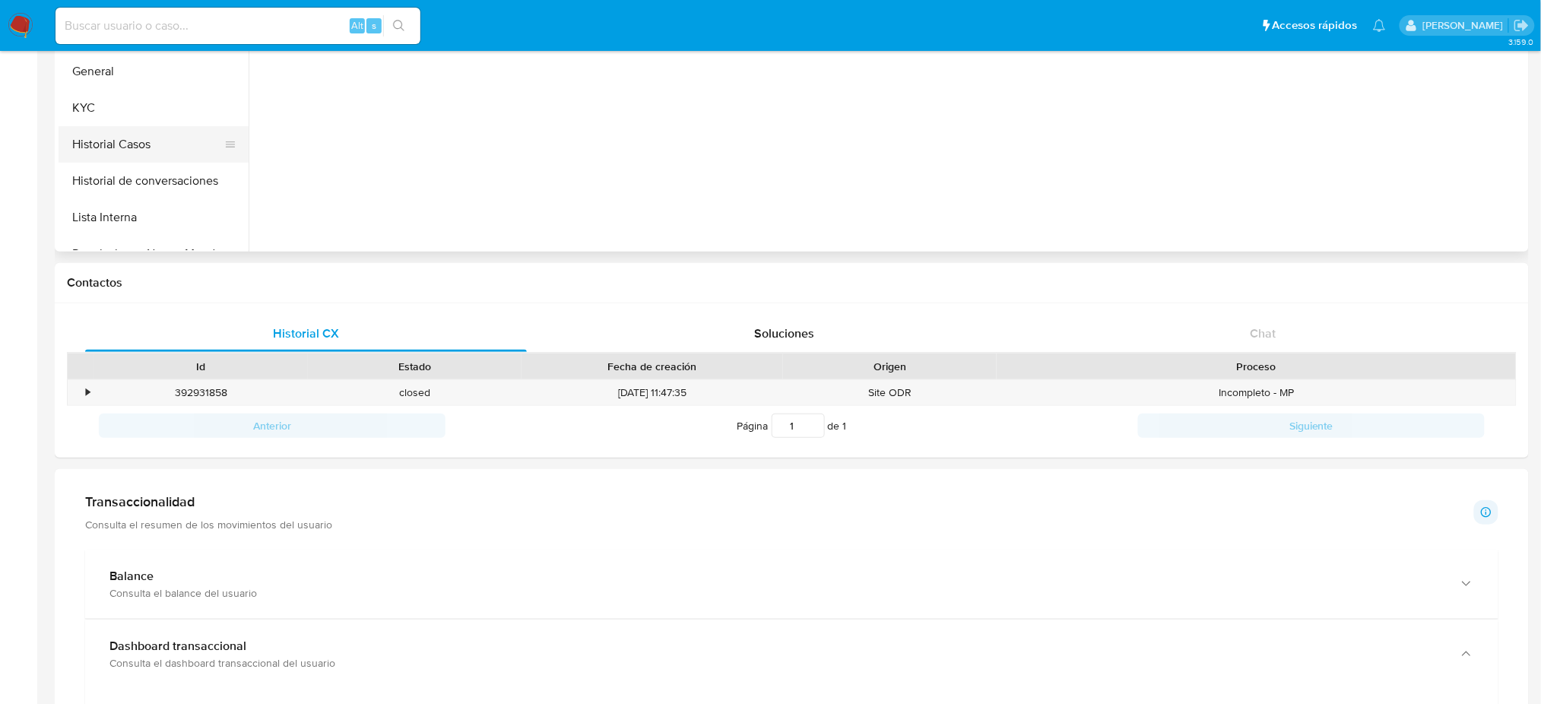
click at [110, 151] on button "Historial Casos" at bounding box center [148, 144] width 178 height 36
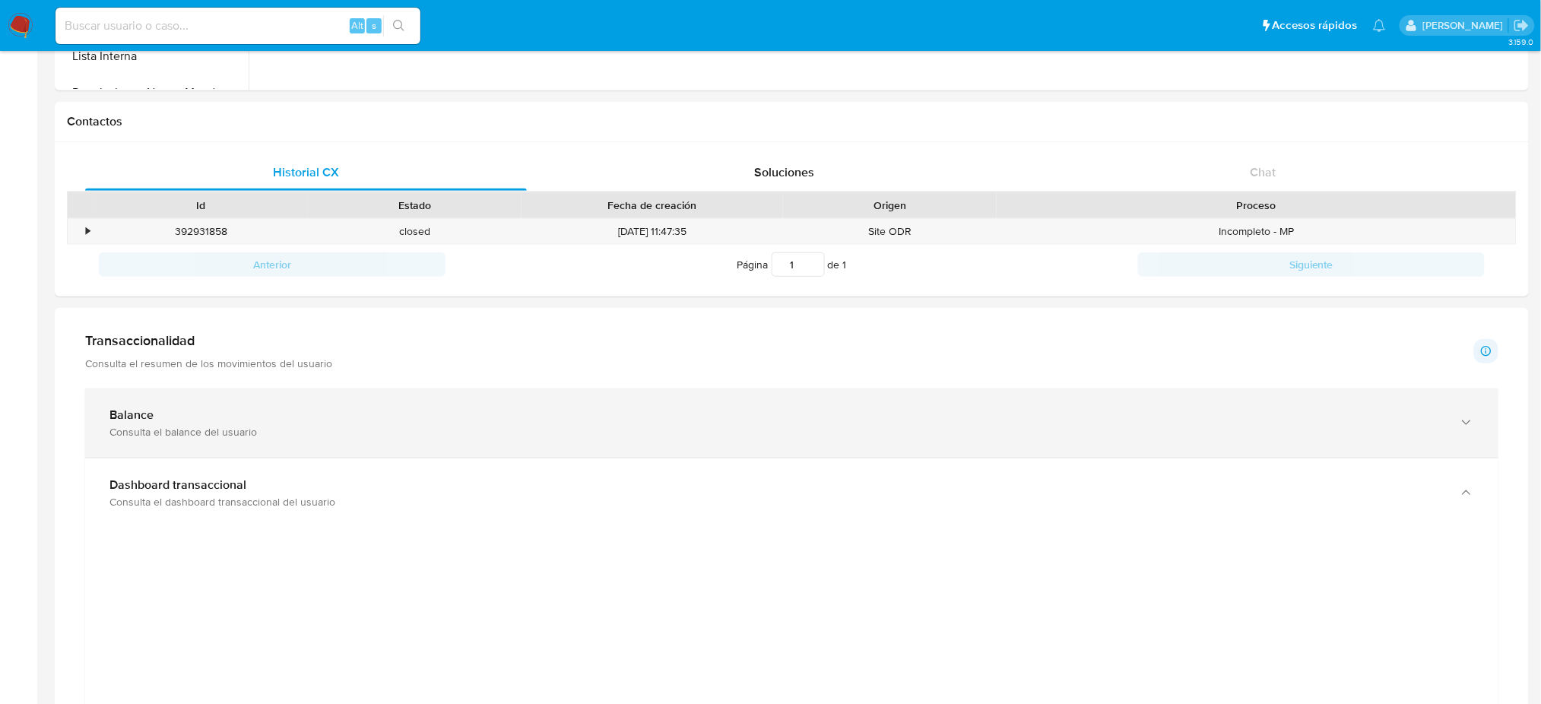
scroll to position [405, 0]
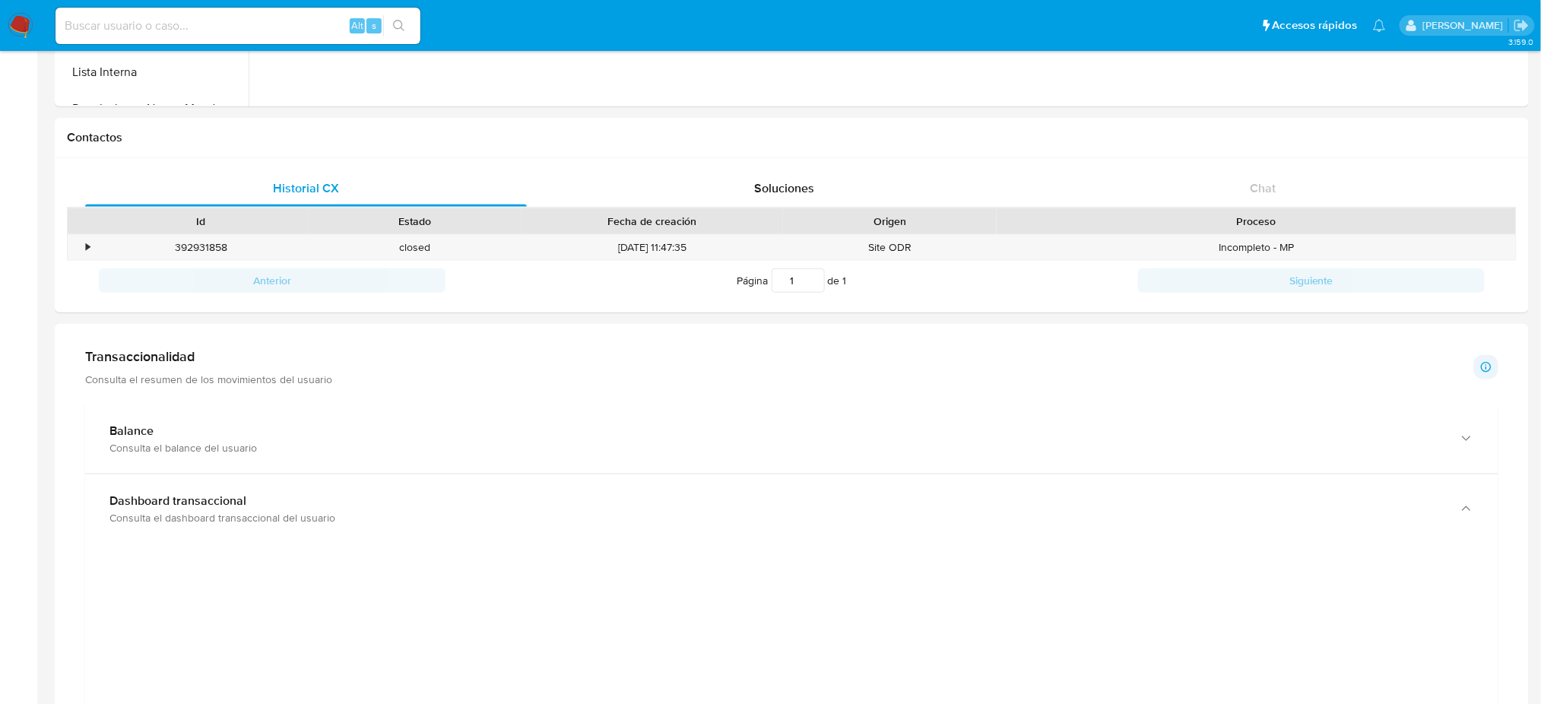
click at [265, 369] on div "Transaccionalidad Consulta el resumen de los movimientos del usuario" at bounding box center [208, 367] width 247 height 38
click at [161, 360] on h1 "Transaccionalidad" at bounding box center [208, 356] width 247 height 17
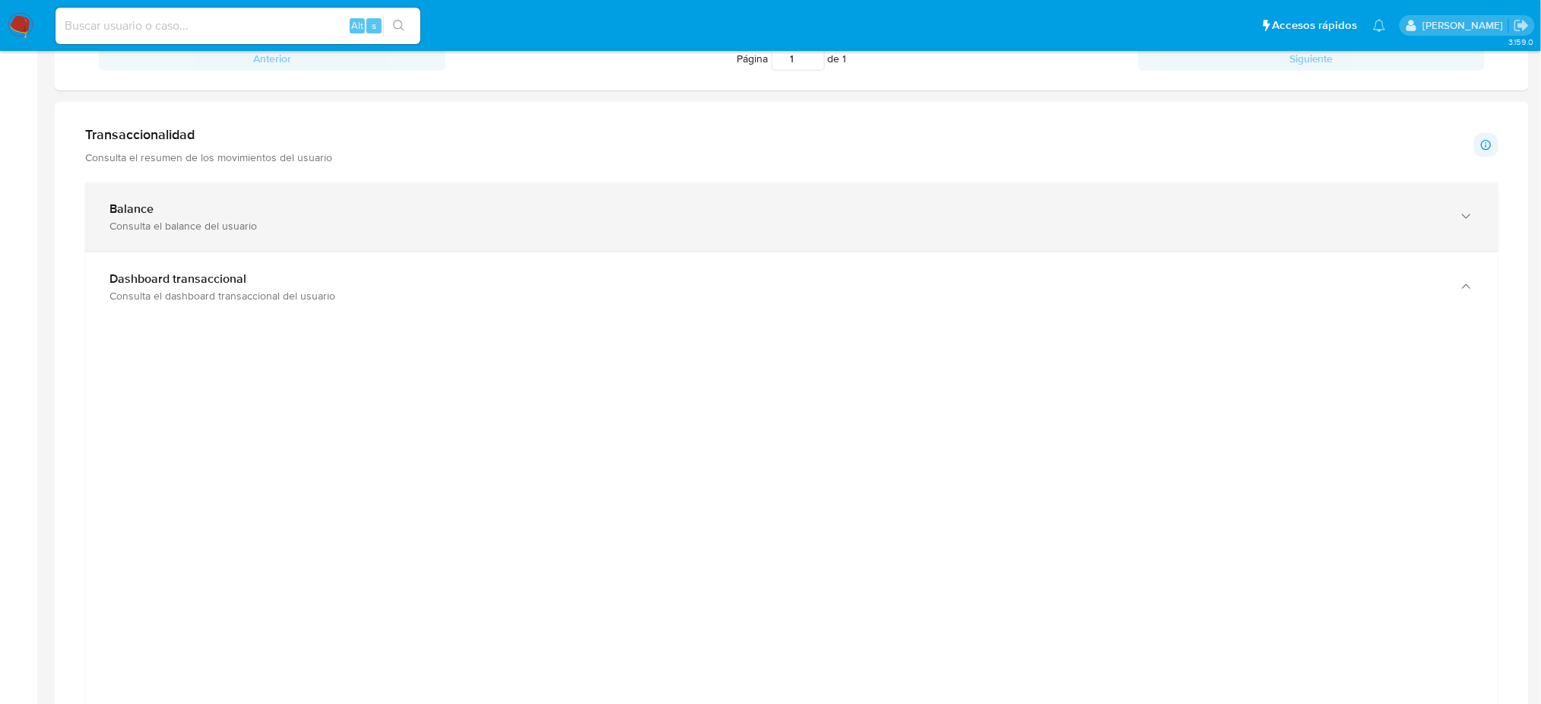
scroll to position [506, 0]
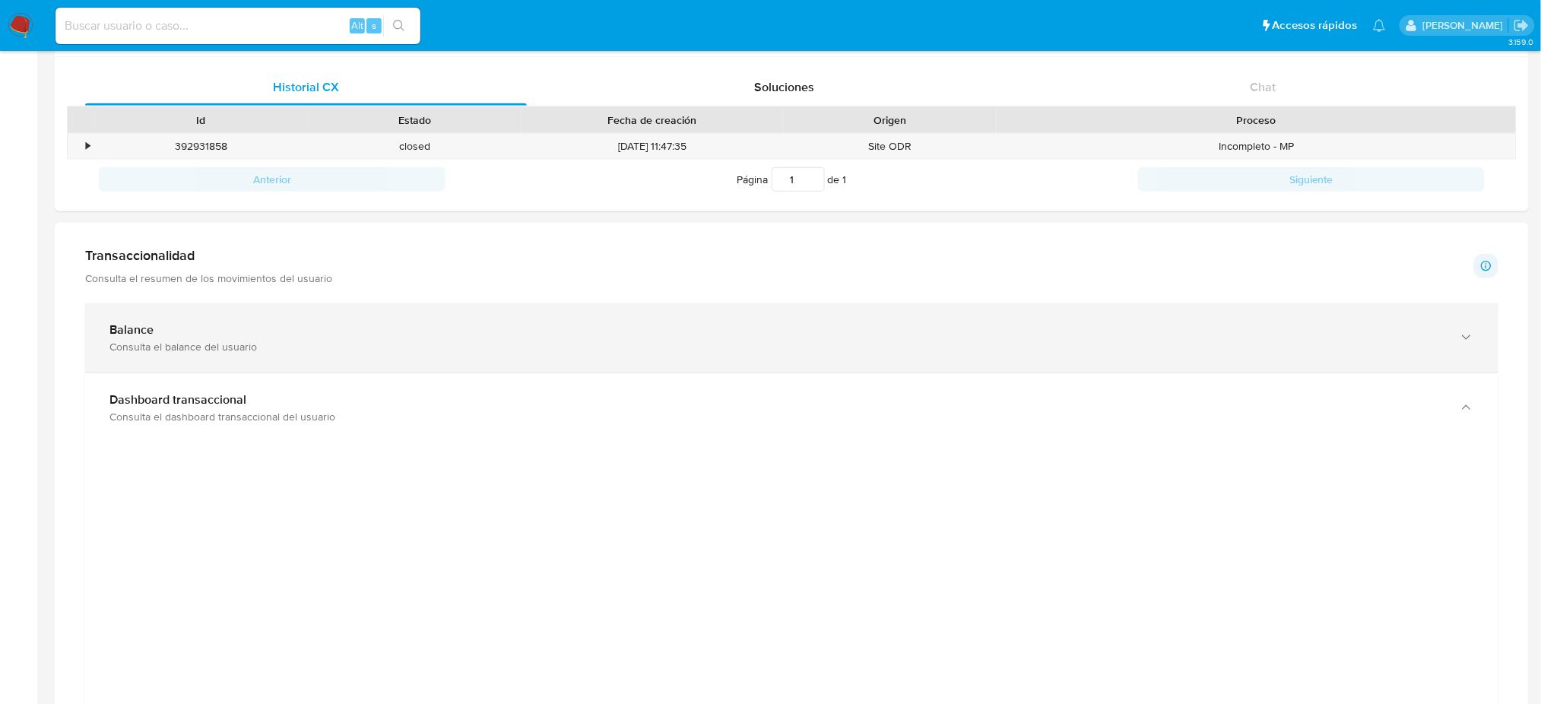
drag, startPoint x: 104, startPoint y: 393, endPoint x: 129, endPoint y: 363, distance: 39.4
click at [105, 391] on div "Dashboard transaccional Consulta el dashboard transaccional del usuario" at bounding box center [791, 407] width 1413 height 69
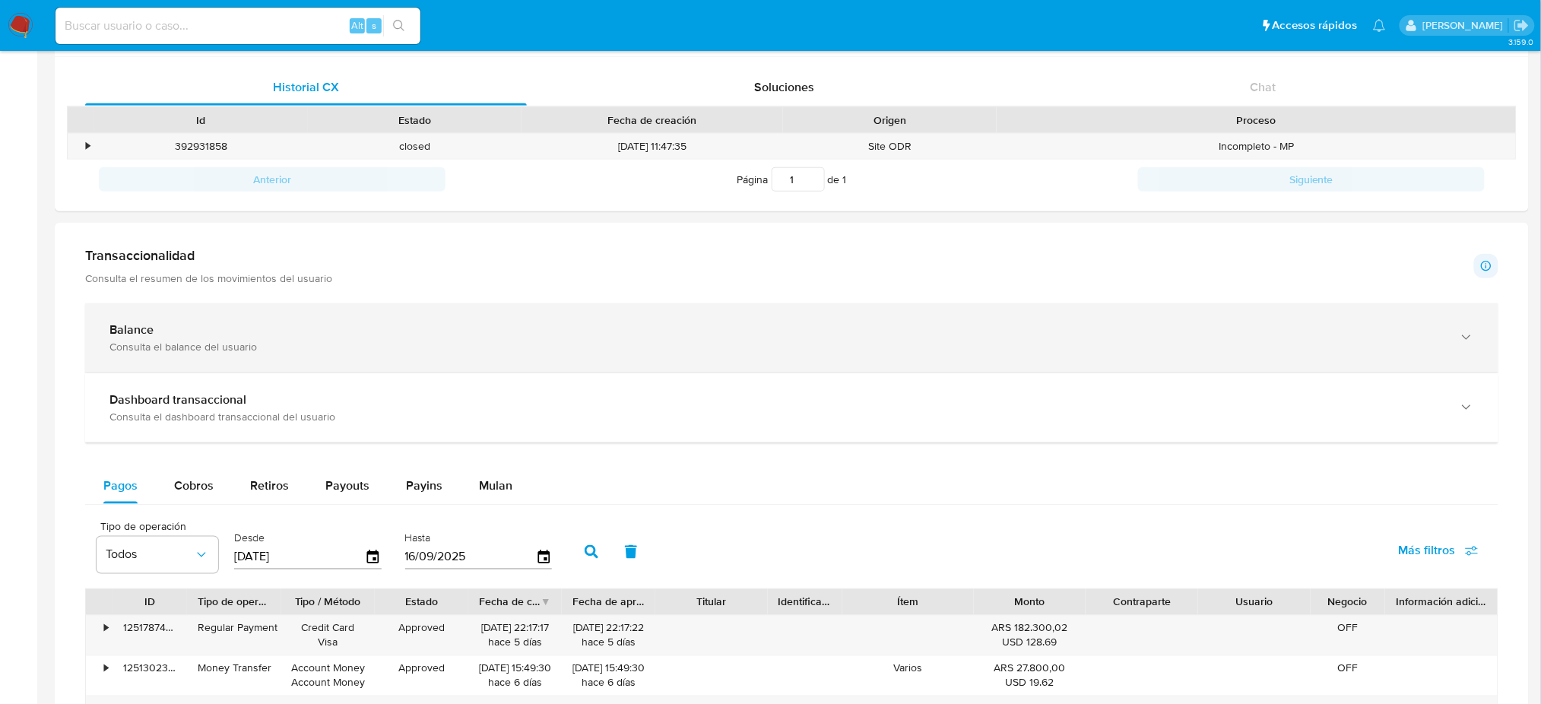
click at [151, 330] on b "Balance" at bounding box center [131, 329] width 44 height 17
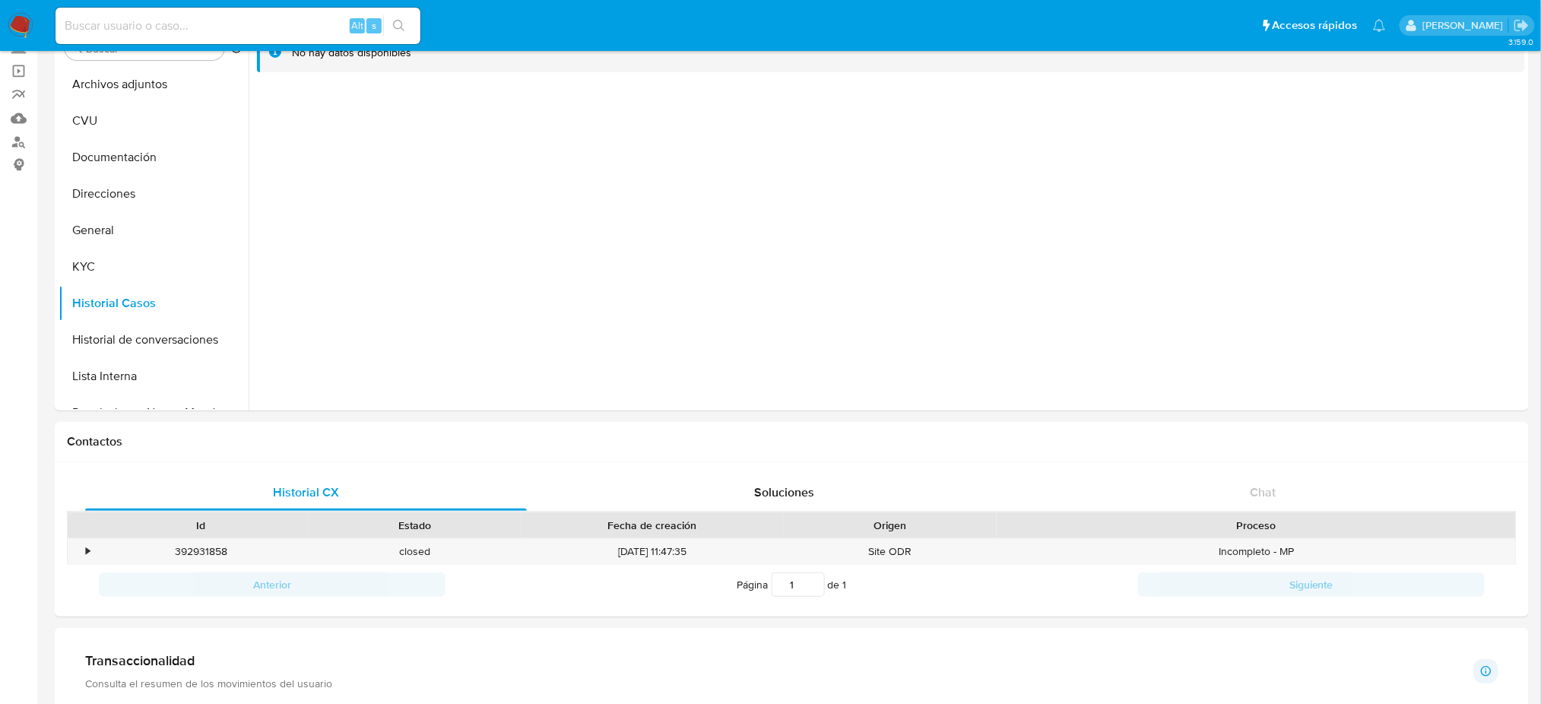
scroll to position [0, 0]
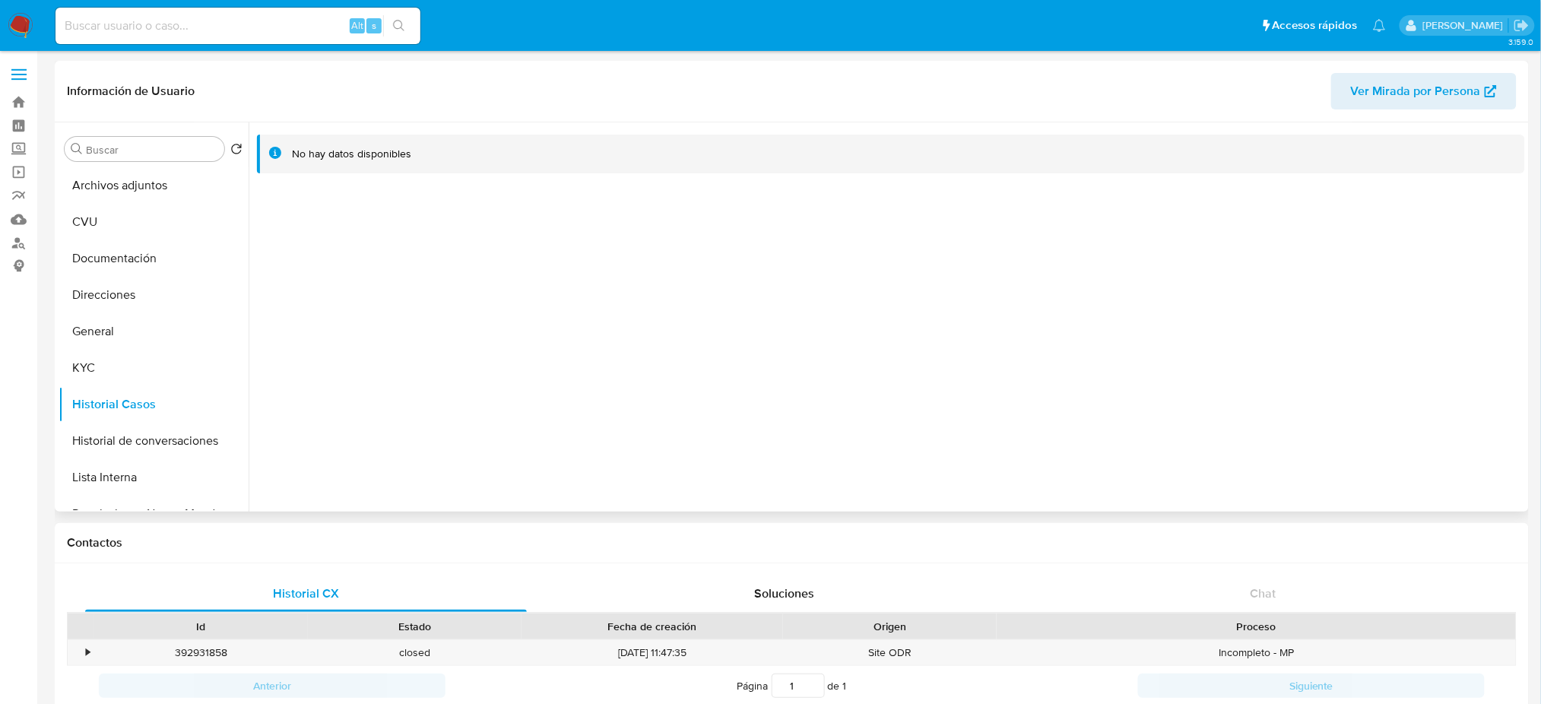
drag, startPoint x: 103, startPoint y: 338, endPoint x: 274, endPoint y: 328, distance: 170.6
click at [103, 338] on button "General" at bounding box center [154, 331] width 190 height 36
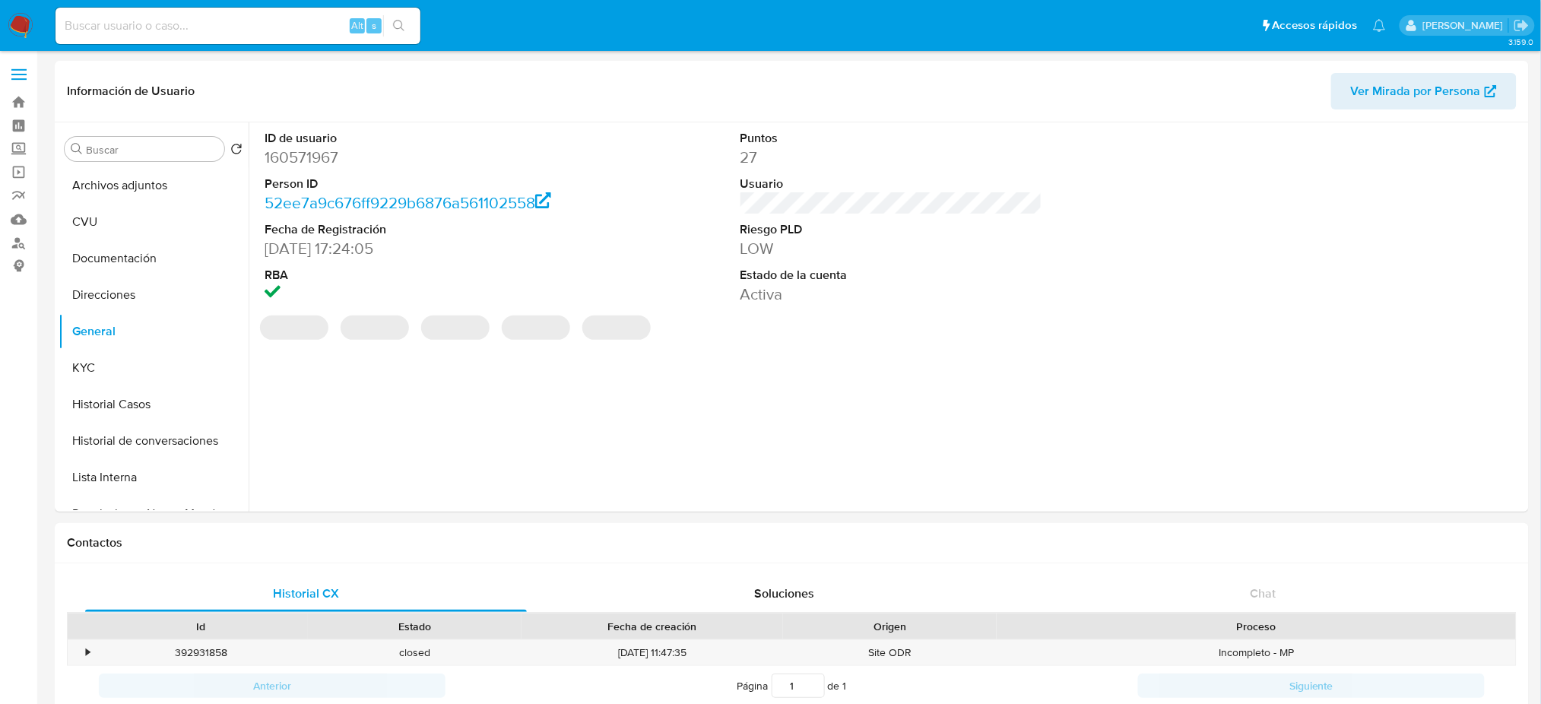
click at [305, 161] on dd "160571967" at bounding box center [416, 157] width 302 height 21
copy dd "160571967"
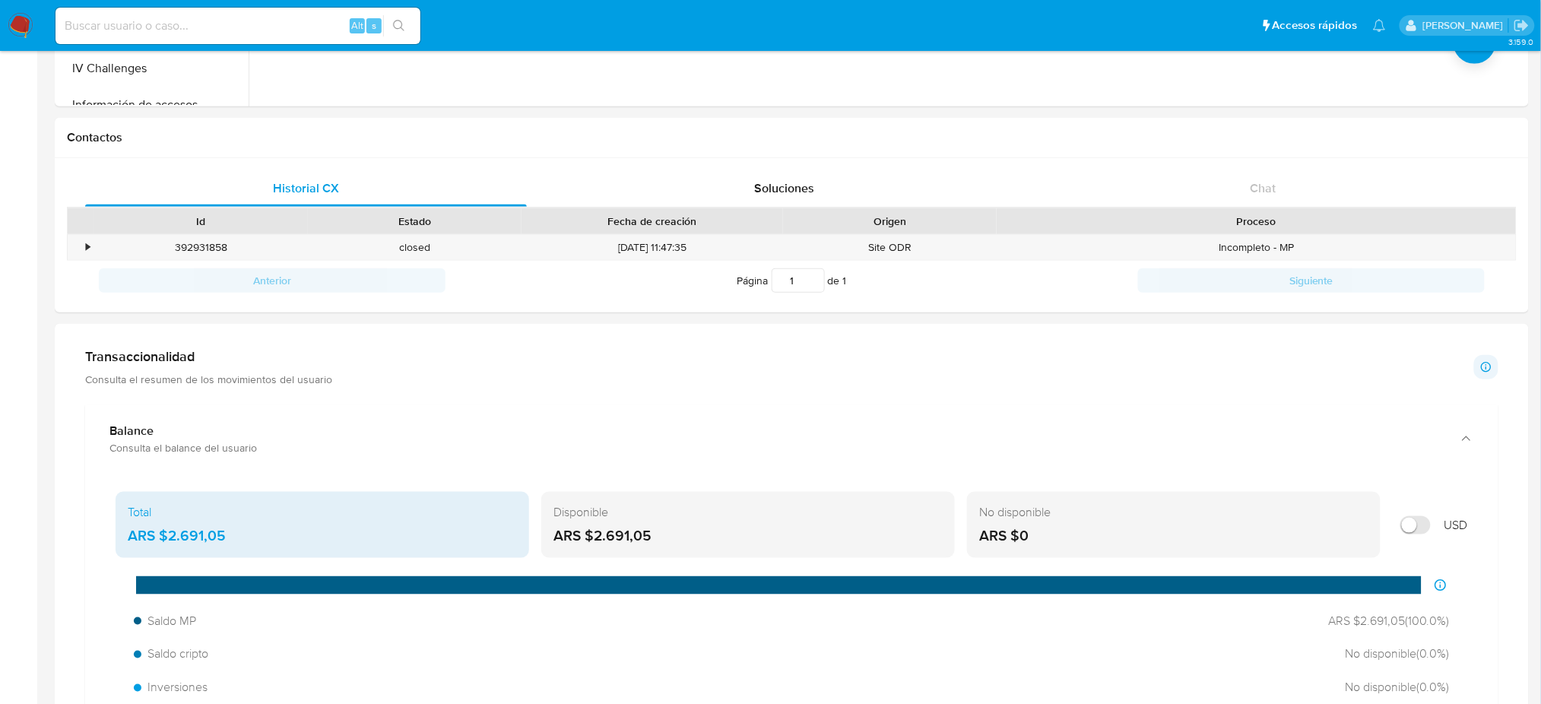
scroll to position [608, 0]
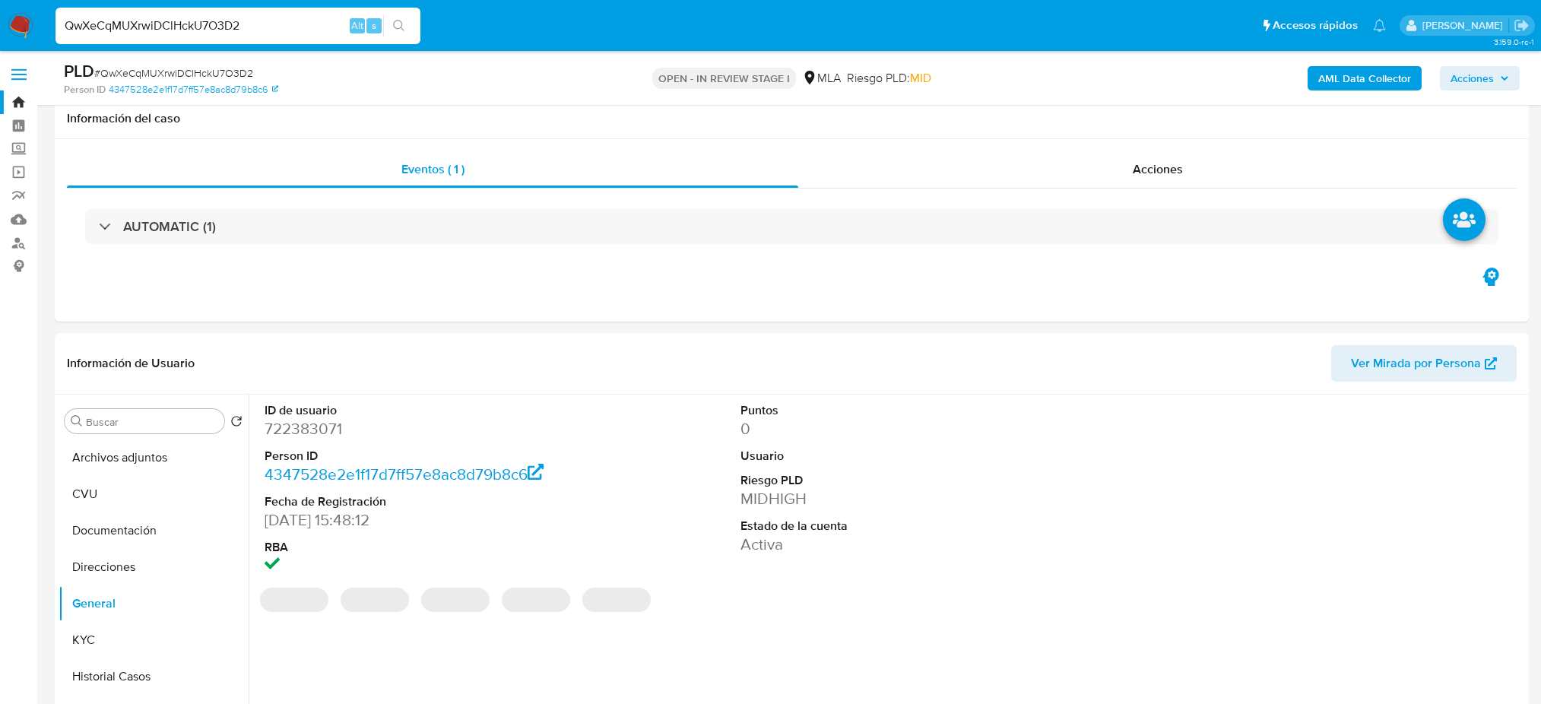
select select "10"
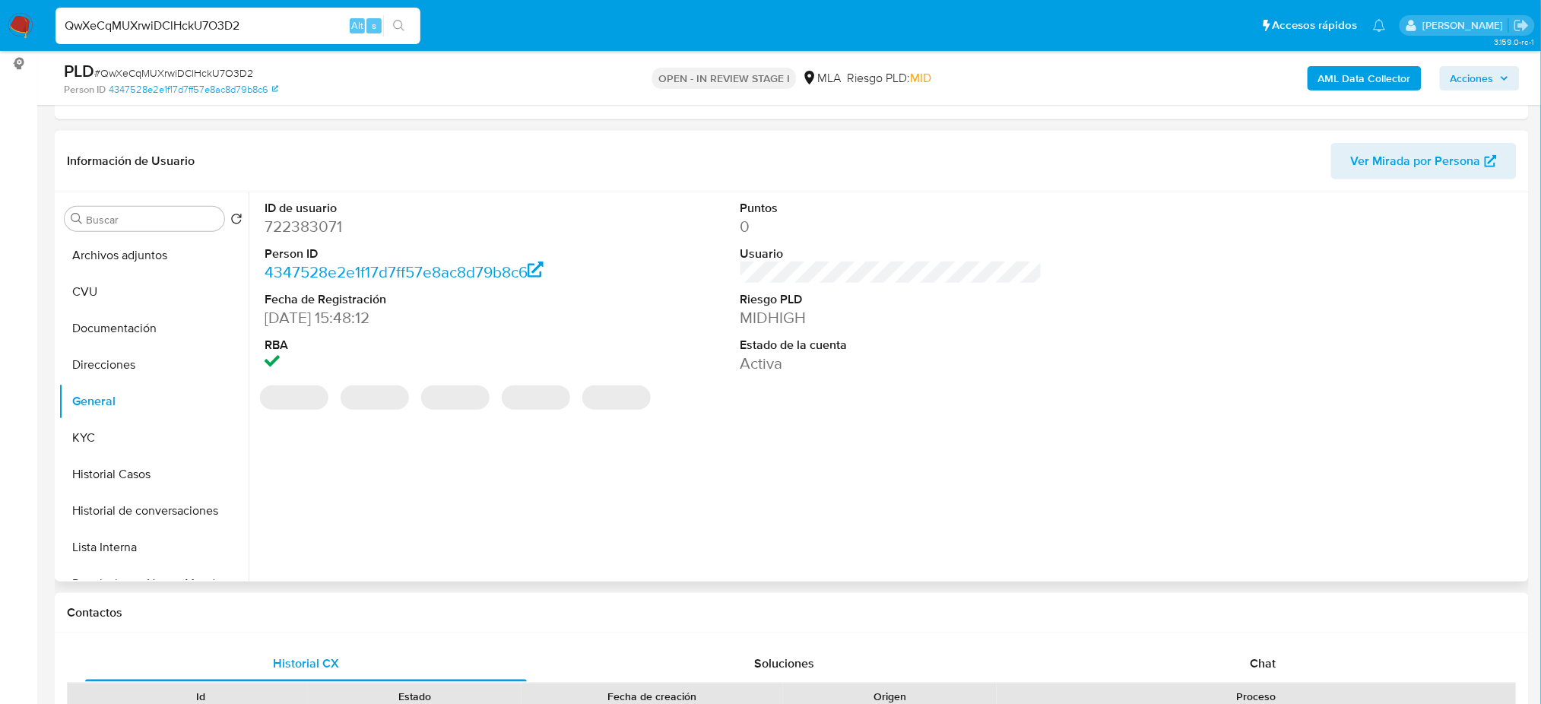
drag, startPoint x: 0, startPoint y: 0, endPoint x: 295, endPoint y: 238, distance: 379.0
click at [295, 238] on dl "ID de usuario 722383071 Person ID 4347528e2e1f17d7ff57e8ac8d79b8c6 Fecha de Reg…" at bounding box center [416, 287] width 302 height 175
click at [286, 227] on dd "722383071" at bounding box center [416, 226] width 302 height 21
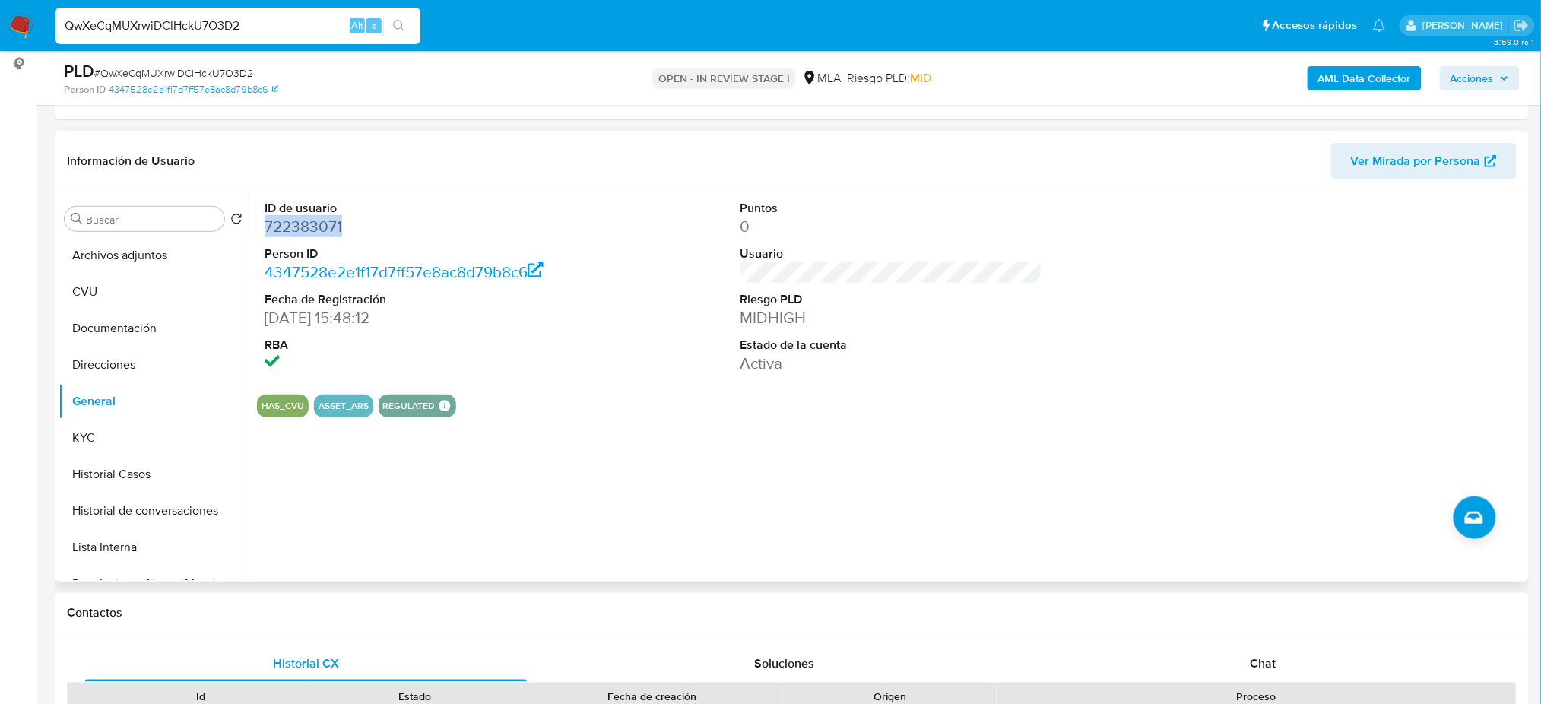
copy dd "722383071"
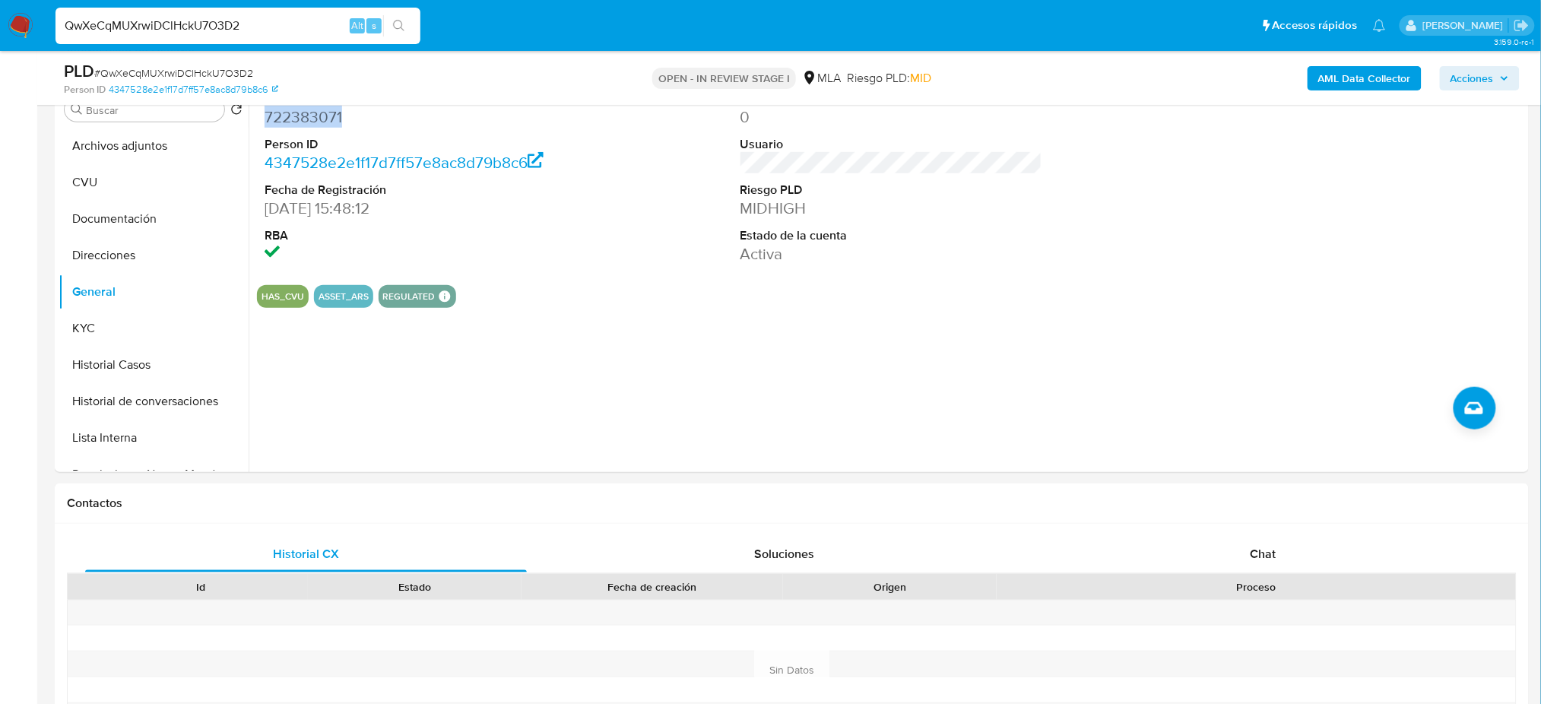
scroll to position [506, 0]
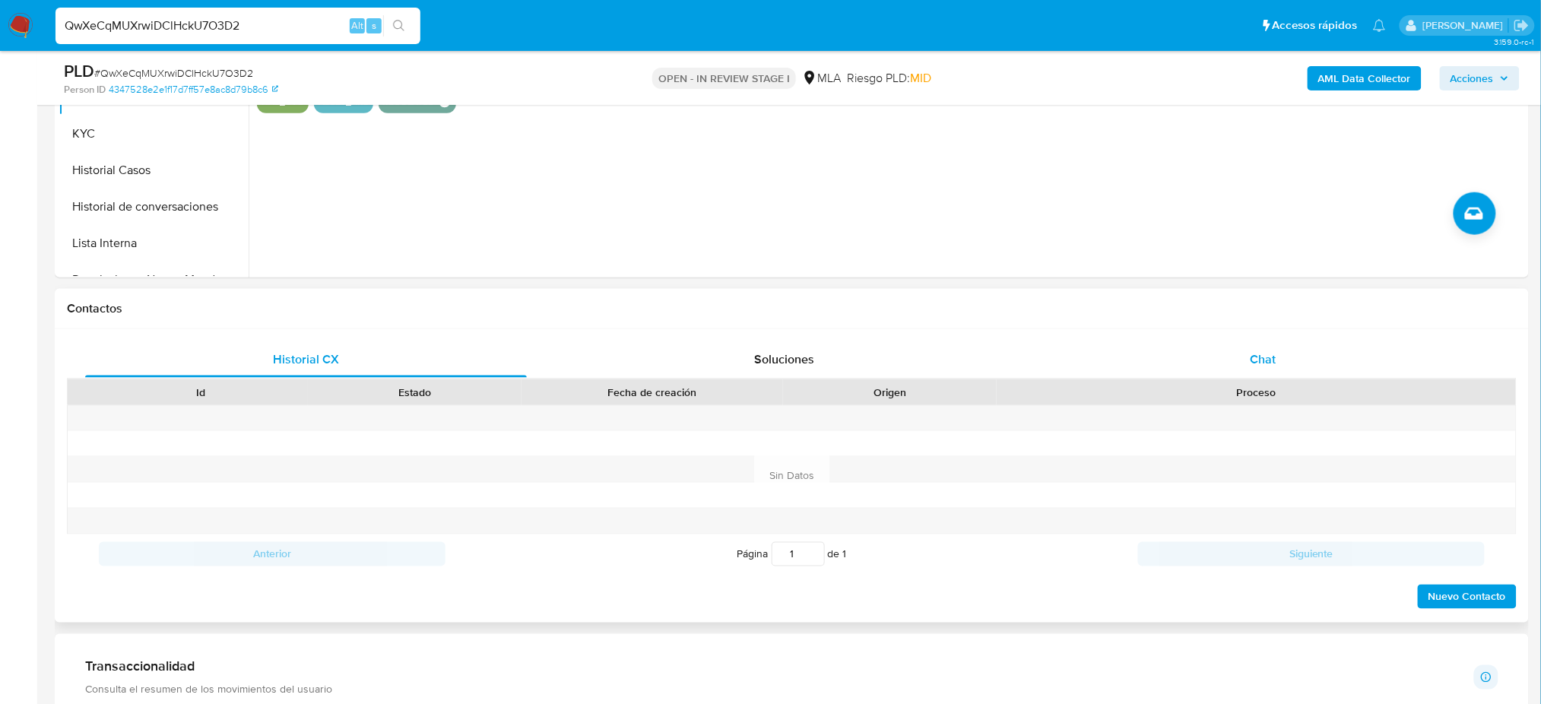
click at [1219, 352] on div "Chat" at bounding box center [1263, 359] width 442 height 36
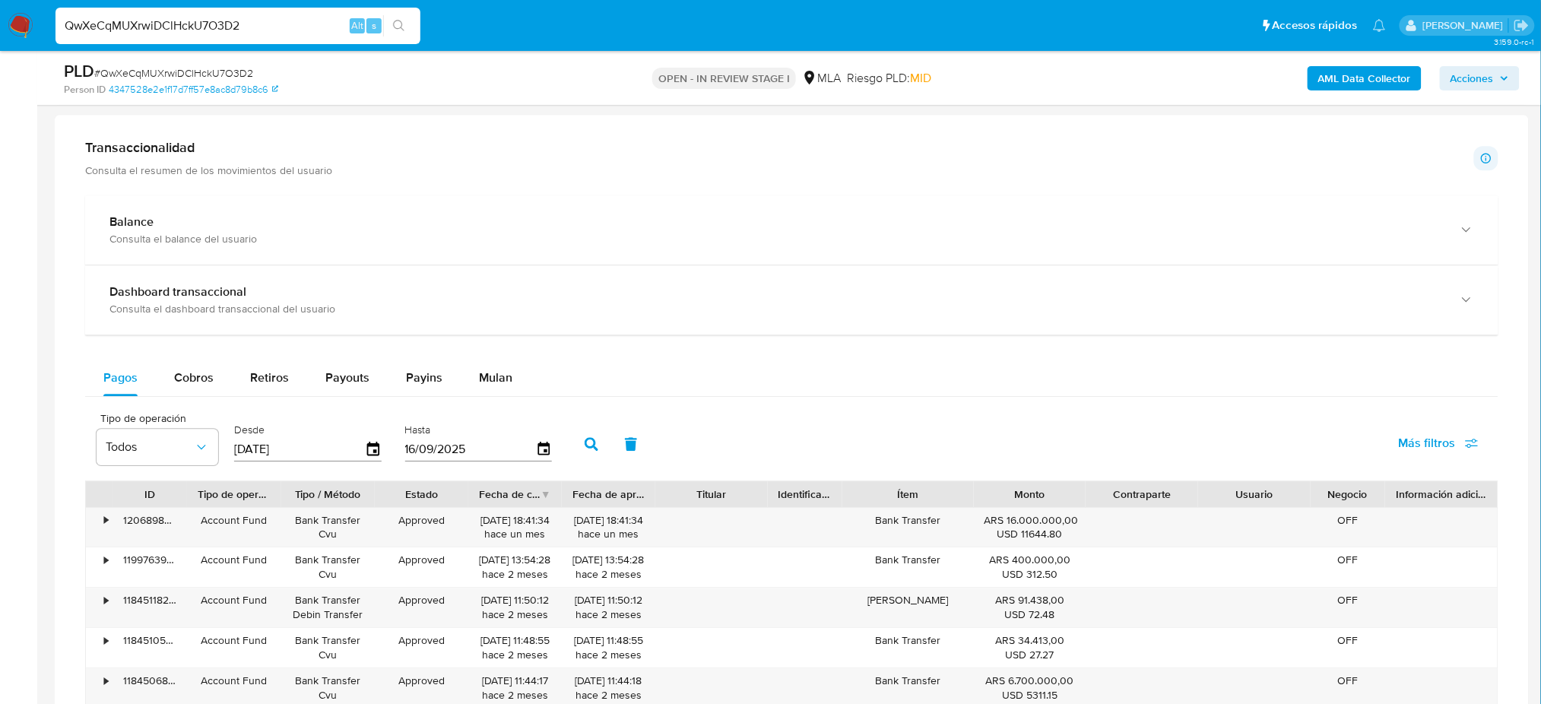
scroll to position [1419, 0]
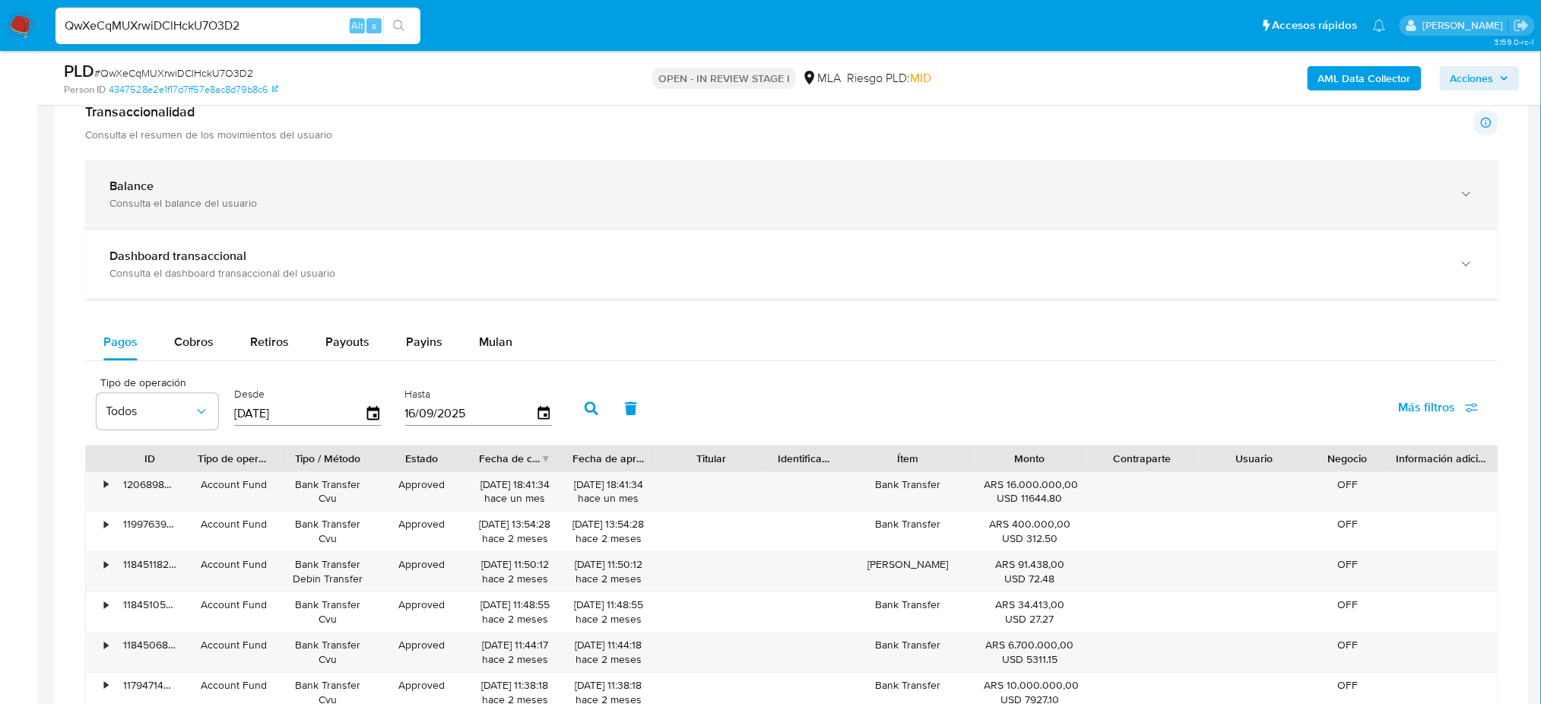
click at [275, 186] on div "Balance" at bounding box center [776, 186] width 1334 height 15
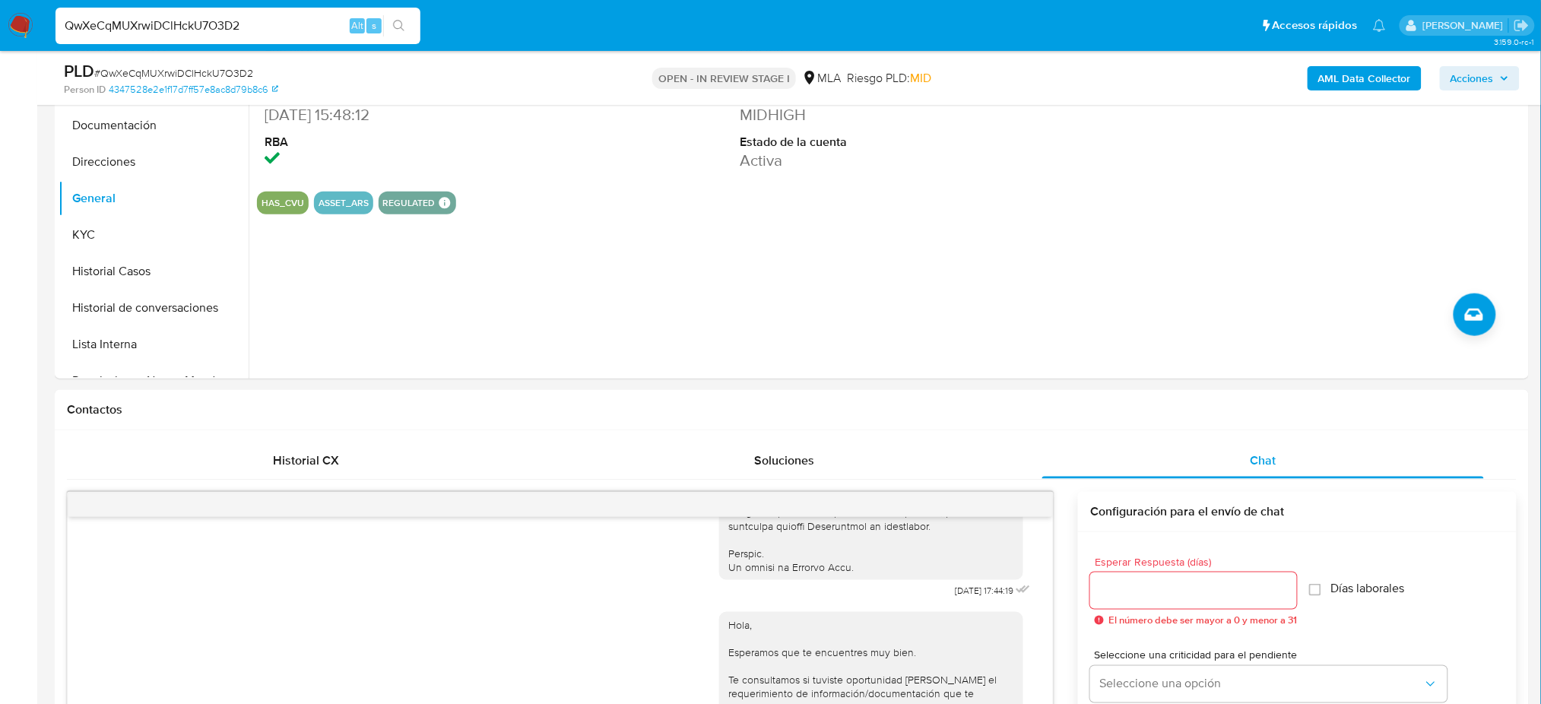
scroll to position [101, 0]
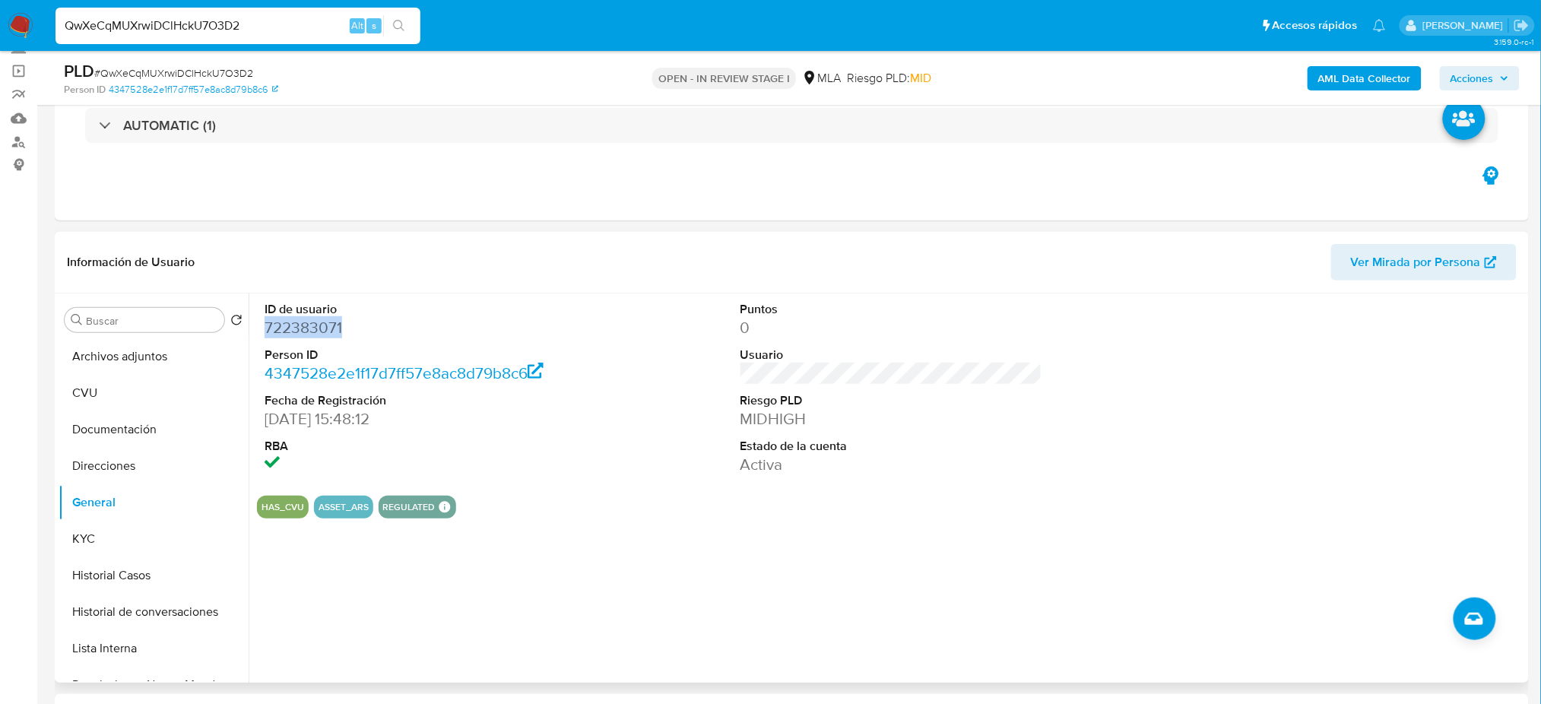
copy dd "722383071"
click at [113, 544] on button "KYC" at bounding box center [148, 539] width 178 height 36
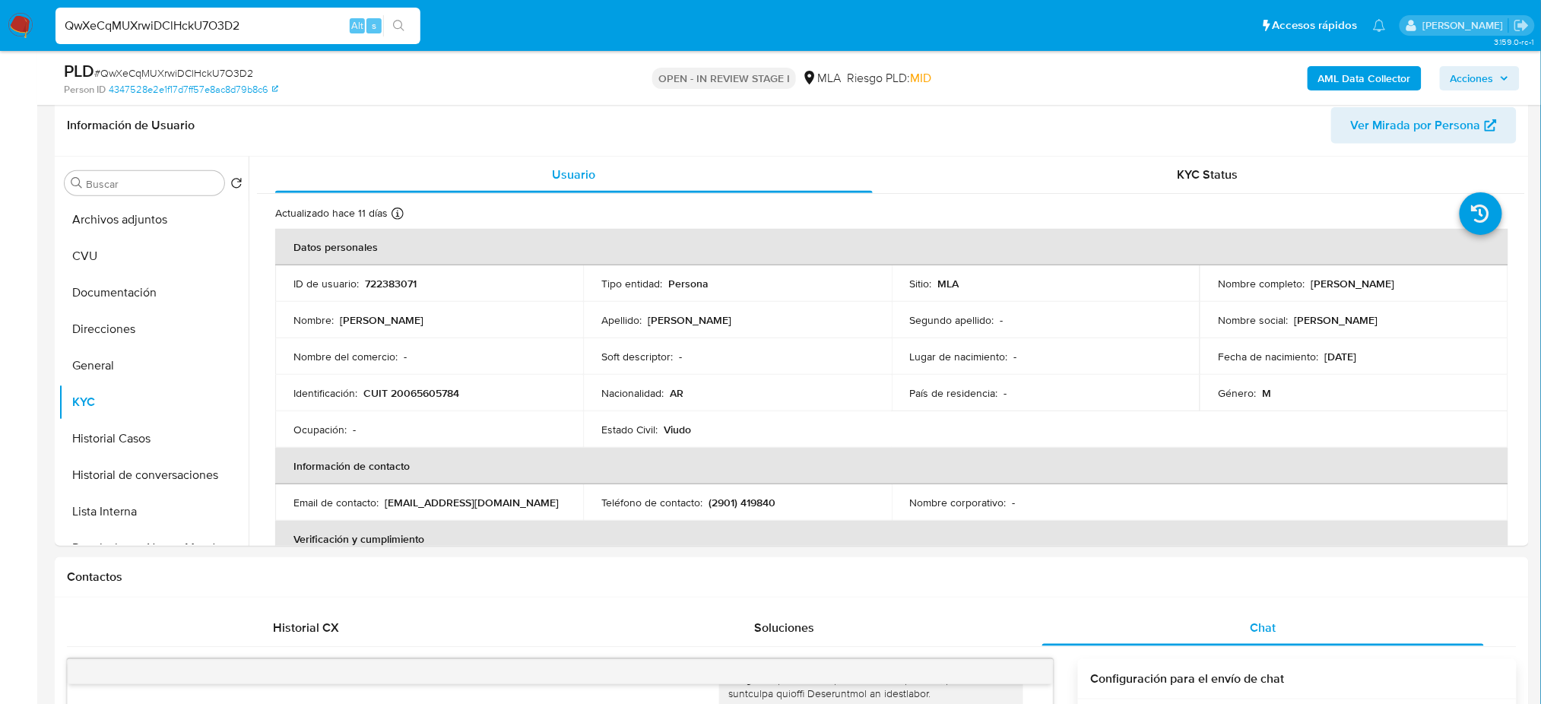
scroll to position [202, 0]
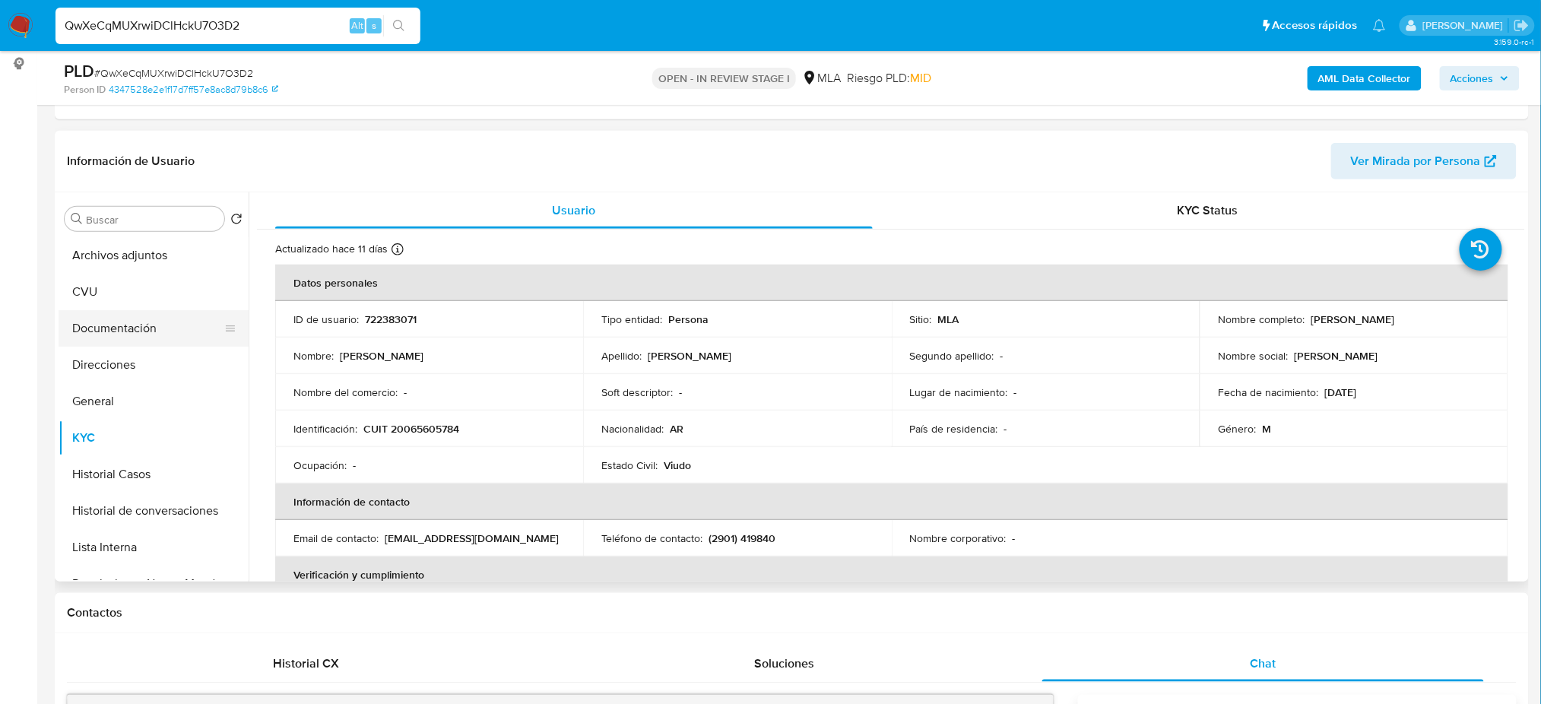
click at [116, 332] on button "Documentación" at bounding box center [148, 328] width 178 height 36
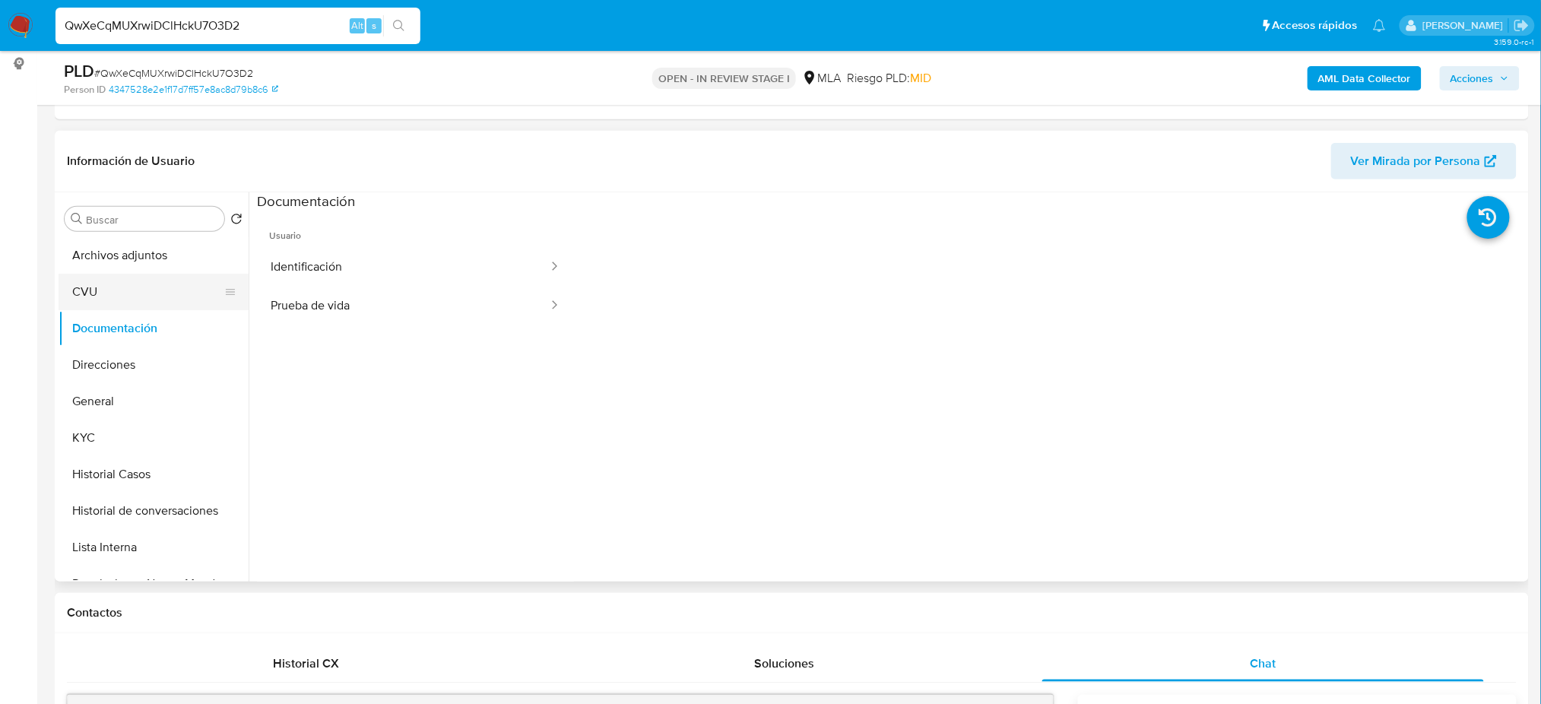
click at [106, 293] on button "CVU" at bounding box center [148, 292] width 178 height 36
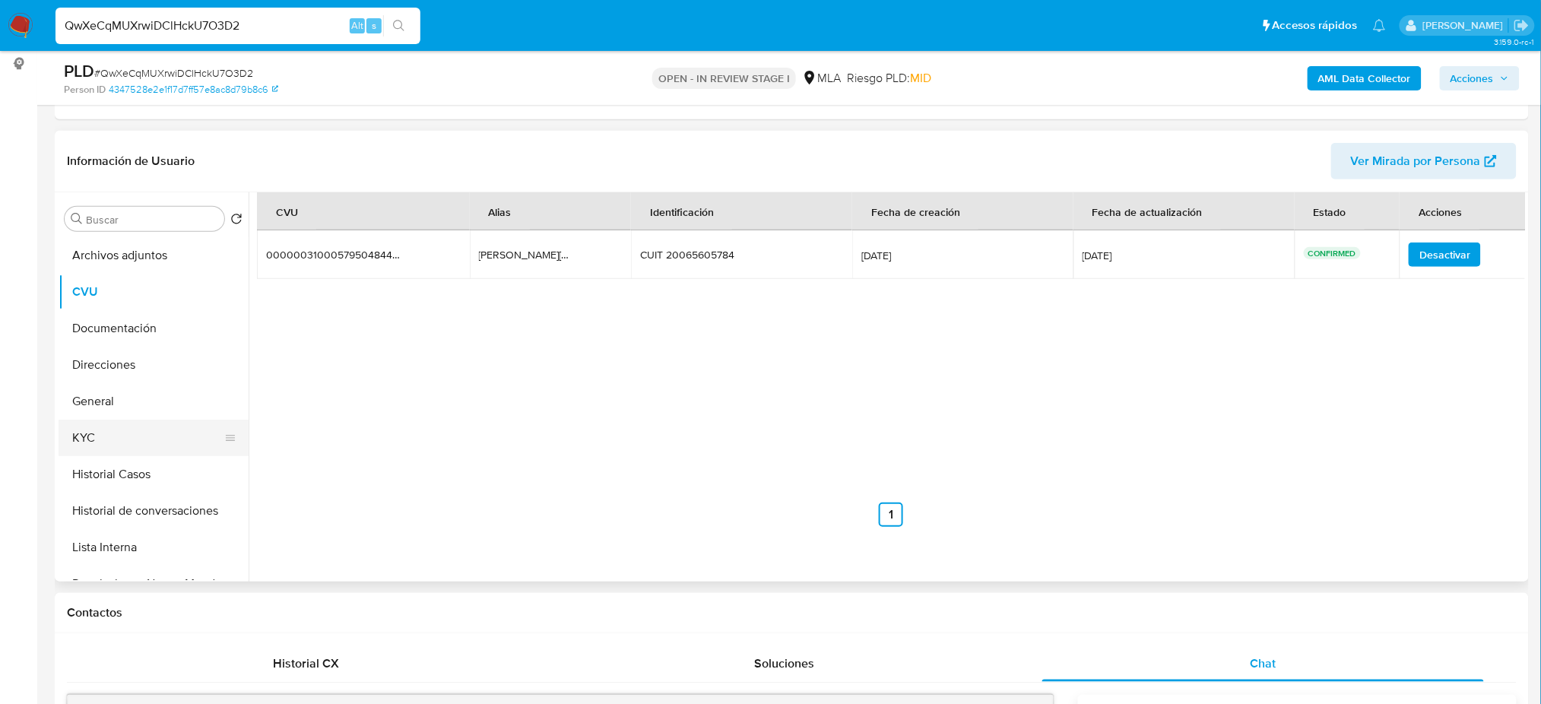
click at [109, 443] on button "KYC" at bounding box center [148, 438] width 178 height 36
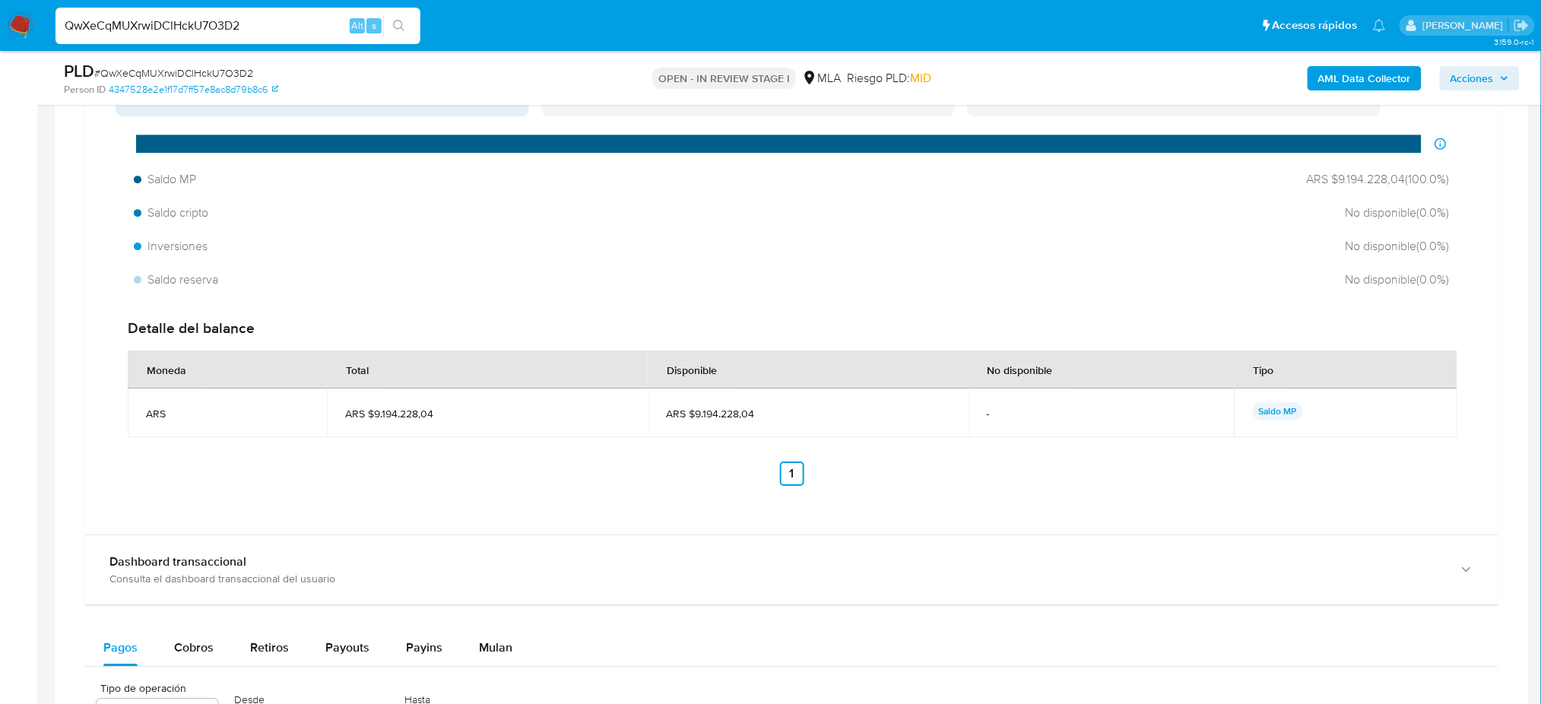
scroll to position [1419, 0]
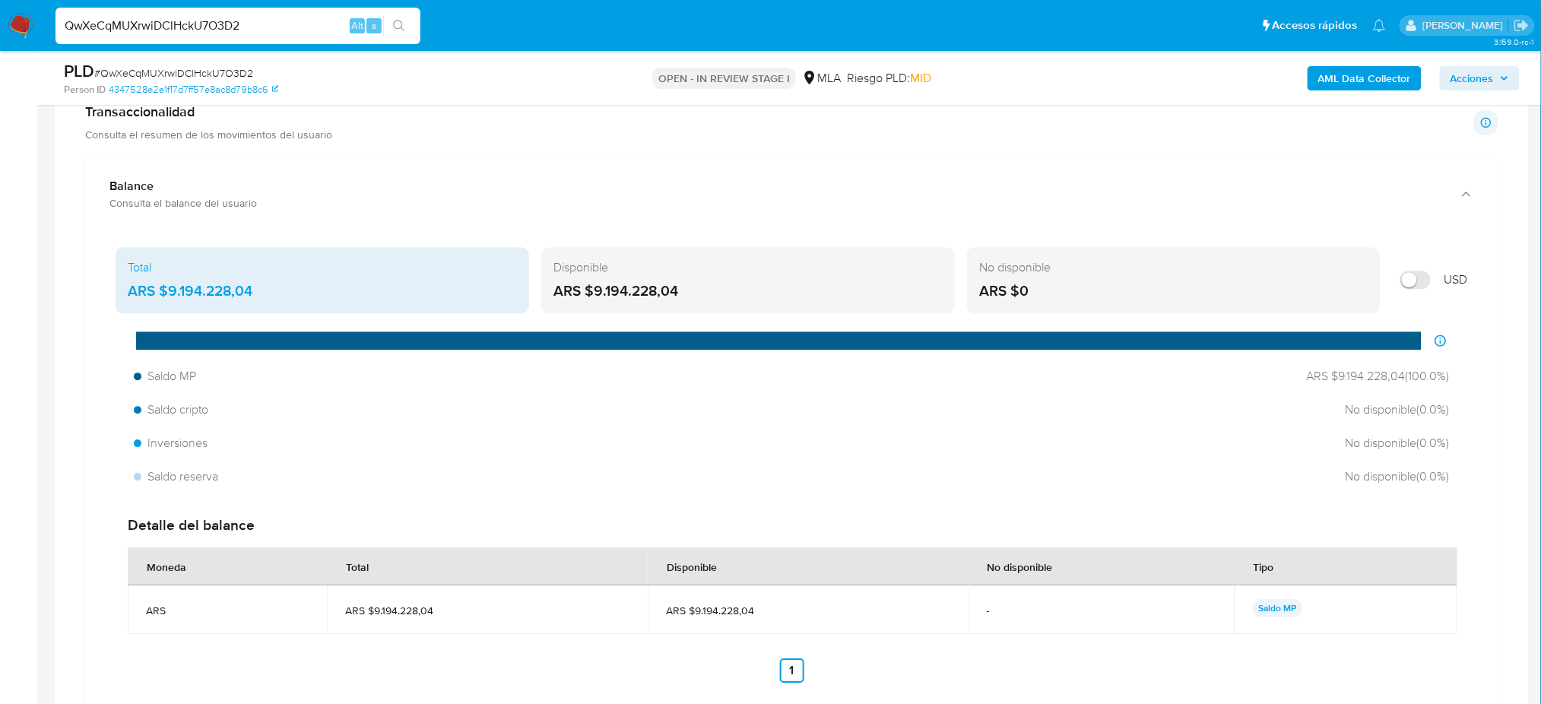
click at [0, 239] on aside "Bandeja Tablero Screening Búsqueda en Listas Watchlist Herramientas Operaciones…" at bounding box center [18, 308] width 37 height 3455
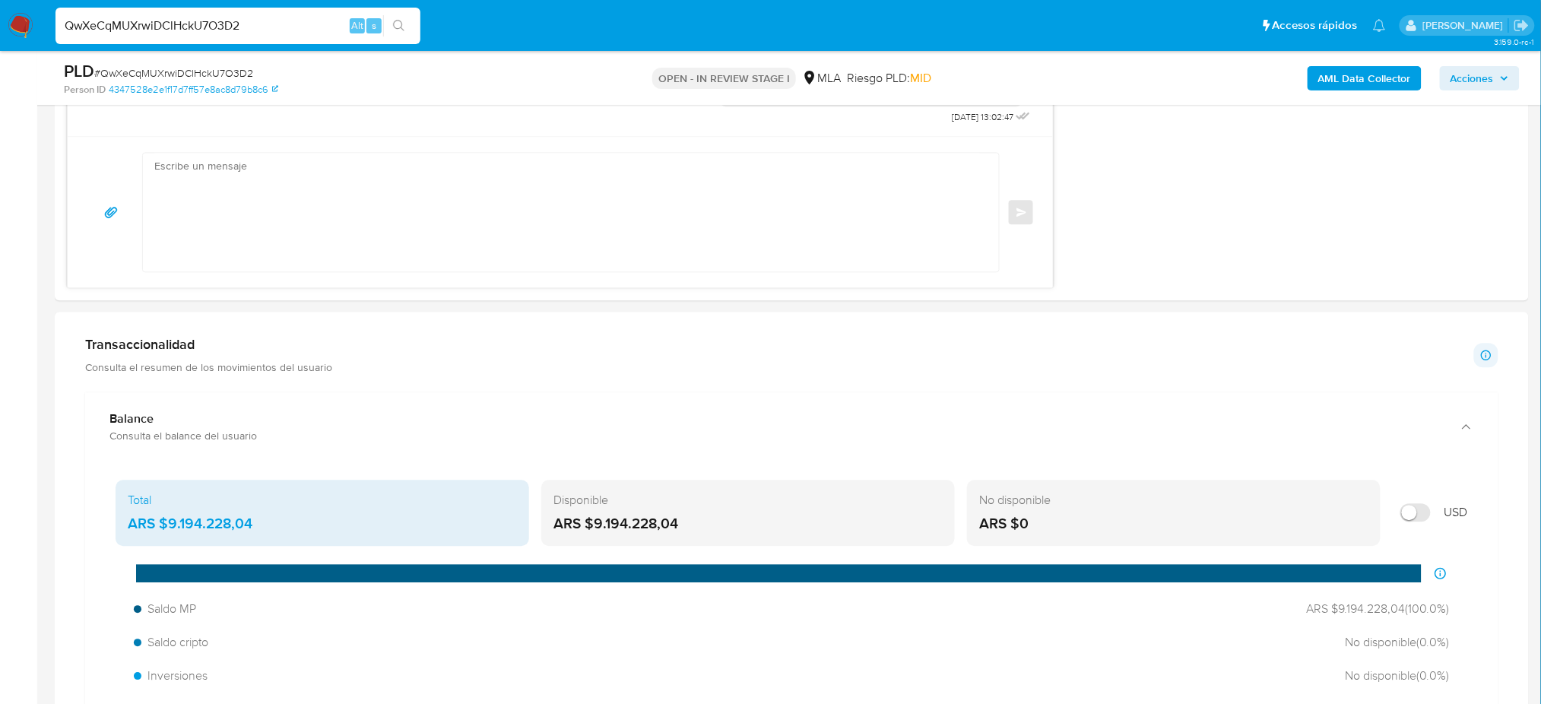
scroll to position [810, 0]
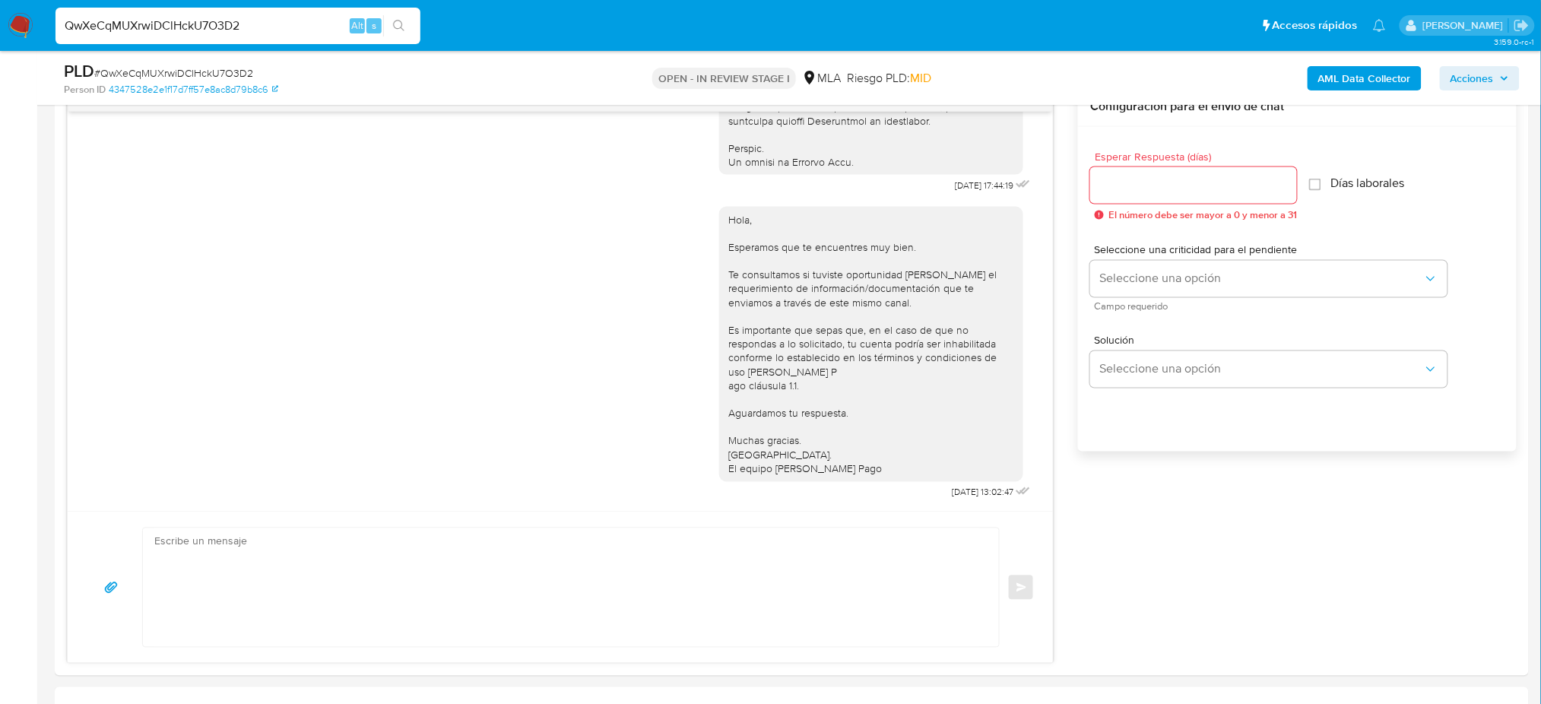
drag, startPoint x: 271, startPoint y: 17, endPoint x: 0, endPoint y: 55, distance: 273.4
paste input "bBDSOMtUzGs0TLEP4jPYhvI"
type input "bBDSOMtUzGs0TLEP4jPYhvI2"
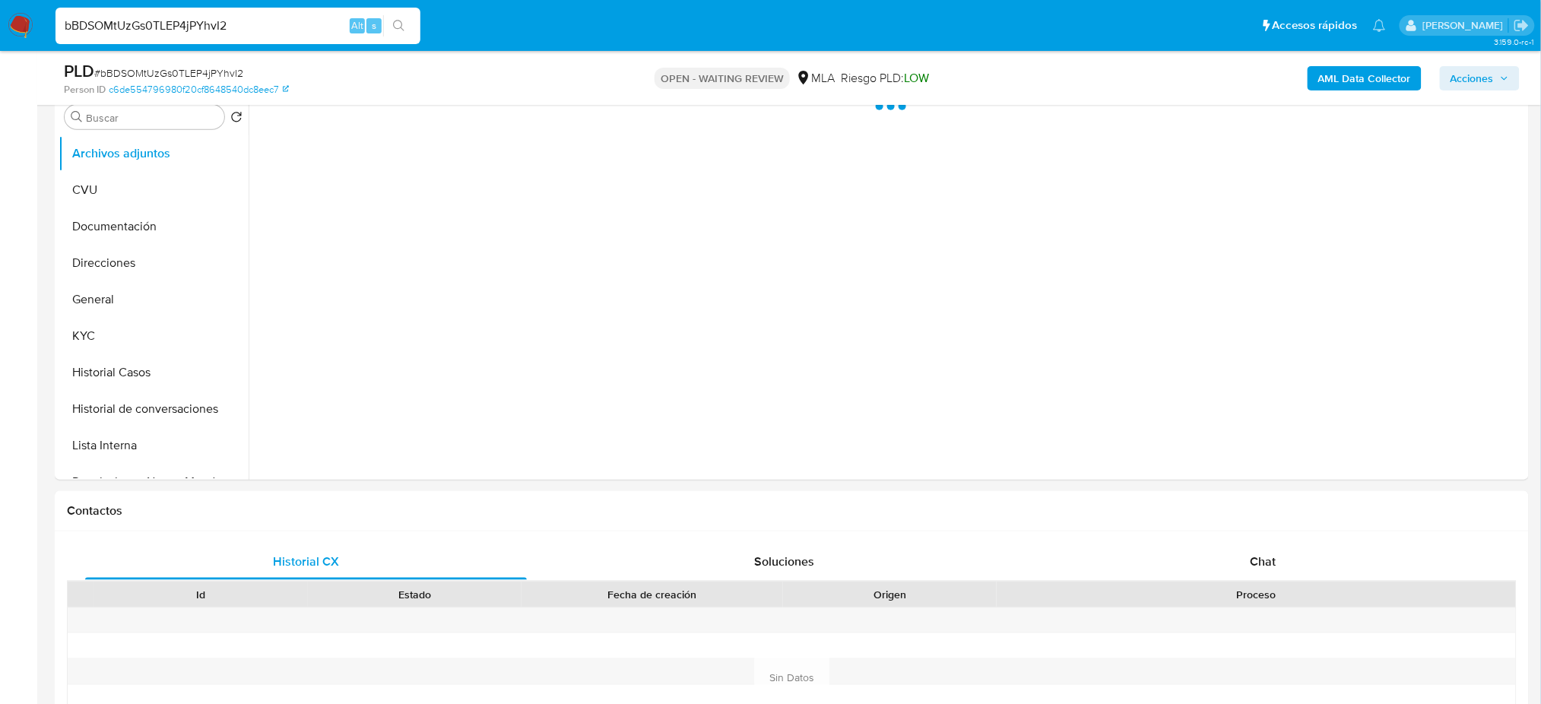
select select "10"
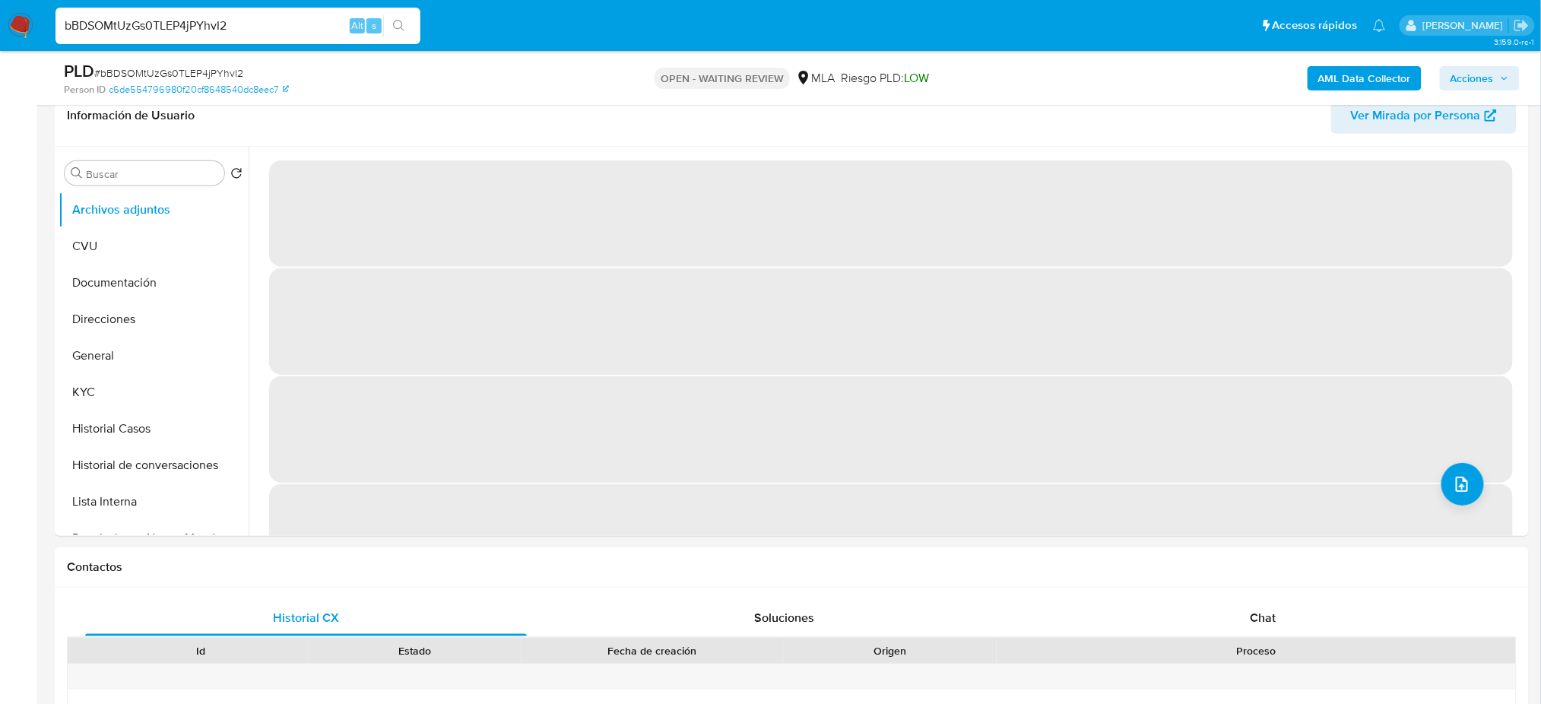
scroll to position [202, 0]
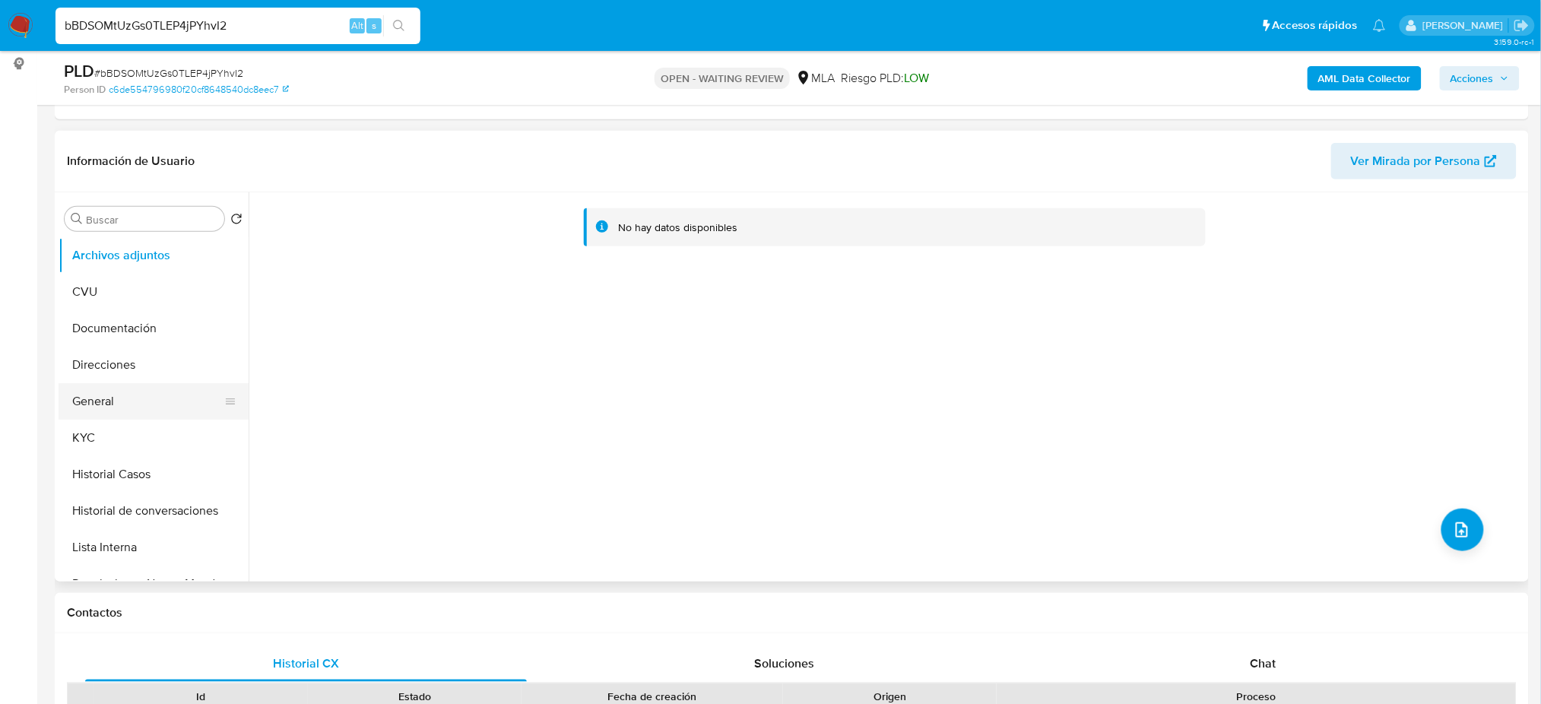
click at [115, 411] on button "General" at bounding box center [148, 401] width 178 height 36
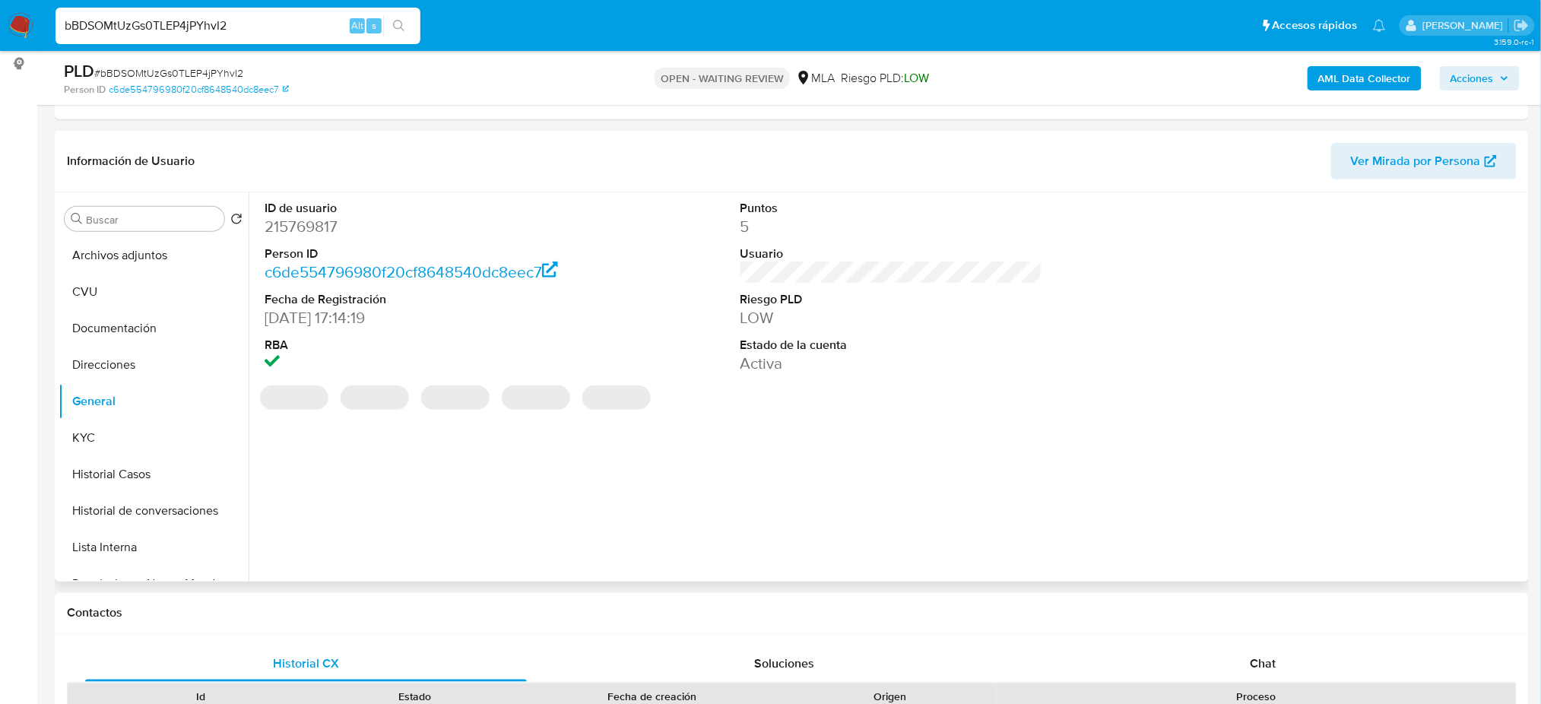
click at [287, 224] on dd "215769817" at bounding box center [416, 226] width 302 height 21
copy dd "215769817"
click at [212, 78] on span "# bBDSOMtUzGs0TLEP4jPYhvI2" at bounding box center [168, 72] width 149 height 15
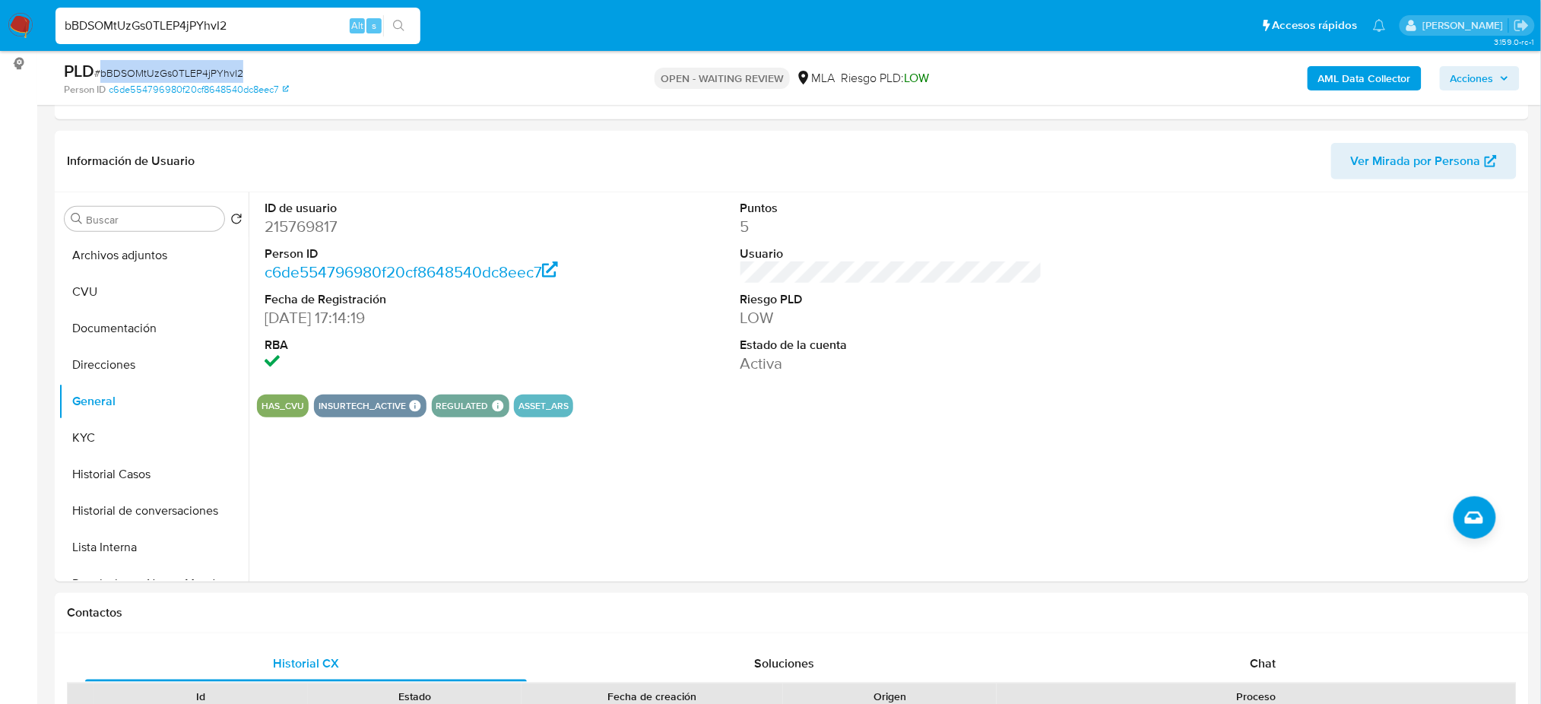
copy span "bBDSOMtUzGs0TLEP4jPYhvI2"
click at [277, 218] on dd "215769817" at bounding box center [416, 226] width 302 height 21
copy dd "215769817"
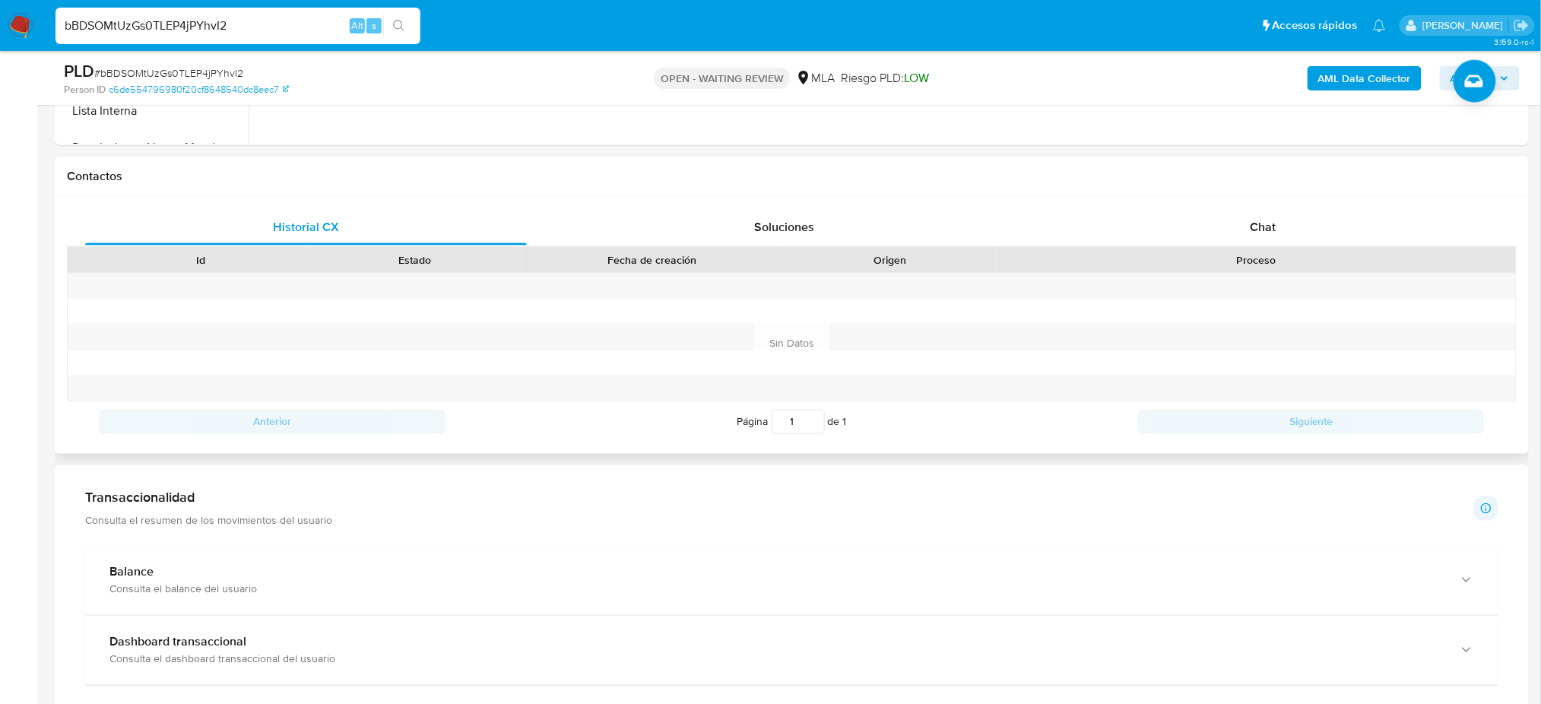
scroll to position [709, 0]
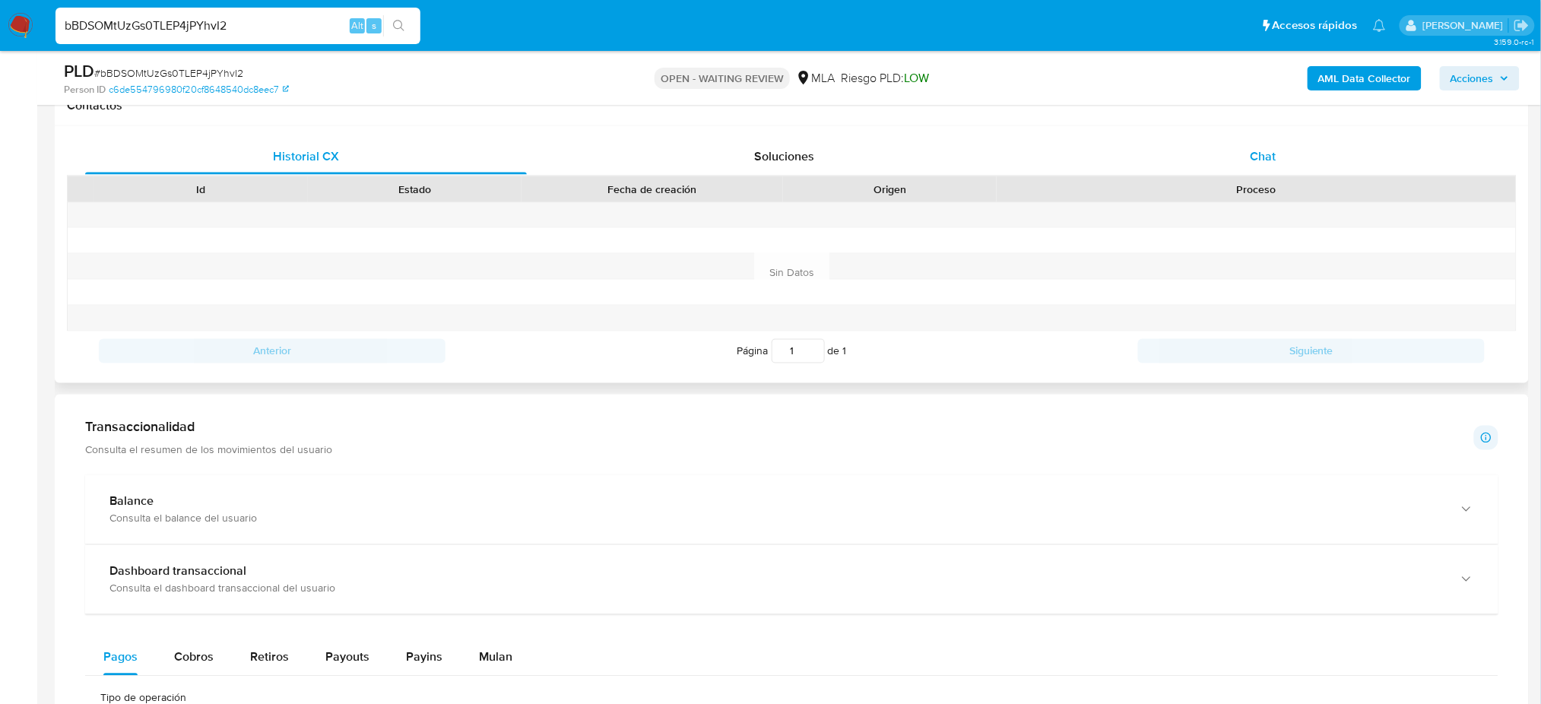
click at [1186, 146] on div "Chat" at bounding box center [1263, 156] width 442 height 36
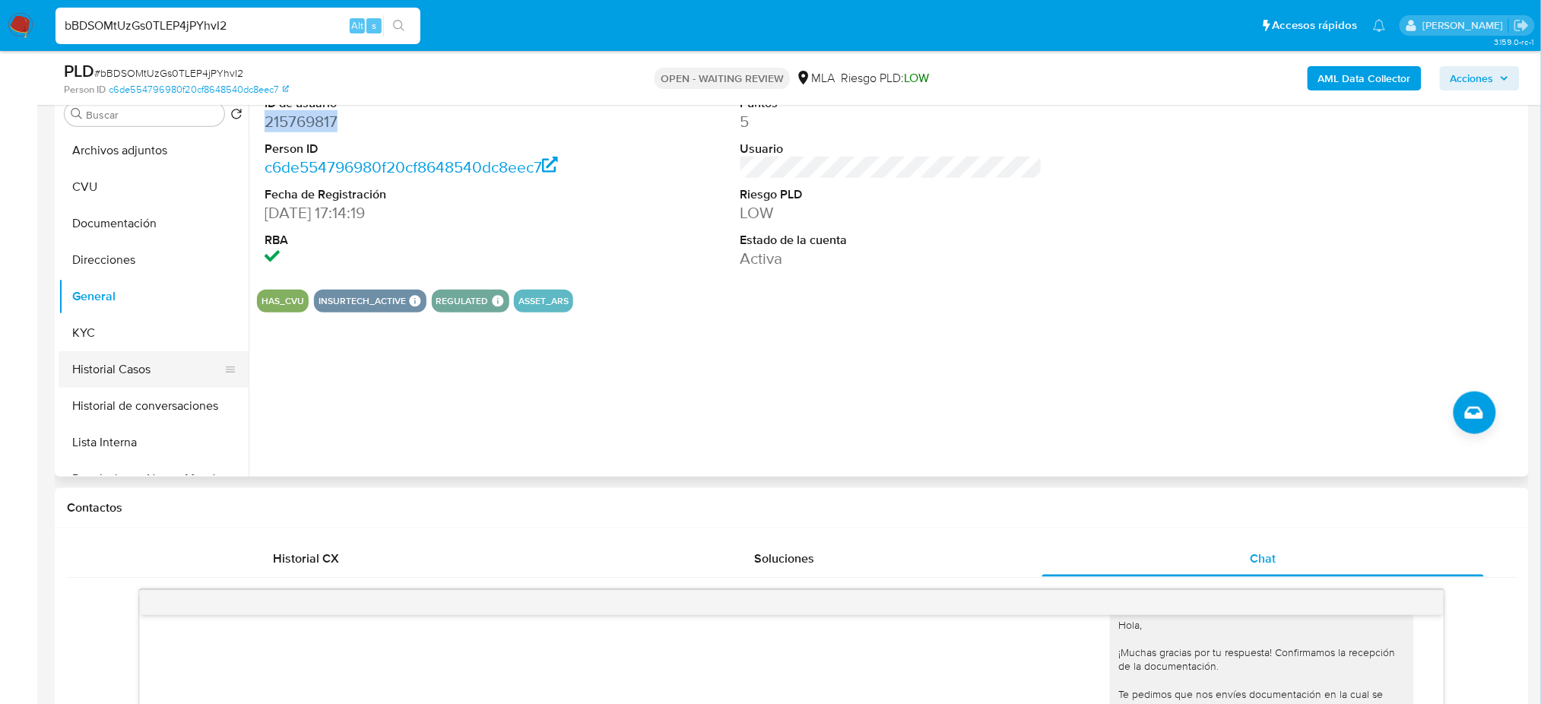
scroll to position [304, 0]
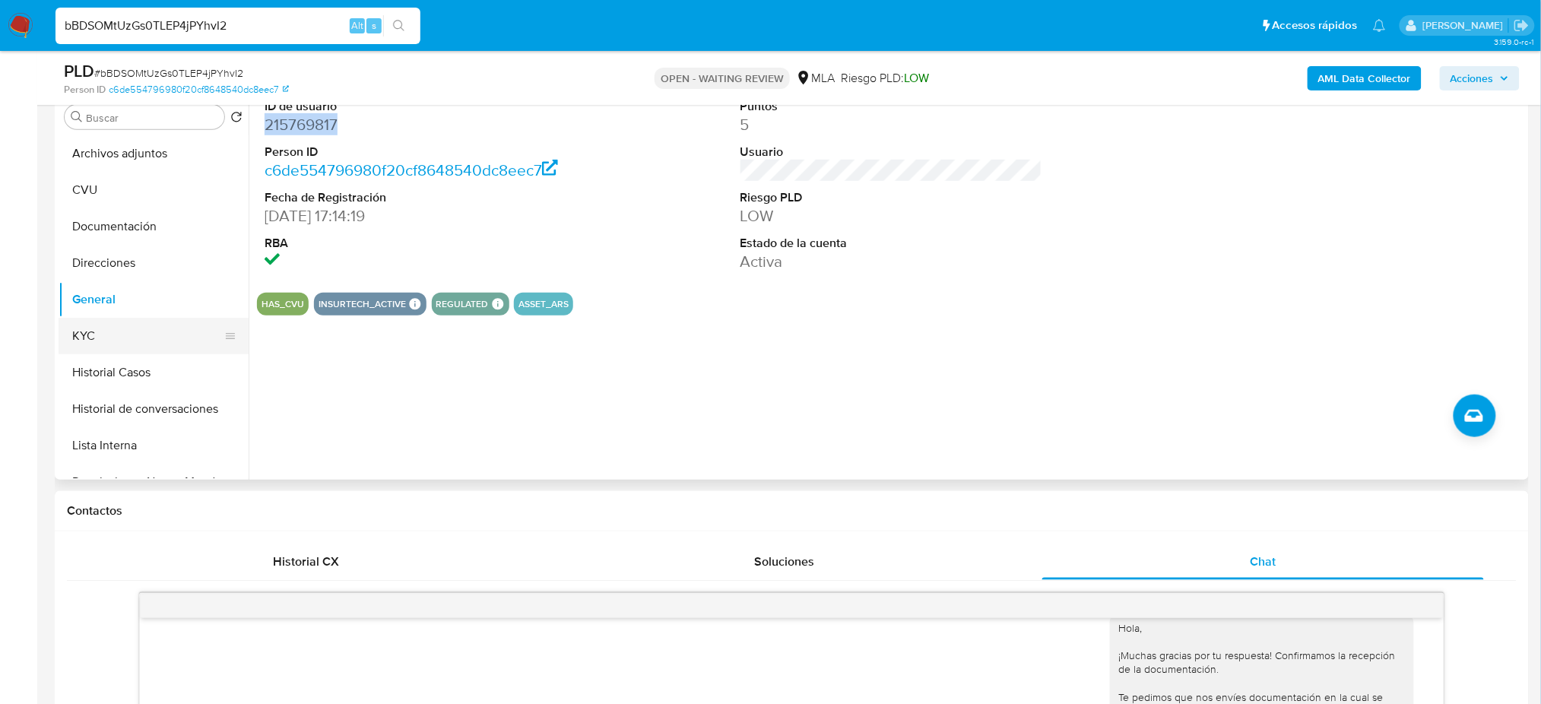
click at [129, 341] on button "KYC" at bounding box center [148, 336] width 178 height 36
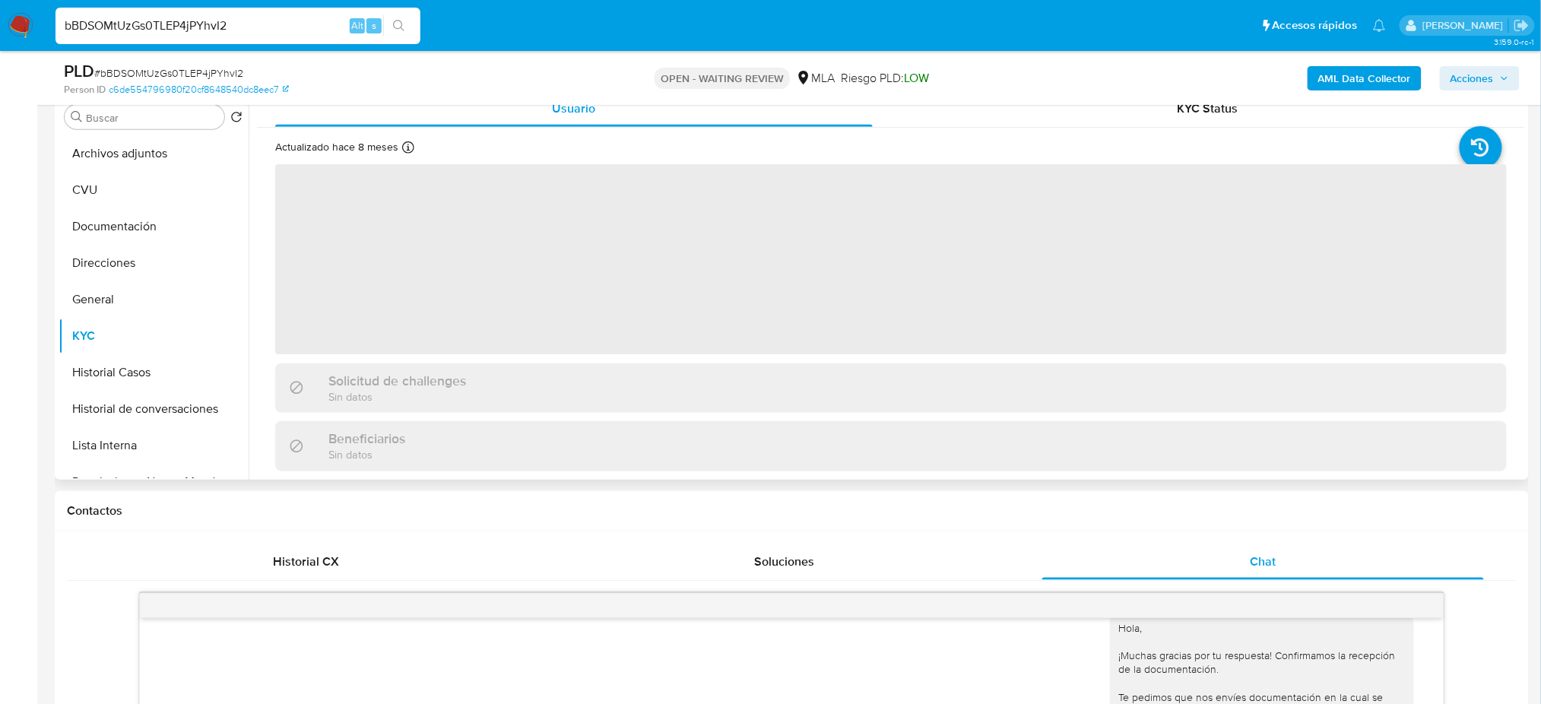
scroll to position [202, 0]
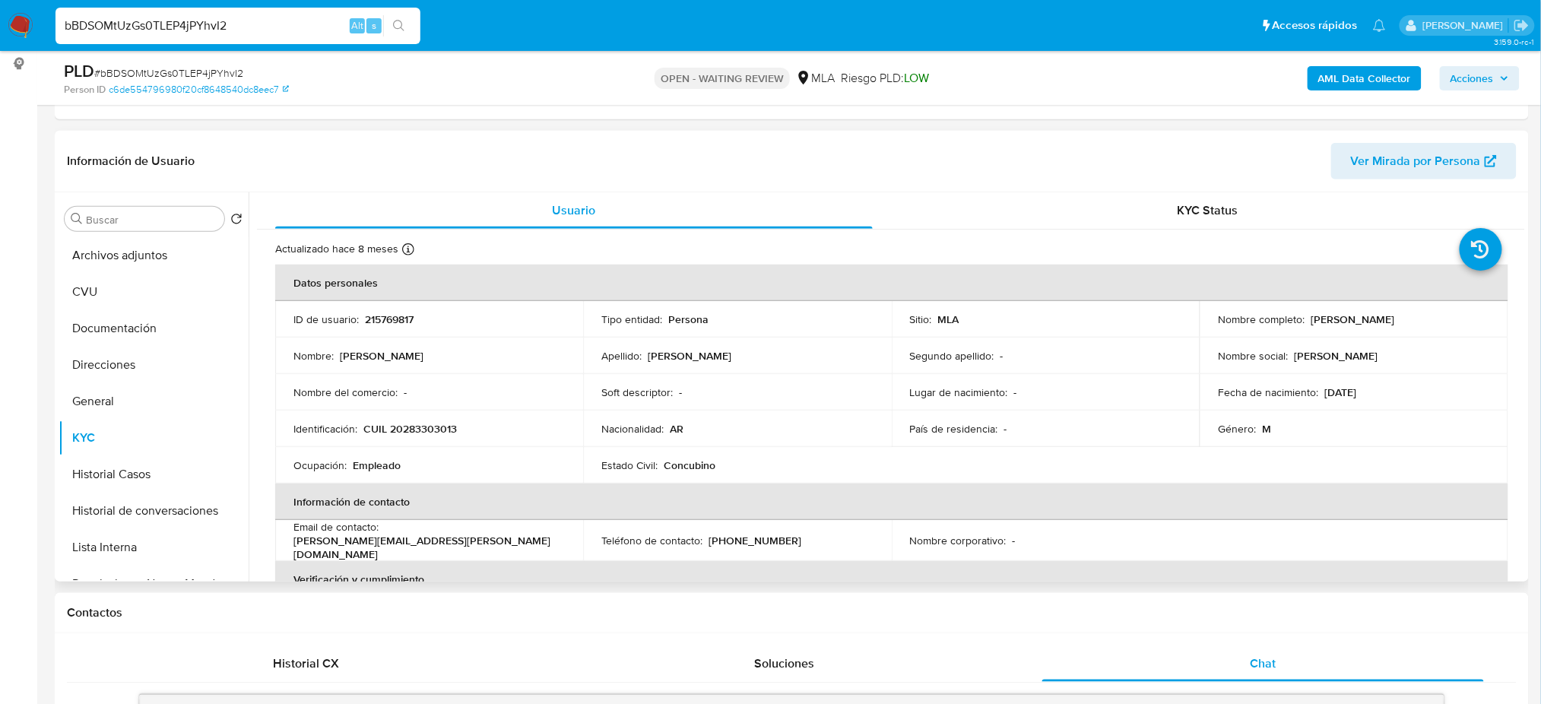
click at [398, 427] on p "CUIL 20283303013" at bounding box center [410, 429] width 94 height 14
copy p "20283303013"
drag, startPoint x: 261, startPoint y: 23, endPoint x: 0, endPoint y: 65, distance: 264.2
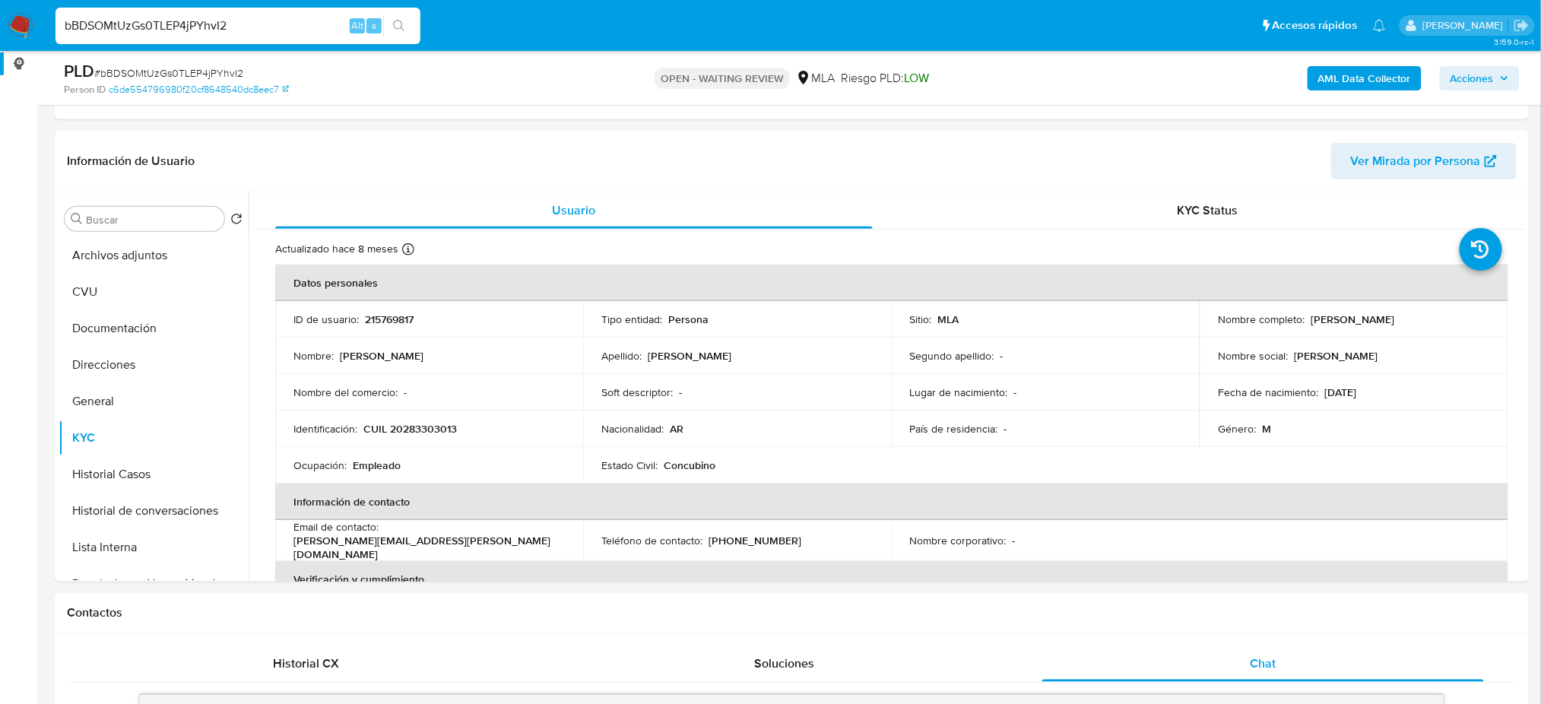
paste input "wJUdwwUdljyz9OcmwpuqjnSc"
type input "wJUdwwUdljyz9OcmwpuqjnSc"
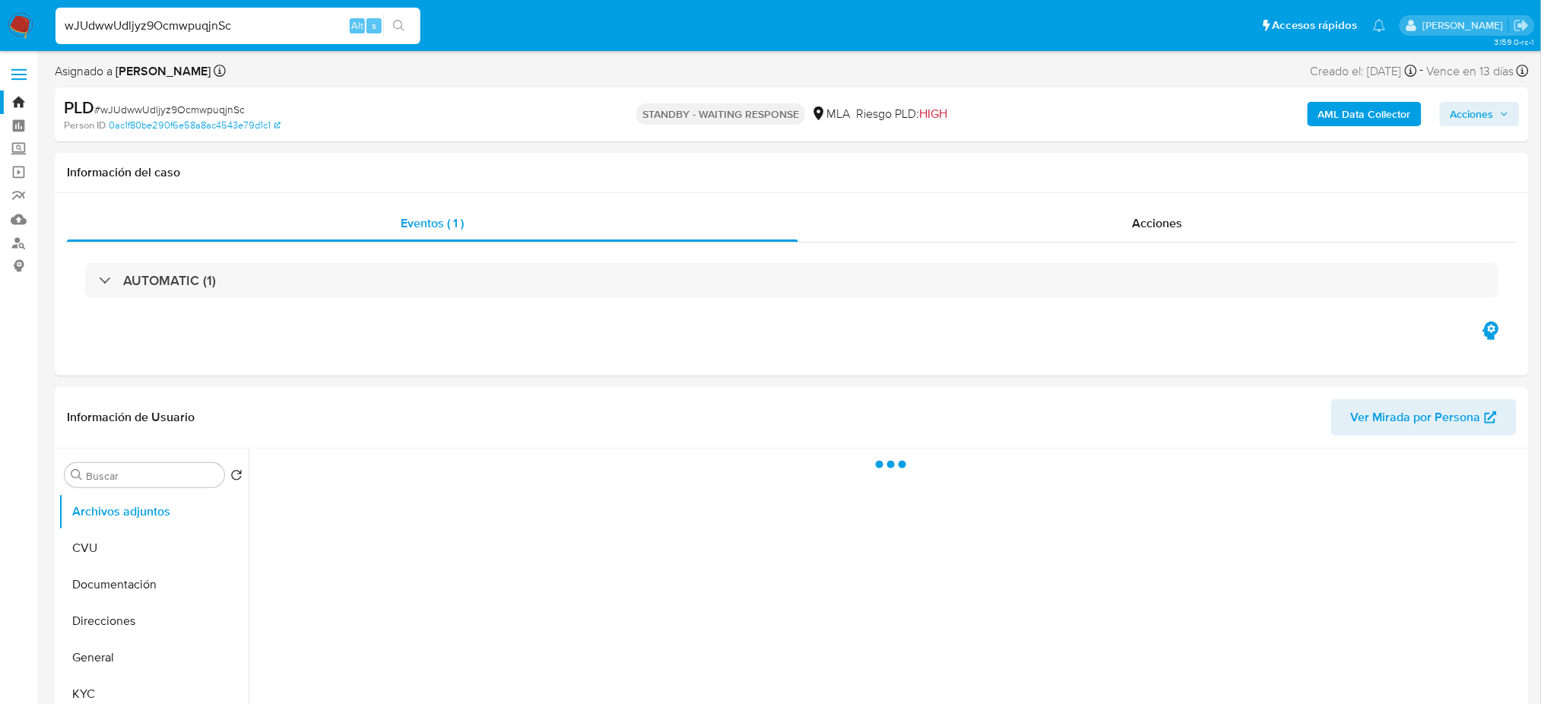
select select "10"
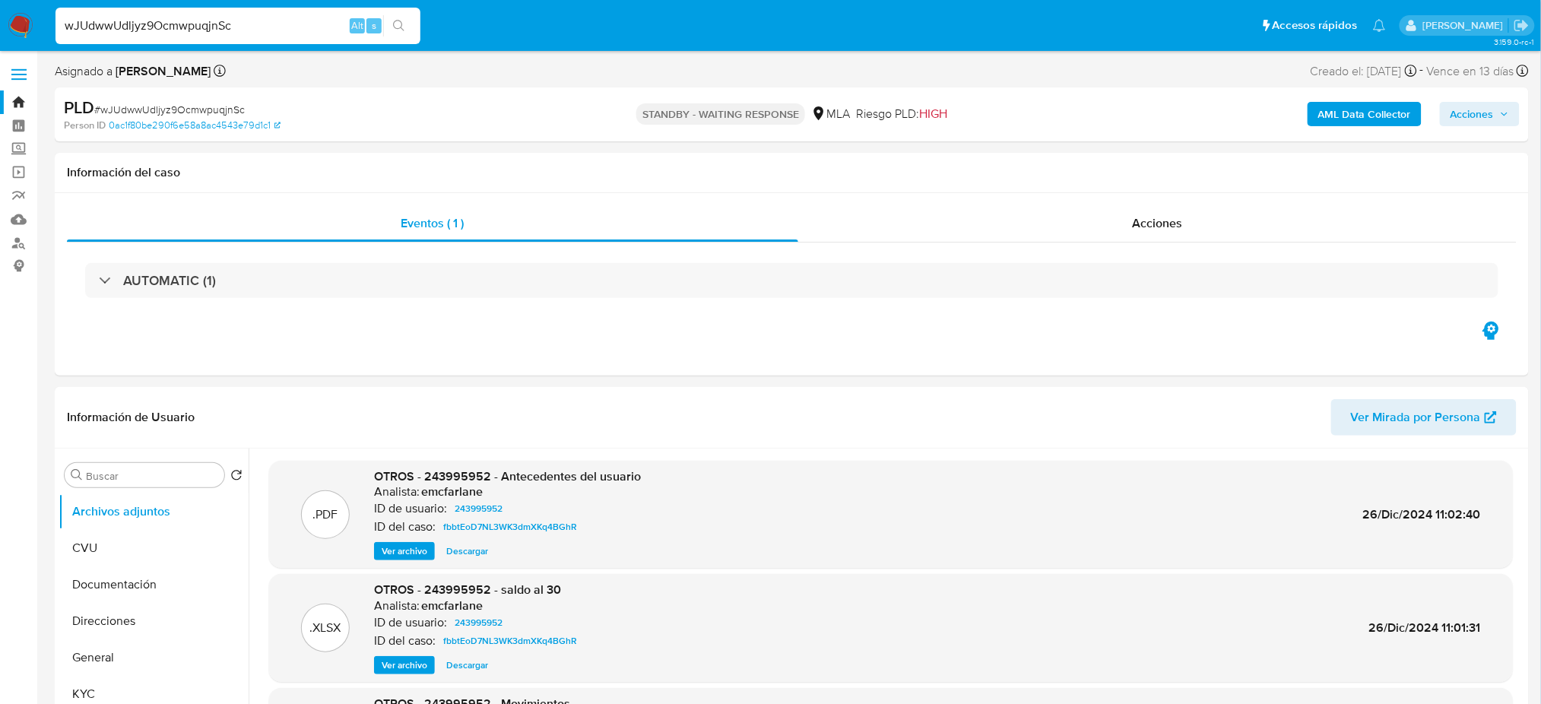
drag, startPoint x: 283, startPoint y: 35, endPoint x: 277, endPoint y: 28, distance: 8.7
click at [277, 30] on div "wJUdwwUdljyz9OcmwpuqjnSc Alt s" at bounding box center [237, 26] width 365 height 36
drag, startPoint x: 277, startPoint y: 28, endPoint x: 0, endPoint y: 42, distance: 277.8
click at [0, 42] on nav "Pausado Ver notificaciones wJUdwwUdljyz9OcmwpuqjnSc Alt s Accesos rápidos Presi…" at bounding box center [770, 25] width 1541 height 51
paste input "dSdmpnkSPoQXHAh6YNOrSRo9"
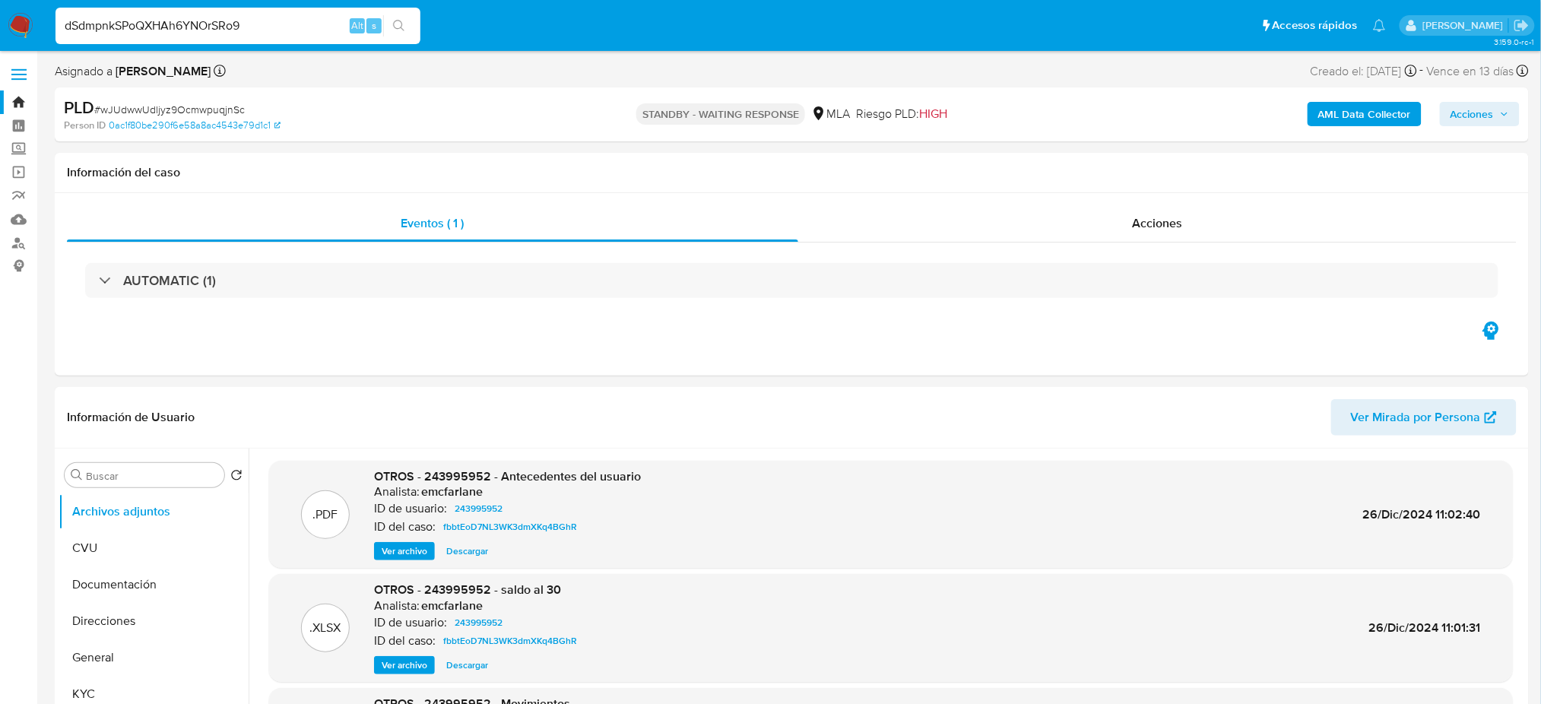
type input "dSdmpnkSPoQXHAh6YNOrSRo9"
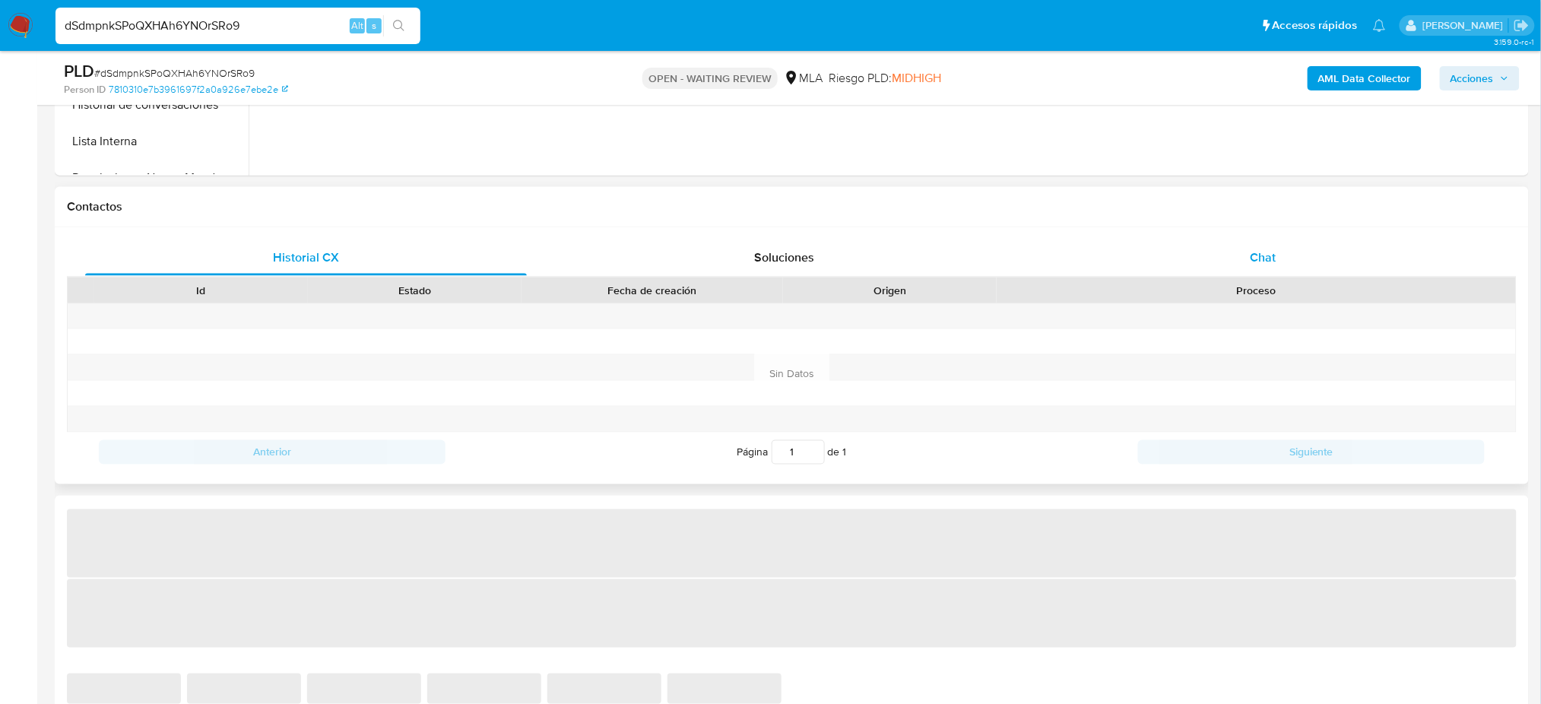
select select "10"
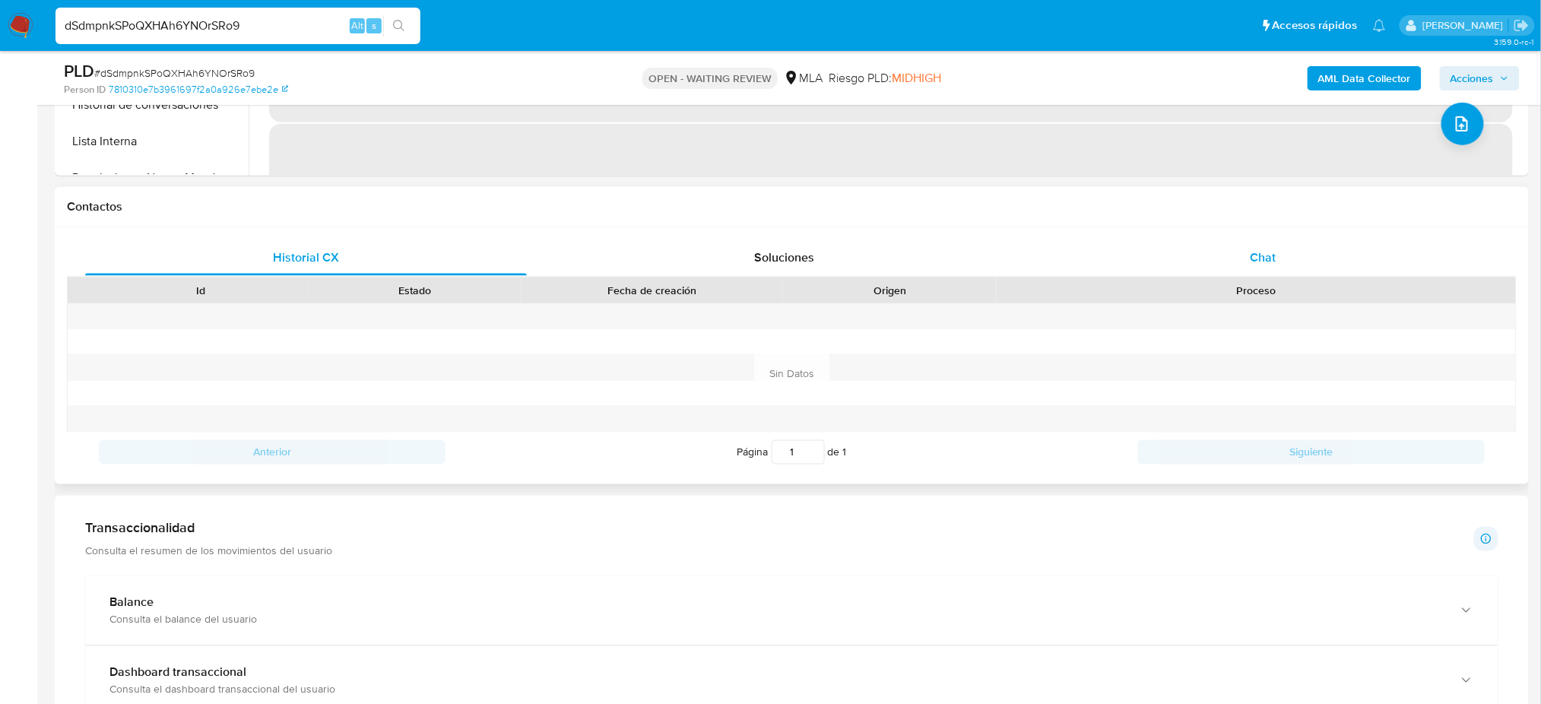
click at [1250, 254] on span "Chat" at bounding box center [1263, 257] width 26 height 17
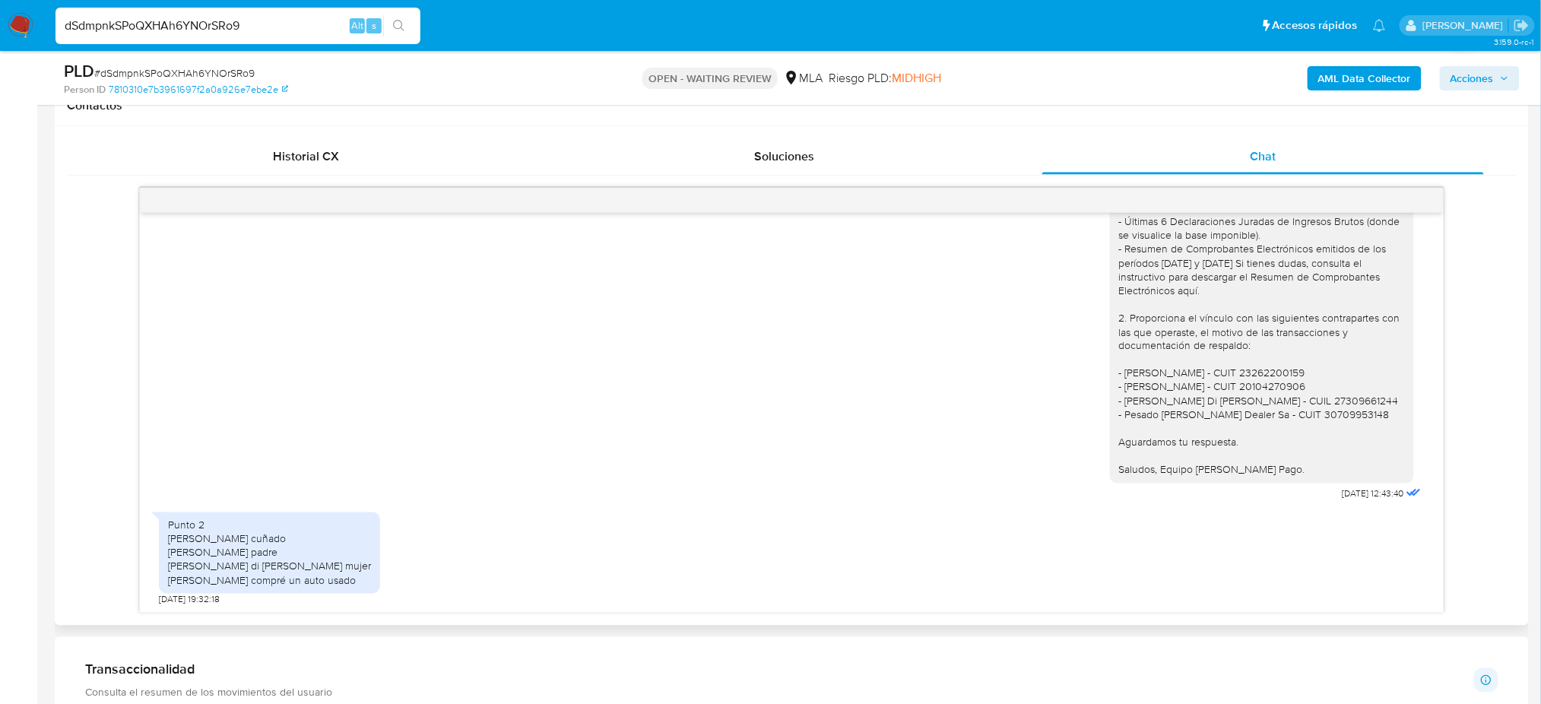
scroll to position [1559, 0]
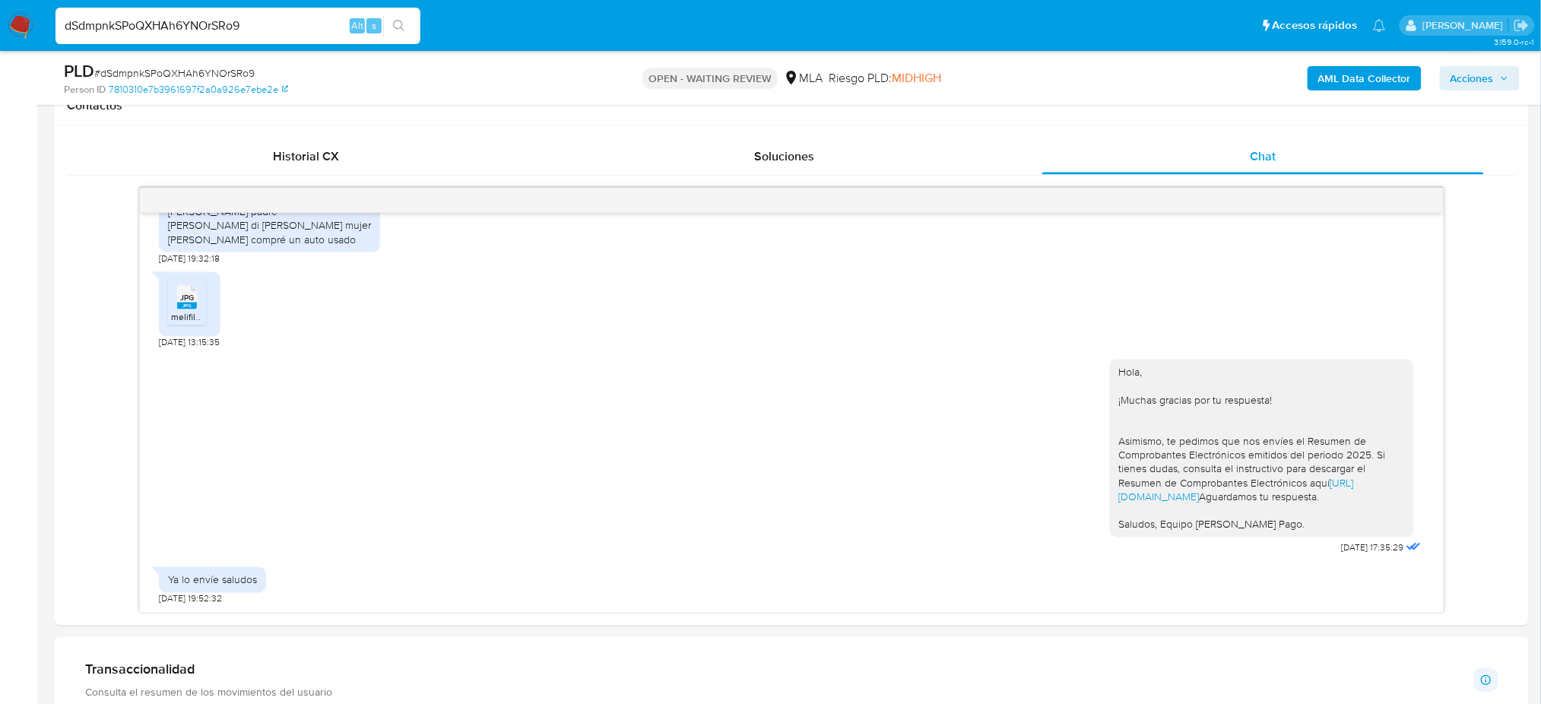
drag, startPoint x: 266, startPoint y: 32, endPoint x: 0, endPoint y: 58, distance: 267.3
click at [0, 58] on div "Pausado Ver notificaciones dSdmpnkSPoQXHAh6YNOrSRo9 Alt s Accesos rápidos Presi…" at bounding box center [770, 537] width 1541 height 2493
paste input "0mQbiZKQIEdgFhDL5IBsGulQ"
type input "0mQbiZKQIEdgFhDL5IBsGulQ"
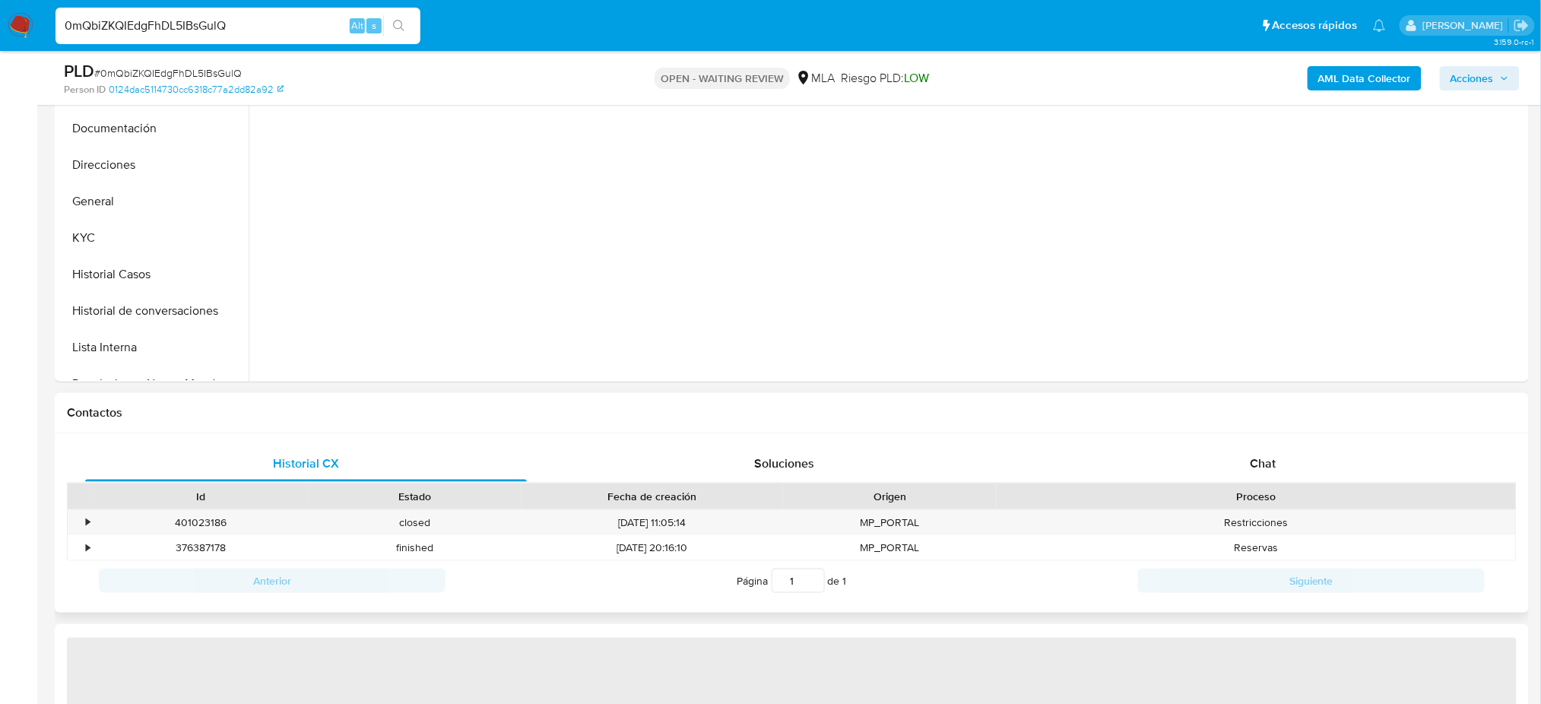
scroll to position [405, 0]
click at [1298, 439] on div "Historial CX Soluciones Chat Id Estado Fecha de creación Origen Proceso • 40102…" at bounding box center [792, 520] width 1474 height 180
select select "10"
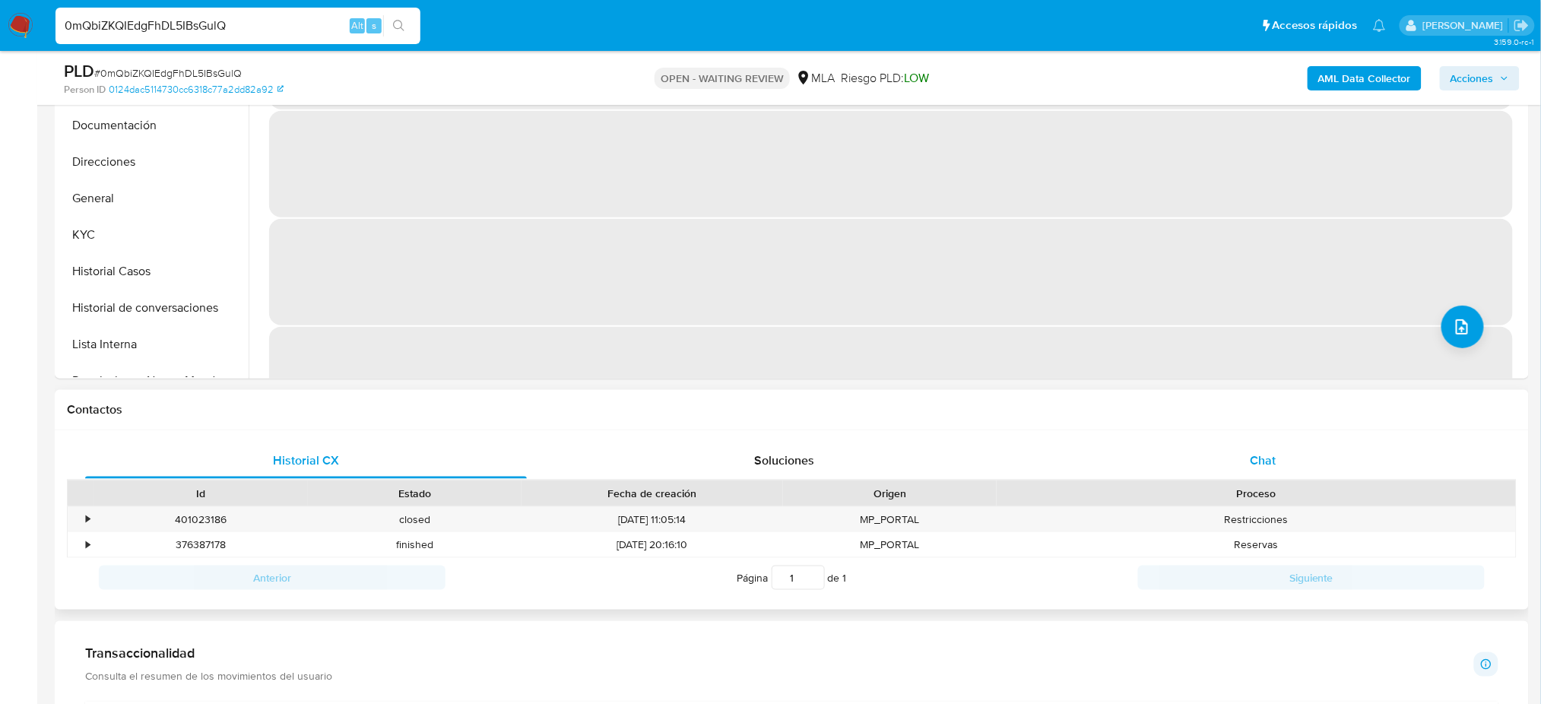
click at [1292, 458] on div "Chat" at bounding box center [1263, 460] width 442 height 36
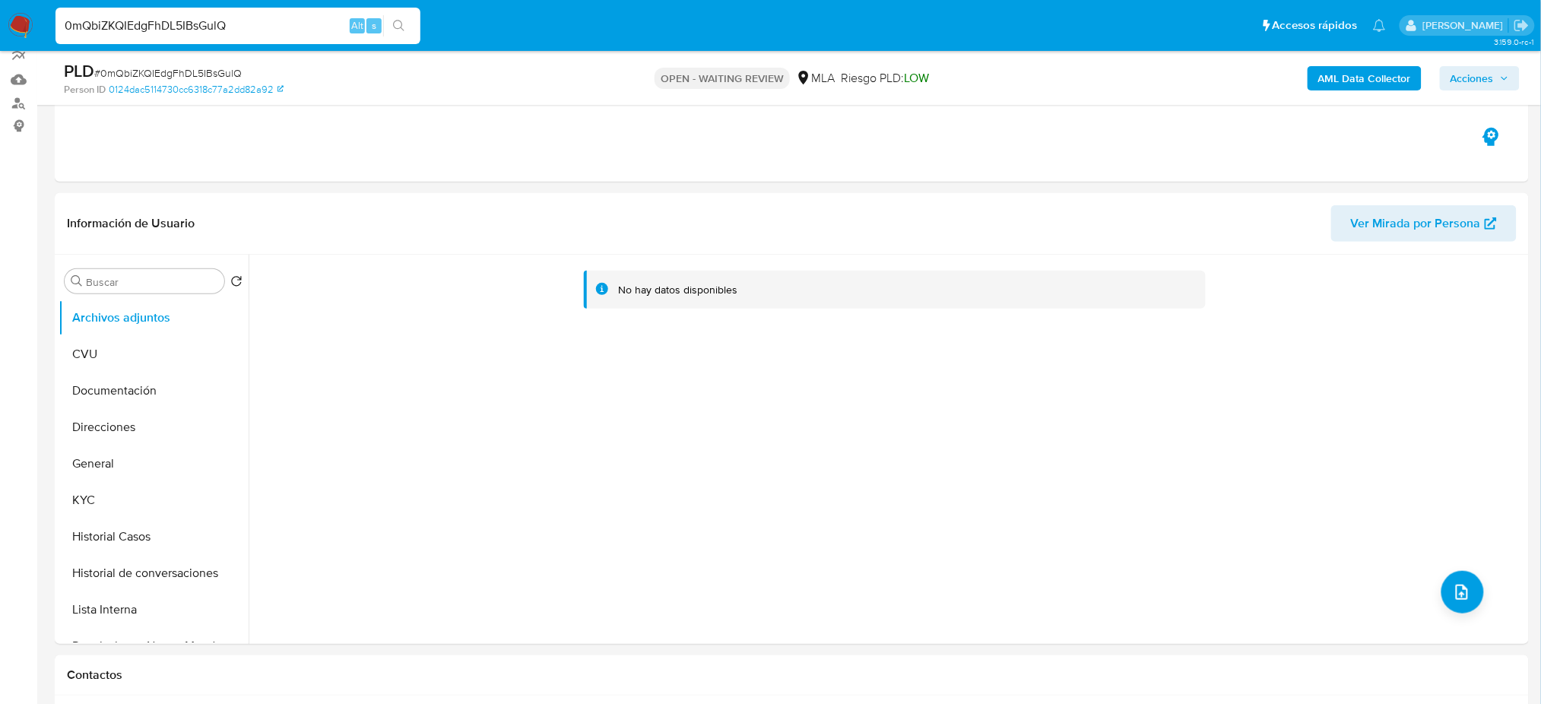
scroll to position [101, 0]
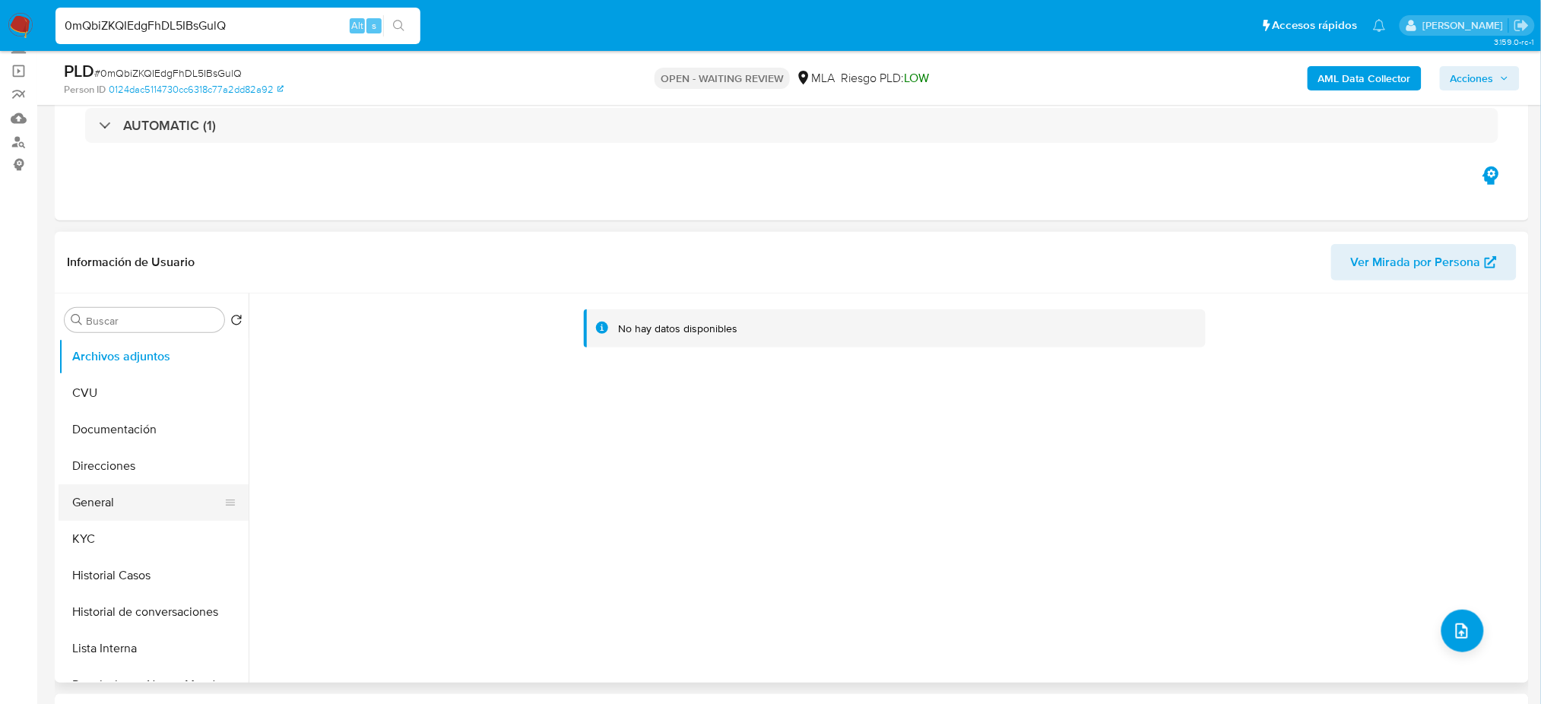
click at [120, 512] on button "General" at bounding box center [148, 502] width 178 height 36
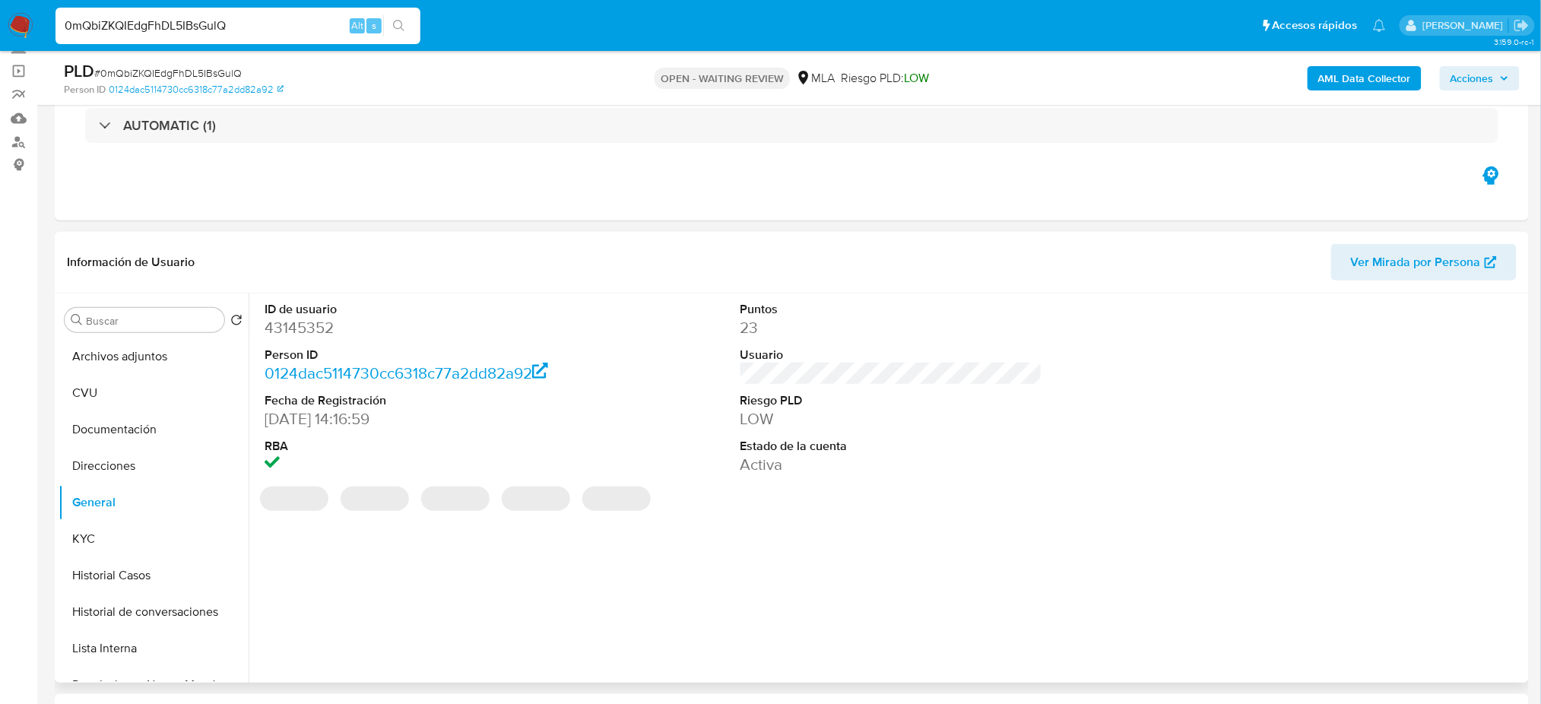
click at [300, 322] on dd "43145352" at bounding box center [416, 327] width 302 height 21
copy dd "43145352"
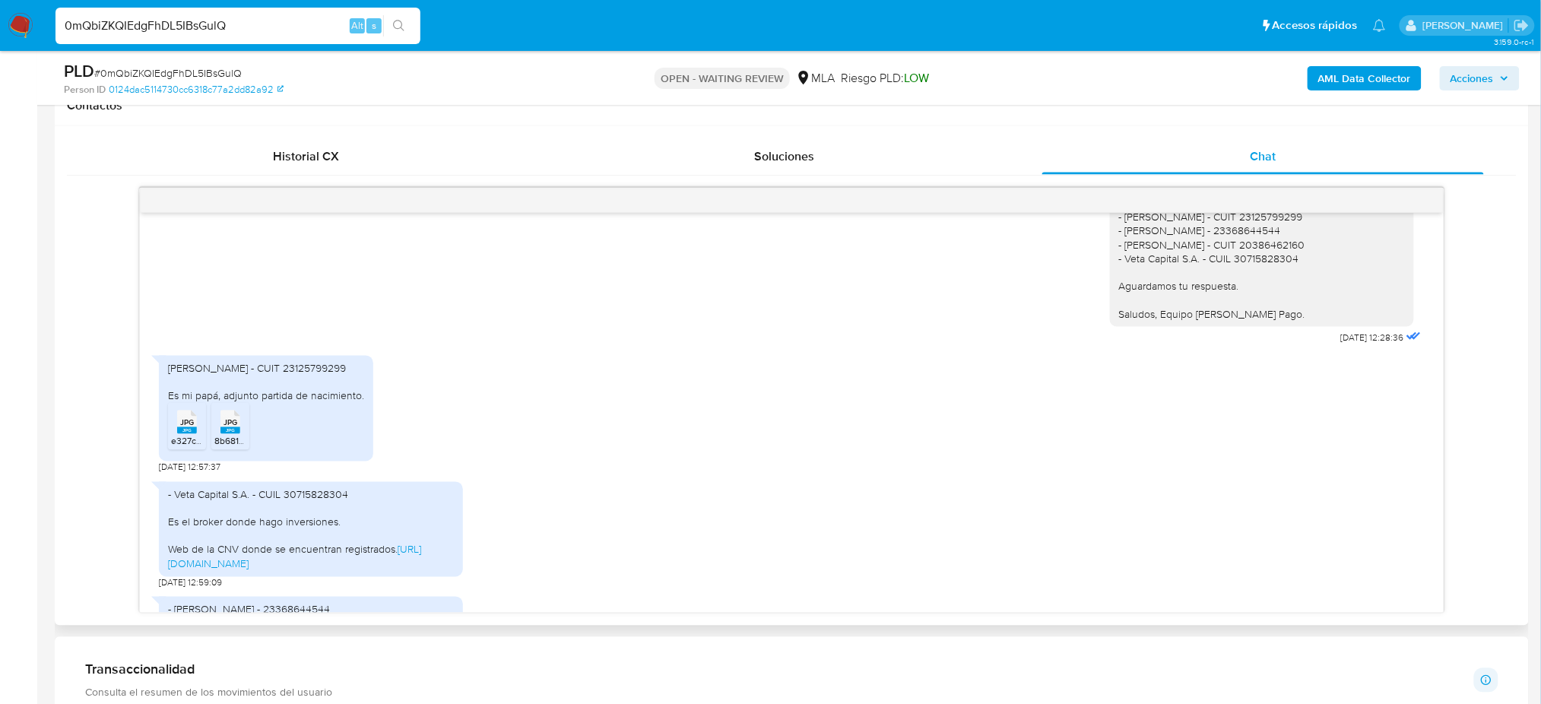
scroll to position [1521, 0]
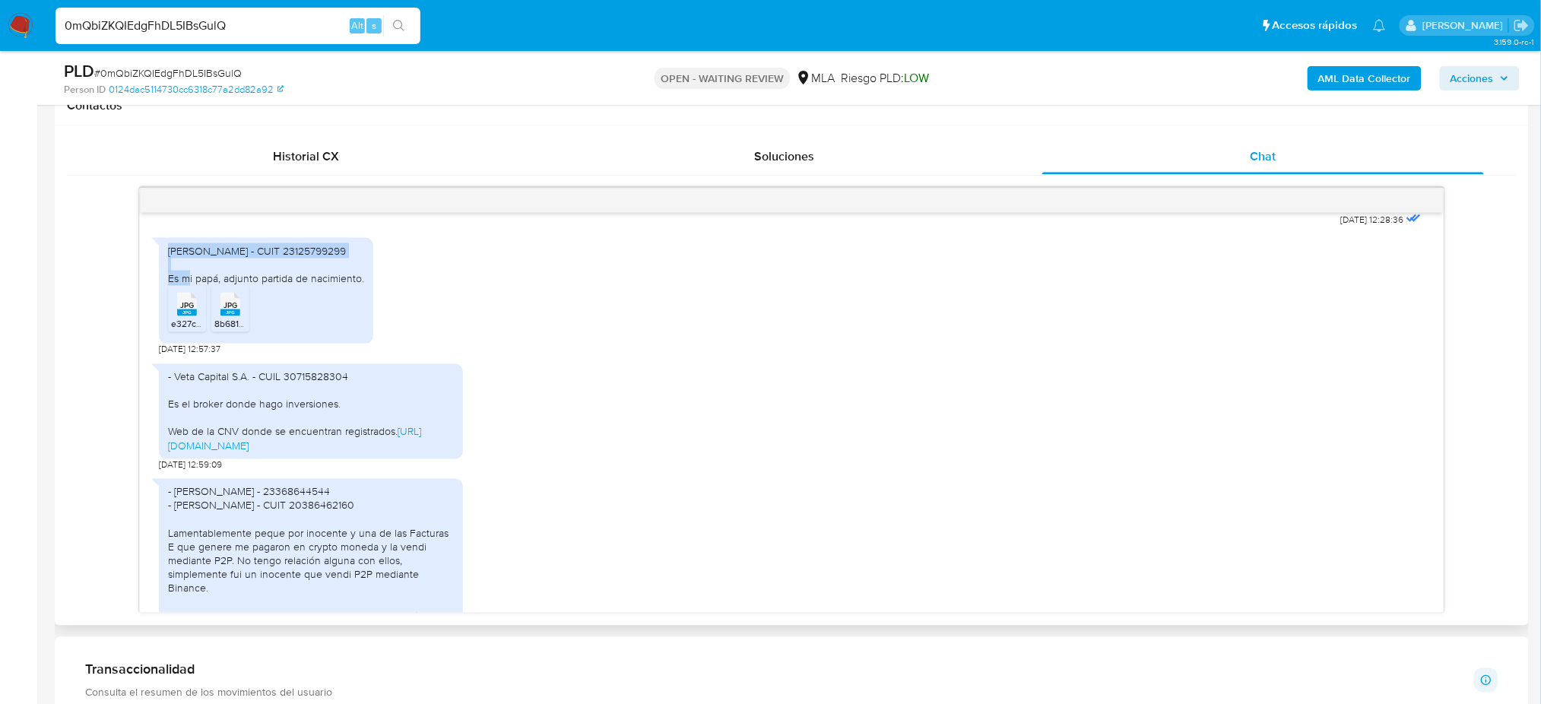
drag, startPoint x: 171, startPoint y: 321, endPoint x: 362, endPoint y: 321, distance: 190.8
click at [362, 286] on div "Alberto Pablo Lahoz - CUIT 23125799299 Es mi papá, adjunto partida de nacimient…" at bounding box center [266, 265] width 196 height 42
copy div "Alberto Pablo Lahoz - CUIT 23125799299"
drag, startPoint x: 176, startPoint y: 447, endPoint x: 350, endPoint y: 450, distance: 173.4
click at [350, 450] on div "- Veta Capital S.A. - CUIL 30715828304 Es el broker donde hago inversiones. Web…" at bounding box center [311, 411] width 286 height 83
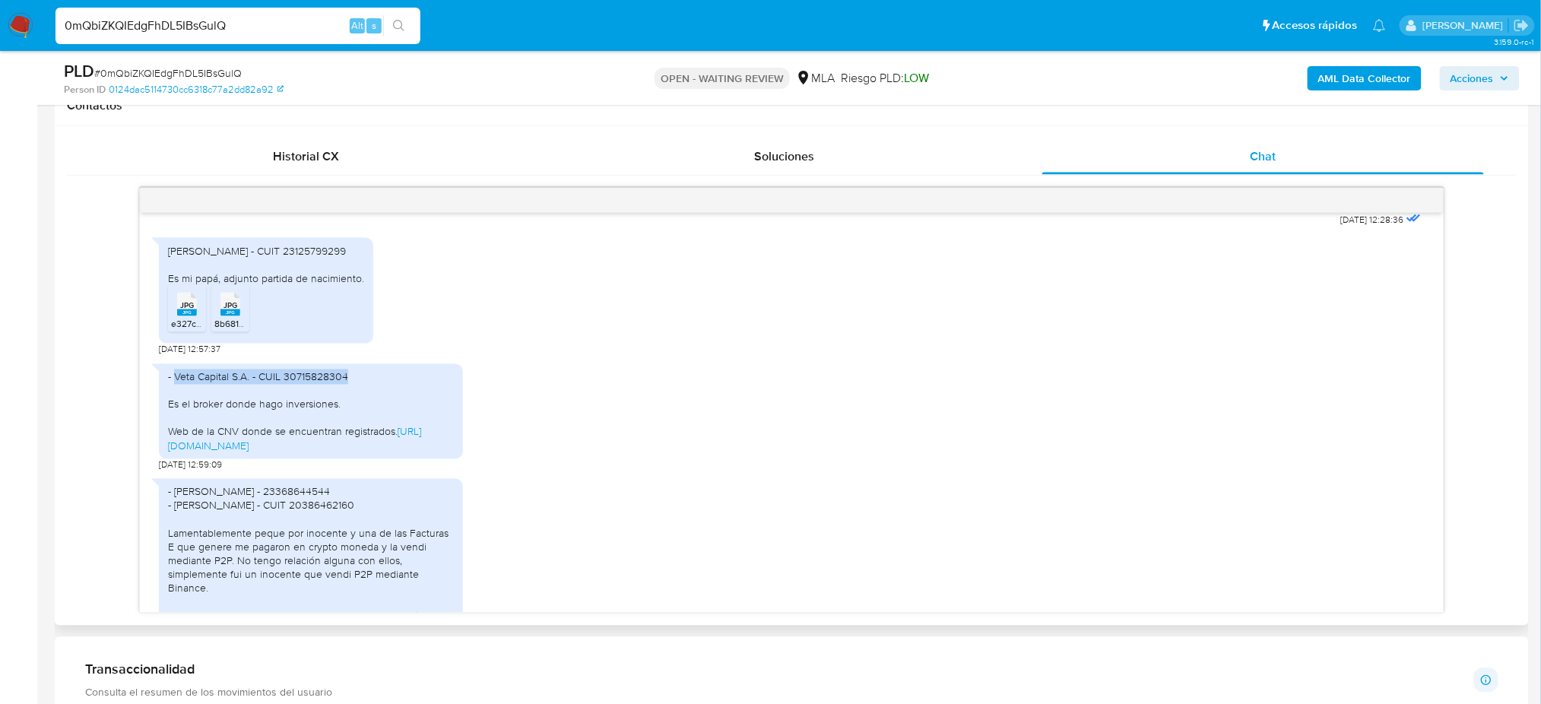
copy div "Veta Capital S.A. - CUIL 30715828304"
drag, startPoint x: 195, startPoint y: 476, endPoint x: 390, endPoint y: 474, distance: 194.6
click at [390, 453] on div "- Veta Capital S.A. - CUIL 30715828304 Es el broker donde hago inversiones. Web…" at bounding box center [311, 411] width 286 height 83
copy div "broker donde hago inversiones."
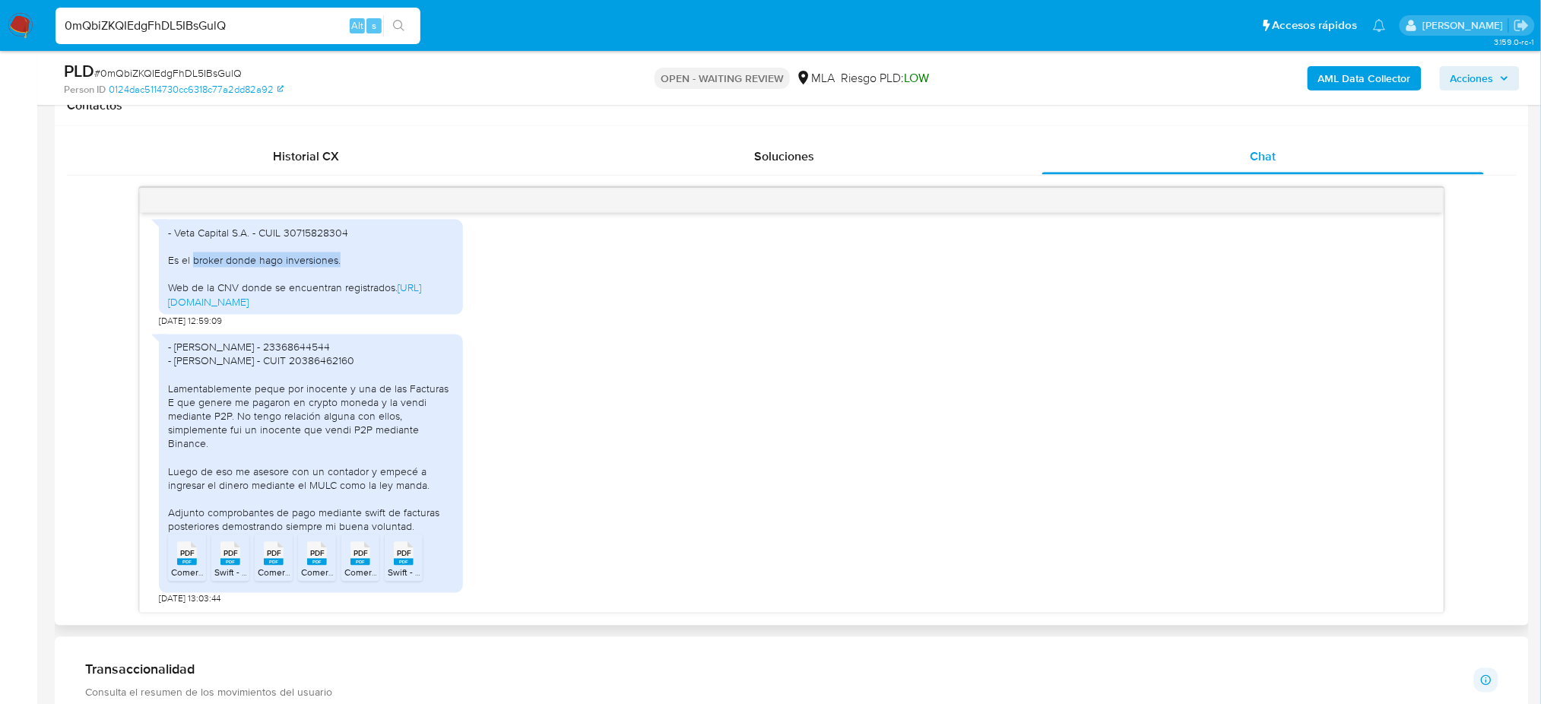
scroll to position [1762, 0]
drag, startPoint x: 176, startPoint y: 347, endPoint x: 411, endPoint y: 339, distance: 235.8
click at [411, 339] on div "- Daniela Silvana Guardia Cariaga - 23368644544 - Luigi Alessandro Pujato - CUI…" at bounding box center [311, 464] width 304 height 258
drag, startPoint x: 177, startPoint y: 363, endPoint x: 380, endPoint y: 358, distance: 203.1
click at [380, 358] on div "- Daniela Silvana Guardia Cariaga - 23368644544 - Luigi Alessandro Pujato - CUI…" at bounding box center [311, 438] width 286 height 194
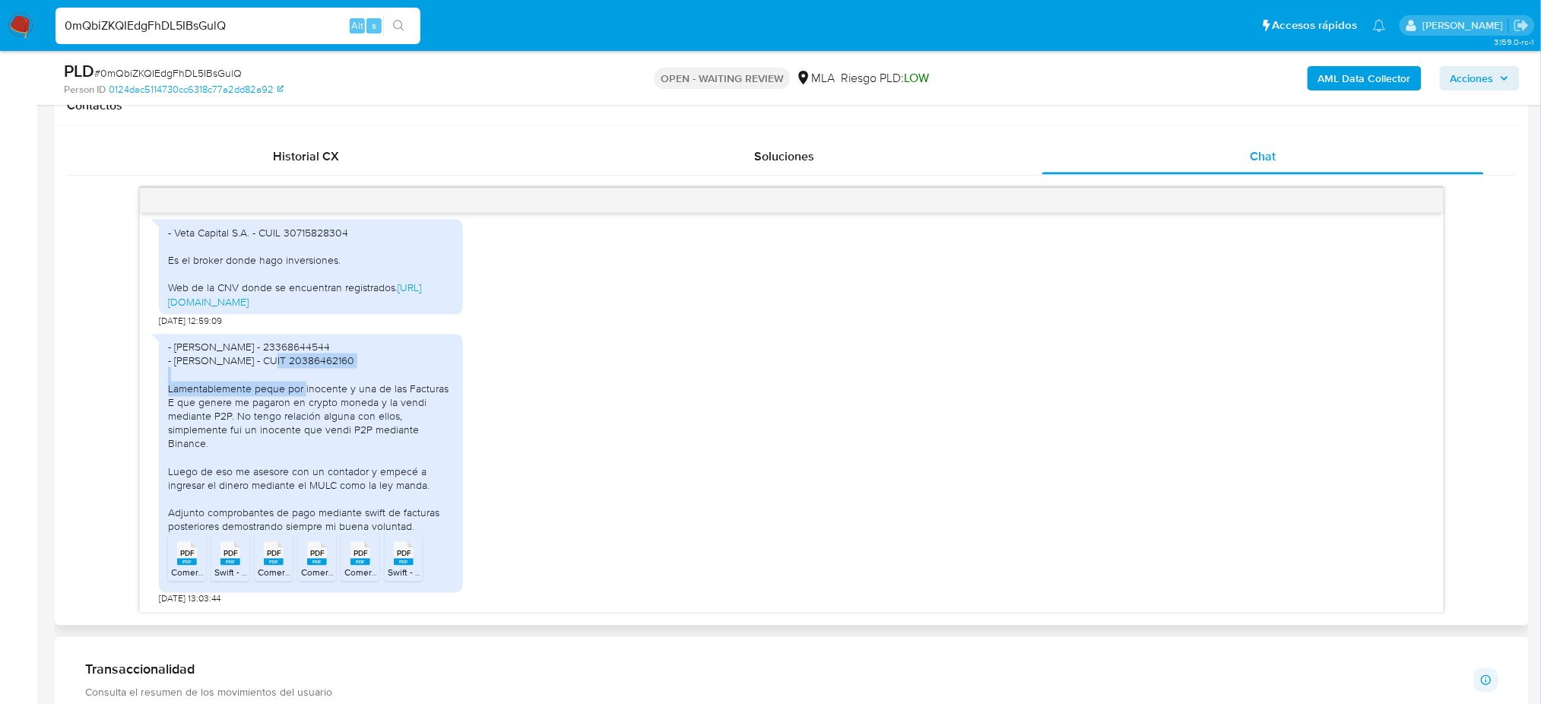
drag, startPoint x: 175, startPoint y: 363, endPoint x: 439, endPoint y: 358, distance: 263.9
click at [439, 358] on div "- Daniela Silvana Guardia Cariaga - 23368644544 - Luigi Alessandro Pujato - CUI…" at bounding box center [311, 438] width 286 height 194
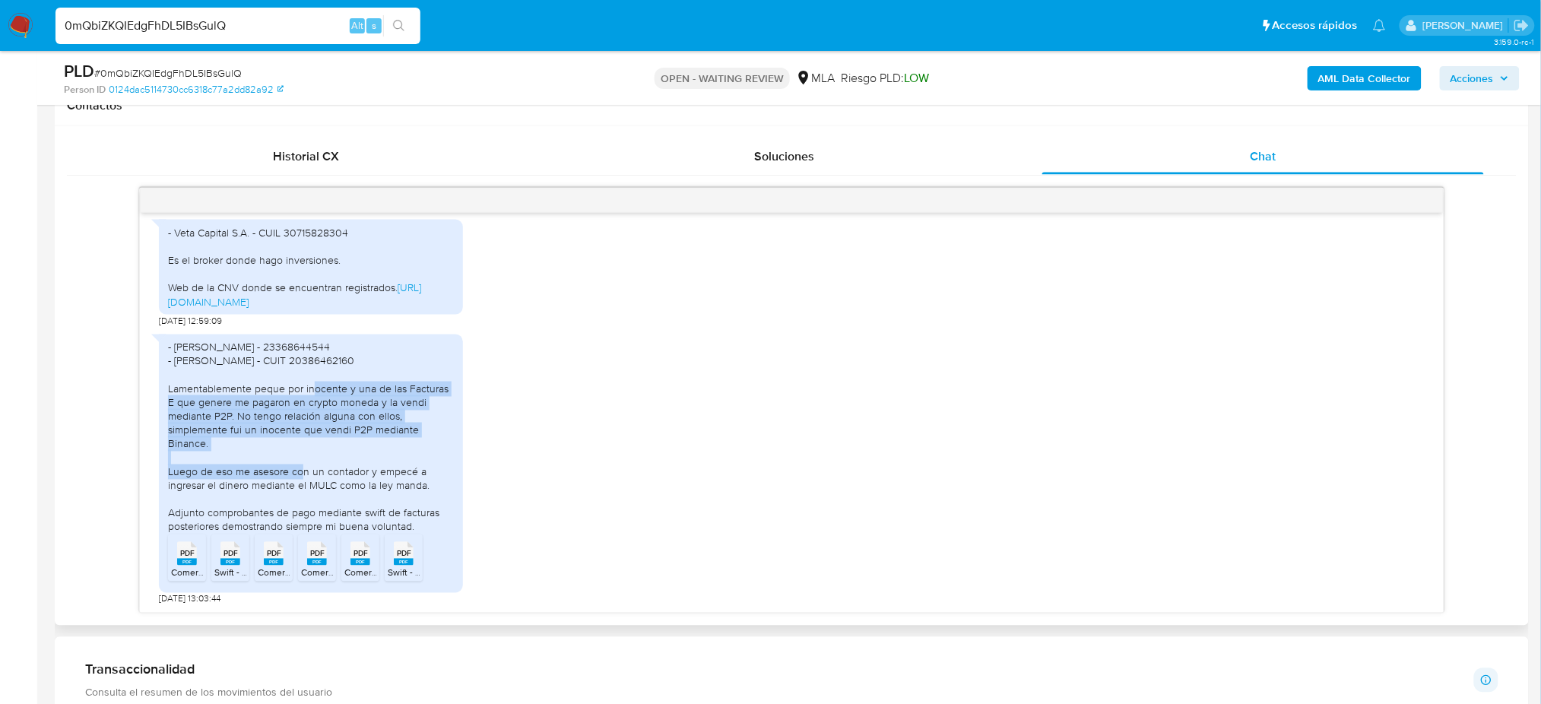
drag, startPoint x: 163, startPoint y: 388, endPoint x: 240, endPoint y: 448, distance: 97.6
click at [240, 448] on div "- Daniela Silvana Guardia Cariaga - 23368644544 - Luigi Alessandro Pujato - CUI…" at bounding box center [311, 464] width 304 height 258
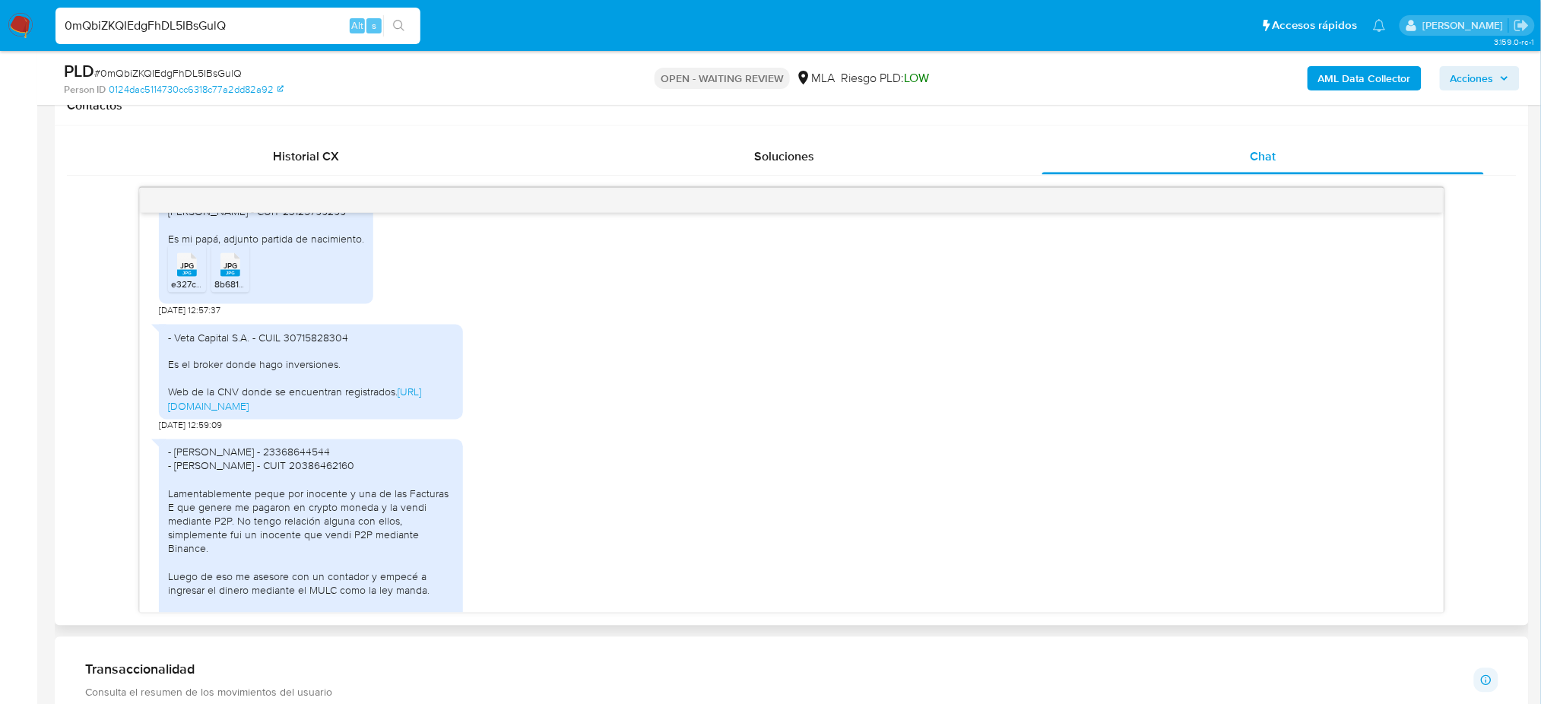
click at [182, 271] on span "JPG" at bounding box center [187, 266] width 14 height 10
click at [231, 290] on span "8b6810f7-d1f4-4f04-bc57-5d2121c5f691.jpg" at bounding box center [299, 283] width 171 height 13
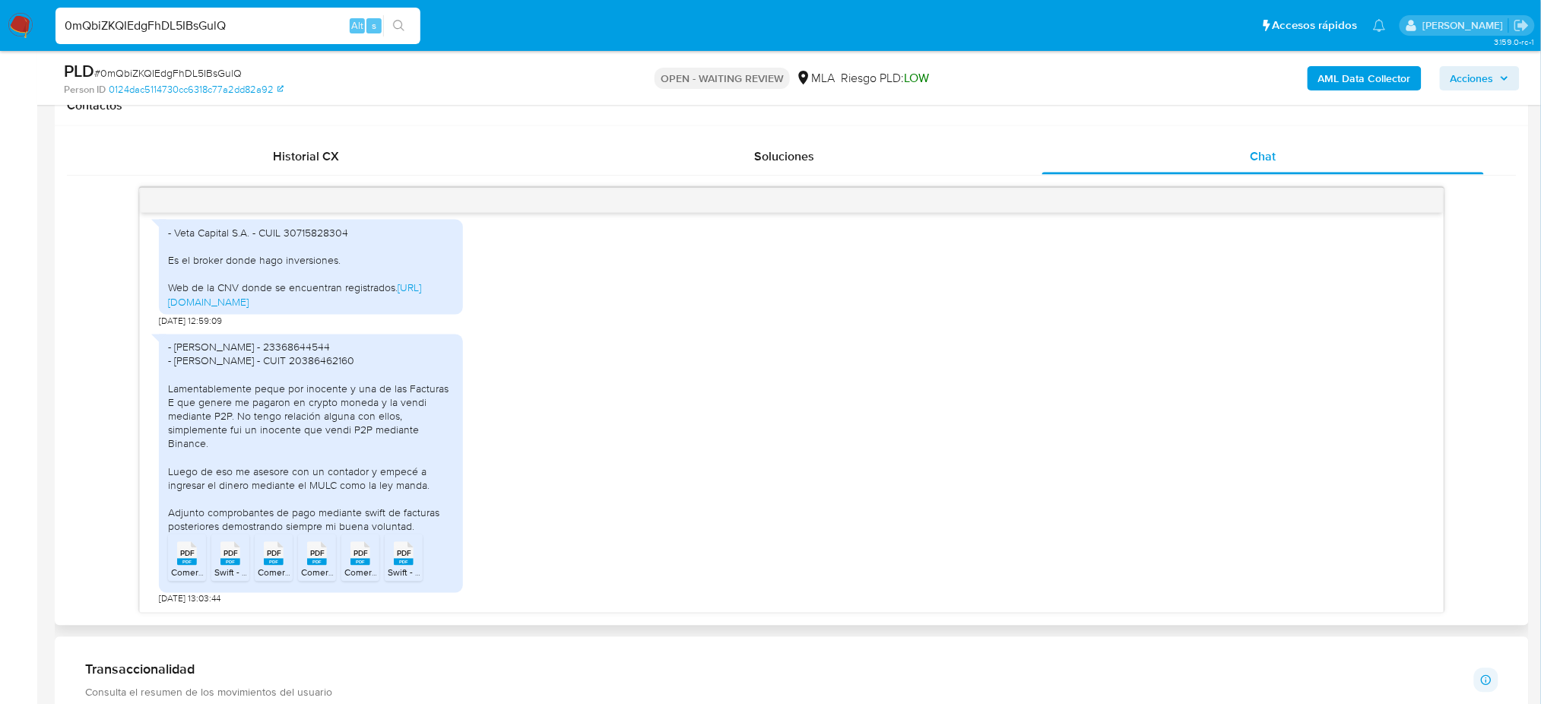
click at [188, 560] on rect at bounding box center [187, 562] width 20 height 7
click at [232, 570] on span "Swift - P002287262.pdf" at bounding box center [261, 572] width 95 height 13
drag, startPoint x: 268, startPoint y: 566, endPoint x: 309, endPoint y: 572, distance: 41.4
click at [268, 566] on icon "PDF" at bounding box center [274, 554] width 20 height 27
click at [317, 575] on span "Comercio exterior - Acreditamos el dinero de tu orden de pago P002269001 MARIAN…" at bounding box center [501, 572] width 401 height 13
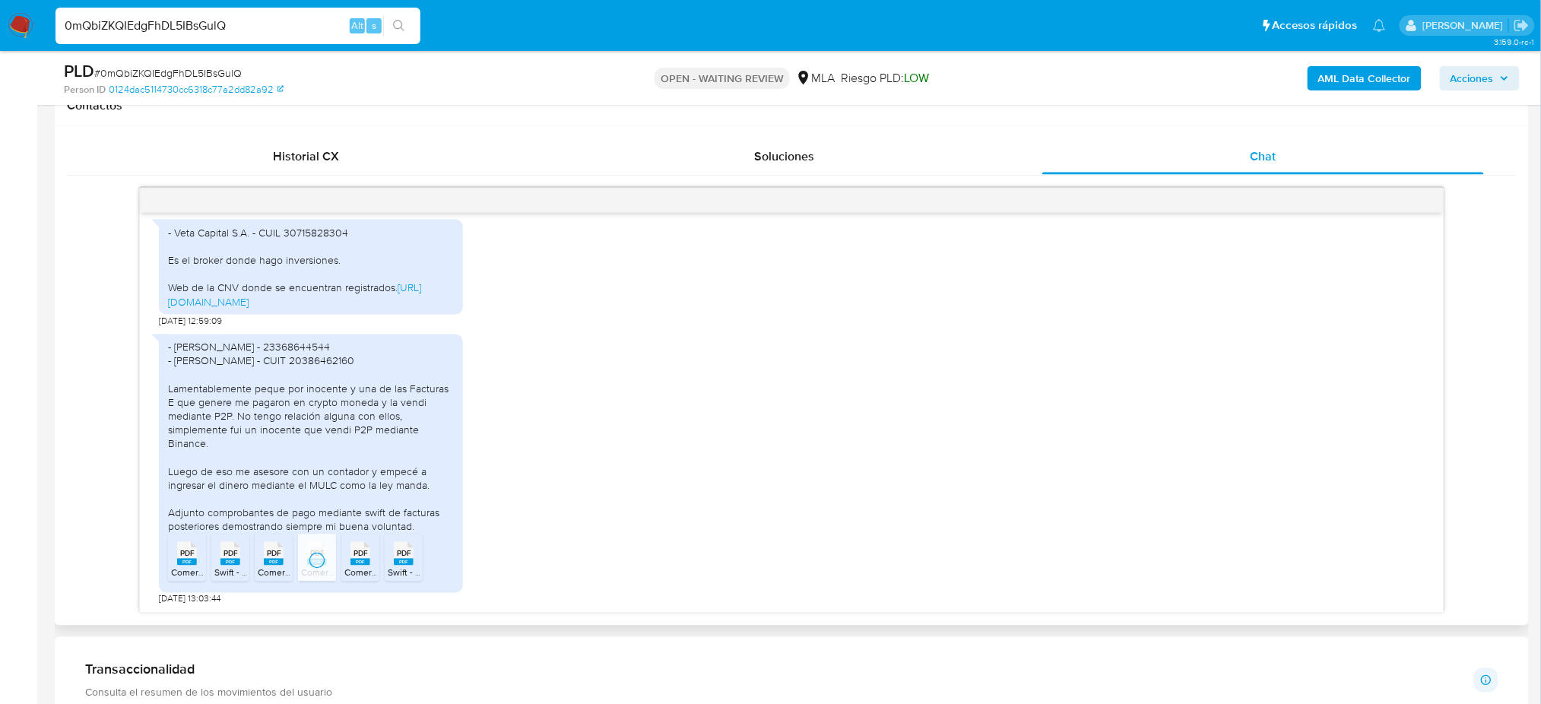
drag, startPoint x: 346, startPoint y: 571, endPoint x: 395, endPoint y: 566, distance: 48.9
click at [346, 571] on span "Comercio exterior - Acreditamos el dinero de tu orden de pago P002287262 MARIAN…" at bounding box center [545, 572] width 403 height 13
drag, startPoint x: 400, startPoint y: 566, endPoint x: 0, endPoint y: 509, distance: 403.9
click at [400, 566] on icon "PDF" at bounding box center [404, 554] width 20 height 27
click at [151, 68] on span "# 0mQbiZKQIEdgFhDL5IBsGulQ" at bounding box center [167, 72] width 147 height 15
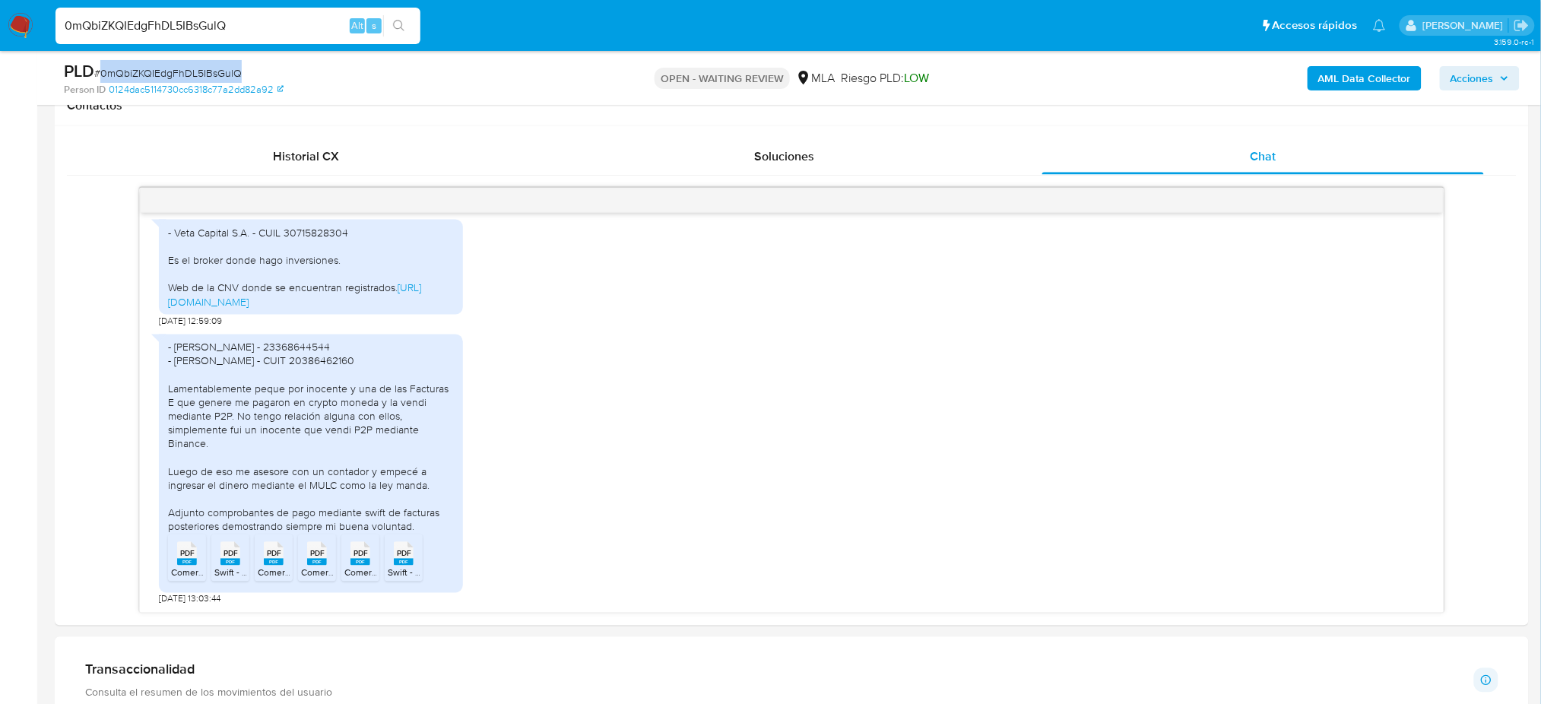
click at [151, 67] on span "# 0mQbiZKQIEdgFhDL5IBsGulQ" at bounding box center [167, 72] width 147 height 15
click at [21, 26] on img at bounding box center [21, 26] width 26 height 26
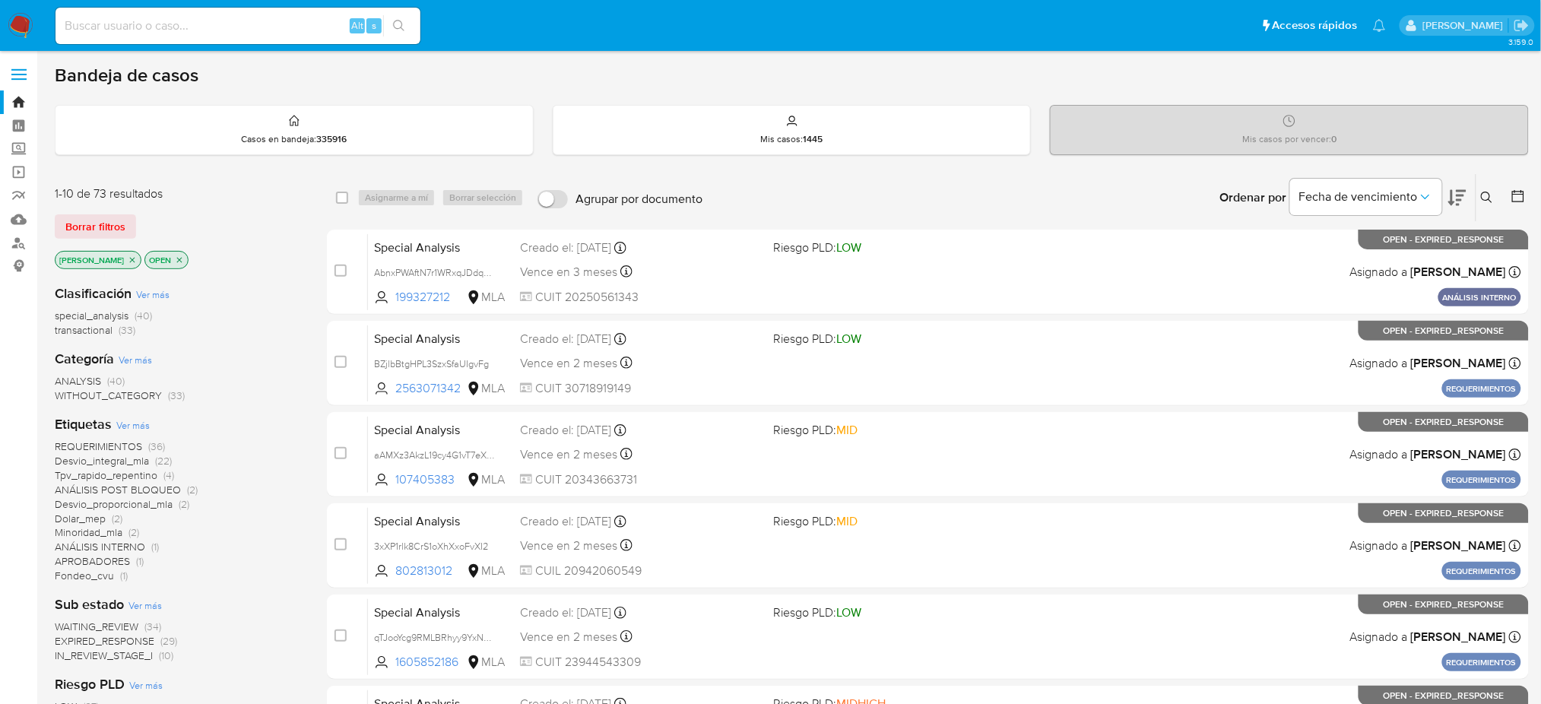
click at [1482, 205] on button at bounding box center [1488, 198] width 25 height 18
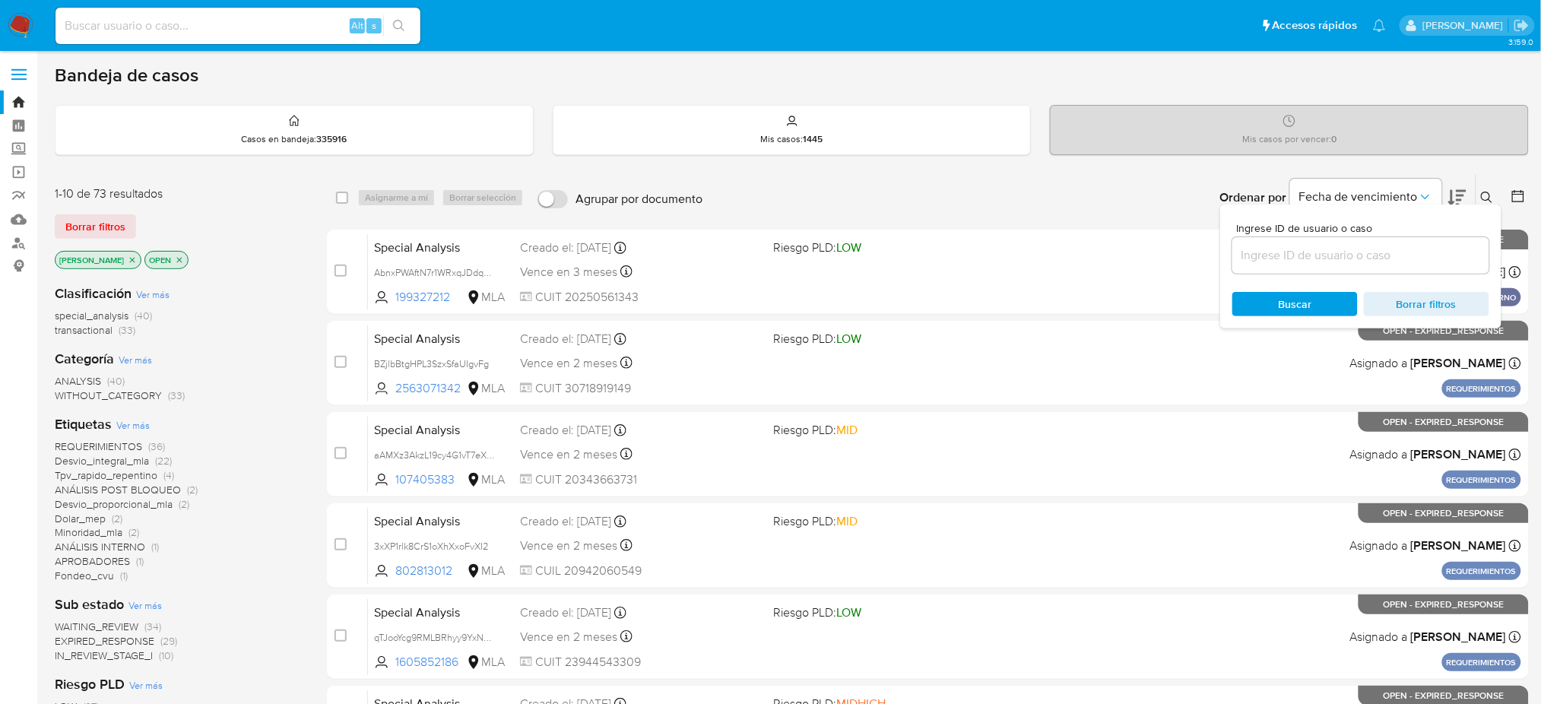
click at [1365, 244] on div at bounding box center [1360, 255] width 257 height 36
click at [1360, 248] on input at bounding box center [1360, 256] width 257 height 20
paste input "0mQbiZKQIEdgFhDL5IBsGulQ"
type input "0mQbiZKQIEdgFhDL5IBsGulQ"
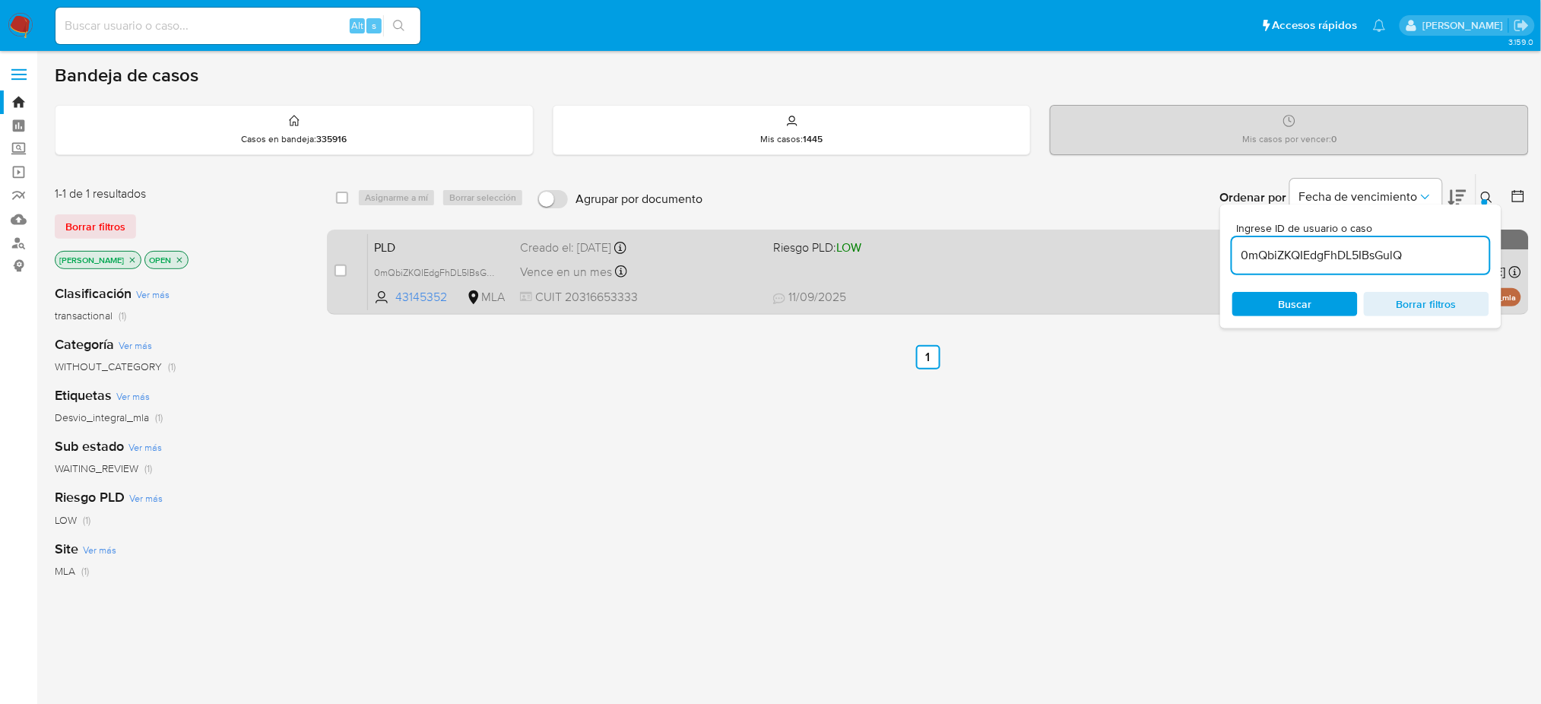
click at [347, 271] on div "case-item-checkbox No es posible asignar el caso" at bounding box center [351, 271] width 33 height 77
click at [335, 277] on div "case-item-checkbox" at bounding box center [341, 270] width 12 height 15
click at [336, 275] on input "checkbox" at bounding box center [341, 271] width 12 height 12
checkbox input "true"
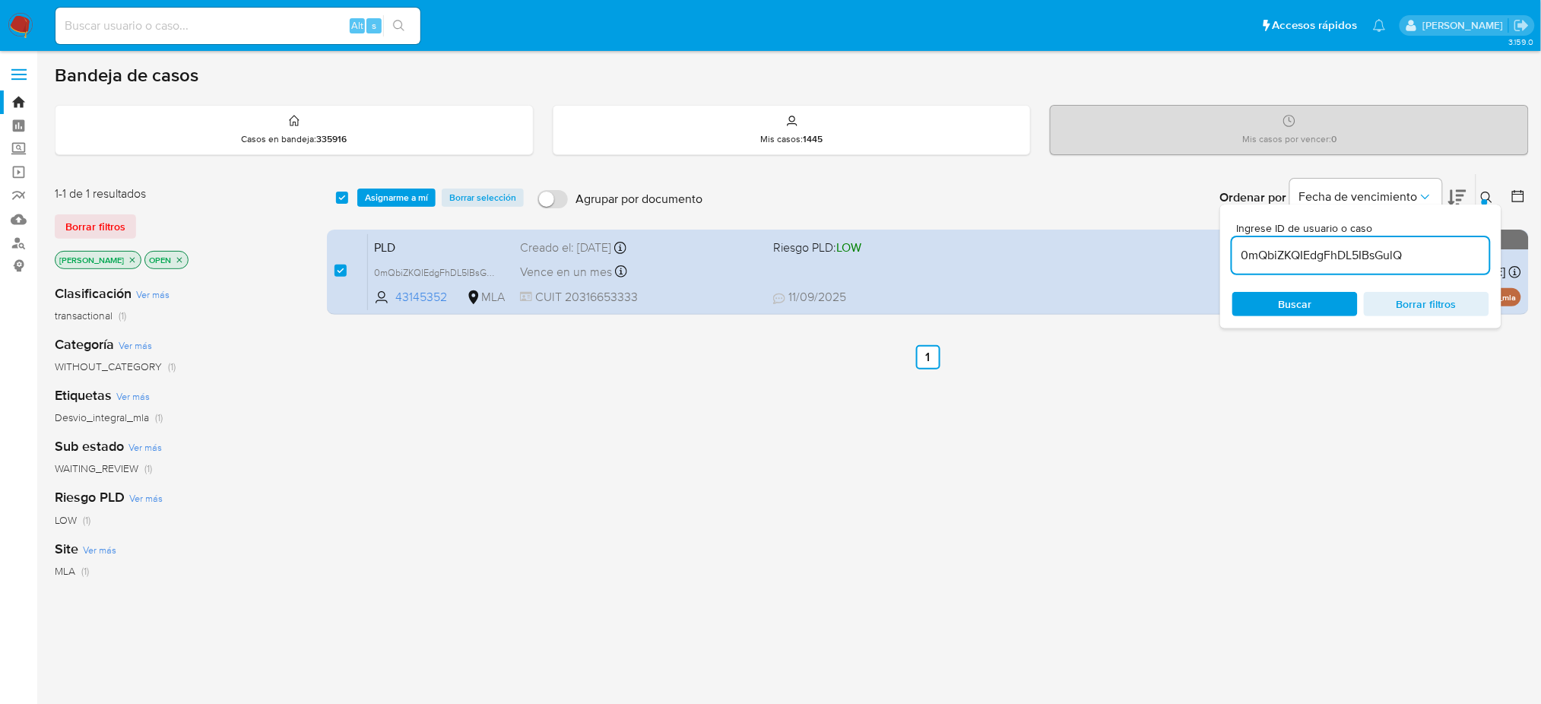
click at [373, 181] on div "select-all-cases-checkbox Asignarme a mí Borrar selección Agrupar por documento…" at bounding box center [928, 197] width 1202 height 47
click at [387, 190] on span "Asignarme a mí" at bounding box center [396, 197] width 63 height 15
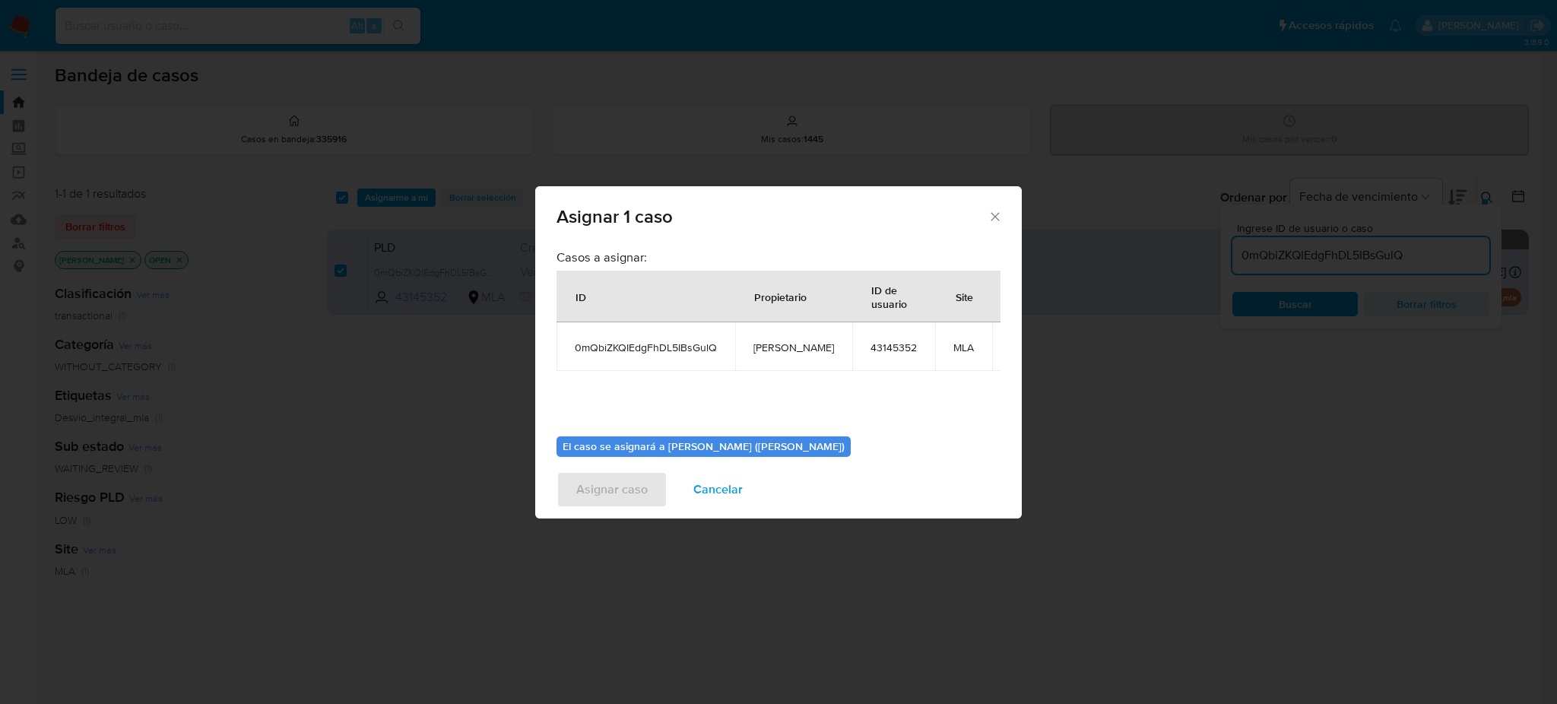
click at [753, 351] on span "[PERSON_NAME]" at bounding box center [793, 348] width 81 height 14
copy span "[PERSON_NAME]"
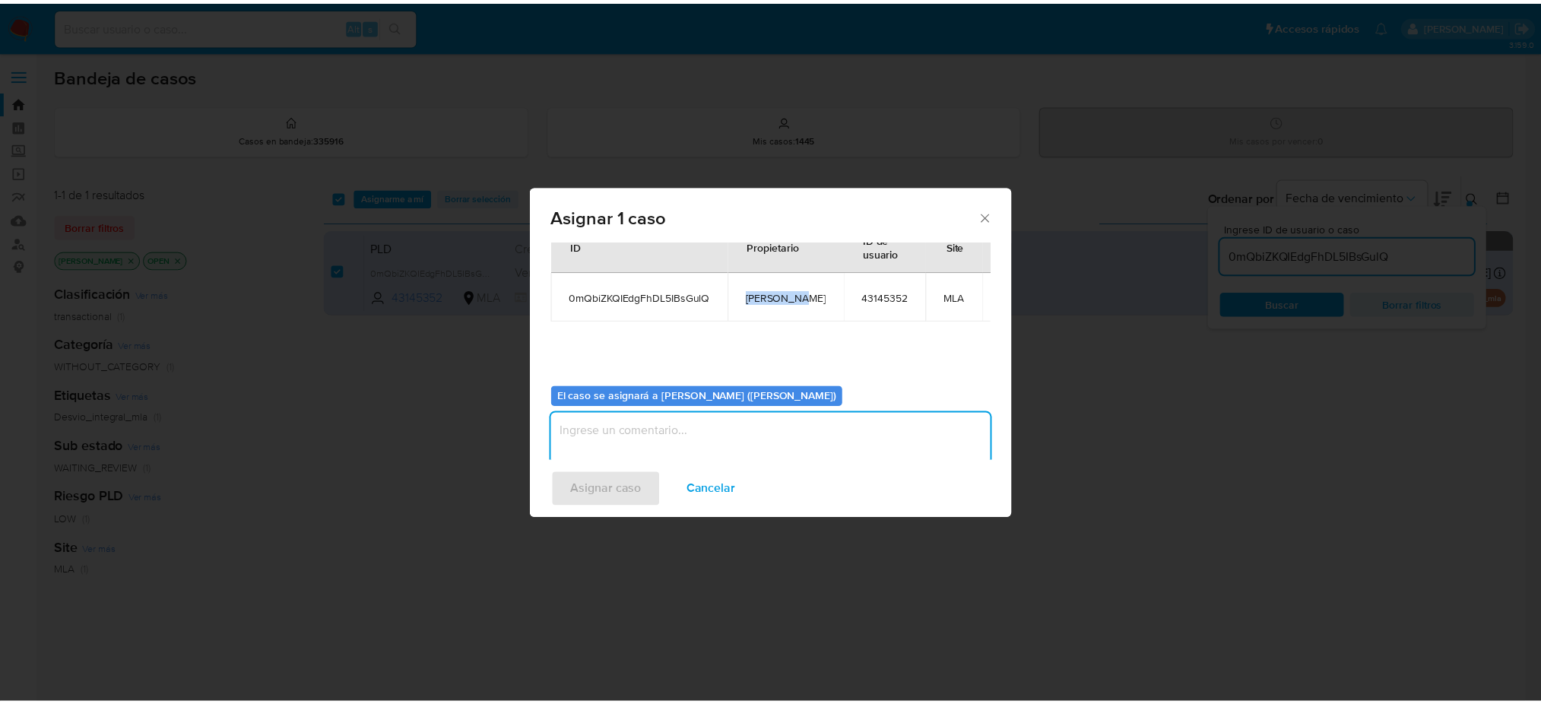
scroll to position [78, 0]
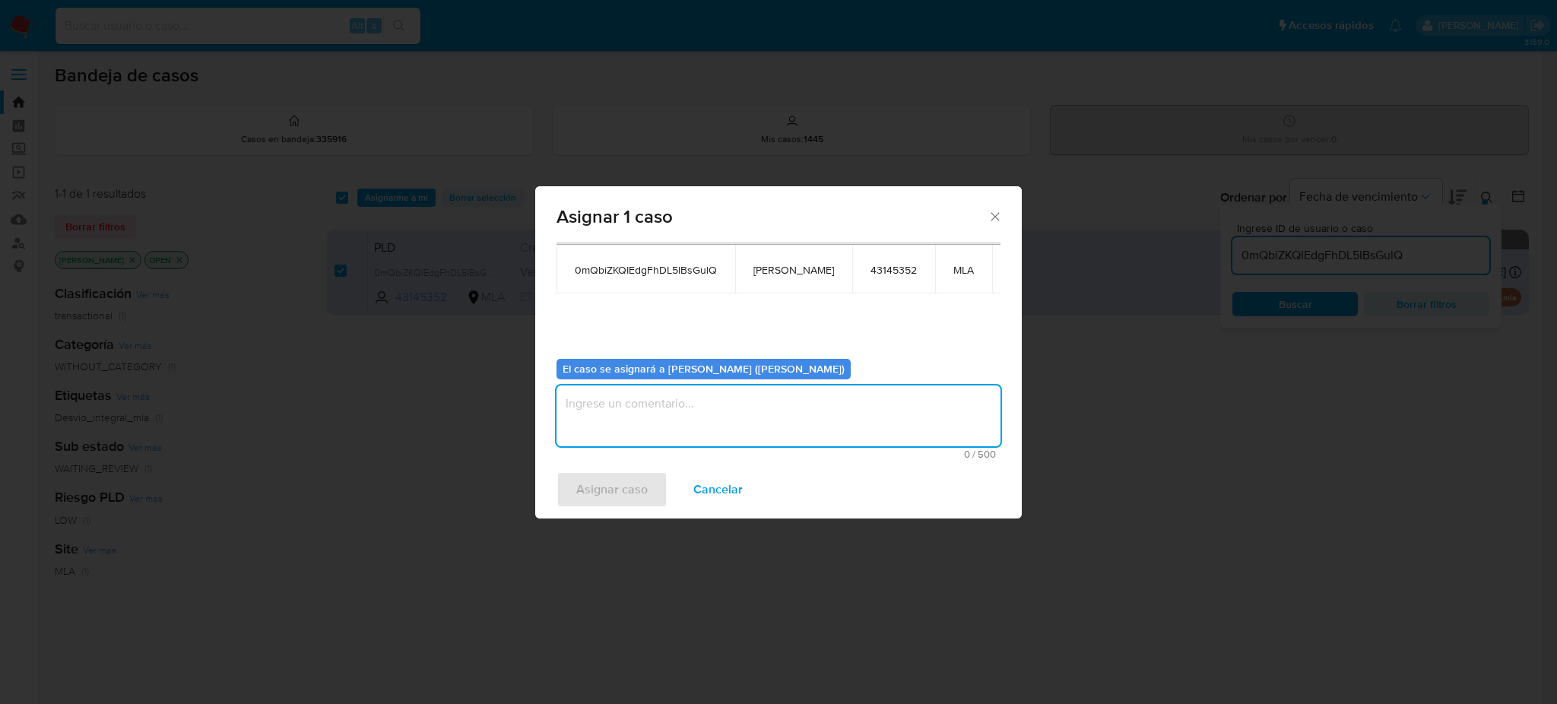
click at [674, 437] on textarea "assign-modal" at bounding box center [779, 415] width 444 height 61
paste textarea "[PERSON_NAME]"
type textarea "[PERSON_NAME]"
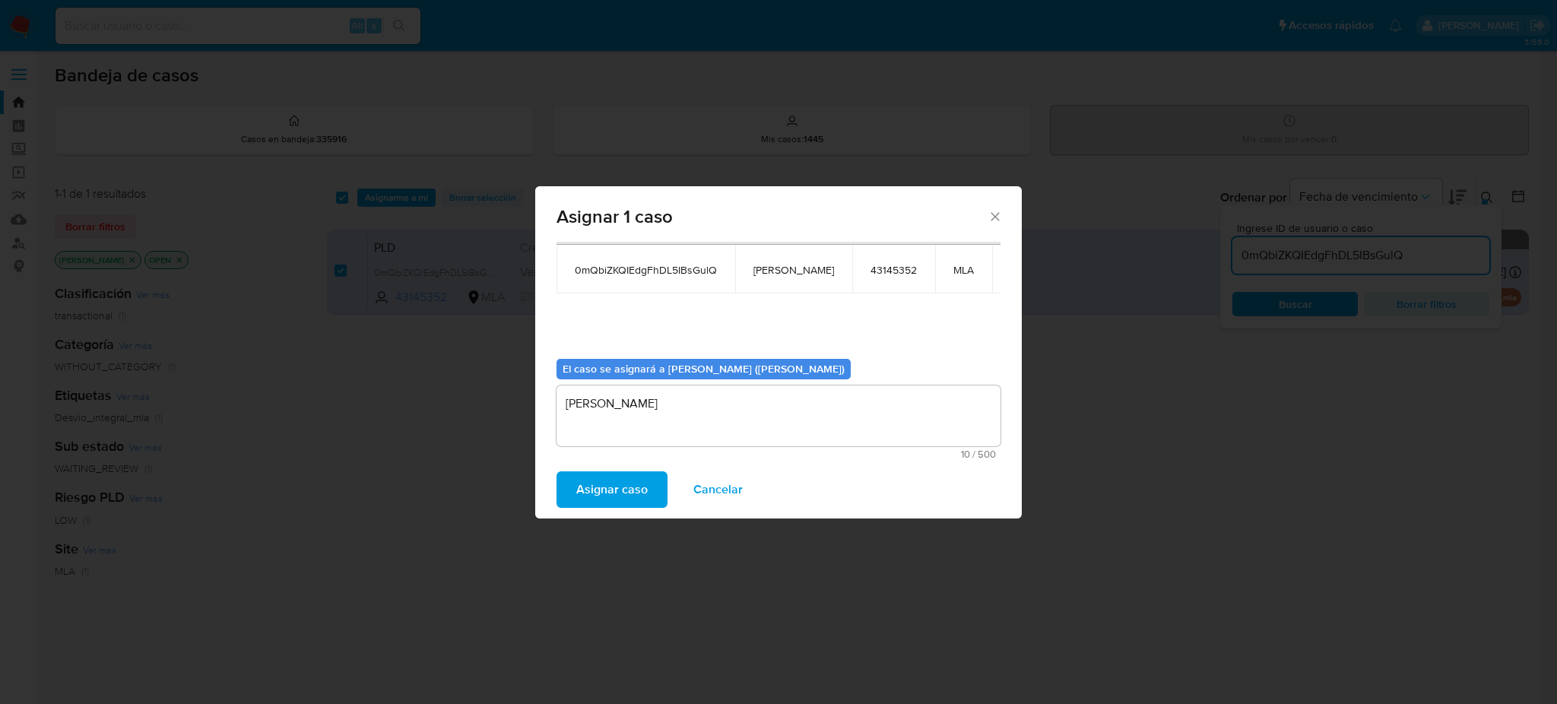
click at [603, 476] on span "Asignar caso" at bounding box center [611, 489] width 71 height 33
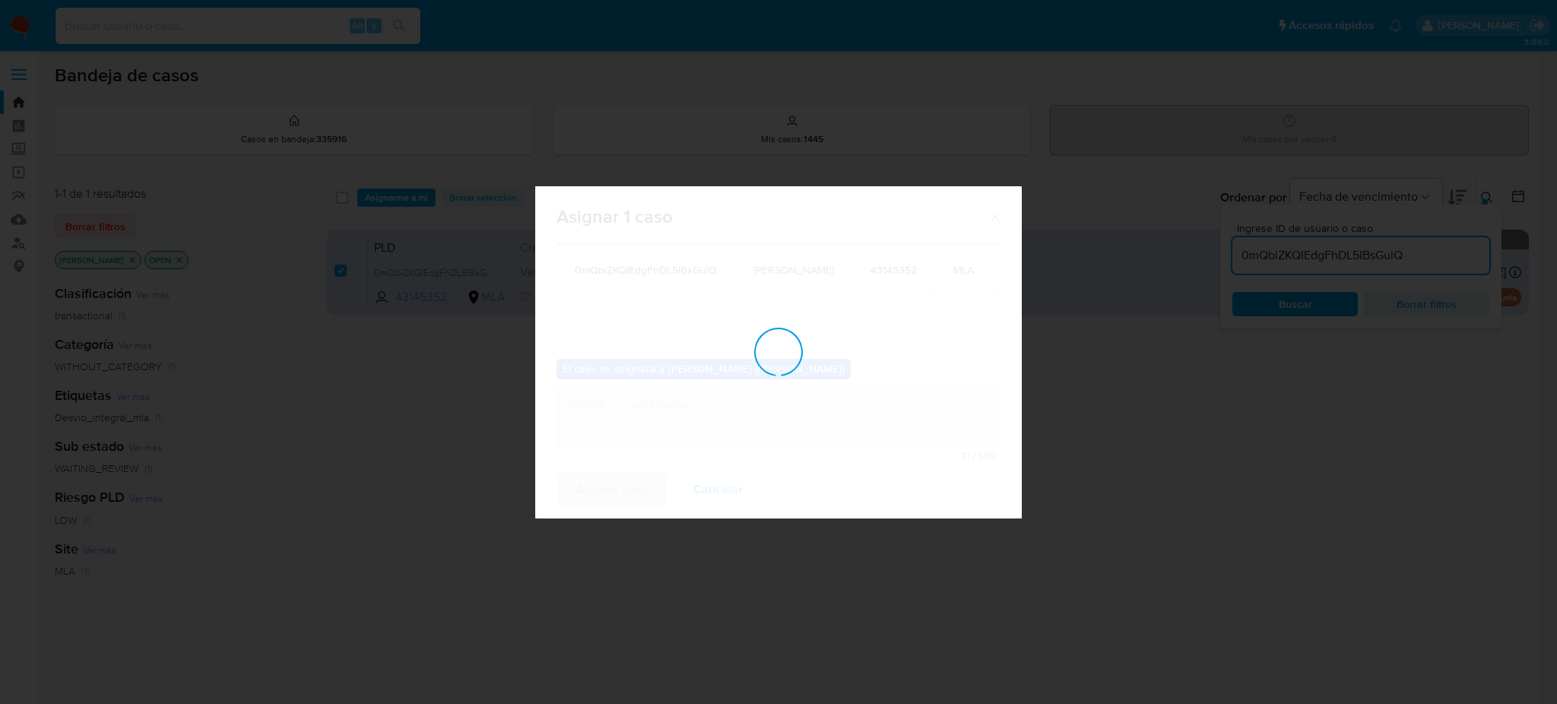
checkbox input "false"
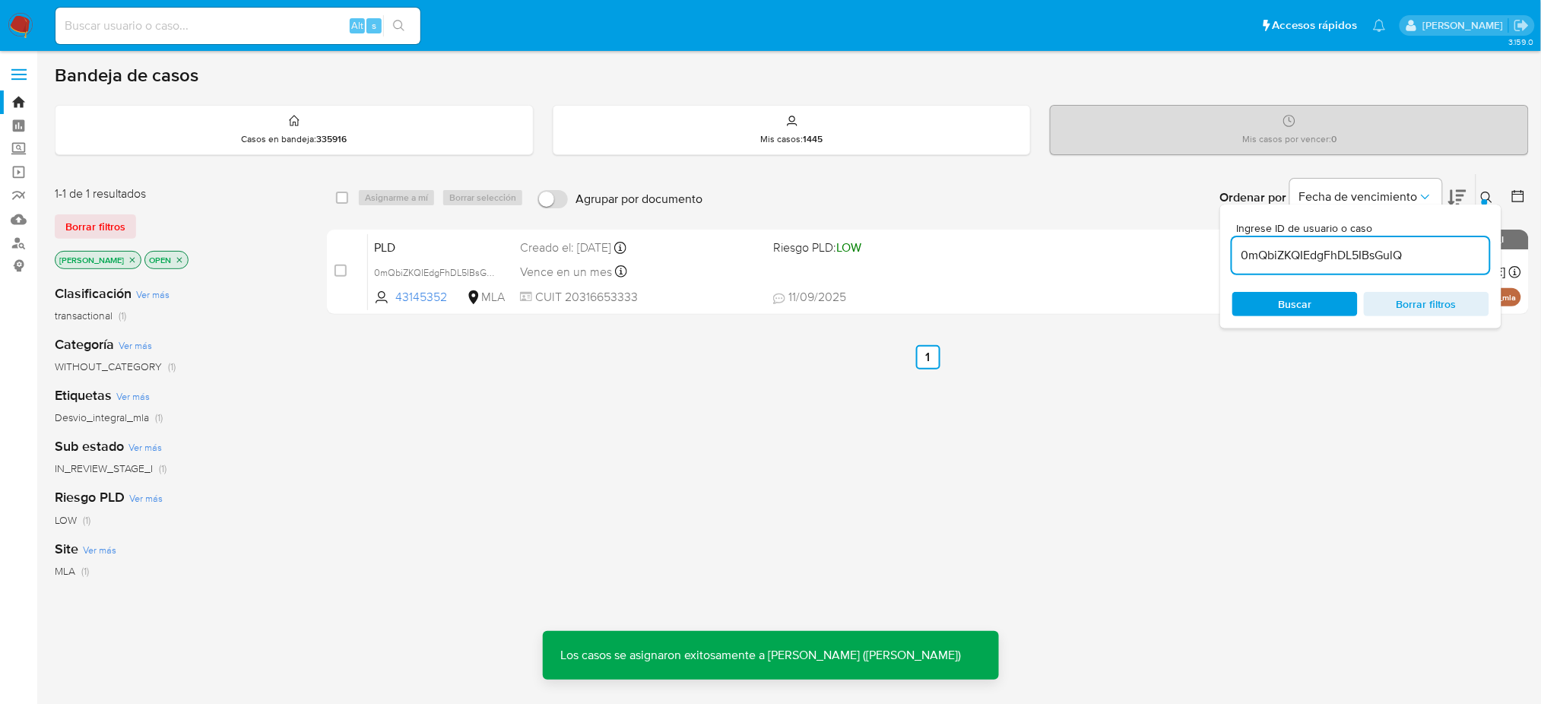
click at [470, 244] on span "PLD" at bounding box center [441, 246] width 134 height 20
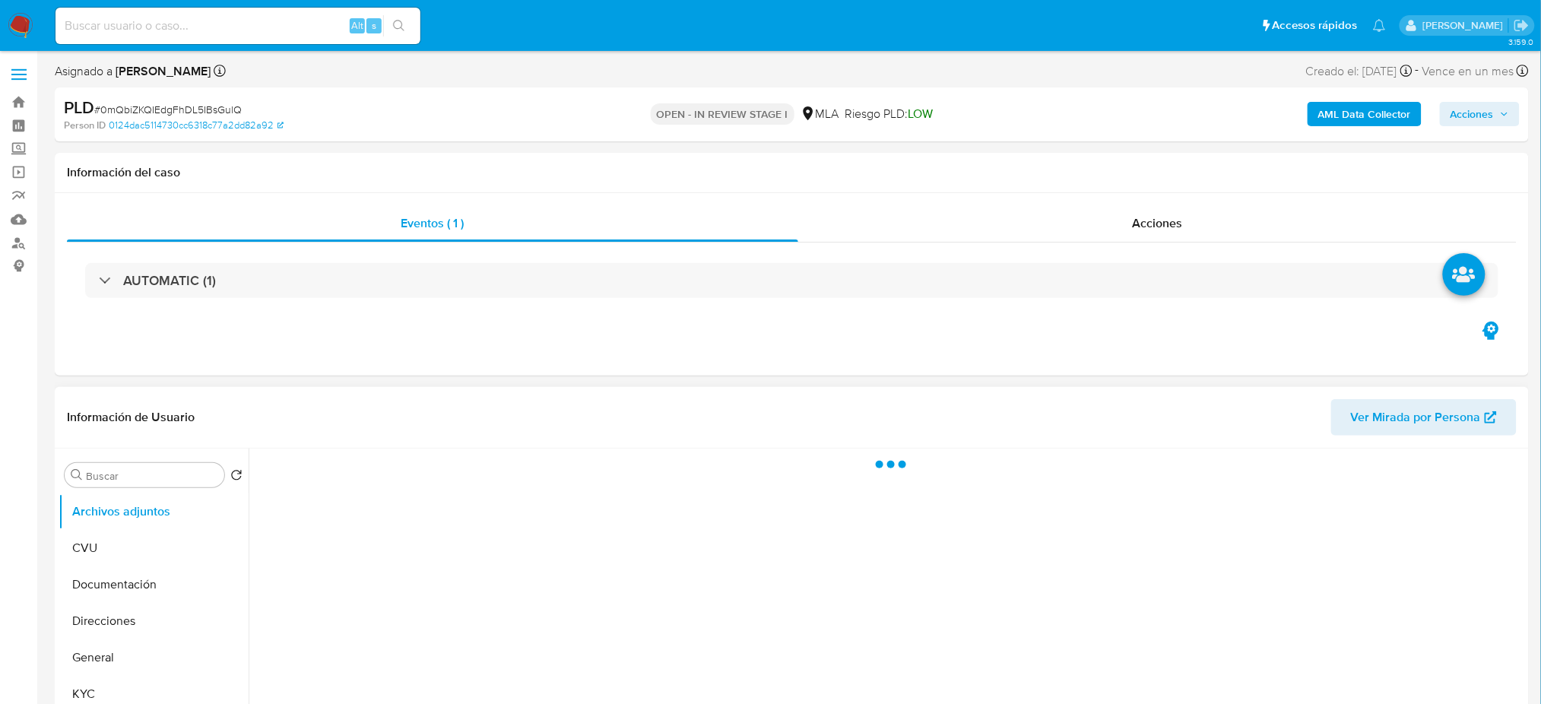
select select "10"
click at [181, 102] on span "# 0mQbiZKQIEdgFhDL5IBsGulQ" at bounding box center [167, 109] width 147 height 15
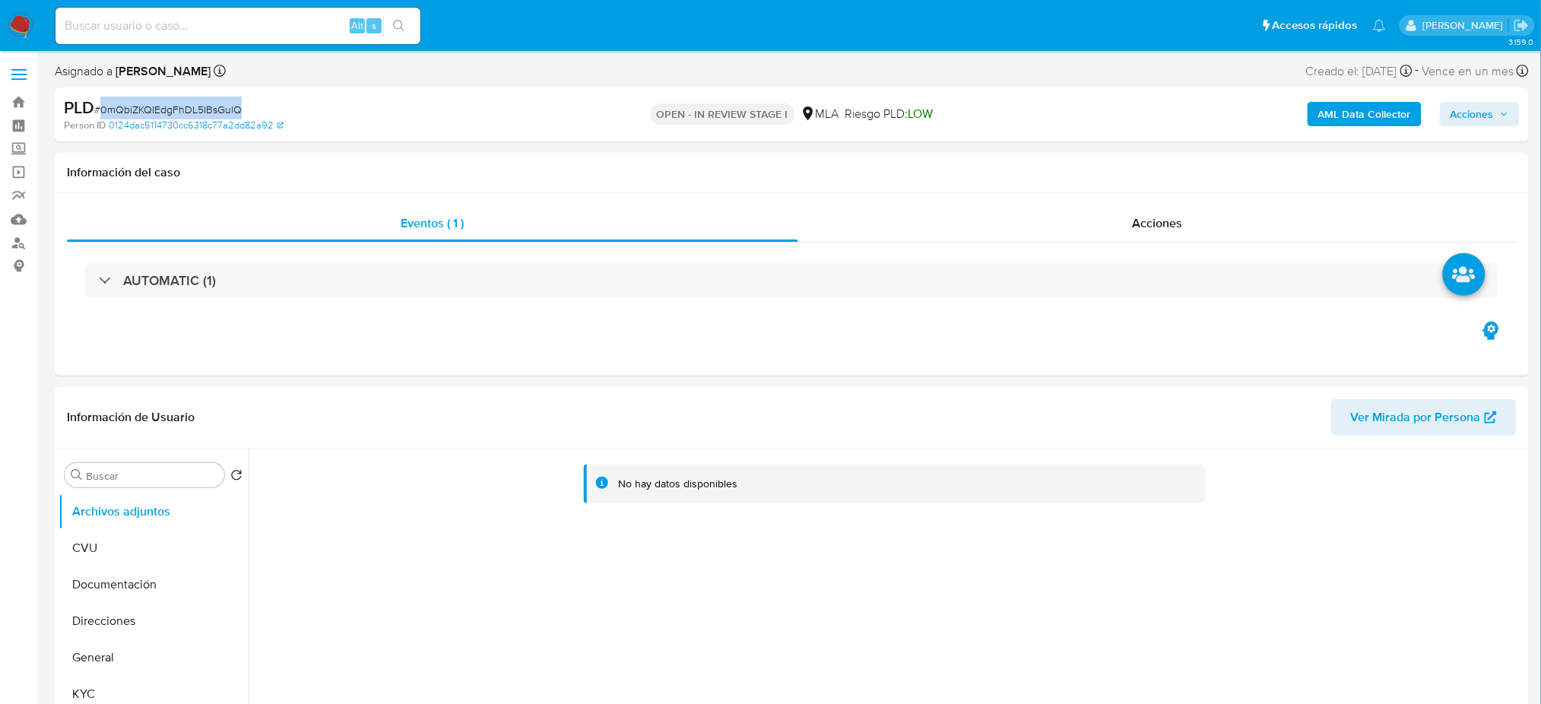
click at [181, 102] on span "# 0mQbiZKQIEdgFhDL5IBsGulQ" at bounding box center [167, 109] width 147 height 15
copy span "0mQbiZKQIEdgFhDL5IBsGulQ"
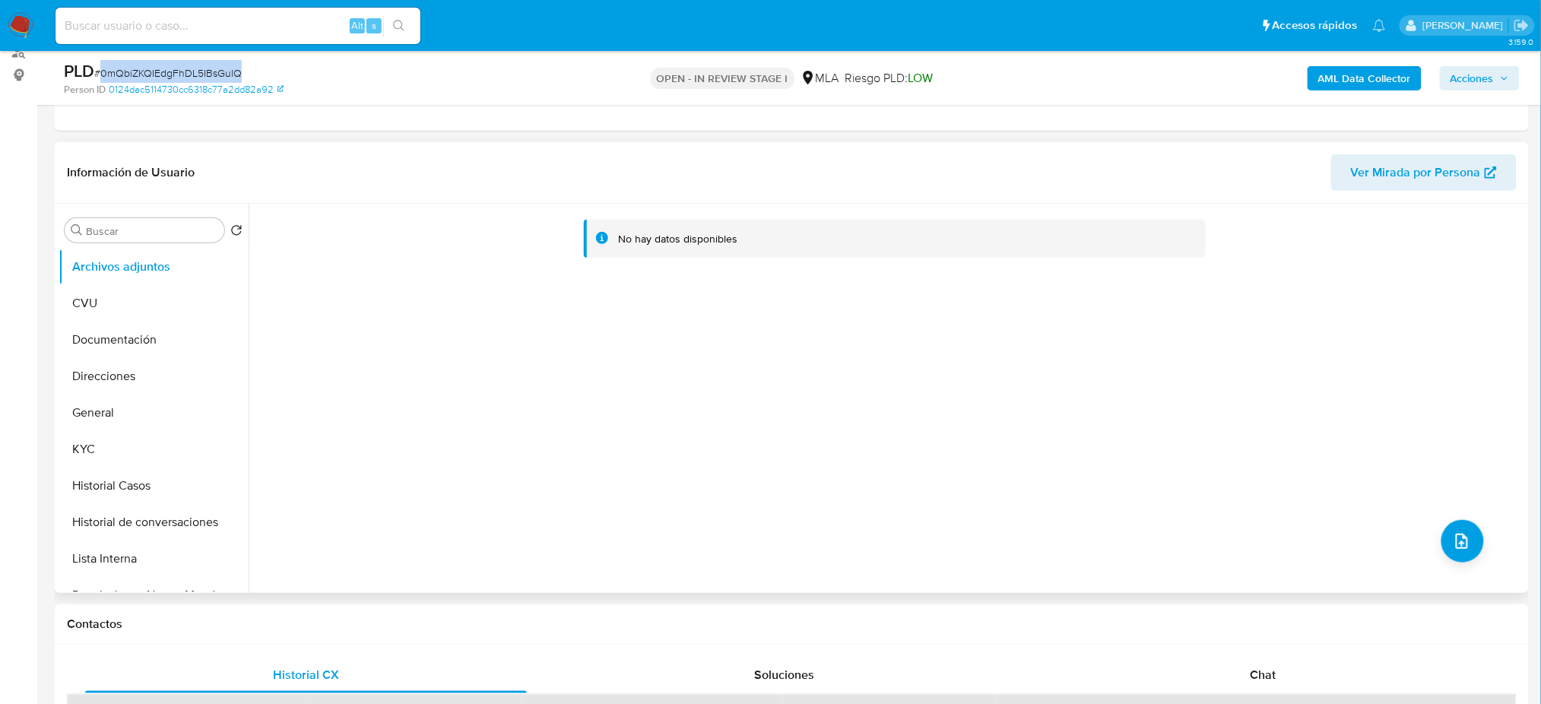
scroll to position [405, 0]
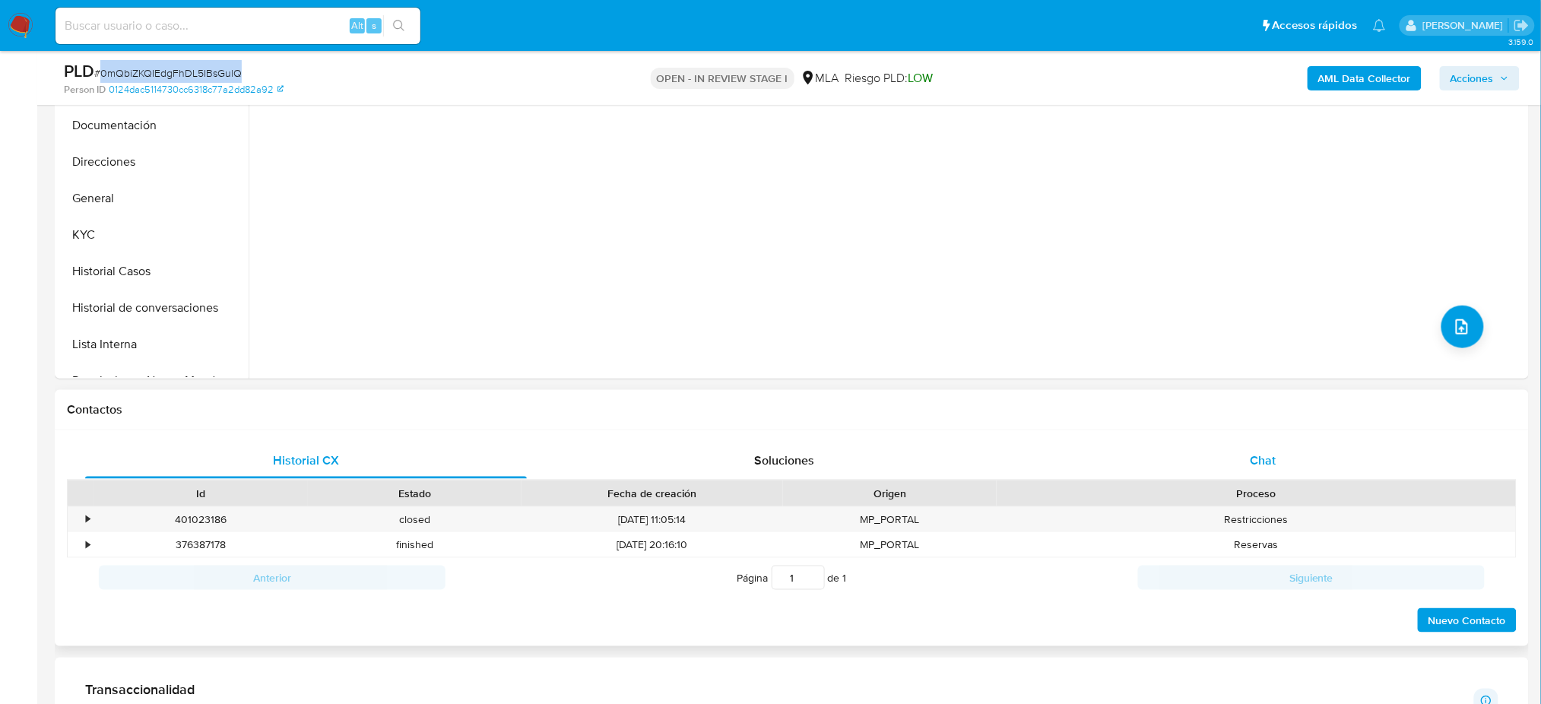
click at [1242, 451] on div "Chat" at bounding box center [1263, 460] width 442 height 36
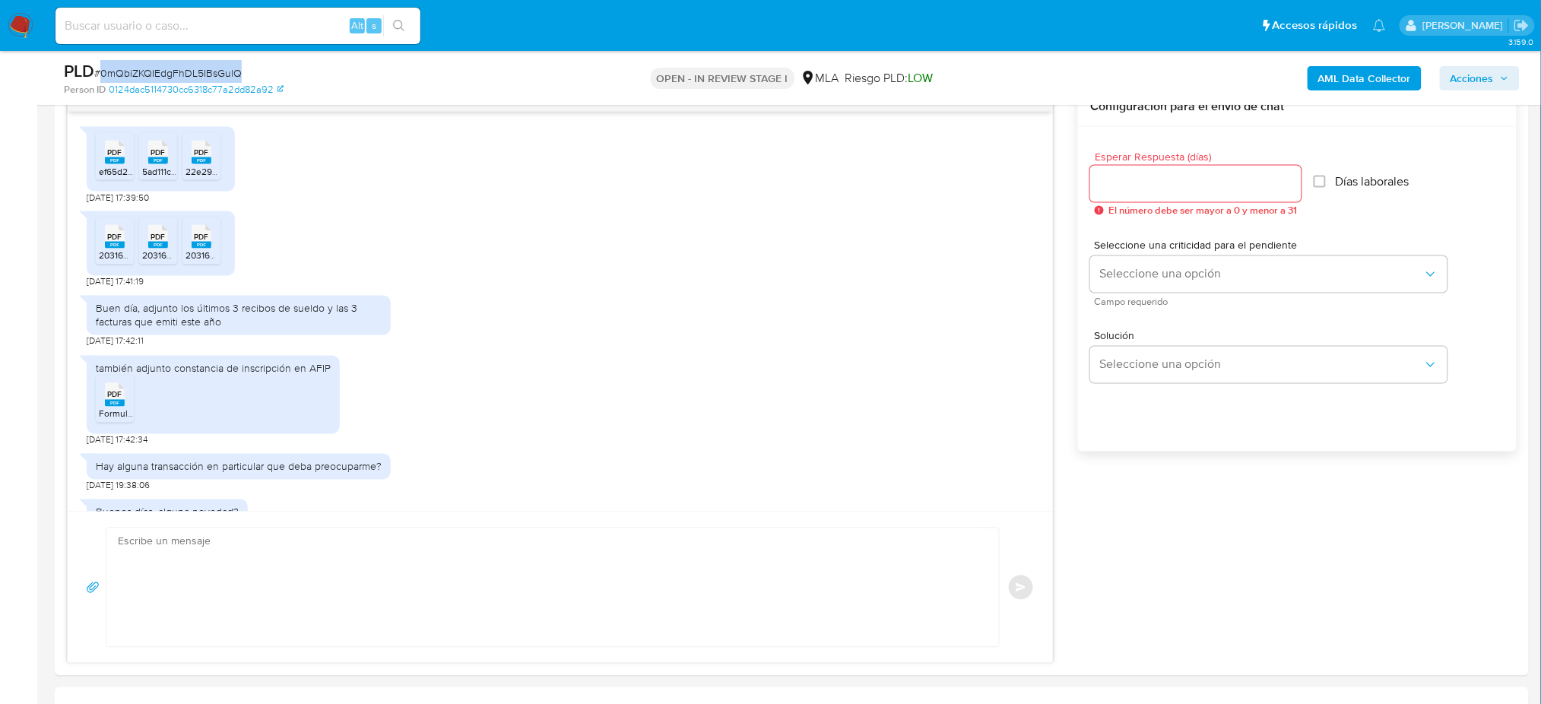
scroll to position [902, 0]
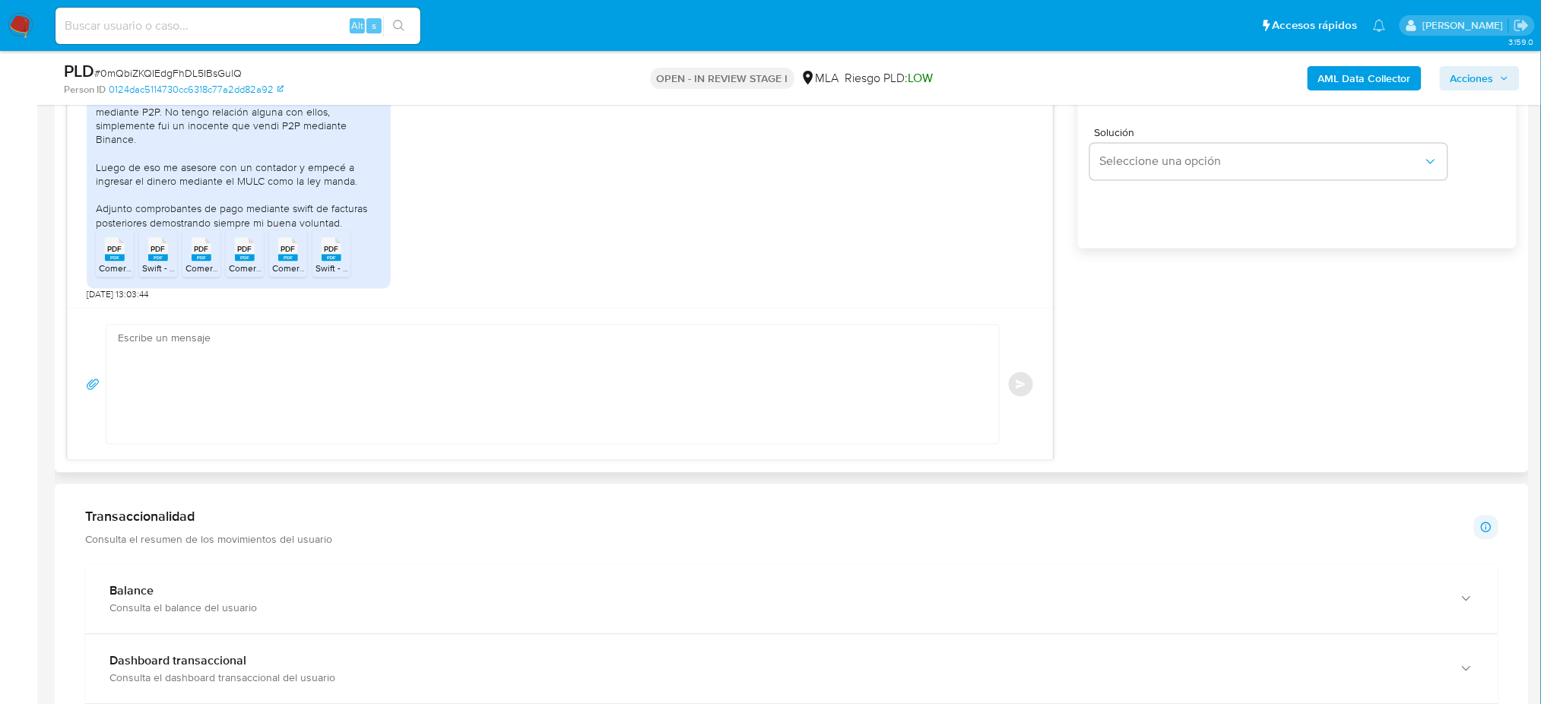
click at [252, 397] on textarea at bounding box center [549, 384] width 862 height 119
paste textarea "Hola, ¡Muchas gracias por tu respuesta! Confirmamos la recepción de la document…"
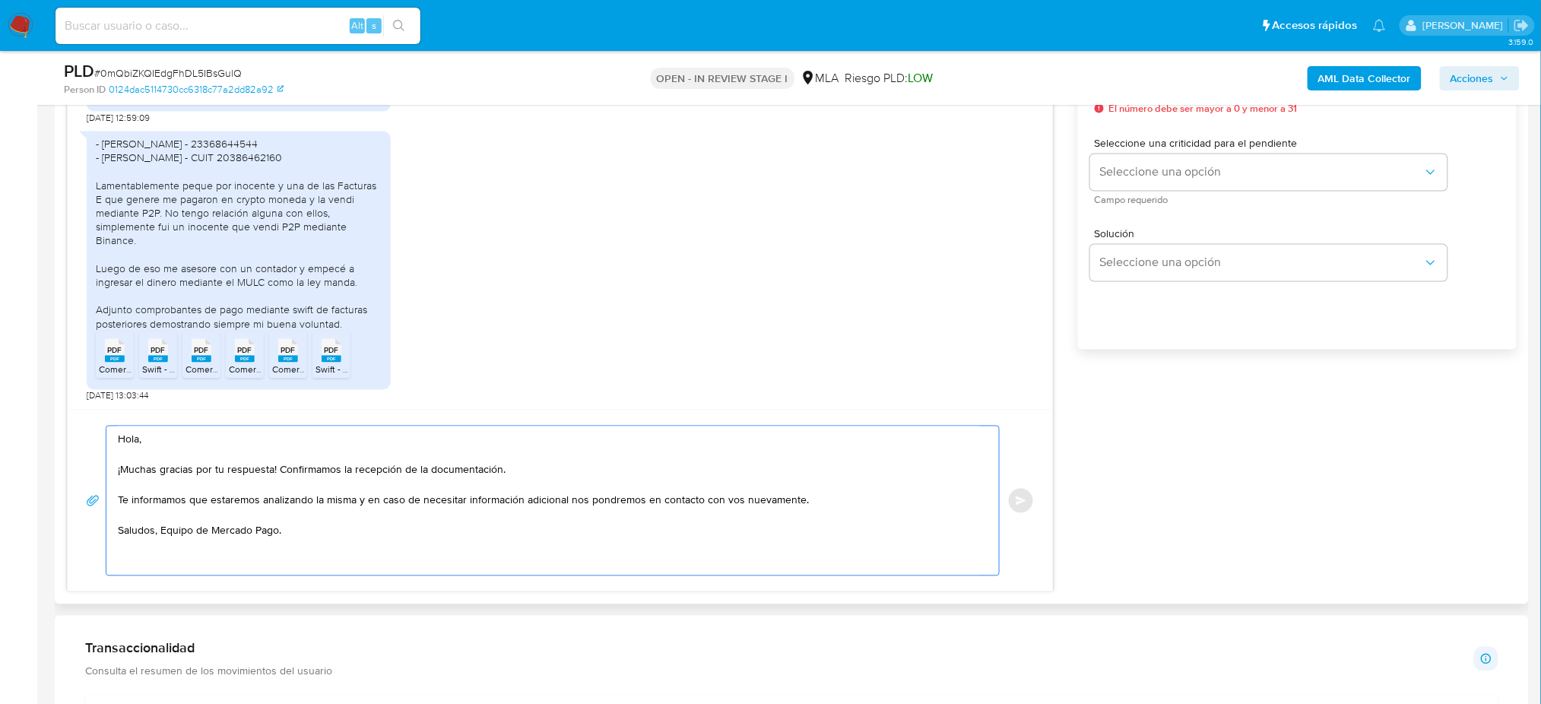
scroll to position [810, 0]
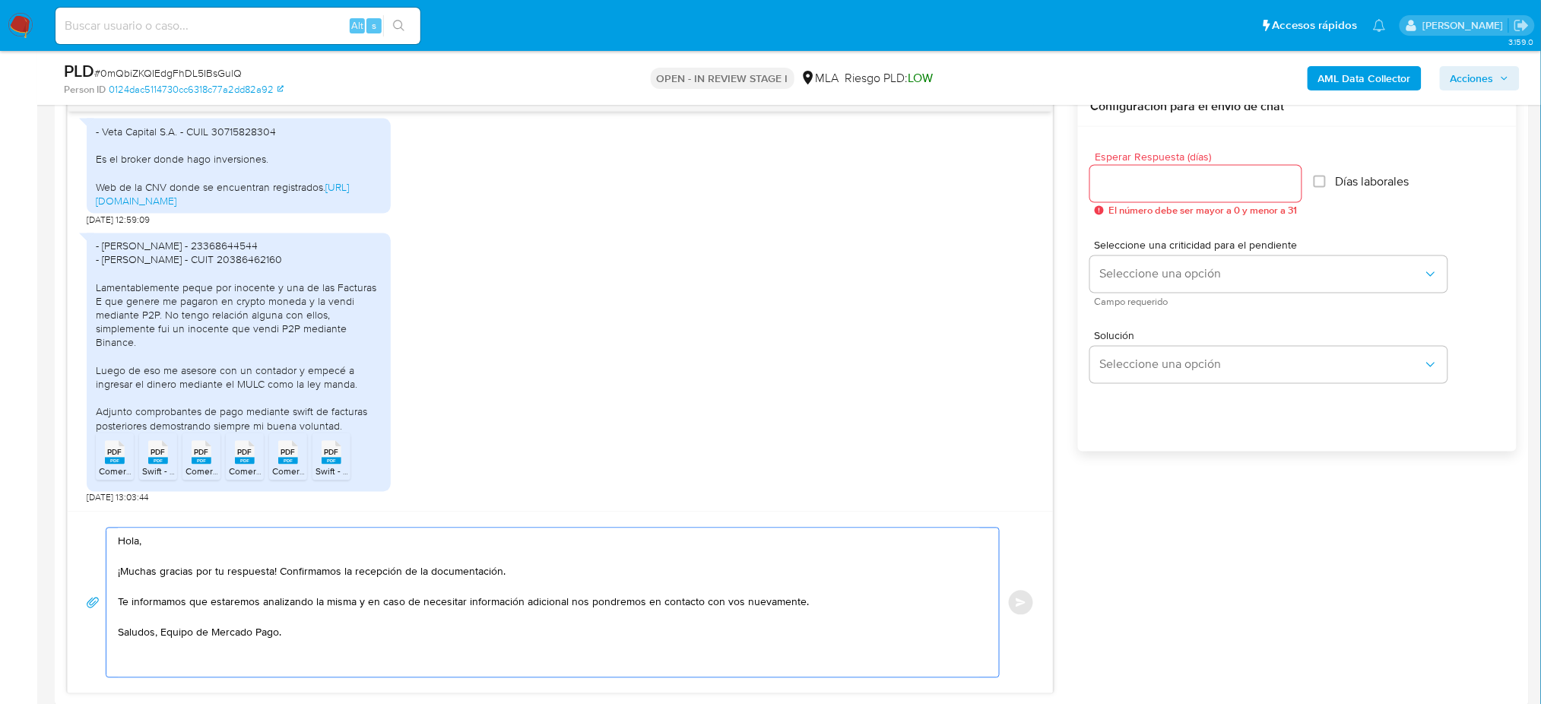
type textarea "Hola, ¡Muchas gracias por tu respuesta! Confirmamos la recepción de la document…"
click at [1124, 183] on input "Esperar Respuesta (días)" at bounding box center [1195, 184] width 211 height 20
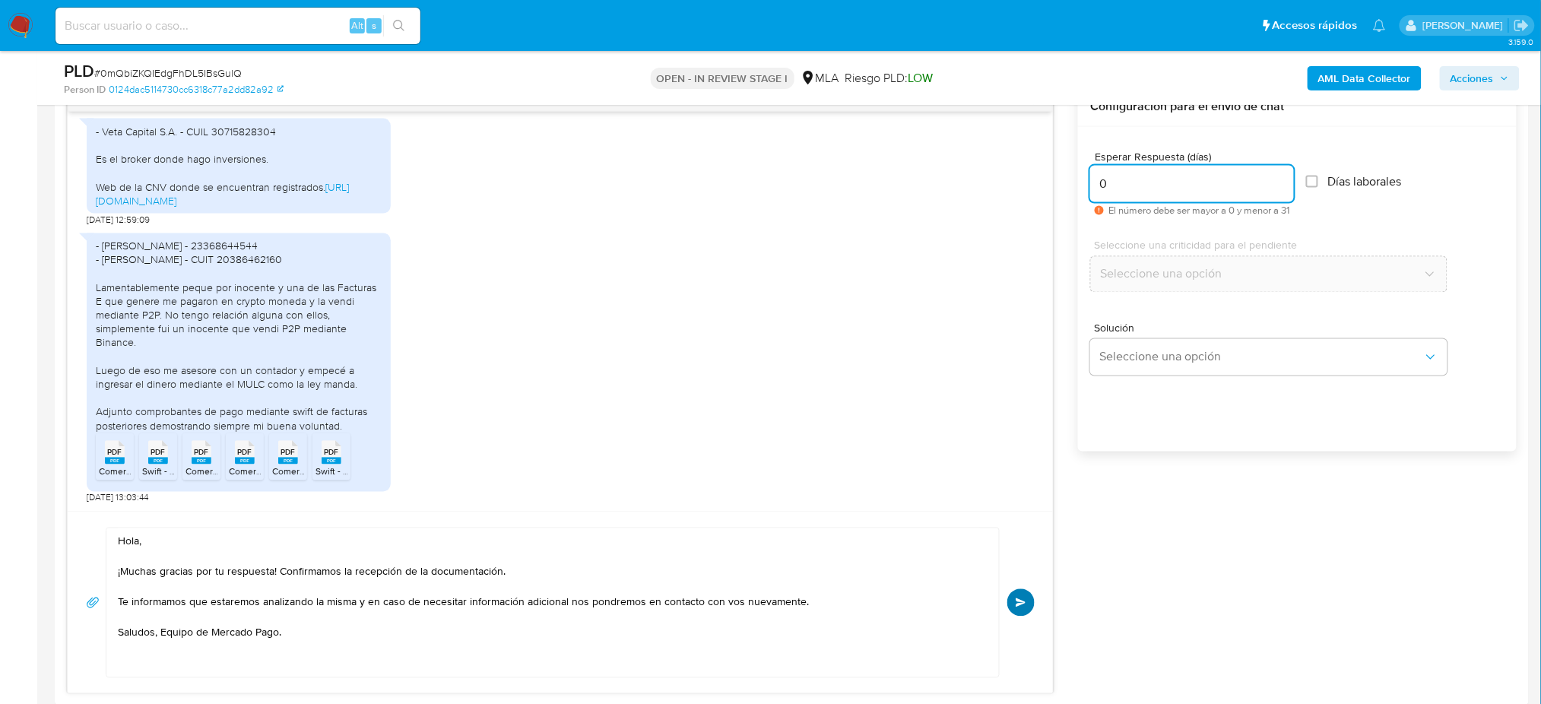
type input "0"
click at [1020, 608] on button "Enviar" at bounding box center [1020, 602] width 27 height 27
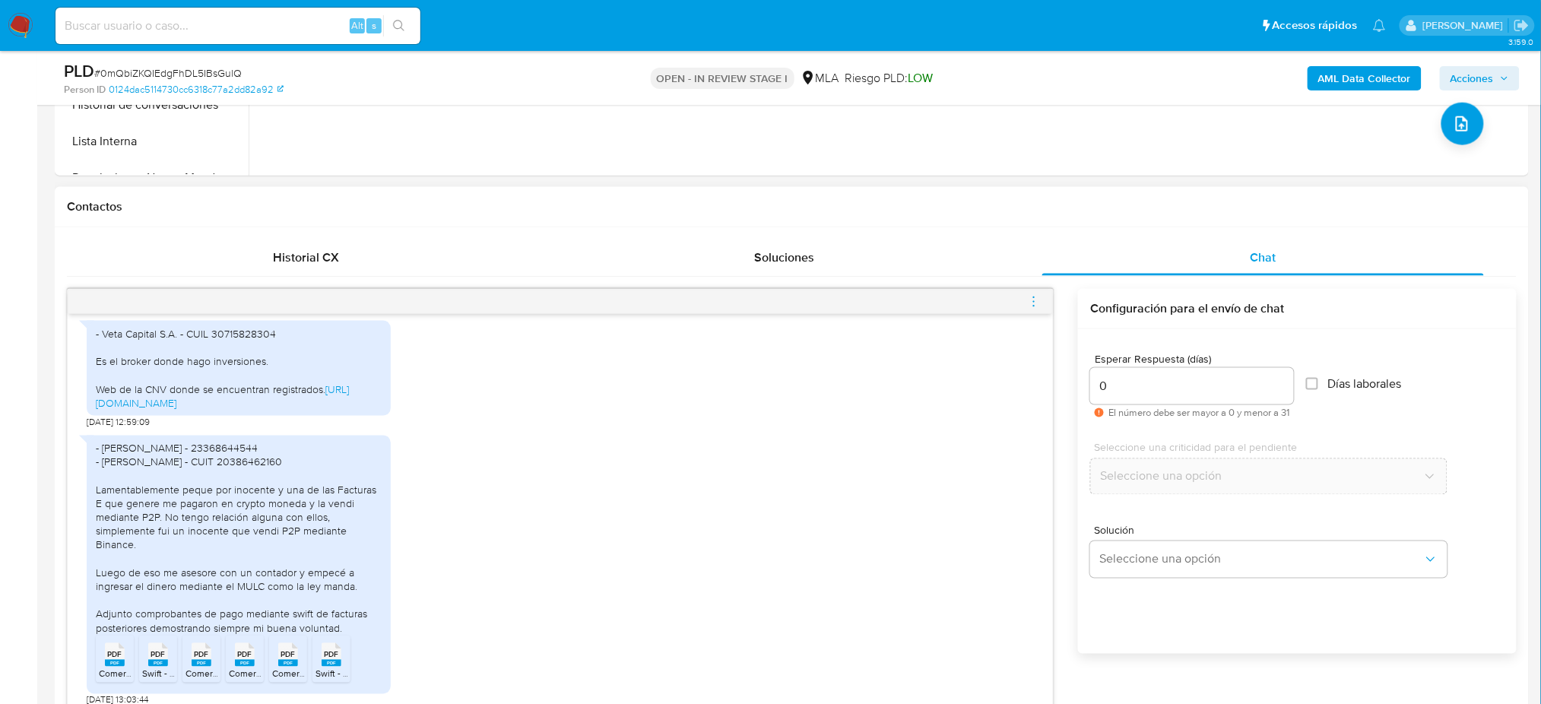
scroll to position [1099, 0]
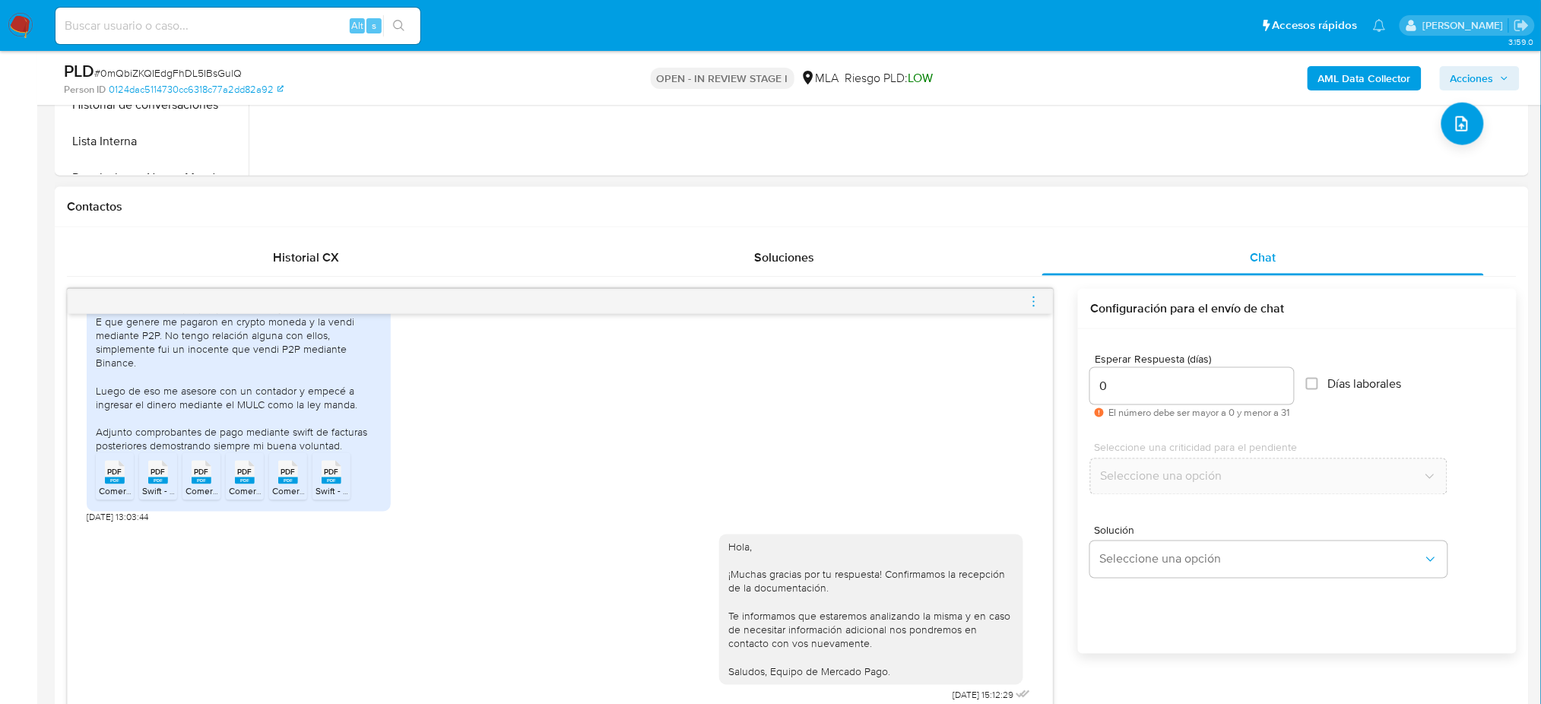
click at [1038, 298] on icon "menu-action" at bounding box center [1034, 302] width 14 height 14
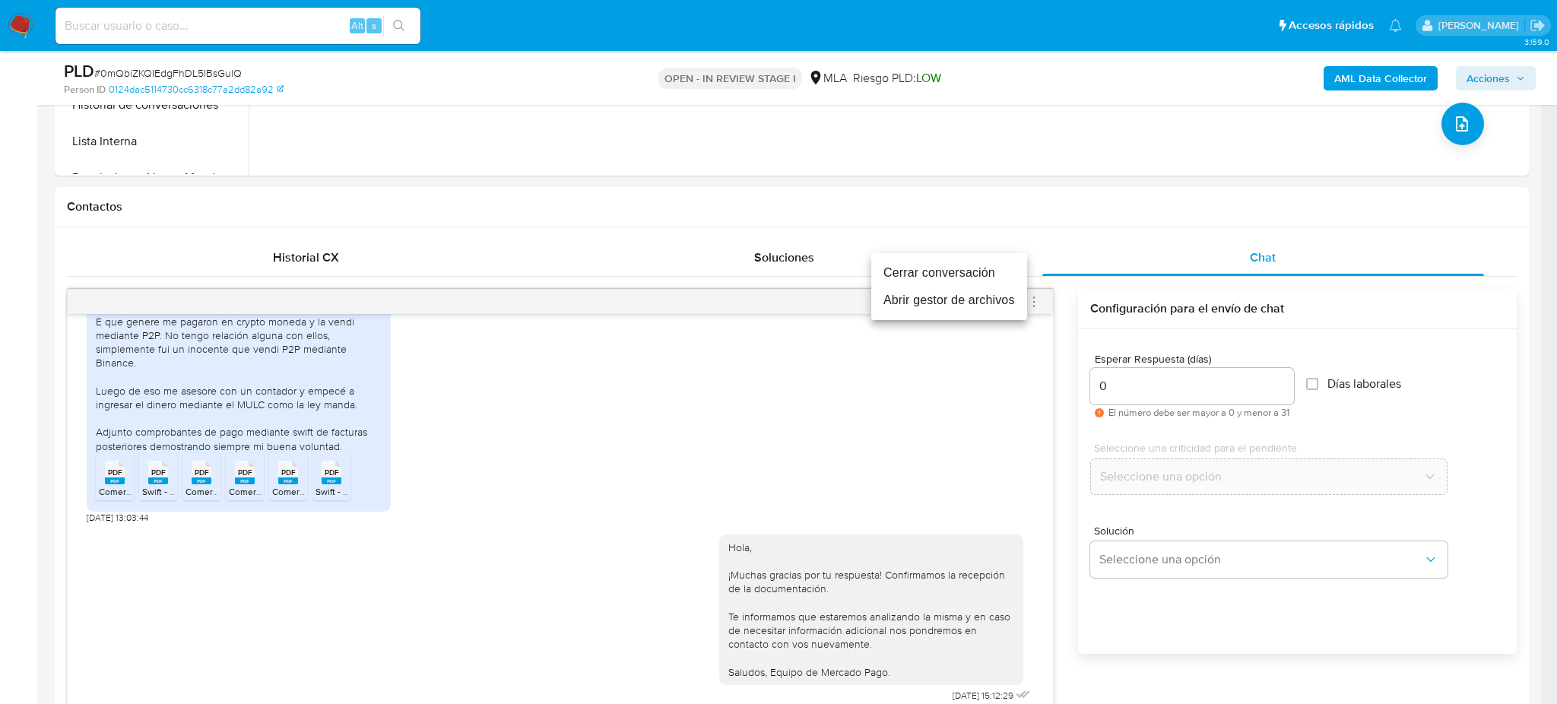
click at [922, 272] on li "Cerrar conversación" at bounding box center [949, 272] width 156 height 27
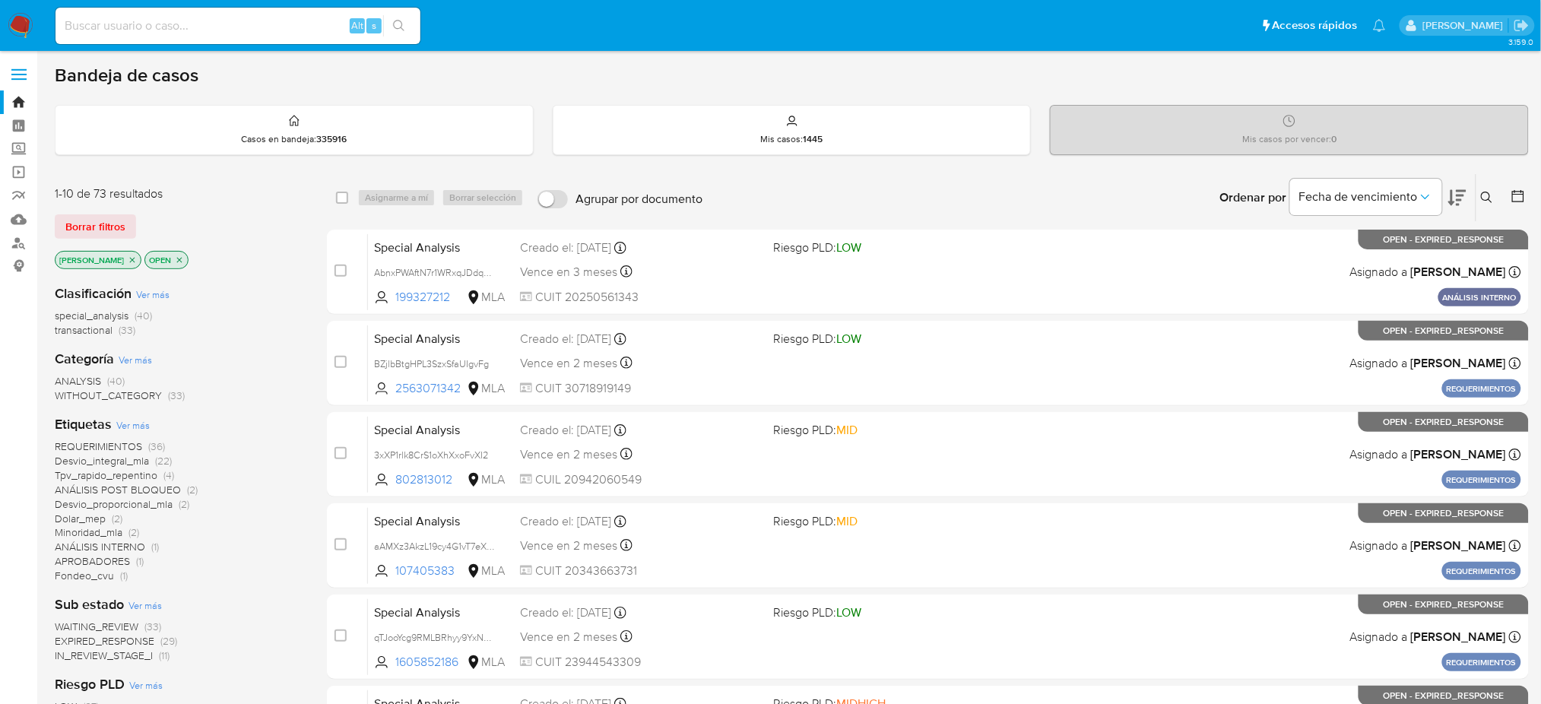
click at [1486, 195] on icon at bounding box center [1487, 198] width 12 height 12
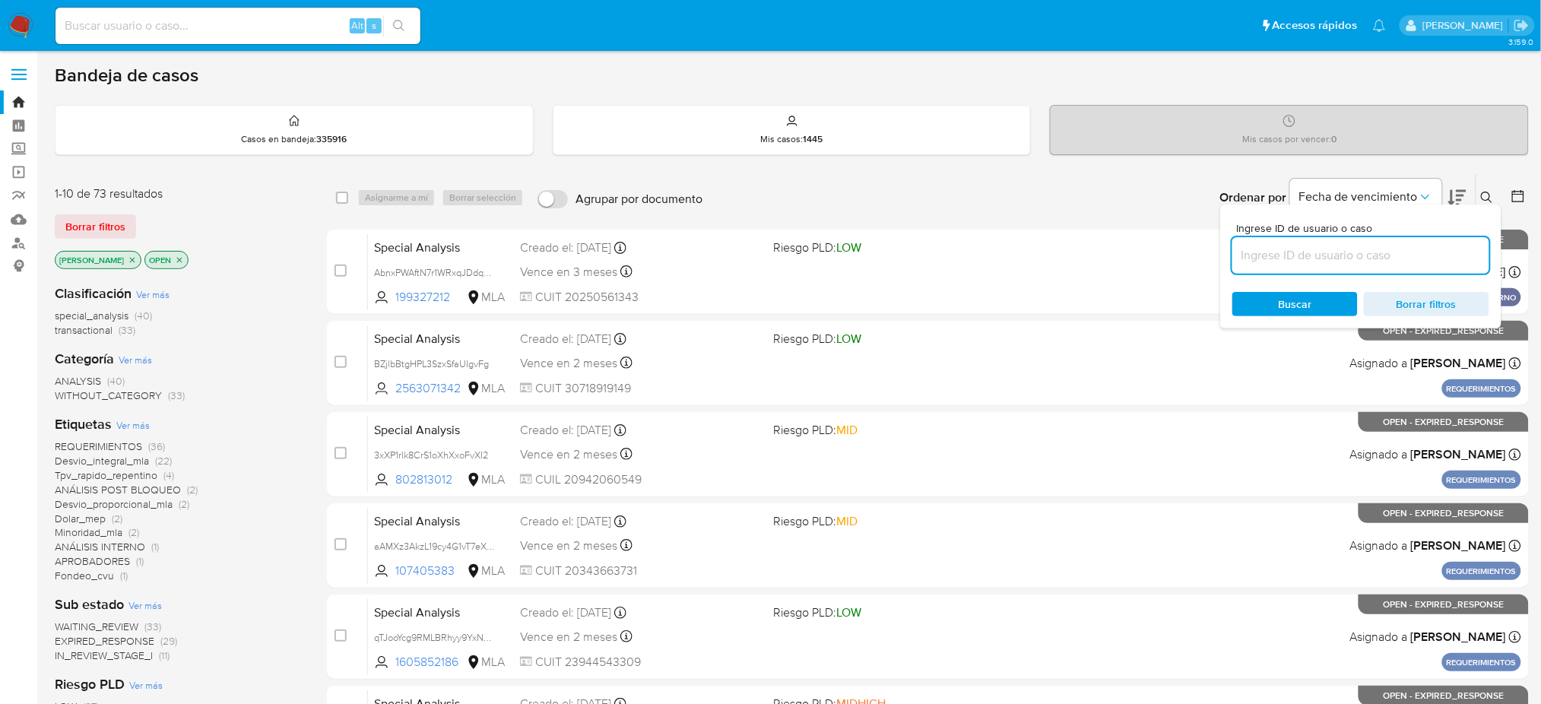
click at [1372, 262] on input at bounding box center [1360, 256] width 257 height 20
type input "0mQbiZKQIEdgFhDL5IBsGulQ"
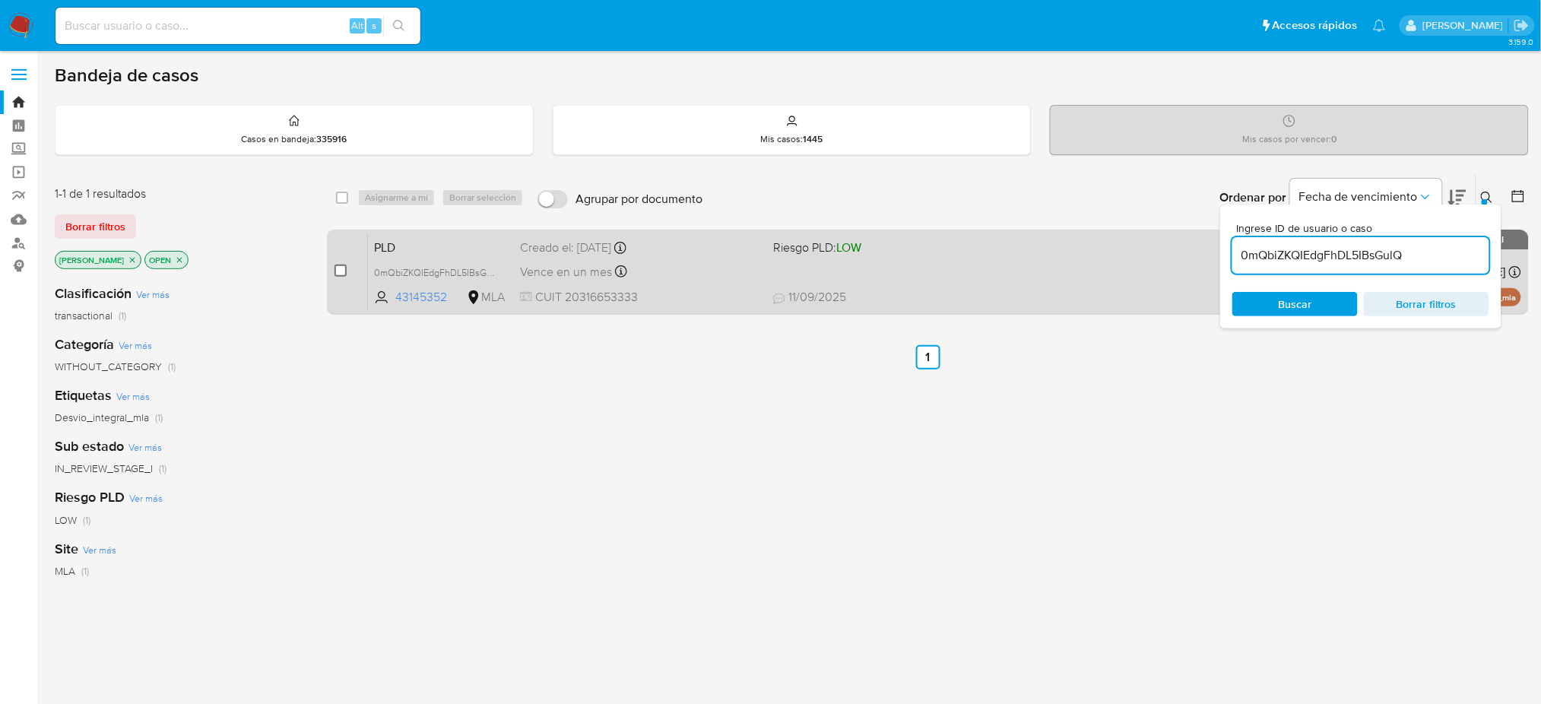
click at [338, 271] on input "checkbox" at bounding box center [341, 271] width 12 height 12
checkbox input "true"
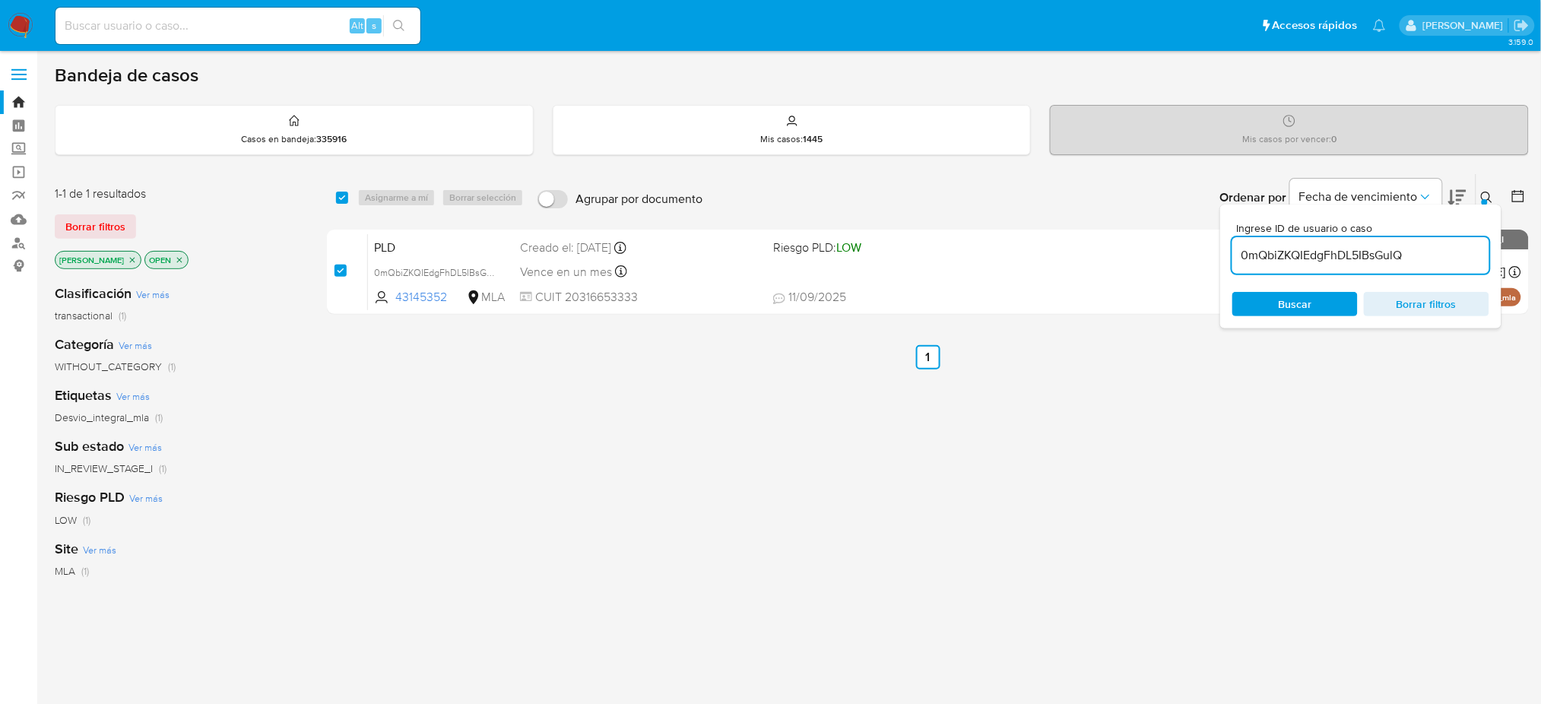
checkbox input "true"
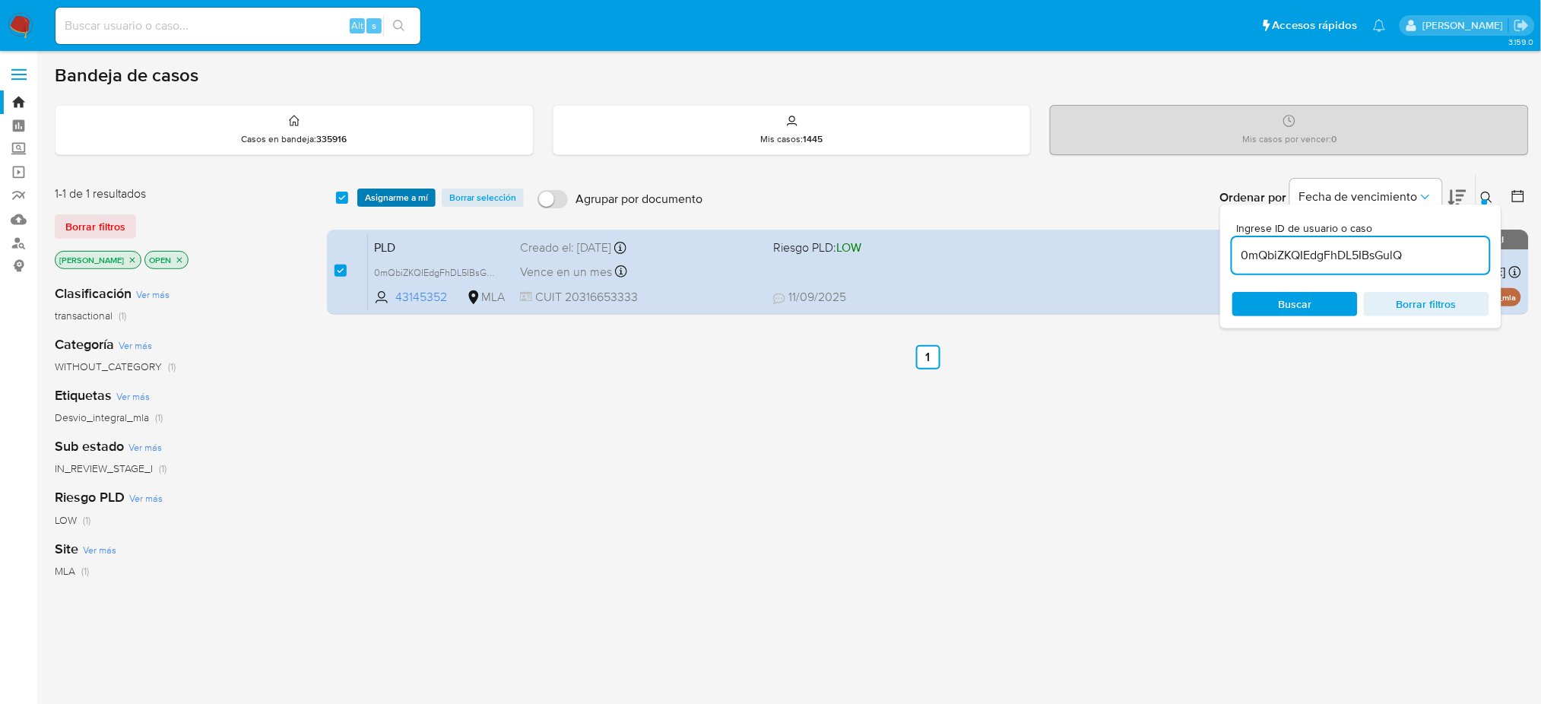
click at [390, 198] on span "Asignarme a mí" at bounding box center [396, 197] width 63 height 15
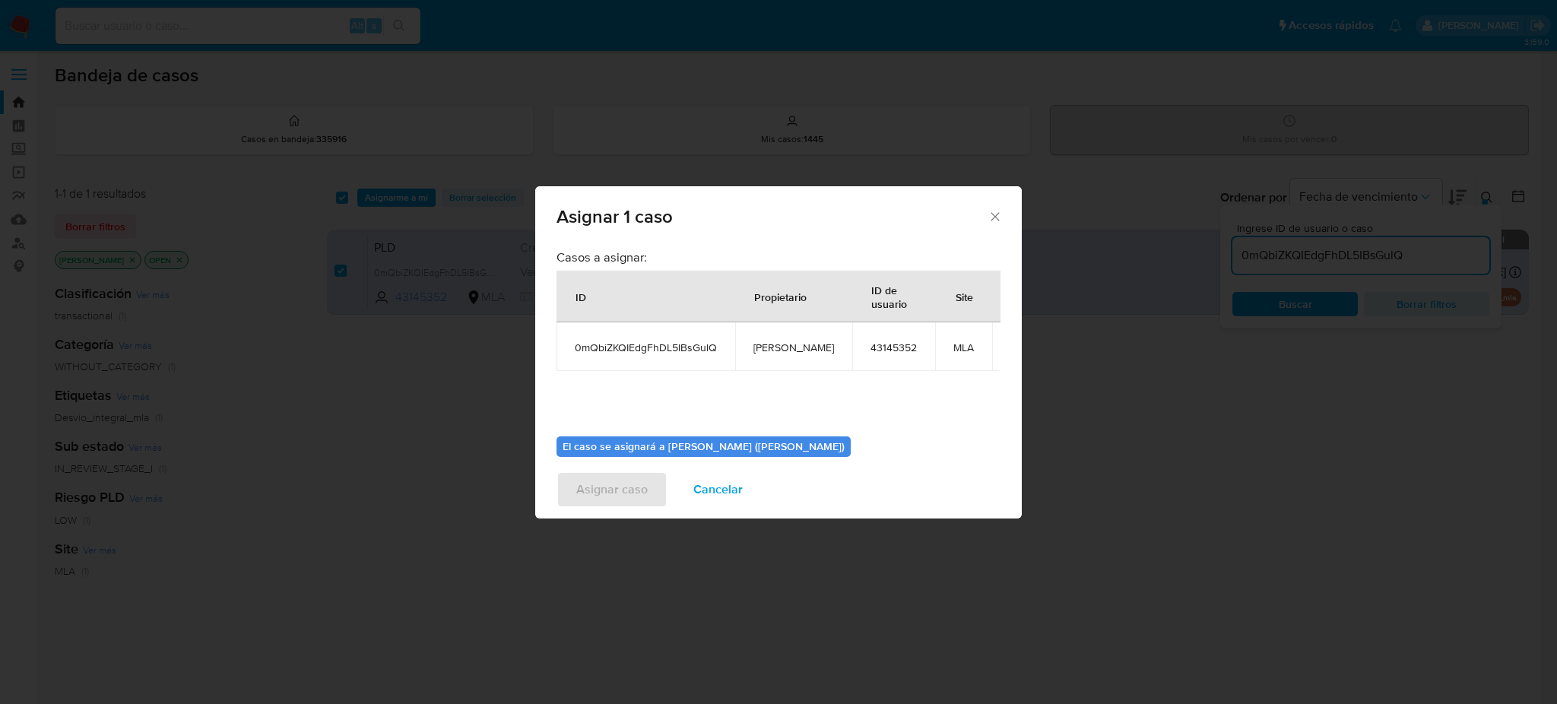
click at [791, 344] on span "[PERSON_NAME]" at bounding box center [793, 348] width 81 height 14
click at [791, 344] on span "amedzovich" at bounding box center [793, 348] width 81 height 14
copy span "amedzovich"
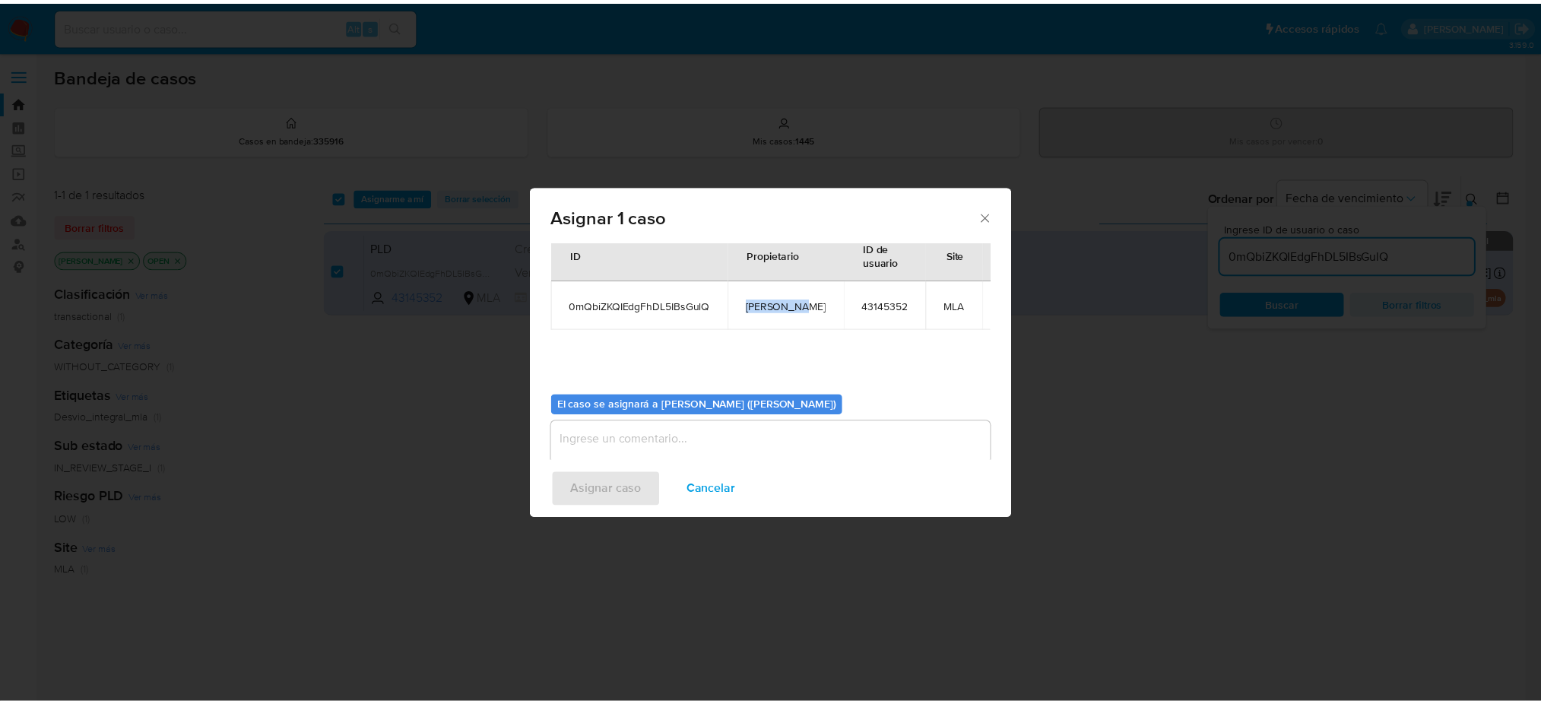
scroll to position [78, 0]
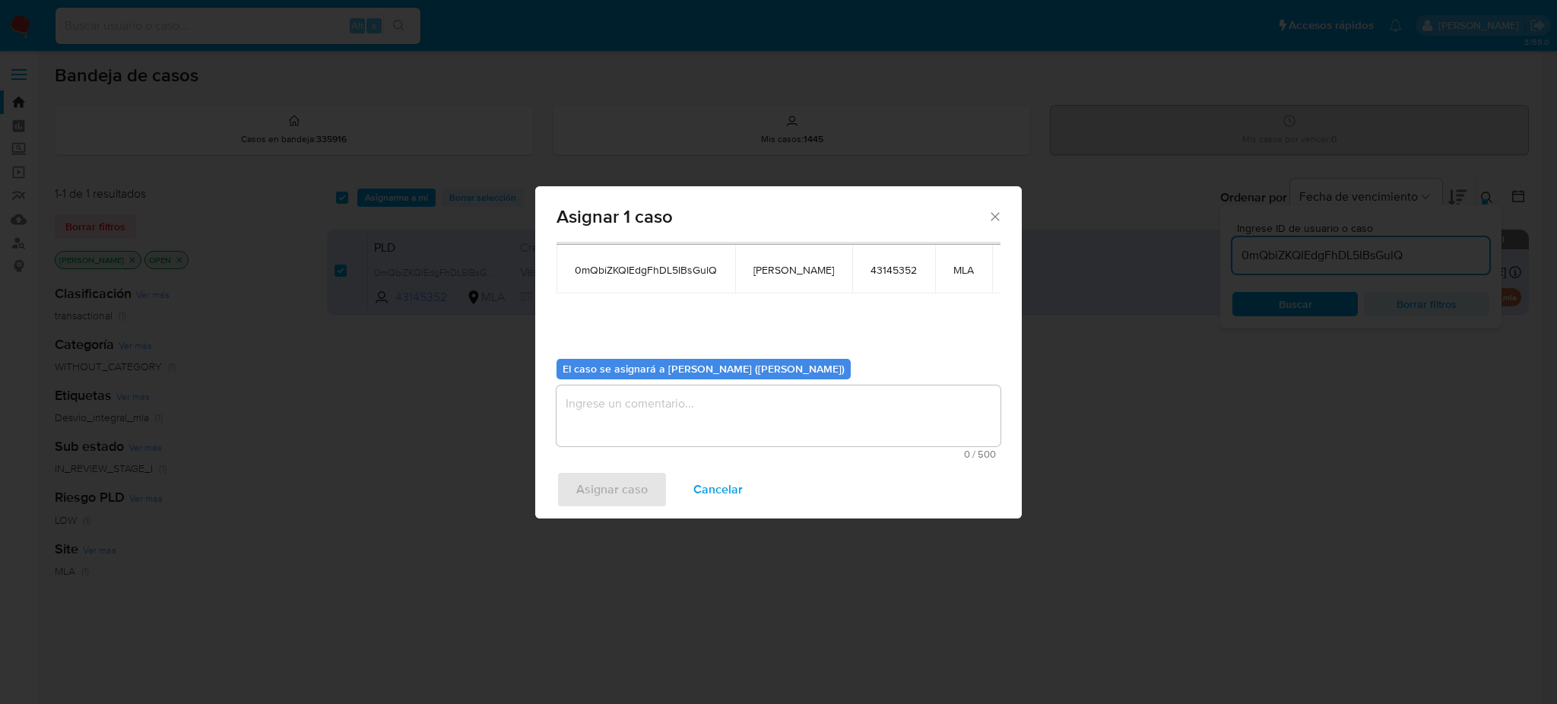
click at [683, 410] on textarea "assign-modal" at bounding box center [779, 415] width 444 height 61
paste textarea "[PERSON_NAME]"
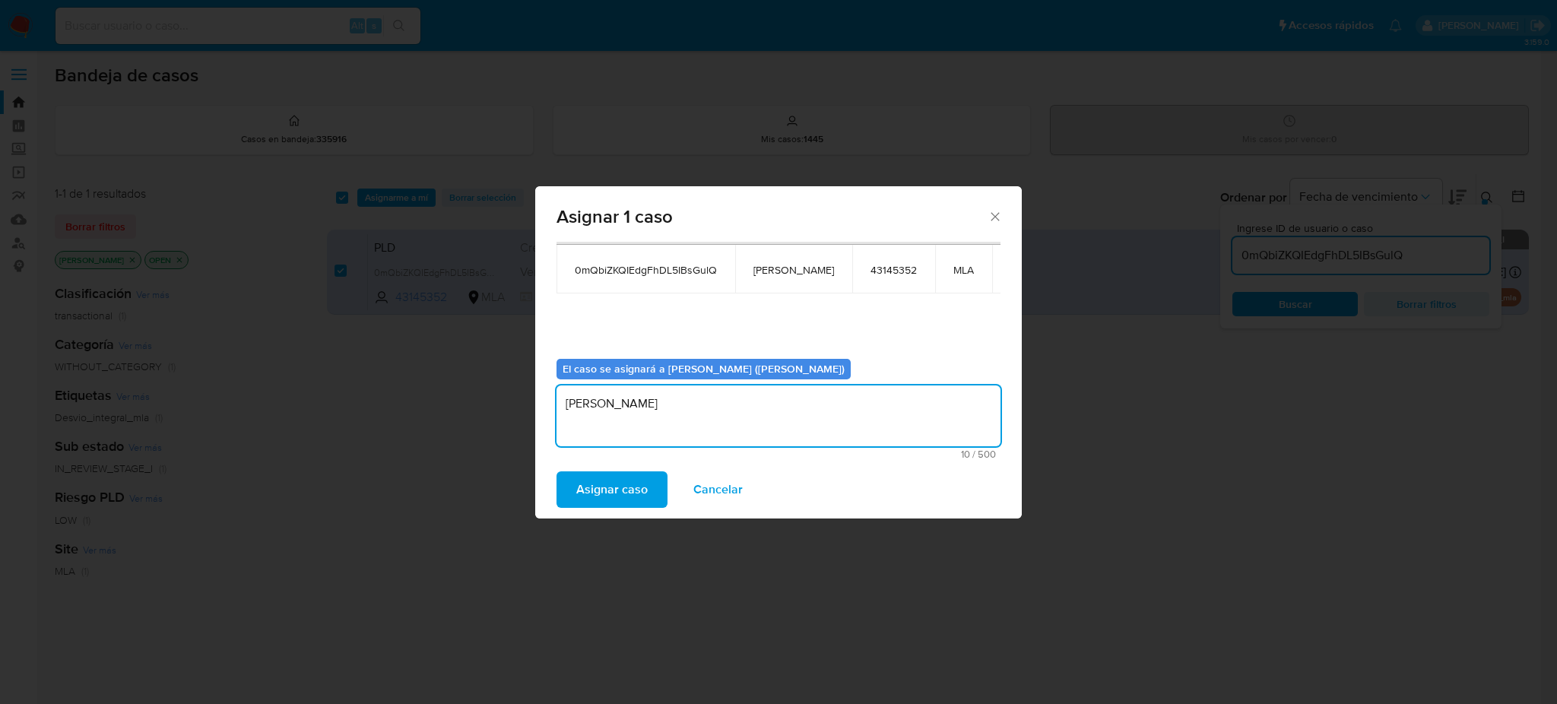
type textarea "[PERSON_NAME]"
click at [584, 487] on span "Asignar caso" at bounding box center [611, 489] width 71 height 33
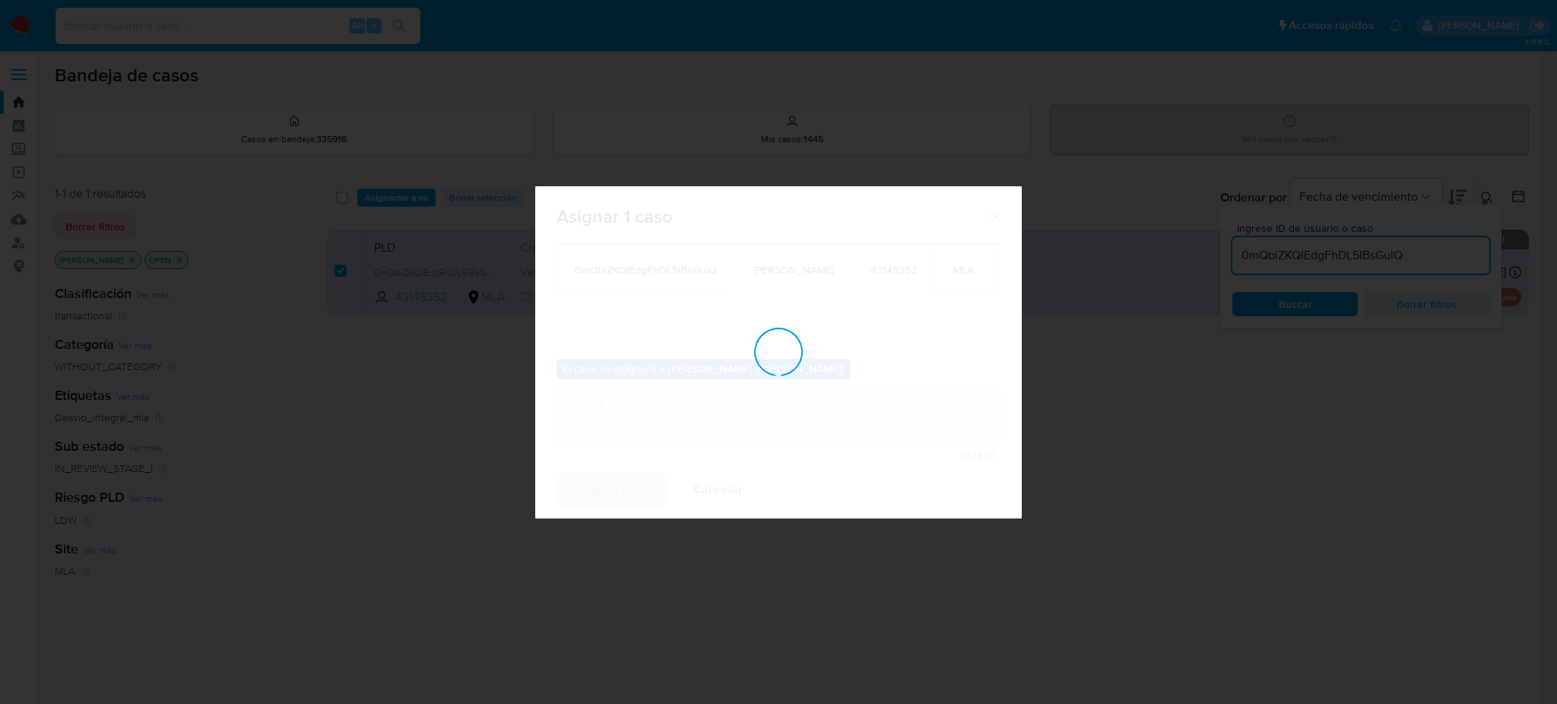
checkbox input "false"
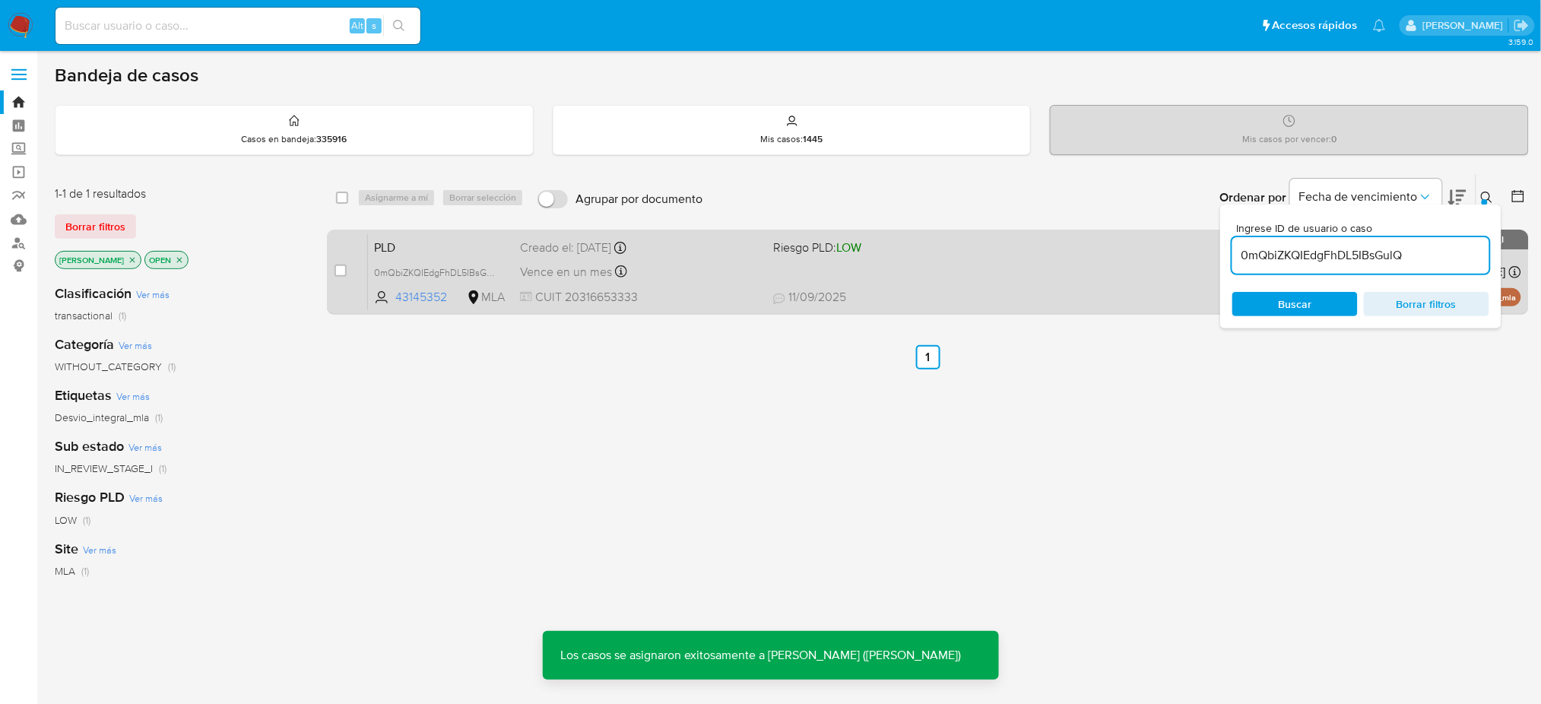
click at [406, 243] on span "PLD" at bounding box center [441, 246] width 134 height 20
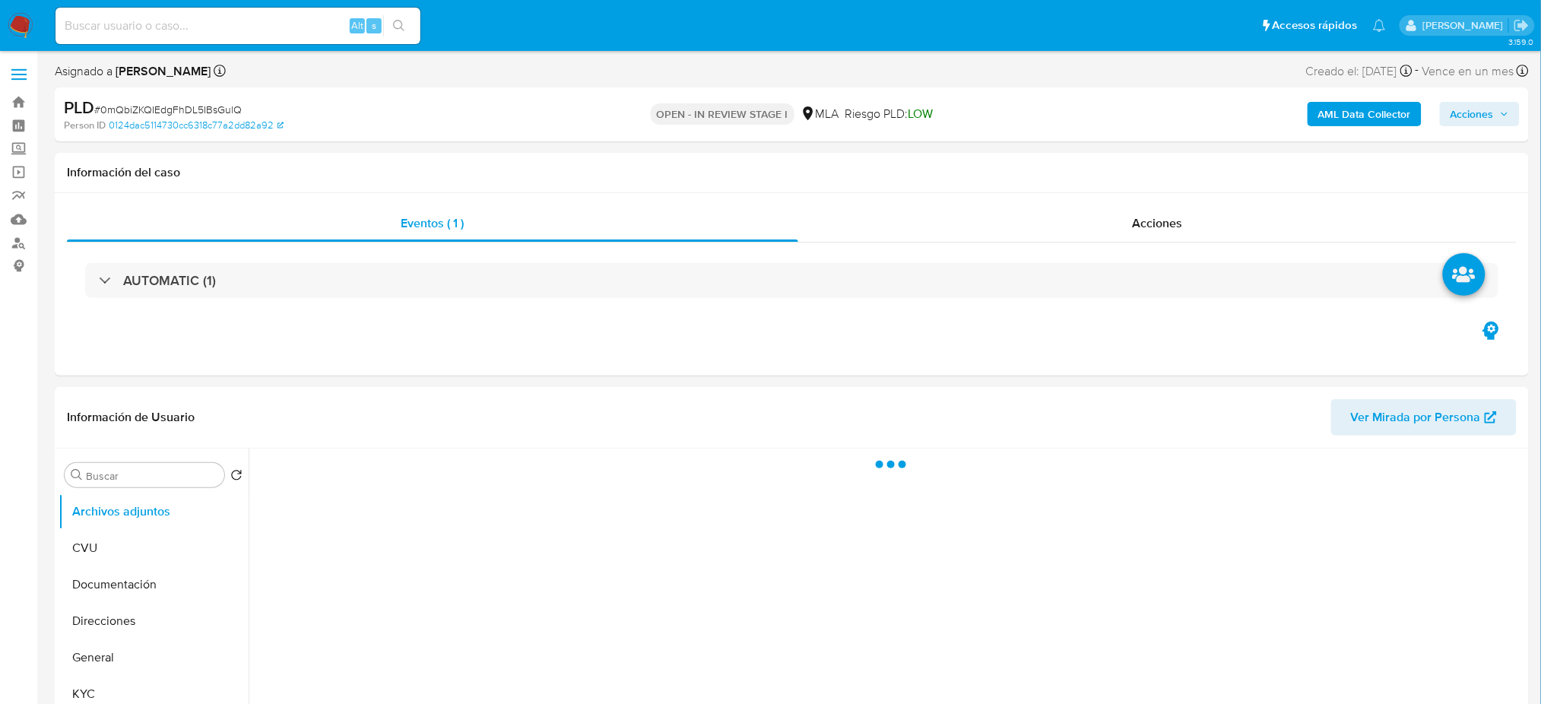
click at [1356, 103] on b "AML Data Collector" at bounding box center [1364, 114] width 93 height 24
select select "10"
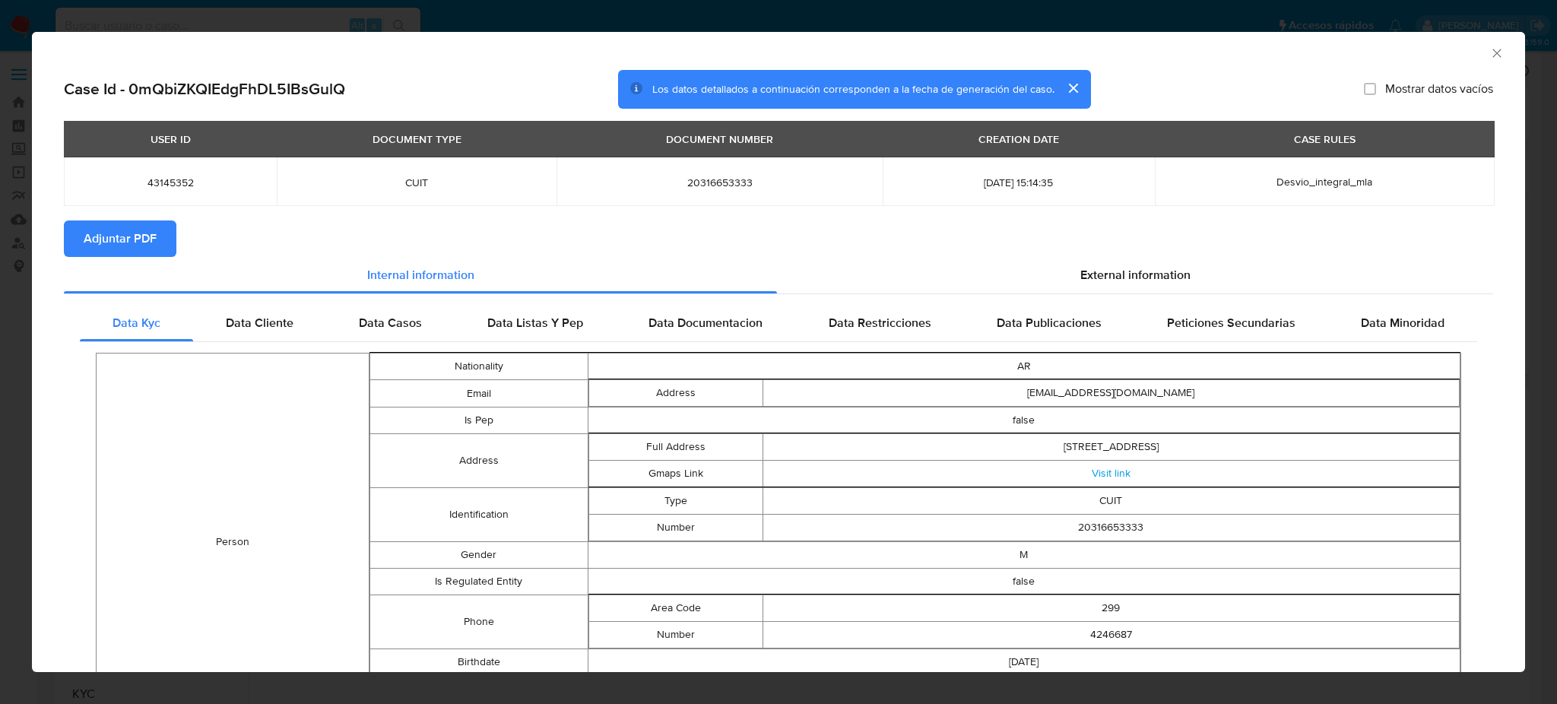
drag, startPoint x: 96, startPoint y: 228, endPoint x: 156, endPoint y: 240, distance: 61.3
click at [95, 228] on span "Adjuntar PDF" at bounding box center [120, 238] width 73 height 33
click at [1492, 49] on icon "Cerrar ventana" at bounding box center [1496, 53] width 8 height 8
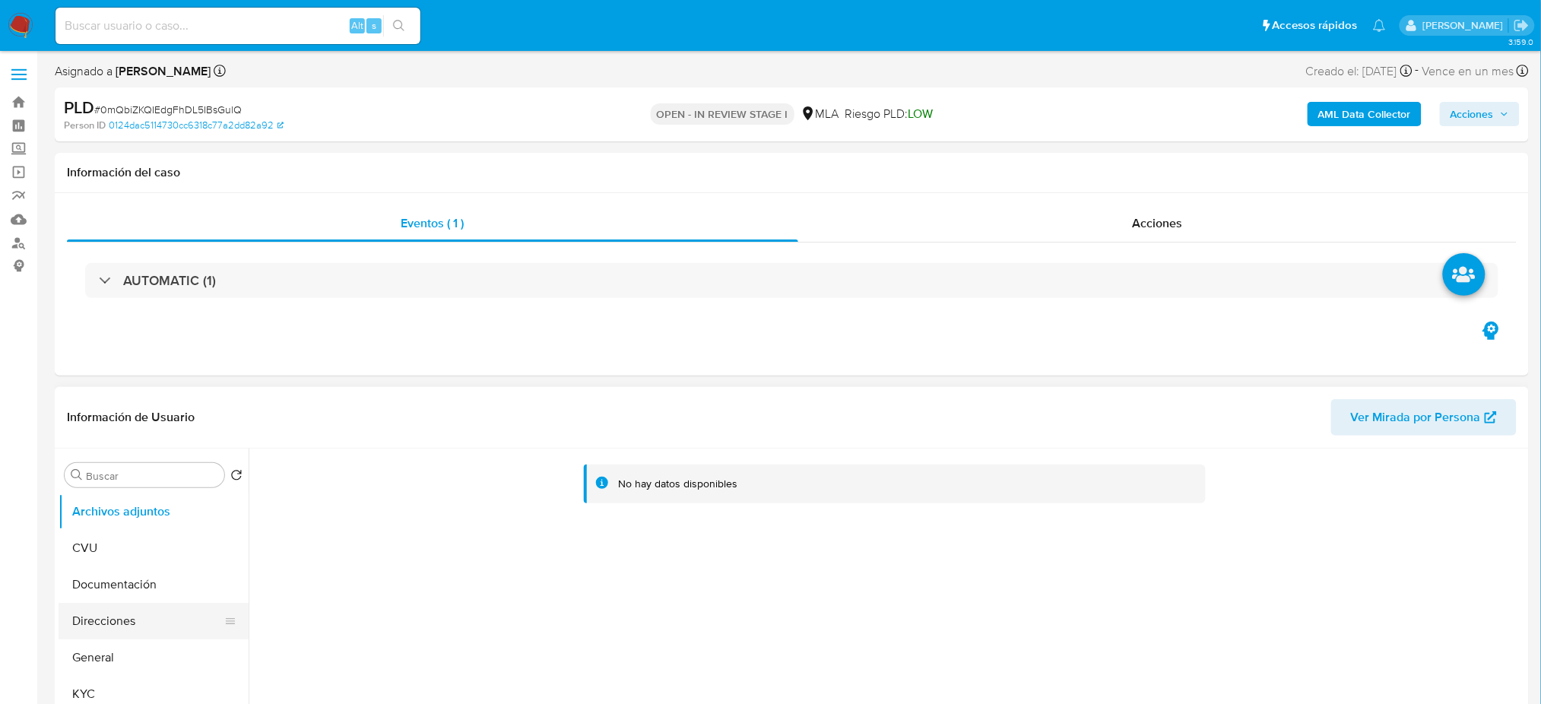
click at [139, 639] on button "Direcciones" at bounding box center [148, 621] width 178 height 36
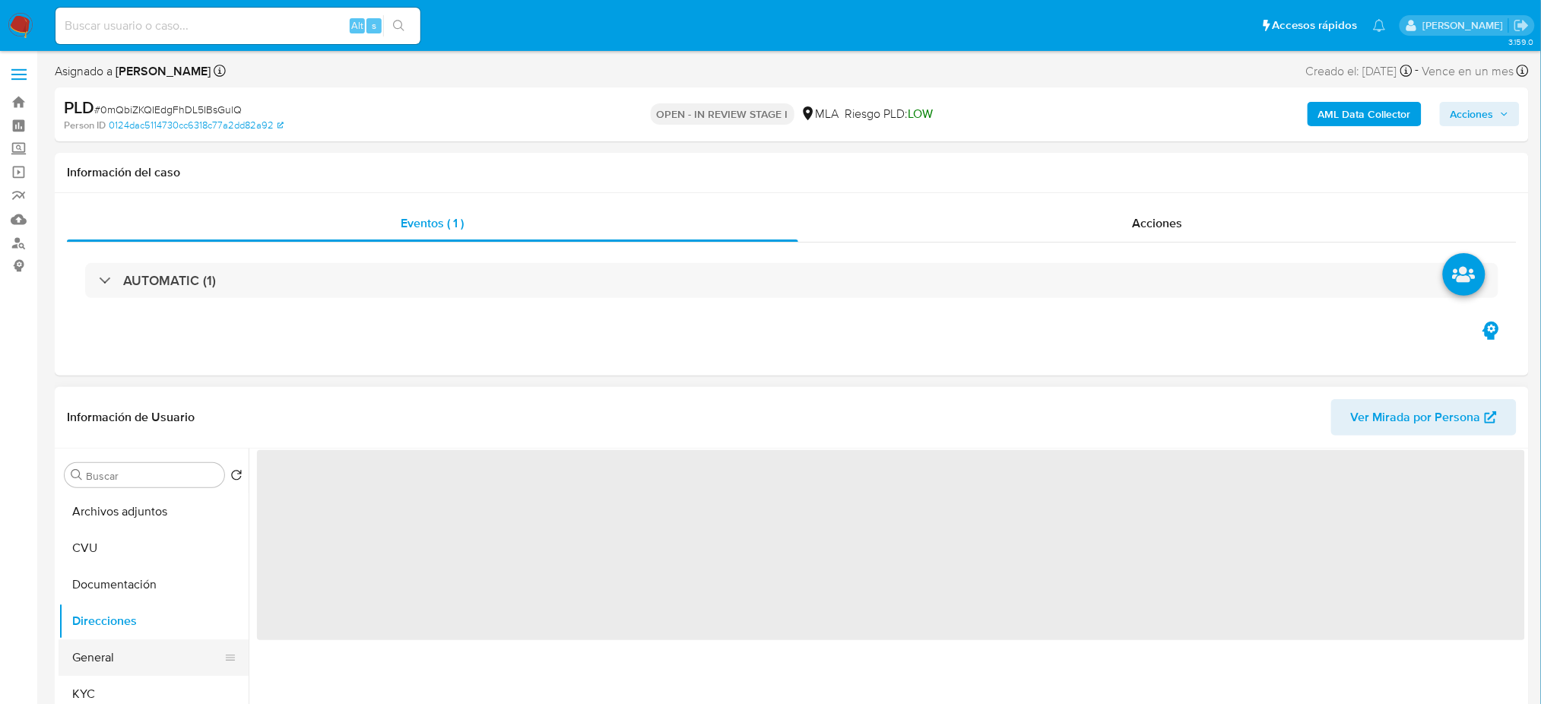
click at [154, 655] on button "General" at bounding box center [148, 657] width 178 height 36
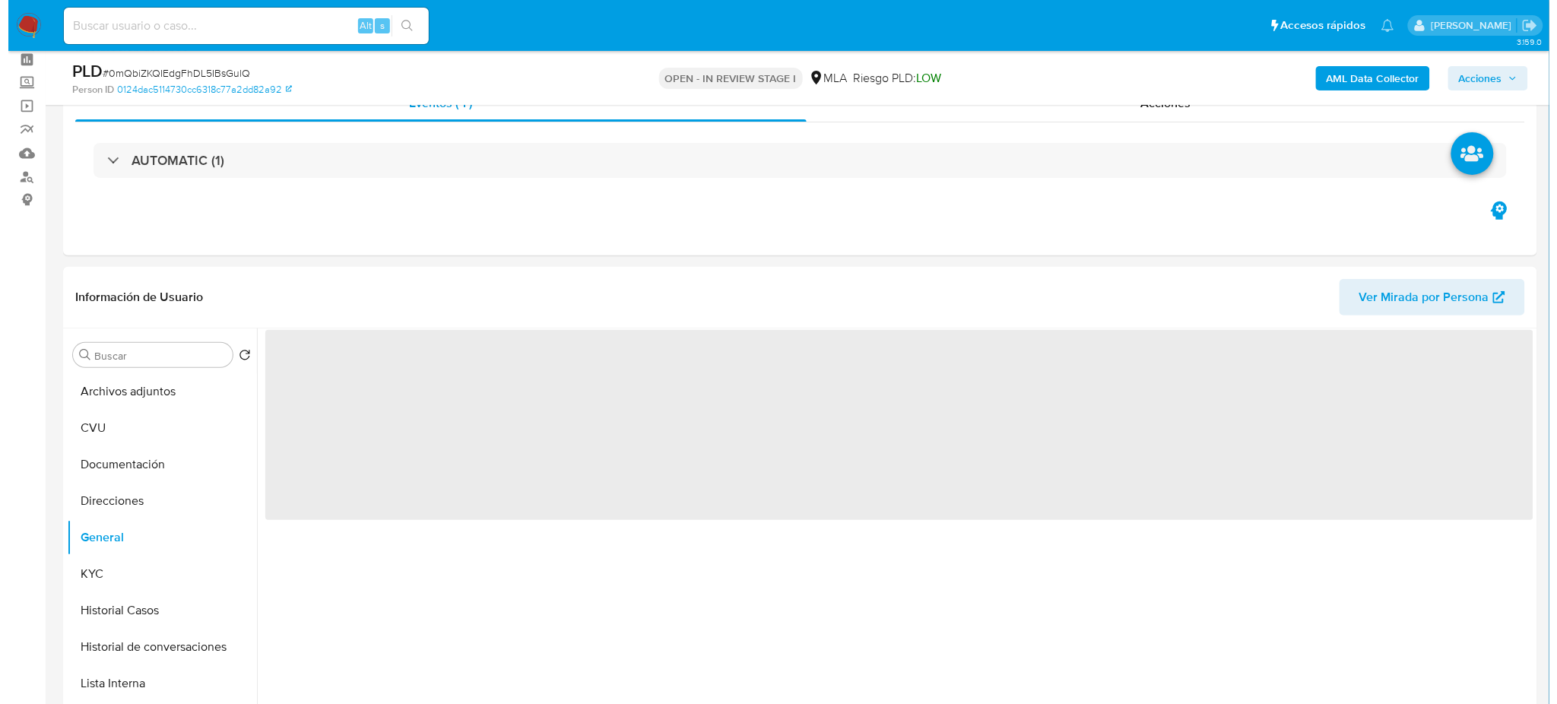
scroll to position [101, 0]
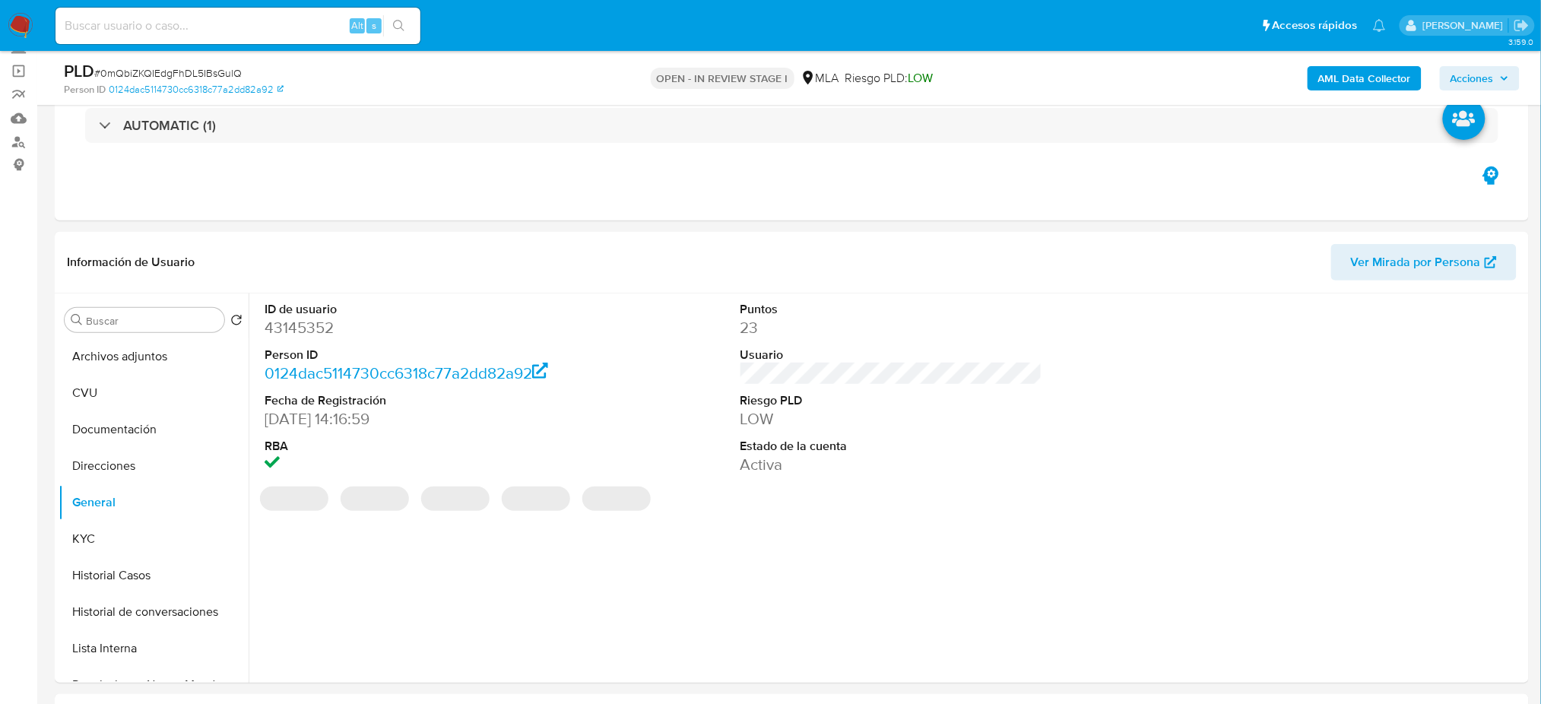
click at [290, 314] on dt "ID de usuario" at bounding box center [416, 309] width 302 height 17
click at [299, 322] on dd "43145352" at bounding box center [416, 327] width 302 height 21
copy dd "43145352"
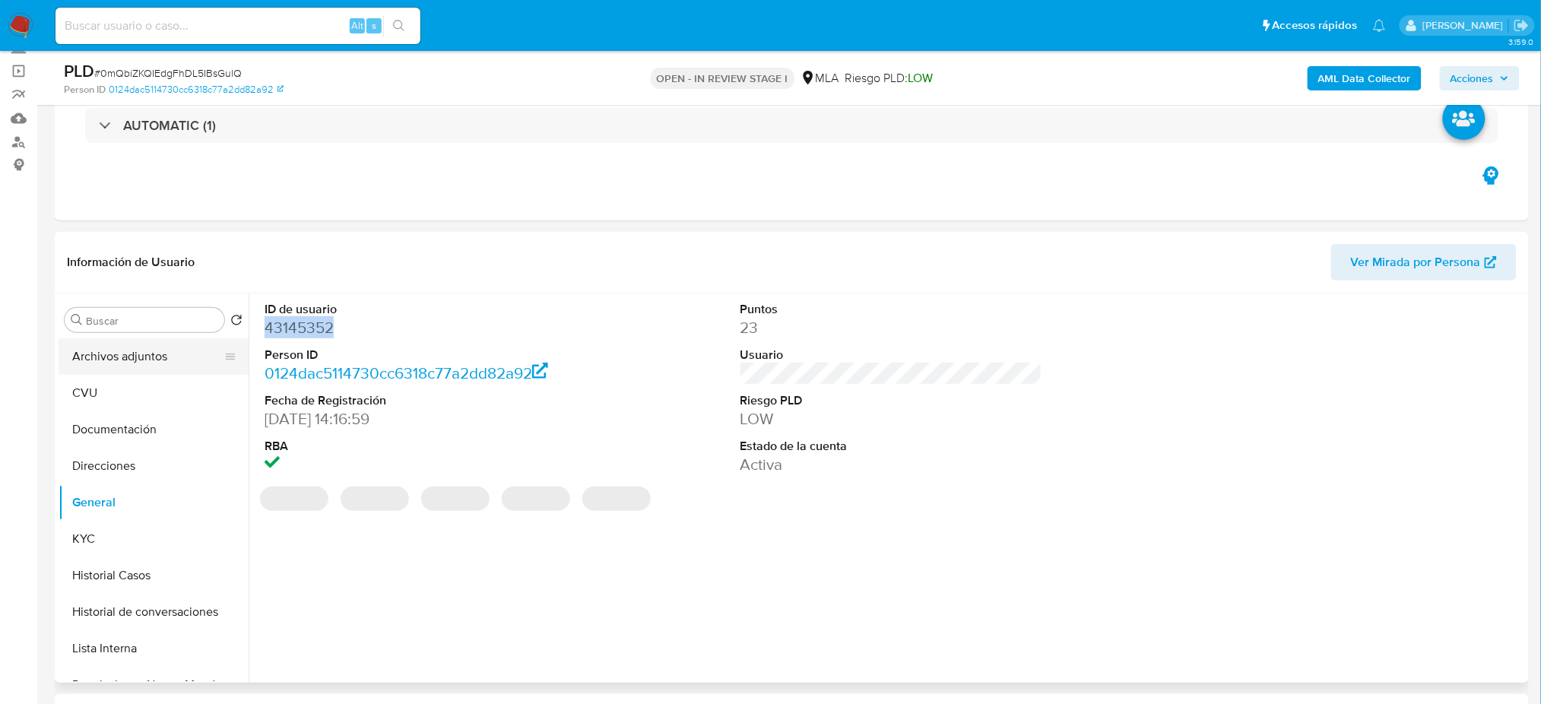
click at [129, 345] on button "Archivos adjuntos" at bounding box center [148, 356] width 178 height 36
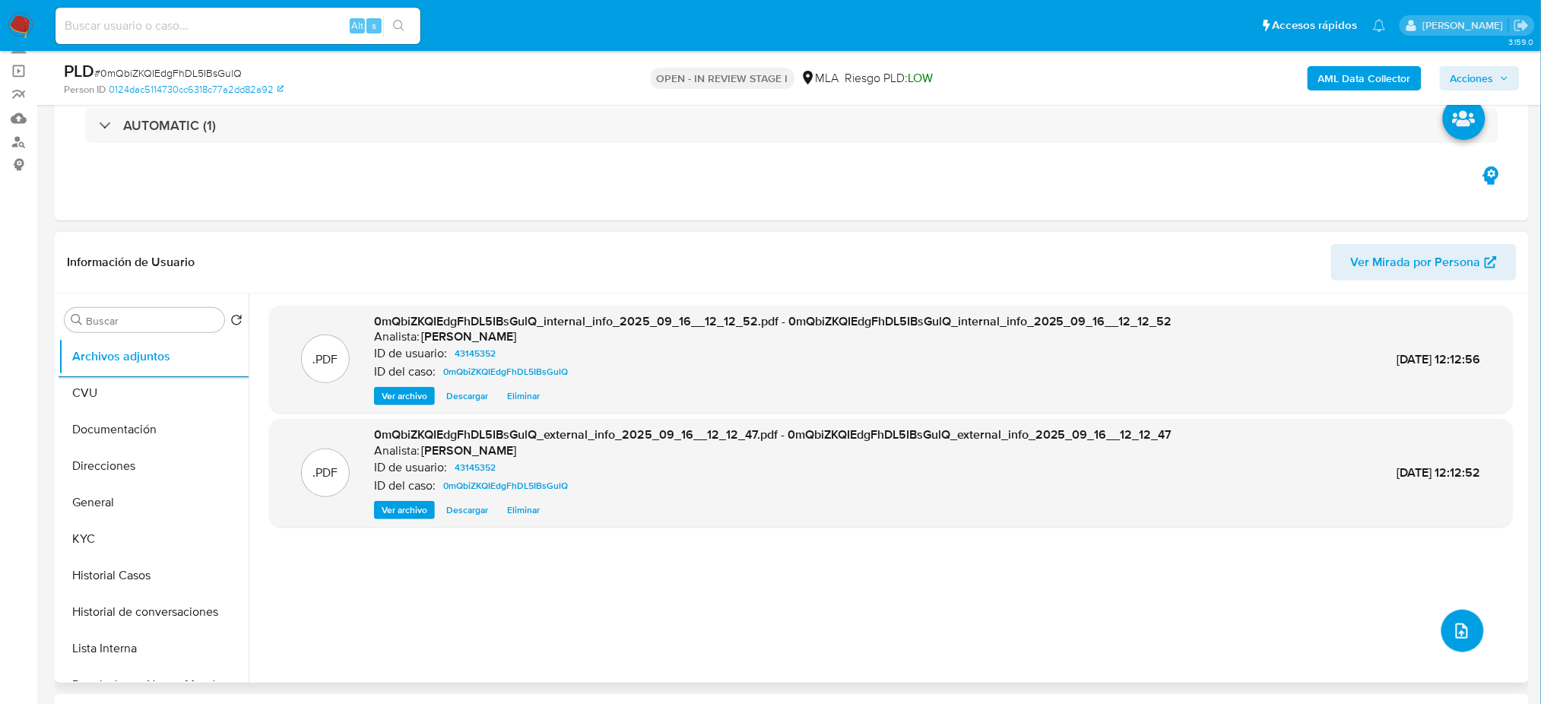
click at [1453, 622] on icon "upload-file" at bounding box center [1462, 631] width 18 height 18
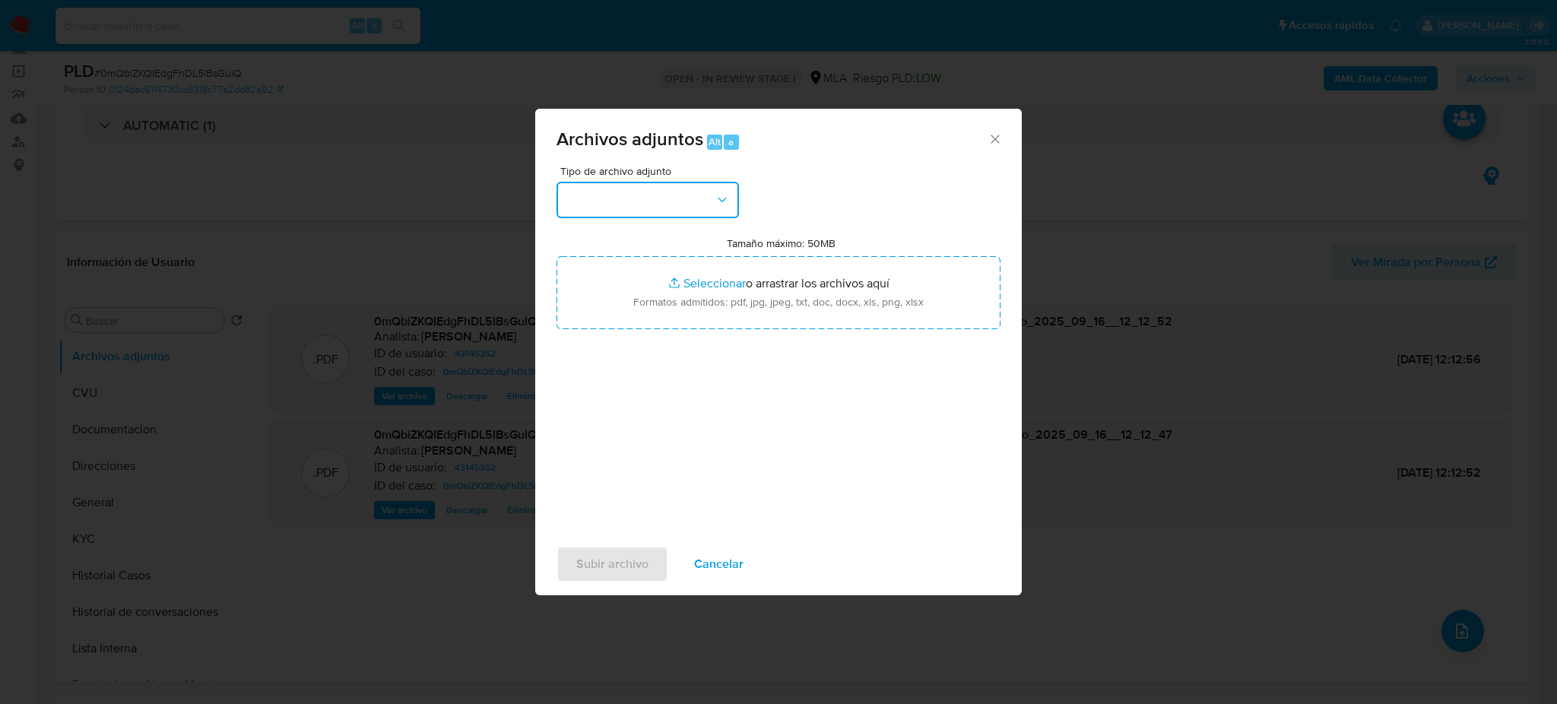
click at [652, 206] on button "button" at bounding box center [648, 200] width 182 height 36
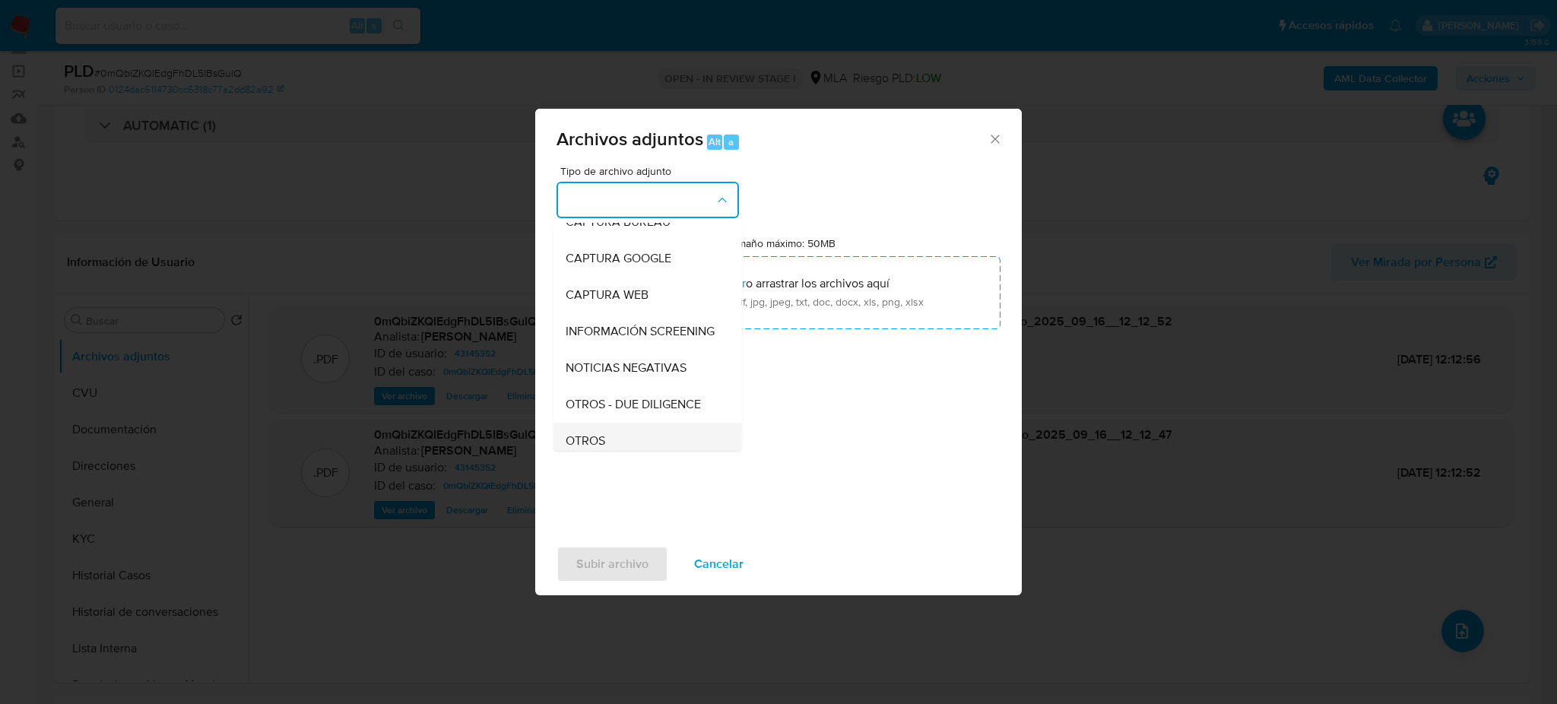
scroll to position [202, 0]
click at [611, 345] on div "OTROS" at bounding box center [643, 330] width 155 height 36
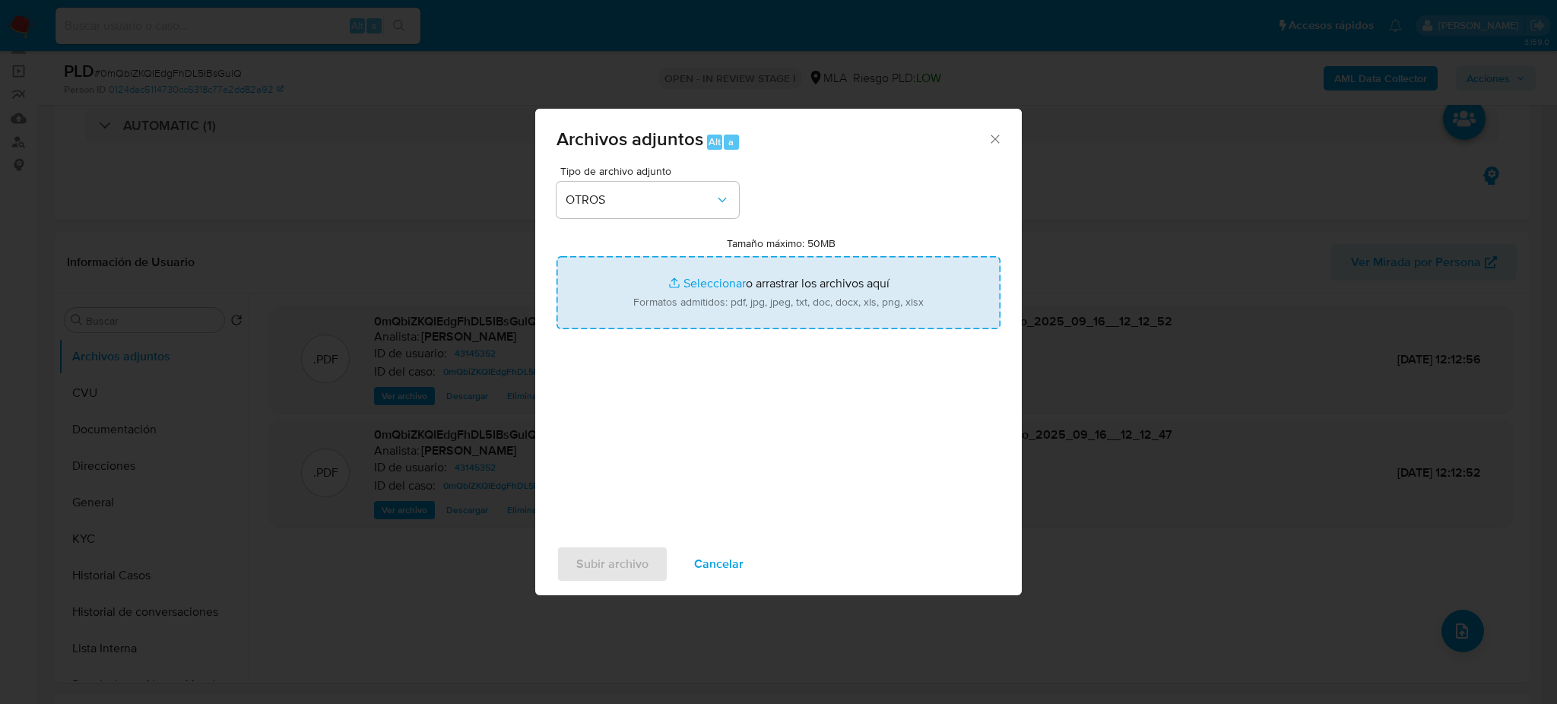
click at [699, 293] on input "Tamaño máximo: 50MB Seleccionar archivos" at bounding box center [779, 292] width 444 height 73
type input "C:\fakepath\Caselog 0mQbiZKQIEdgFhDL5IBsGulQ_2025_08_19_12_24_20.docx"
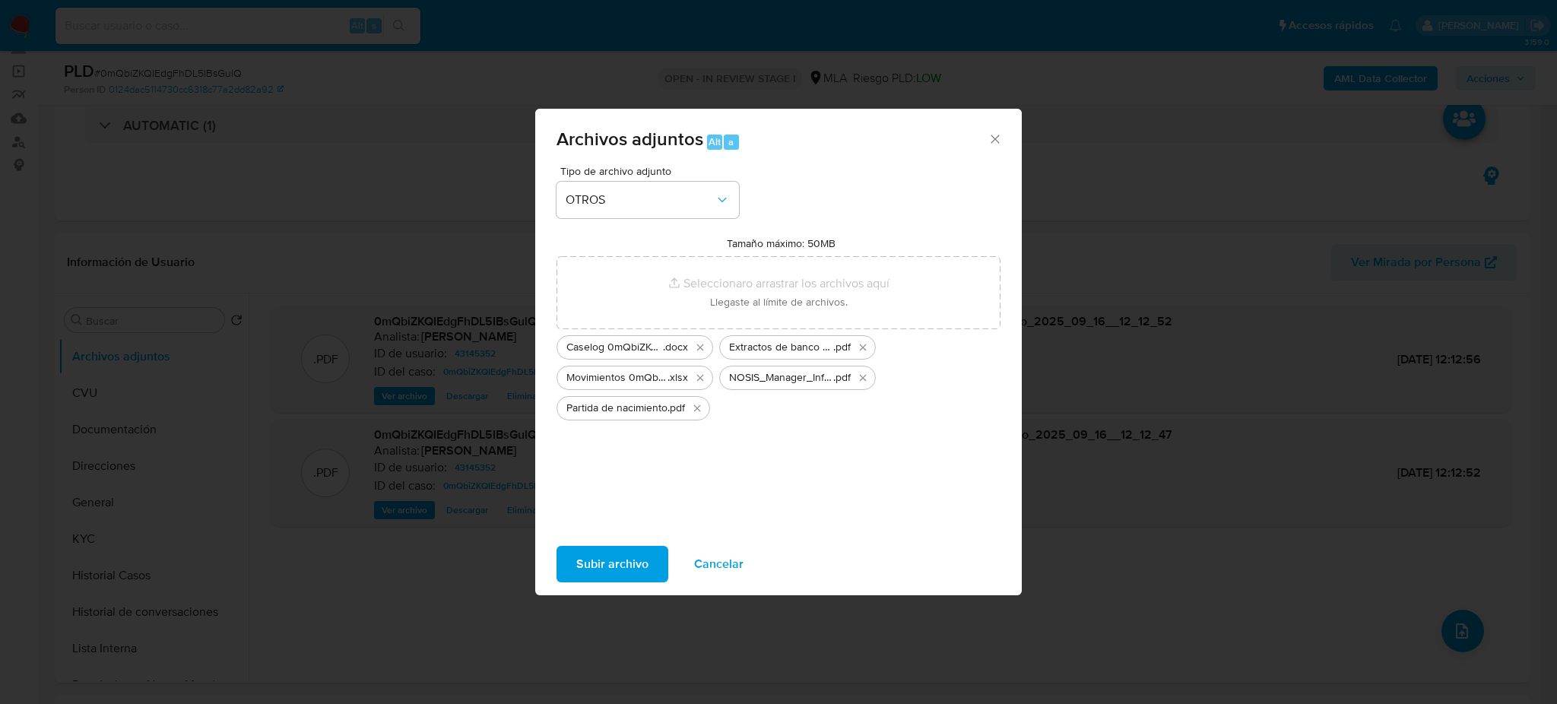
drag, startPoint x: 699, startPoint y: 293, endPoint x: 607, endPoint y: 563, distance: 285.4
click at [607, 563] on span "Subir archivo" at bounding box center [612, 563] width 72 height 33
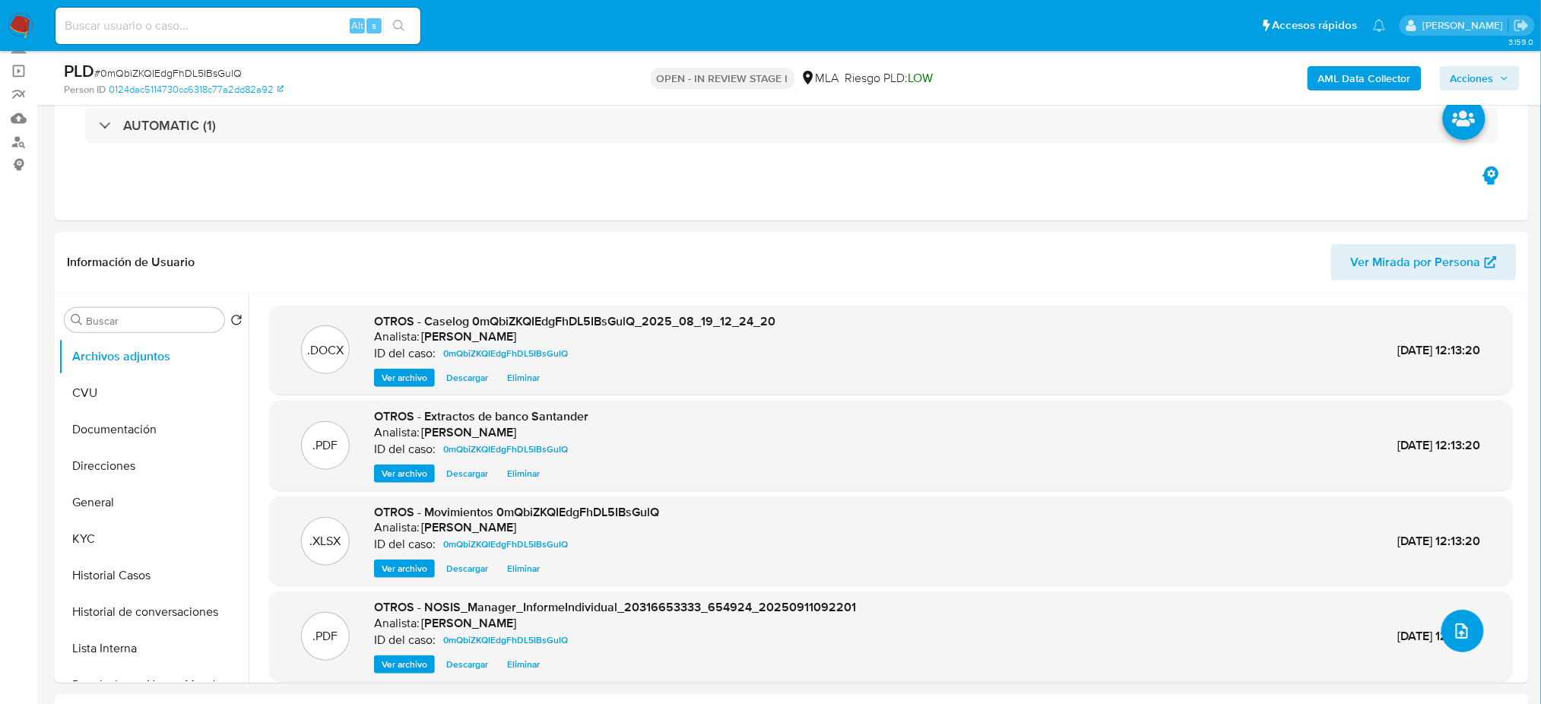
click at [1470, 640] on button "upload-file" at bounding box center [1462, 631] width 43 height 43
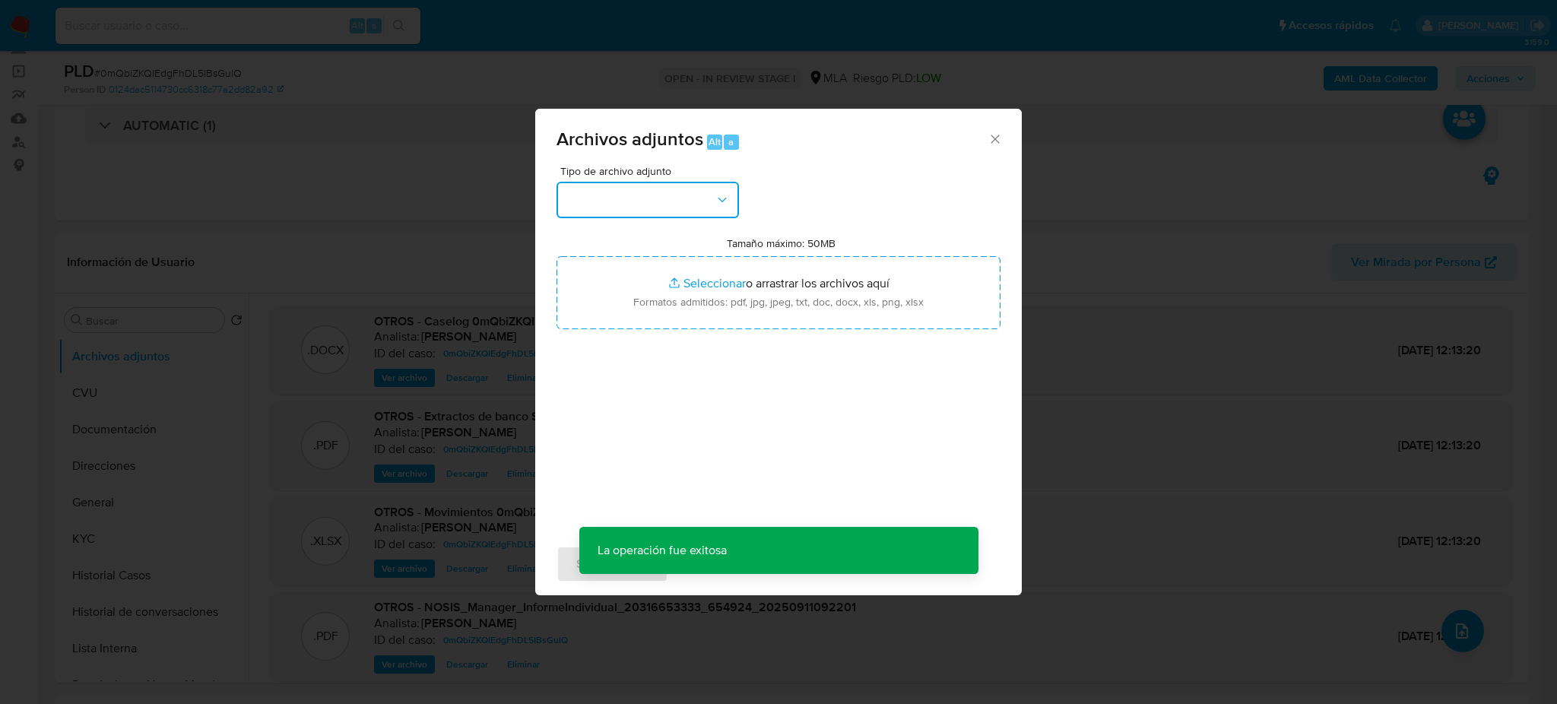
click at [638, 201] on button "button" at bounding box center [648, 200] width 182 height 36
click at [602, 338] on span "OTROS" at bounding box center [586, 330] width 40 height 15
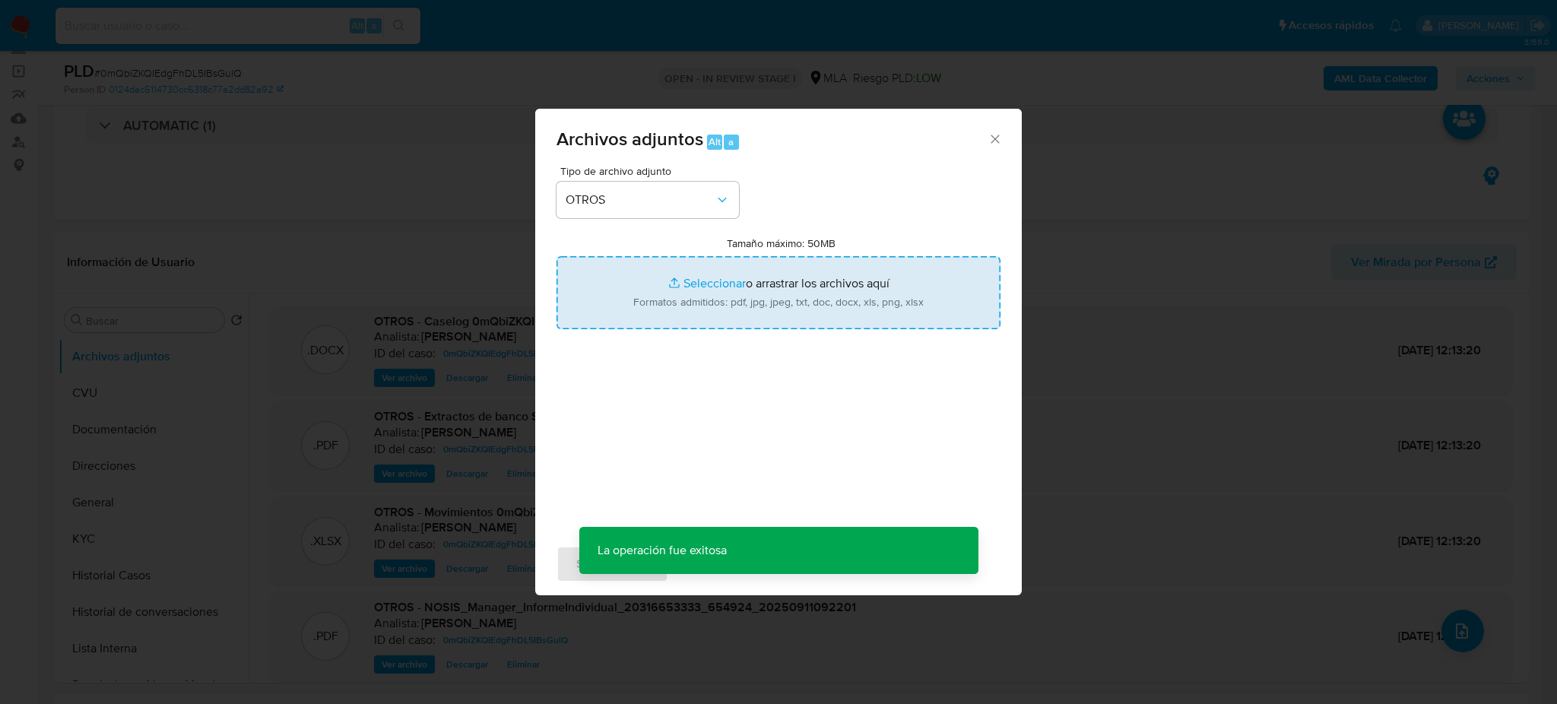
click at [695, 297] on input "Tamaño máximo: 50MB Seleccionar archivos" at bounding box center [779, 292] width 444 height 73
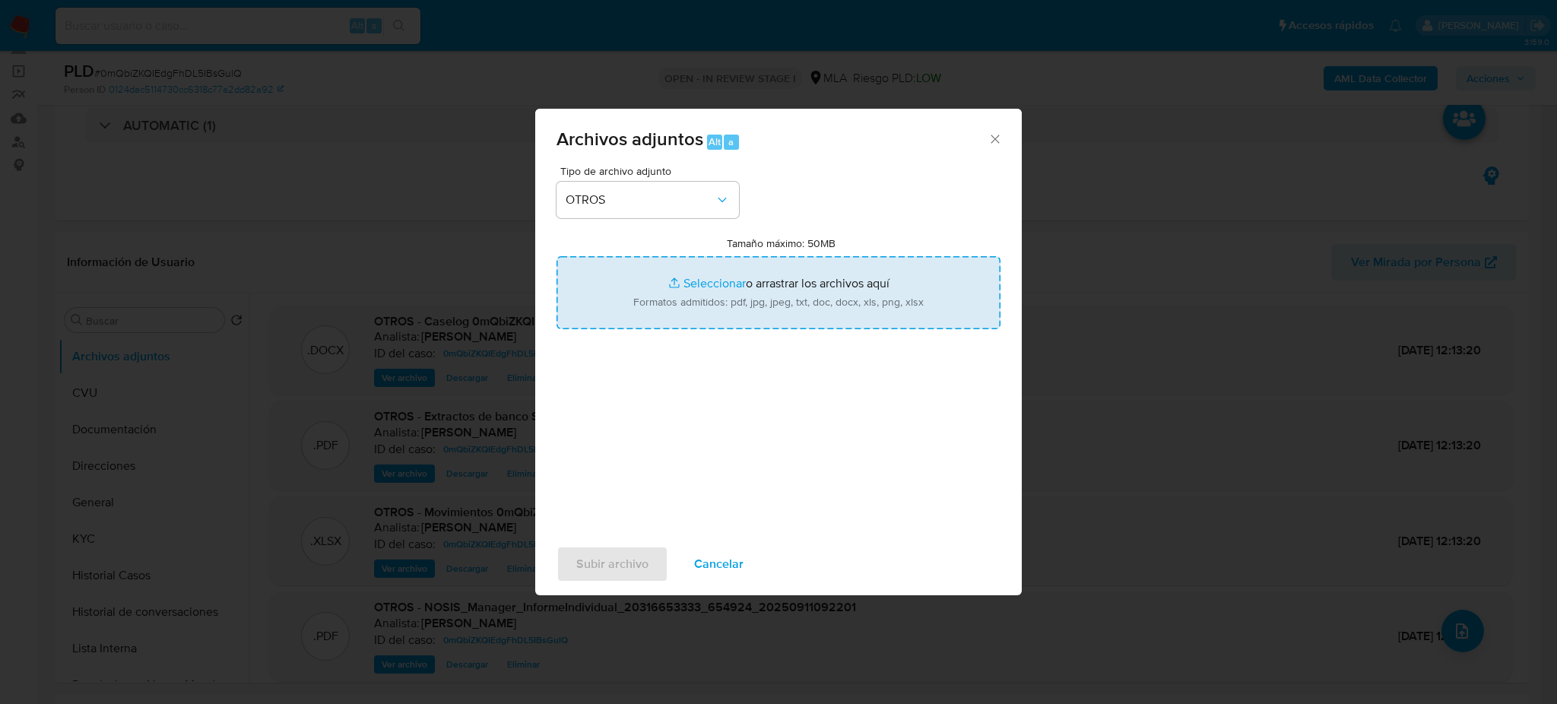
type input "C:\fakepath\Partida de nacimiento.pdf"
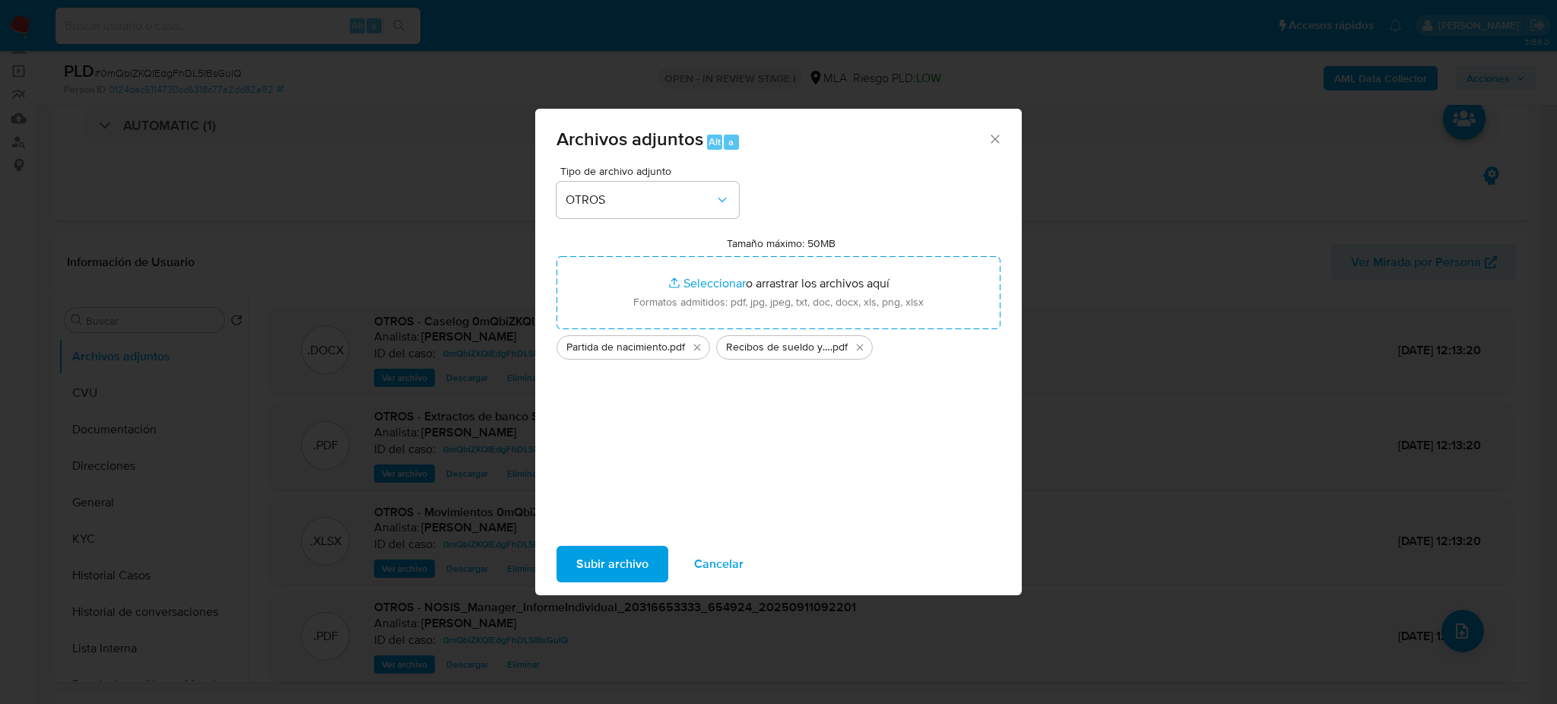
click at [587, 571] on span "Subir archivo" at bounding box center [612, 563] width 72 height 33
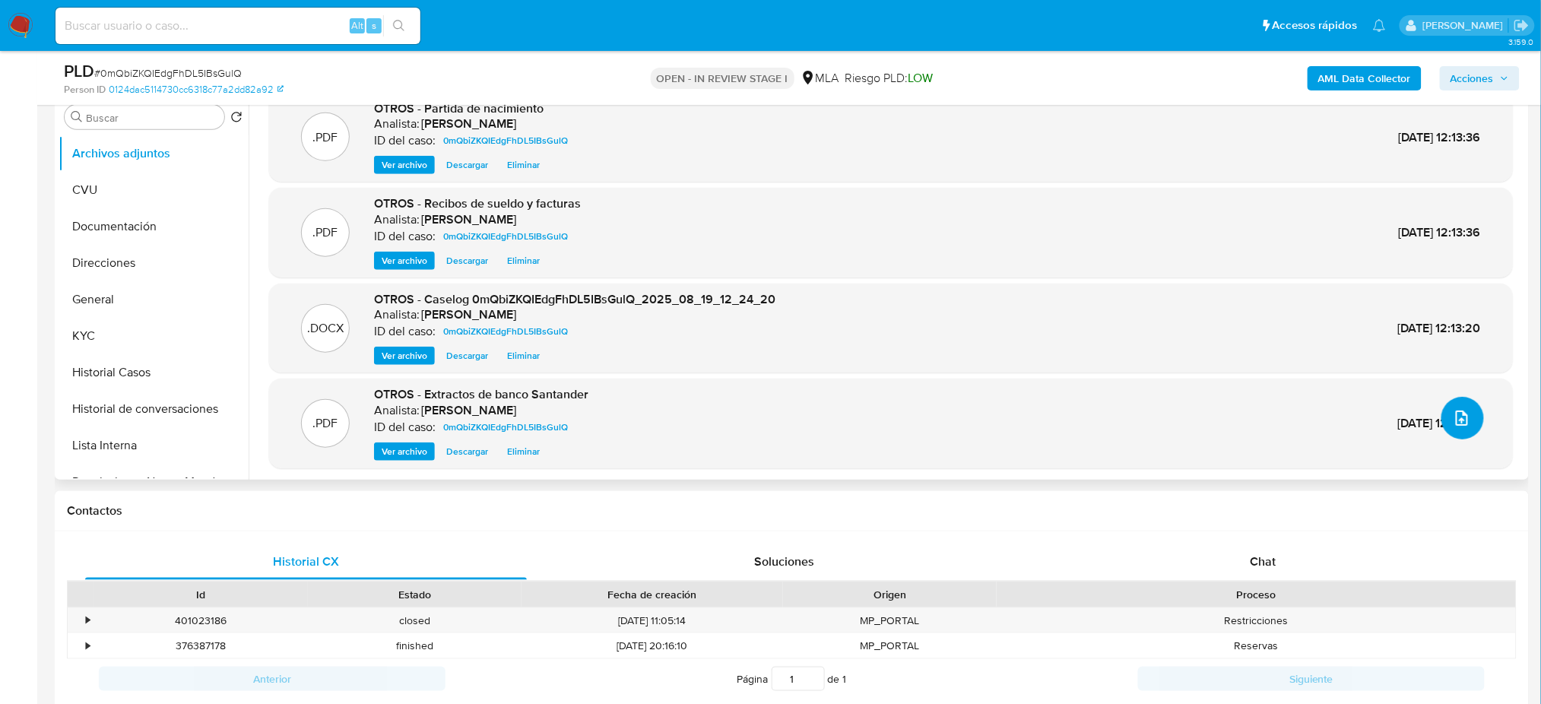
scroll to position [12, 0]
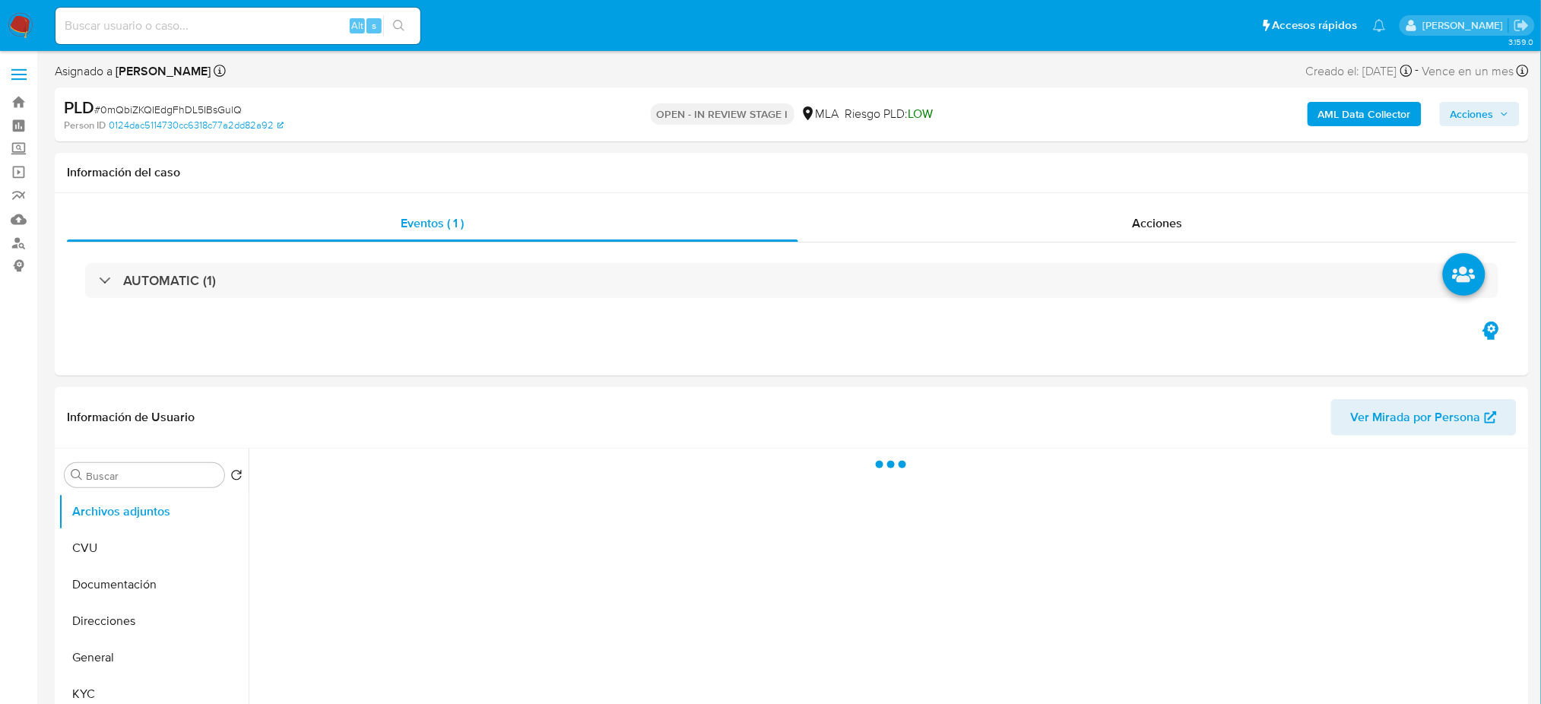
select select "10"
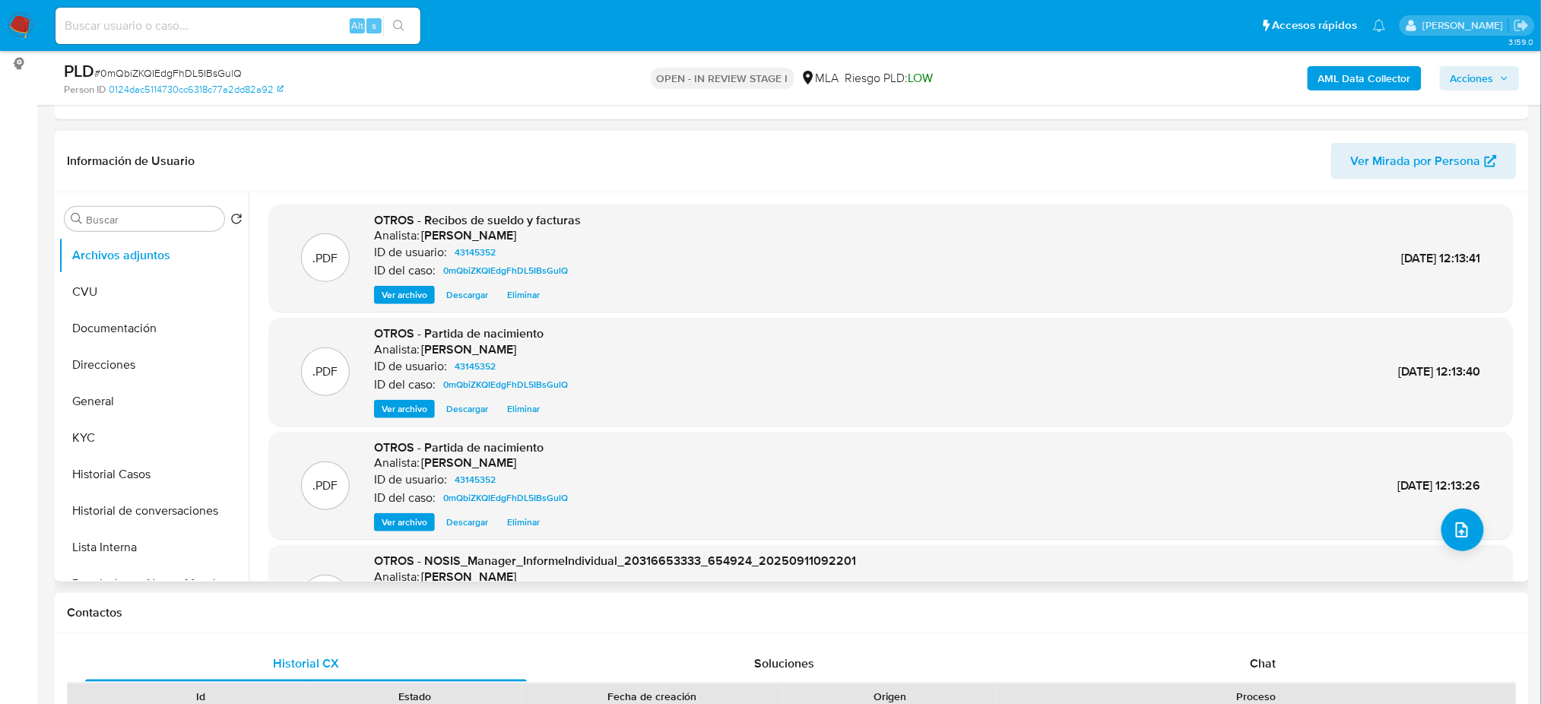
click at [531, 524] on span "Eliminar" at bounding box center [523, 522] width 33 height 15
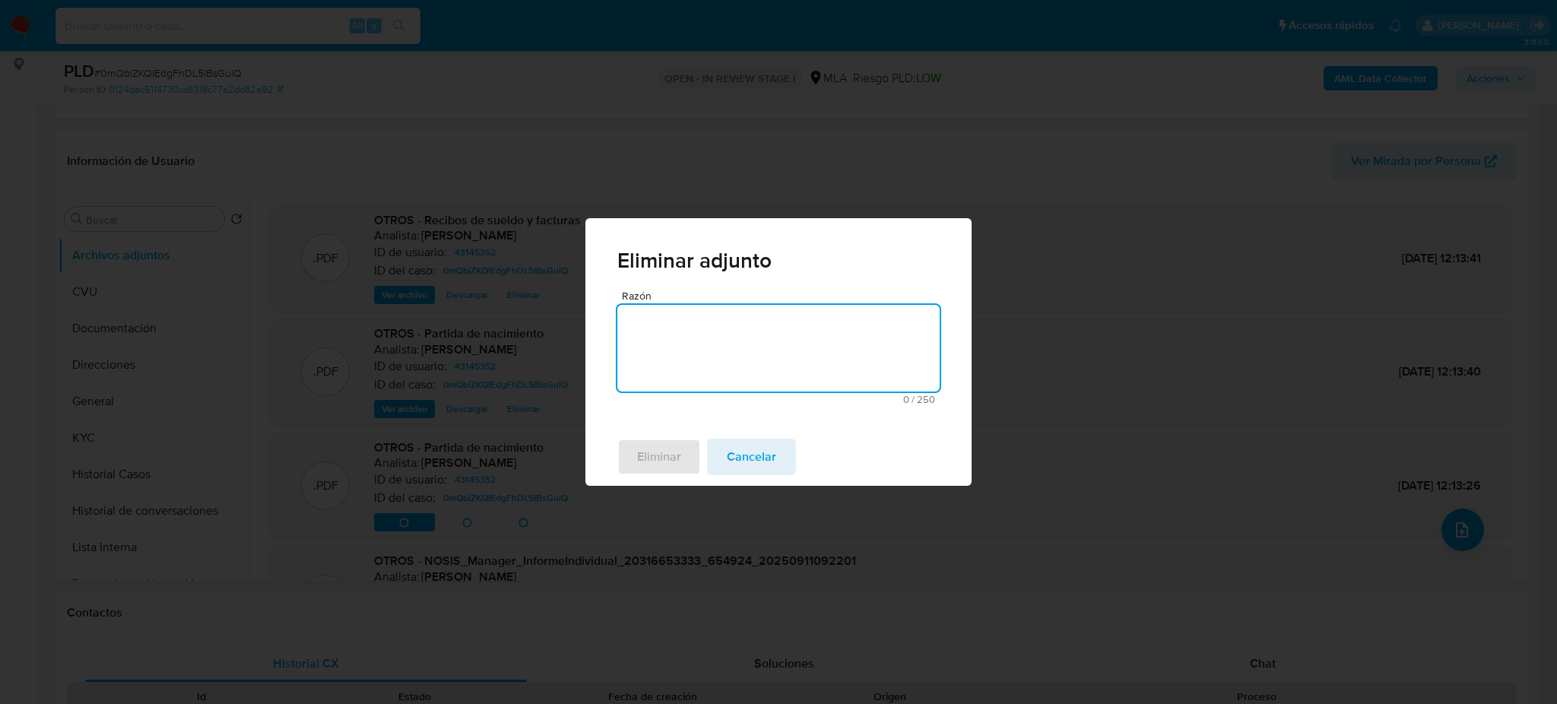
click at [690, 362] on textarea "Razón" at bounding box center [778, 348] width 322 height 87
type textarea "."
click at [673, 450] on span "Eliminar" at bounding box center [659, 456] width 44 height 33
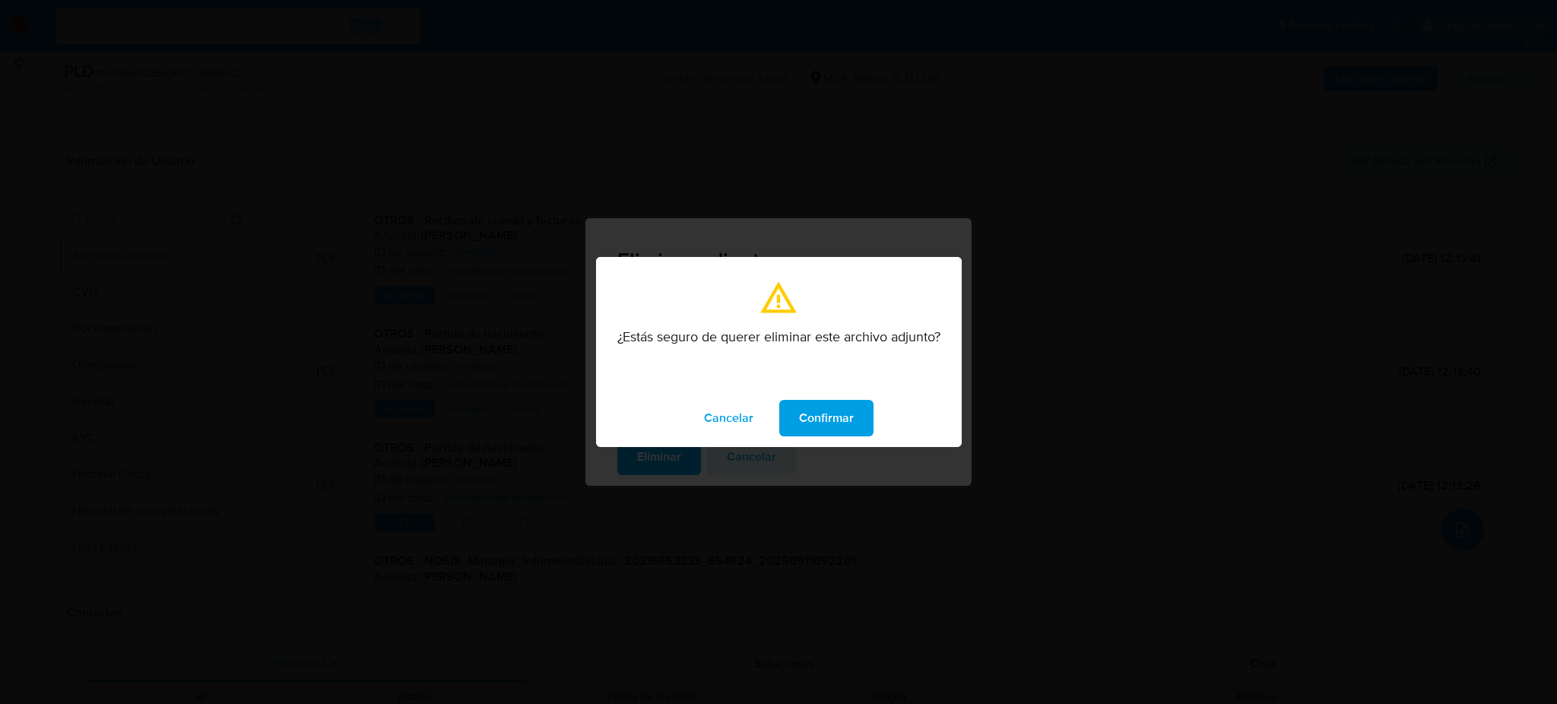
click at [822, 418] on span "Confirmar" at bounding box center [826, 417] width 55 height 33
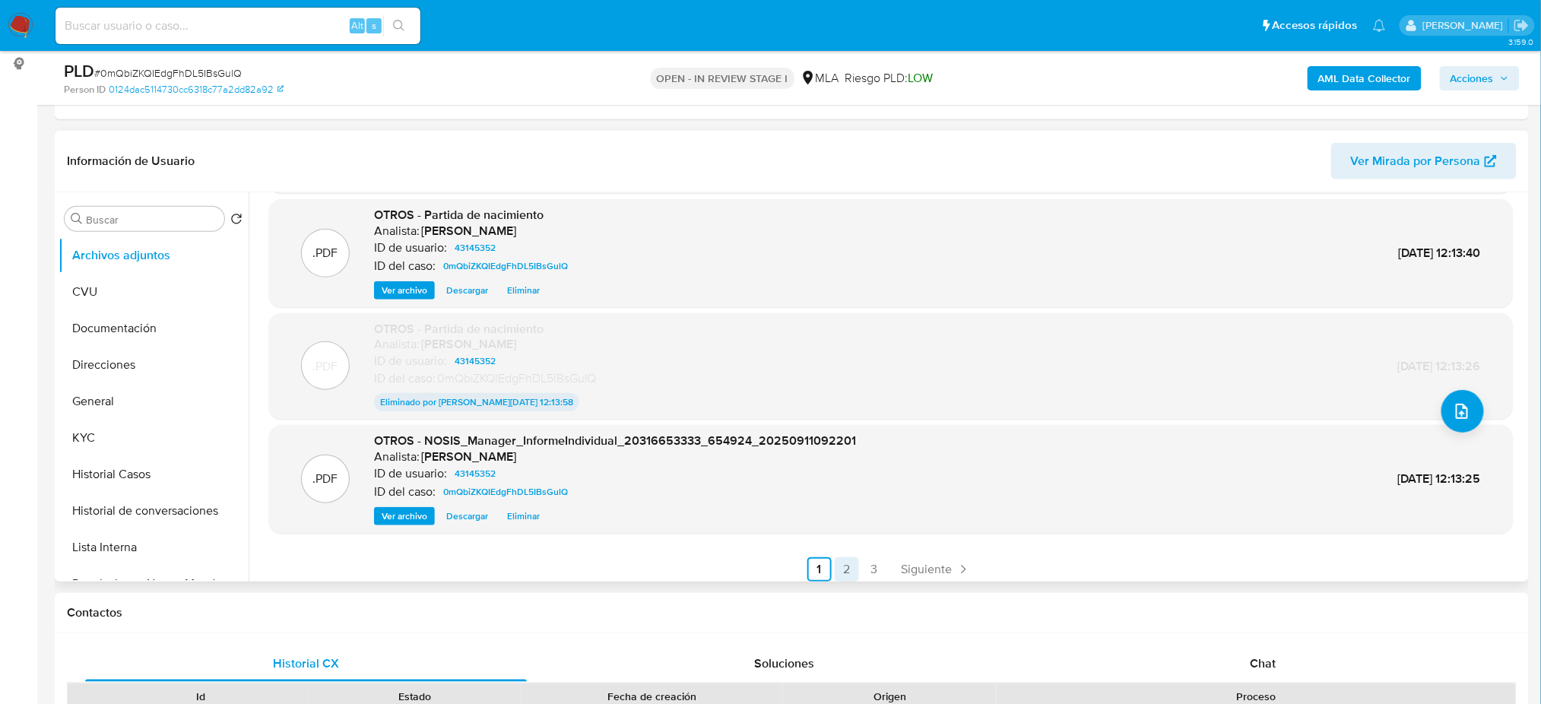
scroll to position [126, 0]
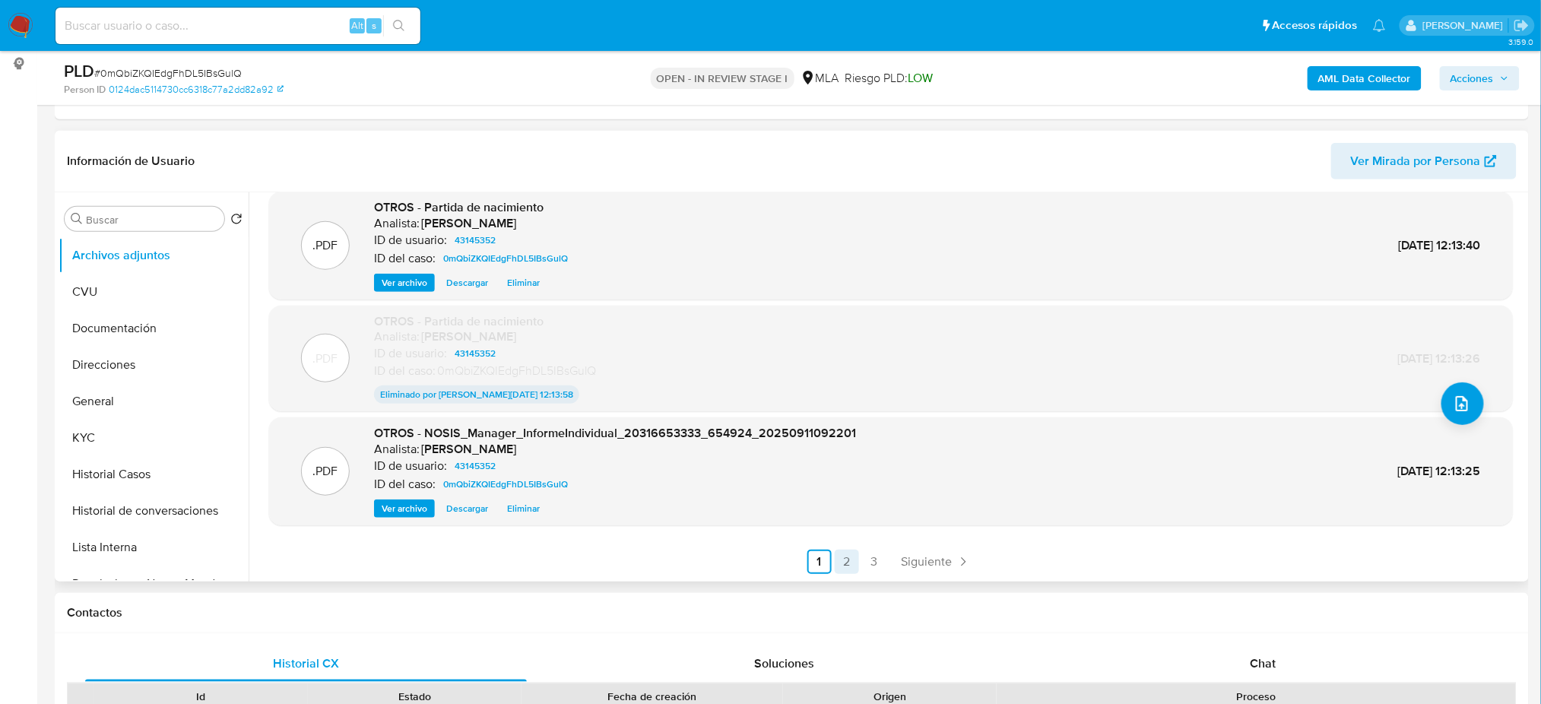
click at [855, 551] on link "2" at bounding box center [847, 562] width 24 height 24
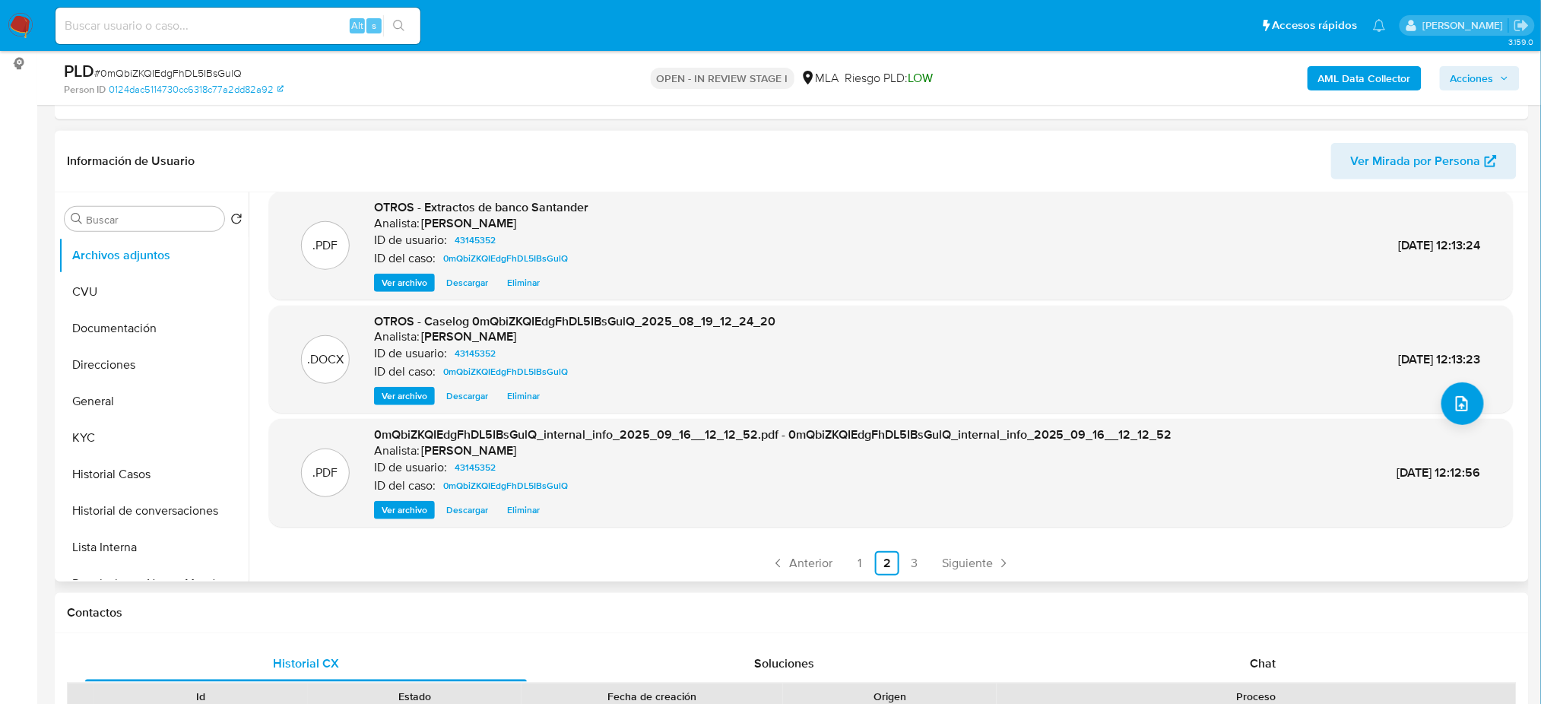
scroll to position [128, 0]
click at [914, 563] on link "3" at bounding box center [914, 562] width 24 height 24
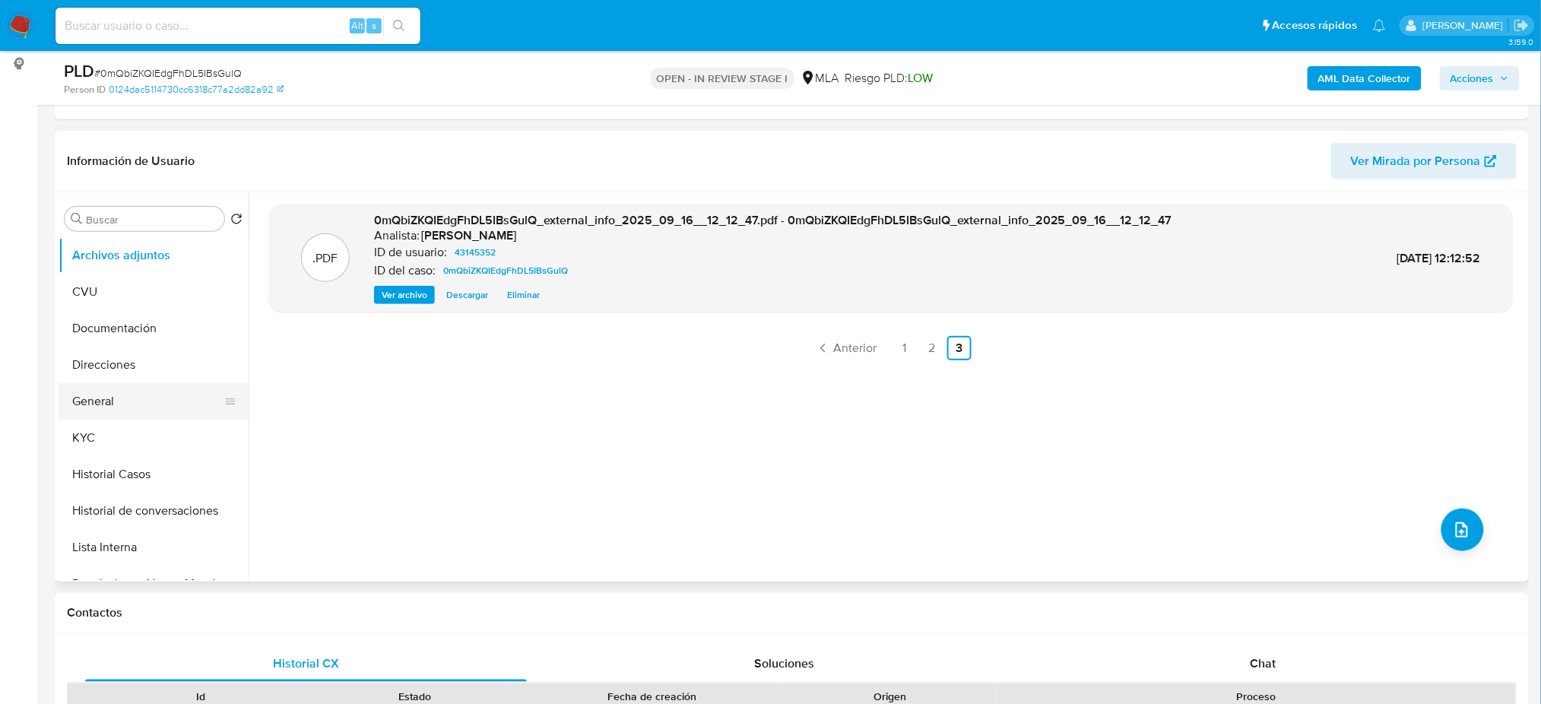
click at [113, 389] on button "General" at bounding box center [148, 401] width 178 height 36
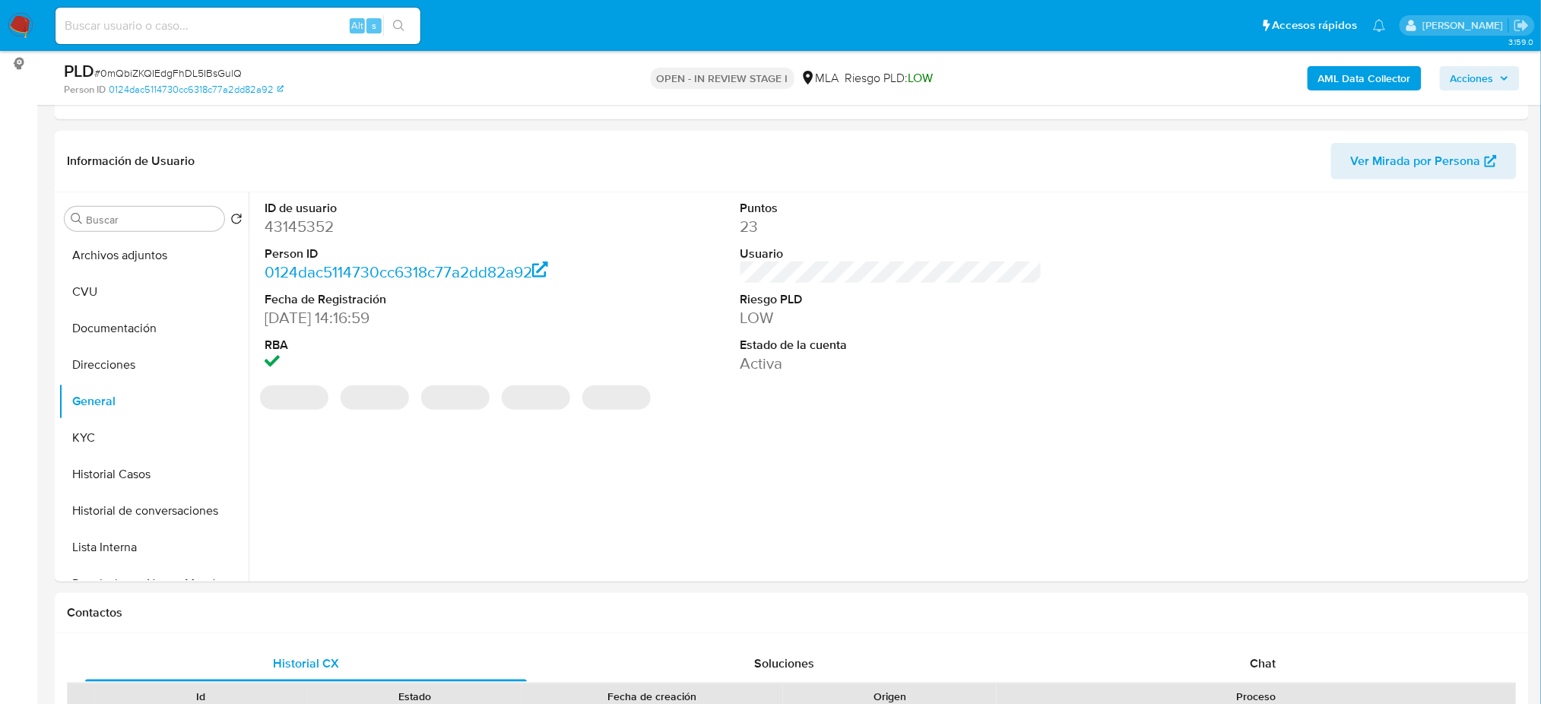
click at [286, 224] on dd "43145352" at bounding box center [416, 226] width 302 height 21
copy dd "43145352"
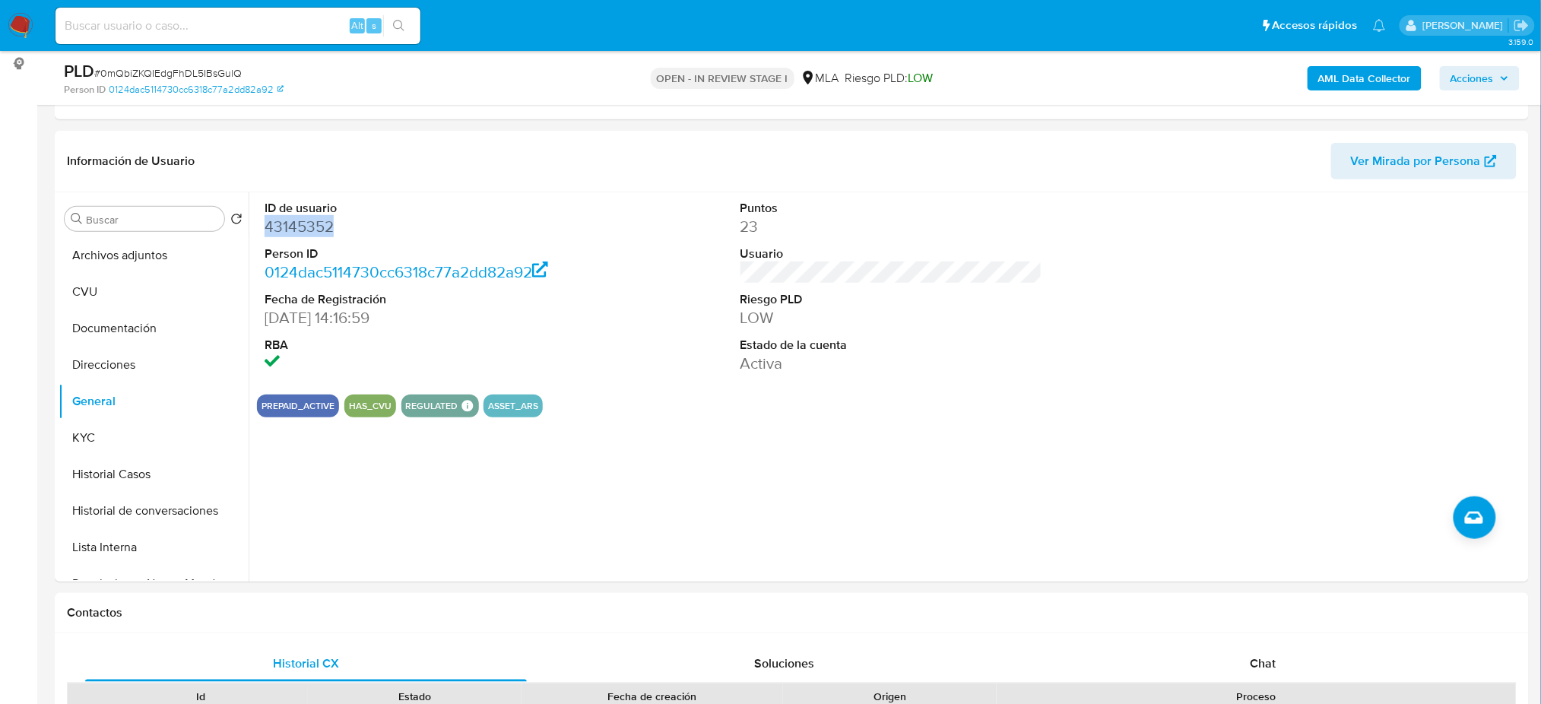
click at [1492, 75] on span "Acciones" at bounding box center [1472, 78] width 43 height 24
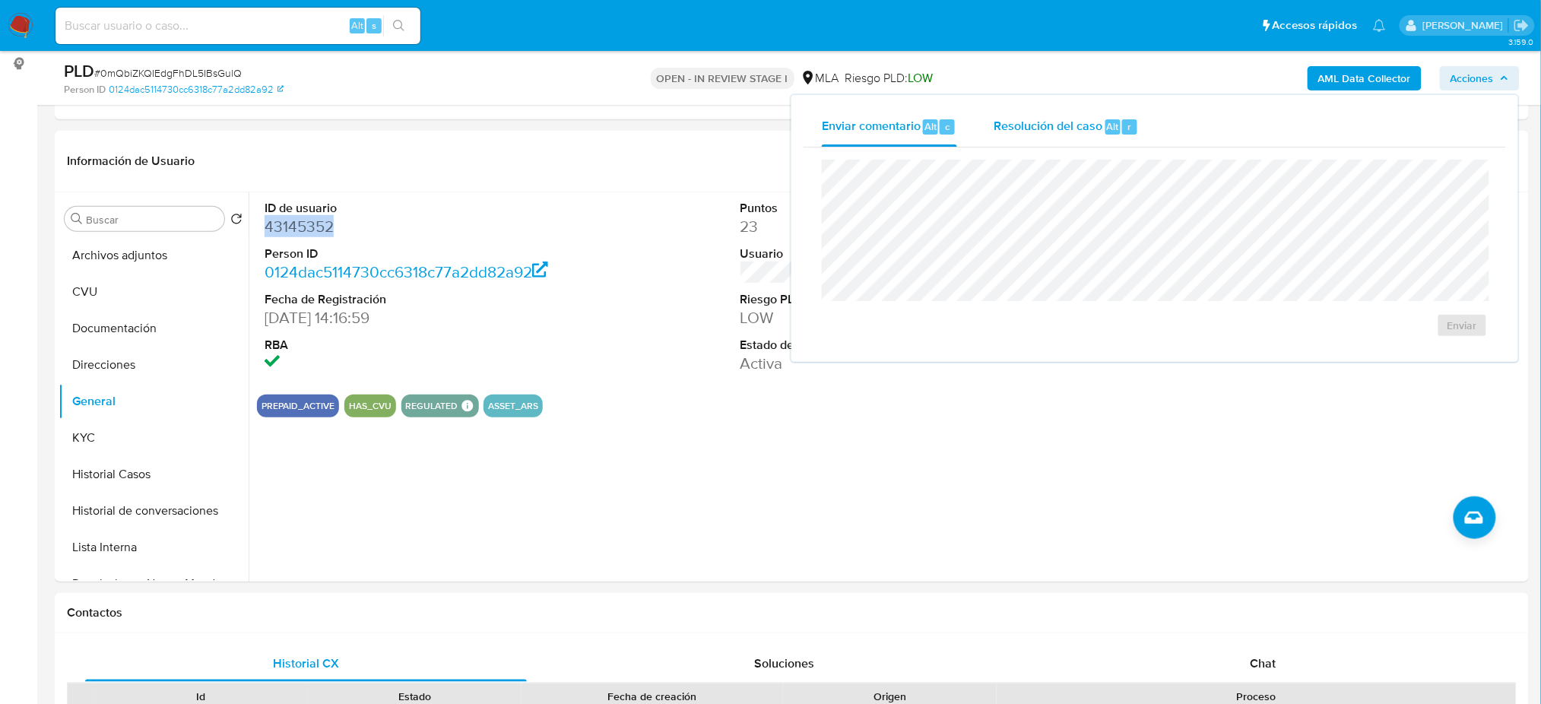
click at [1052, 128] on span "Resolución del caso" at bounding box center [1048, 125] width 109 height 17
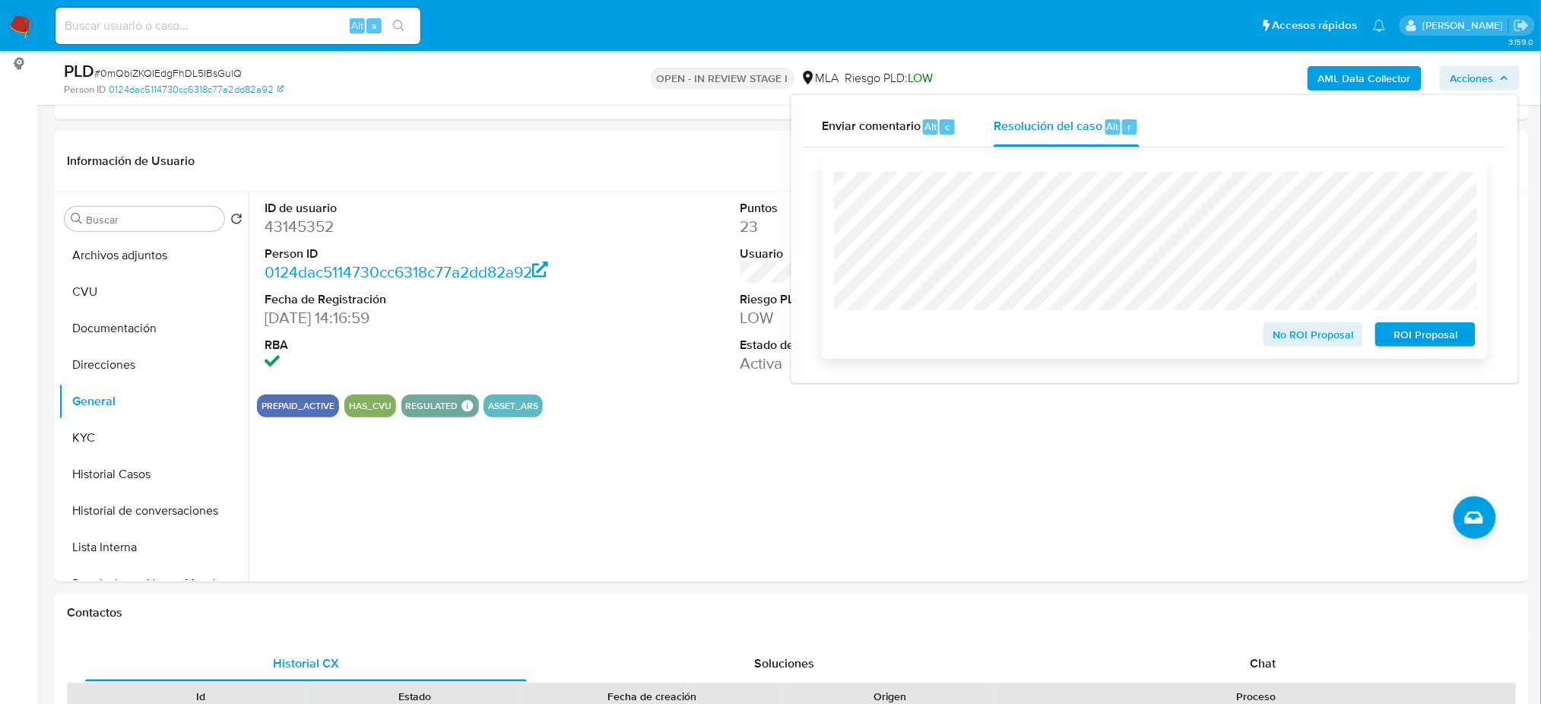
click at [1271, 338] on button "No ROI Proposal" at bounding box center [1314, 334] width 100 height 24
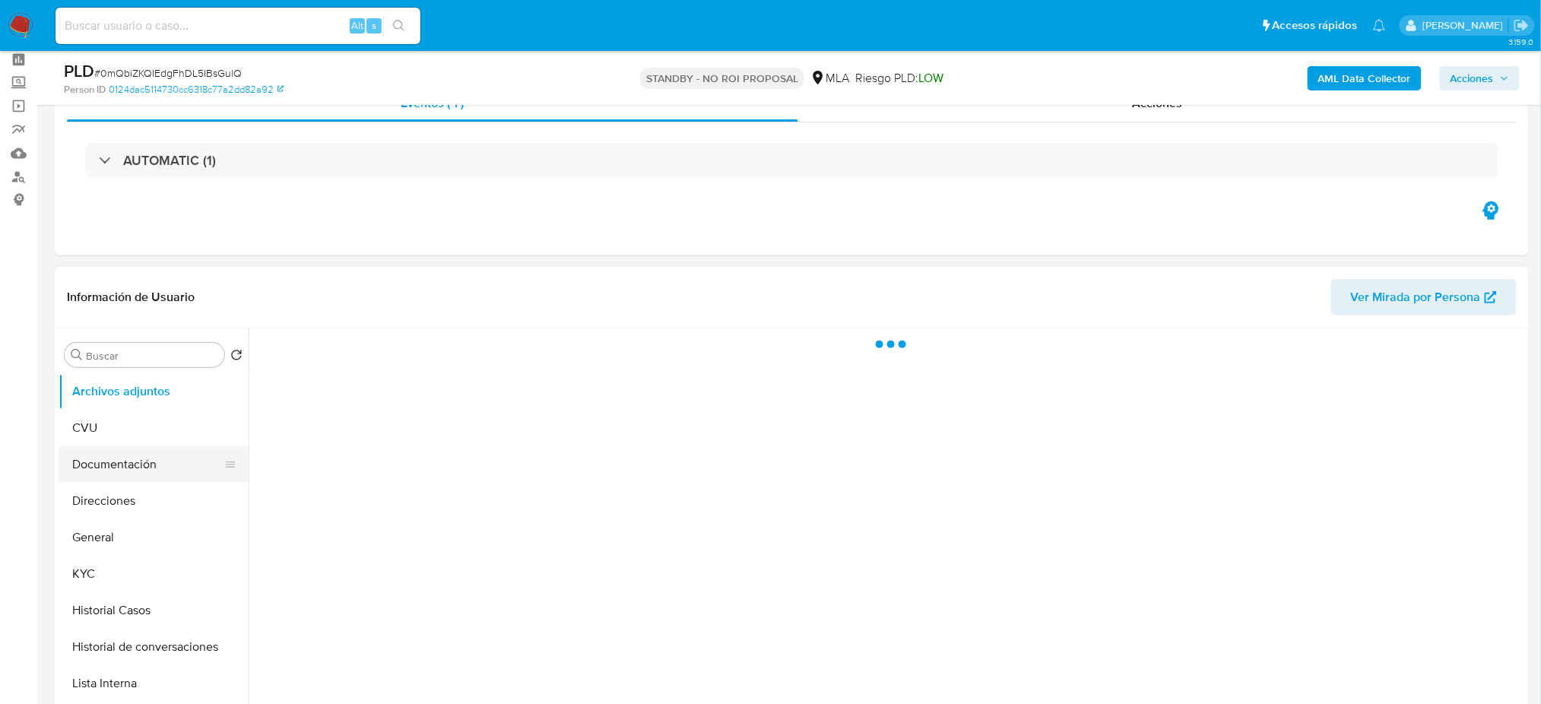
scroll to position [101, 0]
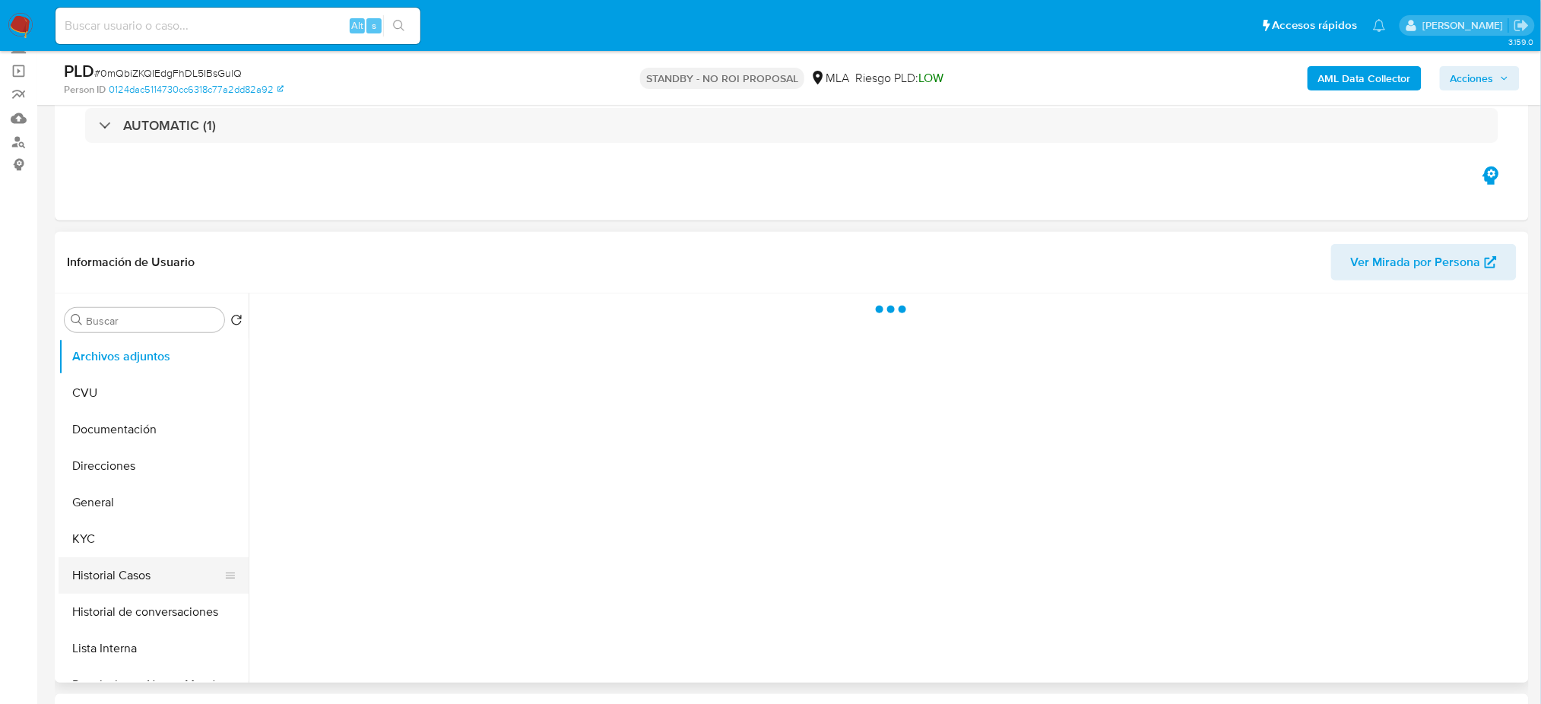
click at [147, 571] on button "Historial Casos" at bounding box center [148, 575] width 178 height 36
select select "10"
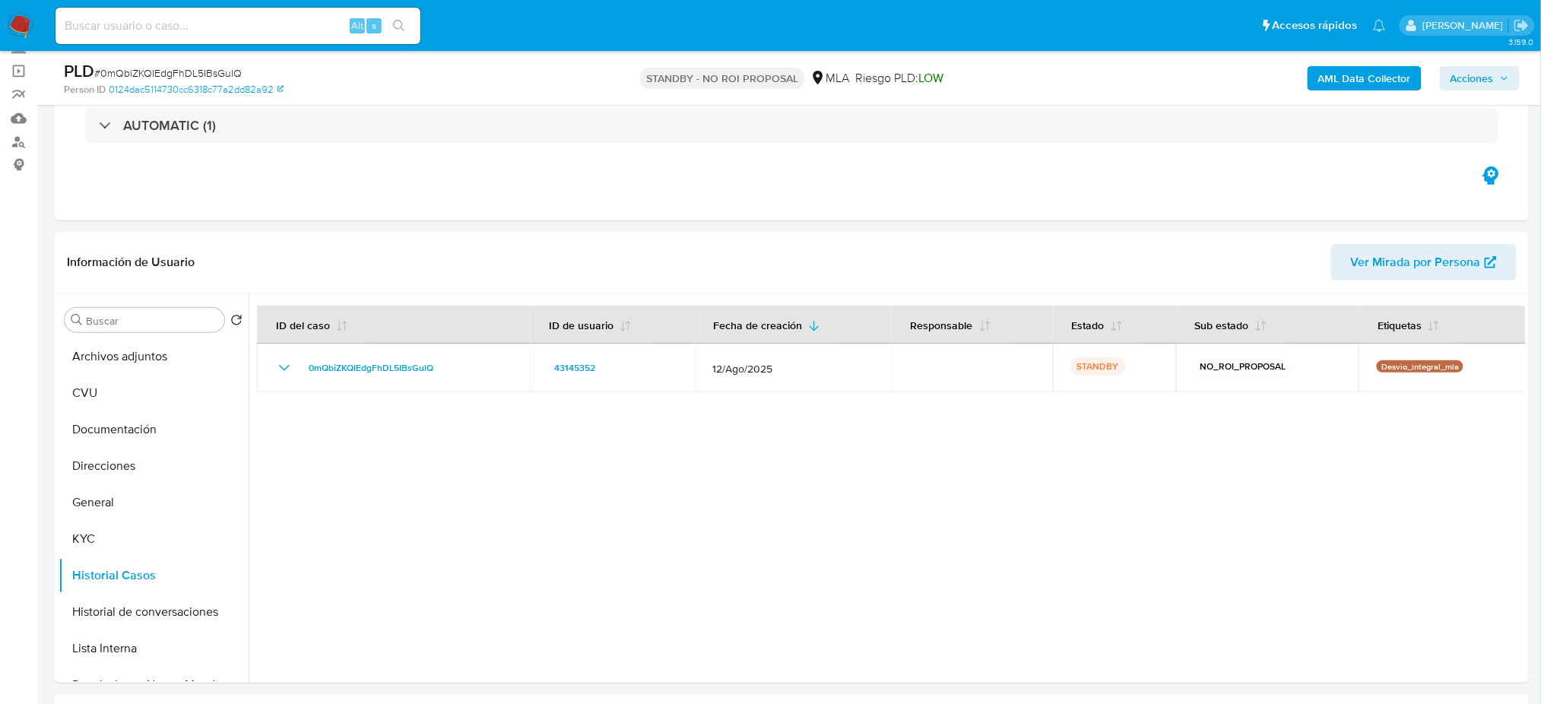
click at [14, 32] on img at bounding box center [21, 26] width 26 height 26
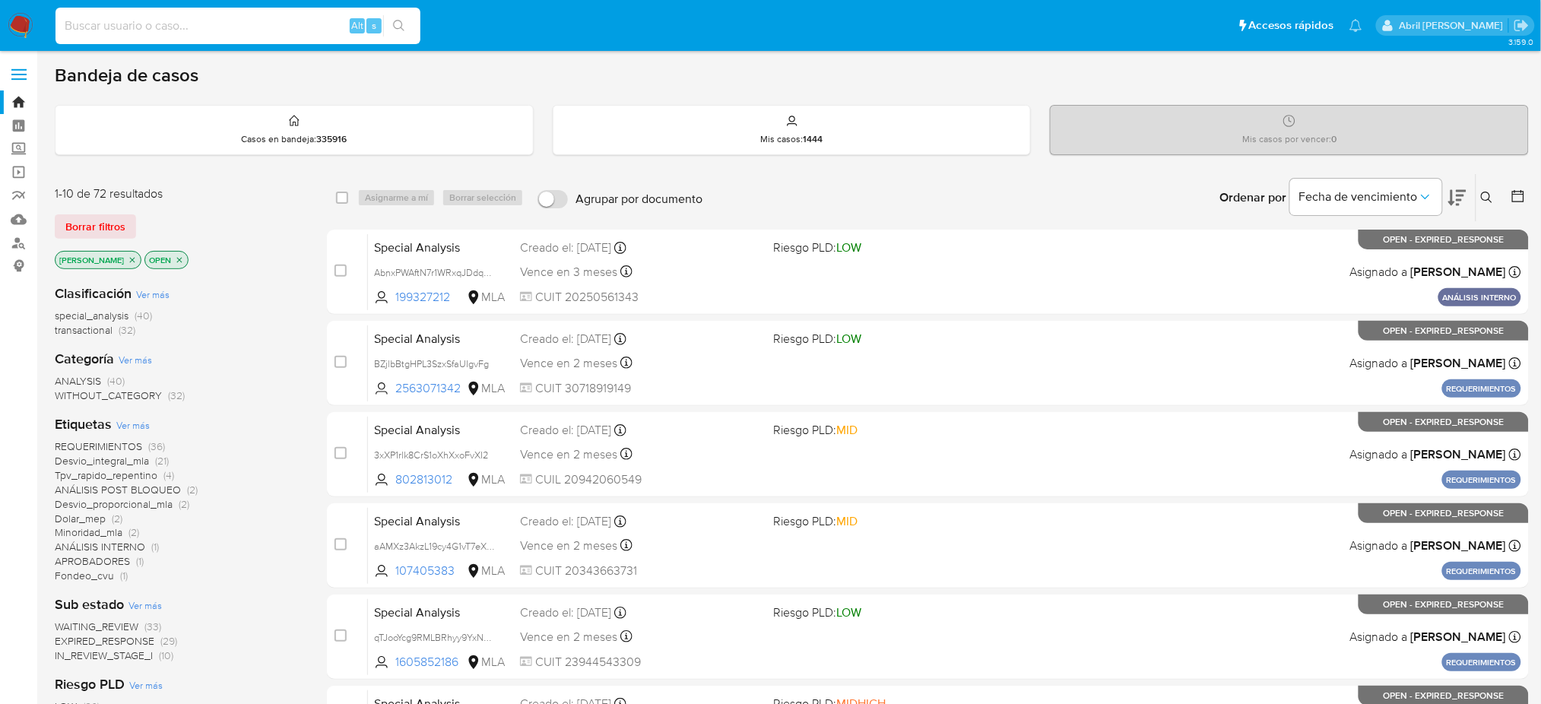
click at [192, 19] on input at bounding box center [237, 26] width 365 height 20
paste input "dl5p9iyoGNIhxgskGiBYyIEe"
type input "dl5p9iyoGNIhxgskGiBYyIEe}"
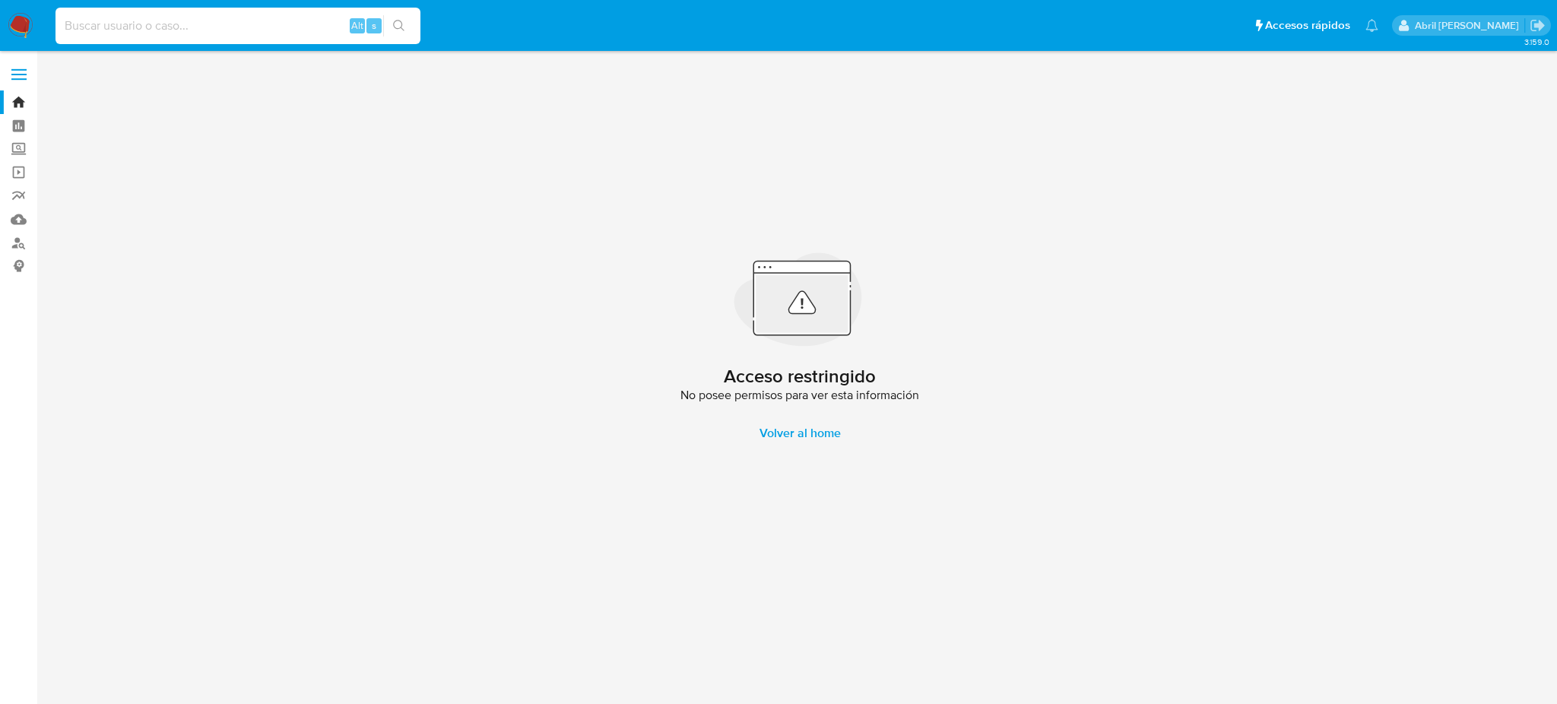
click at [216, 27] on input at bounding box center [237, 26] width 365 height 20
paste input "dl5p9iyoGNIhxgskGiBYyIEe"
type input "dl5p9iyoGNIhxgskGiBYyIEe"
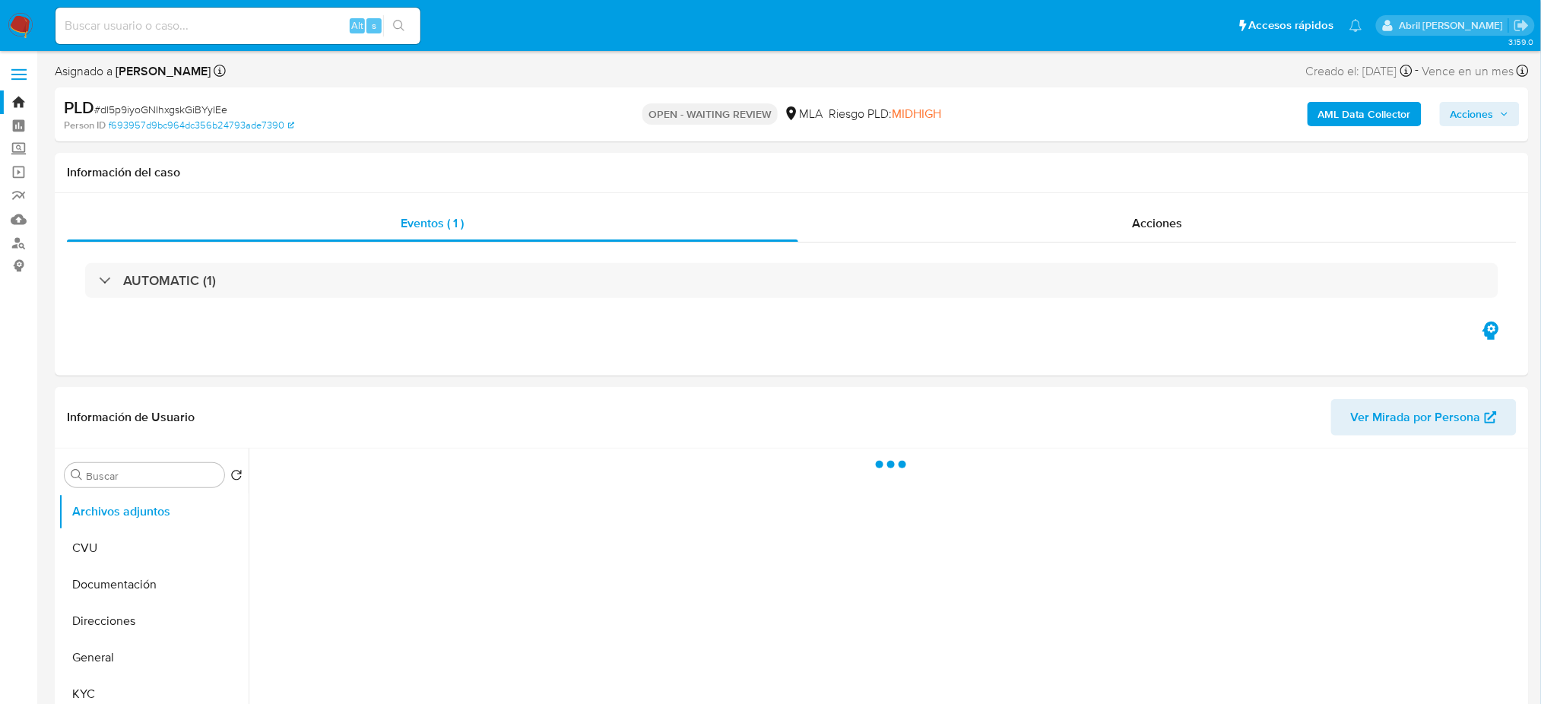
select select "10"
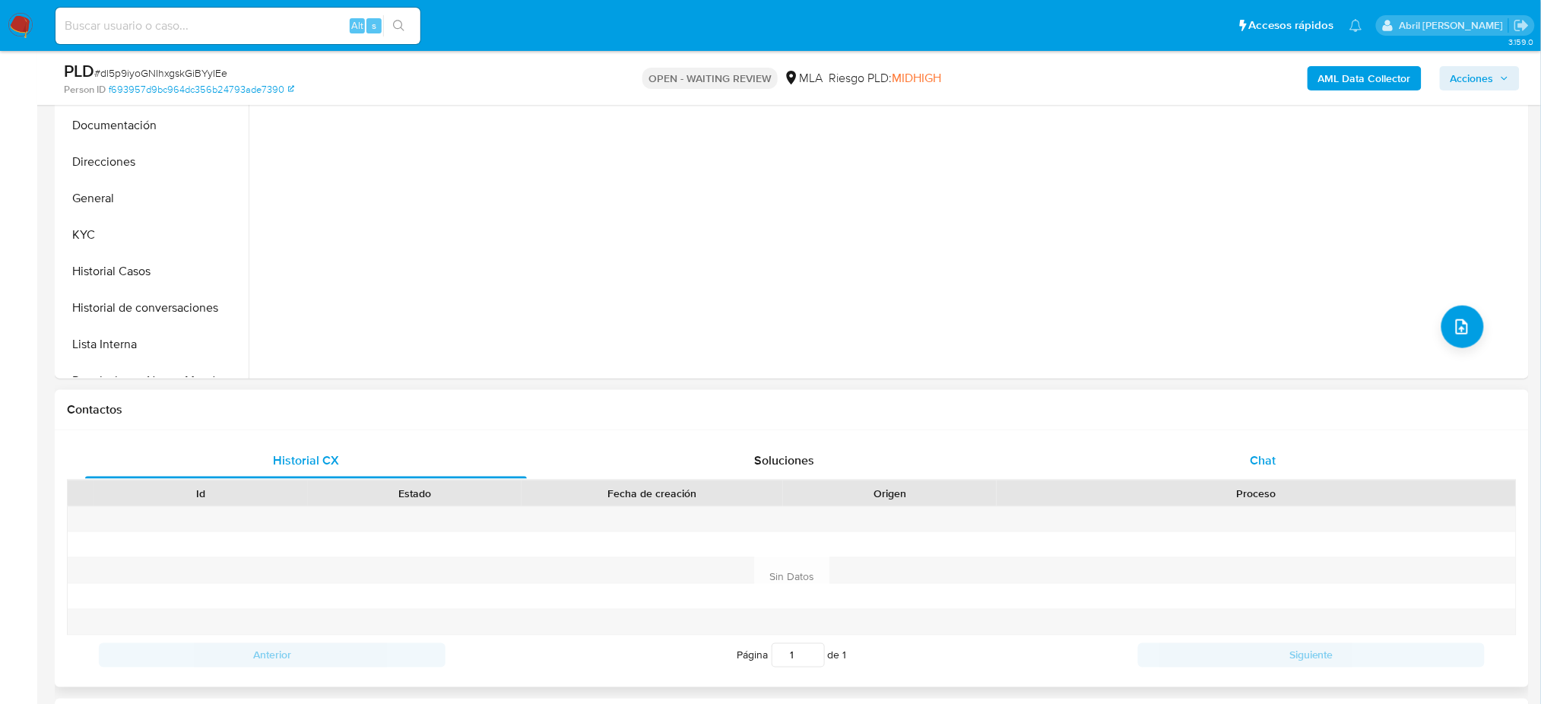
click at [1266, 467] on span "Chat" at bounding box center [1263, 460] width 26 height 17
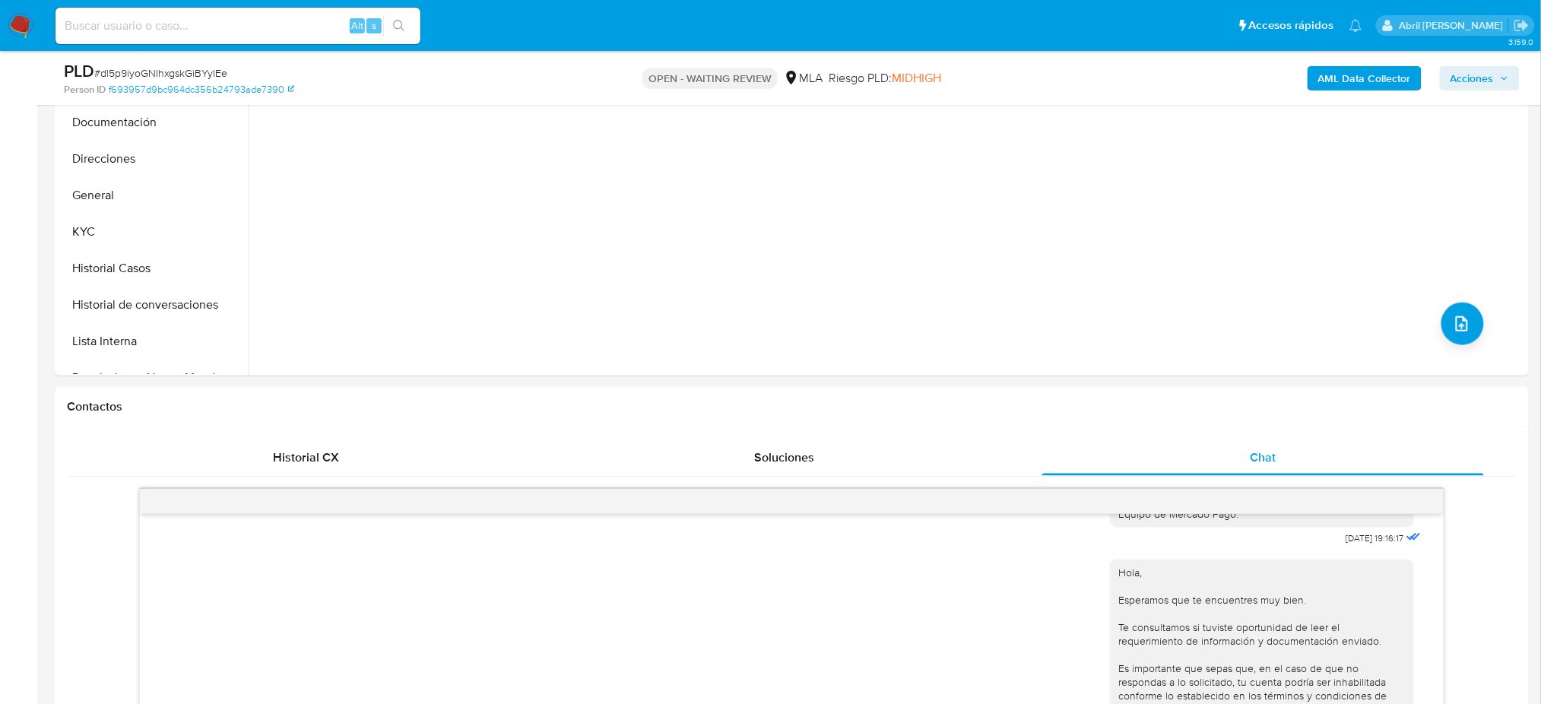
scroll to position [405, 0]
click at [202, 68] on span "# dl5p9iyoGNIhxgskGiBYyIEe" at bounding box center [160, 72] width 133 height 15
copy span "dl5p9iyoGNIhxgskGiBYyIEe"
click at [19, 22] on img at bounding box center [21, 26] width 26 height 26
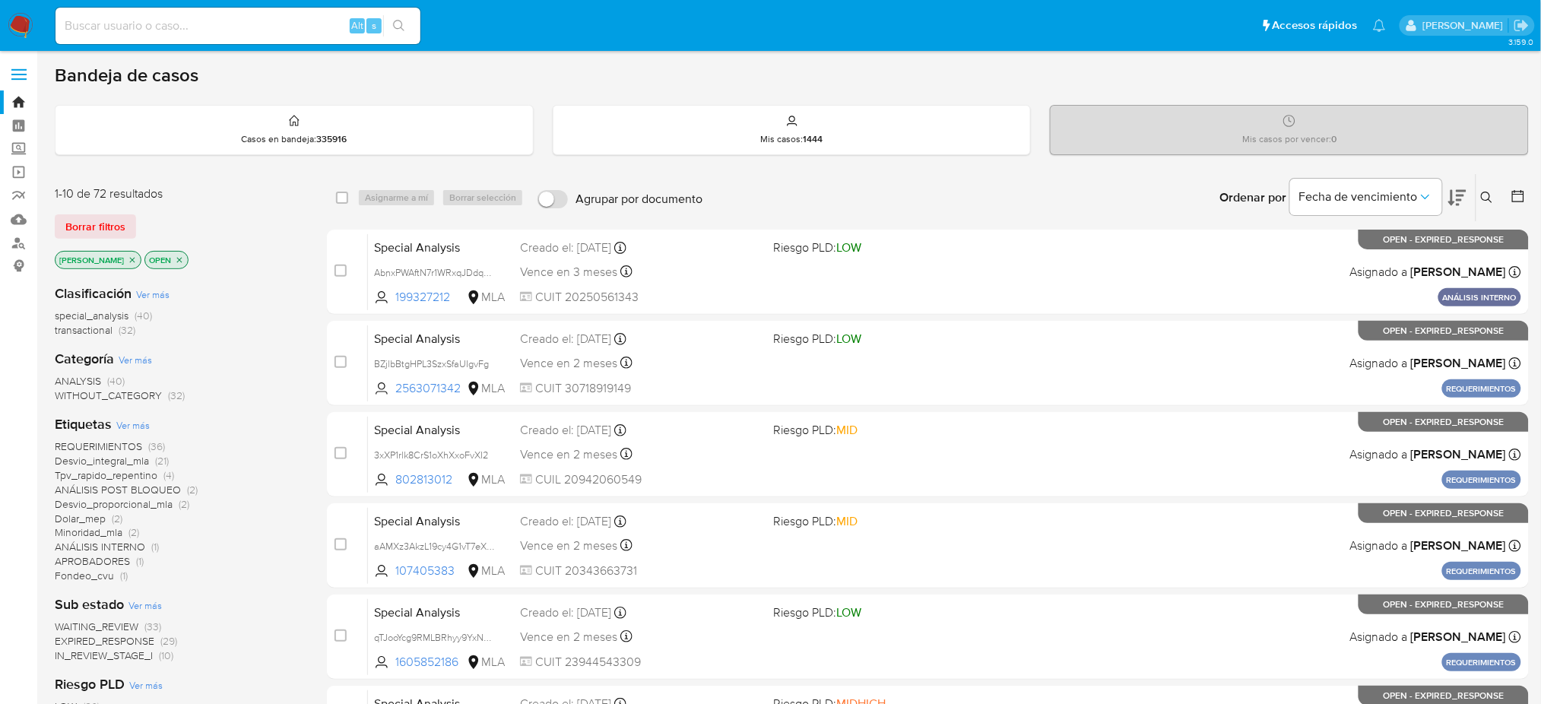
click at [1491, 198] on icon at bounding box center [1487, 198] width 12 height 12
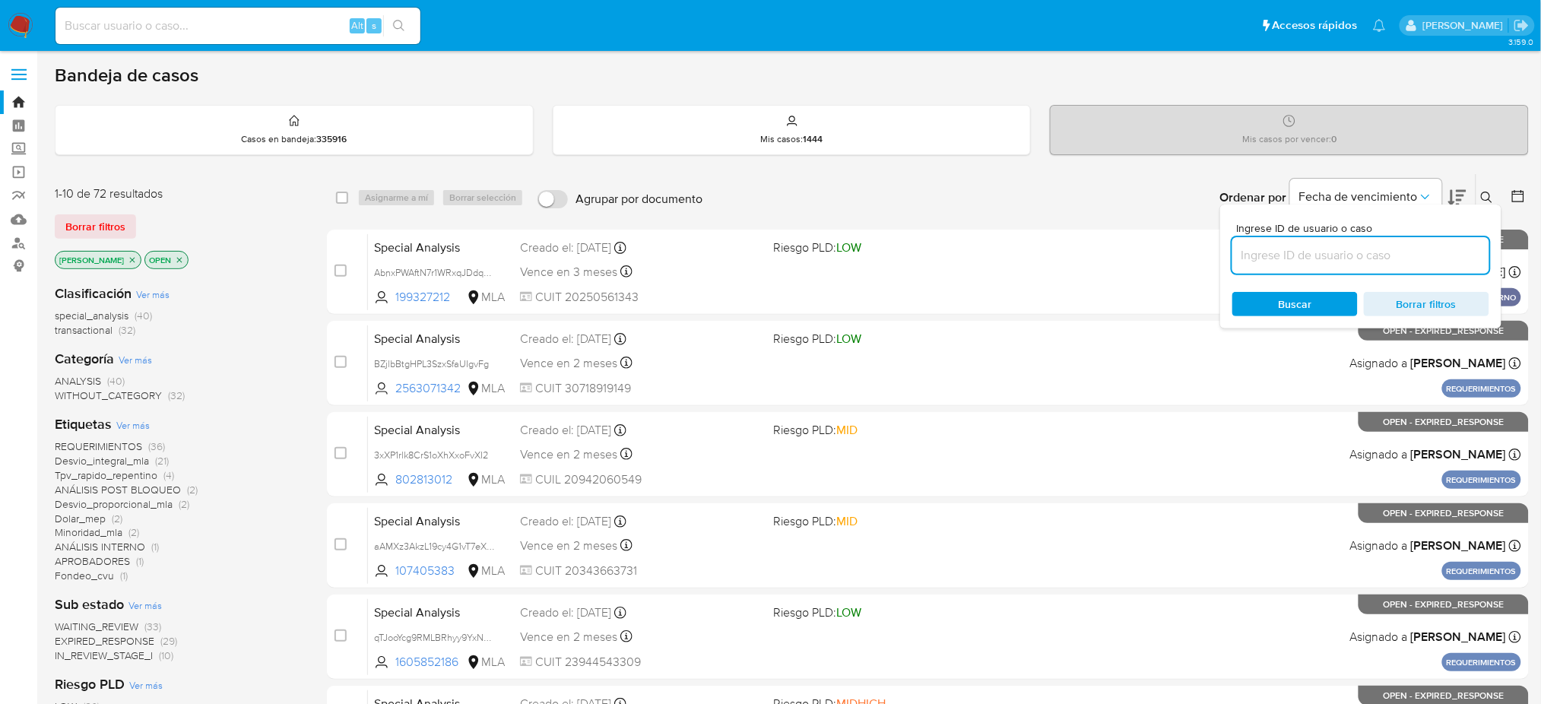
click at [1387, 248] on input at bounding box center [1360, 256] width 257 height 20
type input "dl5p9iyoGNIhxgskGiBYyIEe"
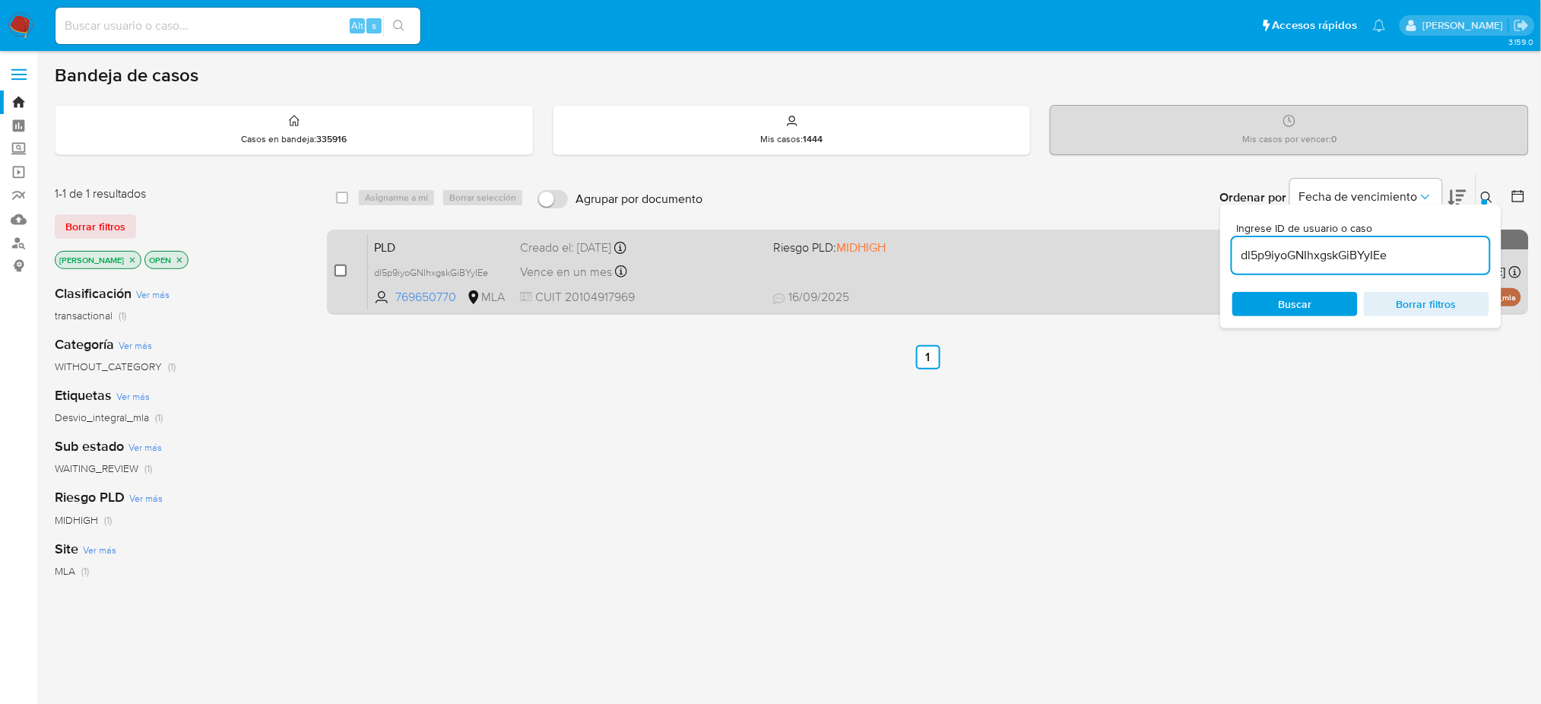
click at [341, 271] on input "checkbox" at bounding box center [341, 271] width 12 height 12
checkbox input "true"
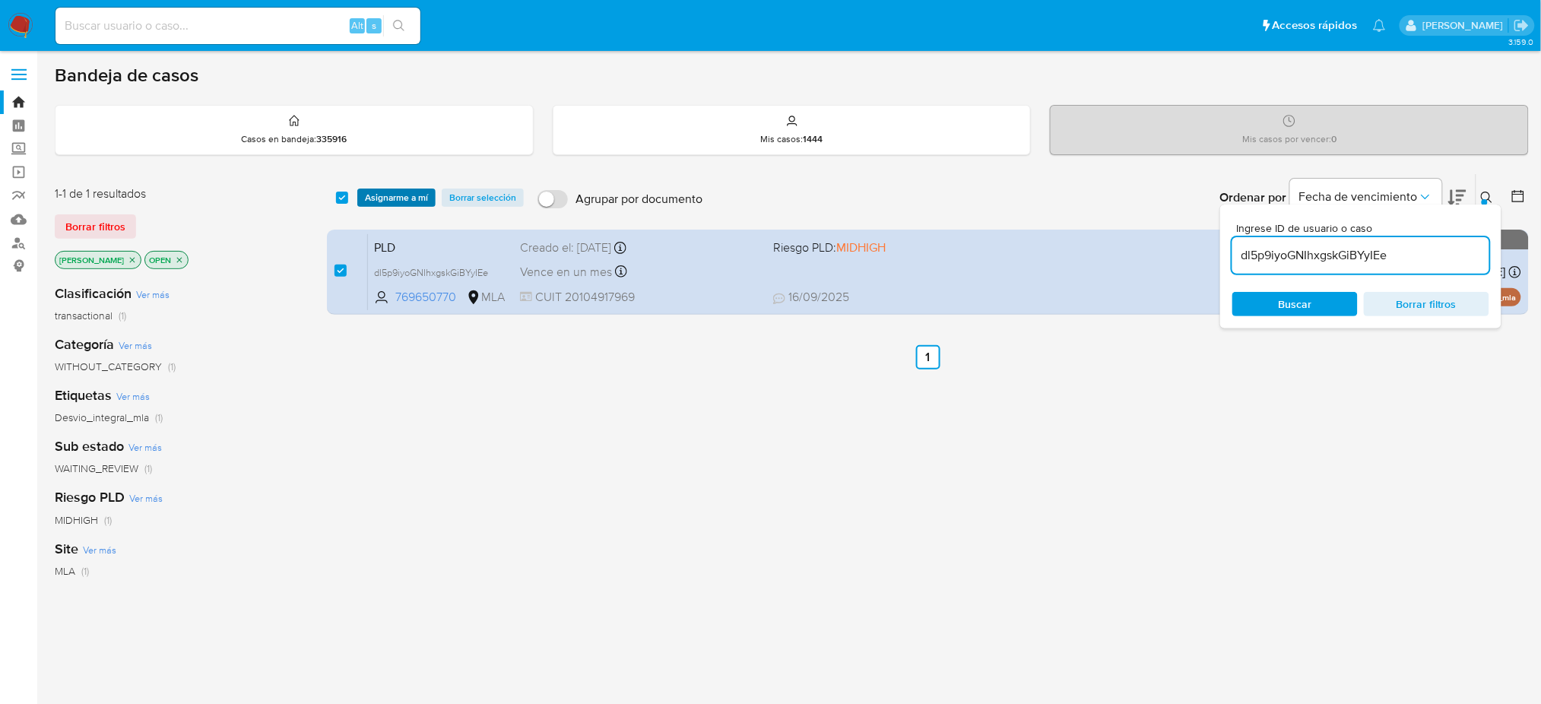
click at [387, 192] on span "Asignarme a mí" at bounding box center [396, 197] width 63 height 15
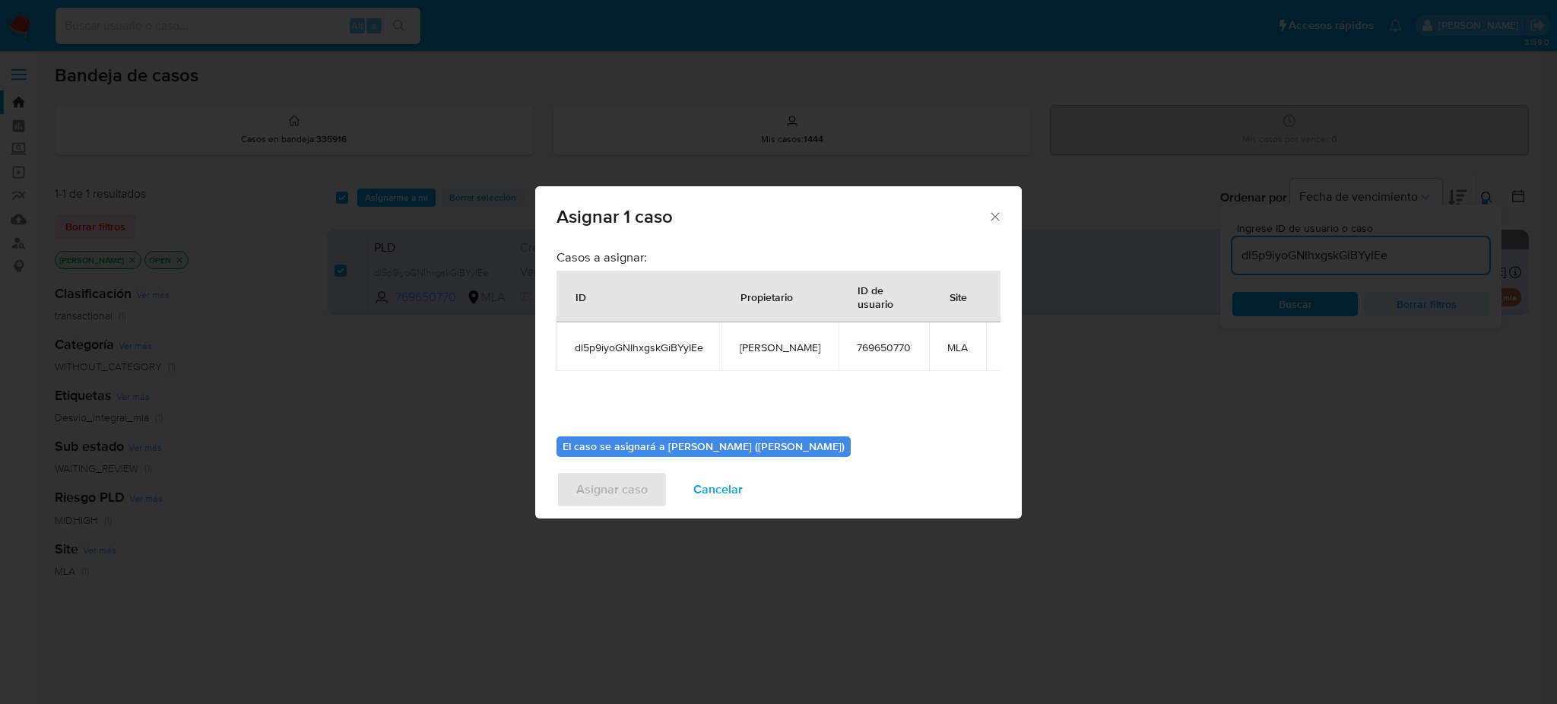
click at [769, 346] on span "[PERSON_NAME]" at bounding box center [780, 348] width 81 height 14
copy span "[PERSON_NAME]"
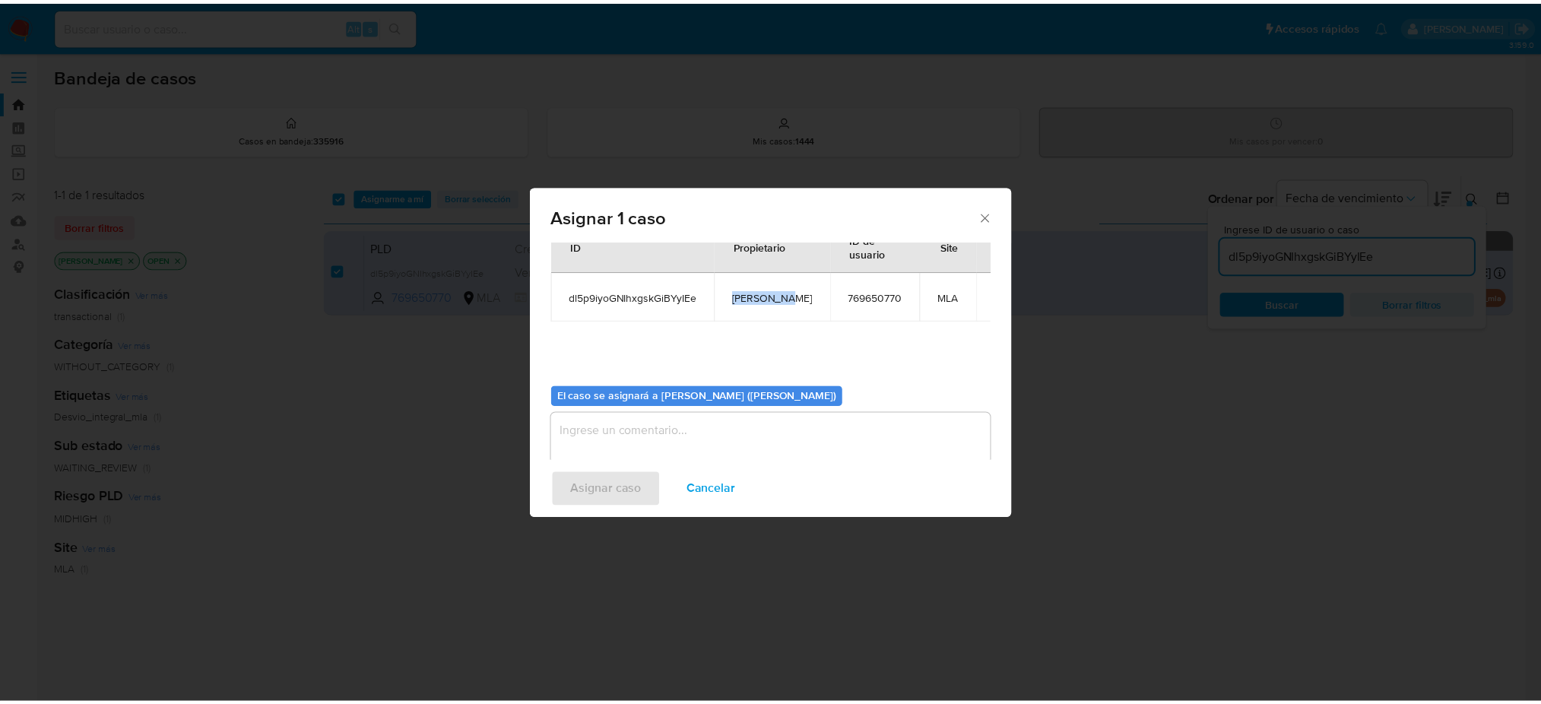
scroll to position [78, 0]
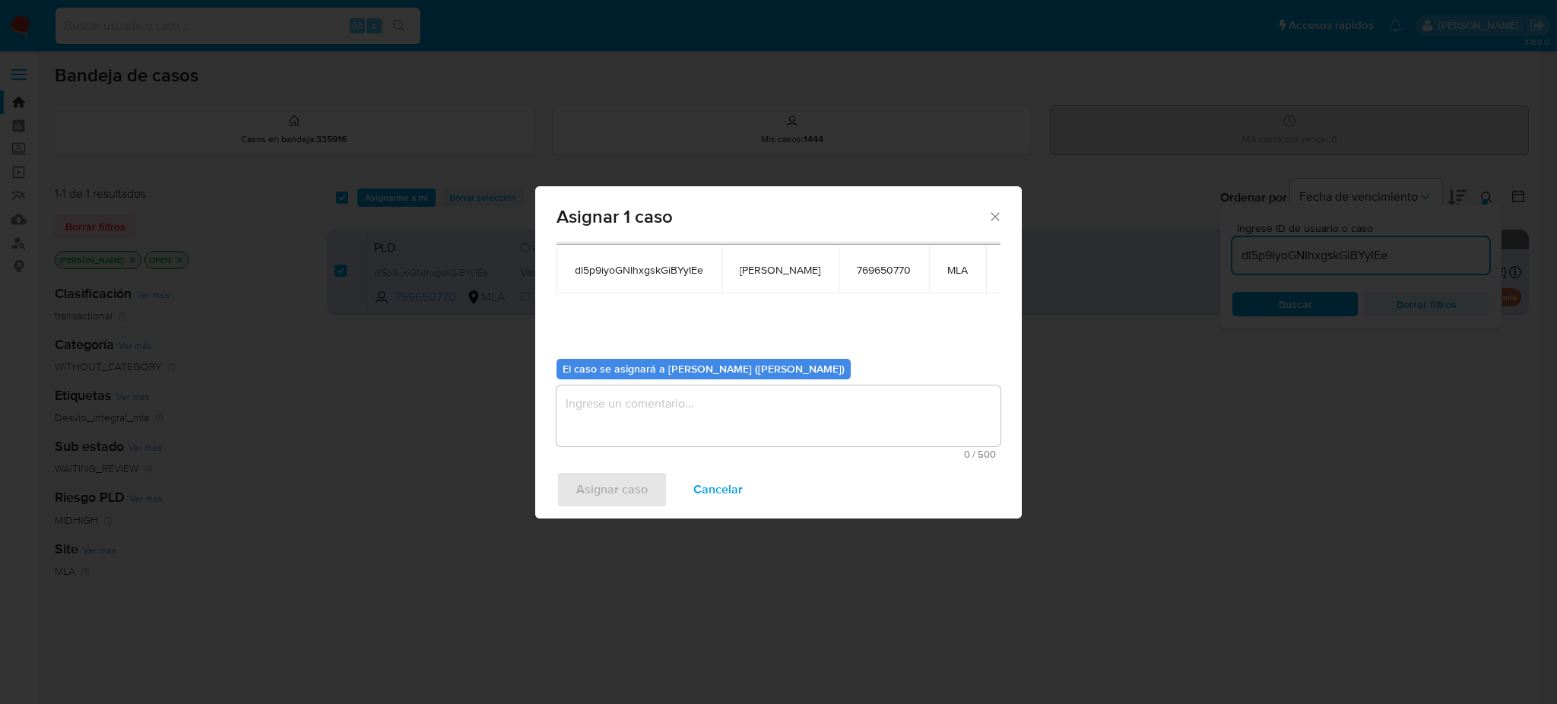
click at [665, 405] on textarea "assign-modal" at bounding box center [779, 415] width 444 height 61
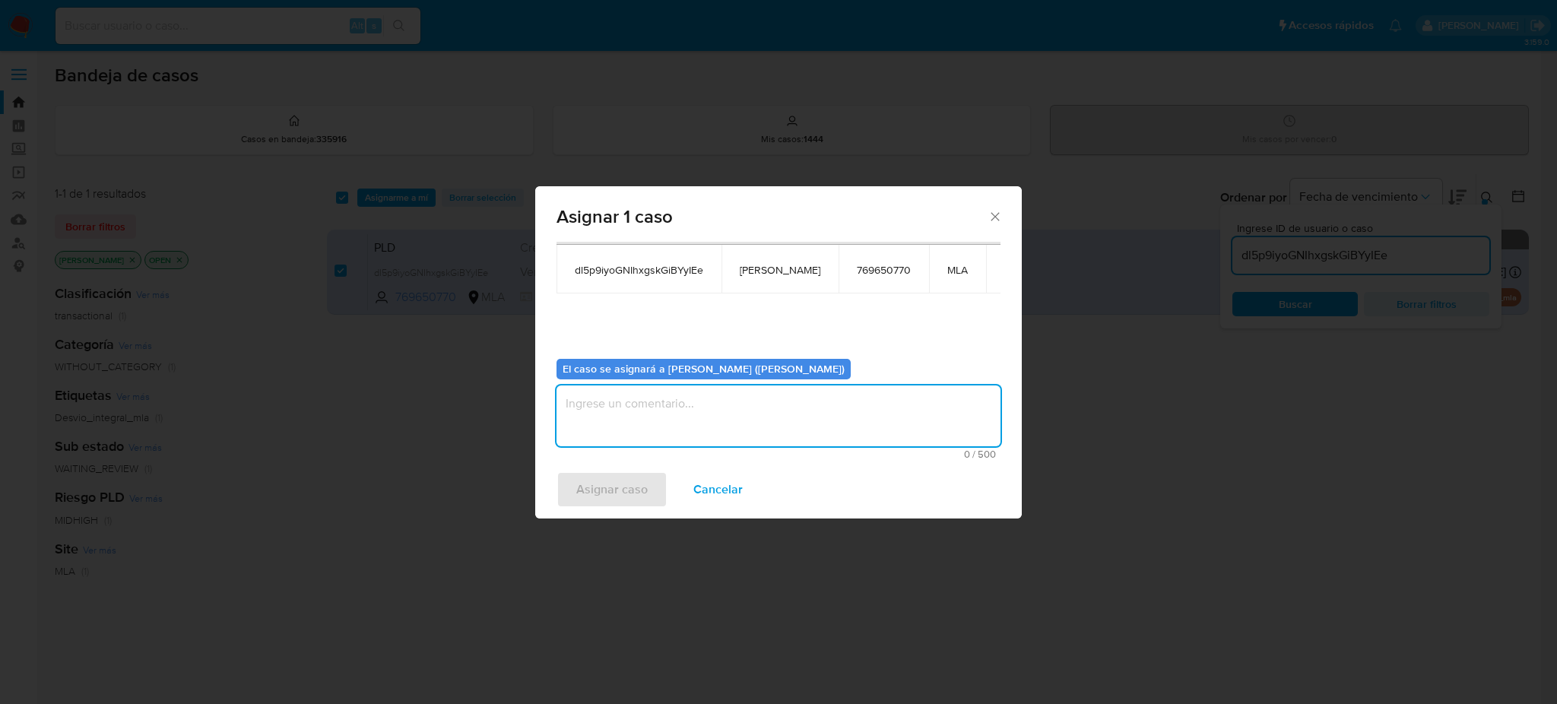
paste textarea "[PERSON_NAME]"
type textarea "[PERSON_NAME]"
click at [625, 478] on span "Asignar caso" at bounding box center [611, 489] width 71 height 33
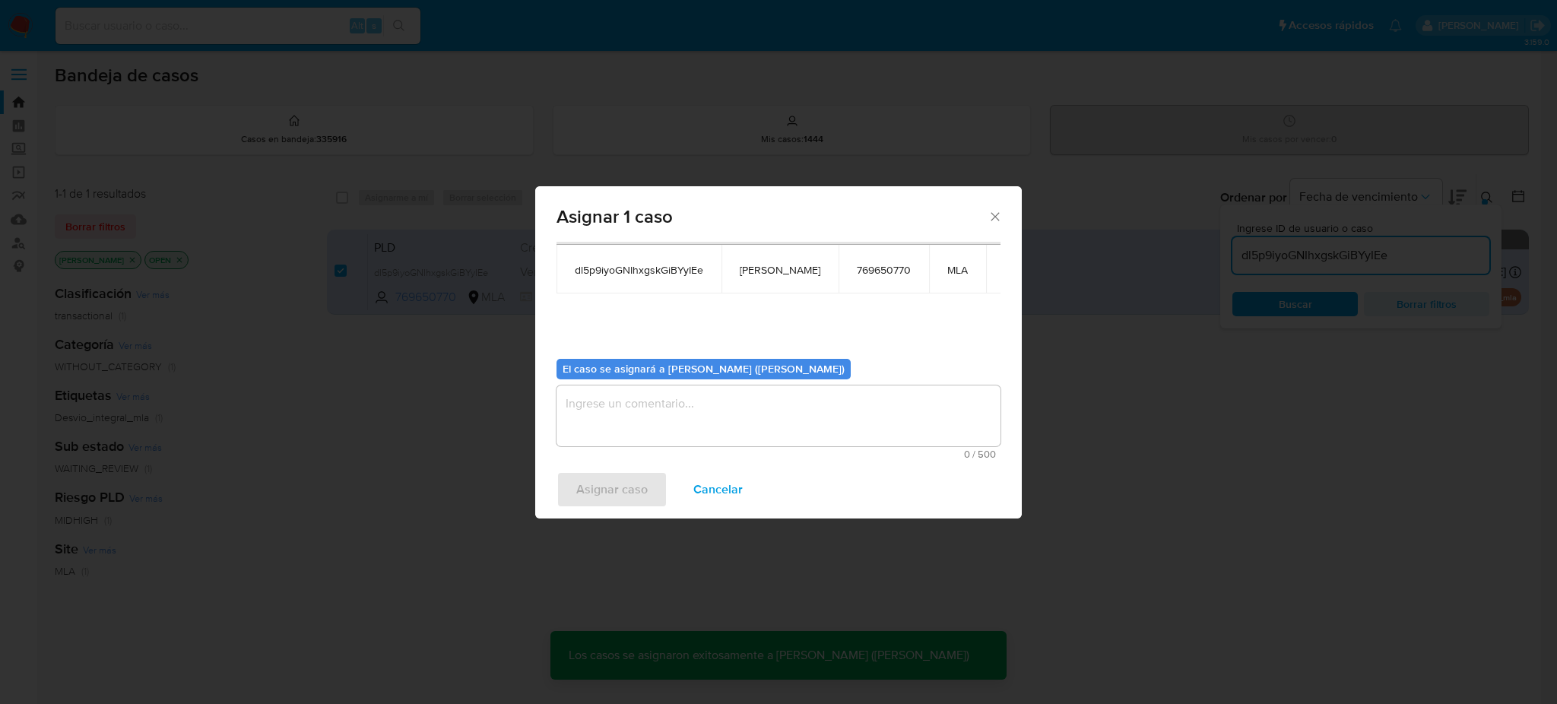
checkbox input "false"
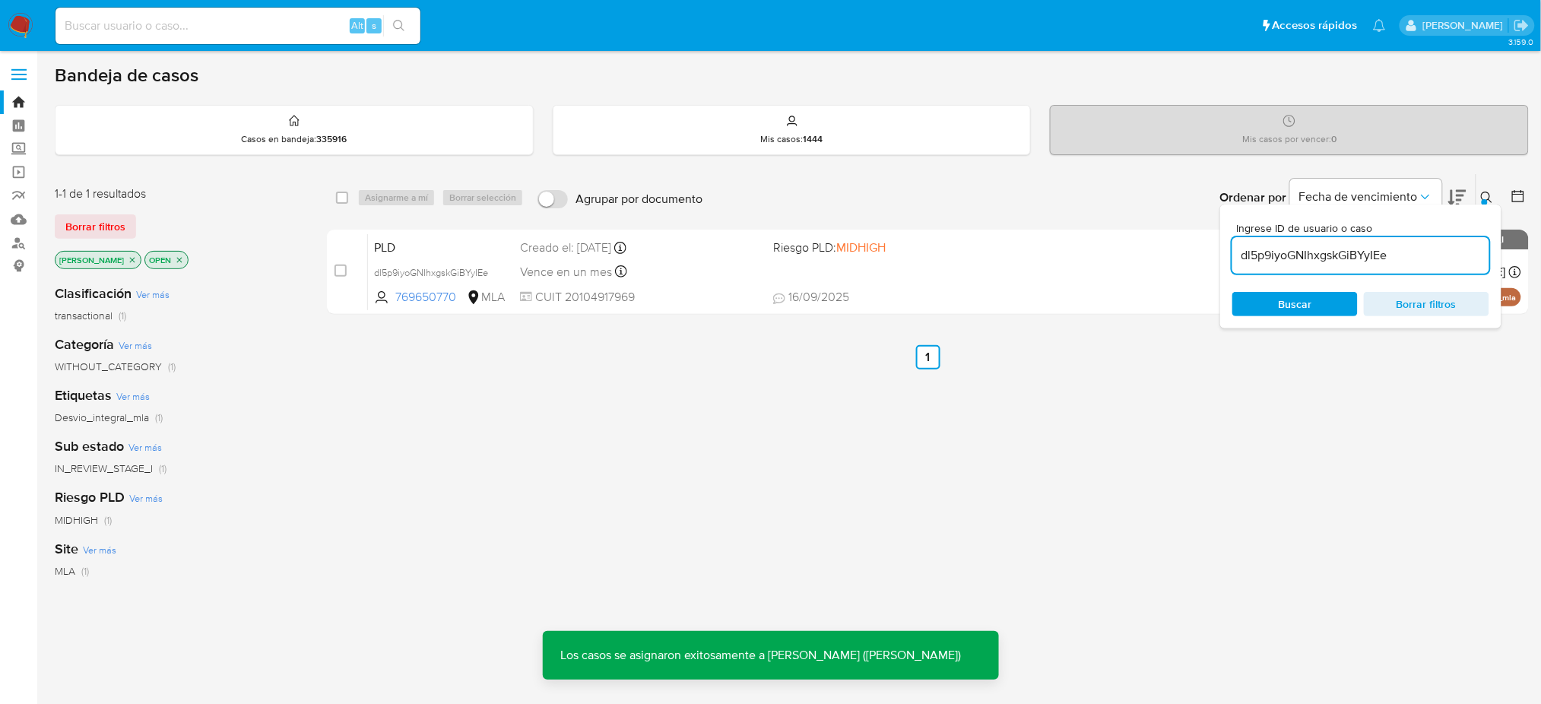
click at [460, 234] on div "PLD dl5p9iyoGNIhxgskGiBYyIEe 769650770 MLA Riesgo PLD: MIDHIGH Creado el: 12/08…" at bounding box center [944, 271] width 1153 height 77
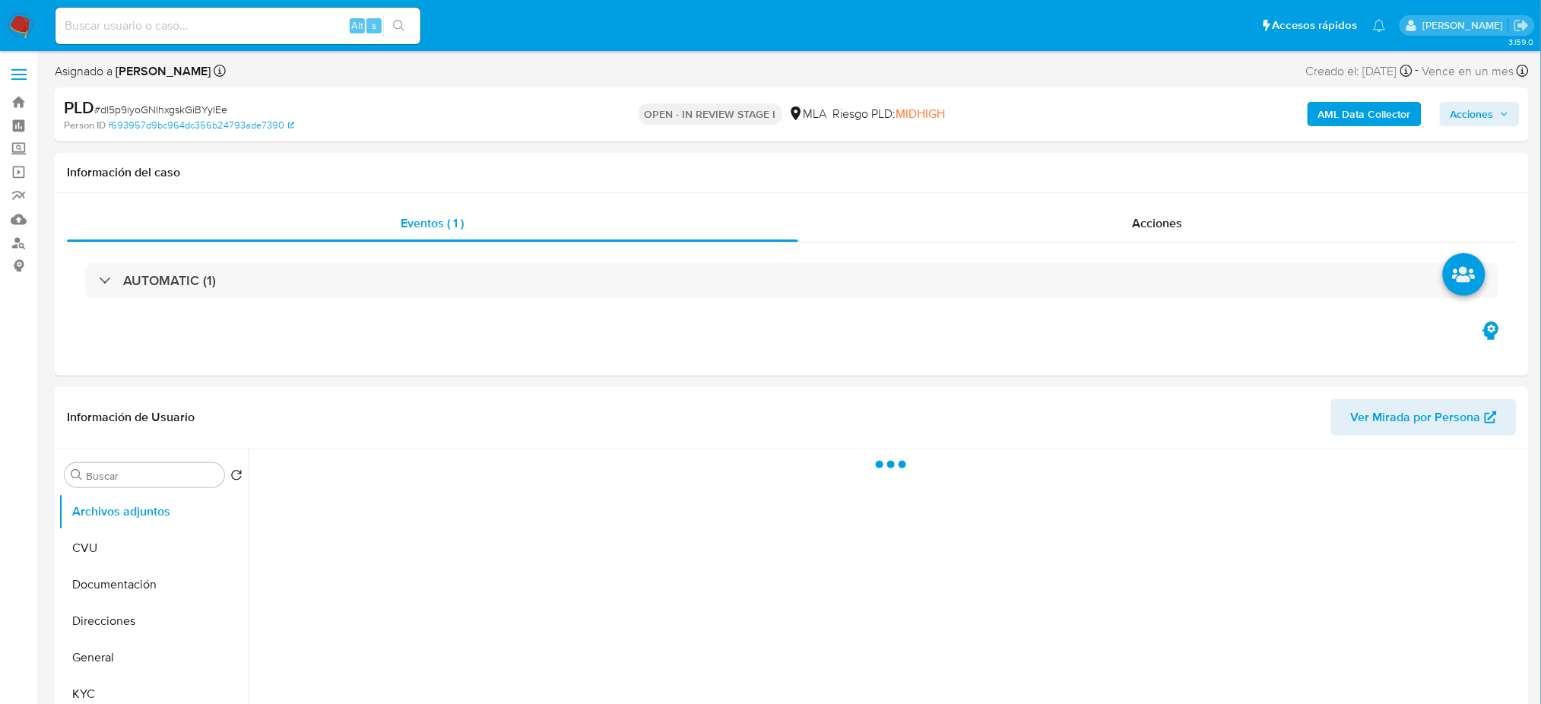
select select "10"
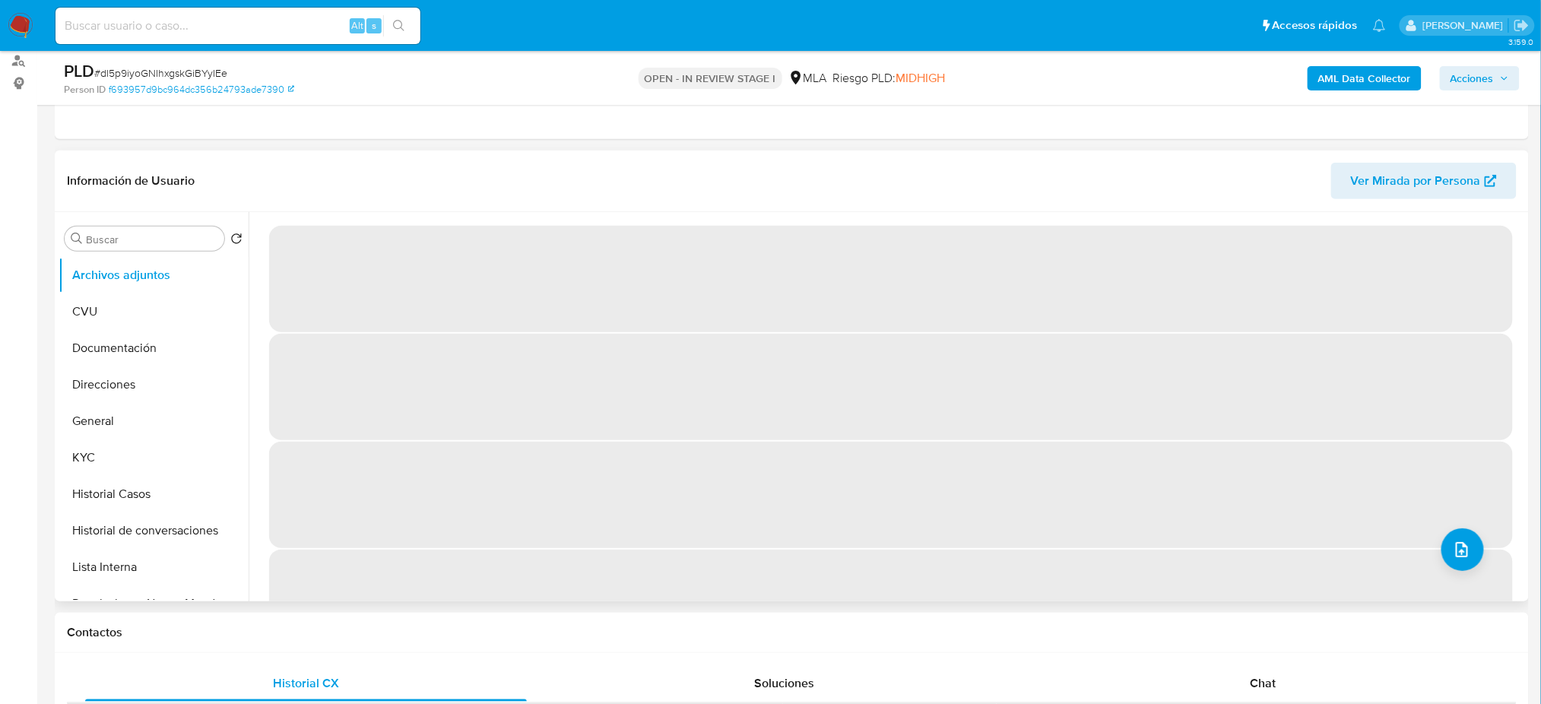
scroll to position [202, 0]
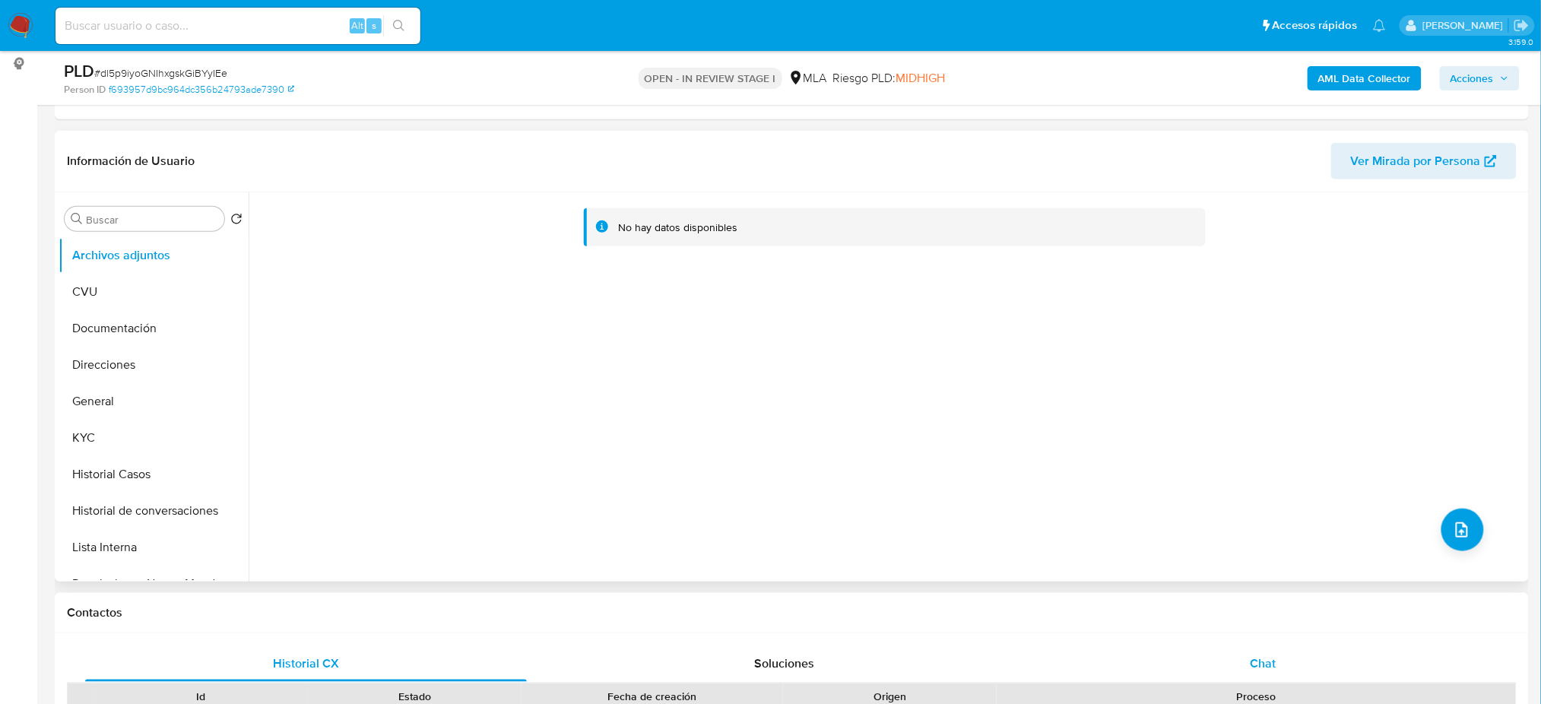
click at [1321, 652] on div "Chat" at bounding box center [1263, 663] width 442 height 36
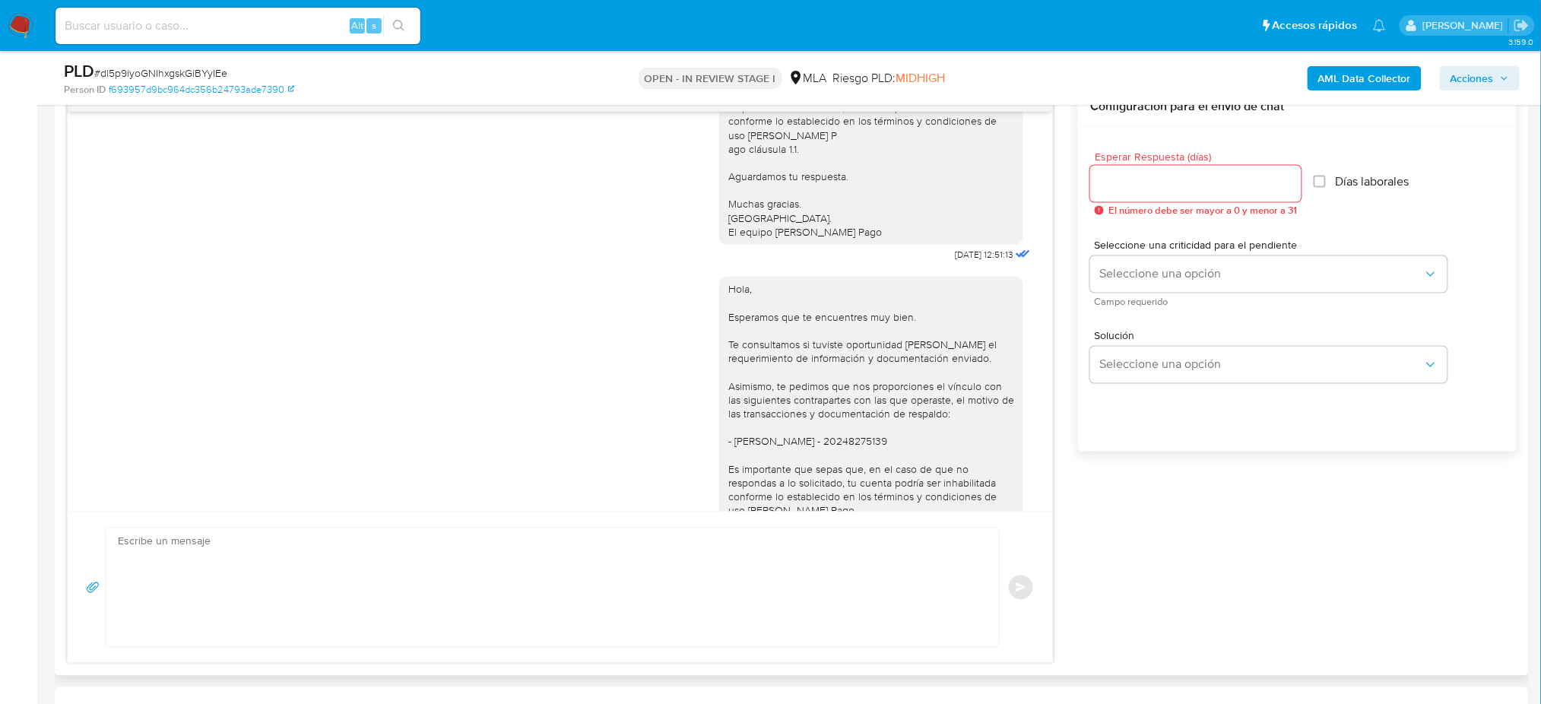
scroll to position [1115, 0]
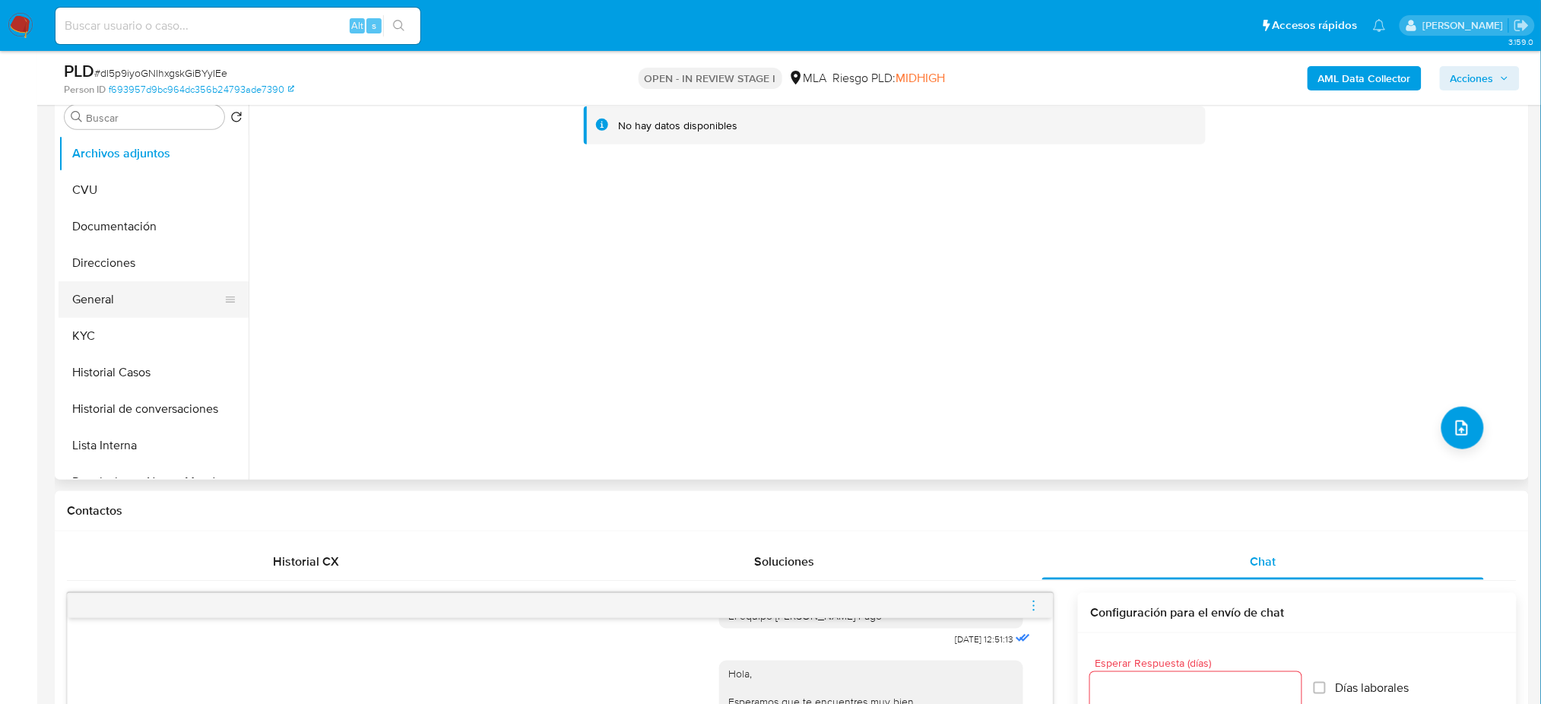
click at [105, 302] on button "General" at bounding box center [148, 299] width 178 height 36
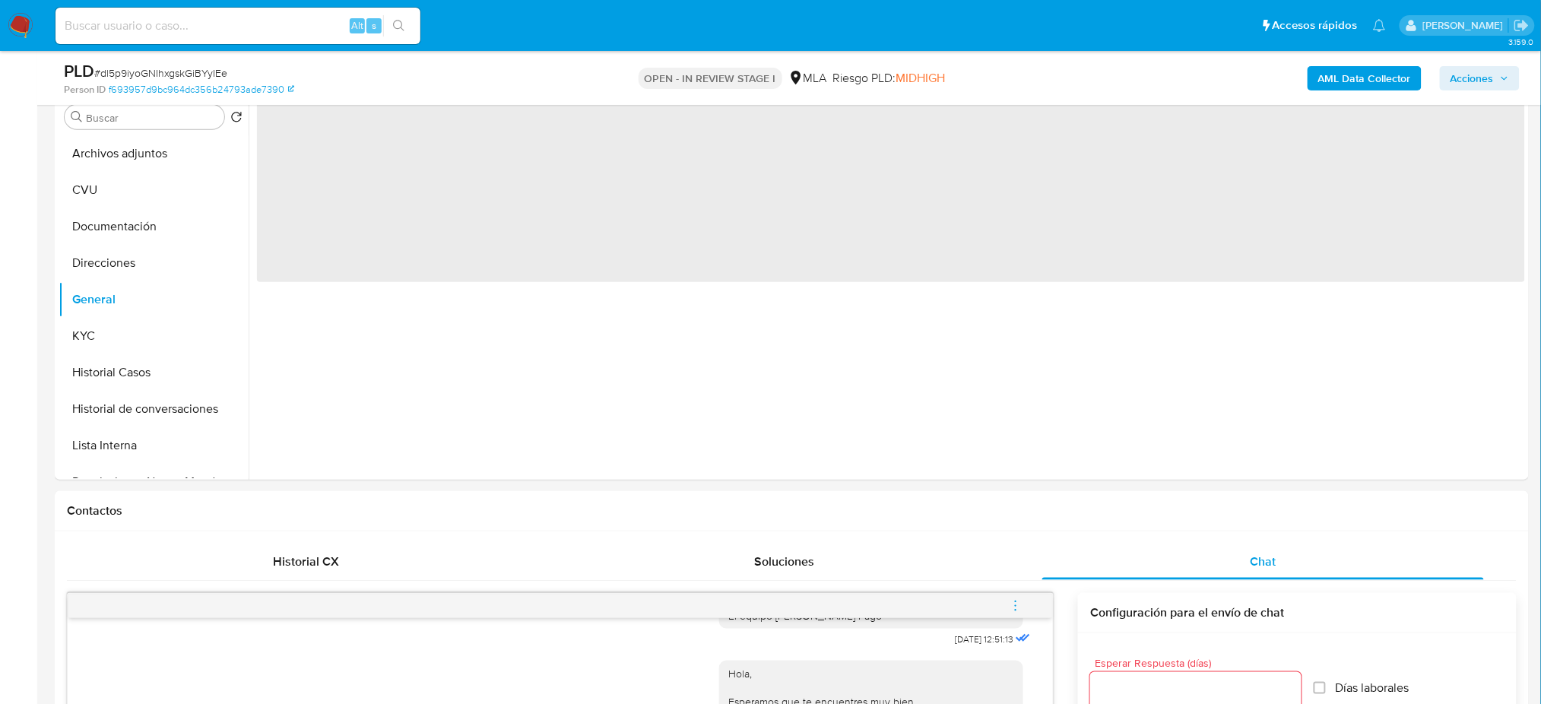
scroll to position [202, 0]
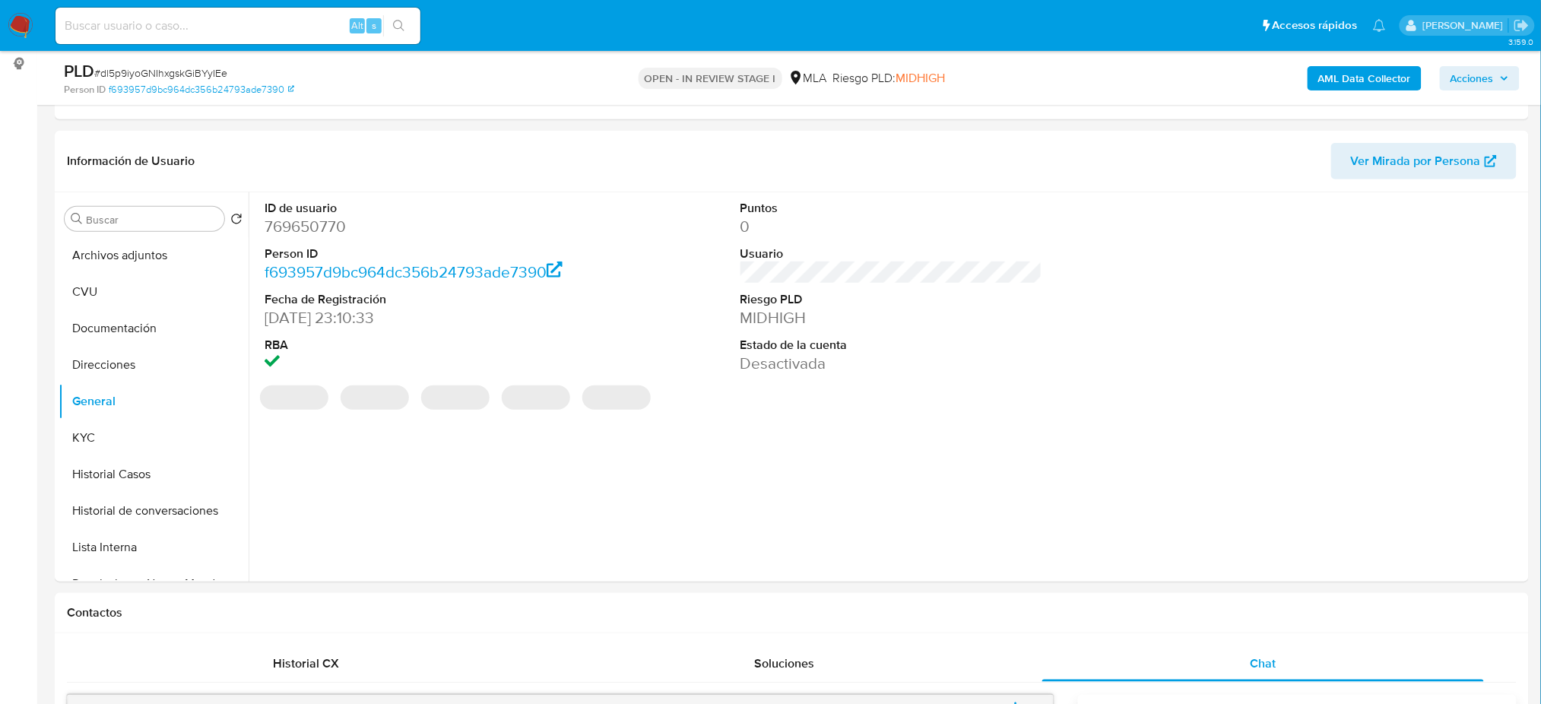
click at [299, 226] on dd "769650770" at bounding box center [416, 226] width 302 height 21
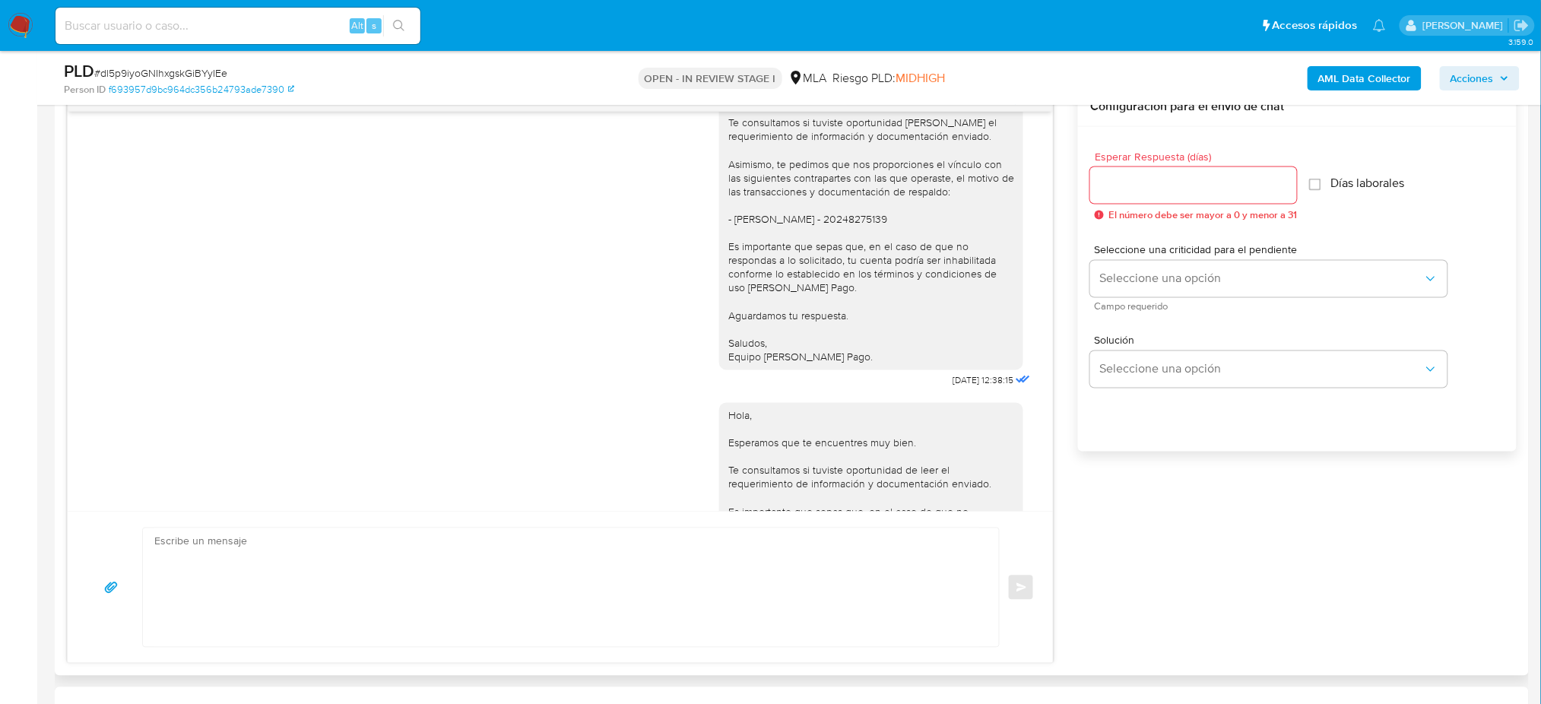
scroll to position [1216, 0]
drag, startPoint x: 711, startPoint y: 259, endPoint x: 892, endPoint y: 262, distance: 181.0
click at [892, 262] on div "Hola, Esperamos que te encuentres muy bien. Te consultamos si tuviste oportunid…" at bounding box center [871, 210] width 304 height 316
copy div "- Perez Jesus Alberto - 20248275139"
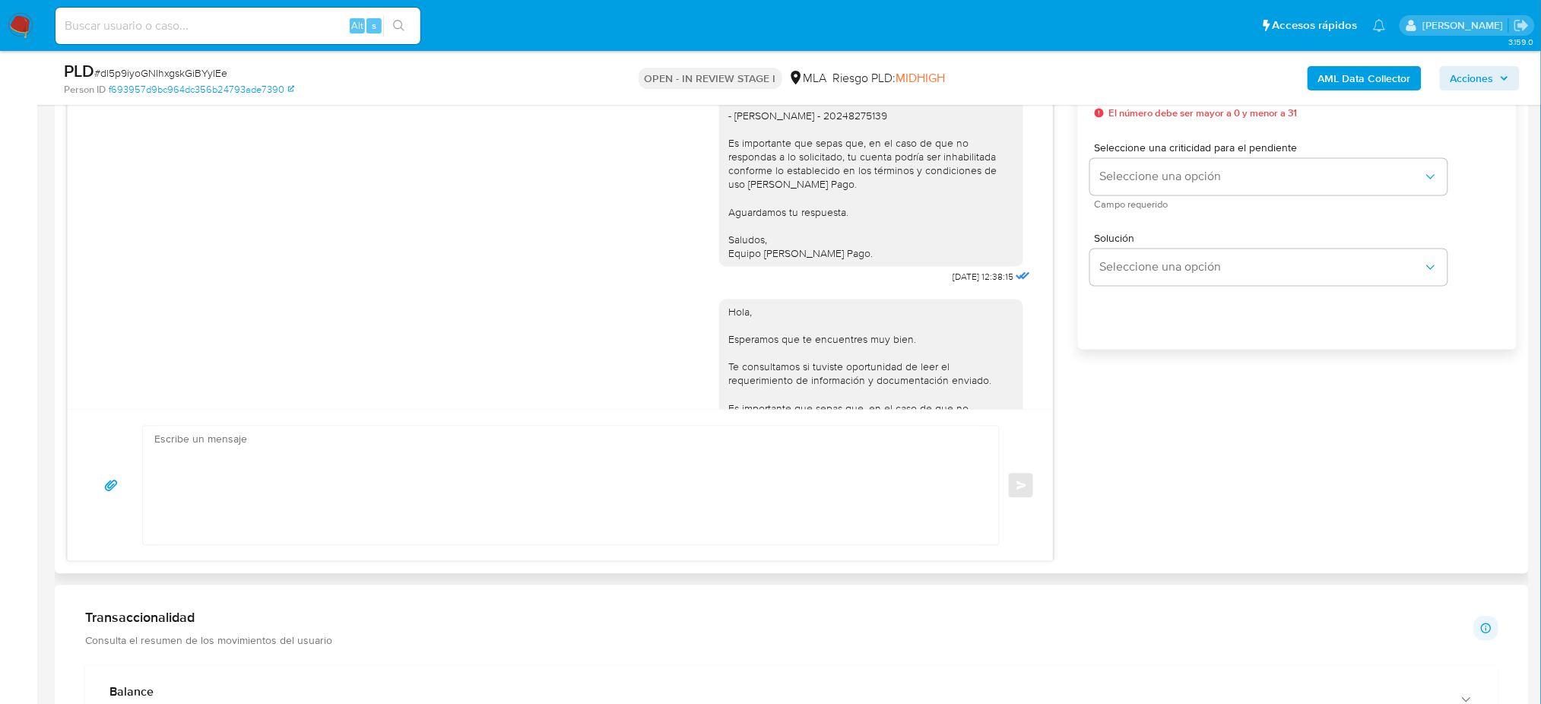
click at [297, 494] on textarea at bounding box center [567, 486] width 826 height 119
paste textarea "Hola, ¡Muchas gracias por tu respuesta! ¿Podrías informarnos el vínculo con Per…"
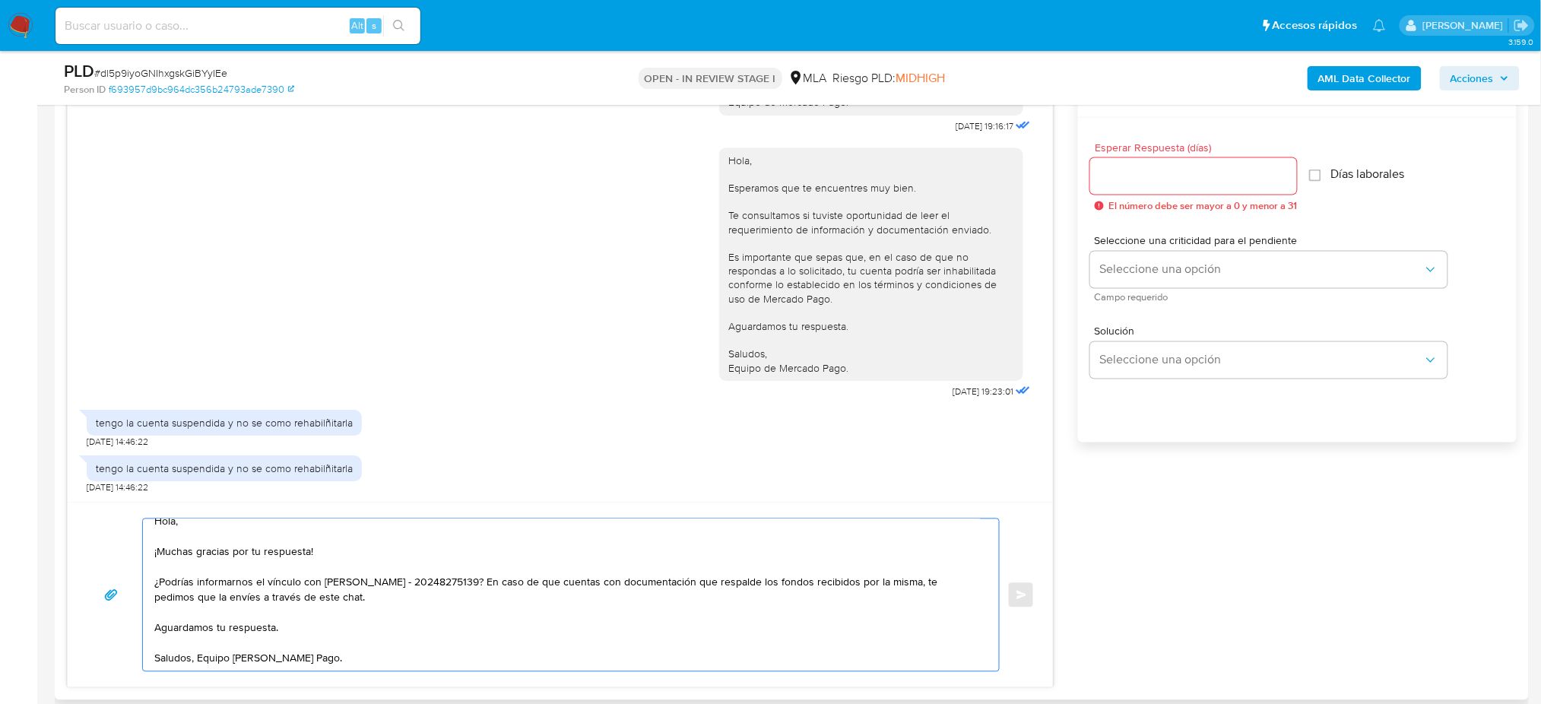
scroll to position [709, 0]
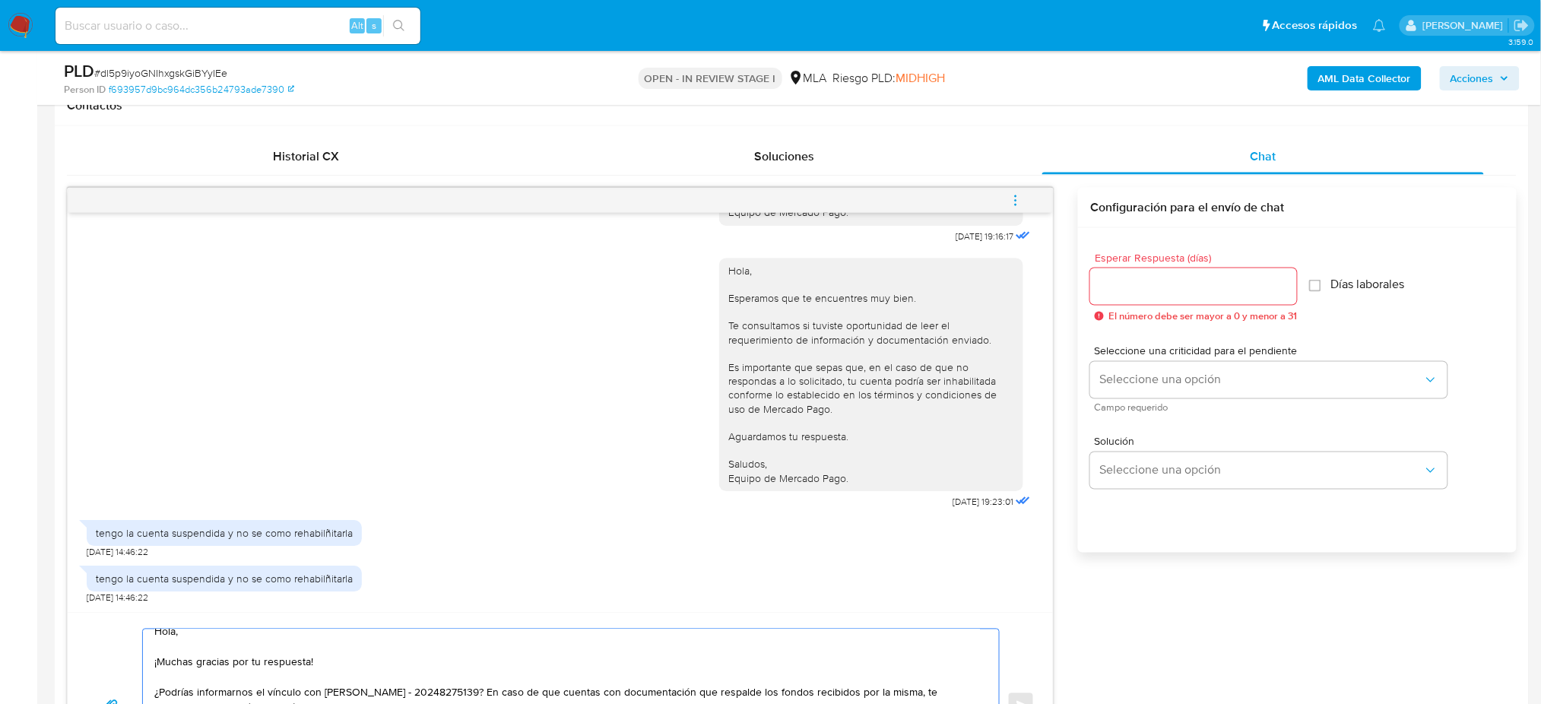
type textarea "Hola, ¡Muchas gracias por tu respuesta! ¿Podrías informarnos el vínculo con Per…"
click at [1154, 281] on input "Esperar Respuesta (días)" at bounding box center [1193, 287] width 207 height 20
type input "1"
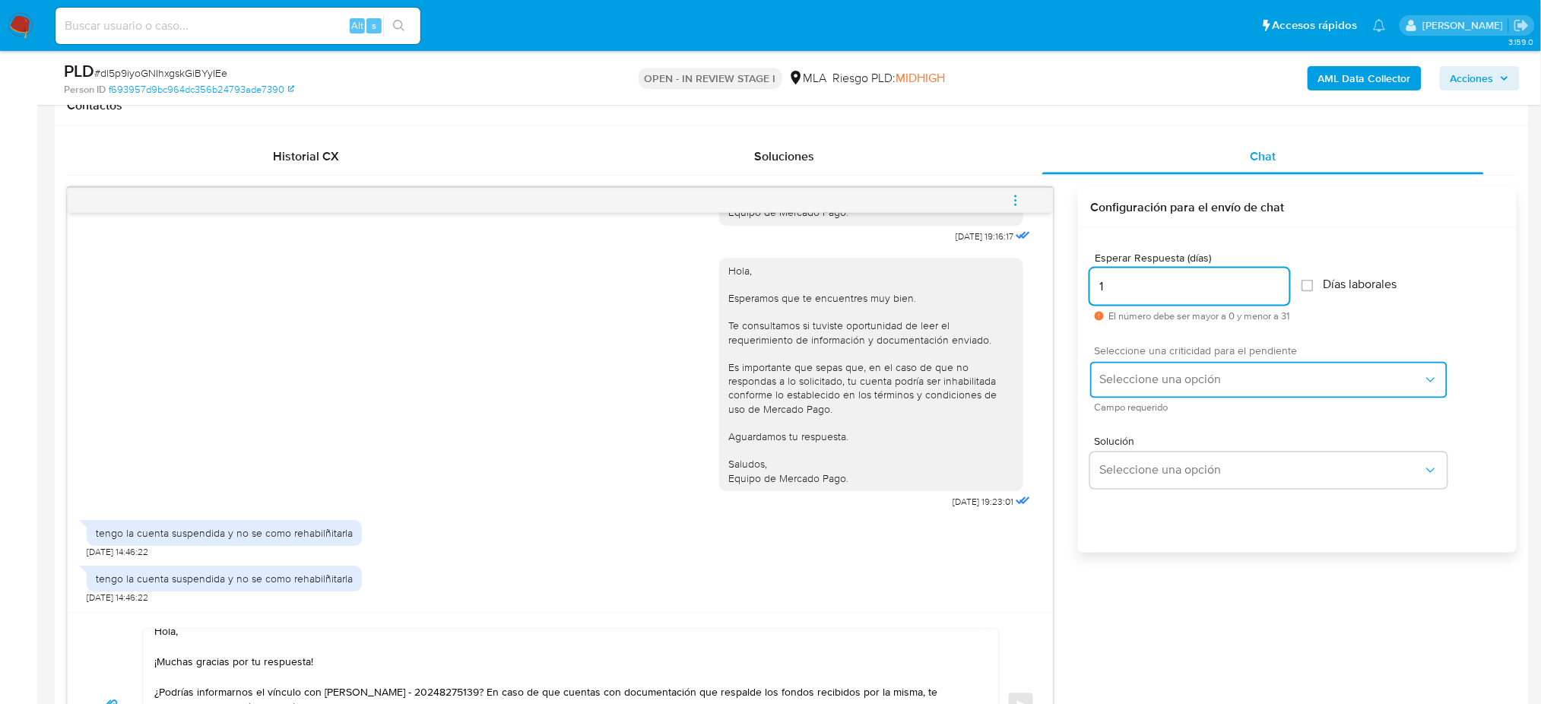
click at [1145, 380] on span "Seleccione una opción" at bounding box center [1261, 380] width 324 height 15
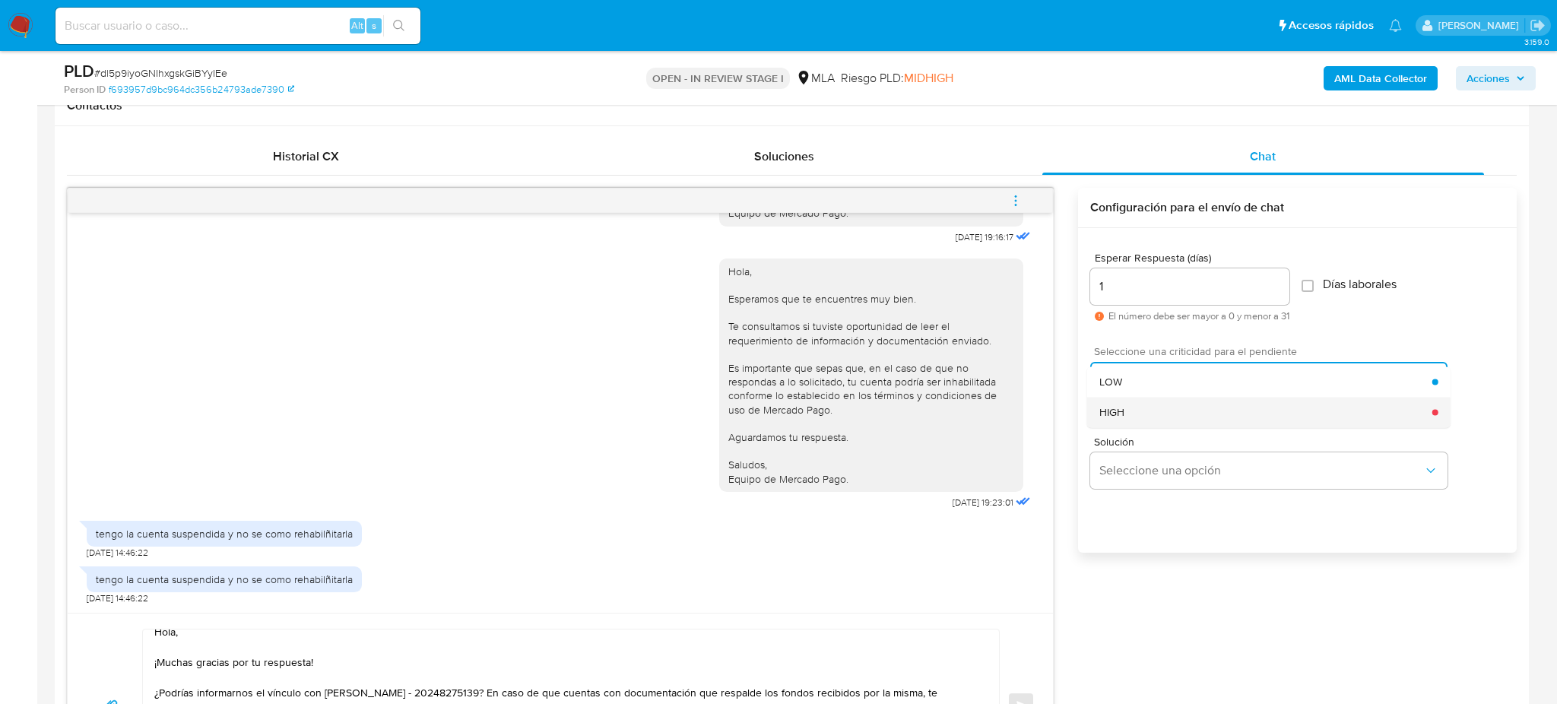
click at [1136, 419] on div "HIGH" at bounding box center [1265, 412] width 333 height 30
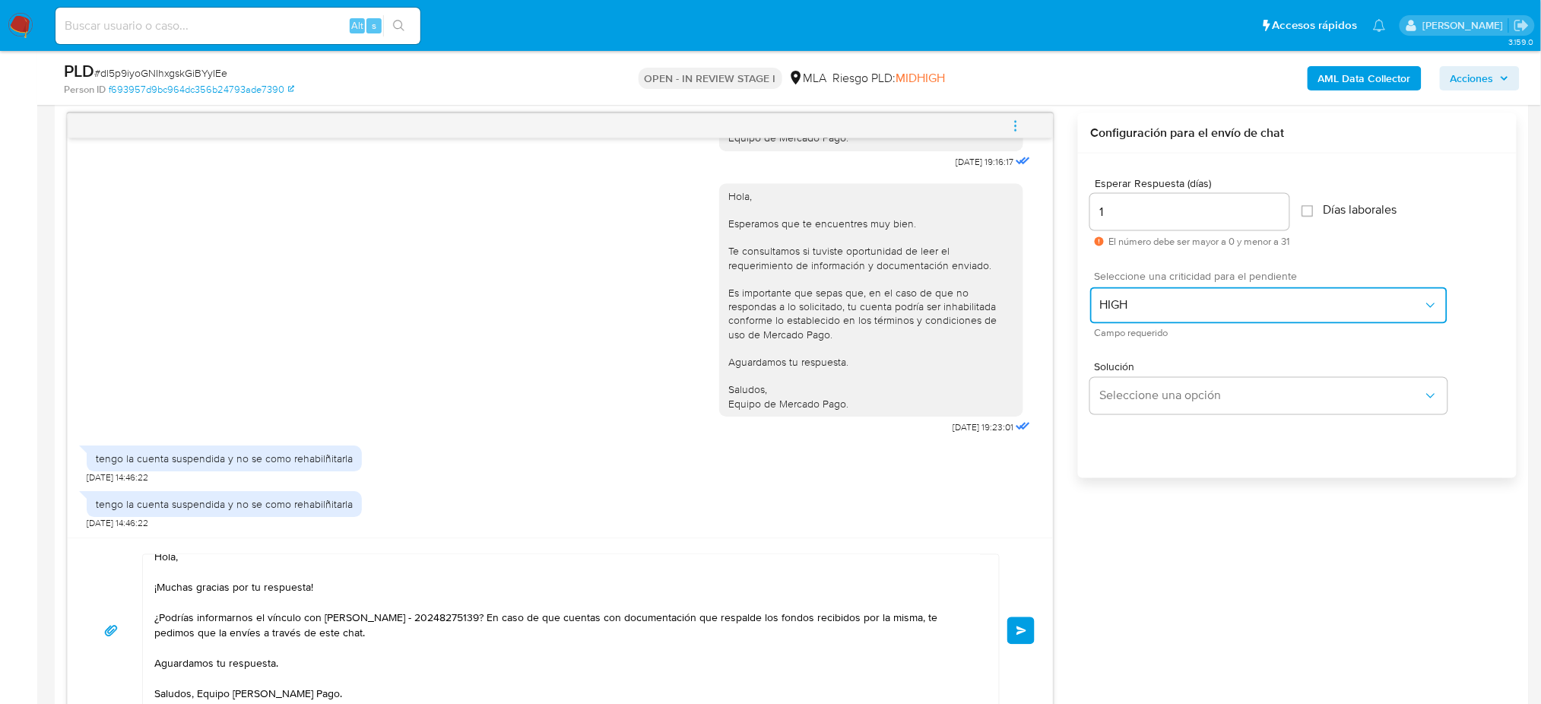
scroll to position [912, 0]
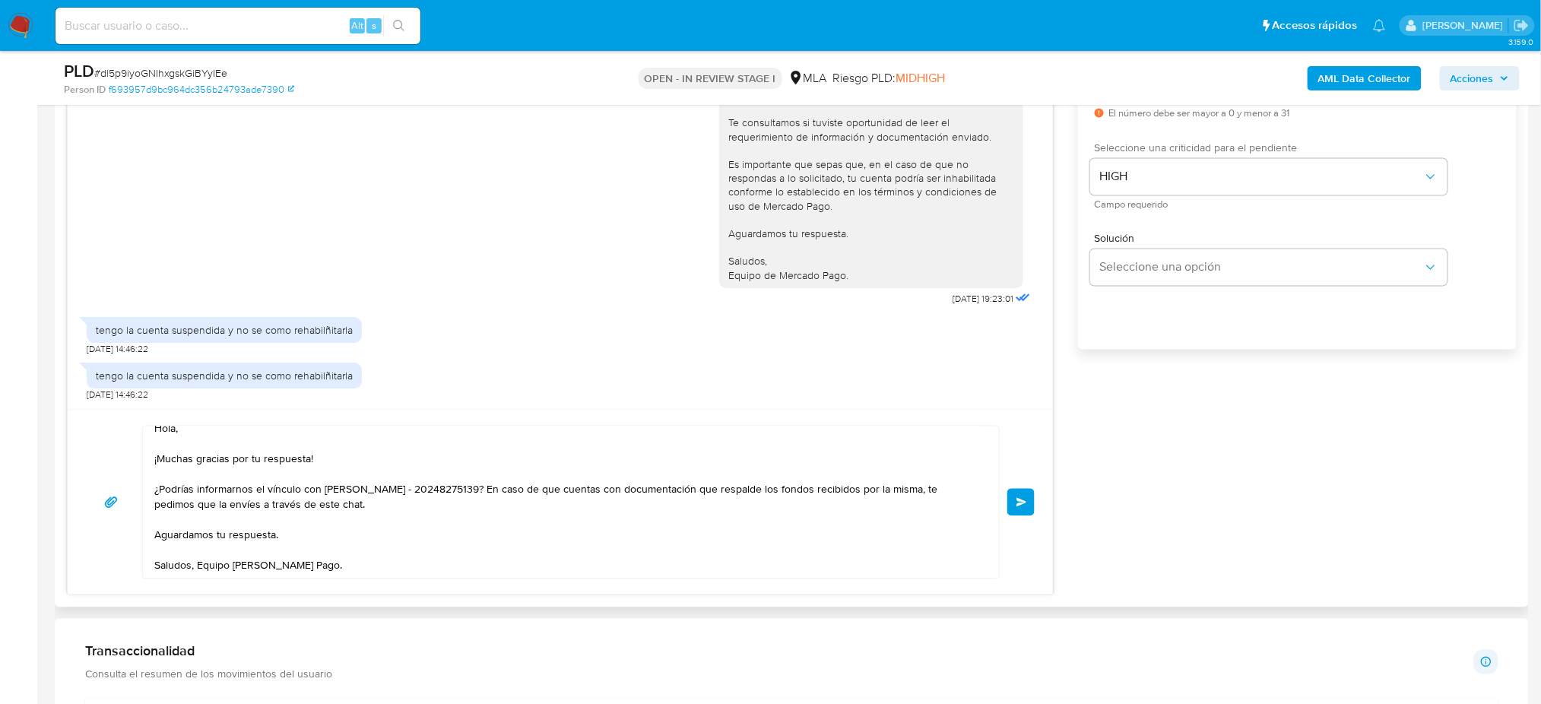
click at [1015, 510] on button "Enviar" at bounding box center [1020, 502] width 27 height 27
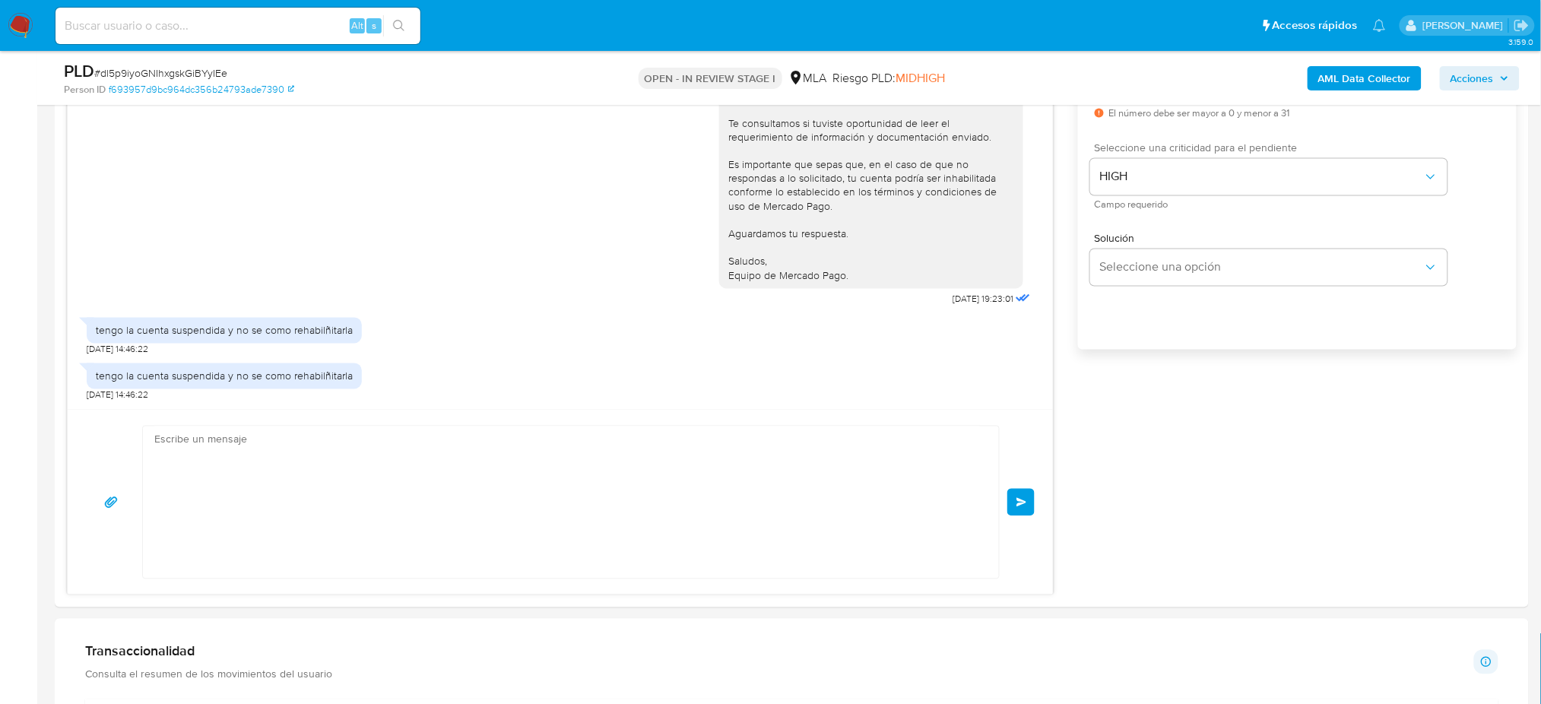
scroll to position [2062, 0]
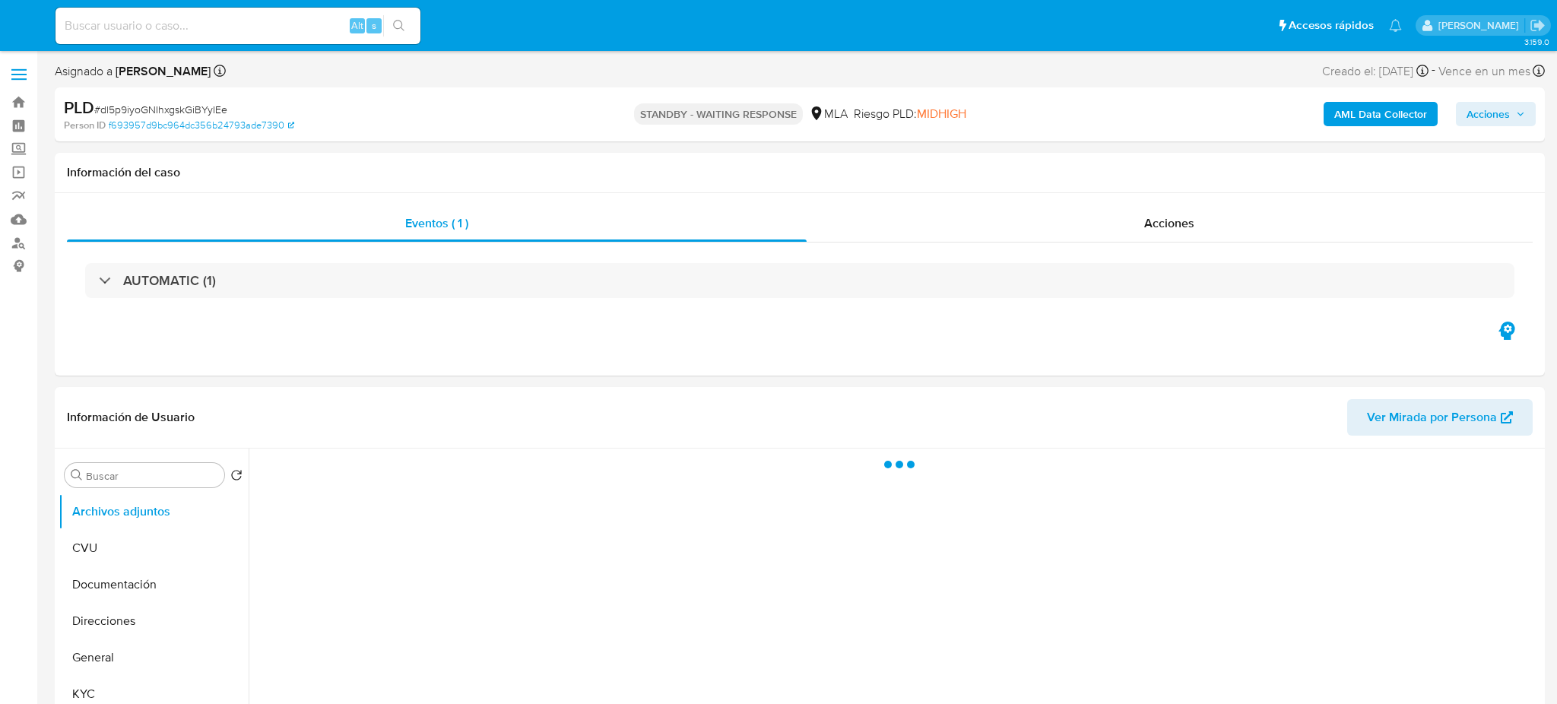
select select "10"
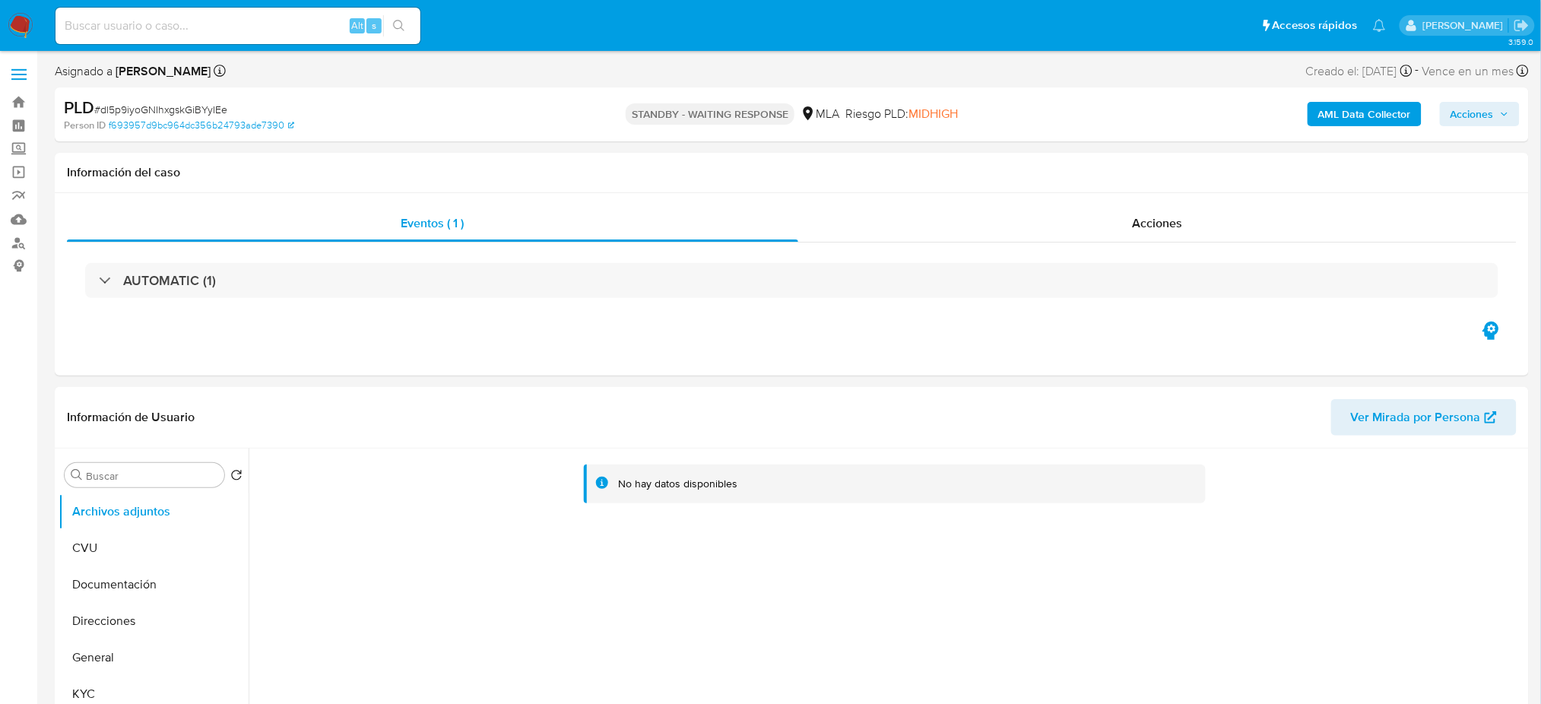
click at [235, 21] on input at bounding box center [237, 26] width 365 height 20
paste input "64yYmsPCKzCqLcYHB3bD5xNs"
type input "64yYmsPCKzCqLcYHB3bD5xNs"
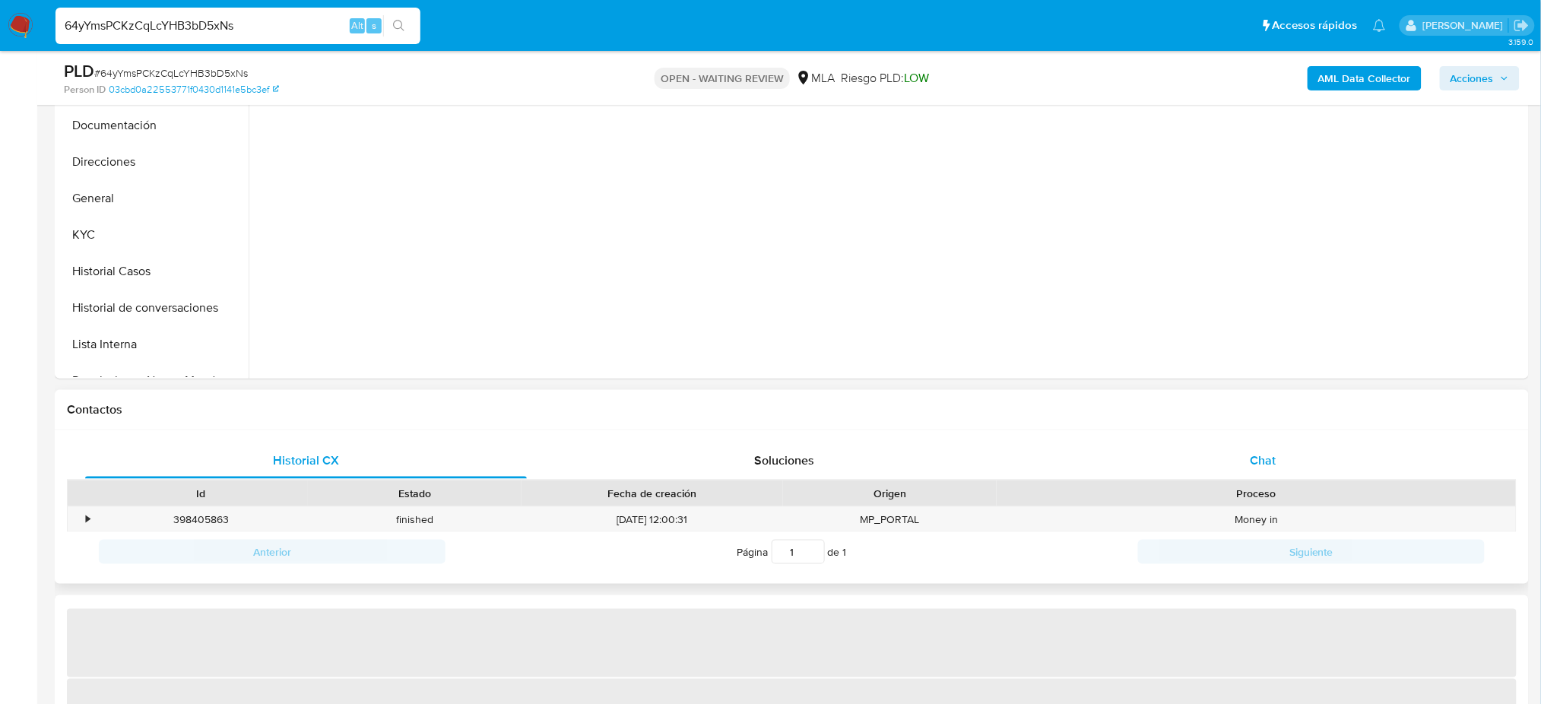
click at [1257, 442] on div "Historial CX Soluciones Chat Id Estado Fecha de creación Origen Proceso • 39840…" at bounding box center [792, 507] width 1474 height 154
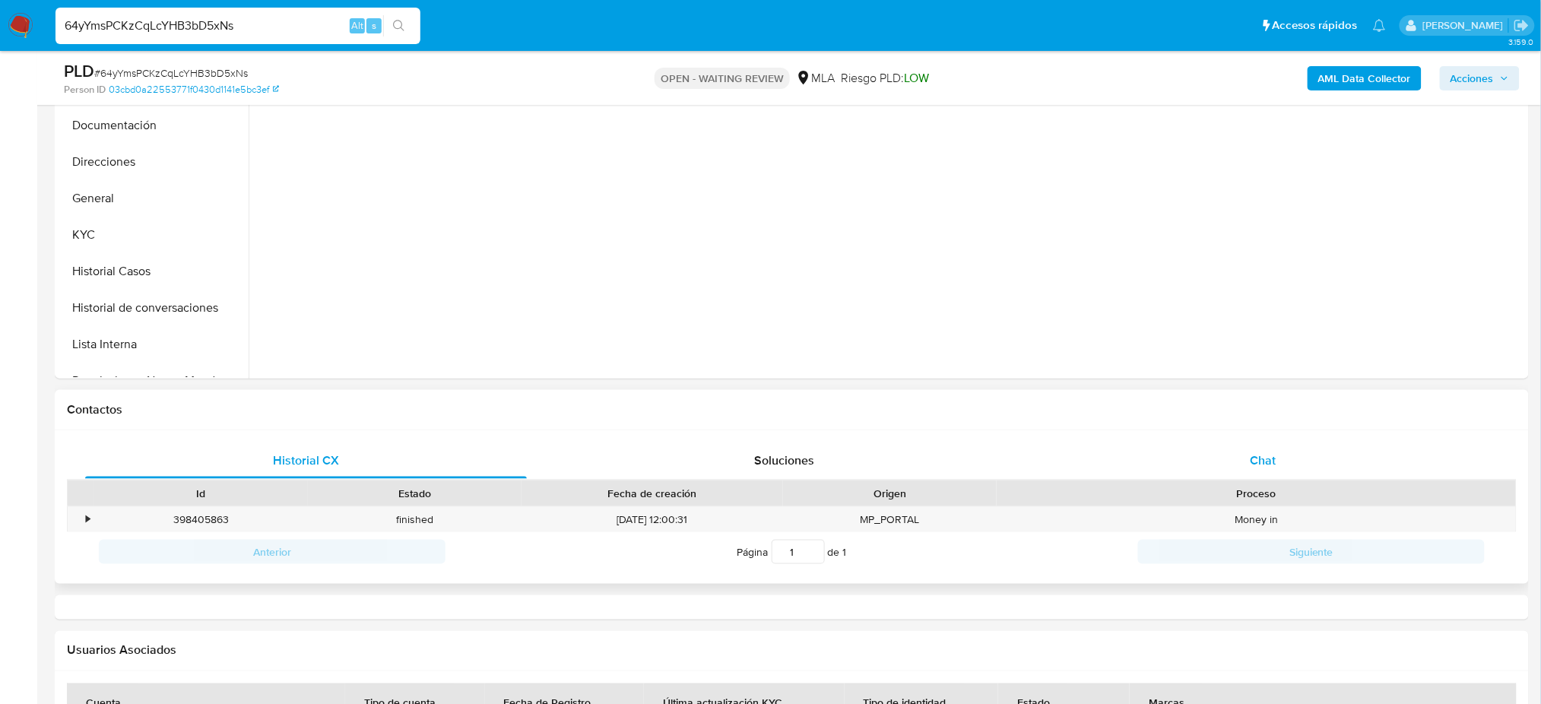
drag, startPoint x: 1261, startPoint y: 449, endPoint x: 1200, endPoint y: 454, distance: 60.2
click at [1262, 449] on div "Chat" at bounding box center [1263, 460] width 442 height 36
select select "10"
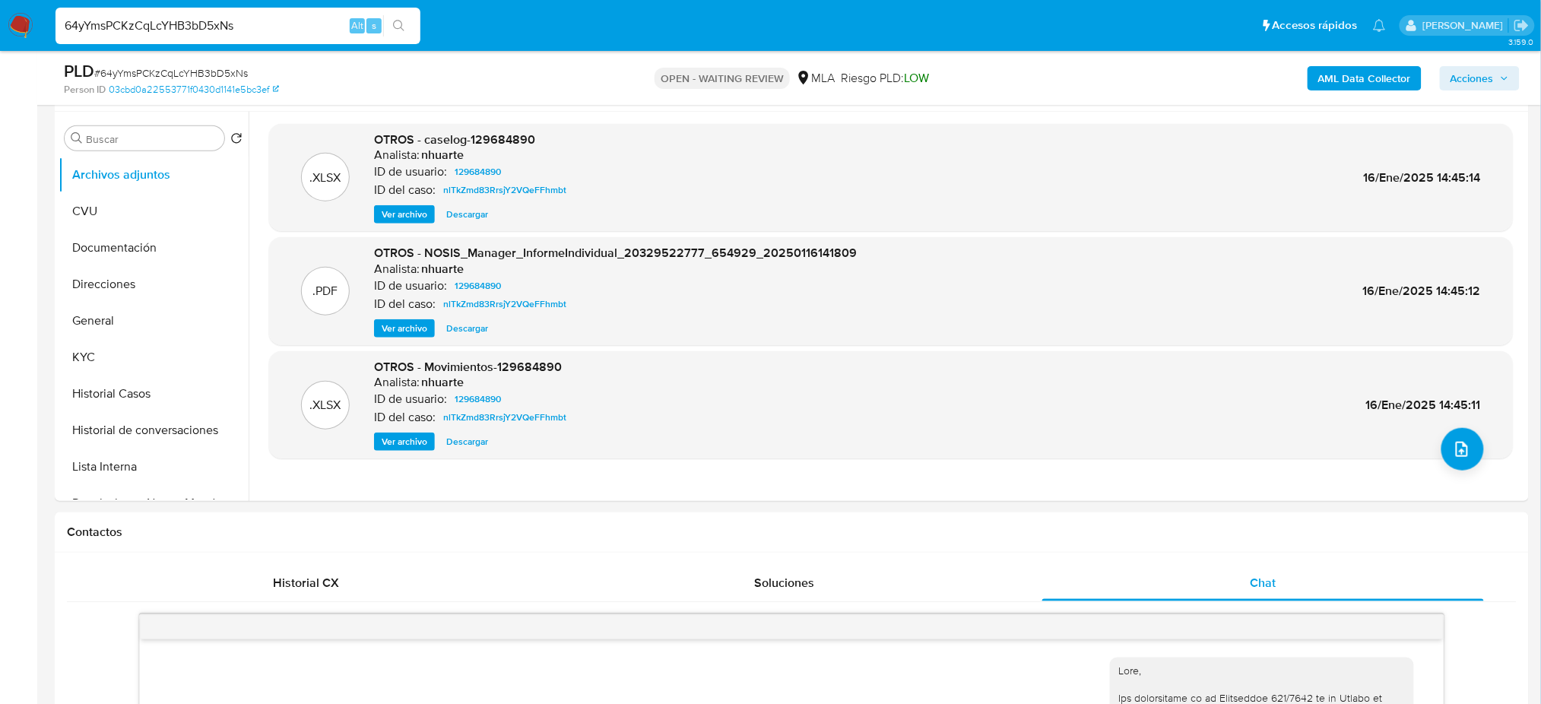
scroll to position [202, 0]
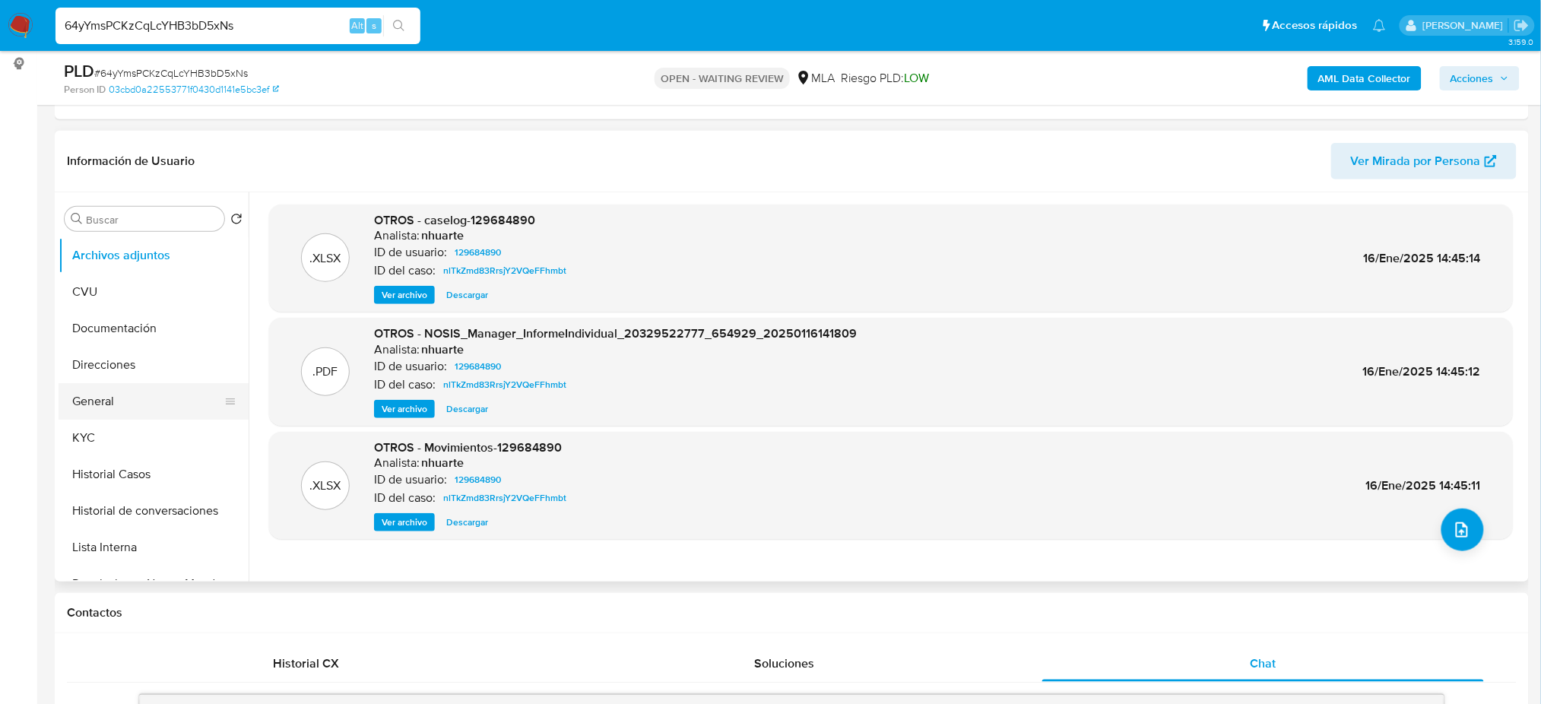
click at [156, 390] on button "General" at bounding box center [148, 401] width 178 height 36
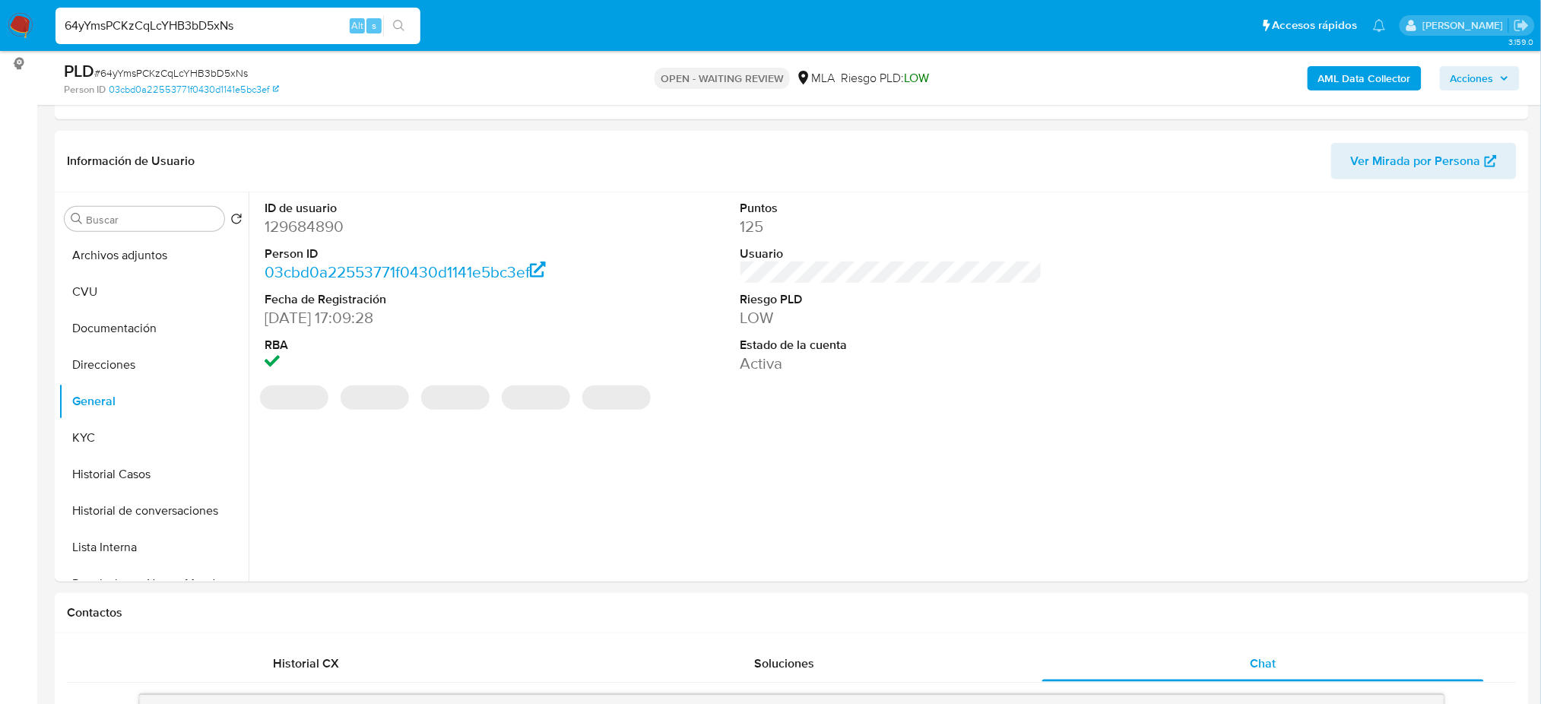
click at [295, 228] on dd "129684890" at bounding box center [416, 226] width 302 height 21
copy dd "129684890"
click at [159, 473] on button "Historial Casos" at bounding box center [148, 474] width 178 height 36
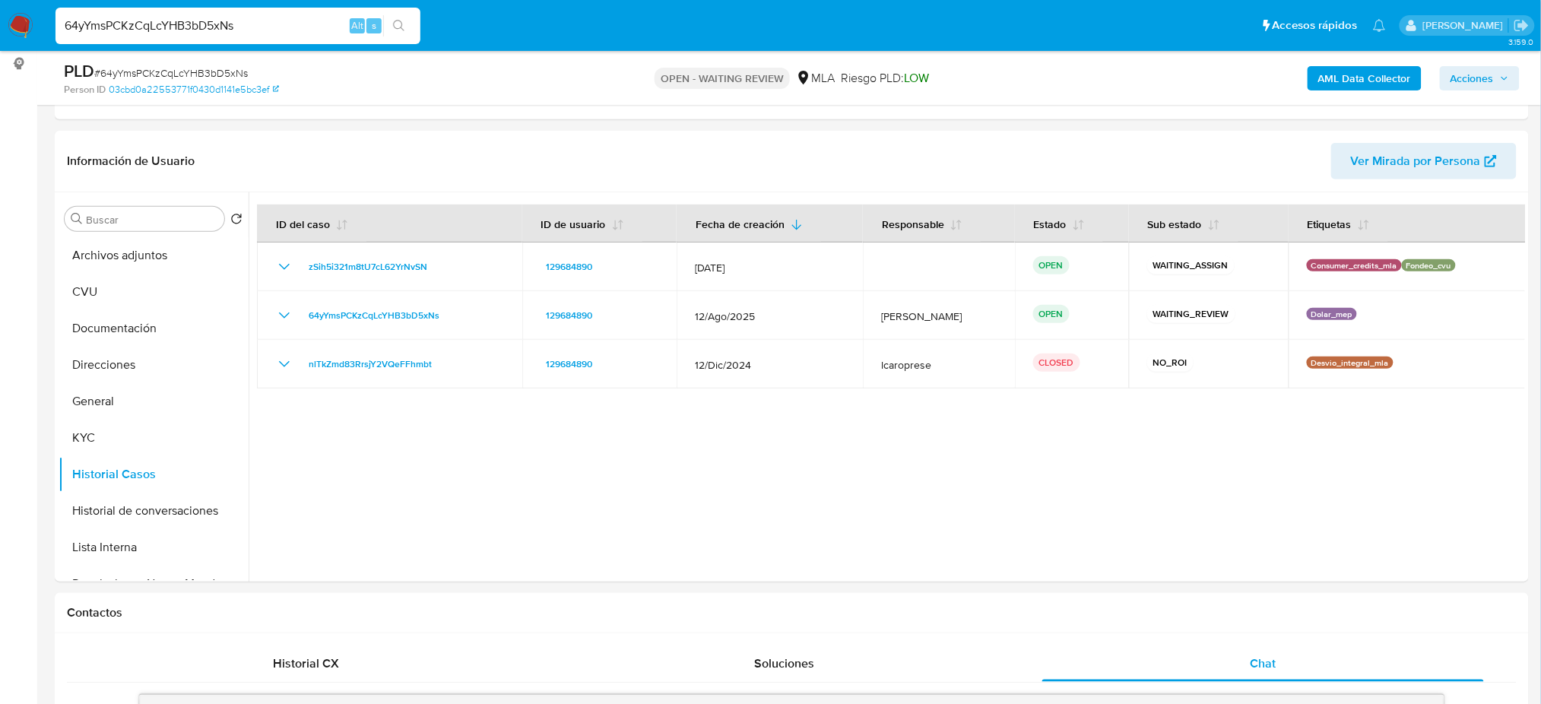
click at [123, 337] on button "Documentación" at bounding box center [148, 328] width 178 height 36
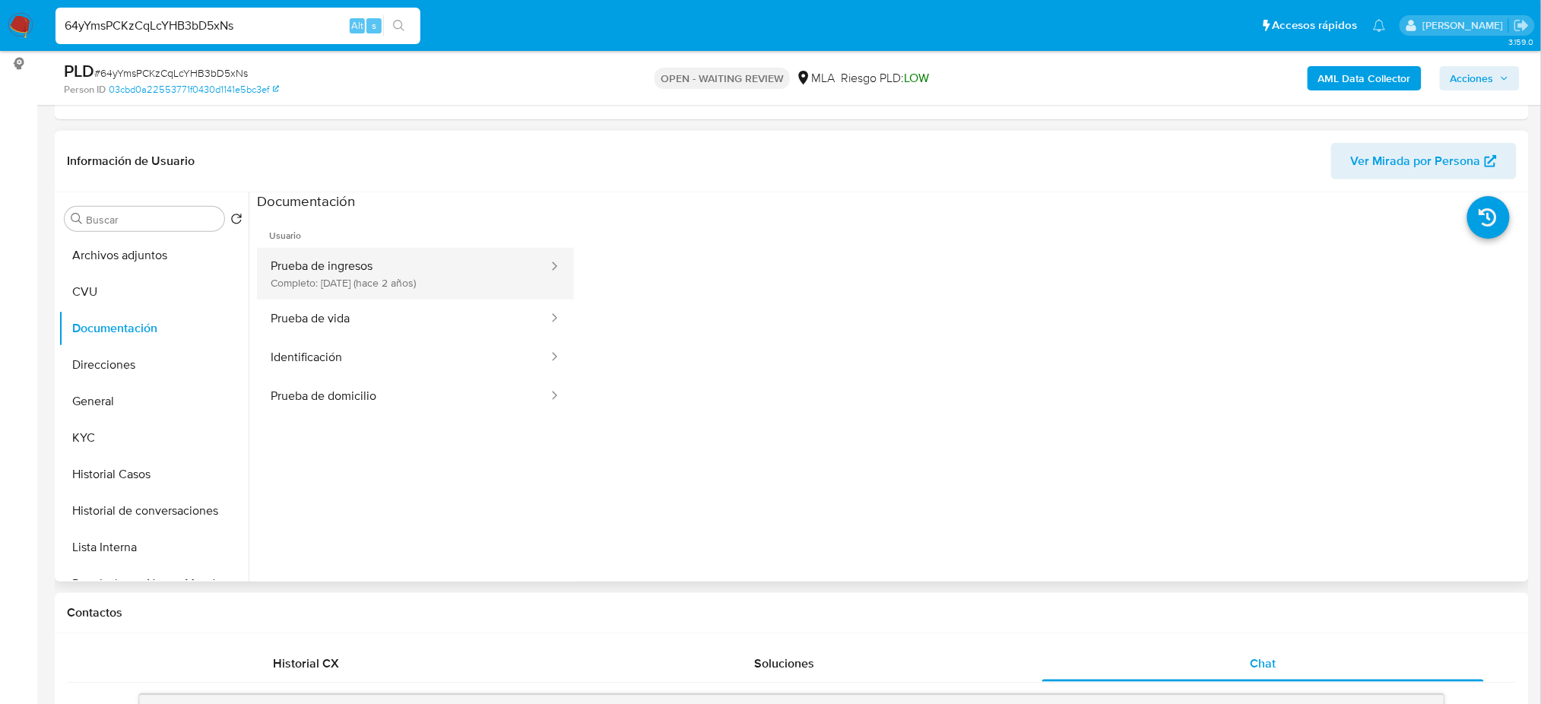
click at [517, 269] on button "Prueba de ingresos Completo: 15/03/2024 (hace 2 años)" at bounding box center [403, 274] width 293 height 52
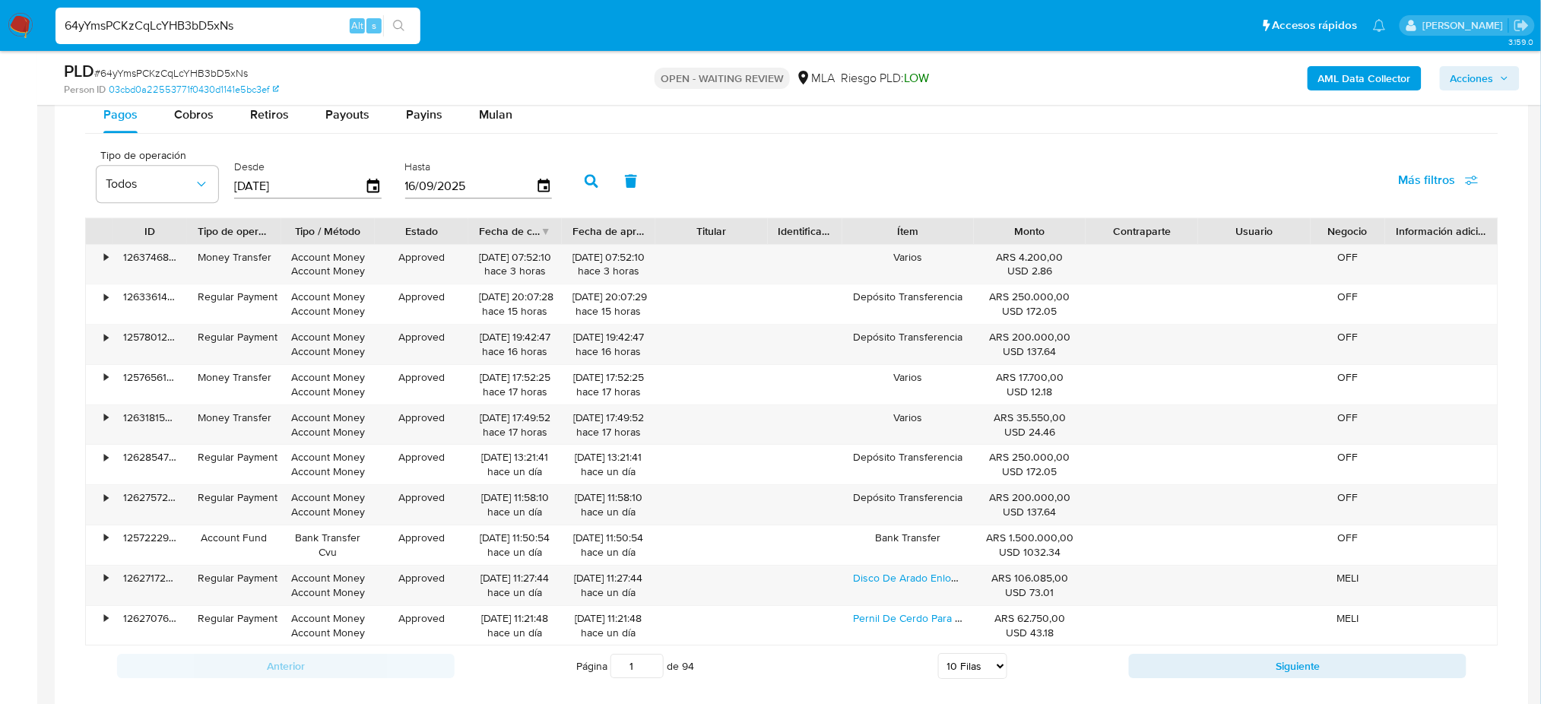
scroll to position [1023, 0]
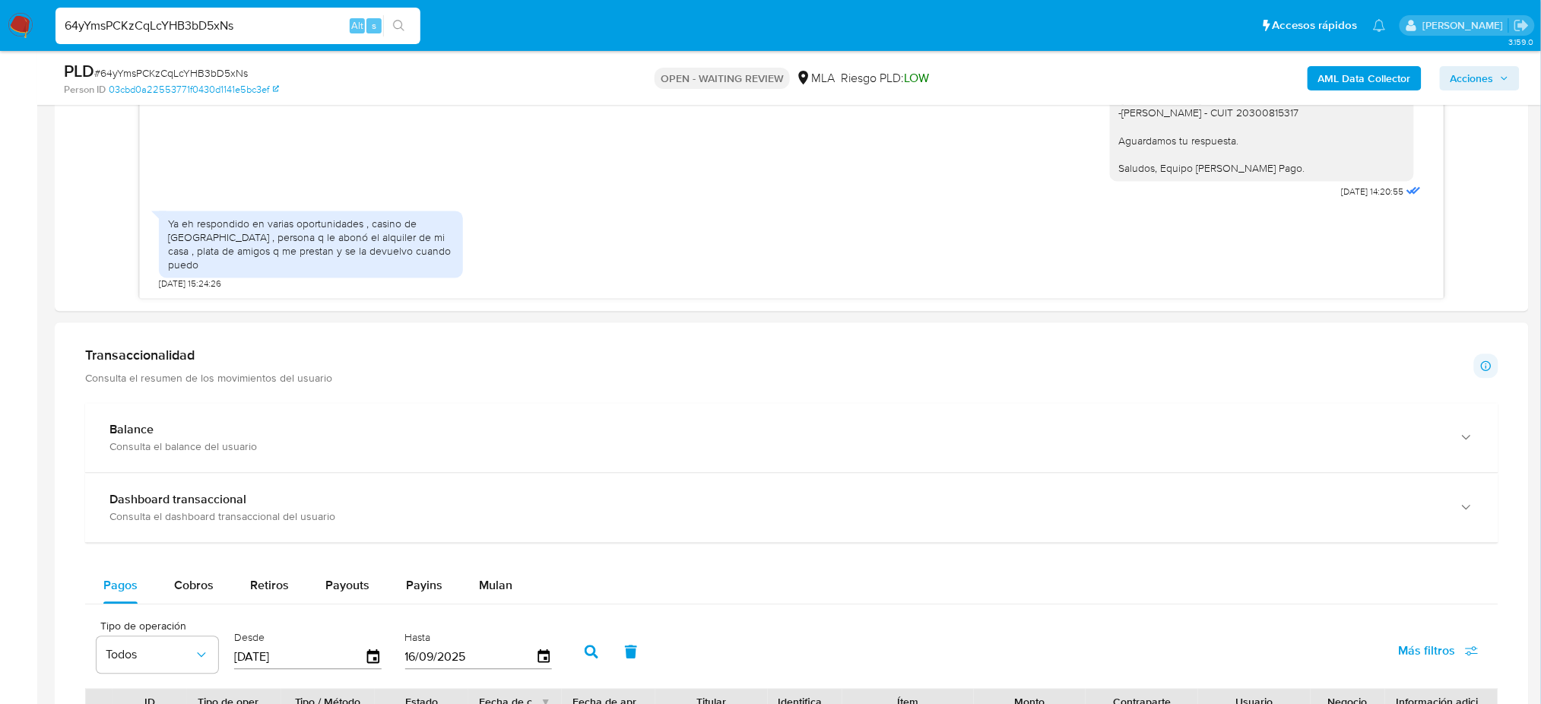
drag, startPoint x: 274, startPoint y: 23, endPoint x: 0, endPoint y: 46, distance: 274.6
click at [0, 46] on nav "Pausado Ver notificaciones 64yYmsPCKzCqLcYHB3bD5xNs Alt s Accesos rápidos Presi…" at bounding box center [770, 25] width 1541 height 51
paste input "w60IzXSs0joaWRhH6GtUu5he"
type input "w60IzXSs0joaWRhH6GtUu5he"
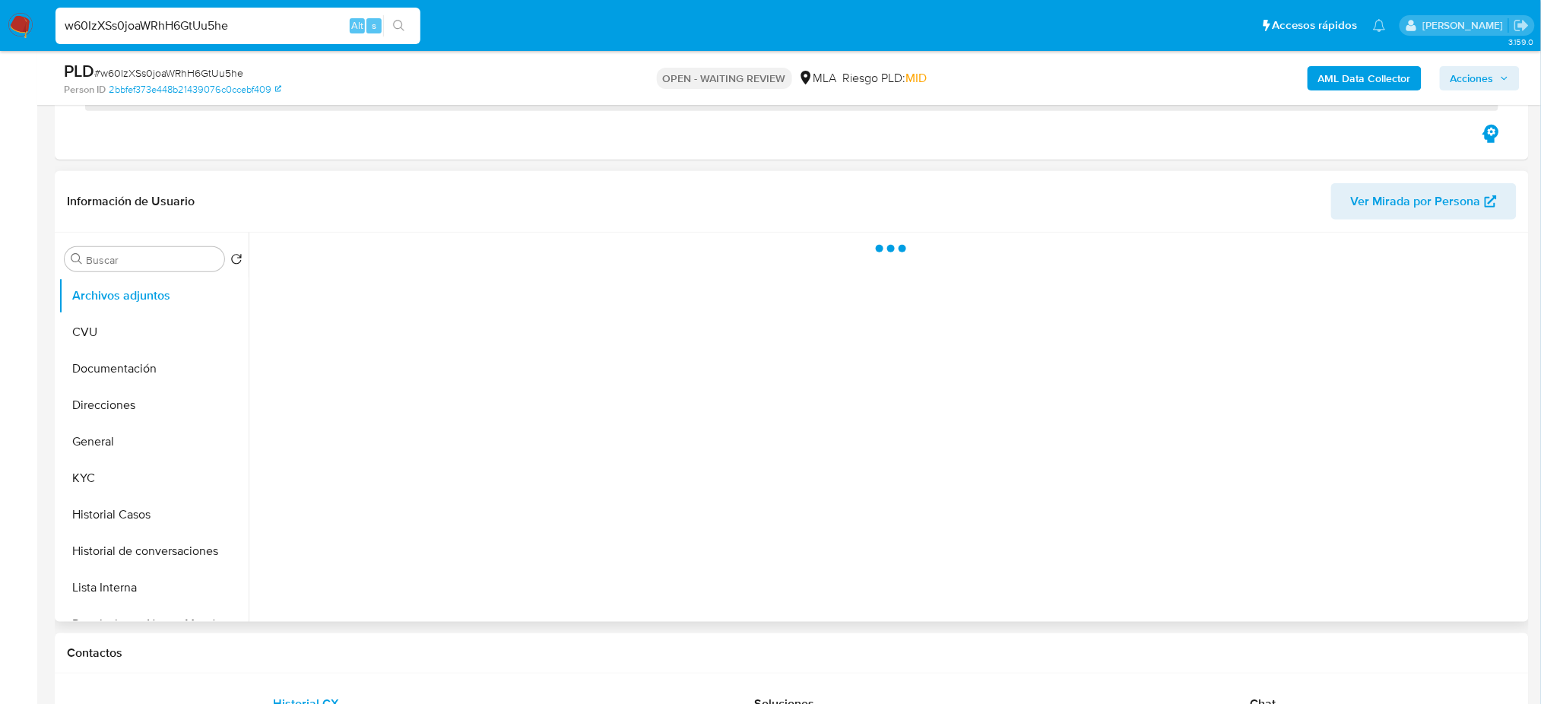
scroll to position [304, 0]
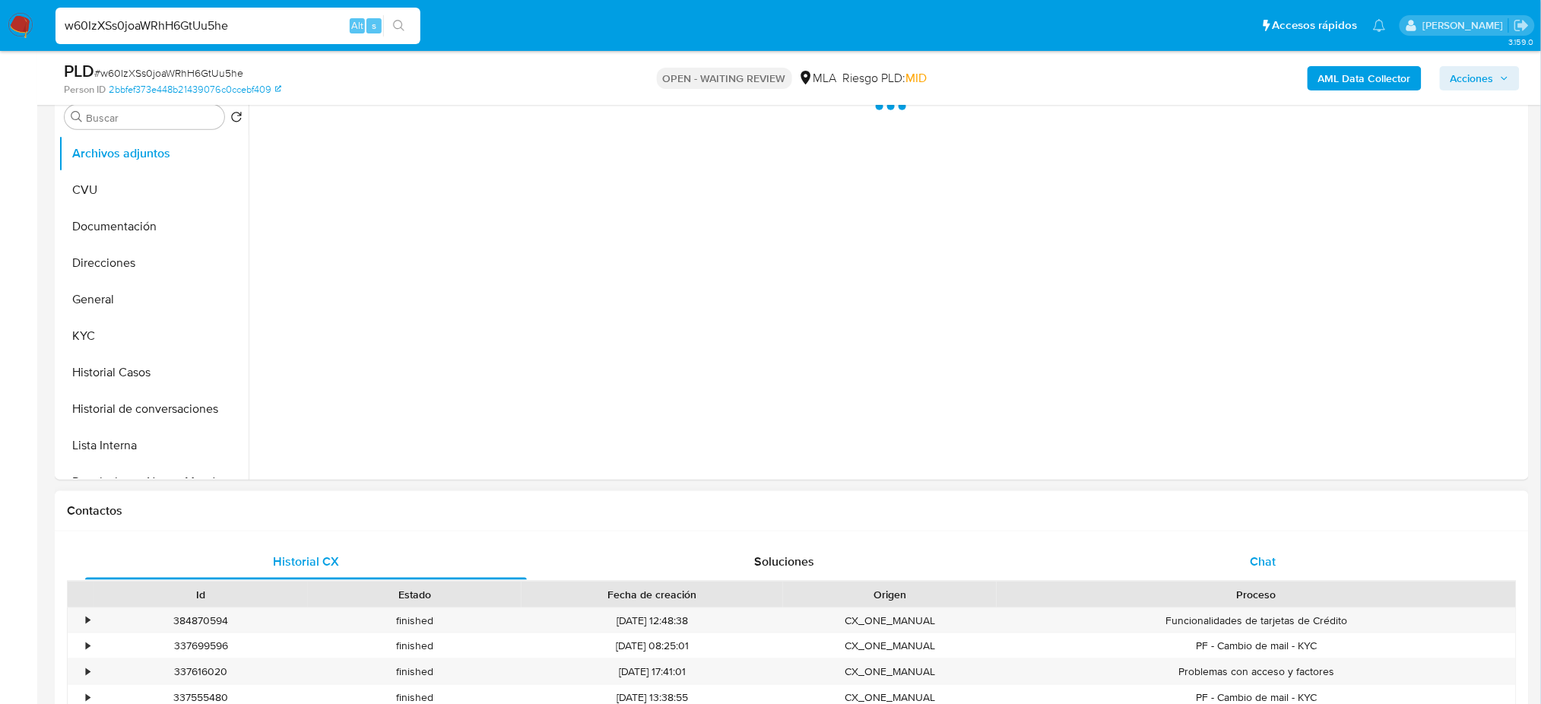
click at [1318, 559] on div "Chat" at bounding box center [1263, 562] width 442 height 36
select select "10"
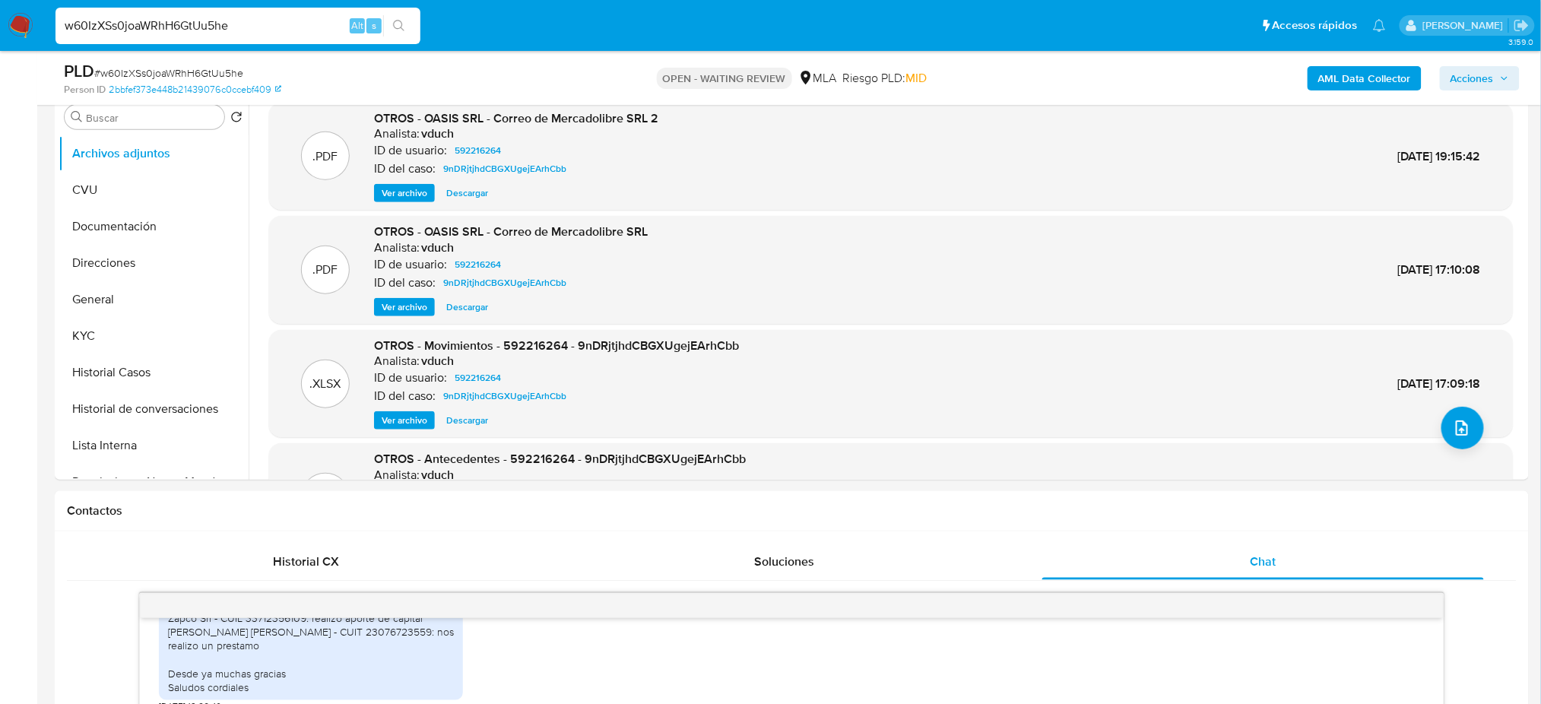
drag, startPoint x: 299, startPoint y: 33, endPoint x: 0, endPoint y: 49, distance: 299.3
click at [0, 49] on nav "Pausado Ver notificaciones w60IzXSs0joaWRhH6GtUu5he Alt s Accesos rápidos Presi…" at bounding box center [770, 25] width 1541 height 51
paste input "HYeuUE0TgayFVaCLmc6VvWYi"
type input "HYeuUE0TgayFVaCLmc6VvWYi"
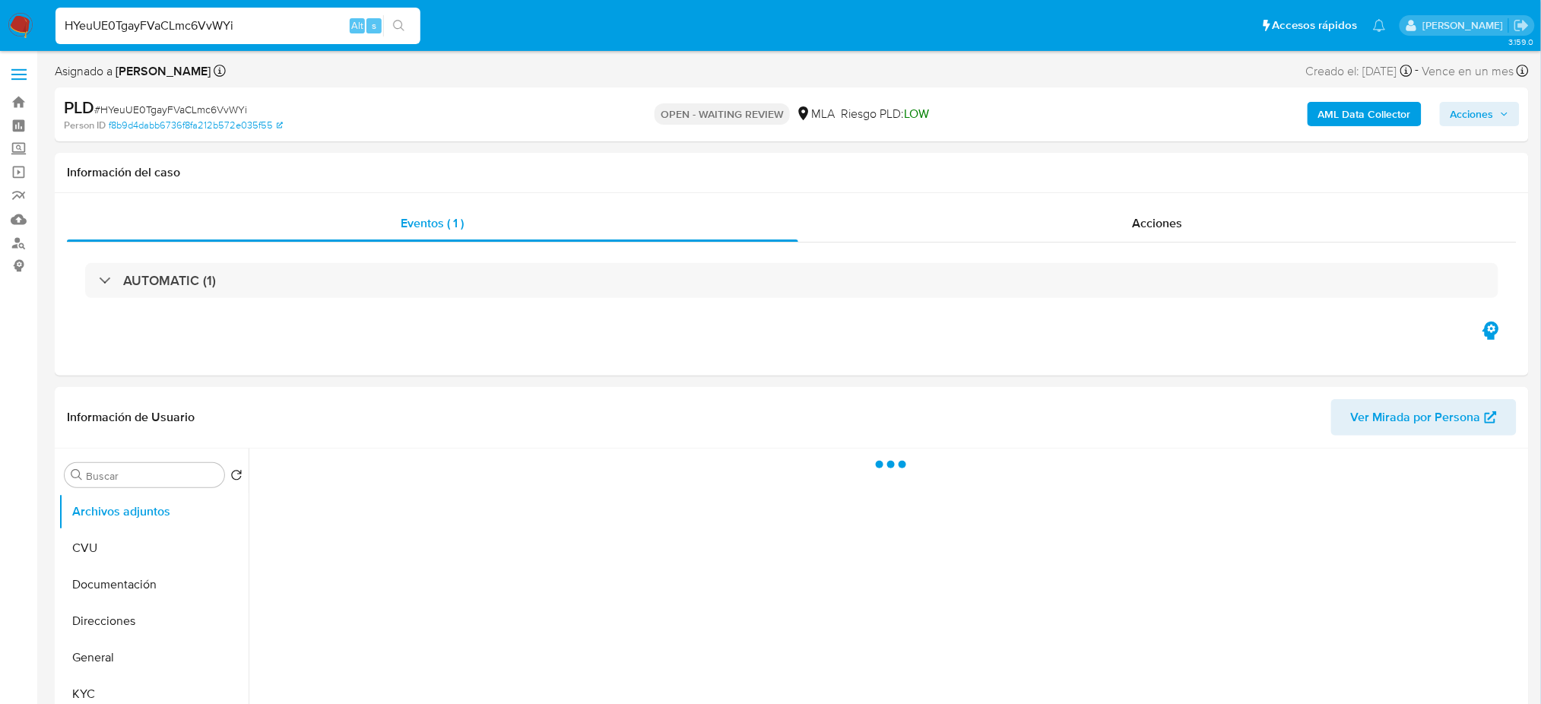
select select "10"
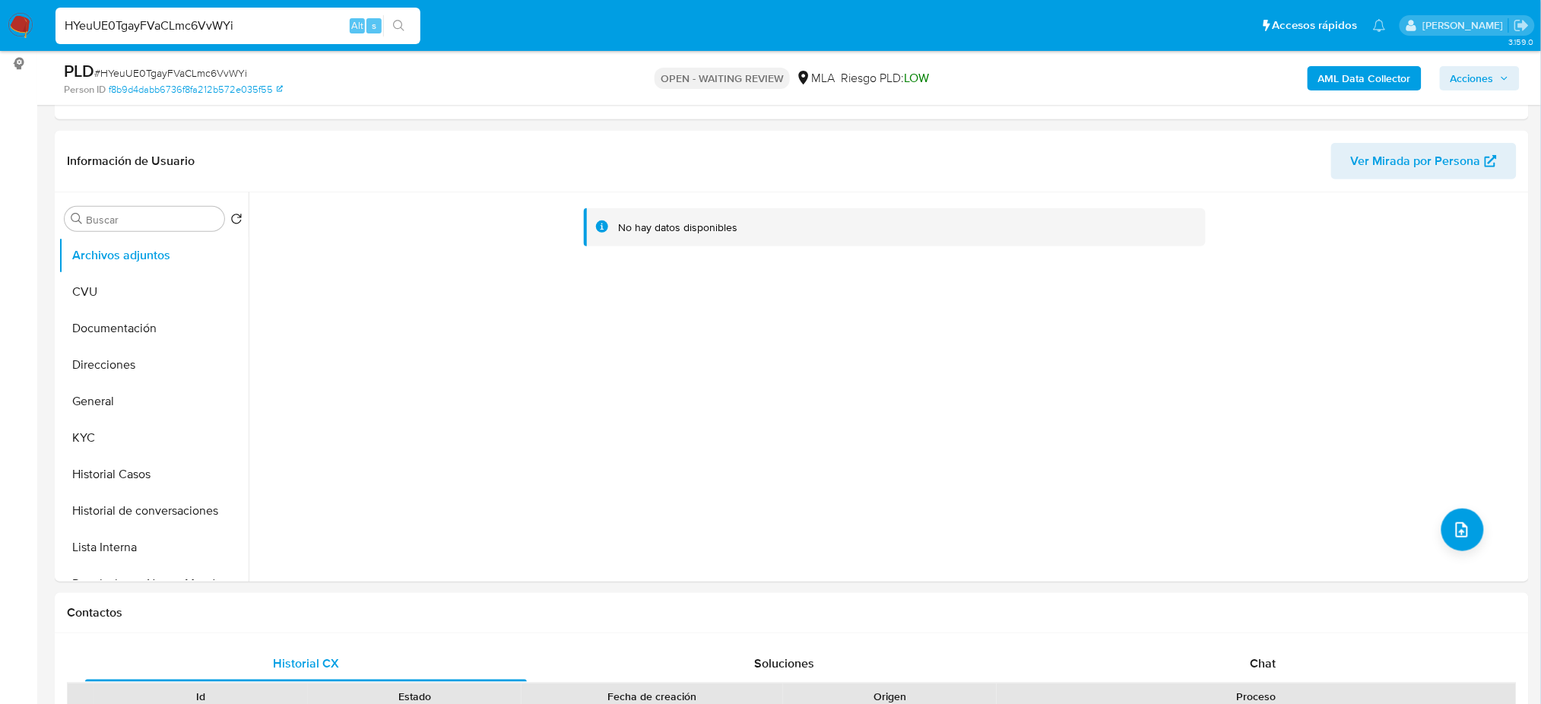
drag, startPoint x: 1259, startPoint y: 655, endPoint x: 1216, endPoint y: 583, distance: 83.8
click at [1259, 655] on span "Chat" at bounding box center [1263, 663] width 26 height 17
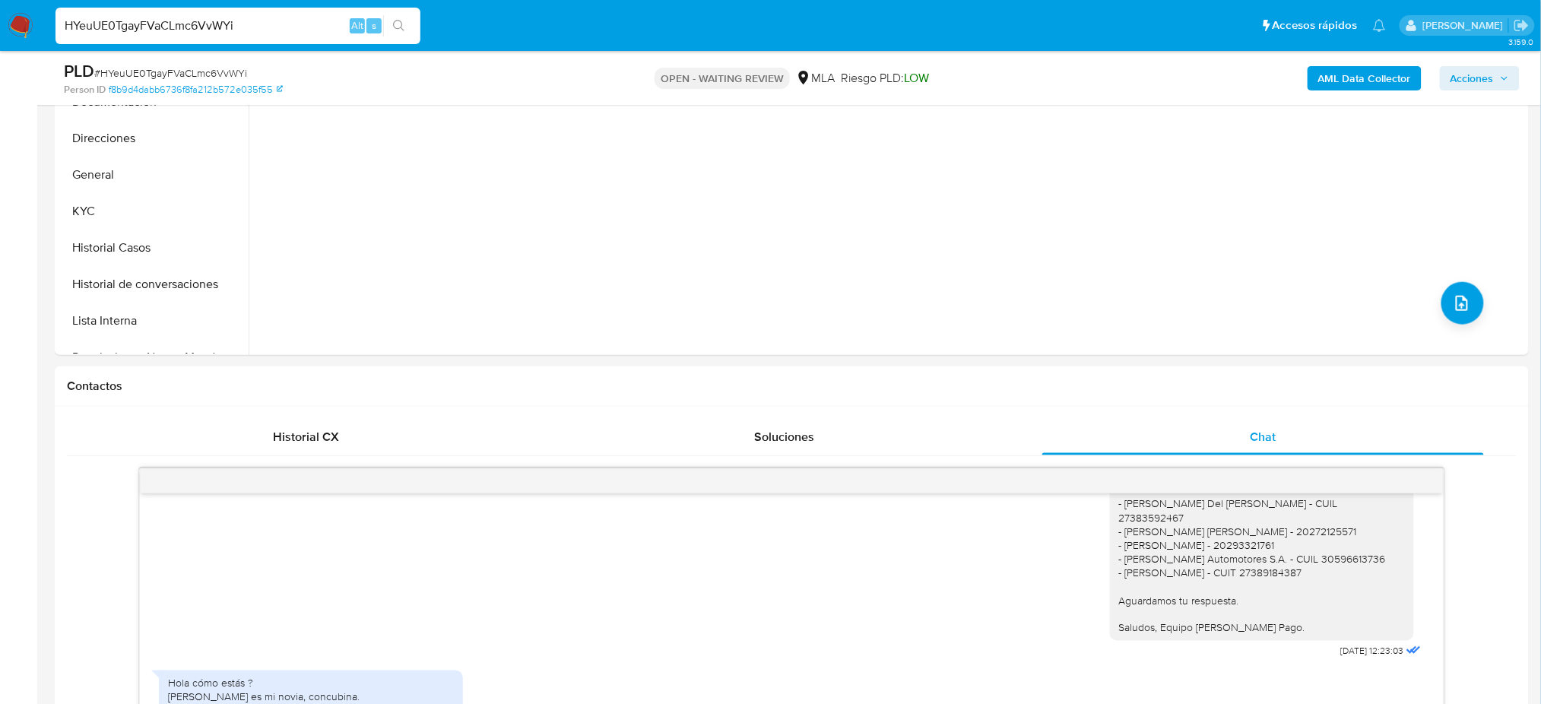
scroll to position [202, 0]
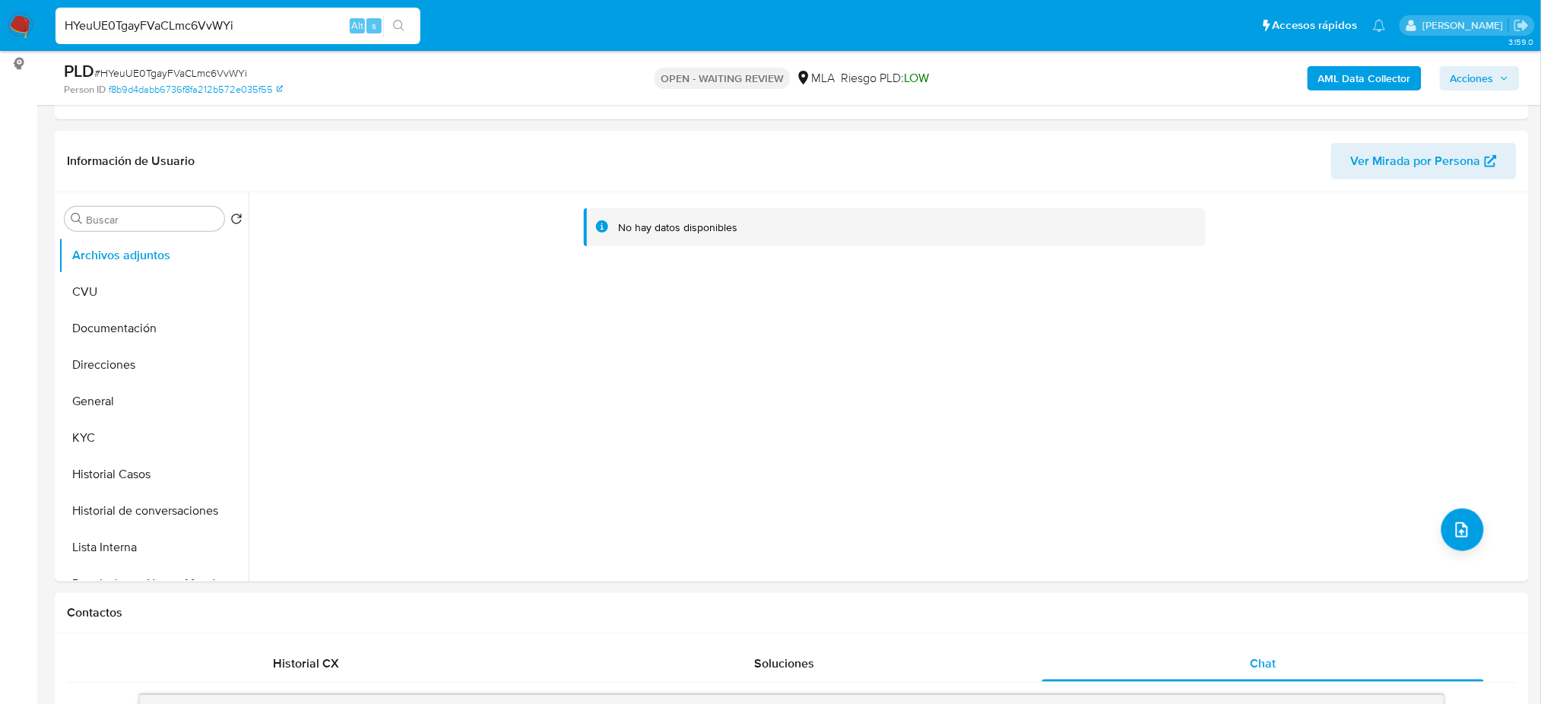
drag, startPoint x: 274, startPoint y: 5, endPoint x: 264, endPoint y: 9, distance: 10.9
click at [265, 9] on nav "Pausado Ver notificaciones HYeuUE0TgayFVaCLmc6VvWYi Alt s Accesos rápidos Presi…" at bounding box center [770, 25] width 1541 height 51
drag, startPoint x: 252, startPoint y: 26, endPoint x: 0, endPoint y: 62, distance: 254.9
paste input "dl5p9iyoGNIhxgskGiBYyIEe"
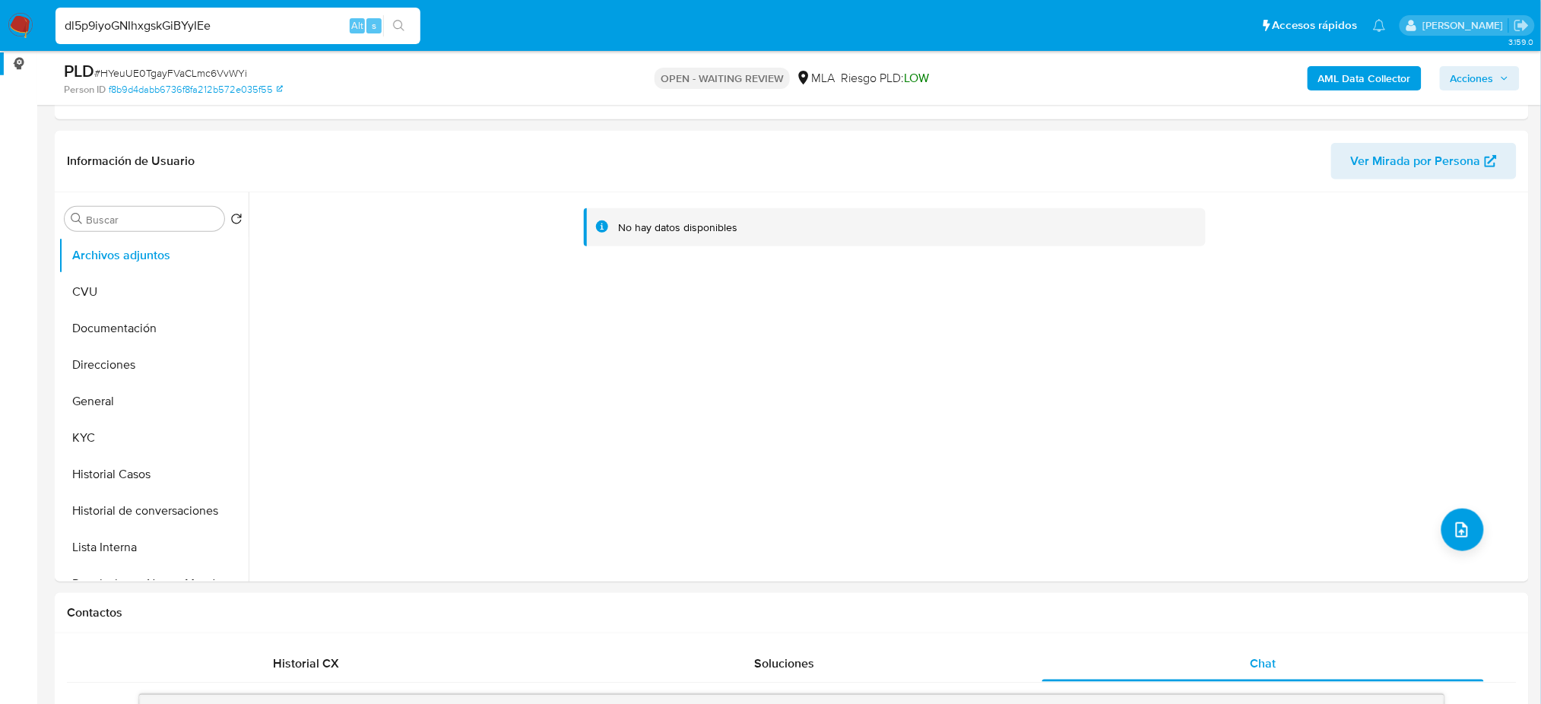
type input "dl5p9iyoGNIhxgskGiBYyIEe"
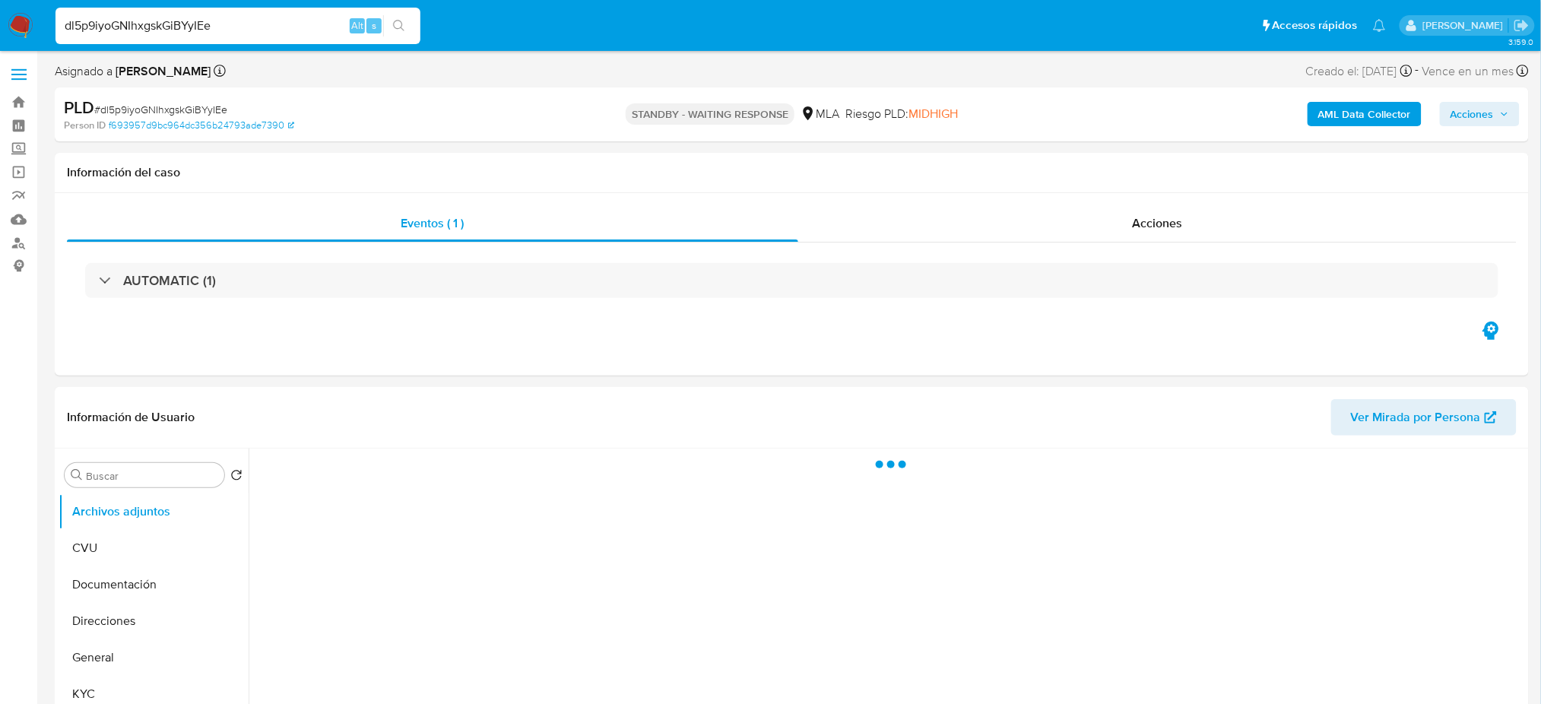
select select "10"
drag, startPoint x: 270, startPoint y: 25, endPoint x: 0, endPoint y: 27, distance: 269.9
click at [0, 27] on nav "Pausado Ver notificaciones dl5p9iyoGNIhxgskGiBYyIEe Alt s Accesos rápidos Presi…" at bounding box center [770, 25] width 1541 height 51
paste input "Oay7l6vpfiQghrQFB4t0clM0"
type input "Oay7l6vpfiQghrQFB4t0clM0"
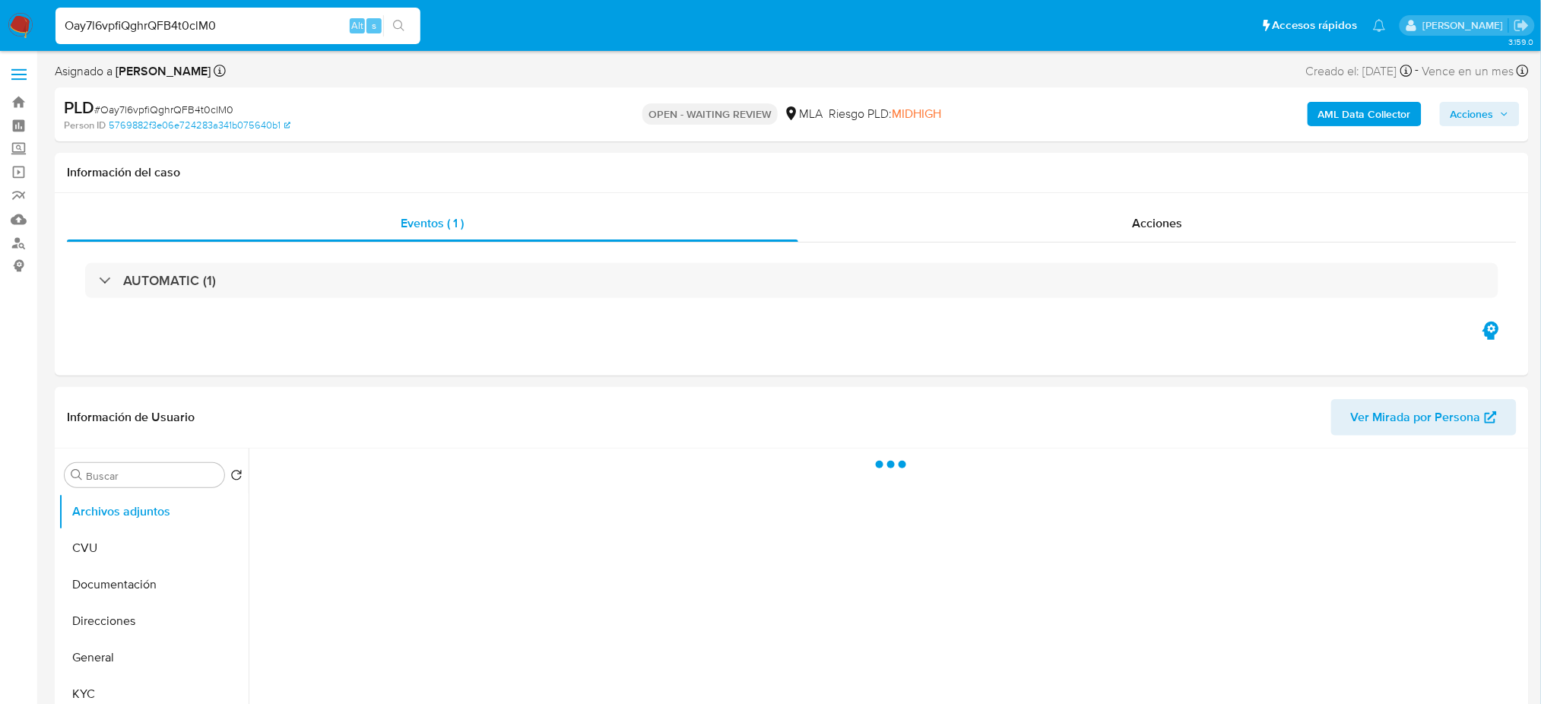
select select "10"
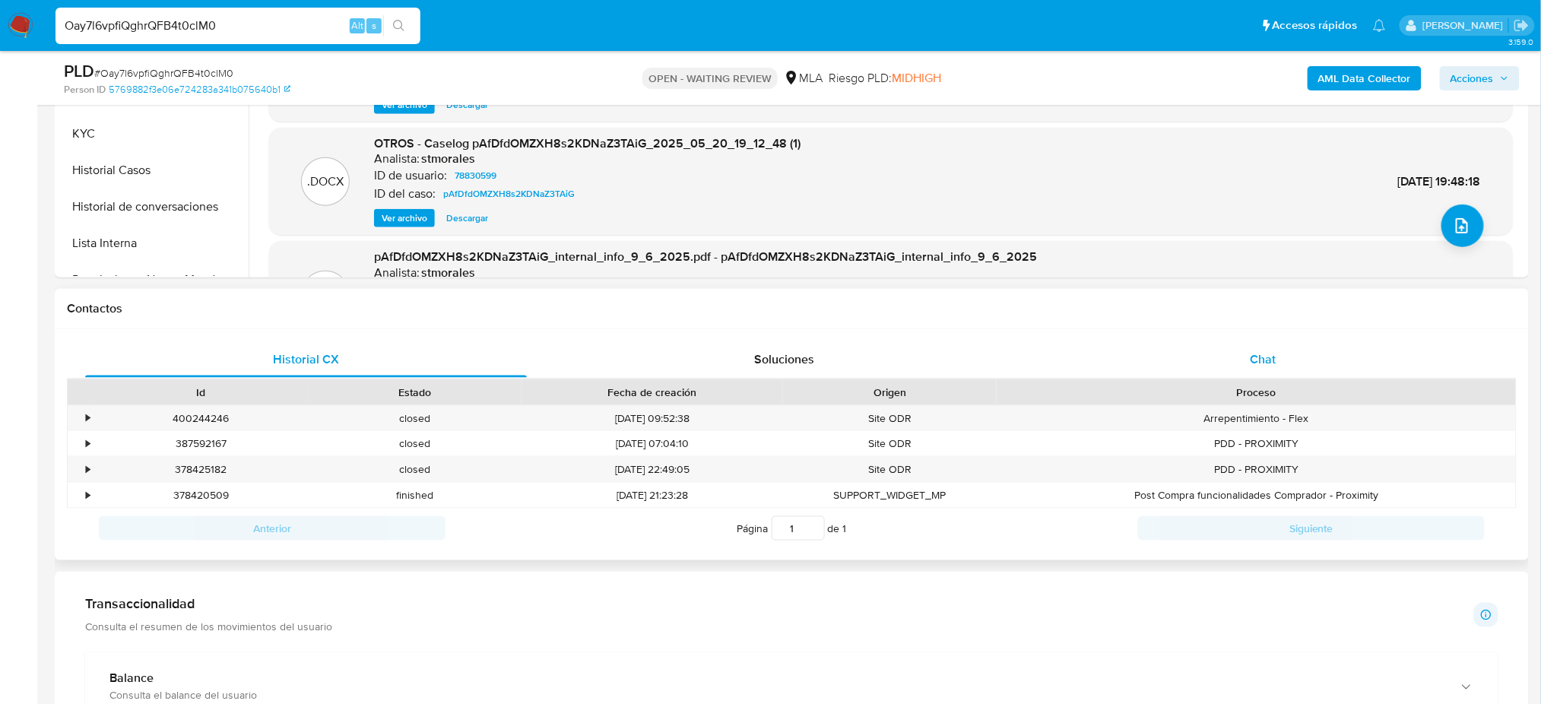
drag, startPoint x: 1242, startPoint y: 374, endPoint x: 1175, endPoint y: 359, distance: 68.6
click at [1242, 374] on div "Chat" at bounding box center [1263, 359] width 442 height 36
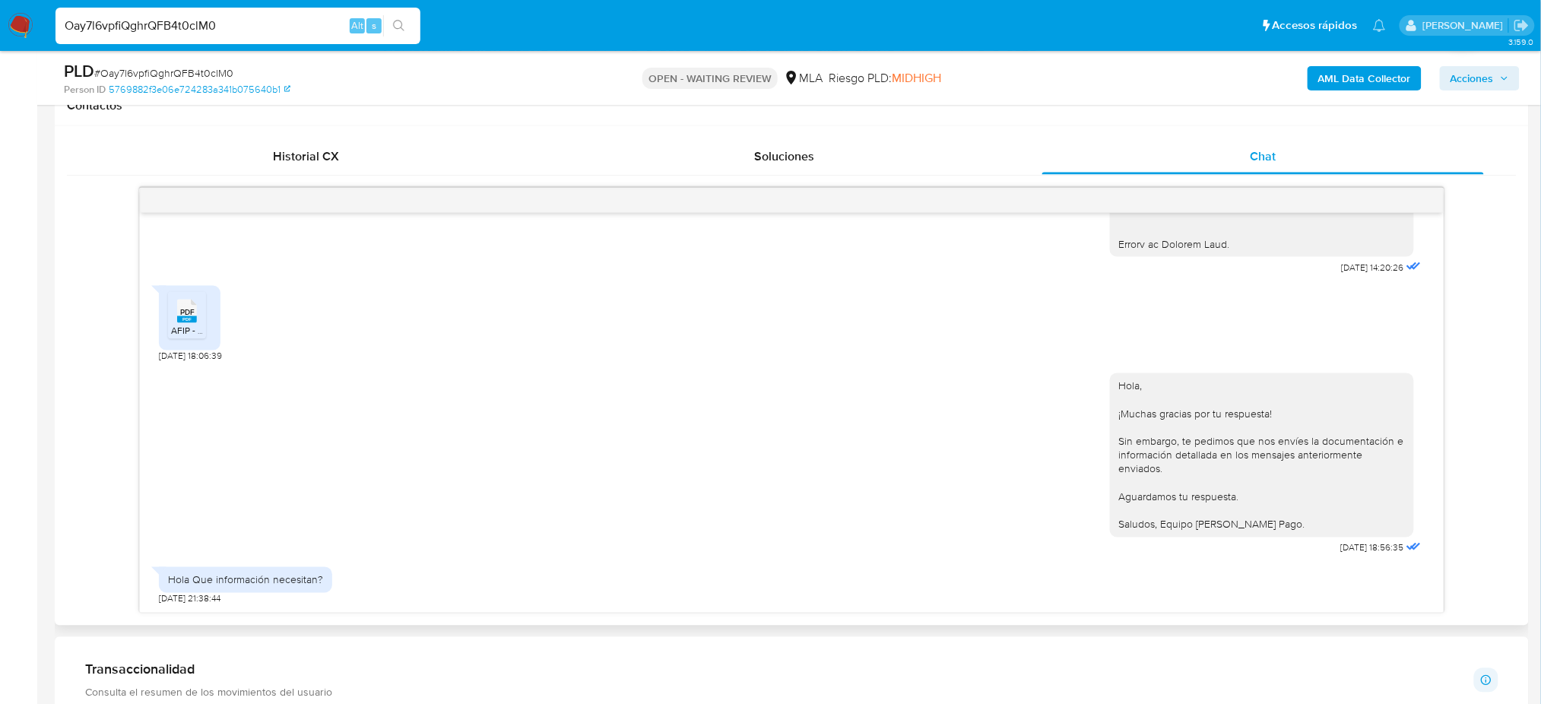
scroll to position [1733, 0]
click at [197, 324] on span "AFIP - Administración Federal de Ingresos Públicos.pdf" at bounding box center [283, 330] width 225 height 13
click at [147, 72] on span "# Oay7l6vpfiQghrQFB4t0clM0" at bounding box center [163, 72] width 139 height 15
copy span "Oay7l6vpfiQghrQFB4t0clM0"
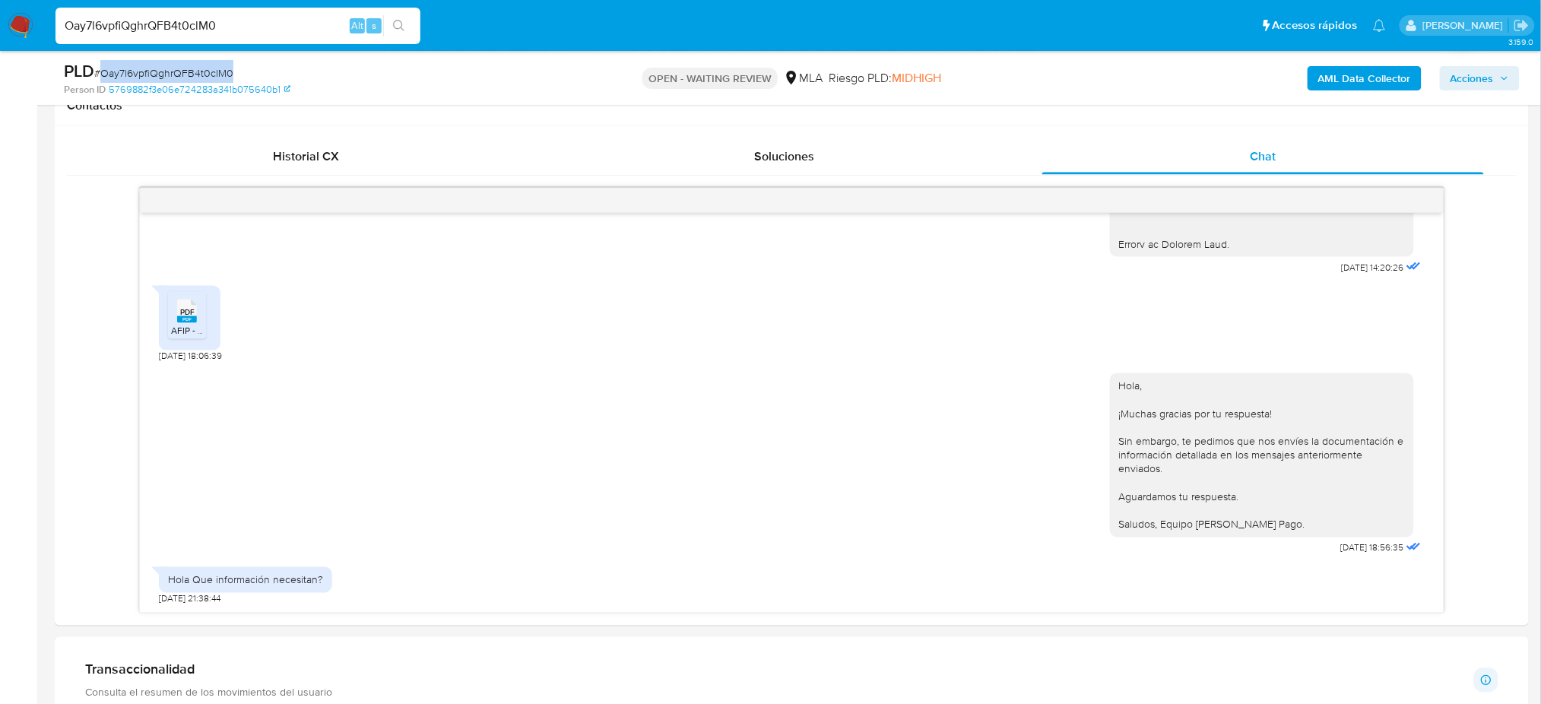
drag, startPoint x: 20, startPoint y: 21, endPoint x: 30, endPoint y: 2, distance: 22.5
click at [21, 21] on img at bounding box center [21, 26] width 26 height 26
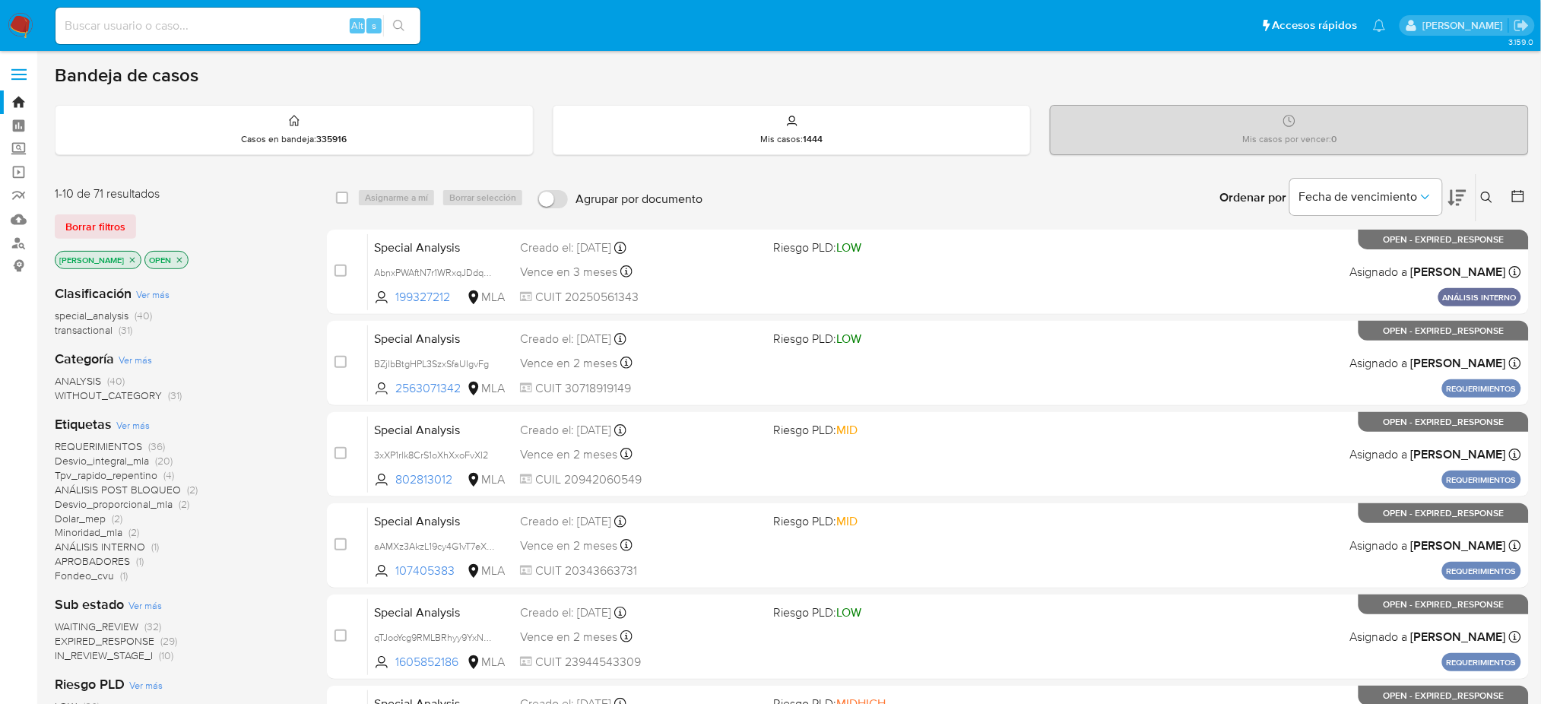
click at [1492, 201] on icon at bounding box center [1487, 198] width 12 height 12
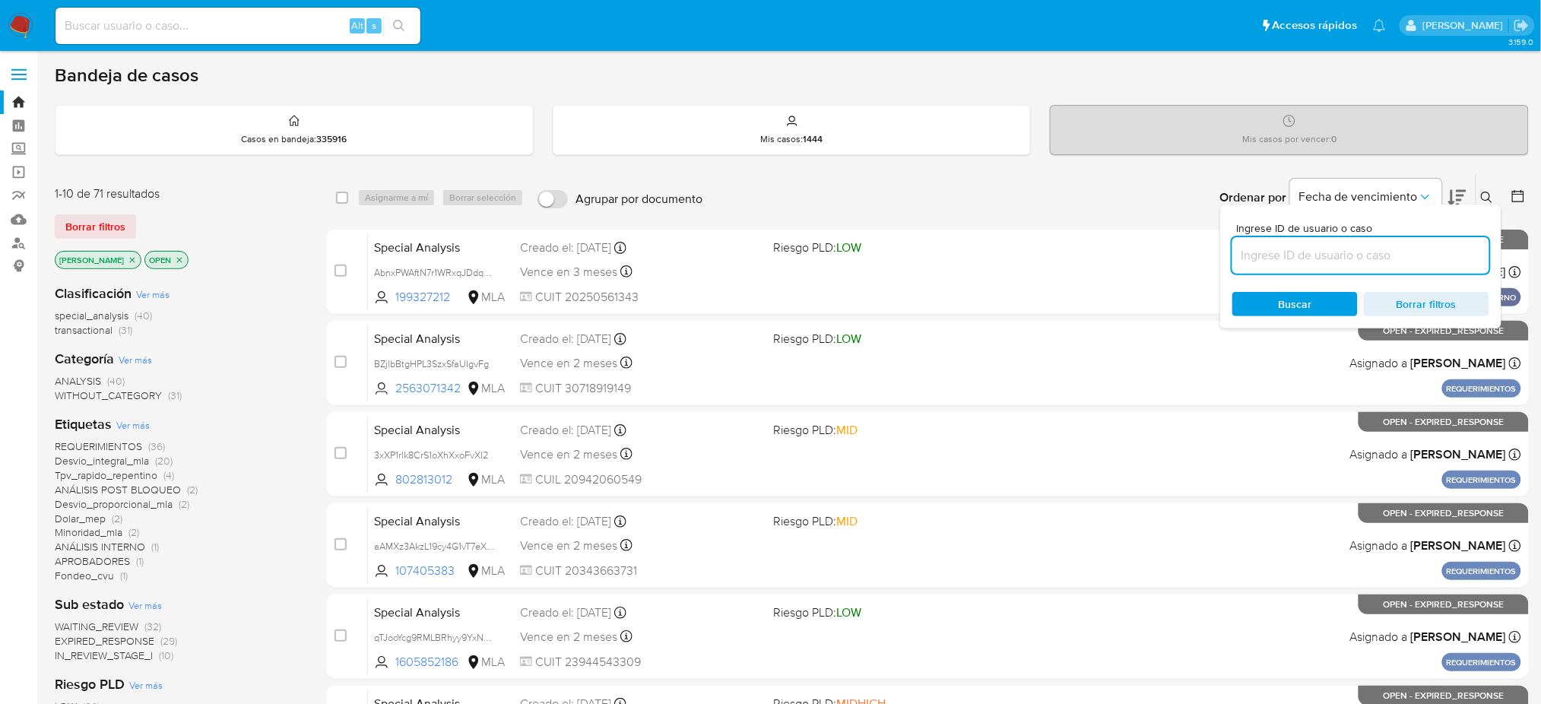
click at [1372, 255] on input at bounding box center [1360, 256] width 257 height 20
type input "Oay7l6vpfiQghrQFB4t0clM0"
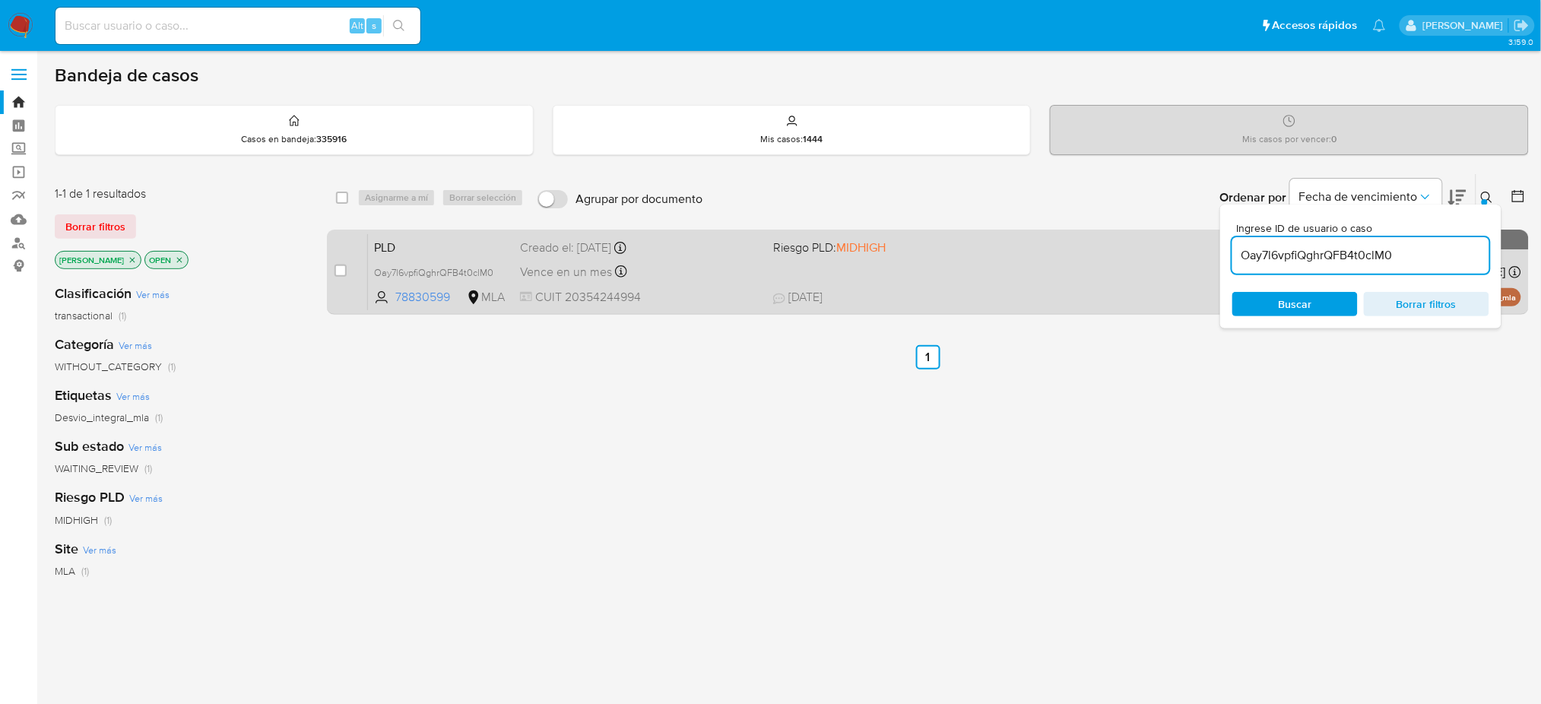
click at [348, 271] on div "case-item-checkbox No es posible asignar el caso" at bounding box center [351, 271] width 33 height 77
click at [344, 268] on input "checkbox" at bounding box center [341, 271] width 12 height 12
checkbox input "true"
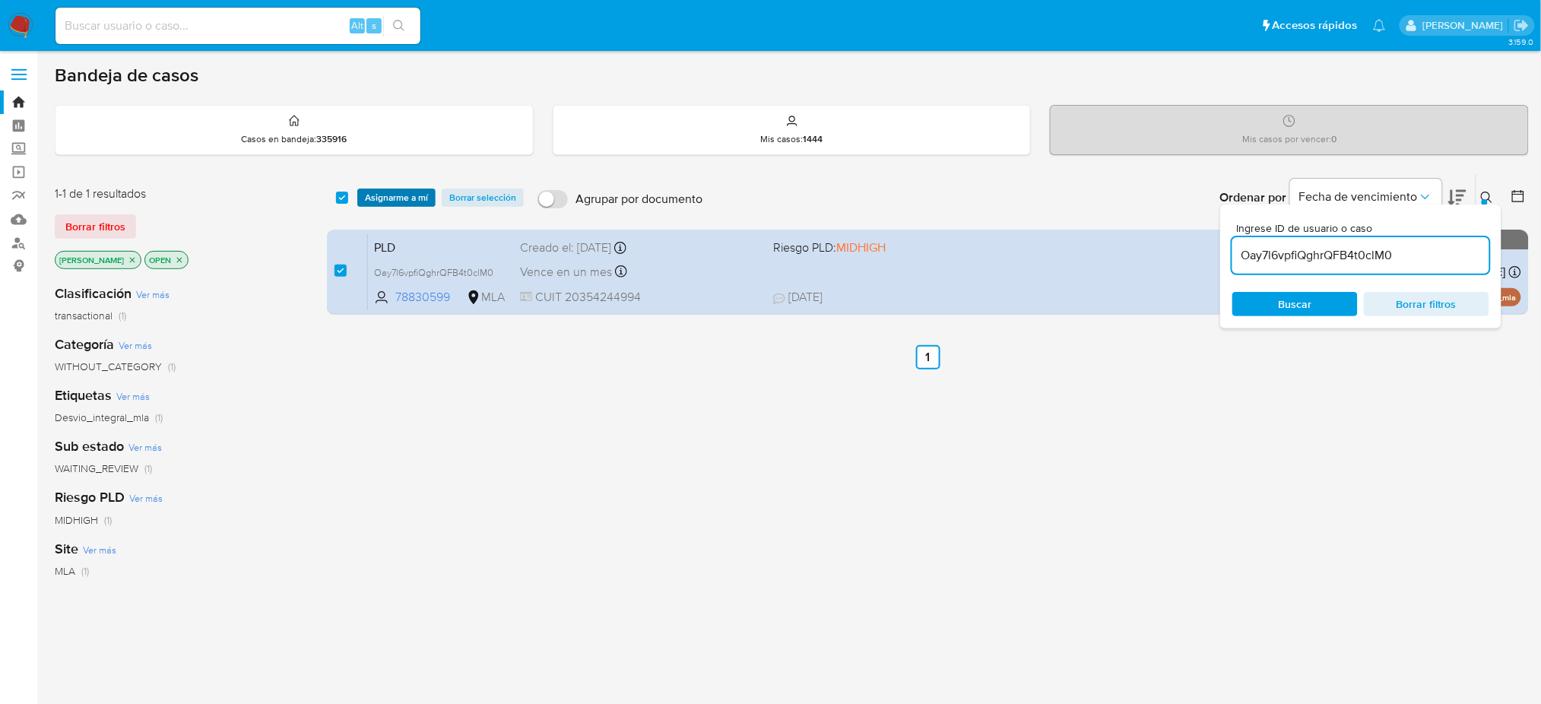
click at [376, 196] on span "Asignarme a mí" at bounding box center [396, 197] width 63 height 15
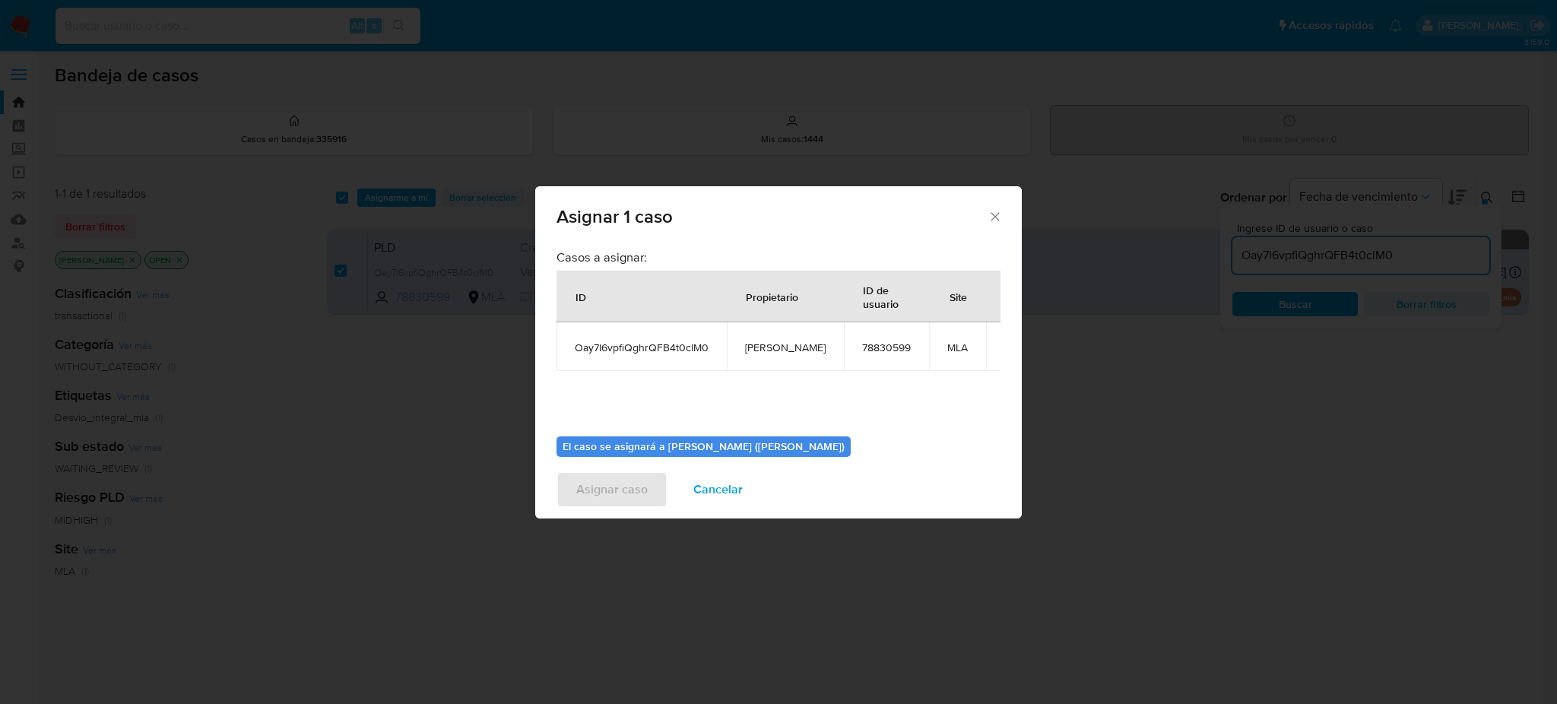
click at [764, 347] on span "[PERSON_NAME]" at bounding box center [785, 348] width 81 height 14
copy span "[PERSON_NAME]"
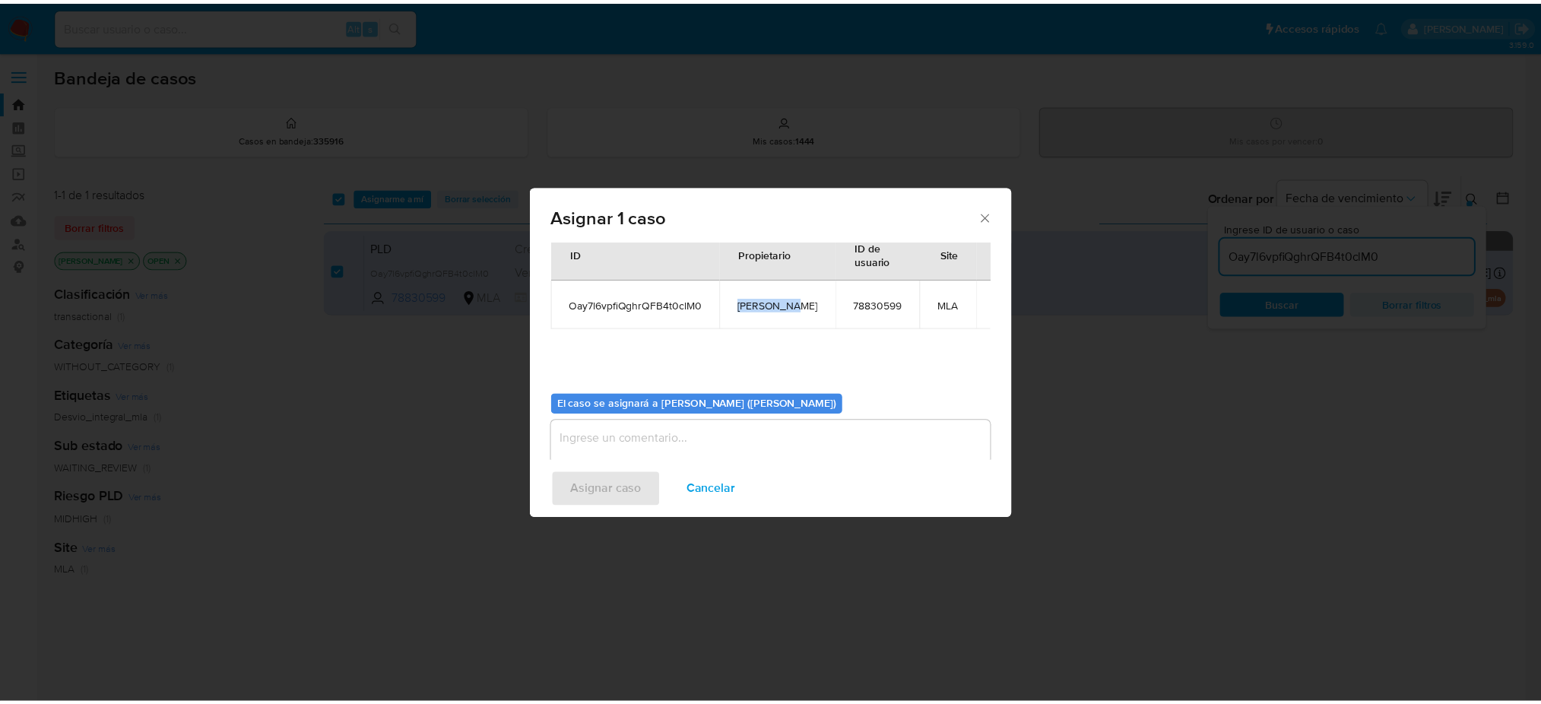
scroll to position [78, 0]
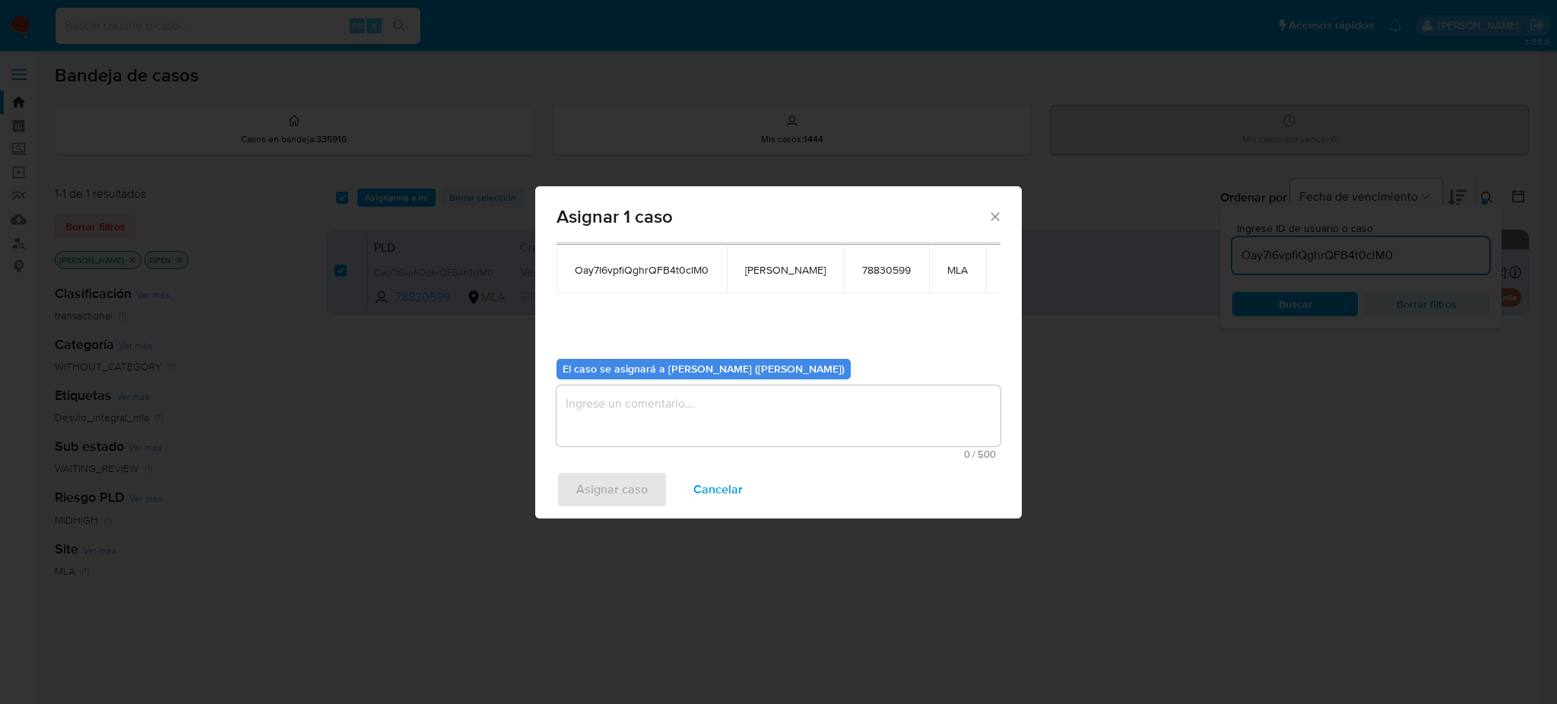
click at [653, 446] on textarea "assign-modal" at bounding box center [779, 415] width 444 height 61
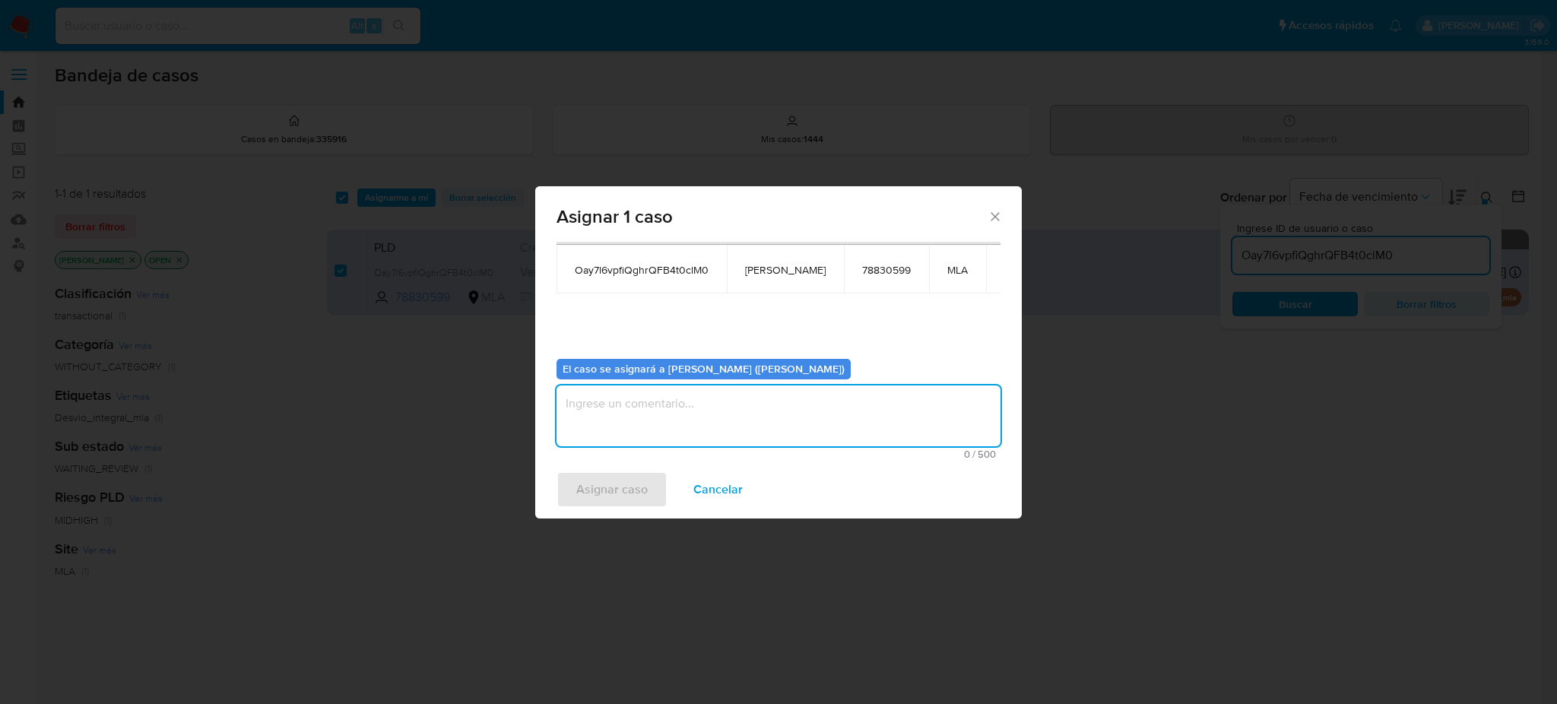
paste textarea "[PERSON_NAME]"
type textarea "[PERSON_NAME]"
click at [604, 510] on div "Asignar caso Cancelar" at bounding box center [778, 490] width 487 height 58
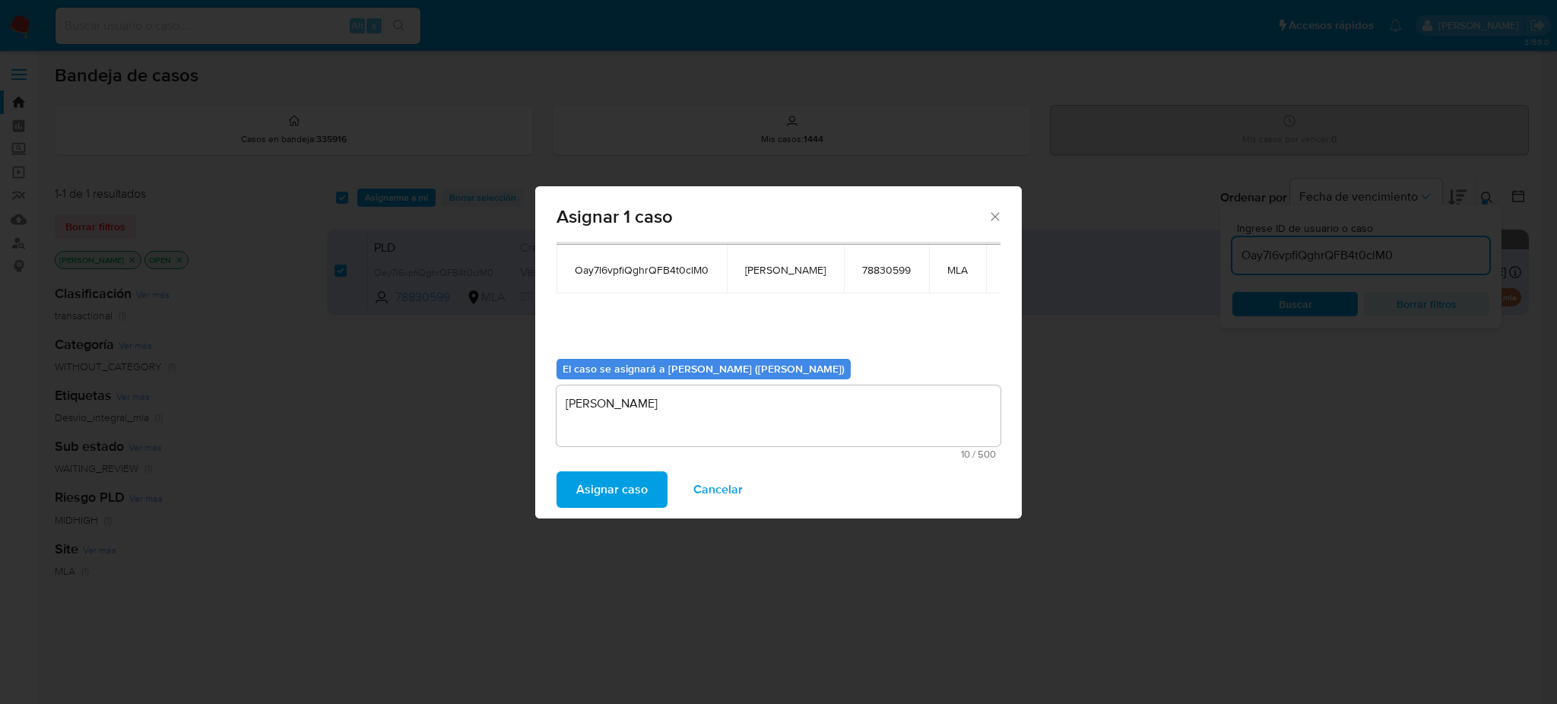
click at [611, 494] on span "Asignar caso" at bounding box center [611, 489] width 71 height 33
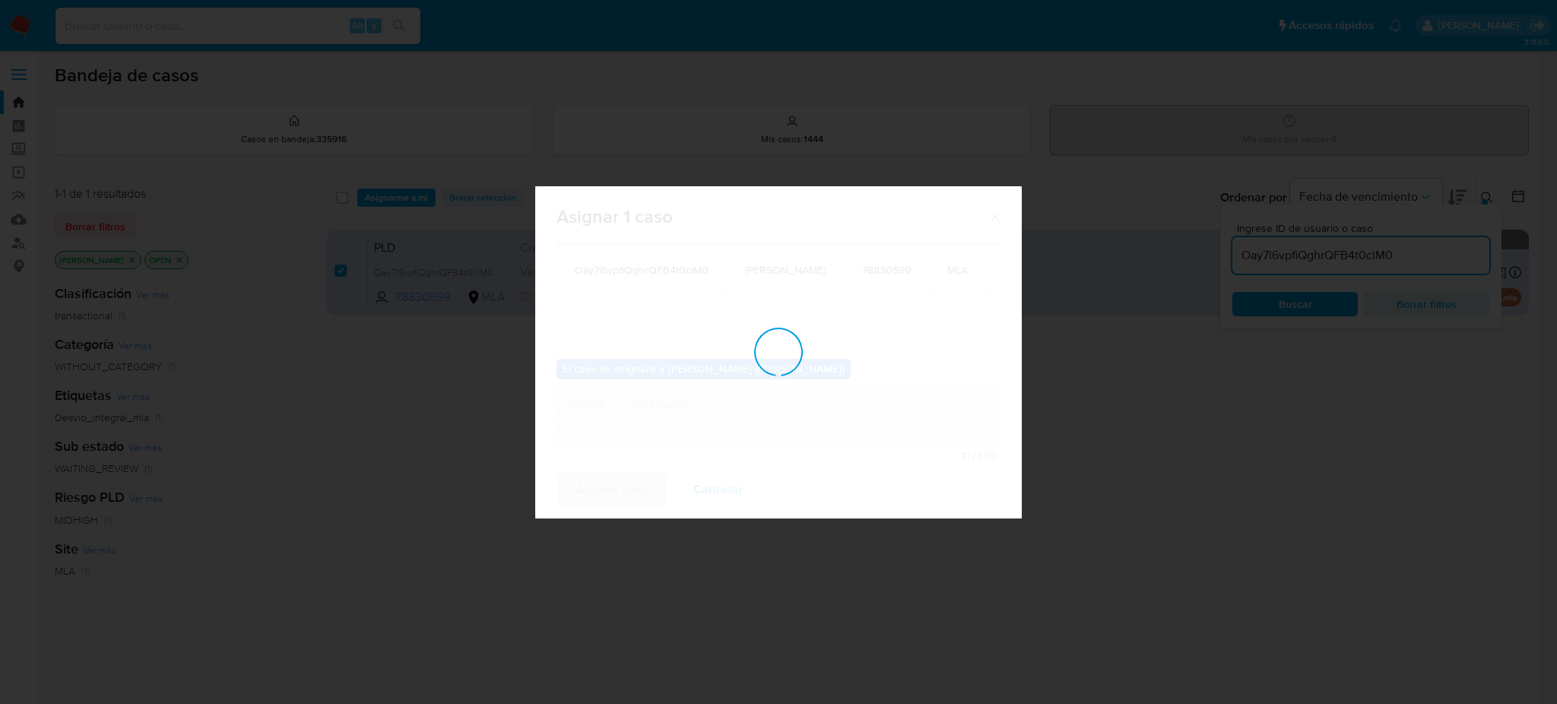
checkbox input "false"
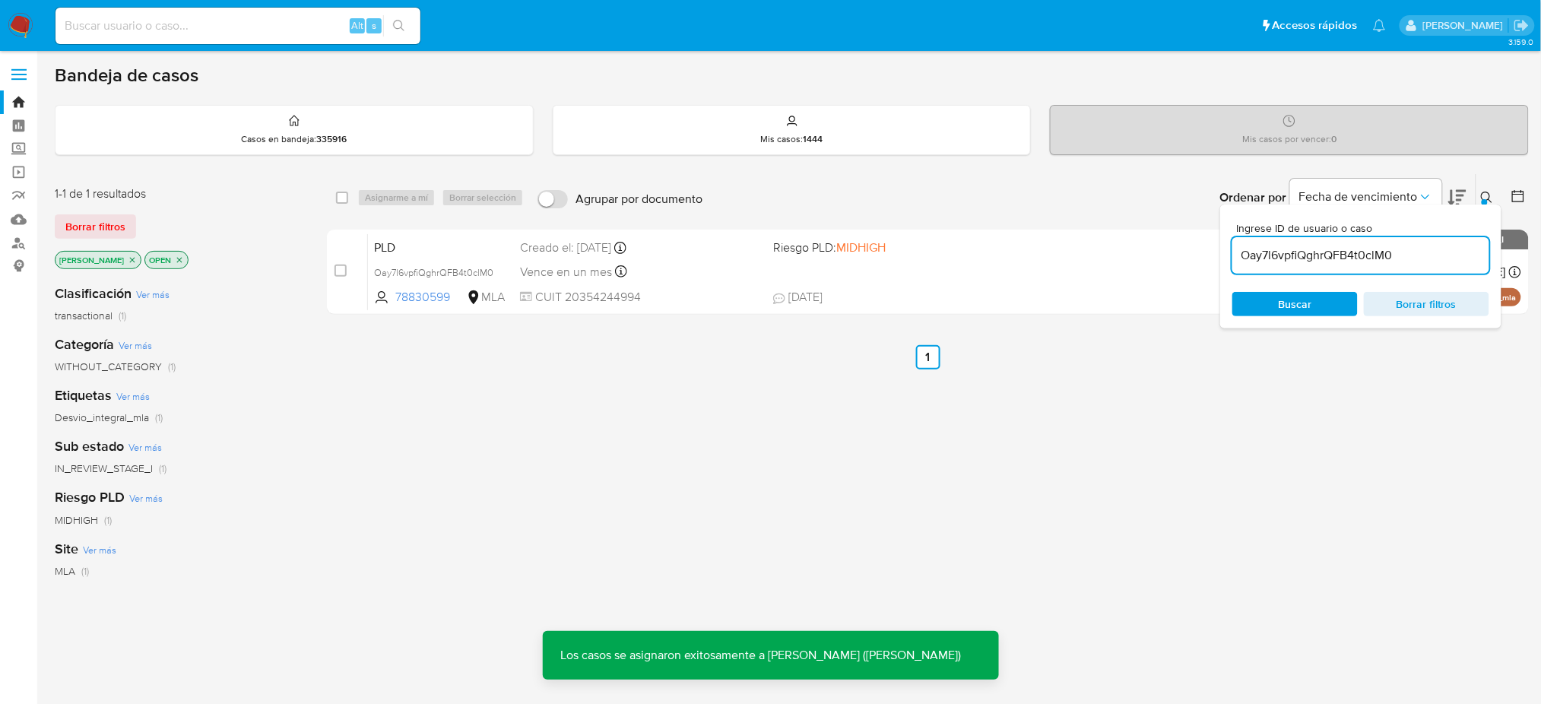
click at [446, 237] on span "PLD" at bounding box center [441, 246] width 134 height 20
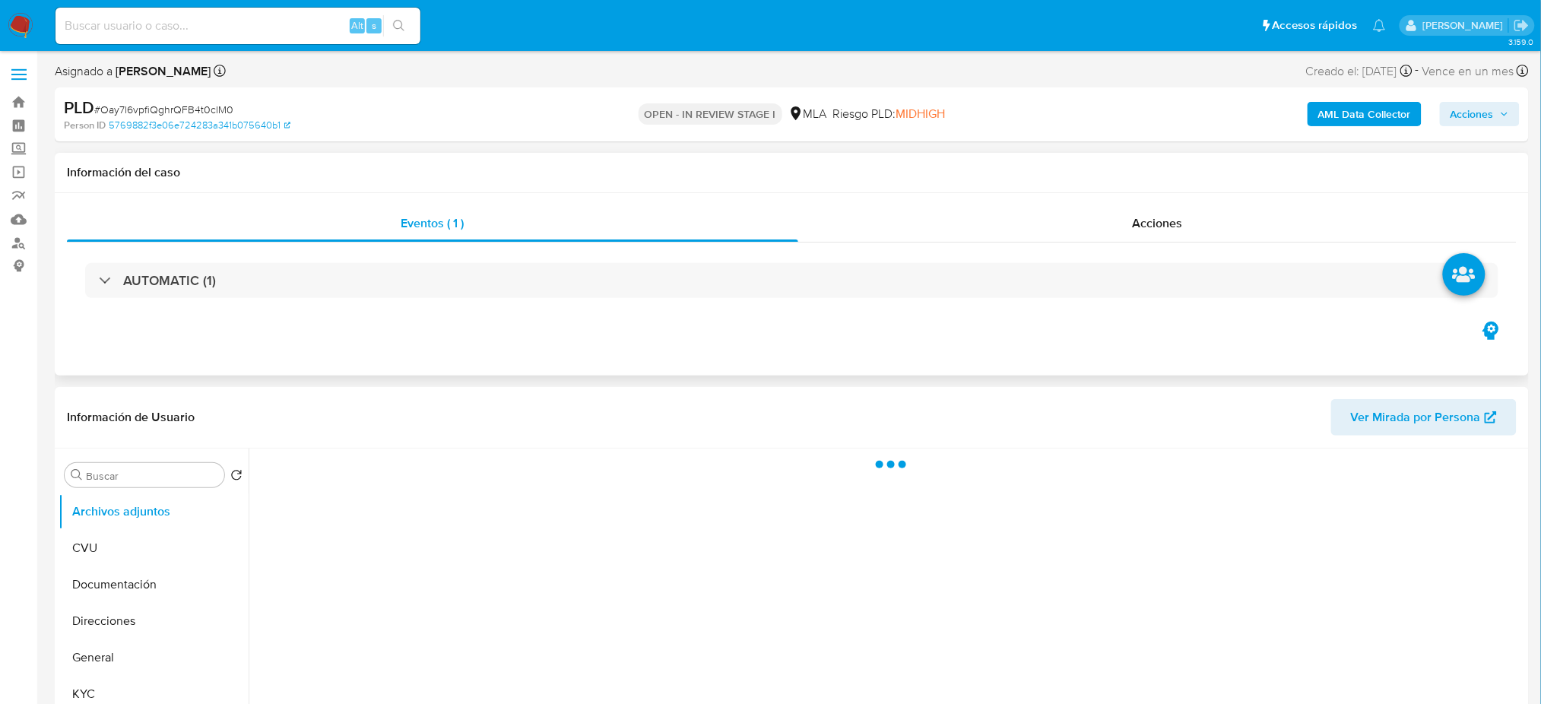
select select "10"
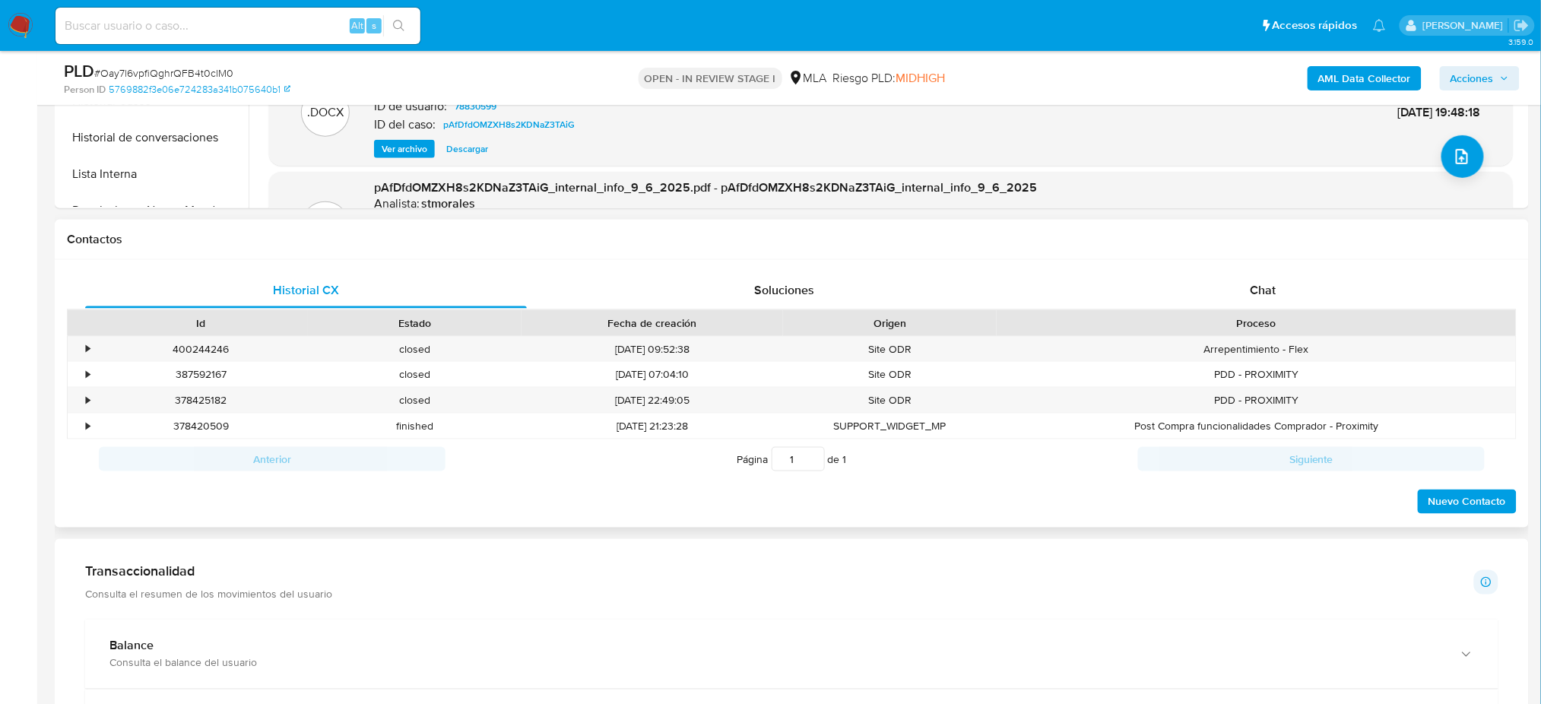
scroll to position [608, 0]
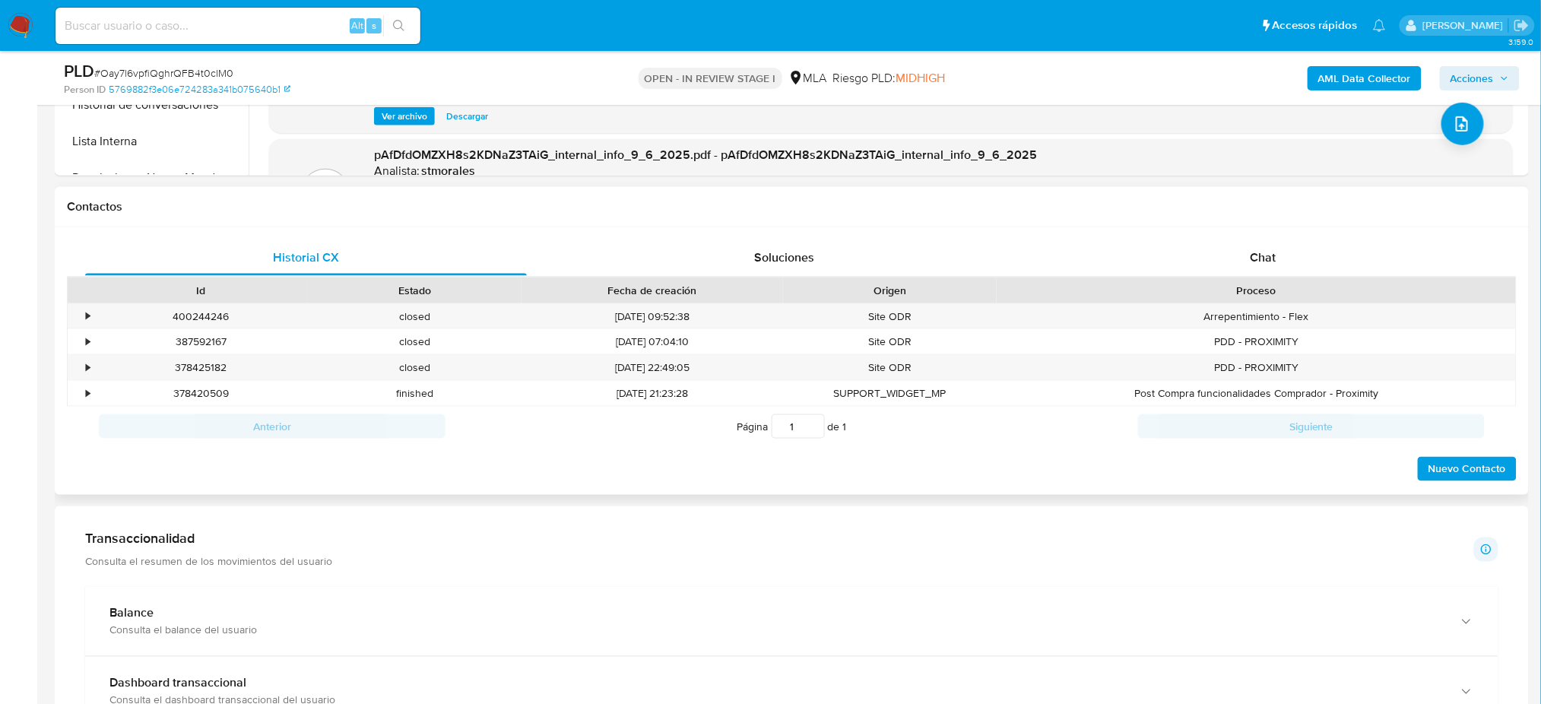
click at [1233, 238] on div "Historial CX Soluciones Chat Id Estado Fecha de creación Origen Proceso • 40024…" at bounding box center [792, 361] width 1474 height 268
click at [1261, 266] on div "Chat" at bounding box center [1263, 257] width 442 height 36
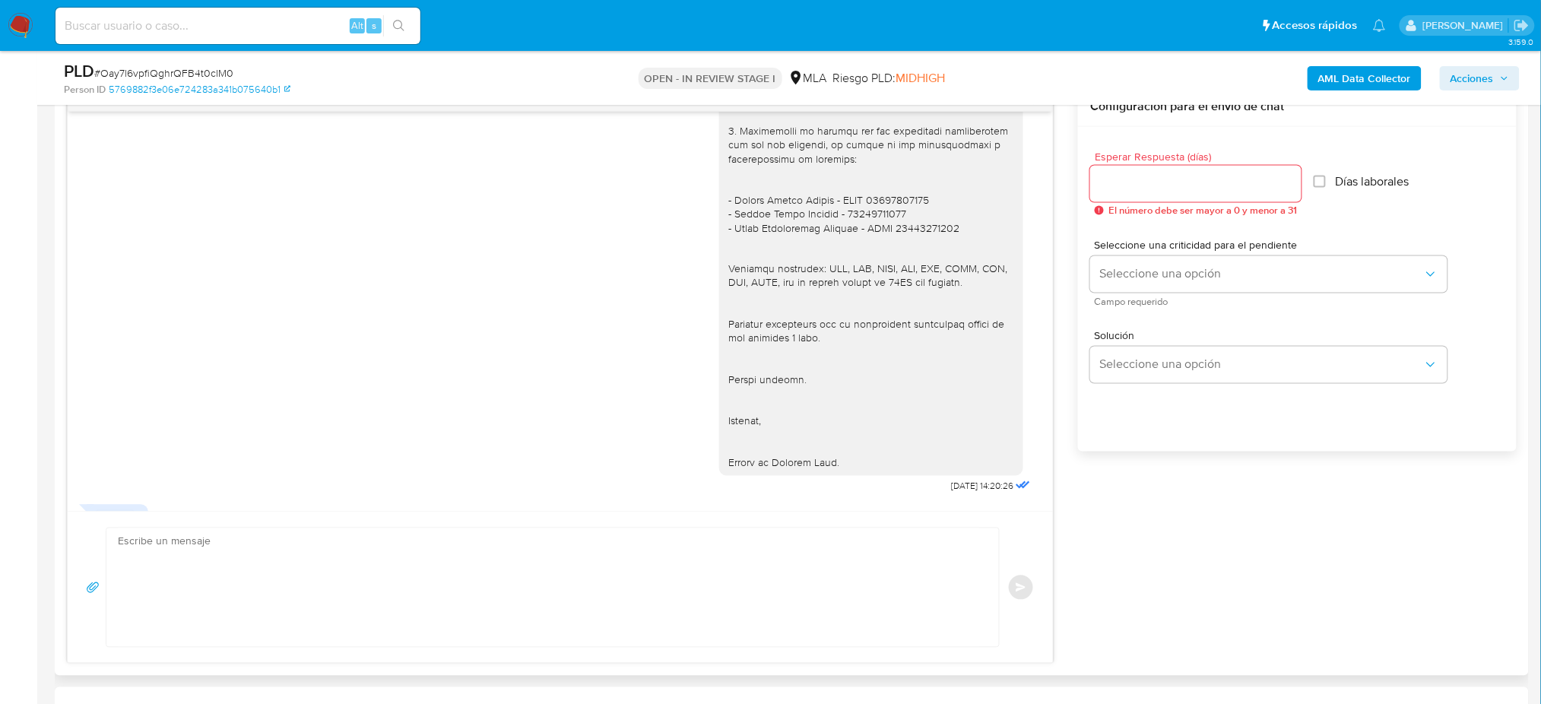
scroll to position [1476, 0]
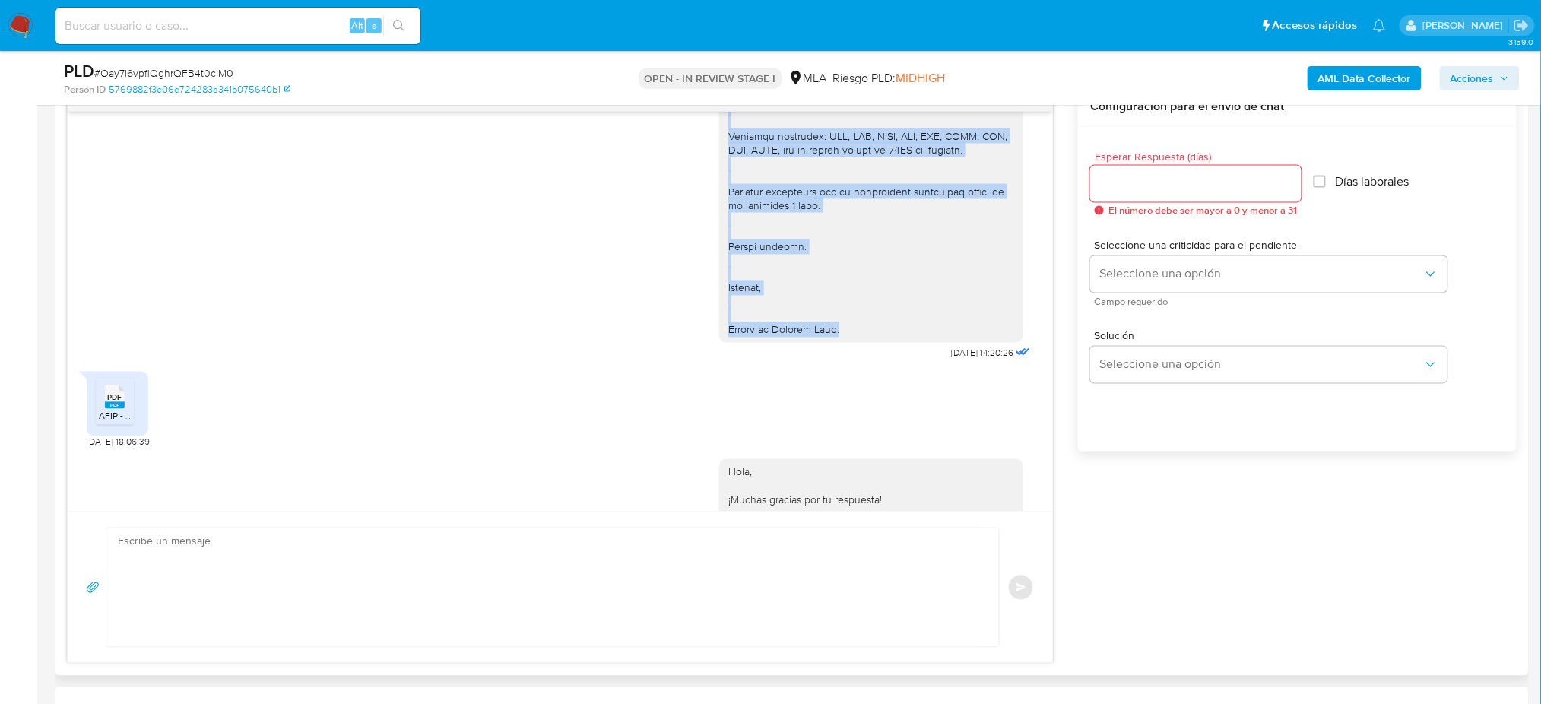
drag, startPoint x: 714, startPoint y: 164, endPoint x: 837, endPoint y: 356, distance: 227.8
copy div "Hola , ¡Muchas gracias por tu respuesta! En función de las operaciones registra…"
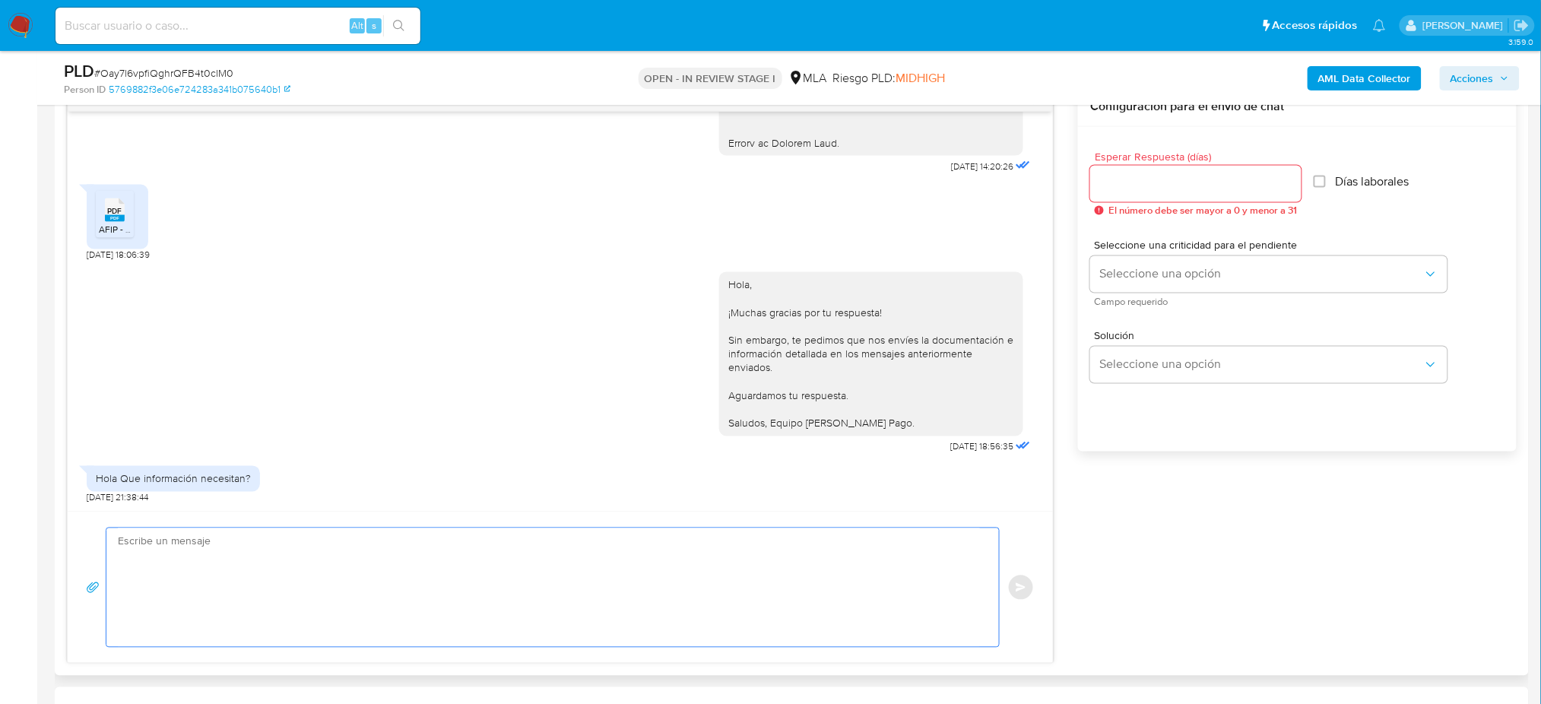
click at [312, 575] on textarea at bounding box center [549, 587] width 862 height 119
paste textarea "Hola , ¡Muchas gracias por tu respuesta! En función de las operaciones registra…"
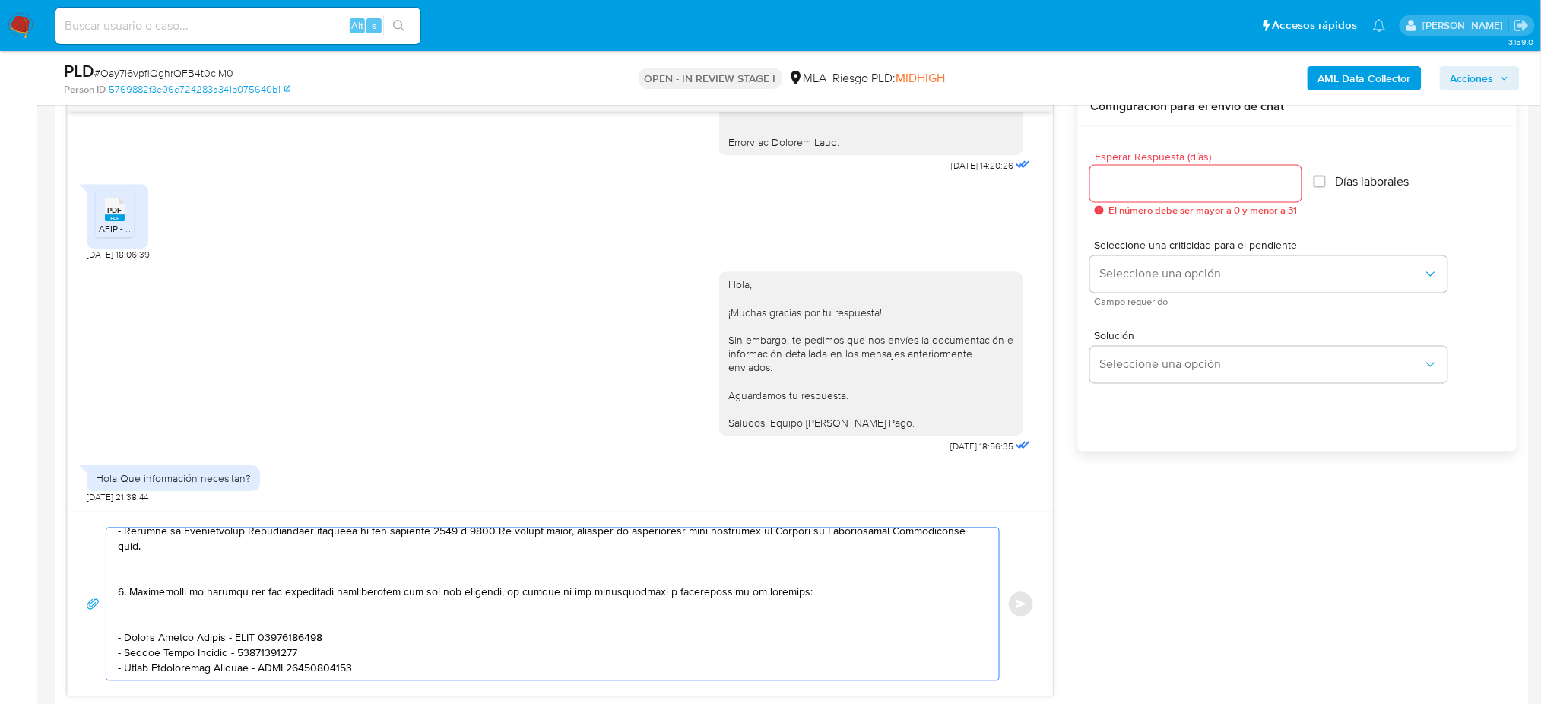
scroll to position [304, 0]
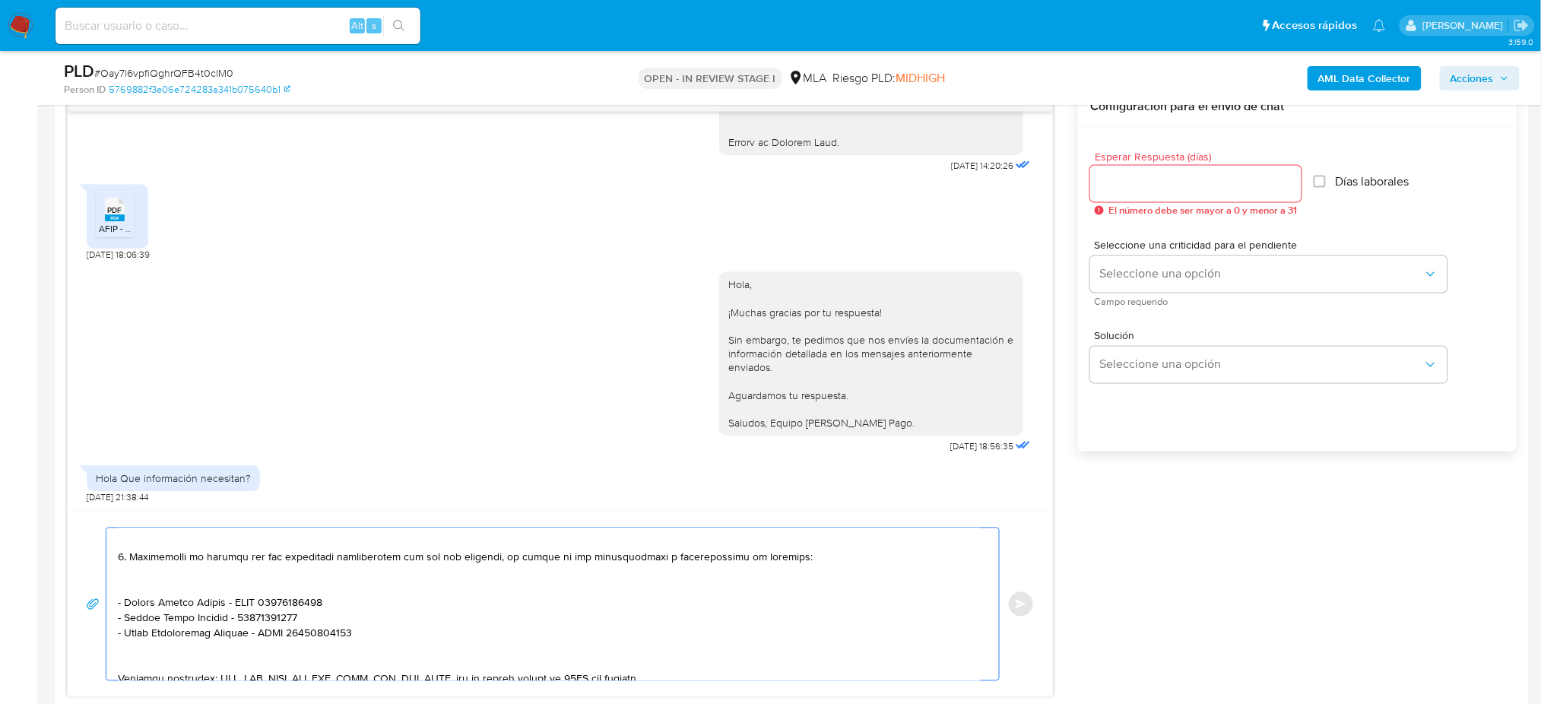
type textarea "Hola , ¡Muchas gracias por tu respuesta! En función de las operaciones registra…"
click at [1133, 177] on input "Esperar Respuesta (días)" at bounding box center [1195, 184] width 211 height 20
type input "2"
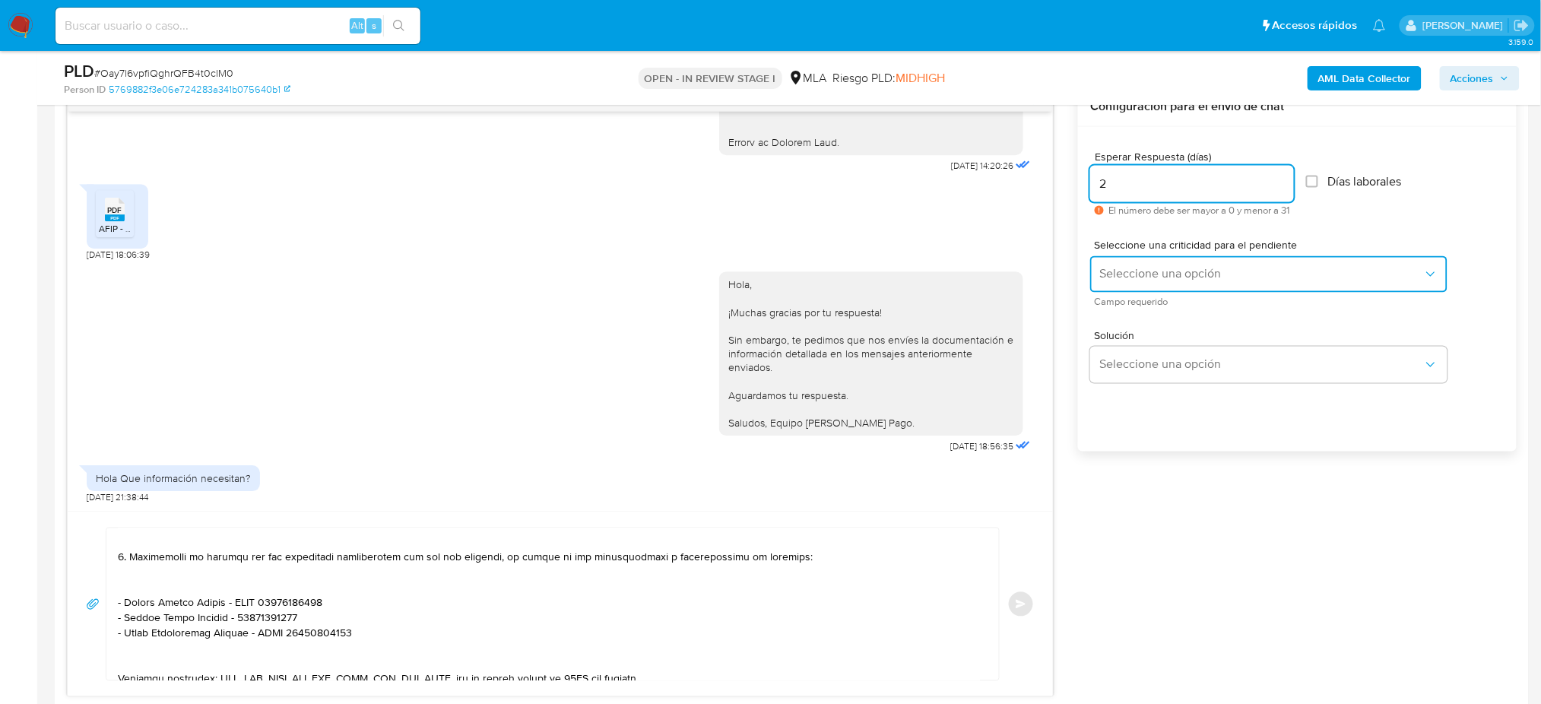
click at [1103, 272] on span "Seleccione una opción" at bounding box center [1261, 274] width 324 height 15
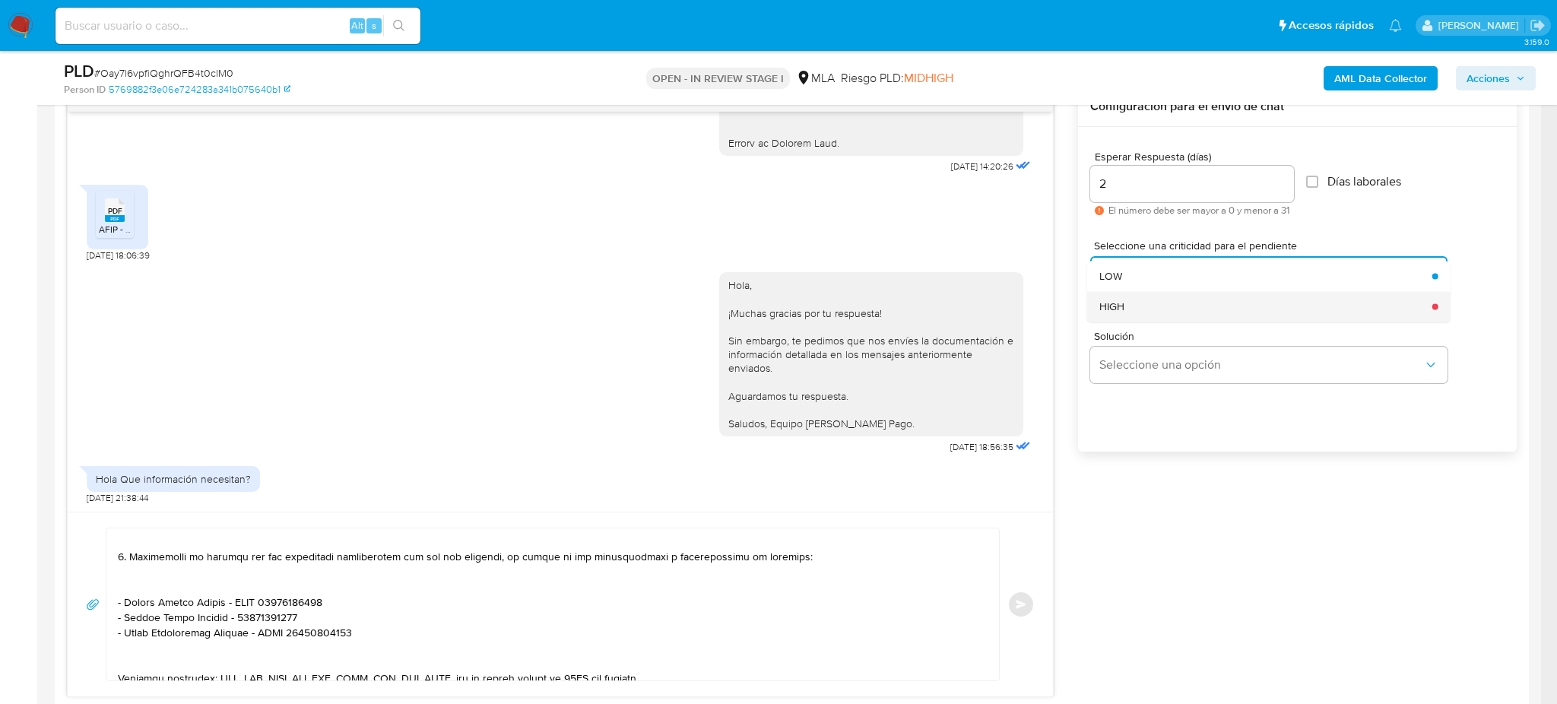
click at [1102, 303] on span "HIGH" at bounding box center [1111, 307] width 25 height 14
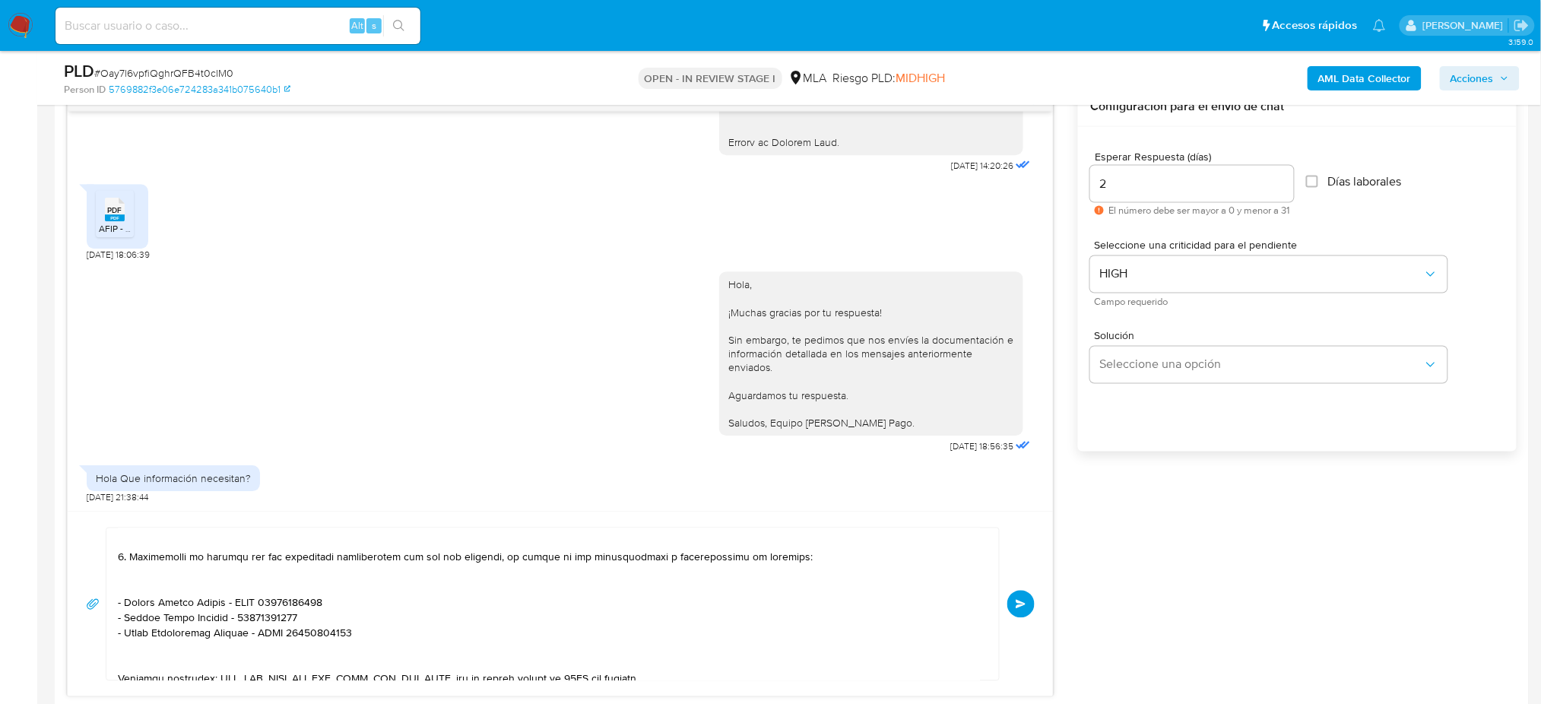
click at [1017, 600] on span "Enviar" at bounding box center [1021, 604] width 11 height 9
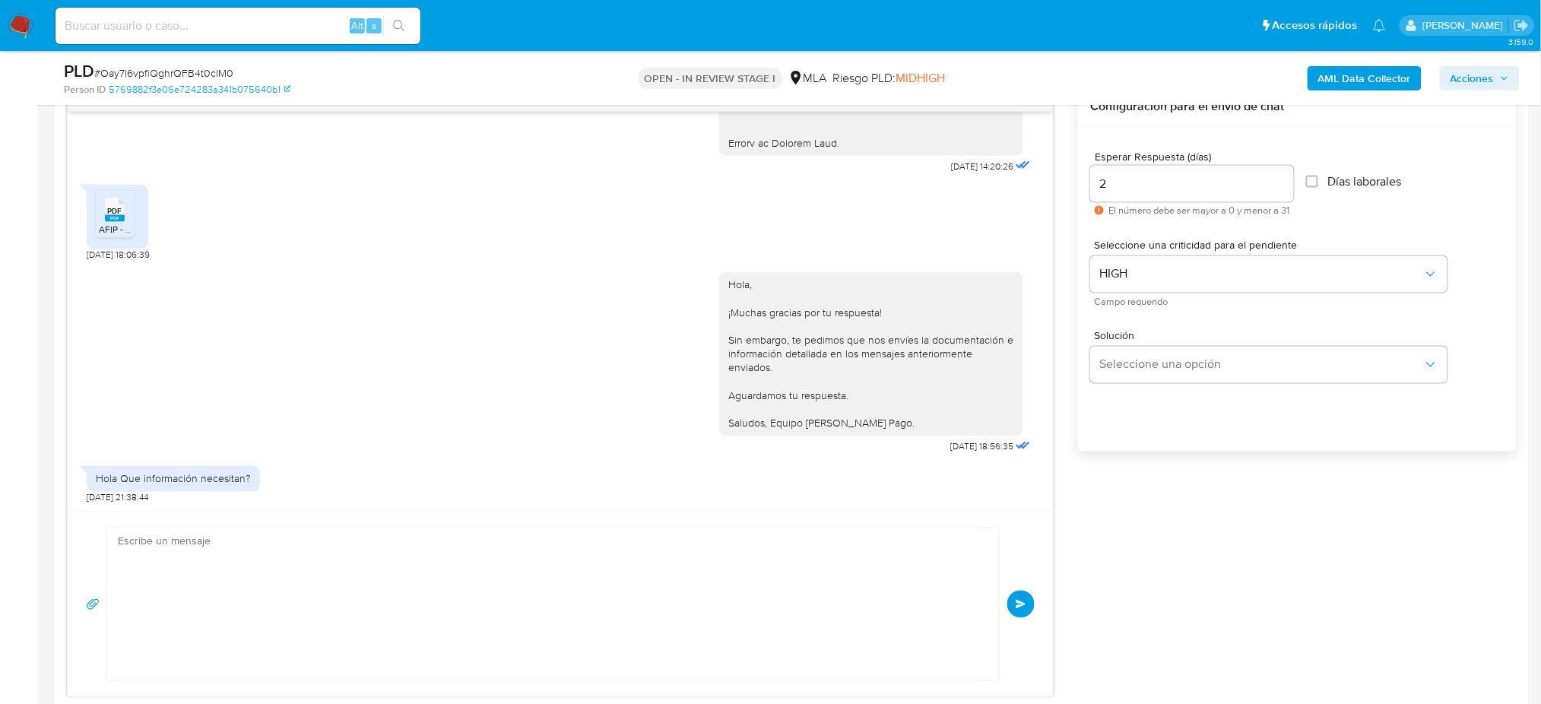
scroll to position [2539, 0]
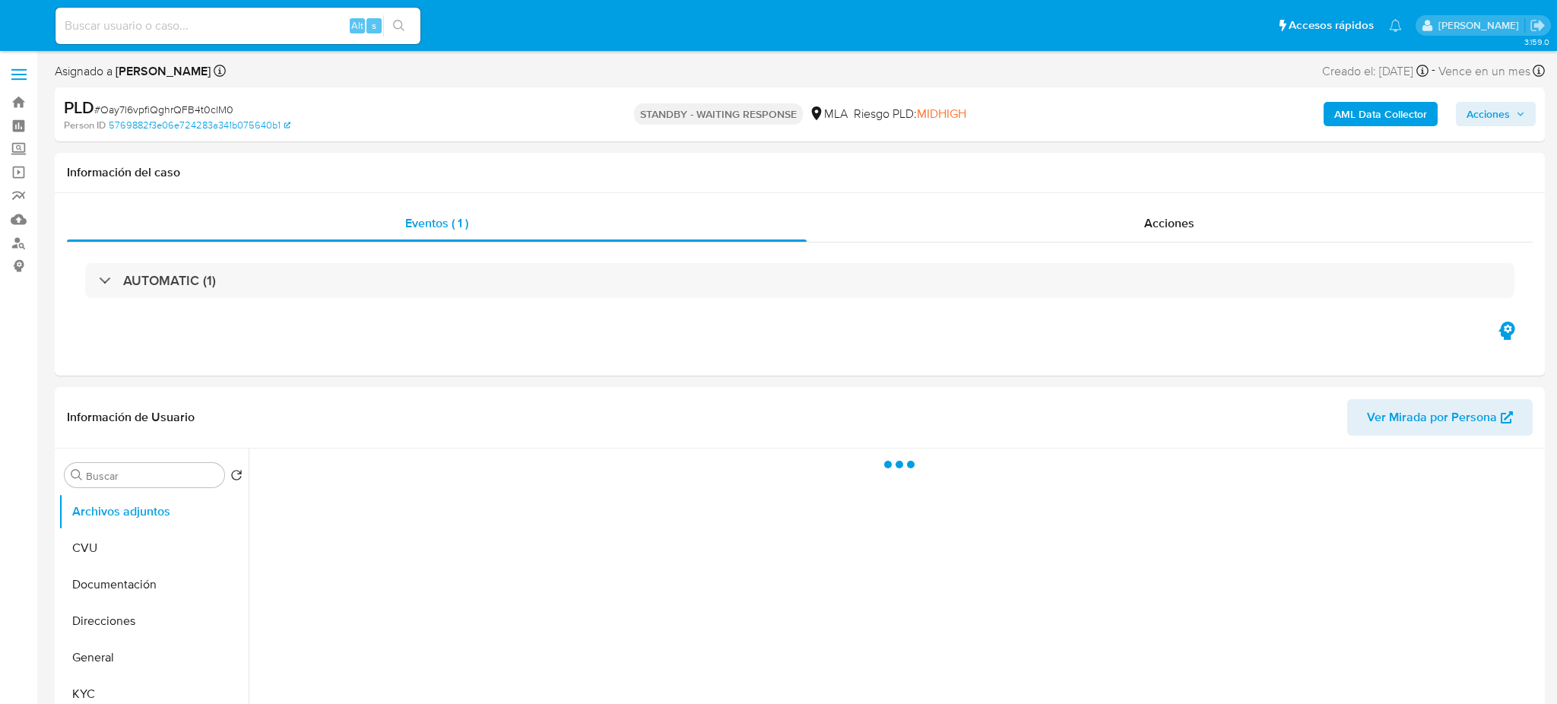
select select "10"
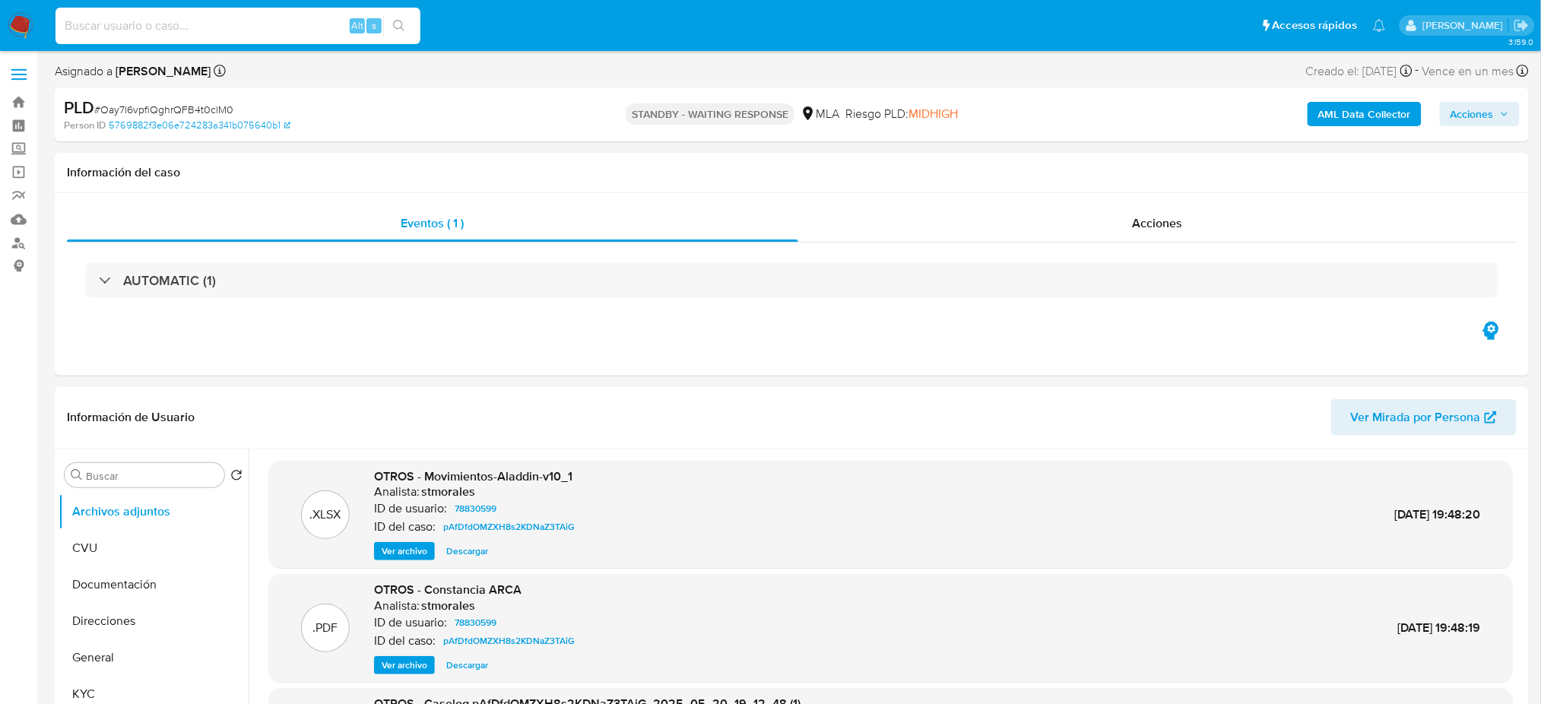
click at [240, 31] on input at bounding box center [237, 26] width 365 height 20
paste input "wJUdwwUdljyz9OcmwpuqjnSc"
type input "wJUdwwUdljyz9OcmwpuqjnSc"
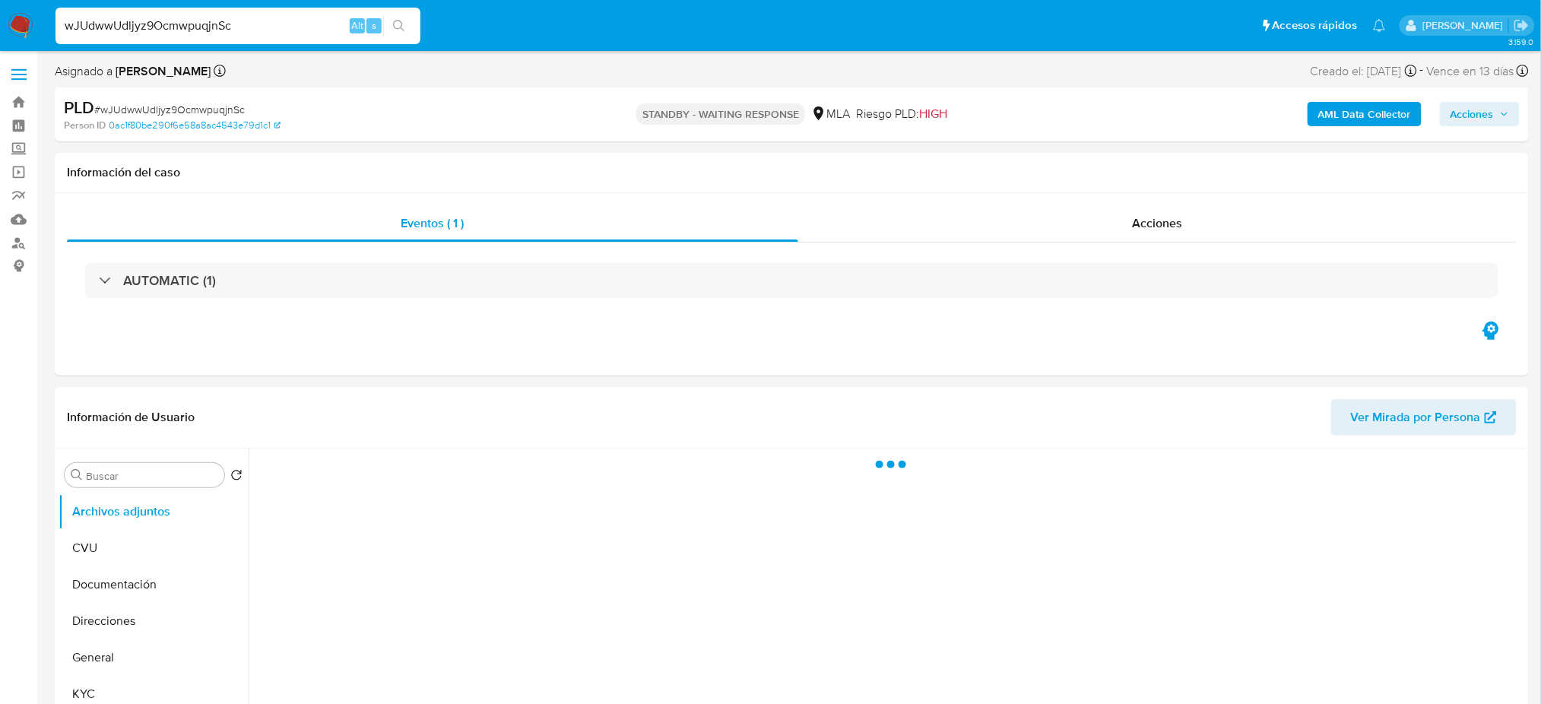
select select "10"
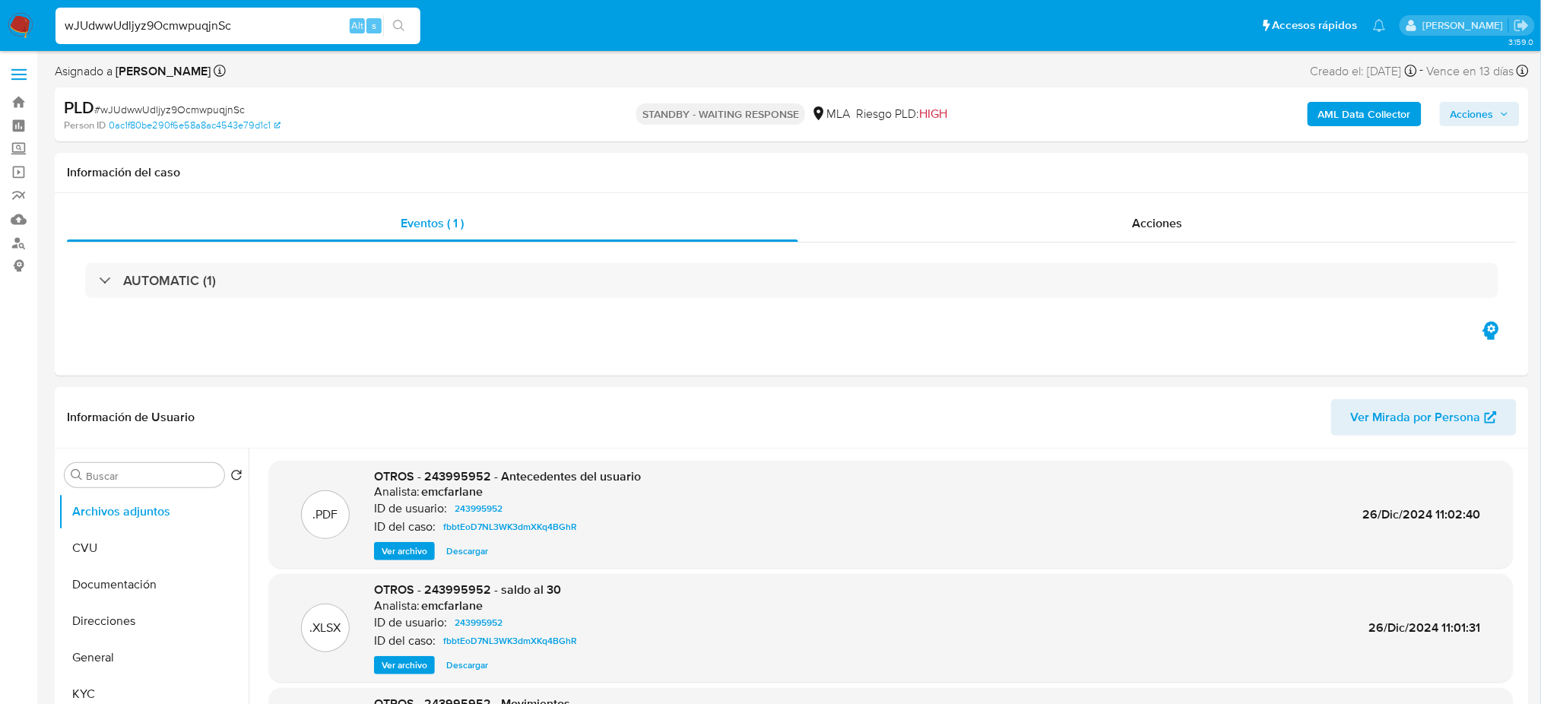
drag, startPoint x: 239, startPoint y: 24, endPoint x: 0, endPoint y: 40, distance: 240.0
click at [0, 40] on nav "Pausado Ver notificaciones wJUdwwUdljyz9OcmwpuqjnSc Alt s Accesos rápidos Presi…" at bounding box center [770, 25] width 1541 height 51
paste input "zjm8lOZXdtrAdE4WI1WksDHf"
type input "zjm8lOZXdtrAdE4WI1WksDHf"
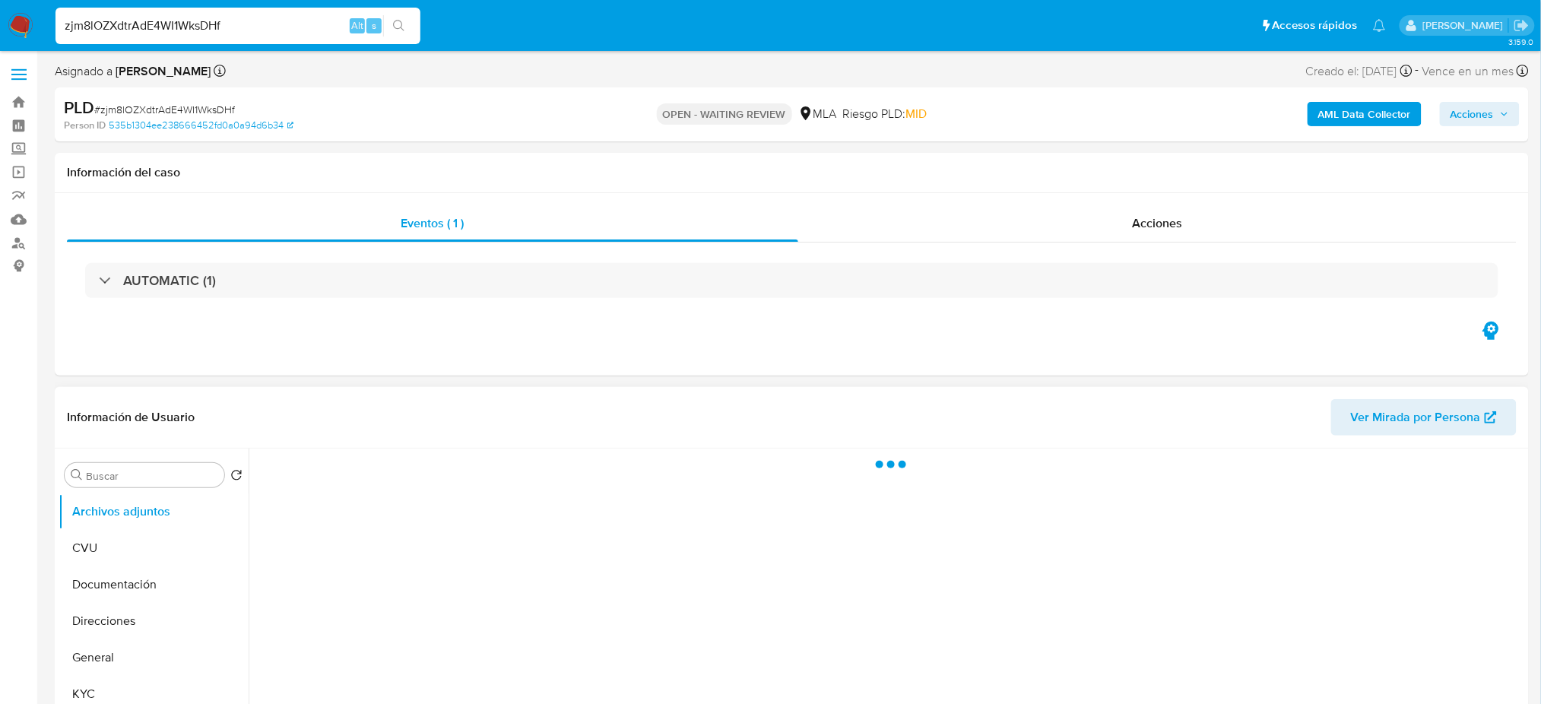
select select "10"
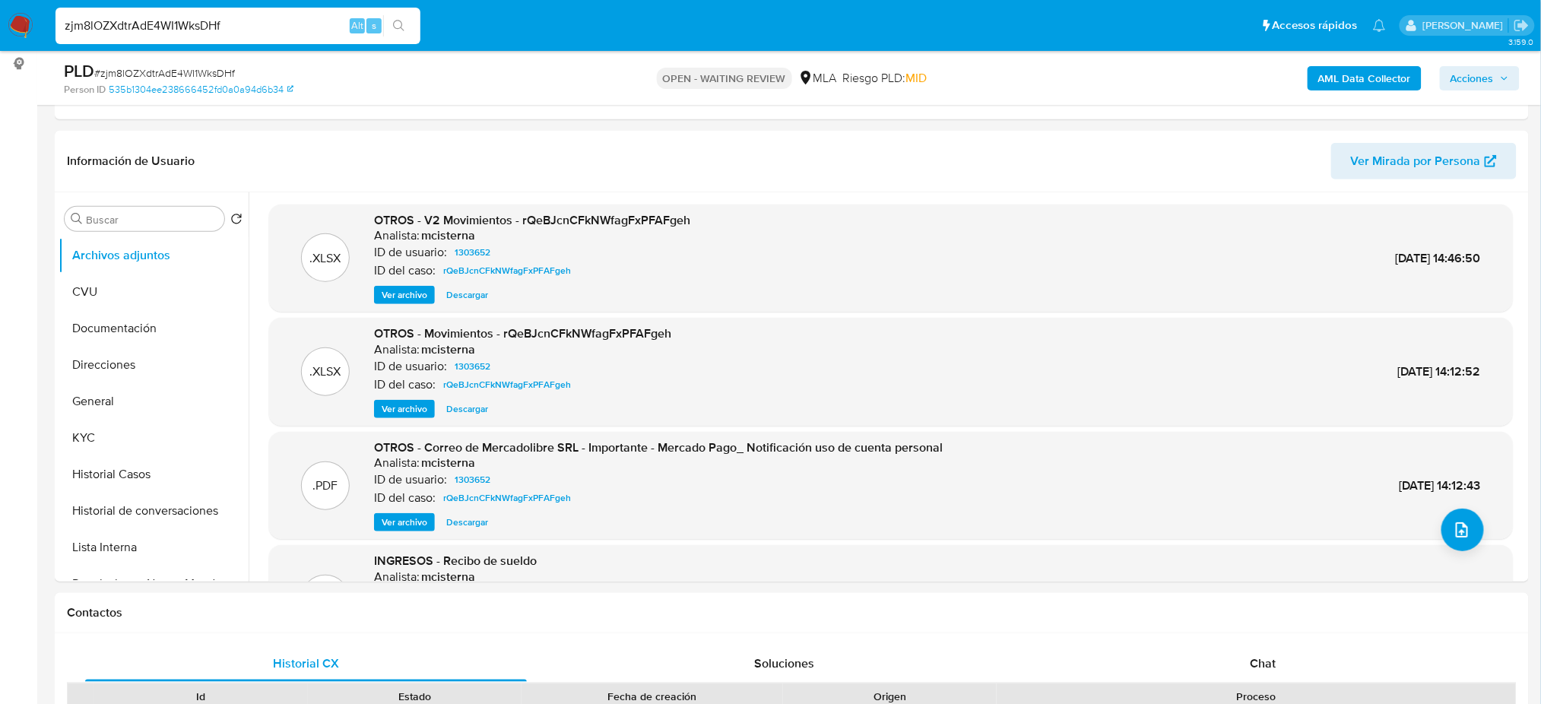
scroll to position [405, 0]
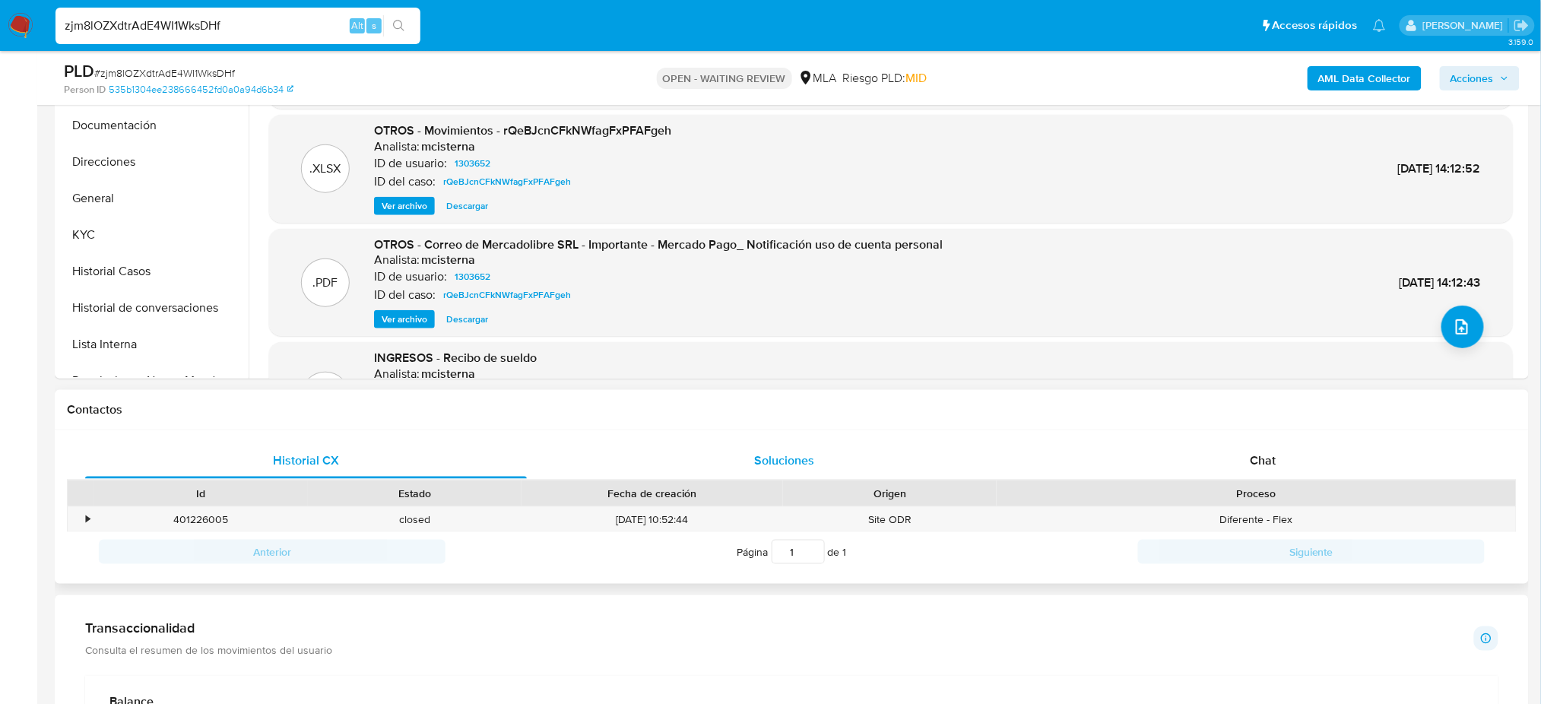
drag, startPoint x: 1220, startPoint y: 450, endPoint x: 1005, endPoint y: 469, distance: 216.0
click at [1221, 450] on div "Chat" at bounding box center [1263, 460] width 442 height 36
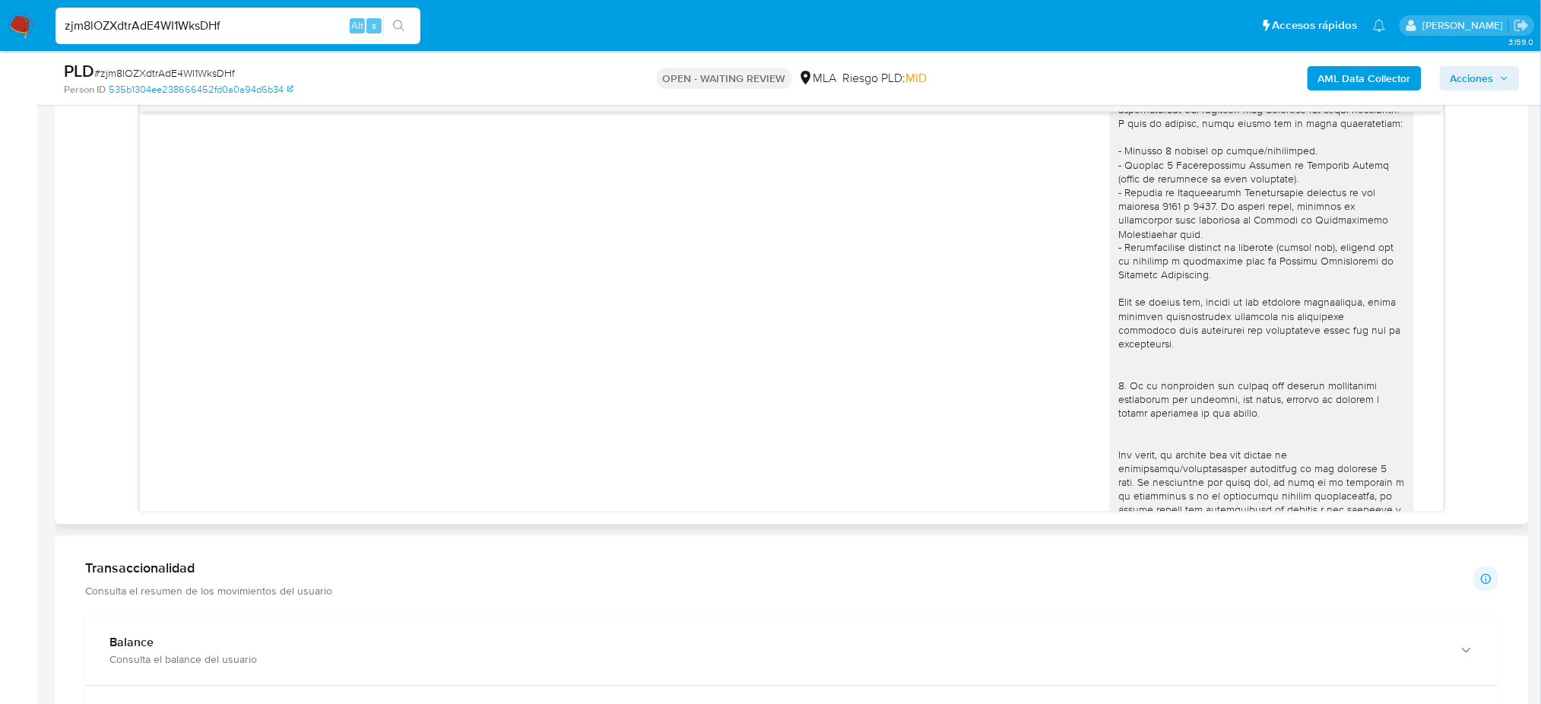
scroll to position [0, 0]
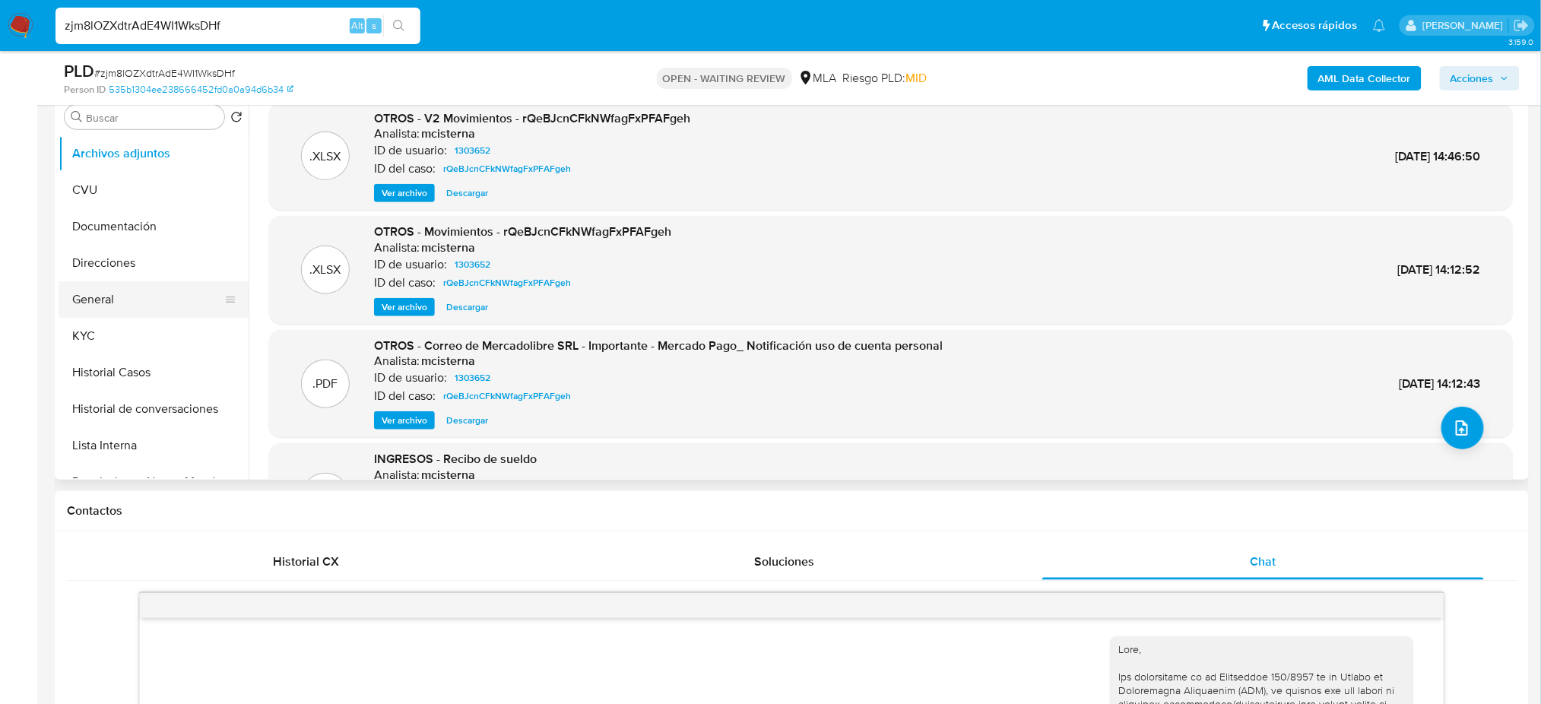
click at [116, 293] on button "General" at bounding box center [148, 299] width 178 height 36
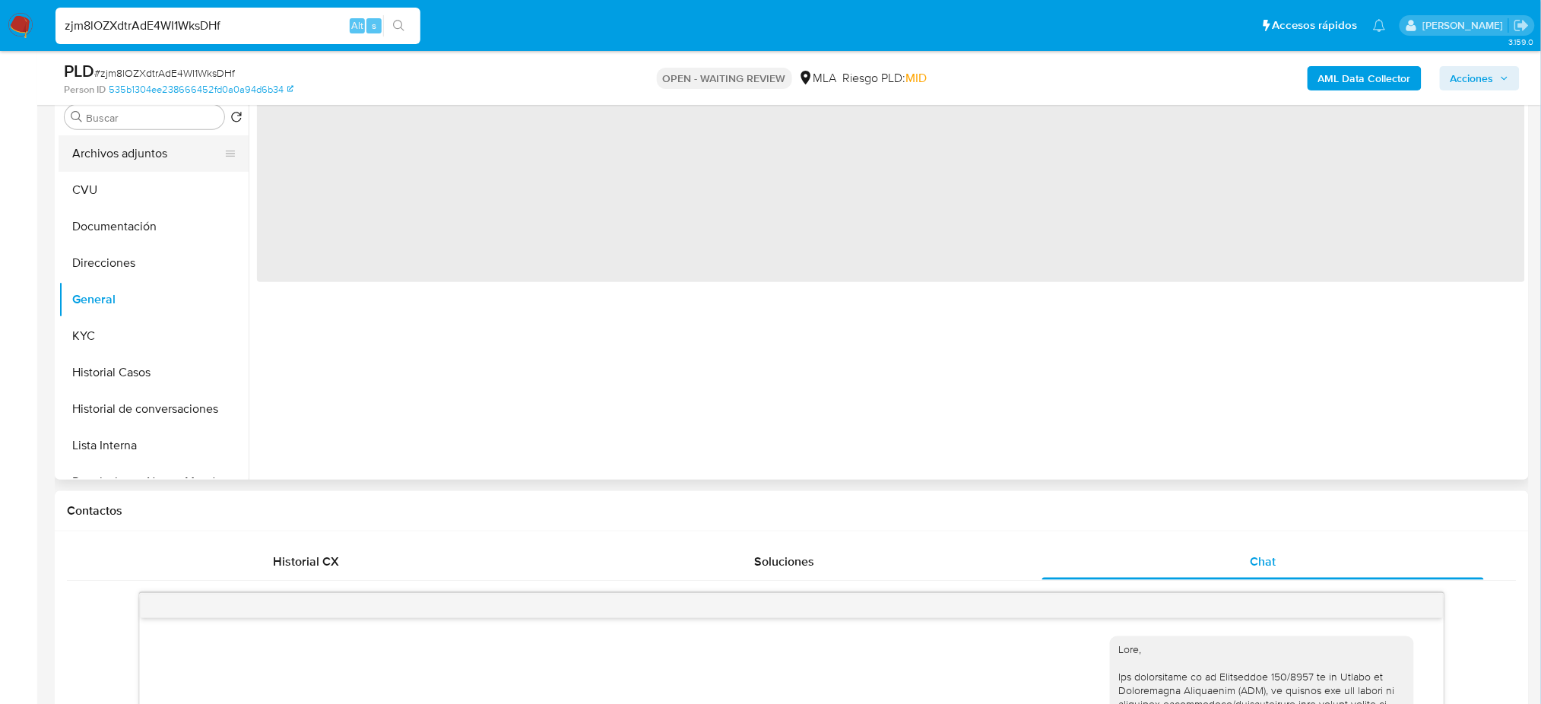
scroll to position [202, 0]
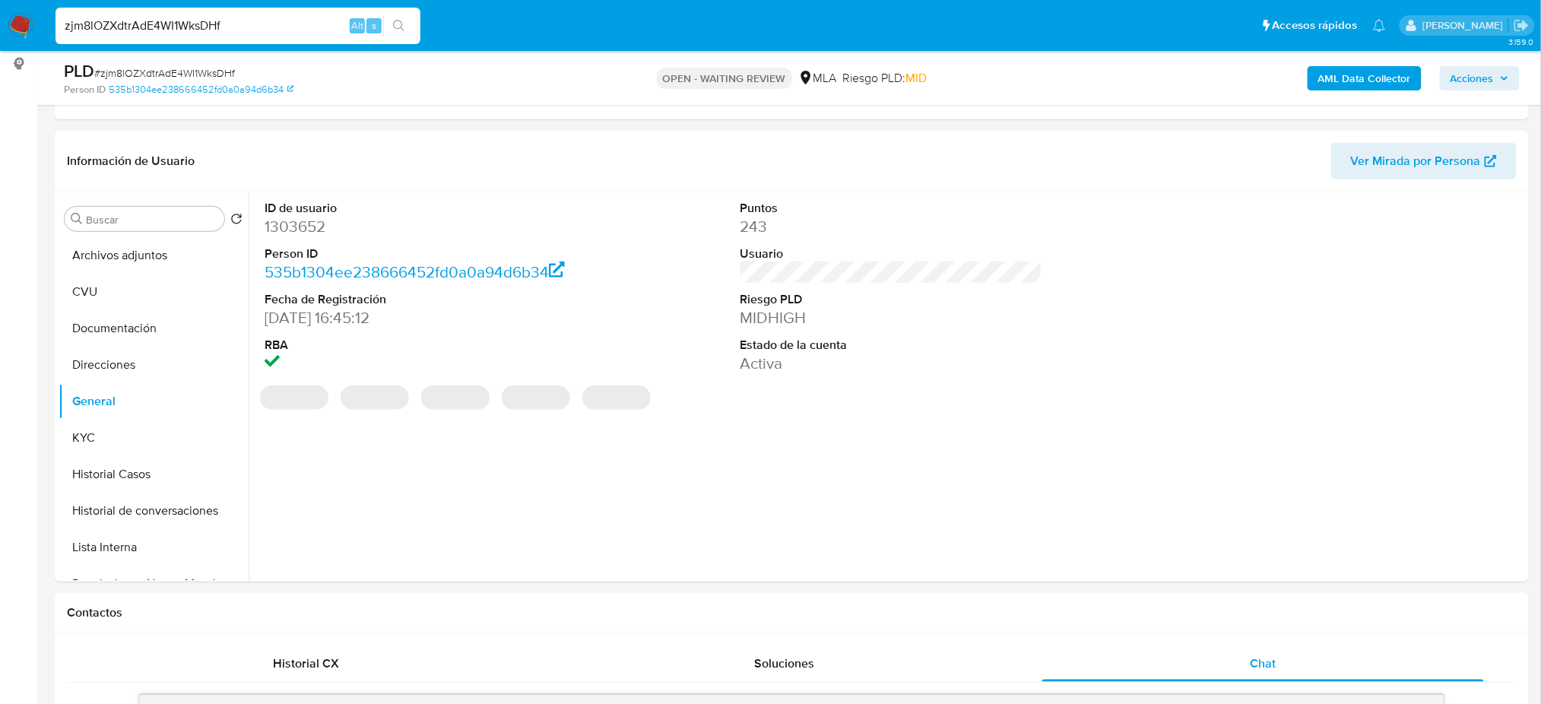
click at [284, 219] on dd "1303652" at bounding box center [416, 226] width 302 height 21
copy dd "1303652"
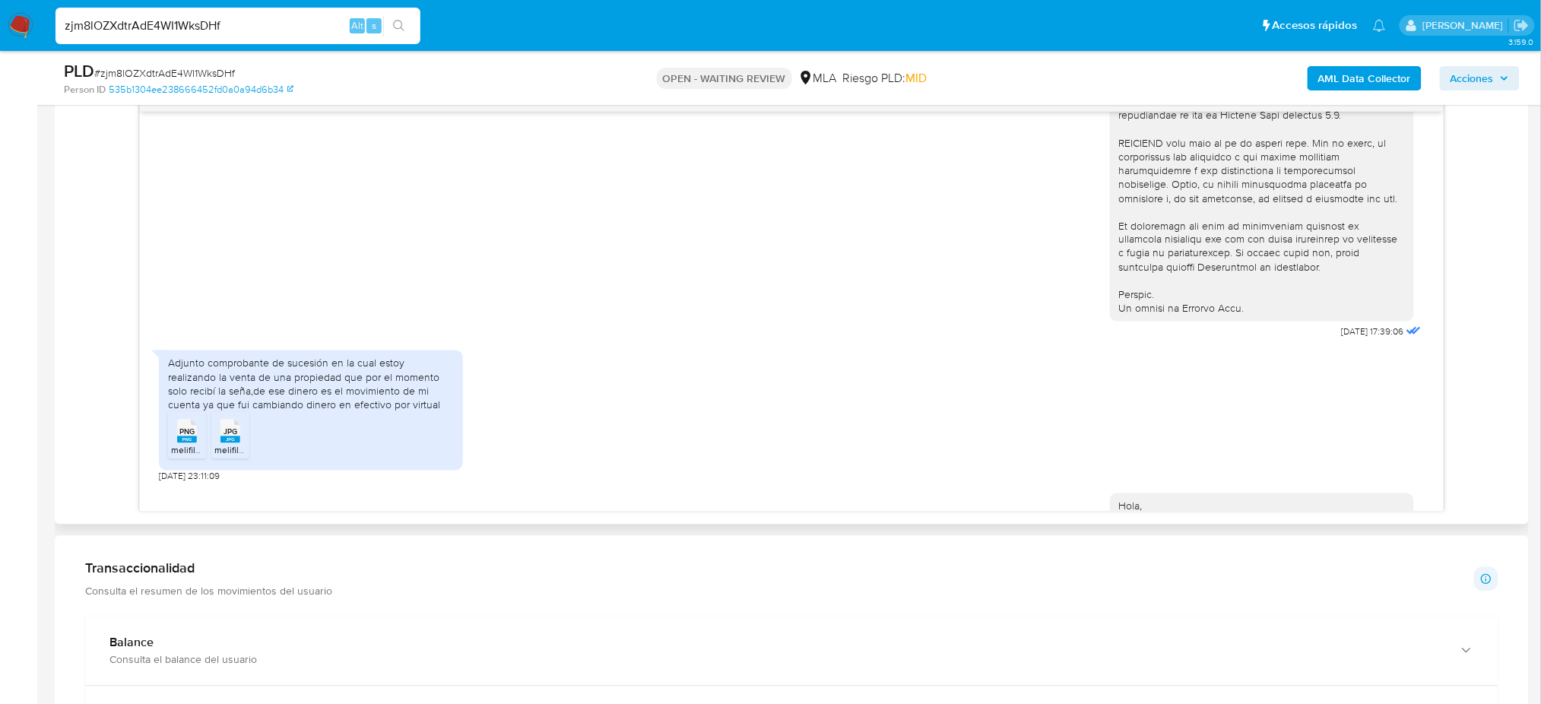
scroll to position [709, 0]
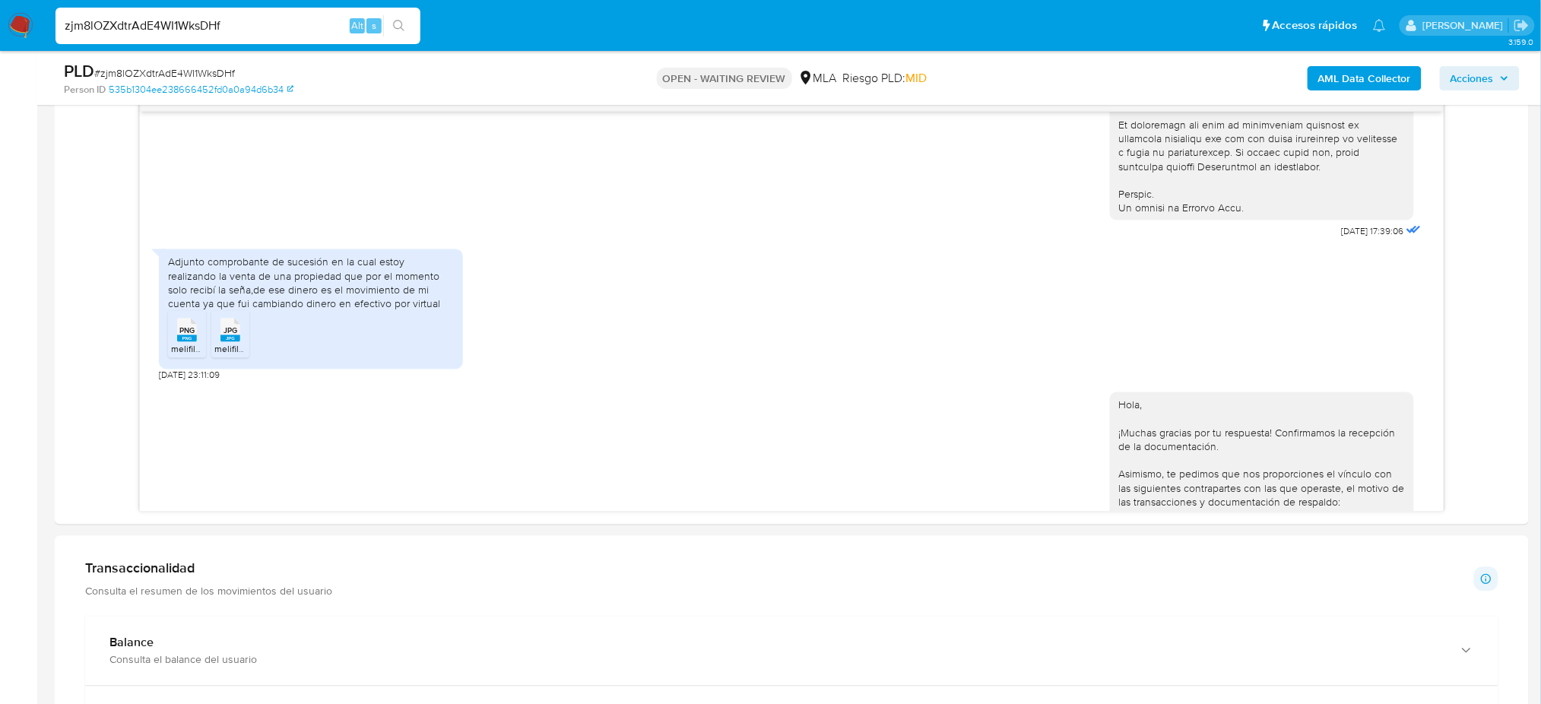
click at [0, 383] on aside "Bandeja Tablero Screening Búsqueda en Listas Watchlist Herramientas Operaciones…" at bounding box center [18, 526] width 37 height 2673
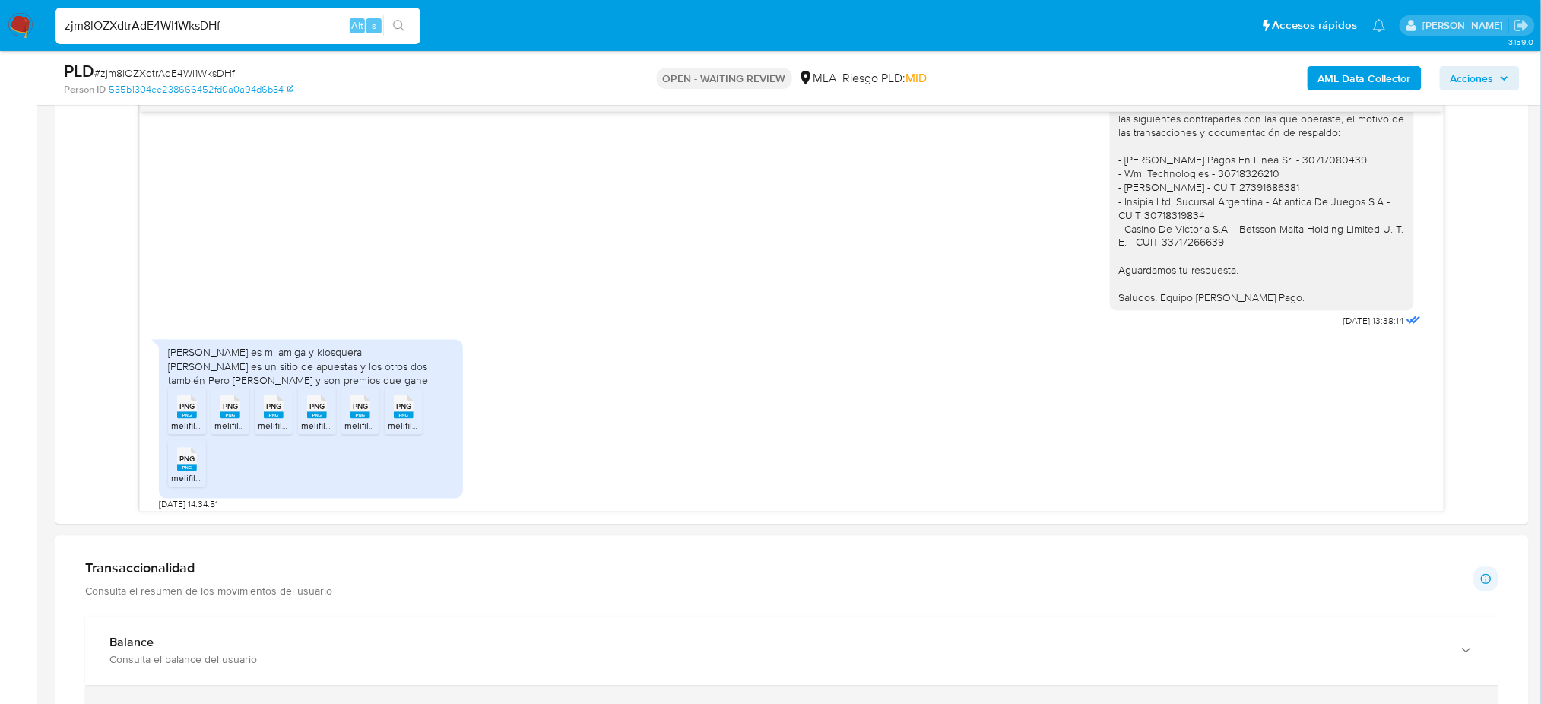
scroll to position [1115, 0]
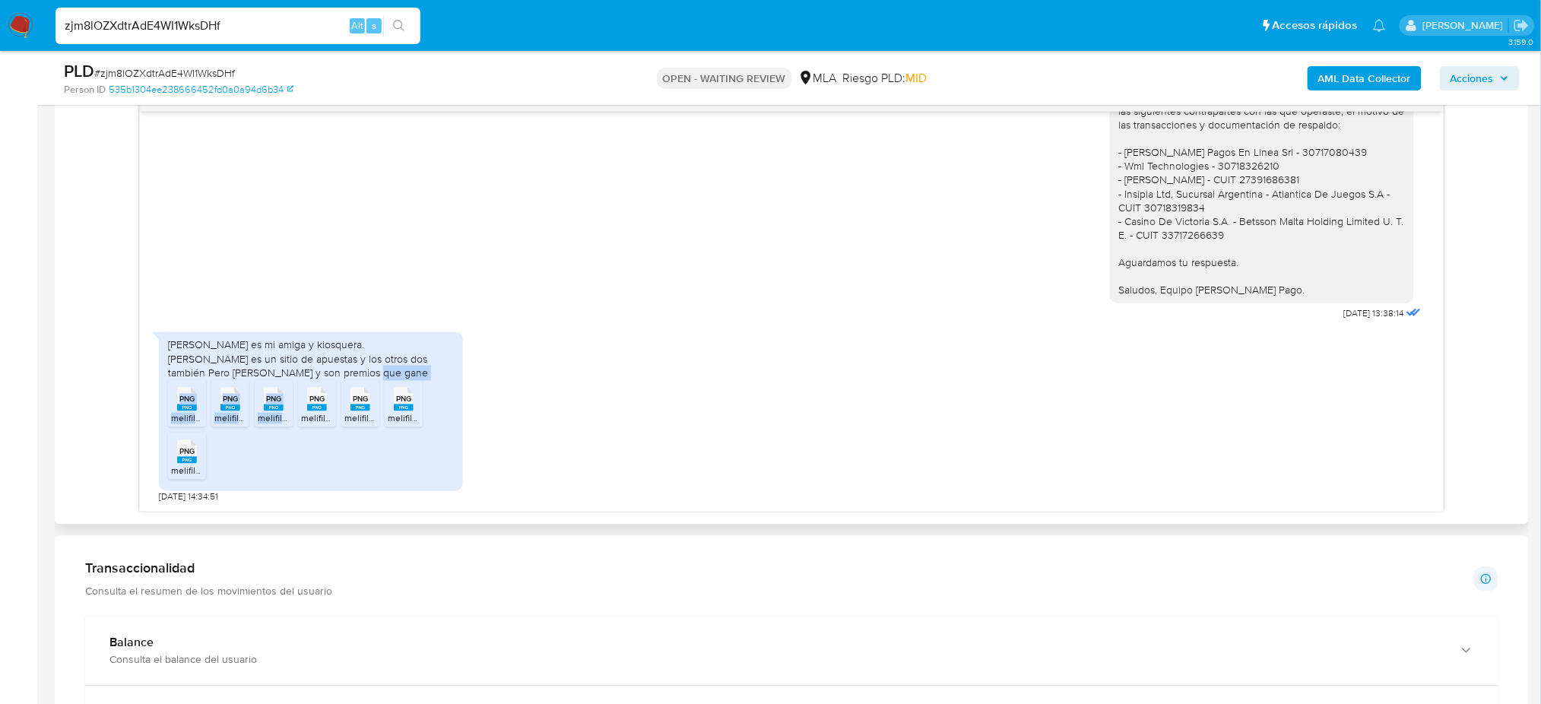
click at [331, 391] on div "[PERSON_NAME] es mi amiga y kiosquera. [PERSON_NAME] es un sitio de apuestas y …" at bounding box center [311, 411] width 304 height 159
click at [360, 380] on div "[PERSON_NAME] es mi amiga y kiosquera. [PERSON_NAME] es un sitio de apuestas y …" at bounding box center [311, 359] width 286 height 42
drag, startPoint x: 333, startPoint y: 387, endPoint x: 168, endPoint y: 356, distance: 167.9
click at [168, 356] on div "[PERSON_NAME] es mi amiga y kiosquera. [PERSON_NAME] es un sitio de apuestas y …" at bounding box center [311, 359] width 286 height 42
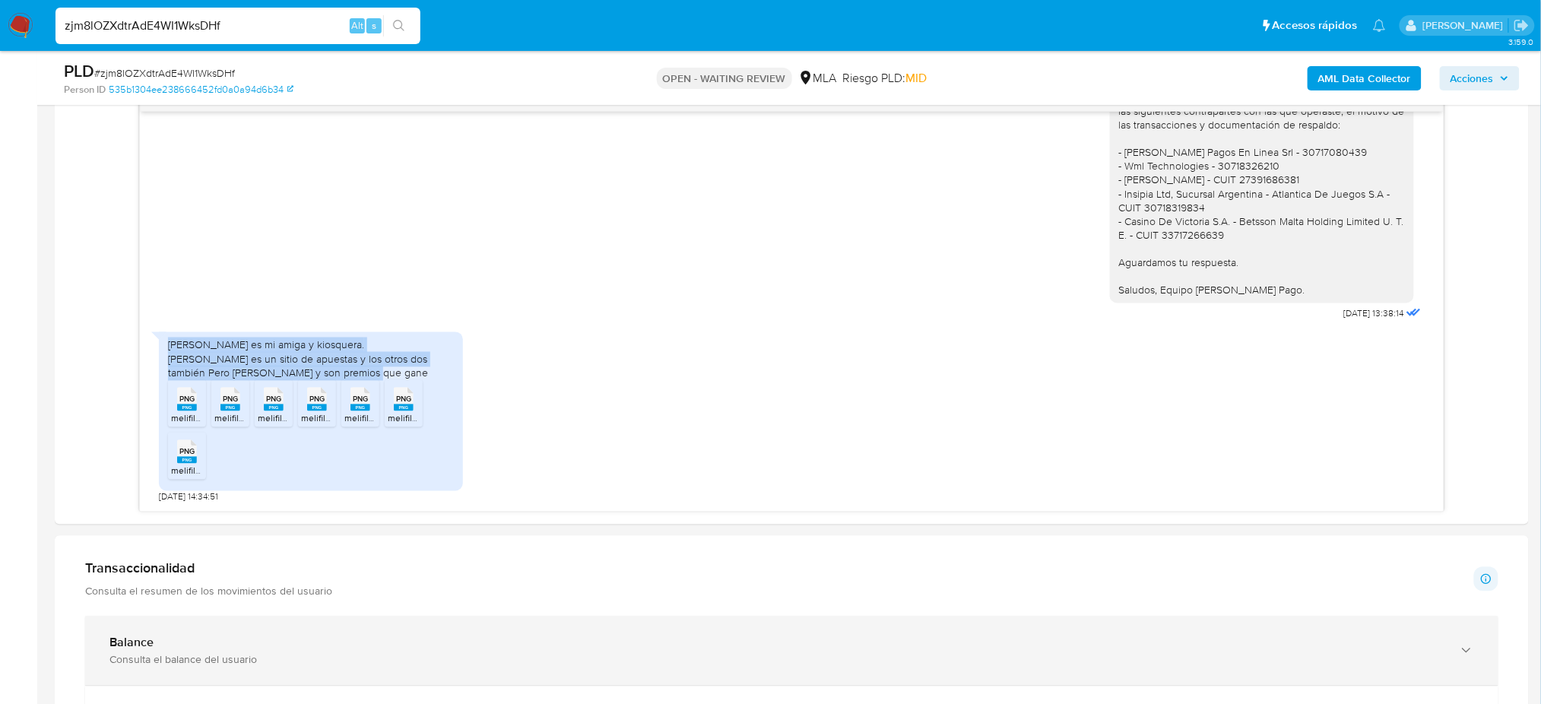
copy div "[PERSON_NAME] es mi amiga y kiosquera. [PERSON_NAME] es un sitio de apuestas y …"
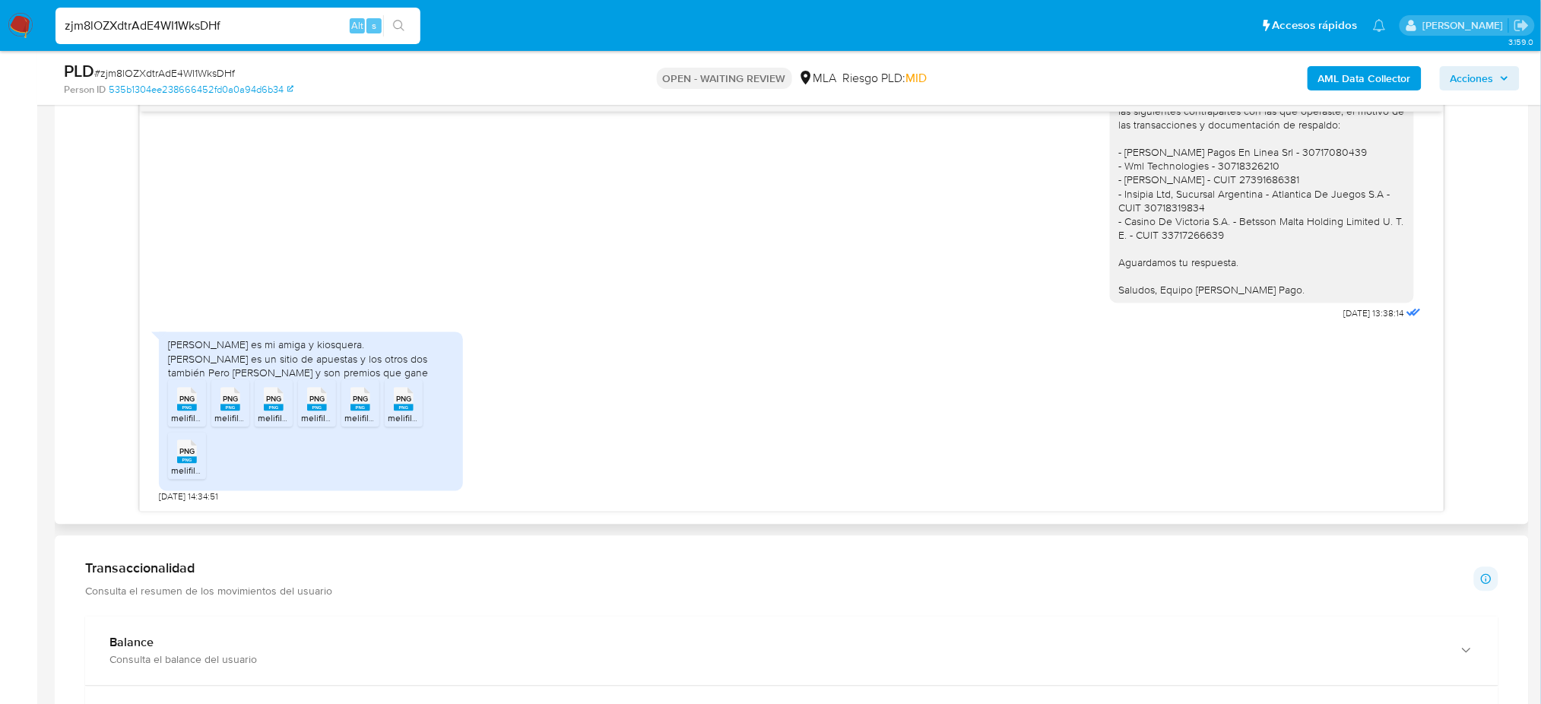
click at [198, 413] on div "PNG PNG" at bounding box center [187, 398] width 32 height 30
click at [230, 411] on rect at bounding box center [230, 407] width 20 height 7
drag, startPoint x: 270, startPoint y: 422, endPoint x: 318, endPoint y: 424, distance: 48.0
click at [272, 411] on rect at bounding box center [274, 407] width 20 height 7
click at [327, 413] on div "PNG PNG" at bounding box center [317, 398] width 32 height 30
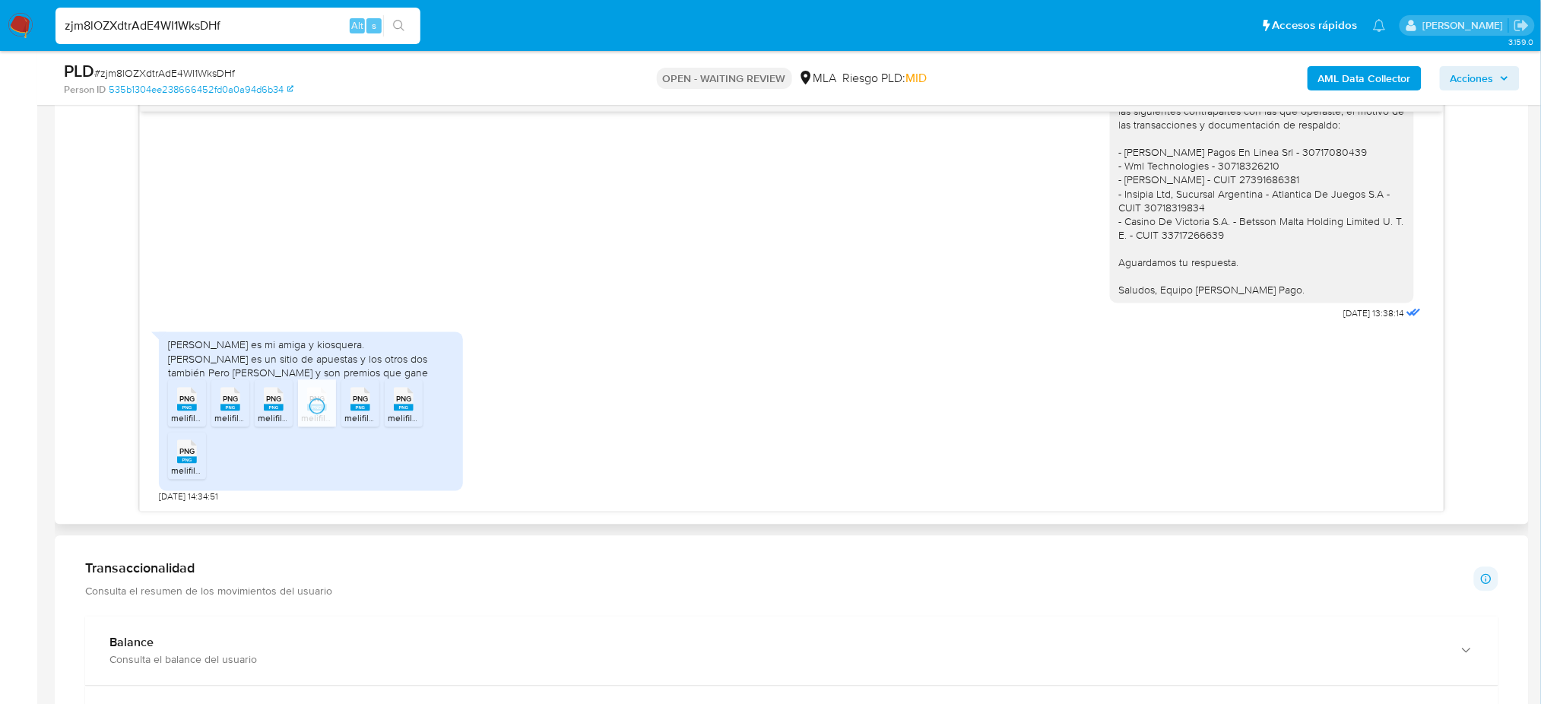
drag, startPoint x: 353, startPoint y: 423, endPoint x: 385, endPoint y: 423, distance: 31.9
click at [353, 411] on rect at bounding box center [360, 407] width 20 height 7
drag, startPoint x: 399, startPoint y: 421, endPoint x: 319, endPoint y: 442, distance: 83.4
click at [399, 411] on rect at bounding box center [404, 407] width 20 height 7
drag, startPoint x: 183, startPoint y: 482, endPoint x: 186, endPoint y: 499, distance: 16.9
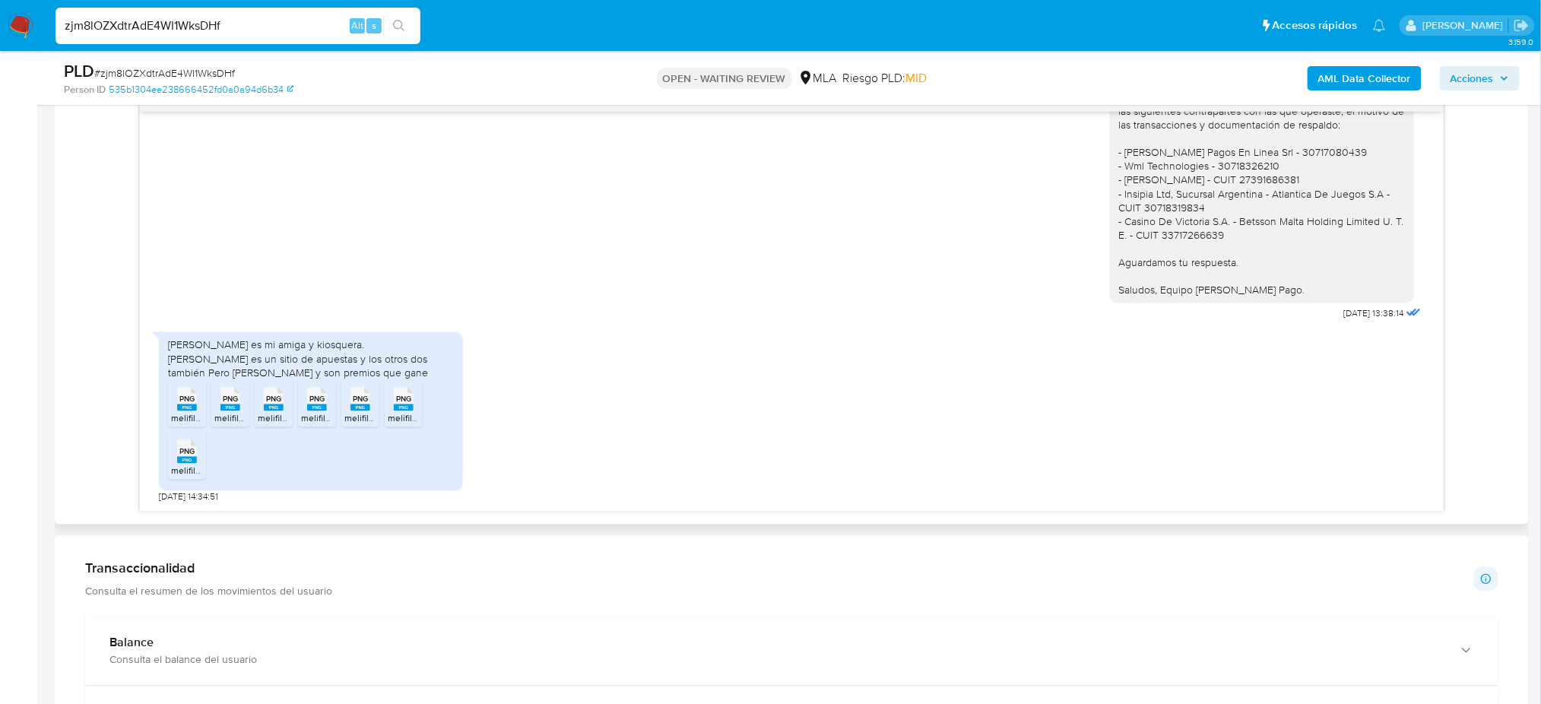
click at [183, 477] on span "melifile6335017085052063368.png" at bounding box center [244, 471] width 146 height 13
drag, startPoint x: 0, startPoint y: 119, endPoint x: 553, endPoint y: 2, distance: 565.0
click at [0, 119] on aside "Bandeja Tablero Screening Búsqueda en Listas Watchlist Herramientas Operaciones…" at bounding box center [18, 526] width 37 height 2673
click at [187, 77] on span "# zjm8lOZXdtrAdE4WI1WksDHf" at bounding box center [164, 72] width 141 height 15
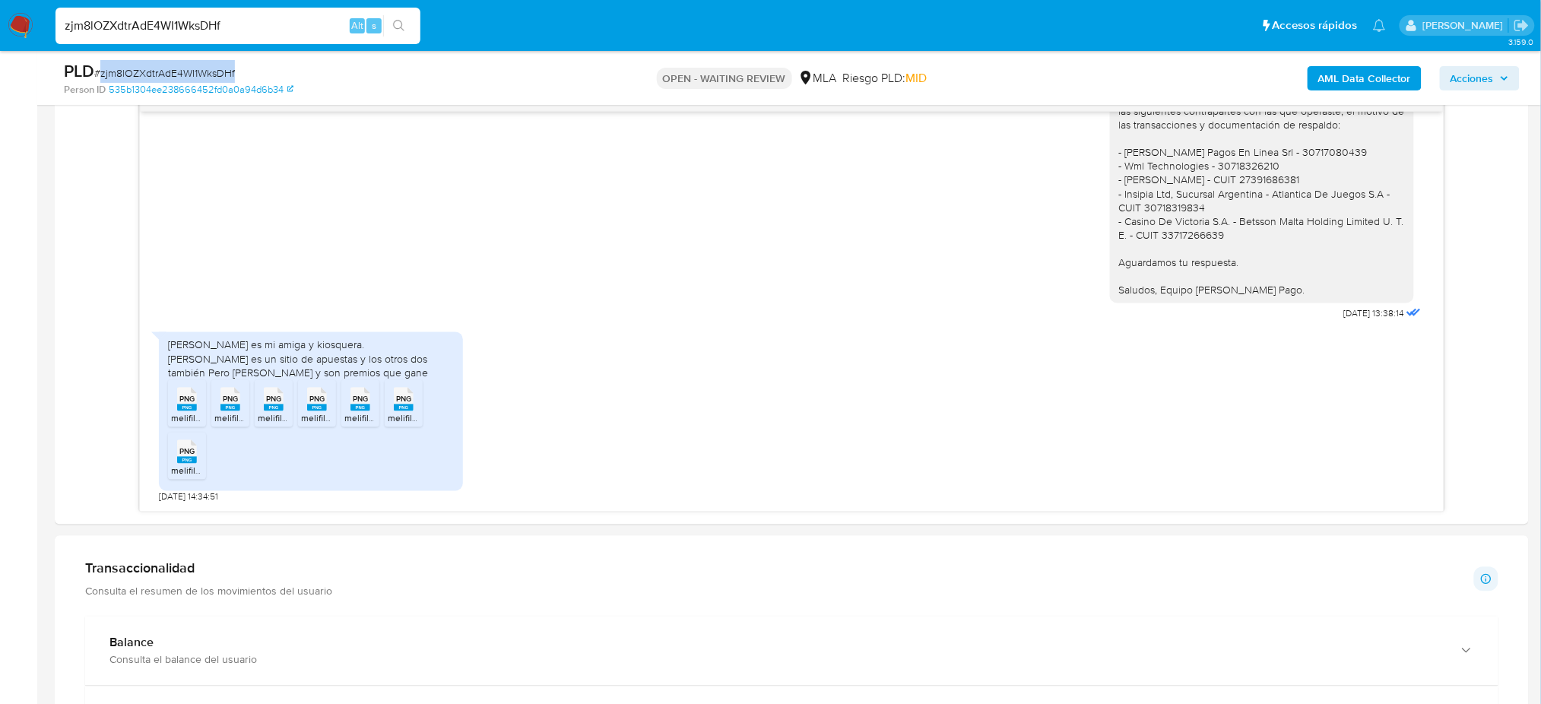
copy span "zjm8lOZXdtrAdE4WI1WksDHf"
click at [17, 13] on img at bounding box center [21, 26] width 26 height 26
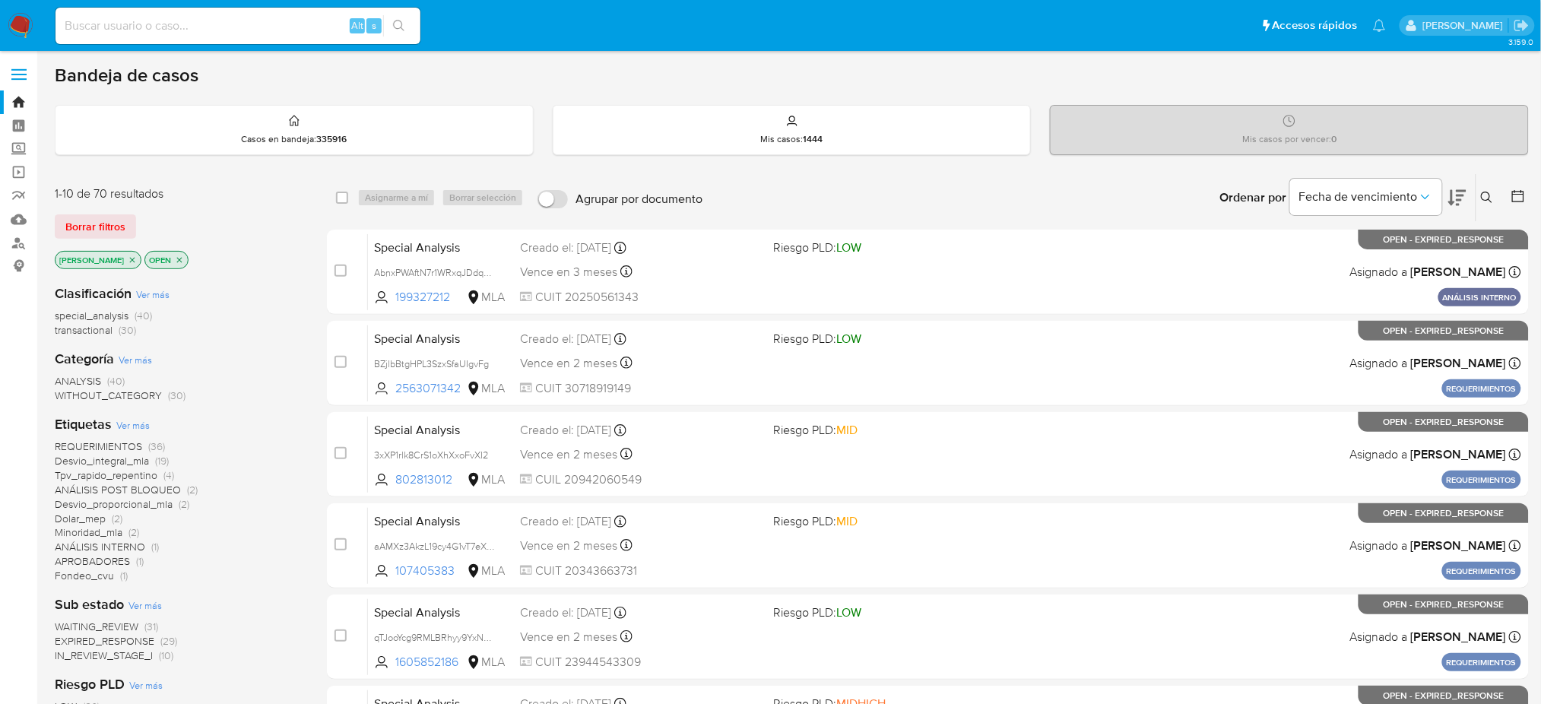
click at [1489, 202] on icon at bounding box center [1487, 198] width 12 height 12
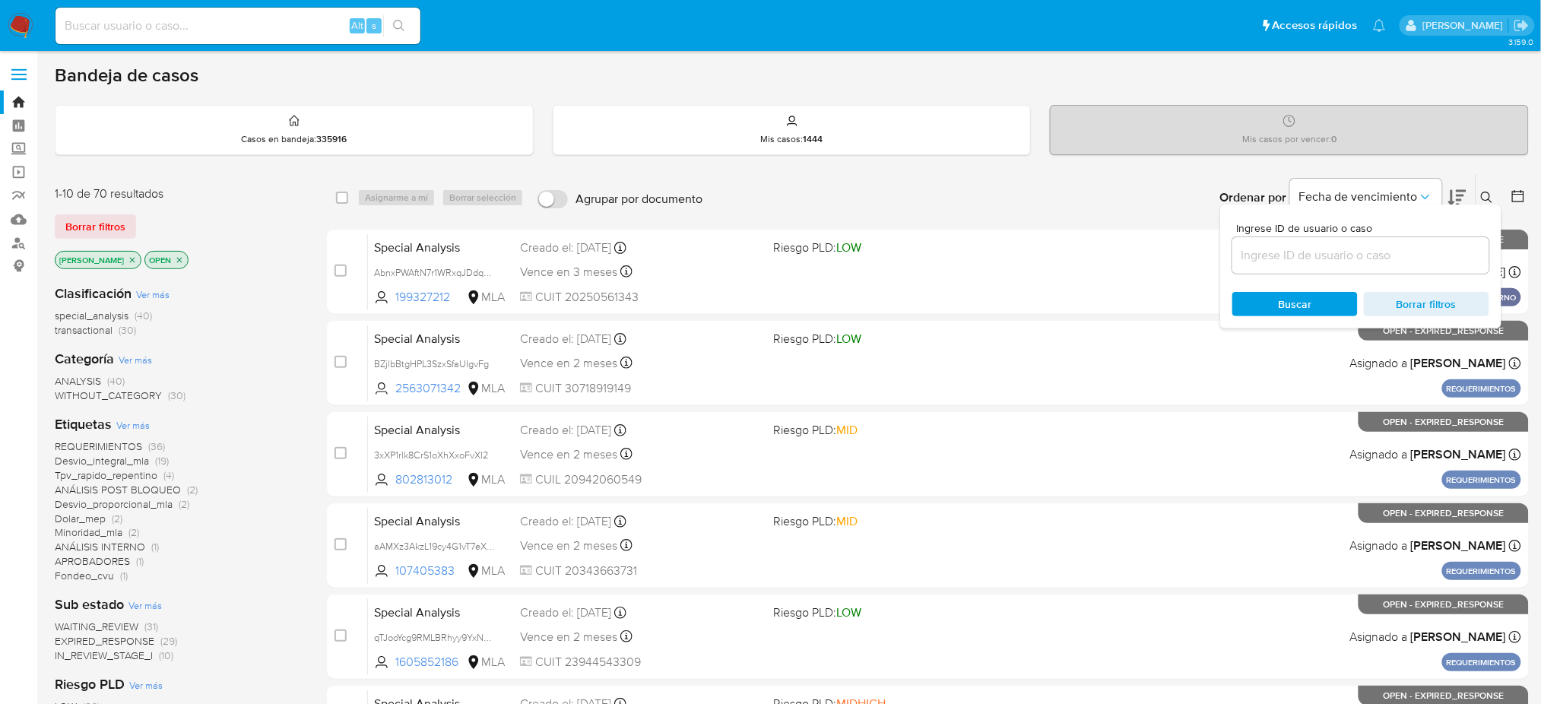
click at [1407, 246] on input at bounding box center [1360, 256] width 257 height 20
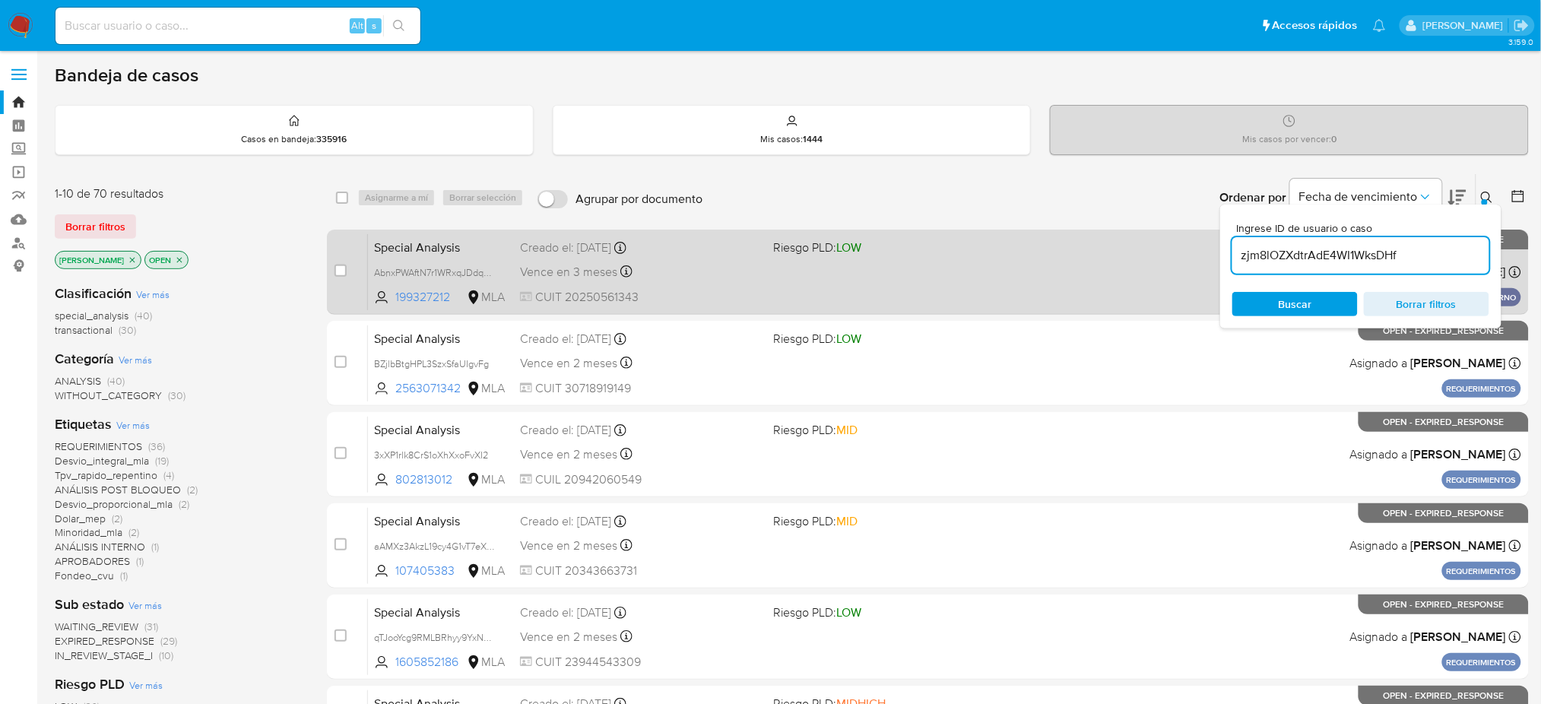
type input "zjm8lOZXdtrAdE4WI1WksDHf"
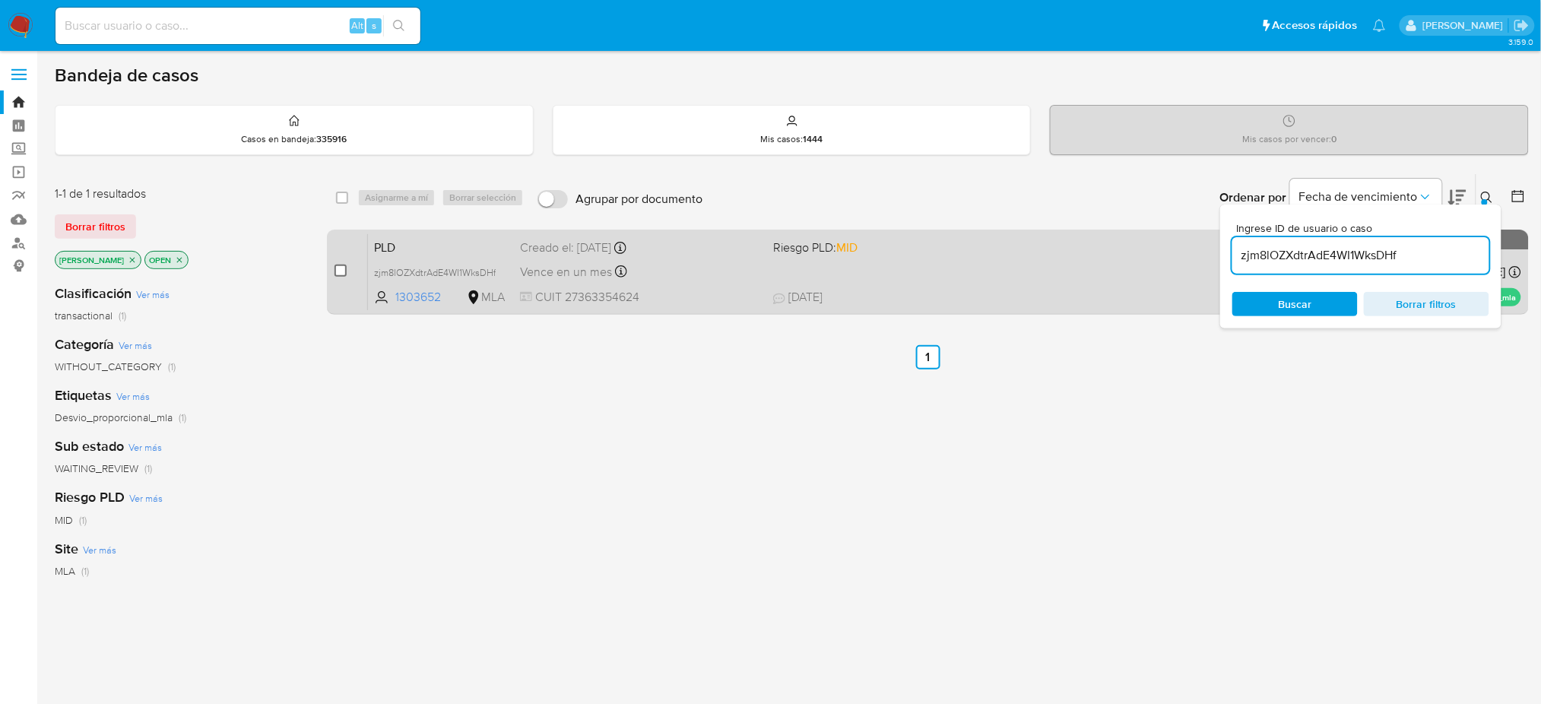
click at [344, 265] on input "checkbox" at bounding box center [341, 271] width 12 height 12
checkbox input "true"
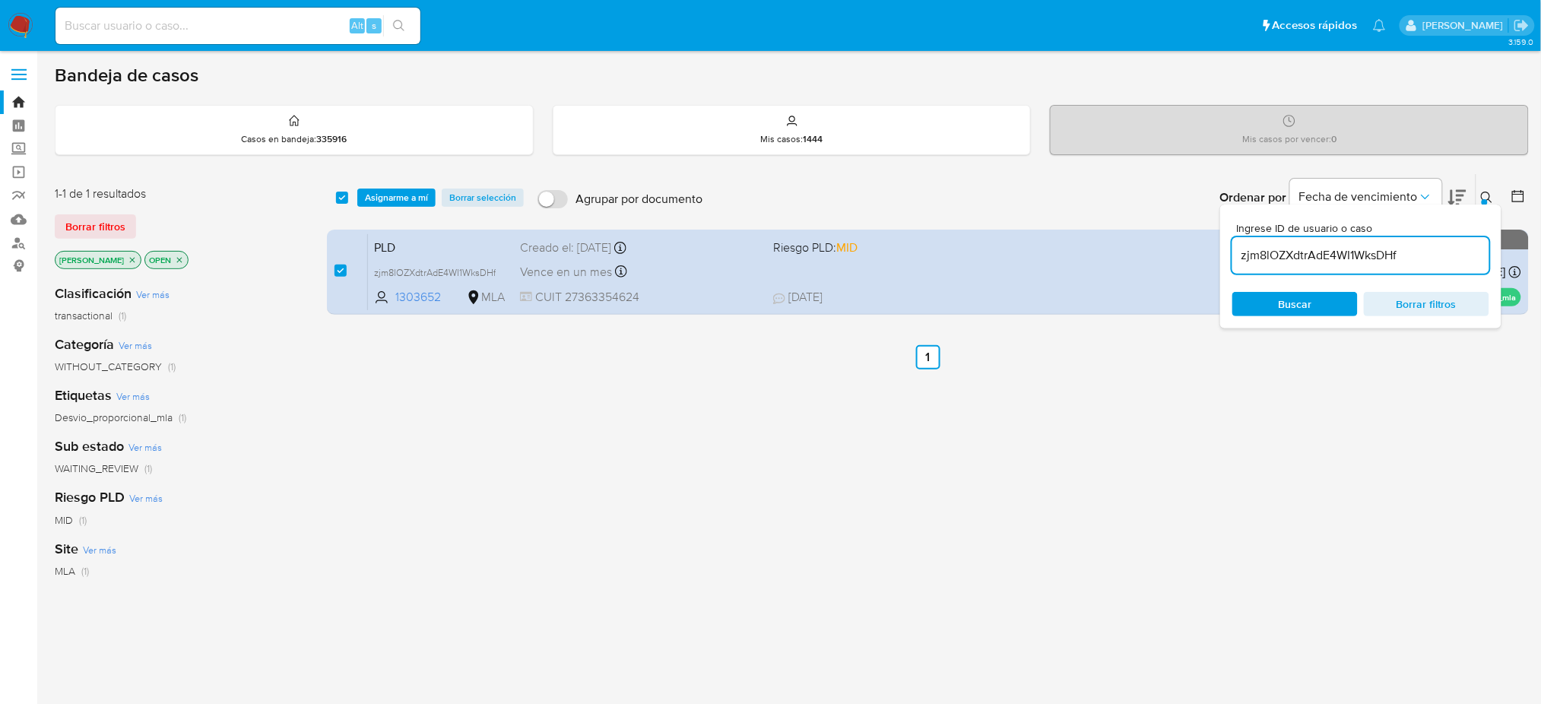
click at [373, 206] on div "select-all-cases-checkbox Asignarme a mí Borrar selección Agrupar por documento…" at bounding box center [928, 197] width 1202 height 47
click at [375, 199] on span "Asignarme a mí" at bounding box center [396, 197] width 63 height 15
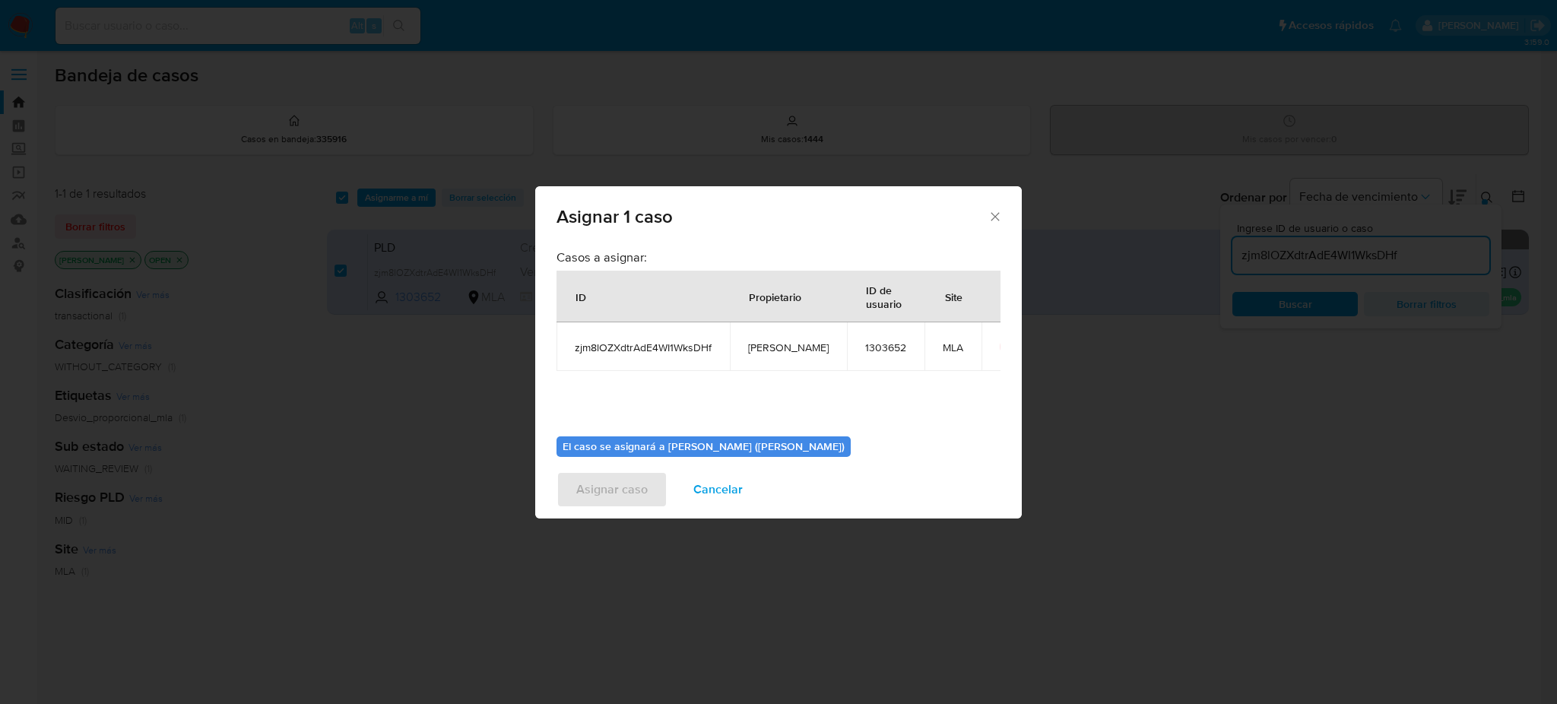
click at [764, 350] on span "[PERSON_NAME]" at bounding box center [788, 348] width 81 height 14
copy span "[PERSON_NAME]"
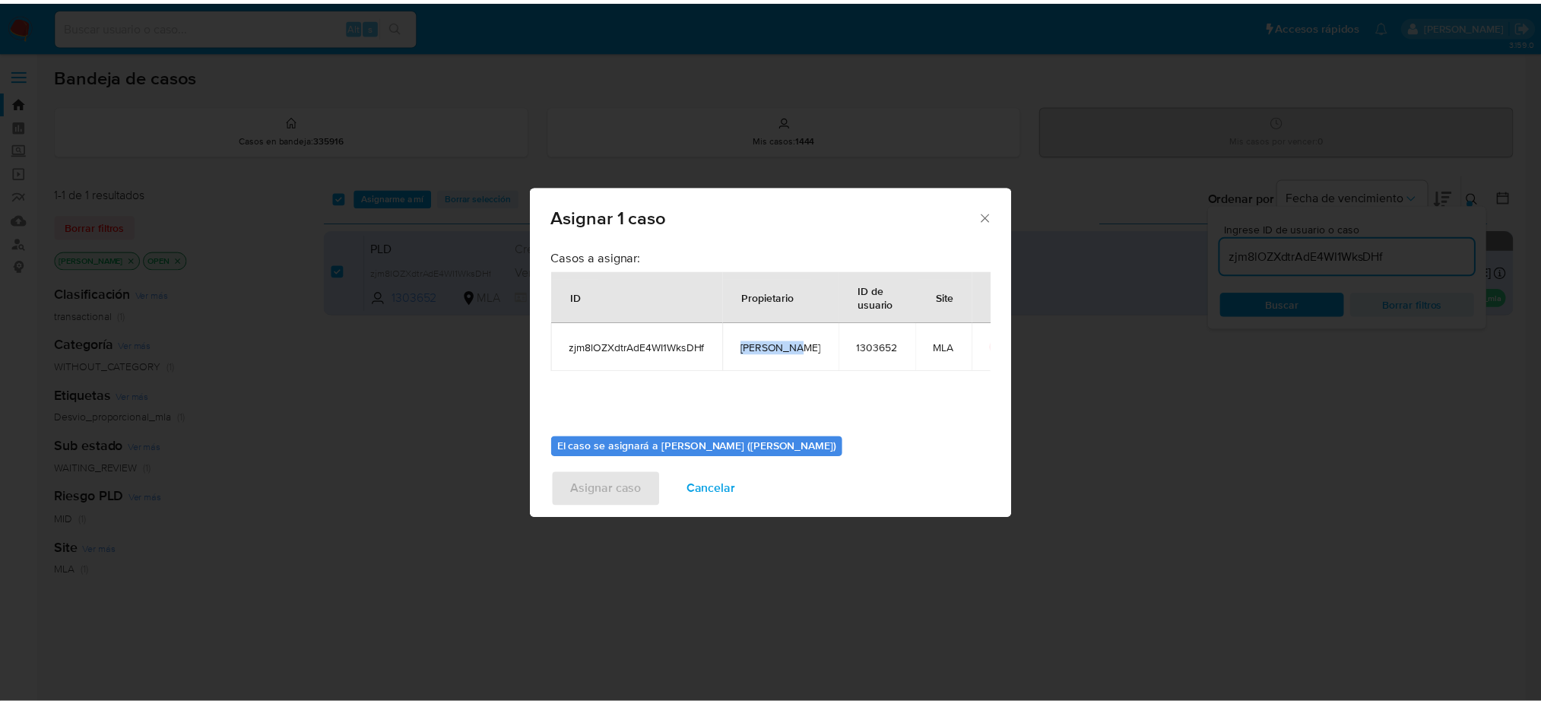
scroll to position [78, 0]
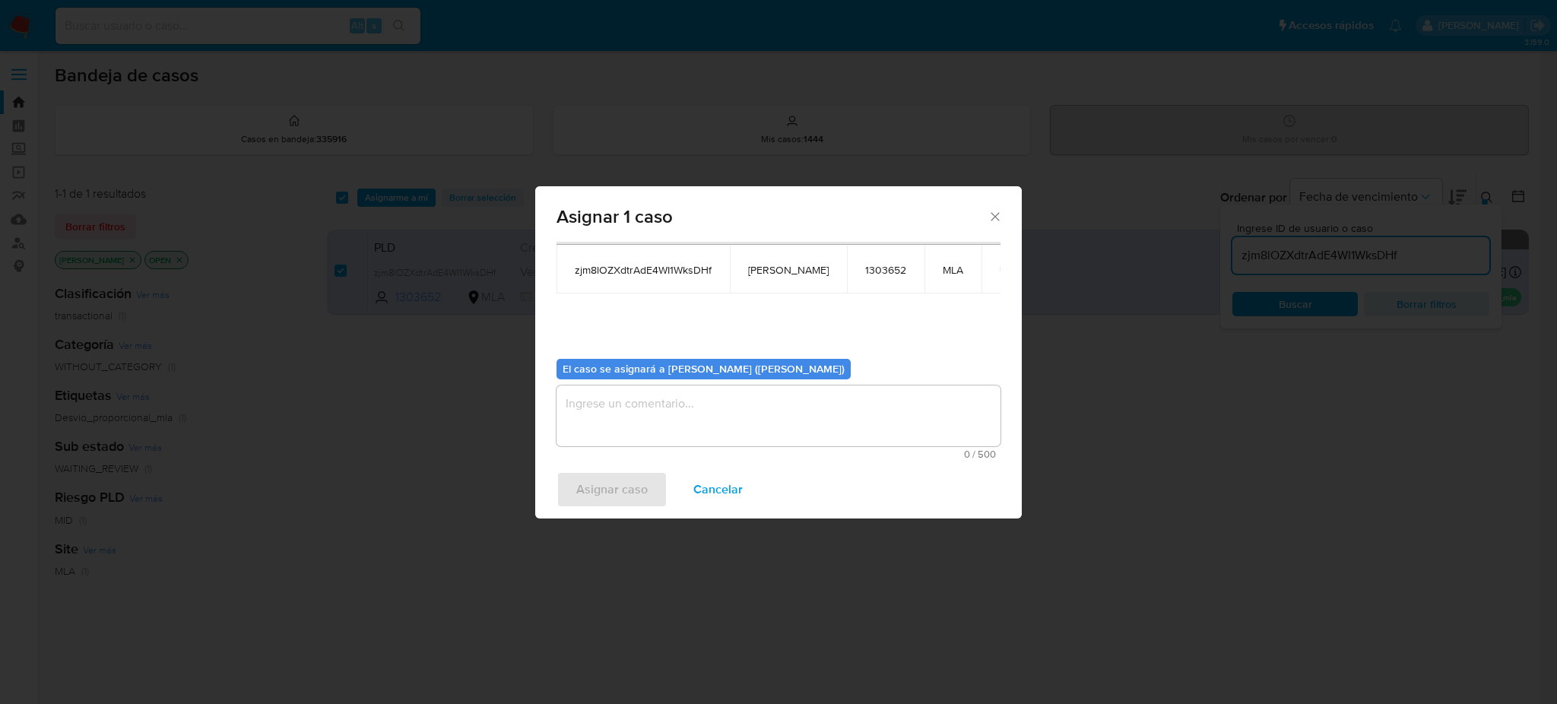
click at [683, 422] on textarea "assign-modal" at bounding box center [779, 415] width 444 height 61
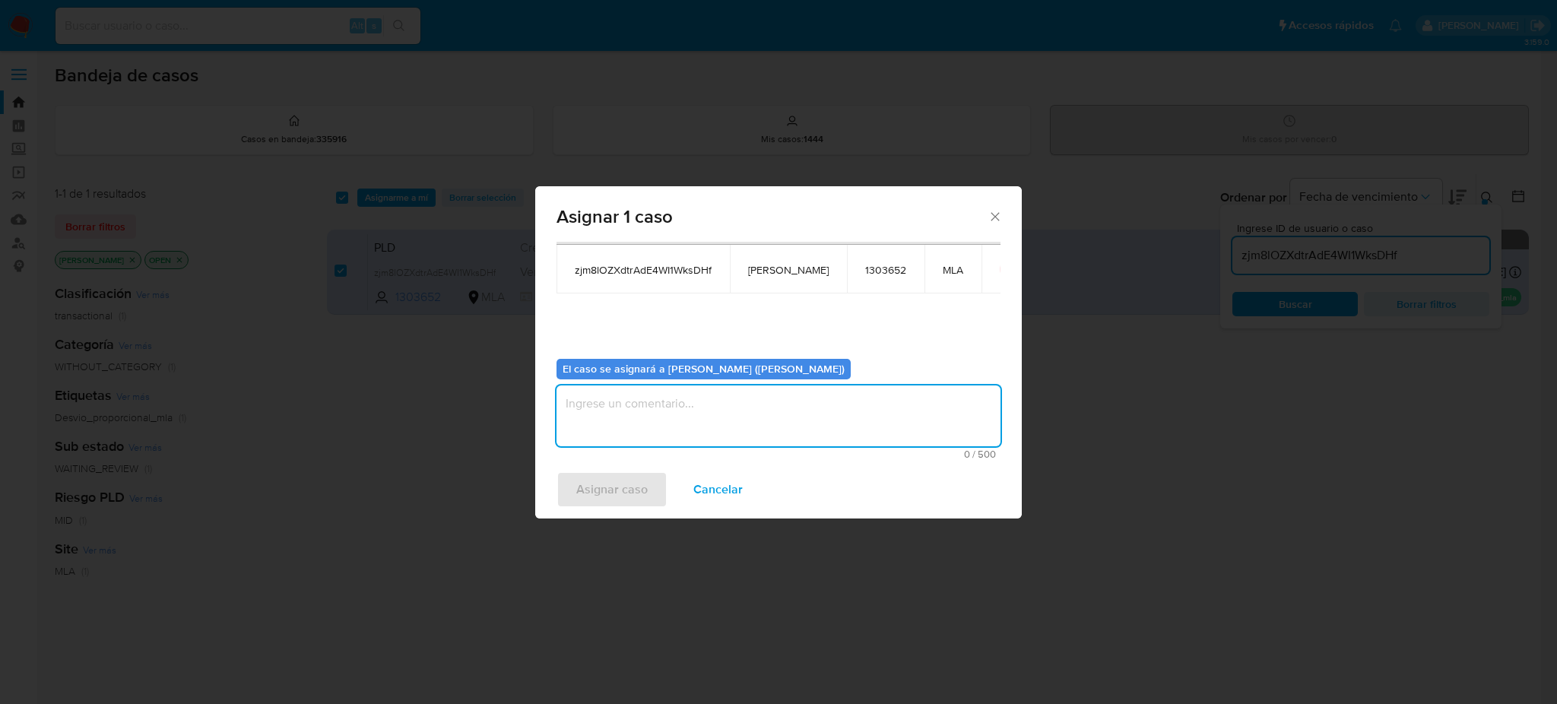
paste textarea "[PERSON_NAME]"
type textarea "[PERSON_NAME]"
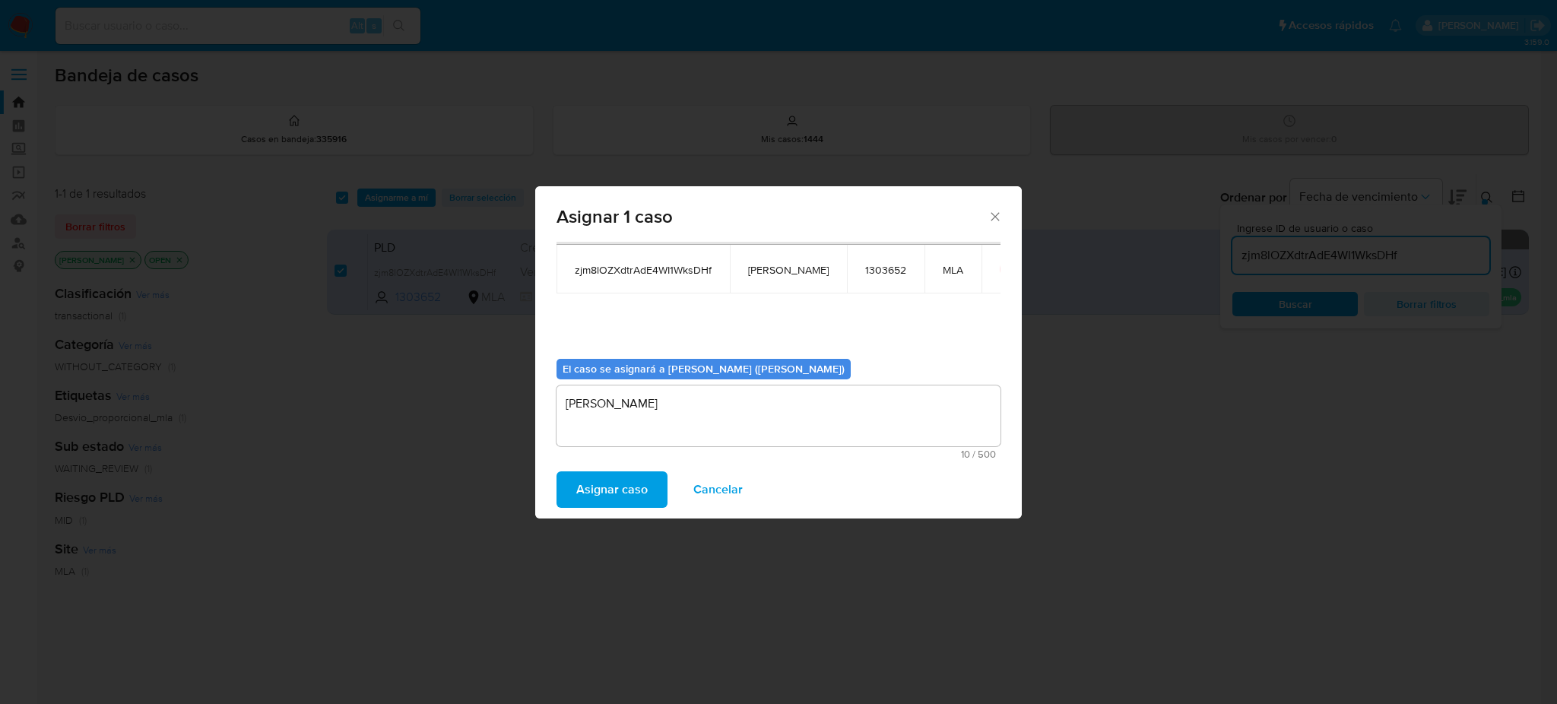
click at [633, 483] on span "Asignar caso" at bounding box center [611, 489] width 71 height 33
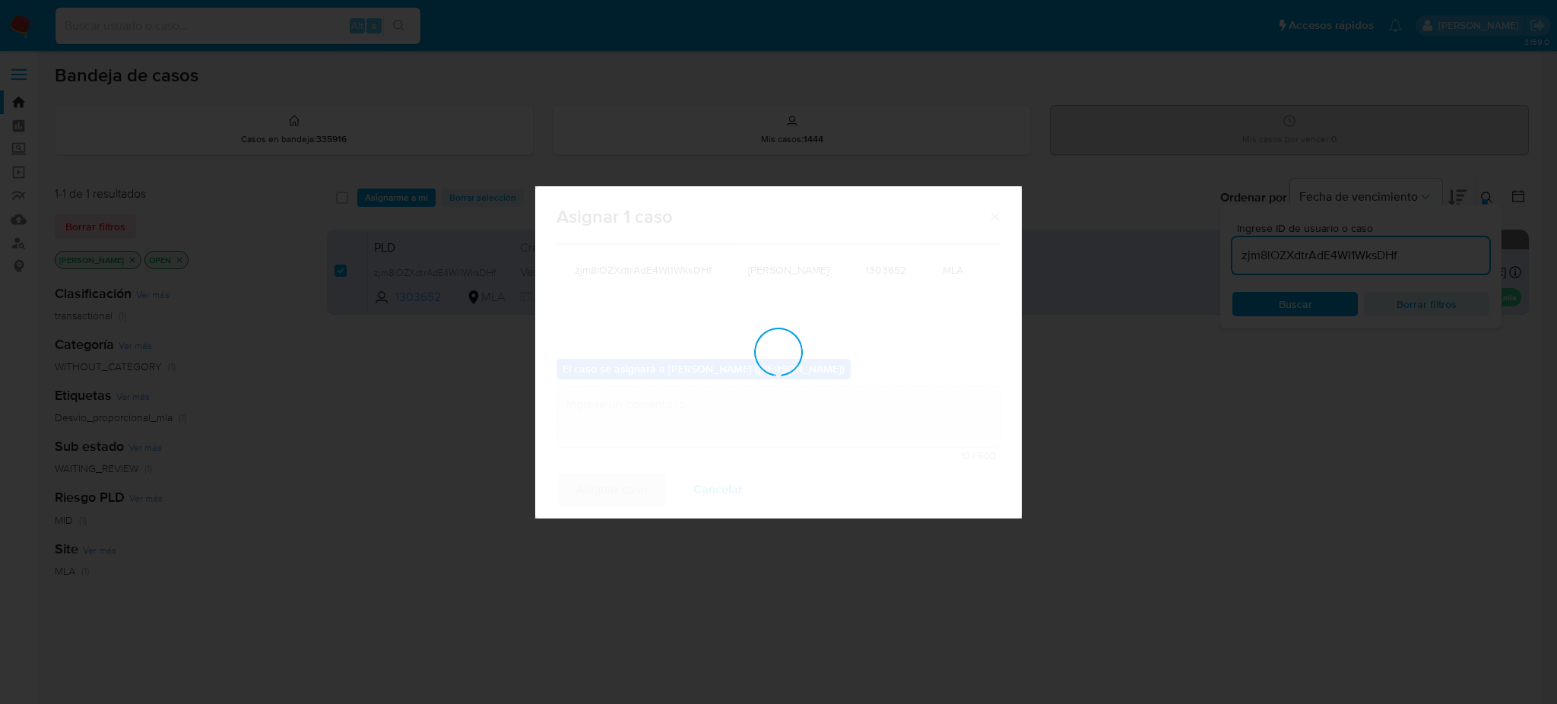
checkbox input "false"
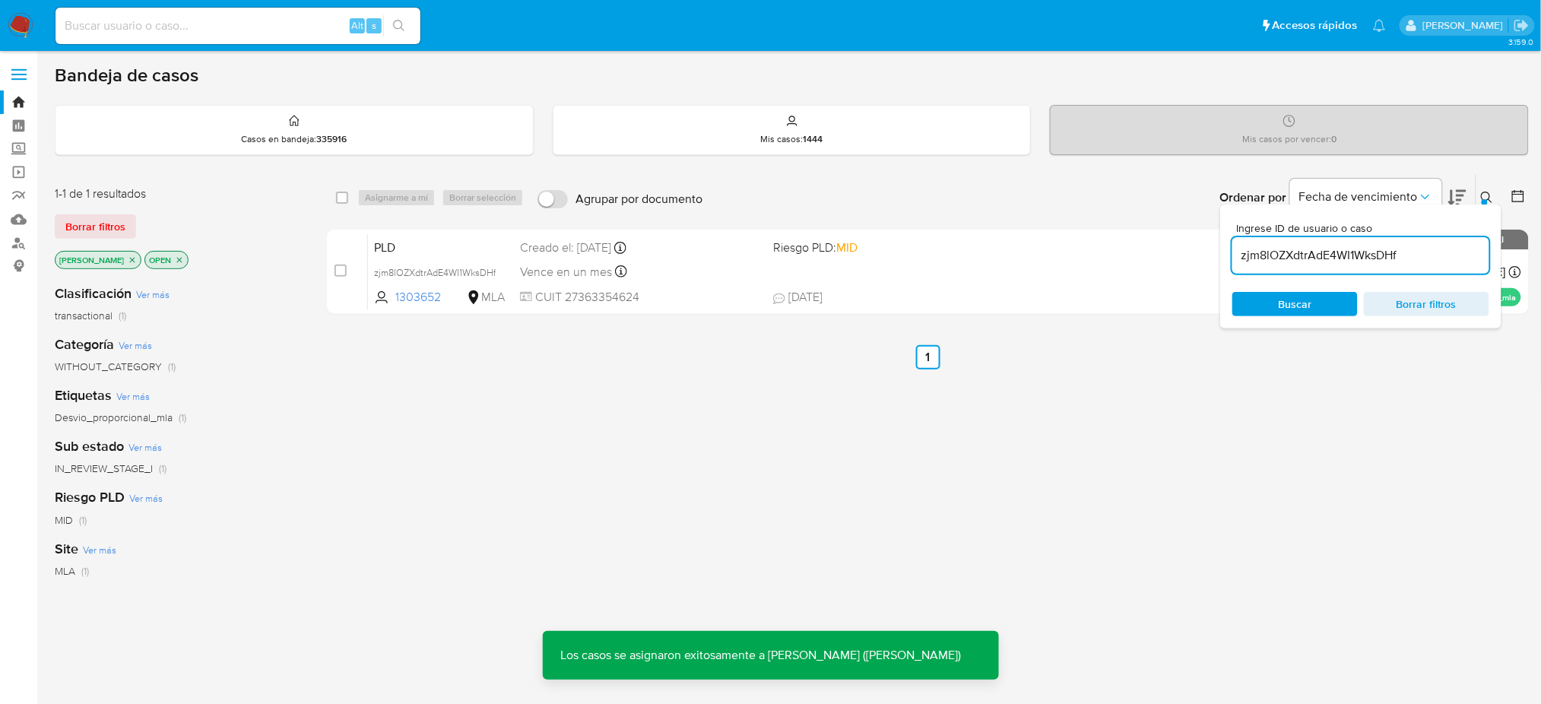
click at [557, 243] on div "Creado el: [DATE] Creado el: [DATE] 12:20:08" at bounding box center [640, 247] width 241 height 17
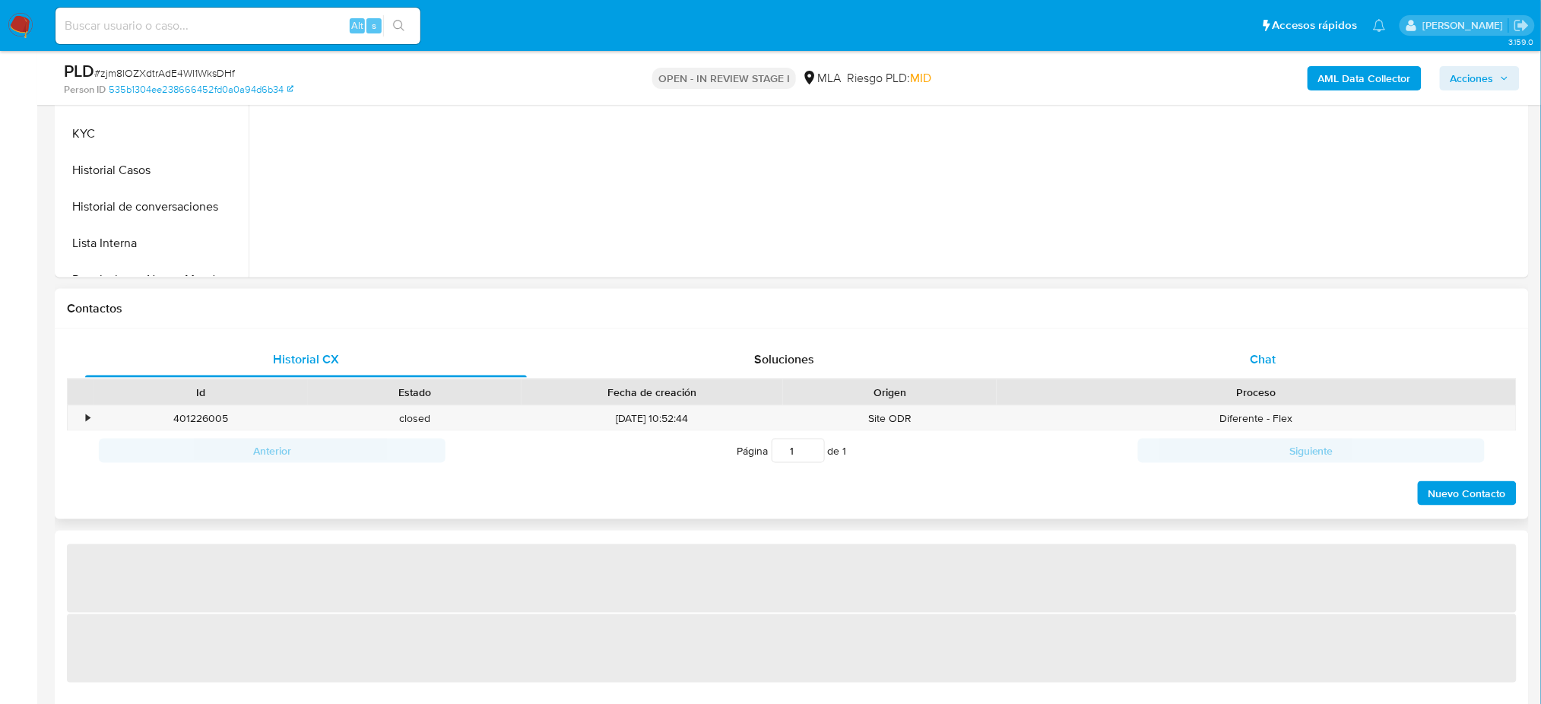
click at [1298, 341] on div "Chat" at bounding box center [1263, 359] width 442 height 36
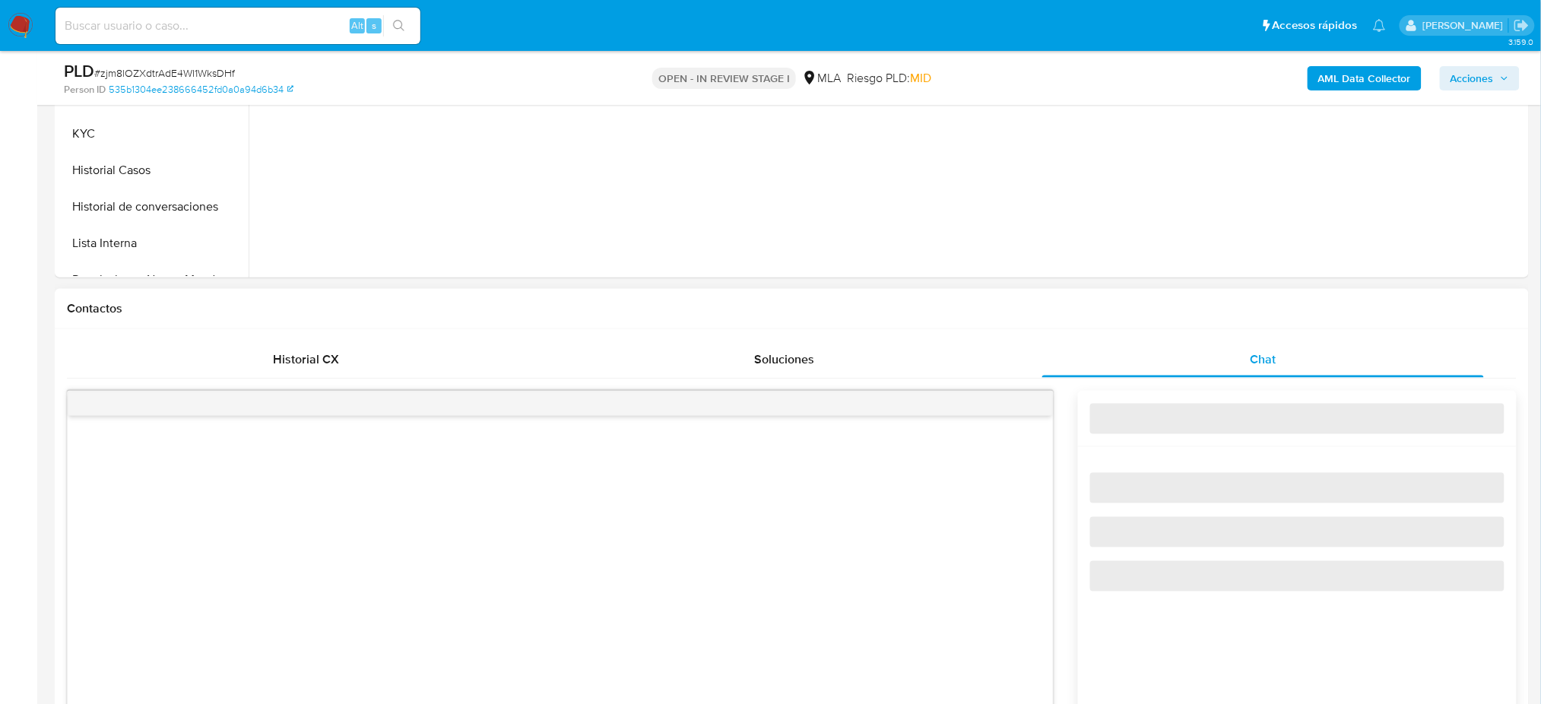
select select "10"
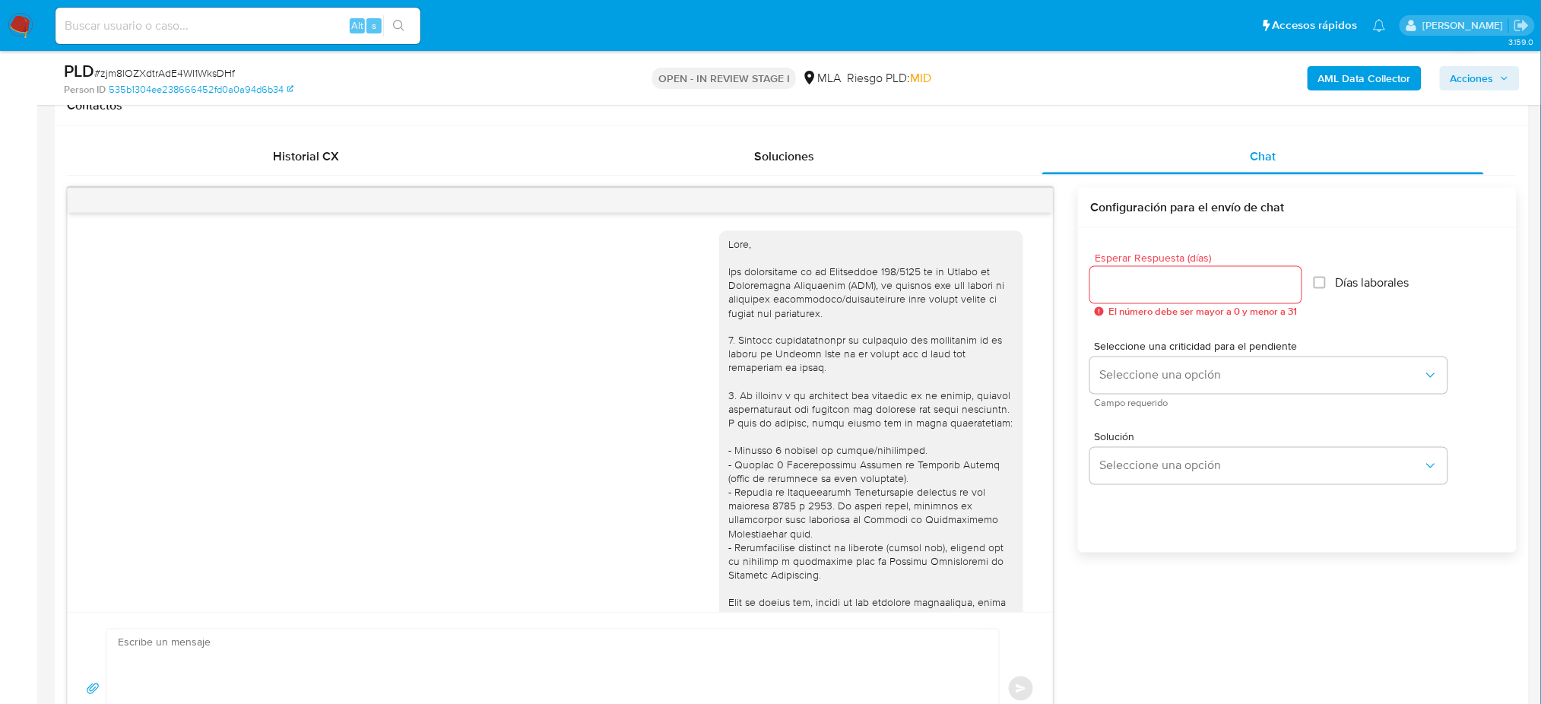
scroll to position [1128, 0]
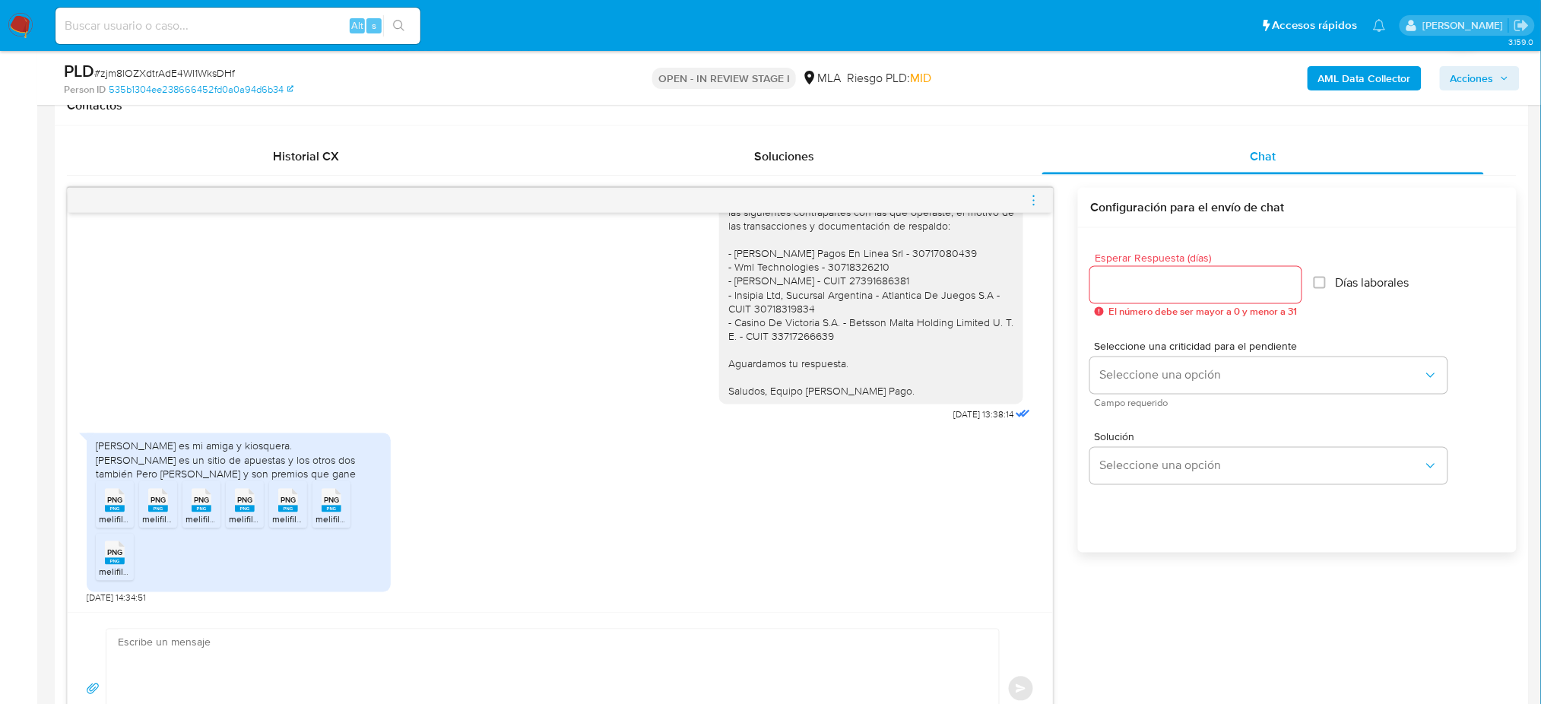
click at [138, 73] on span "# zjm8lOZXdtrAdE4WI1WksDHf" at bounding box center [164, 72] width 141 height 15
copy span "zjm8lOZXdtrAdE4WI1WksDHf"
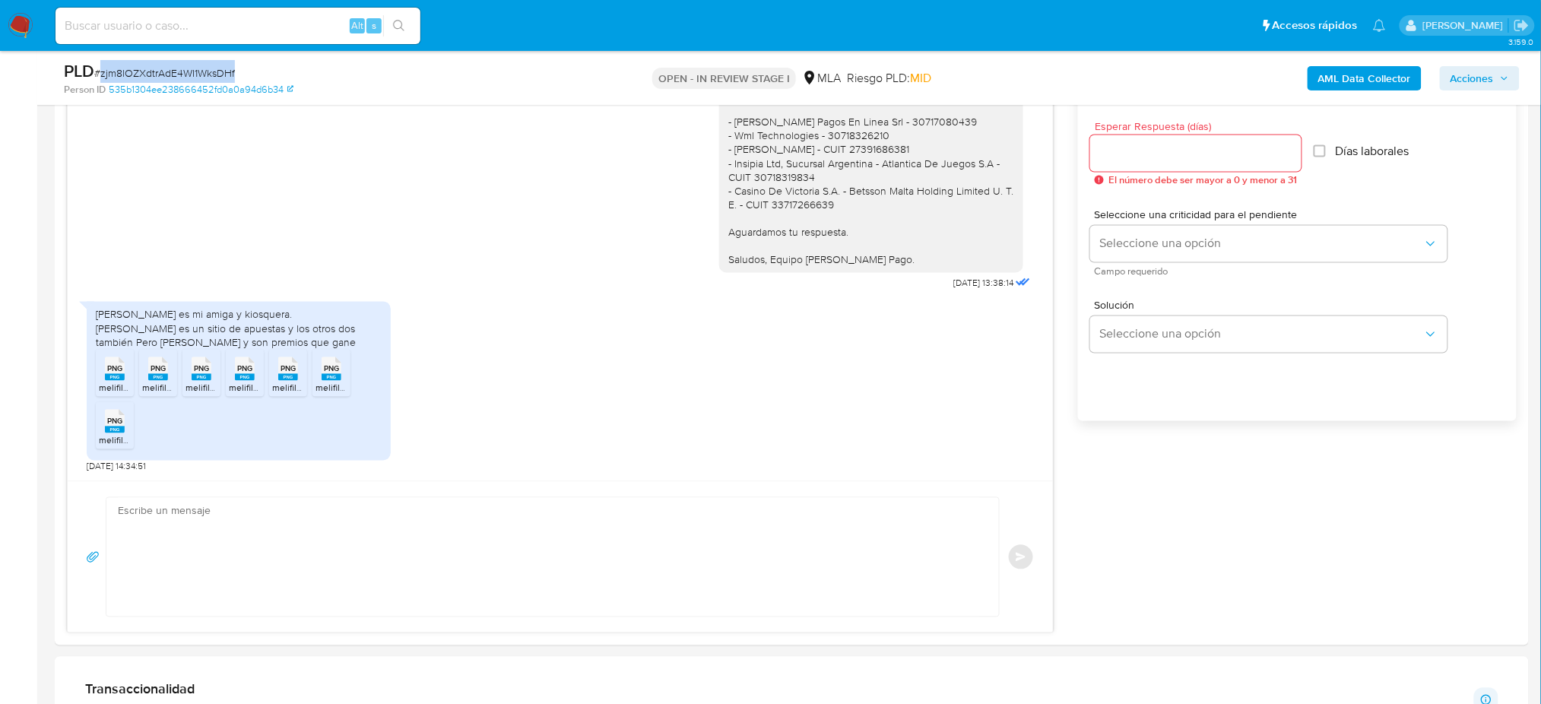
scroll to position [1013, 0]
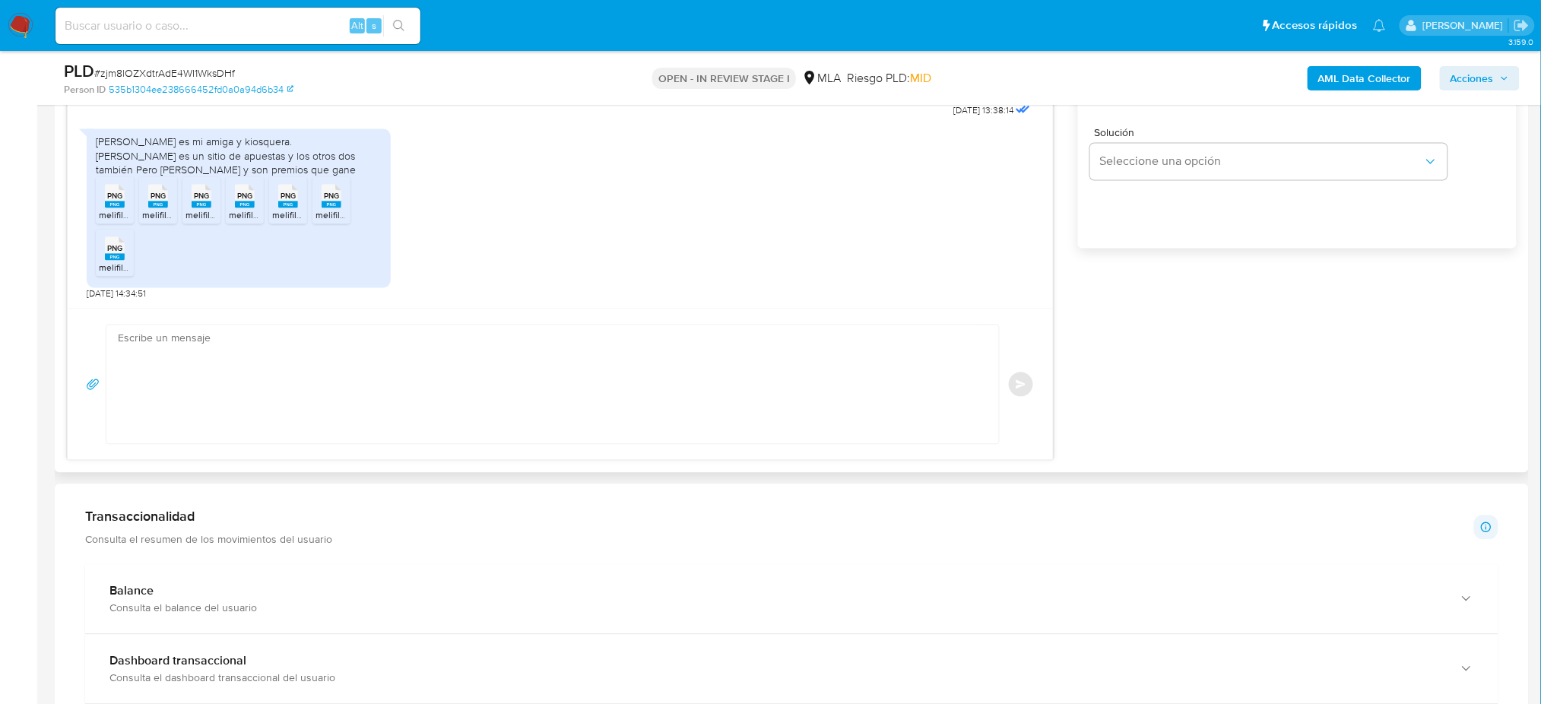
click at [190, 323] on div "Enviar" at bounding box center [560, 384] width 985 height 151
click at [162, 373] on textarea at bounding box center [549, 384] width 862 height 119
paste textarea "Hola, Muchas gracias por la respuesta. Analizamos tu caso y notamos que la info…"
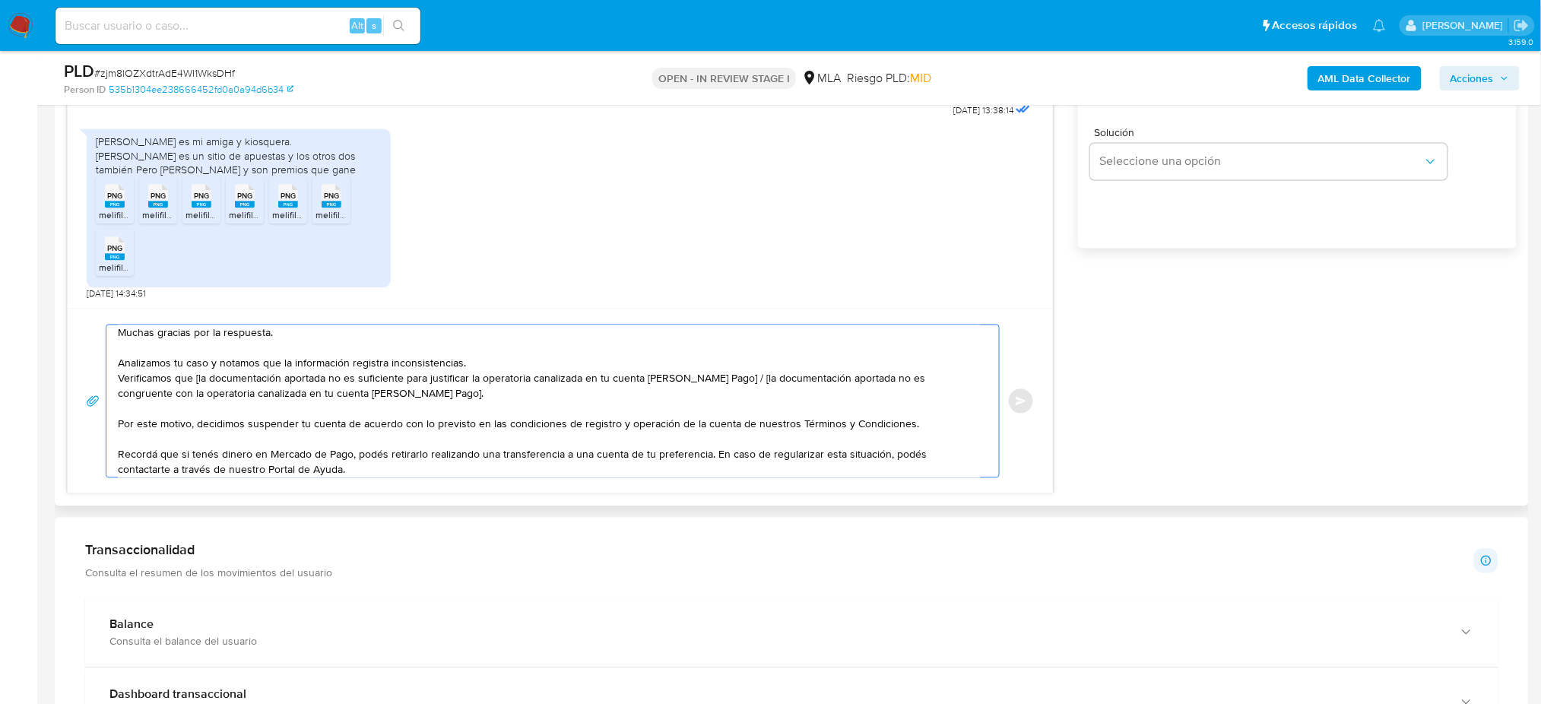
scroll to position [0, 0]
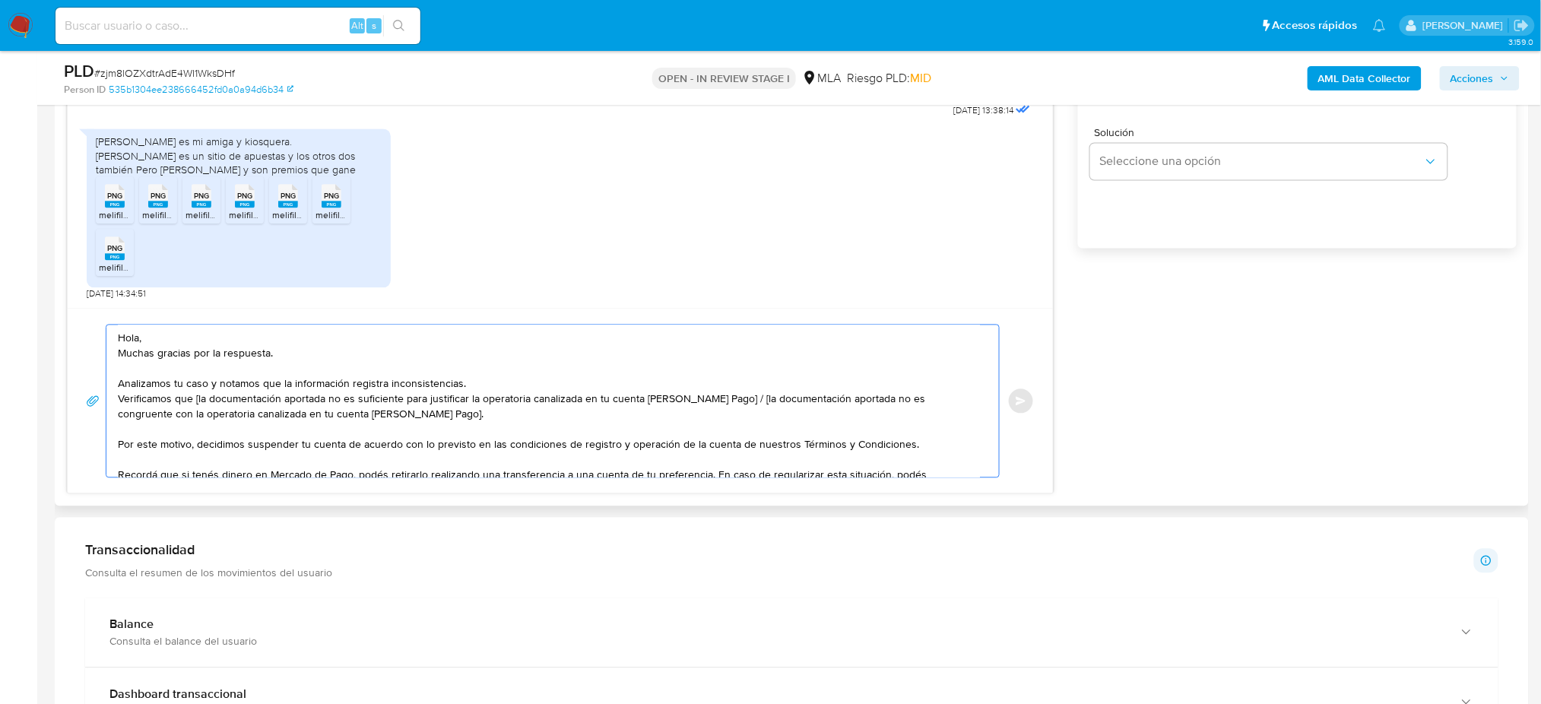
drag, startPoint x: 412, startPoint y: 420, endPoint x: 728, endPoint y: 403, distance: 316.0
click at [728, 403] on textarea "Hola, Muchas gracias por la respuesta. Analizamos tu caso y notamos que la info…" at bounding box center [549, 401] width 862 height 152
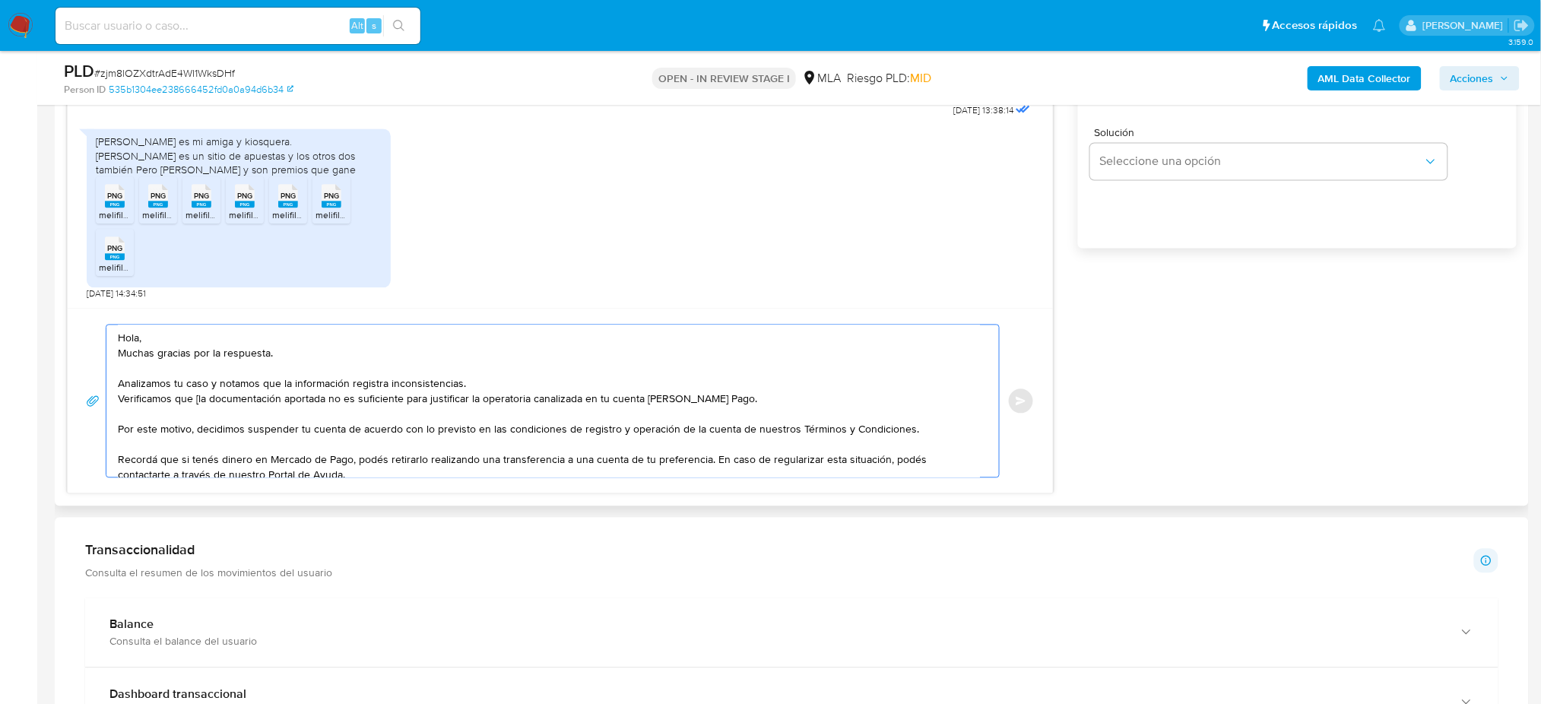
click at [197, 404] on textarea "Hola, Muchas gracias por la respuesta. Analizamos tu caso y notamos que la info…" at bounding box center [549, 401] width 862 height 152
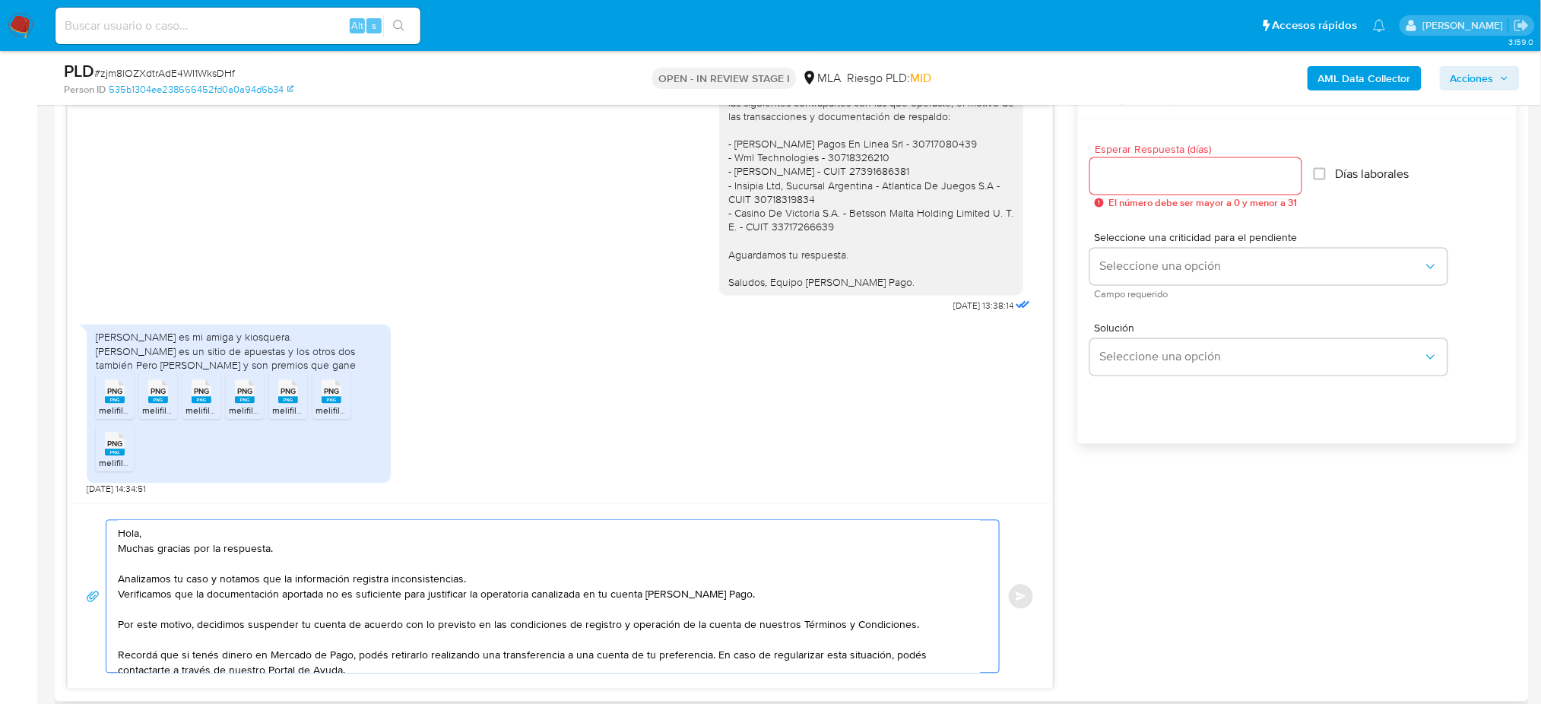
scroll to position [810, 0]
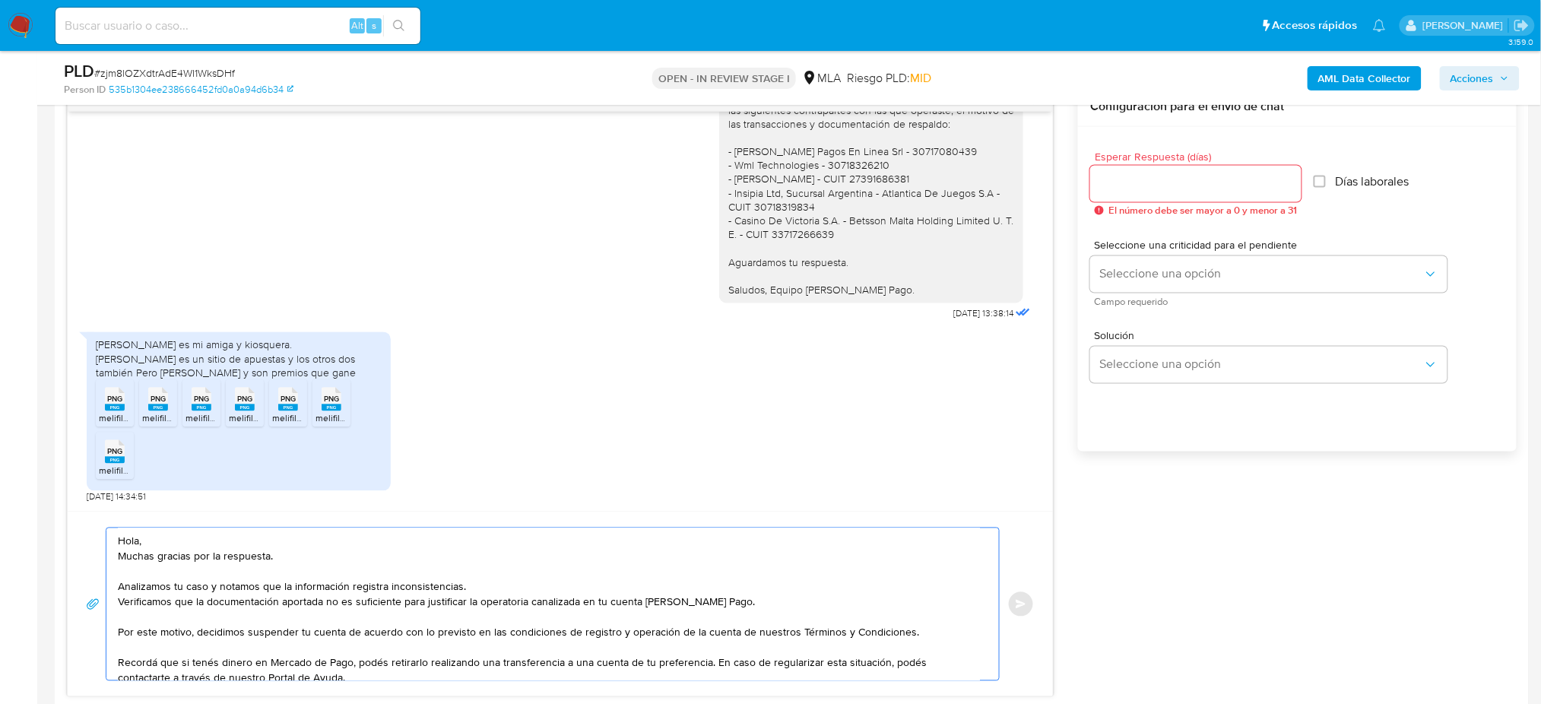
type textarea "Hola, Muchas gracias por la respuesta. Analizamos tu caso y notamos que la info…"
click at [1125, 178] on input "Esperar Respuesta (días)" at bounding box center [1195, 184] width 211 height 20
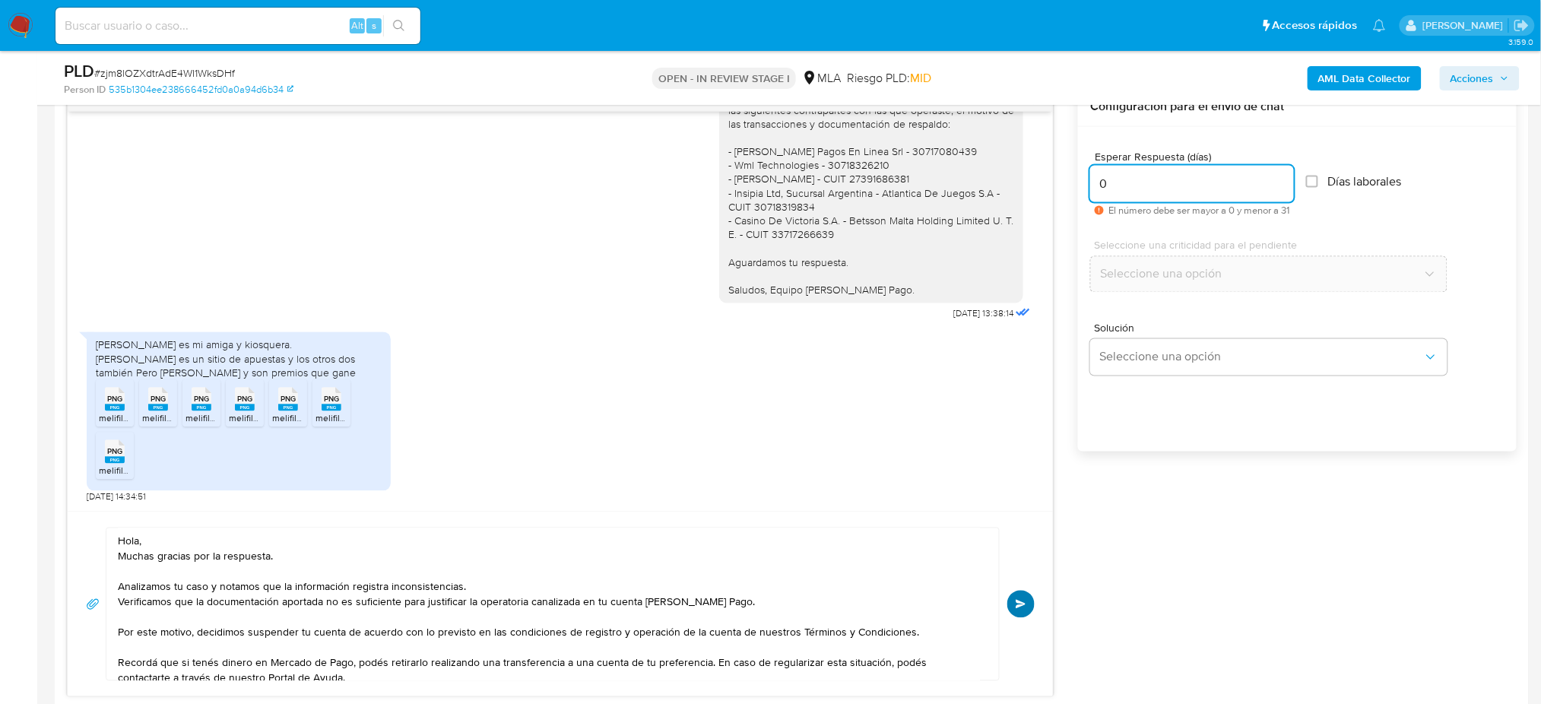
type input "0"
click at [1028, 595] on button "Enviar" at bounding box center [1020, 604] width 27 height 27
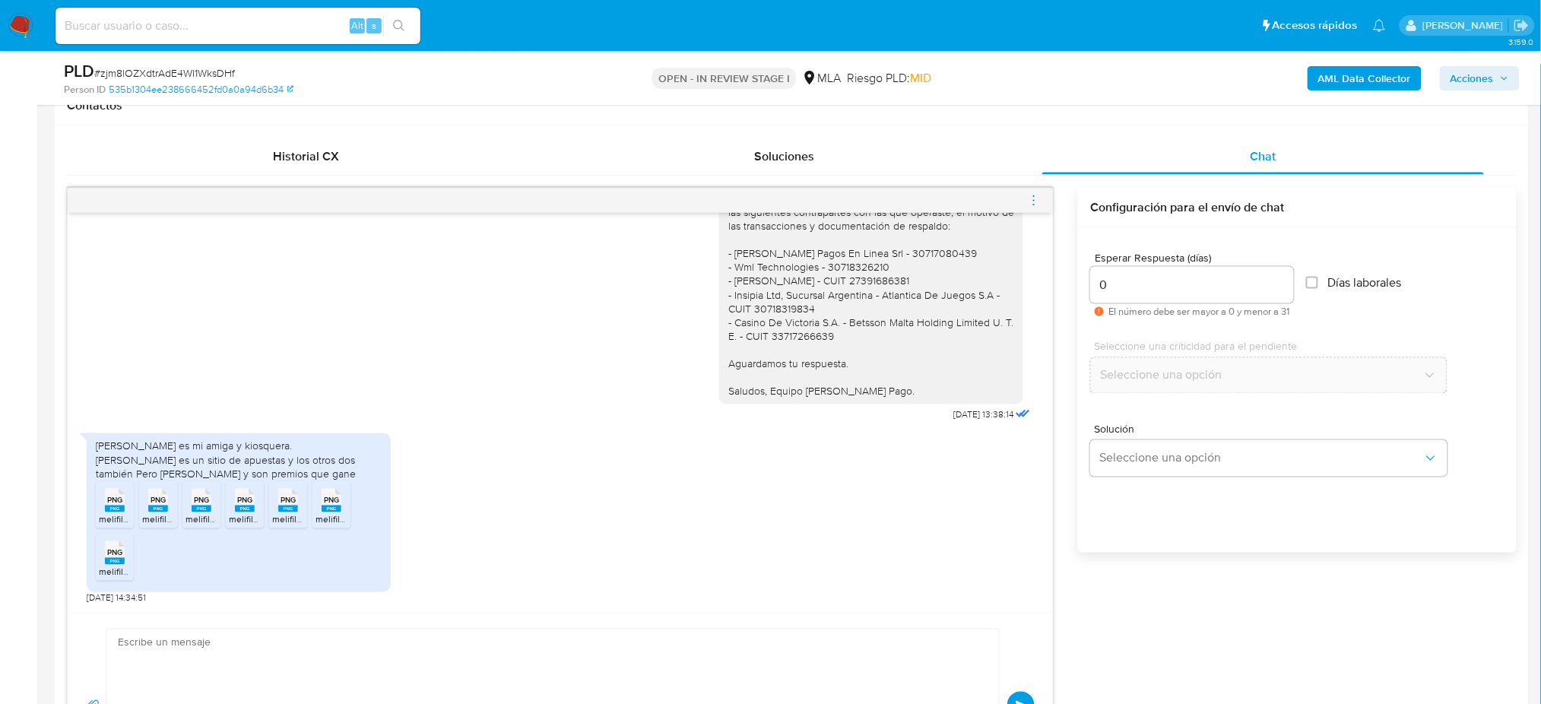
scroll to position [1436, 0]
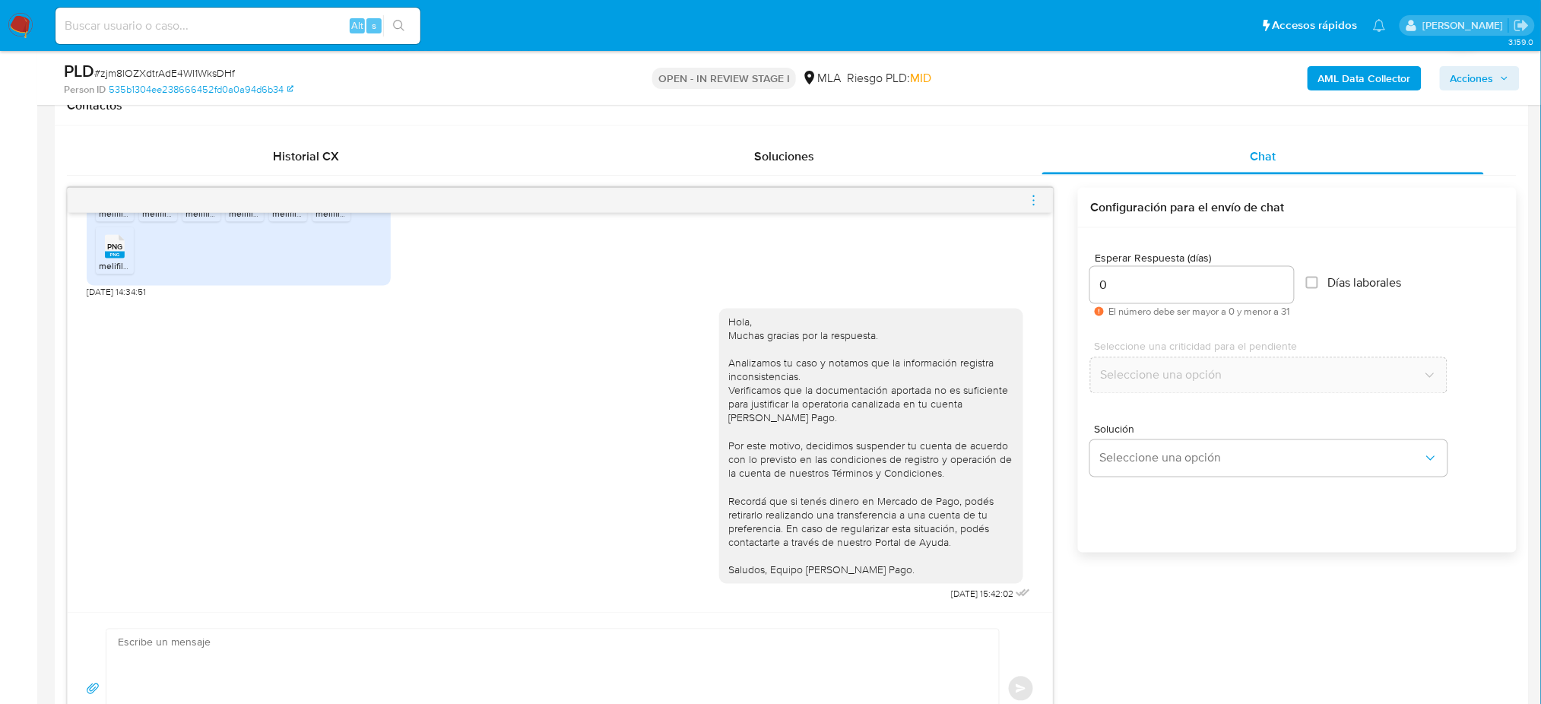
click at [1039, 198] on icon "menu-action" at bounding box center [1034, 201] width 14 height 14
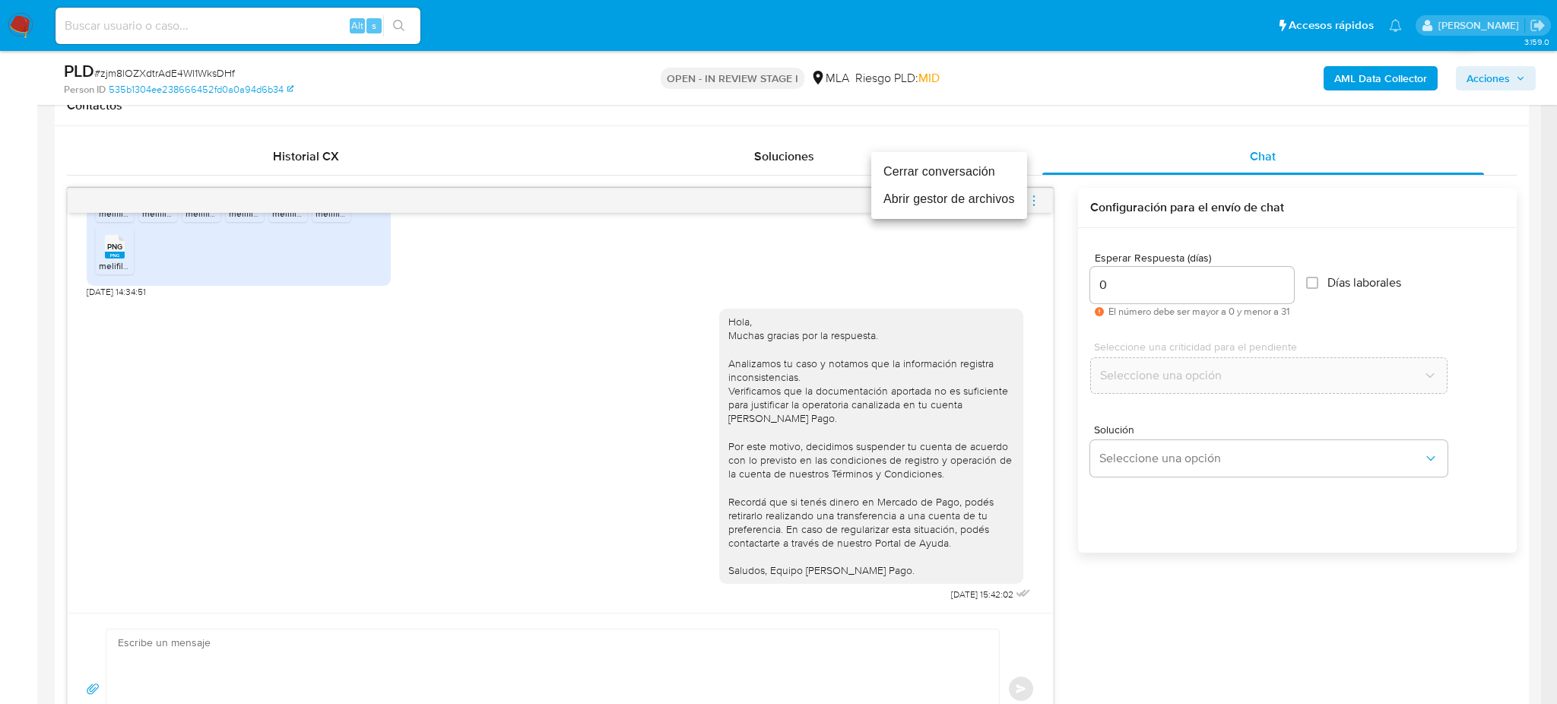
click at [937, 173] on li "Cerrar conversación" at bounding box center [949, 171] width 156 height 27
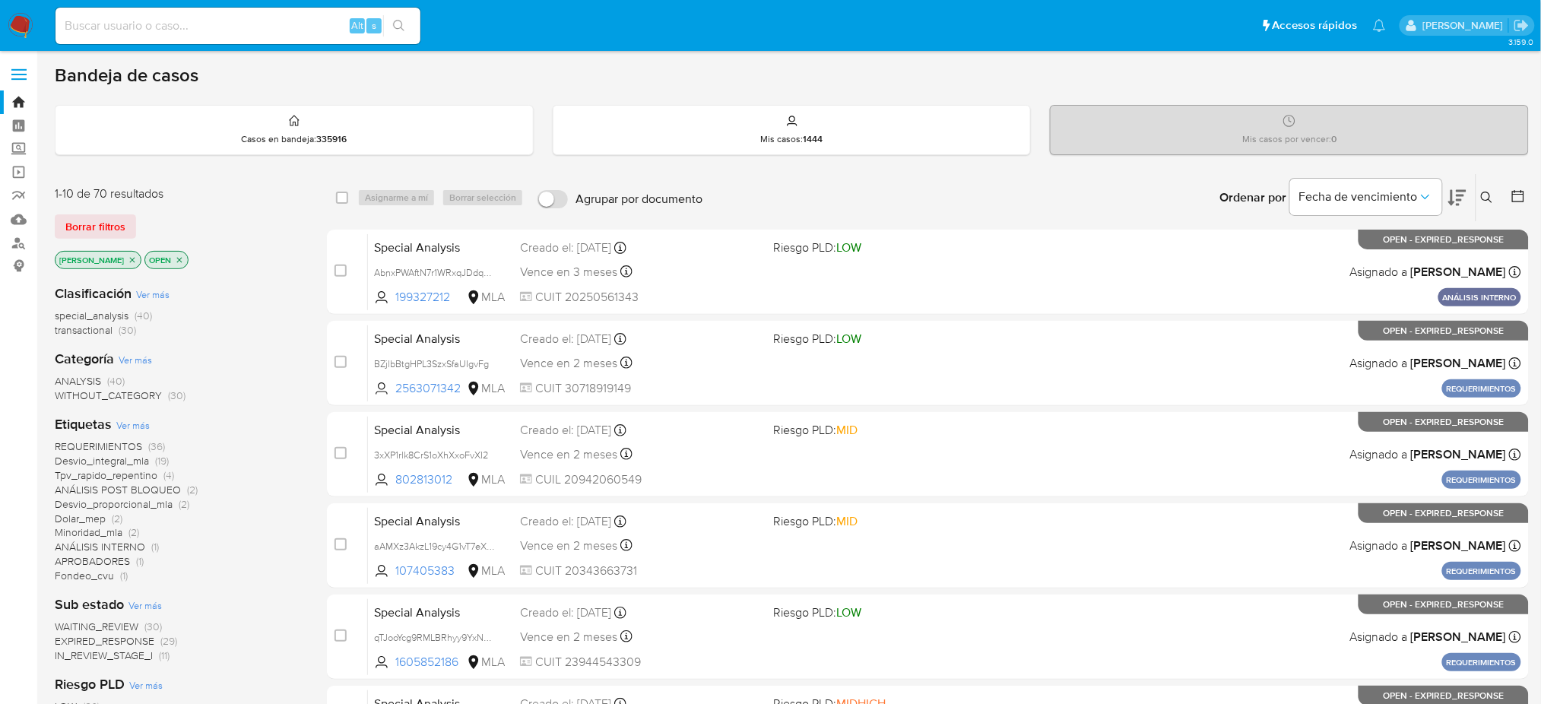
click at [1167, 201] on icon at bounding box center [1487, 198] width 12 height 12
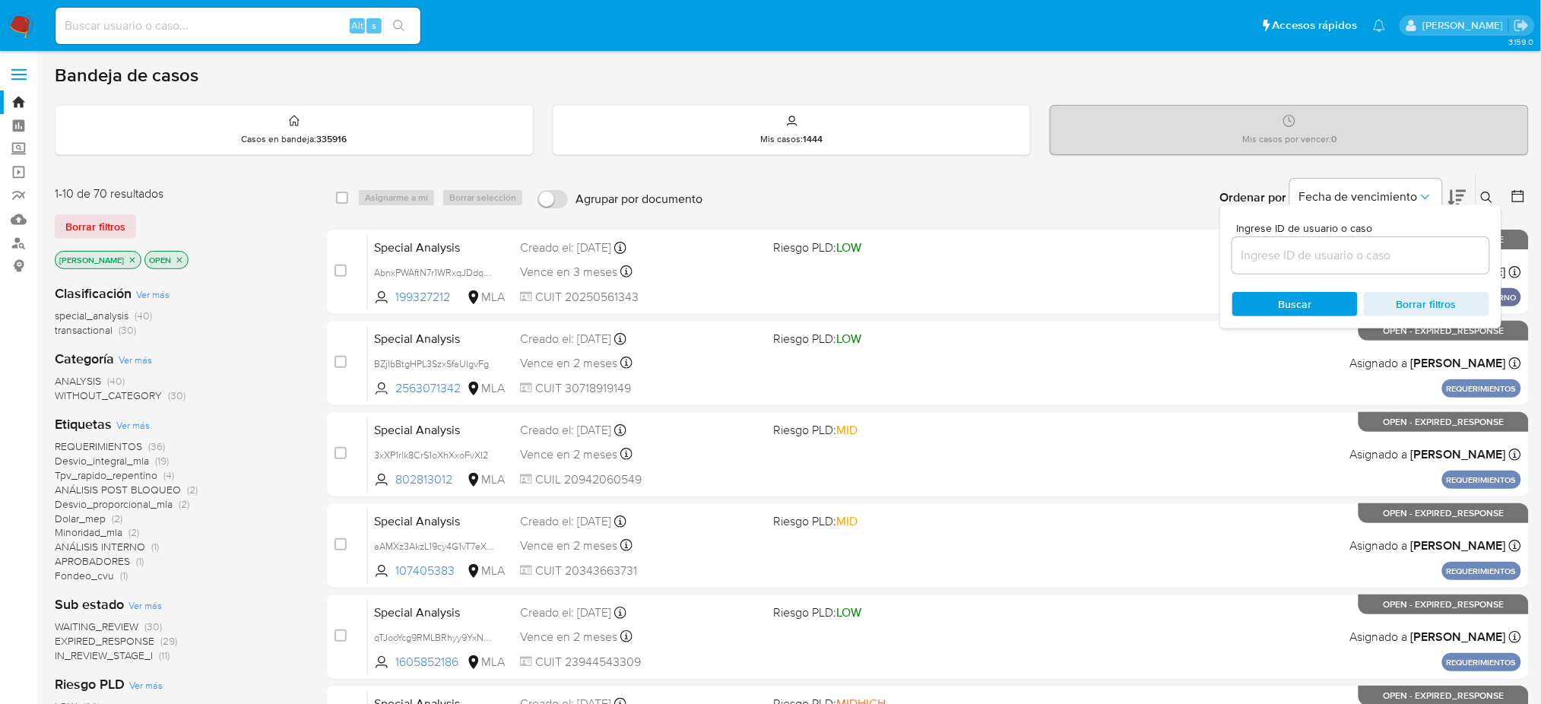
click at [1167, 263] on input at bounding box center [1360, 256] width 257 height 20
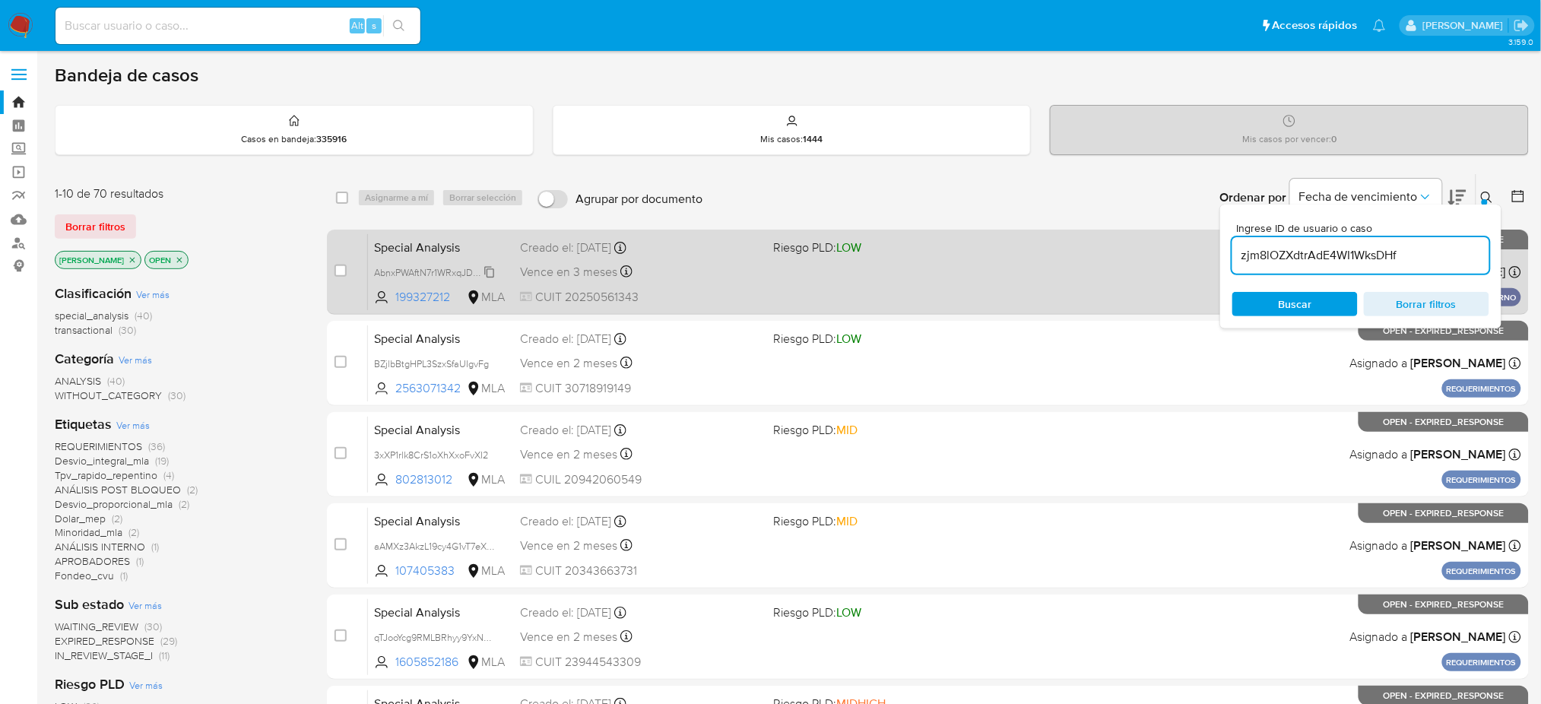
type input "zjm8lOZXdtrAdE4WI1WksDHf"
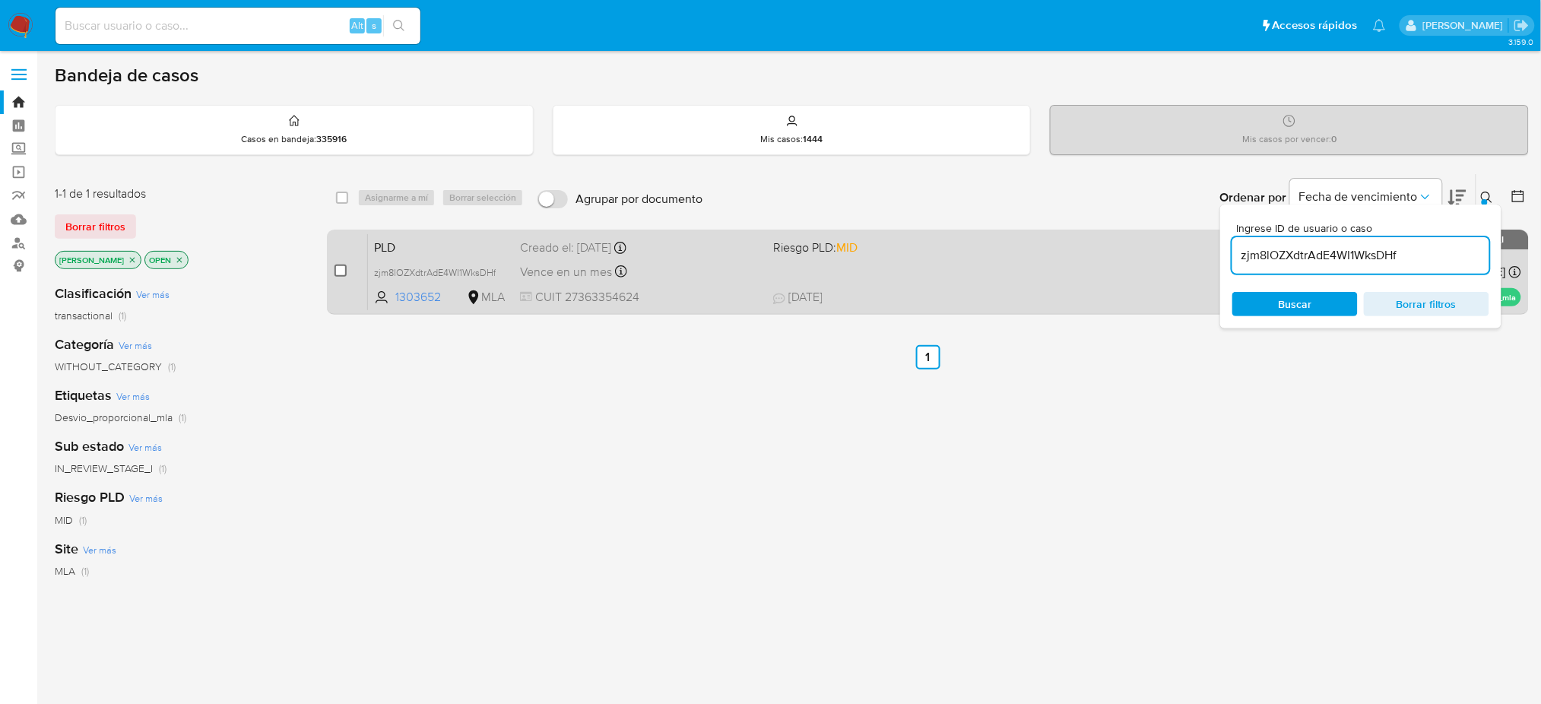
click at [341, 275] on input "checkbox" at bounding box center [341, 271] width 12 height 12
checkbox input "true"
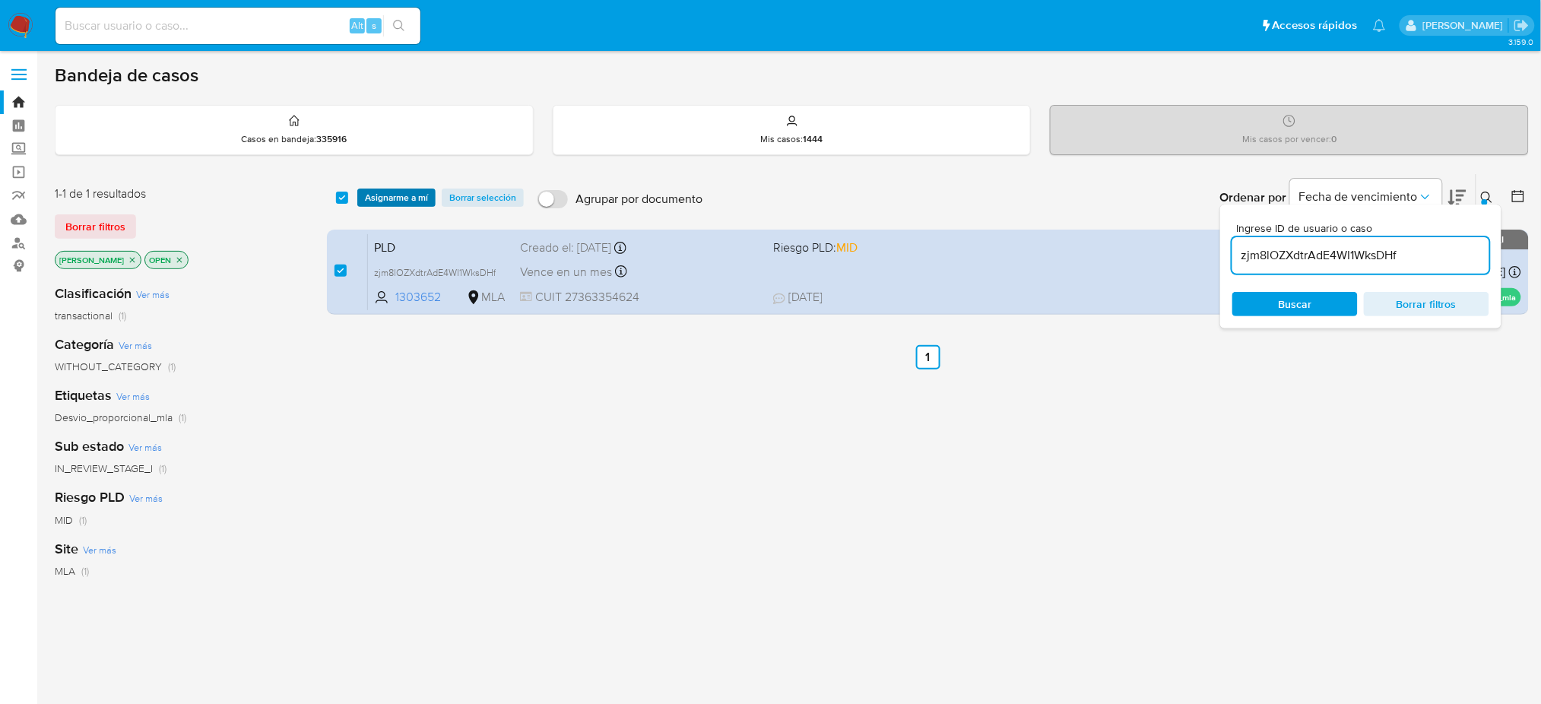
click at [380, 198] on span "Asignarme a mí" at bounding box center [396, 197] width 63 height 15
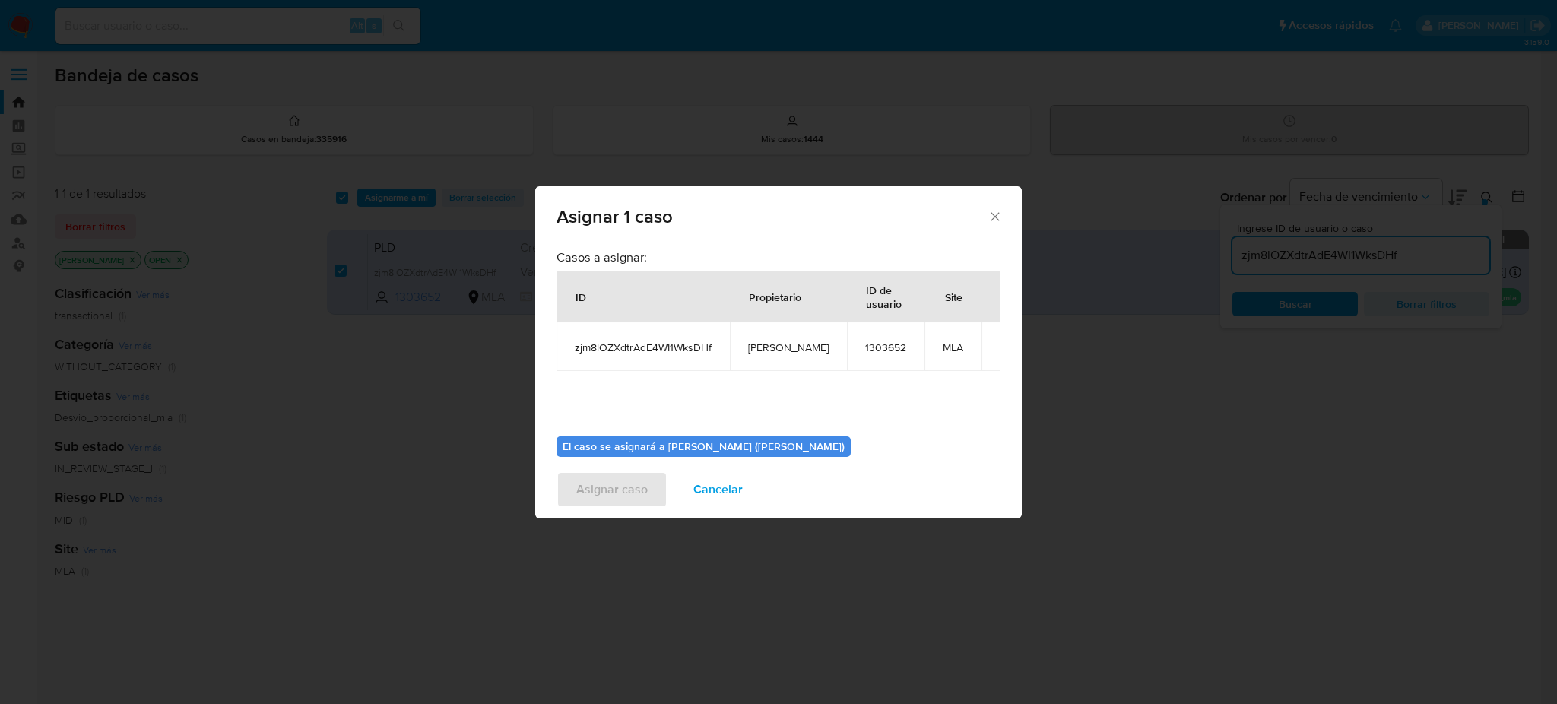
click at [769, 342] on span "[PERSON_NAME]" at bounding box center [788, 348] width 81 height 14
copy span "[PERSON_NAME]"
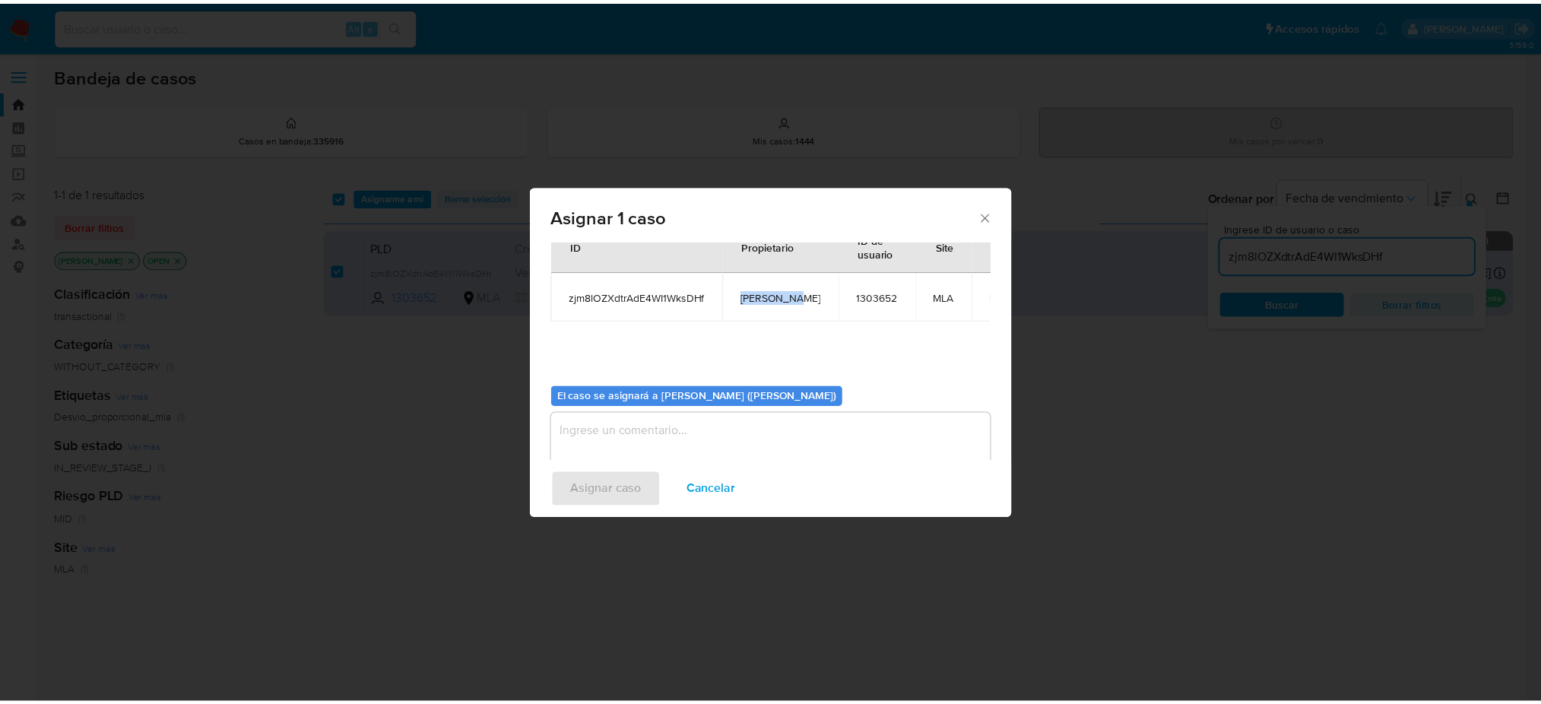
scroll to position [78, 0]
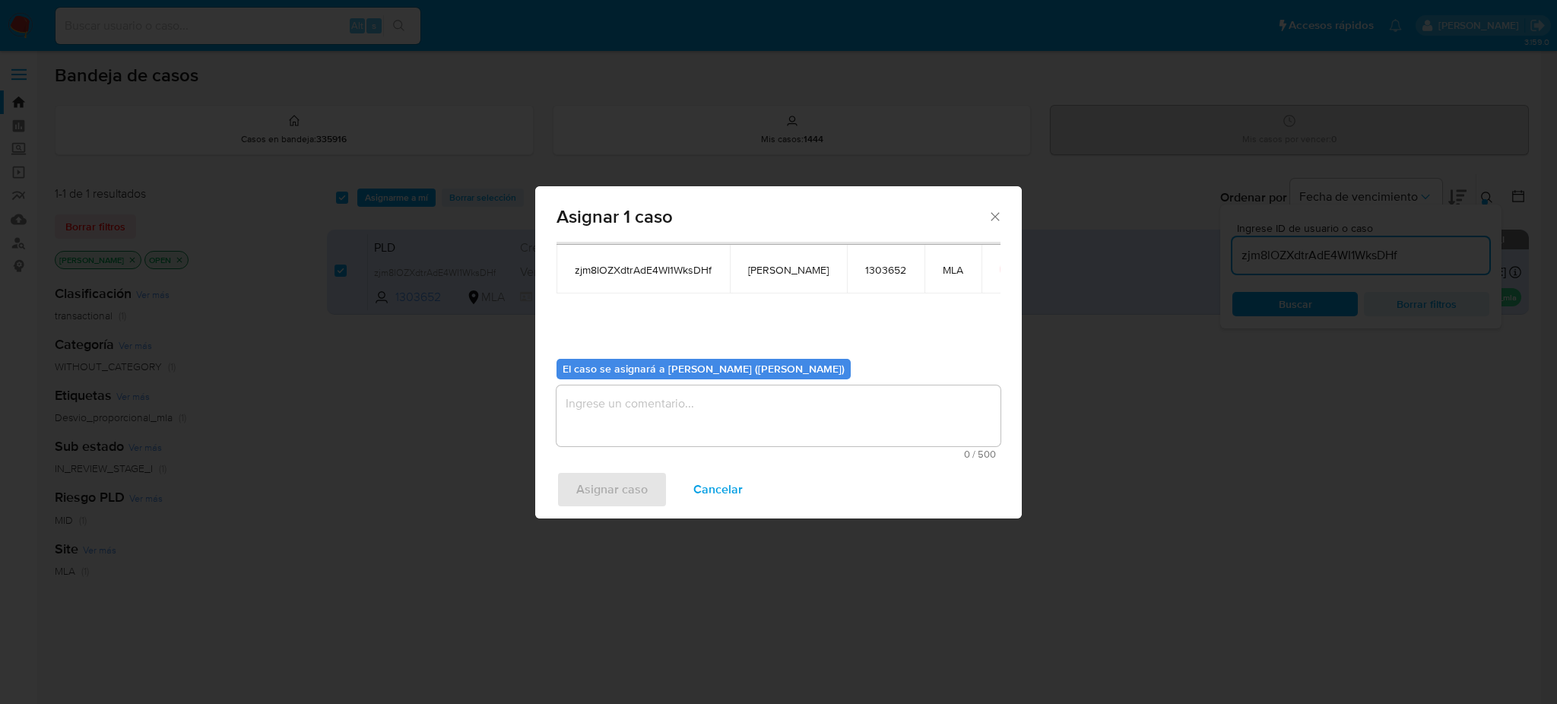
click at [668, 404] on textarea "assign-modal" at bounding box center [779, 415] width 444 height 61
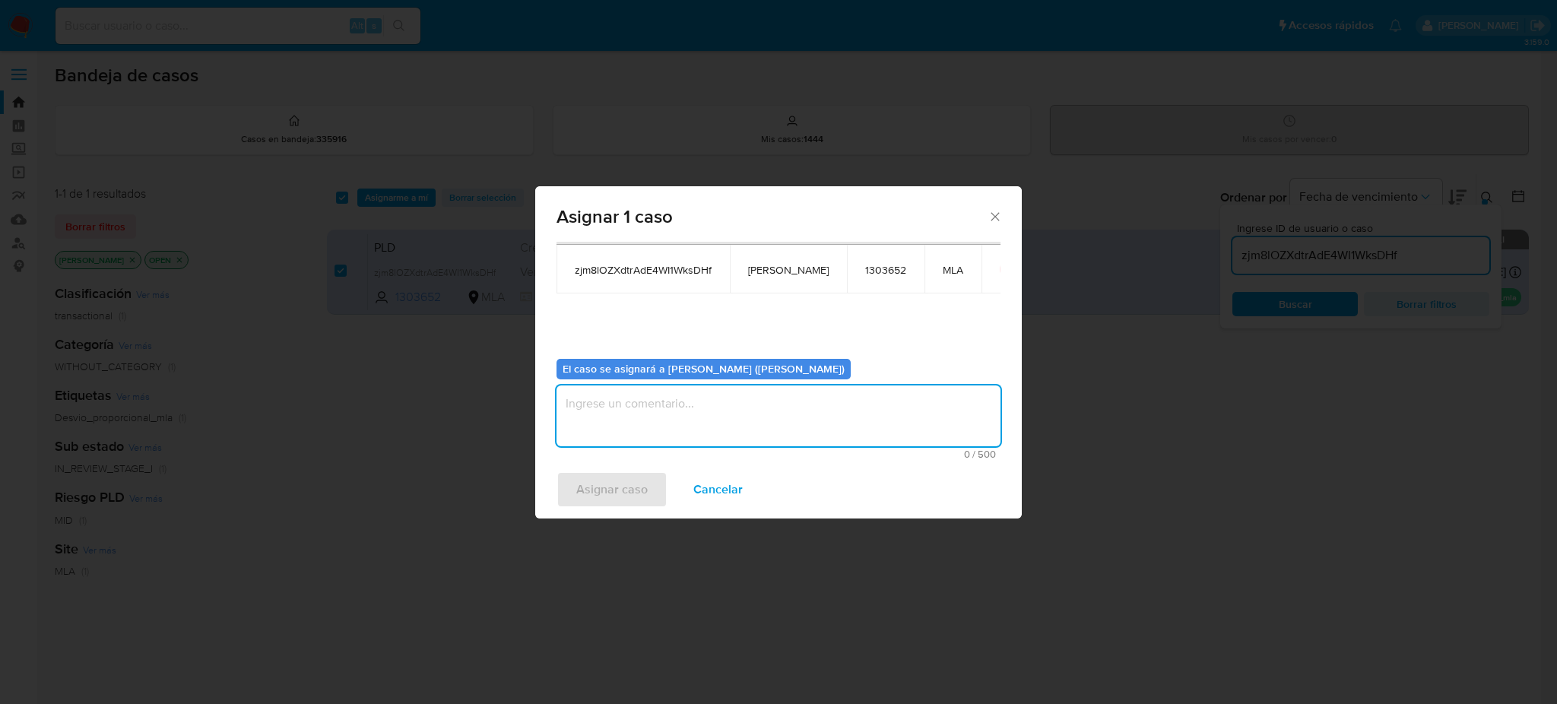
paste textarea "[PERSON_NAME]"
type textarea "[PERSON_NAME]"
click at [601, 483] on span "Asignar caso" at bounding box center [611, 489] width 71 height 33
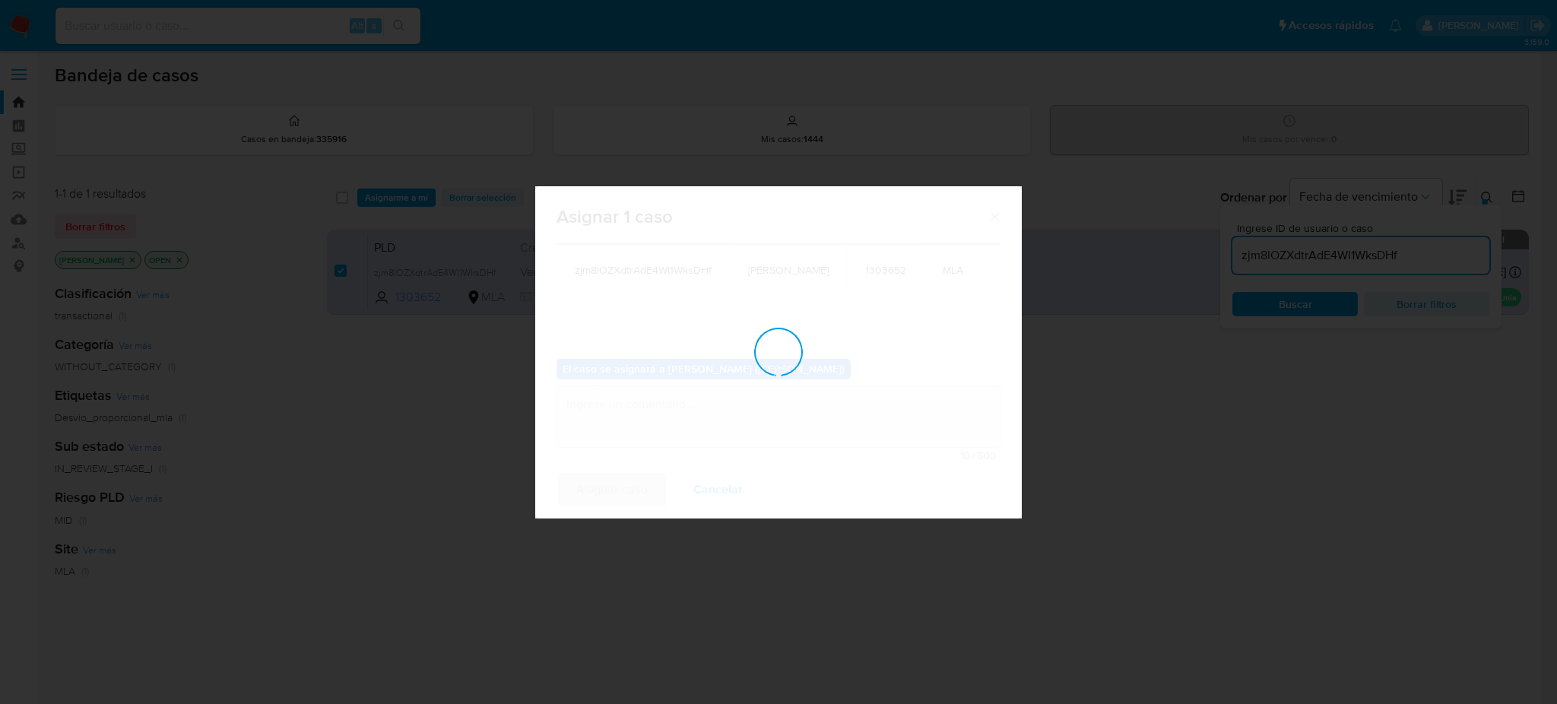
checkbox input "false"
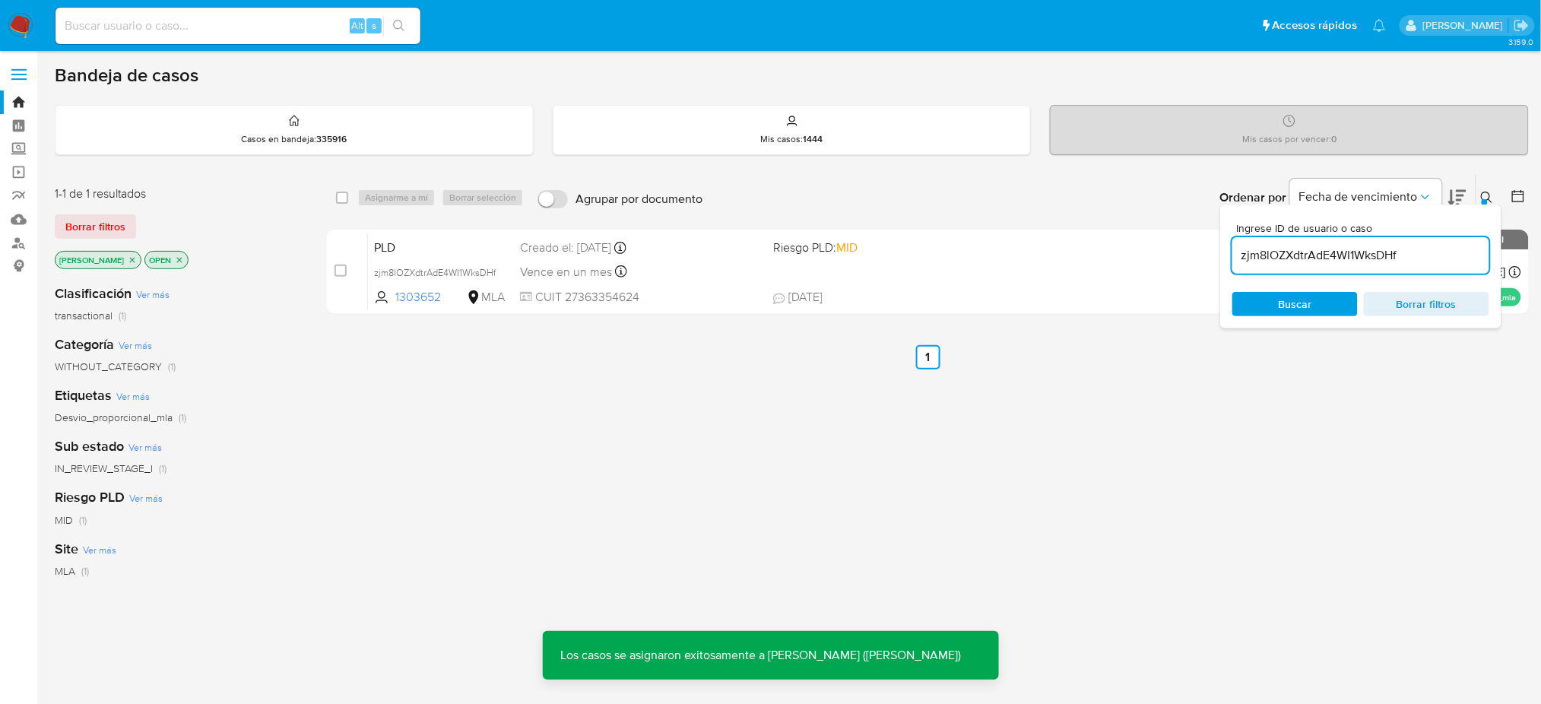
click at [470, 243] on span "PLD" at bounding box center [441, 246] width 134 height 20
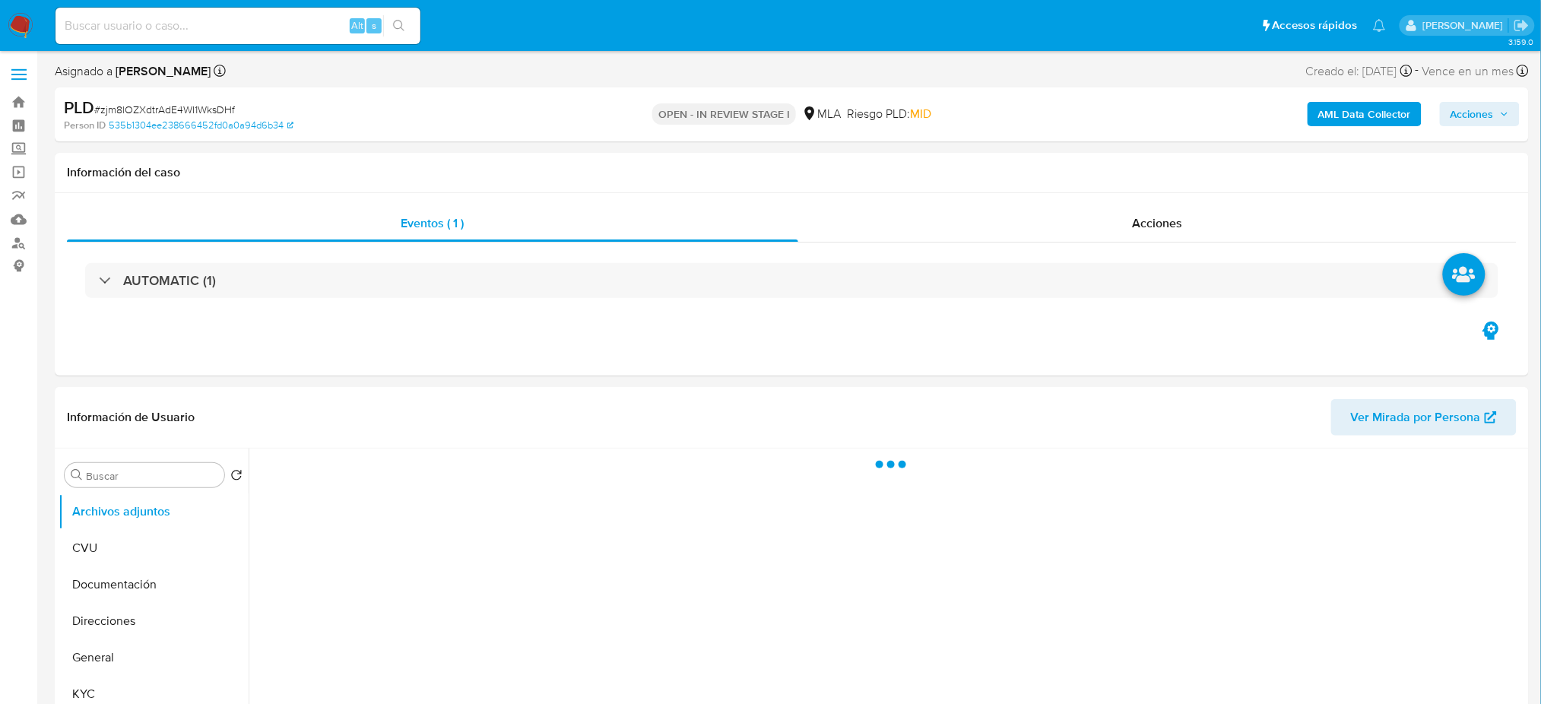
select select "10"
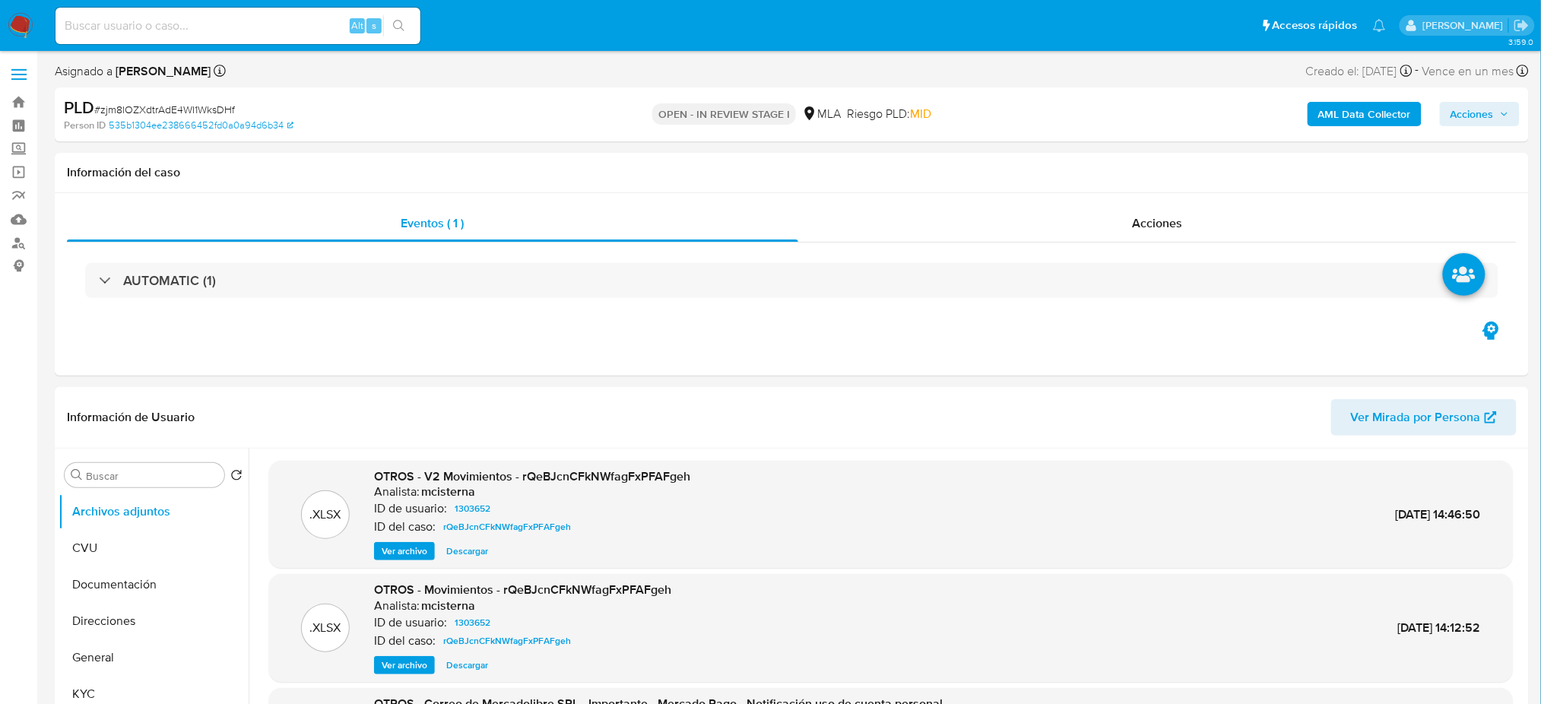
click at [1346, 98] on div "AML Data Collector Acciones" at bounding box center [1279, 115] width 481 height 36
click at [1339, 116] on b "AML Data Collector" at bounding box center [1364, 114] width 93 height 24
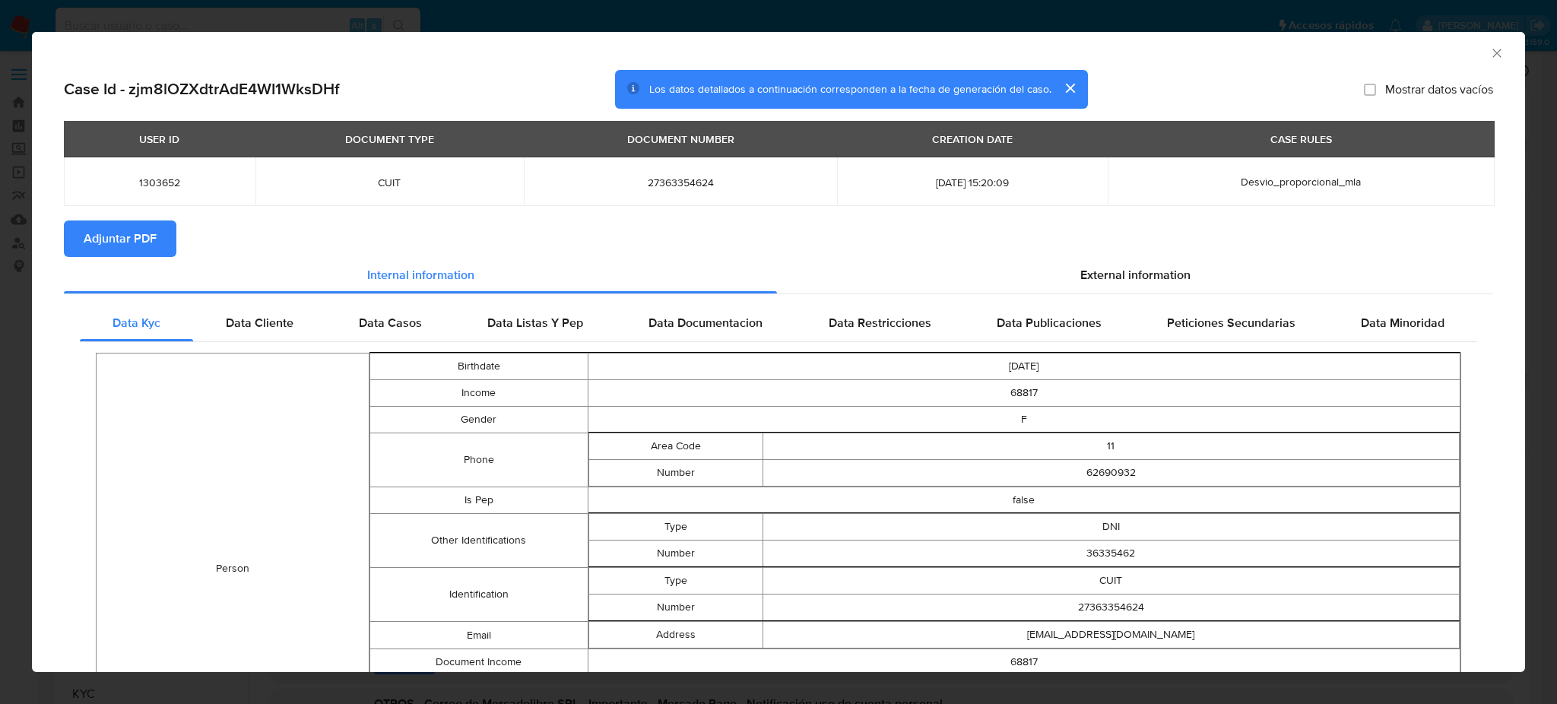
click at [94, 239] on span "Adjuntar PDF" at bounding box center [120, 238] width 73 height 33
click at [1489, 52] on icon "Cerrar ventana" at bounding box center [1496, 53] width 15 height 15
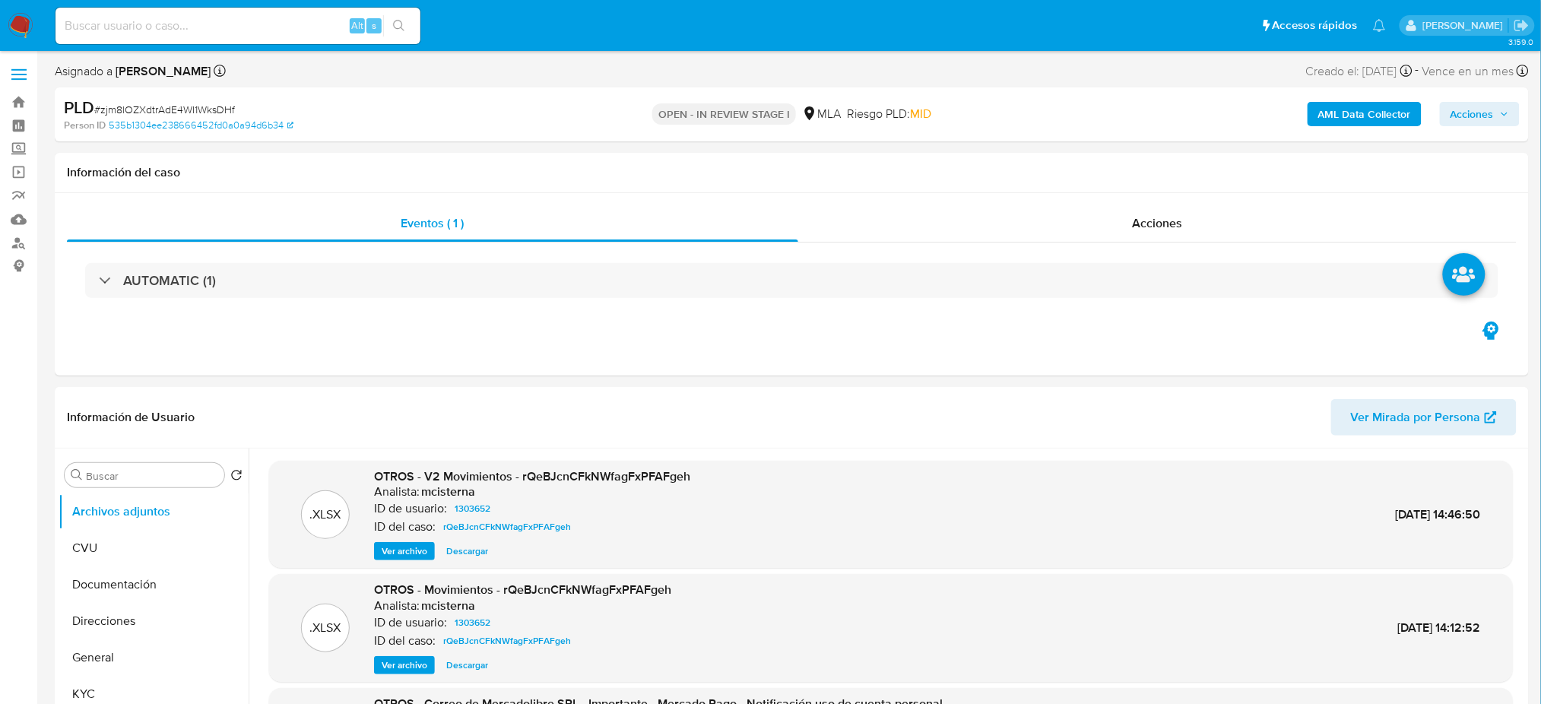
scroll to position [101, 0]
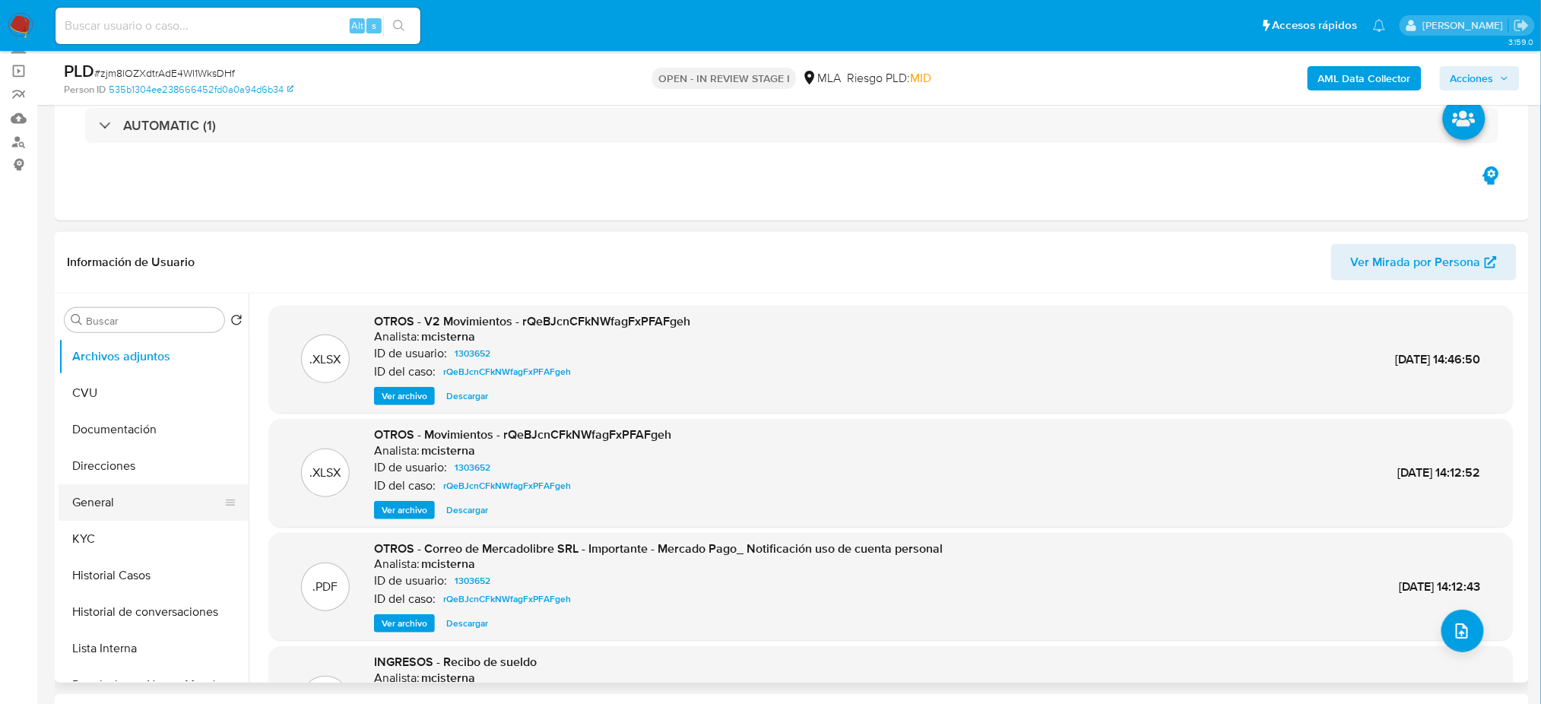
click at [114, 536] on button "KYC" at bounding box center [154, 539] width 190 height 36
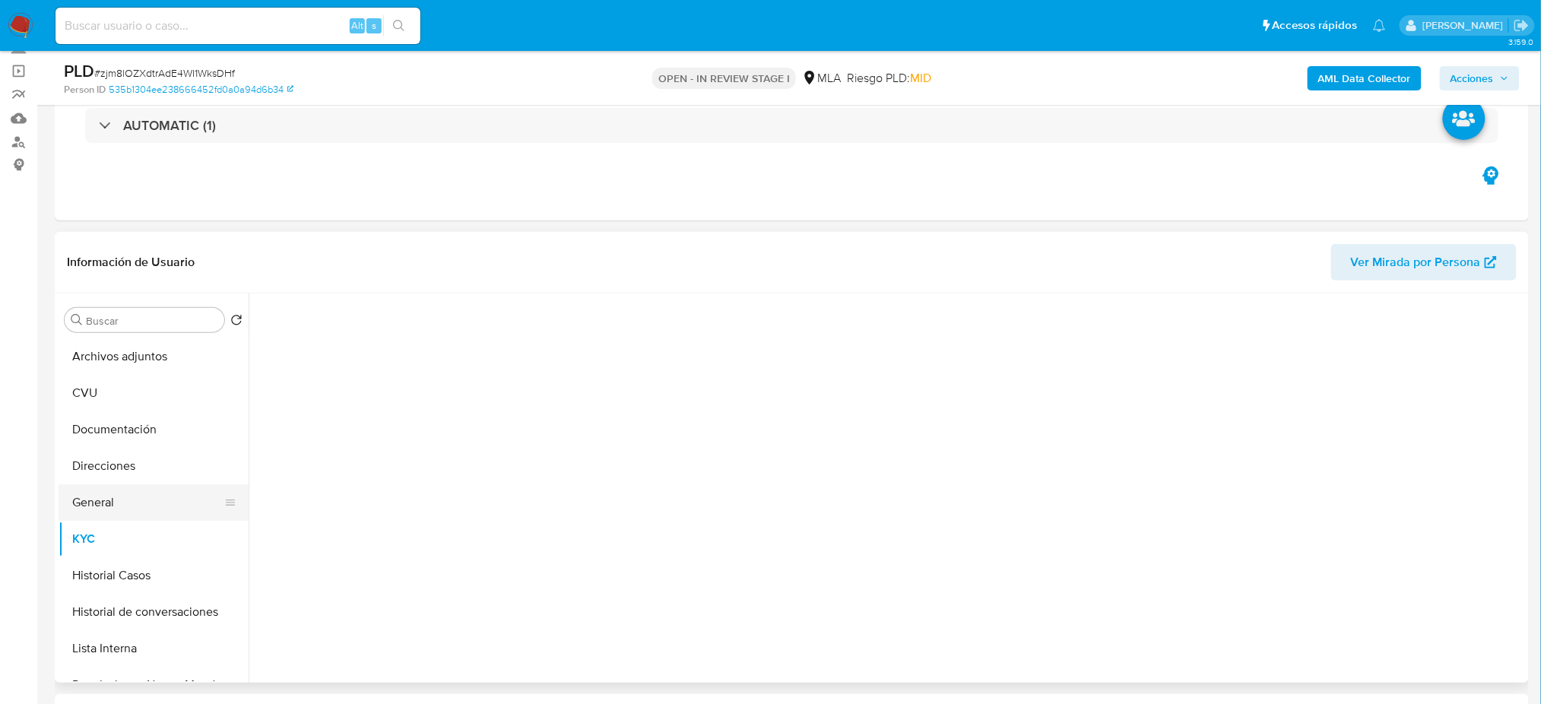
click at [116, 505] on button "General" at bounding box center [148, 502] width 178 height 36
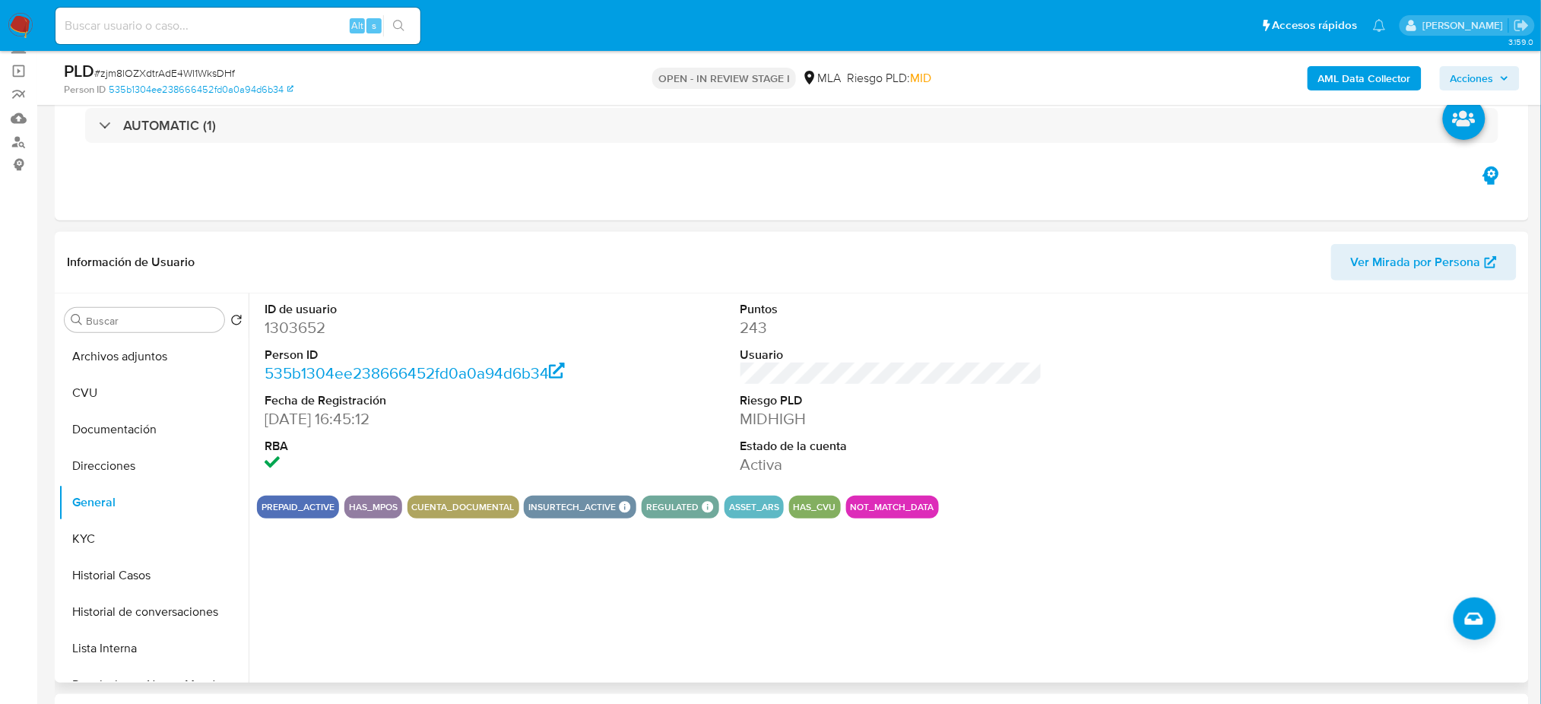
click at [300, 327] on dd "1303652" at bounding box center [416, 327] width 302 height 21
copy dd "1303652"
click at [118, 362] on button "Archivos adjuntos" at bounding box center [148, 356] width 178 height 36
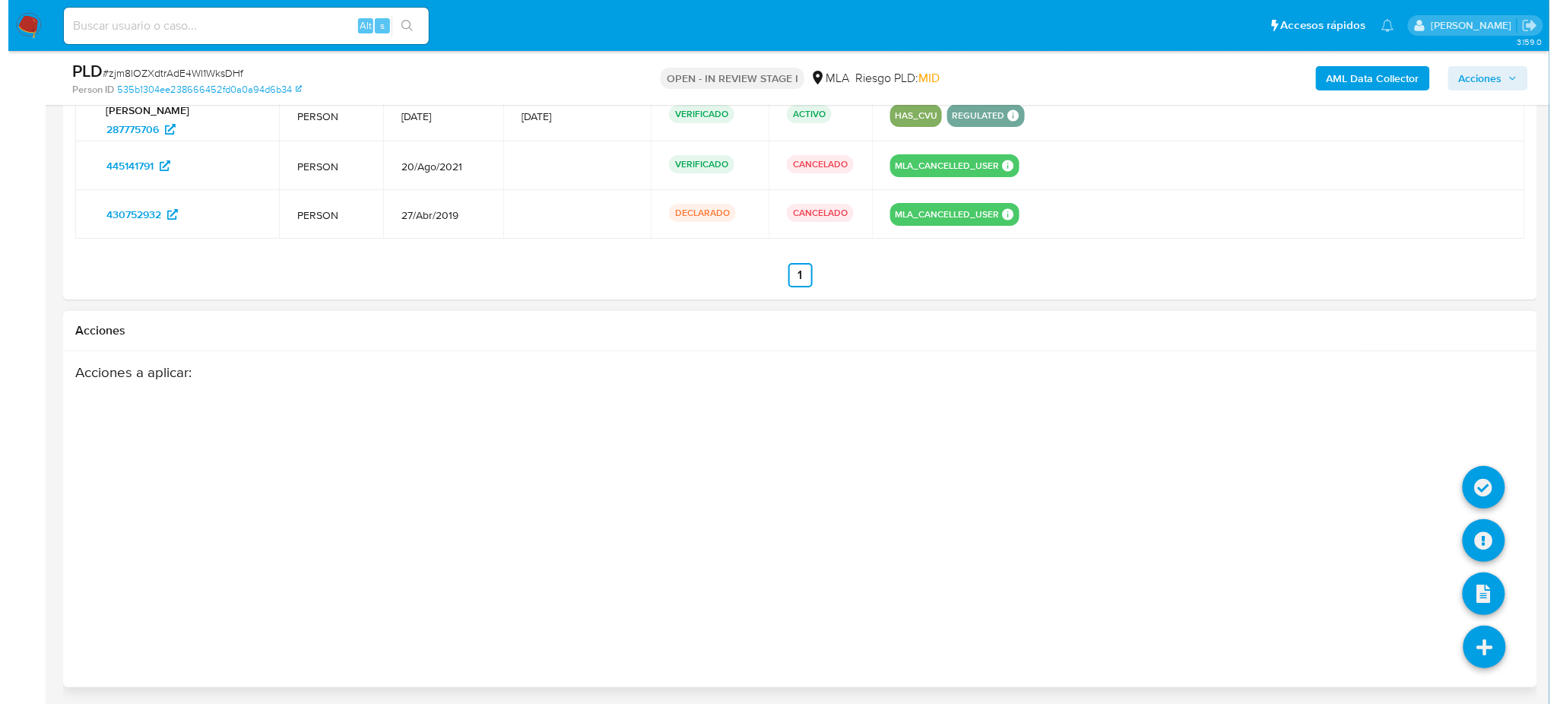
scroll to position [2049, 0]
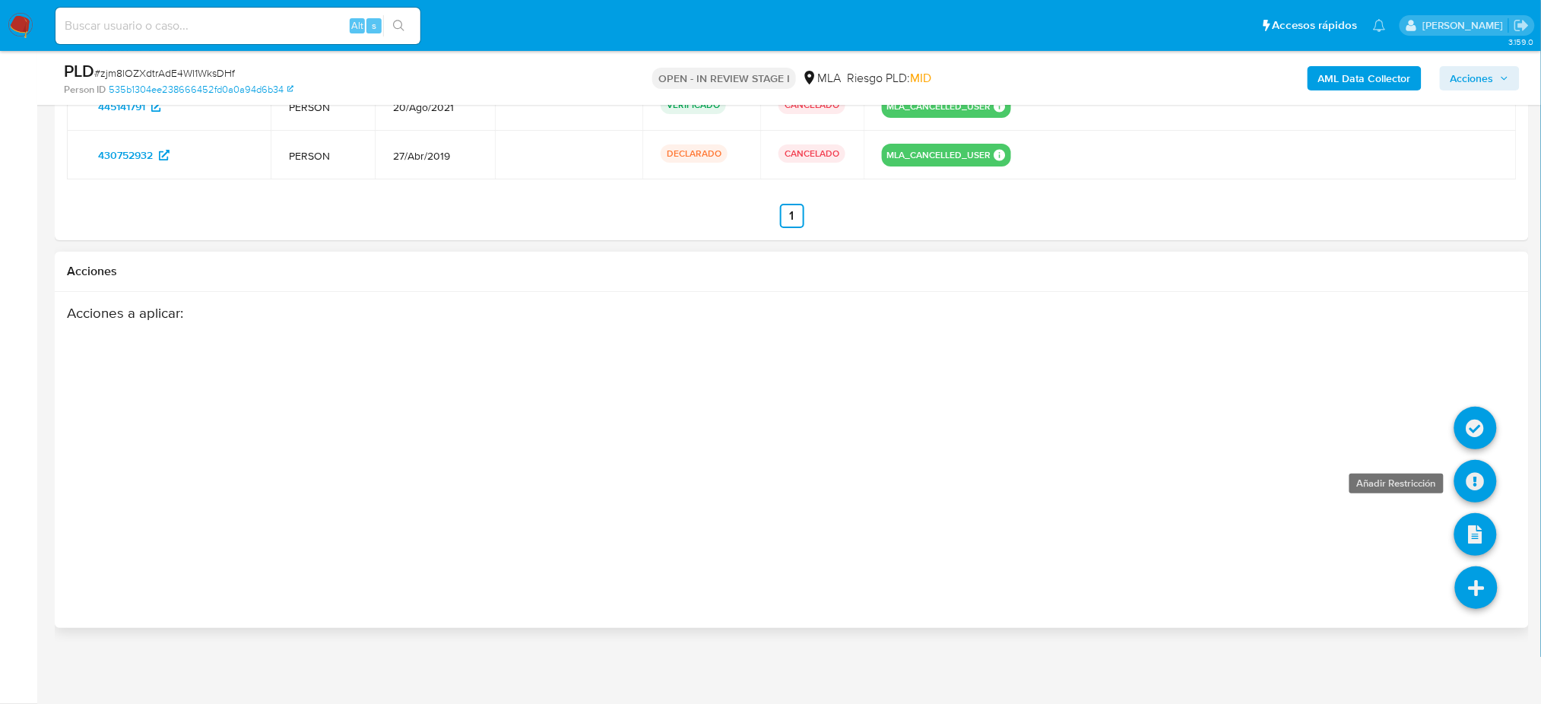
click at [1494, 484] on icon at bounding box center [1475, 481] width 43 height 43
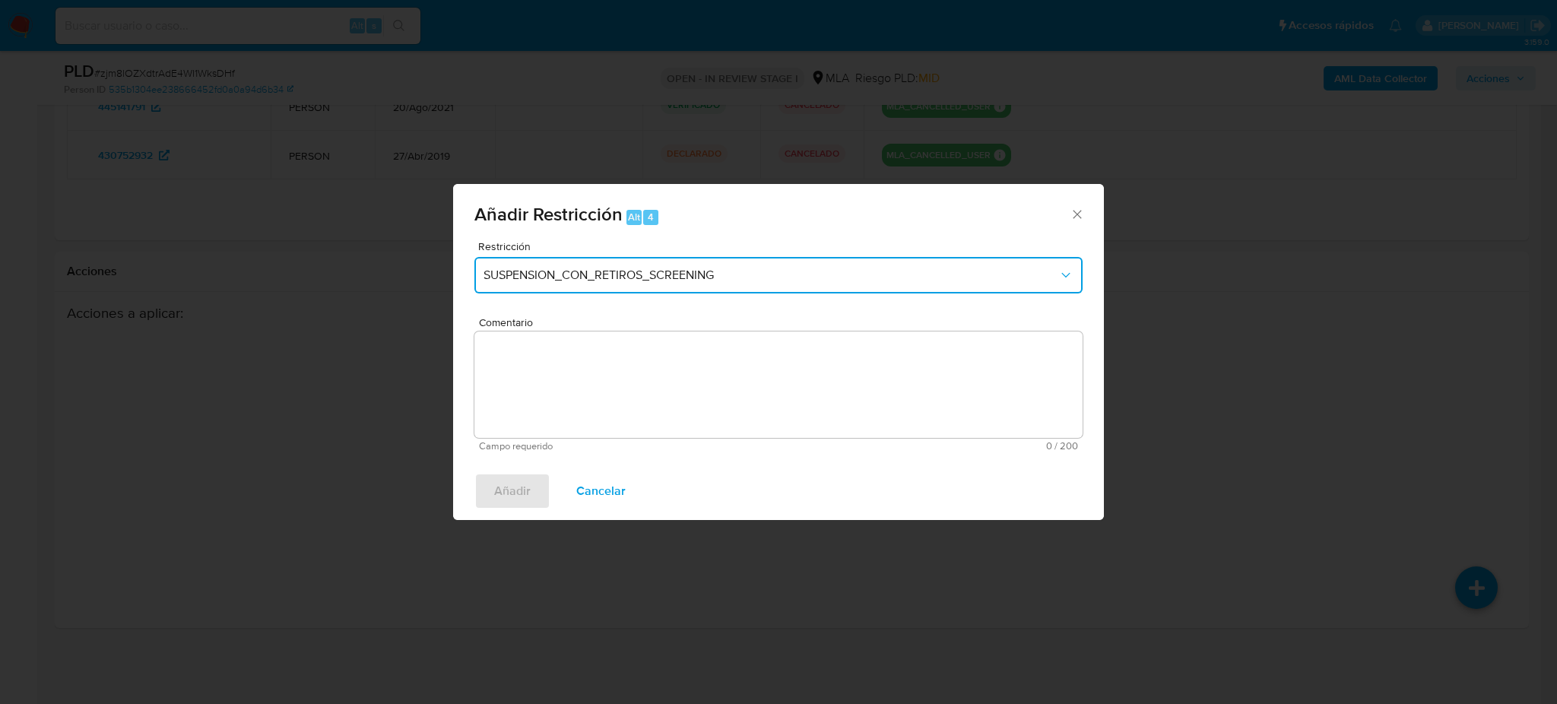
click at [623, 290] on button "SUSPENSION_CON_RETIROS_SCREENING" at bounding box center [778, 275] width 608 height 36
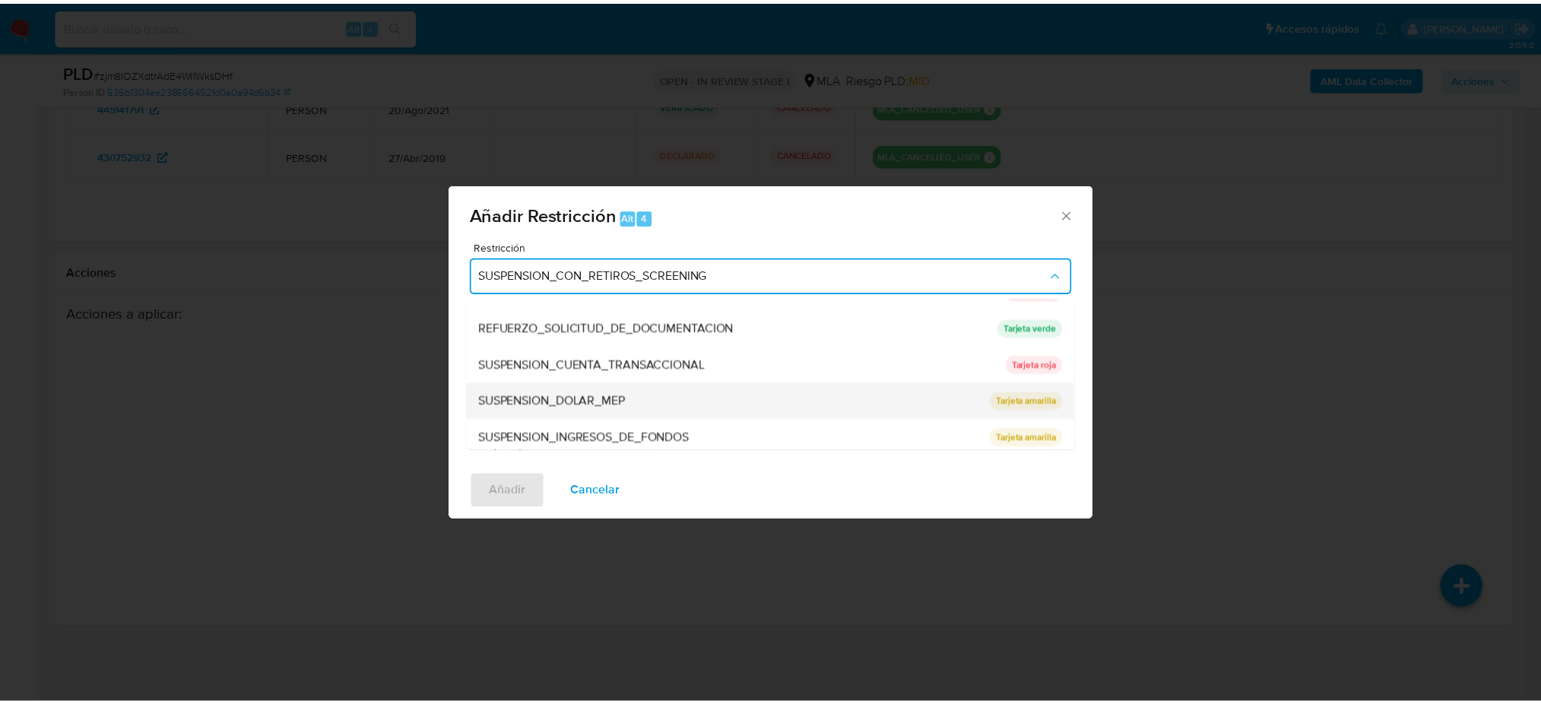
scroll to position [322, 0]
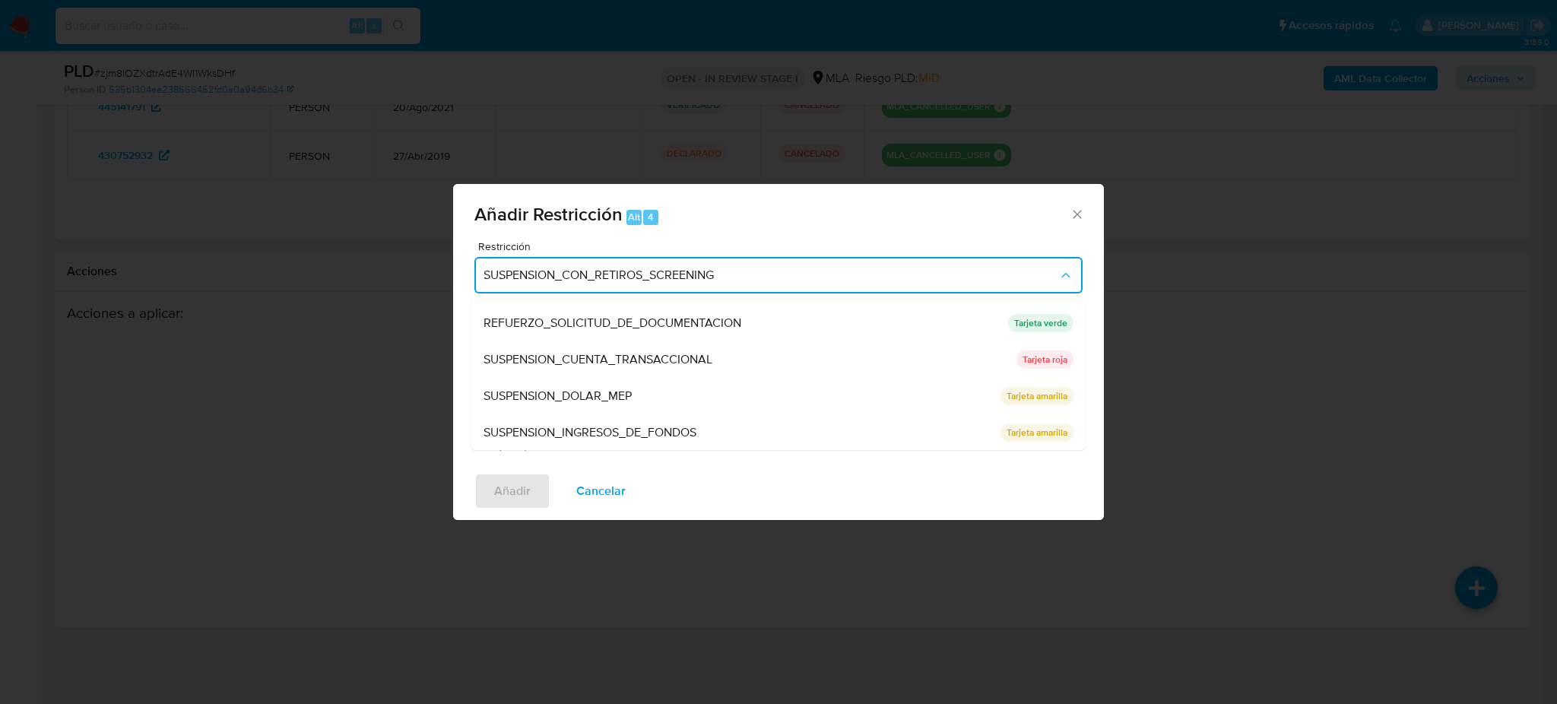
click at [593, 352] on span "SUSPENSION_CUENTA_TRANSACCIONAL" at bounding box center [598, 359] width 229 height 15
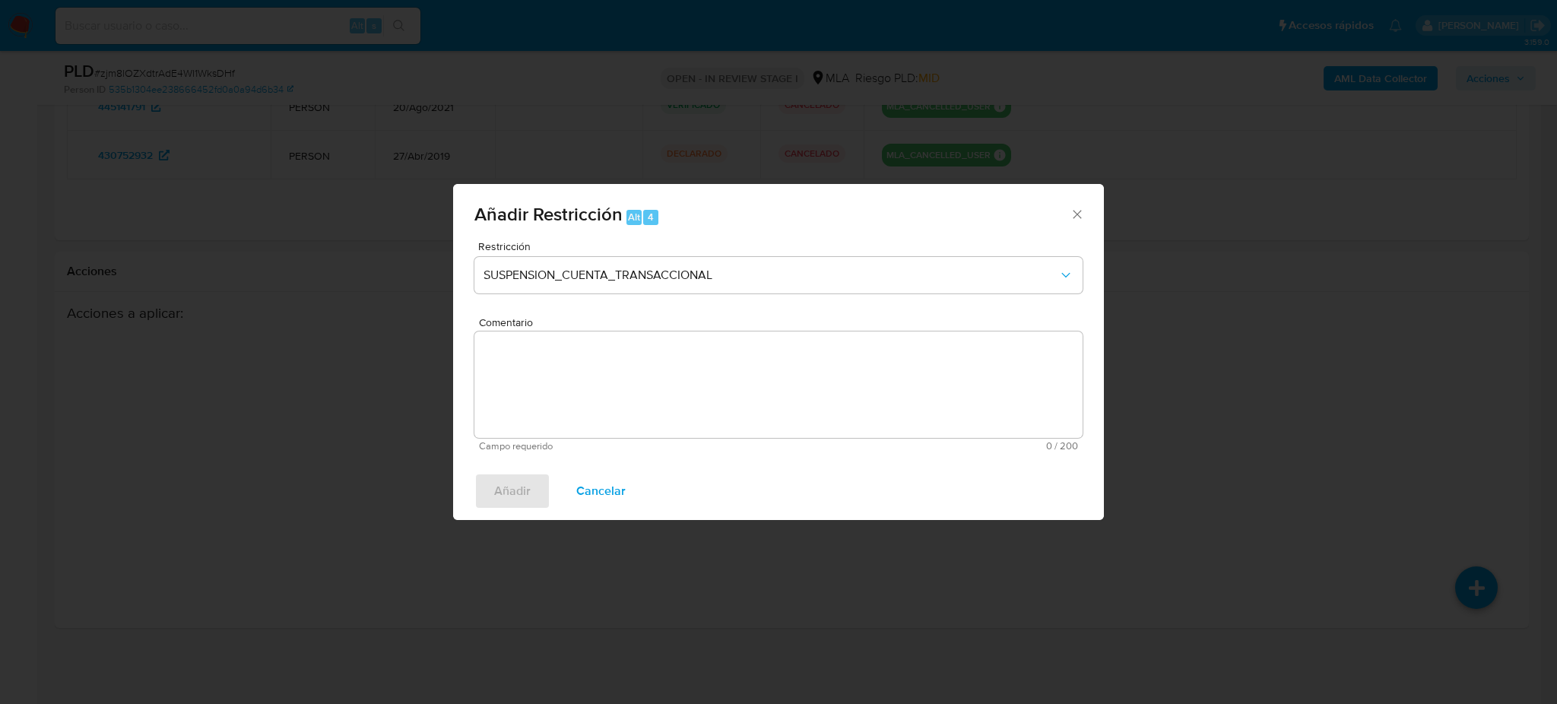
click at [598, 362] on textarea "Comentario" at bounding box center [778, 384] width 608 height 106
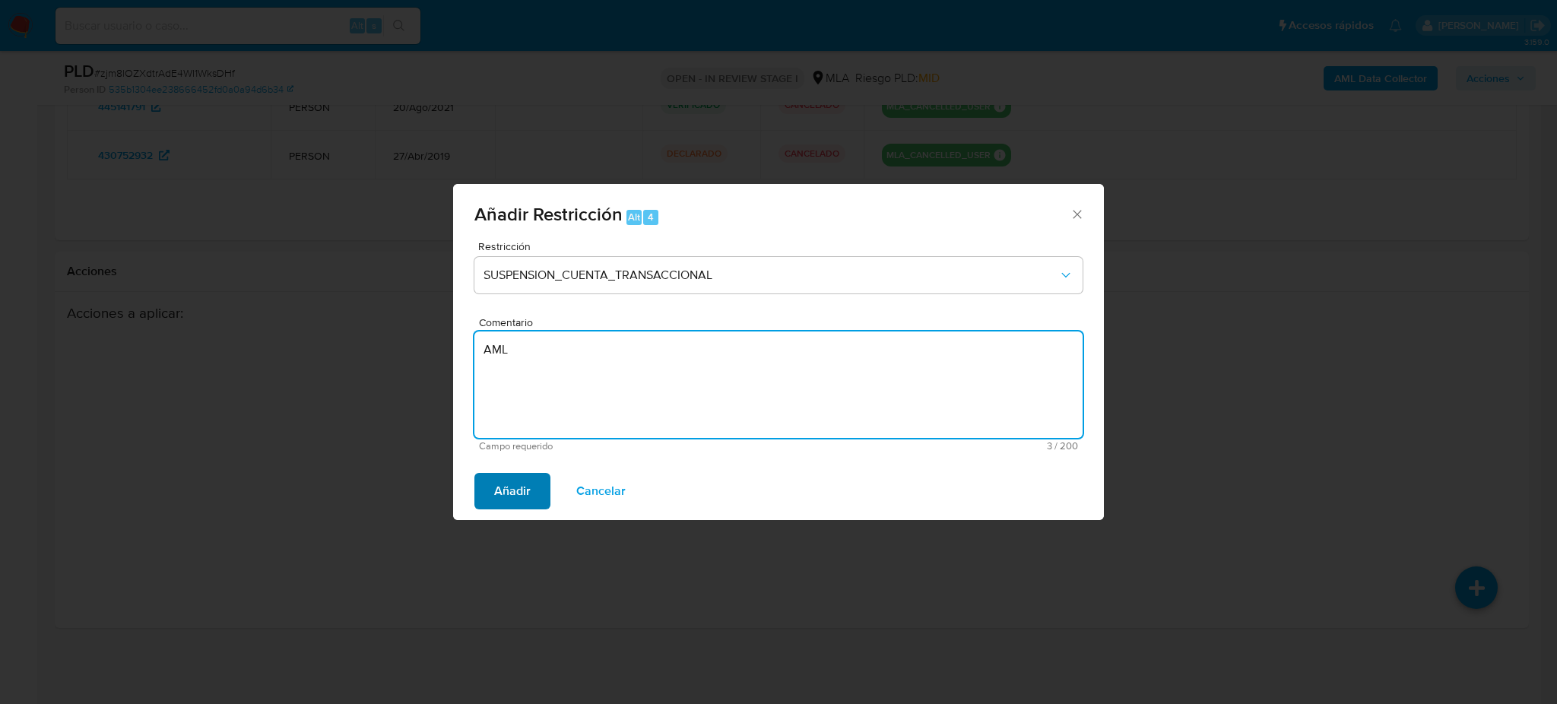
type textarea "AML"
click at [509, 491] on span "Añadir" at bounding box center [512, 490] width 36 height 33
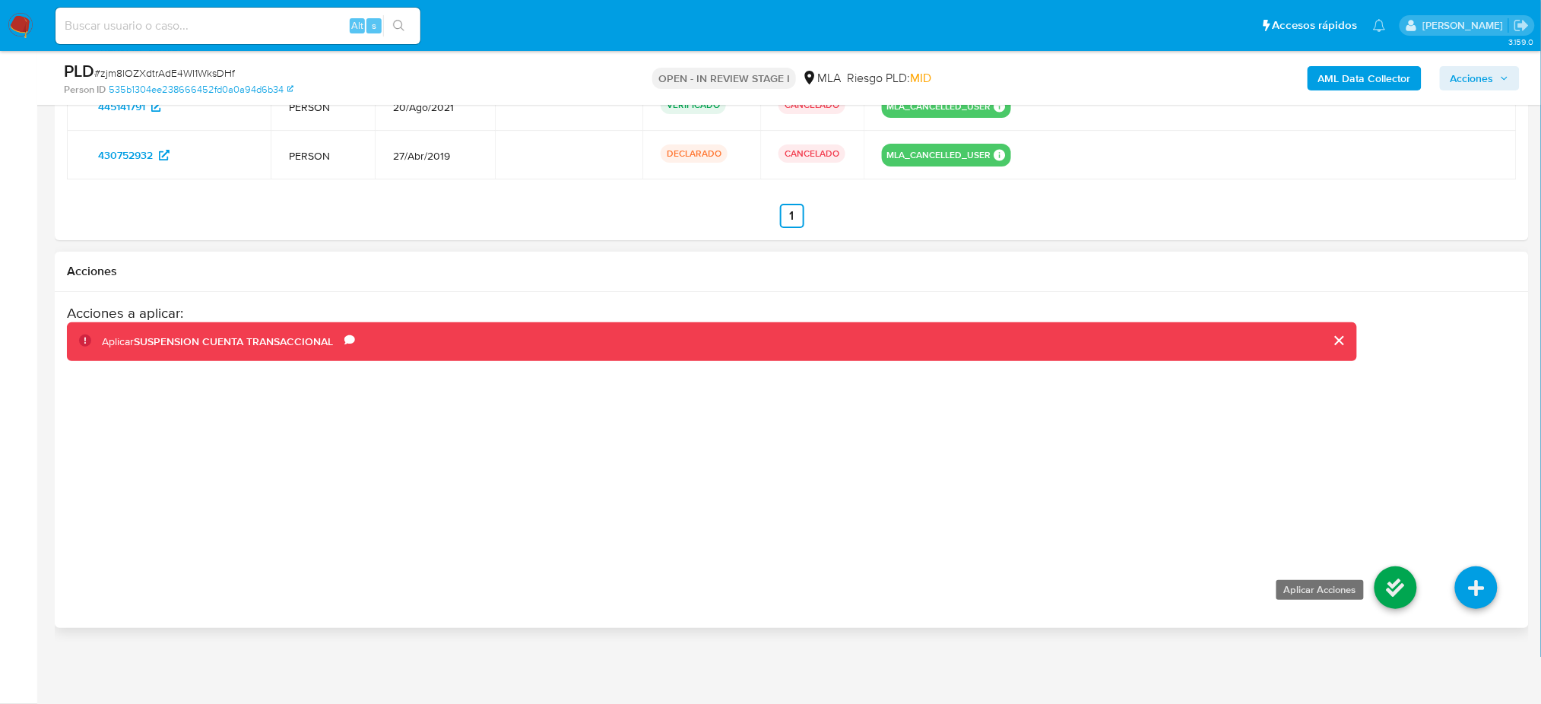
click at [1393, 582] on icon at bounding box center [1396, 587] width 43 height 43
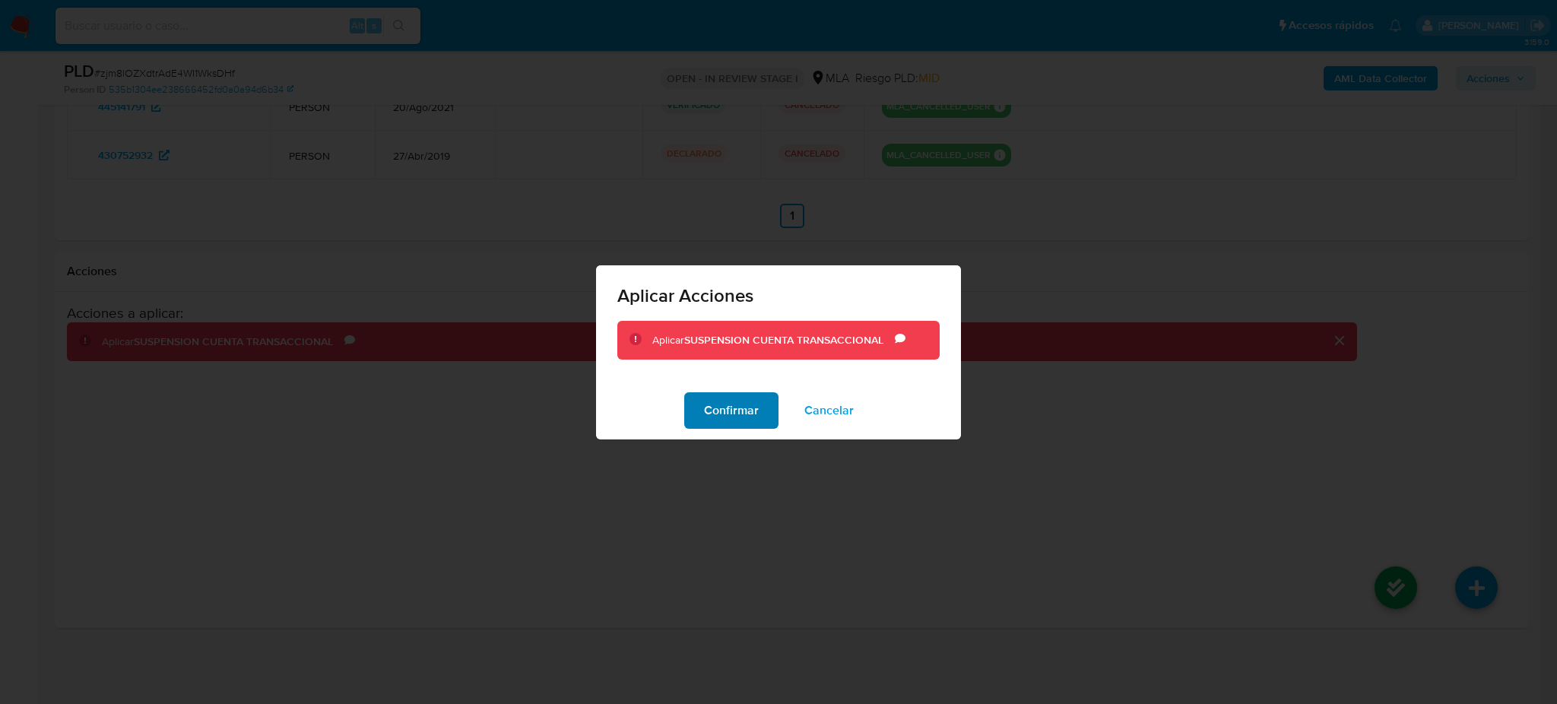
click at [745, 398] on span "Confirmar" at bounding box center [731, 410] width 55 height 33
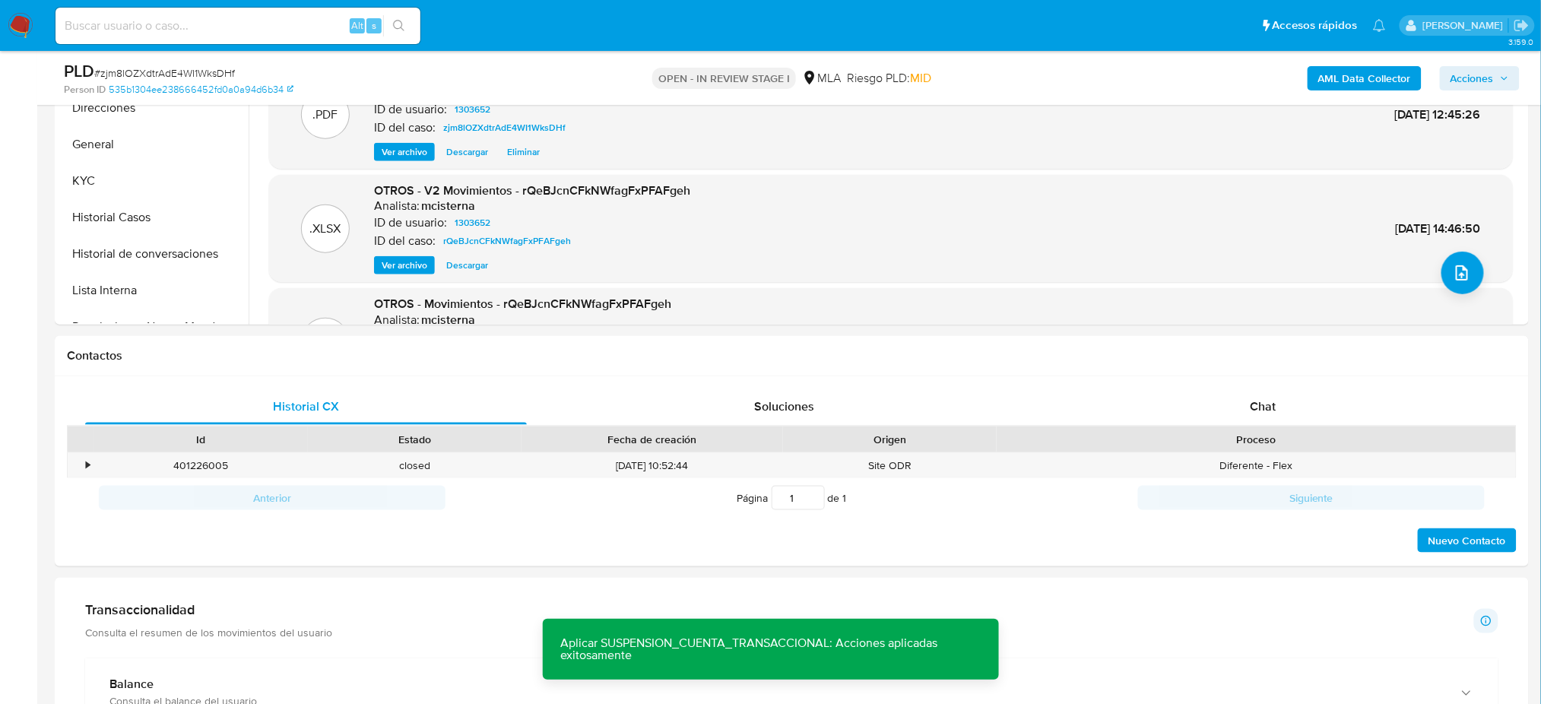
scroll to position [427, 0]
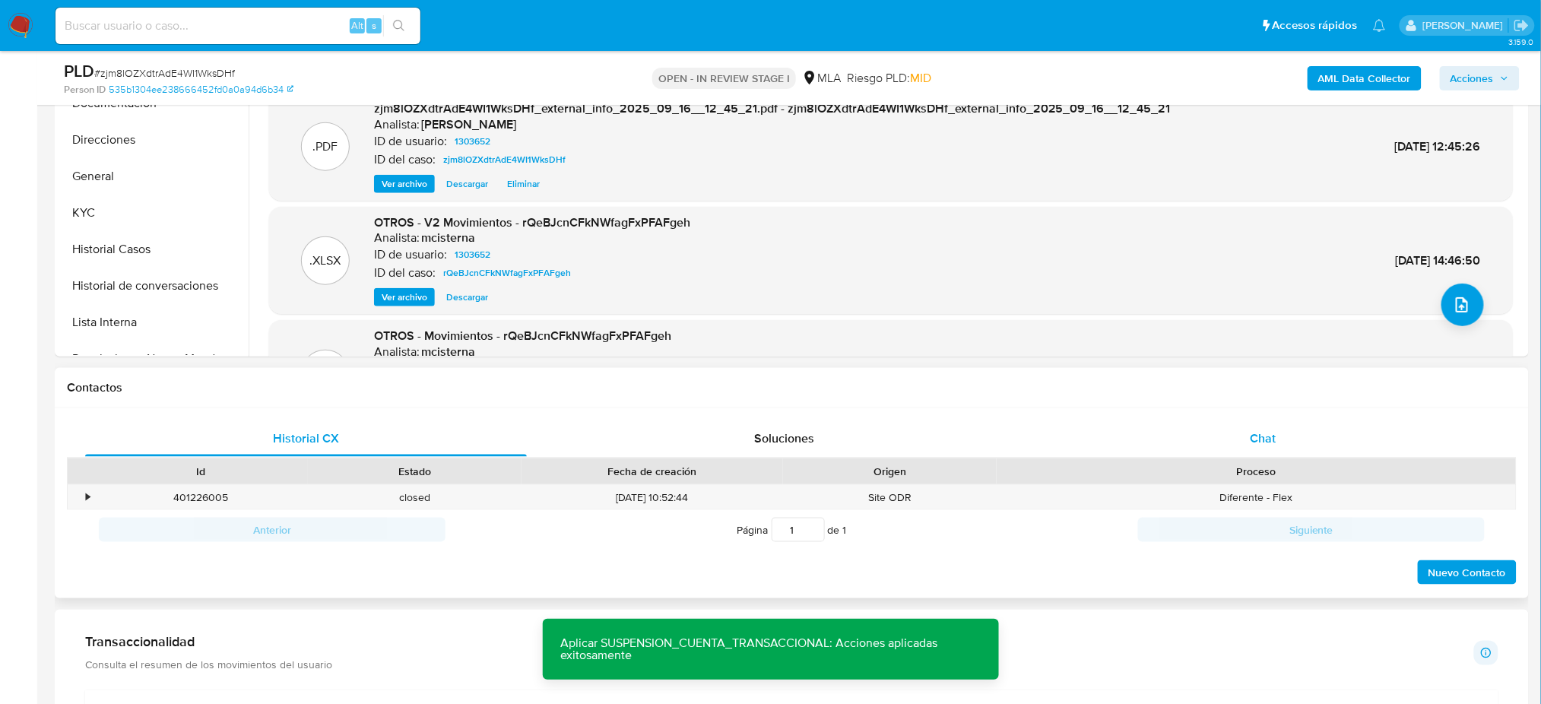
click at [1300, 433] on div "Chat" at bounding box center [1263, 438] width 442 height 36
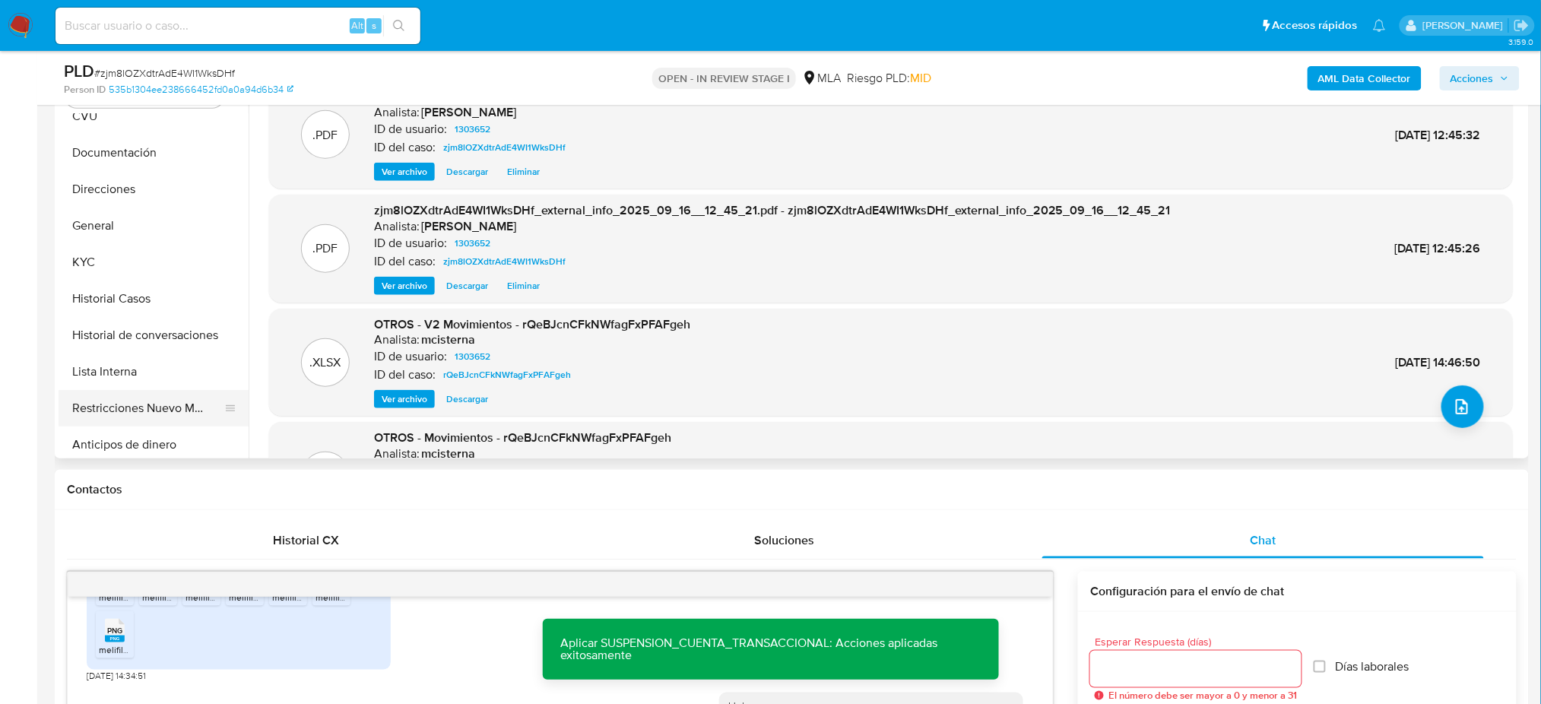
scroll to position [101, 0]
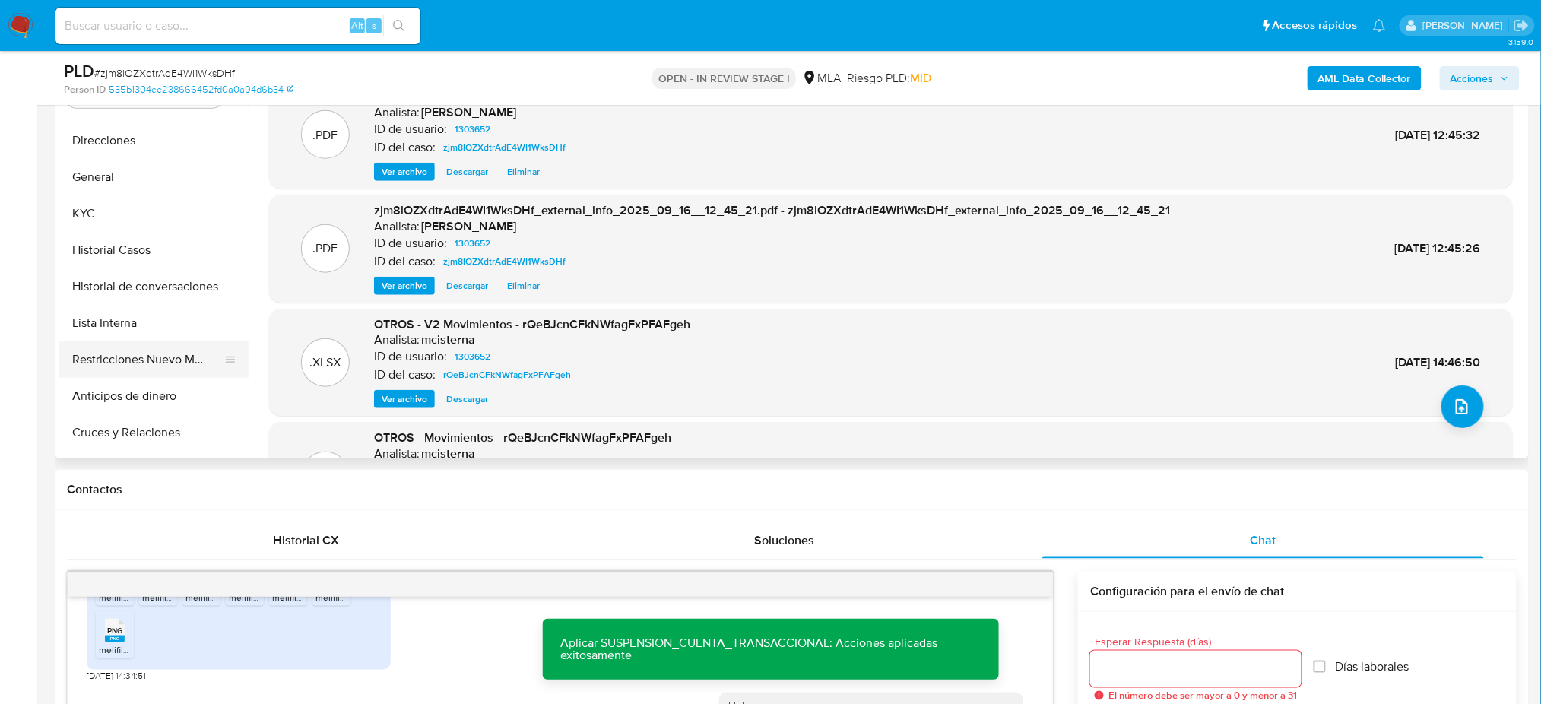
click at [141, 349] on button "Restricciones Nuevo Mundo" at bounding box center [148, 359] width 178 height 36
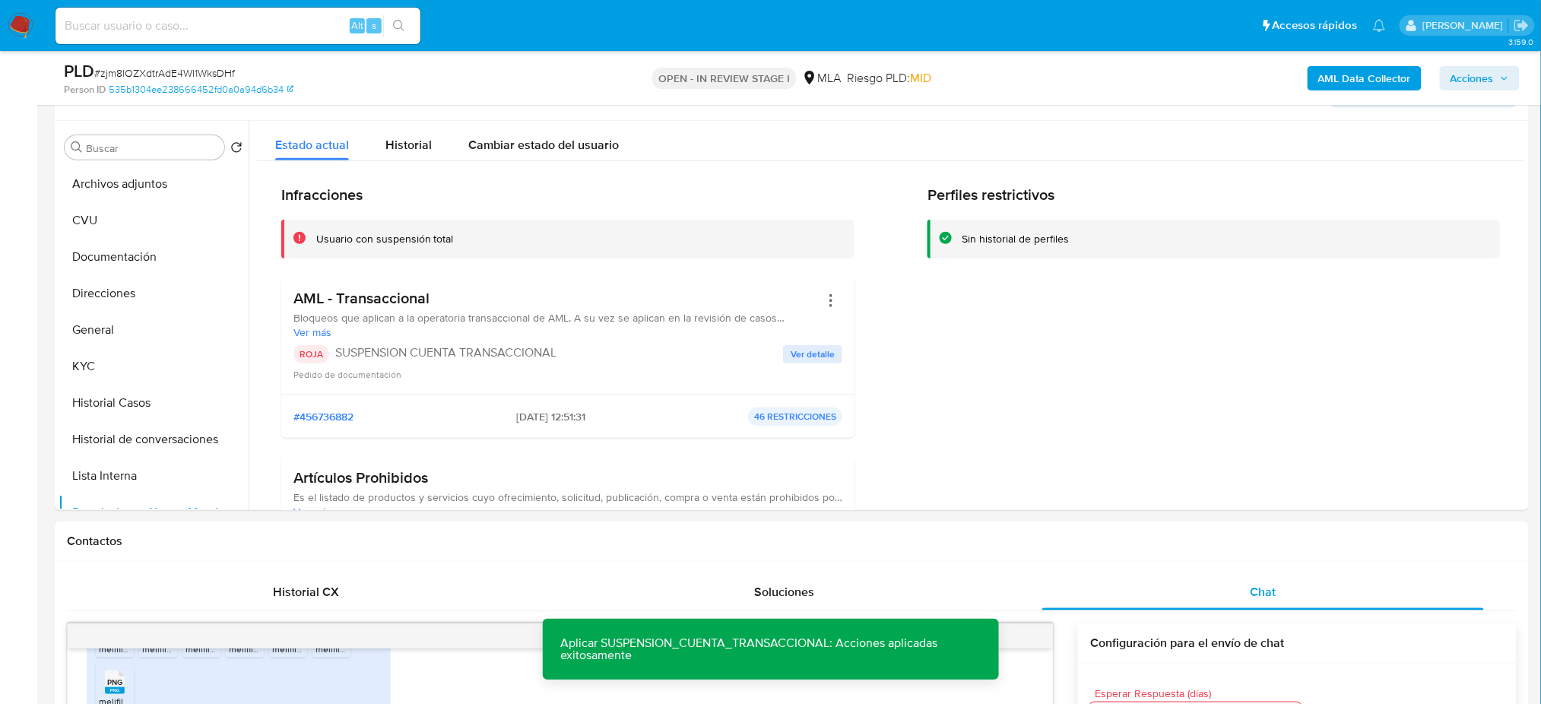
scroll to position [224, 0]
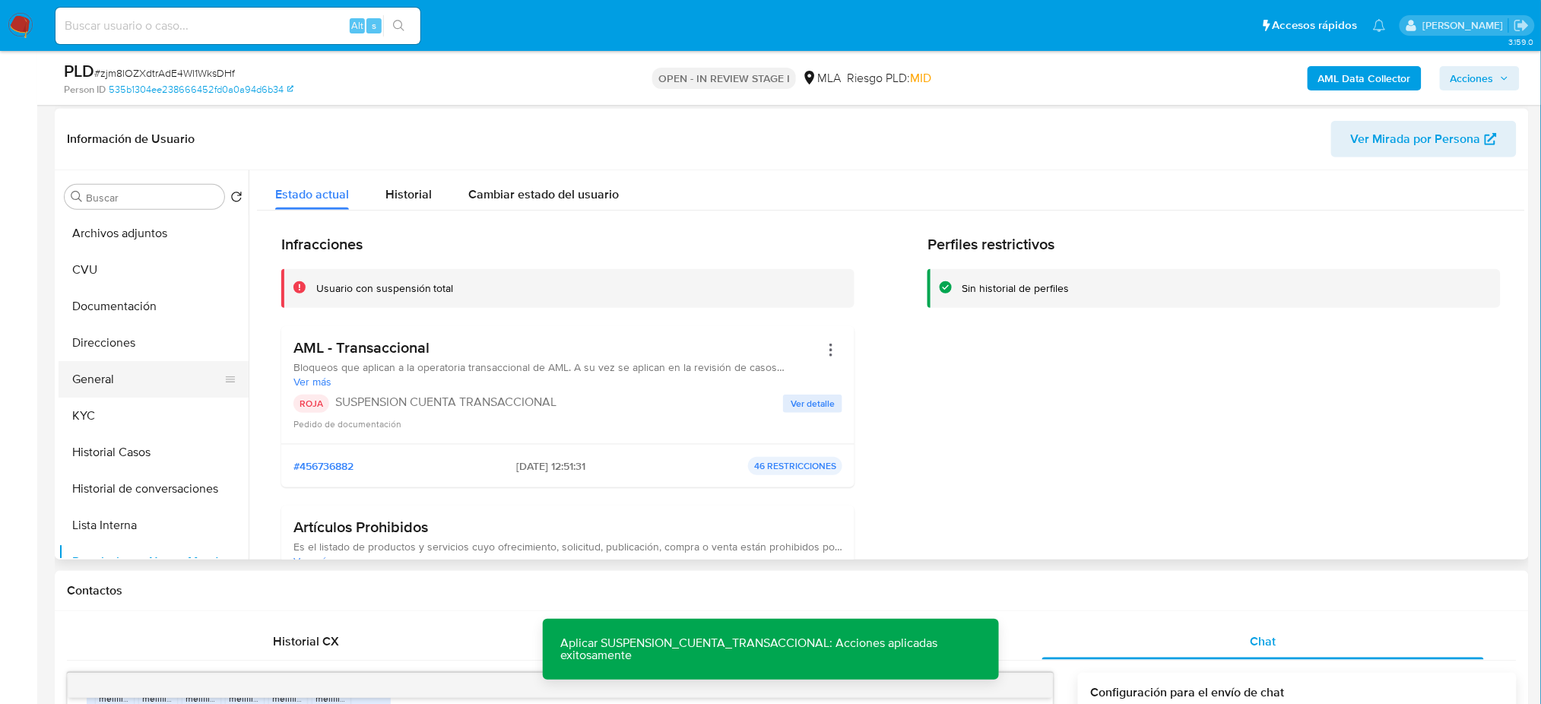
click at [137, 376] on button "General" at bounding box center [148, 379] width 178 height 36
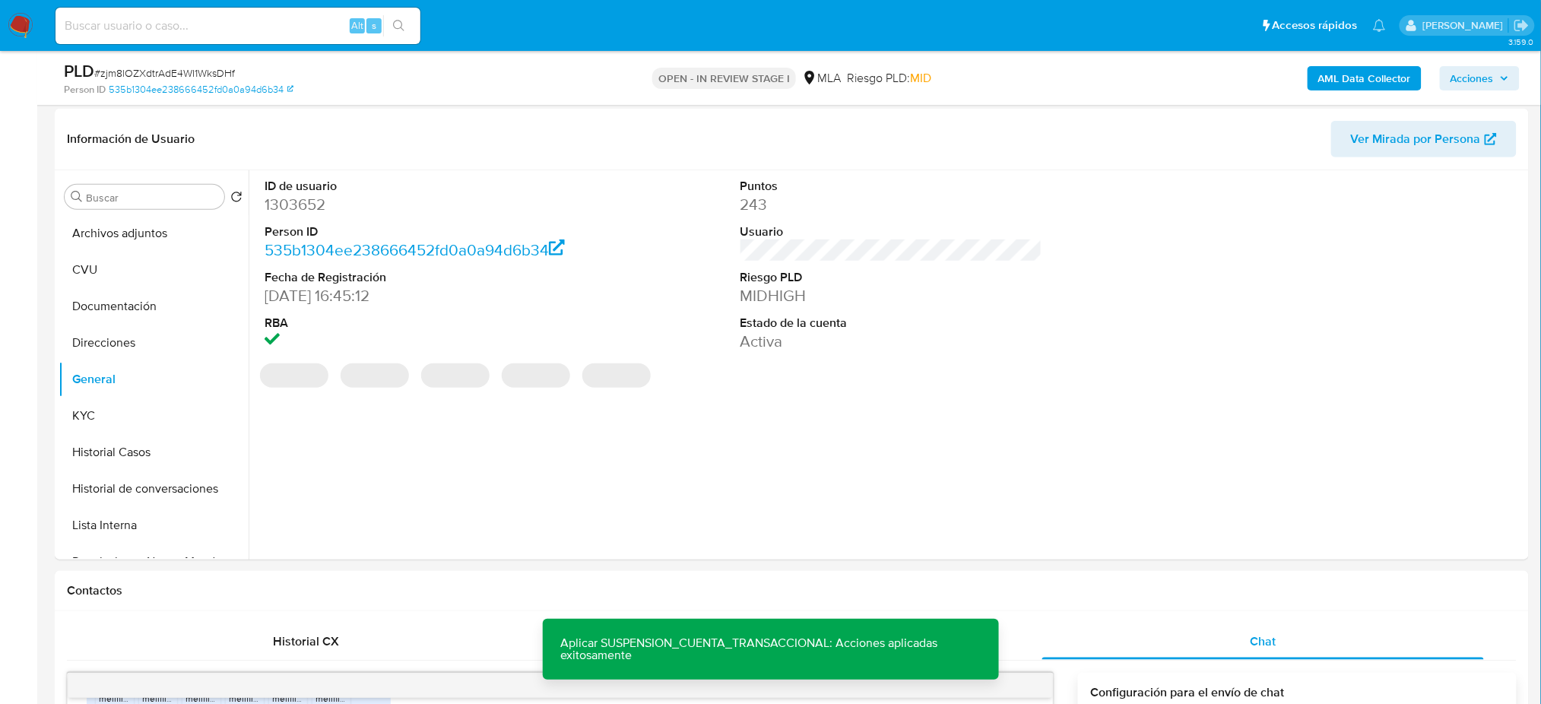
click at [300, 198] on dd "1303652" at bounding box center [416, 204] width 302 height 21
copy dd "1303652"
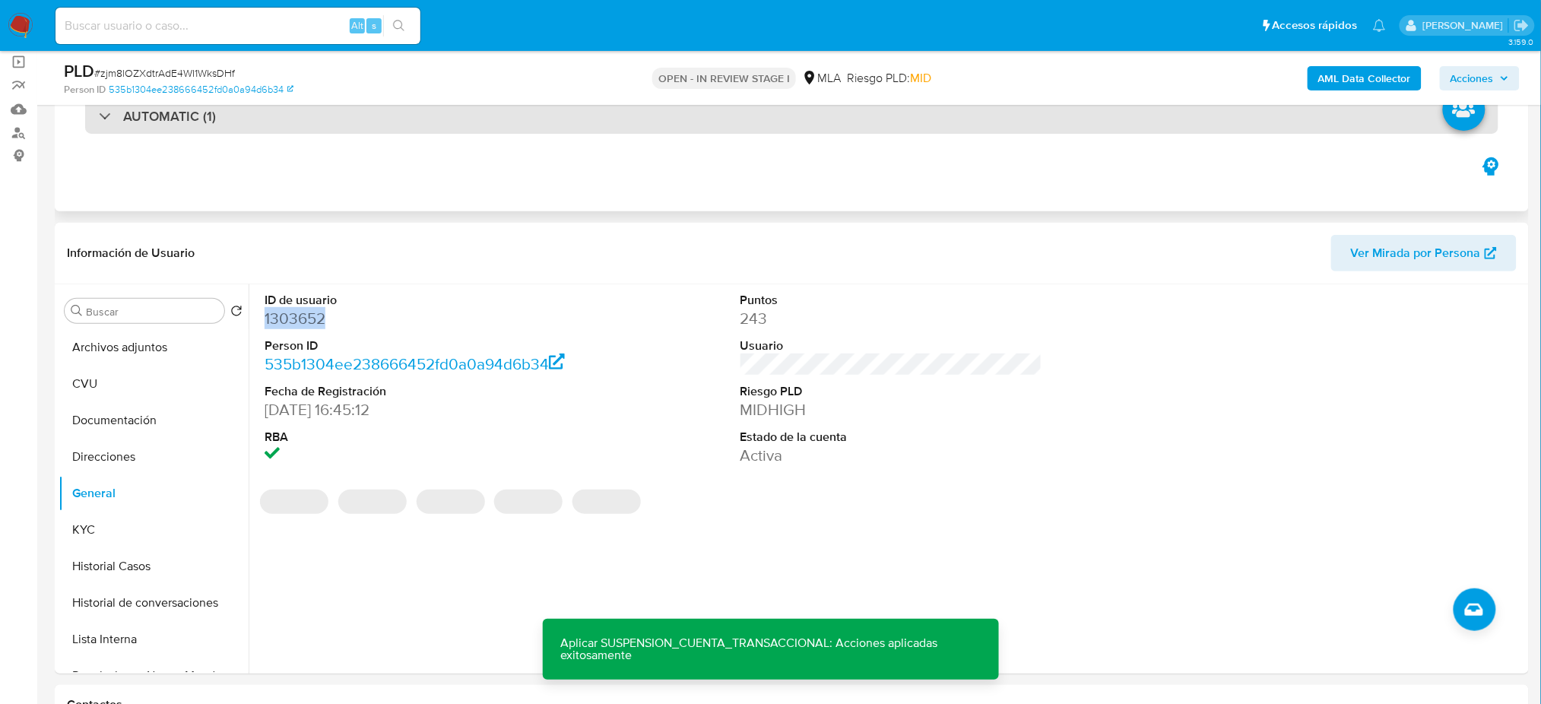
scroll to position [0, 0]
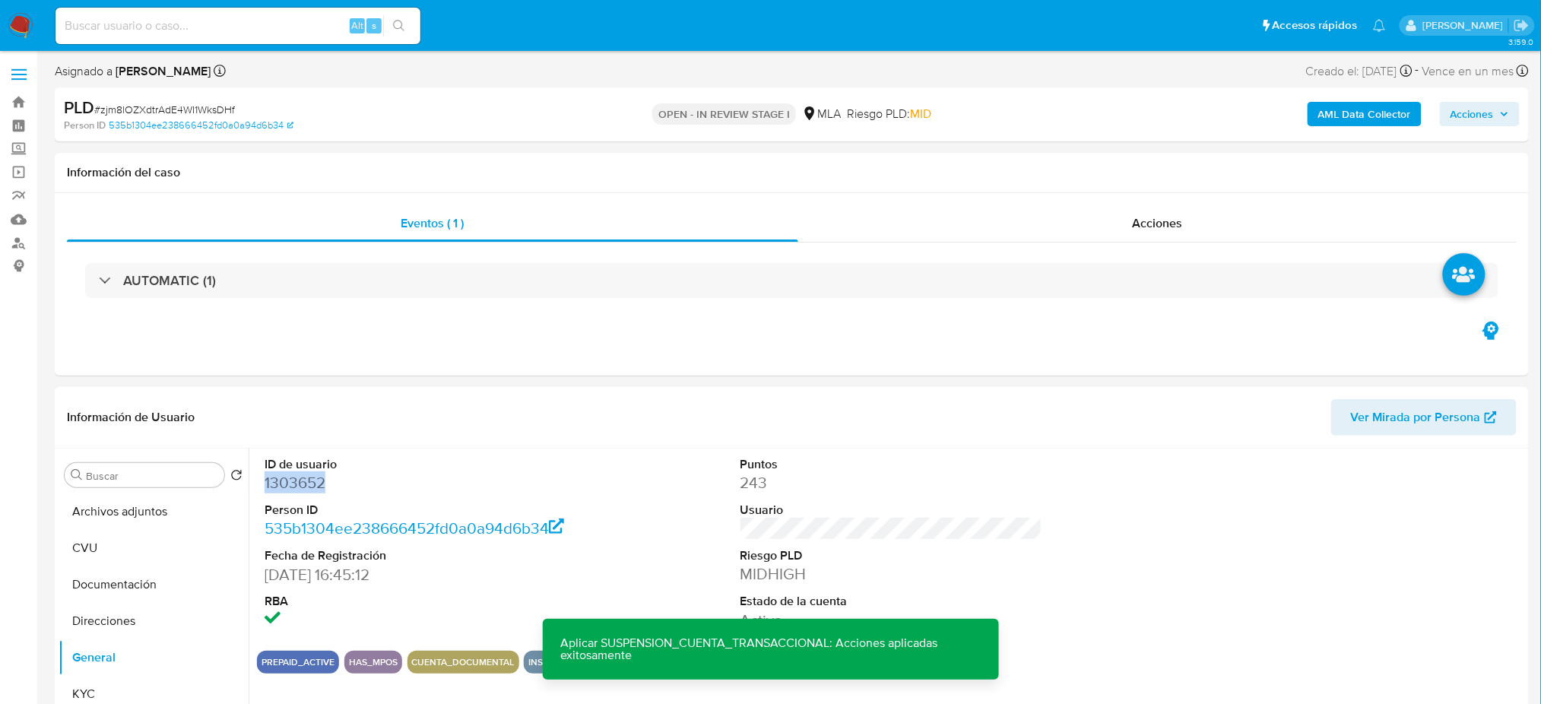
drag, startPoint x: 111, startPoint y: 522, endPoint x: 0, endPoint y: 522, distance: 111.0
click at [111, 522] on button "Archivos adjuntos" at bounding box center [154, 511] width 190 height 36
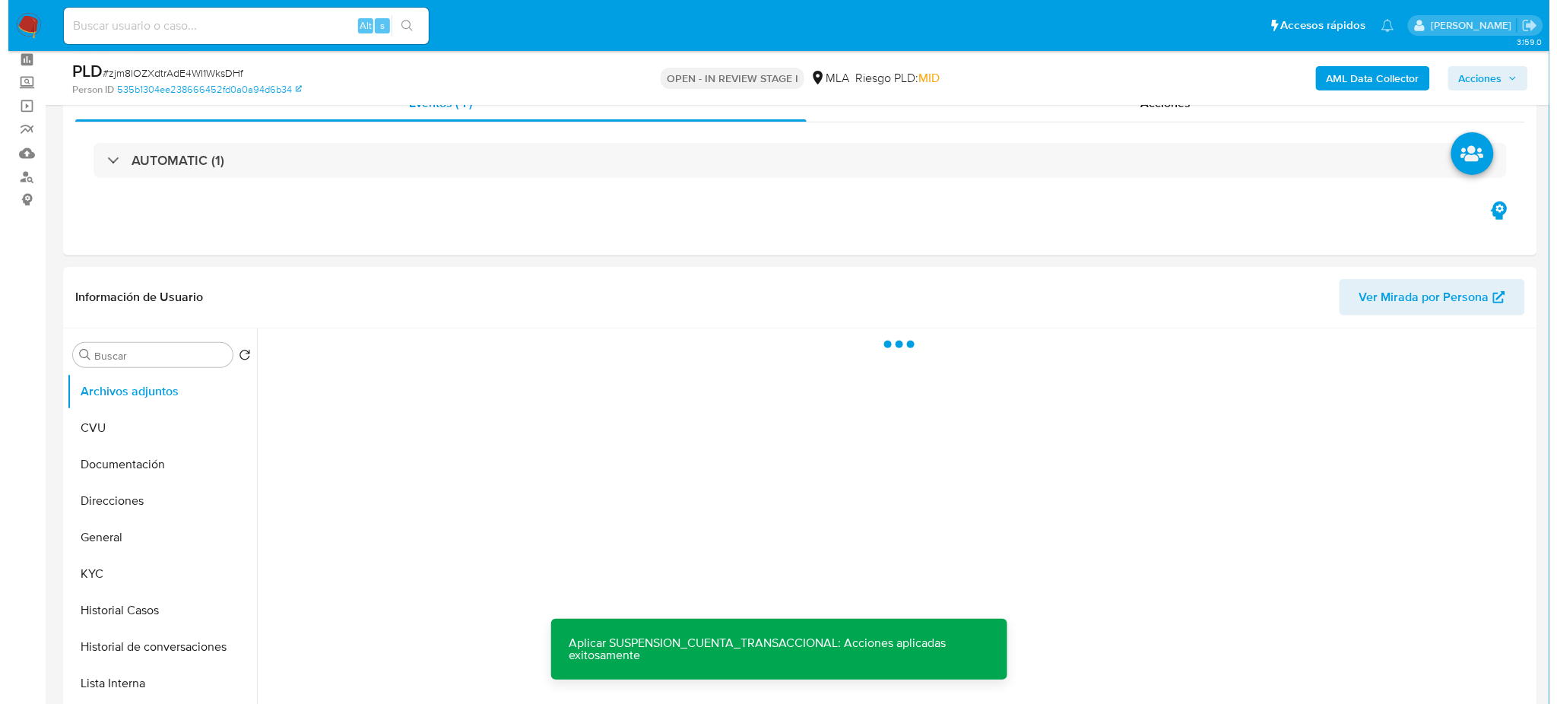
scroll to position [101, 0]
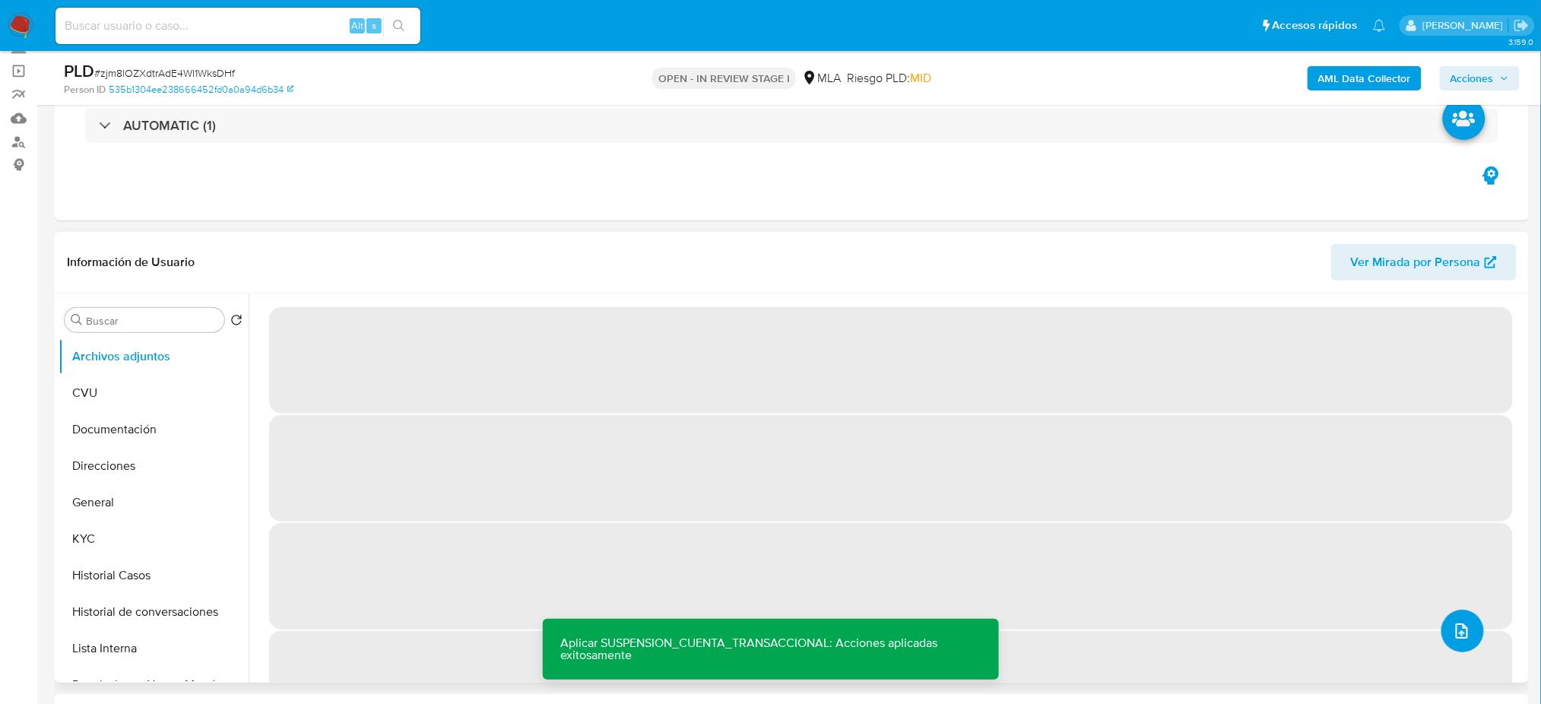
click at [1453, 626] on icon "upload-file" at bounding box center [1462, 631] width 18 height 18
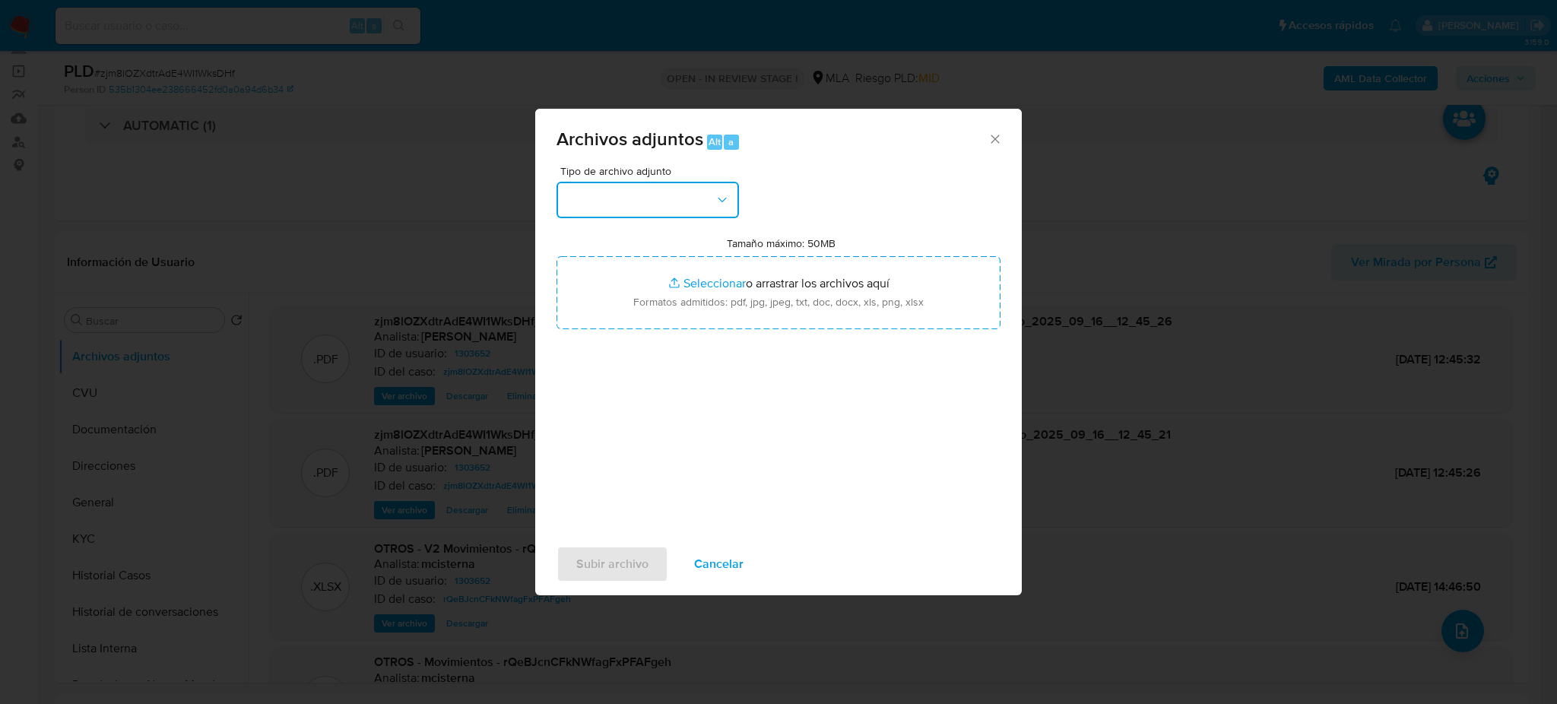
click at [645, 193] on button "button" at bounding box center [648, 200] width 182 height 36
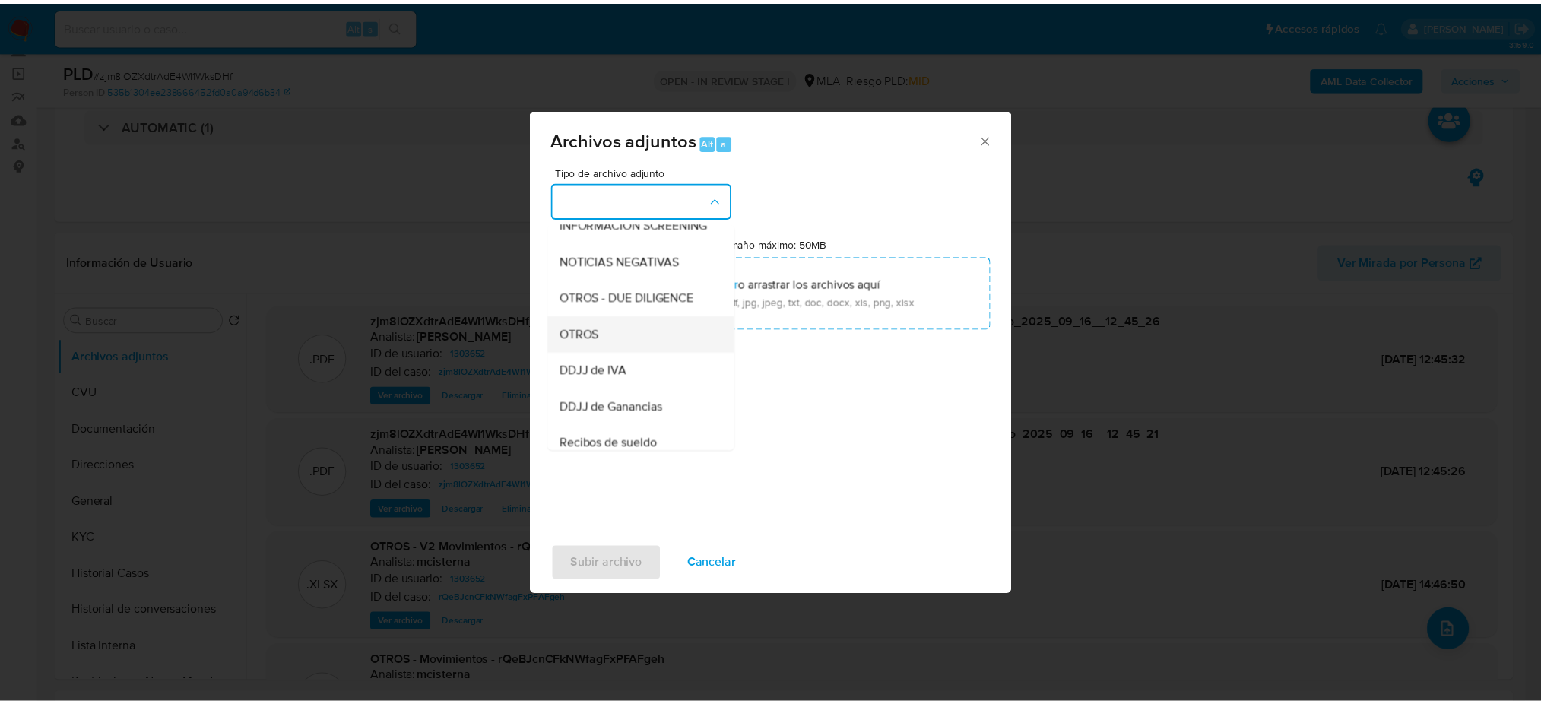
scroll to position [202, 0]
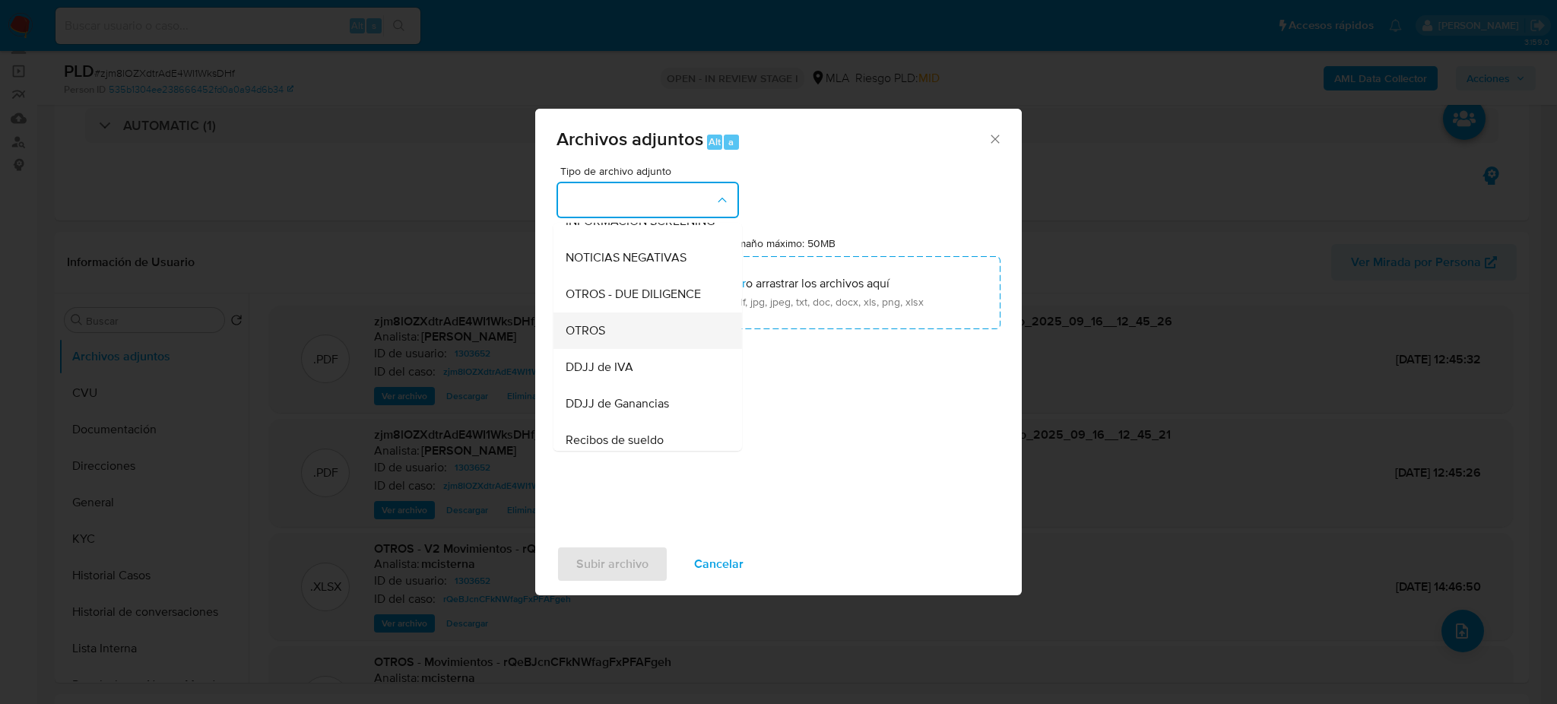
click at [618, 341] on div "OTROS" at bounding box center [643, 330] width 155 height 36
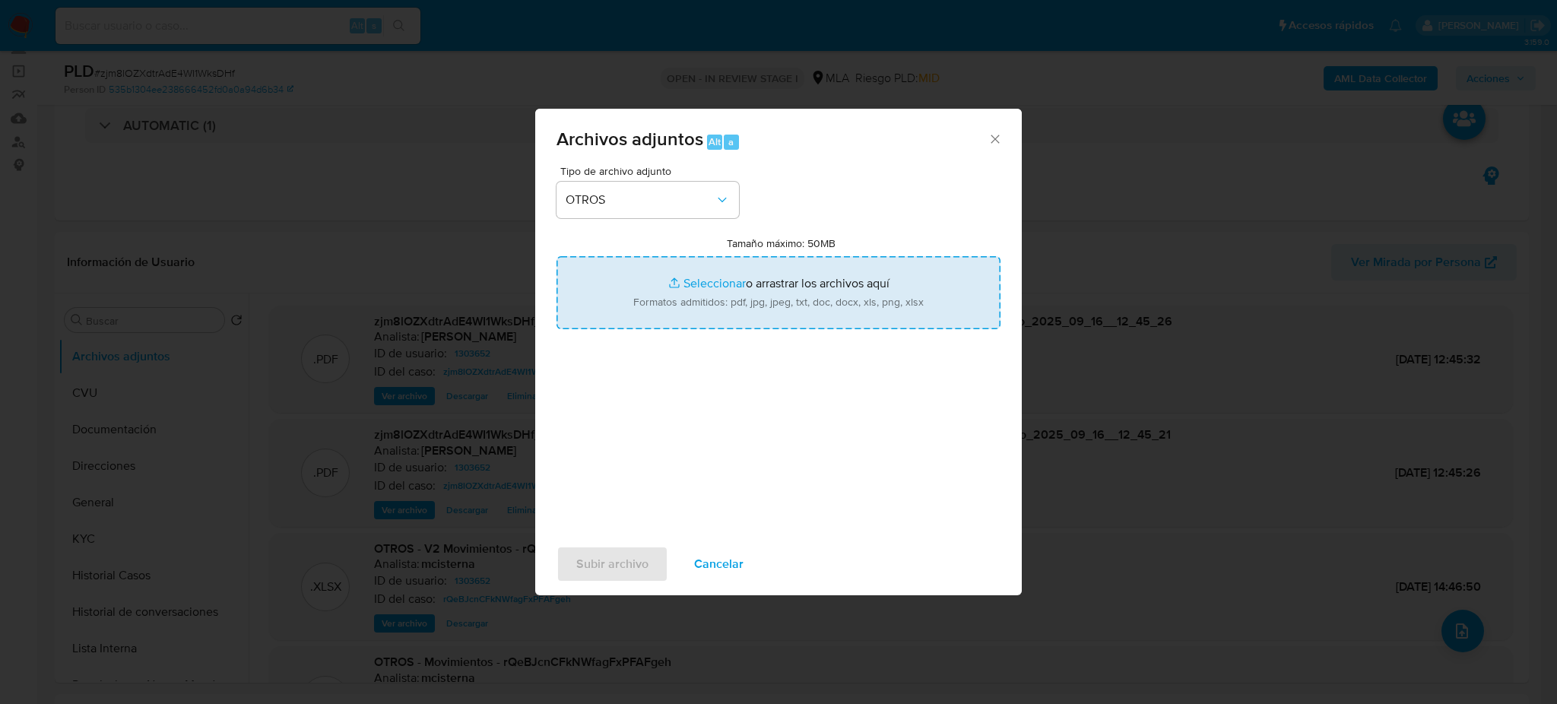
click at [629, 313] on input "Tamaño máximo: 50MB Seleccionar archivos" at bounding box center [779, 292] width 444 height 73
type input "C:\fakepath\Caselog zjm8lOZXdtrAdE4WI1WksDHf_2025_08_18_23_32_47.docx"
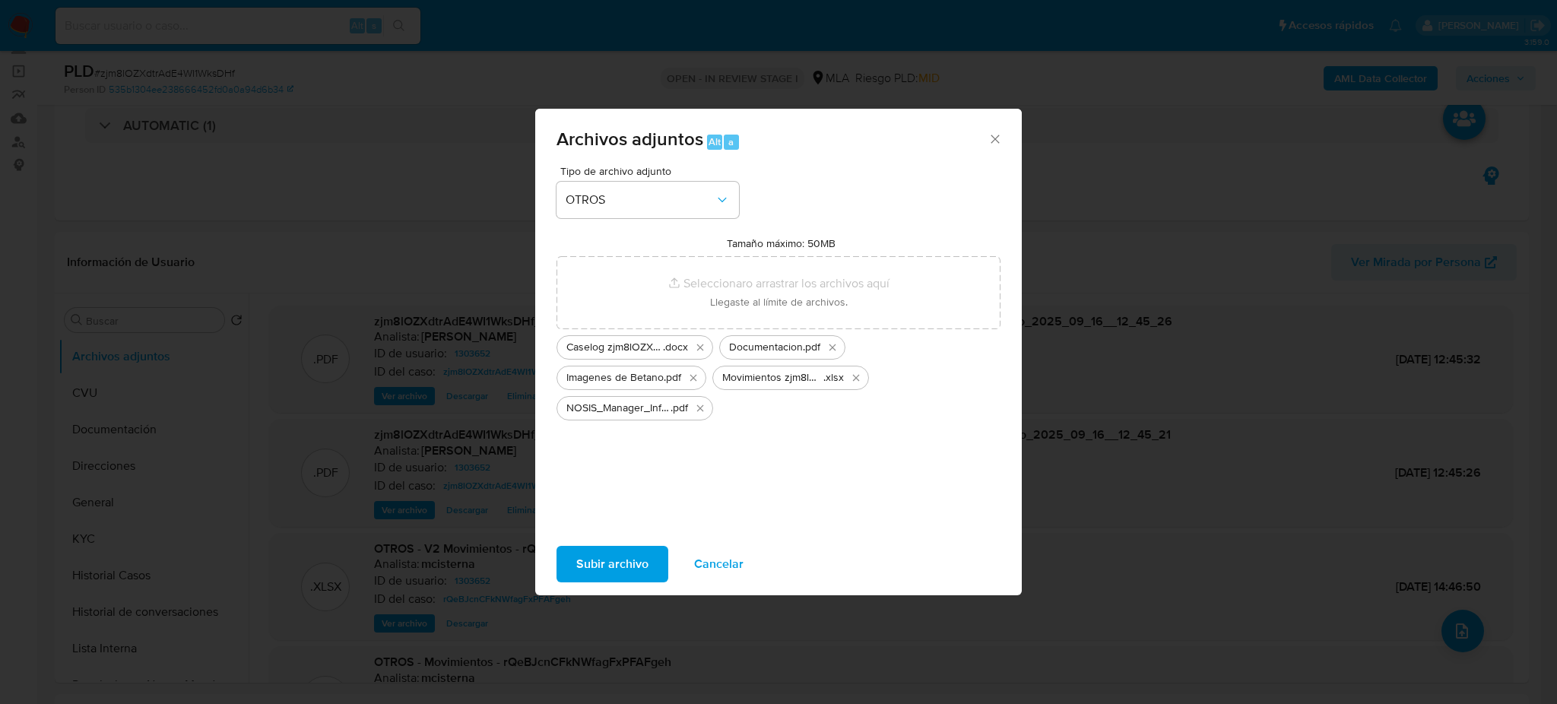
click at [591, 551] on span "Subir archivo" at bounding box center [612, 563] width 72 height 33
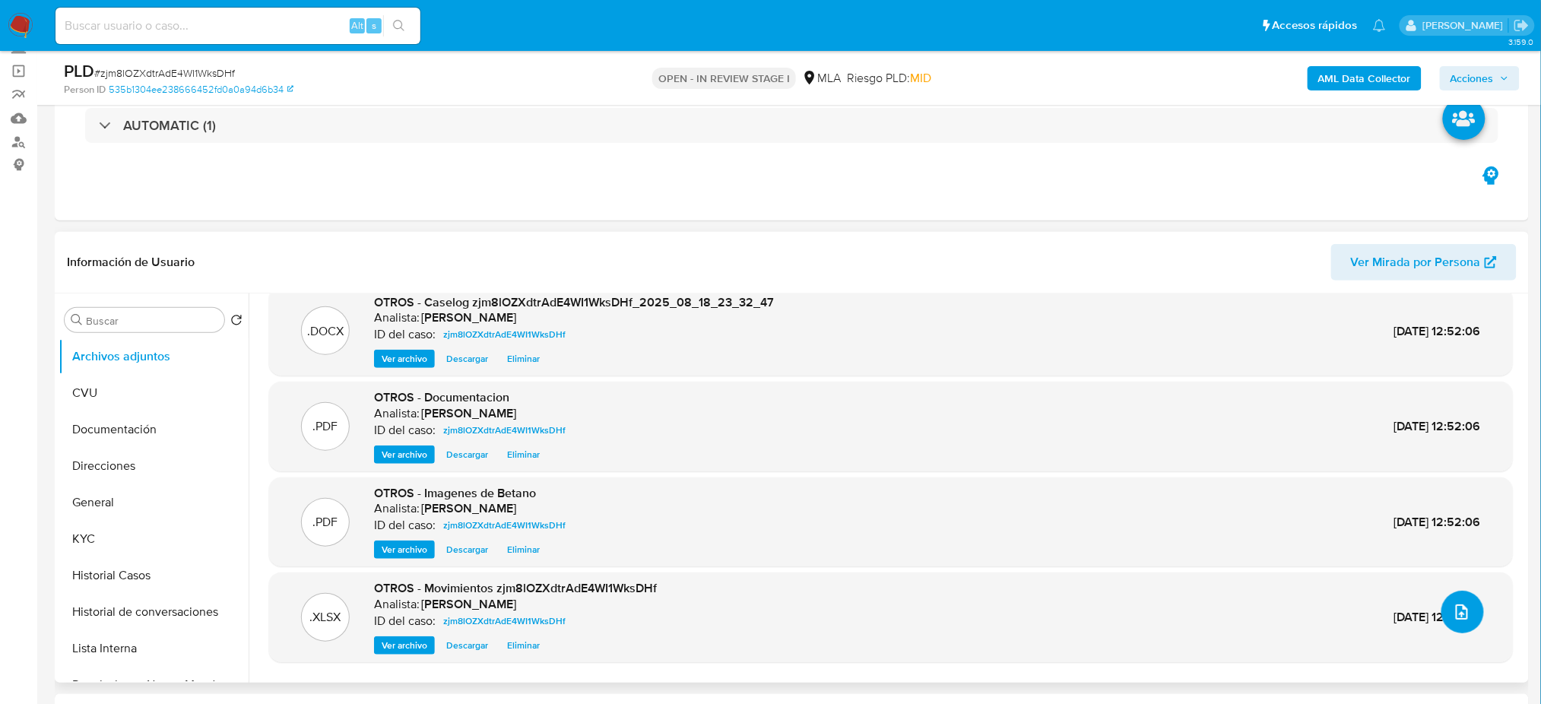
scroll to position [0, 0]
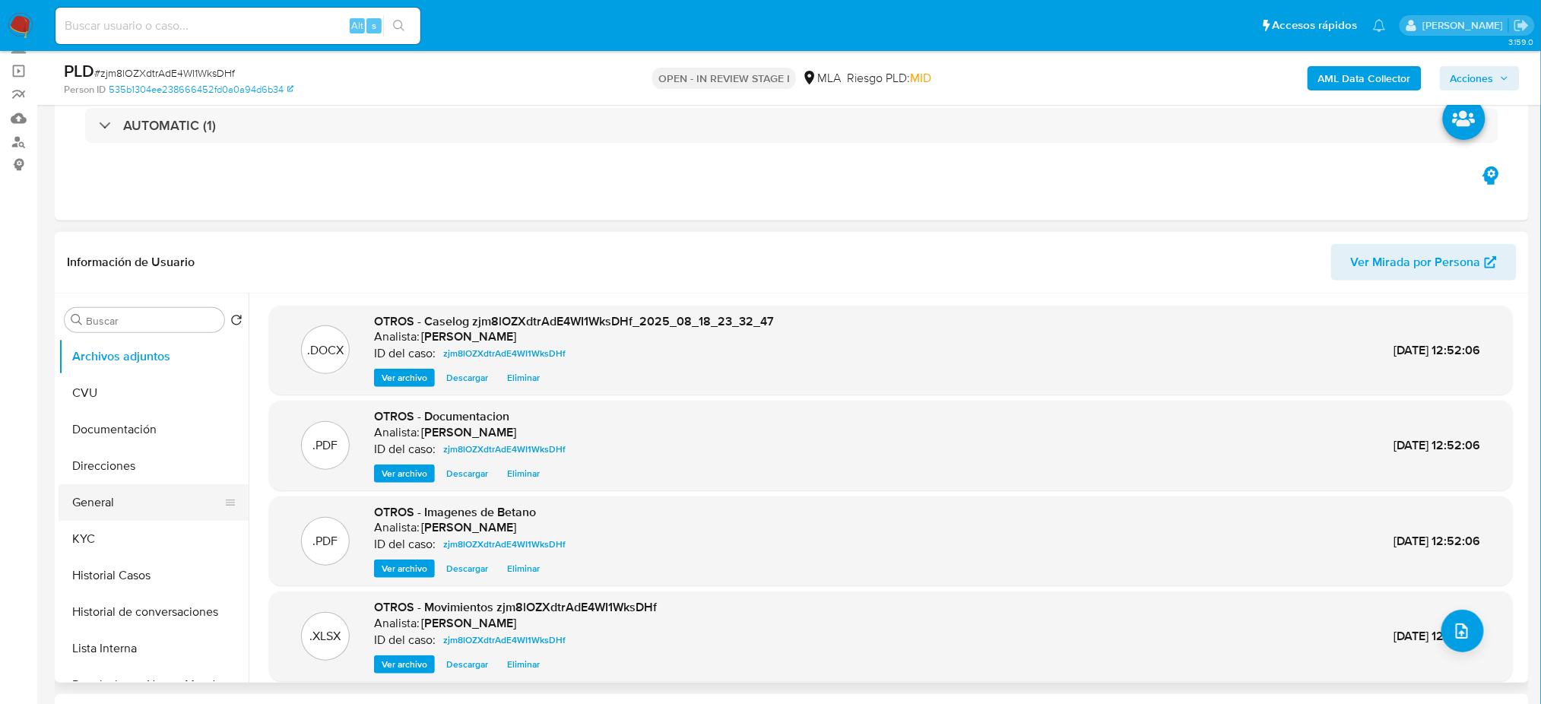
drag, startPoint x: 101, startPoint y: 500, endPoint x: 91, endPoint y: 503, distance: 10.1
click at [101, 499] on button "General" at bounding box center [148, 502] width 178 height 36
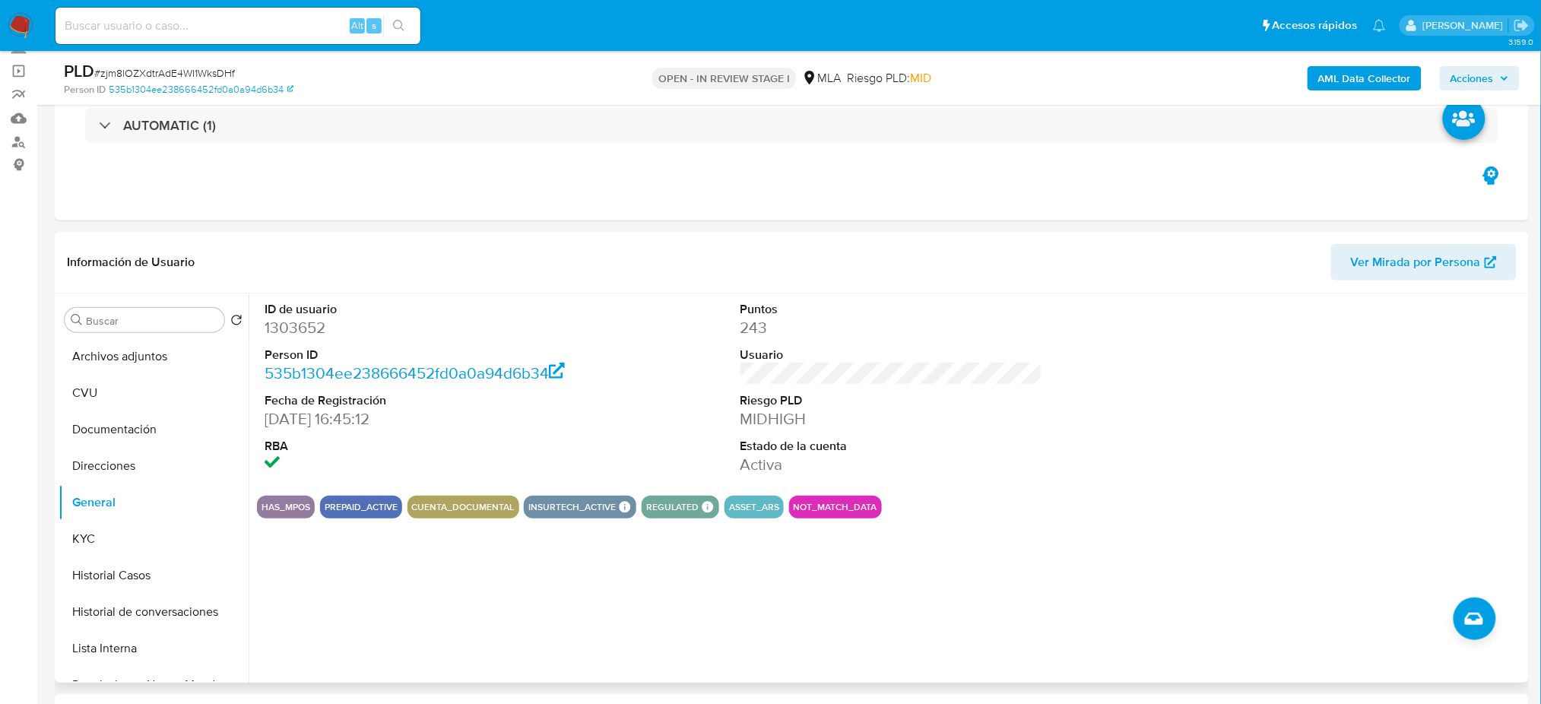
click at [290, 333] on dd "1303652" at bounding box center [416, 327] width 302 height 21
click at [290, 332] on dd "1303652" at bounding box center [416, 327] width 302 height 21
copy dd "1303652"
click at [139, 571] on button "Historial Casos" at bounding box center [148, 575] width 178 height 36
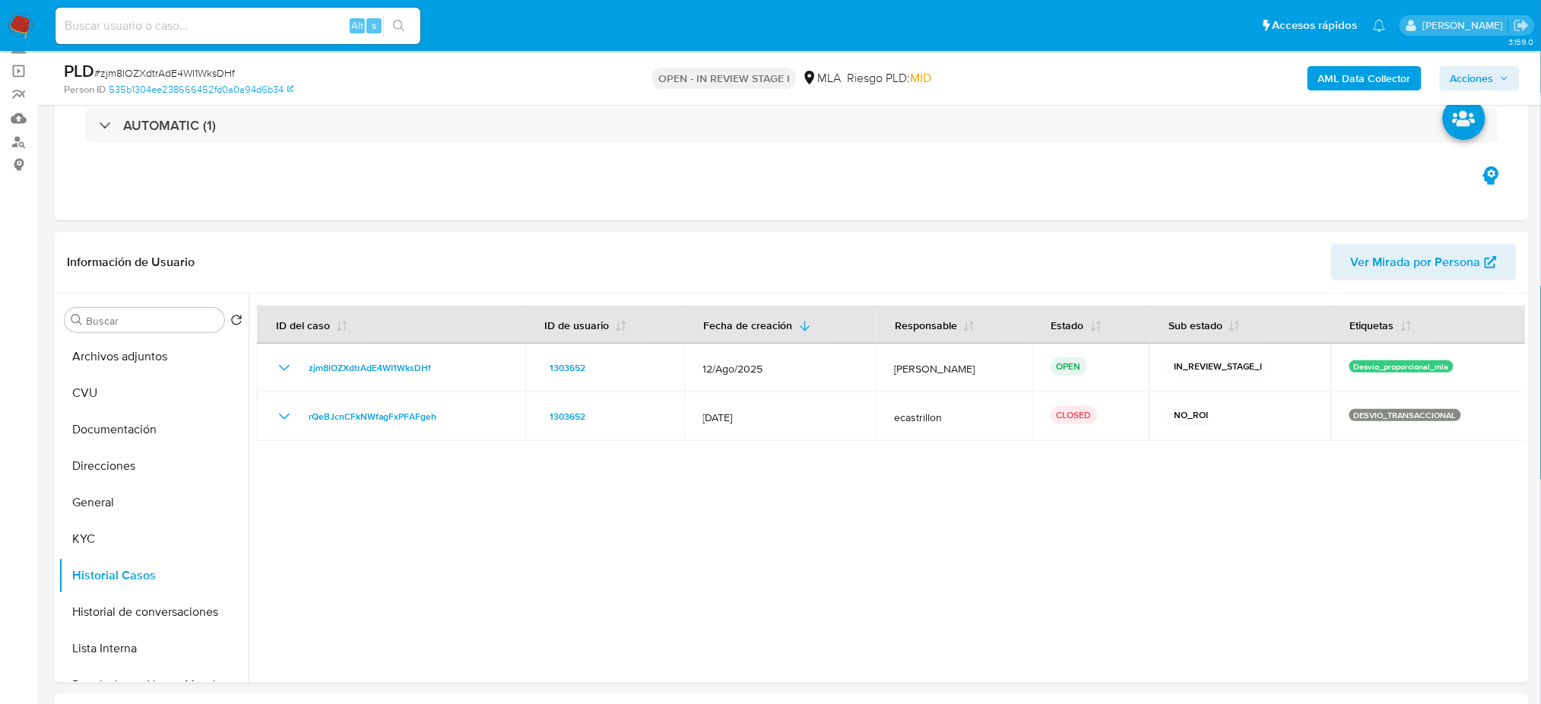
click at [1501, 81] on icon "button" at bounding box center [1504, 78] width 9 height 9
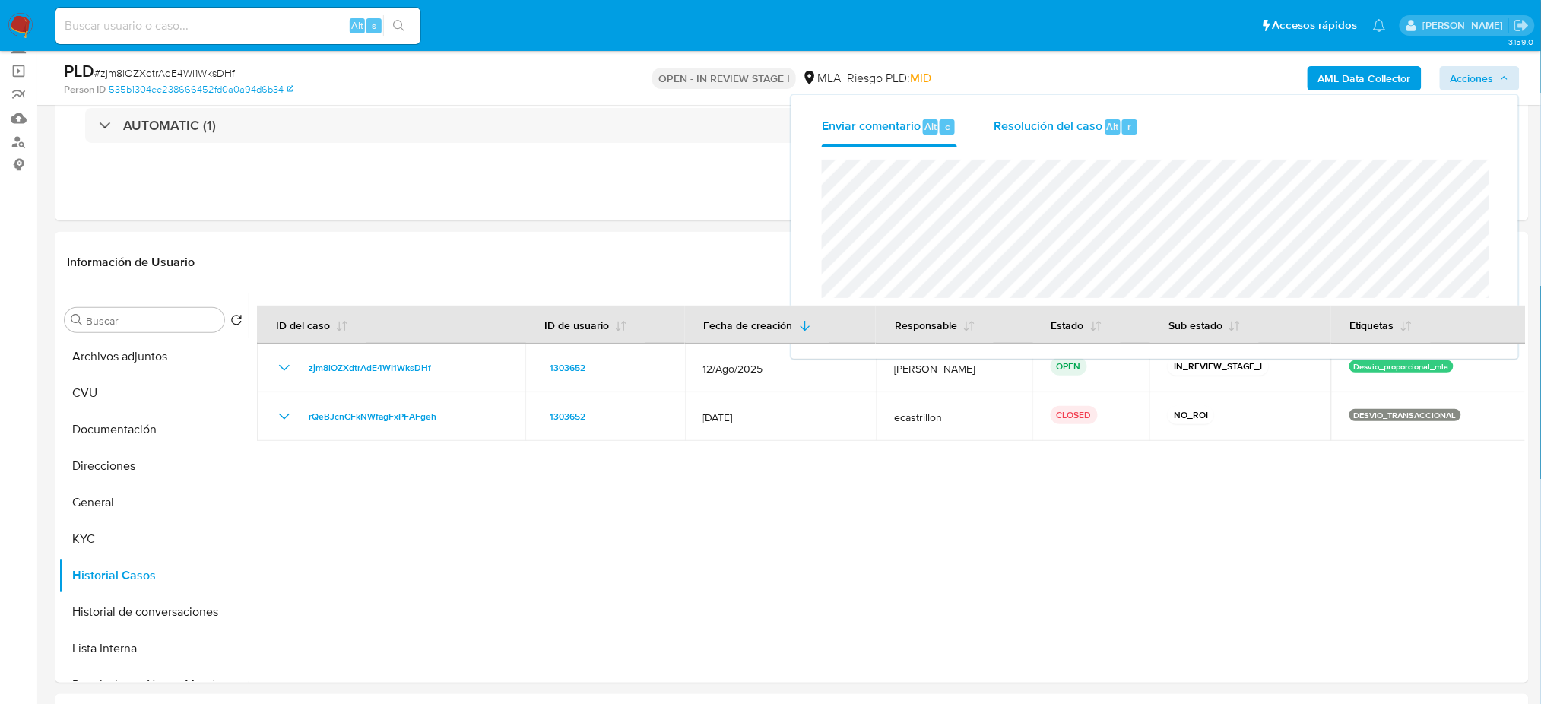
click at [1027, 138] on div "Resolución del caso Alt r" at bounding box center [1066, 127] width 145 height 40
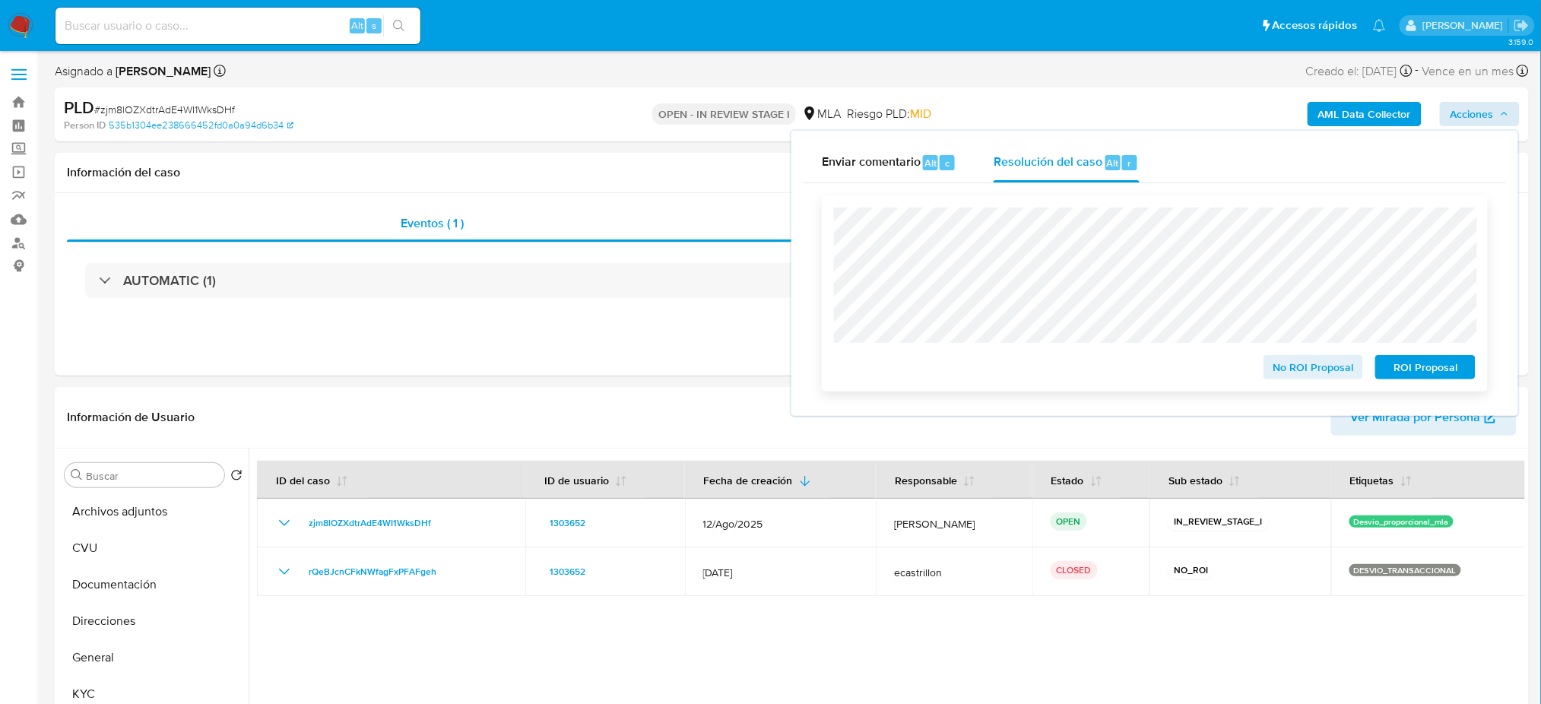
click at [1439, 366] on span "ROI Proposal" at bounding box center [1425, 367] width 79 height 21
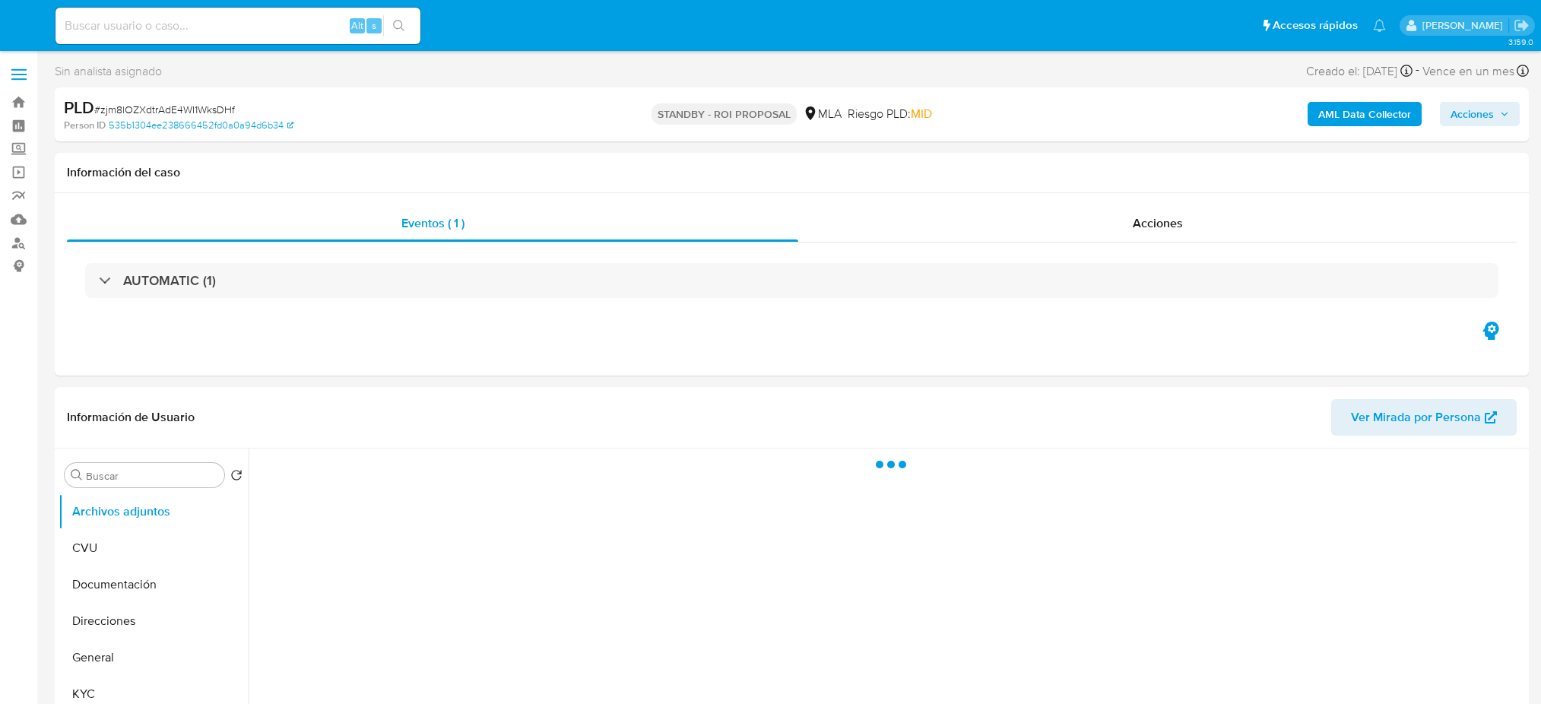
select select "10"
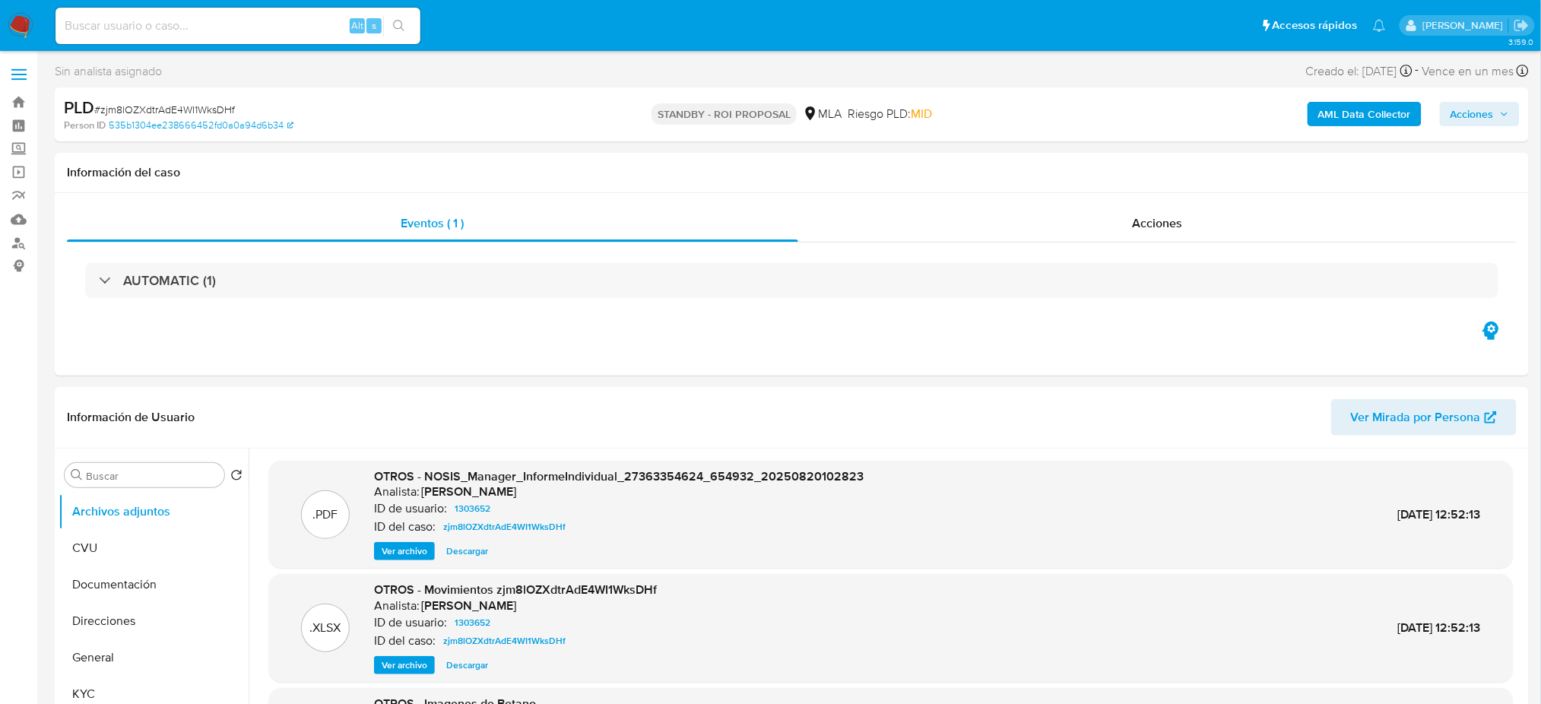
click at [8, 22] on img at bounding box center [21, 26] width 26 height 26
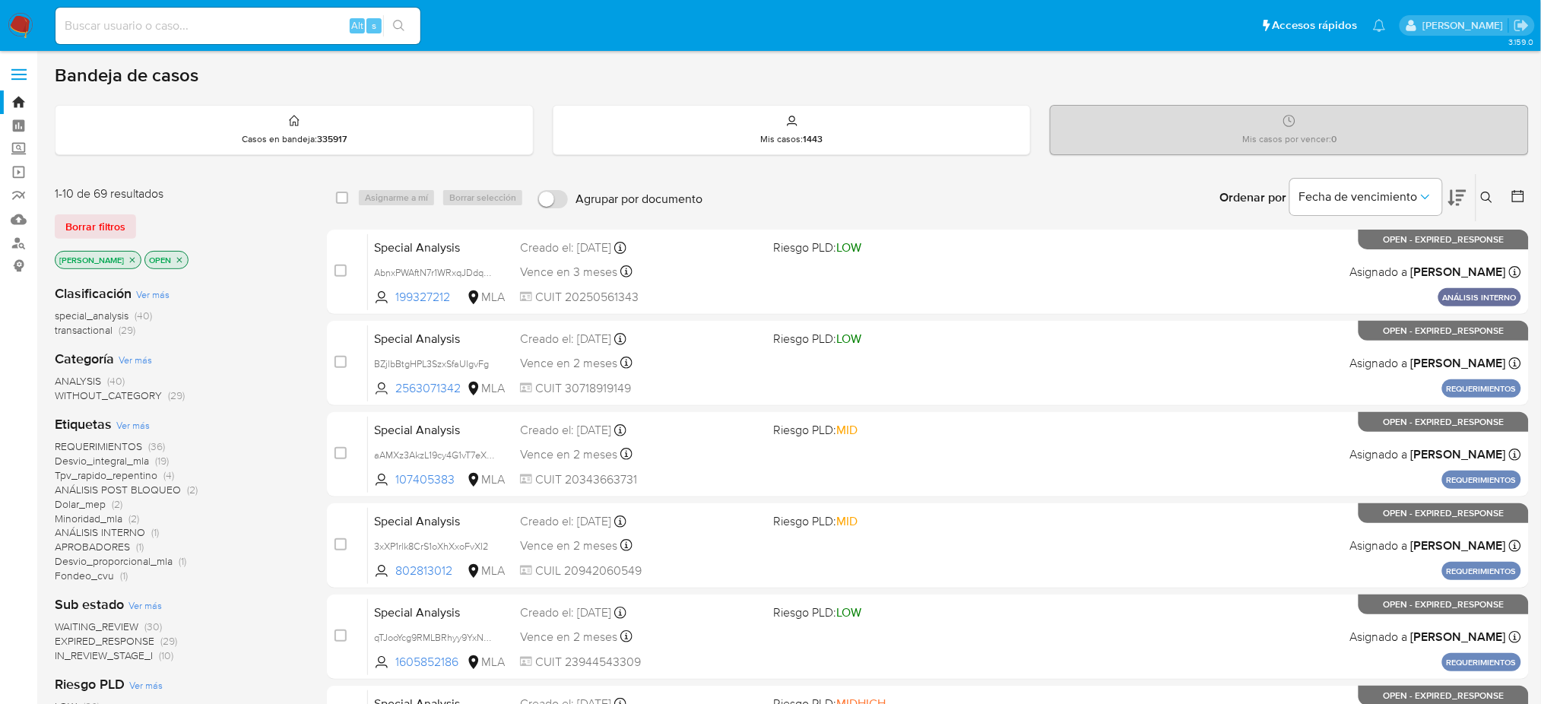
click at [274, 34] on input at bounding box center [237, 26] width 365 height 20
paste input "dl5p9iyoGNIhxgskGiBYyIEe"
type input "dl5p9iyoGNIhxgskGiBYyIEe}"
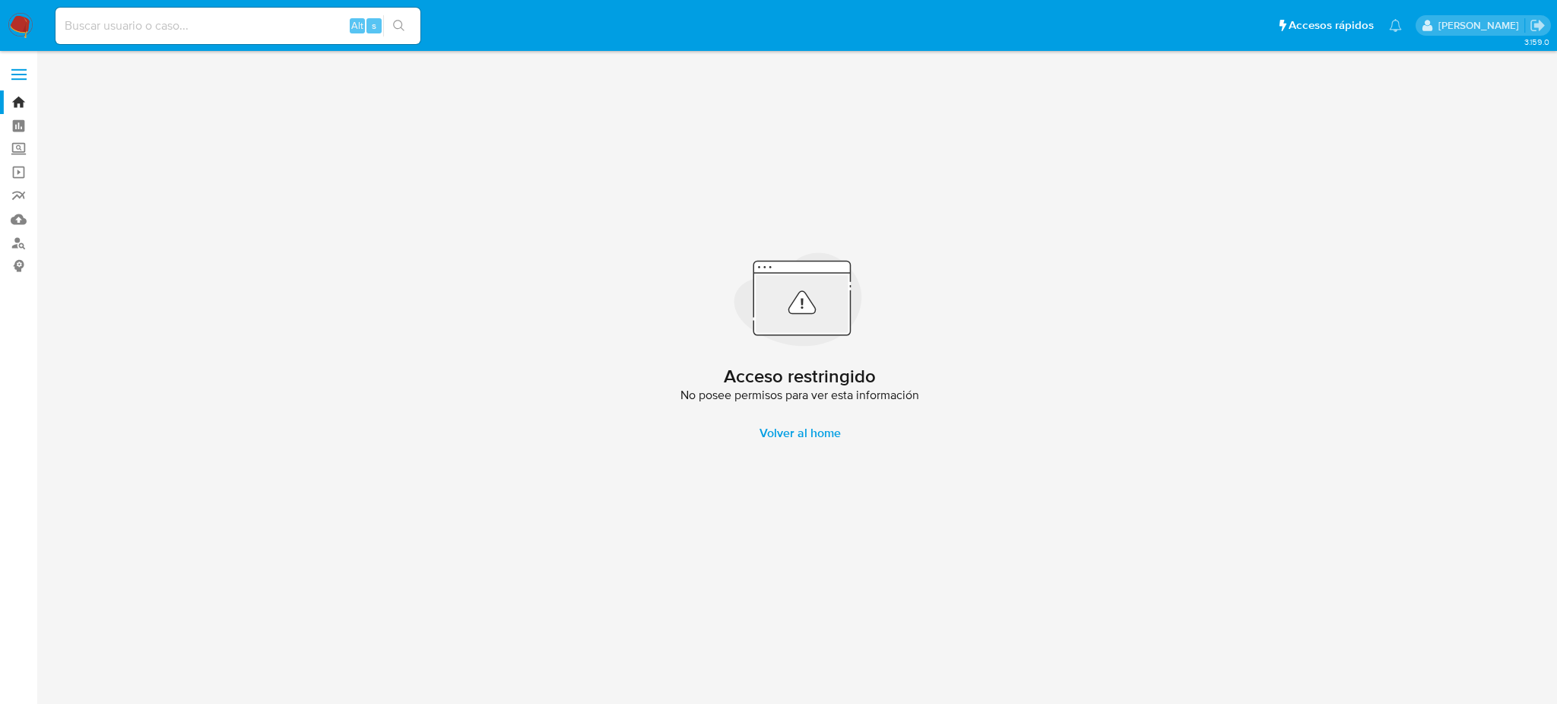
click at [274, 34] on input at bounding box center [237, 26] width 365 height 20
paste input "dl5p9iyoGNIhxgskGiBYyIEe"
type input "dl5p9iyoGNIhxgskGiBYyIEe"
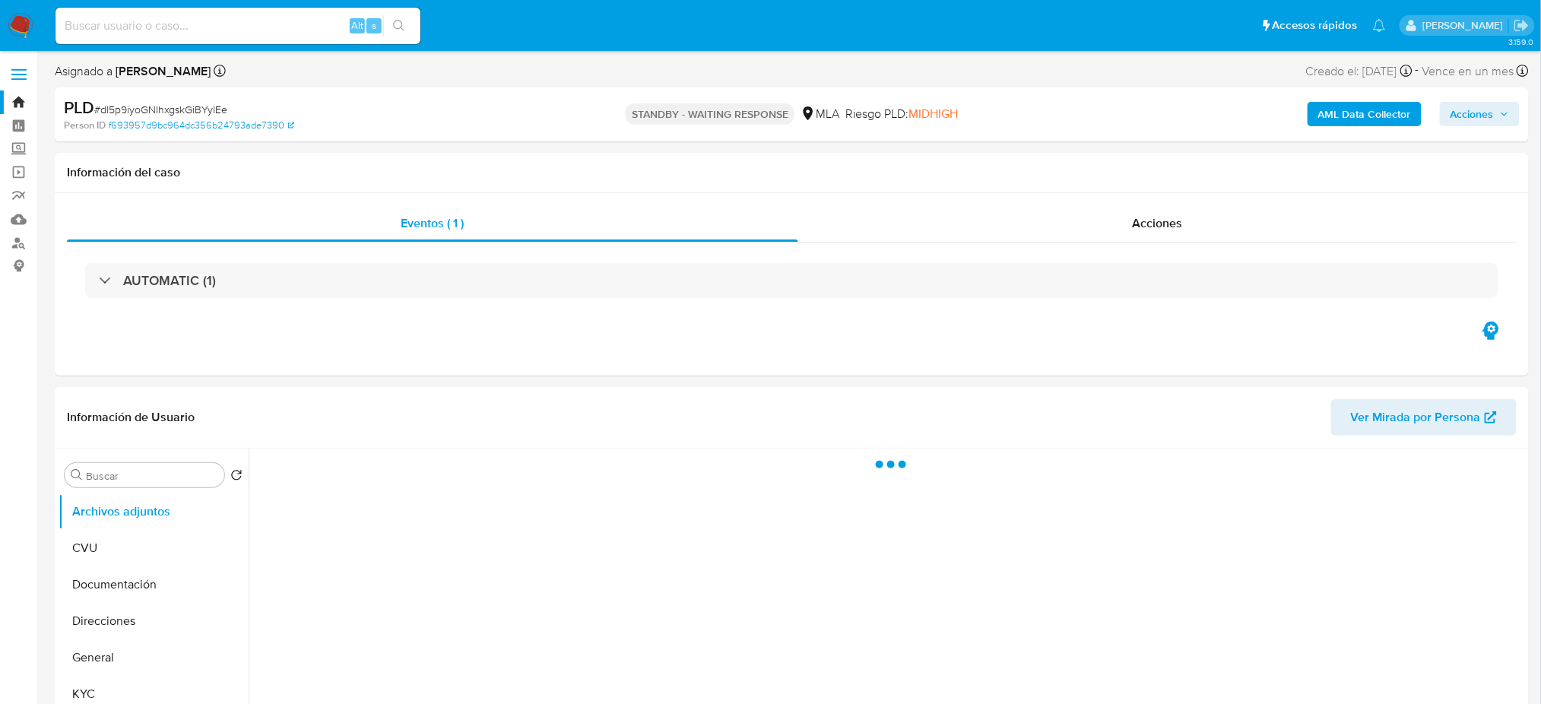
click at [16, 24] on img at bounding box center [21, 26] width 26 height 26
select select "10"
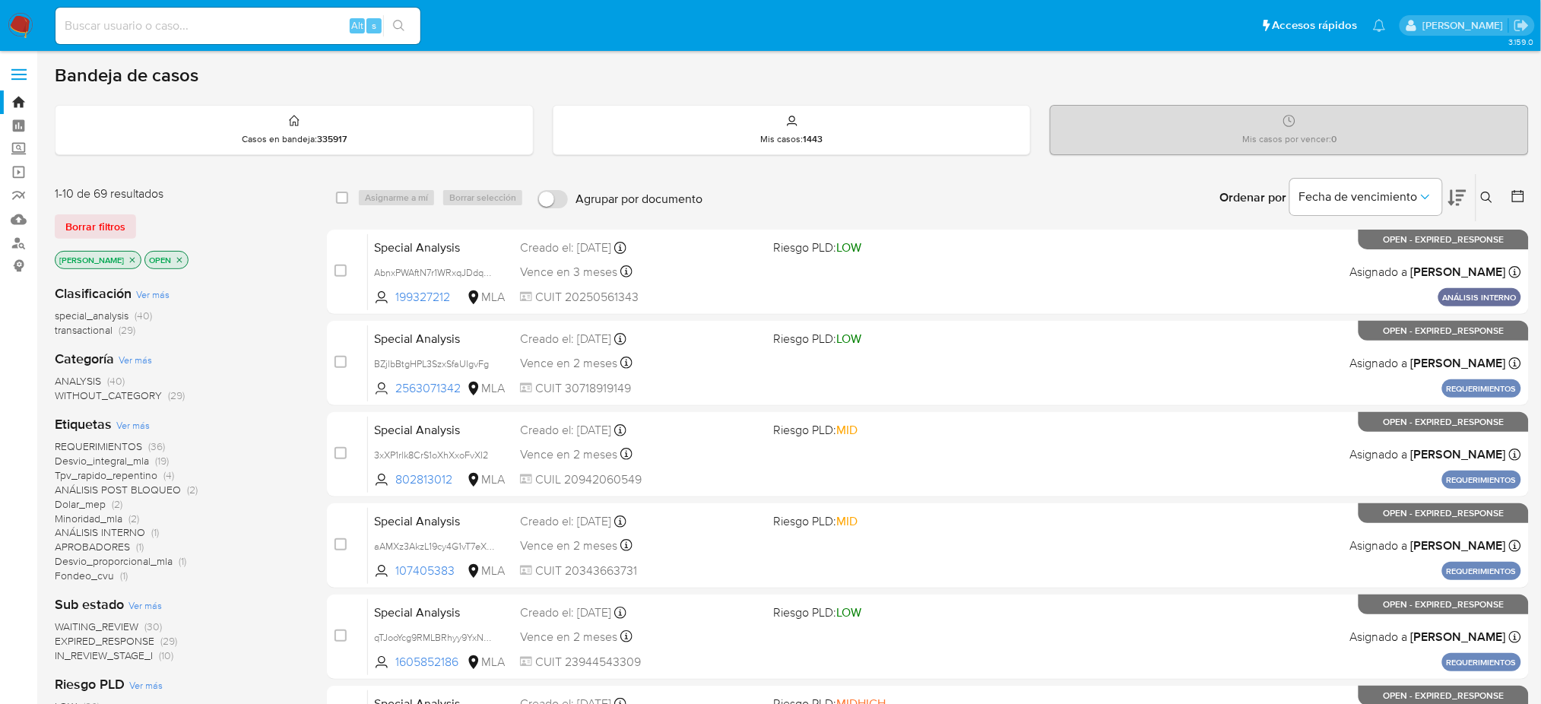
click at [260, 21] on input at bounding box center [237, 26] width 365 height 20
paste input "Xfoz5SeJqSkxNvjqEV2pYiSi"
type input "Xfoz5SeJqSkxNvjqEV2pYiSi"
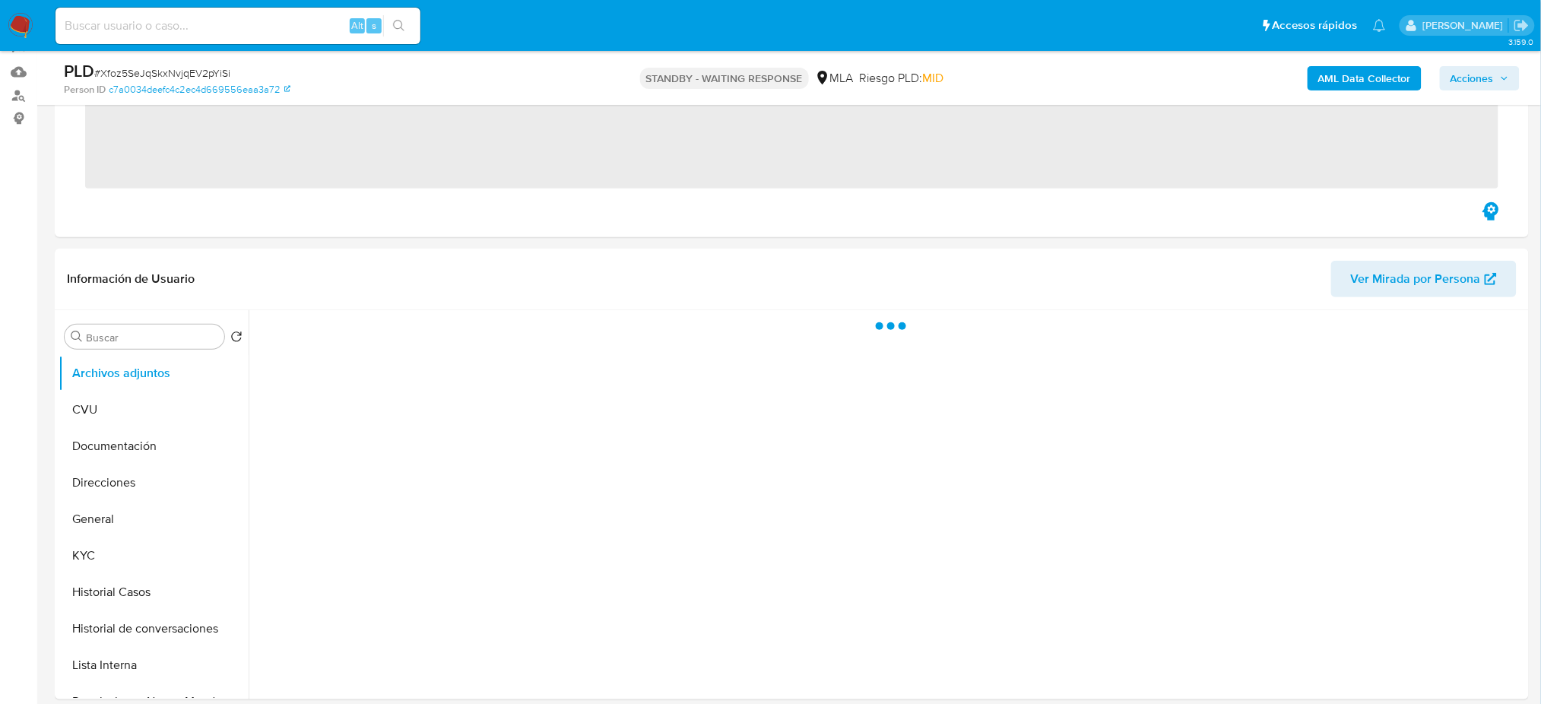
scroll to position [506, 0]
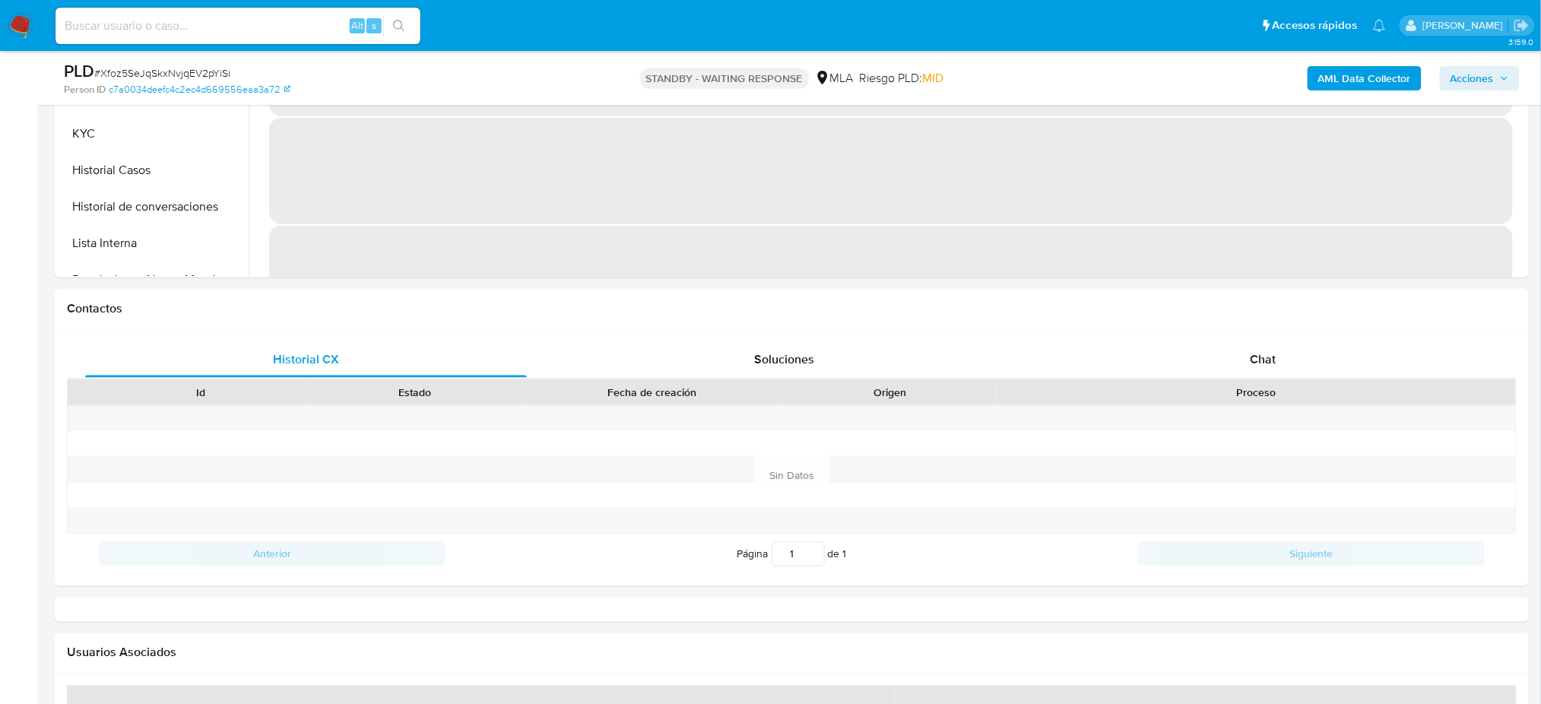
select select "10"
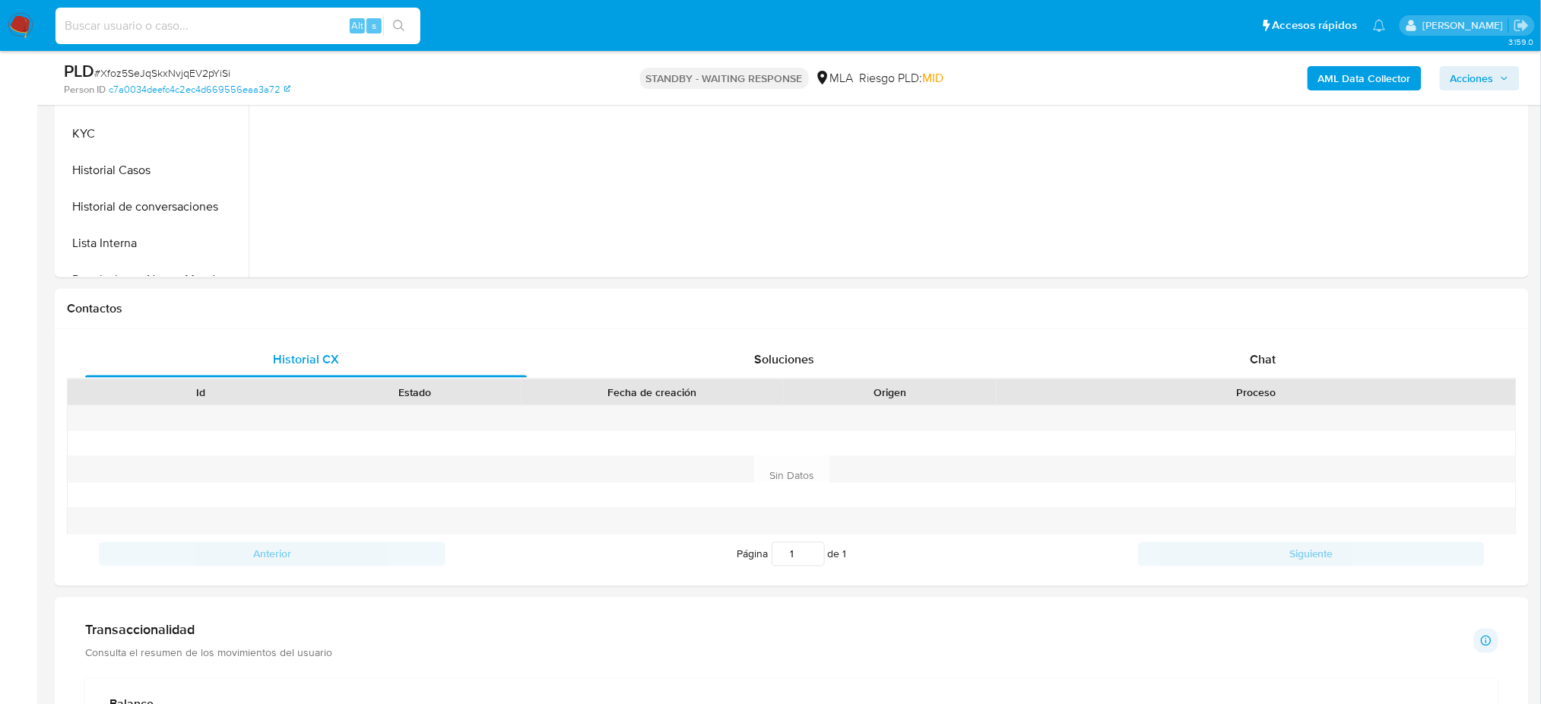
click at [250, 19] on input at bounding box center [237, 26] width 365 height 20
paste input "MqZQfhGqeyGxwJGyGEb4QMSv"
type input "MqZQfhGqeyGxwJGyGEb4QMSv"
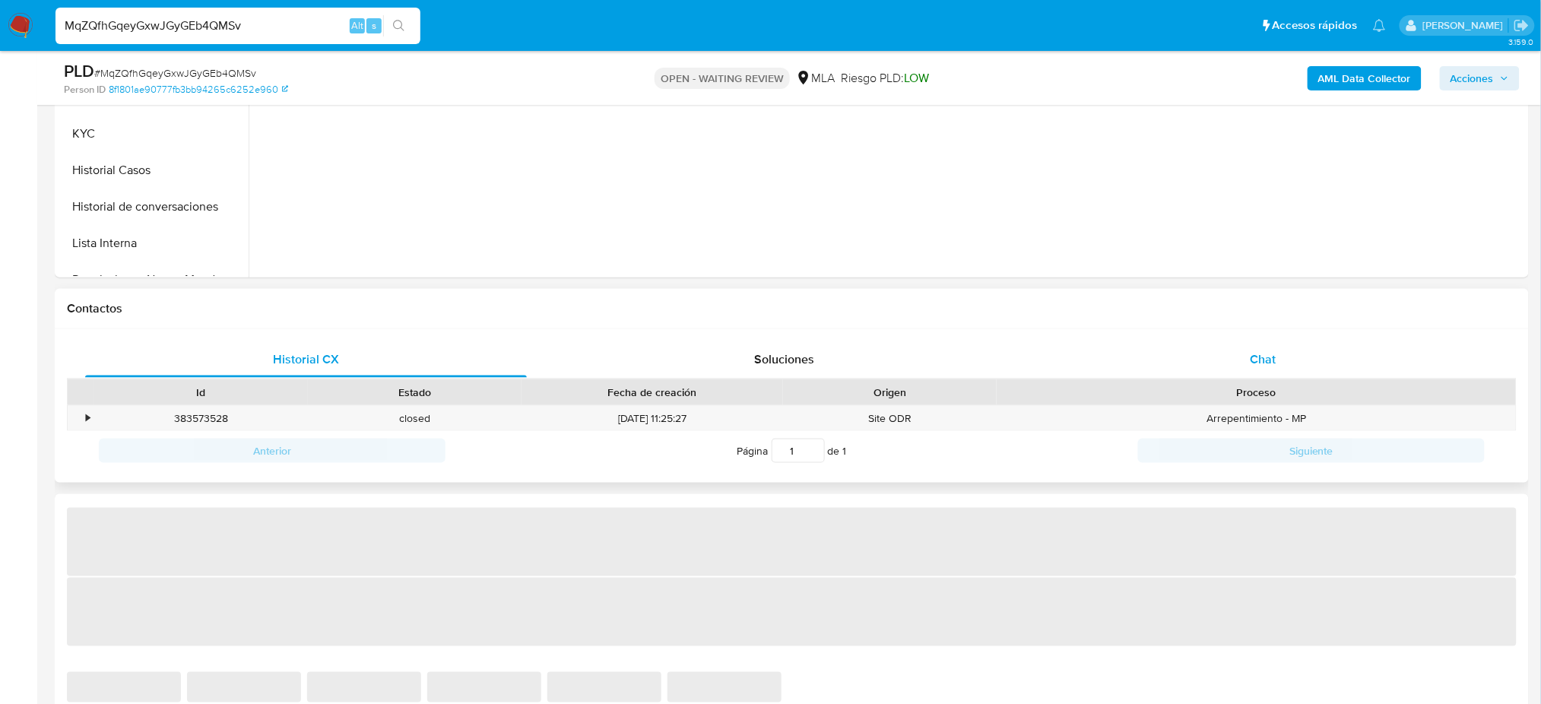
click at [1290, 353] on div "Chat" at bounding box center [1263, 359] width 442 height 36
select select "10"
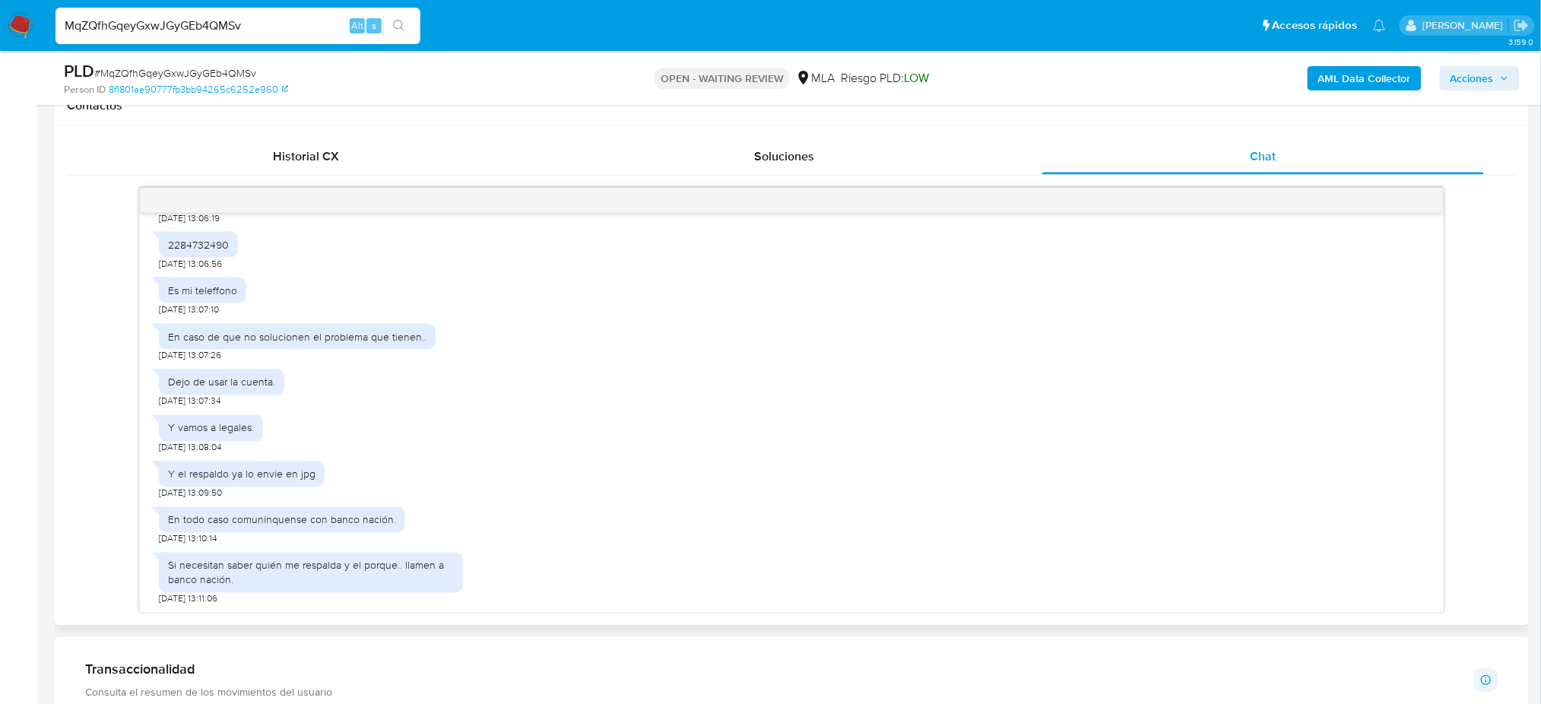
scroll to position [1429, 0]
drag, startPoint x: 265, startPoint y: 28, endPoint x: 0, endPoint y: 46, distance: 265.1
click at [0, 46] on nav "Pausado Ver notificaciones MqZQfhGqeyGxwJGyGEb4QMSv Alt s Accesos rápidos Presi…" at bounding box center [770, 25] width 1541 height 51
paste input "30ntOFINgKg4lIDtEZDZoCXC"
type input "30ntOFINgKg4lIDtEZDZoCXC"
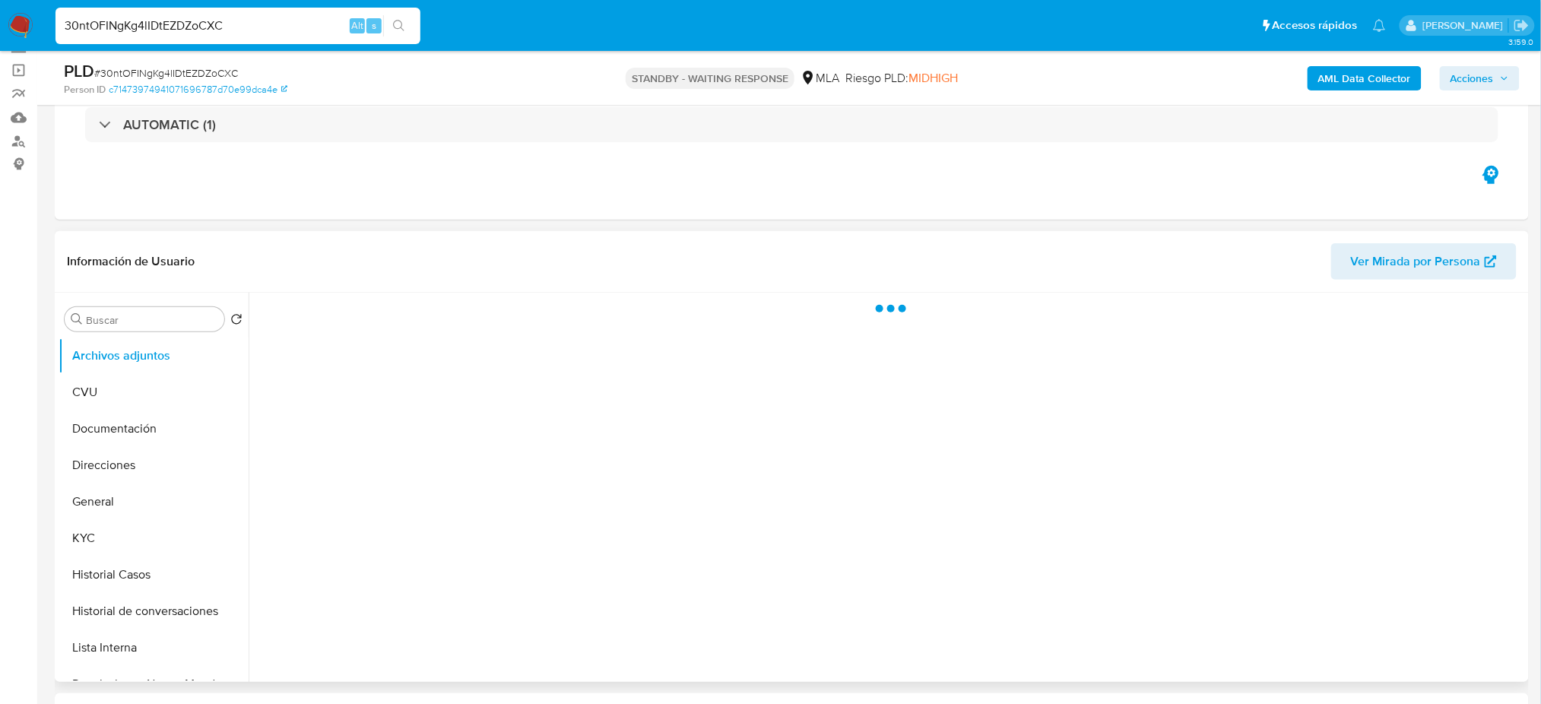
scroll to position [405, 0]
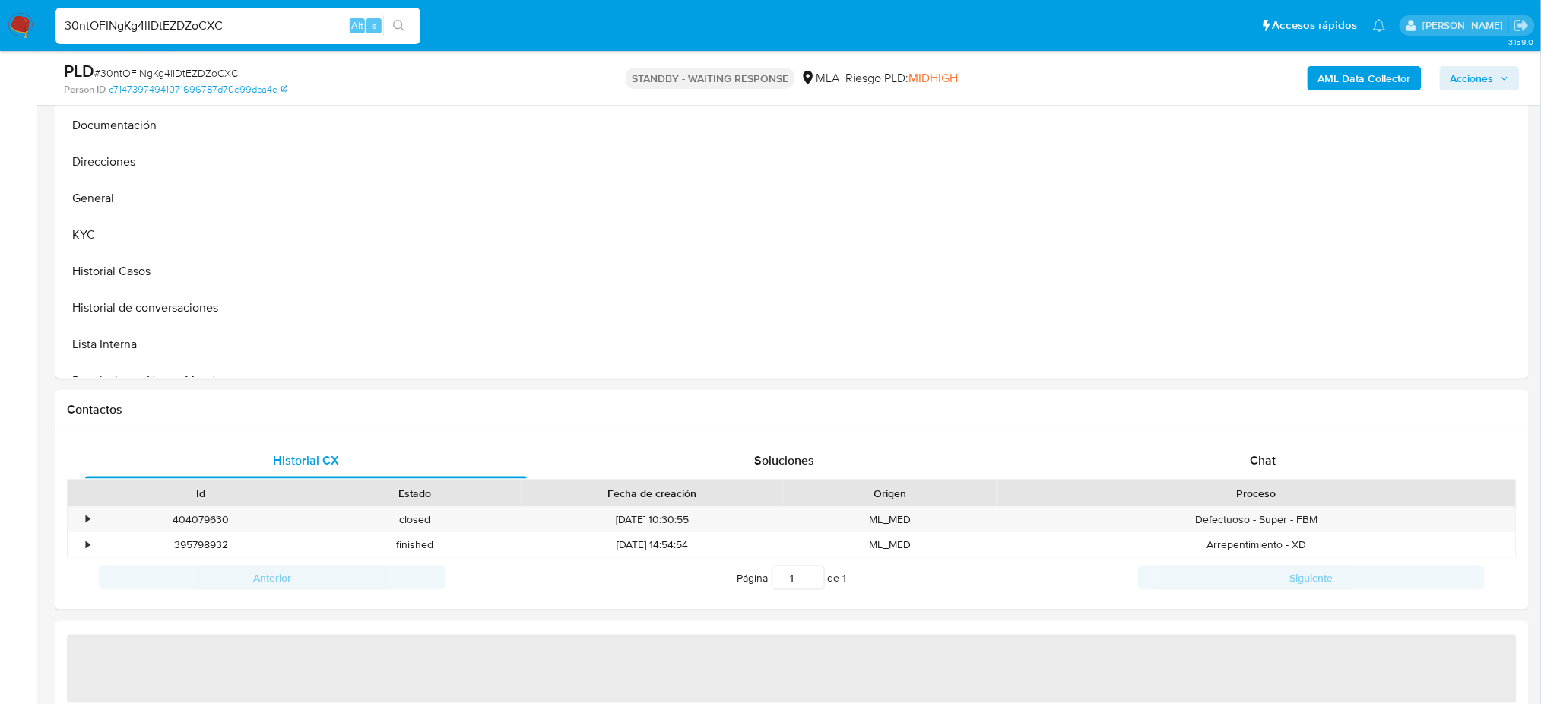
select select "10"
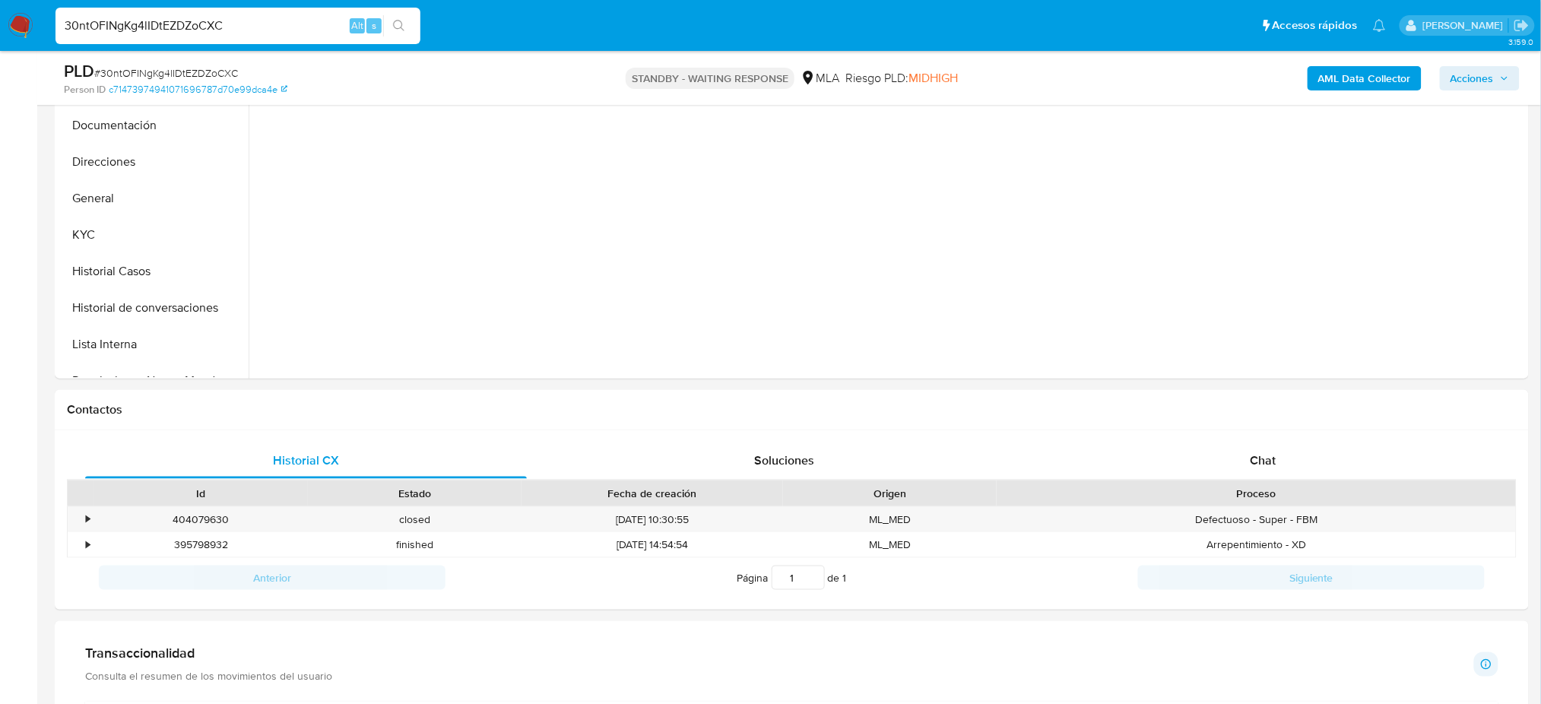
drag, startPoint x: 284, startPoint y: 25, endPoint x: 0, endPoint y: 45, distance: 284.3
click at [0, 45] on nav "Pausado Ver notificaciones 30ntOFINgKg4lIDtEZDZoCXC Alt s Accesos rápidos Presi…" at bounding box center [770, 25] width 1541 height 51
paste input "CXuMtavznA5brrYI7bppL398"
type input "CXuMtavznA5brrYI7bppL398"
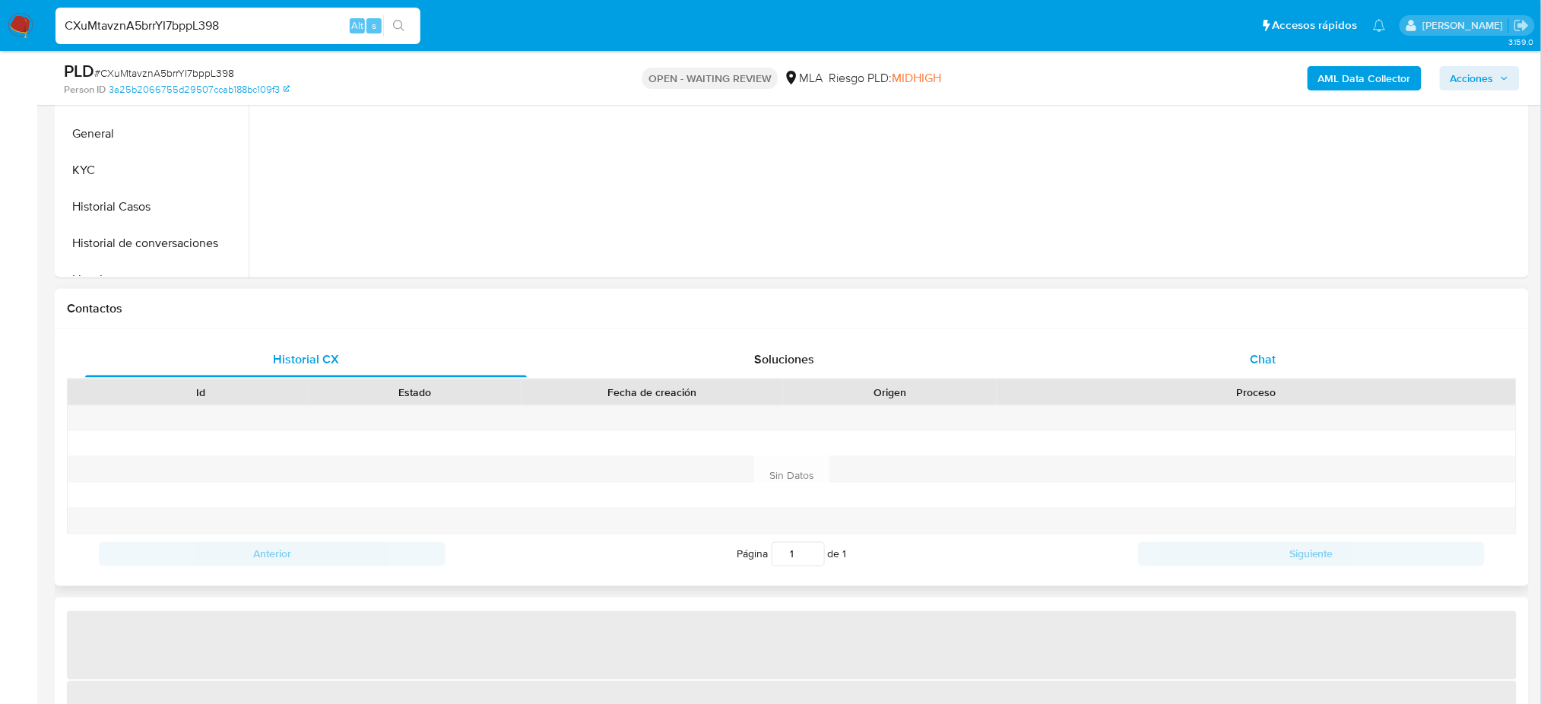
click at [1311, 359] on div "Chat" at bounding box center [1263, 359] width 442 height 36
select select "10"
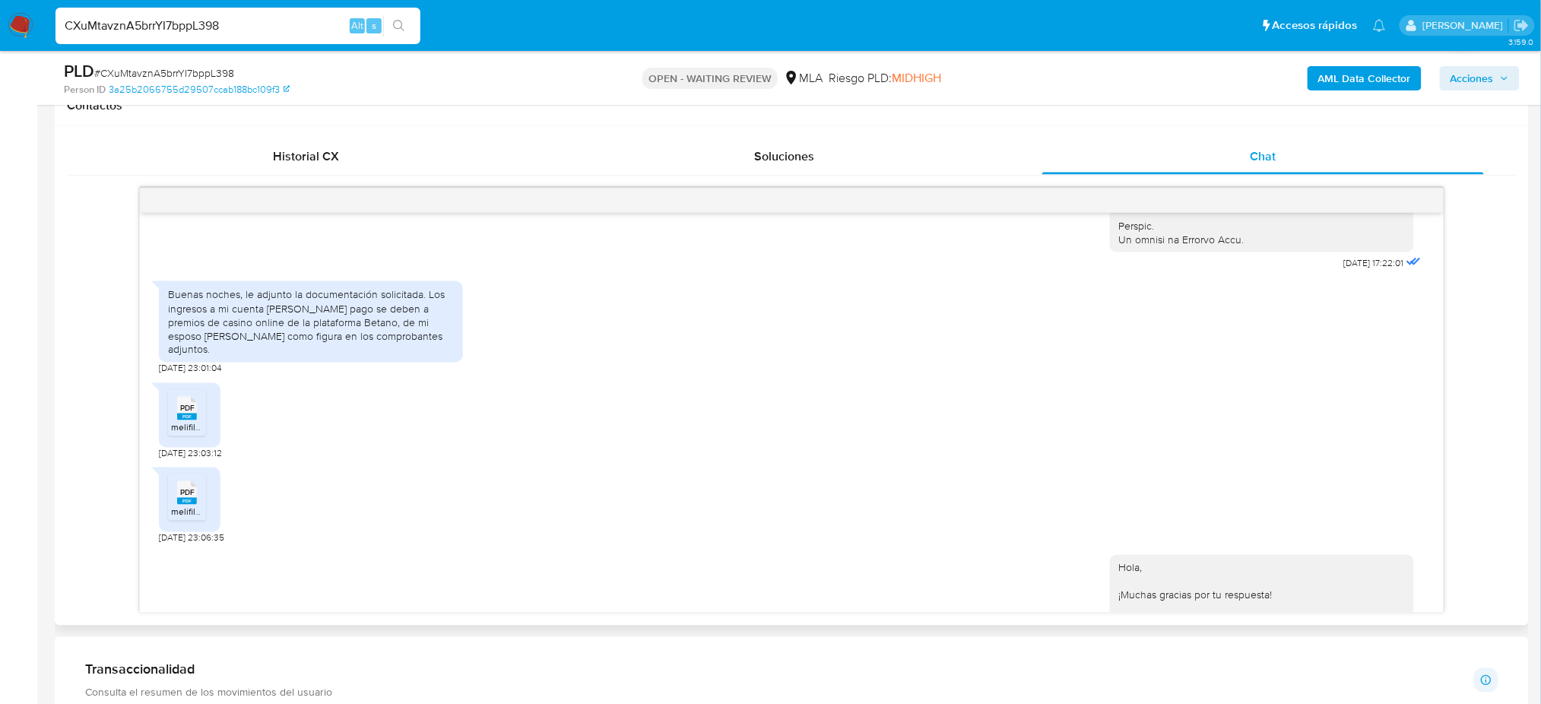
scroll to position [1083, 0]
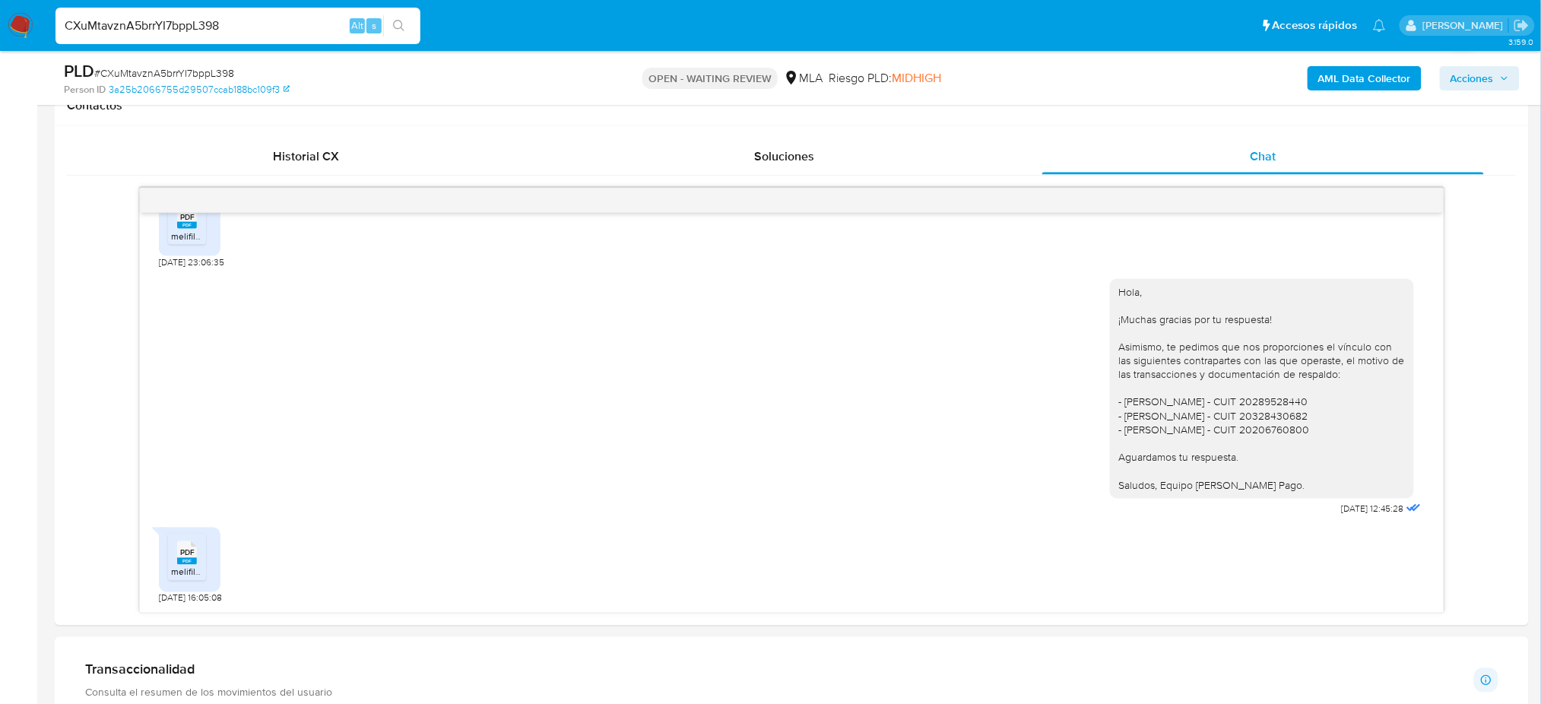
drag, startPoint x: 272, startPoint y: 18, endPoint x: 0, endPoint y: 43, distance: 273.3
click at [0, 43] on nav "Pausado Ver notificaciones CXuMtavznA5brrYI7bppL398 Alt s Accesos rápidos Presi…" at bounding box center [770, 25] width 1541 height 51
paste input "LLIAf8VxJ8smxPlk75jp6pTv"
type input "LLIAf8VxJ8smxPlk75jp6pTv"
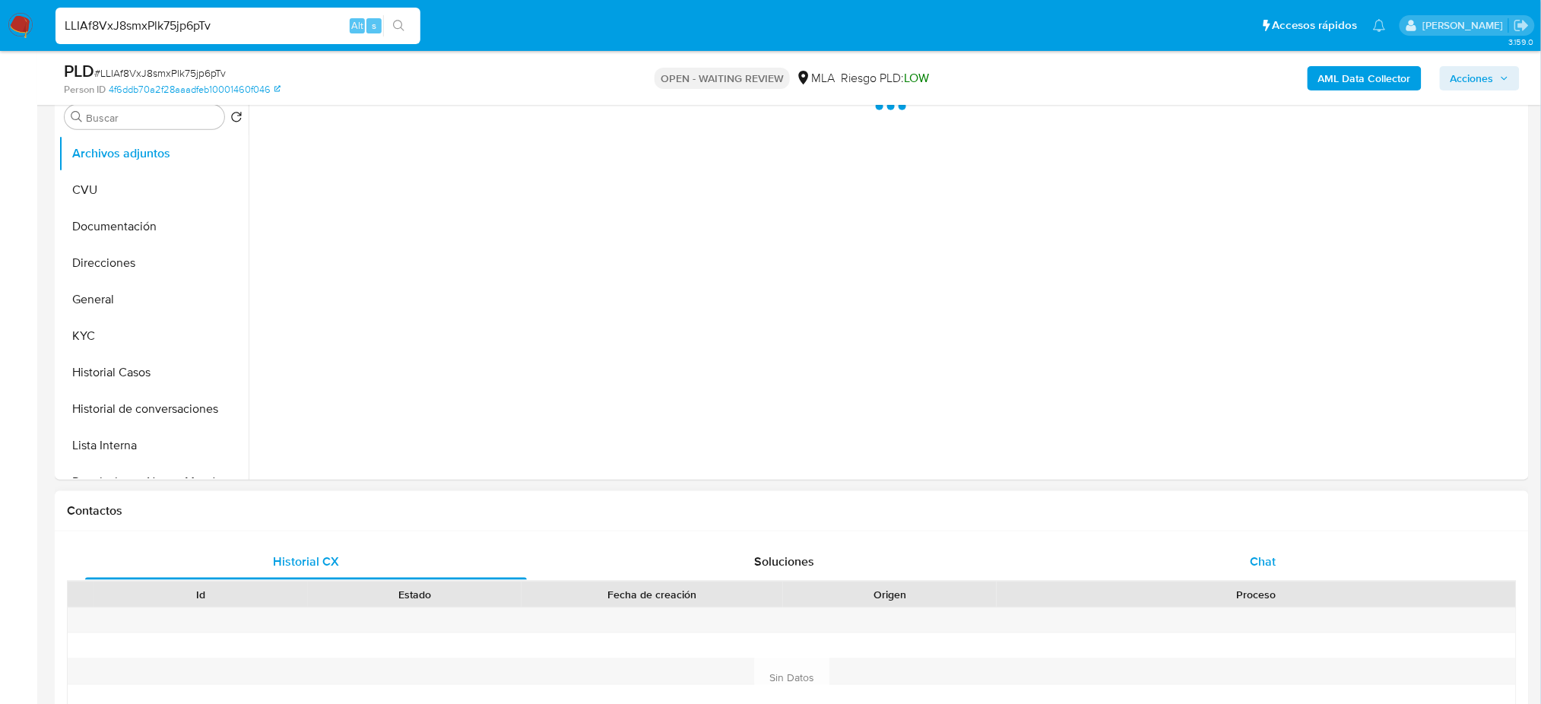
click at [1328, 559] on div "Chat" at bounding box center [1263, 562] width 442 height 36
select select "10"
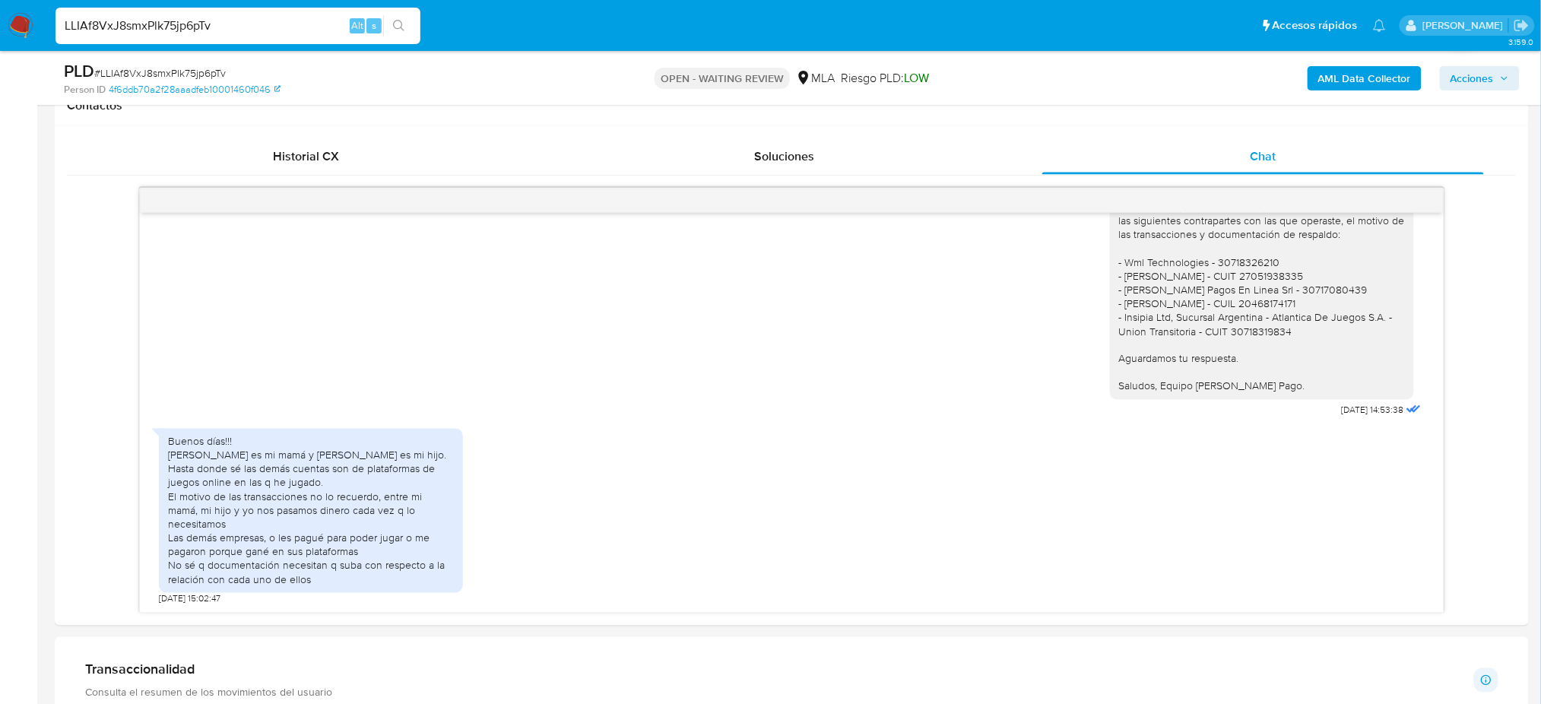
scroll to position [202, 0]
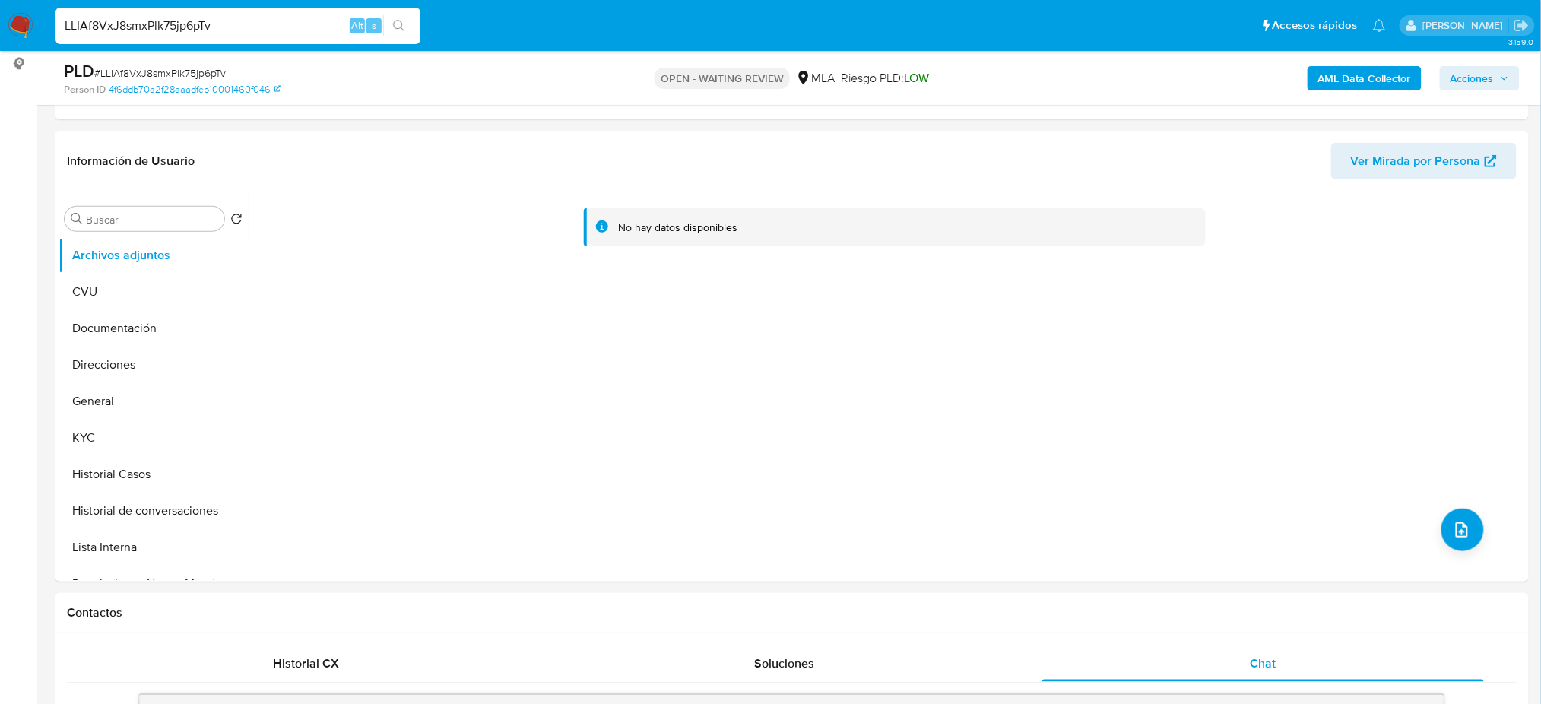
drag, startPoint x: 272, startPoint y: 24, endPoint x: 0, endPoint y: 24, distance: 272.2
click at [0, 25] on nav "Pausado Ver notificaciones LLIAf8VxJ8smxPlk75jp6pTv Alt s Accesos rápidos Presi…" at bounding box center [770, 25] width 1541 height 51
paste input "W8m2nJNKvVYgHyJd3WS5s34E"
type input "W8m2nJNKvVYgHyJd3WS5s34E"
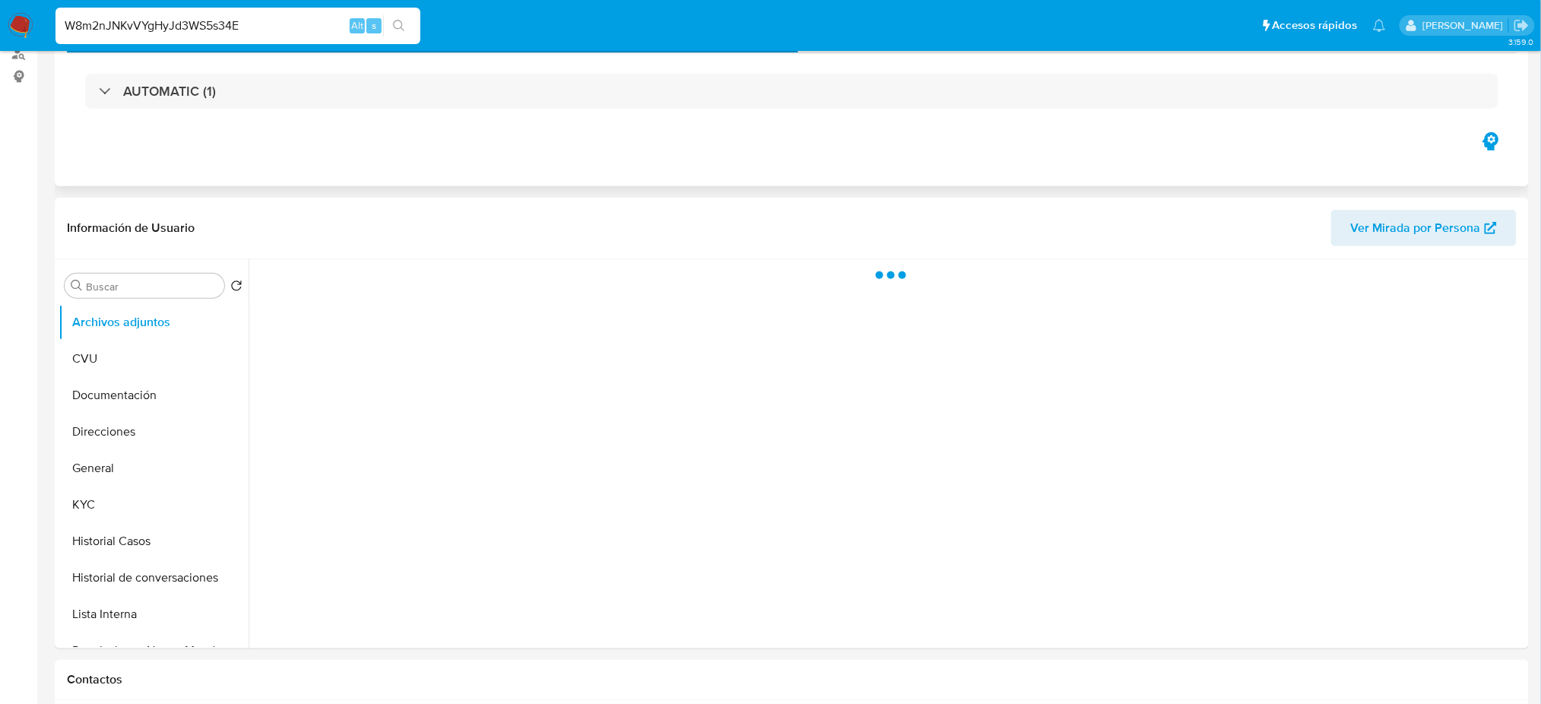
select select "10"
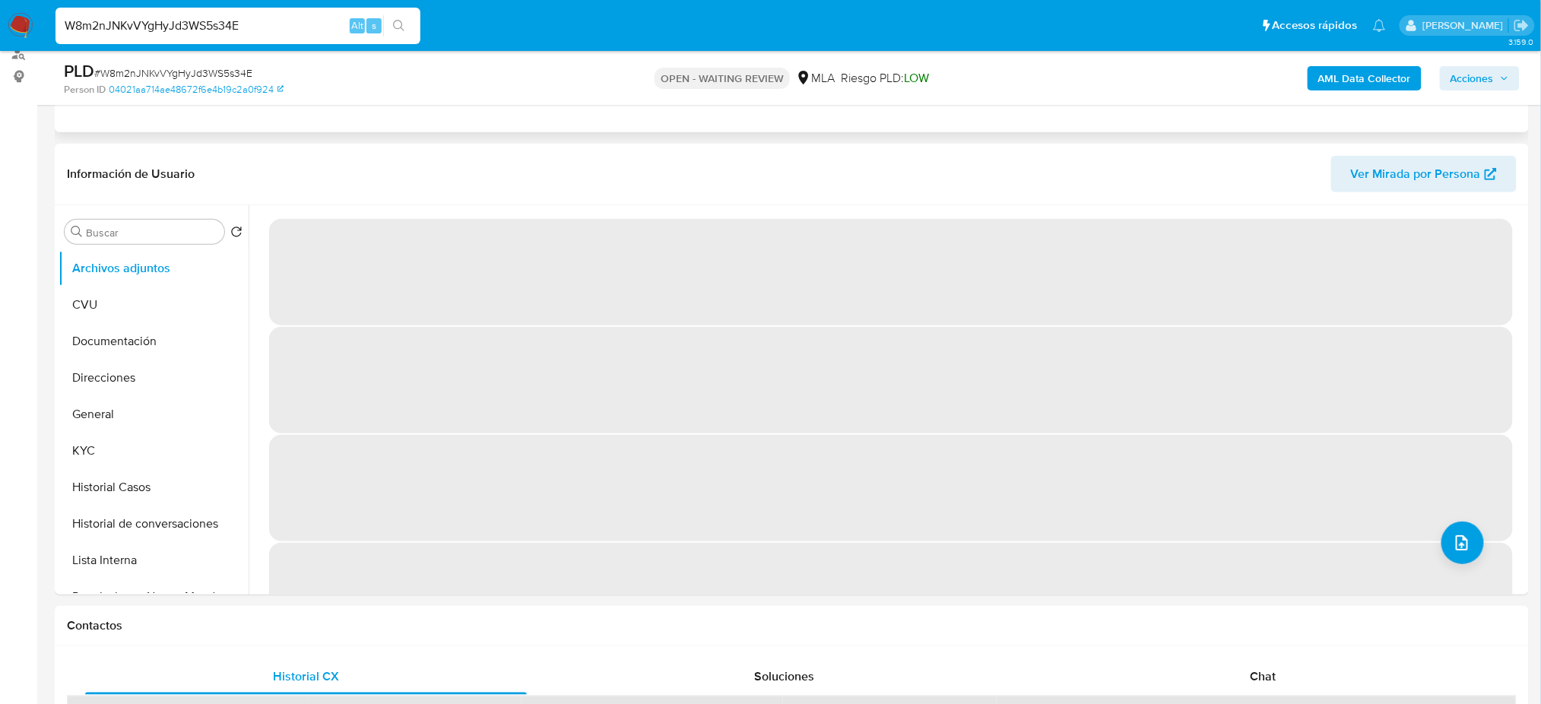
scroll to position [202, 0]
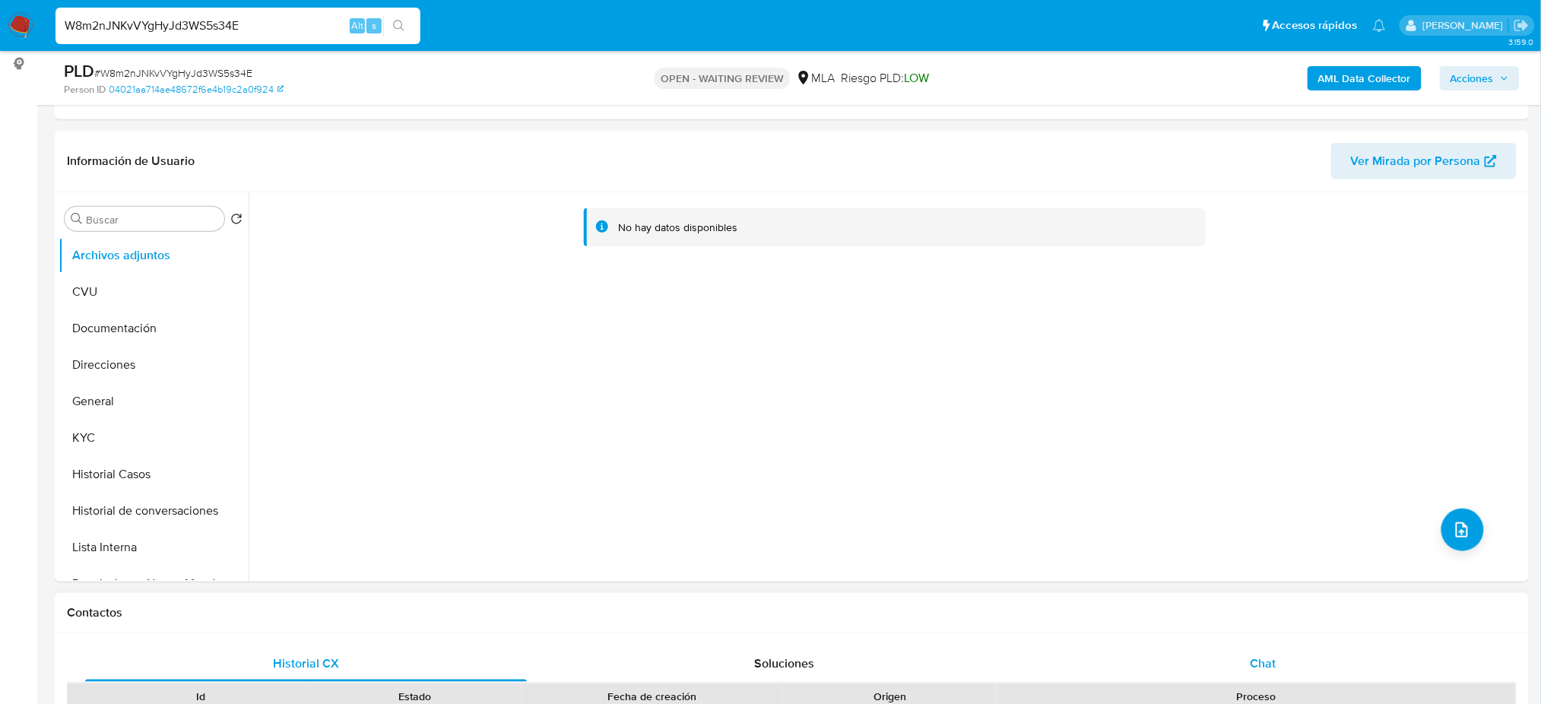
click at [1307, 671] on div "Chat" at bounding box center [1263, 663] width 442 height 36
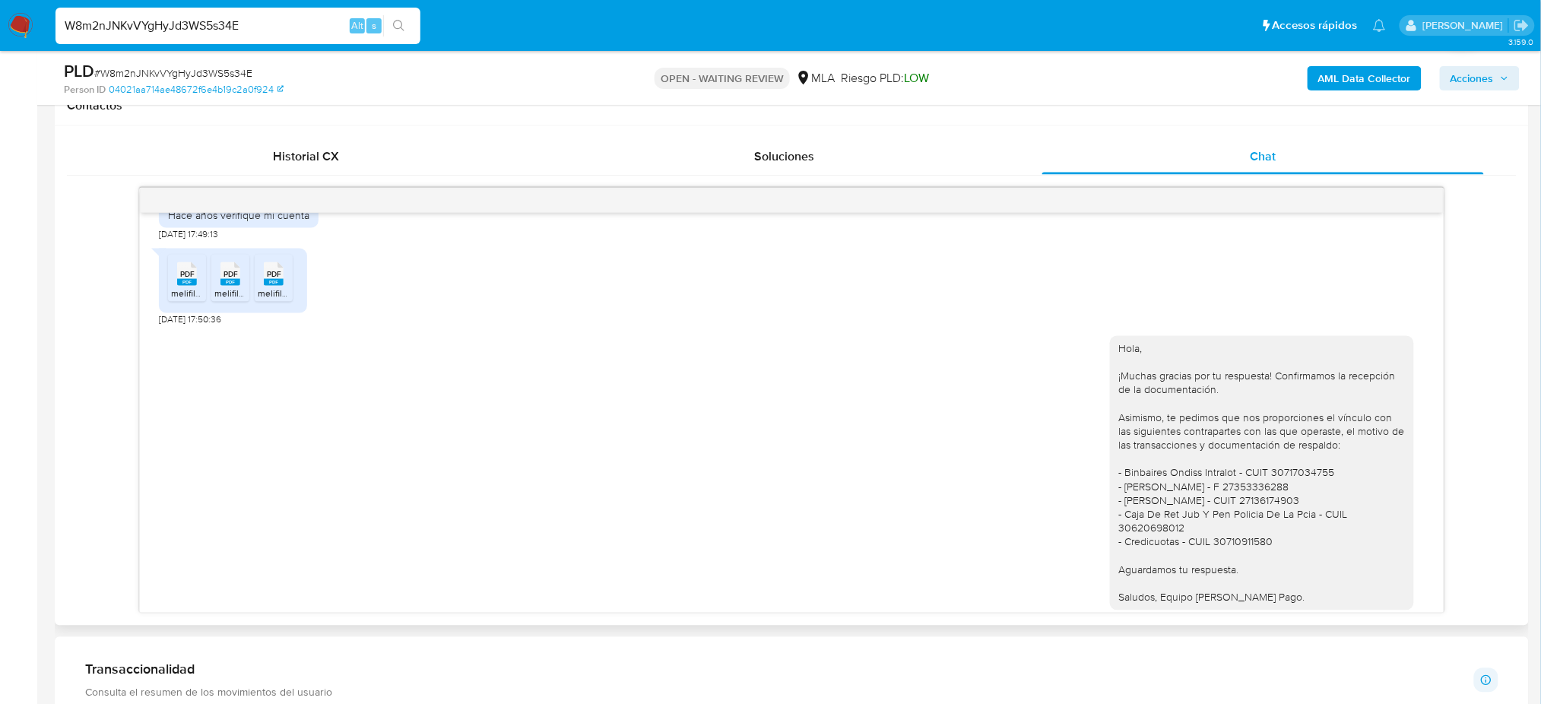
scroll to position [944, 0]
drag, startPoint x: 282, startPoint y: 19, endPoint x: 0, endPoint y: 25, distance: 282.1
click at [0, 25] on nav "Pausado Ver notificaciones W8m2nJNKvVYgHyJd3WS5s34E Alt s Accesos rápidos Presi…" at bounding box center [770, 25] width 1541 height 51
paste input "CUbcqRHuy1GGr3syezDeQamy"
type input "CUbcqRHuy1GGr3syezDeQamy"
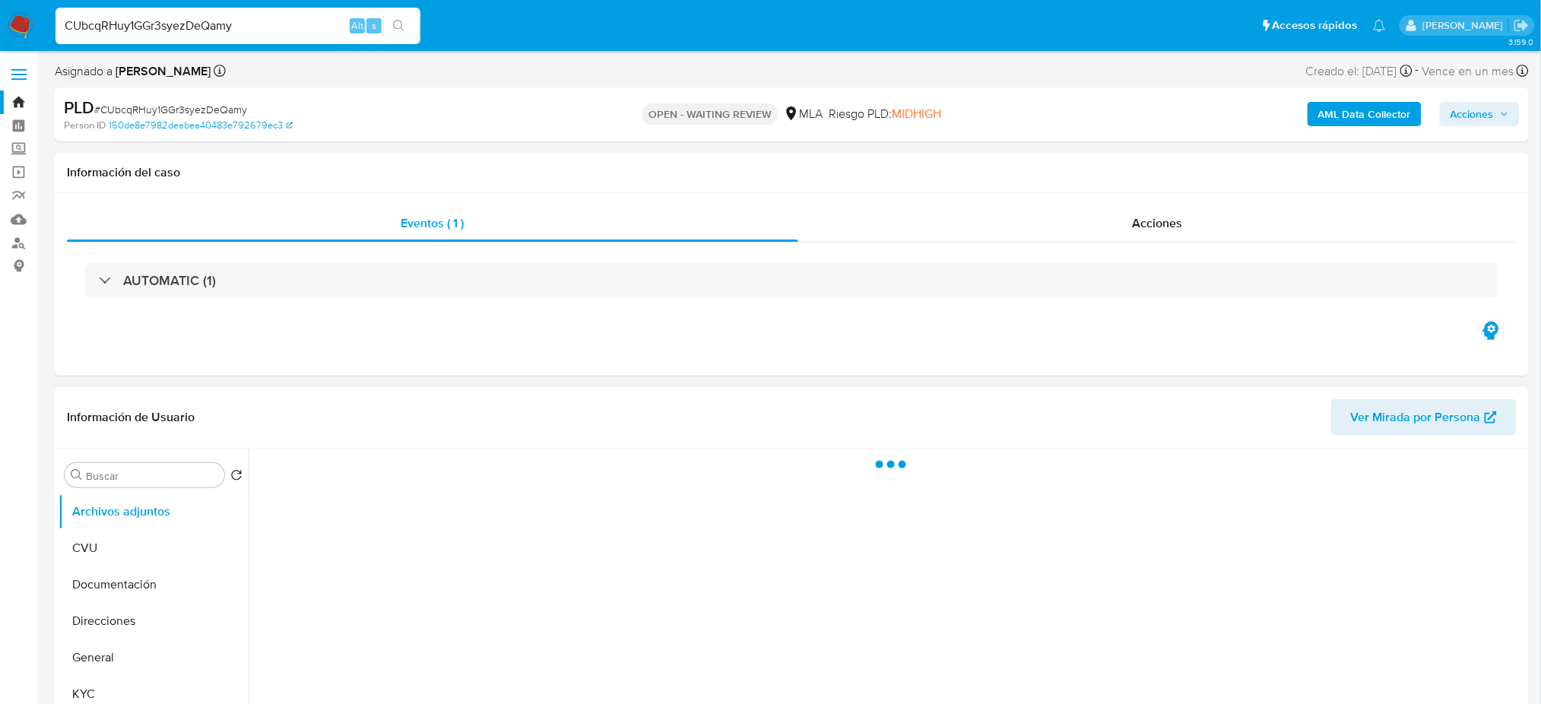
select select "10"
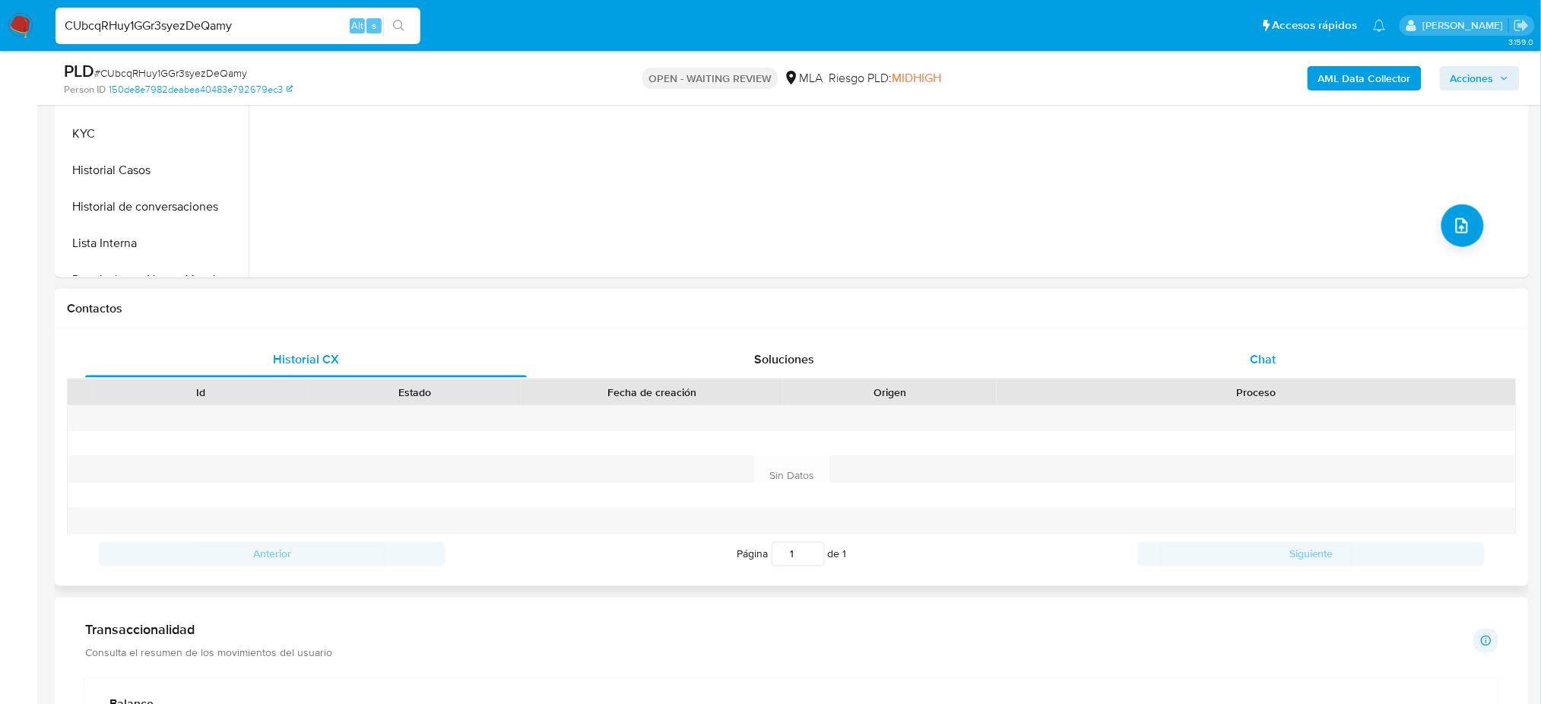
click at [1219, 346] on div "Chat" at bounding box center [1263, 359] width 442 height 36
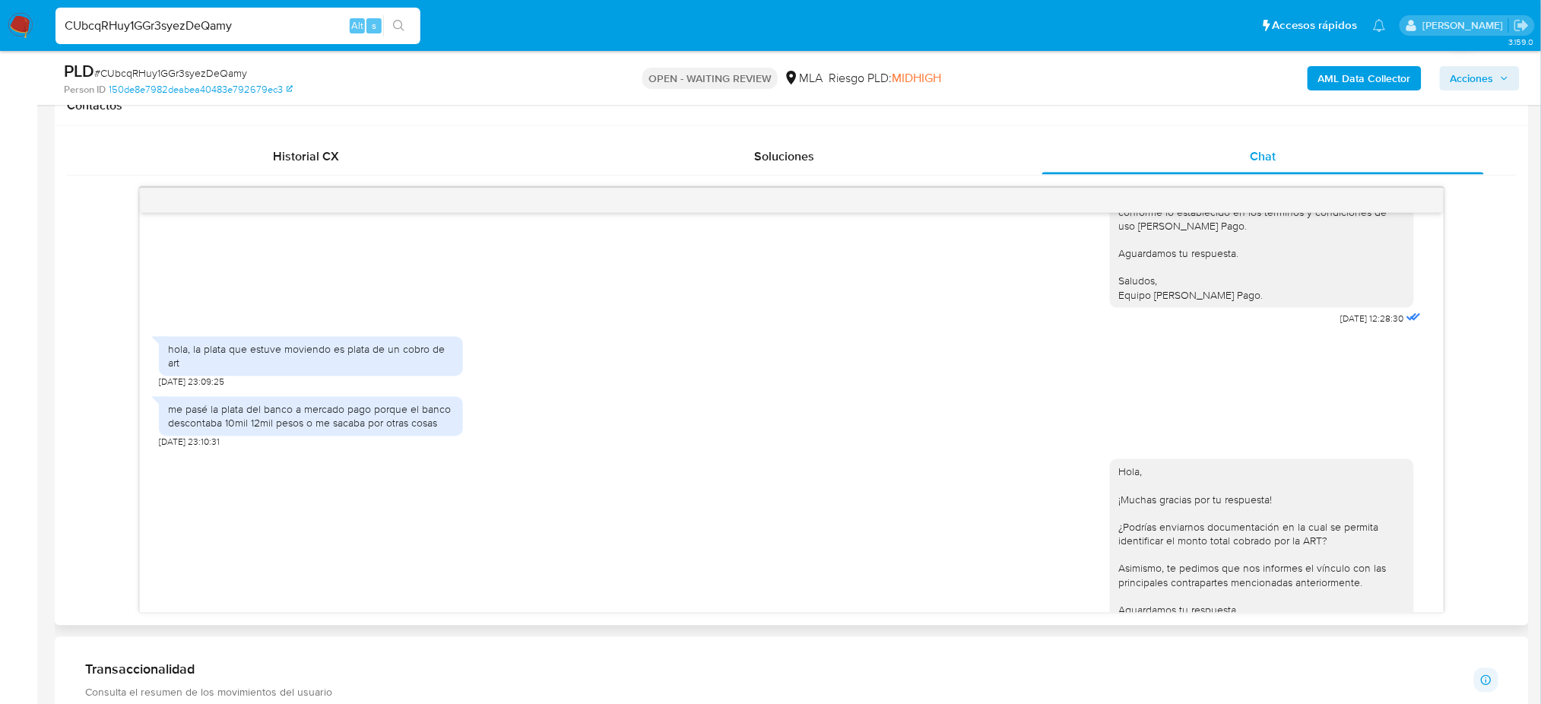
scroll to position [979, 0]
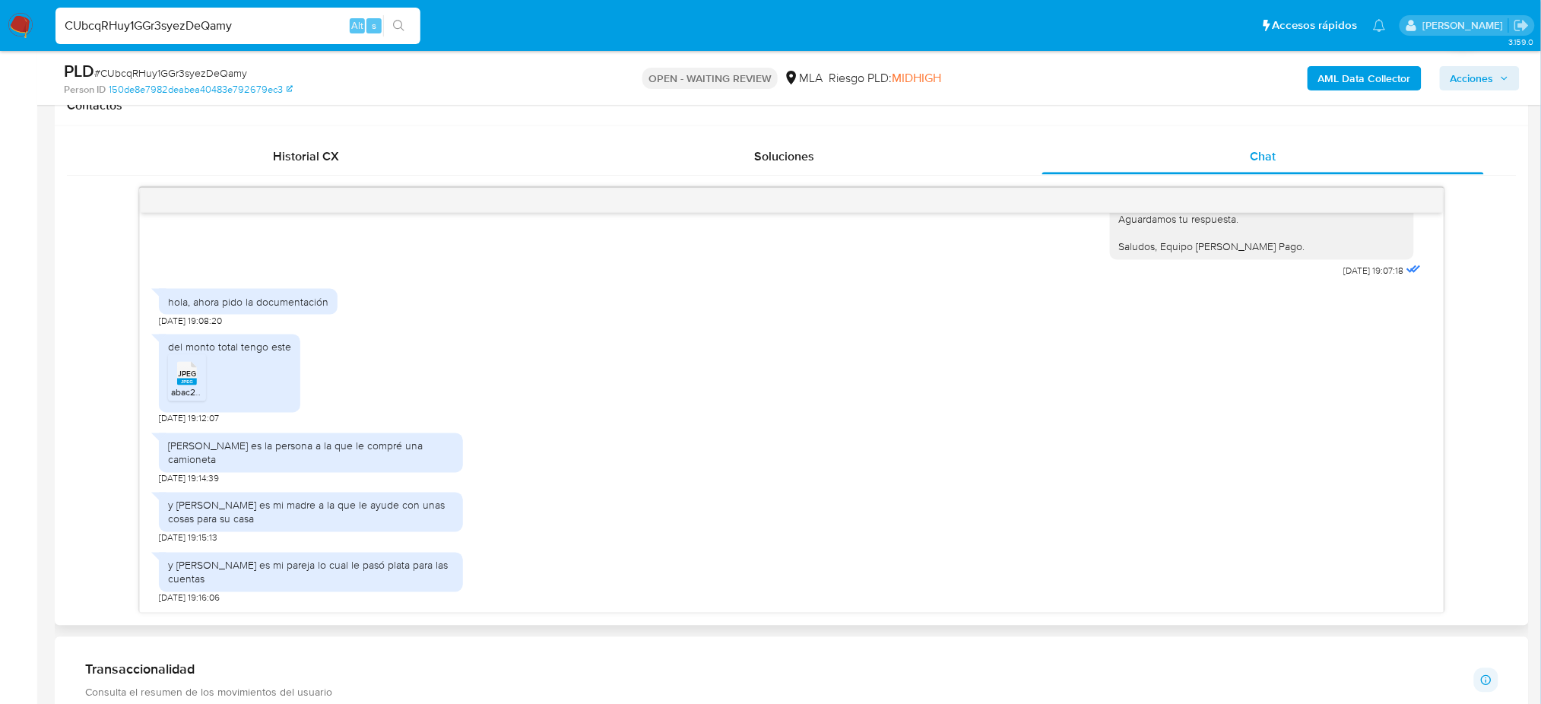
click at [182, 385] on rect at bounding box center [187, 382] width 20 height 7
drag, startPoint x: 287, startPoint y: 30, endPoint x: 0, endPoint y: 44, distance: 287.7
click at [0, 44] on nav "Pausado Ver notificaciones CUbcqRHuy1GGr3syezDeQamy Alt s Accesos rápidos Presi…" at bounding box center [770, 25] width 1541 height 51
paste input "eGsl9TWGoJB4lwqsfEiWnsOv"
type input "eGsl9TWGoJB4lwqsfEiWnsOv"
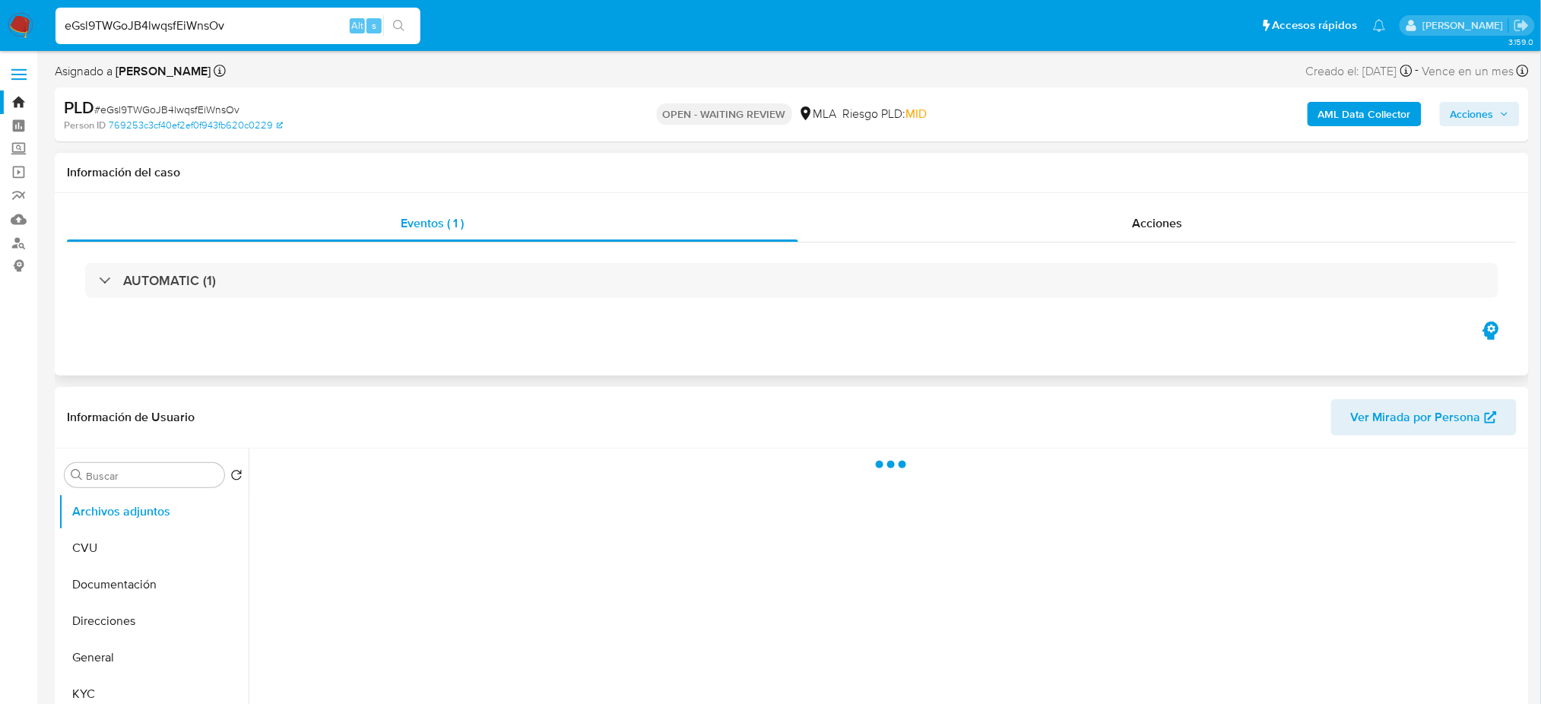
select select "10"
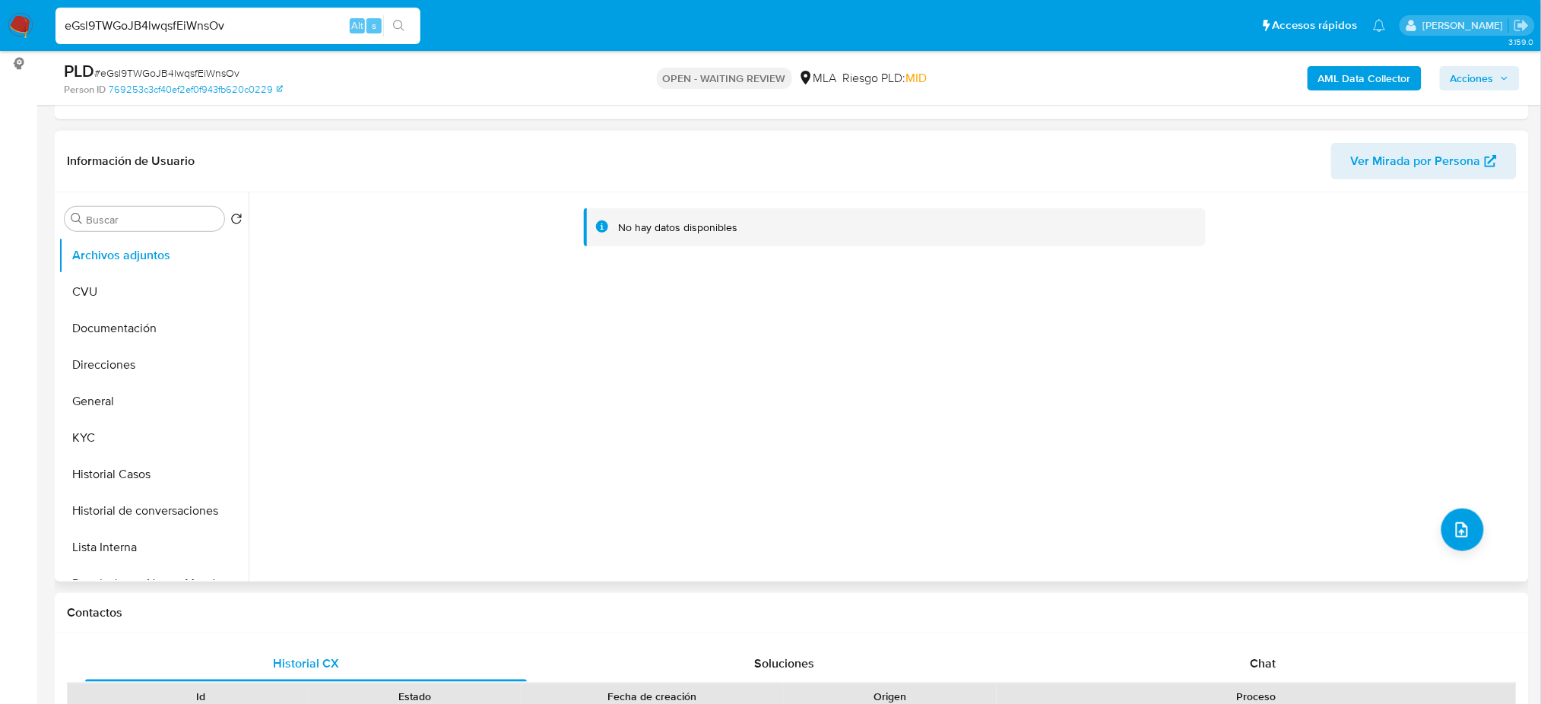
scroll to position [304, 0]
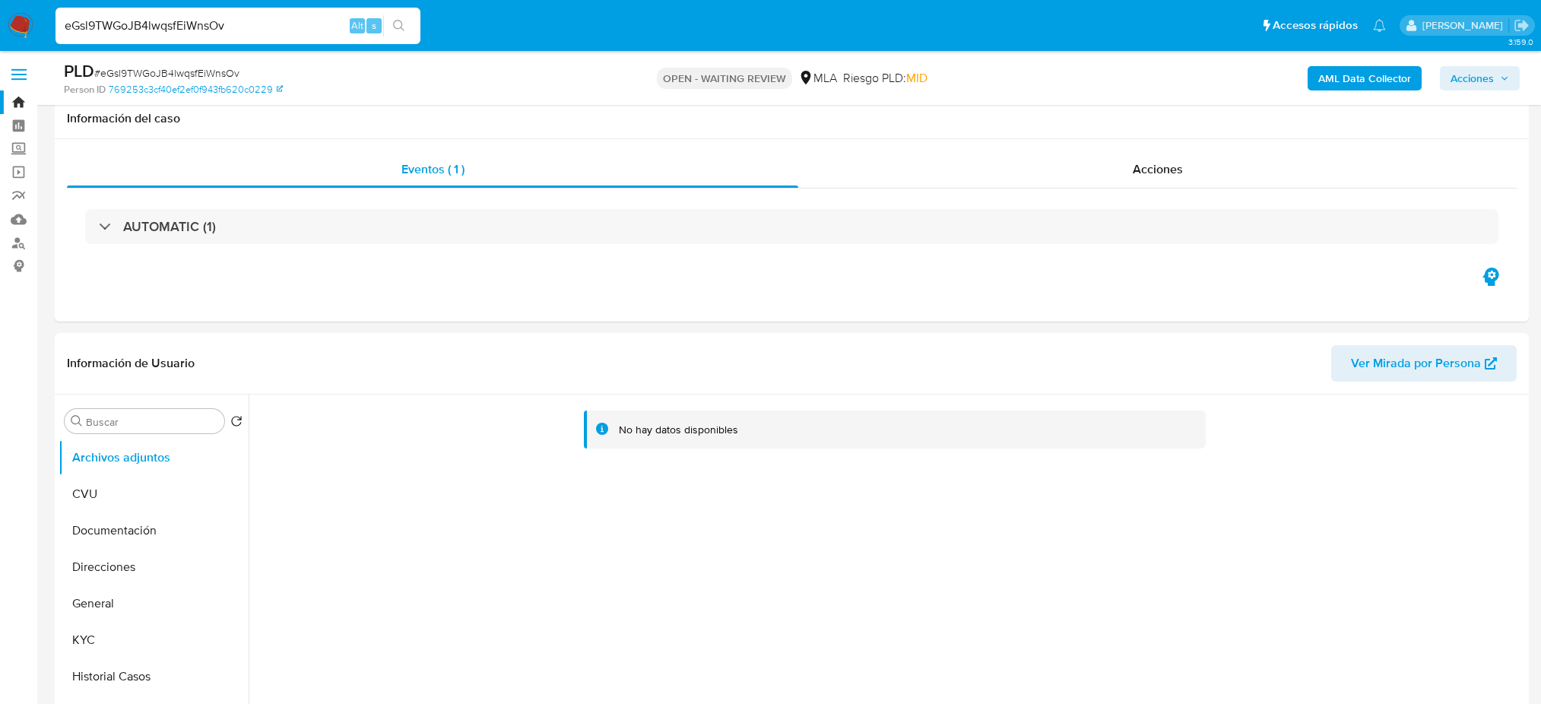
select select "10"
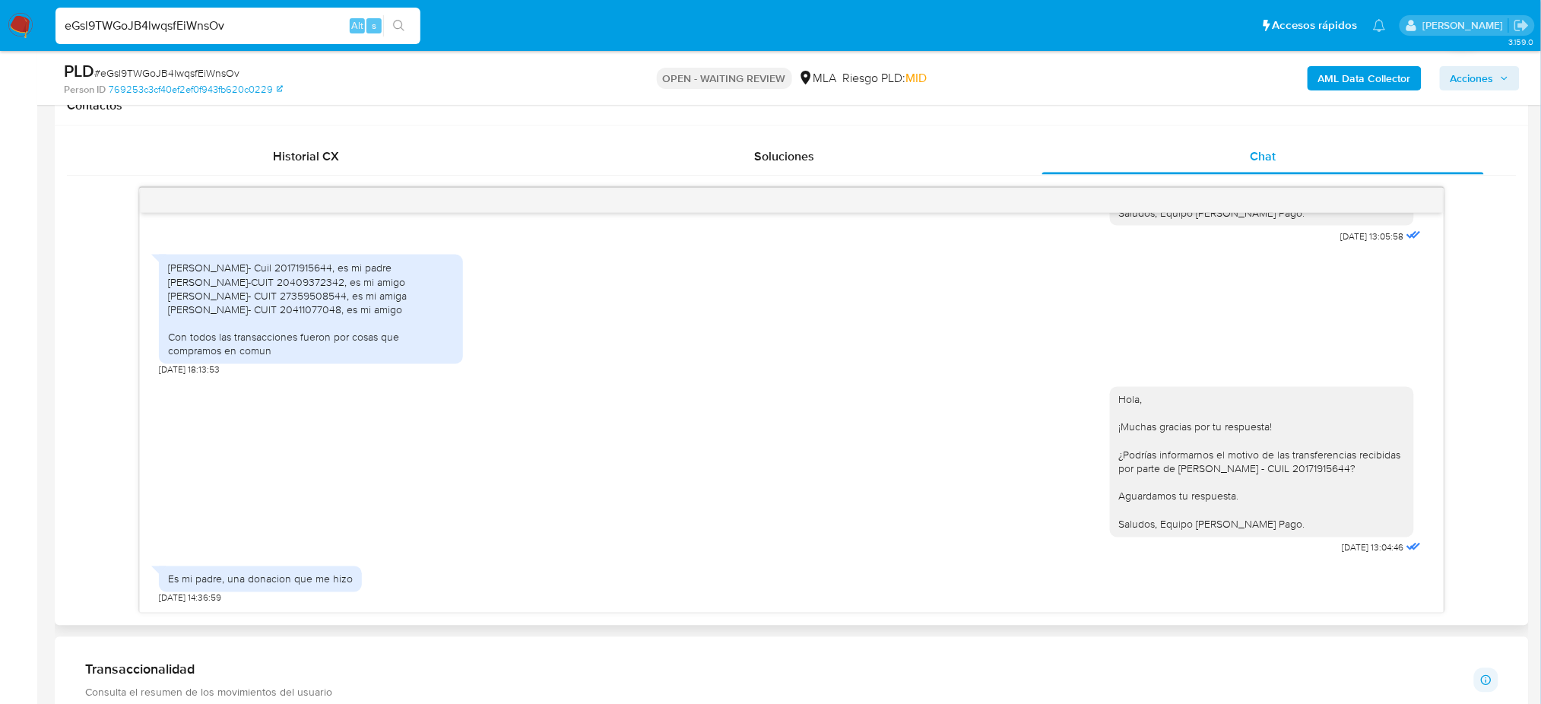
scroll to position [1238, 0]
click at [276, 34] on div "eGsl9TWGoJB4lwqsfEiWnsOv Alt s" at bounding box center [237, 26] width 365 height 36
drag, startPoint x: 265, startPoint y: 22, endPoint x: 0, endPoint y: 37, distance: 265.8
click at [0, 37] on nav "Pausado Ver notificaciones eGsl9TWGoJB4lwqsfEiWnsOv Alt s Accesos rápidos Presi…" at bounding box center [770, 25] width 1541 height 51
paste input "FN8znjjC2QmeSvCLaD5kjFZT"
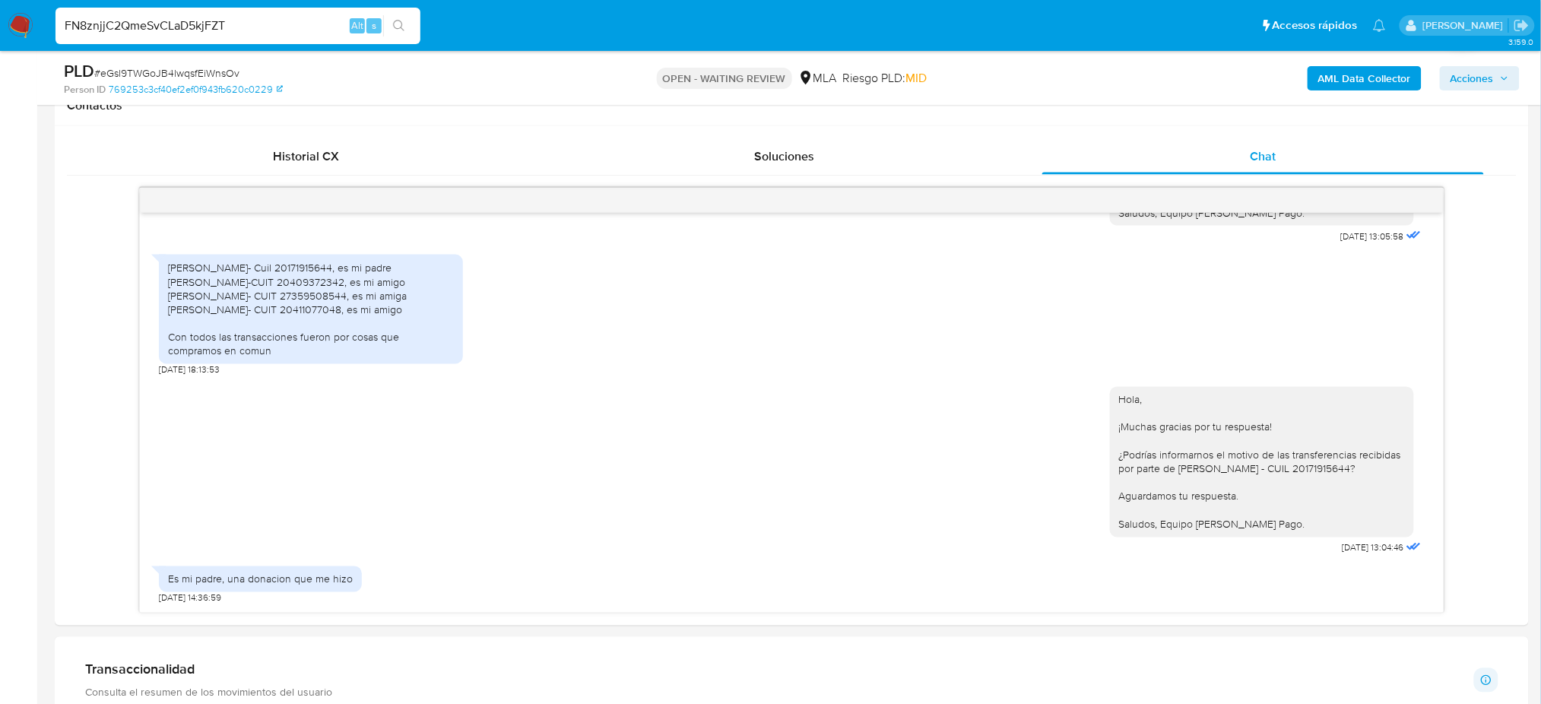
type input "FN8znjjC2QmeSvCLaD5kjFZT"
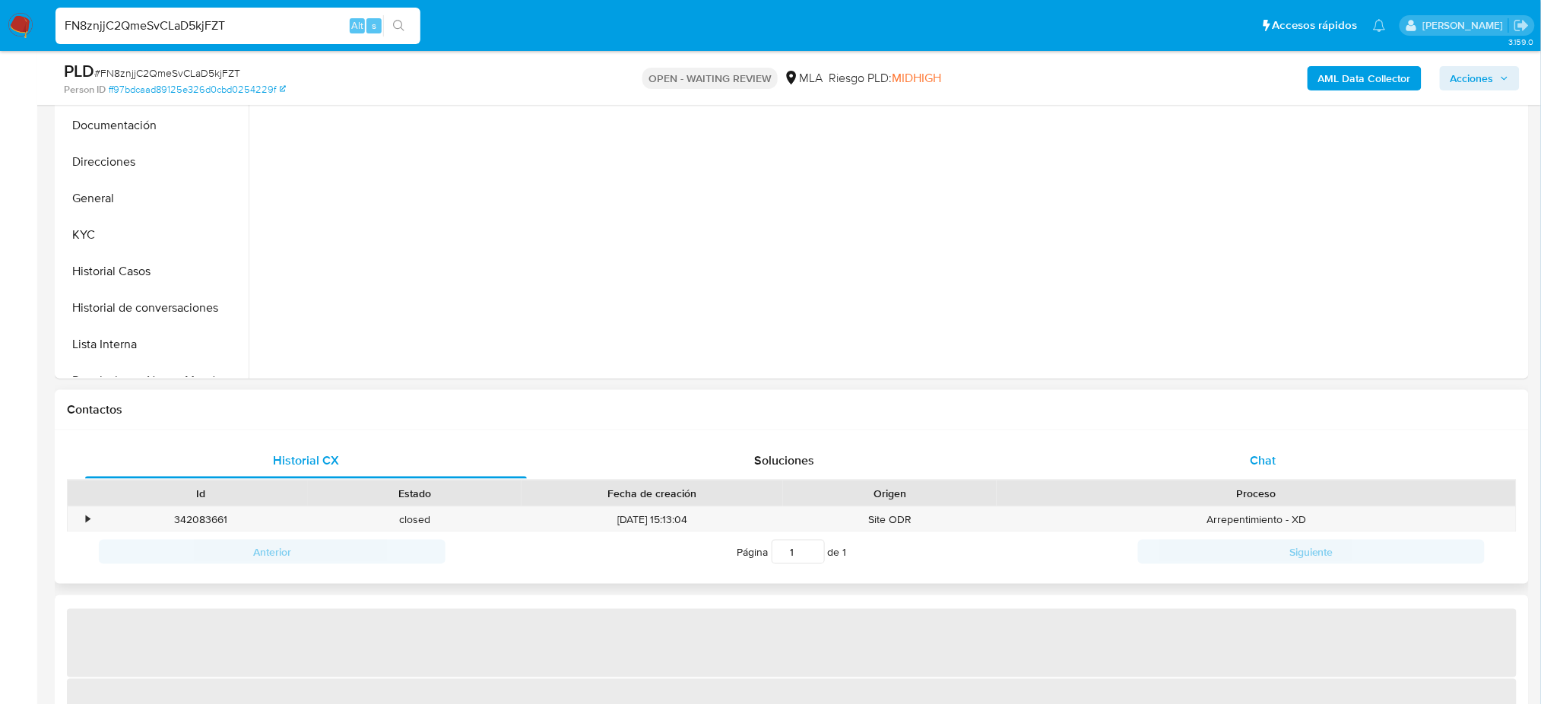
select select "10"
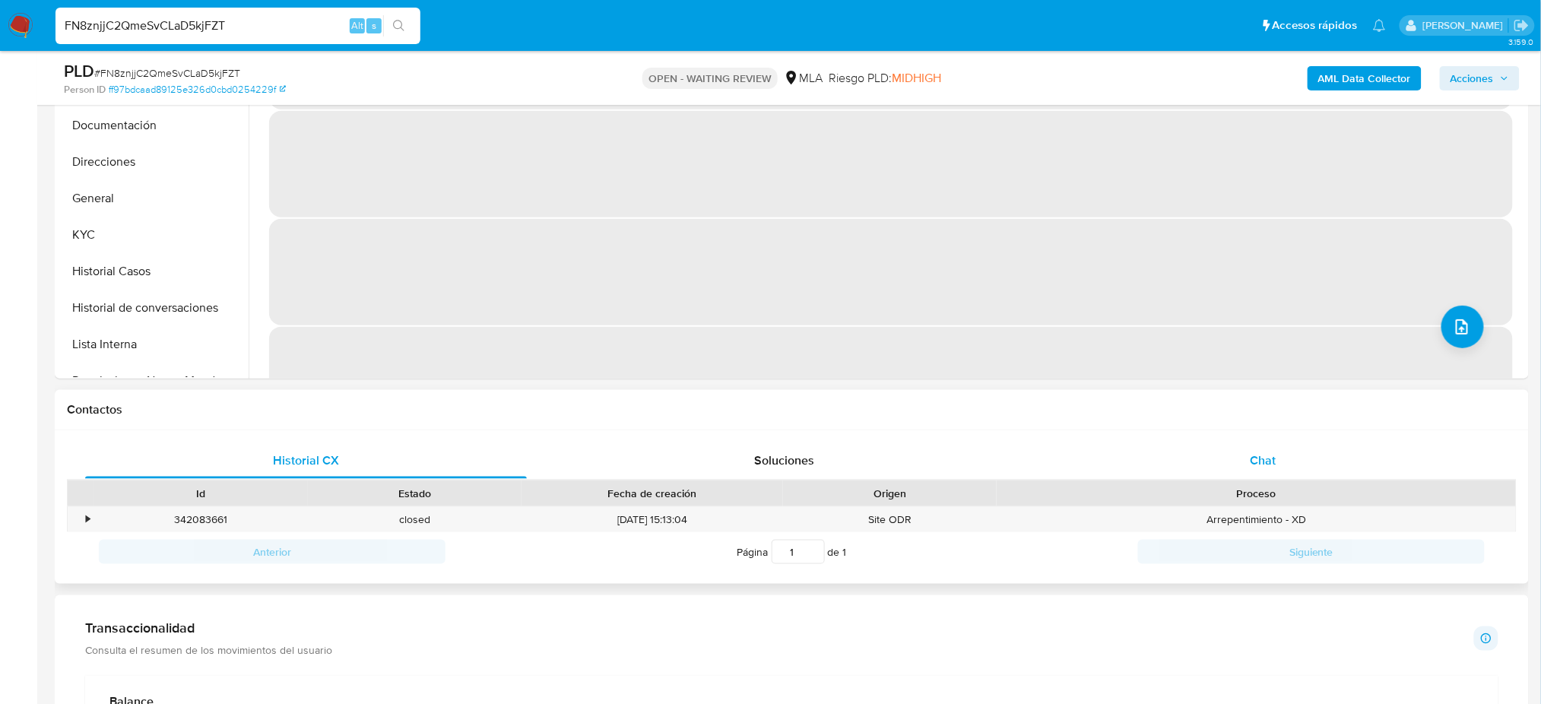
click at [1279, 461] on div "Chat" at bounding box center [1263, 460] width 442 height 36
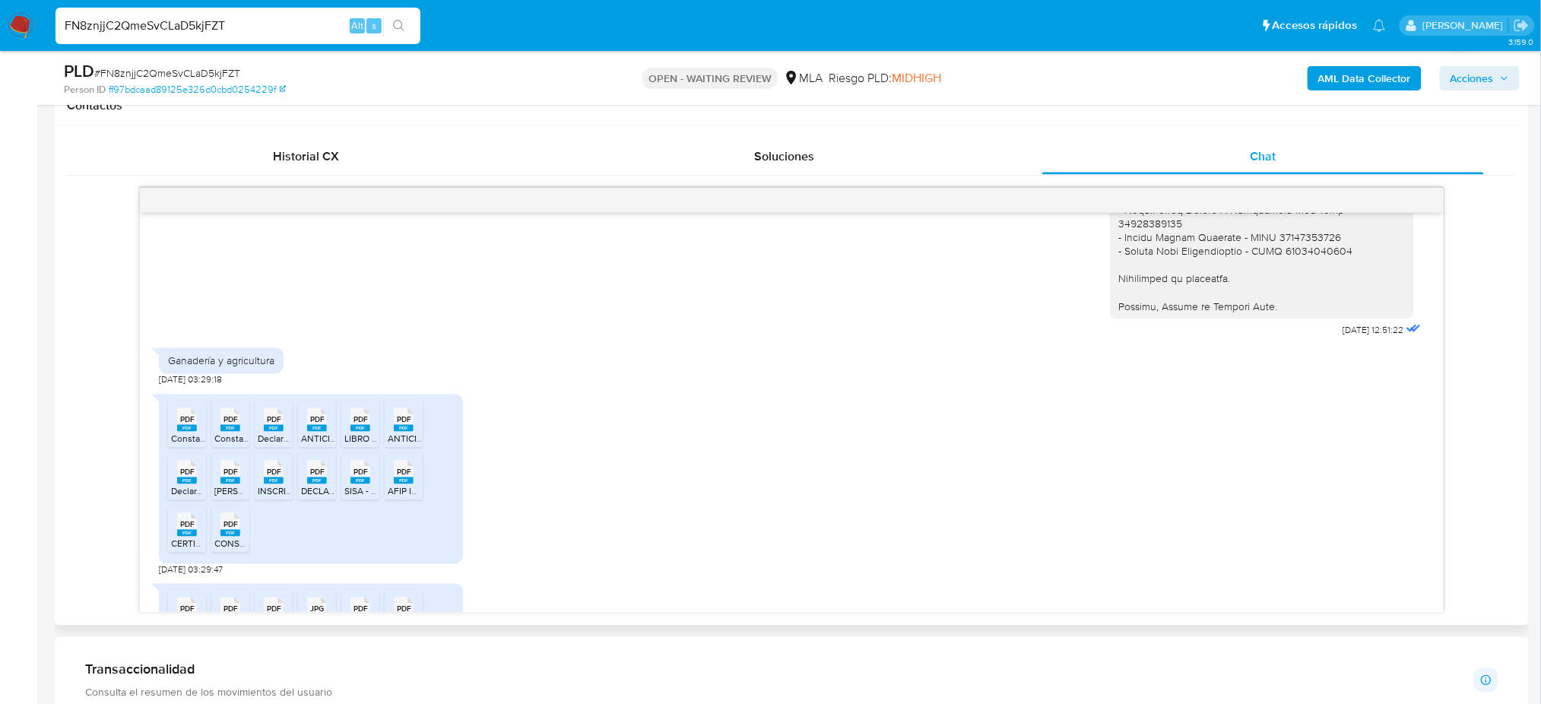
scroll to position [2079, 0]
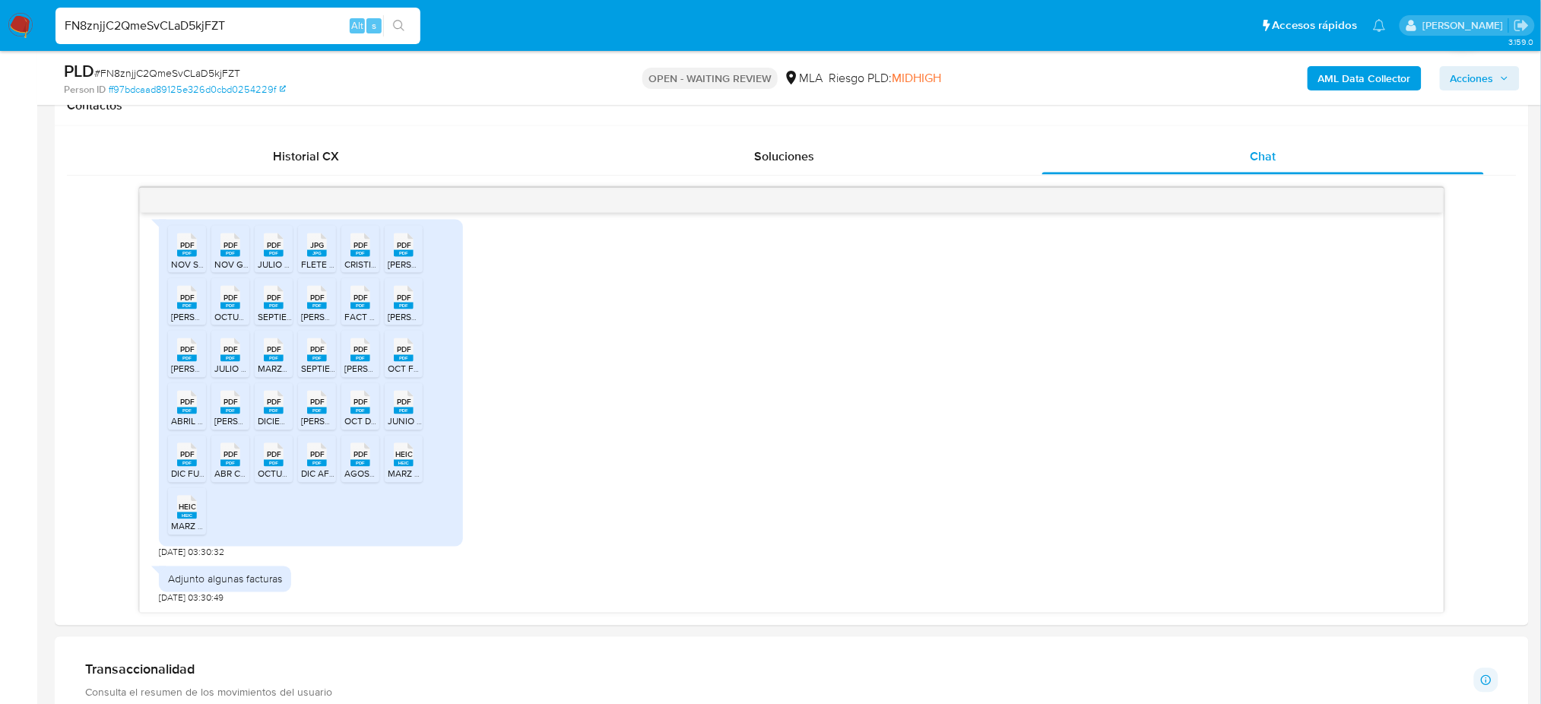
drag, startPoint x: 293, startPoint y: 31, endPoint x: 0, endPoint y: 57, distance: 294.6
click at [0, 58] on div "Pausado Ver notificaciones FN8znjjC2QmeSvCLaD5kjFZT Alt s Accesos rápidos Presi…" at bounding box center [770, 538] width 1541 height 2494
paste input "EnO7JjFO3aeDAA5cCOK4OO8b"
type input "EnO7JjFO3aeDAA5cCOK4OO8b"
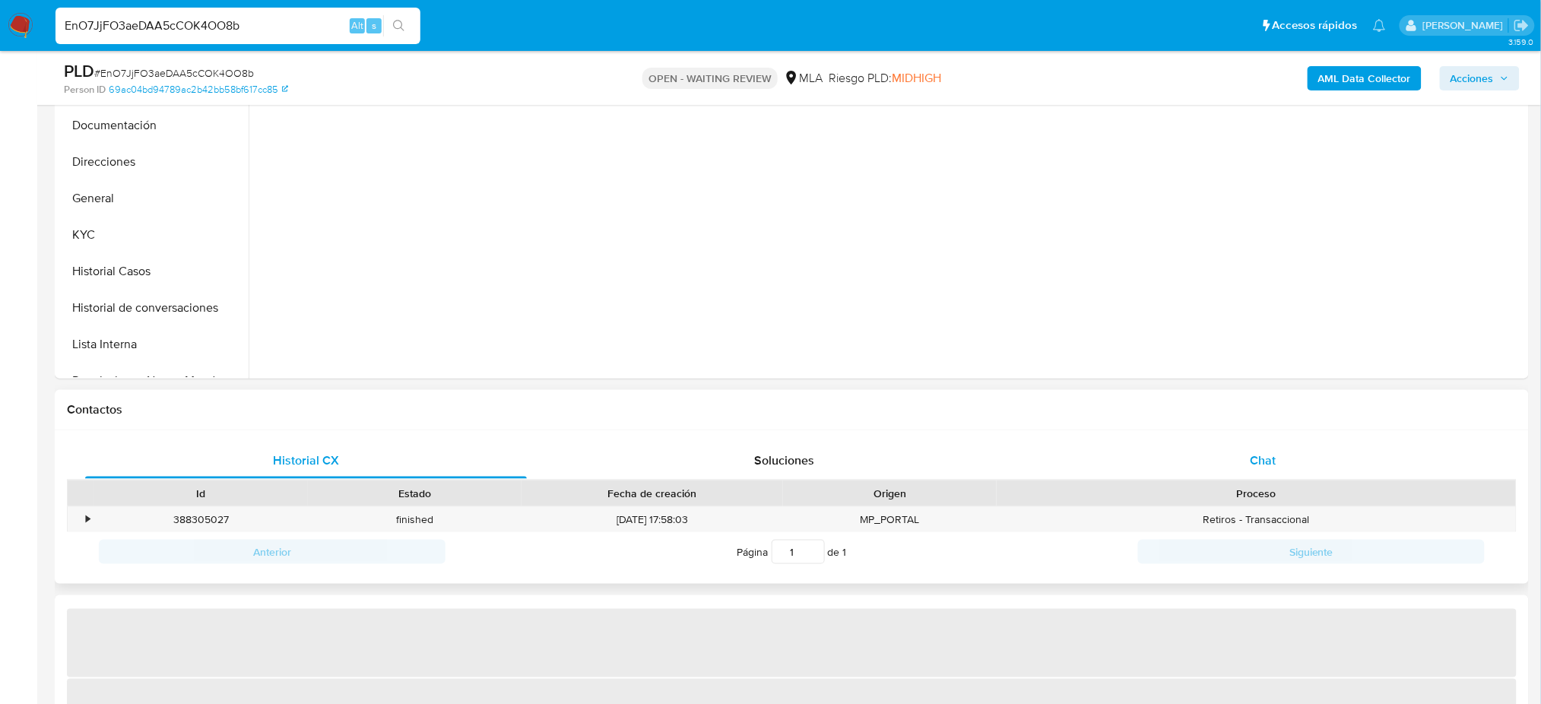
click at [1262, 452] on div "Chat" at bounding box center [1263, 460] width 442 height 36
select select "10"
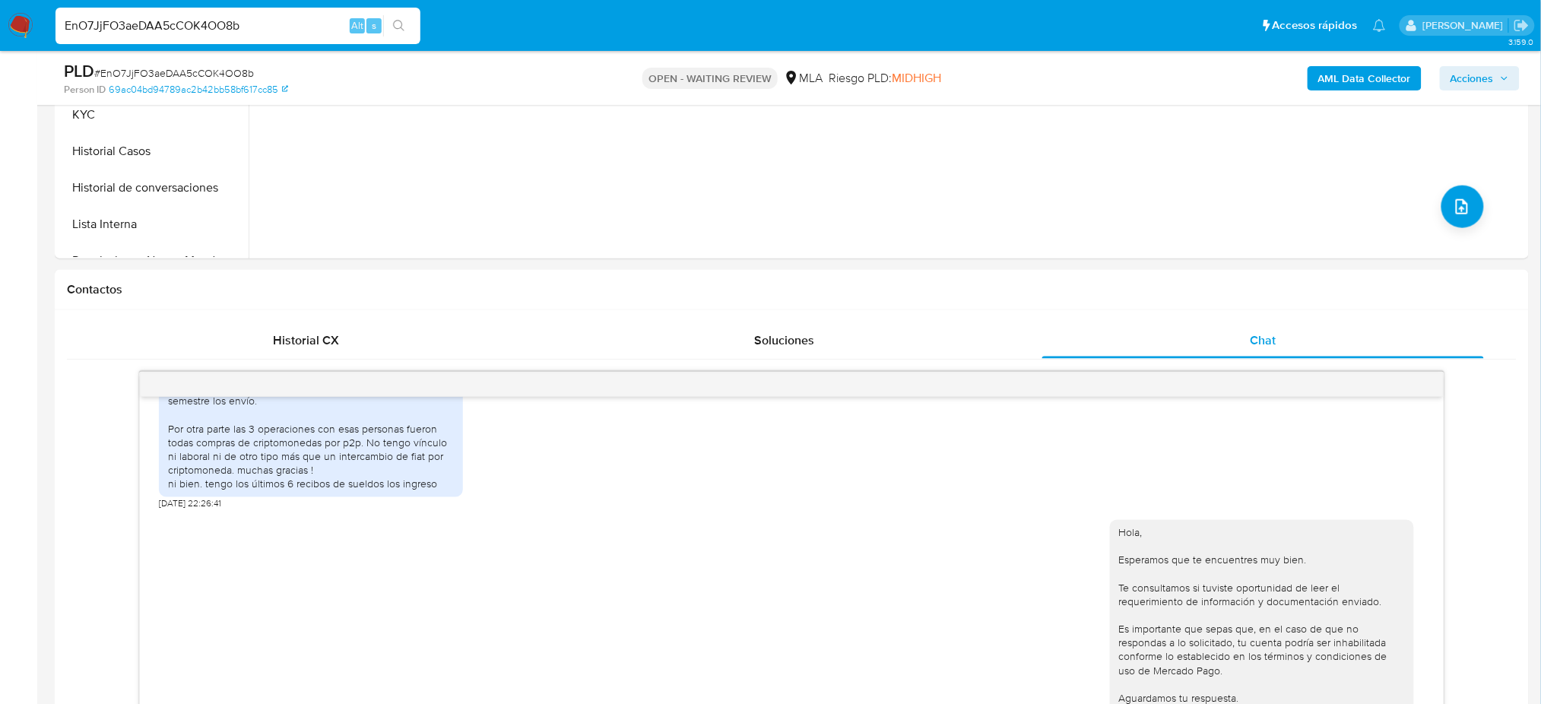
scroll to position [202, 0]
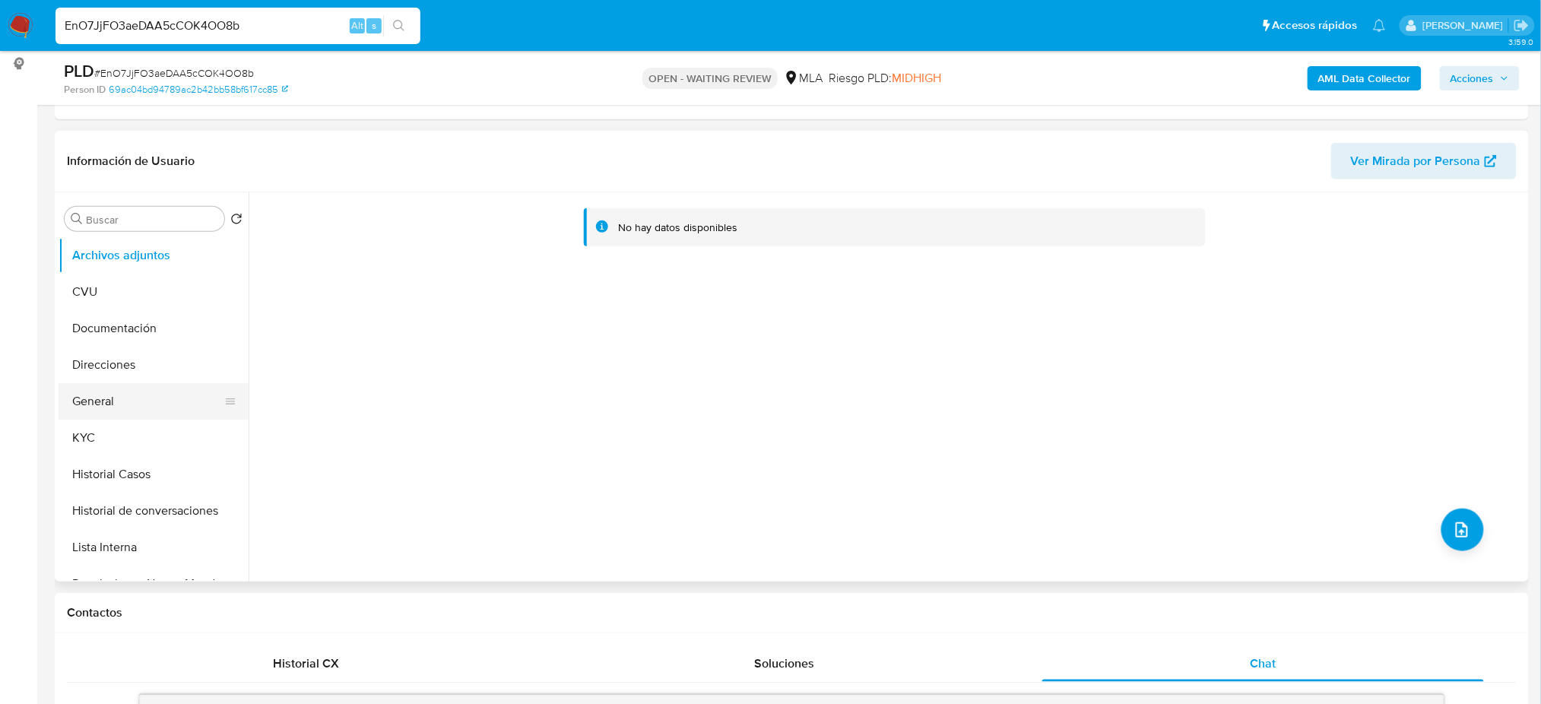
click at [124, 414] on button "General" at bounding box center [148, 401] width 178 height 36
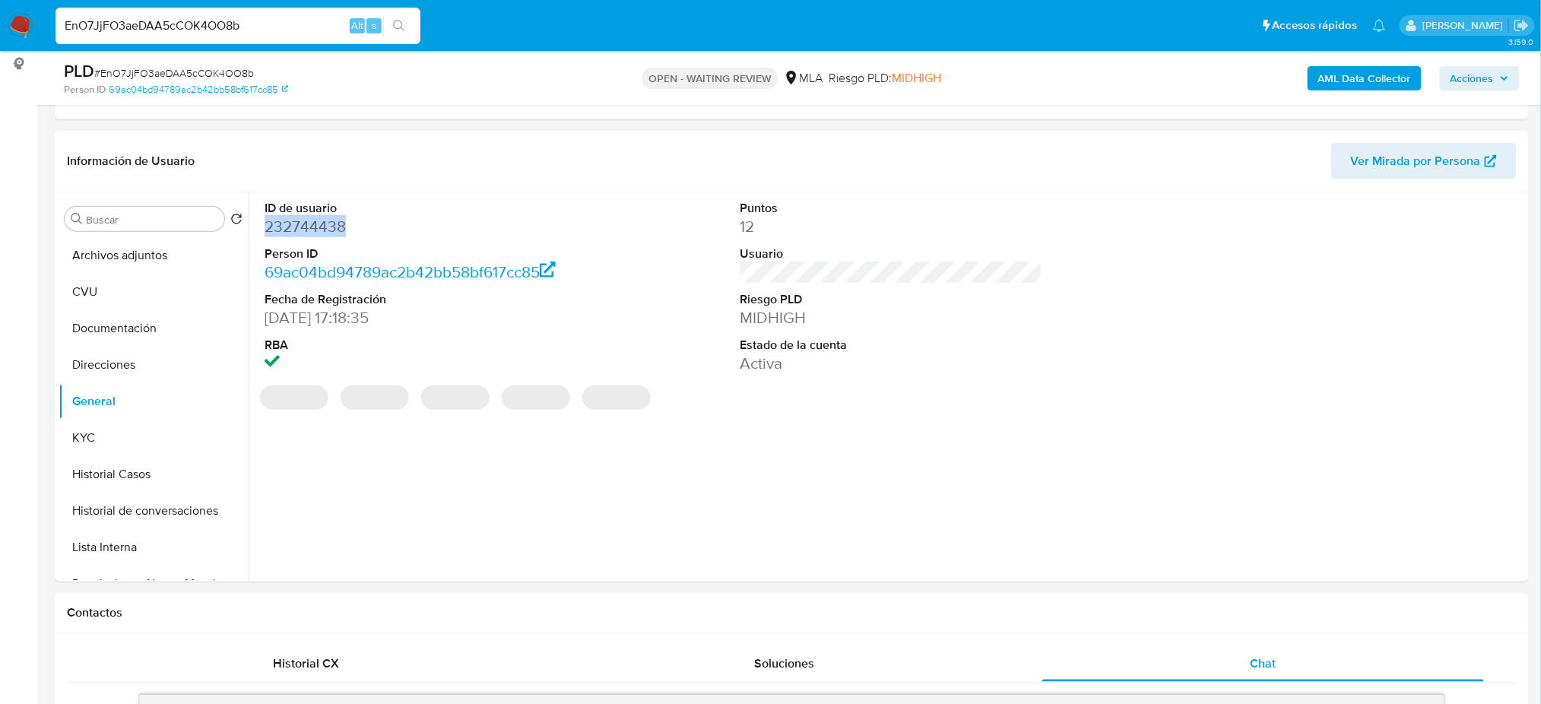
click at [293, 219] on dd "232744438" at bounding box center [416, 226] width 302 height 21
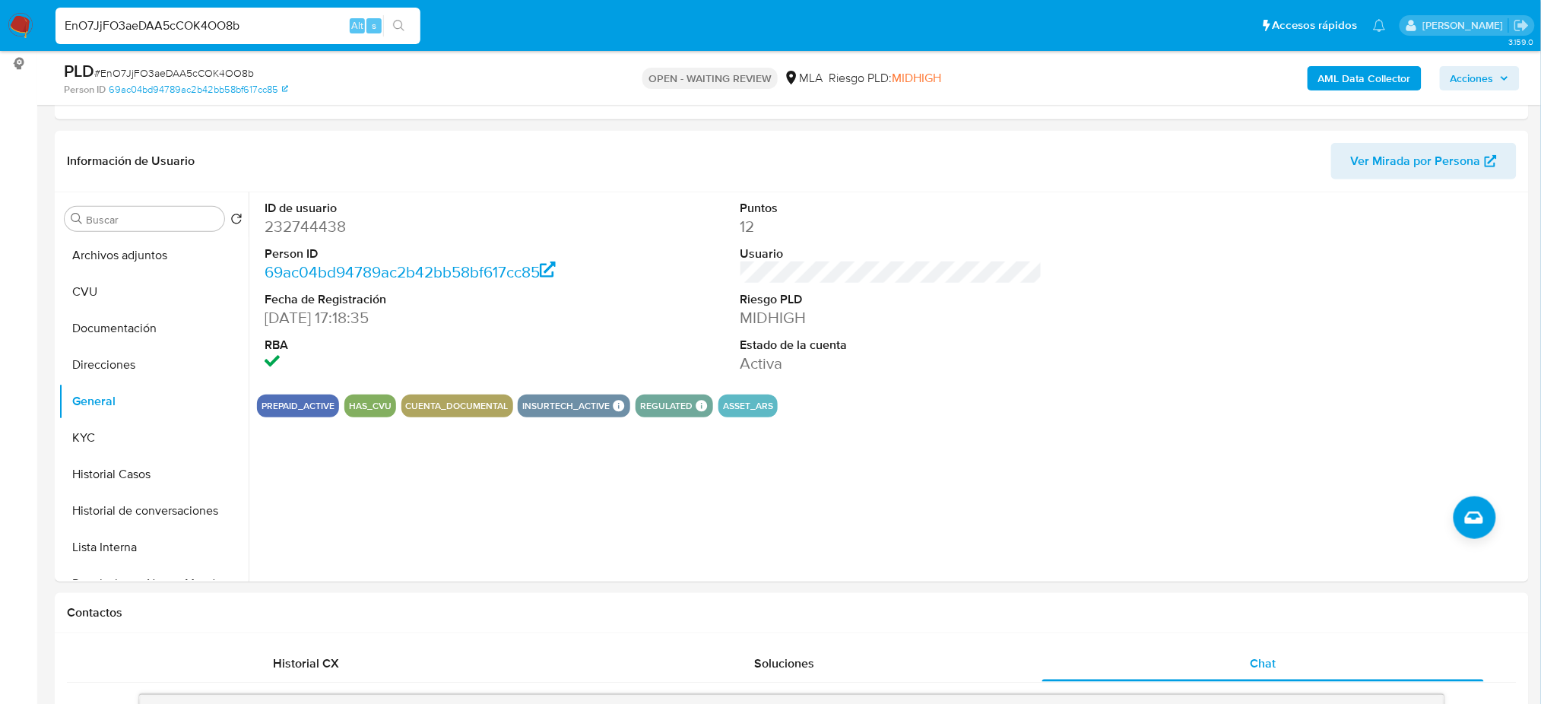
drag, startPoint x: 195, startPoint y: 24, endPoint x: 0, endPoint y: 32, distance: 195.6
click at [0, 32] on nav "Pausado Ver notificaciones EnO7JjFO3aeDAA5cCOK4OO8b Alt s Accesos rápidos Presi…" at bounding box center [770, 25] width 1541 height 51
paste input "g3rgGWqKHSZf8au39KBr2HM7"
type input "g3rgGWqKHSZf8au39KBr2HM7"
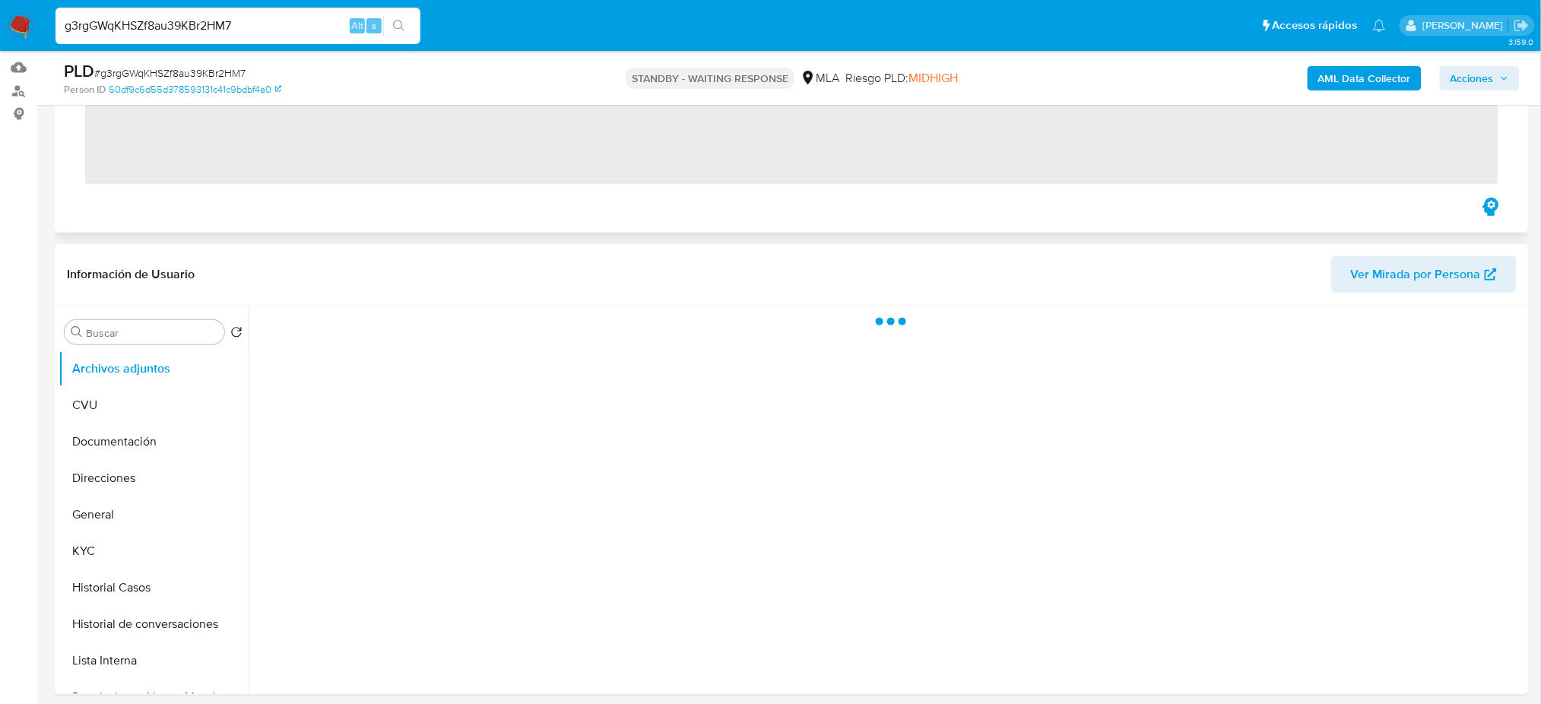
scroll to position [405, 0]
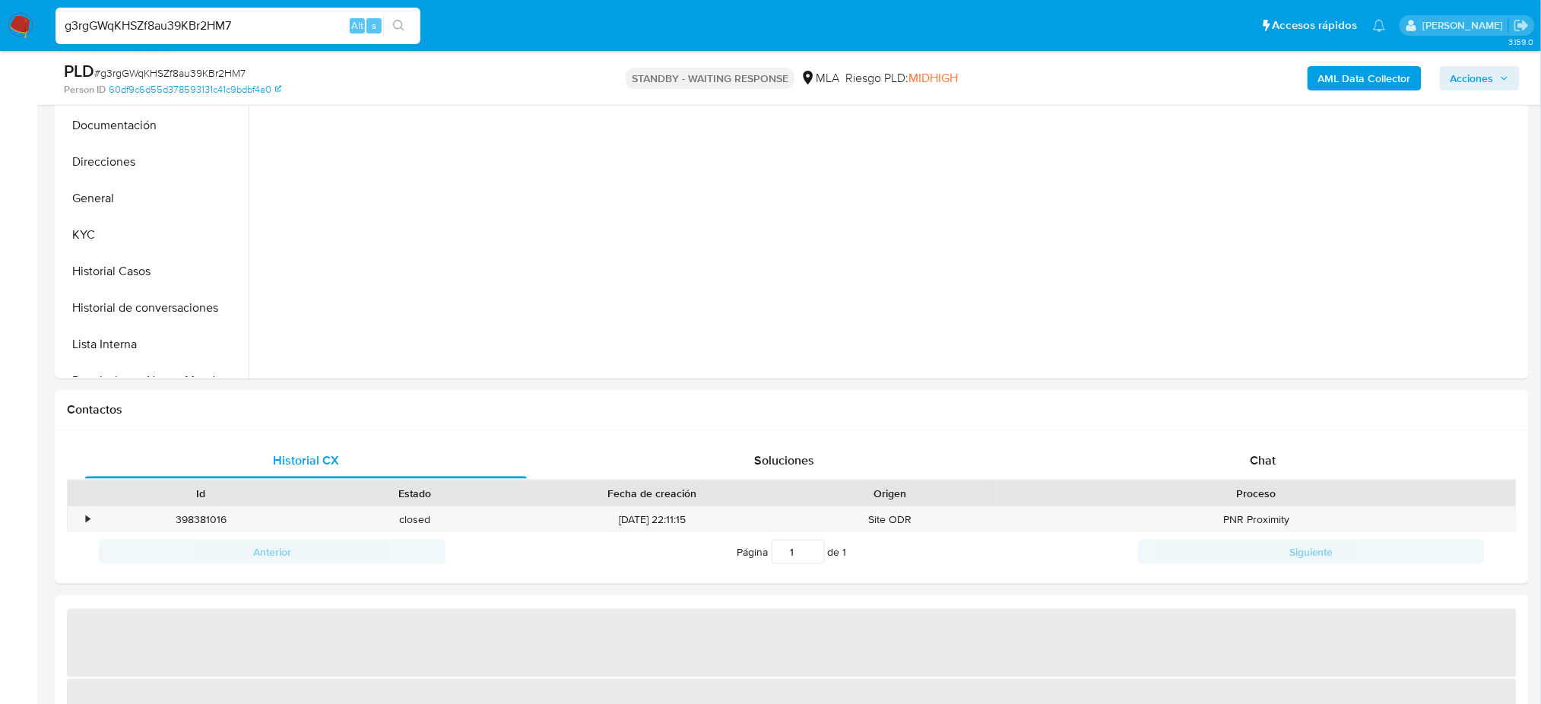
select select "10"
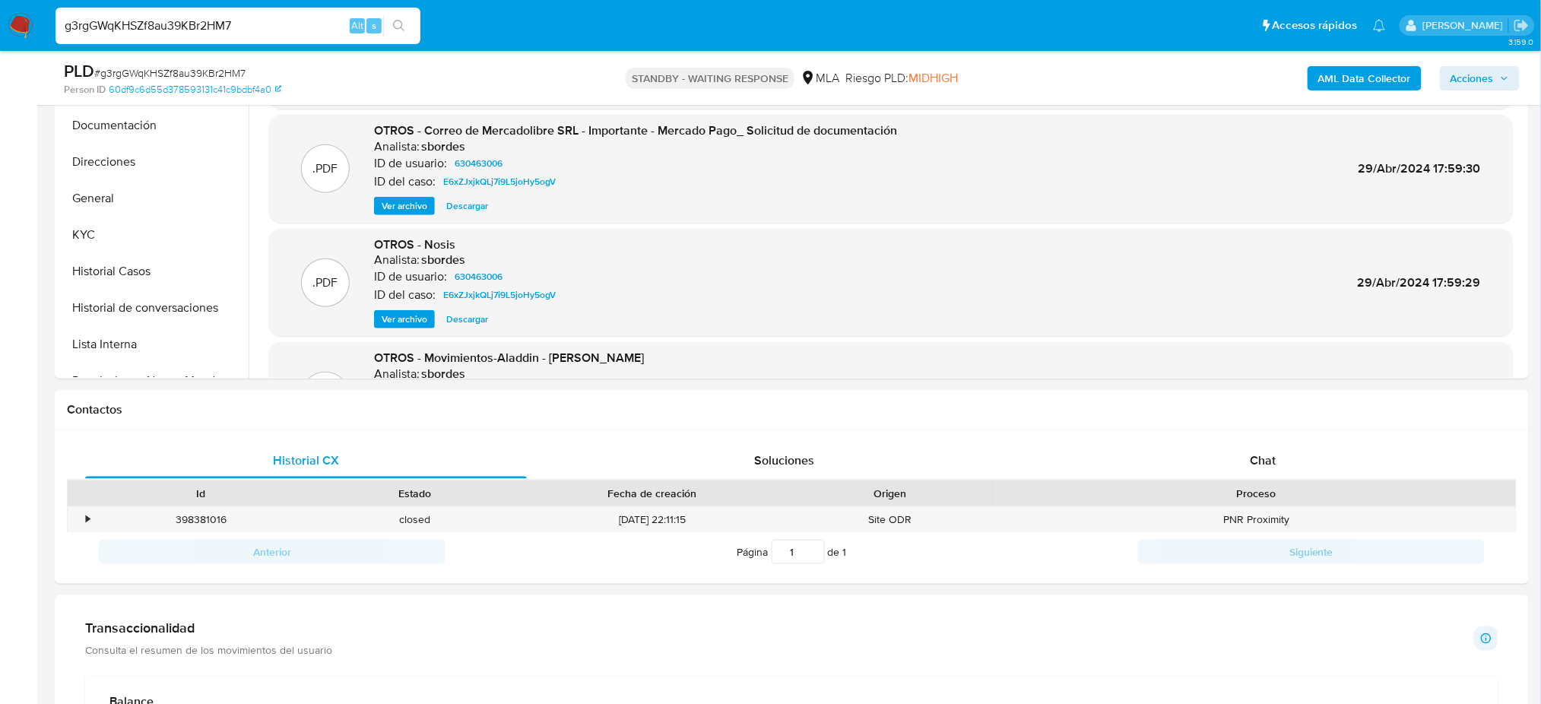
drag, startPoint x: 246, startPoint y: 32, endPoint x: 0, endPoint y: 53, distance: 246.5
click at [0, 53] on div "Pausado Ver notificaciones g3rgGWqKHSZf8au39KBr2HM7 Alt s Accesos rápidos Presi…" at bounding box center [770, 718] width 1541 height 2246
paste input "vTDHazZ6ChhpxnfmCCNgFhKR"
type input "vTDHazZ6ChhpxnfmCCNgFhKR"
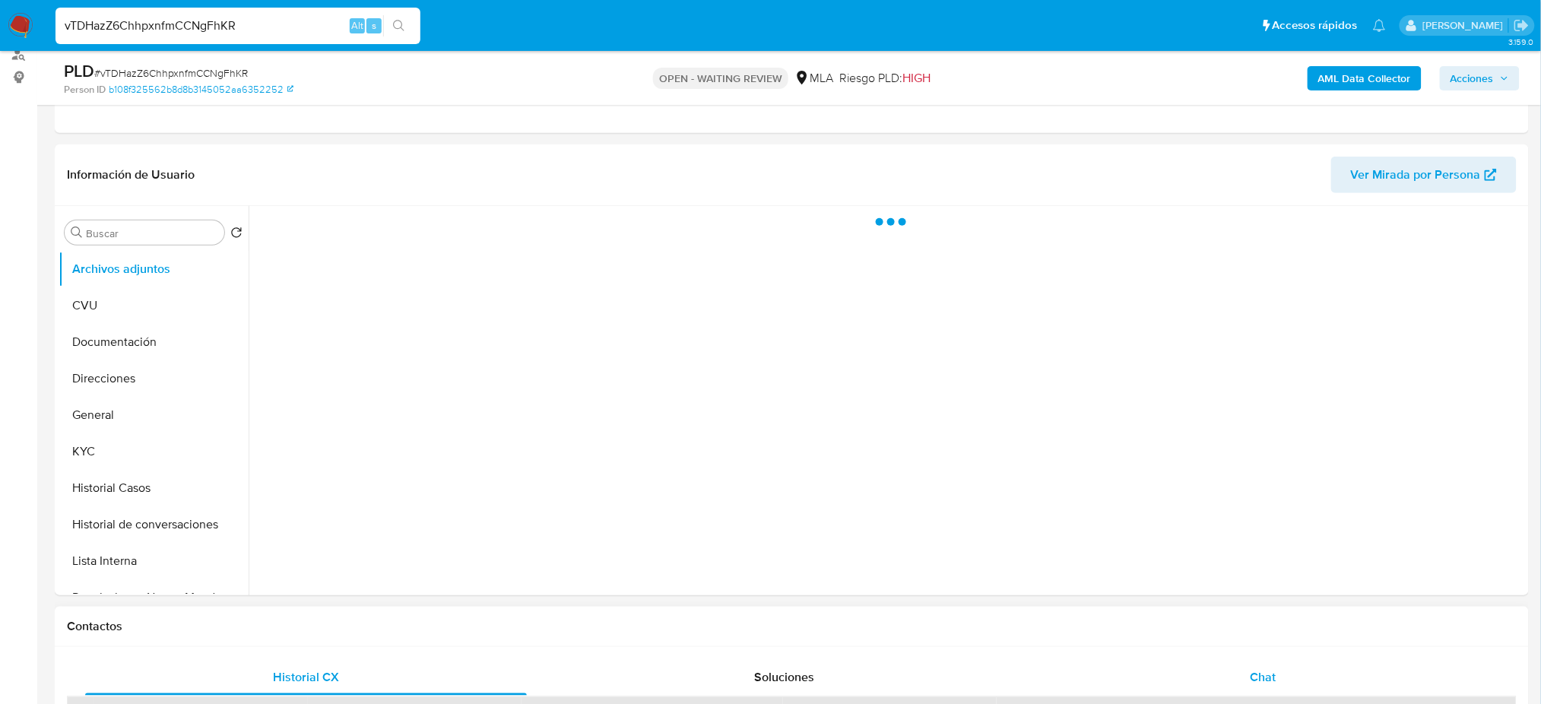
scroll to position [506, 0]
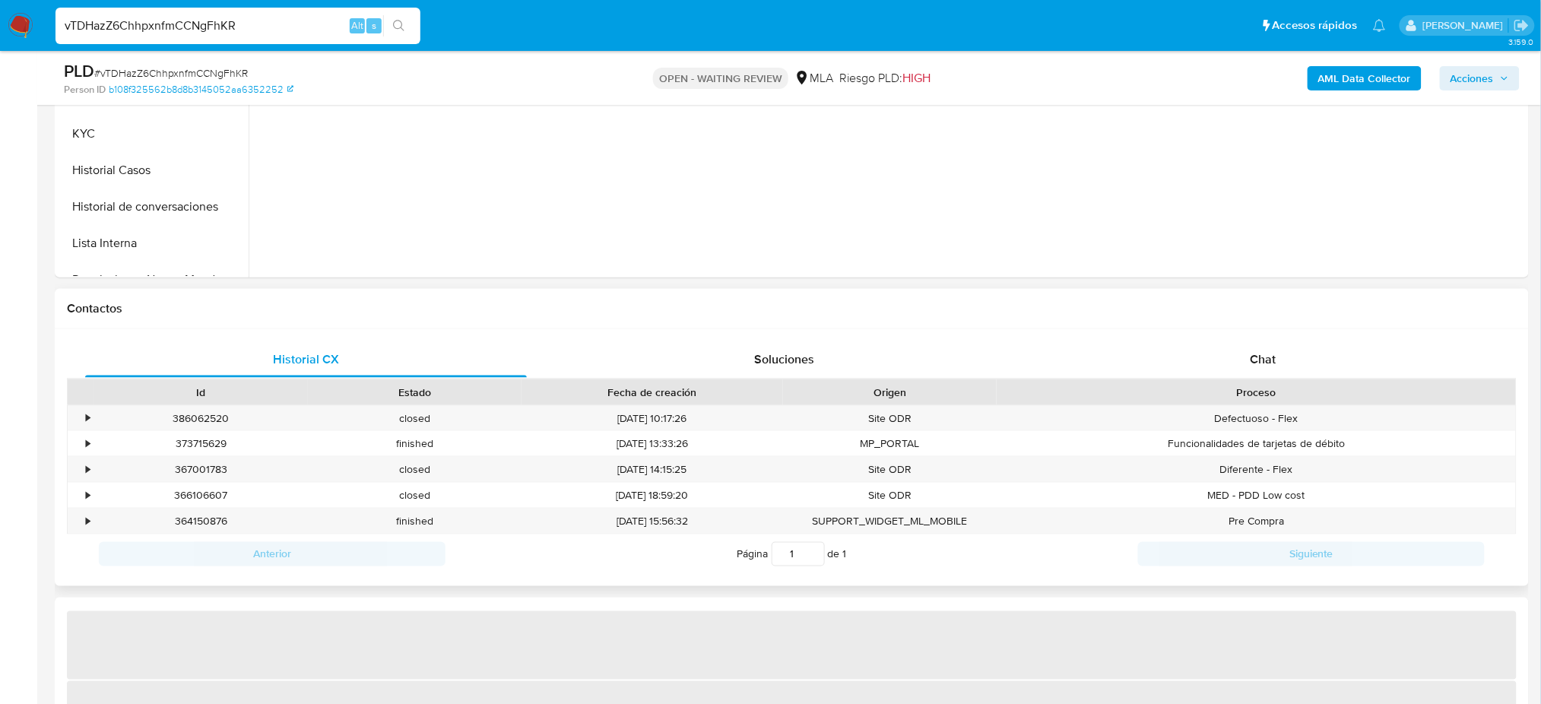
click at [1281, 337] on div "Historial CX Soluciones Chat Id Estado Fecha de creación Origen Proceso • 38606…" at bounding box center [792, 457] width 1474 height 257
select select "10"
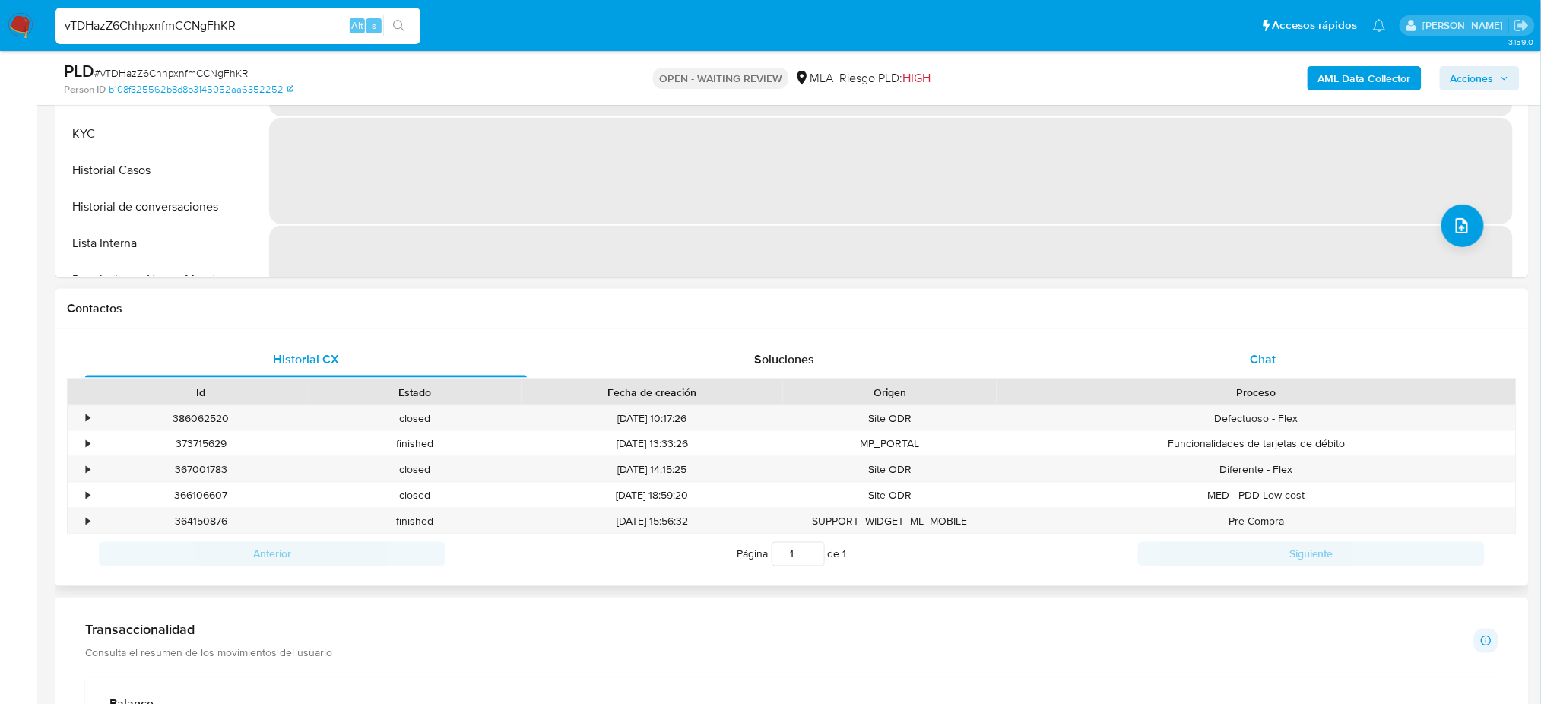
click at [1278, 352] on div "Chat" at bounding box center [1263, 359] width 442 height 36
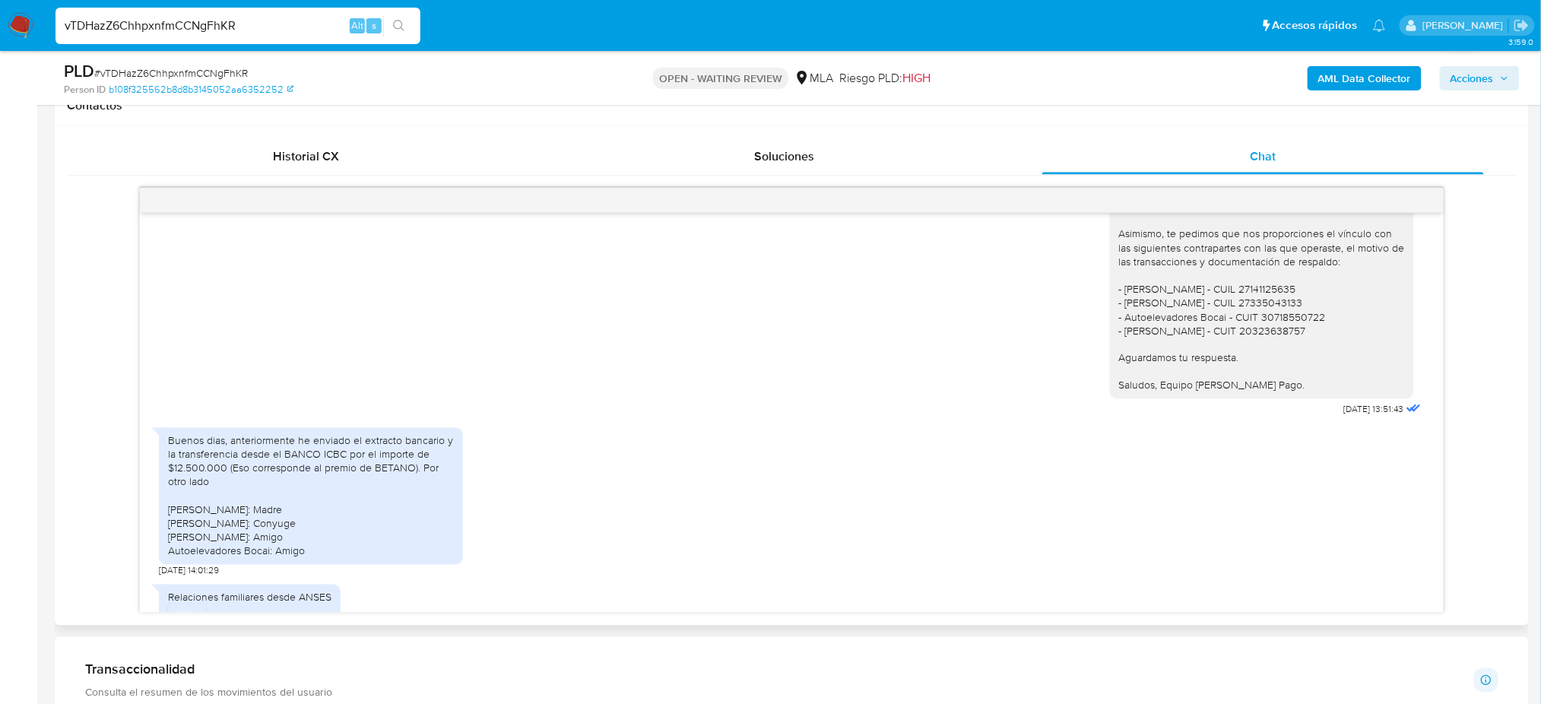
scroll to position [747, 0]
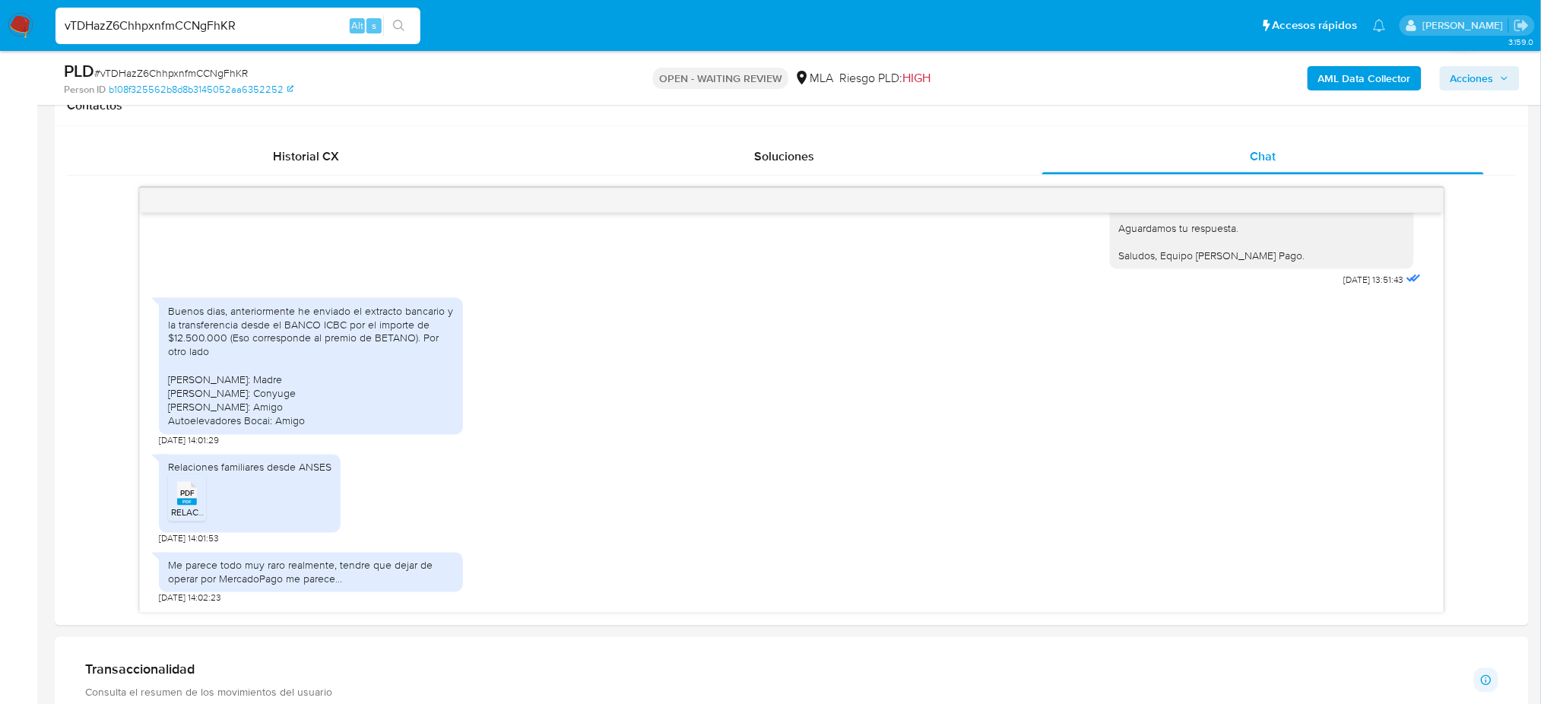
drag, startPoint x: 310, startPoint y: 33, endPoint x: 0, endPoint y: 52, distance: 310.8
click at [0, 52] on div "Pausado Ver notificaciones vTDHazZ6ChhpxnfmCCNgFhKR Alt s Accesos rápidos Presi…" at bounding box center [770, 560] width 1541 height 2539
paste input "PCXM1RHtNh0Cr1ct2xuIgs7q"
type input "PCXM1RHtNh0Cr1ct2xuIgs7q"
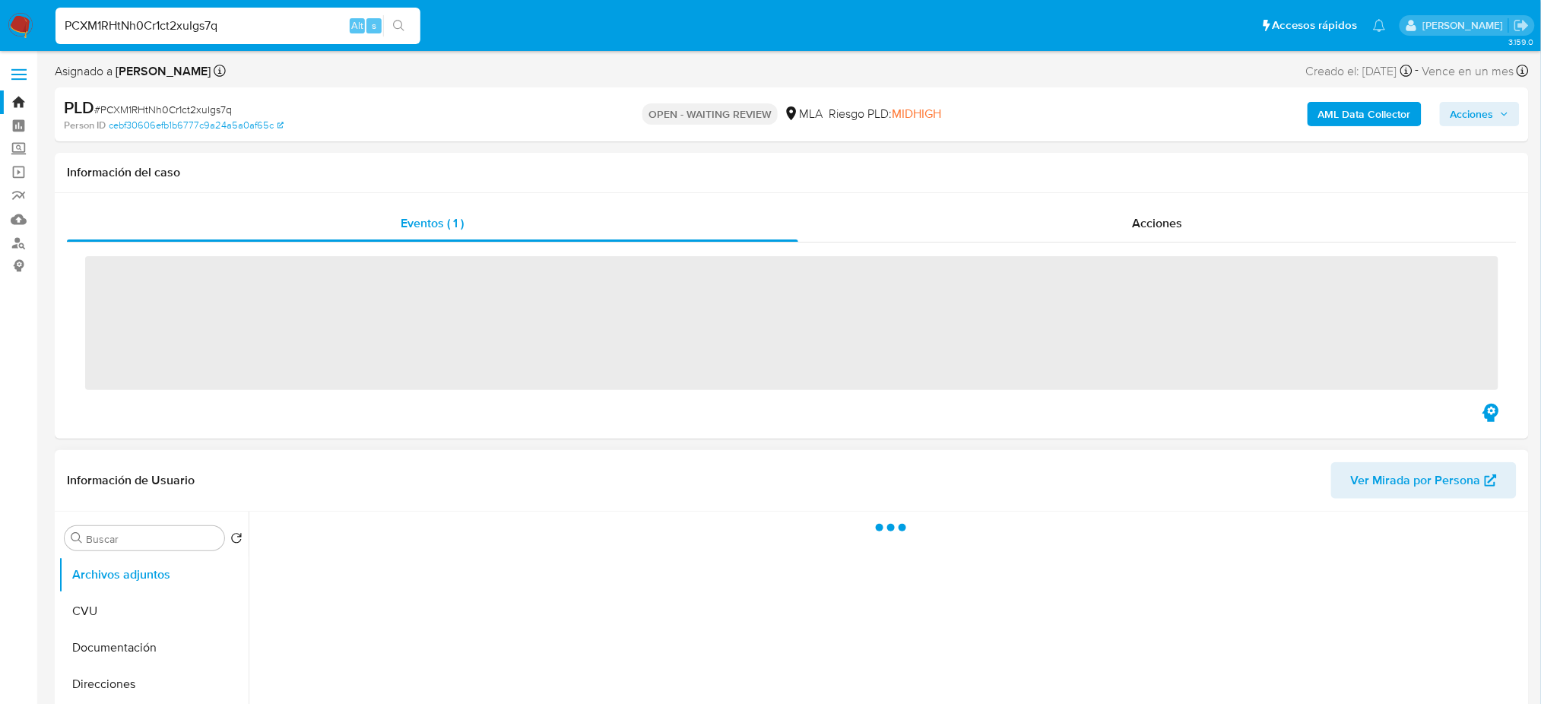
scroll to position [304, 0]
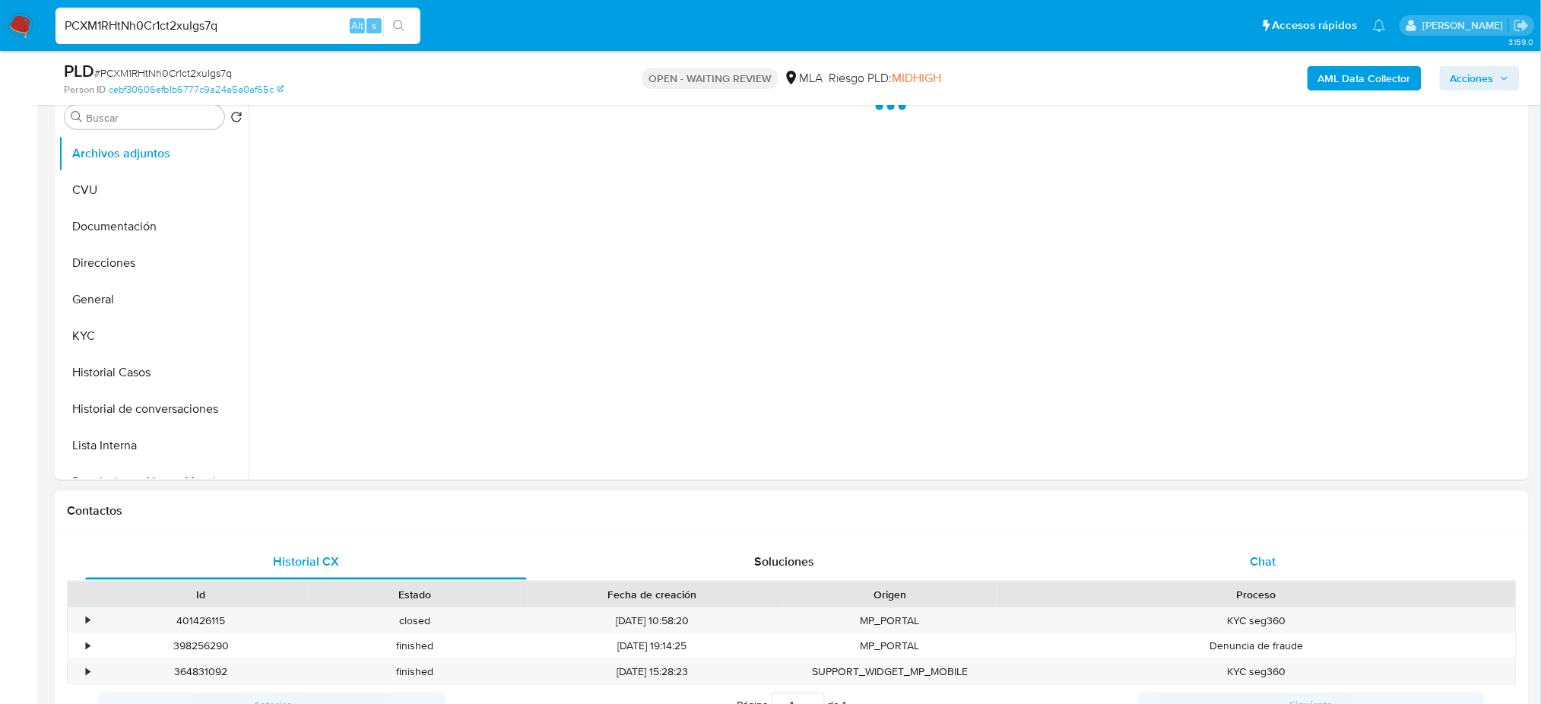
click at [1290, 563] on div "Chat" at bounding box center [1263, 562] width 442 height 36
select select "10"
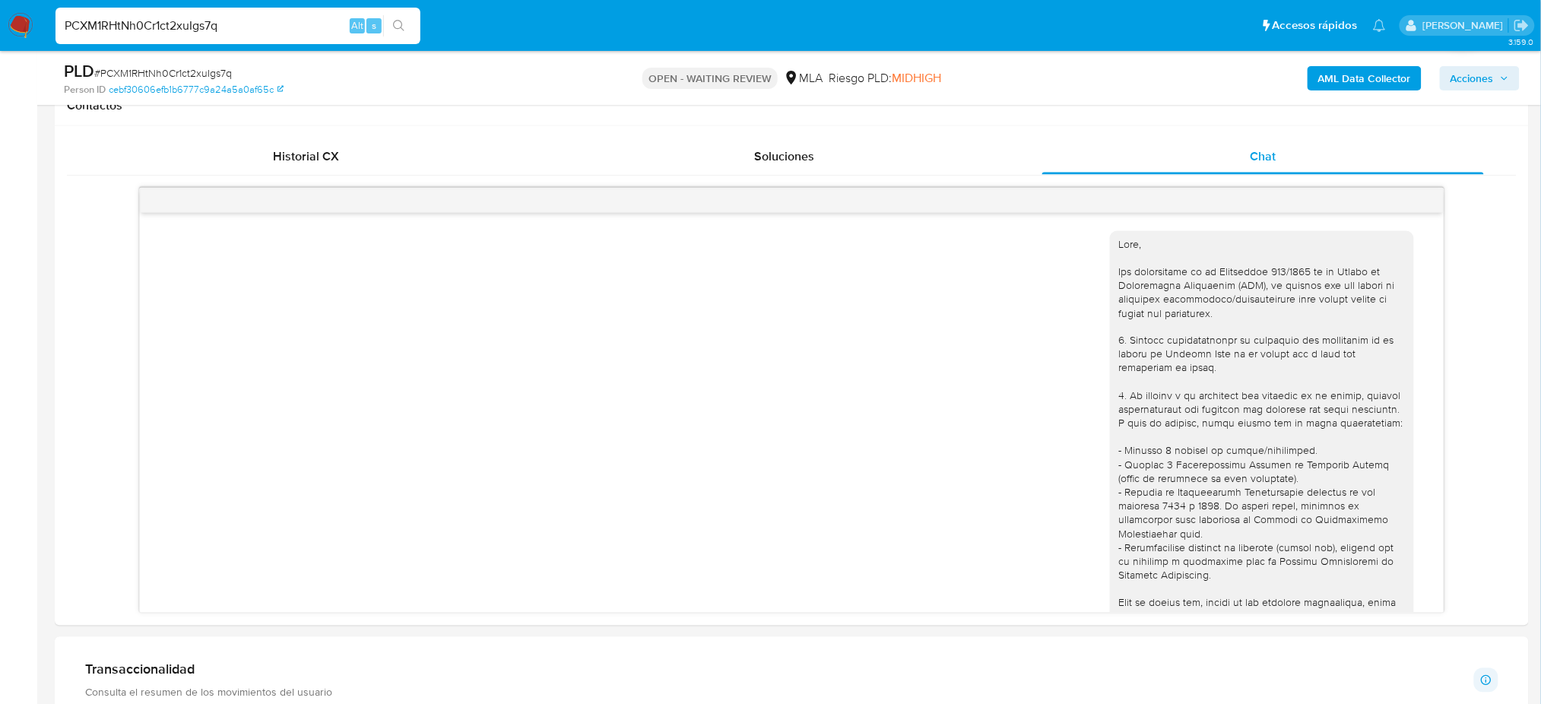
scroll to position [1489, 0]
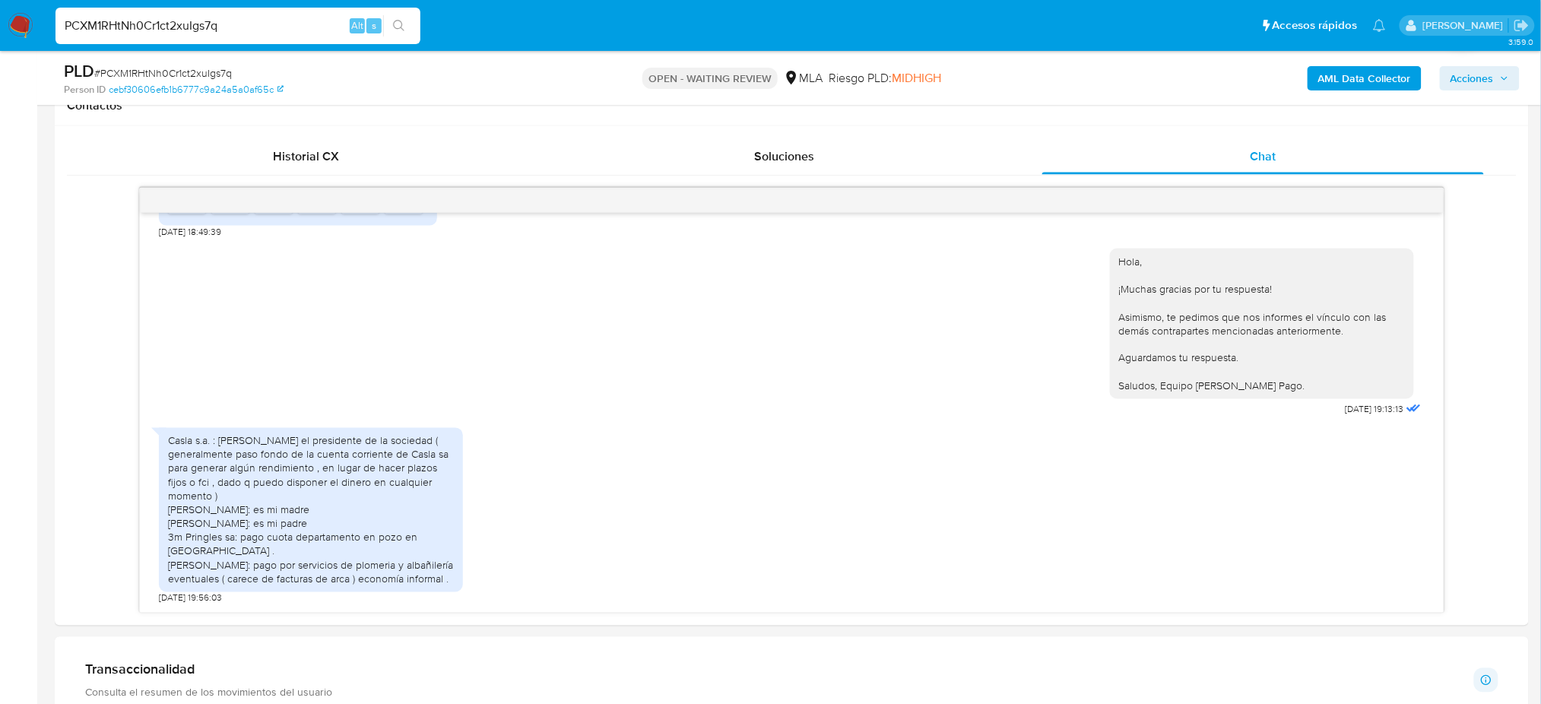
click at [309, 9] on div "PCXM1RHtNh0Cr1ct2xuIgs7q Alt s" at bounding box center [237, 26] width 365 height 36
drag, startPoint x: 215, startPoint y: 40, endPoint x: 222, endPoint y: 18, distance: 23.1
click at [214, 36] on div "PCXM1RHtNh0Cr1ct2xuIgs7q Alt s" at bounding box center [237, 26] width 365 height 36
drag, startPoint x: 222, startPoint y: 18, endPoint x: 0, endPoint y: 18, distance: 222.0
click at [0, 18] on nav "Pausado Ver notificaciones PCXM1RHtNh0Cr1ct2xuIgs7q Alt s Accesos rápidos Presi…" at bounding box center [770, 25] width 1541 height 51
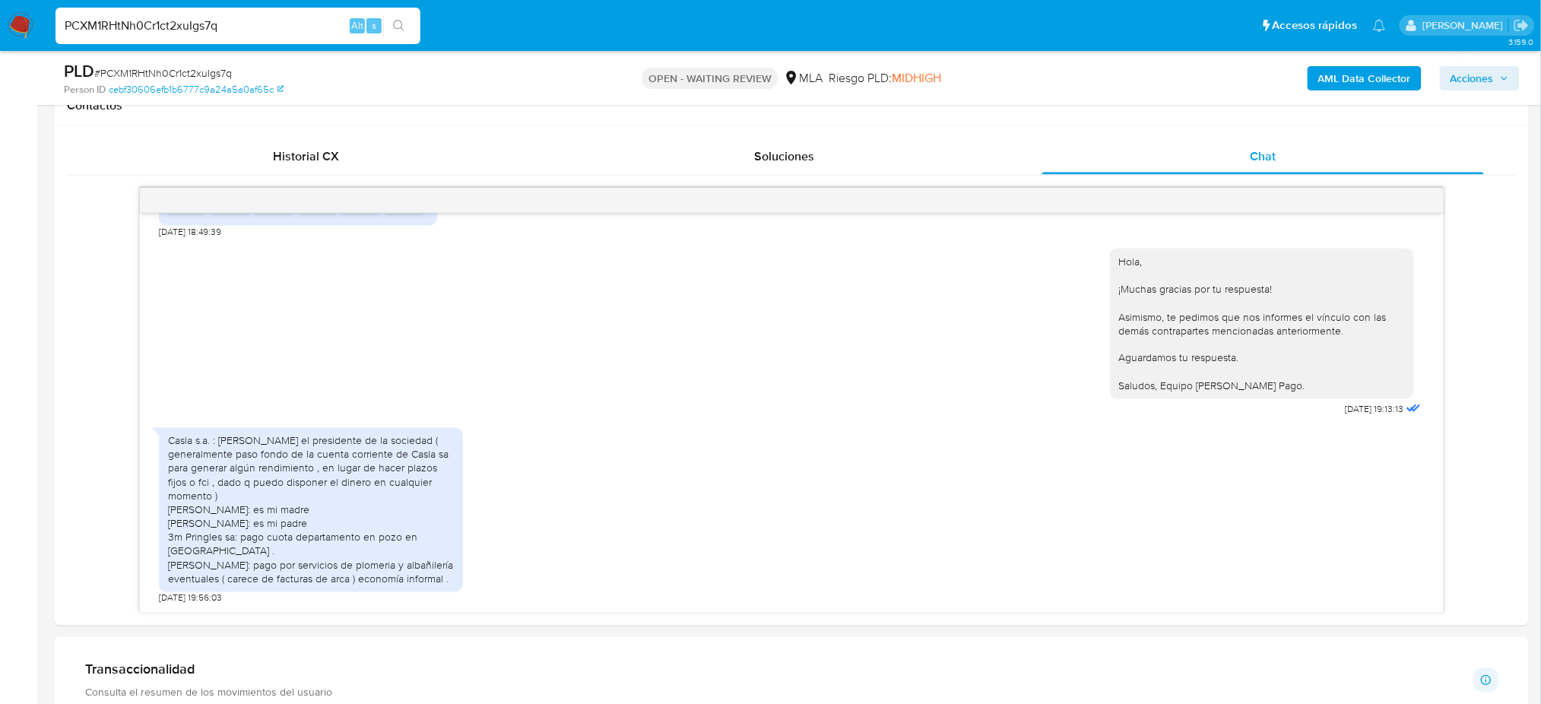
paste input "Oay7l6vpfiQghrQFB4t0clM0"
type input "Oay7l6vpfiQghrQFB4t0clM0"
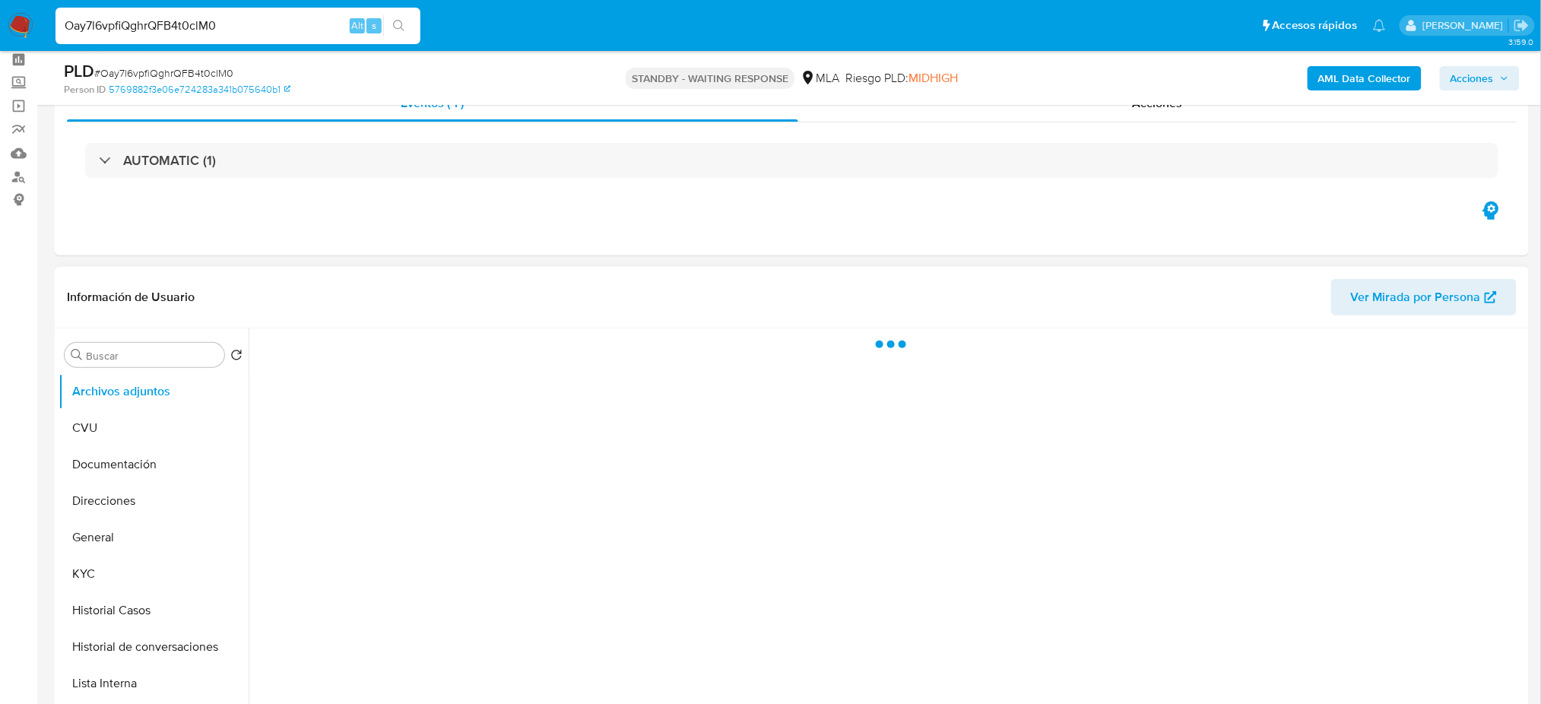
scroll to position [101, 0]
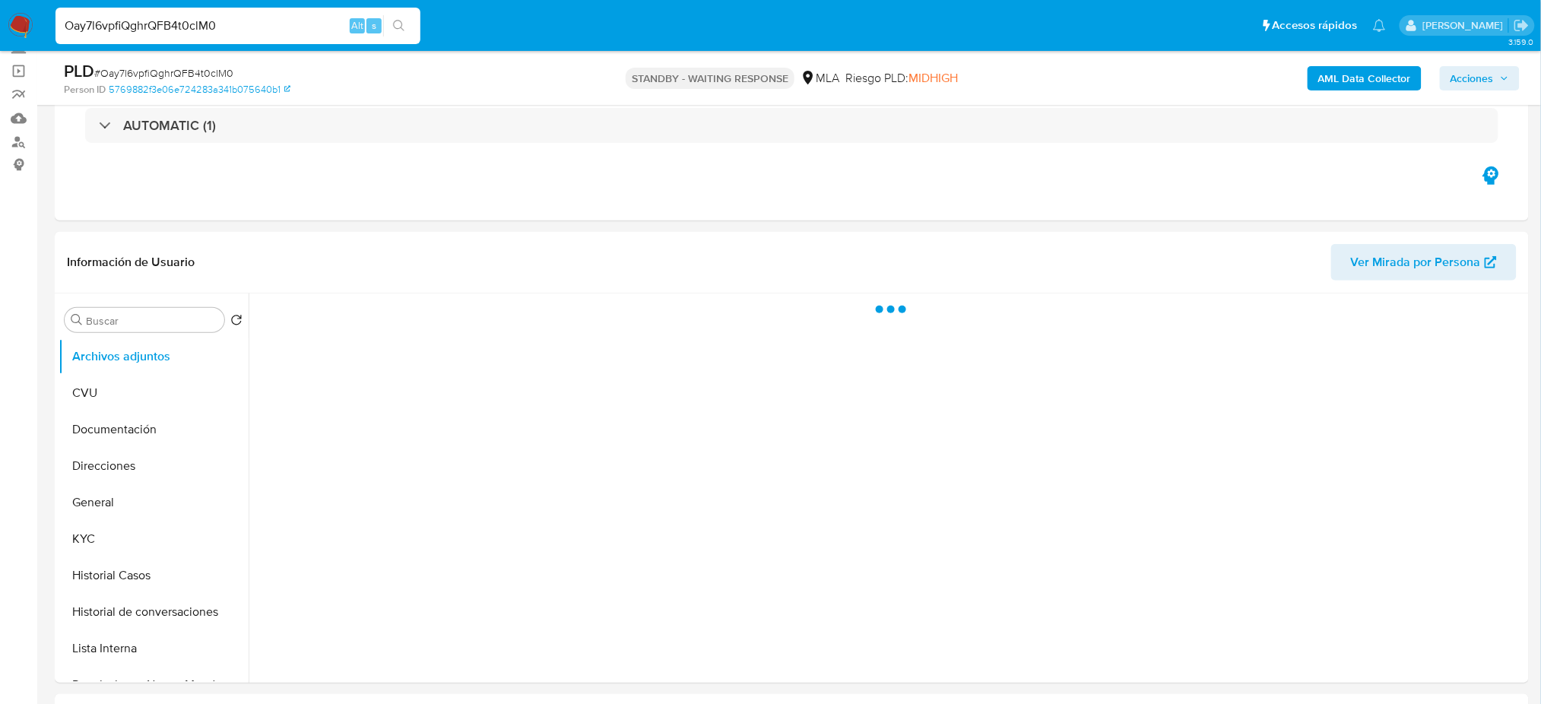
select select "10"
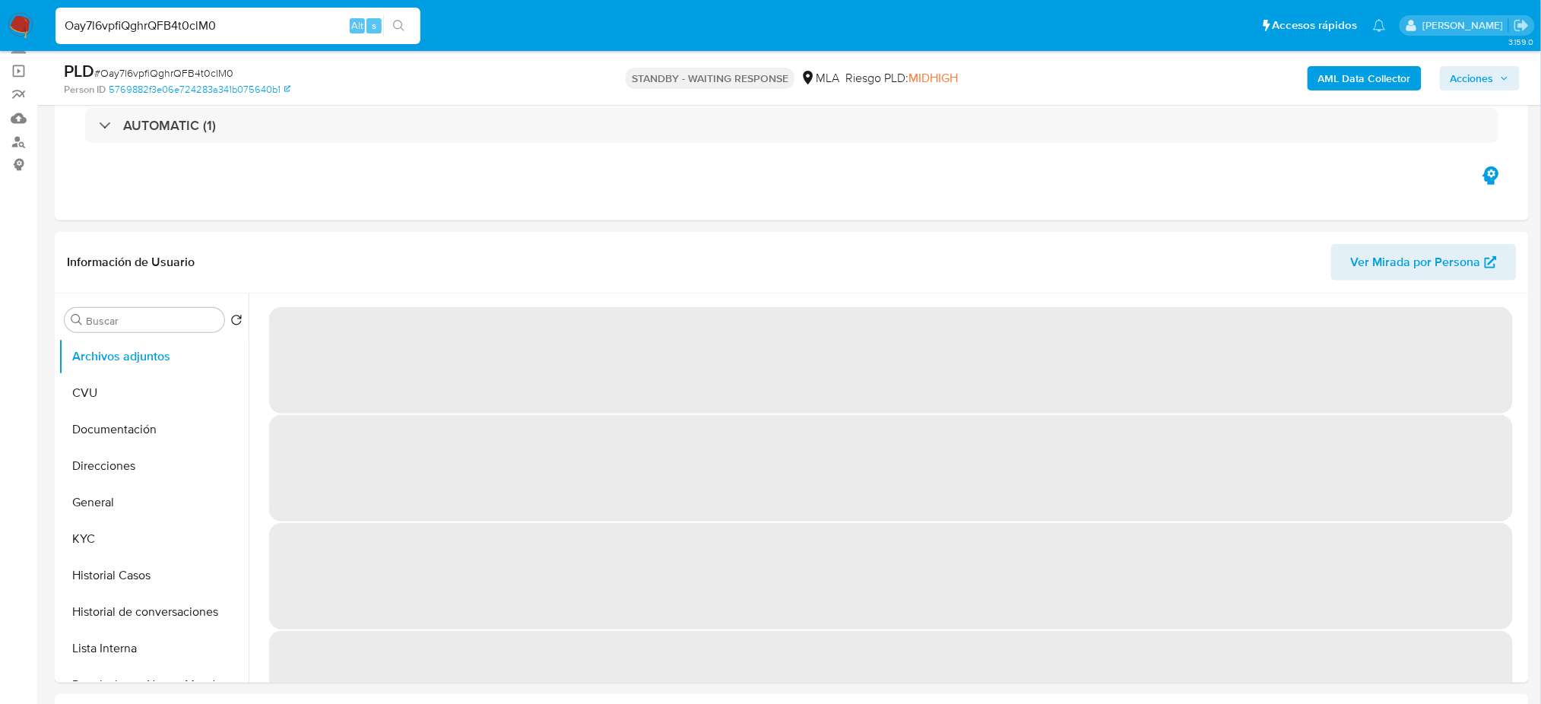
drag, startPoint x: 24, startPoint y: 31, endPoint x: 21, endPoint y: 5, distance: 26.0
click at [24, 30] on img at bounding box center [21, 26] width 26 height 26
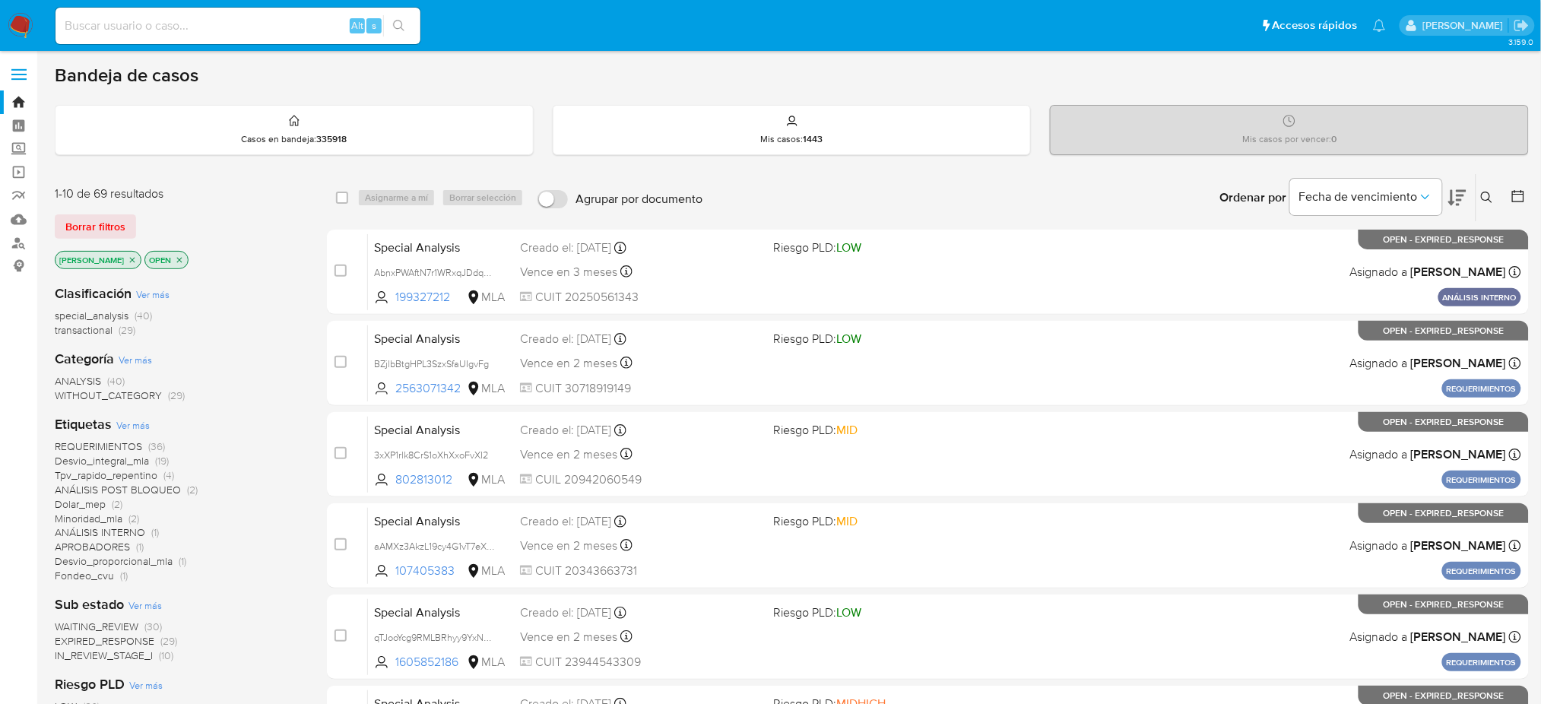
click at [176, 31] on input at bounding box center [237, 26] width 365 height 20
paste input "YQ0V2Xj1SKceUCMU9K2taFIW"
type input "YQ0V2Xj1SKceUCMU9K2taFIW"
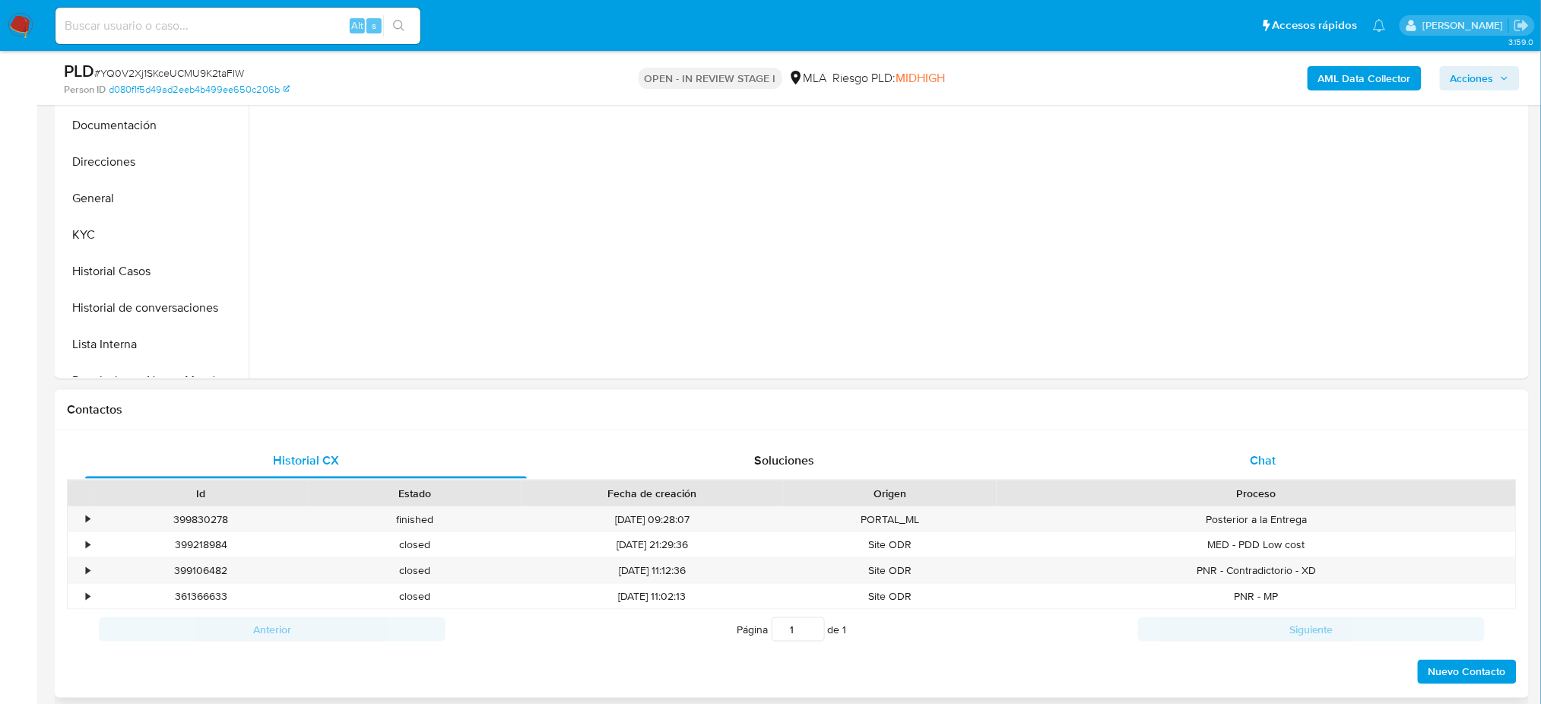
drag, startPoint x: 1245, startPoint y: 471, endPoint x: 1037, endPoint y: 435, distance: 211.4
click at [1245, 470] on div "Chat" at bounding box center [1263, 460] width 442 height 36
select select "10"
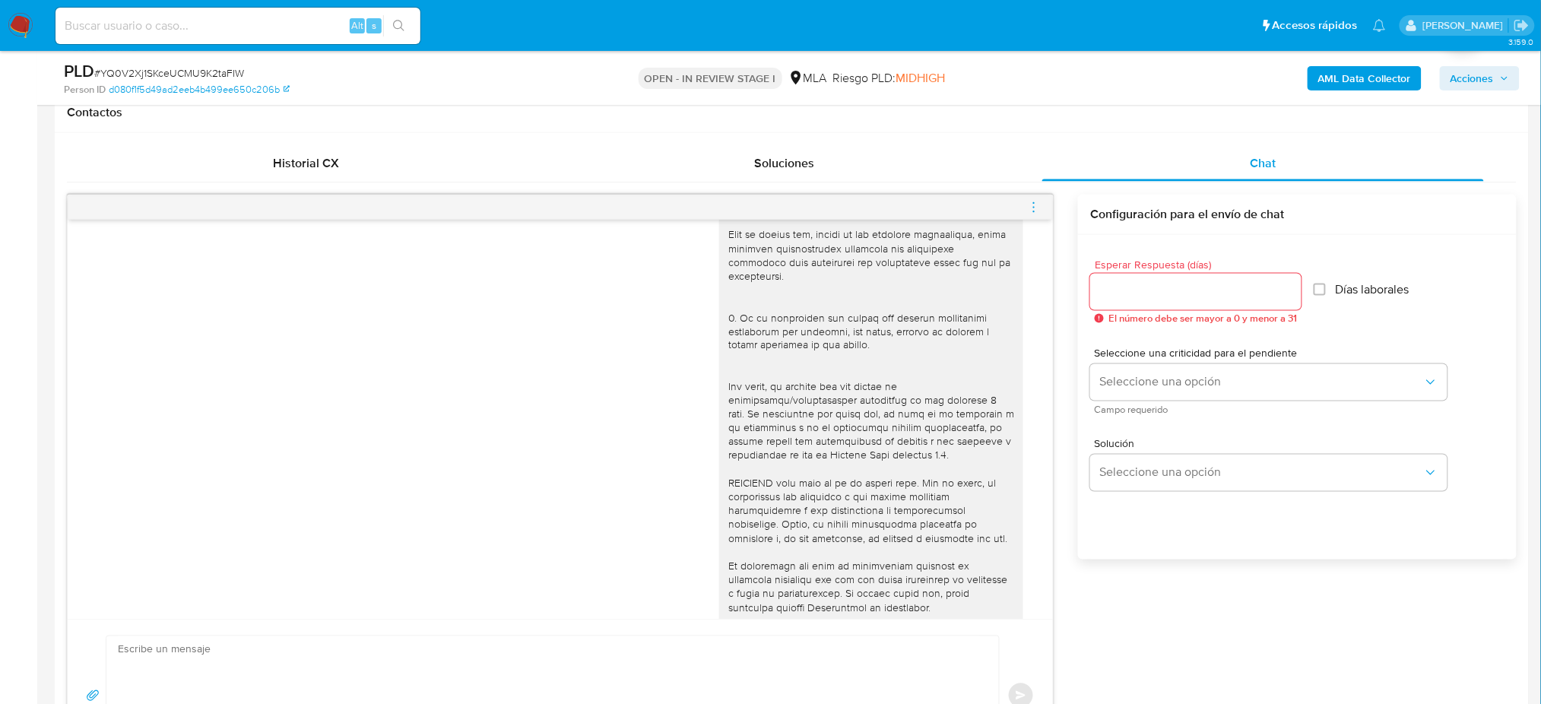
scroll to position [202, 0]
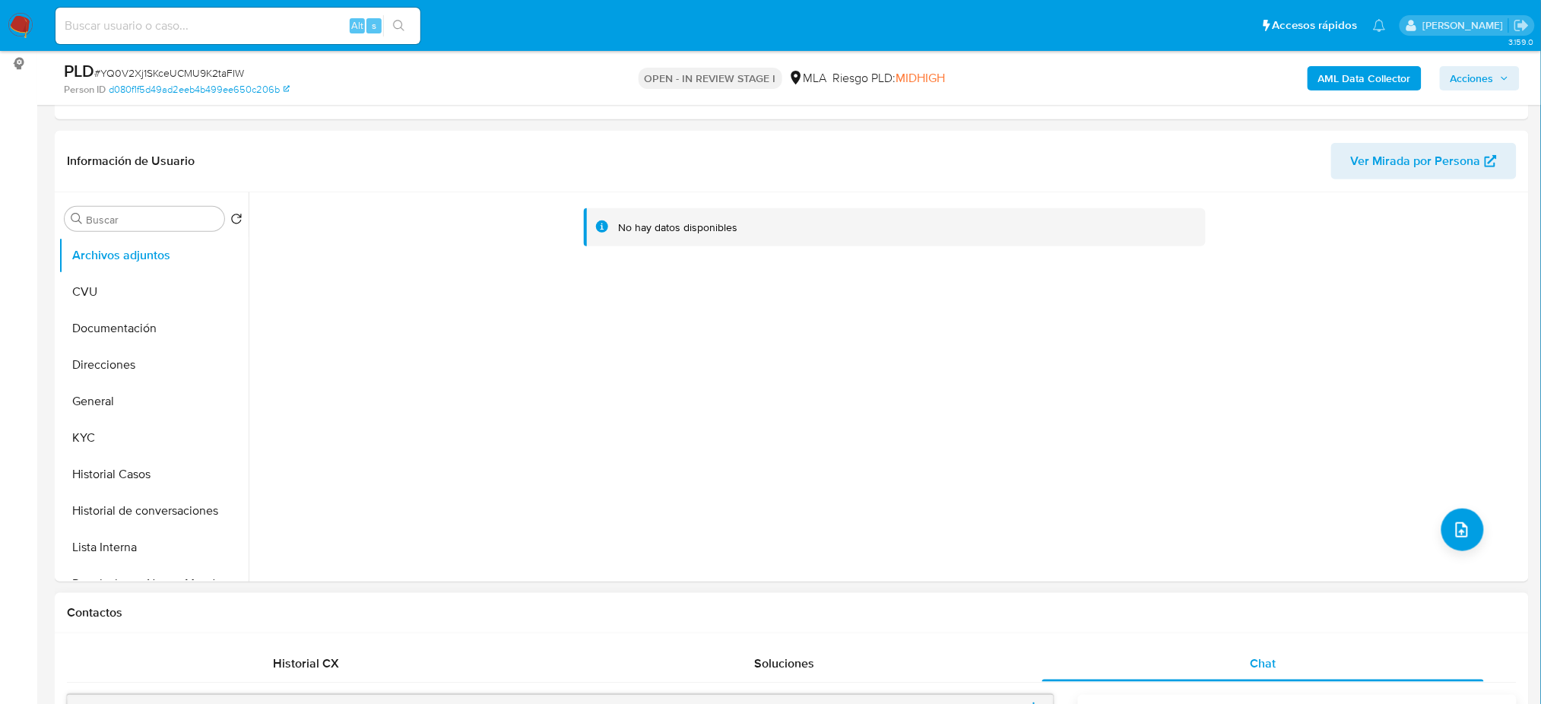
click at [154, 26] on input at bounding box center [237, 26] width 365 height 20
paste input "QwXeCqMUXrwiDClHckU7O3D2"
type input "QwXeCqMUXrwiDClHckU7O3D2"
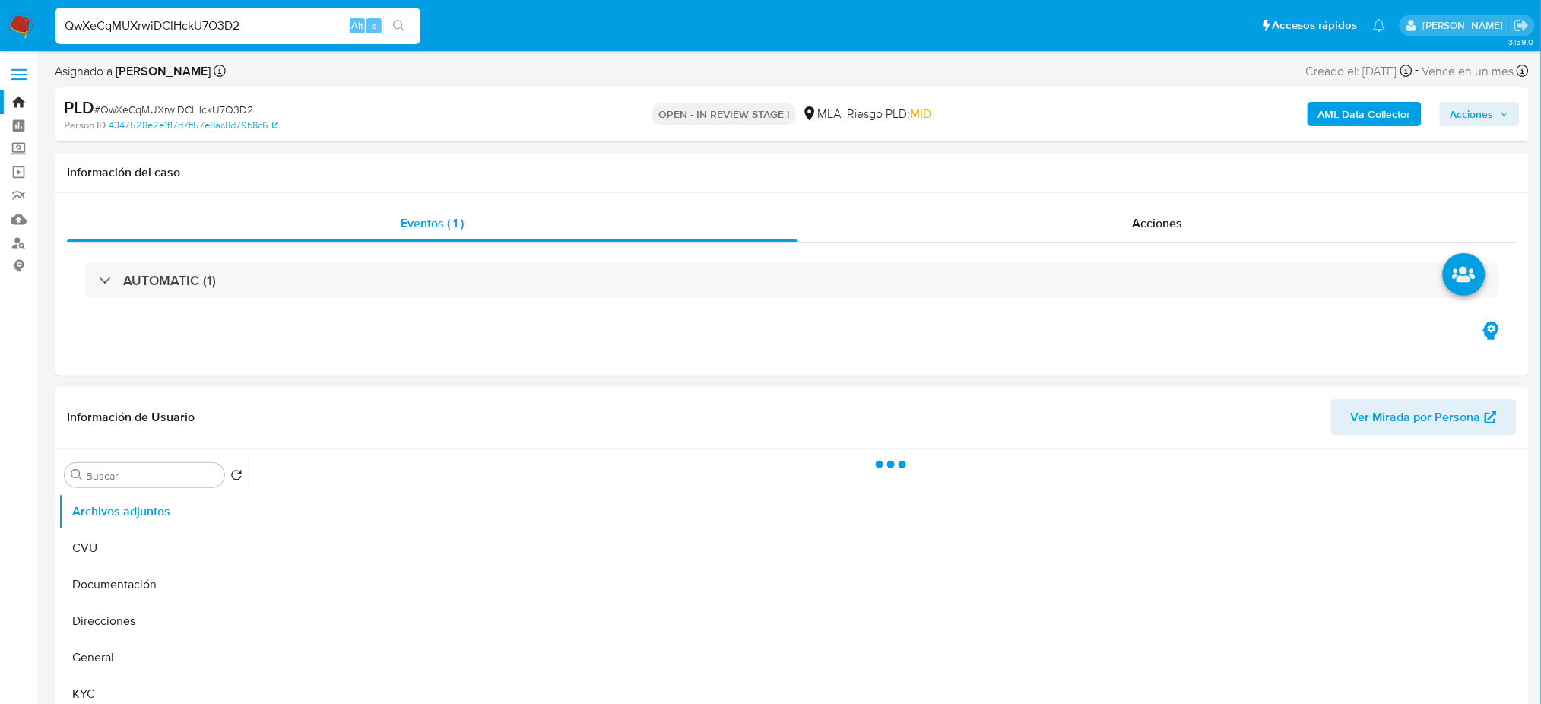
select select "10"
